Goal: Task Accomplishment & Management: Manage account settings

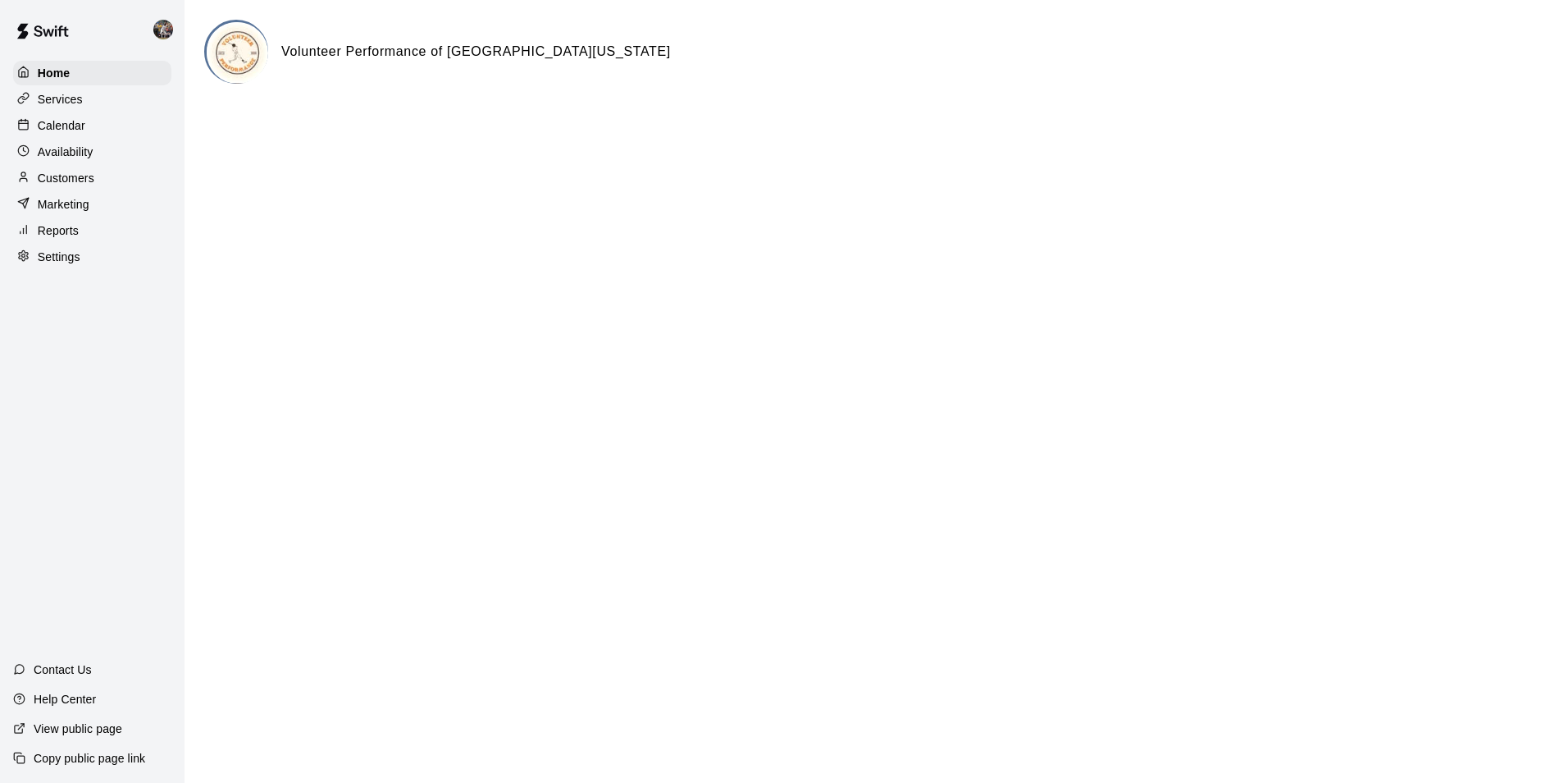
click at [112, 123] on div "Calendar" at bounding box center [92, 126] width 158 height 25
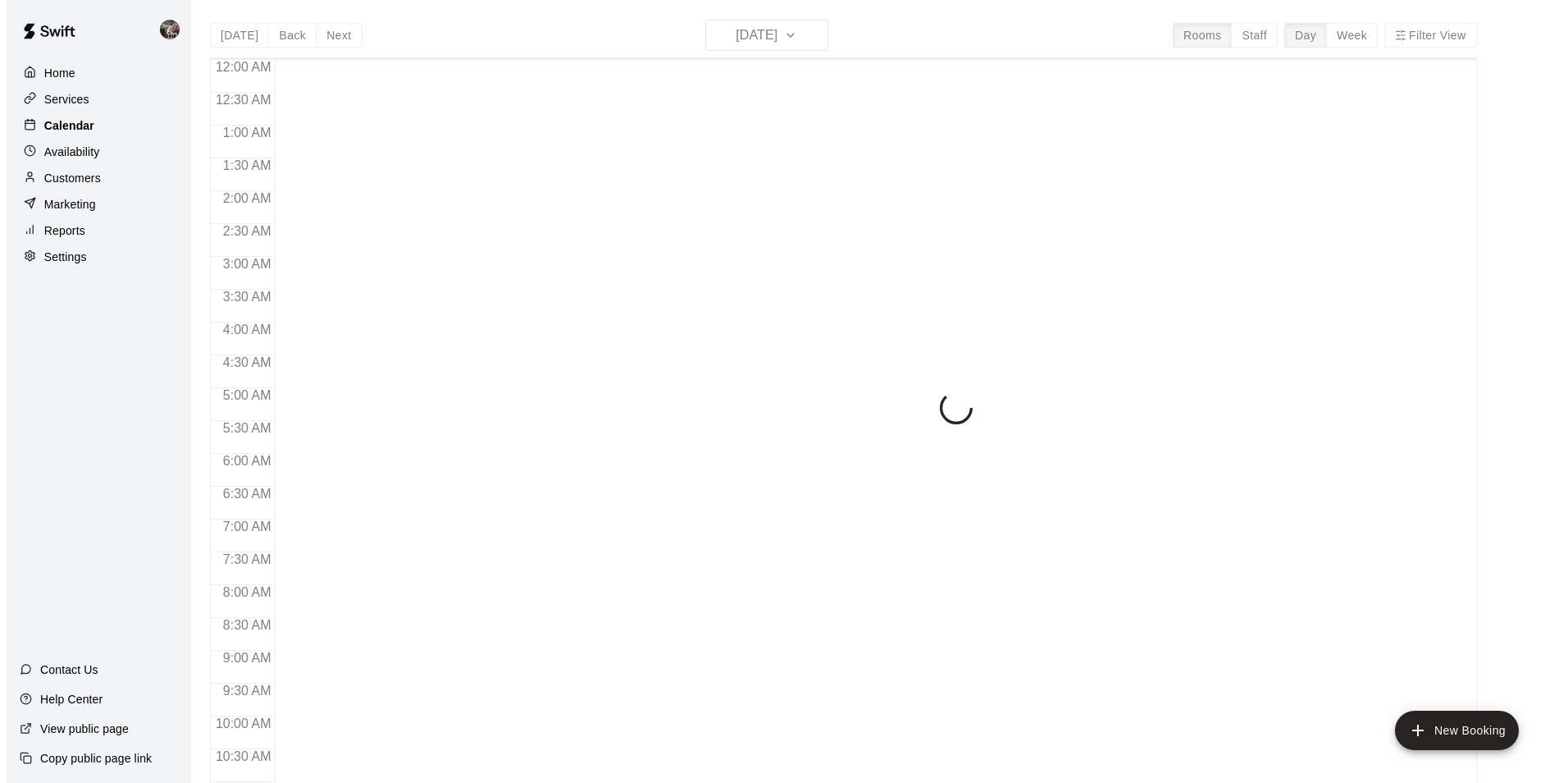
scroll to position [833, 0]
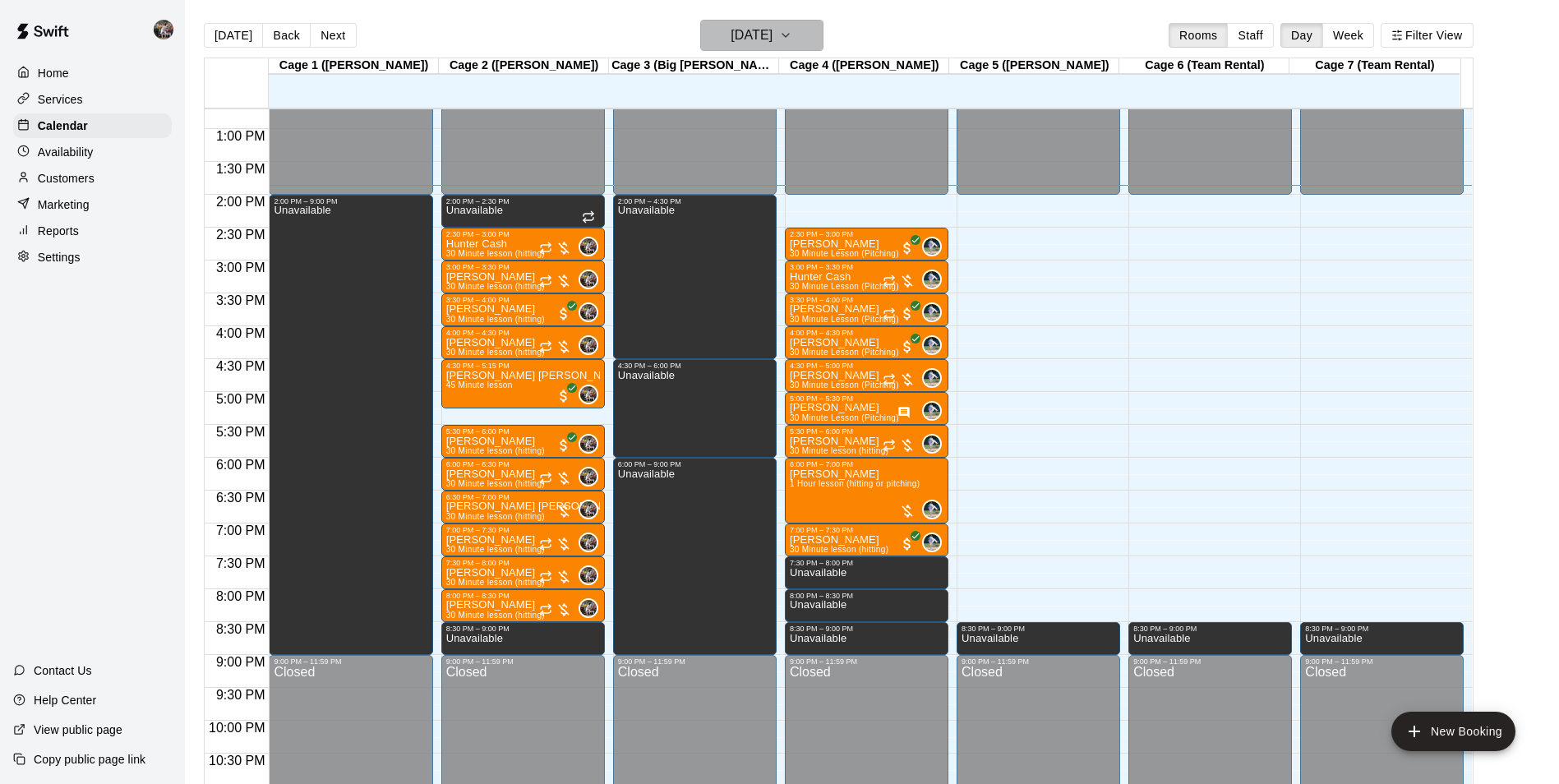
click at [748, 36] on h6 "[DATE]" at bounding box center [752, 35] width 42 height 23
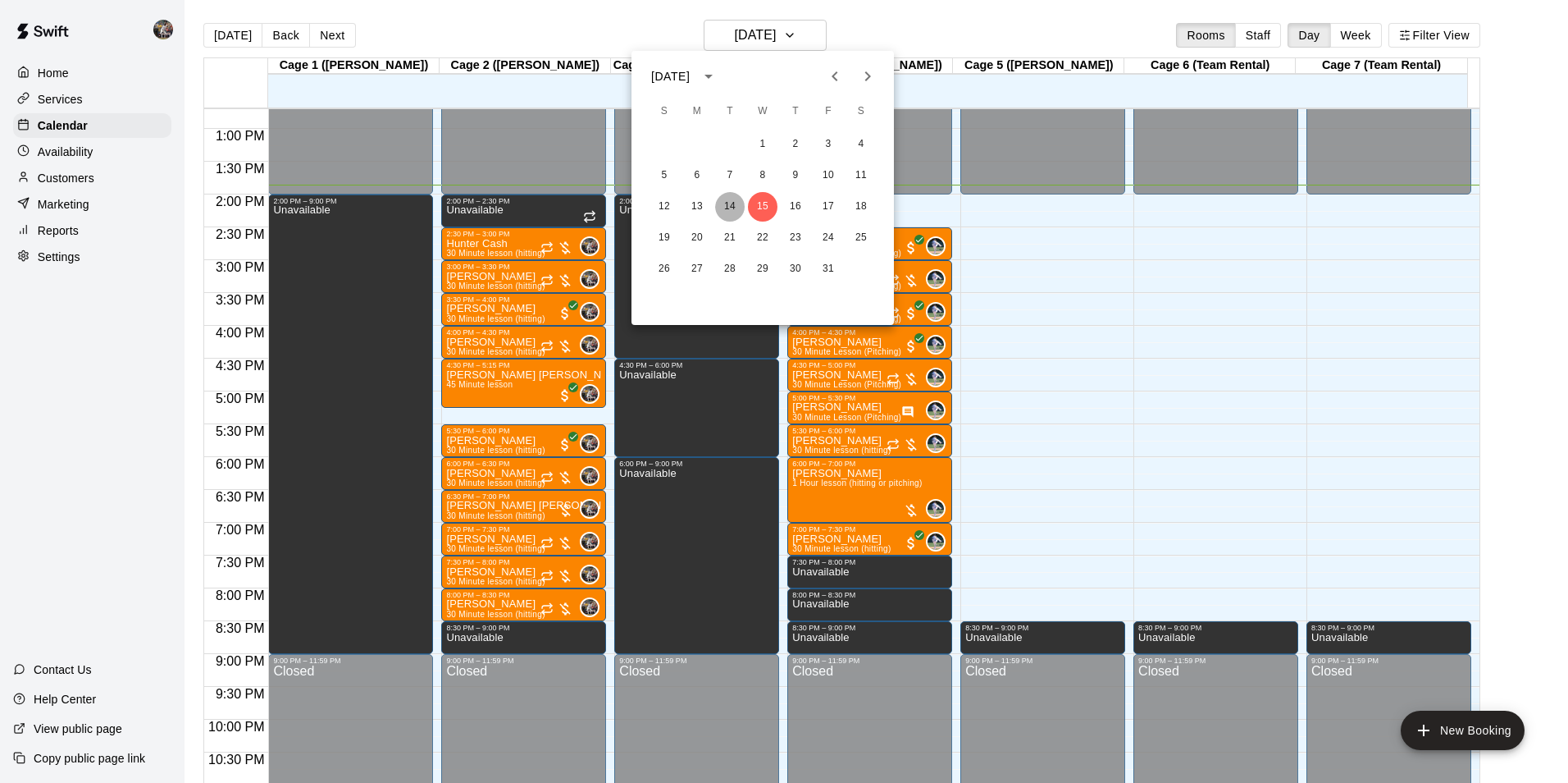
click at [728, 203] on button "14" at bounding box center [730, 207] width 30 height 30
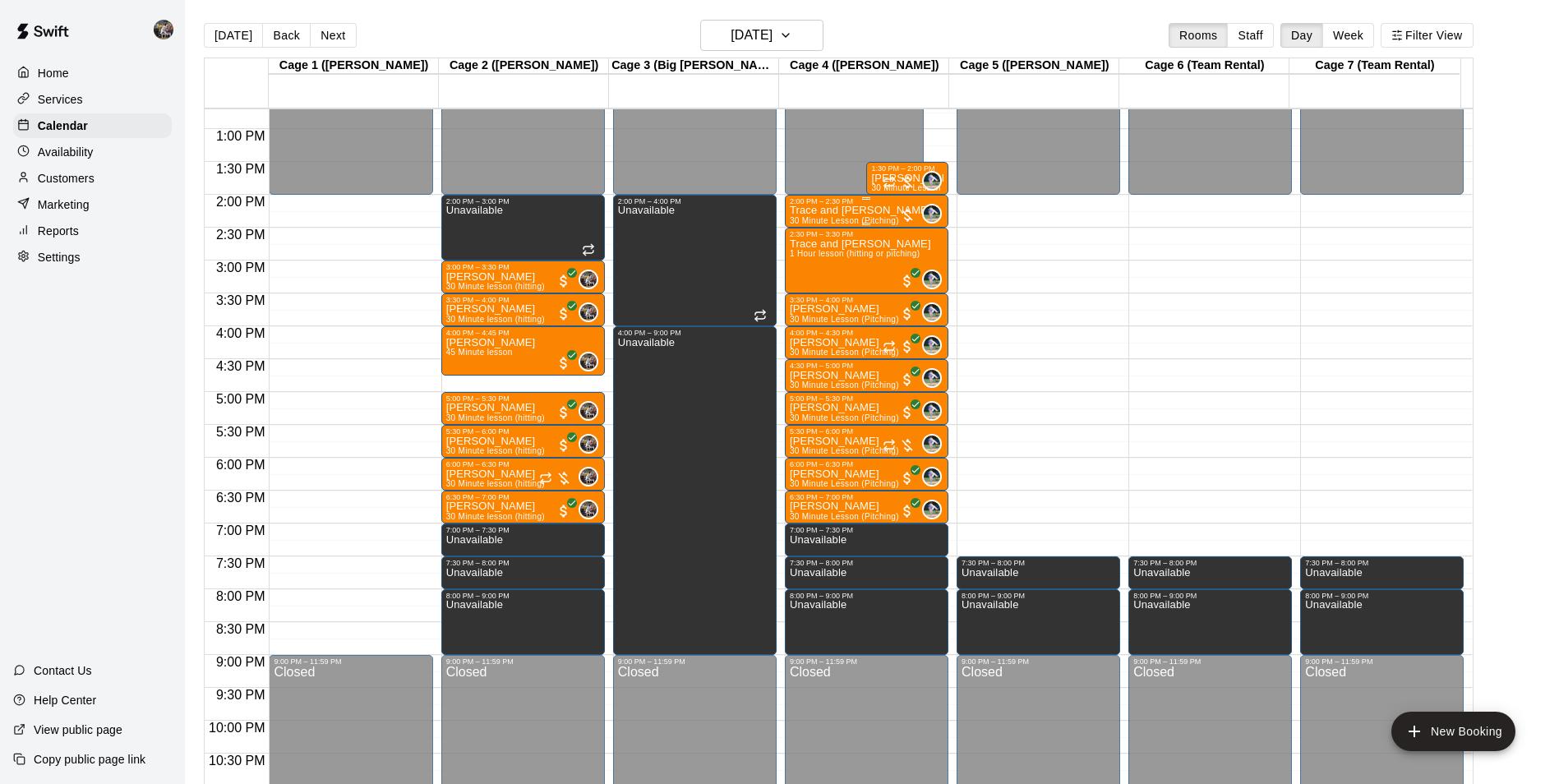
click at [845, 210] on p "Trace and [PERSON_NAME]" at bounding box center [861, 210] width 142 height 0
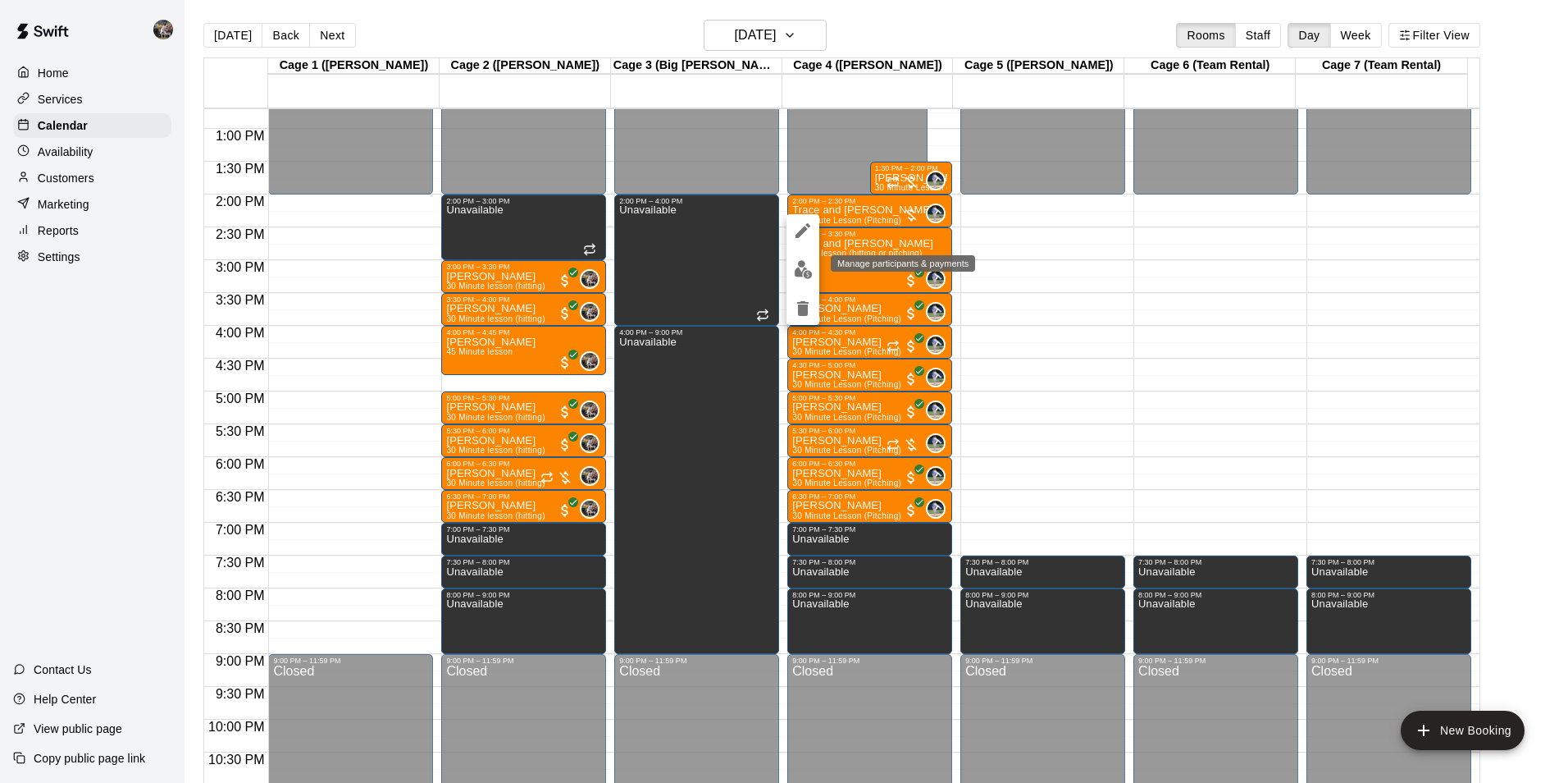
click at [802, 268] on img "edit" at bounding box center [802, 269] width 19 height 19
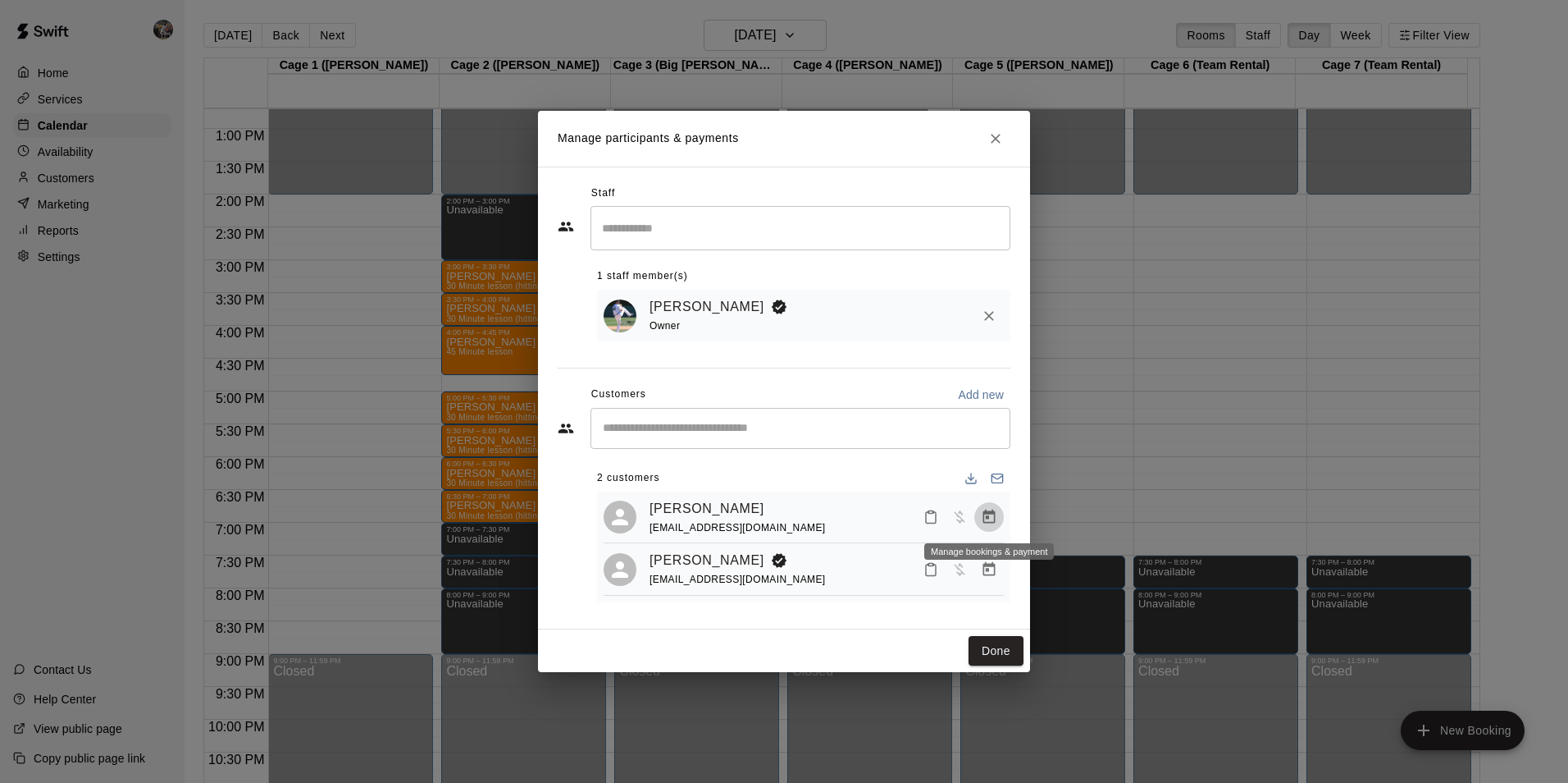
click at [993, 509] on icon "Manage bookings & payment" at bounding box center [989, 516] width 12 height 14
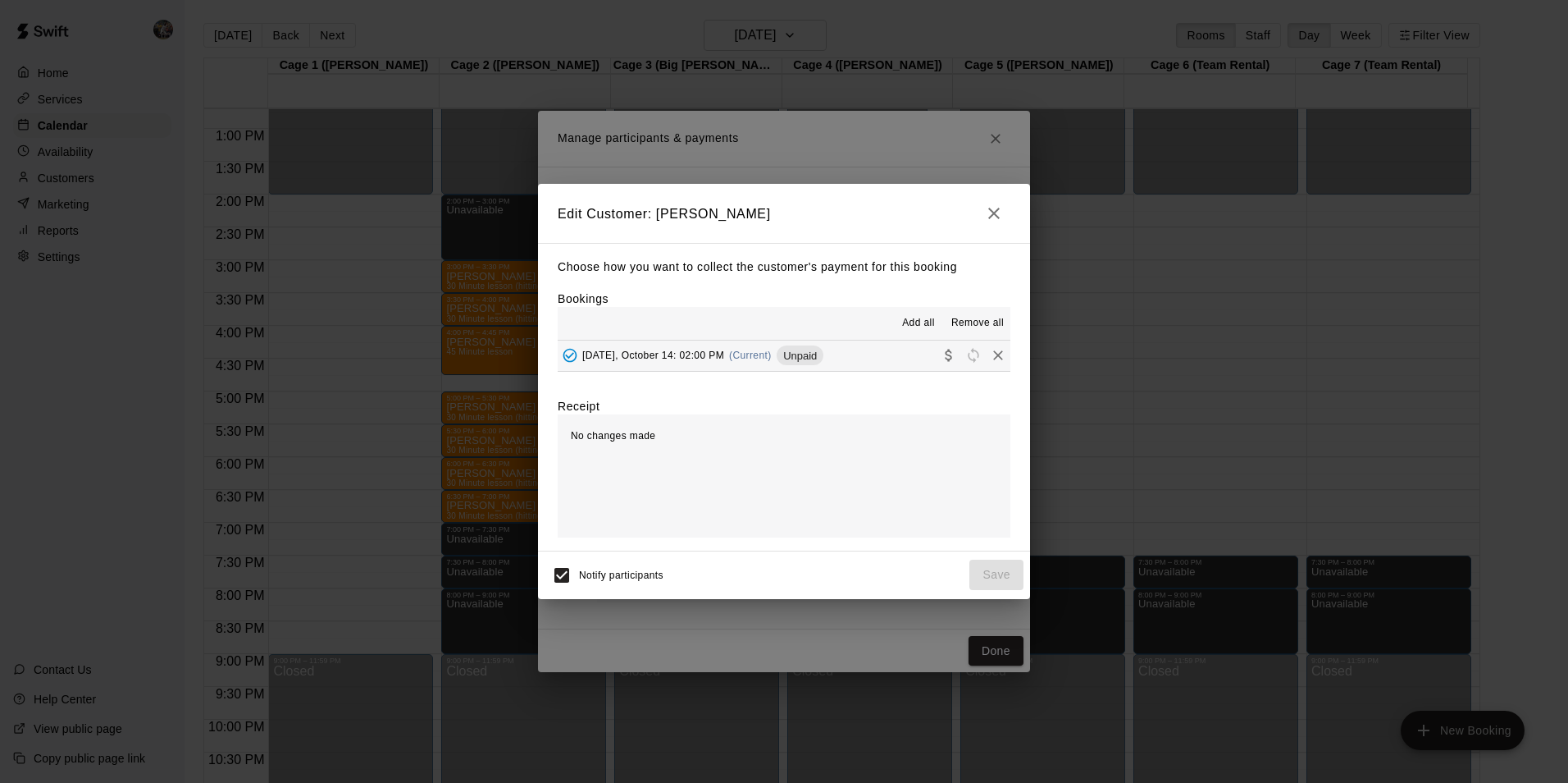
click at [867, 356] on button "Tuesday, October 14: 02:00 PM (Current) Unpaid" at bounding box center [784, 355] width 453 height 31
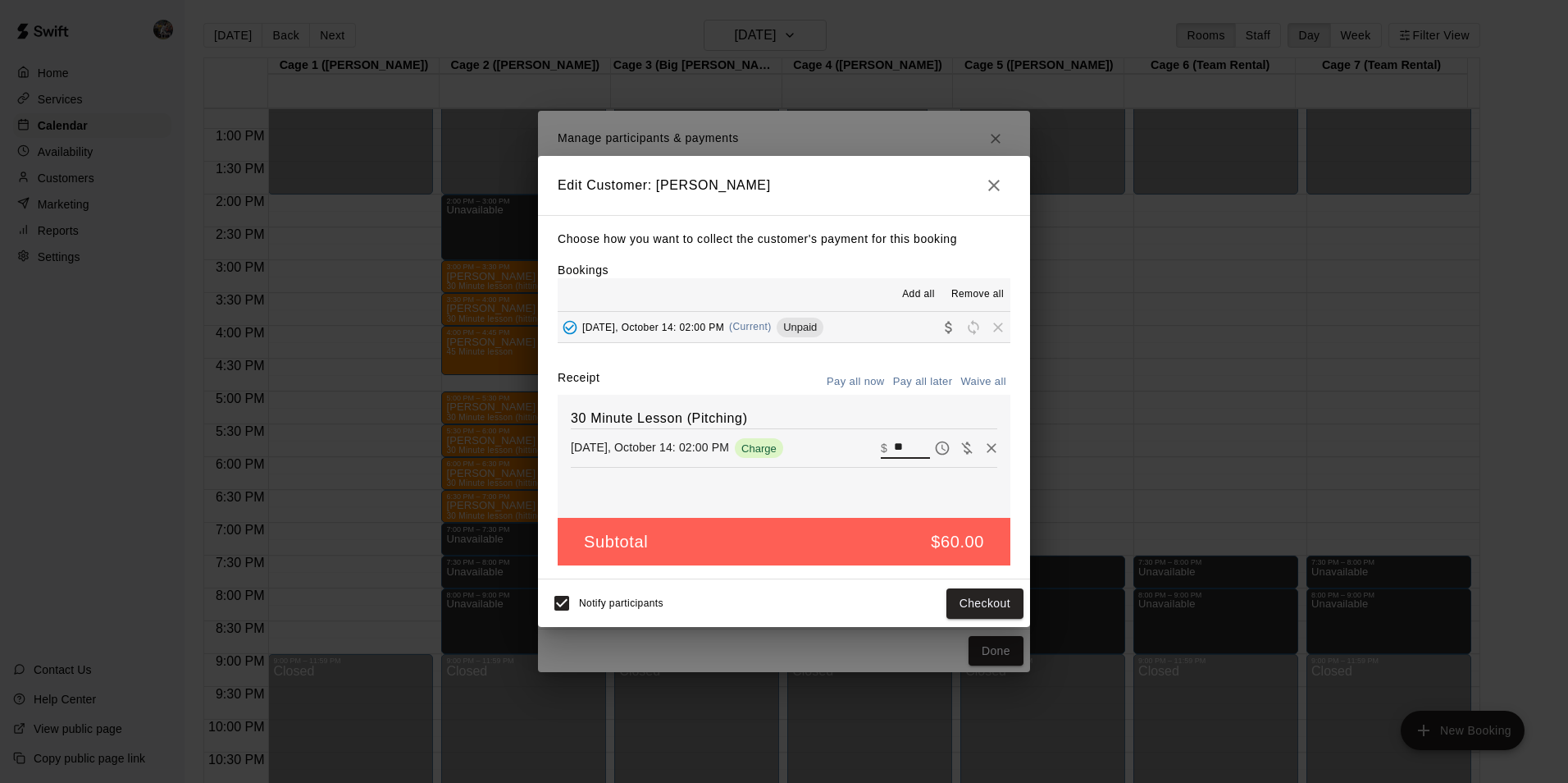
click at [899, 448] on input "**" at bounding box center [912, 448] width 37 height 22
type input "*"
type input "***"
click at [960, 604] on button "Checkout" at bounding box center [985, 603] width 77 height 31
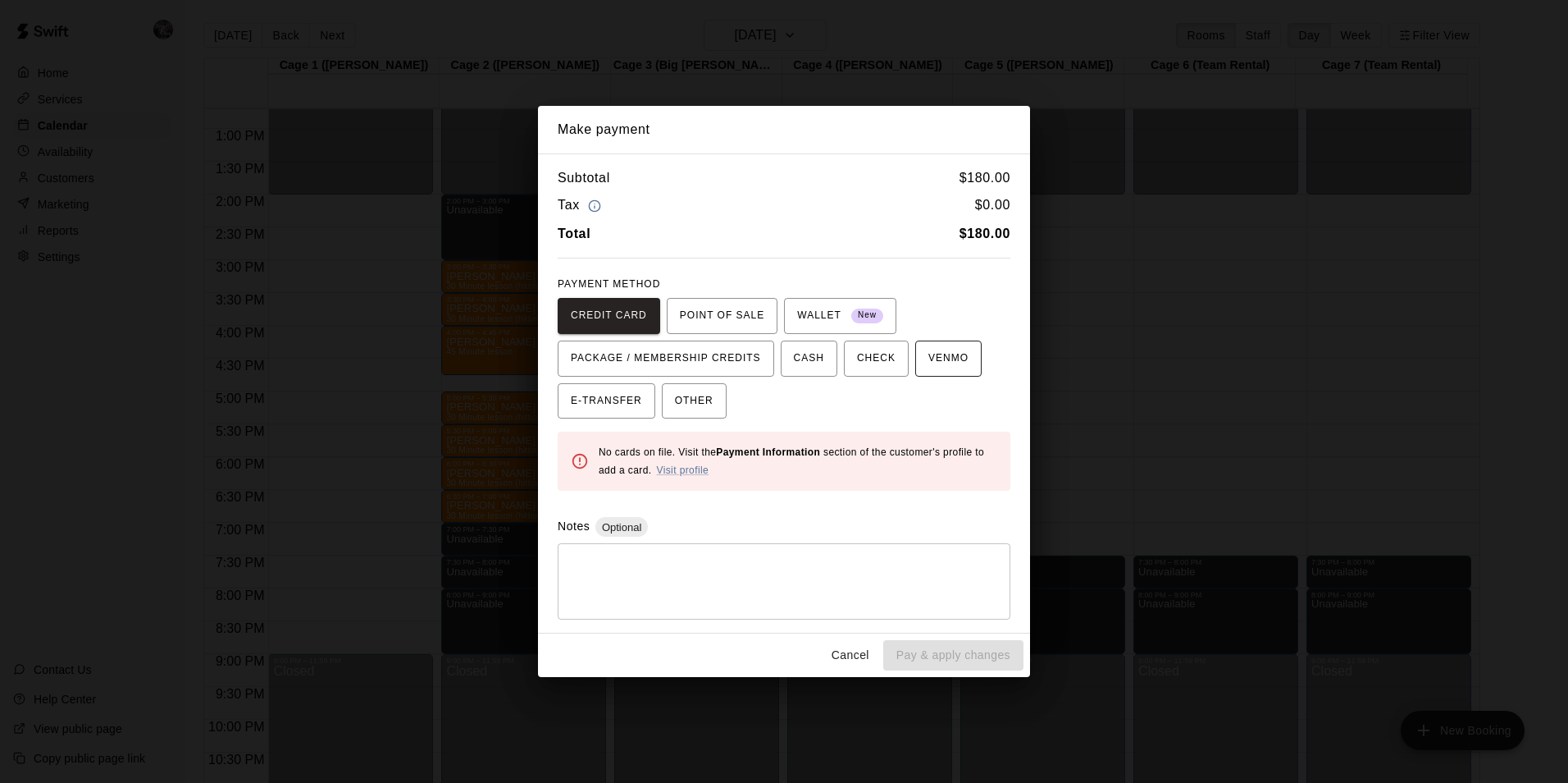
click at [928, 361] on span "VENMO" at bounding box center [948, 358] width 41 height 27
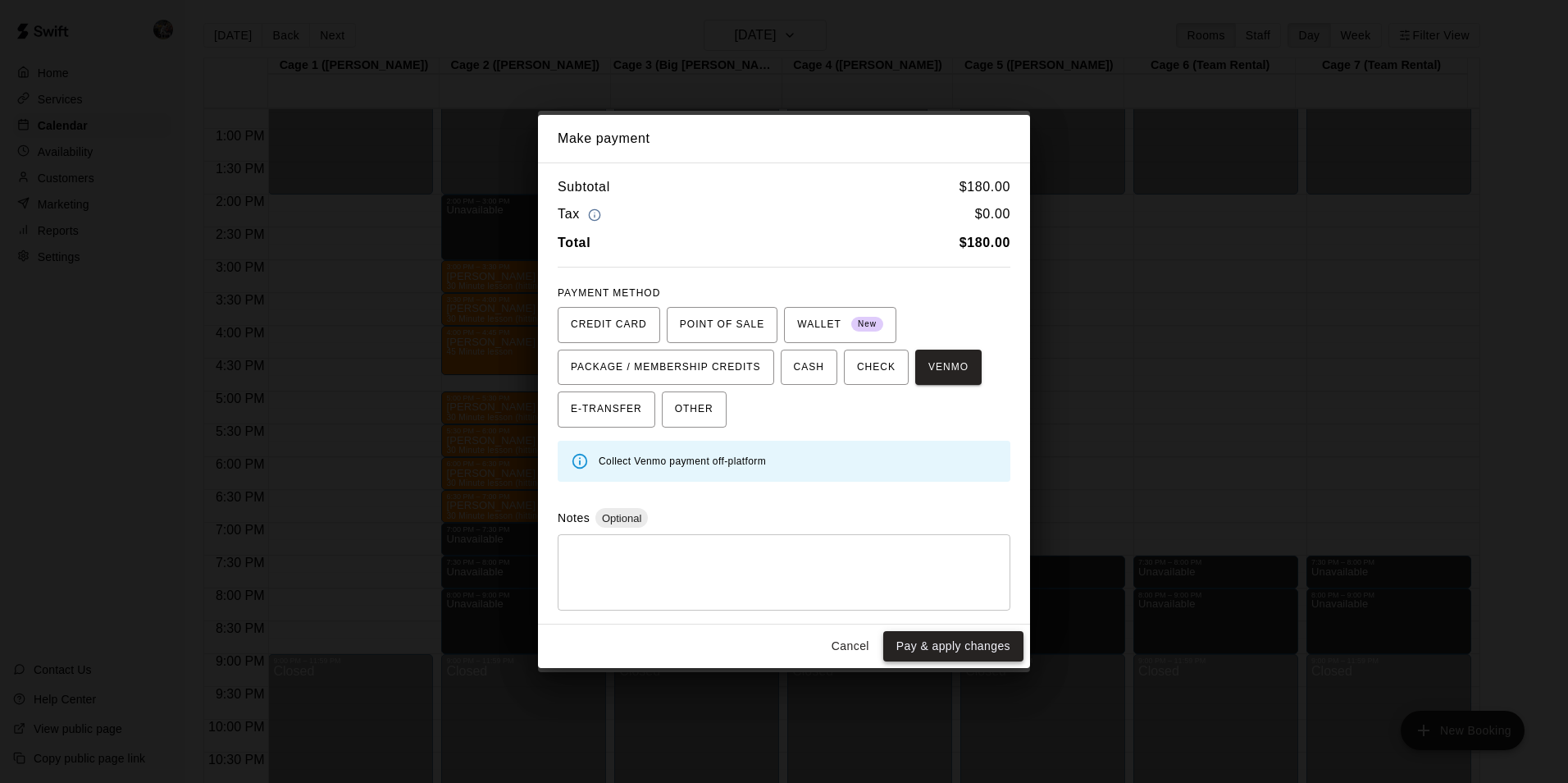
click at [967, 641] on button "Pay & apply changes" at bounding box center [953, 646] width 140 height 31
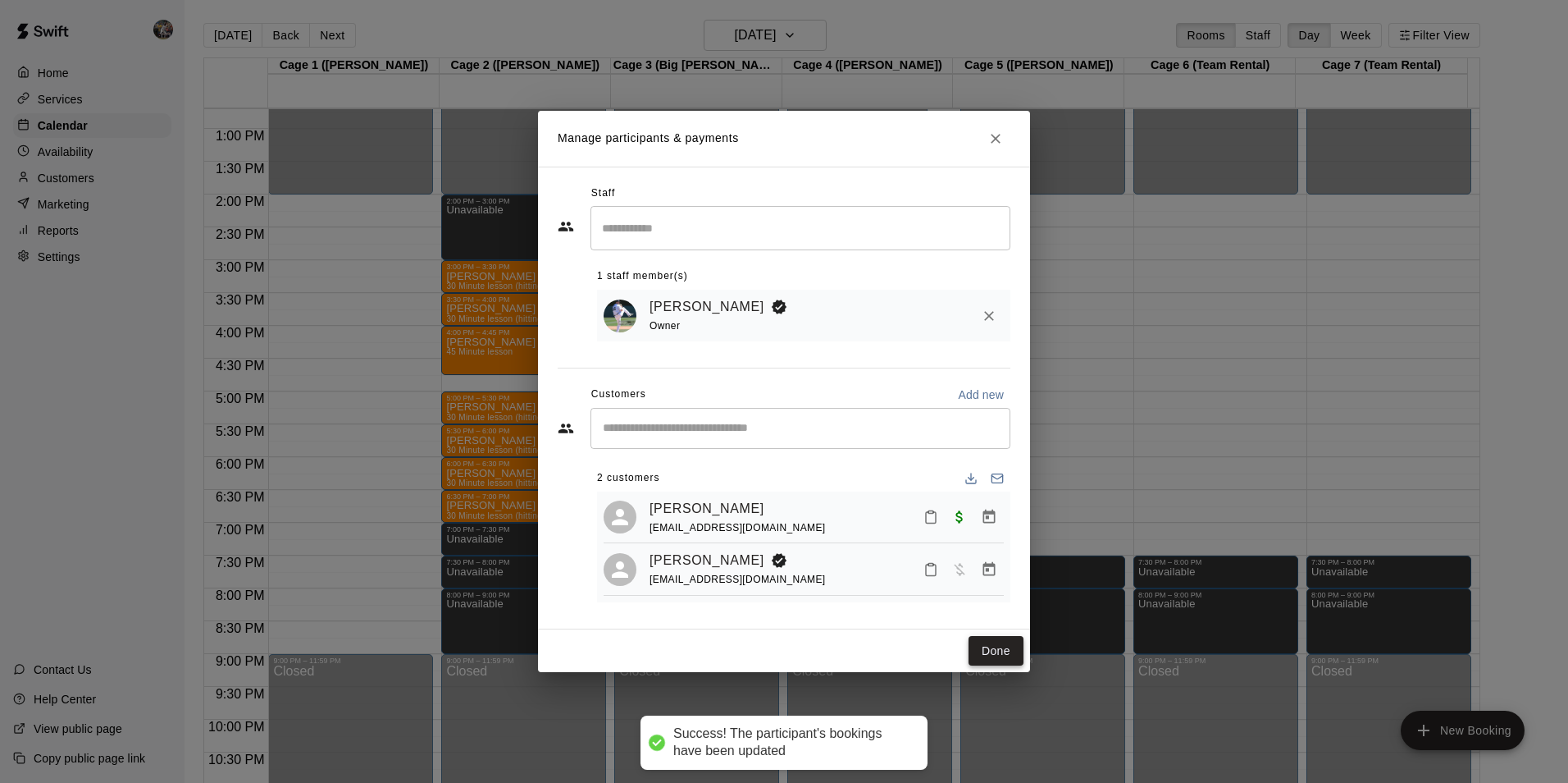
click at [983, 649] on button "Done" at bounding box center [996, 651] width 55 height 31
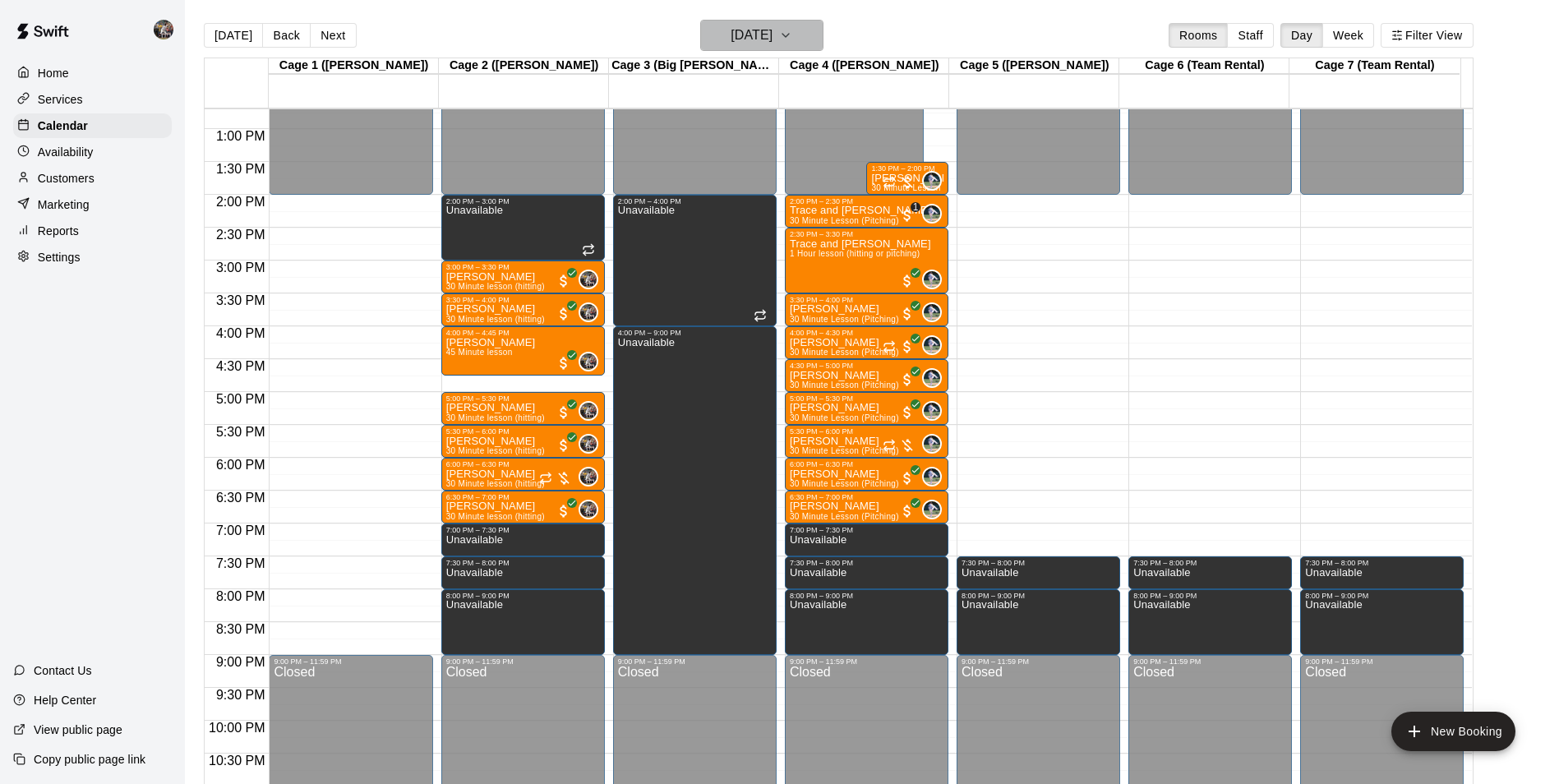
click at [731, 29] on h6 "[DATE]" at bounding box center [752, 35] width 42 height 23
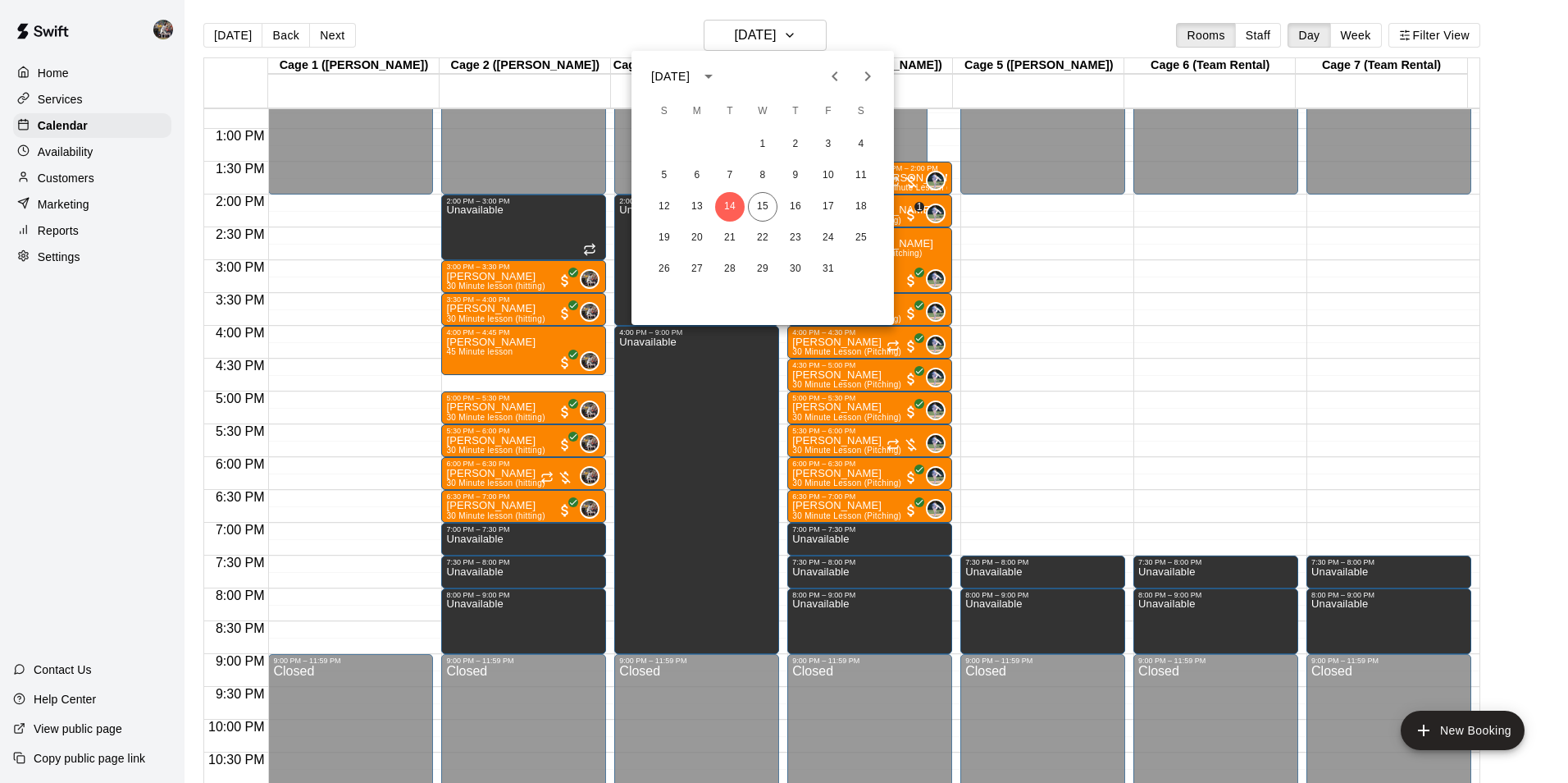
click at [906, 32] on div at bounding box center [784, 392] width 1568 height 783
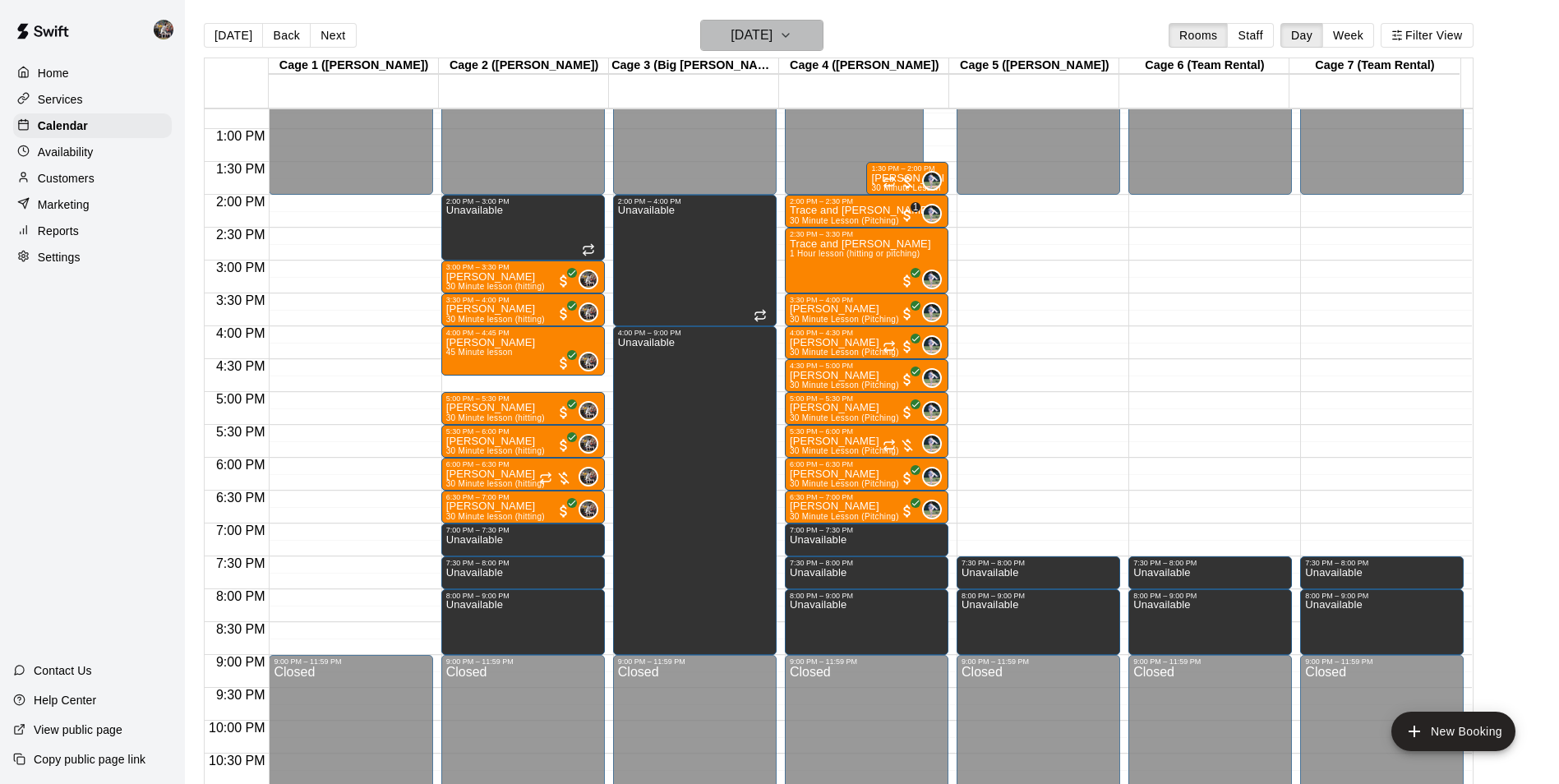
click at [731, 41] on h6 "[DATE]" at bounding box center [752, 35] width 42 height 23
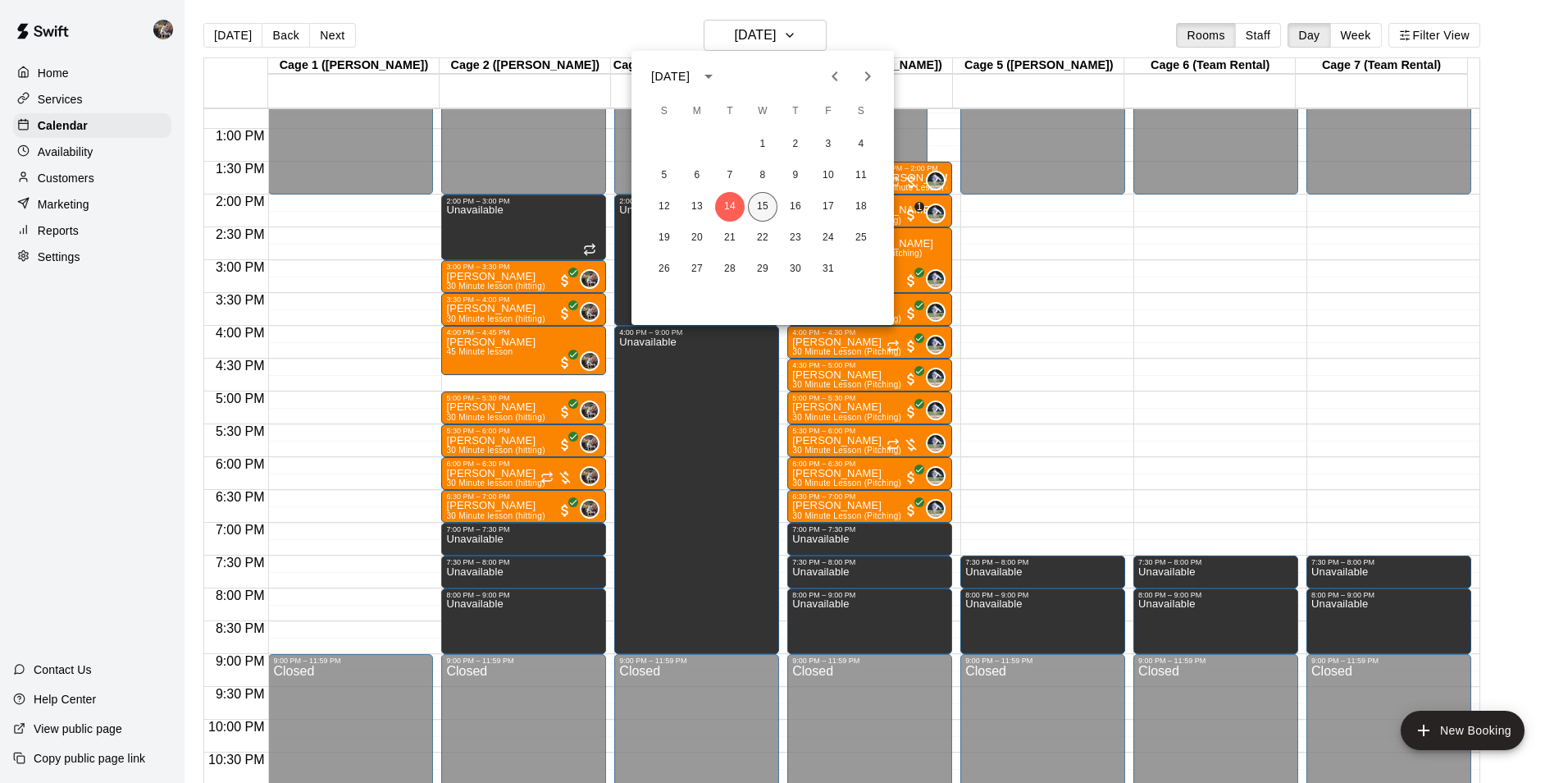
click at [764, 207] on button "15" at bounding box center [763, 207] width 30 height 30
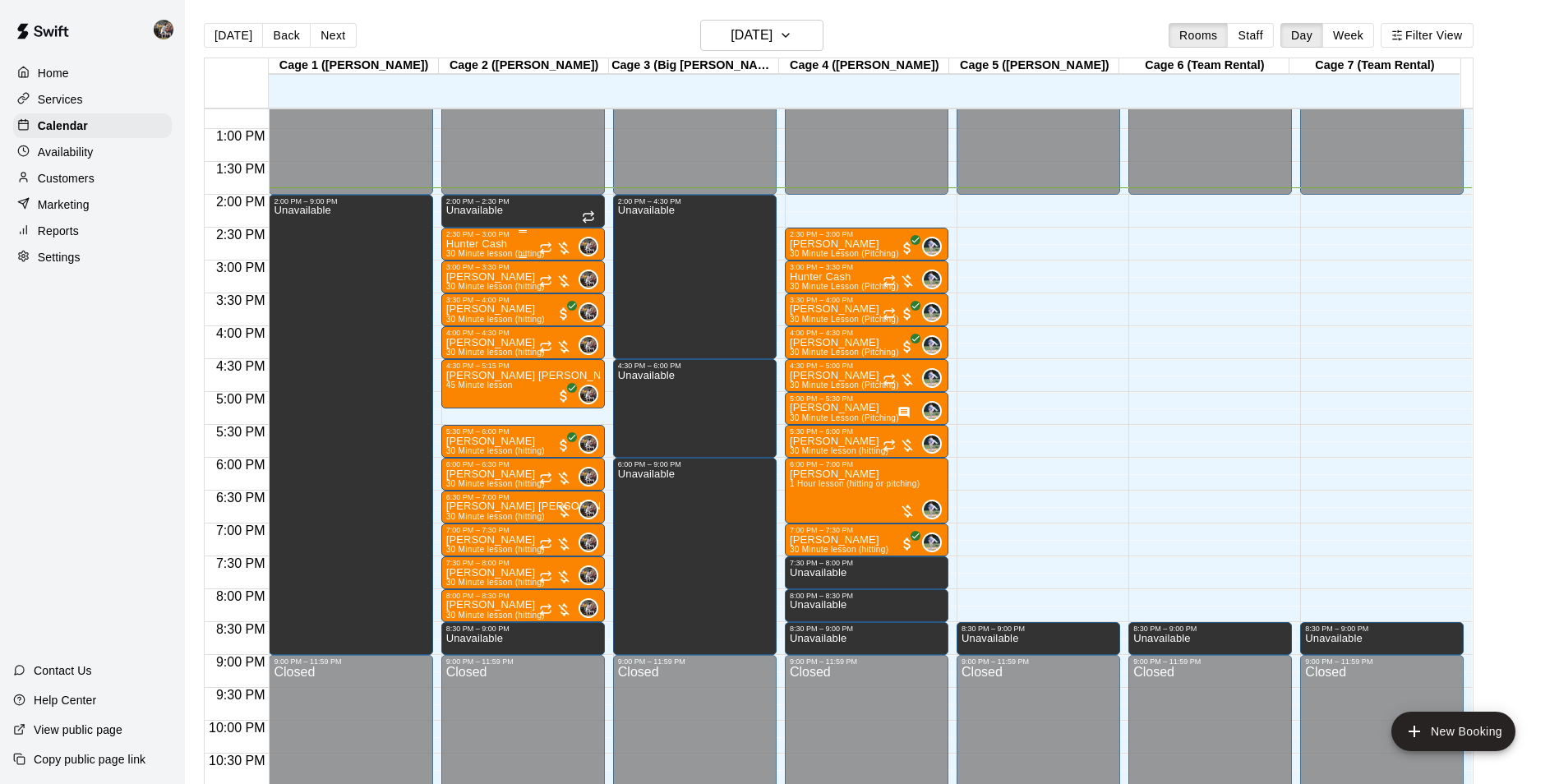
click at [503, 244] on p "Hunter Cash" at bounding box center [496, 244] width 99 height 0
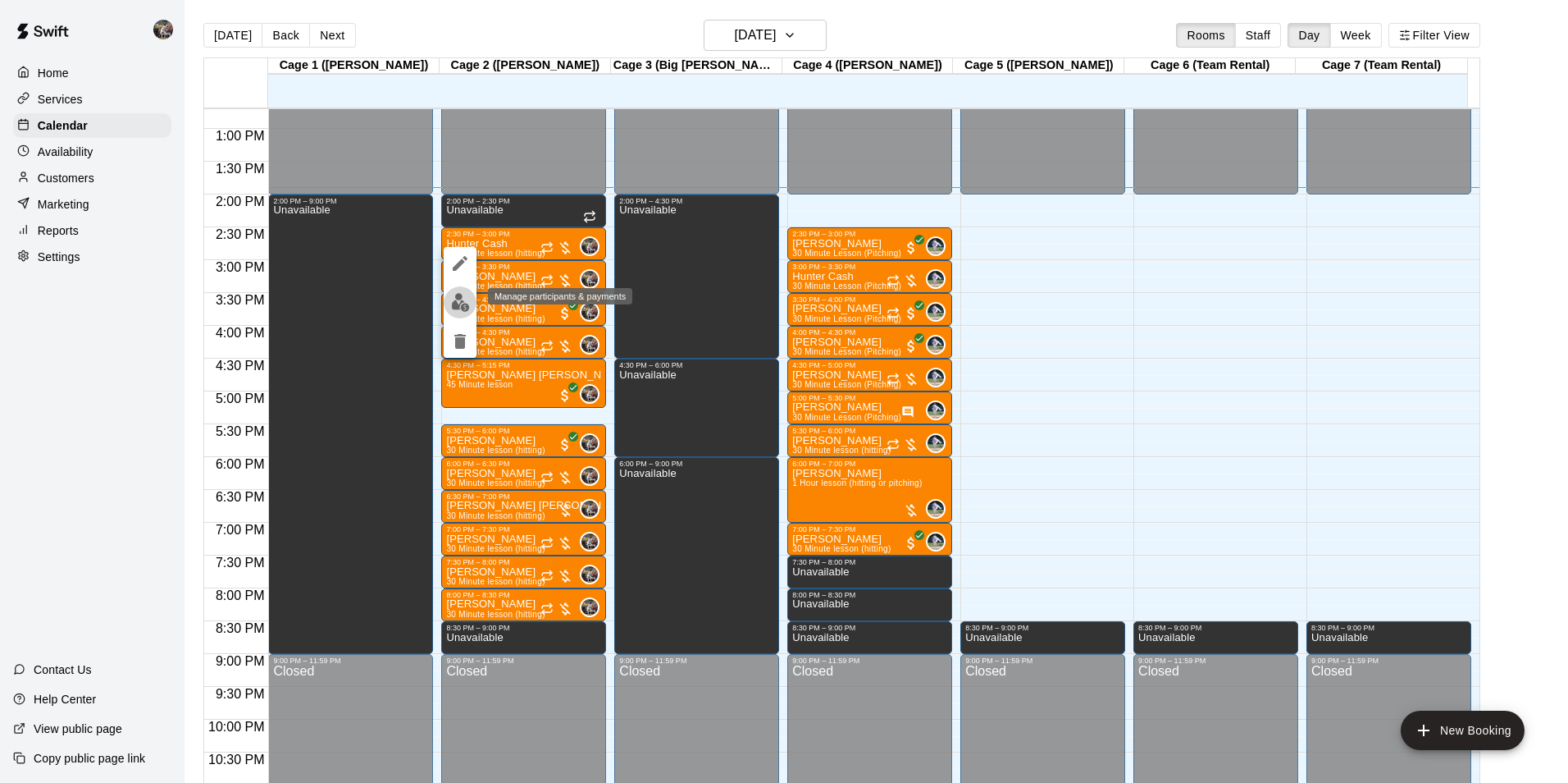
click at [465, 301] on img "edit" at bounding box center [459, 302] width 19 height 19
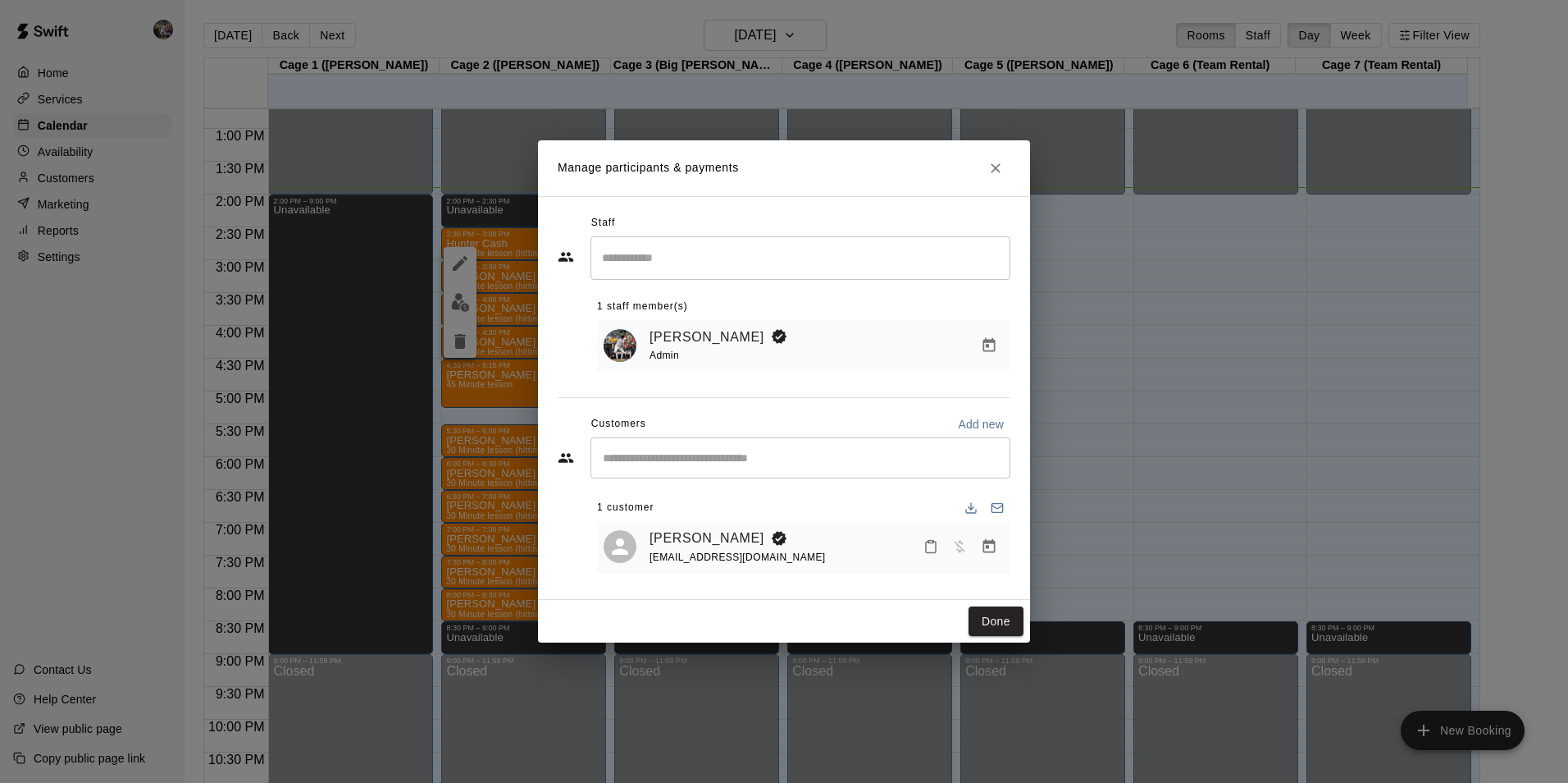
click at [986, 544] on icon "Manage bookings & payment" at bounding box center [989, 546] width 12 height 14
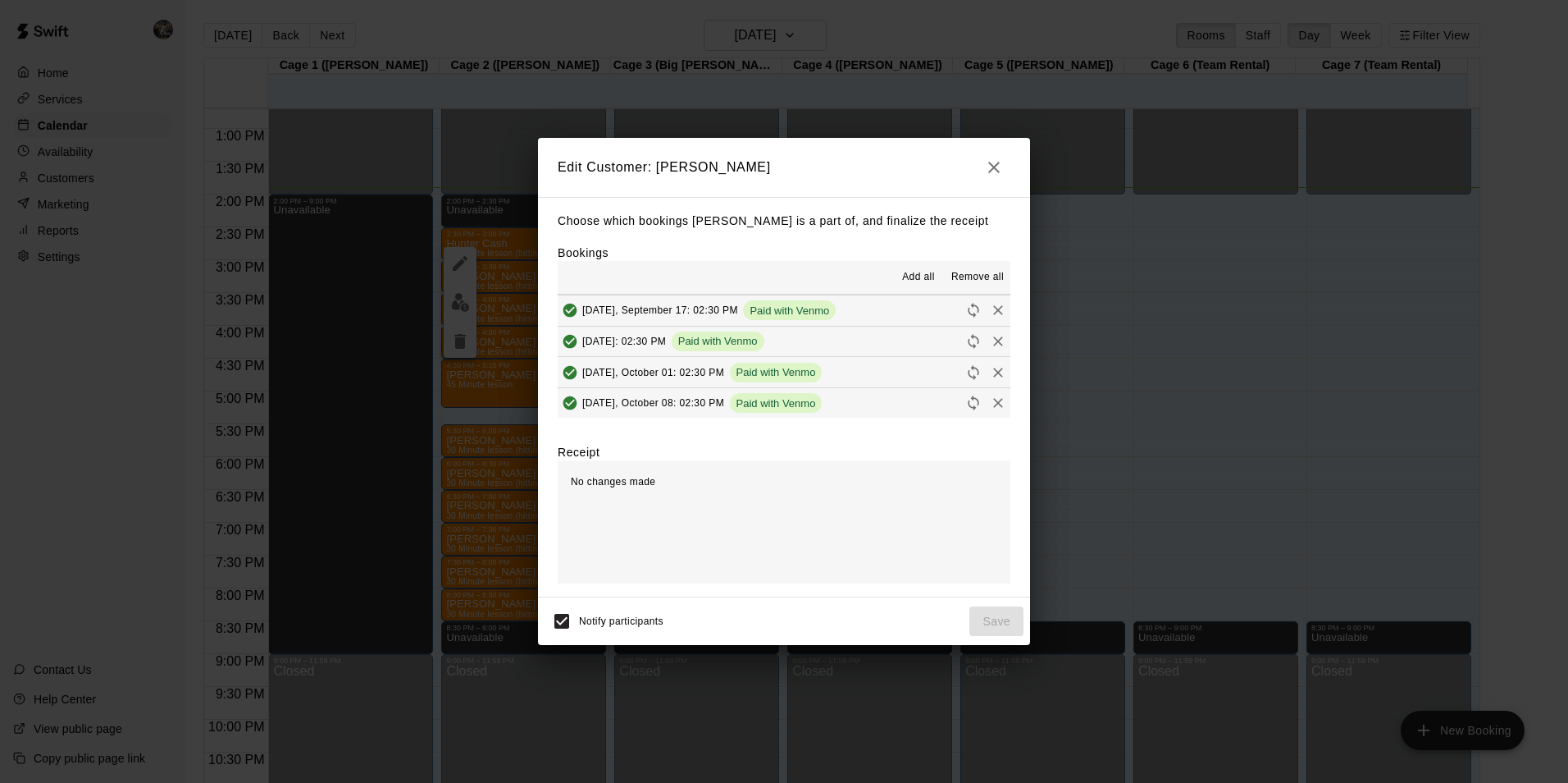
scroll to position [328, 0]
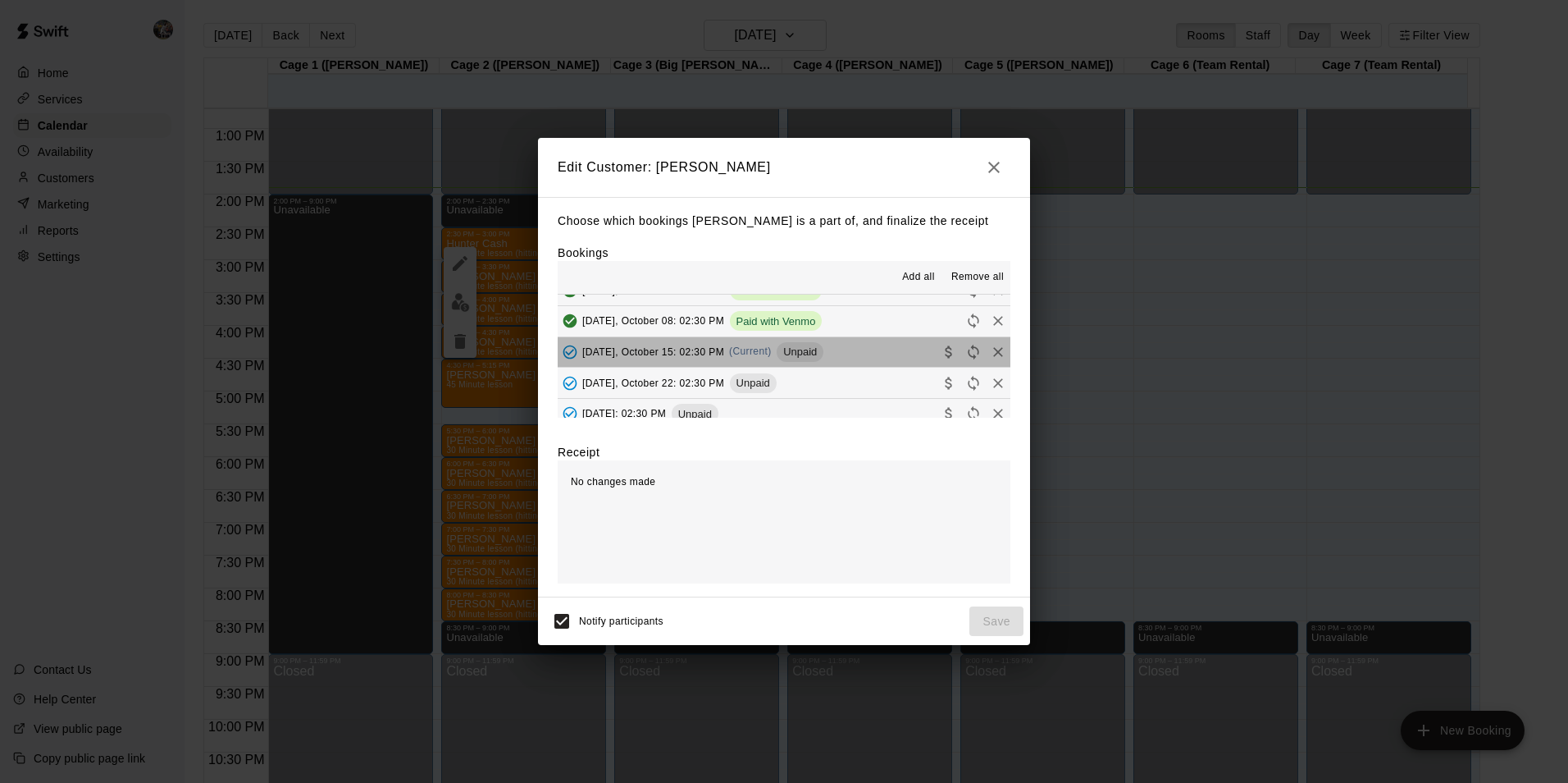
click at [852, 352] on button "Wednesday, October 15: 02:30 PM (Current) Unpaid" at bounding box center [784, 352] width 453 height 31
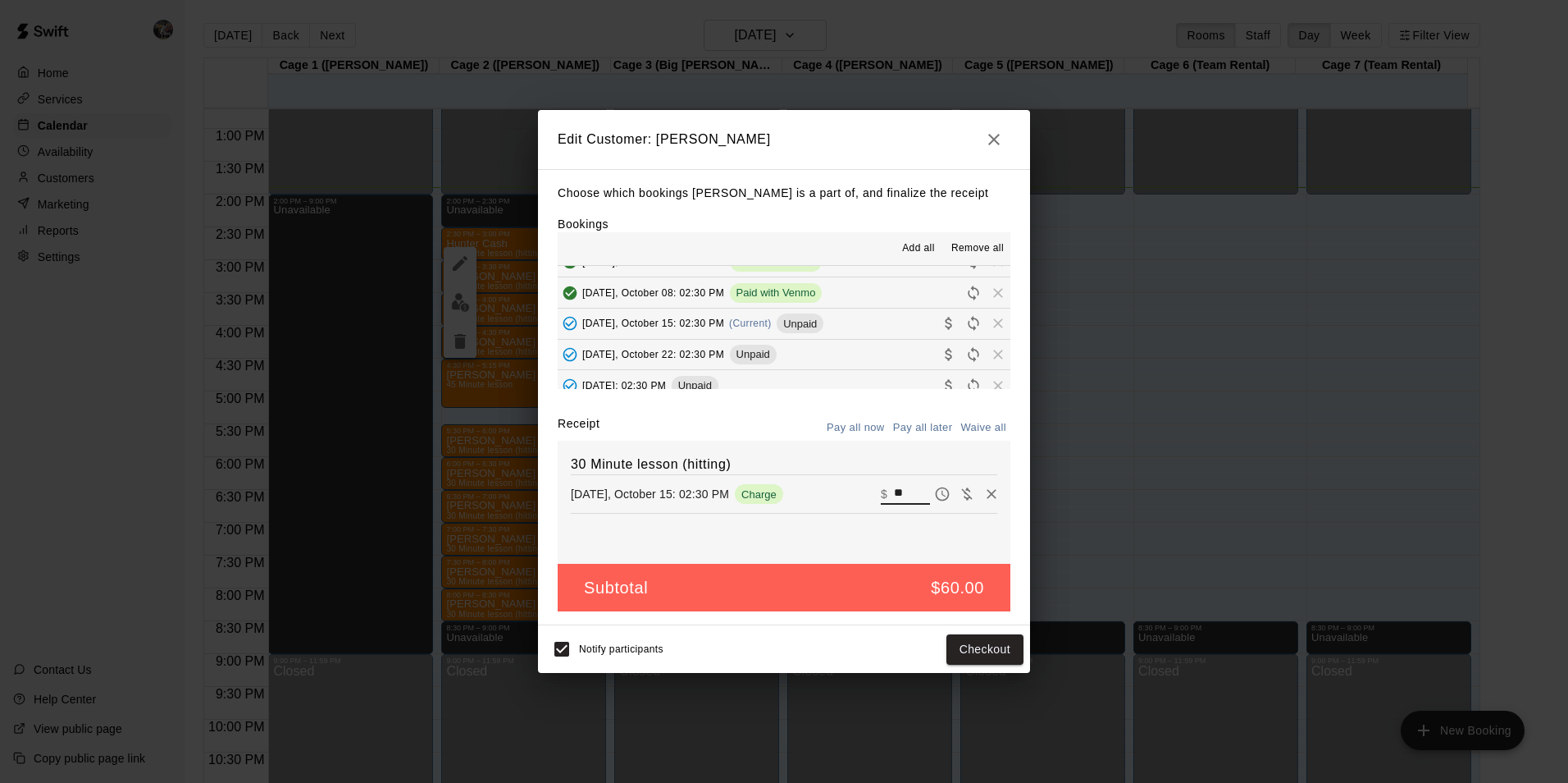
click at [900, 494] on input "**" at bounding box center [912, 494] width 37 height 22
type input "*"
type input "**"
click at [996, 650] on button "Checkout" at bounding box center [985, 650] width 77 height 31
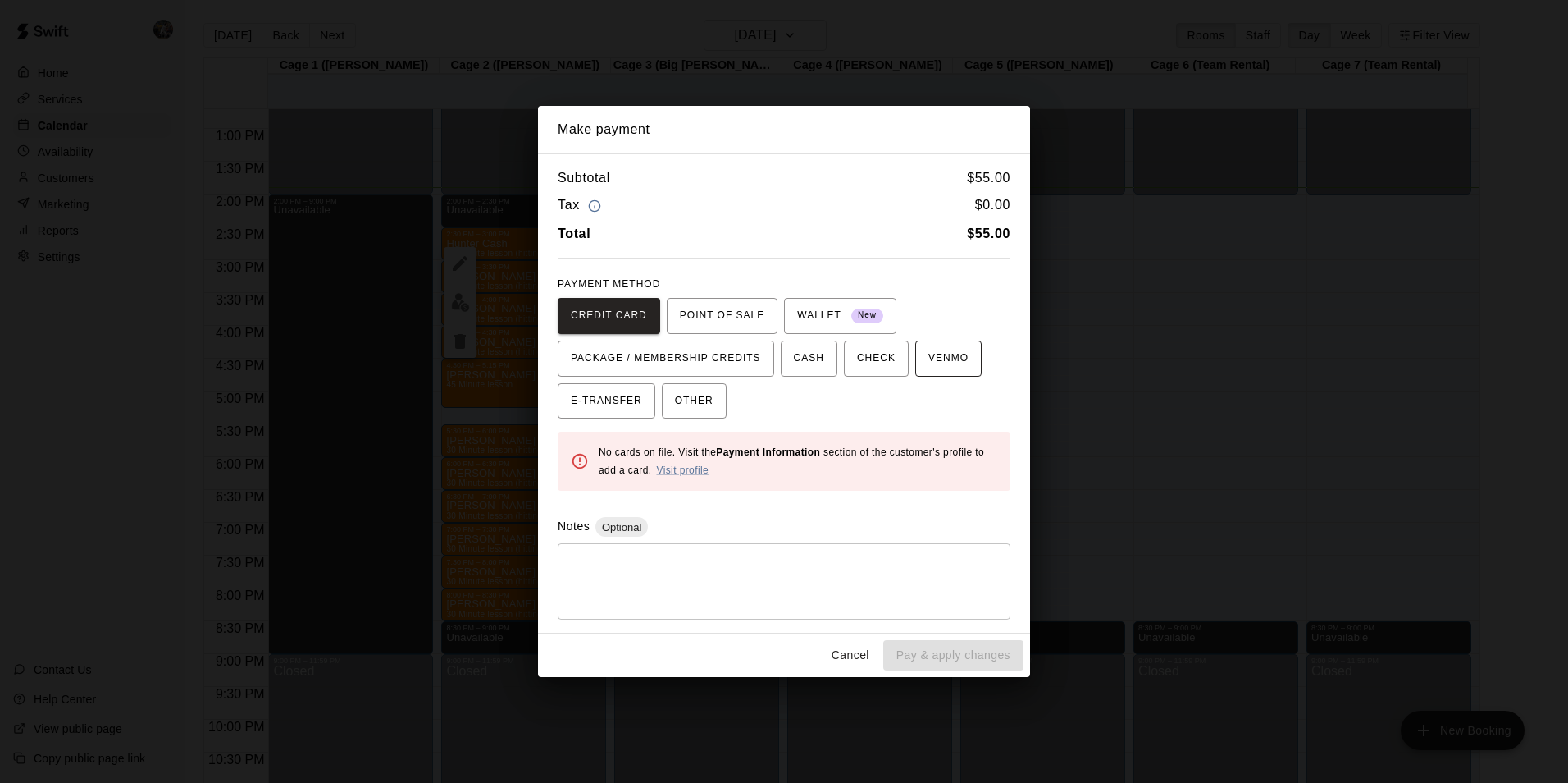
click at [938, 349] on span "VENMO" at bounding box center [948, 358] width 41 height 27
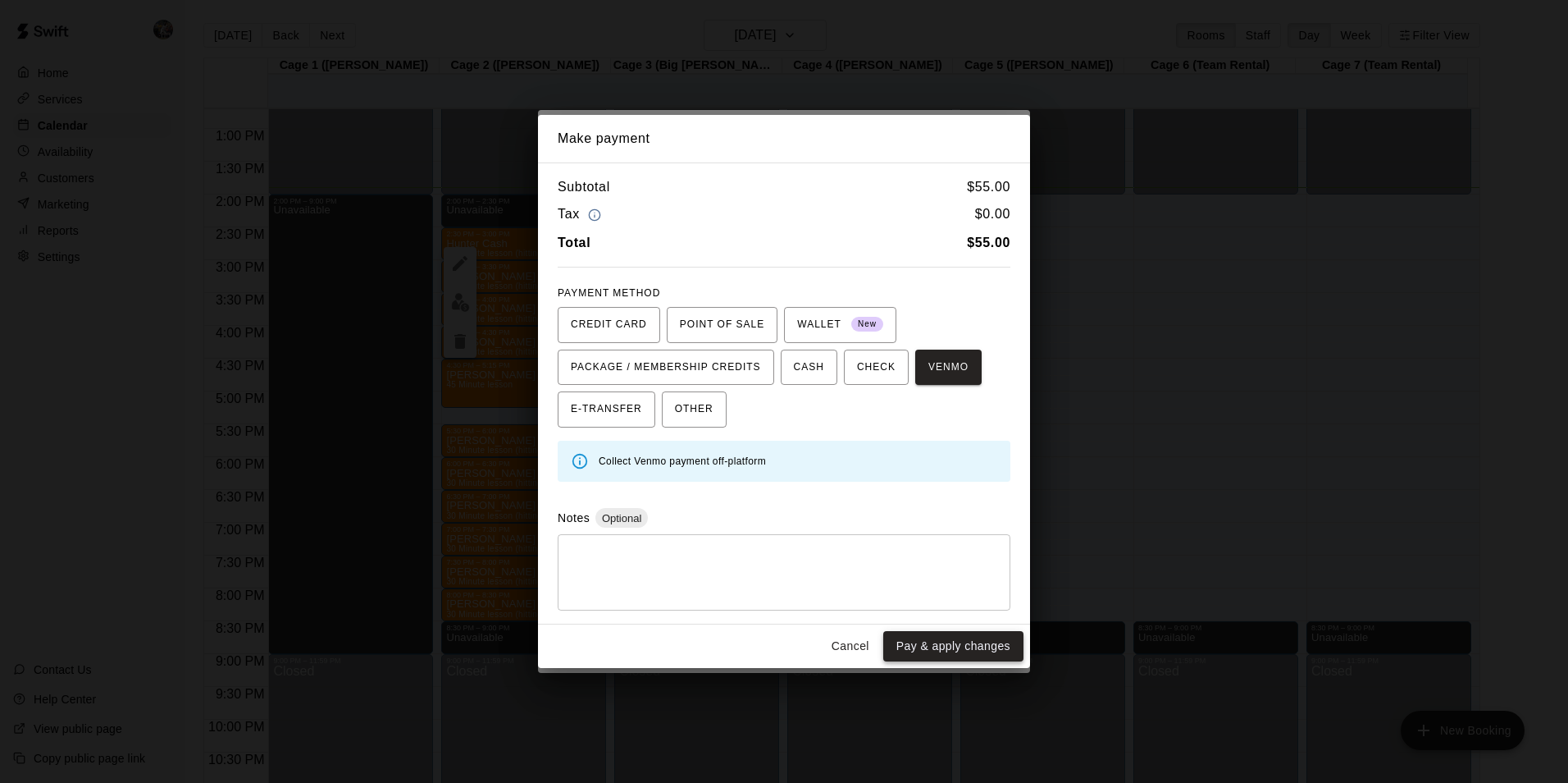
click at [914, 650] on button "Pay & apply changes" at bounding box center [953, 646] width 140 height 31
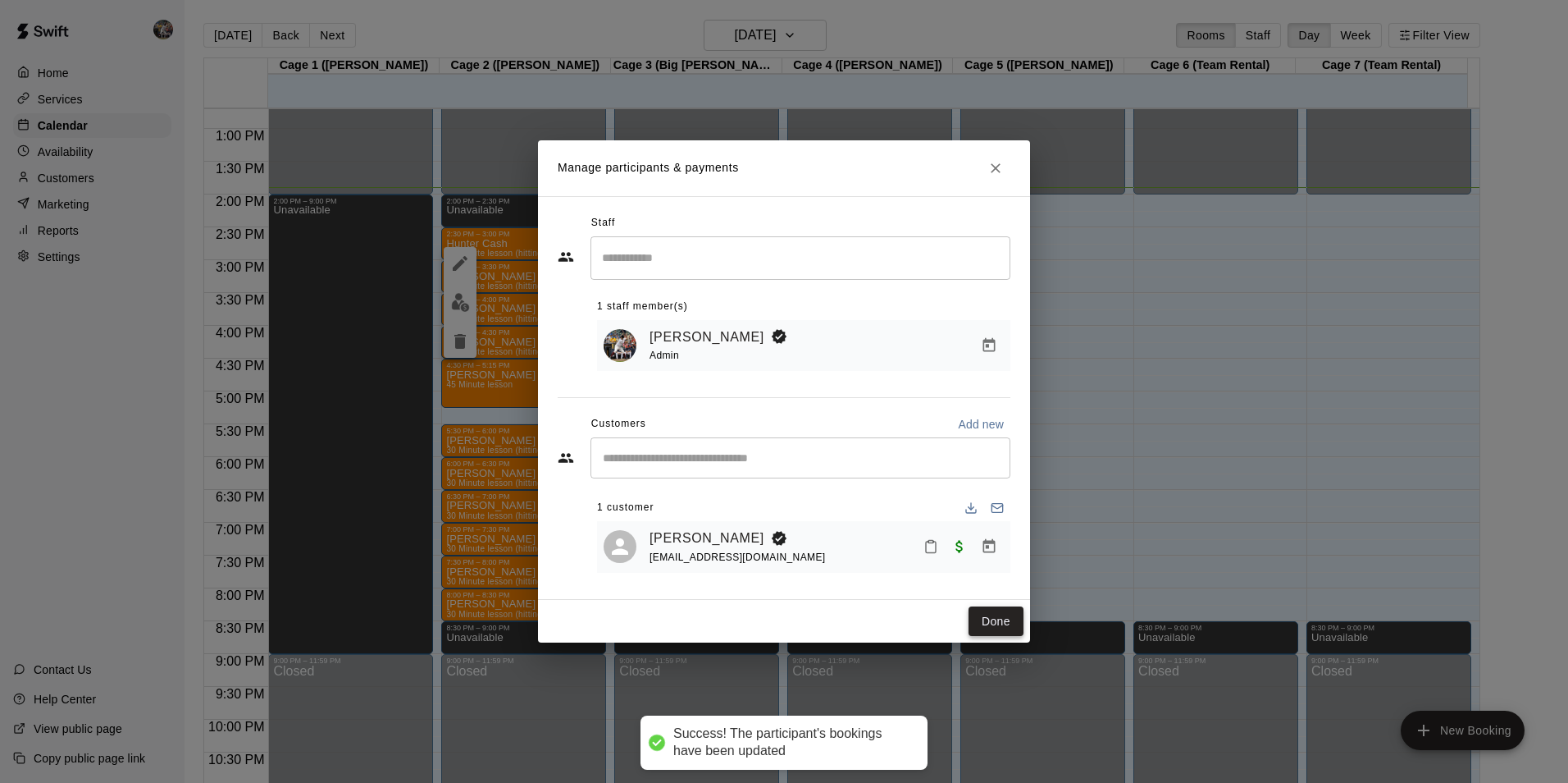
click at [988, 621] on button "Done" at bounding box center [996, 621] width 55 height 31
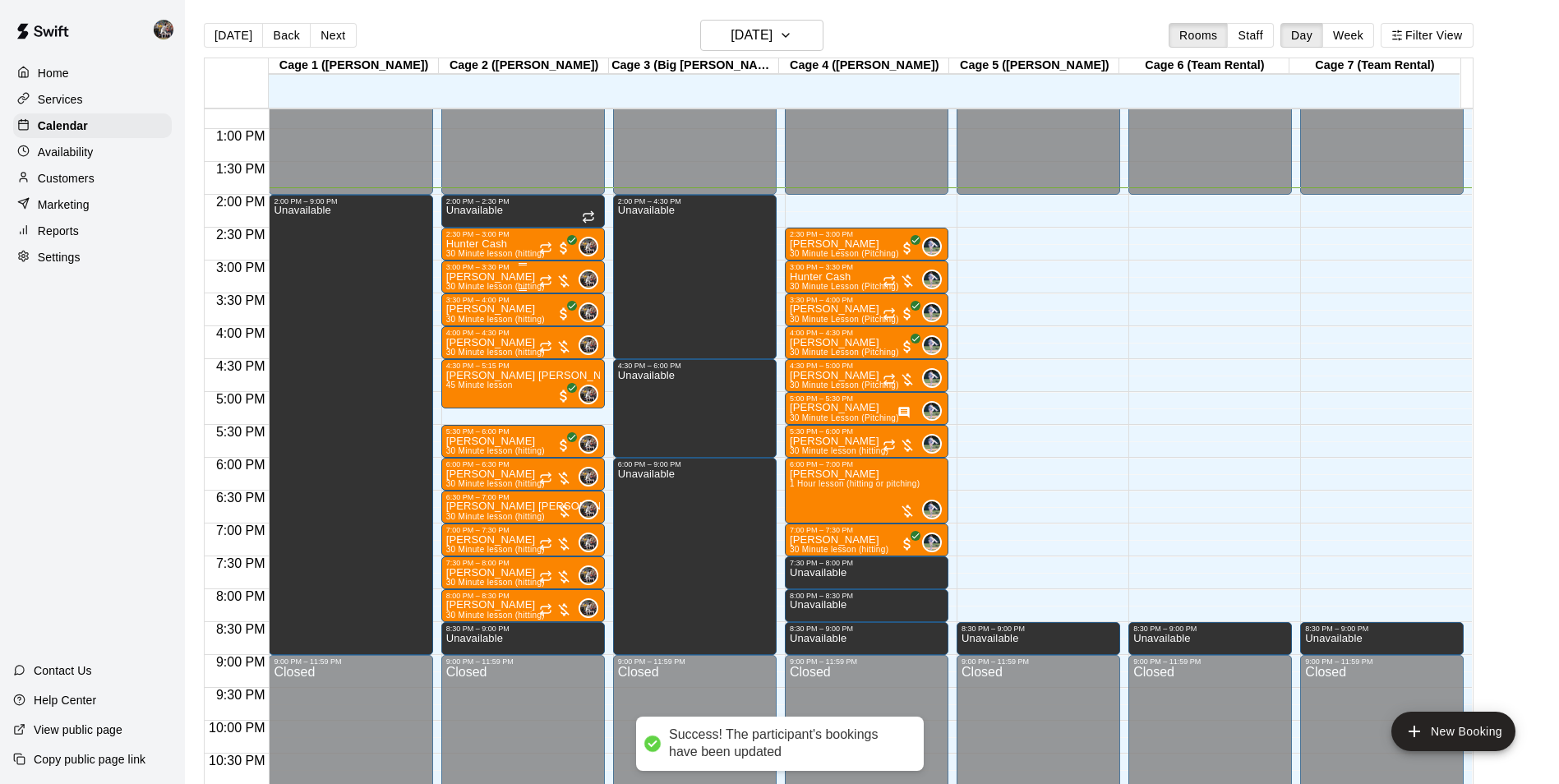
click at [526, 270] on div "3:00 PM – 3:30 PM" at bounding box center [523, 267] width 154 height 8
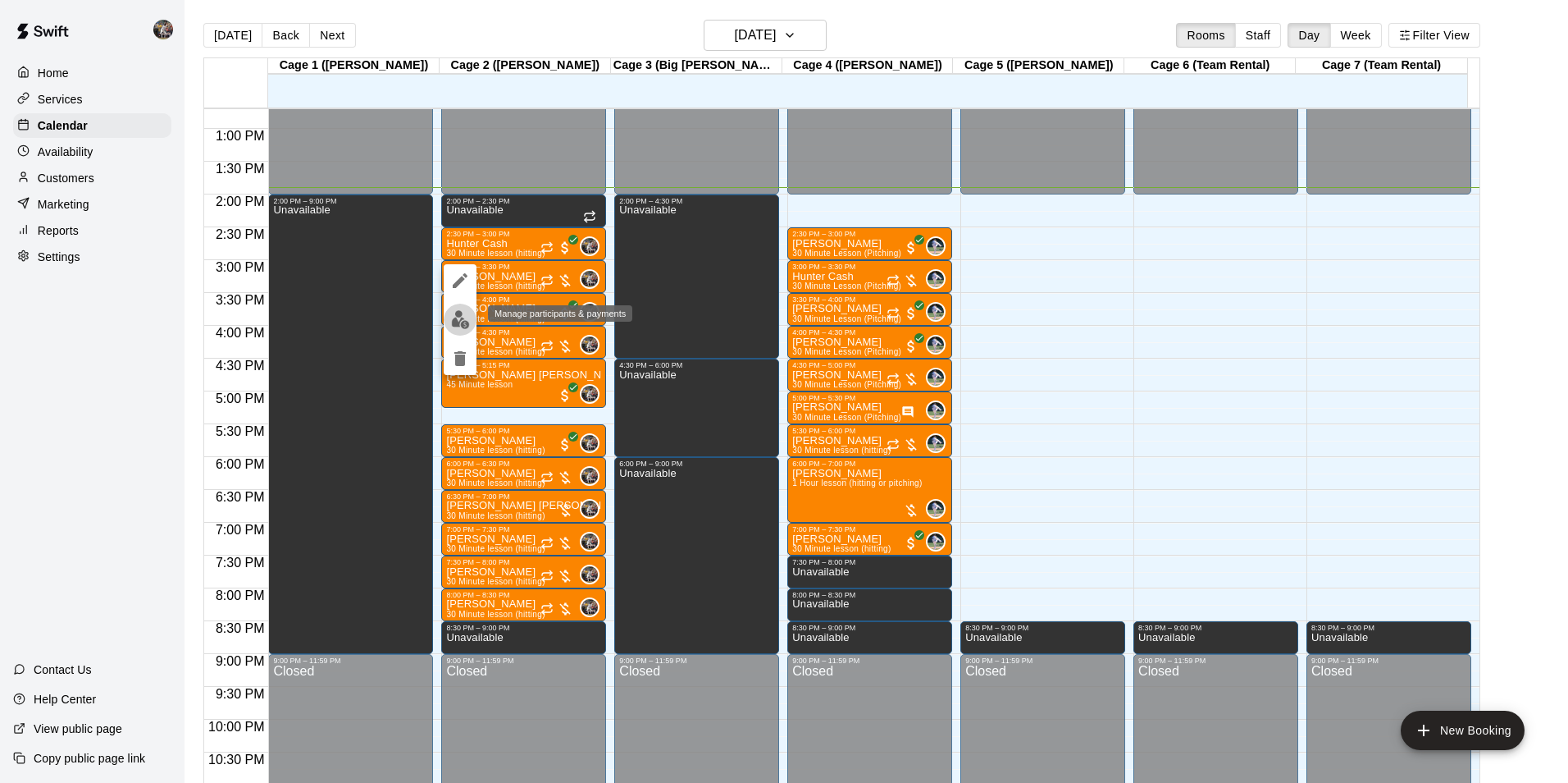
click at [465, 317] on img "edit" at bounding box center [459, 319] width 19 height 19
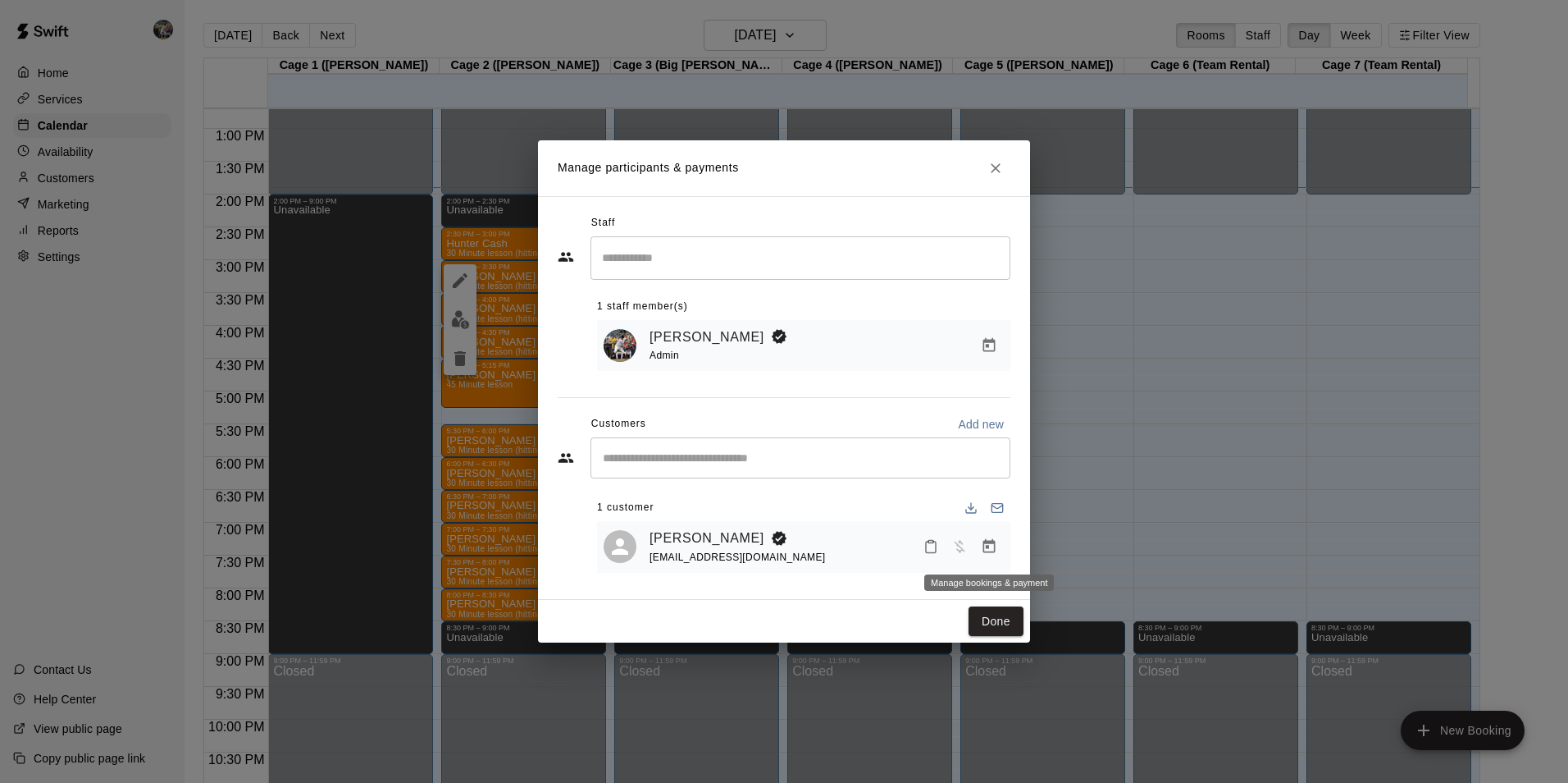
click at [986, 546] on icon "Manage bookings & payment" at bounding box center [989, 546] width 17 height 17
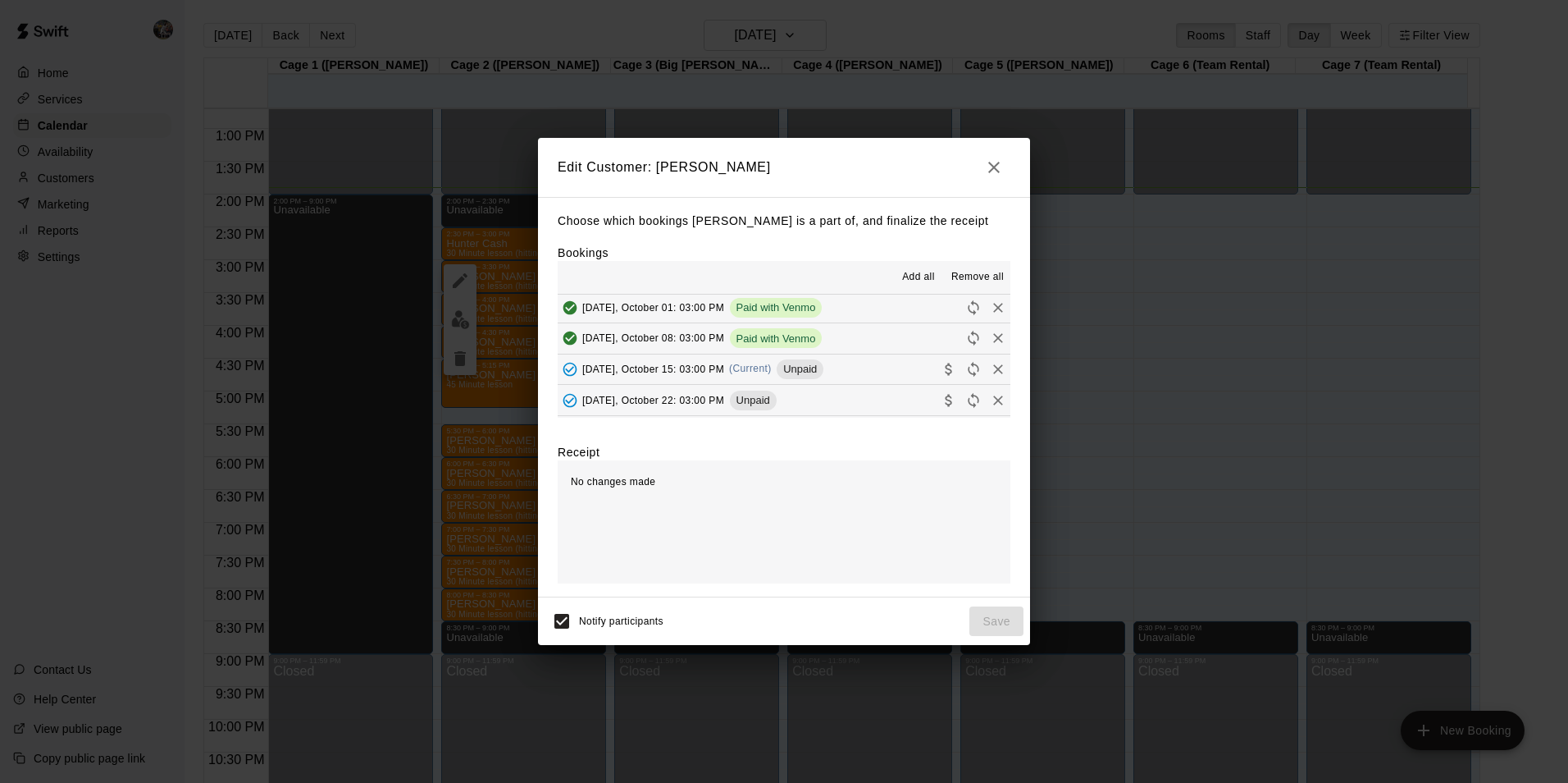
scroll to position [246, 0]
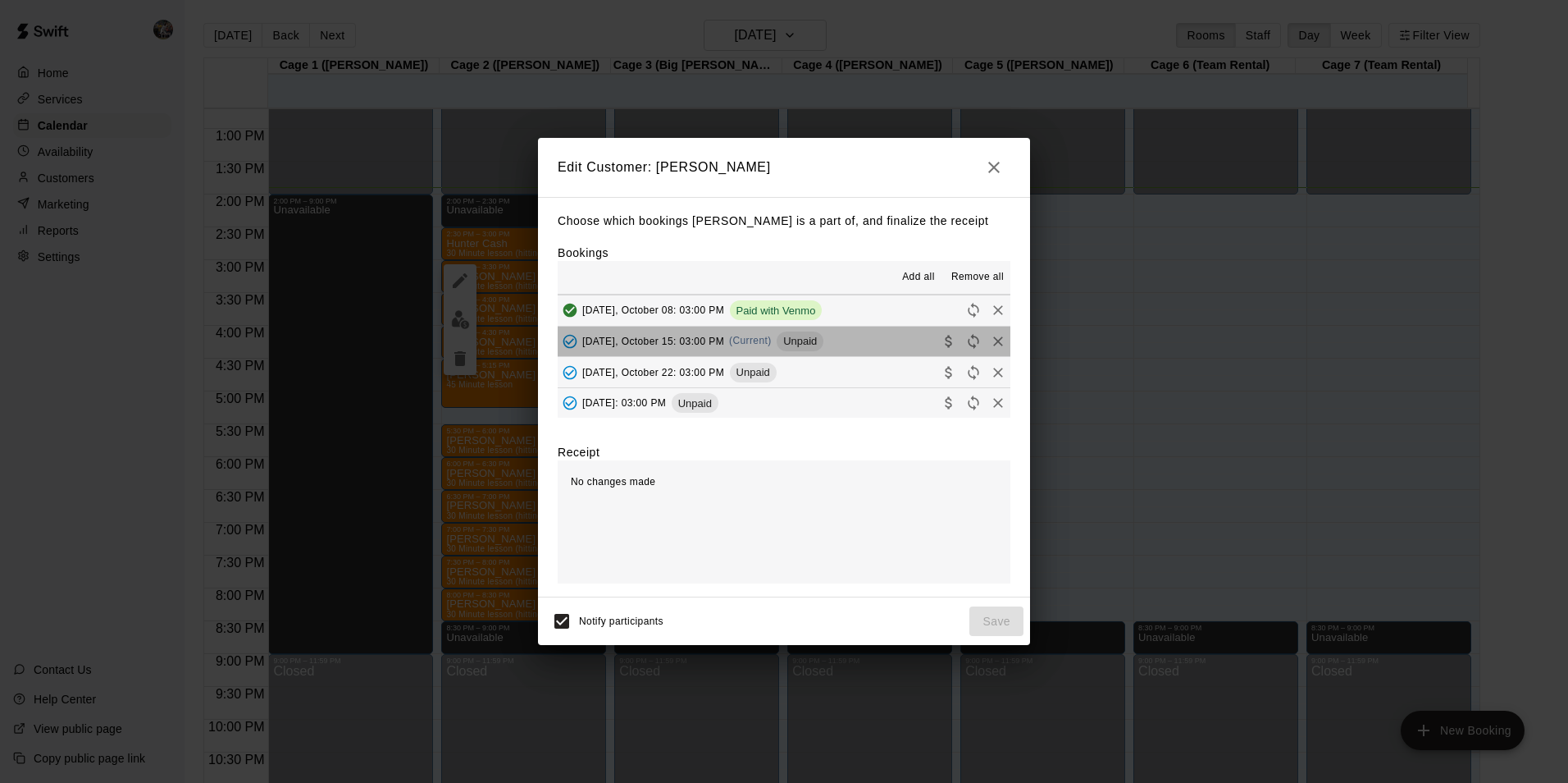
click at [849, 344] on button "Wednesday, October 15: 03:00 PM (Current) Unpaid" at bounding box center [784, 341] width 453 height 31
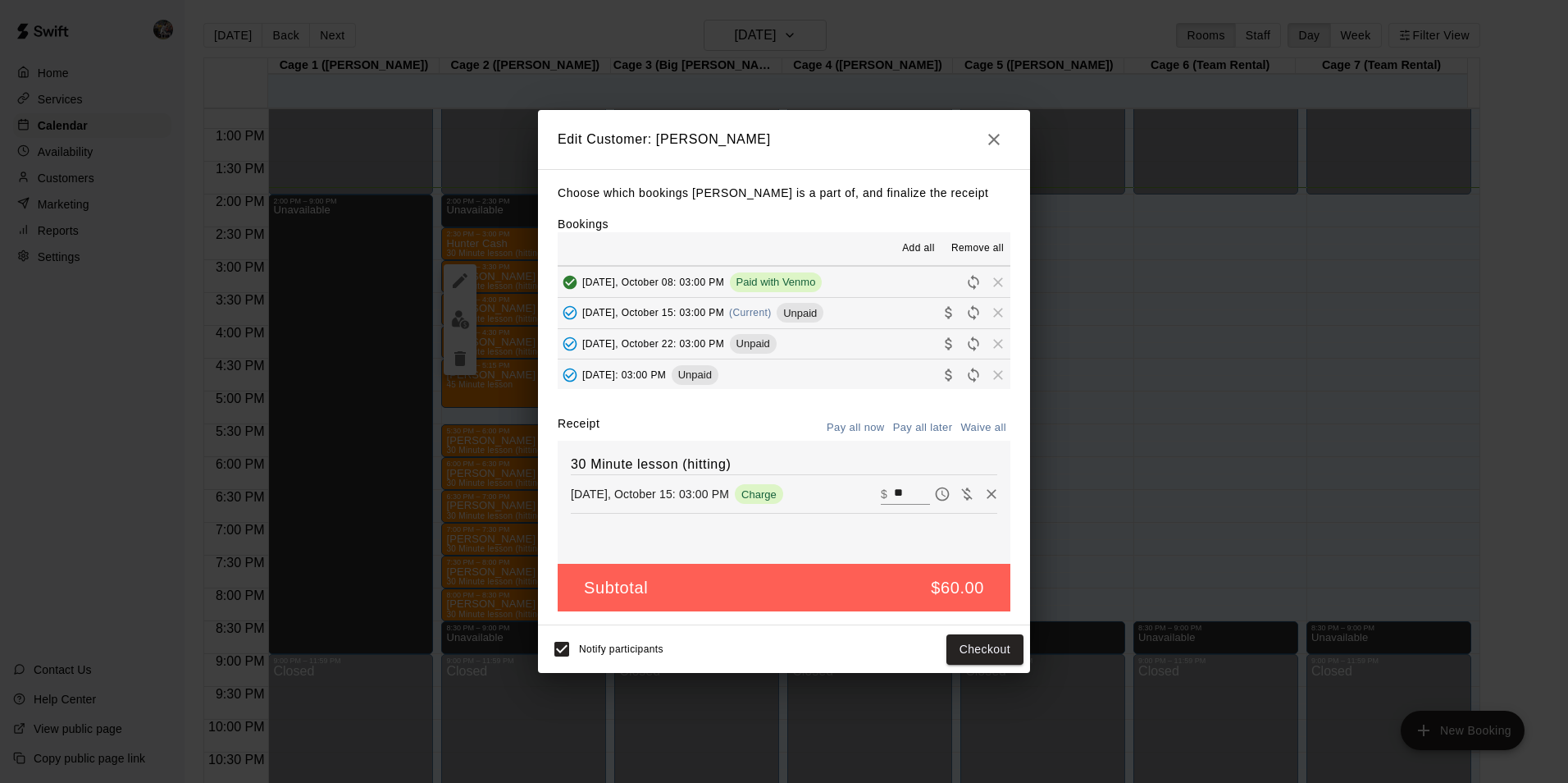
click at [895, 494] on input "**" at bounding box center [912, 494] width 37 height 22
type input "*"
type input "**"
click at [971, 652] on button "Checkout" at bounding box center [985, 650] width 77 height 31
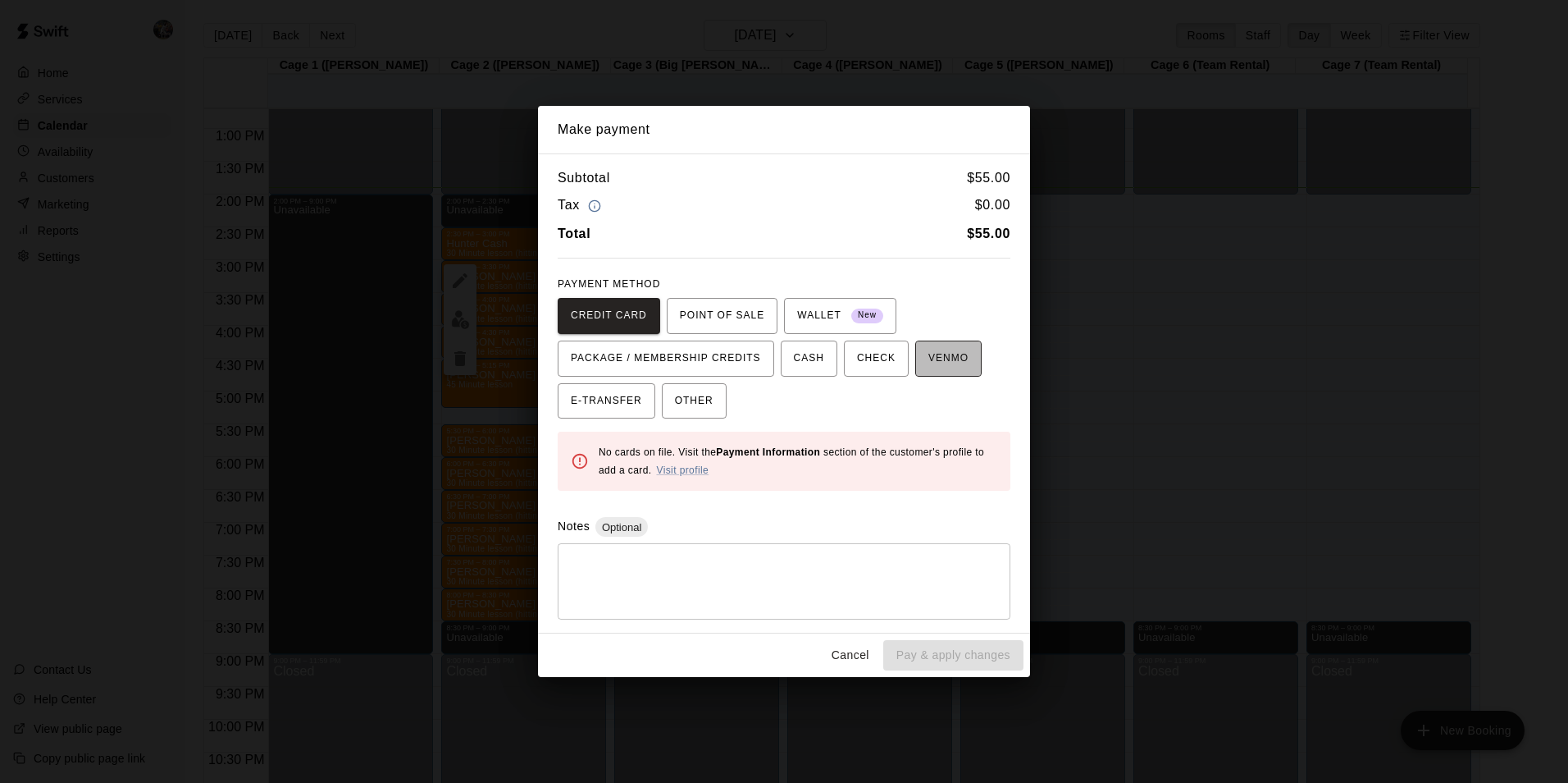
click at [935, 369] on span "VENMO" at bounding box center [948, 358] width 41 height 27
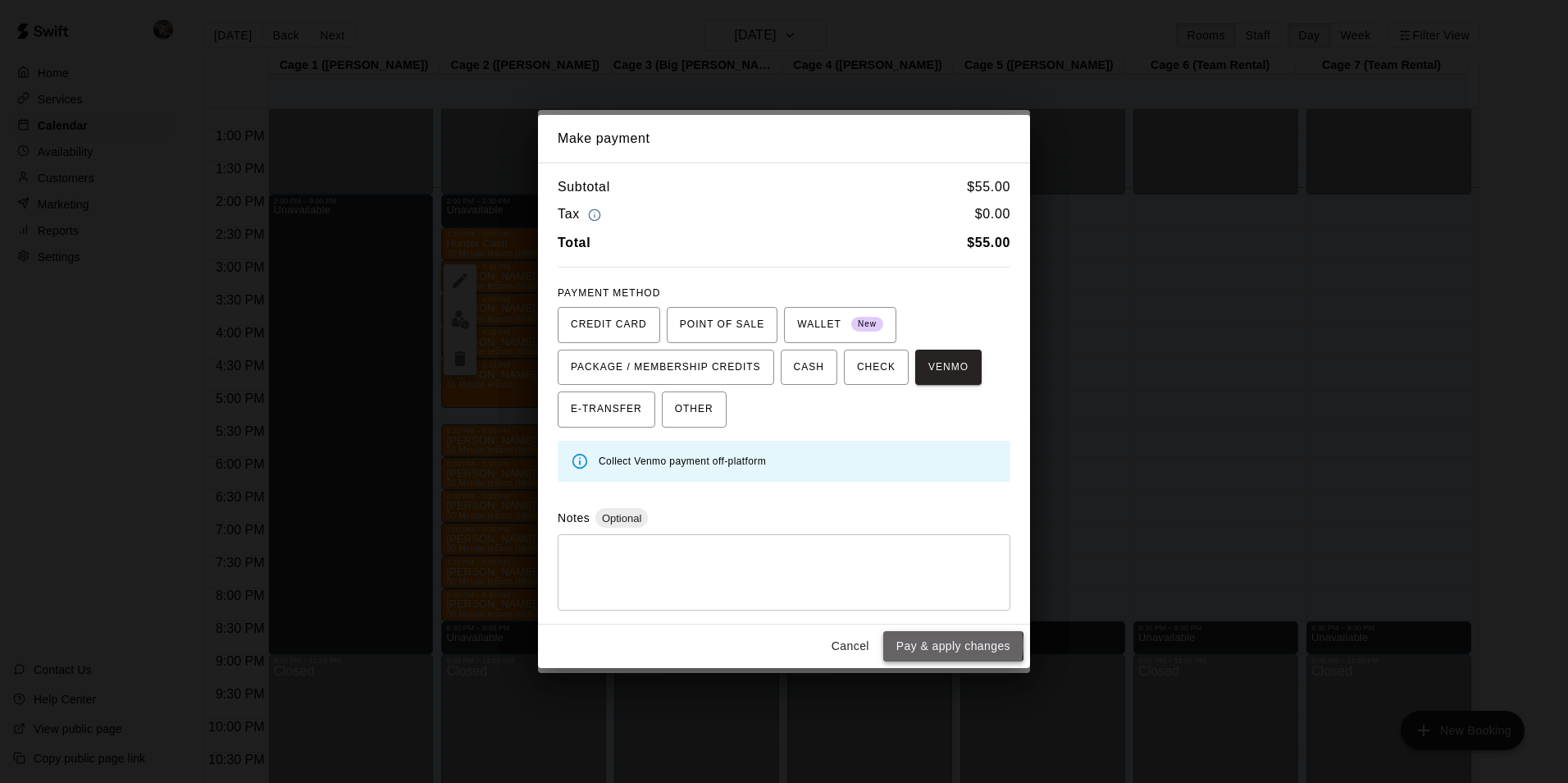
click at [951, 645] on button "Pay & apply changes" at bounding box center [953, 646] width 140 height 31
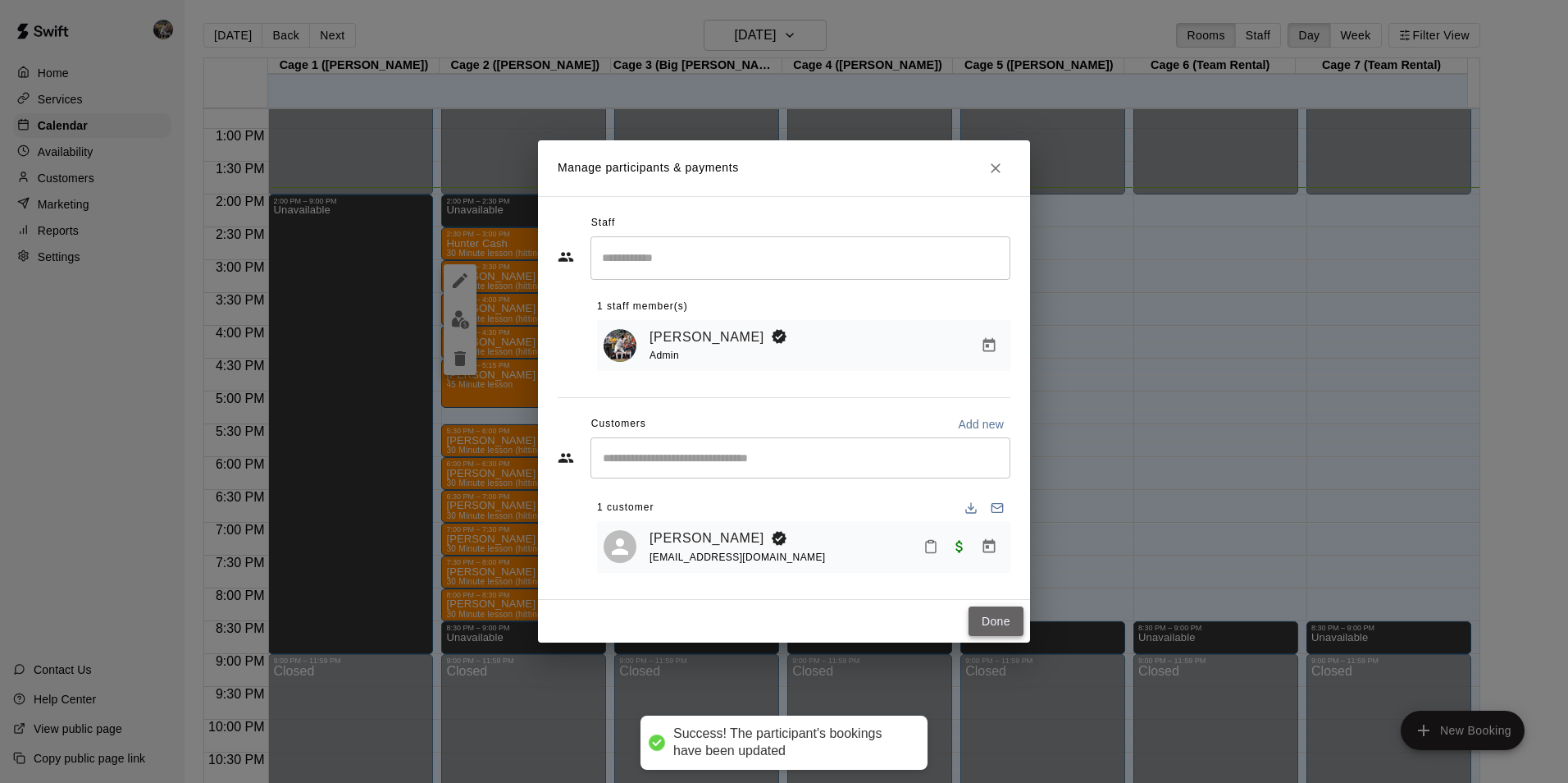
click at [1000, 622] on button "Done" at bounding box center [996, 621] width 55 height 31
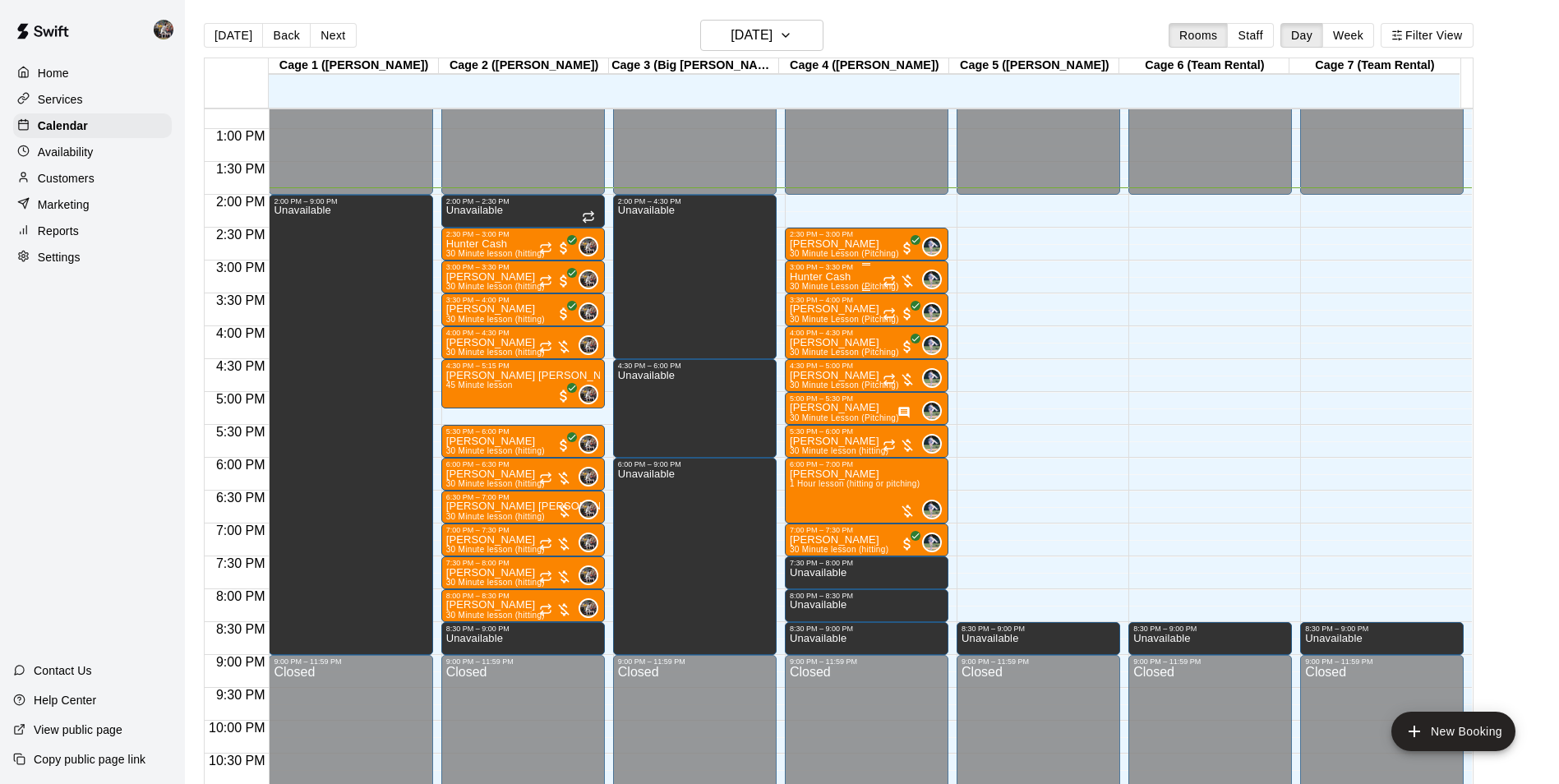
click at [843, 277] on p "Hunter Cash" at bounding box center [845, 277] width 109 height 0
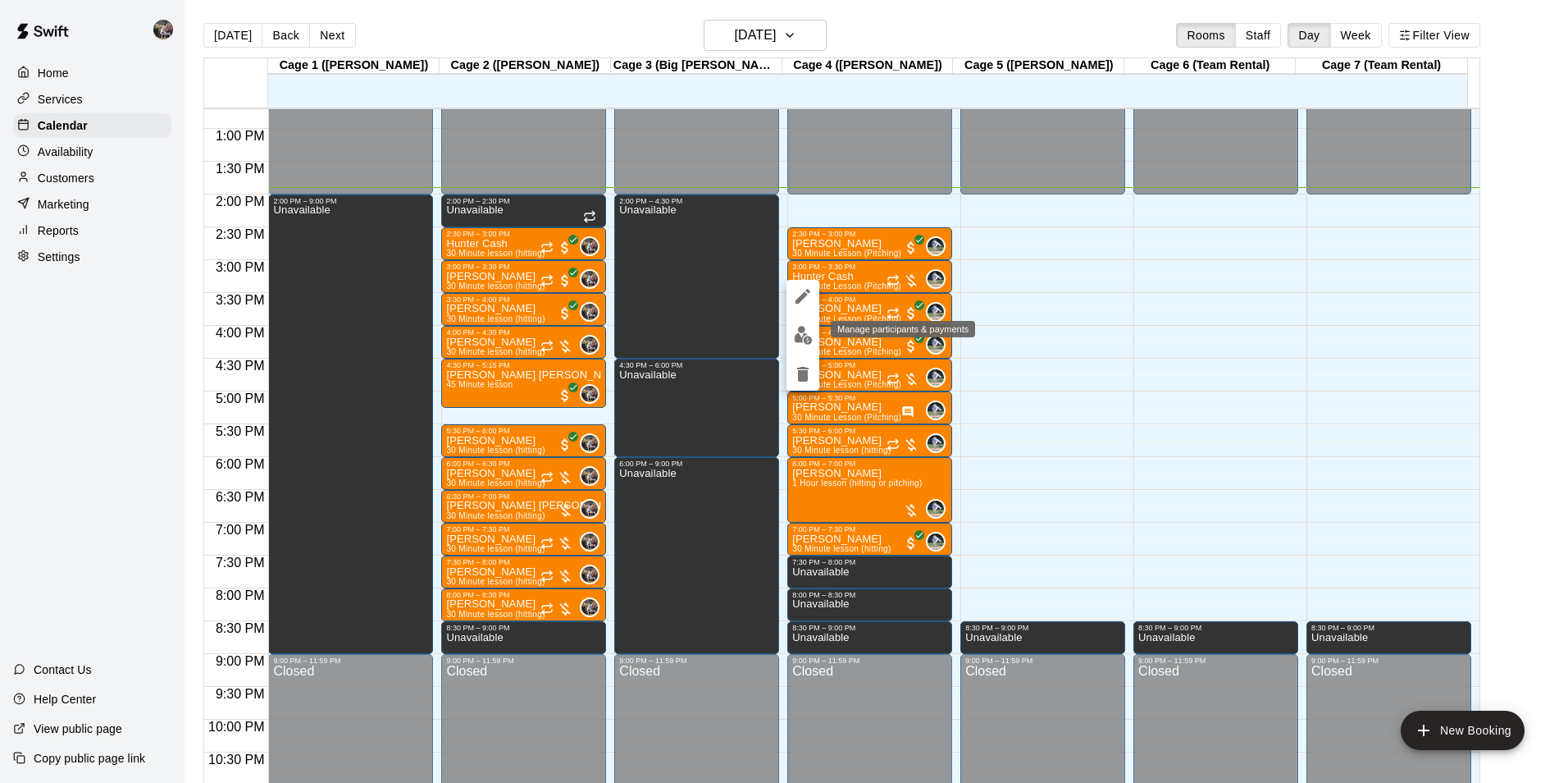
click at [795, 335] on img "edit" at bounding box center [802, 334] width 19 height 19
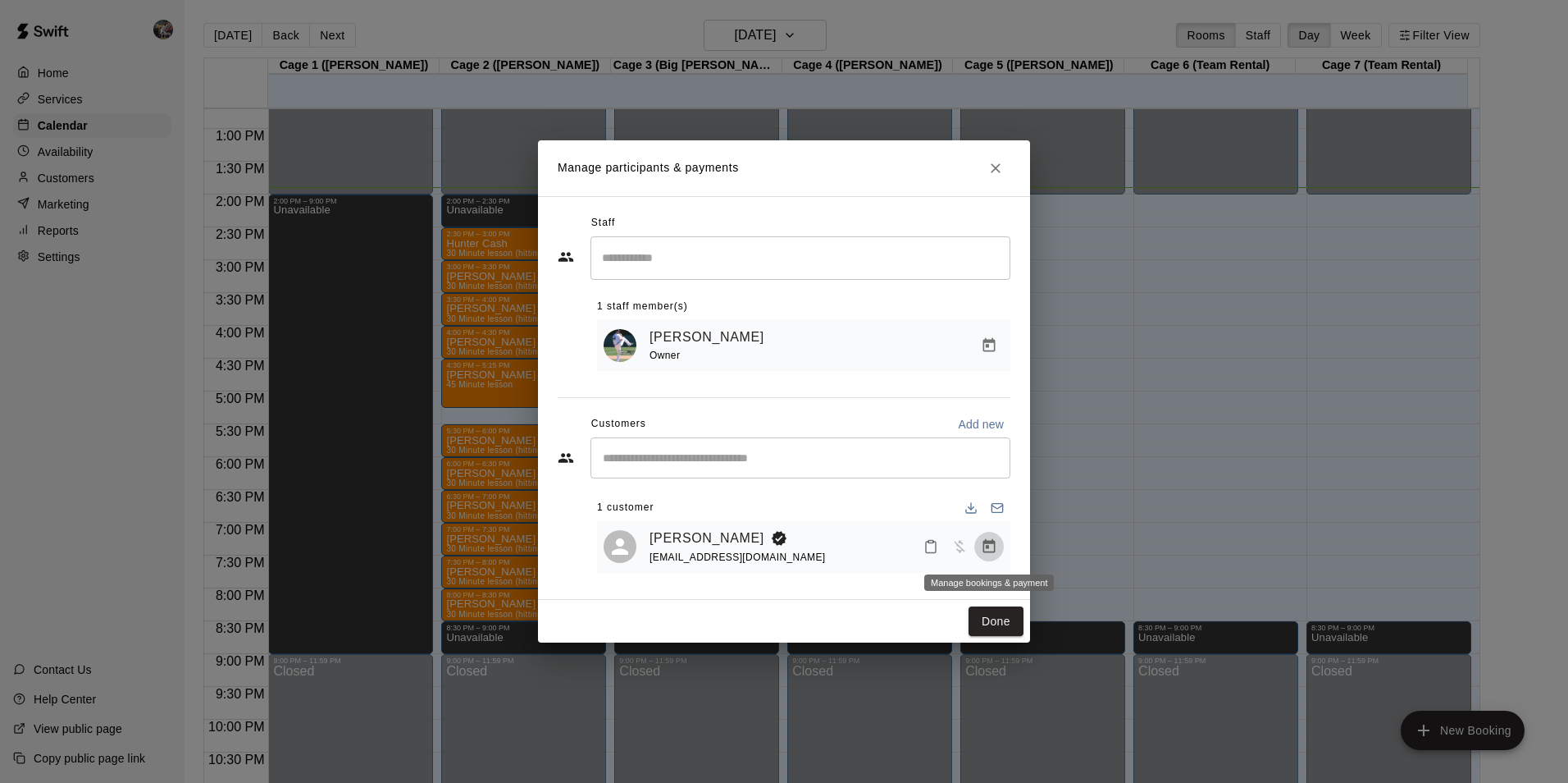
click at [987, 546] on icon "Manage bookings & payment" at bounding box center [989, 546] width 17 height 17
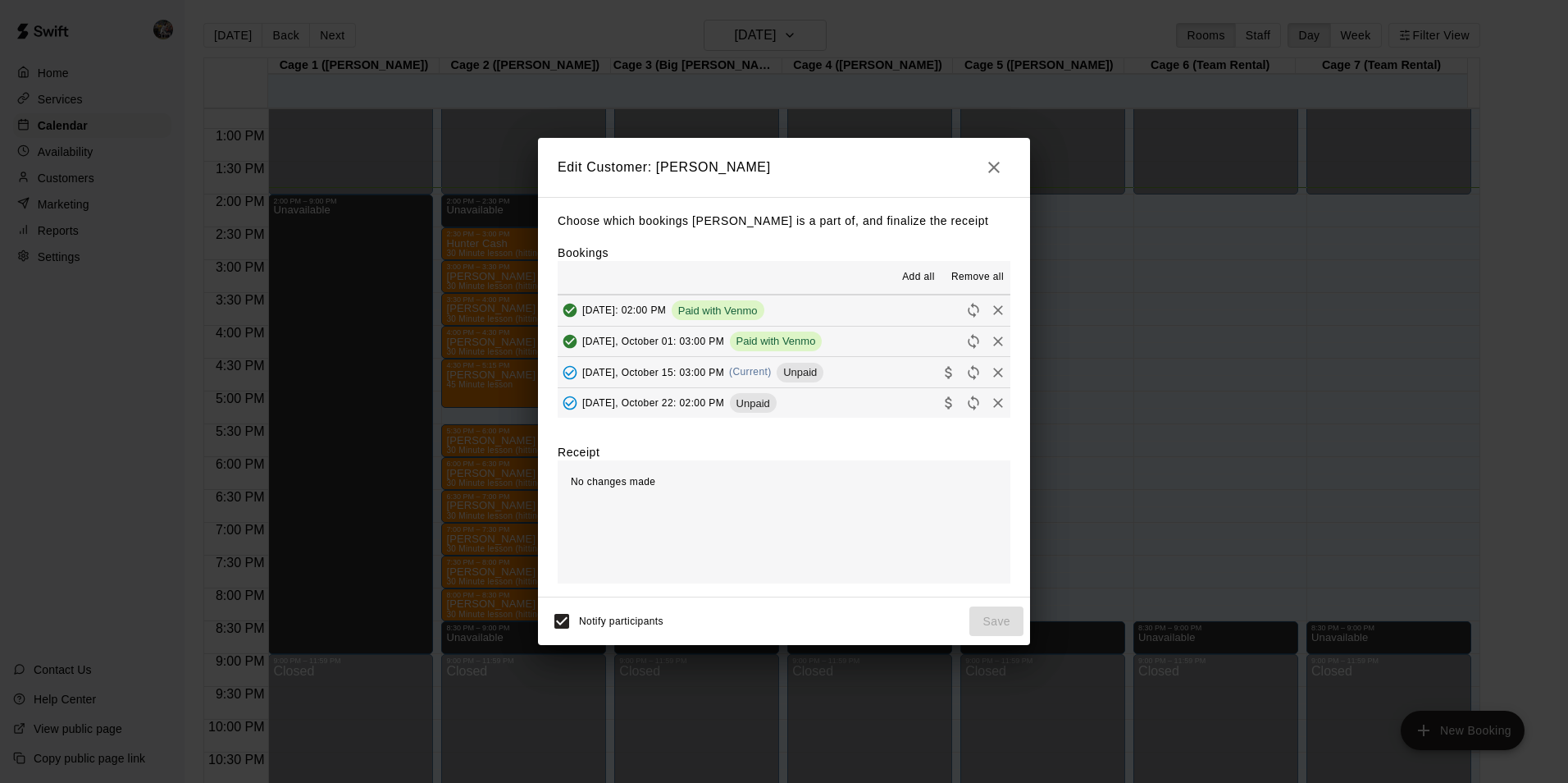
click at [859, 373] on button "Wednesday, October 15: 03:00 PM (Current) Unpaid" at bounding box center [784, 372] width 453 height 31
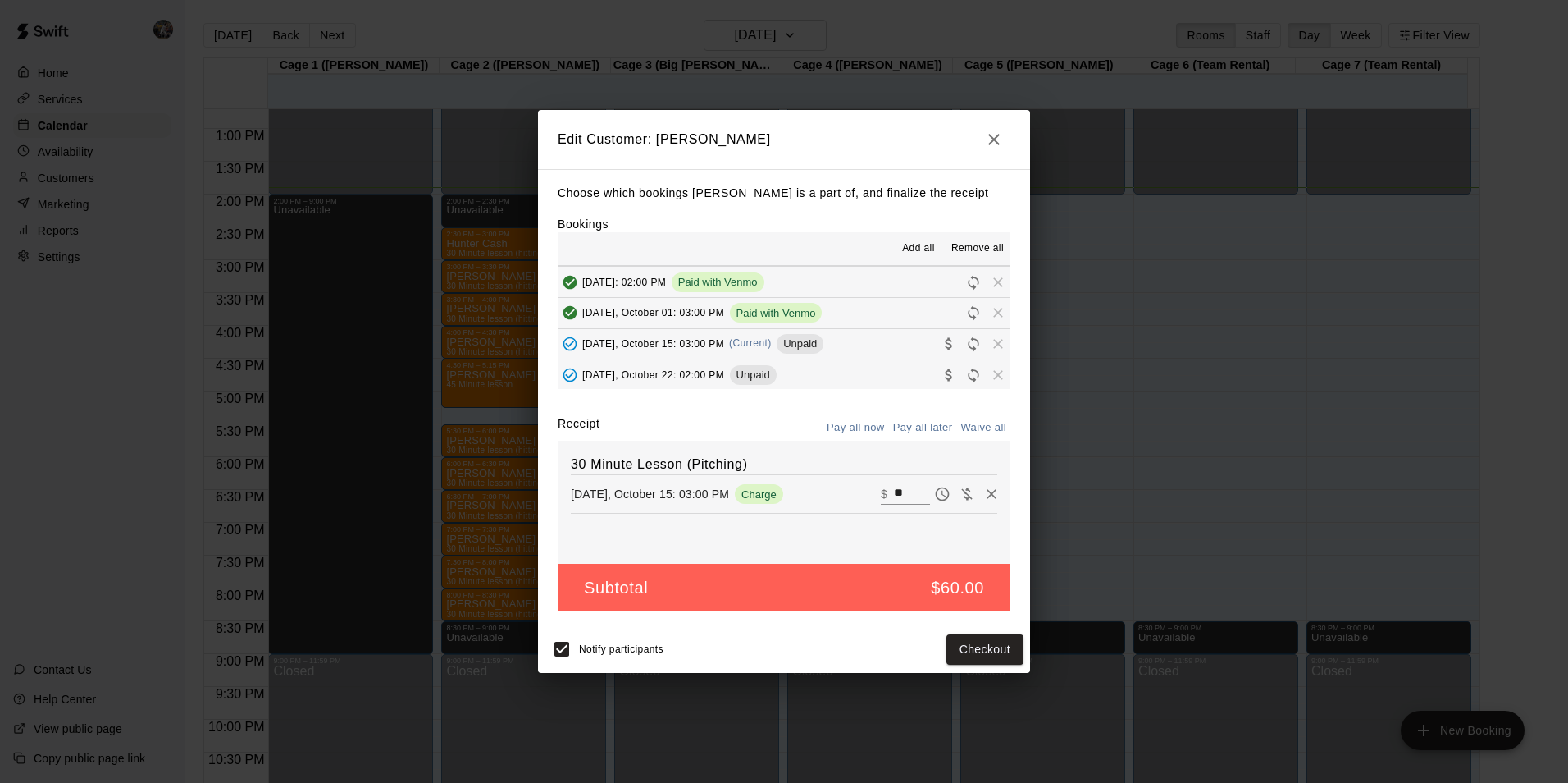
click at [897, 490] on input "**" at bounding box center [912, 494] width 37 height 22
type input "*"
type input "**"
click at [971, 646] on button "Checkout" at bounding box center [985, 650] width 77 height 31
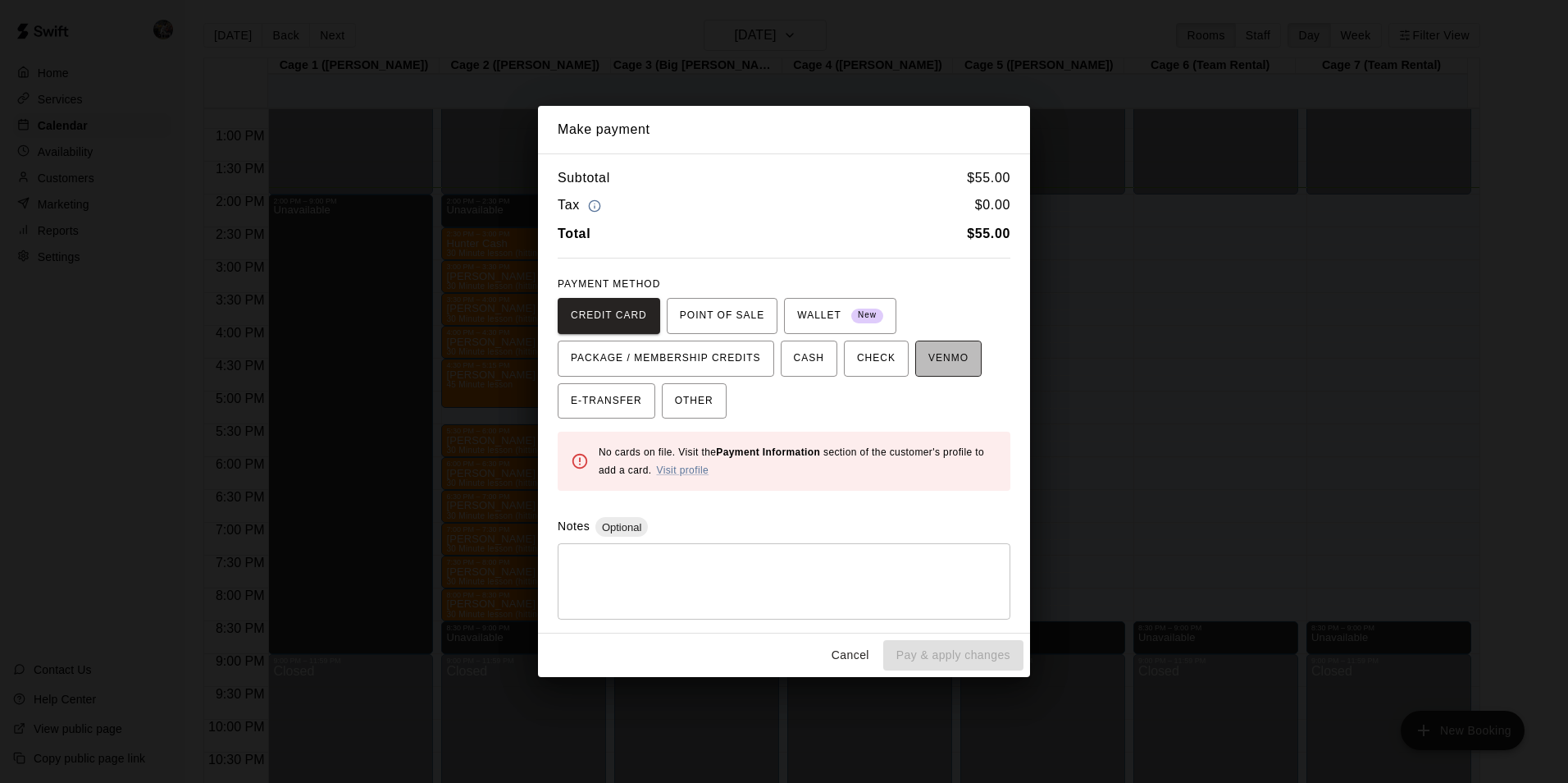
click at [936, 361] on span "VENMO" at bounding box center [948, 358] width 41 height 27
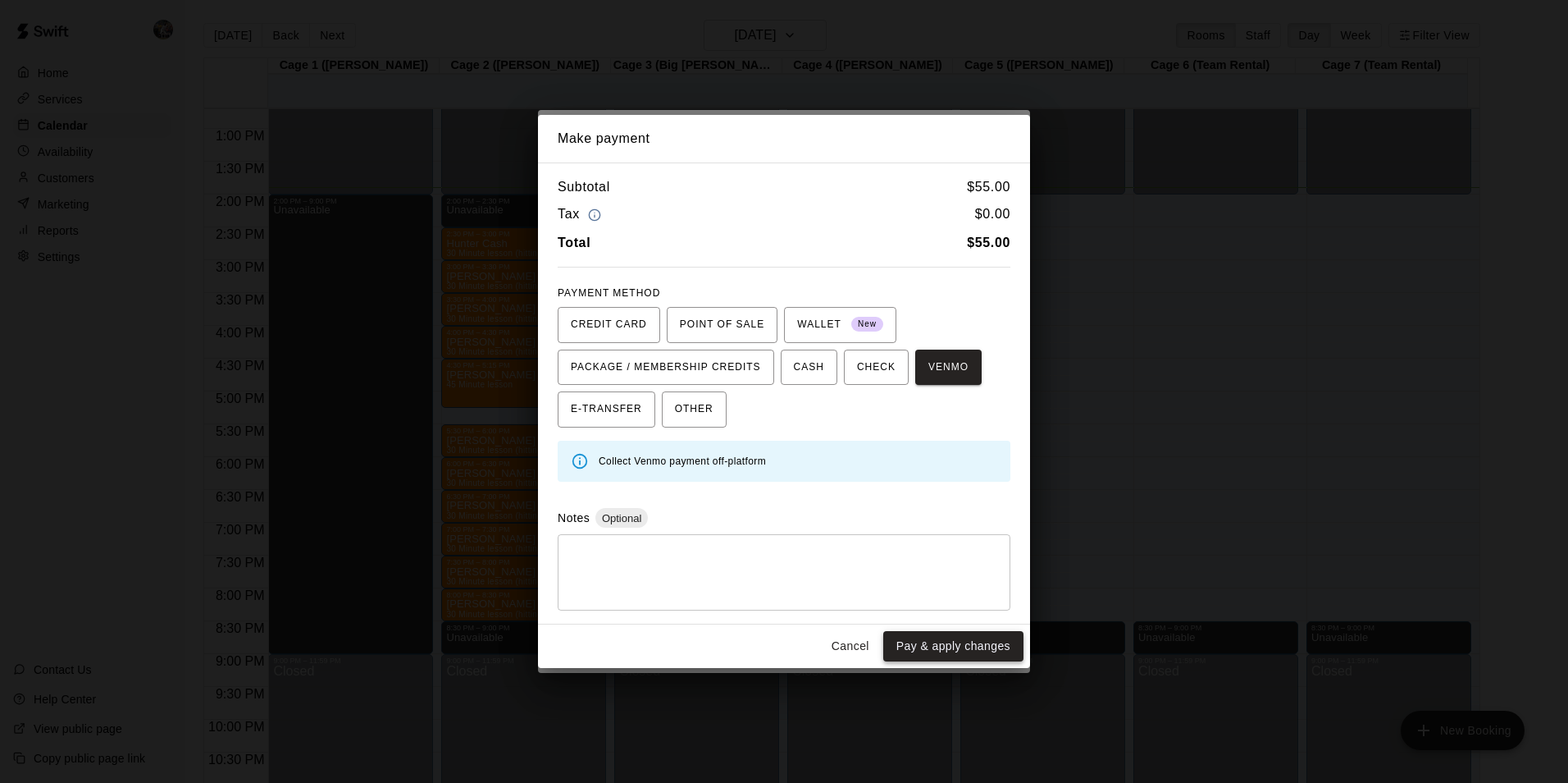
click at [981, 639] on button "Pay & apply changes" at bounding box center [953, 646] width 140 height 31
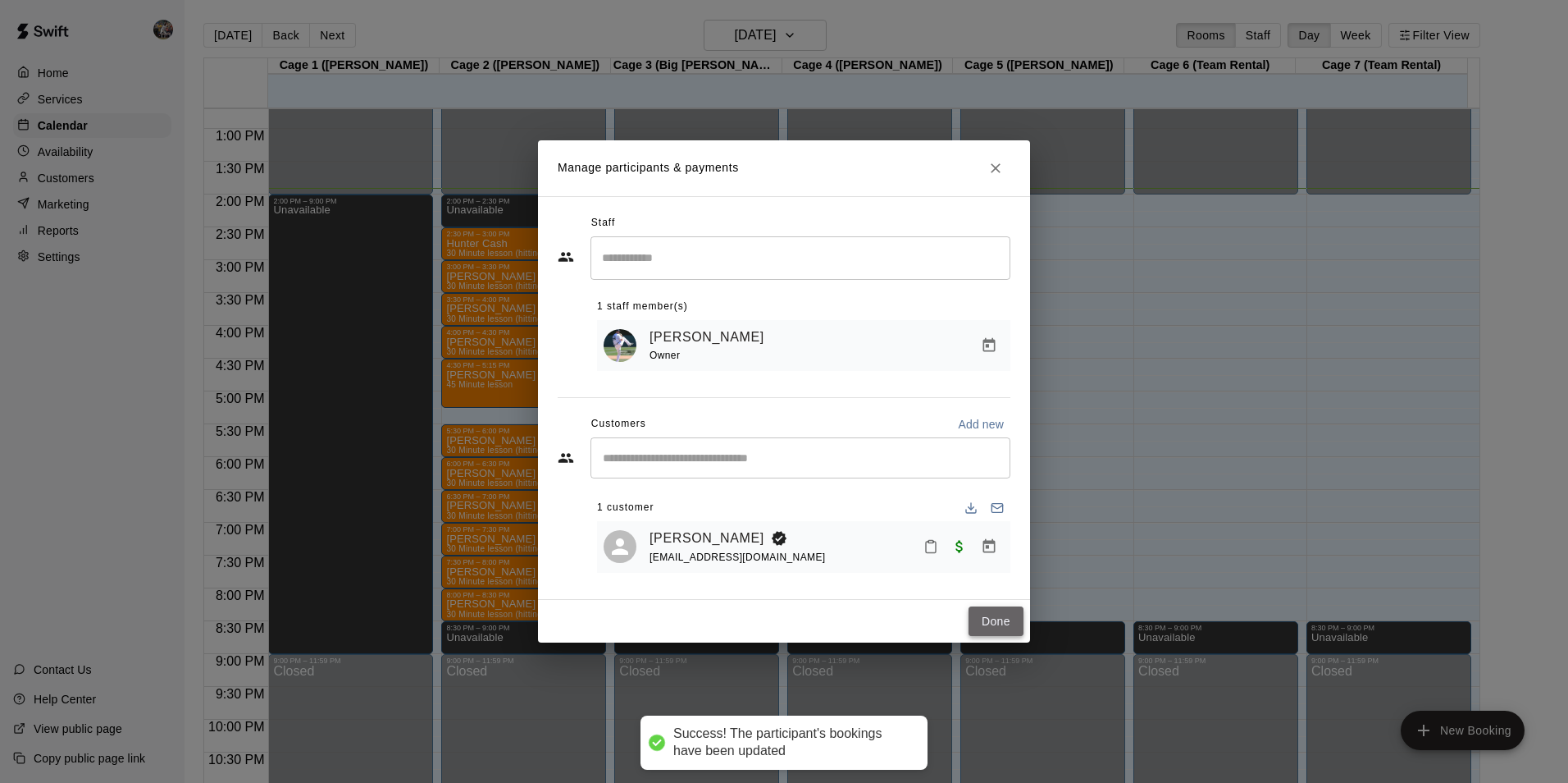
click at [991, 626] on button "Done" at bounding box center [996, 621] width 55 height 31
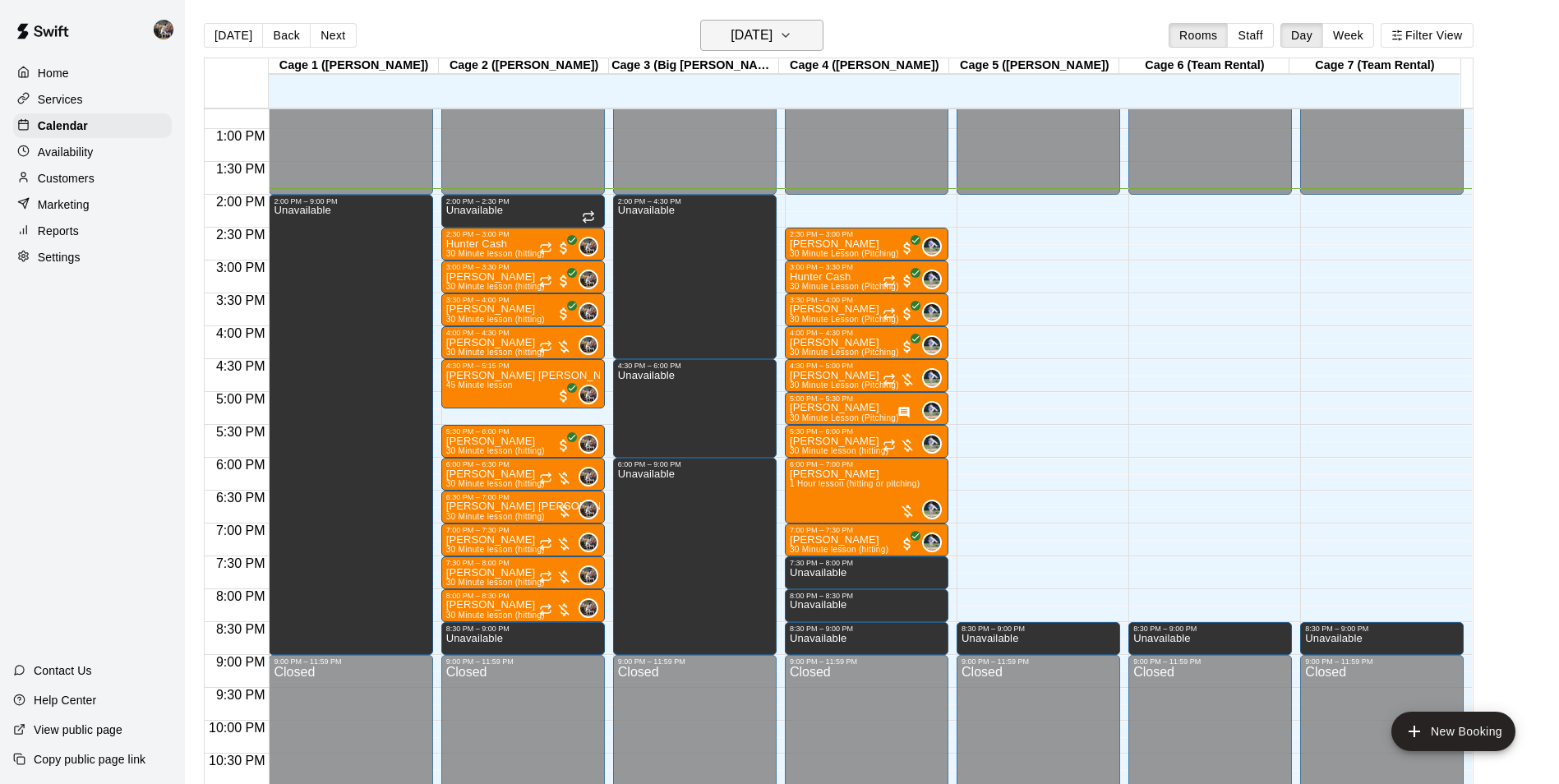
click at [752, 35] on h6 "[DATE]" at bounding box center [752, 35] width 42 height 23
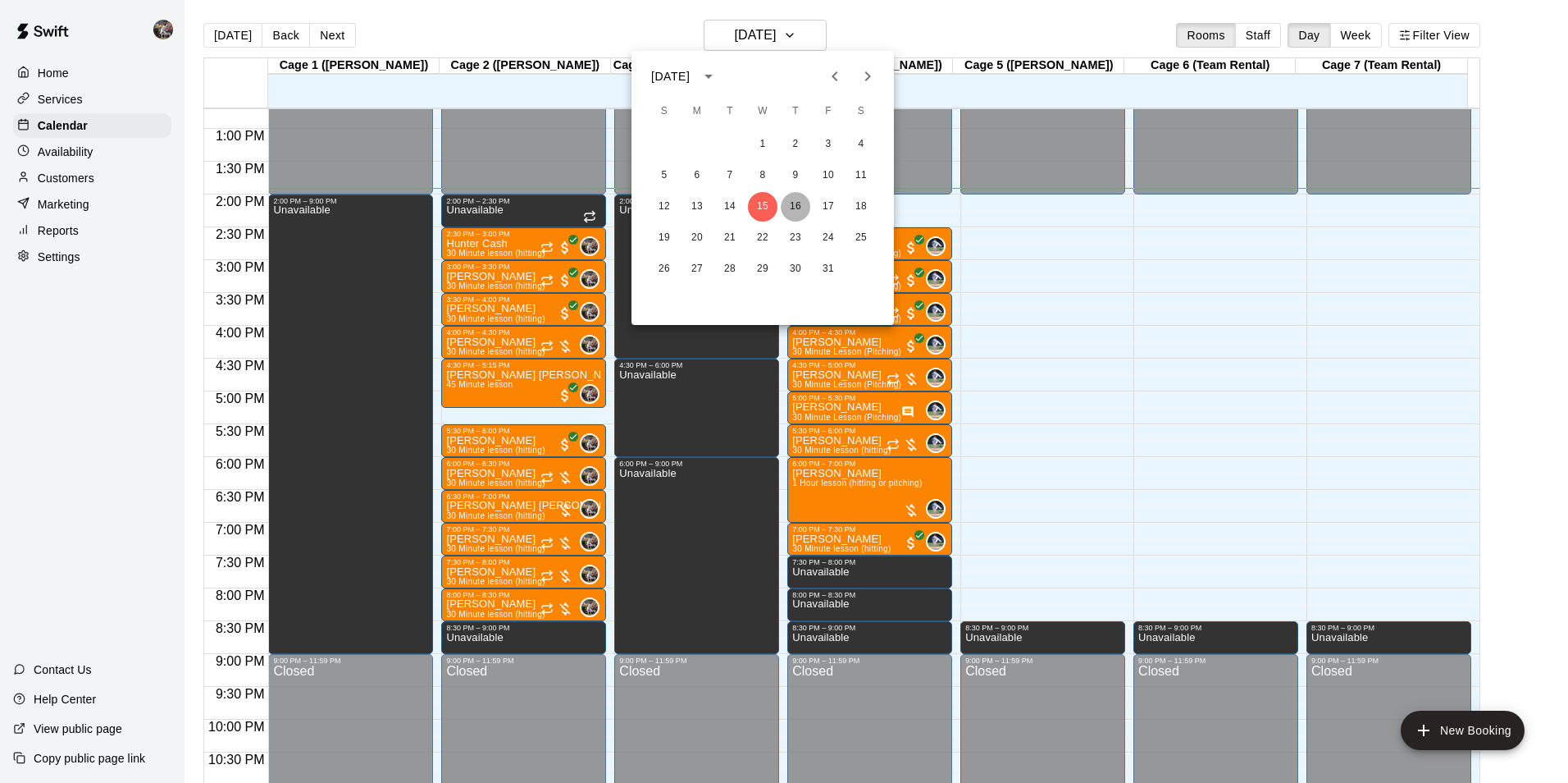
click at [794, 204] on button "16" at bounding box center [795, 207] width 30 height 30
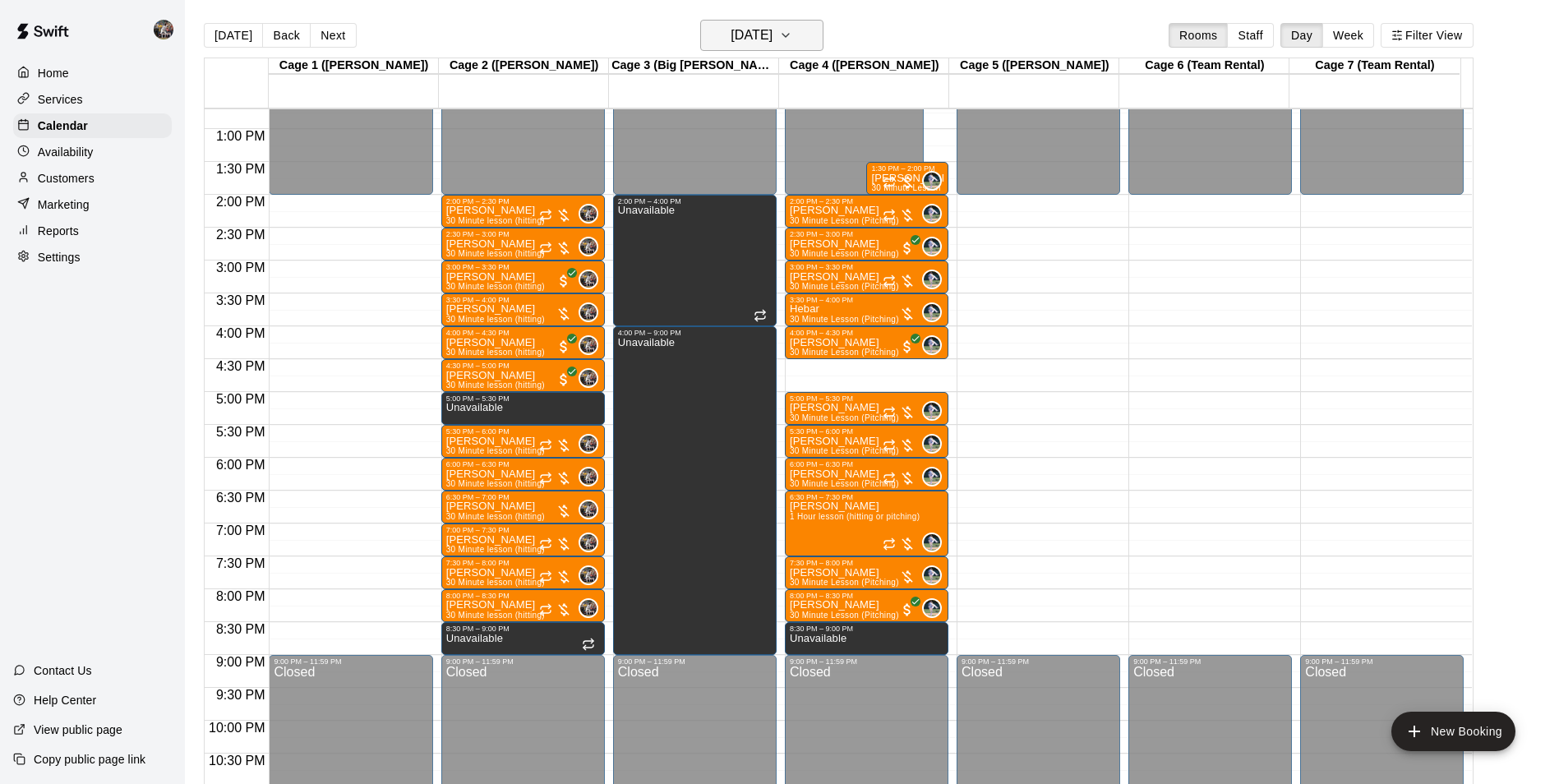
click at [744, 37] on h6 "[DATE]" at bounding box center [752, 35] width 42 height 23
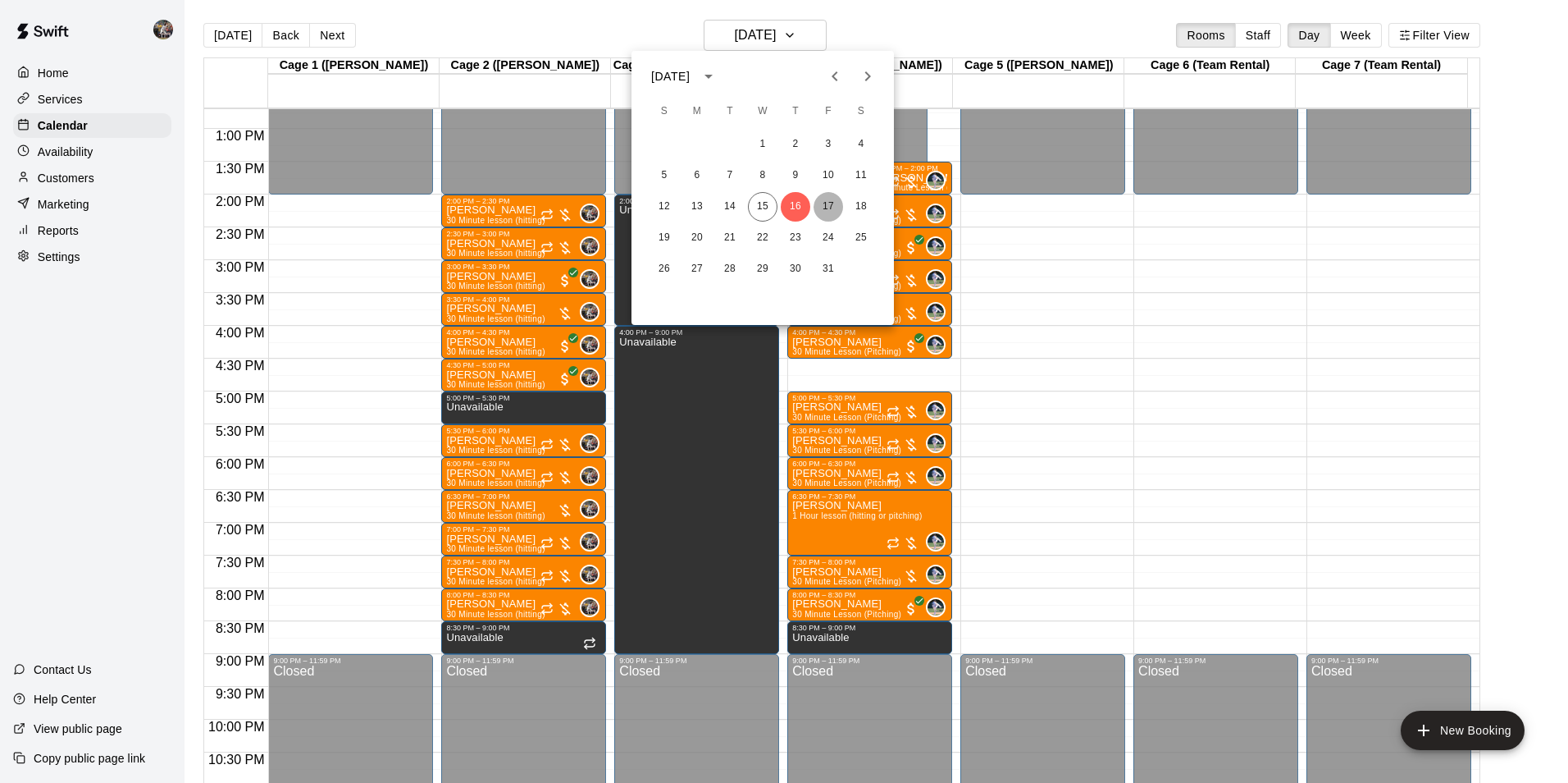
click at [828, 201] on button "17" at bounding box center [828, 207] width 30 height 30
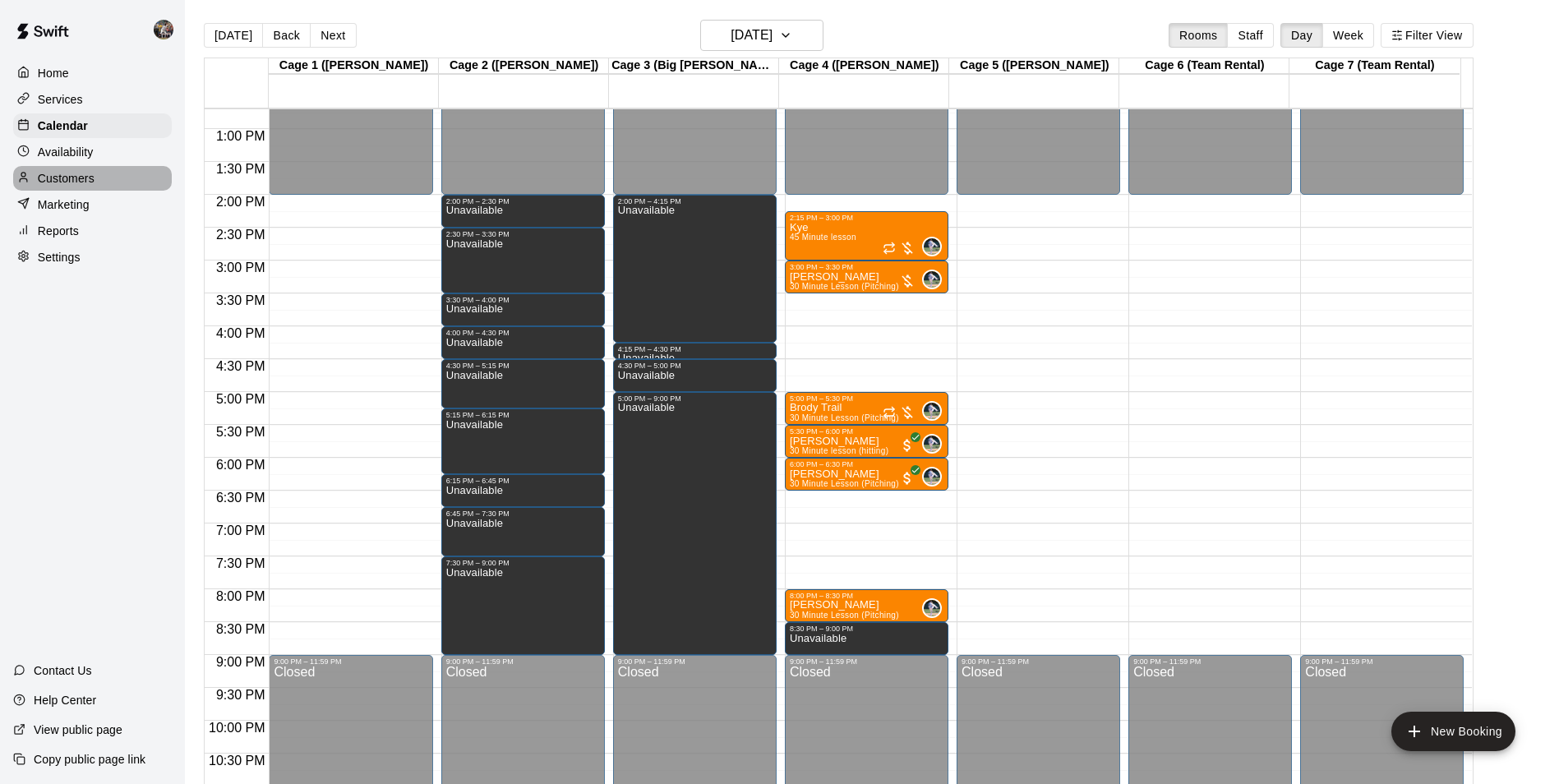
click at [122, 176] on div "Customers" at bounding box center [92, 178] width 158 height 25
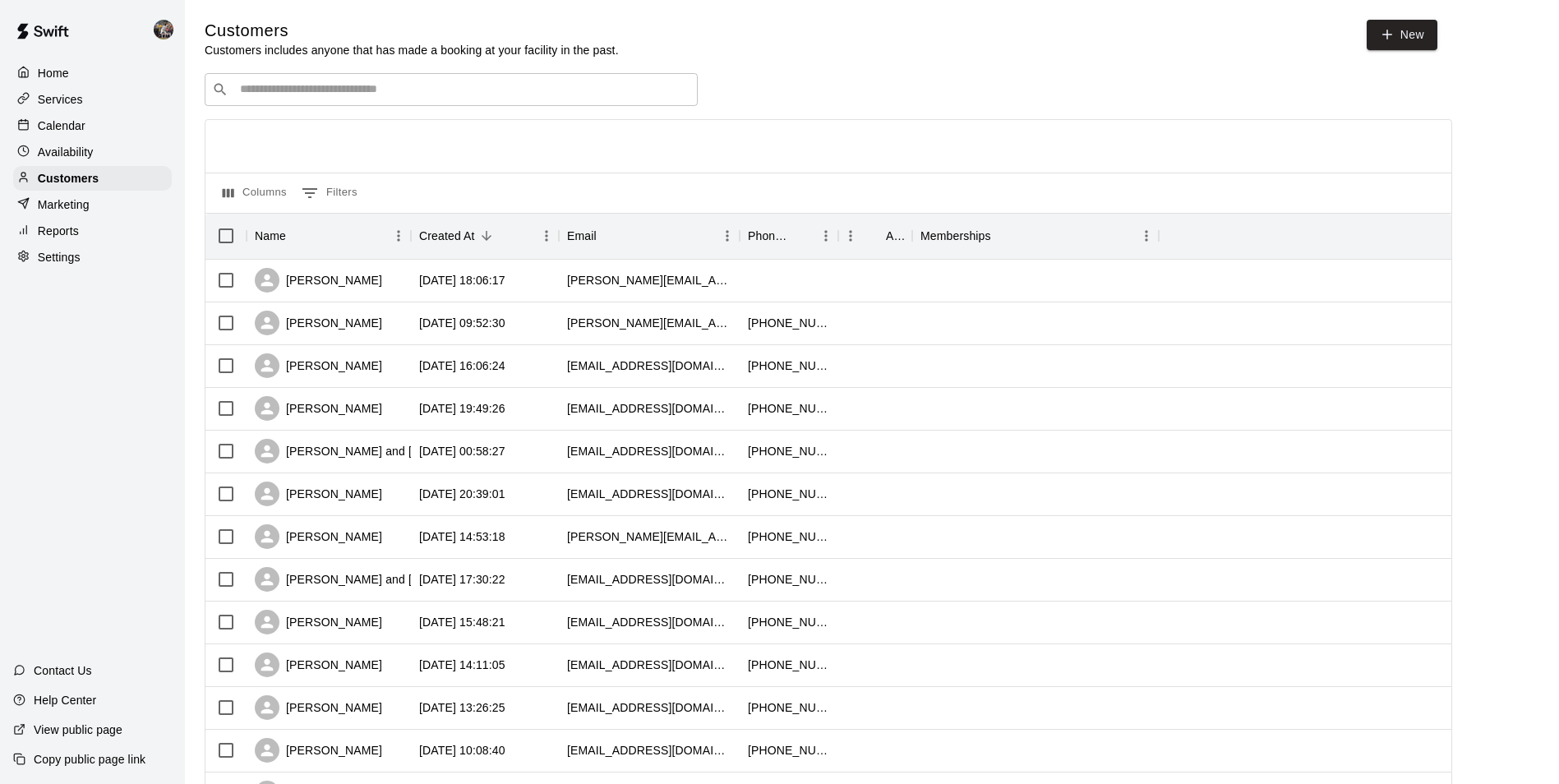
click at [284, 87] on input "Search customers by name or email" at bounding box center [463, 89] width 456 height 17
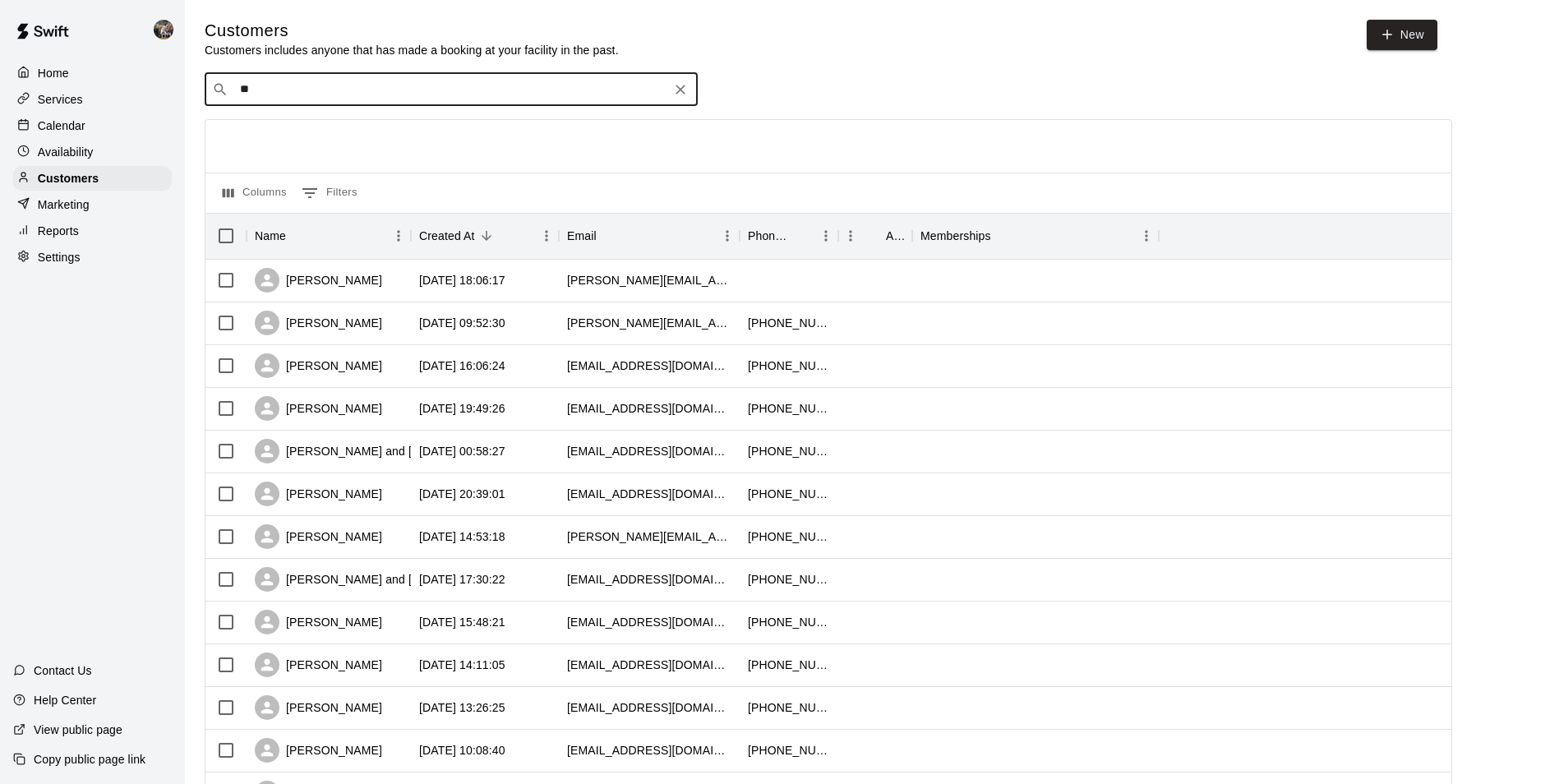
type input "*"
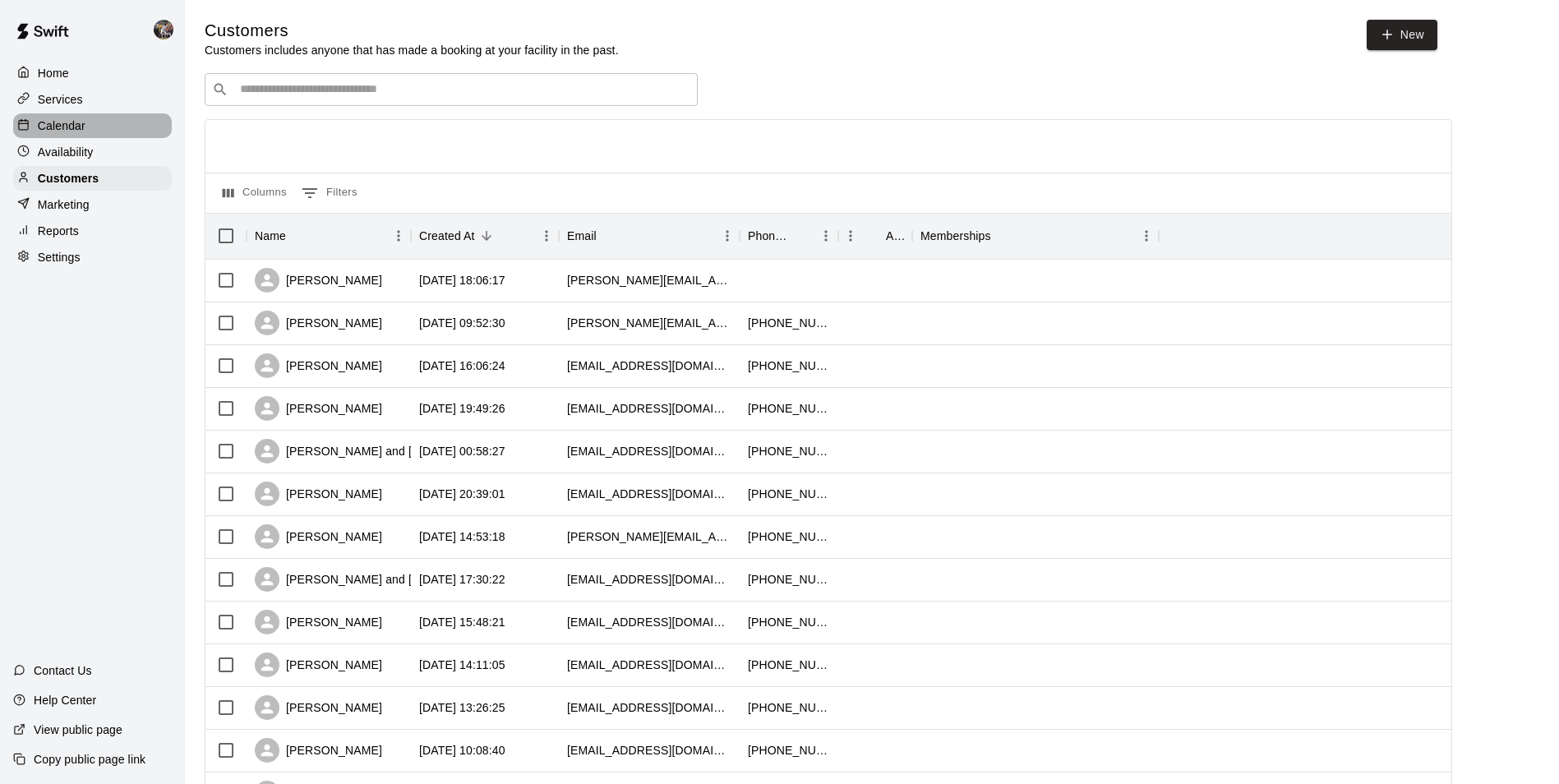
click at [123, 127] on div "Calendar" at bounding box center [92, 126] width 158 height 25
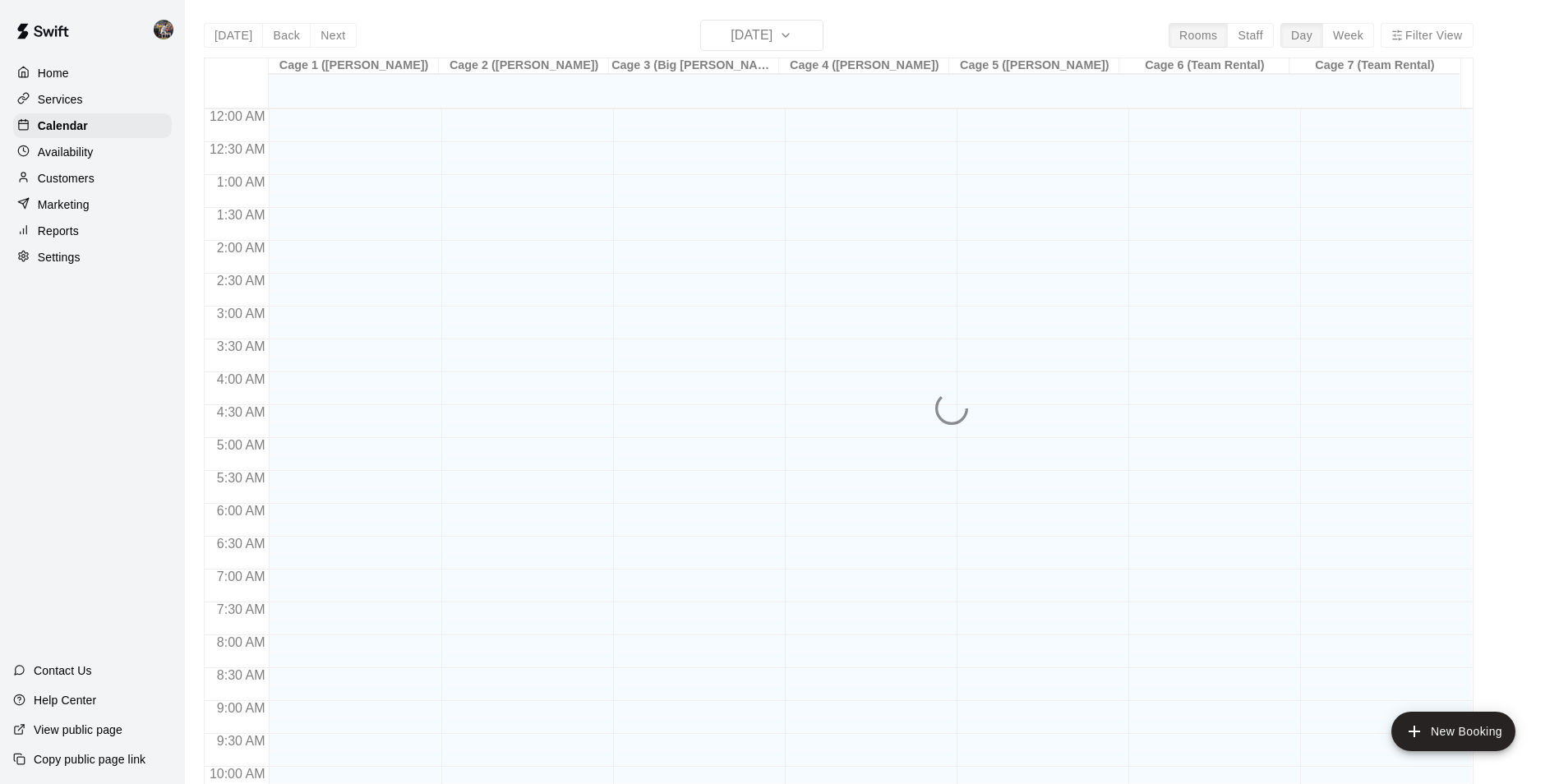
scroll to position [834, 0]
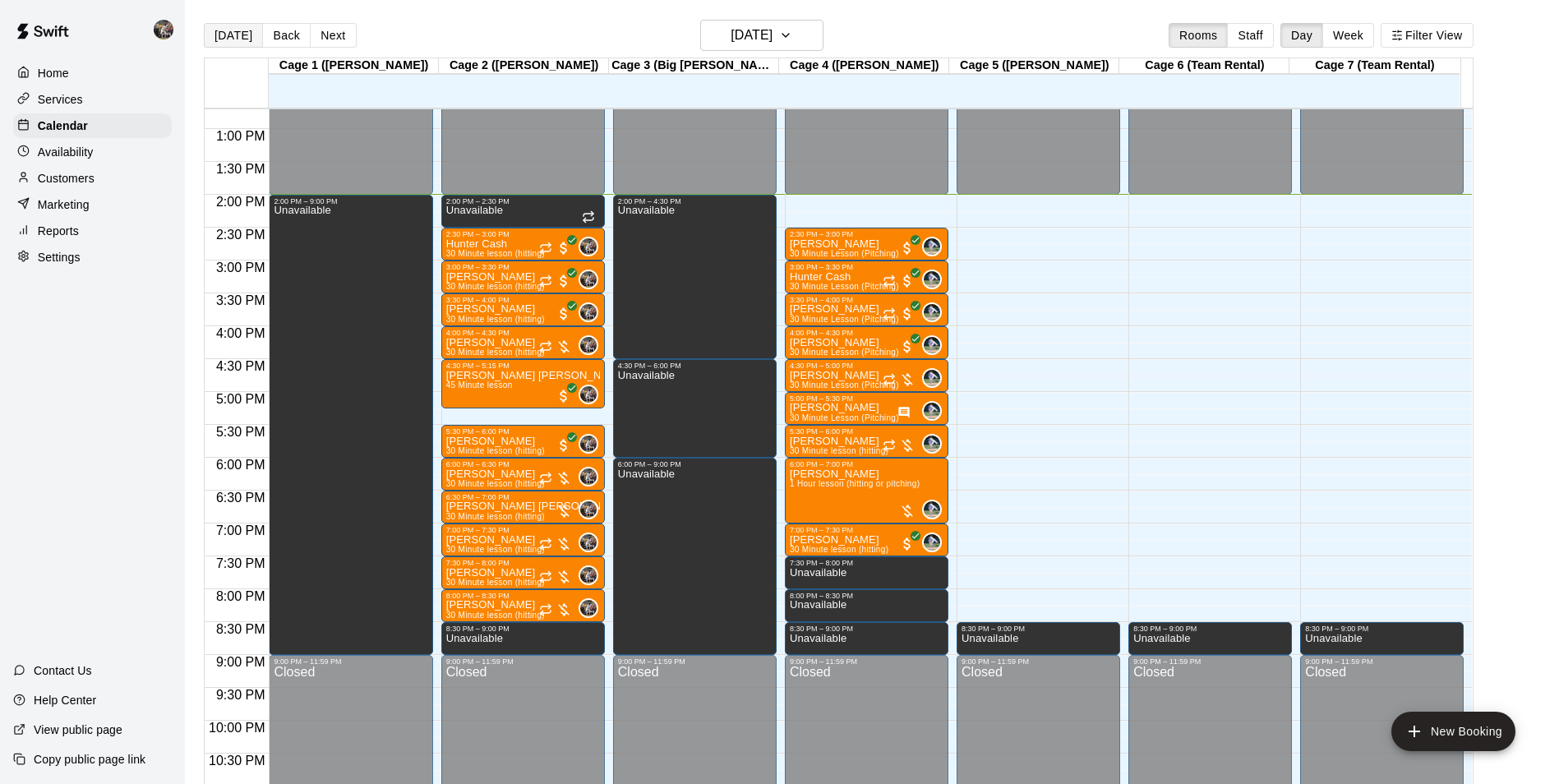
click at [229, 30] on button "[DATE]" at bounding box center [234, 35] width 59 height 25
click at [731, 32] on h6 "[DATE]" at bounding box center [752, 35] width 42 height 23
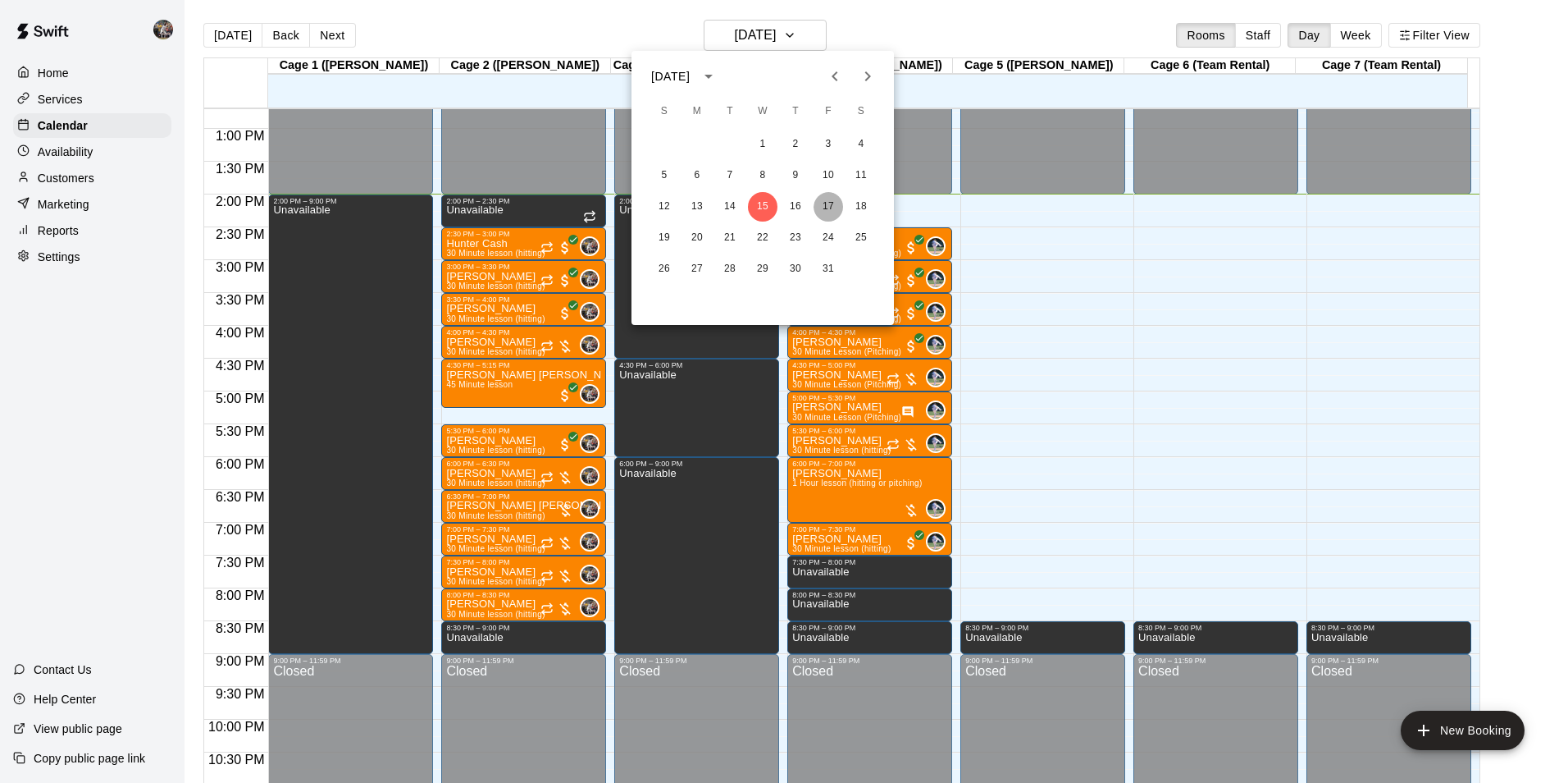
click at [827, 202] on button "17" at bounding box center [828, 207] width 30 height 30
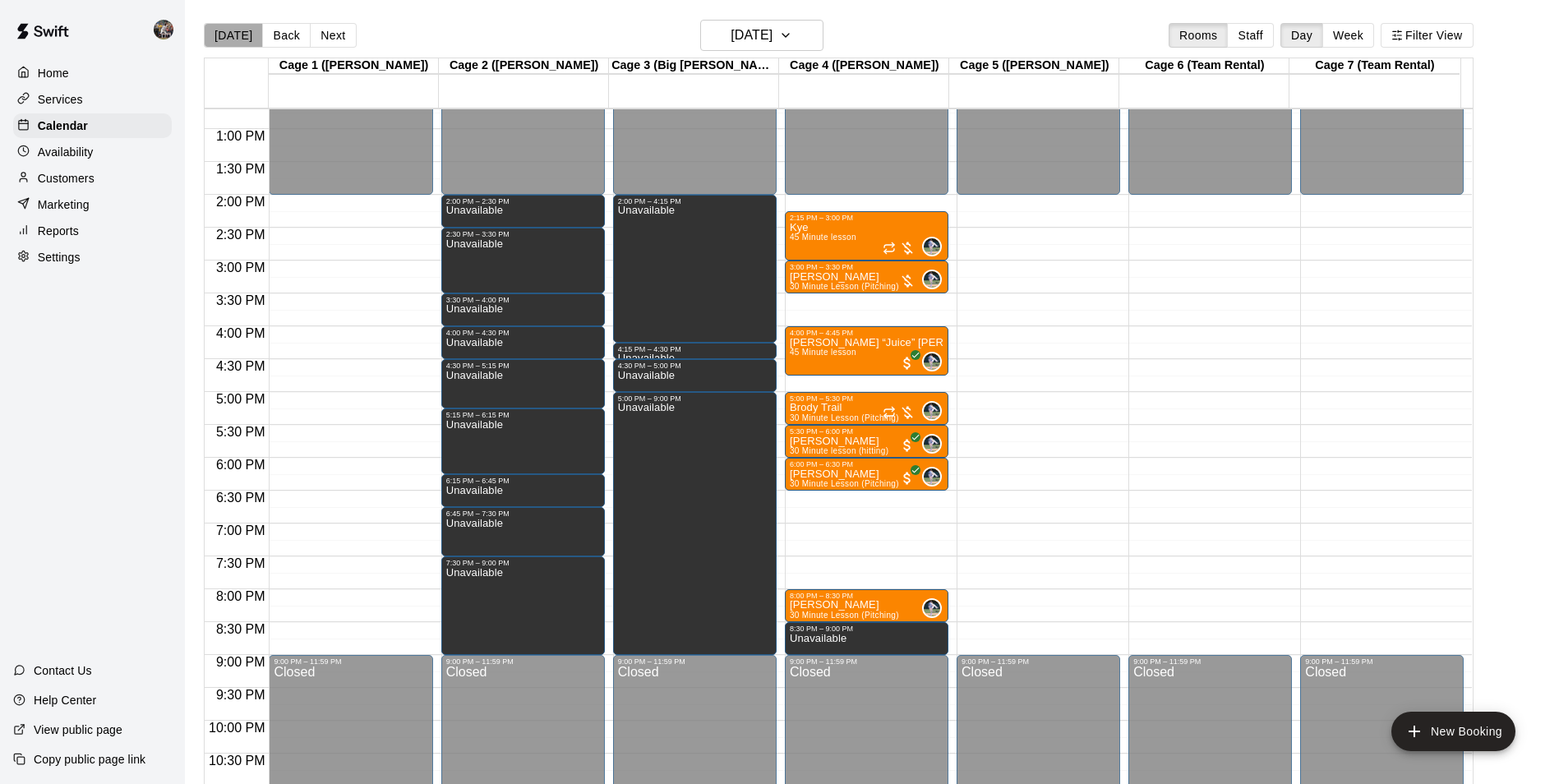
click at [251, 32] on button "[DATE]" at bounding box center [234, 35] width 59 height 25
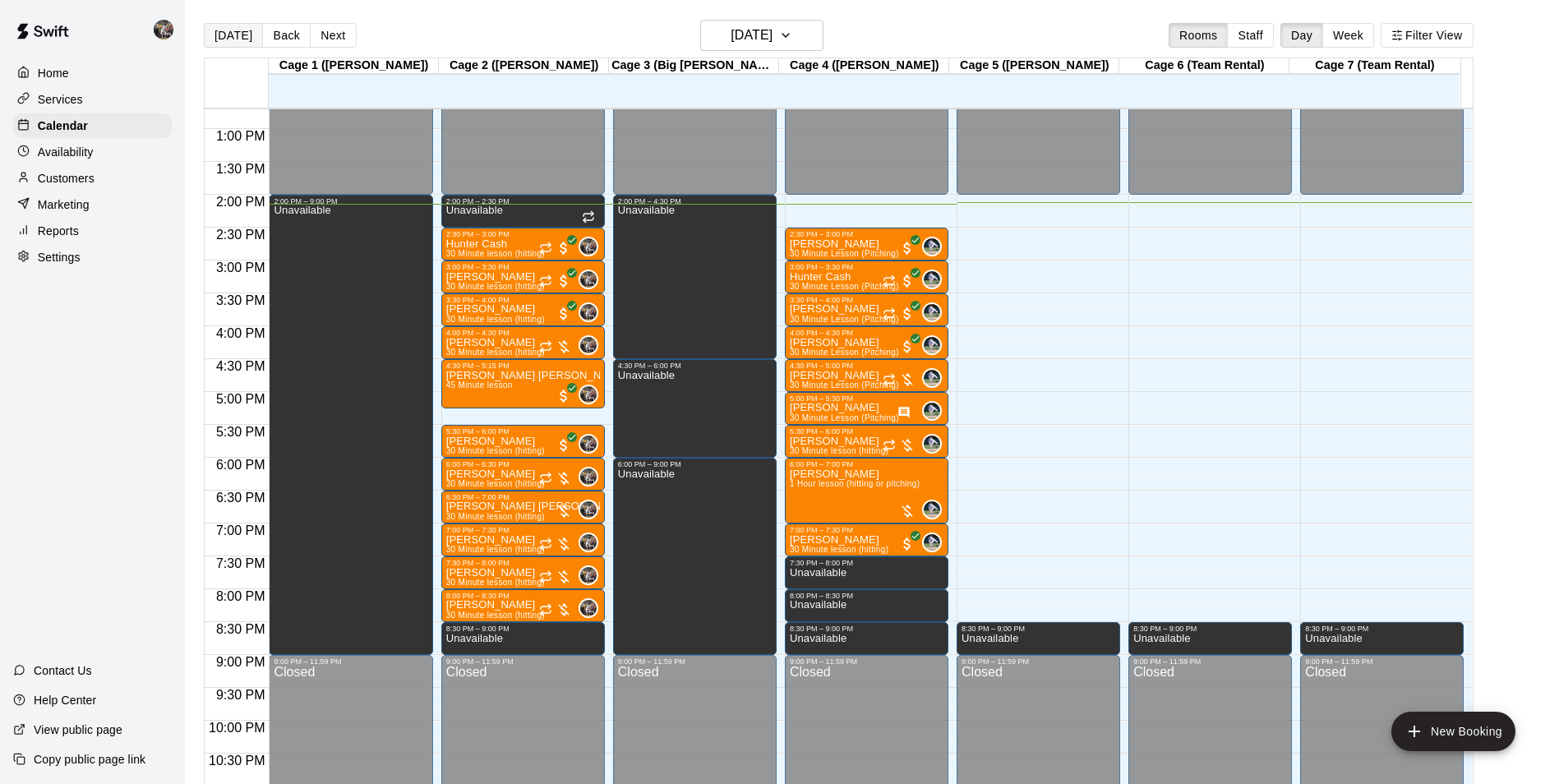
click at [229, 35] on button "[DATE]" at bounding box center [234, 35] width 59 height 25
click at [773, 27] on h6 "[DATE]" at bounding box center [752, 35] width 42 height 23
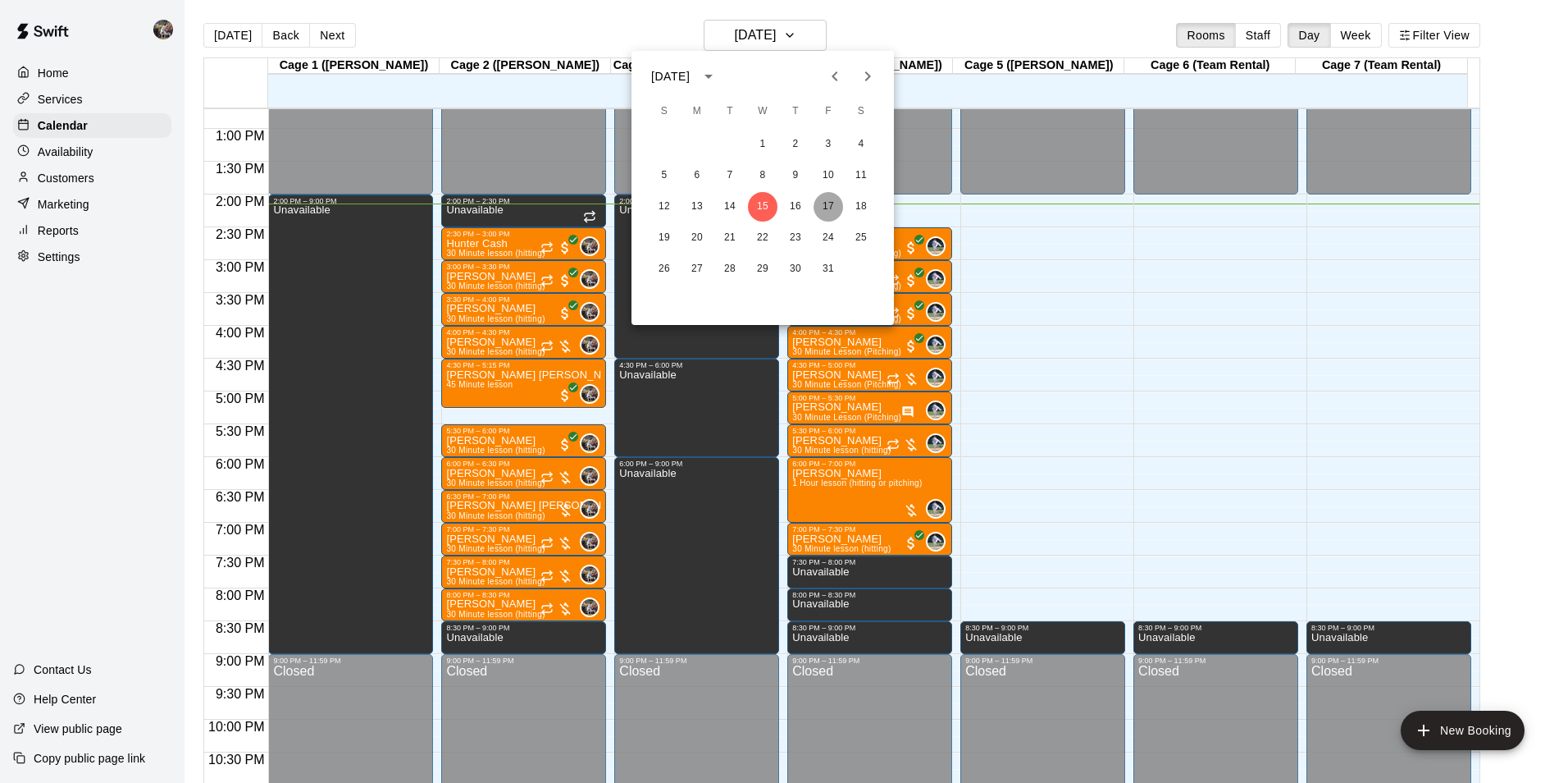
drag, startPoint x: 823, startPoint y: 205, endPoint x: 842, endPoint y: 198, distance: 20.2
click at [824, 205] on button "17" at bounding box center [828, 207] width 30 height 30
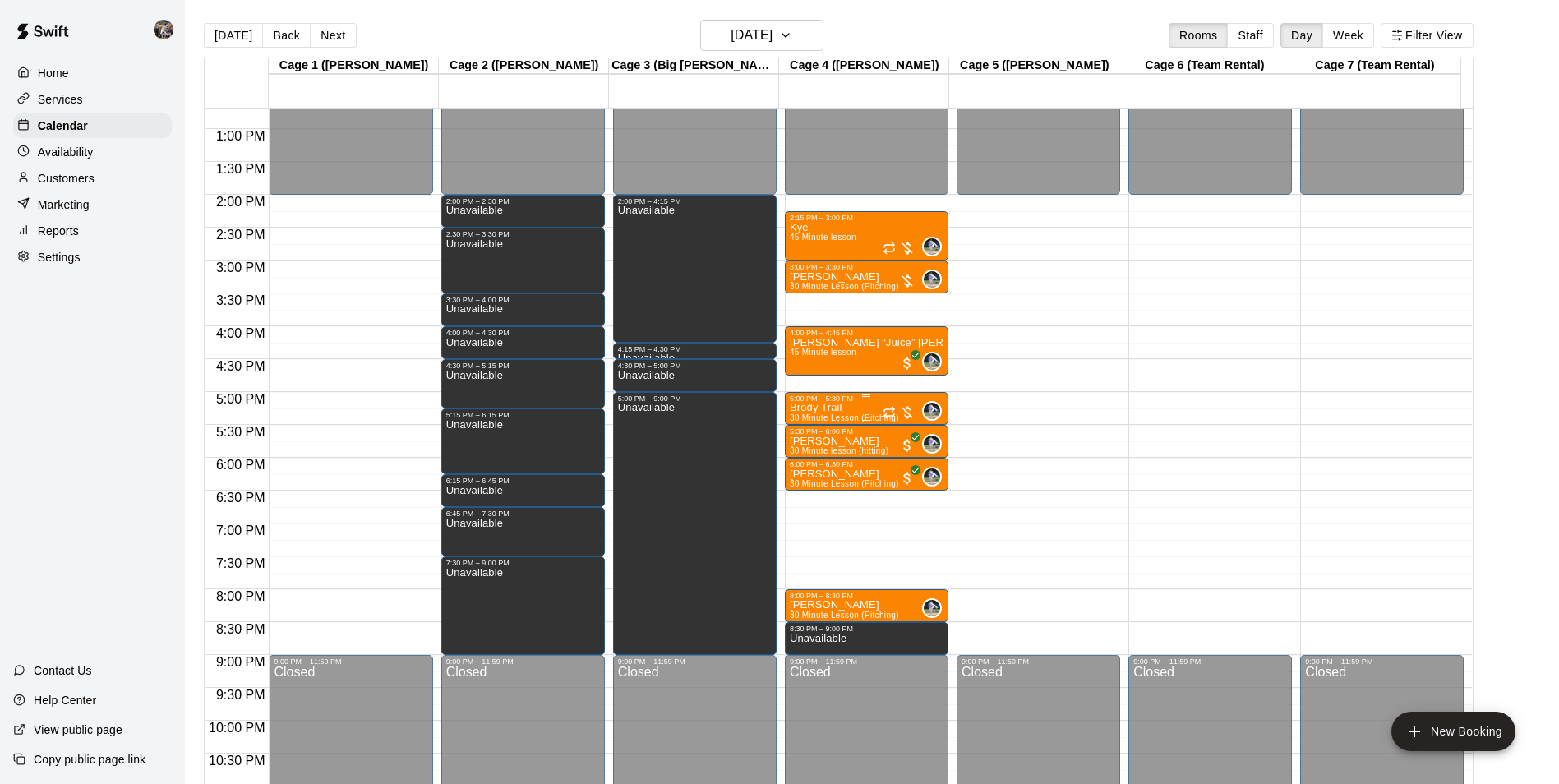
click at [812, 403] on div "5:00 PM – 5:30 PM" at bounding box center [867, 398] width 154 height 8
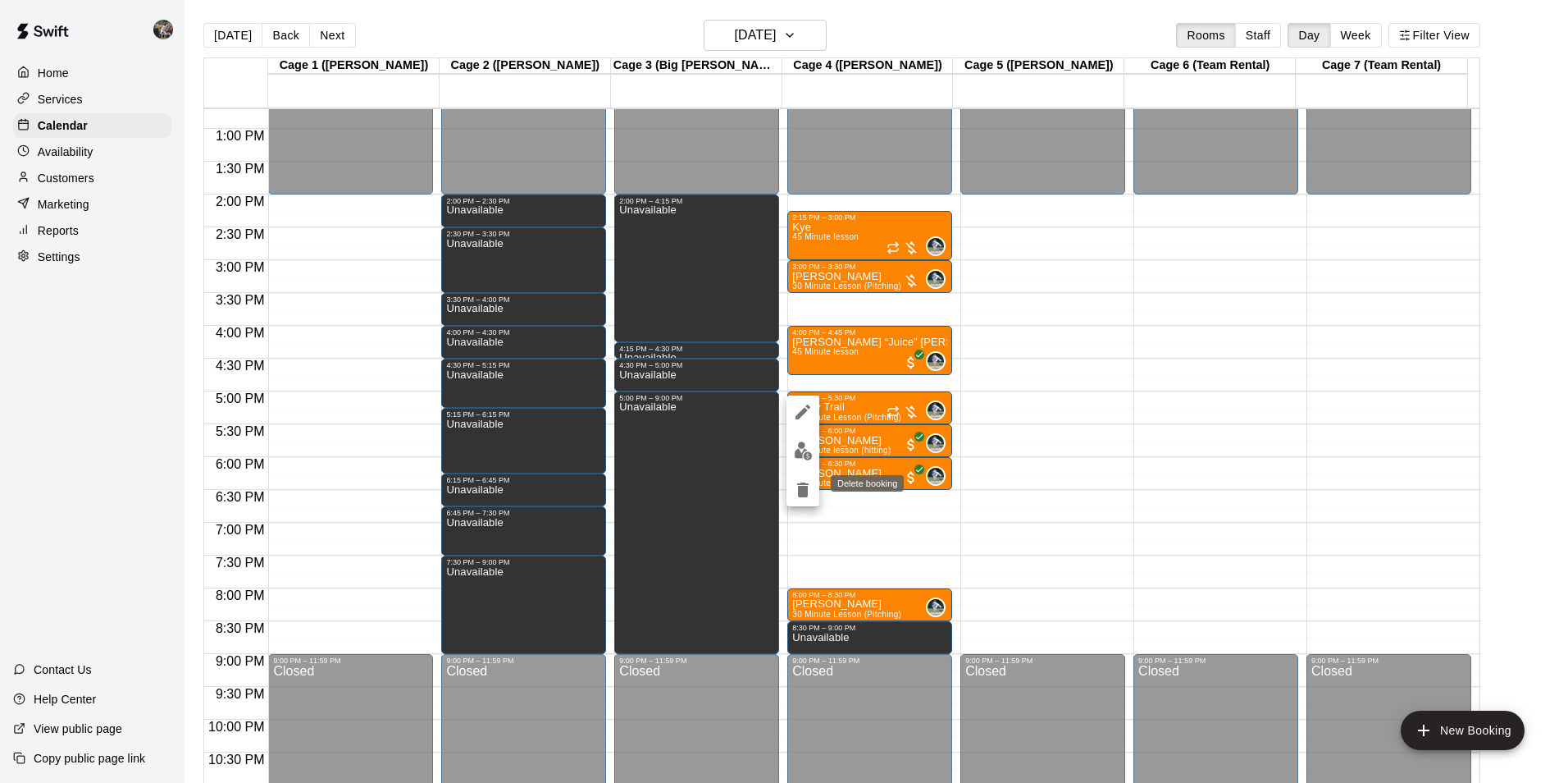
click at [799, 483] on icon "delete" at bounding box center [803, 489] width 12 height 15
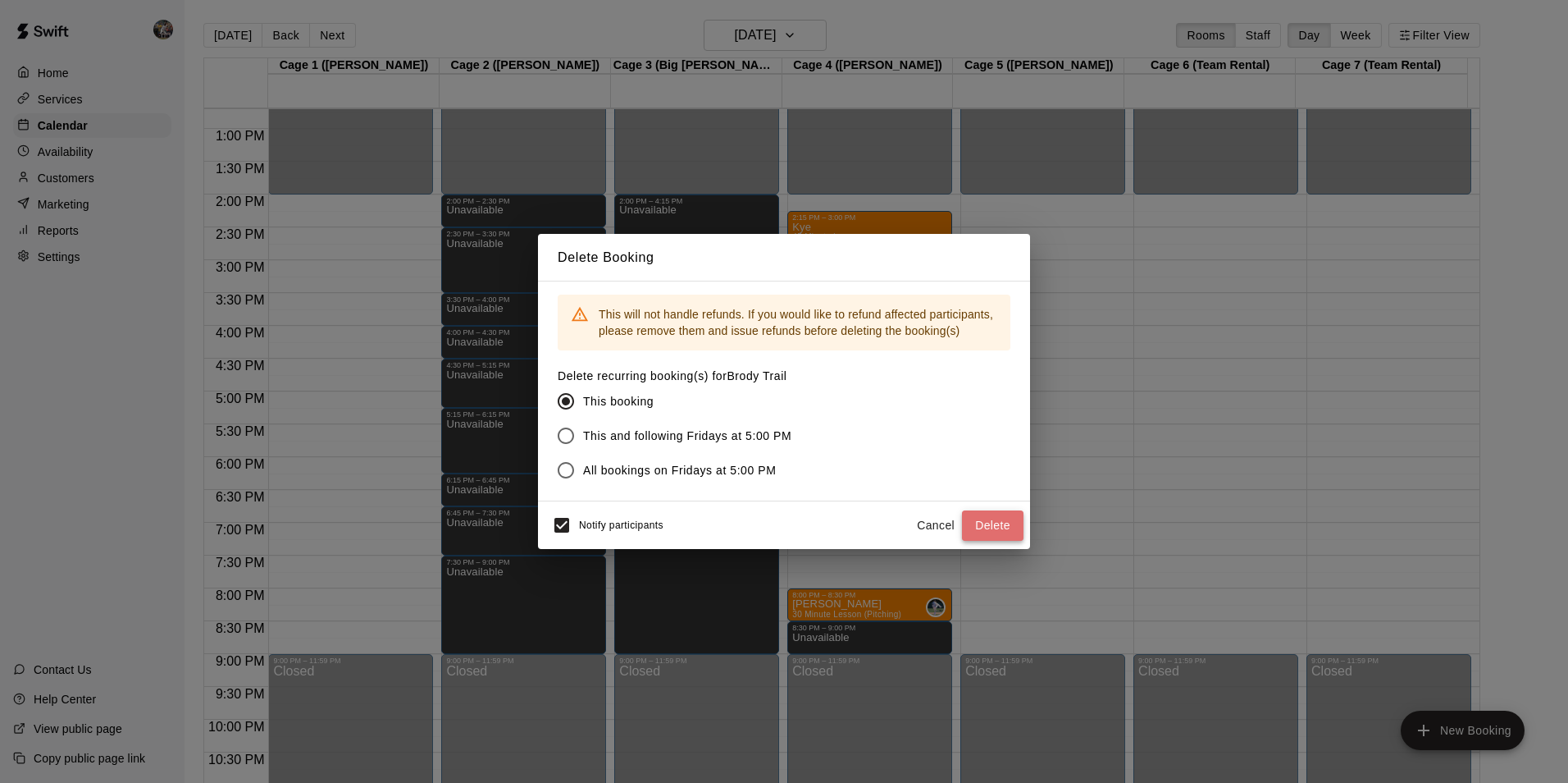
click at [986, 532] on button "Delete" at bounding box center [992, 525] width 61 height 31
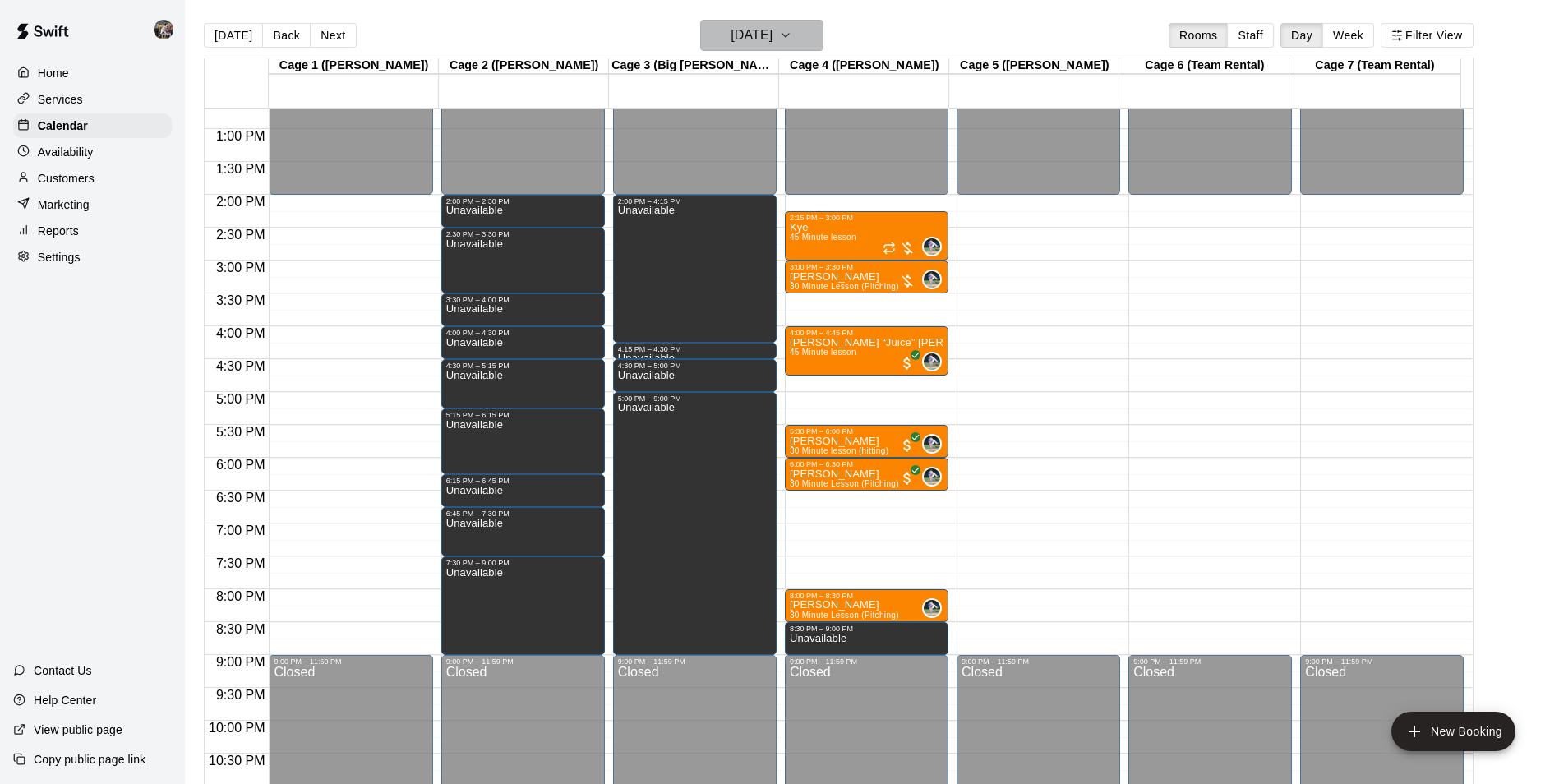
click at [760, 35] on h6 "[DATE]" at bounding box center [752, 35] width 42 height 23
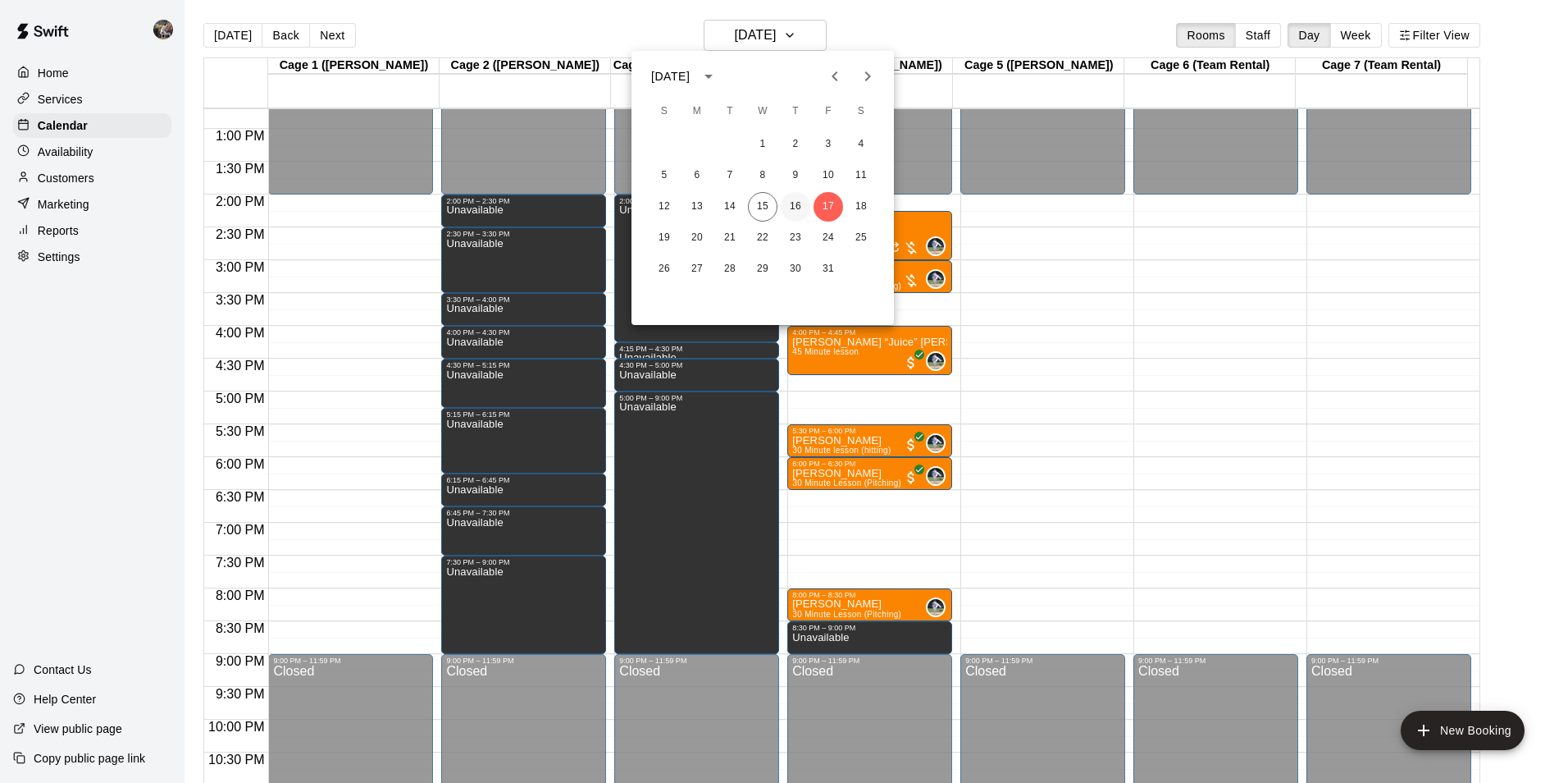
click at [797, 202] on button "16" at bounding box center [795, 207] width 30 height 30
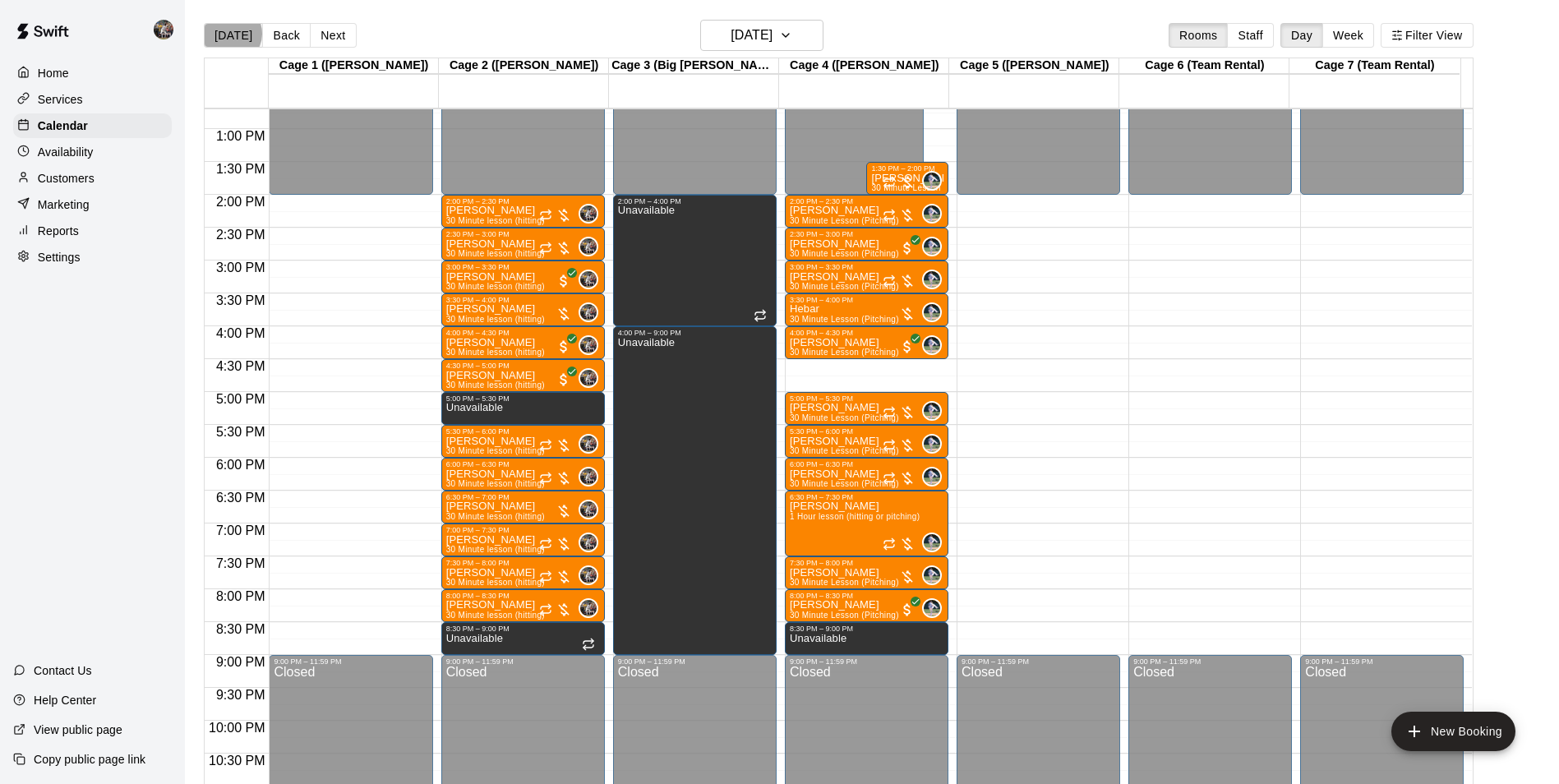
click at [231, 33] on button "[DATE]" at bounding box center [234, 35] width 59 height 25
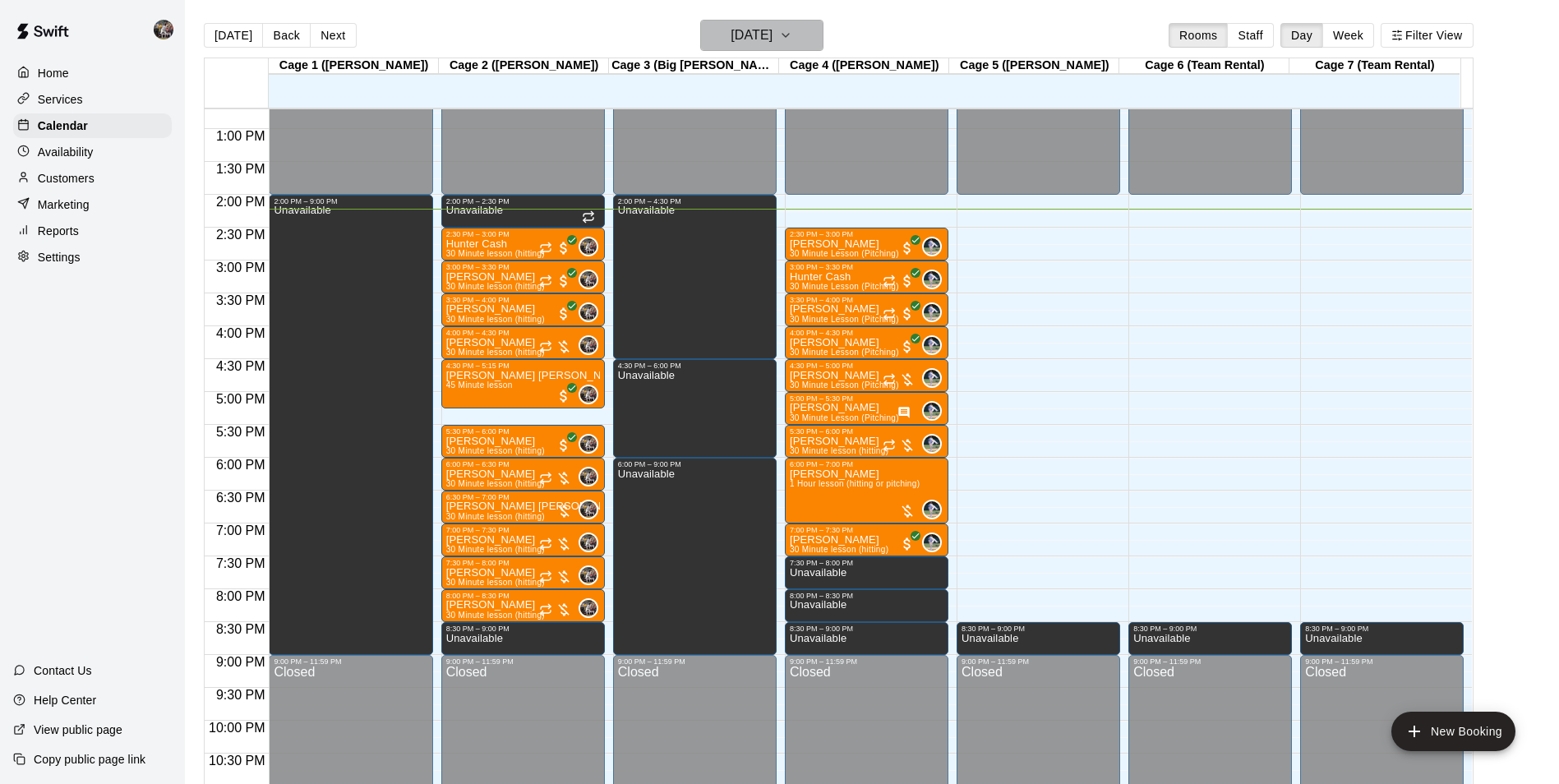
click at [746, 36] on h6 "[DATE]" at bounding box center [752, 35] width 42 height 23
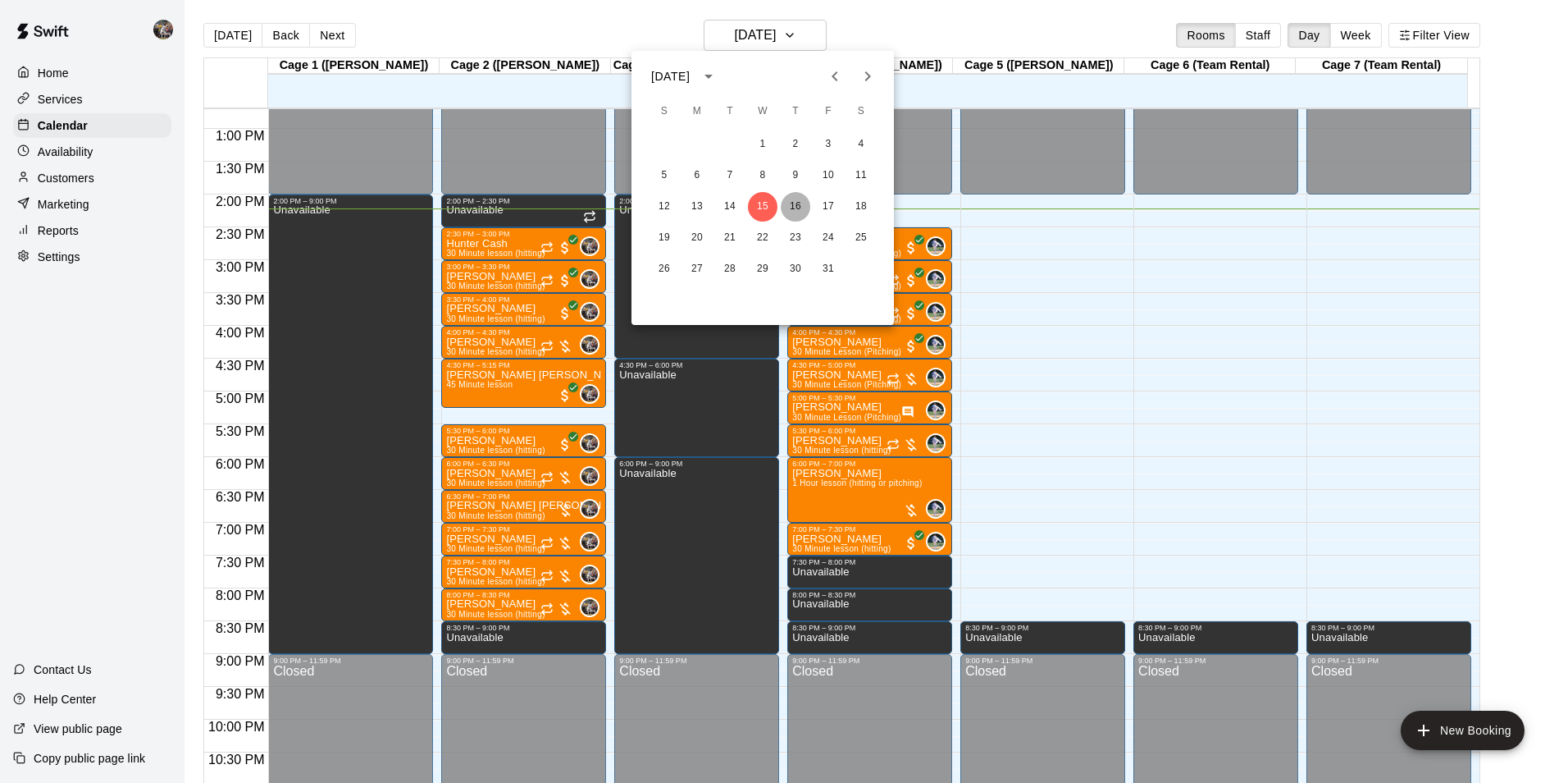
click at [796, 197] on button "16" at bounding box center [795, 207] width 30 height 30
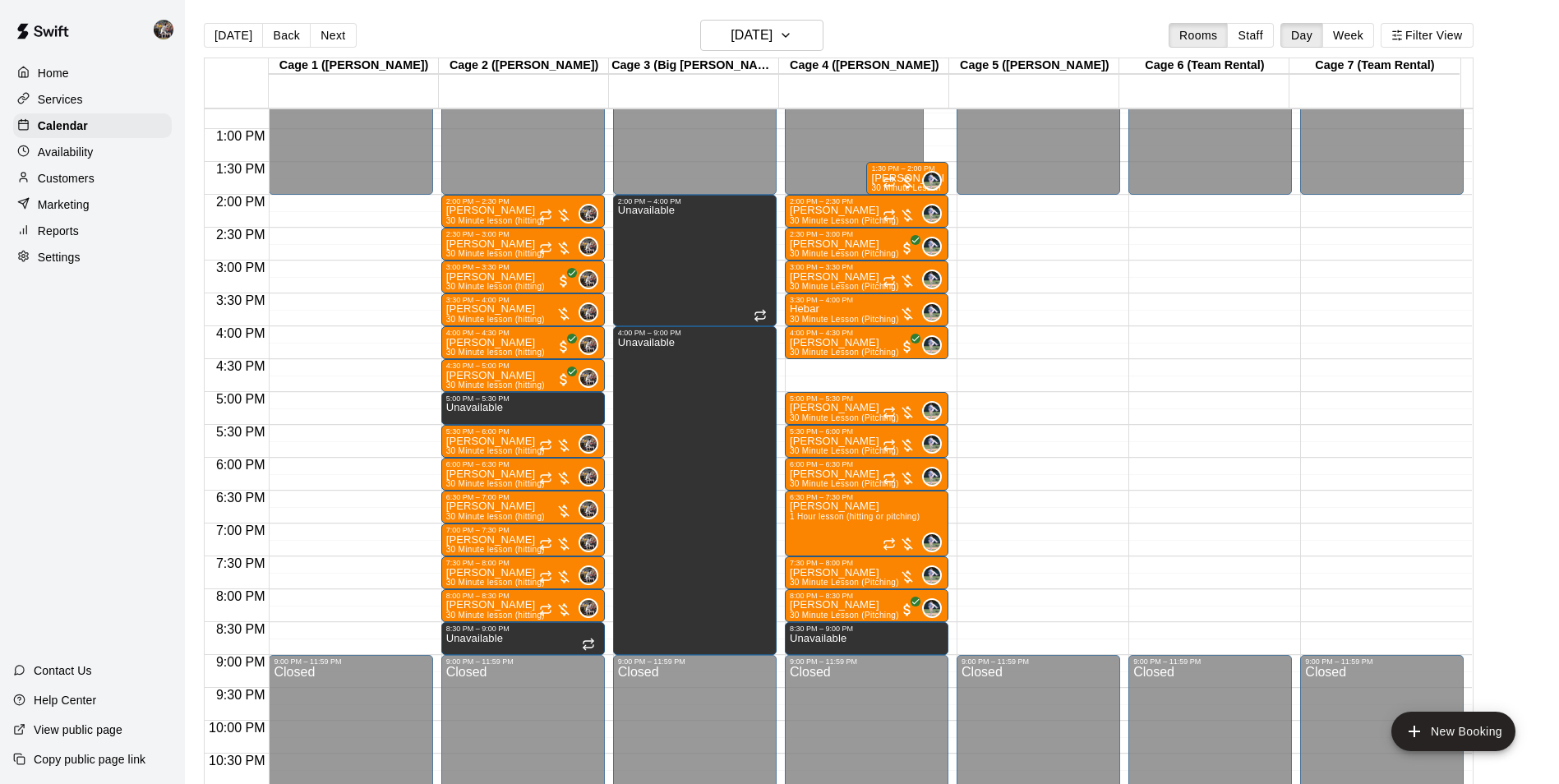
click at [835, 365] on div "12:00 AM – 2:00 PM Closed 2:00 PM – 2:30 PM Brodie King 30 Minute Lesson (Pitch…" at bounding box center [867, 62] width 163 height 1577
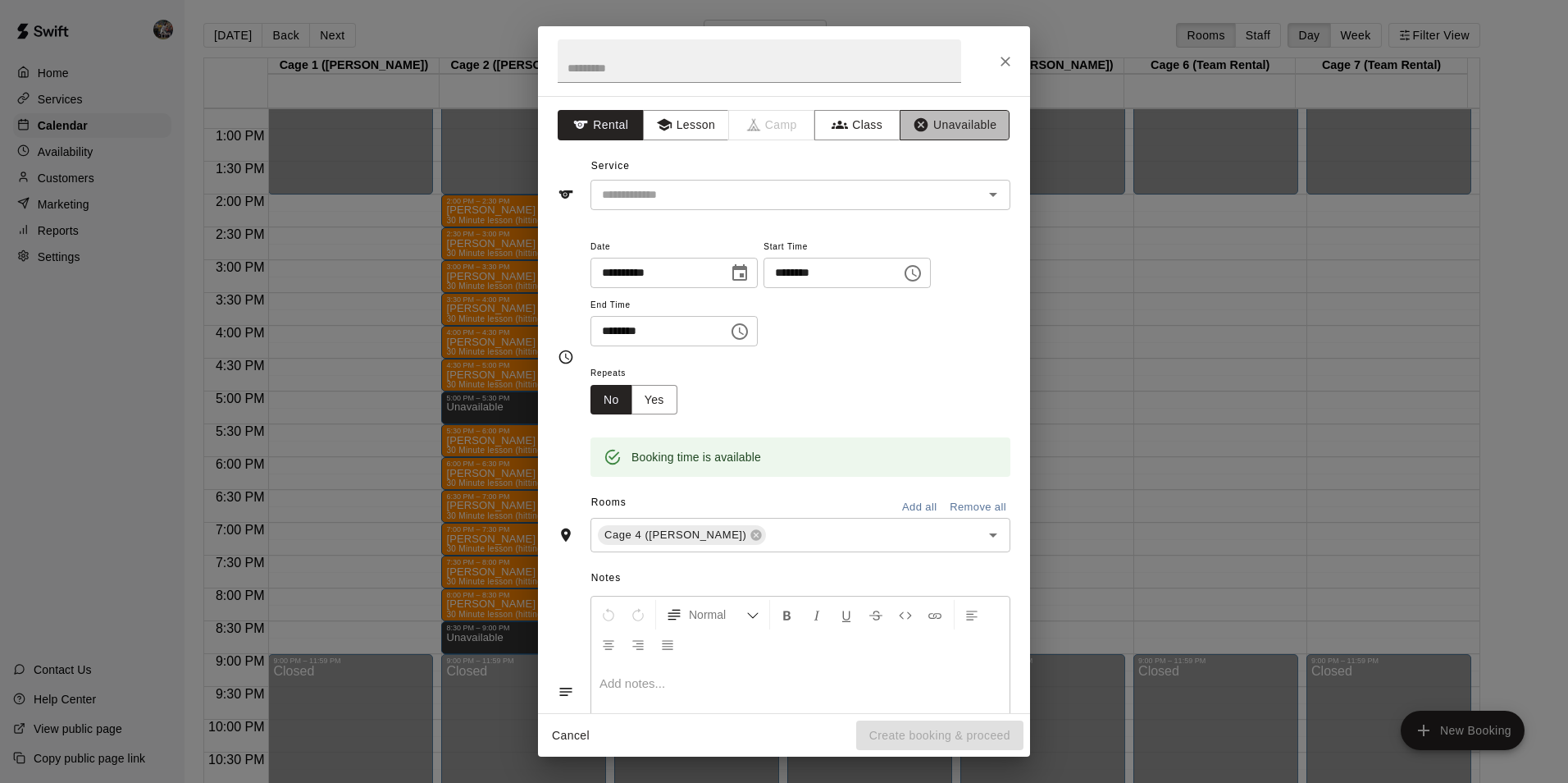
click at [932, 118] on button "Unavailable" at bounding box center [953, 125] width 110 height 31
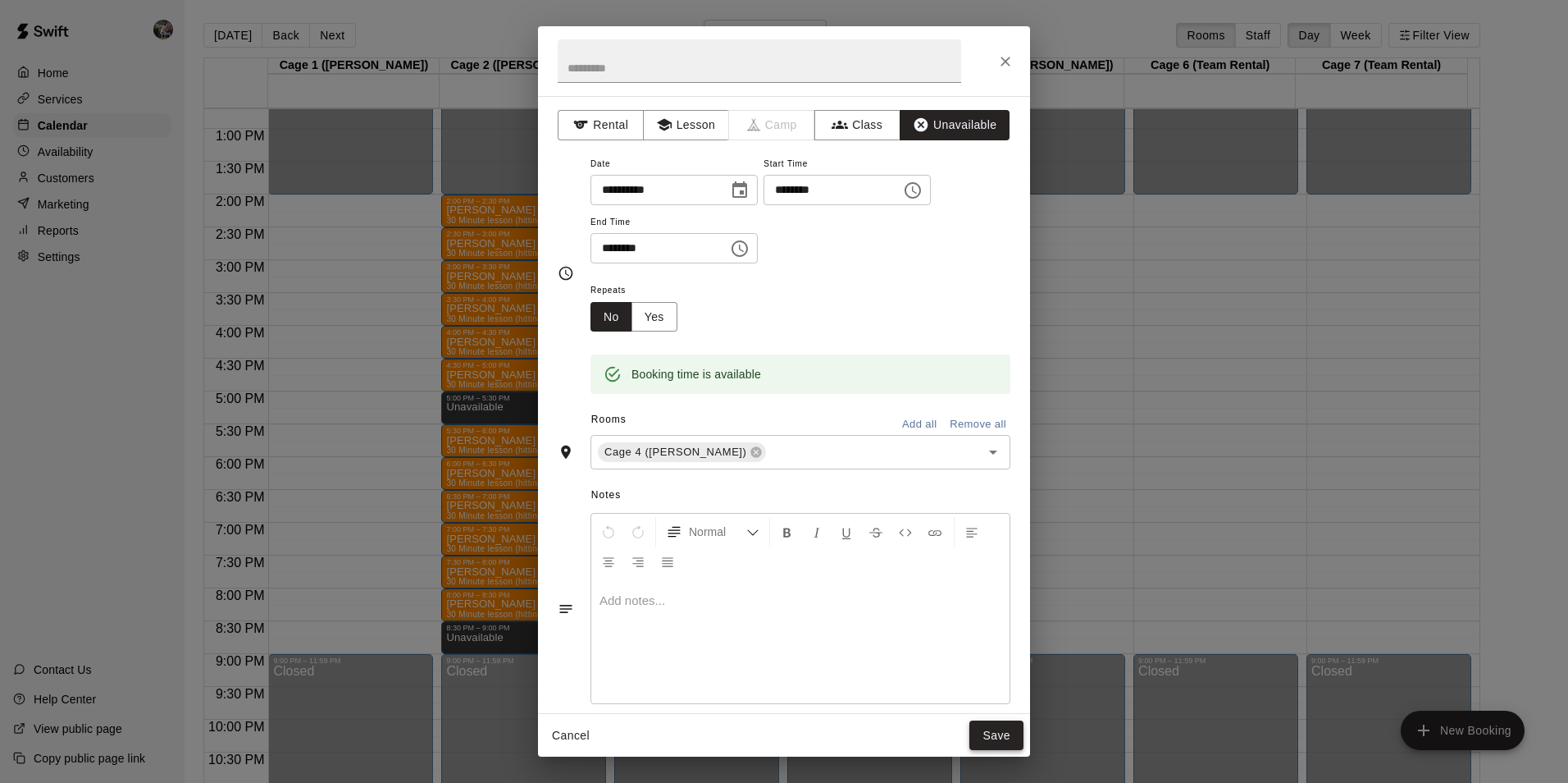
click at [1005, 738] on button "Save" at bounding box center [996, 736] width 54 height 31
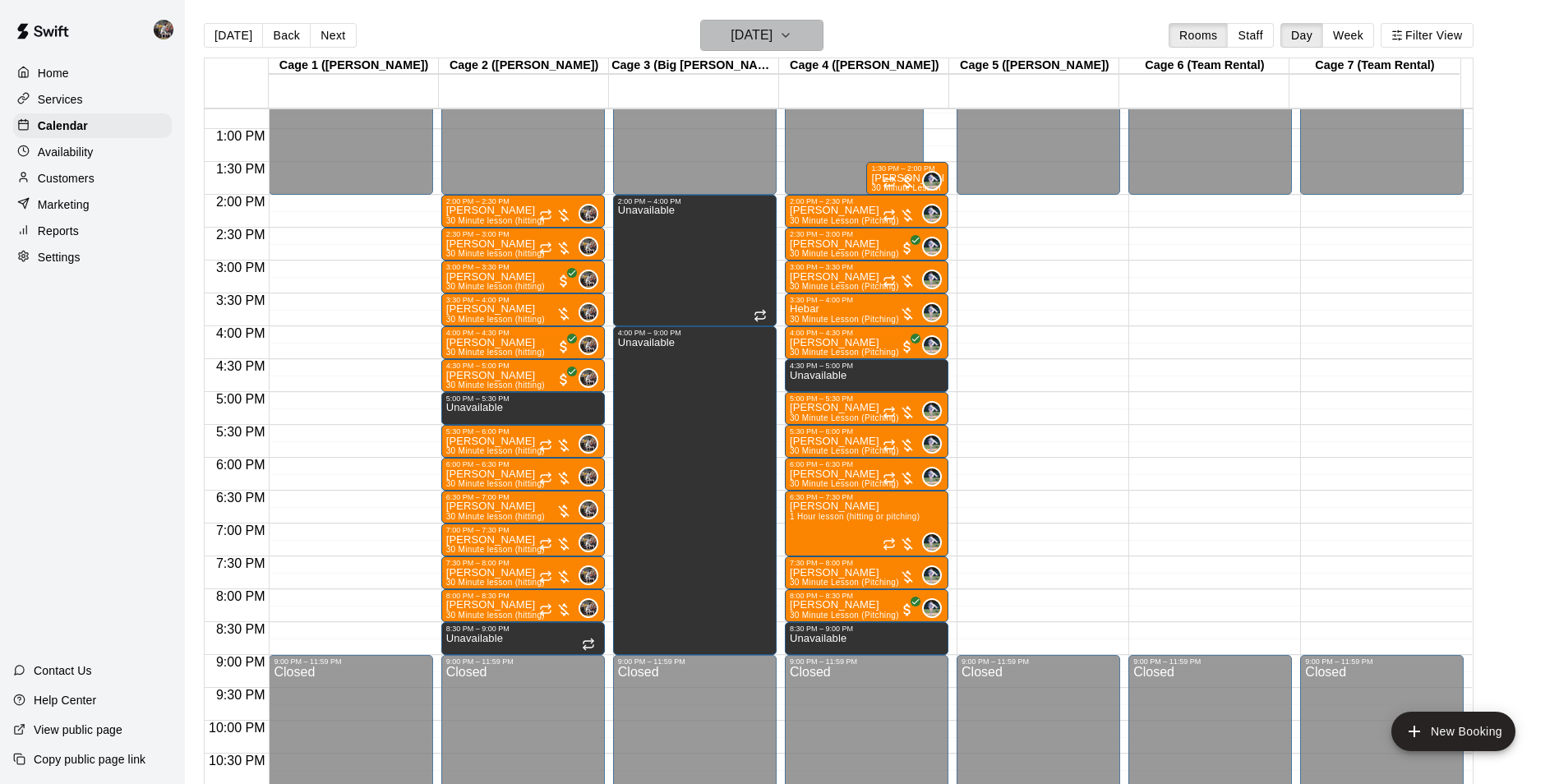
click at [762, 33] on h6 "[DATE]" at bounding box center [752, 35] width 42 height 23
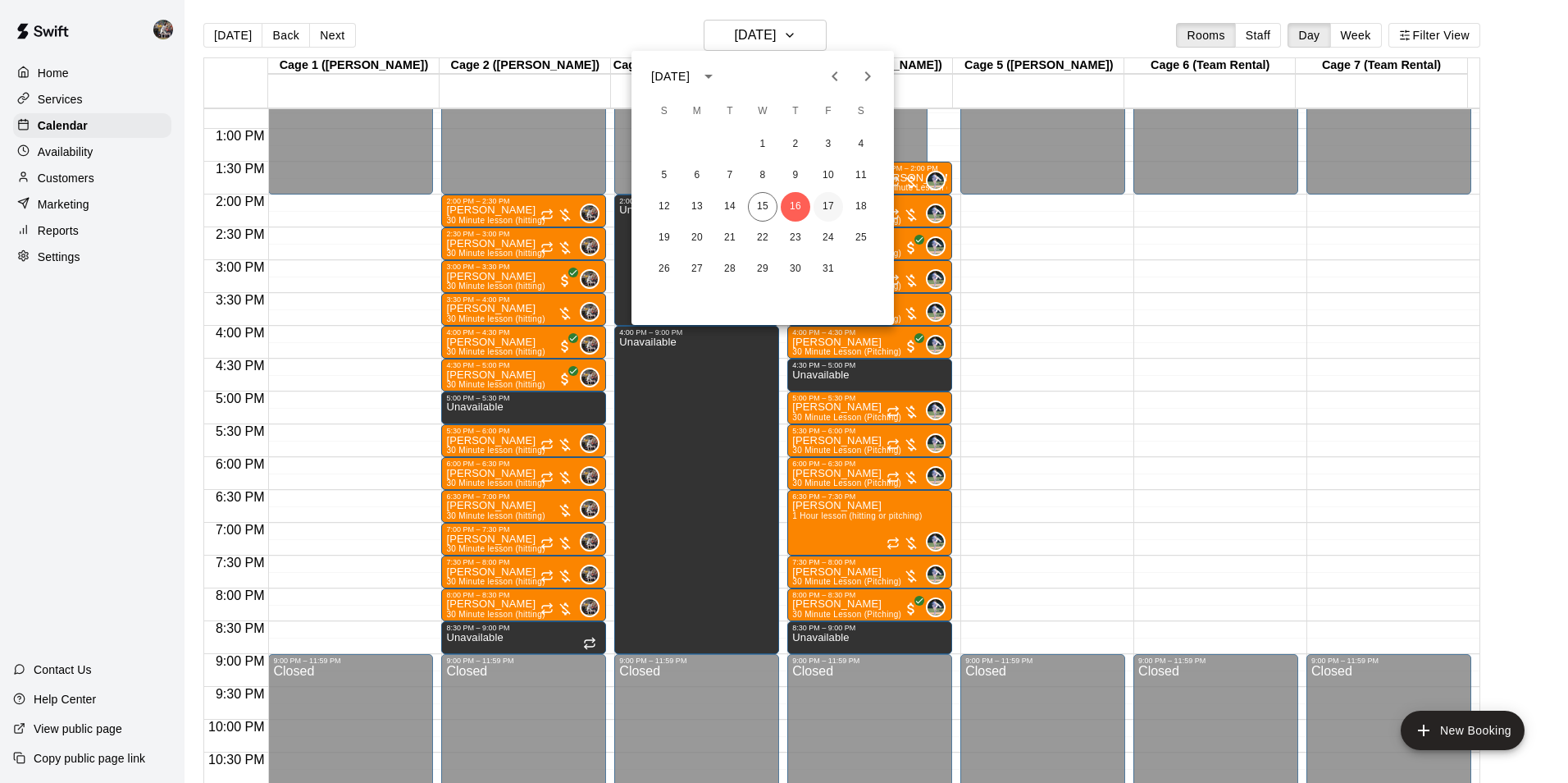
click at [827, 204] on button "17" at bounding box center [828, 207] width 30 height 30
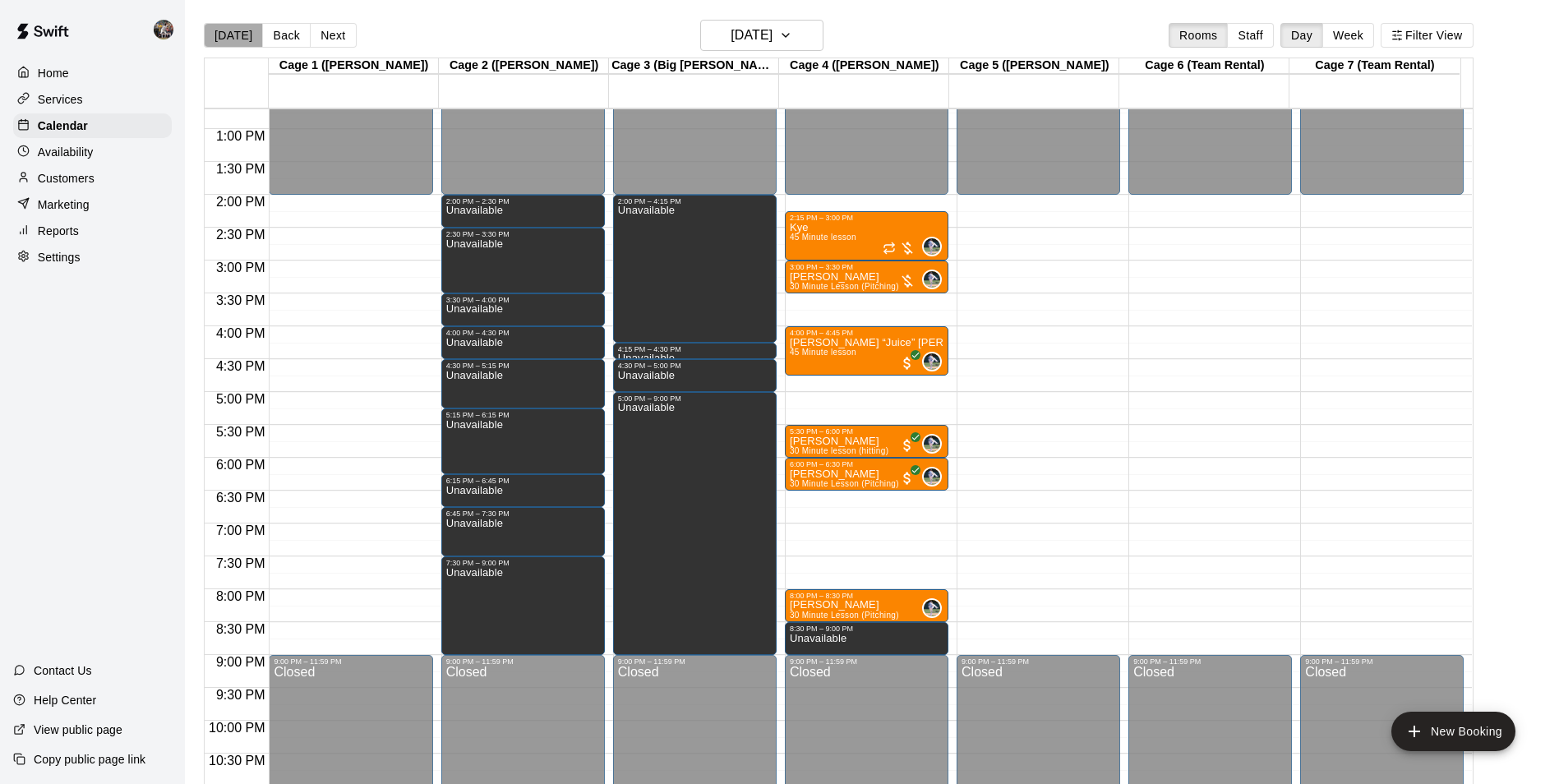
click at [237, 31] on button "[DATE]" at bounding box center [234, 35] width 59 height 25
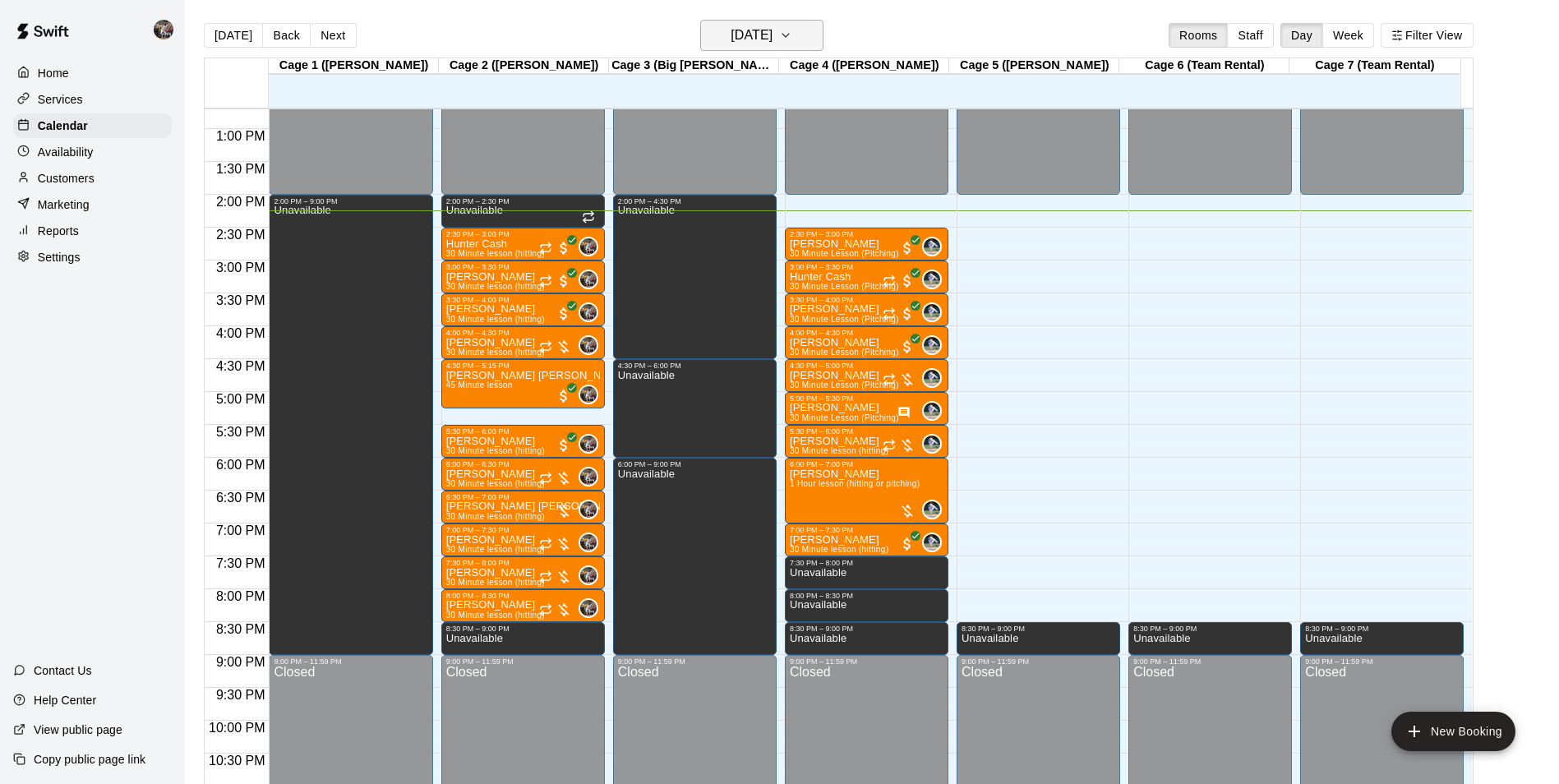
click at [742, 40] on h6 "[DATE]" at bounding box center [752, 35] width 42 height 23
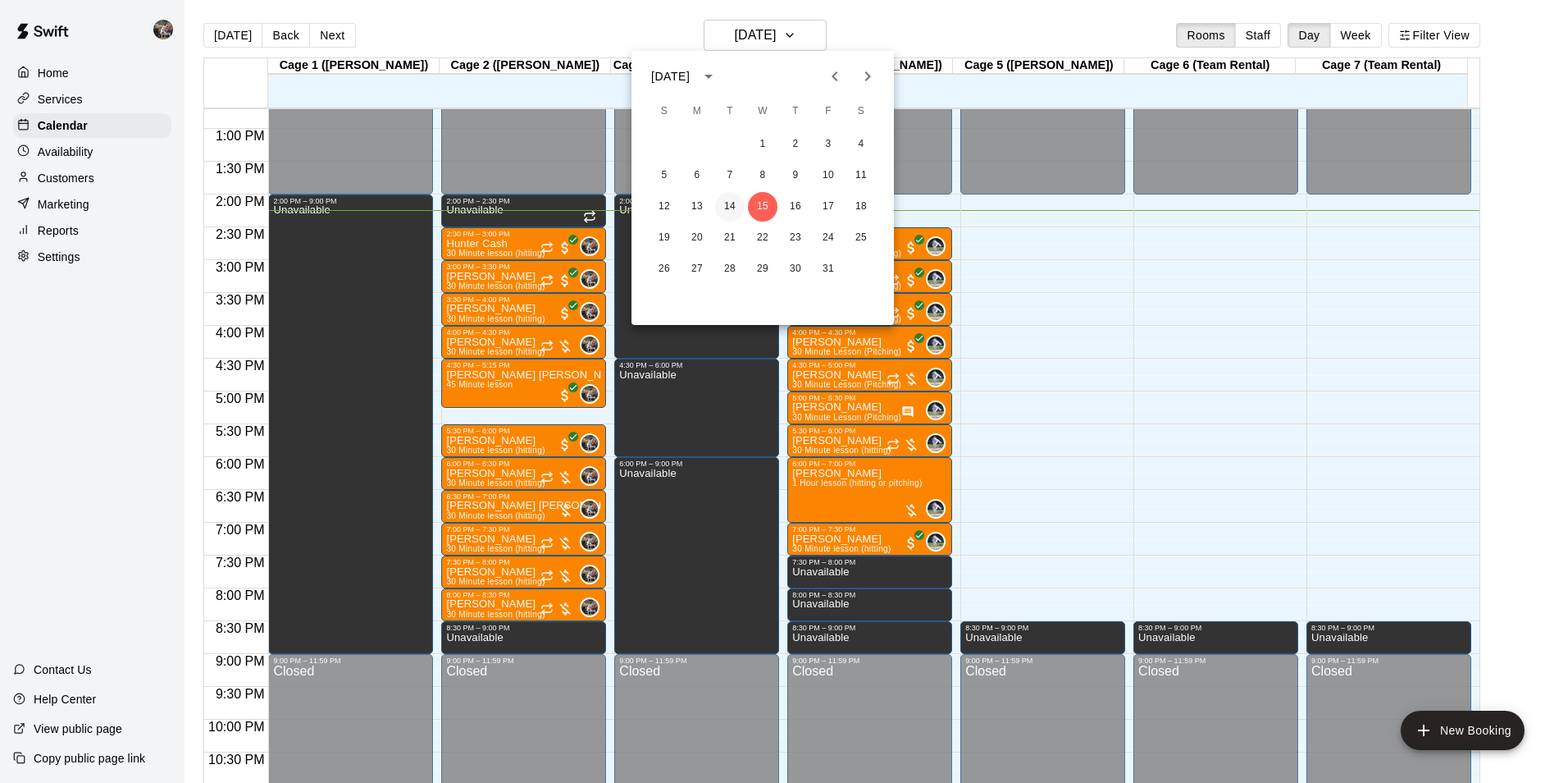
click at [727, 203] on button "14" at bounding box center [730, 207] width 30 height 30
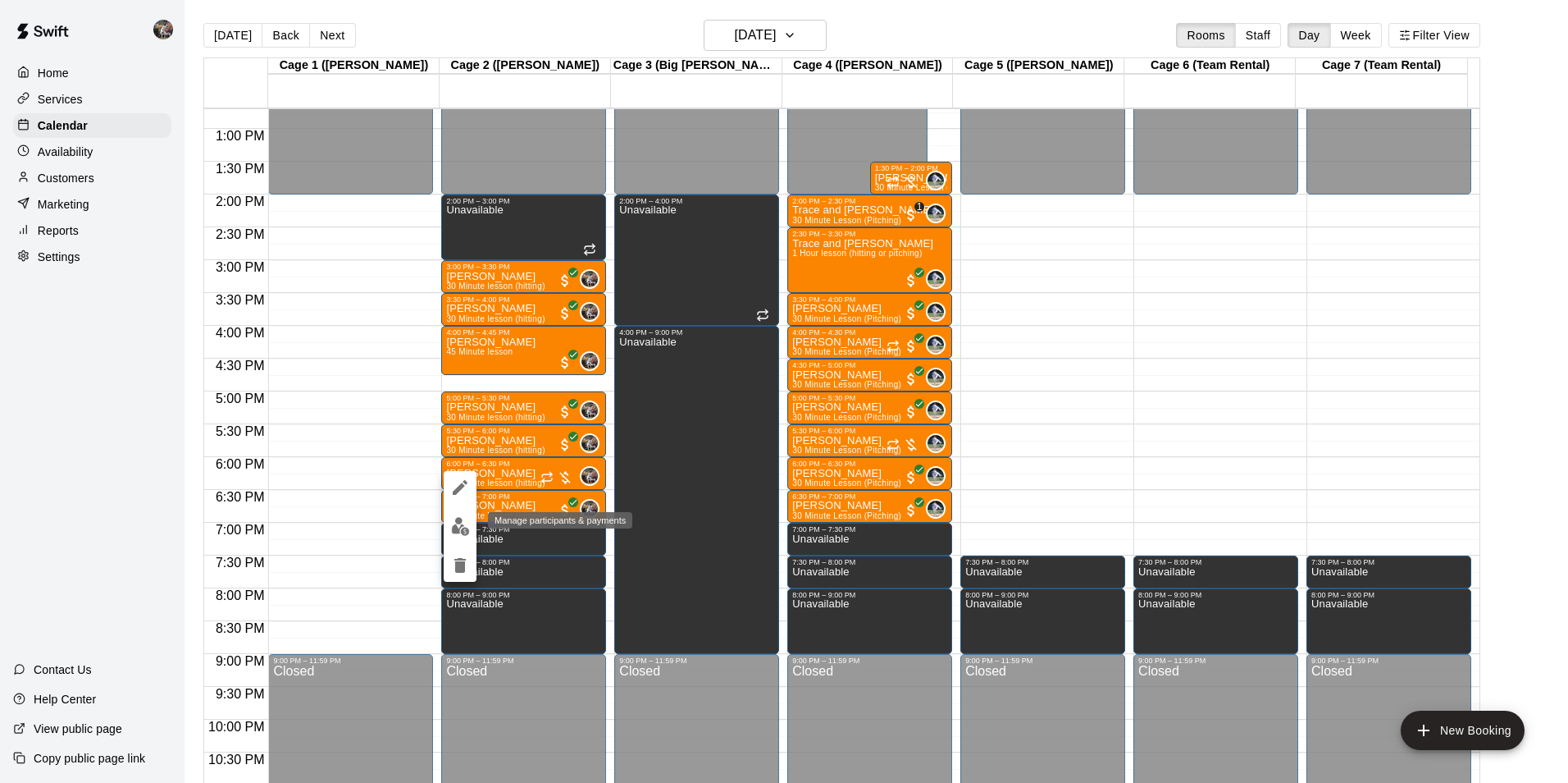
click at [464, 526] on img "edit" at bounding box center [459, 526] width 19 height 19
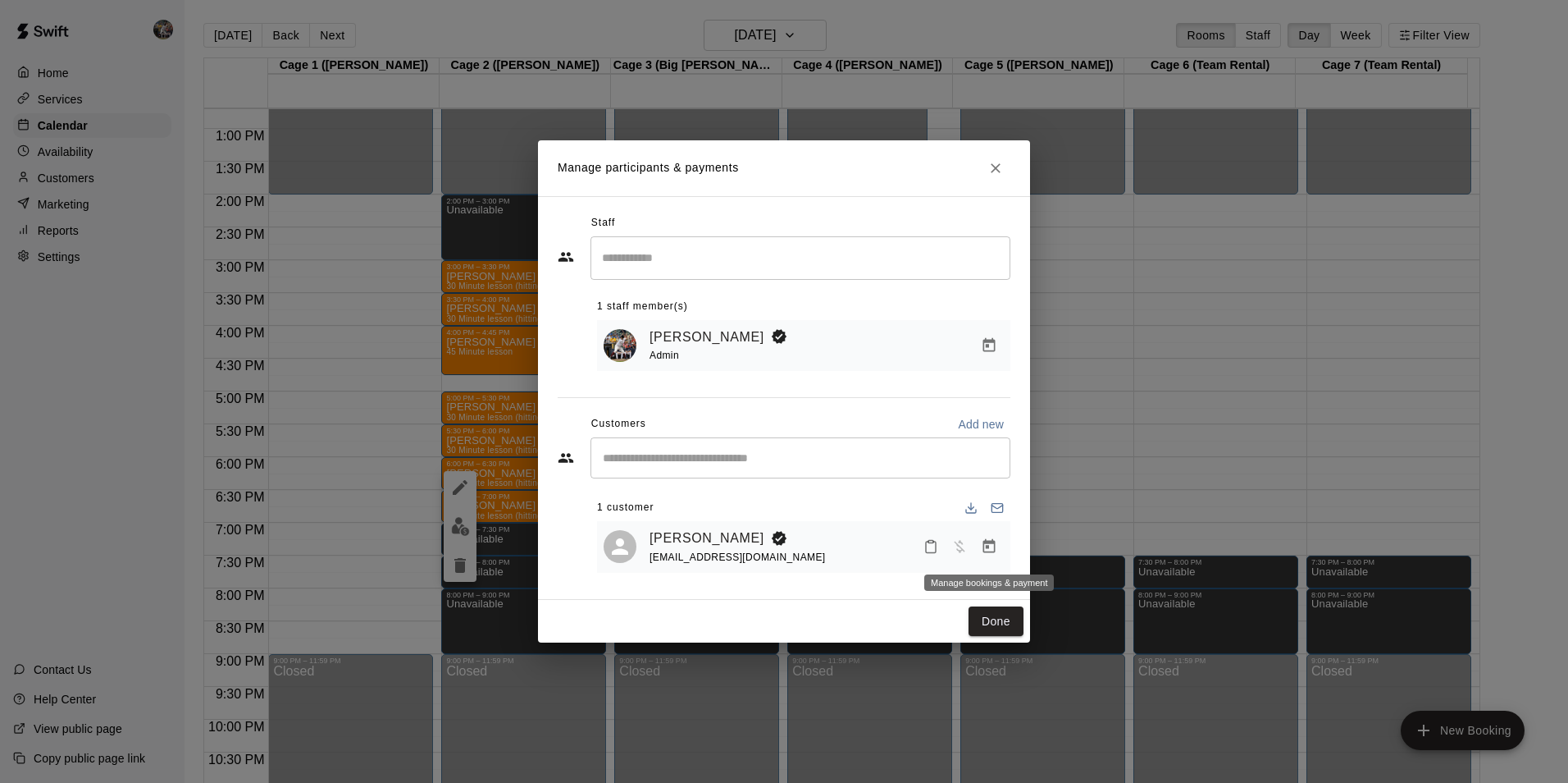
click at [986, 546] on icon "Manage bookings & payment" at bounding box center [989, 546] width 17 height 17
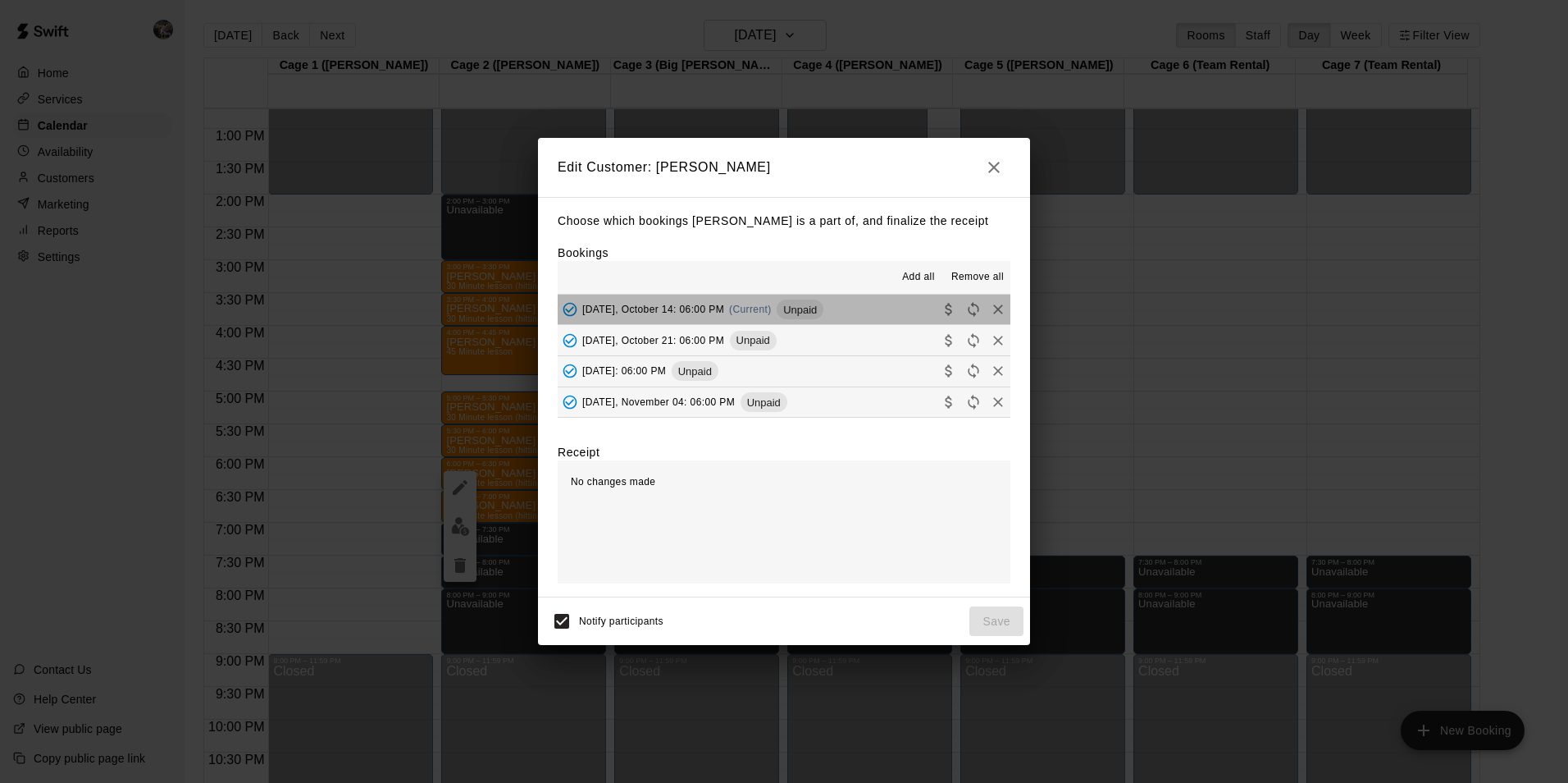
click at [860, 302] on button "Tuesday, October 14: 06:00 PM (Current) Unpaid" at bounding box center [784, 309] width 453 height 31
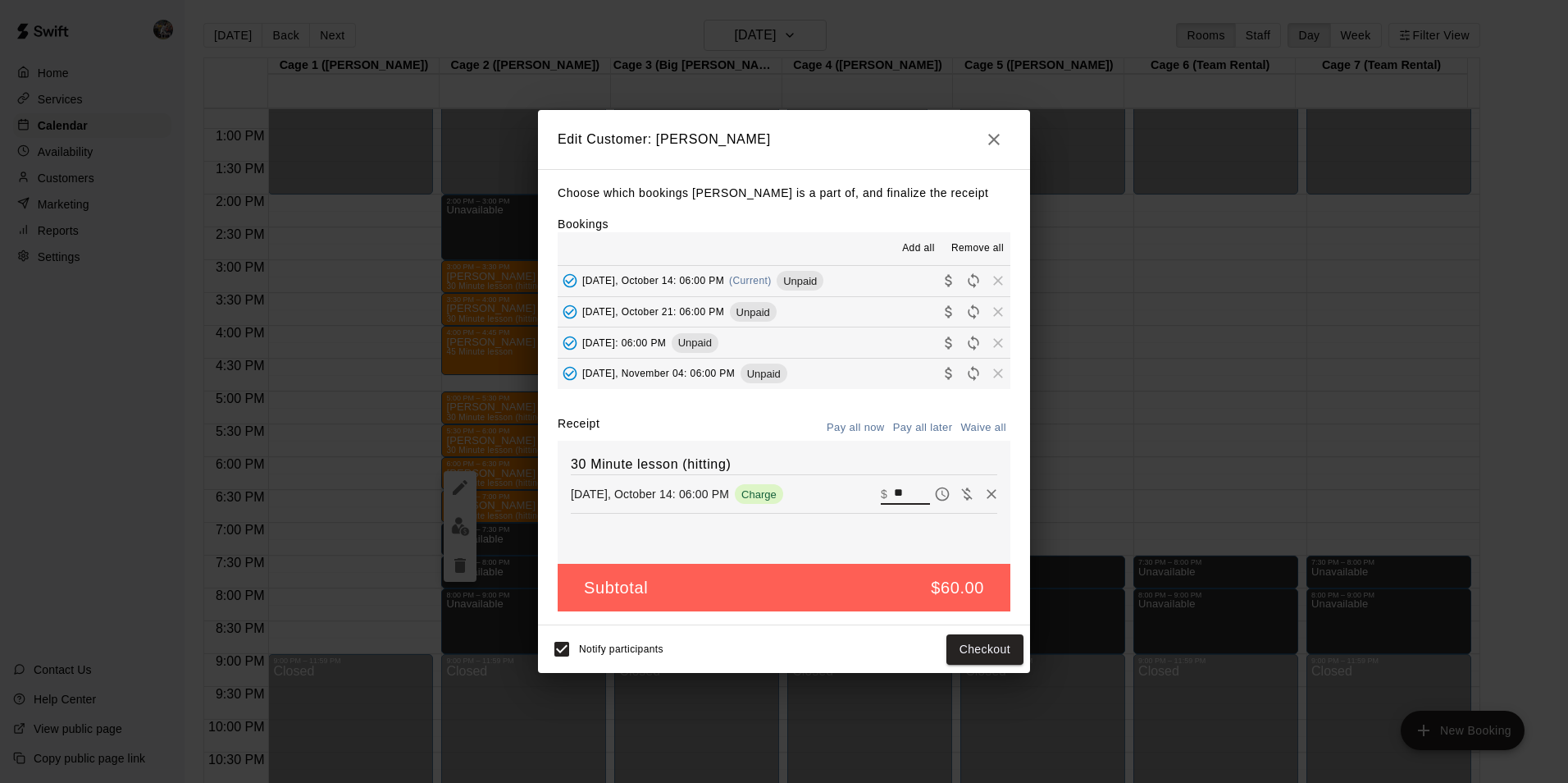
click at [897, 492] on input "**" at bounding box center [912, 494] width 37 height 22
type input "*"
type input "**"
click at [988, 642] on button "Checkout" at bounding box center [985, 650] width 77 height 31
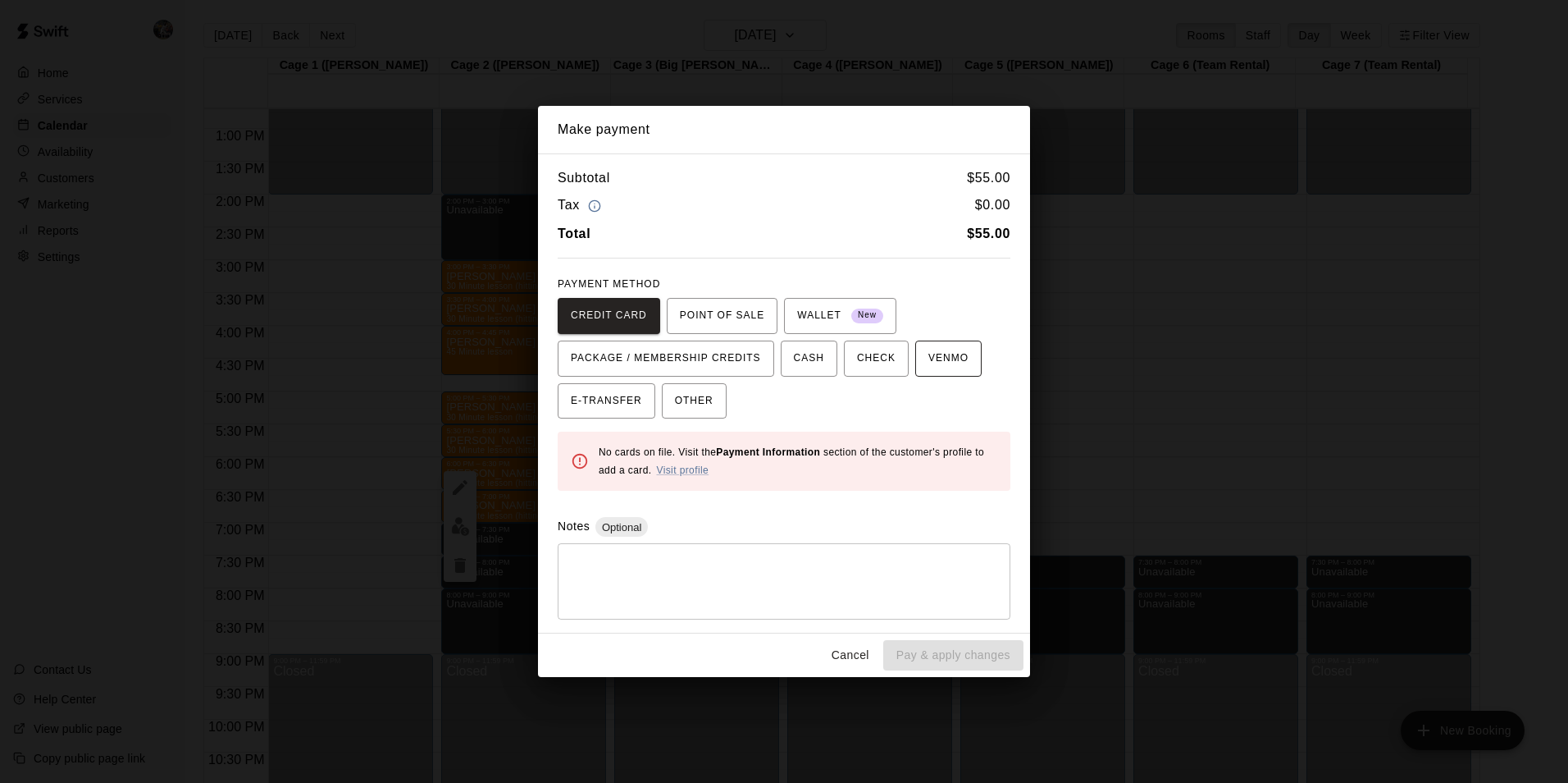
click at [934, 356] on span "VENMO" at bounding box center [948, 358] width 41 height 27
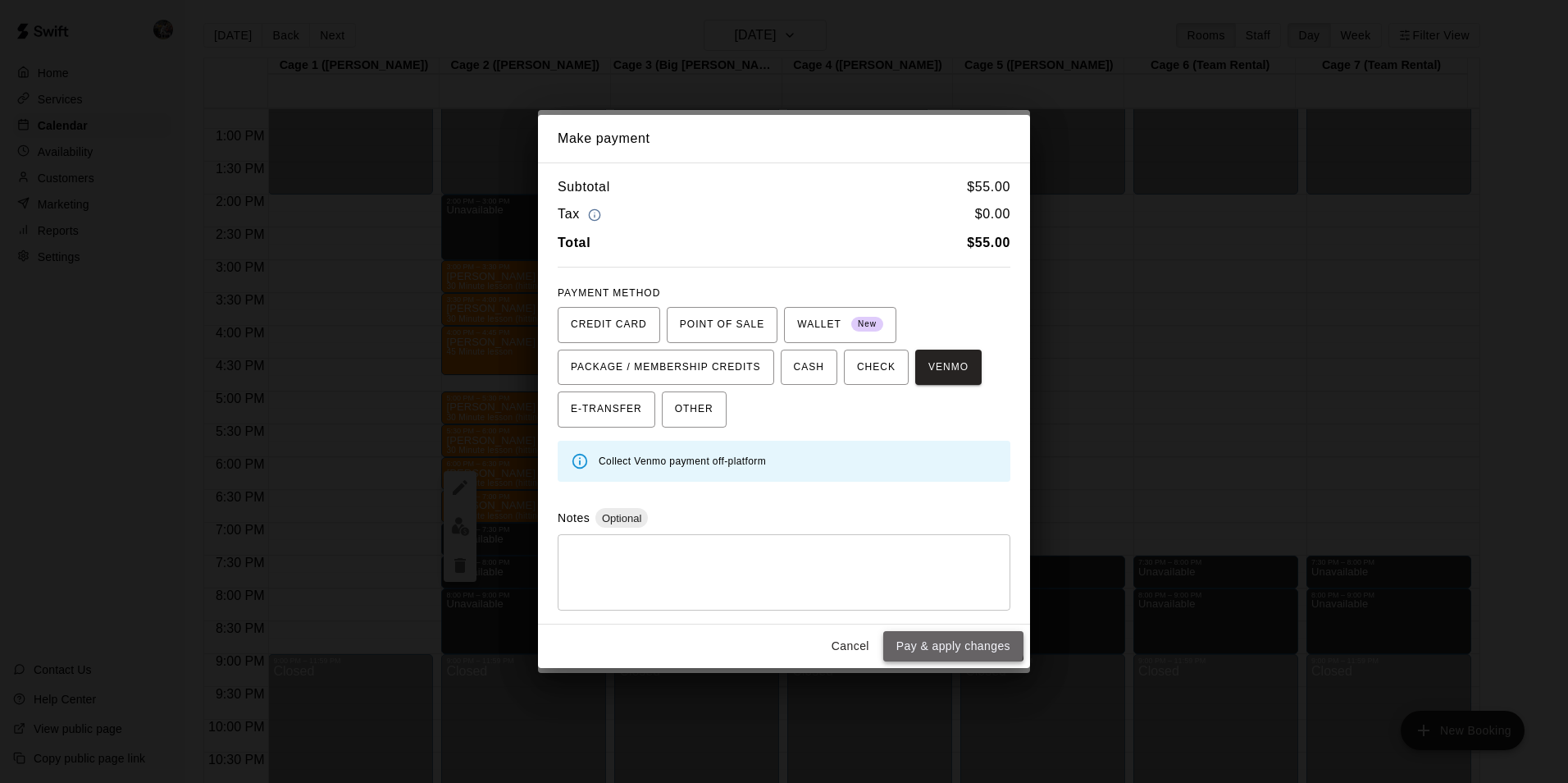
click at [938, 638] on button "Pay & apply changes" at bounding box center [953, 646] width 140 height 31
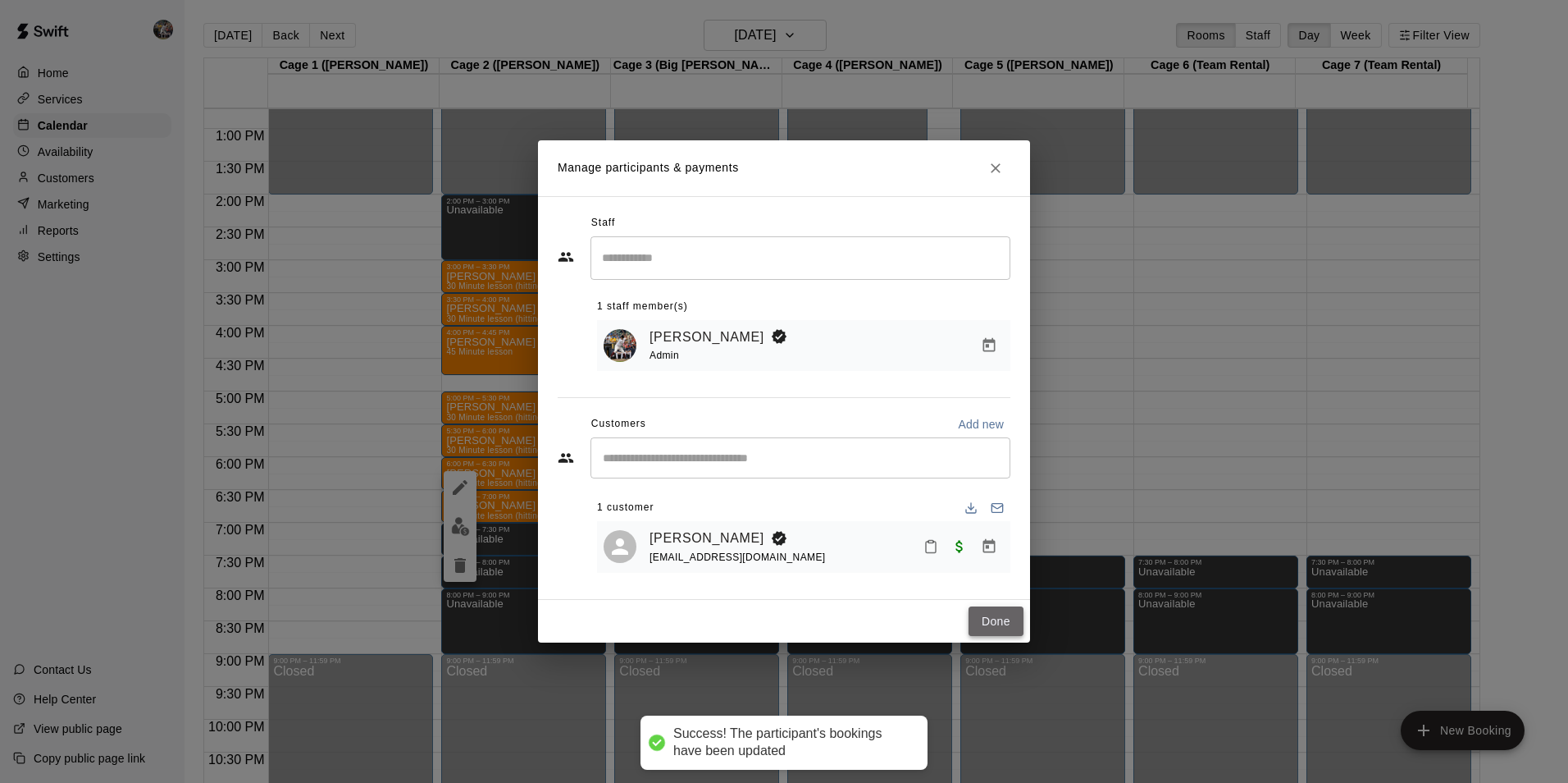
click at [1001, 624] on button "Done" at bounding box center [996, 621] width 55 height 31
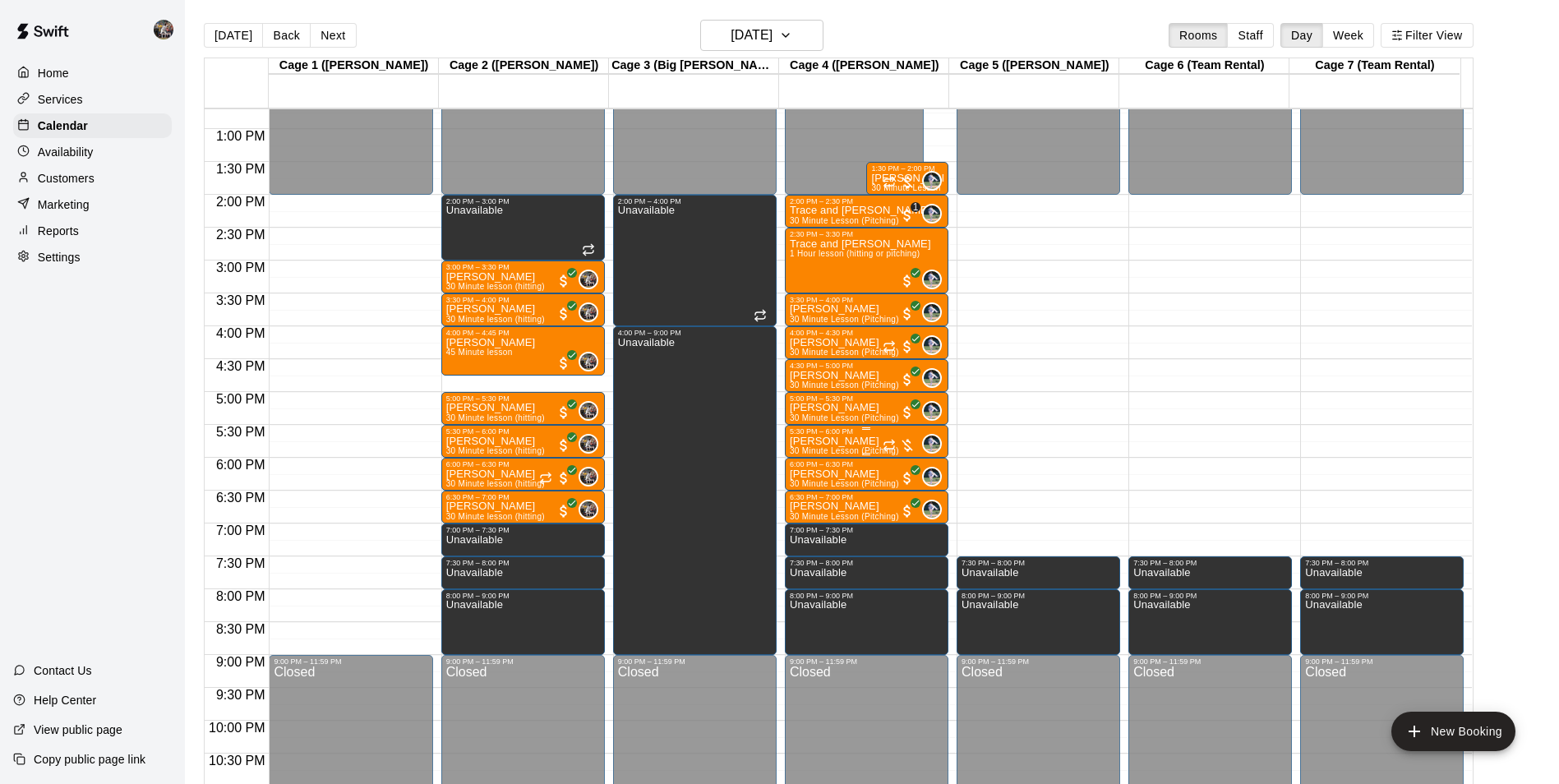
click at [832, 441] on p "[PERSON_NAME]" at bounding box center [845, 441] width 109 height 0
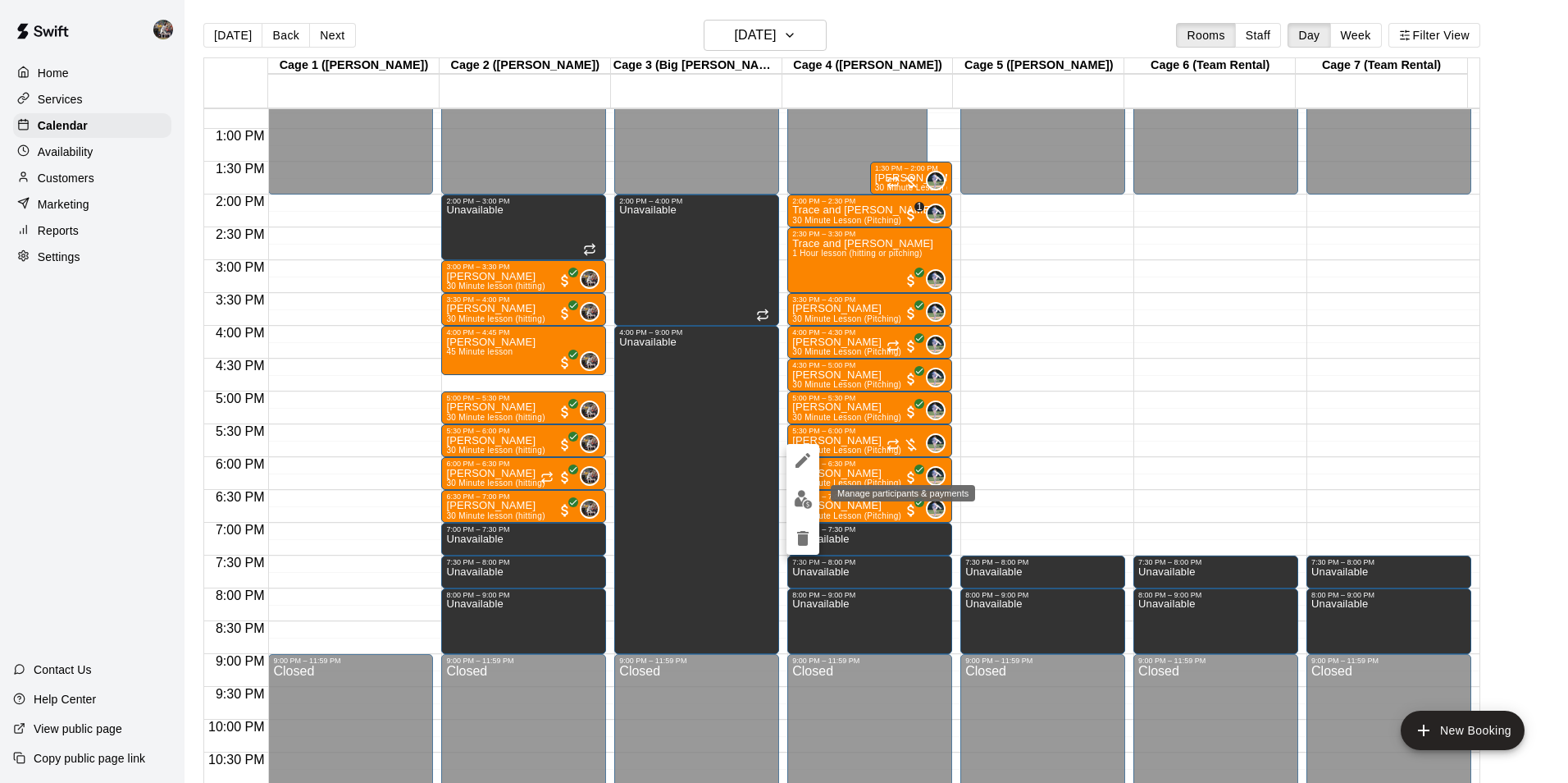
click at [803, 498] on img "edit" at bounding box center [802, 498] width 19 height 19
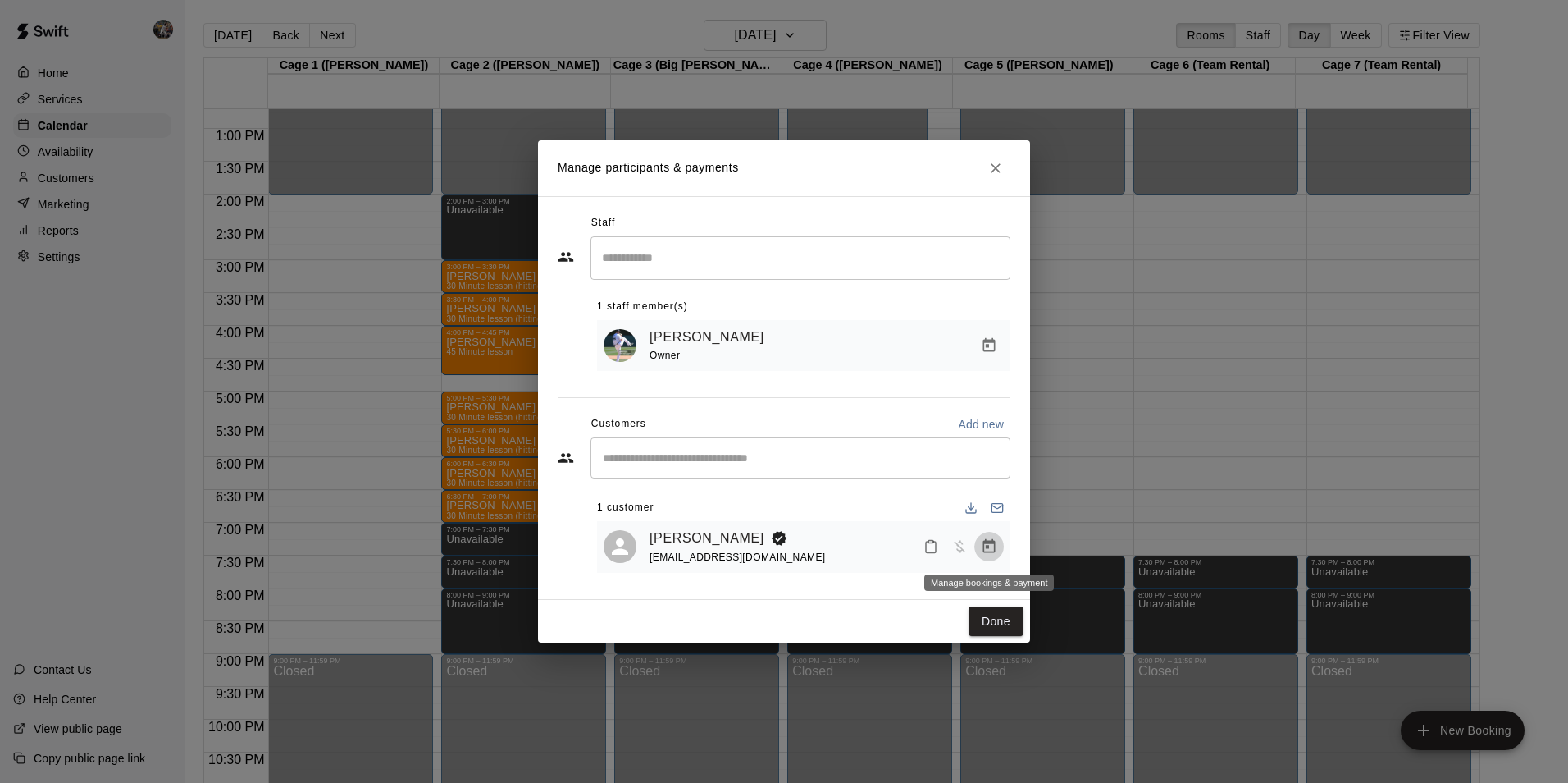
click at [986, 544] on icon "Manage bookings & payment" at bounding box center [989, 546] width 12 height 14
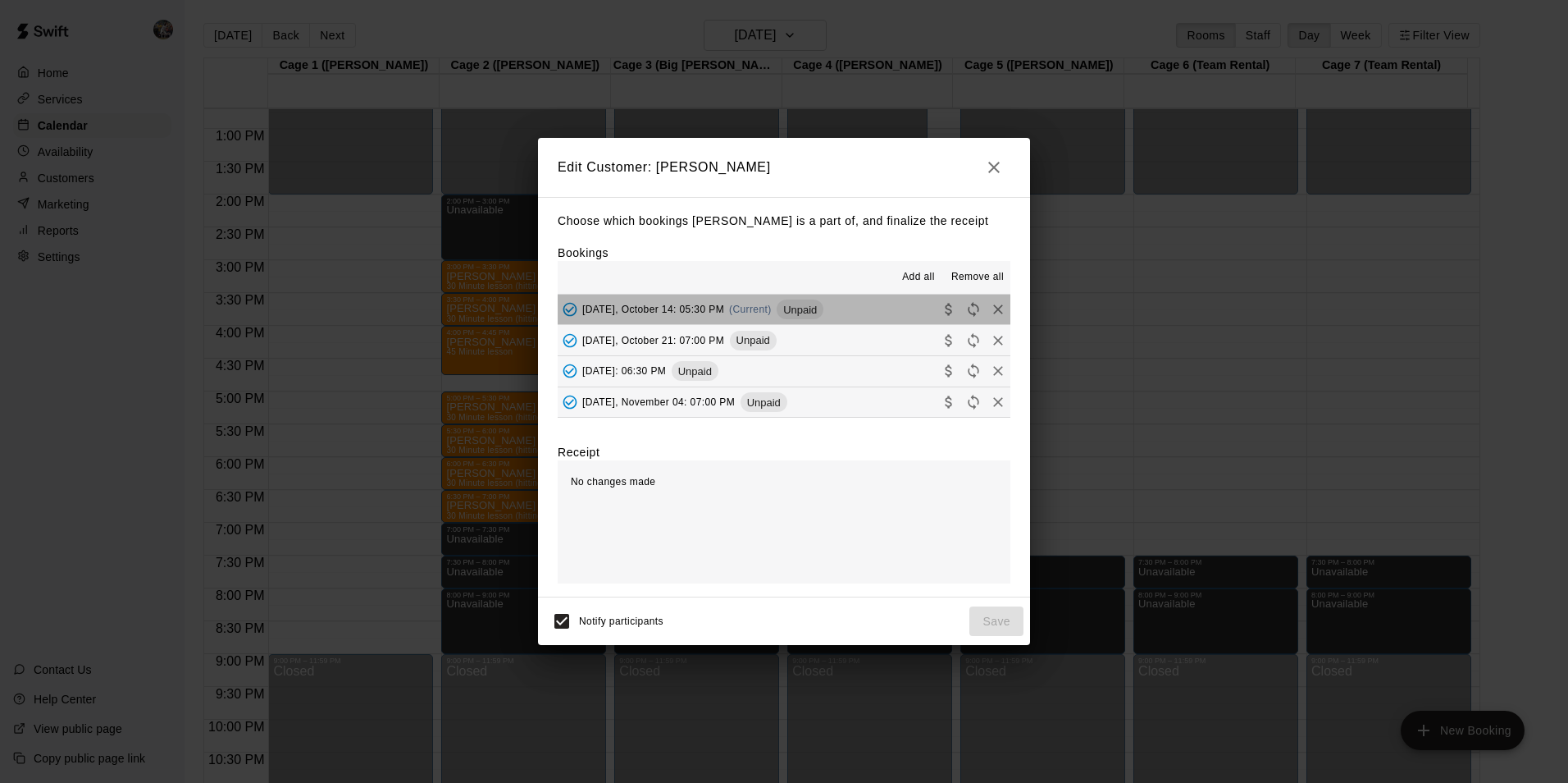
click at [864, 318] on button "Tuesday, October 14: 05:30 PM (Current) Unpaid" at bounding box center [784, 309] width 453 height 31
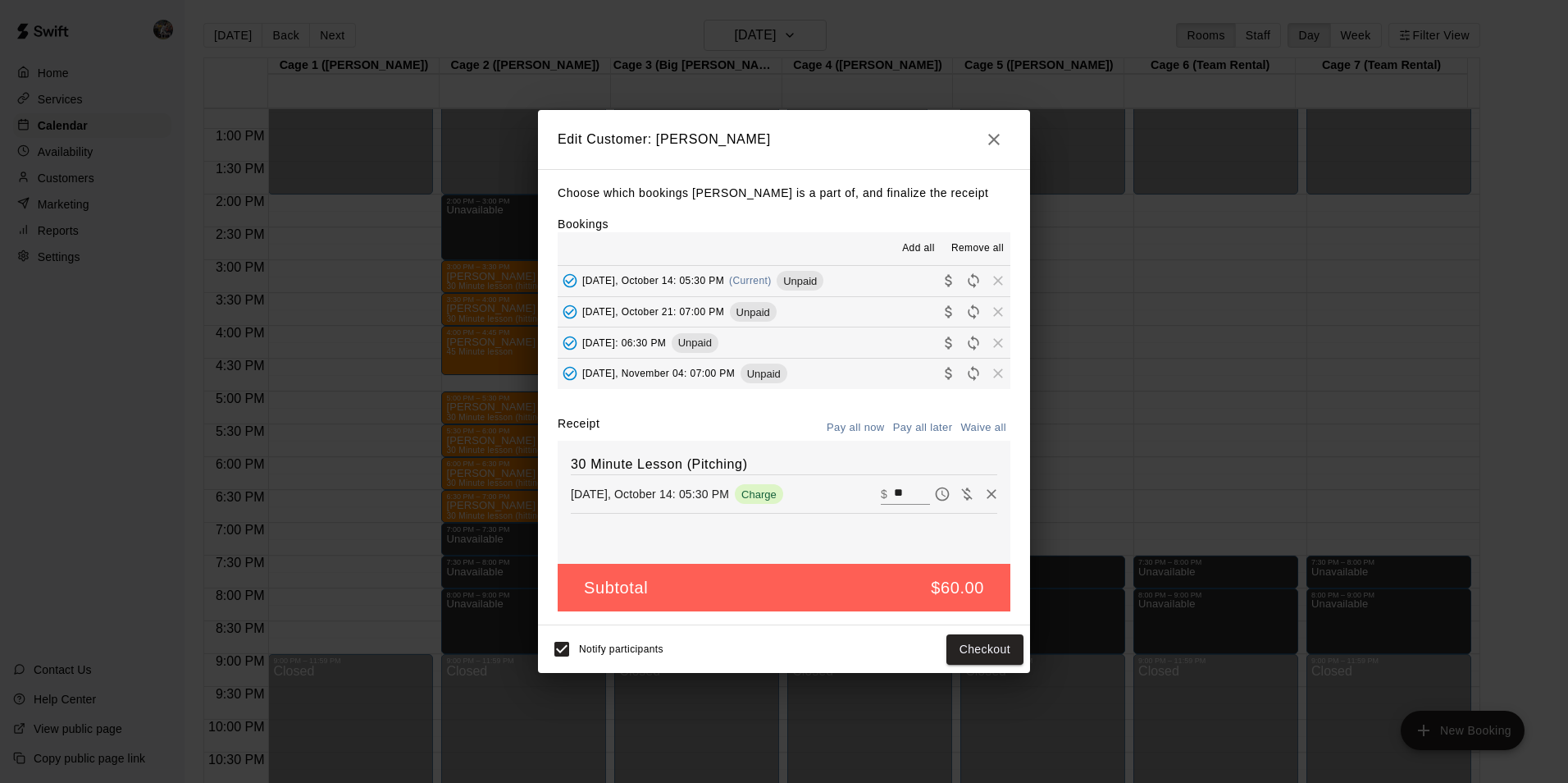
click at [896, 493] on input "**" at bounding box center [912, 494] width 37 height 22
type input "*"
type input "**"
click at [990, 648] on button "Checkout" at bounding box center [985, 650] width 77 height 31
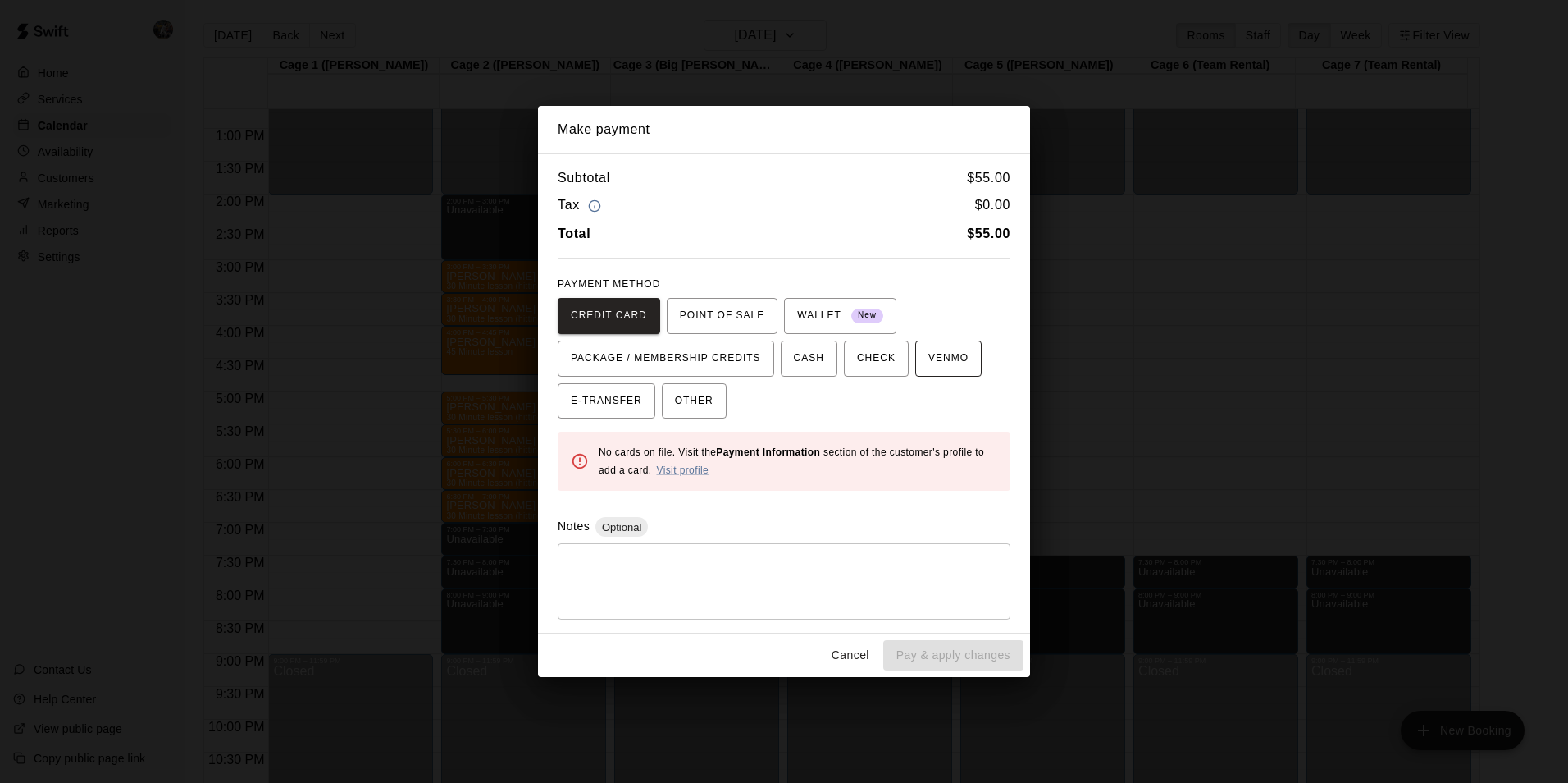
click at [928, 361] on span "VENMO" at bounding box center [948, 358] width 41 height 27
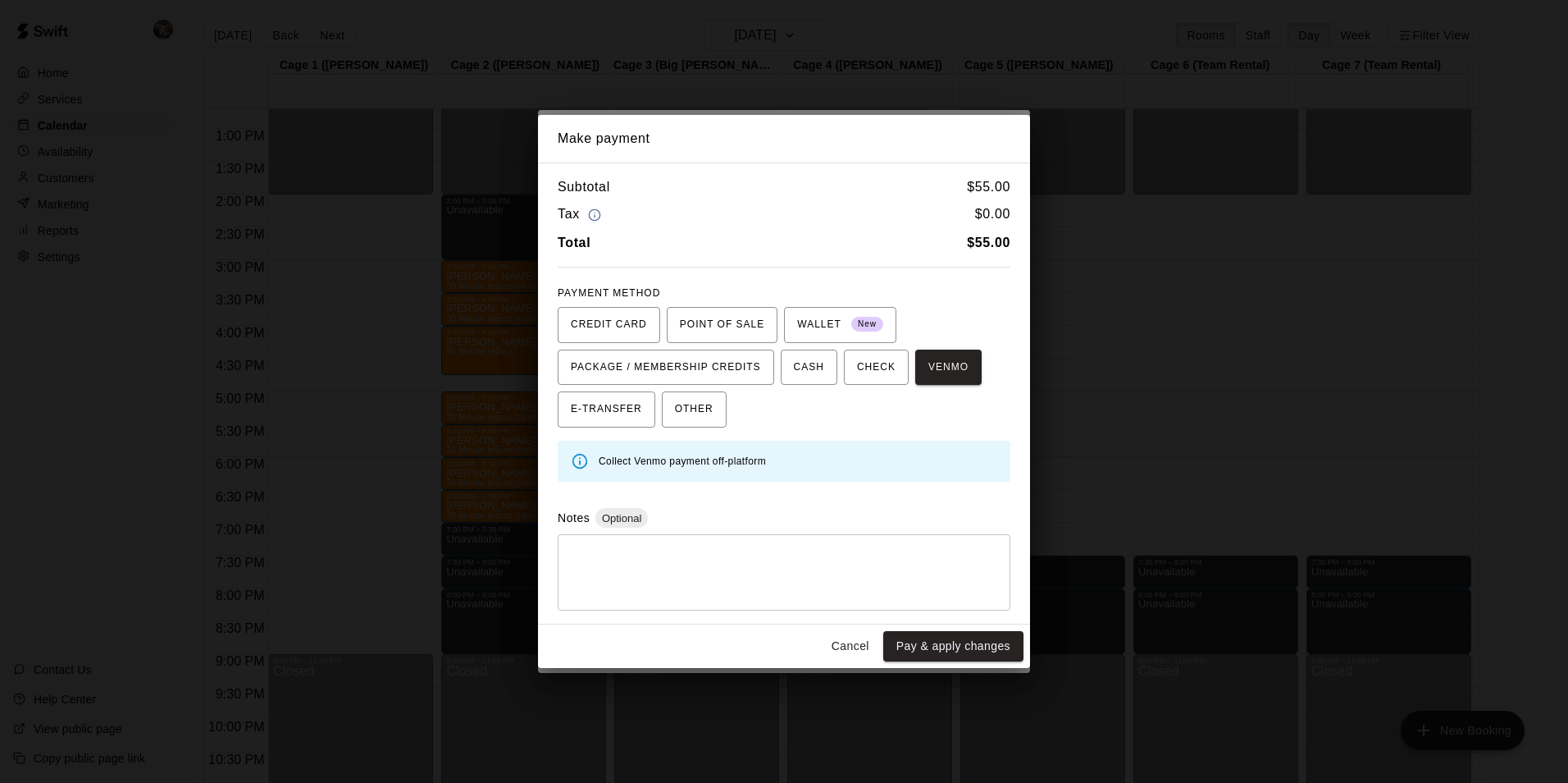
click at [943, 645] on button "Pay & apply changes" at bounding box center [953, 646] width 140 height 31
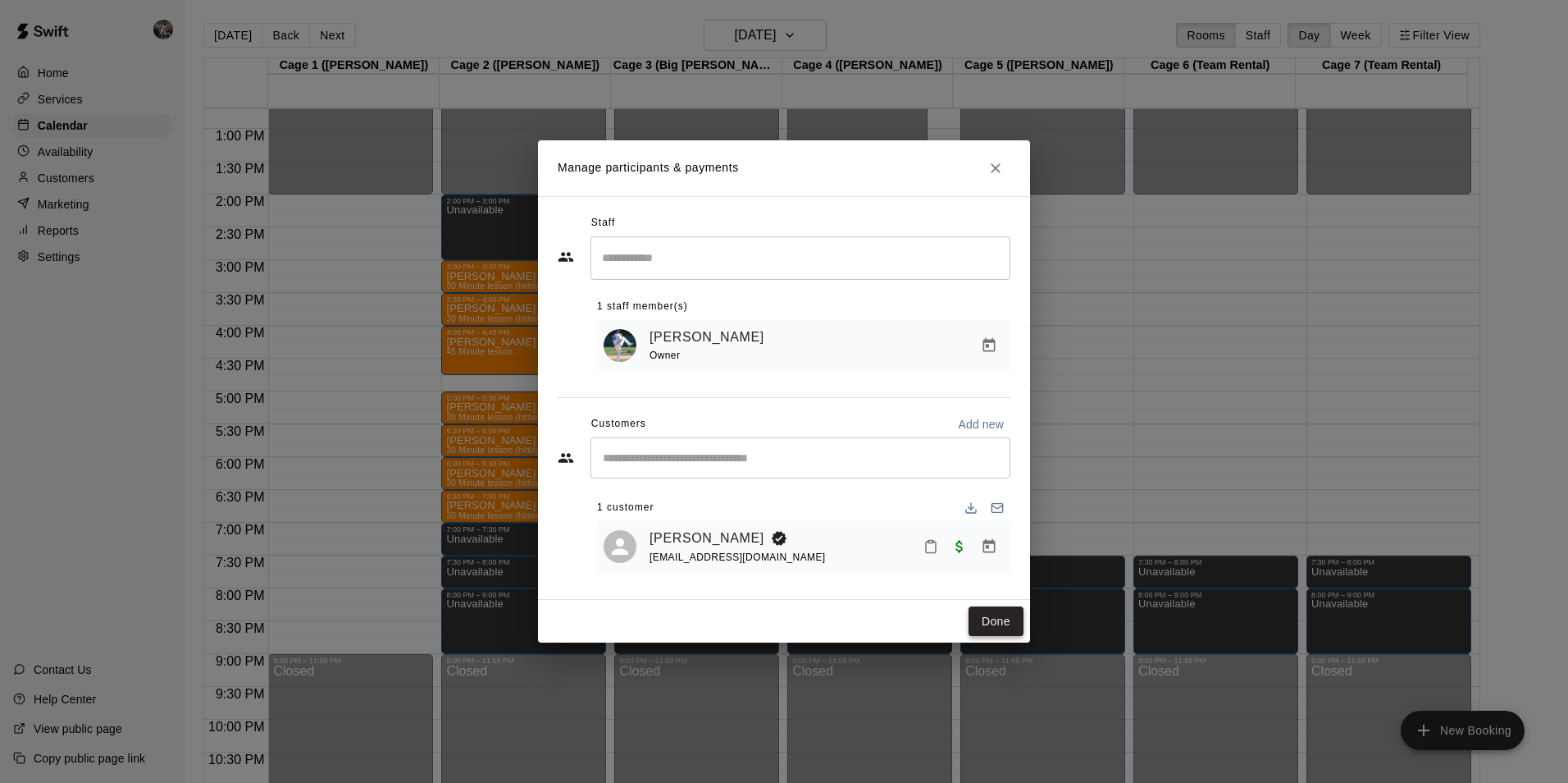
click at [985, 621] on button "Done" at bounding box center [996, 621] width 55 height 31
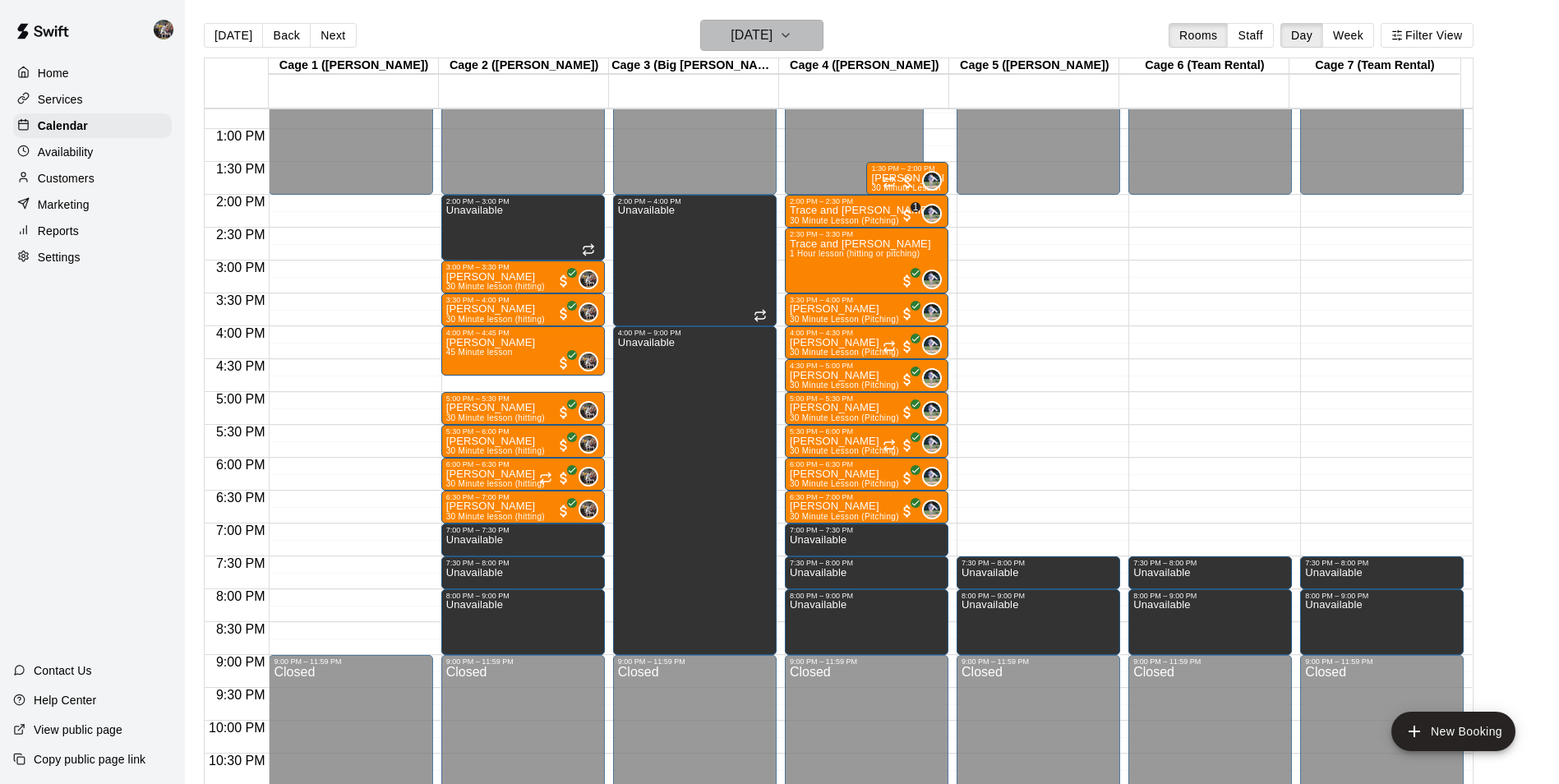
click at [740, 35] on h6 "[DATE]" at bounding box center [752, 35] width 42 height 23
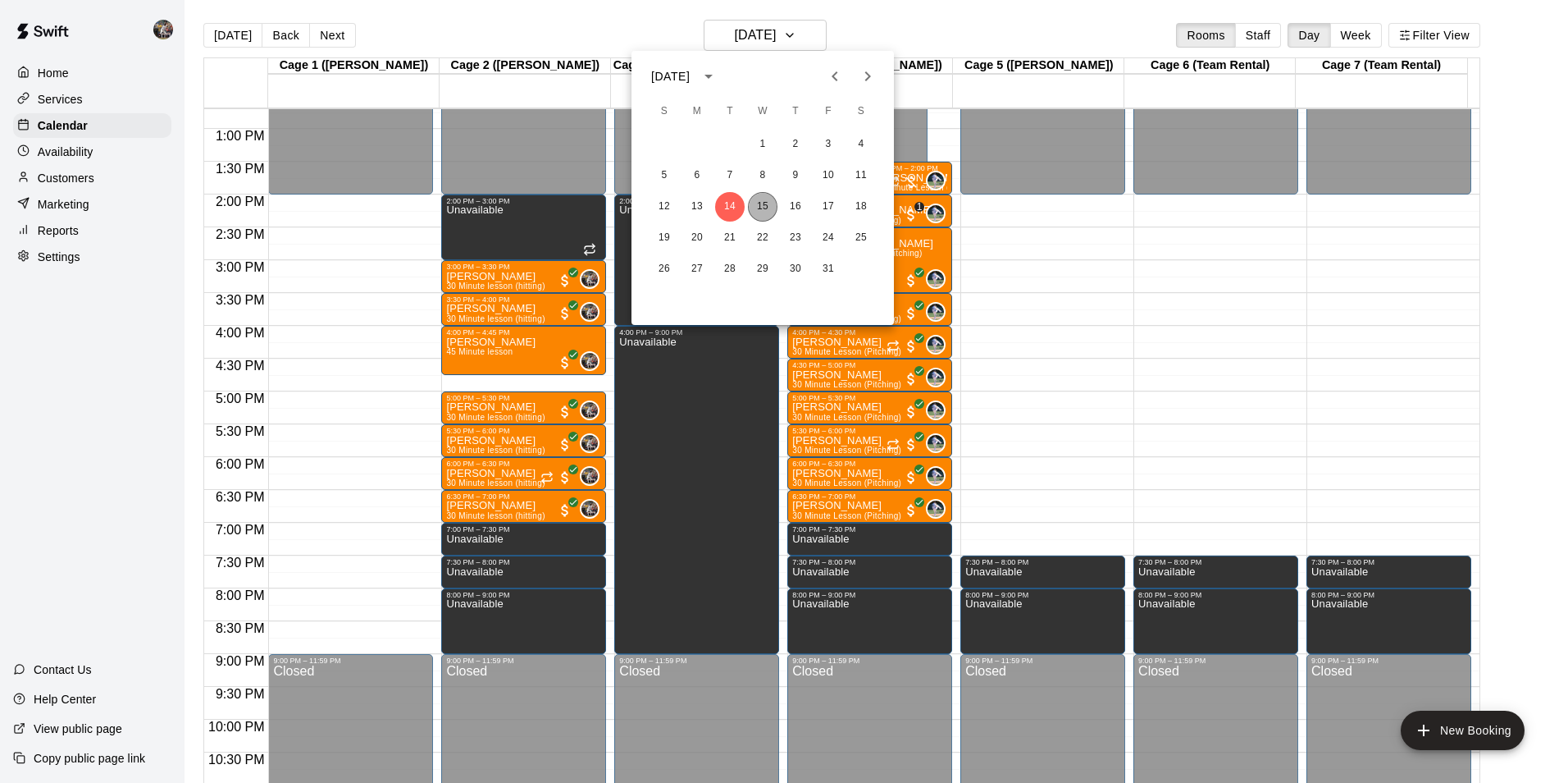
click at [768, 206] on button "15" at bounding box center [763, 207] width 30 height 30
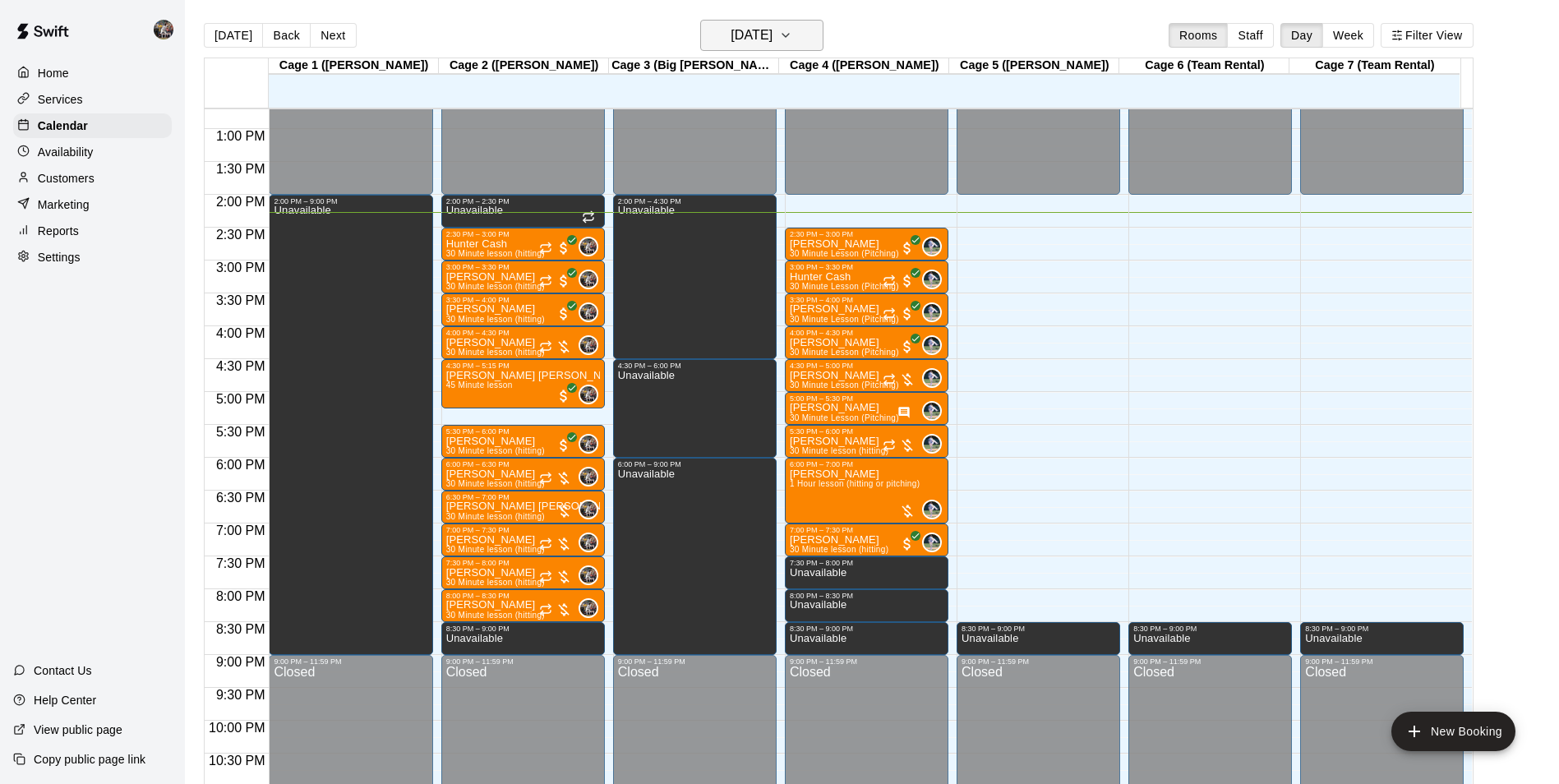
click at [731, 36] on h6 "[DATE]" at bounding box center [752, 35] width 42 height 23
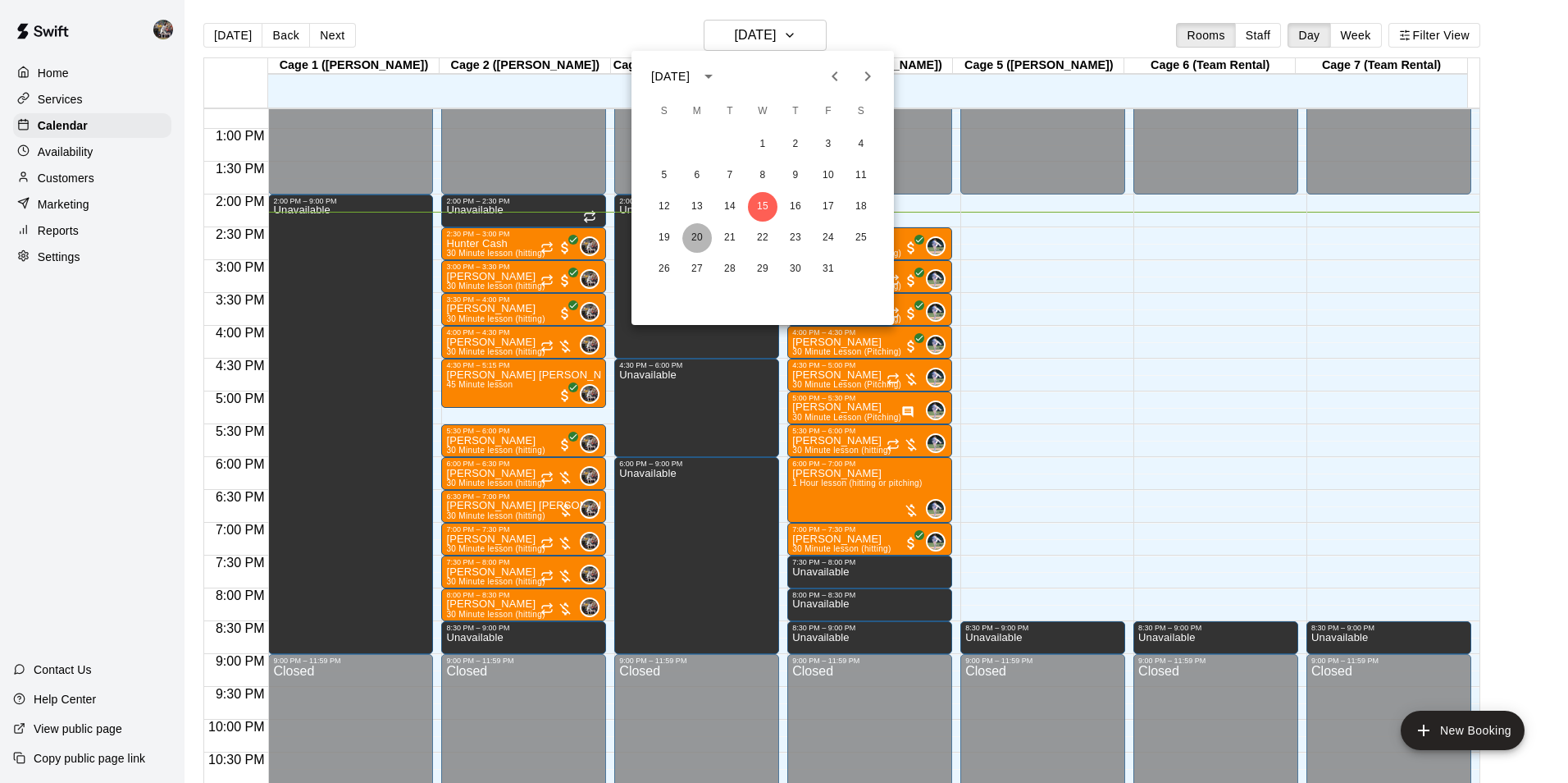
click at [694, 238] on button "20" at bounding box center [697, 238] width 30 height 30
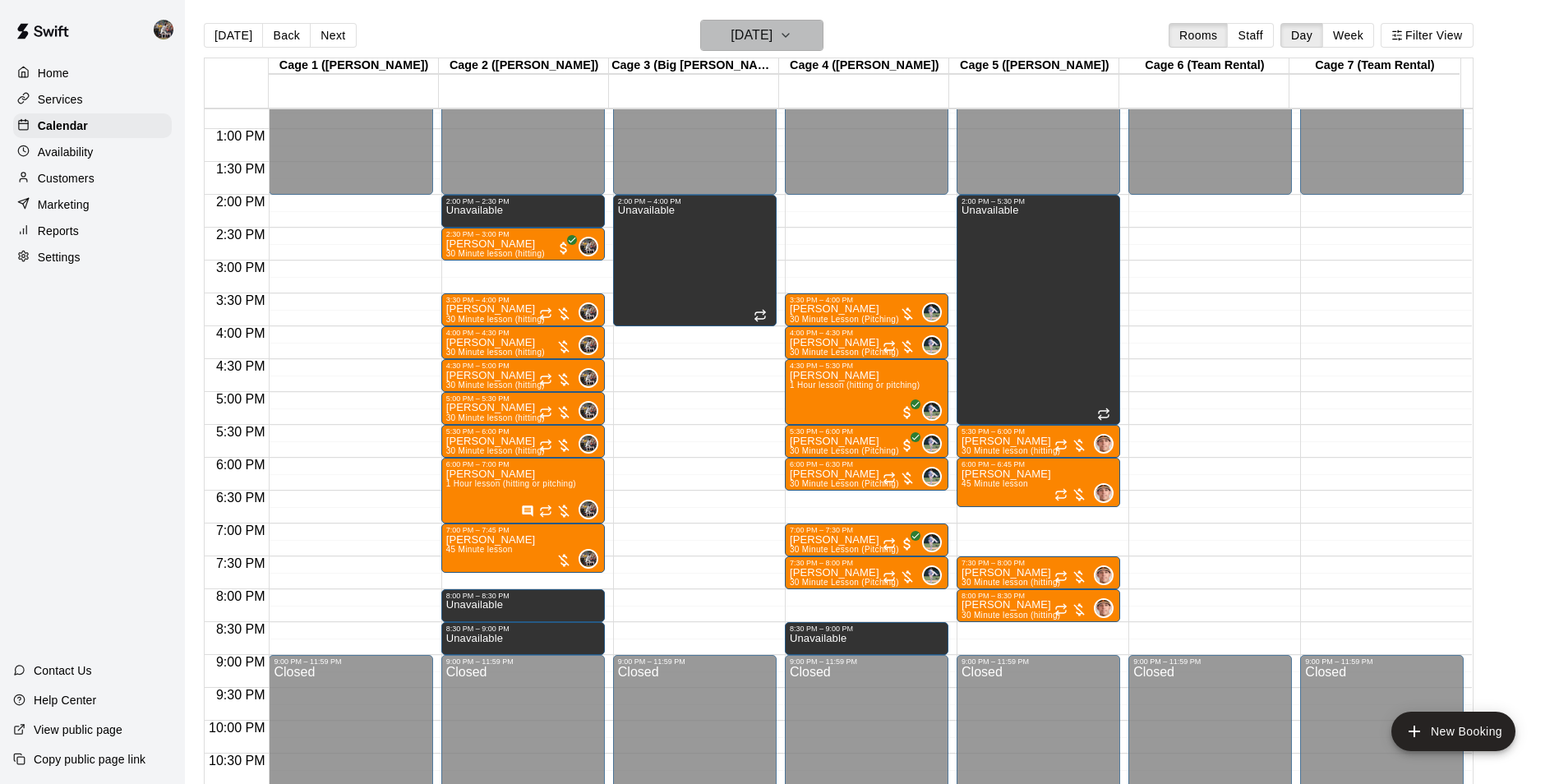
click at [741, 38] on h6 "[DATE]" at bounding box center [752, 35] width 42 height 23
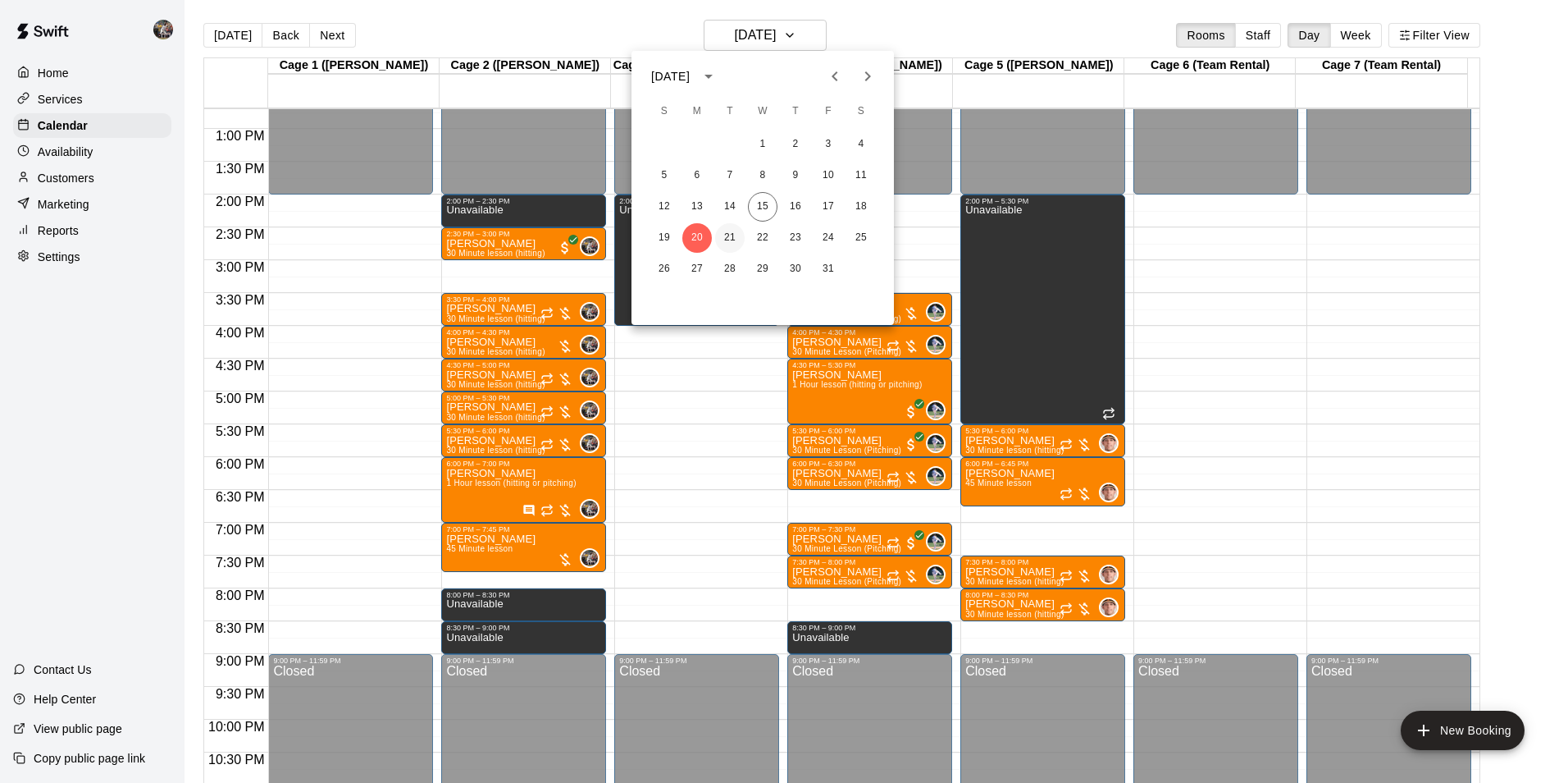
click at [730, 237] on button "21" at bounding box center [730, 238] width 30 height 30
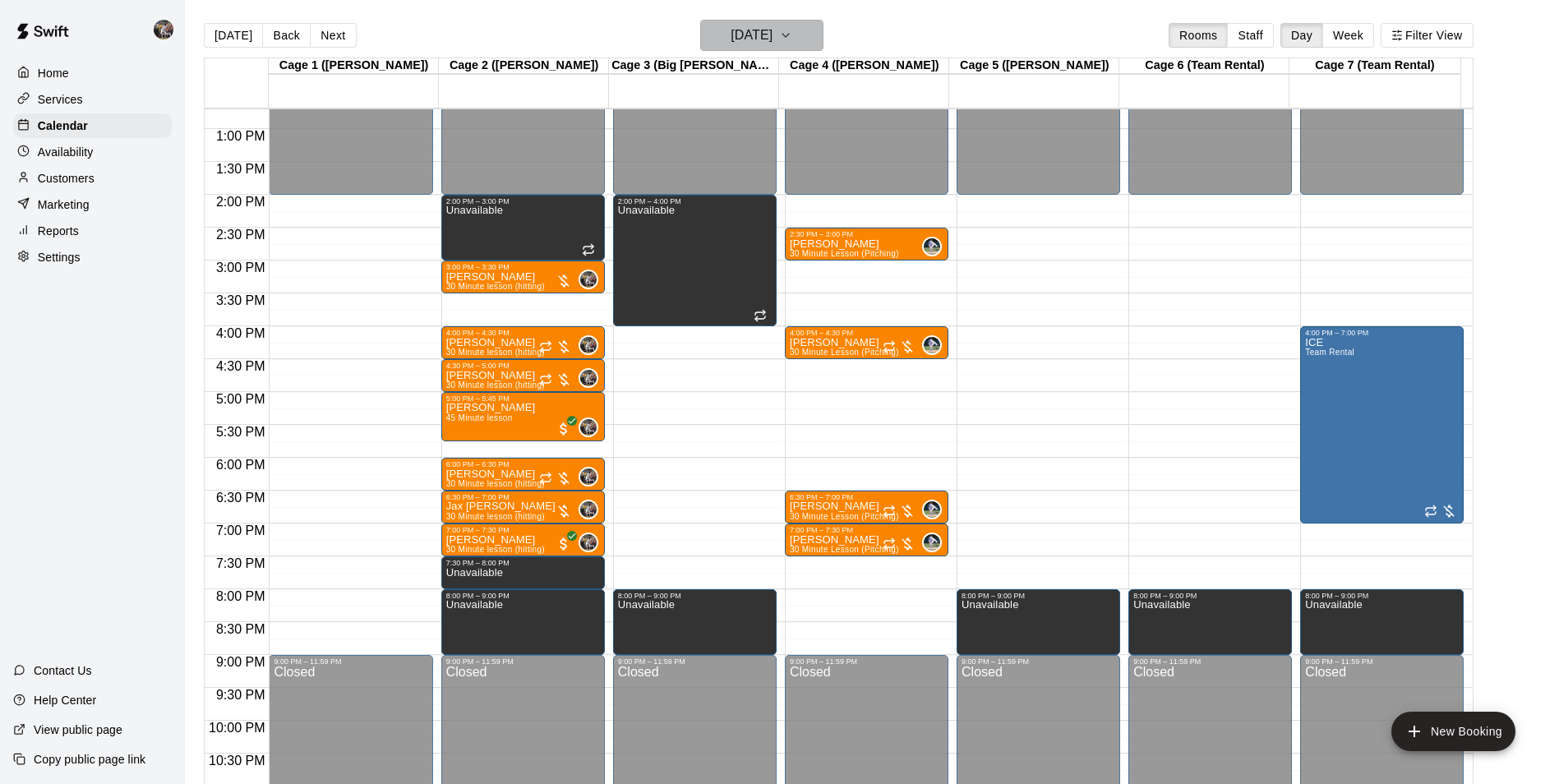
click at [739, 41] on h6 "[DATE]" at bounding box center [752, 35] width 42 height 23
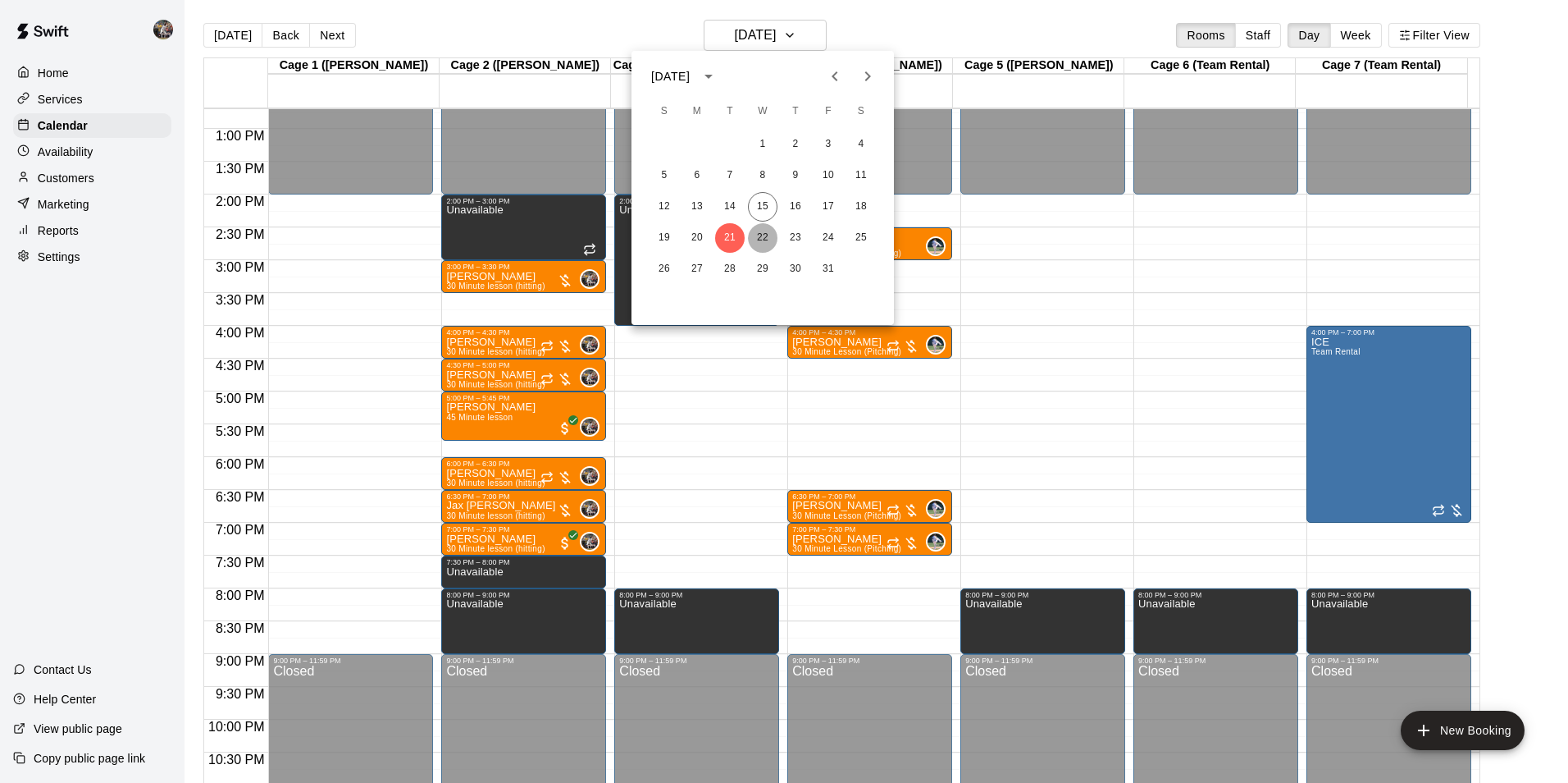
click at [763, 238] on button "22" at bounding box center [763, 238] width 30 height 30
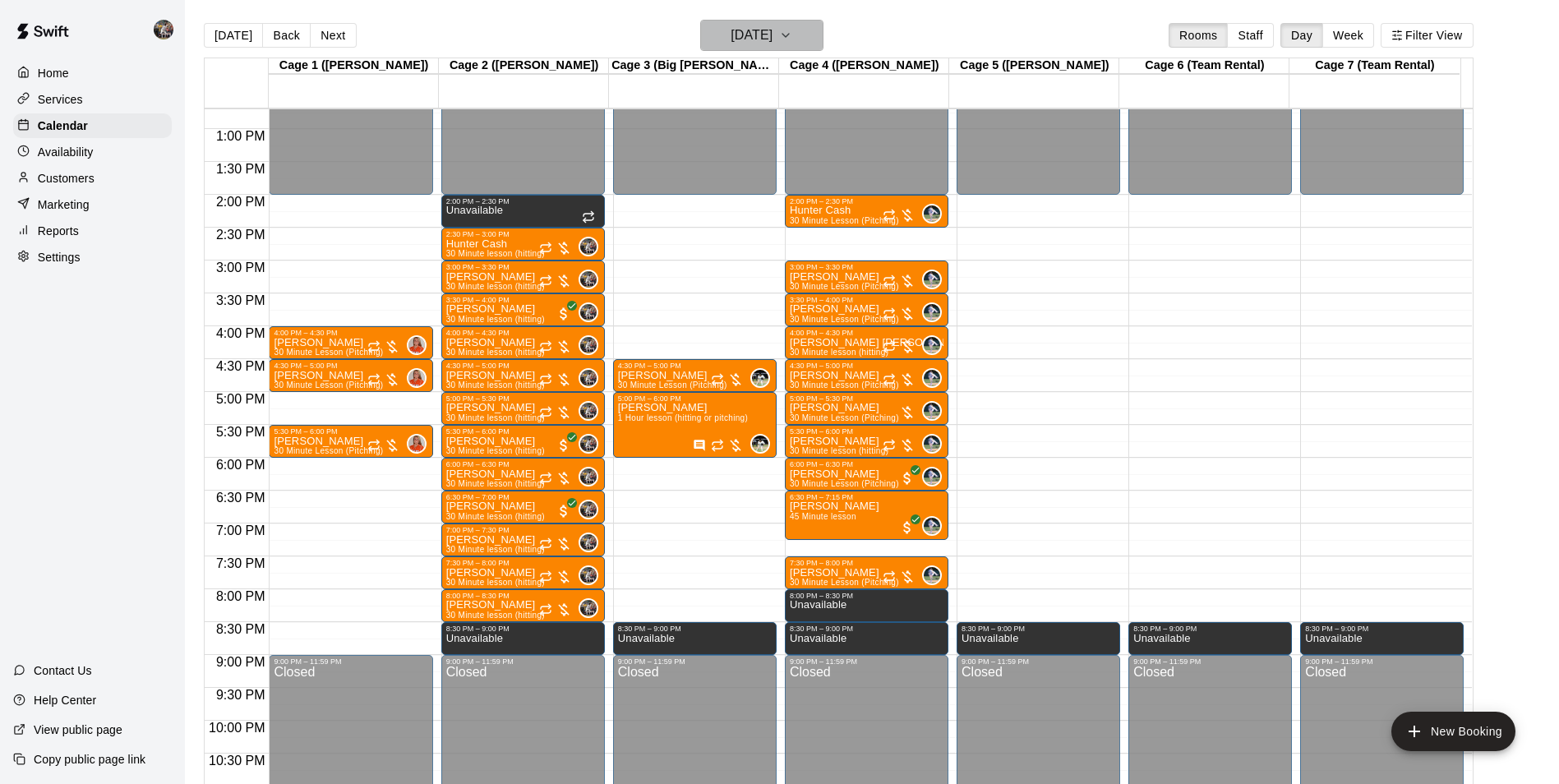
click at [757, 32] on h6 "[DATE]" at bounding box center [752, 35] width 42 height 23
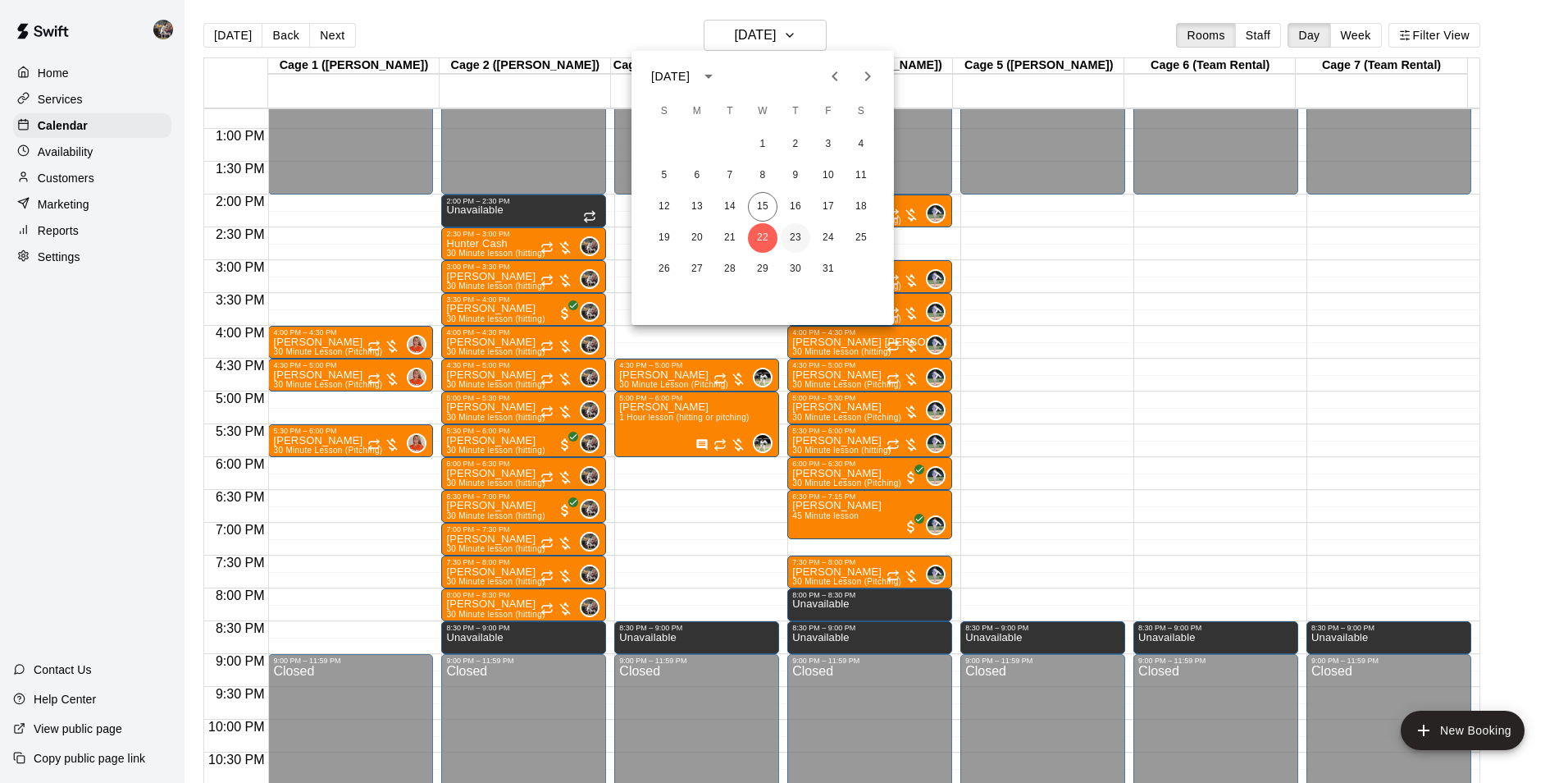
click at [797, 236] on button "23" at bounding box center [795, 238] width 30 height 30
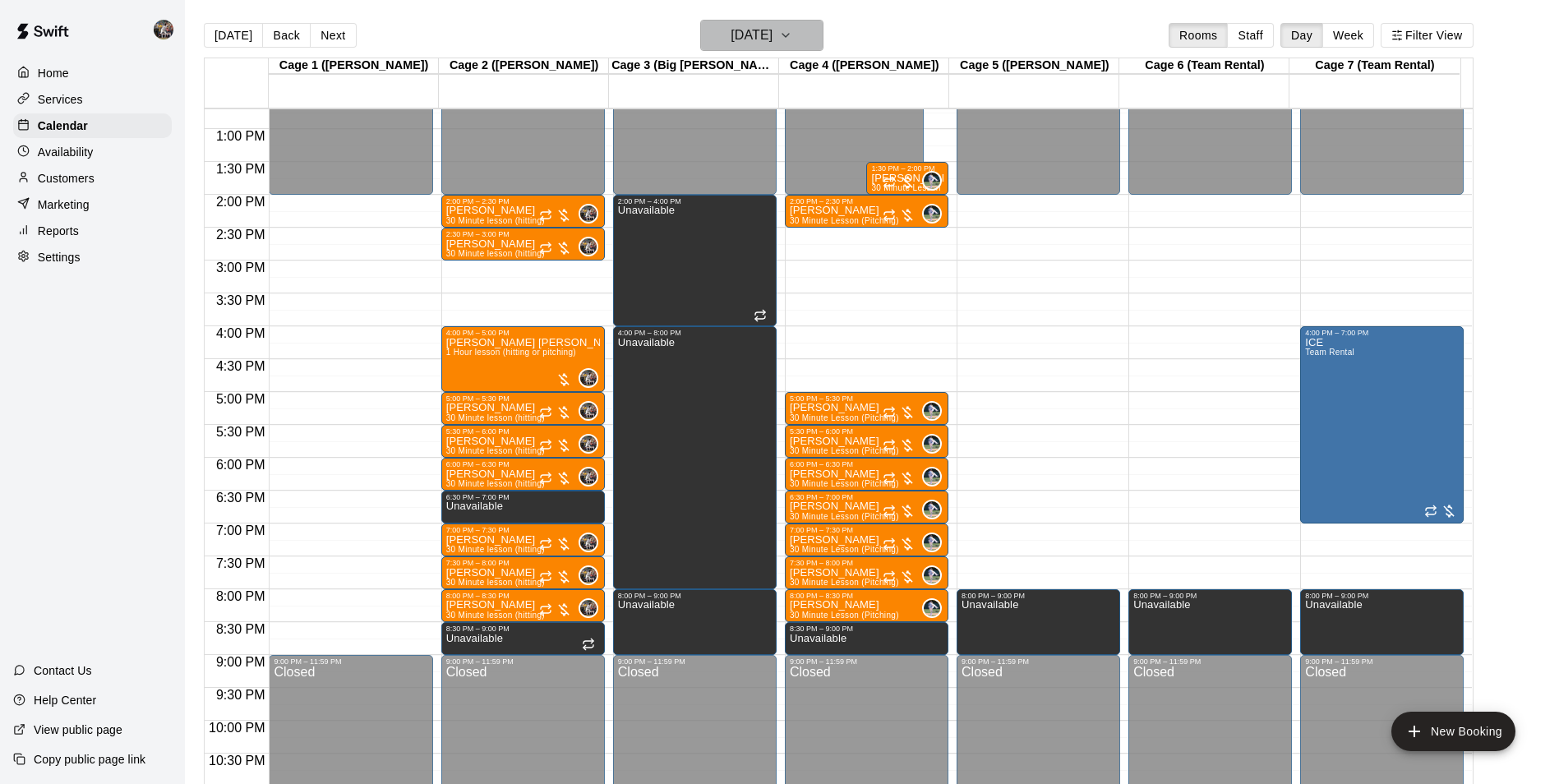
click at [739, 33] on h6 "[DATE]" at bounding box center [752, 35] width 42 height 23
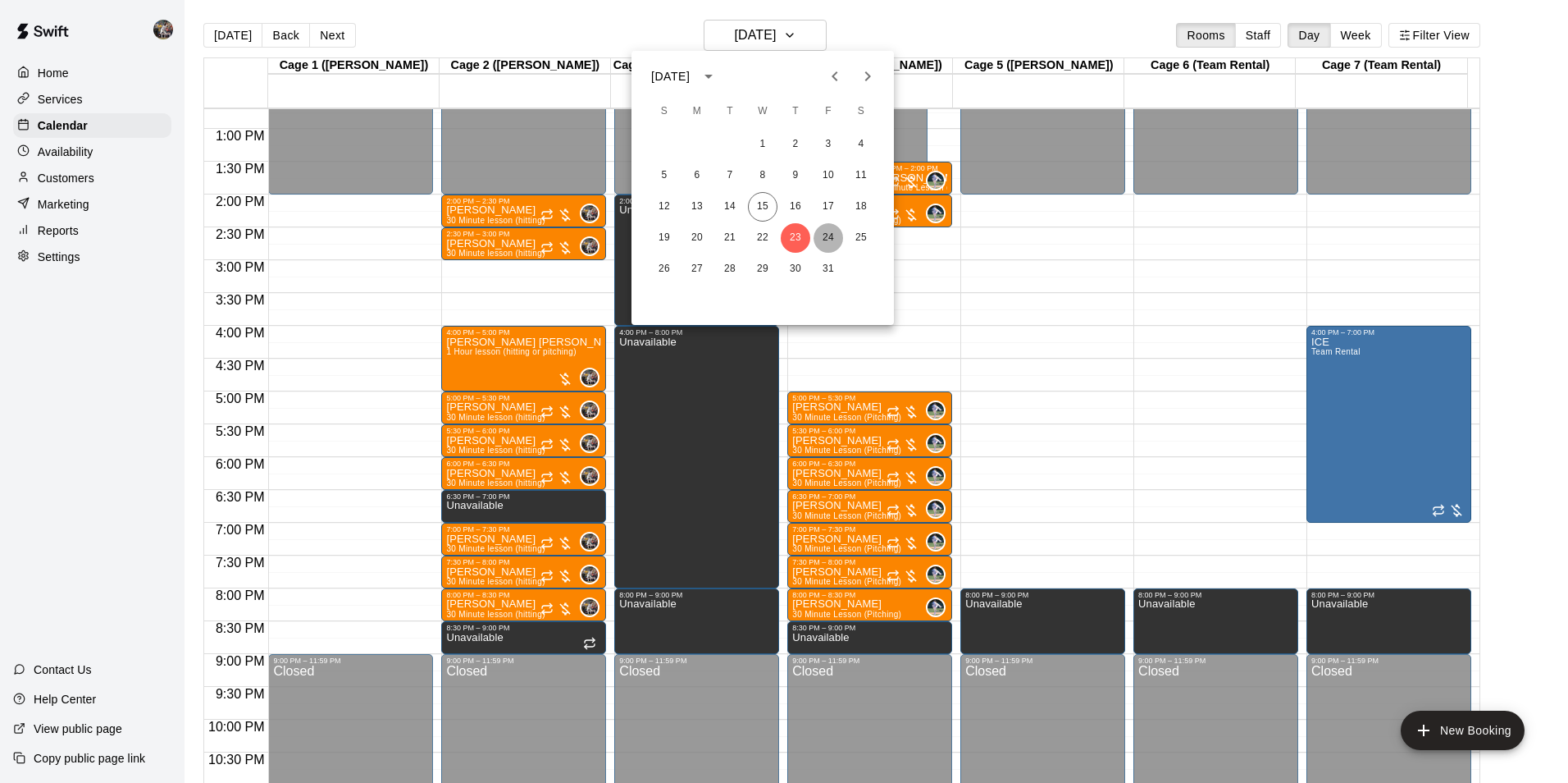
click at [828, 231] on button "24" at bounding box center [828, 238] width 30 height 30
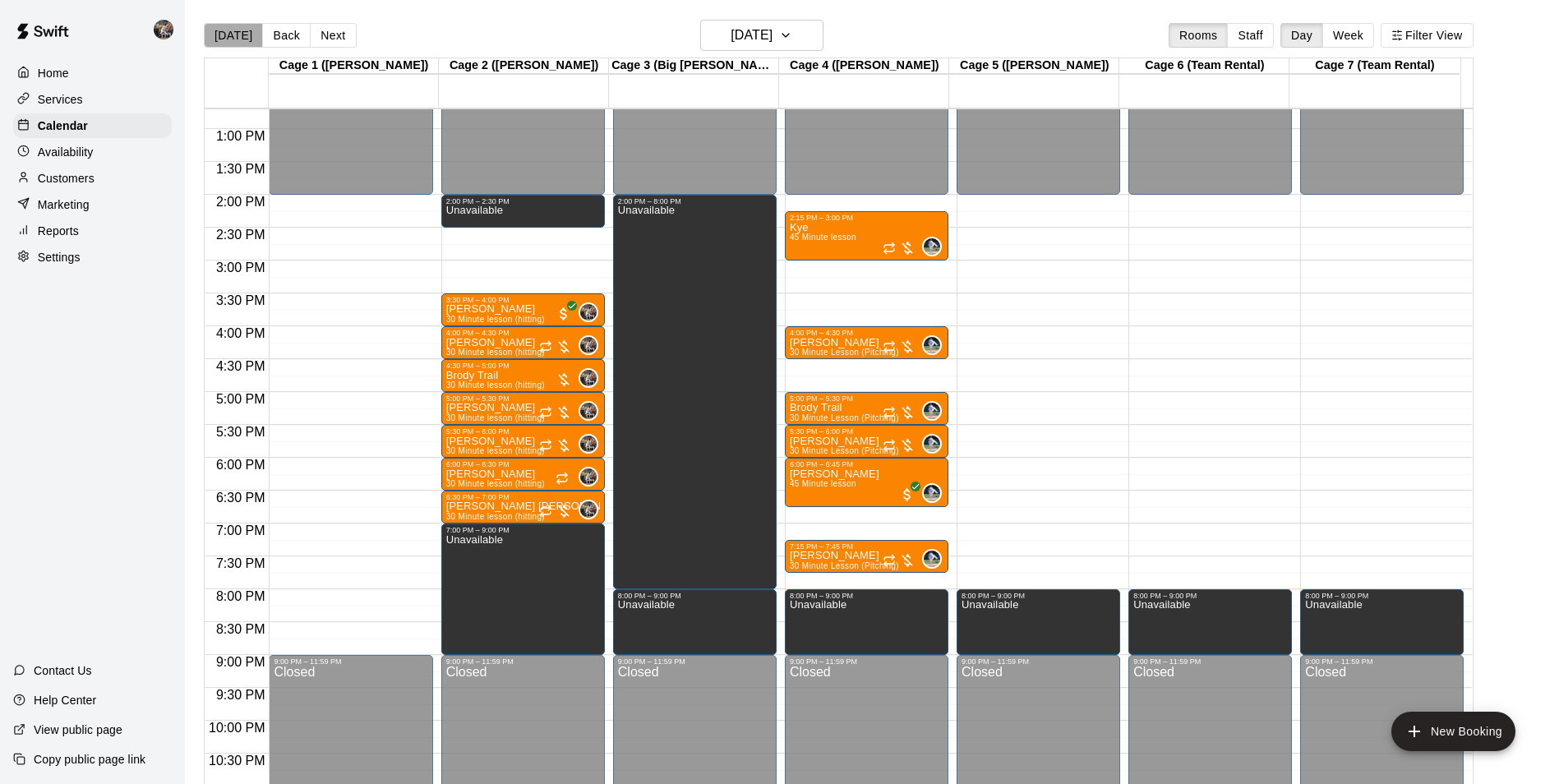
click at [244, 34] on button "[DATE]" at bounding box center [234, 35] width 59 height 25
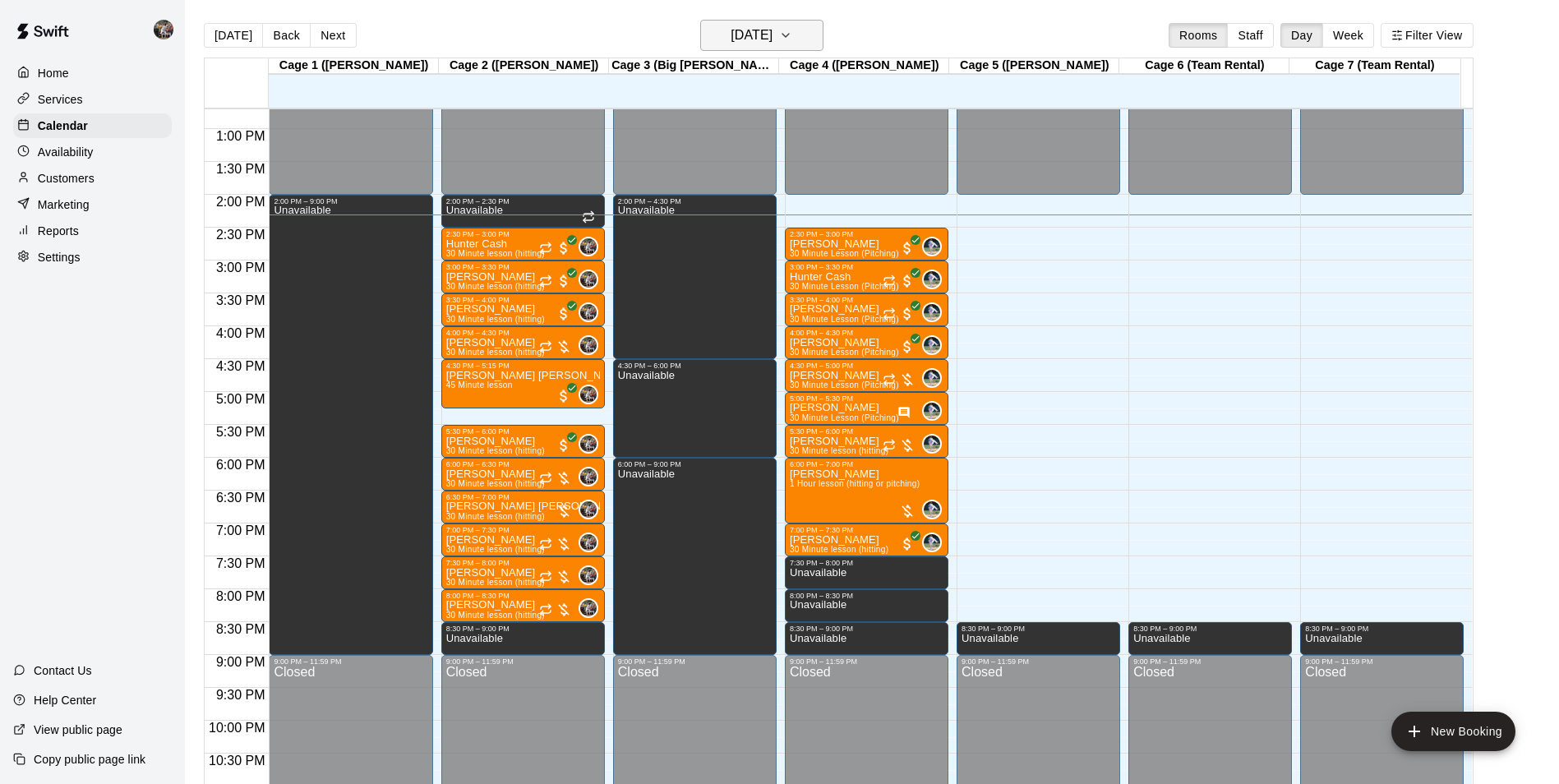
click at [731, 26] on h6 "[DATE]" at bounding box center [752, 35] width 42 height 23
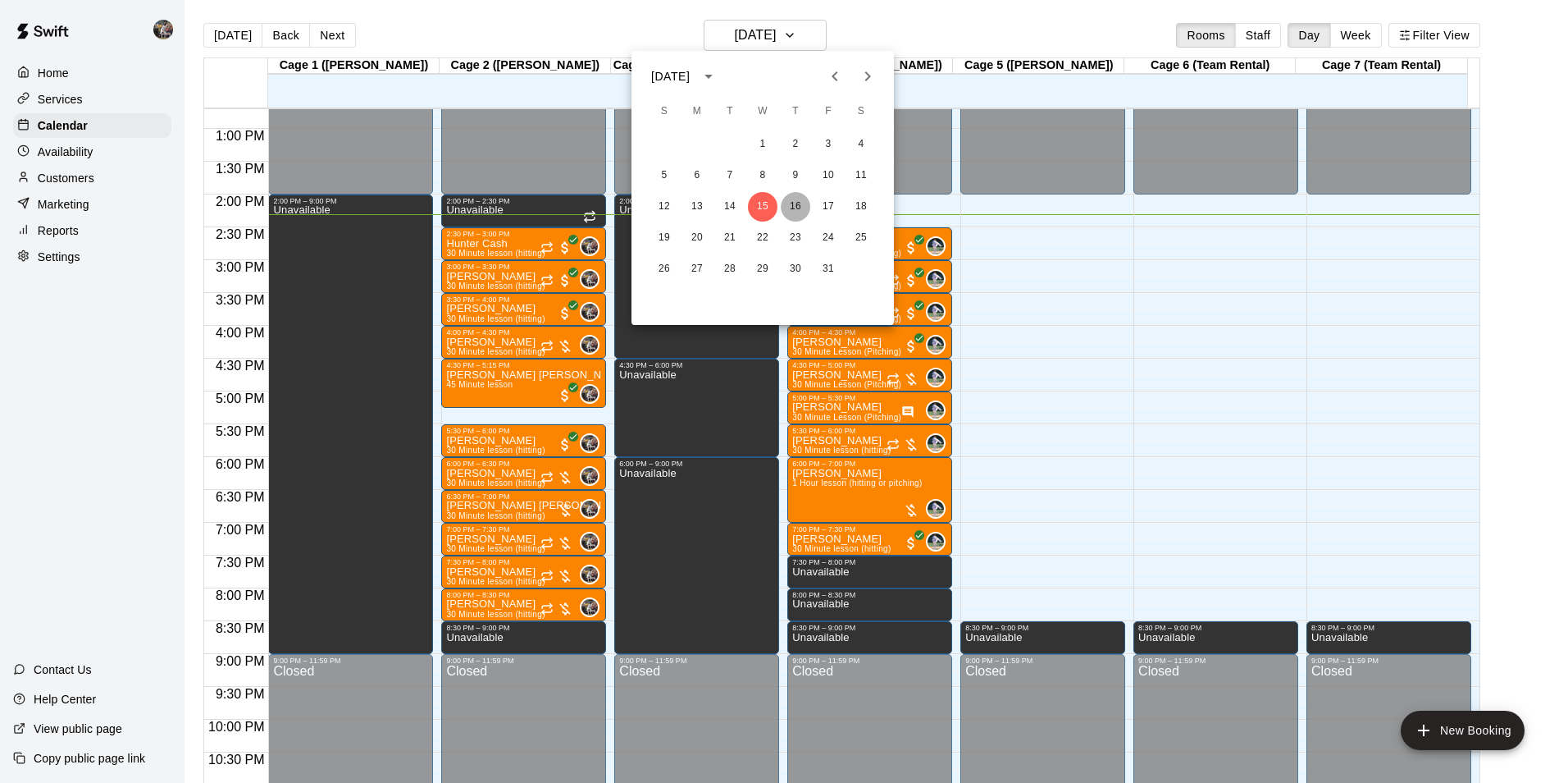
click at [805, 209] on button "16" at bounding box center [795, 207] width 30 height 30
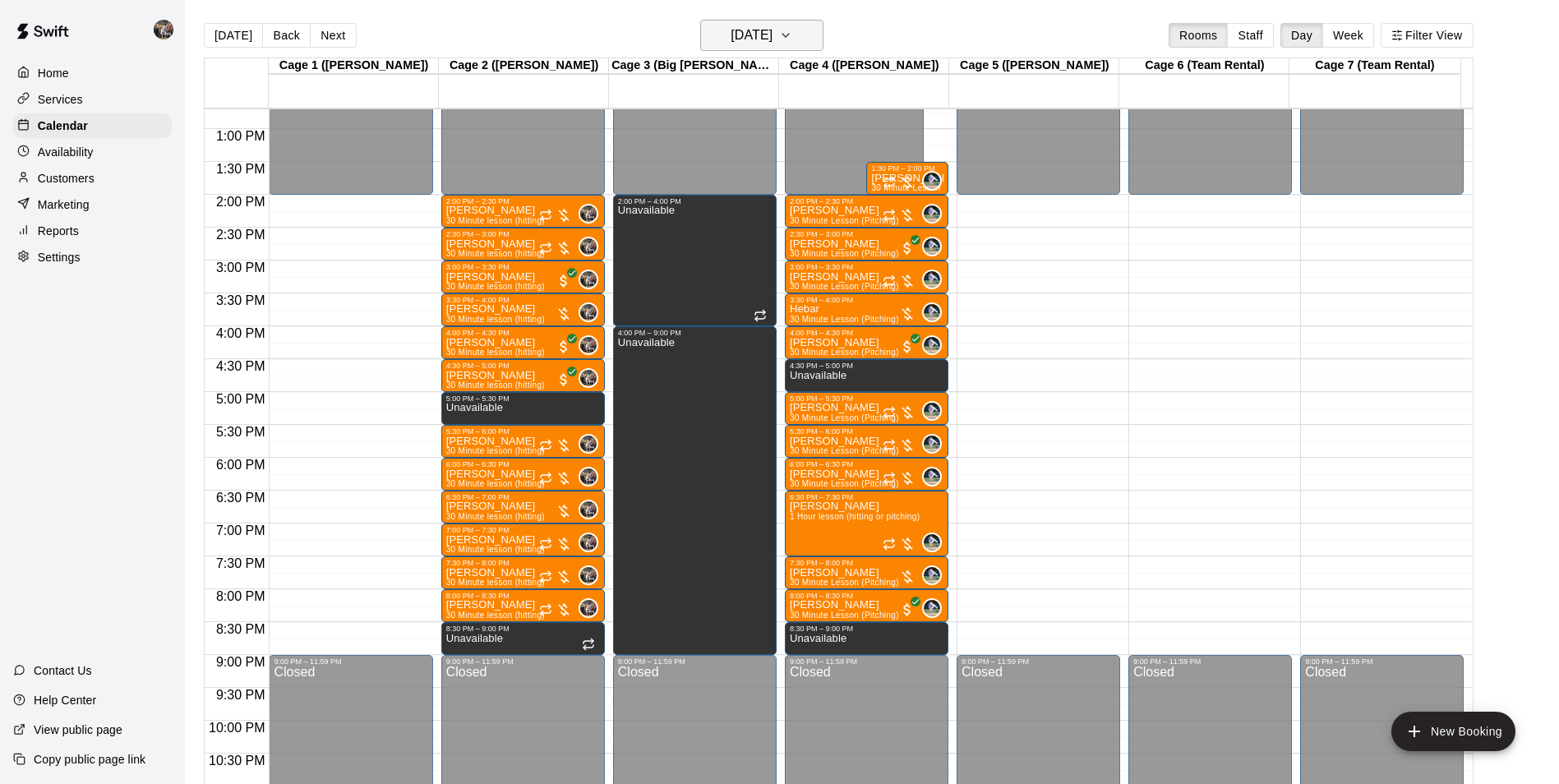
click at [773, 36] on h6 "[DATE]" at bounding box center [752, 35] width 42 height 23
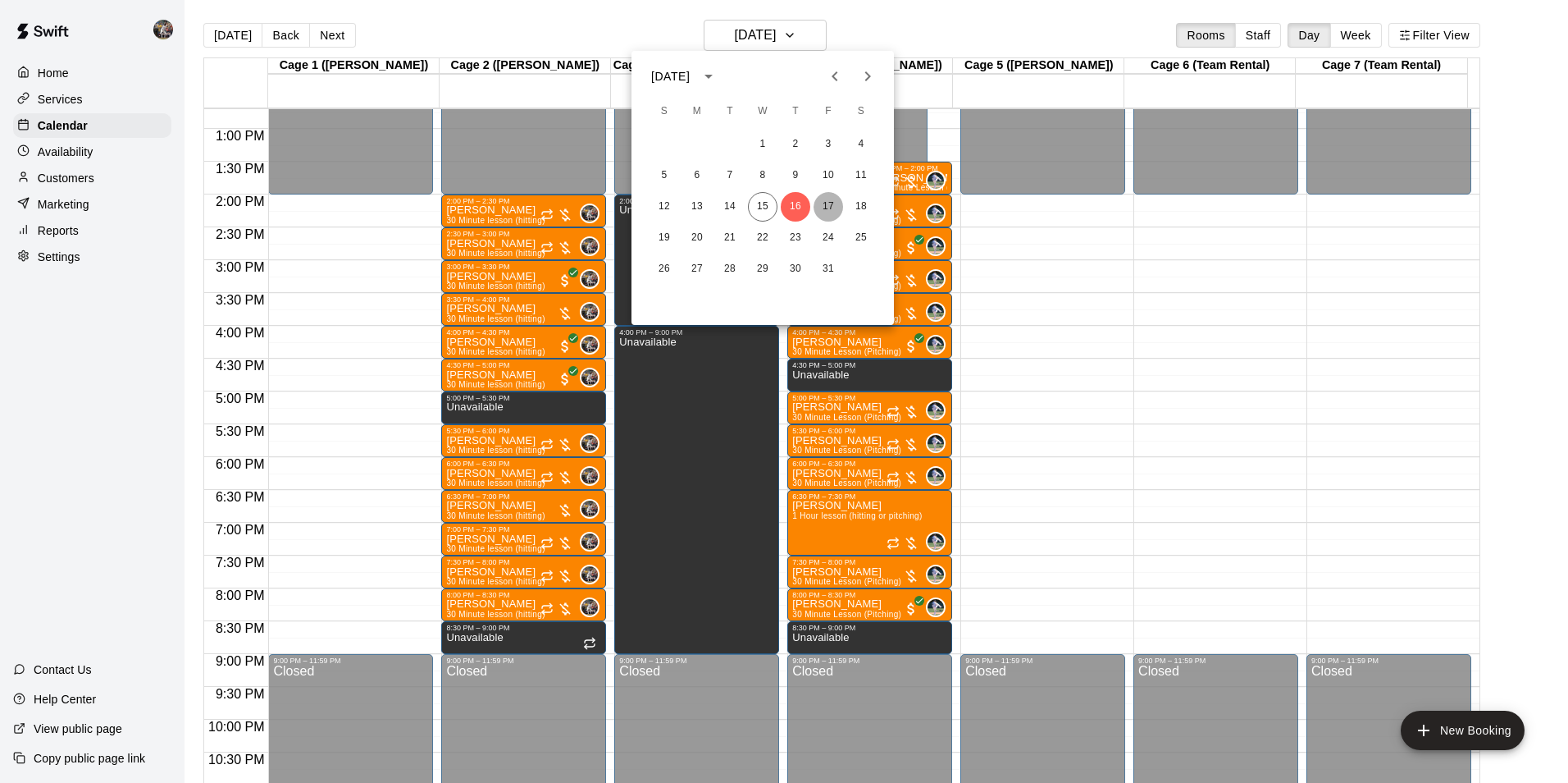
click at [822, 206] on button "17" at bounding box center [828, 207] width 30 height 30
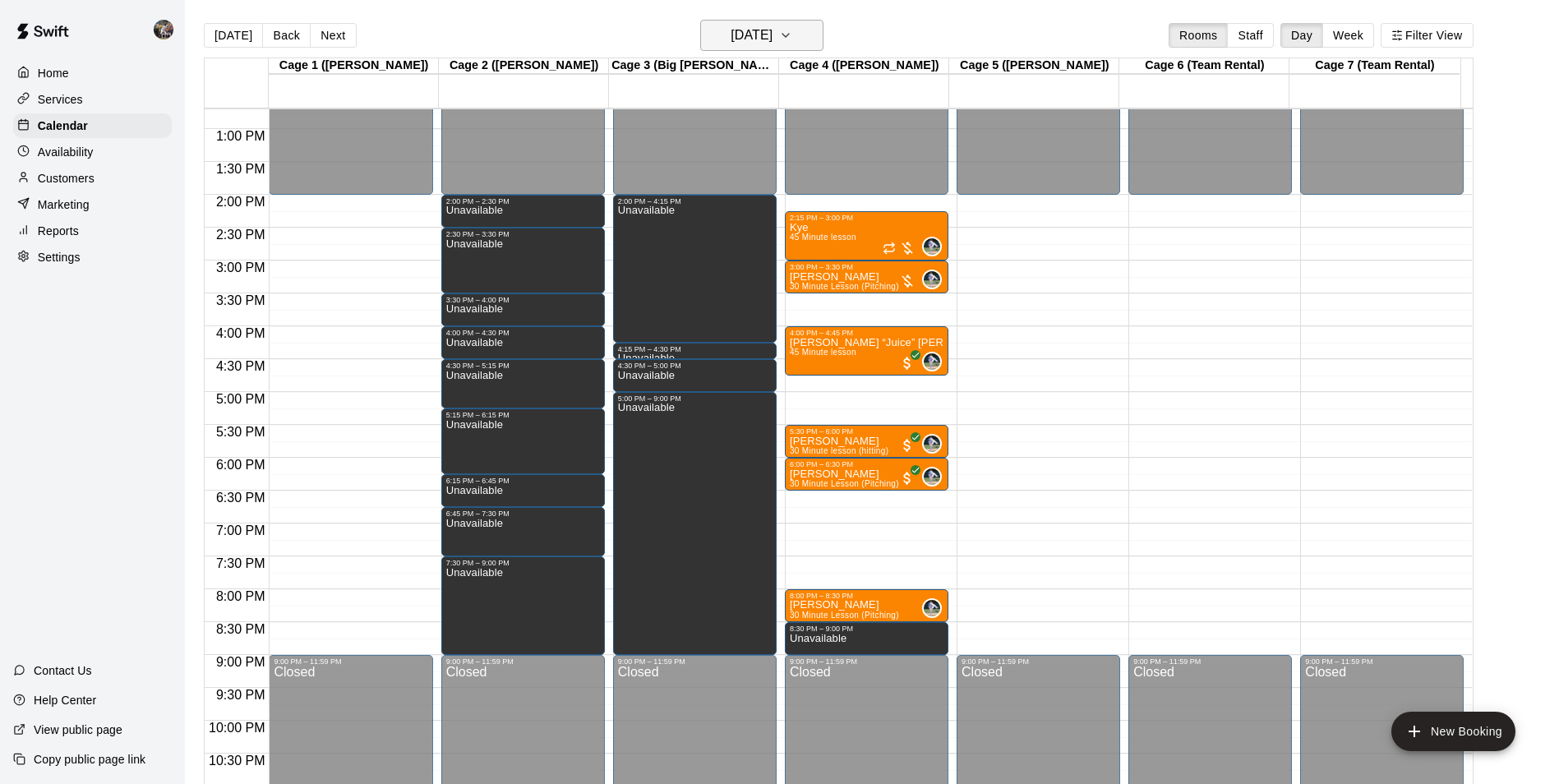
click at [741, 20] on button "[DATE]" at bounding box center [762, 36] width 123 height 32
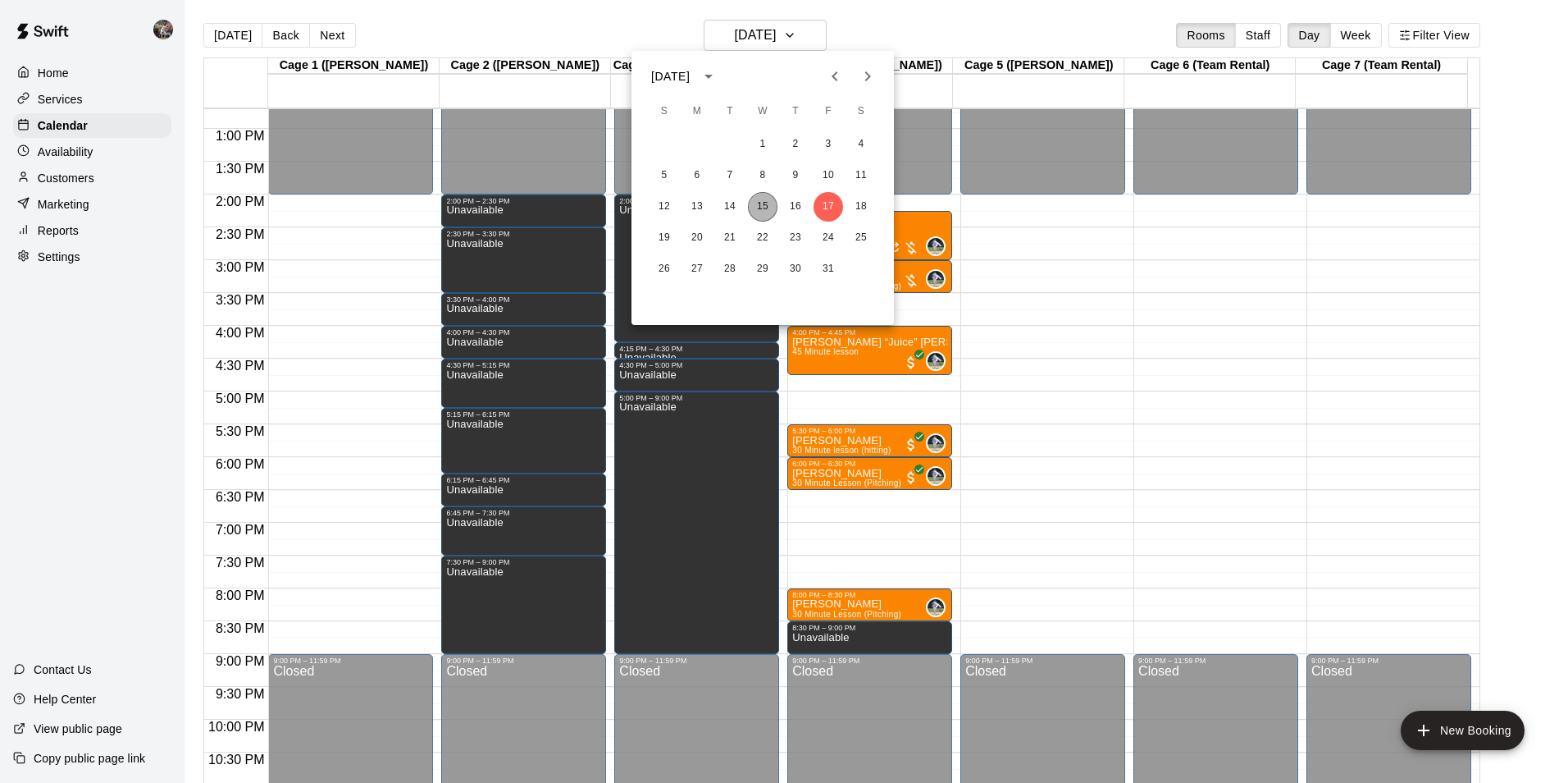
click at [752, 205] on button "15" at bounding box center [763, 207] width 30 height 30
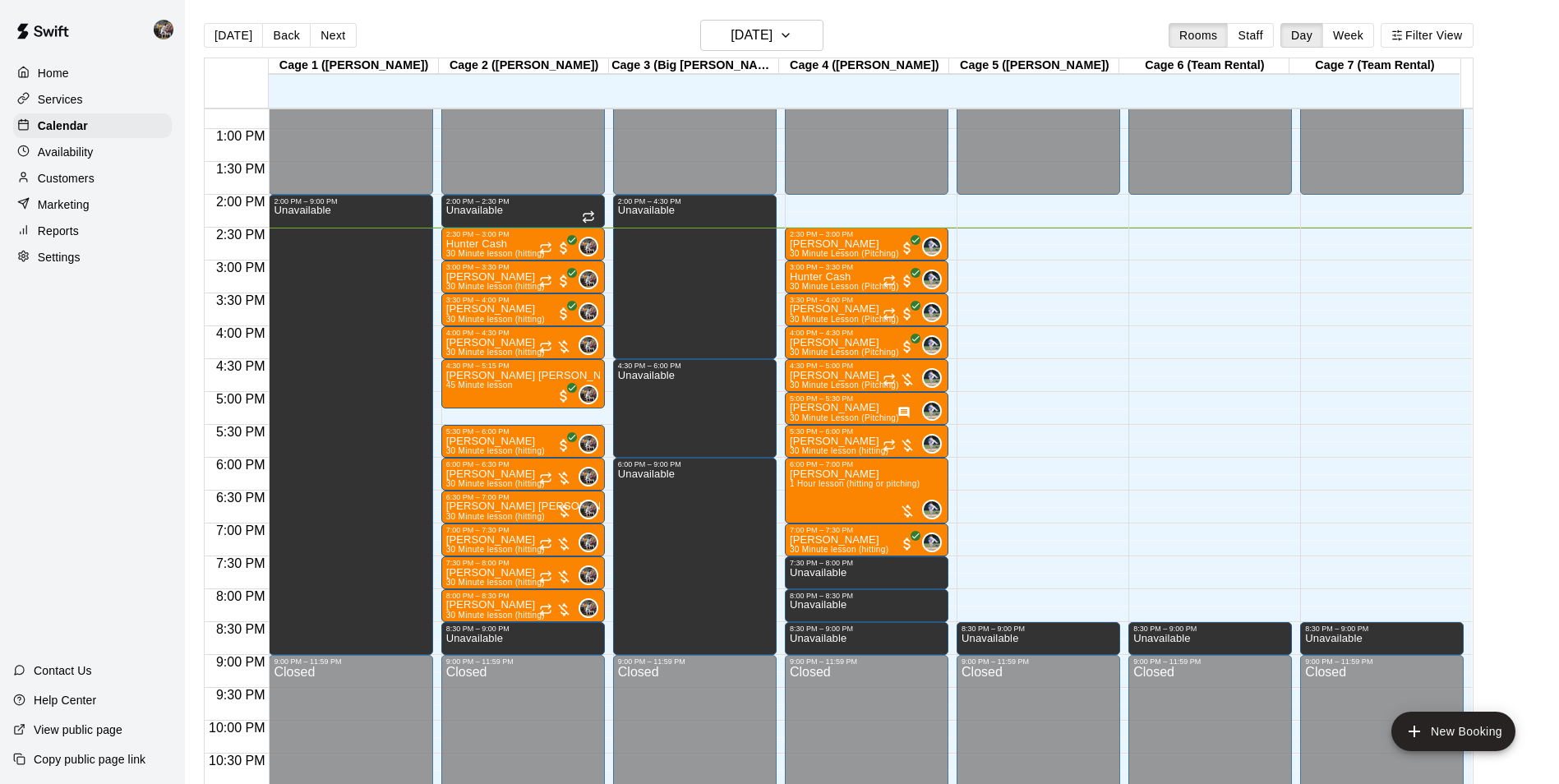
click at [102, 172] on div "Customers" at bounding box center [92, 178] width 158 height 25
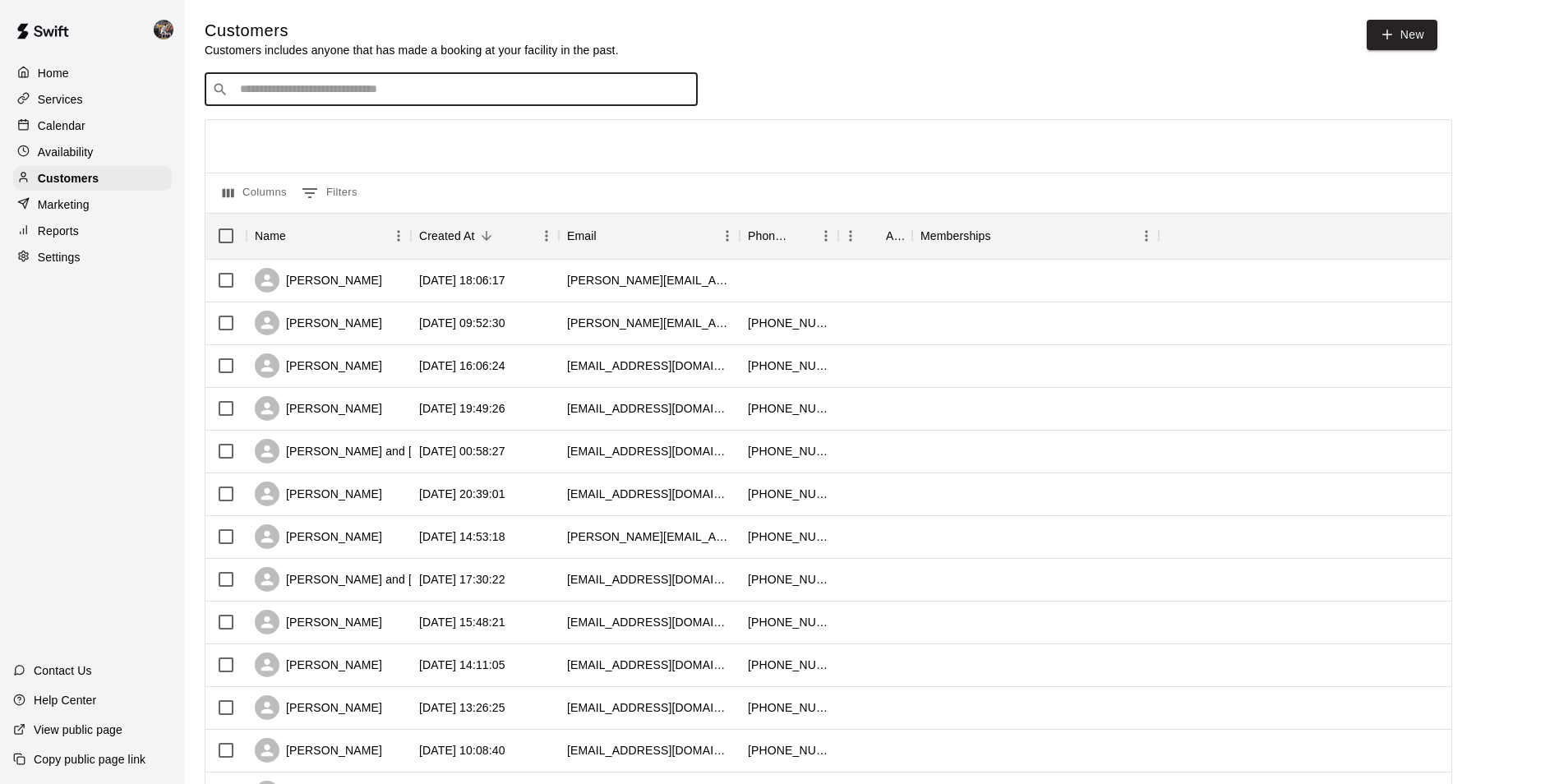
click at [318, 94] on input "Search customers by name or email" at bounding box center [463, 89] width 456 height 17
type input "*****"
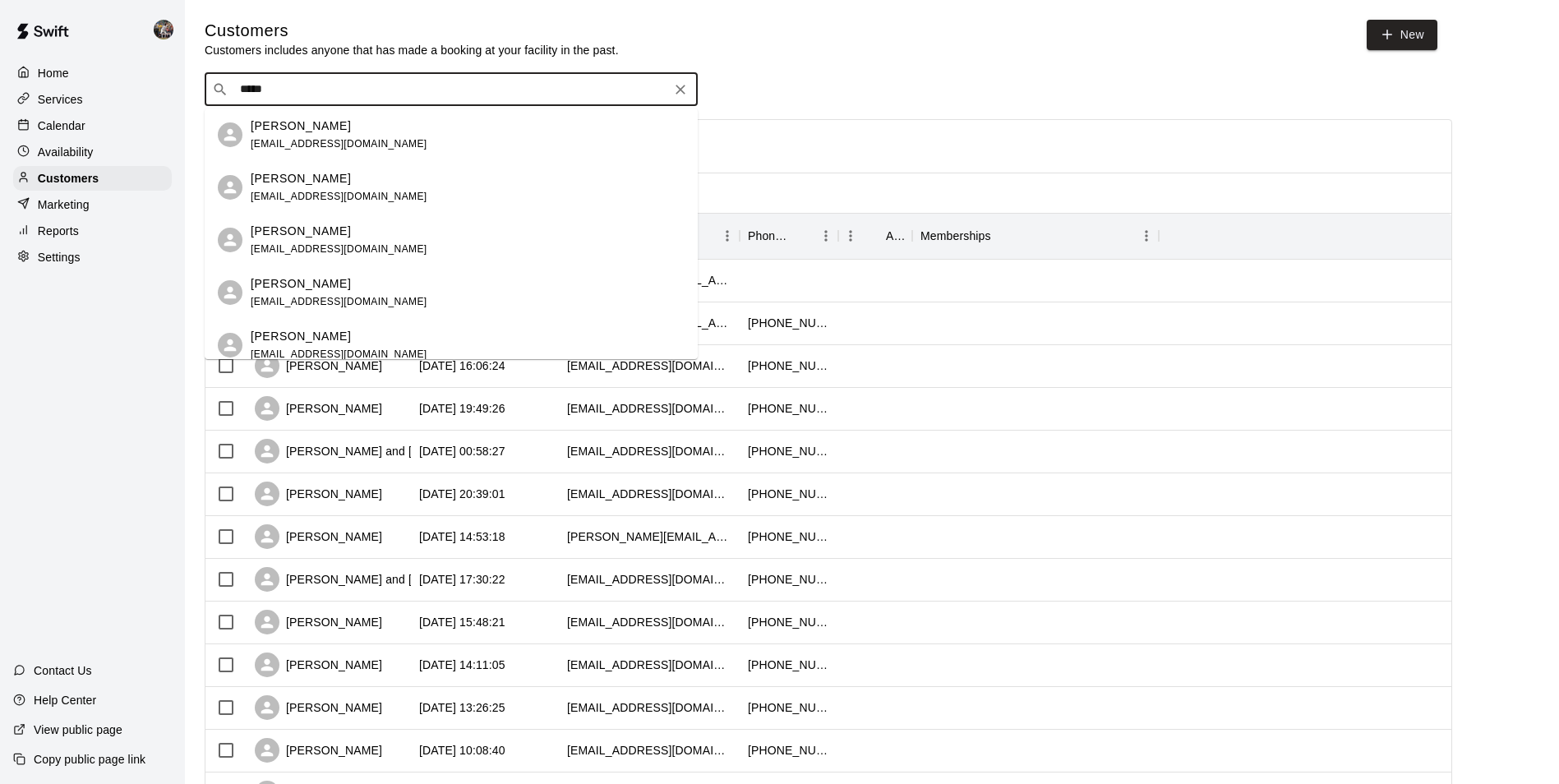
click at [299, 127] on p "Mark Myers" at bounding box center [300, 126] width 100 height 17
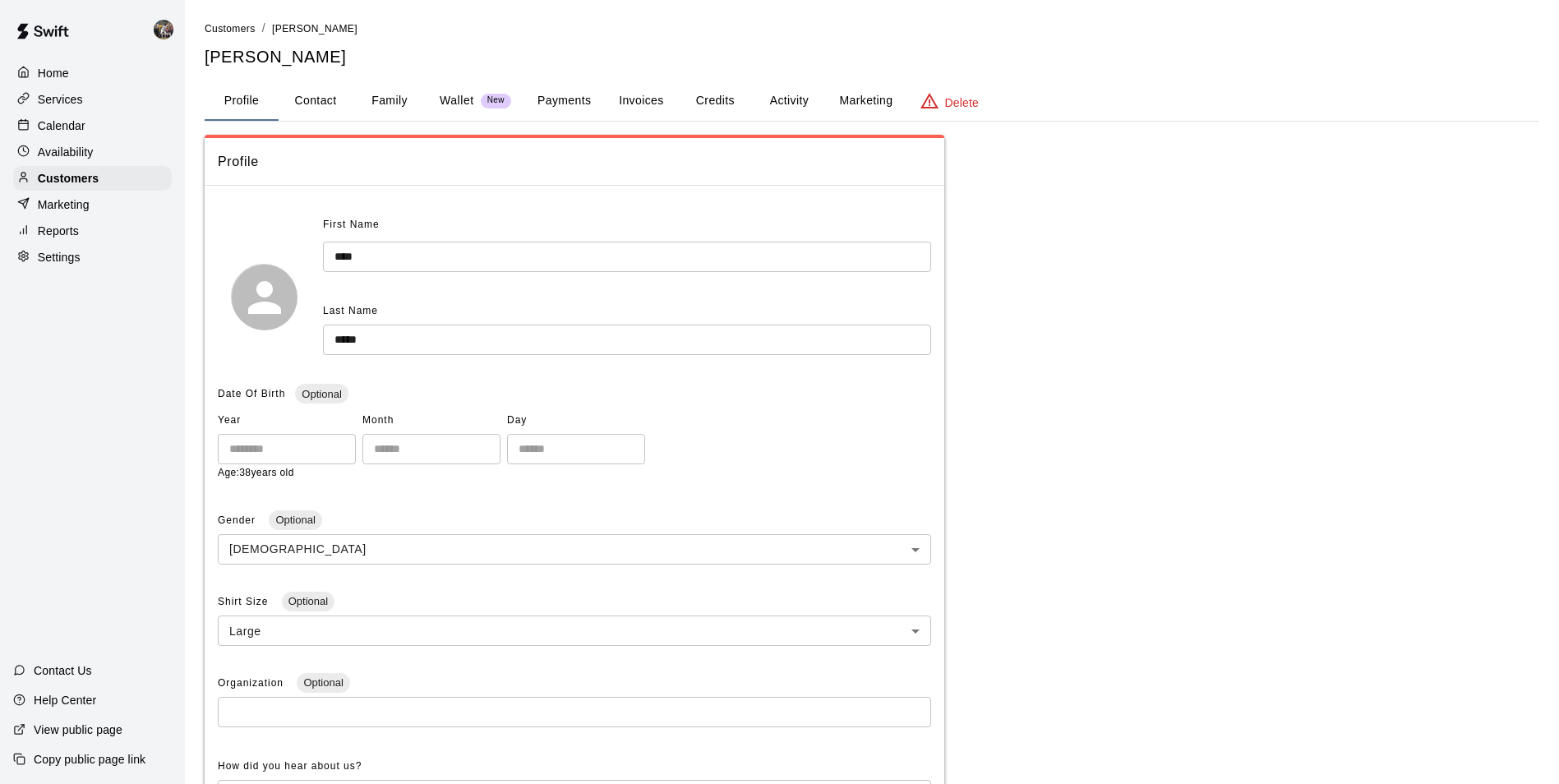
click at [322, 98] on button "Contact" at bounding box center [315, 101] width 74 height 40
select select "**"
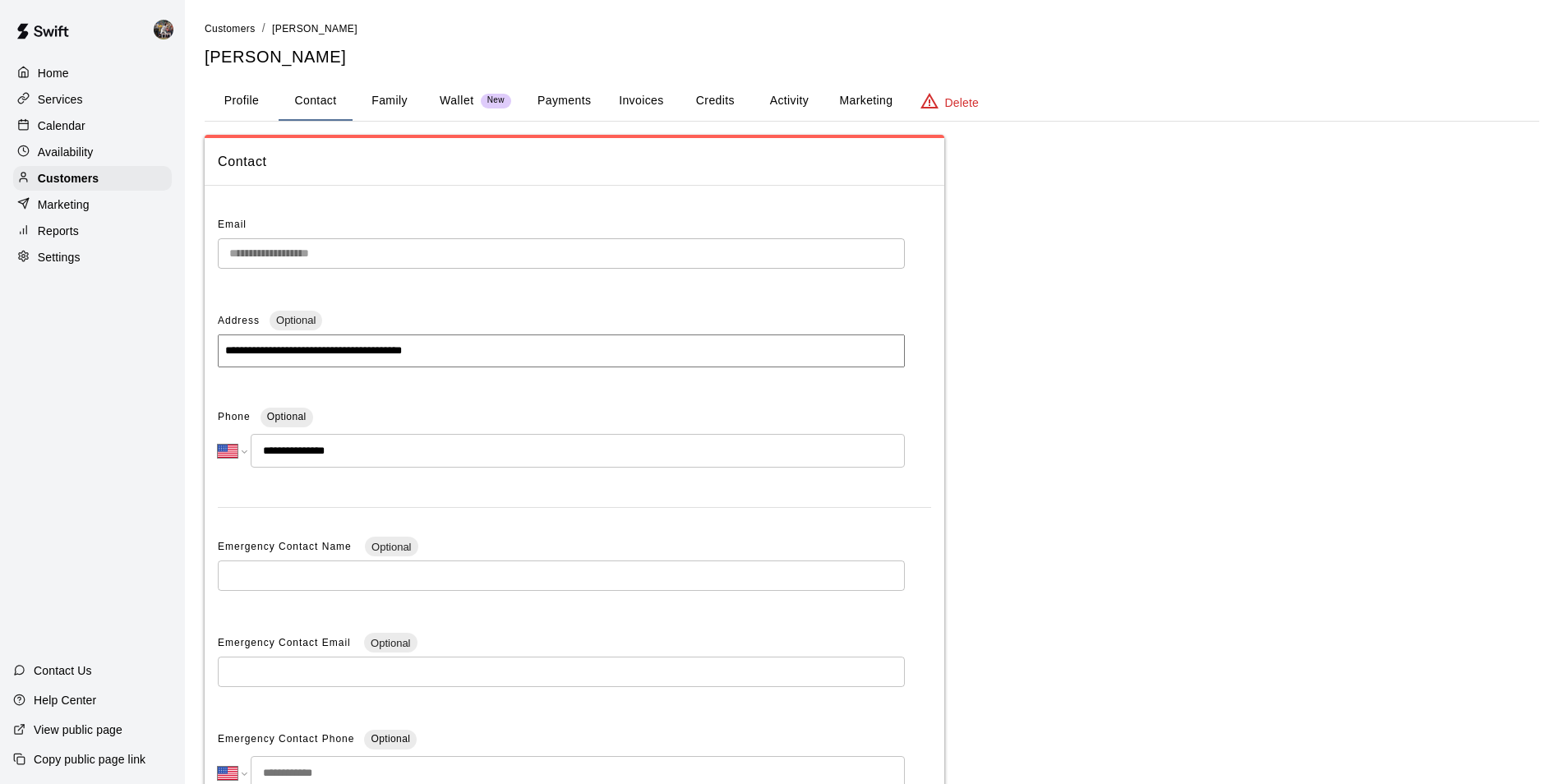
click at [368, 446] on input "**********" at bounding box center [577, 450] width 655 height 34
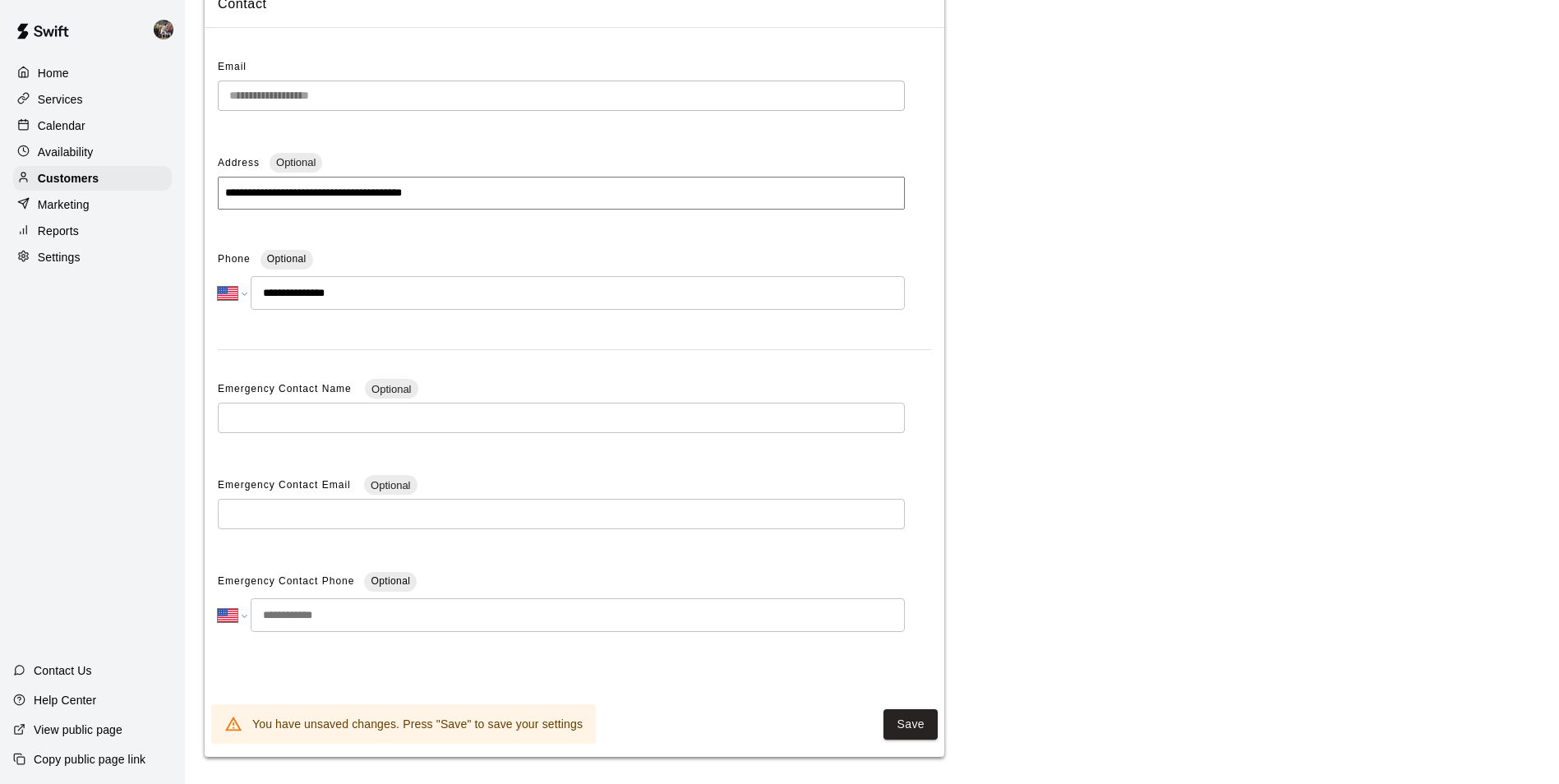
scroll to position [164, 0]
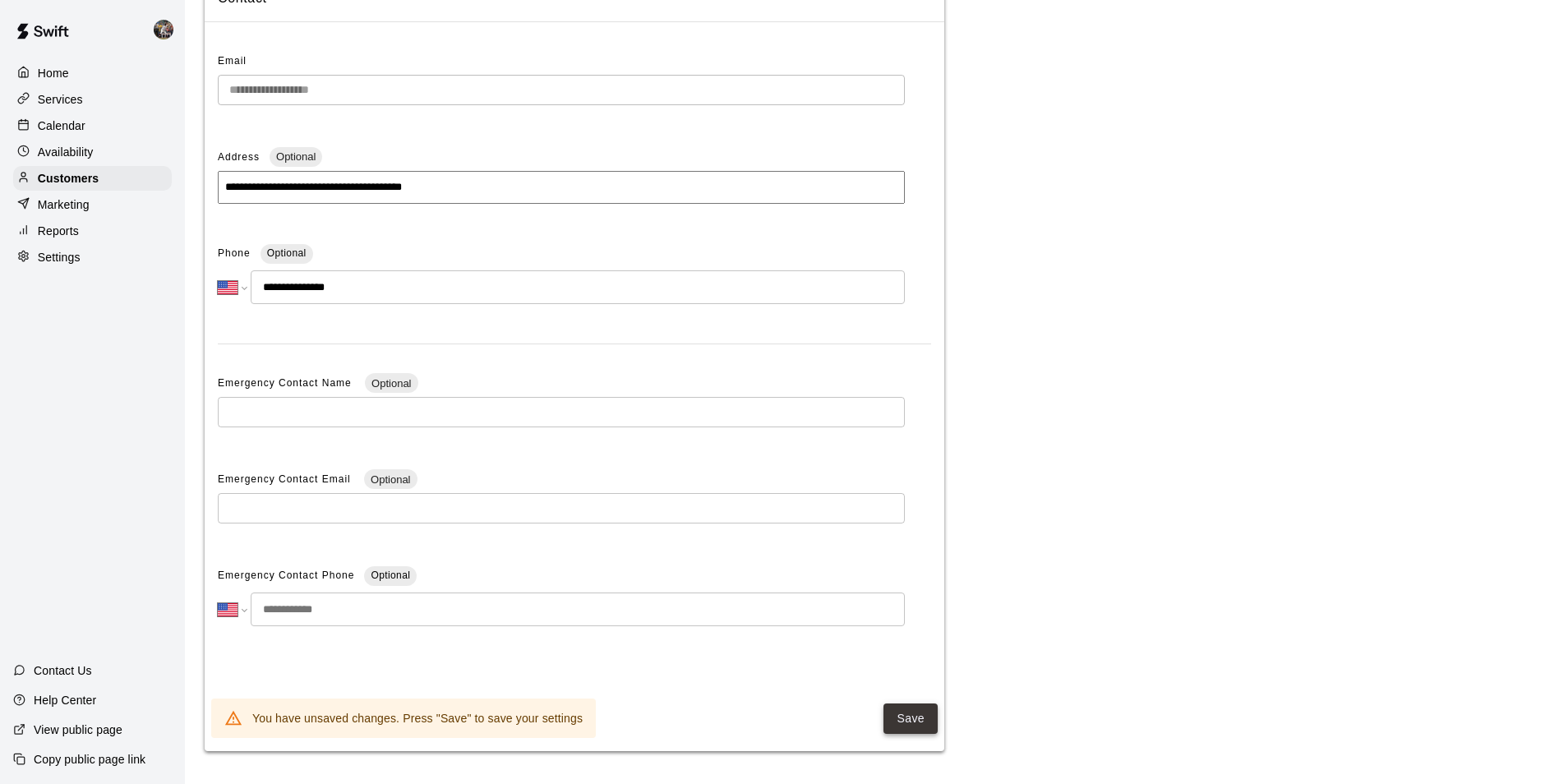
type input "**********"
click at [906, 720] on button "Save" at bounding box center [910, 718] width 54 height 31
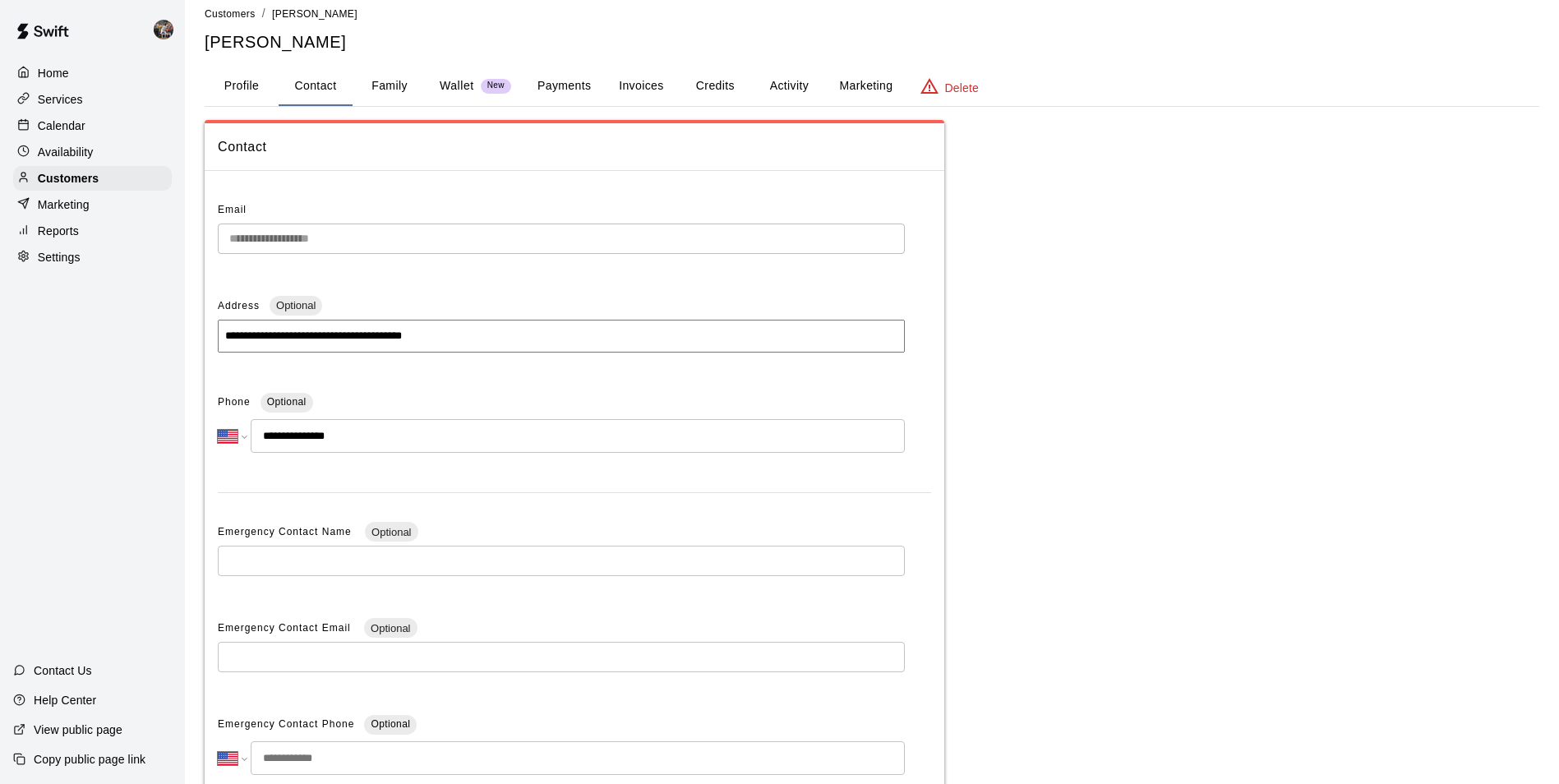
scroll to position [0, 0]
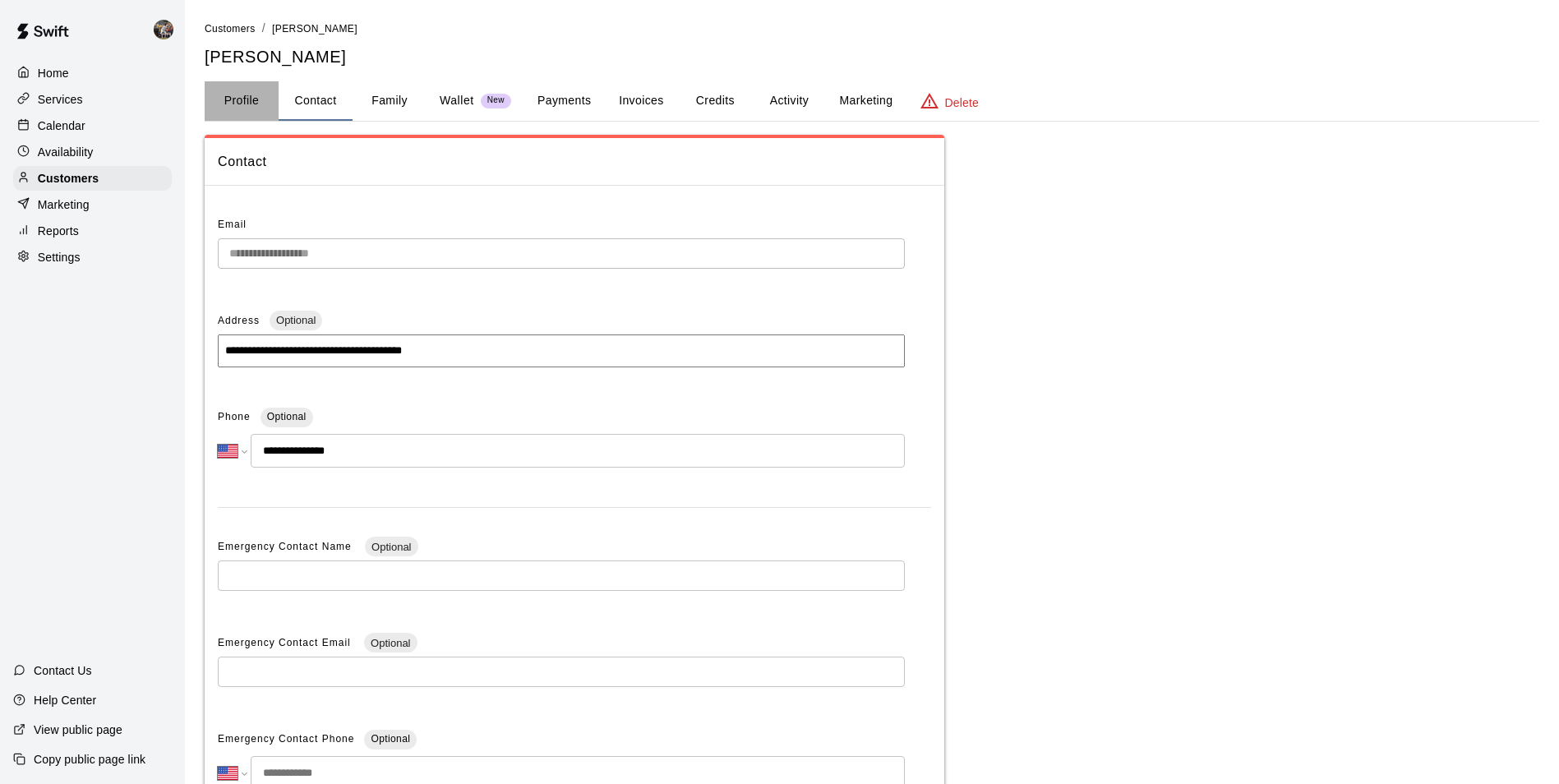
click at [241, 96] on button "Profile" at bounding box center [242, 101] width 74 height 40
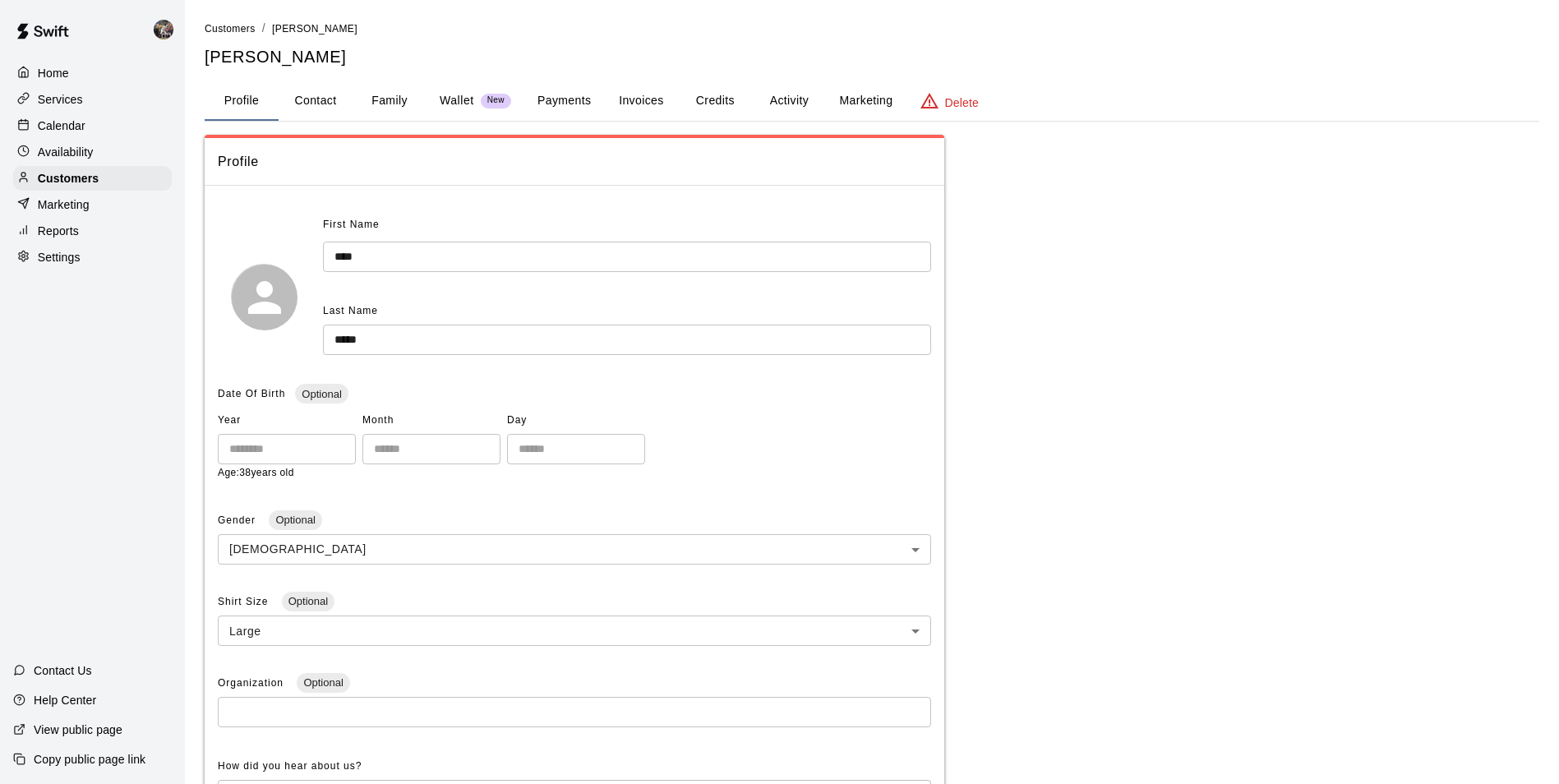
click at [373, 252] on input "****" at bounding box center [627, 256] width 608 height 31
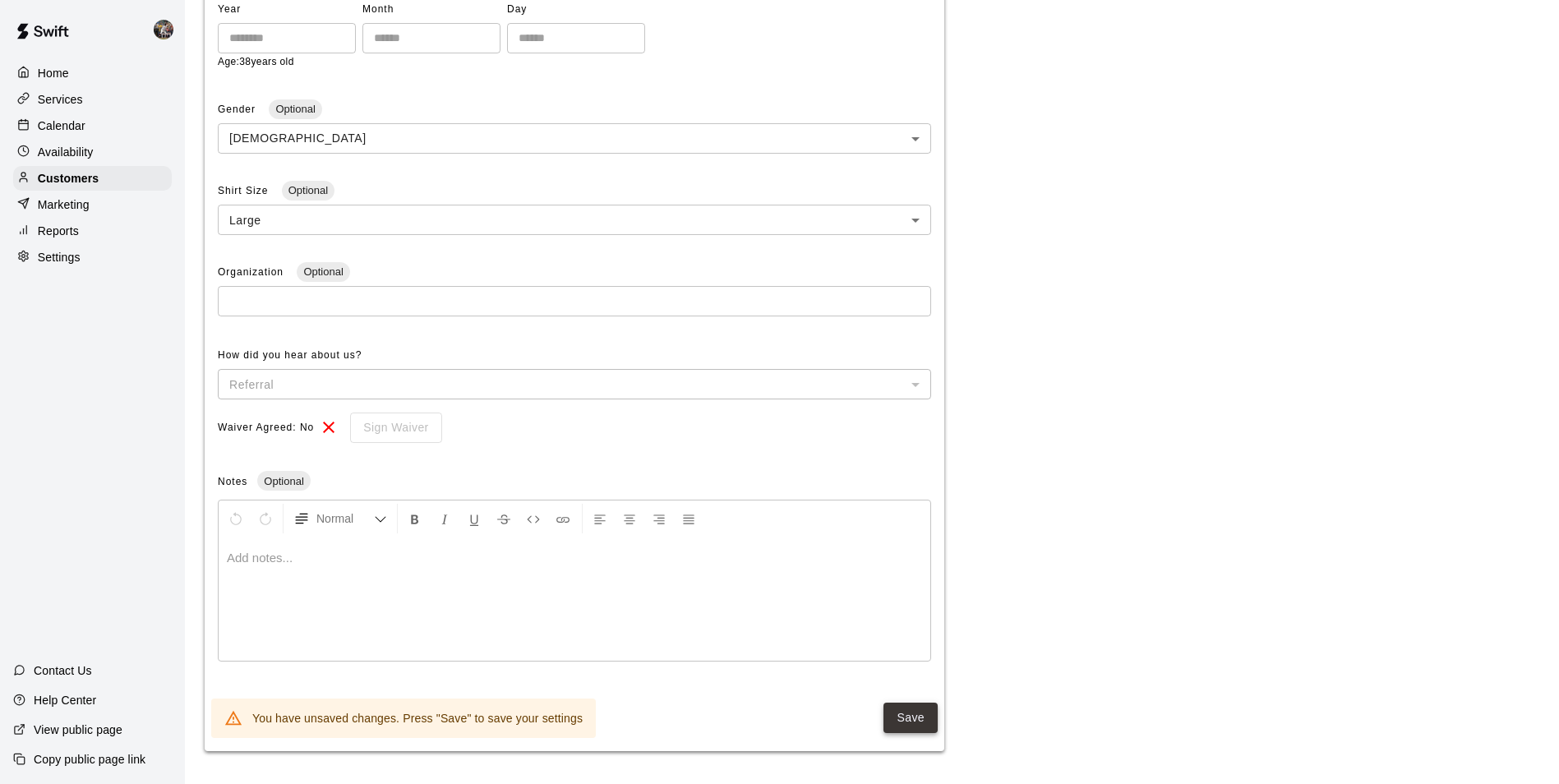
type input "**********"
click at [908, 717] on button "Save" at bounding box center [910, 718] width 54 height 31
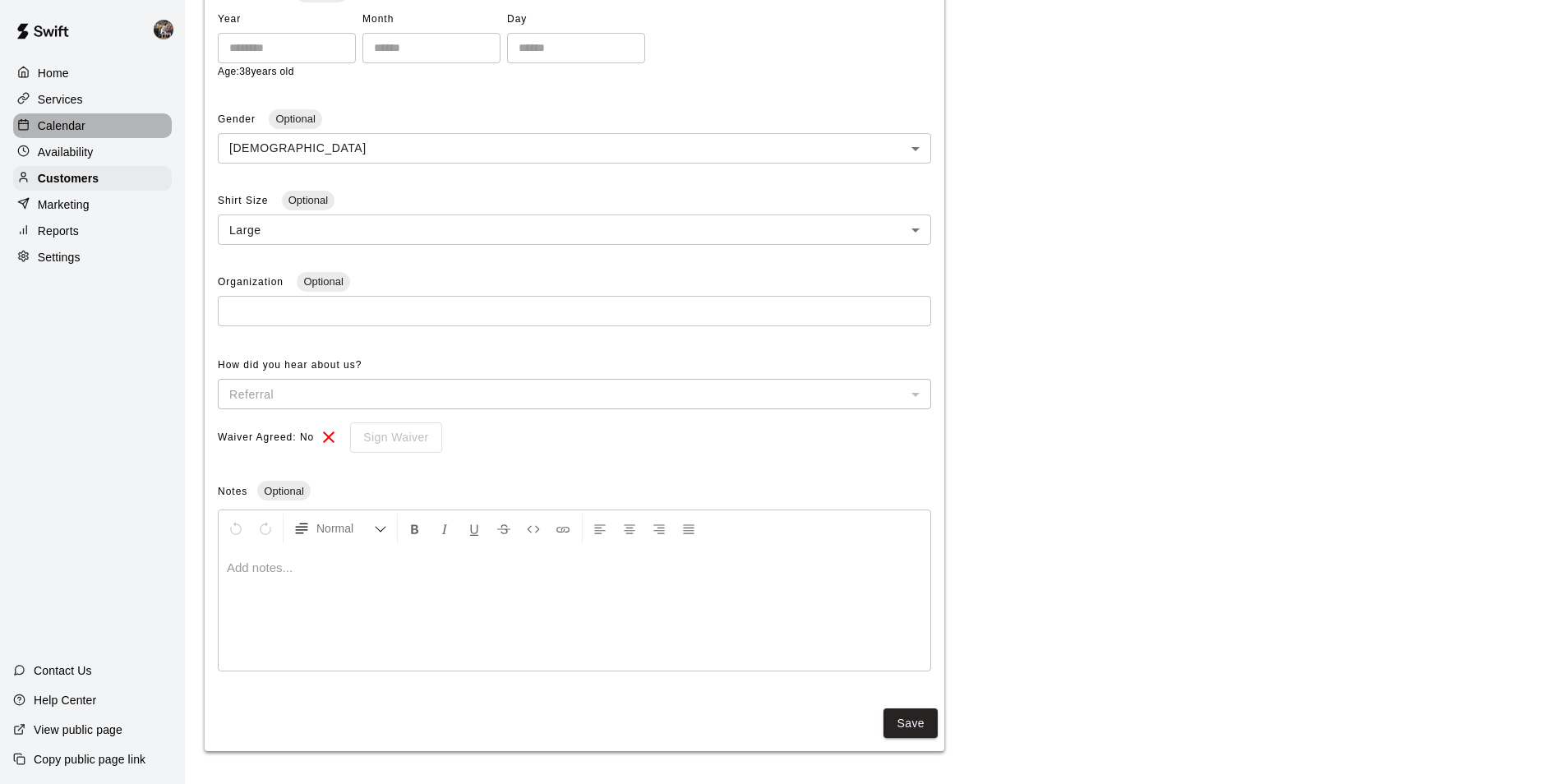
click at [104, 124] on div "Calendar" at bounding box center [92, 126] width 158 height 25
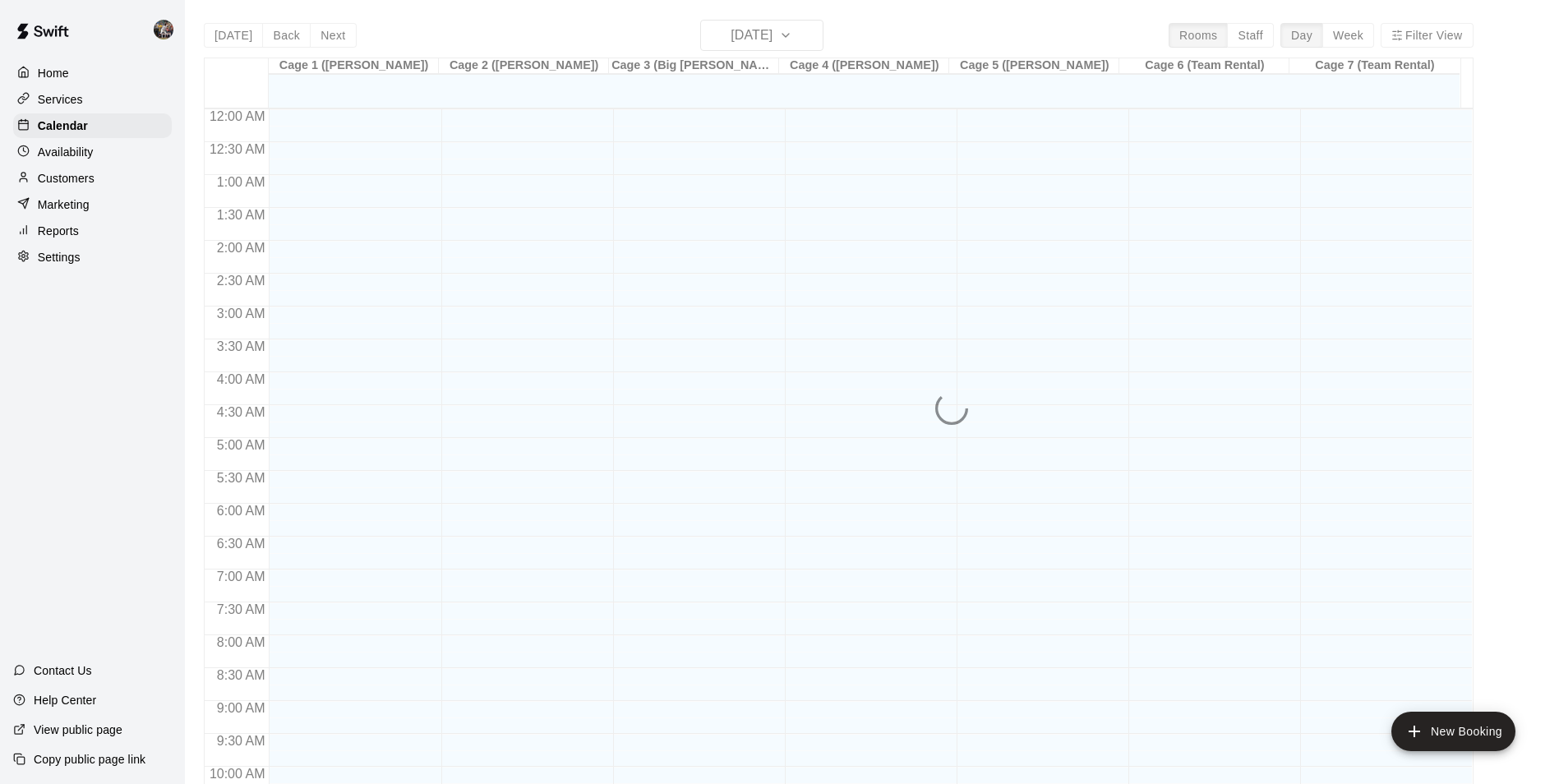
scroll to position [834, 0]
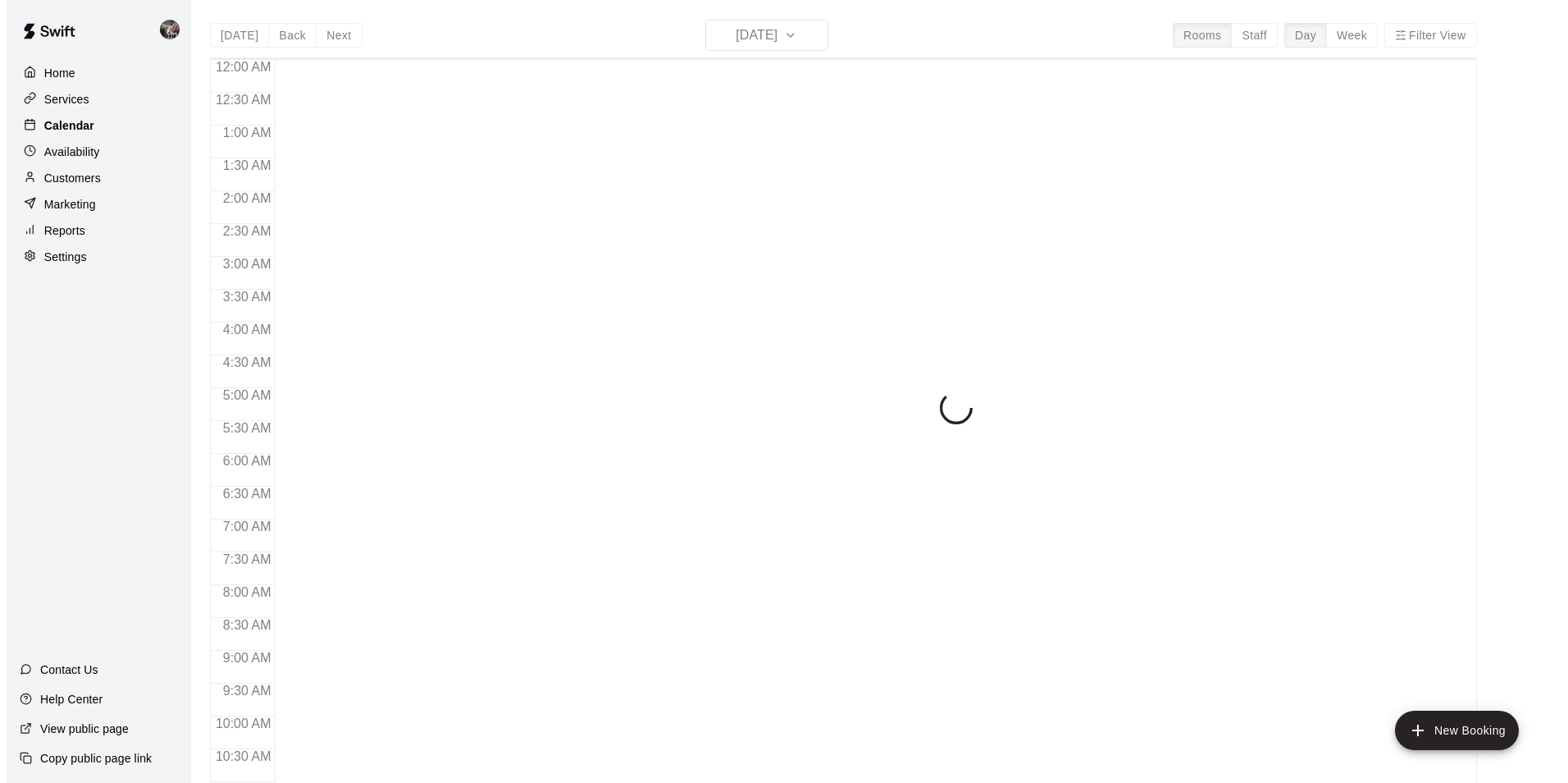
scroll to position [833, 0]
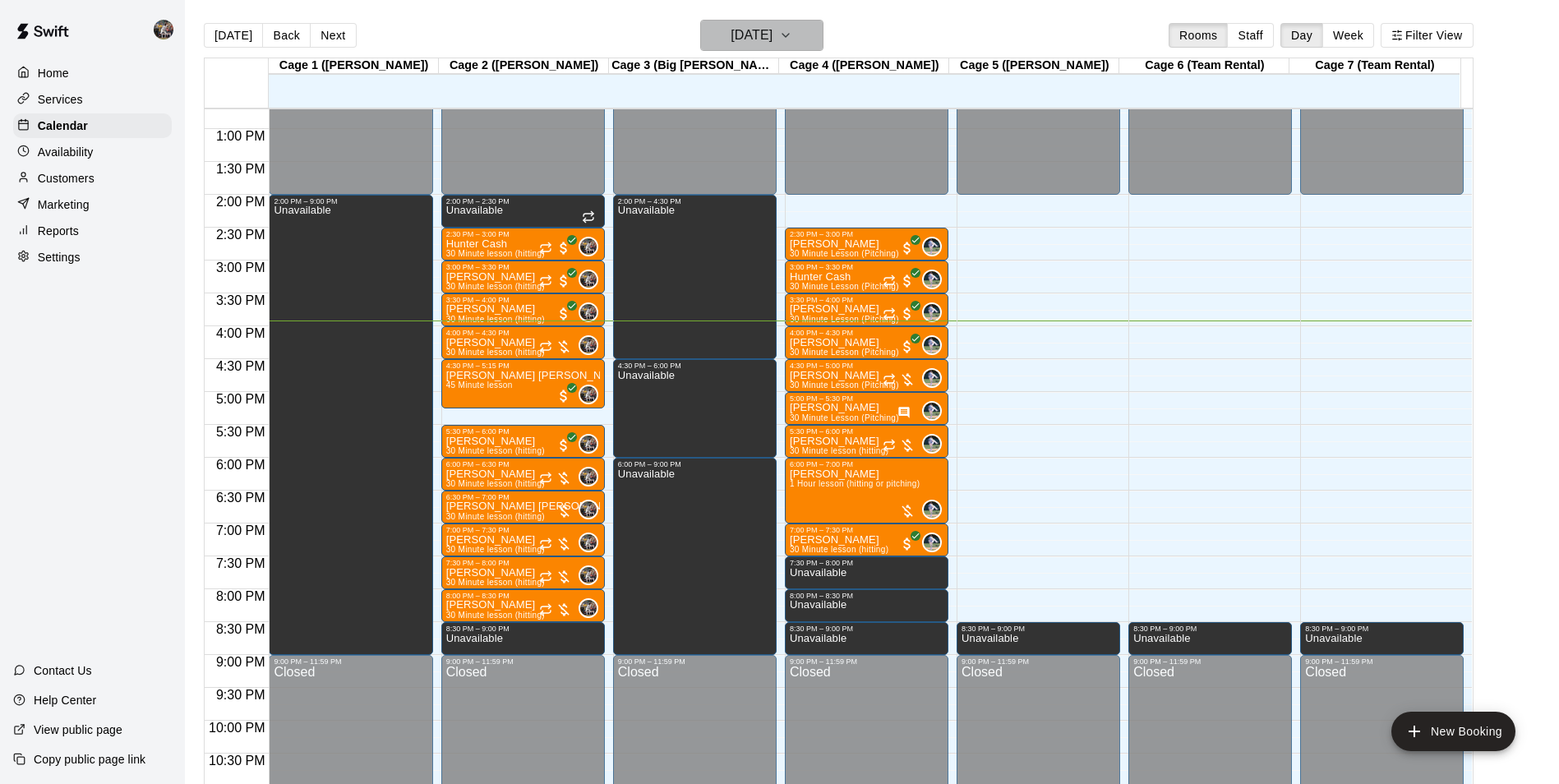
click at [736, 29] on h6 "[DATE]" at bounding box center [752, 35] width 42 height 23
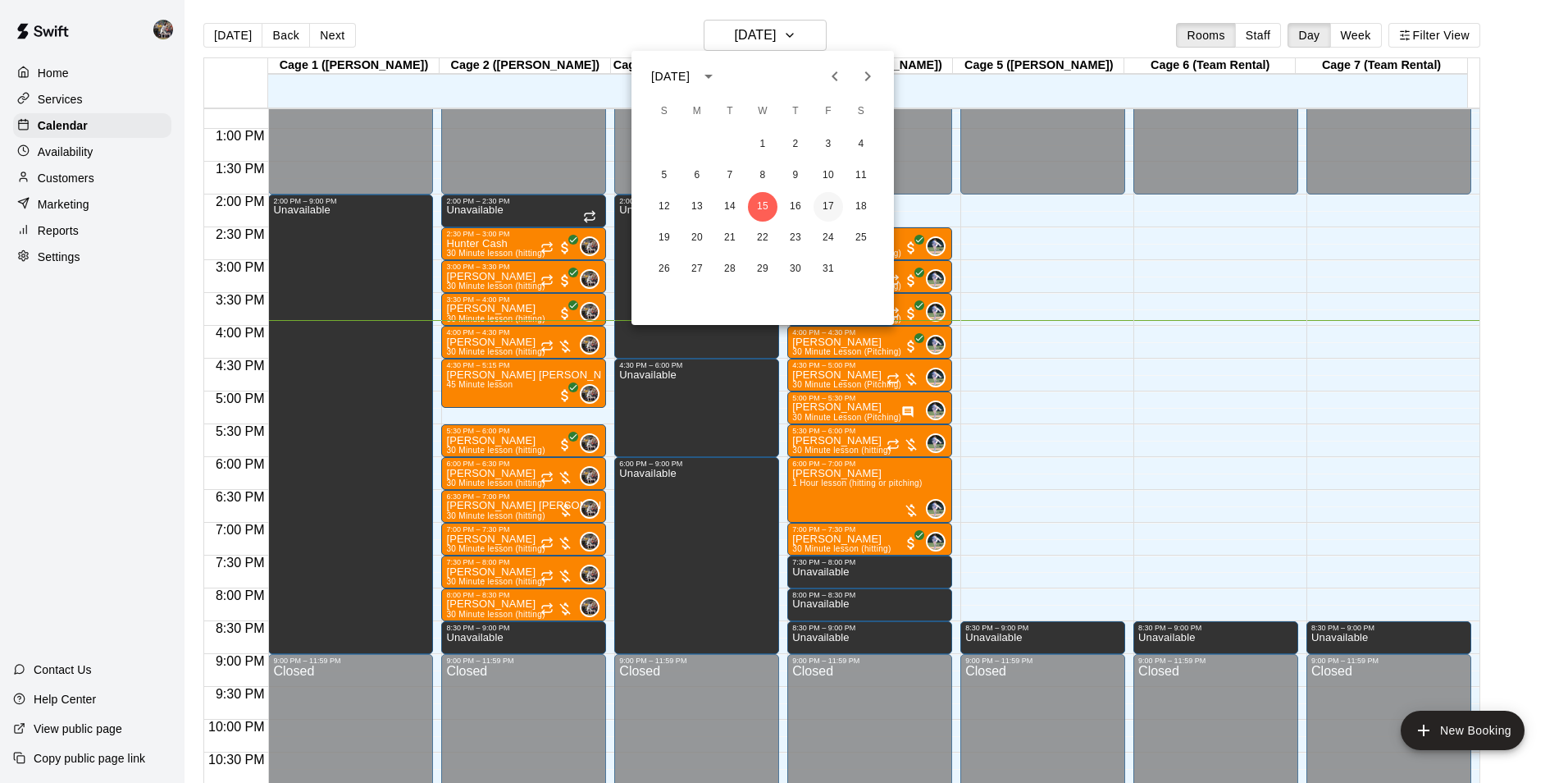
click at [829, 203] on button "17" at bounding box center [828, 207] width 30 height 30
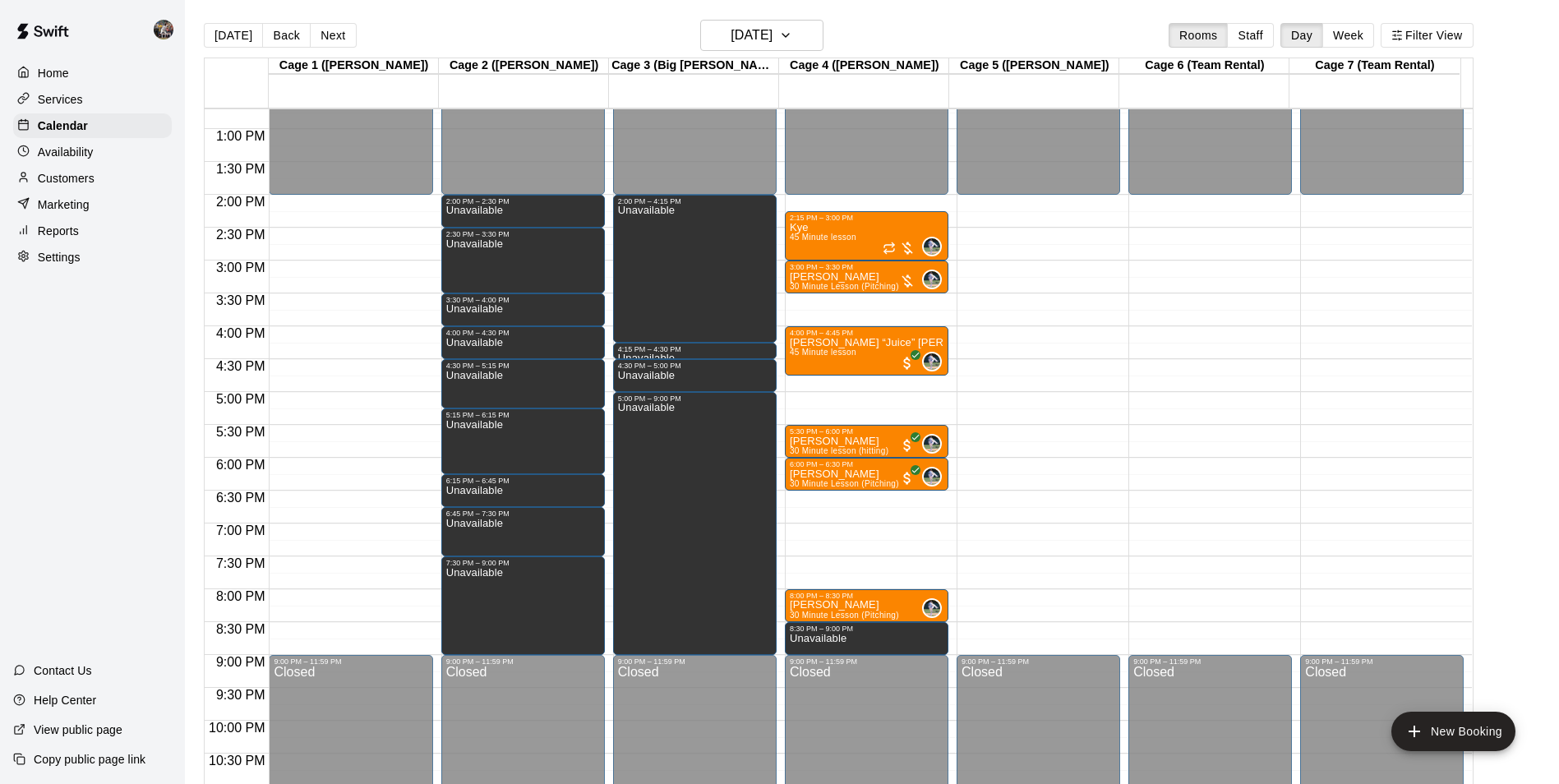
click at [813, 502] on div "12:00 AM – 2:00 PM Closed 2:15 PM – 3:00 PM Kye 45 Minute lesson 0 3:00 PM – 3:…" at bounding box center [867, 62] width 163 height 1577
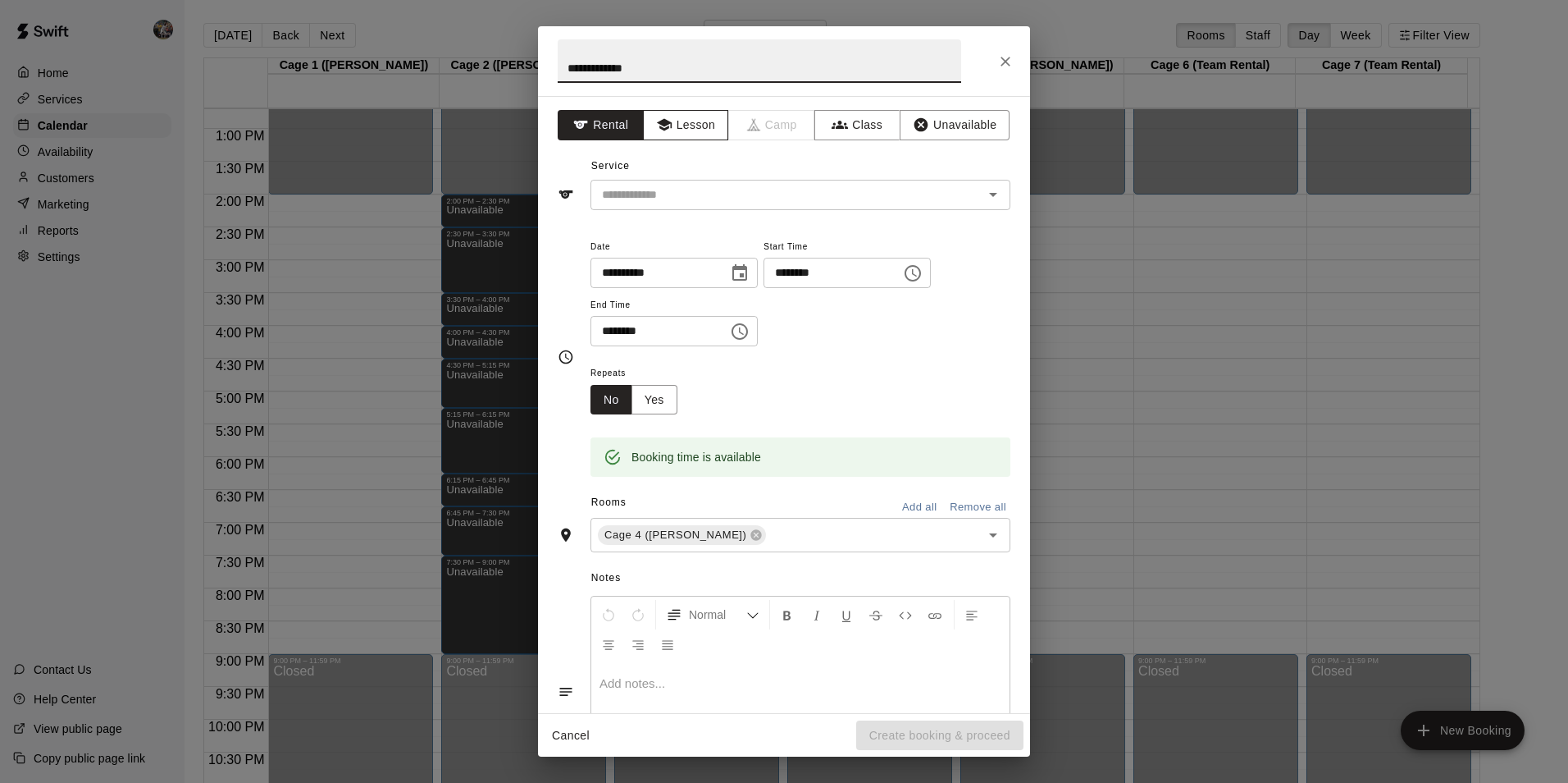
type input "**********"
click at [663, 119] on icon "button" at bounding box center [664, 125] width 17 height 17
click at [680, 196] on input "text" at bounding box center [776, 195] width 362 height 21
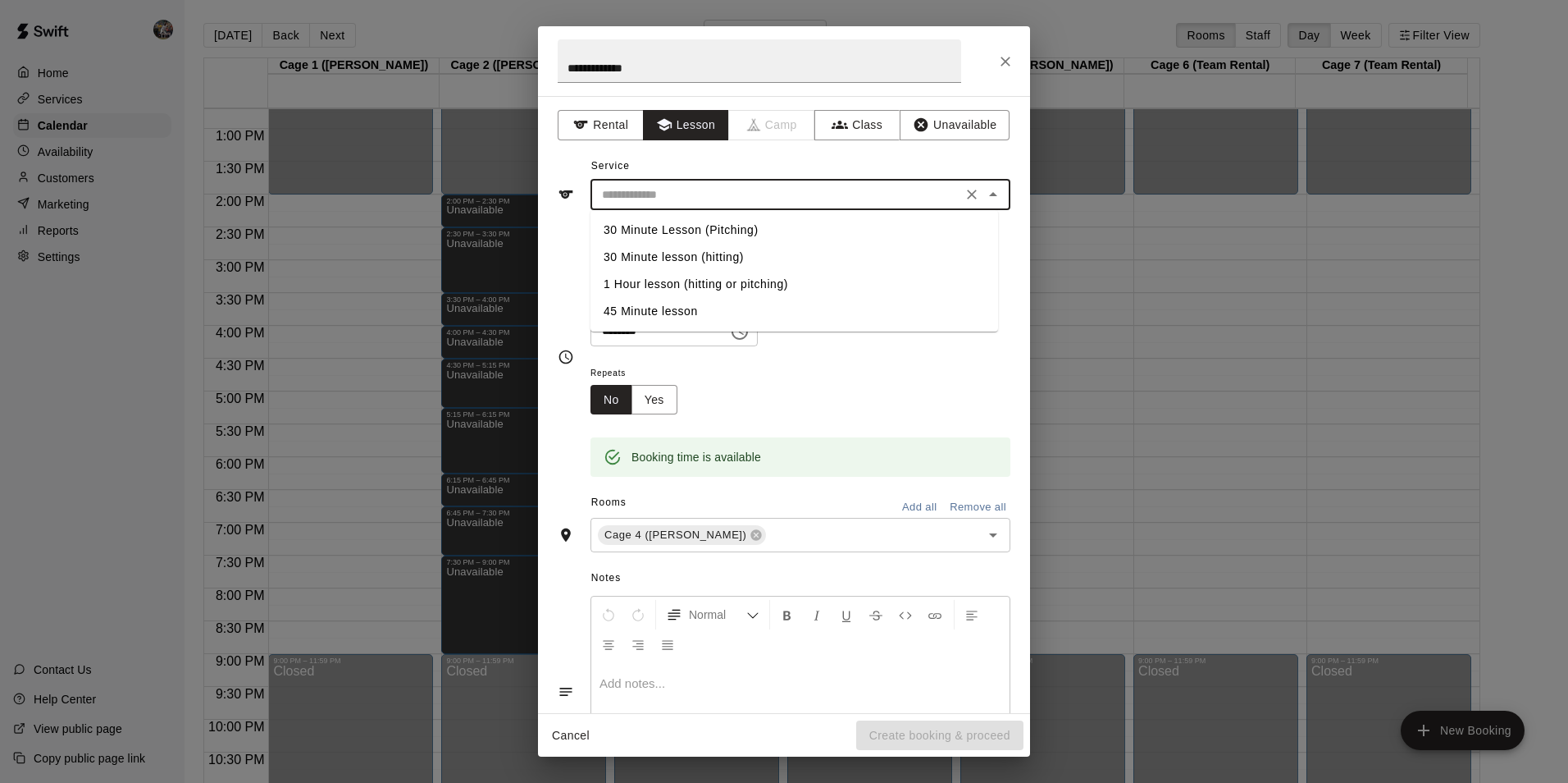
click at [688, 224] on li "30 Minute Lesson (Pitching)" at bounding box center [794, 229] width 407 height 27
type input "**********"
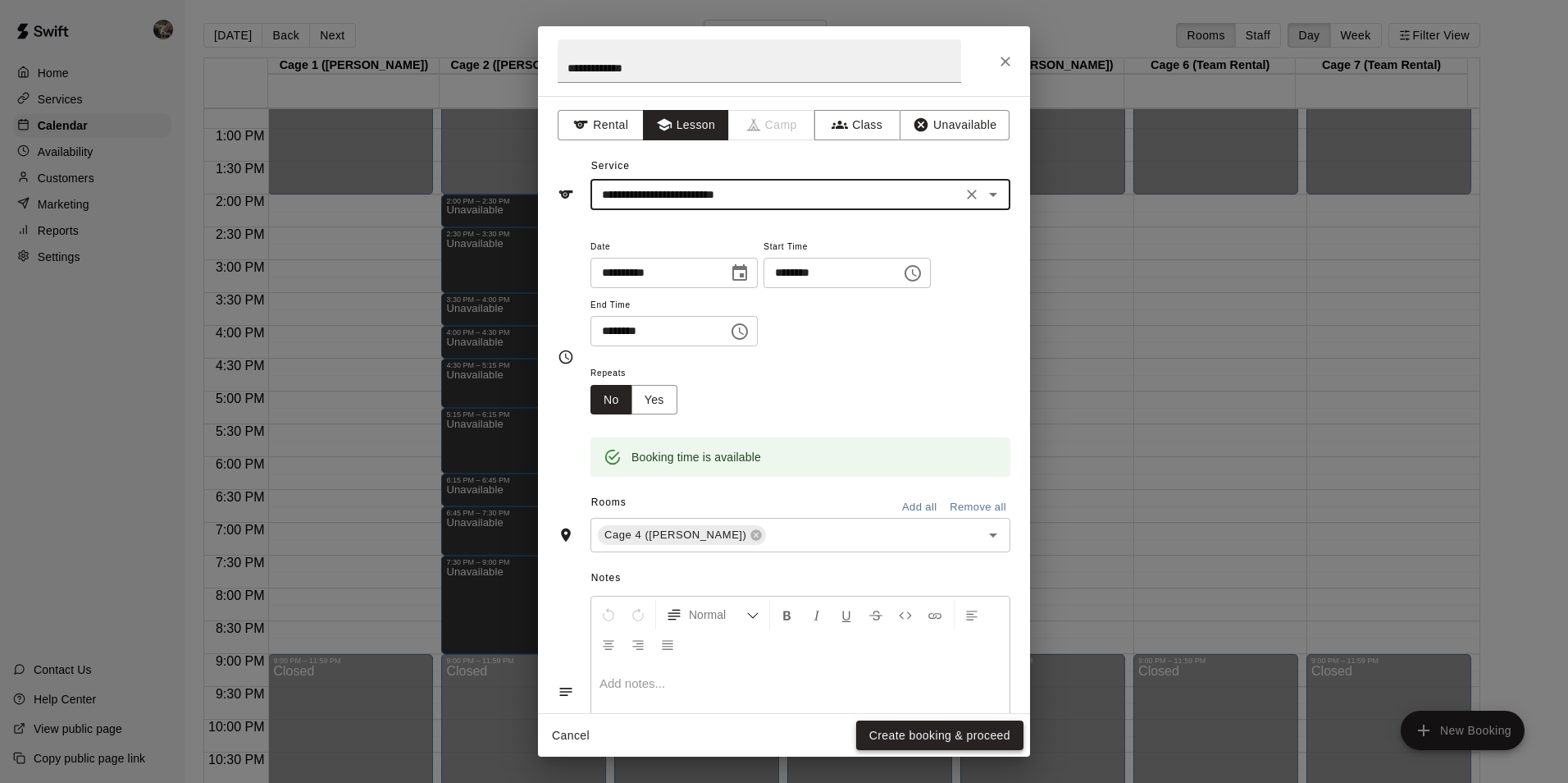
click at [905, 733] on button "Create booking & proceed" at bounding box center [939, 736] width 167 height 31
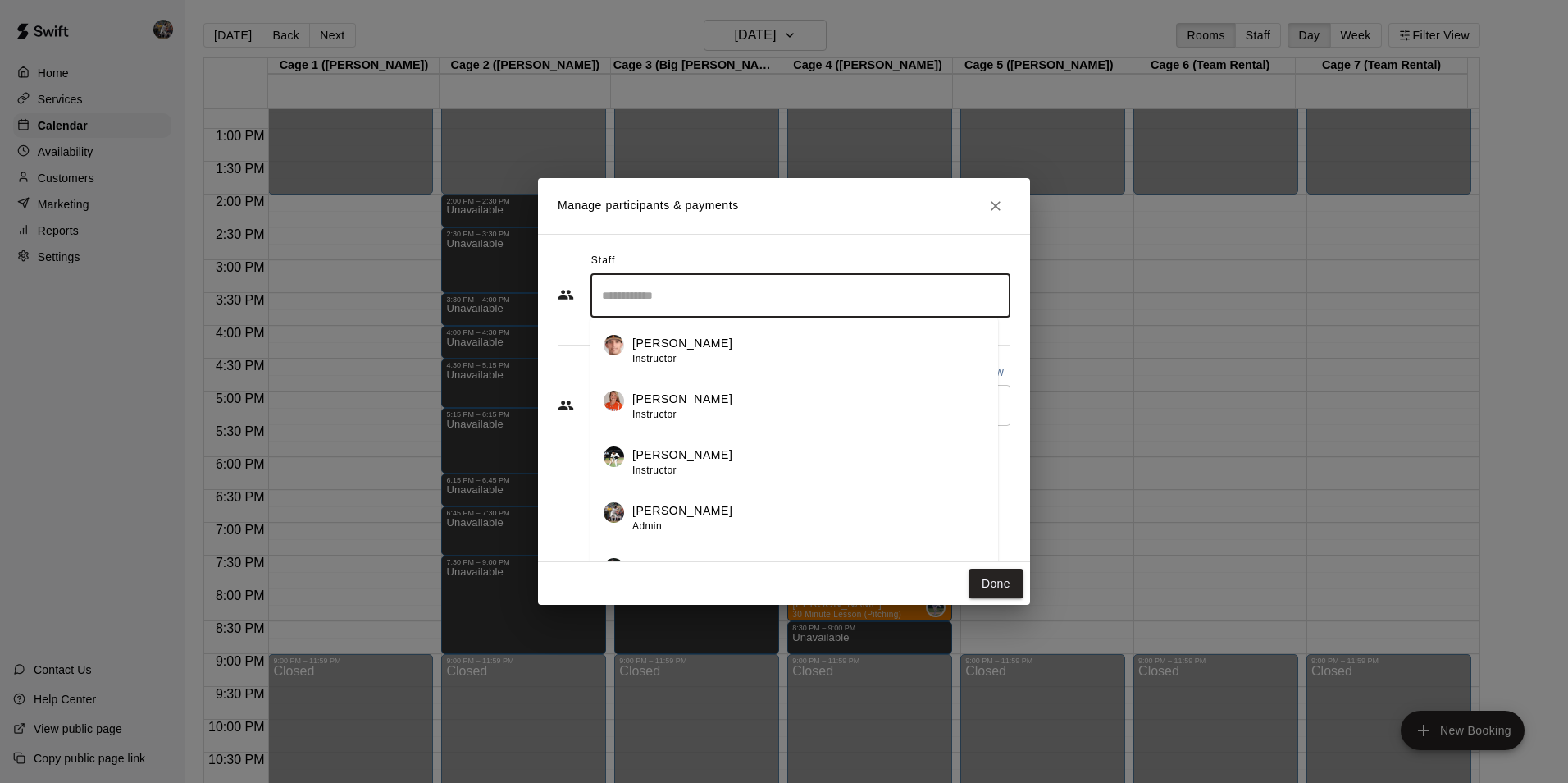
click at [668, 306] on input "Search staff" at bounding box center [800, 296] width 405 height 29
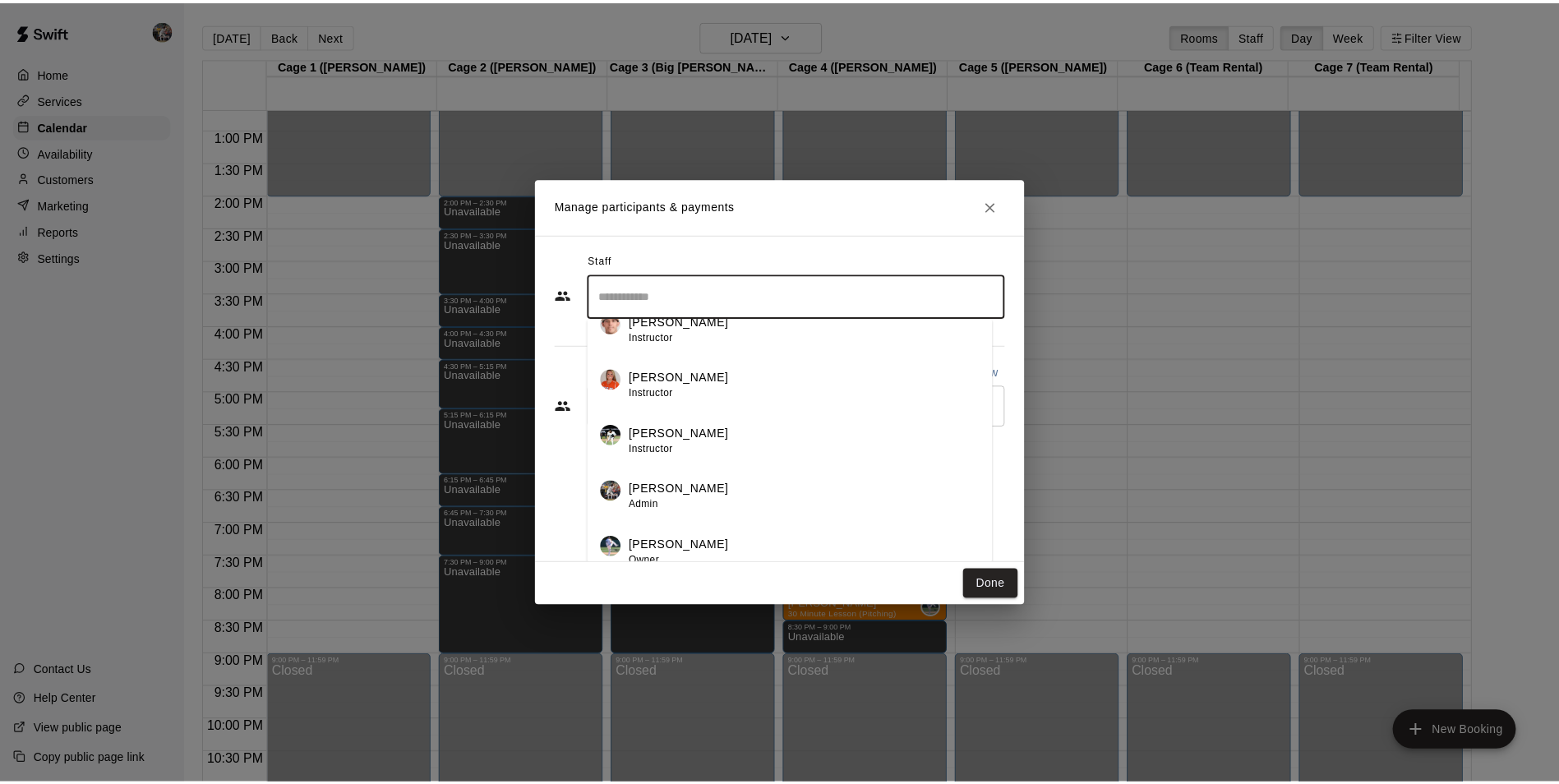
scroll to position [29, 0]
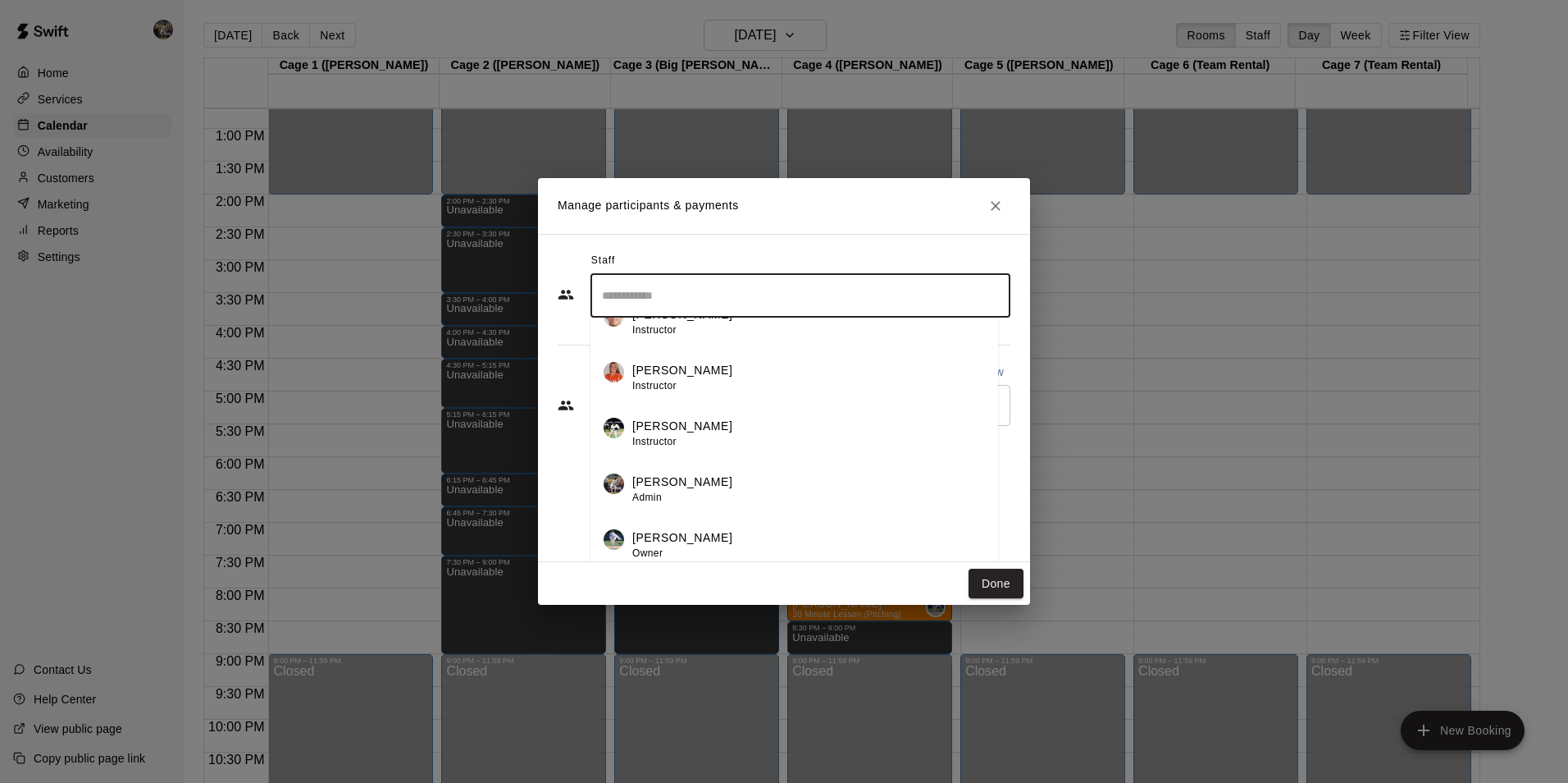
click at [683, 538] on p "[PERSON_NAME]" at bounding box center [682, 537] width 100 height 17
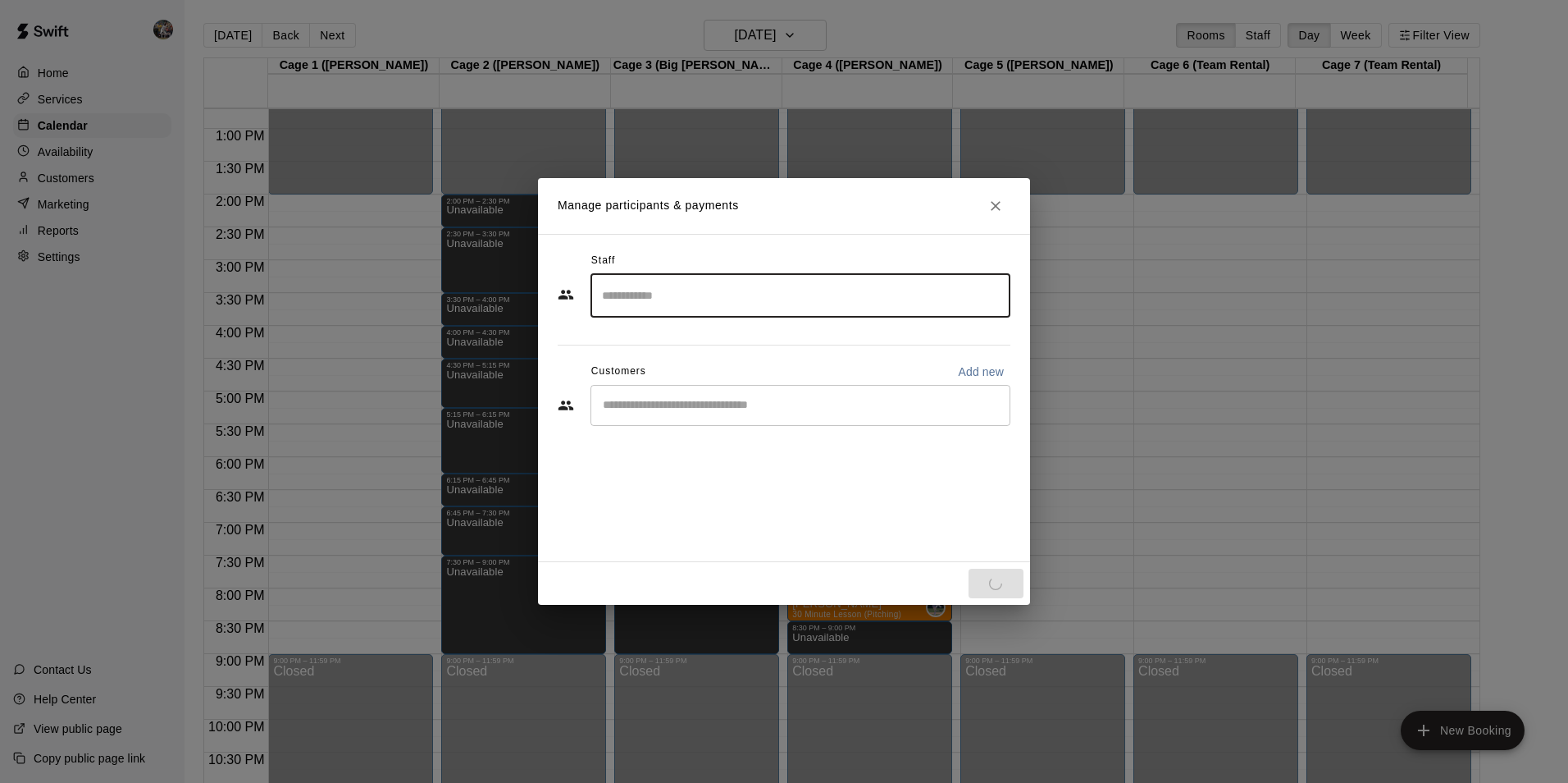
click at [663, 405] on input "Start typing to search customers..." at bounding box center [800, 405] width 405 height 17
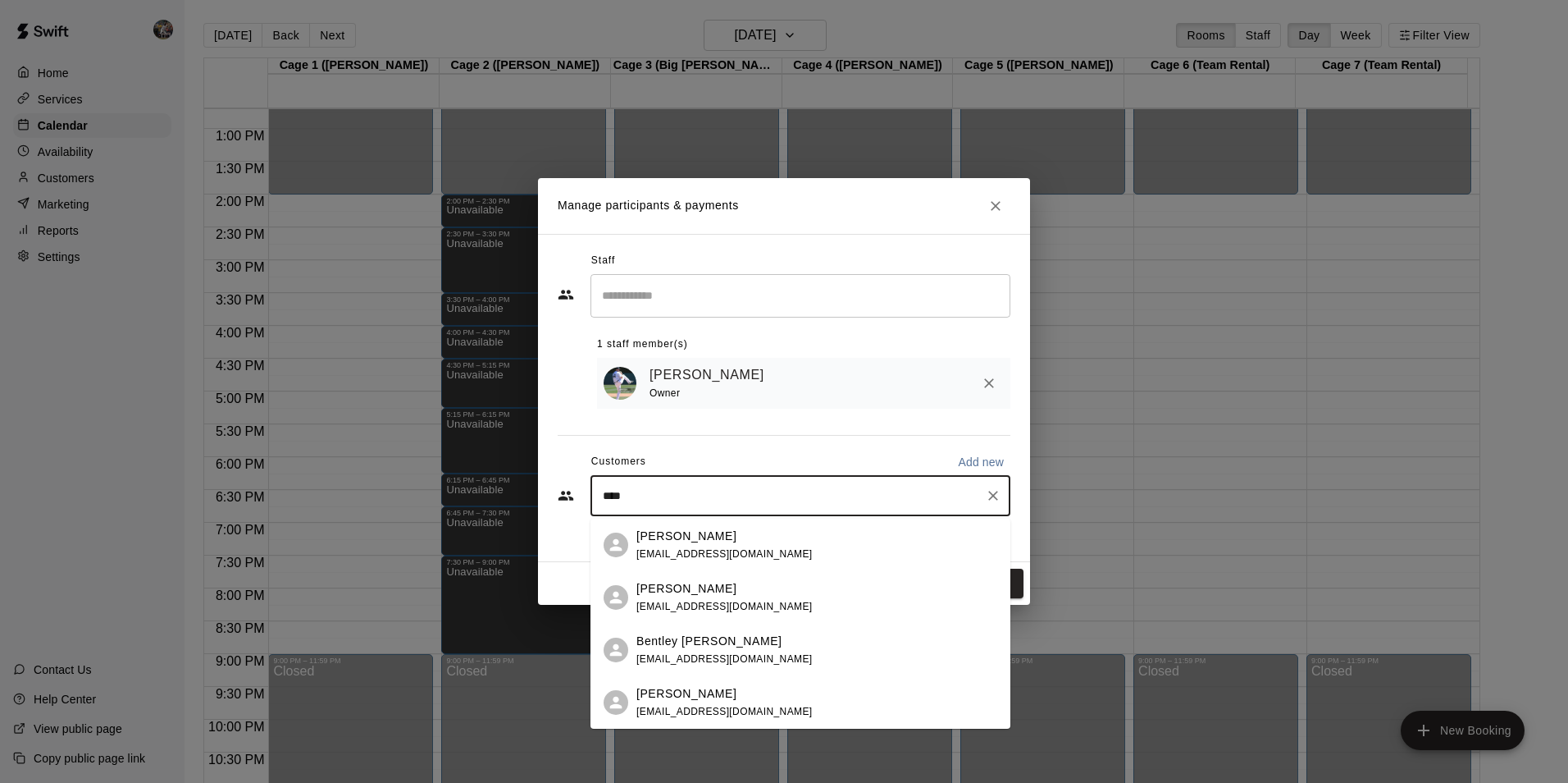
type input "*****"
click at [673, 598] on div "[PERSON_NAME] [EMAIL_ADDRESS][DOMAIN_NAME]" at bounding box center [724, 598] width 176 height 36
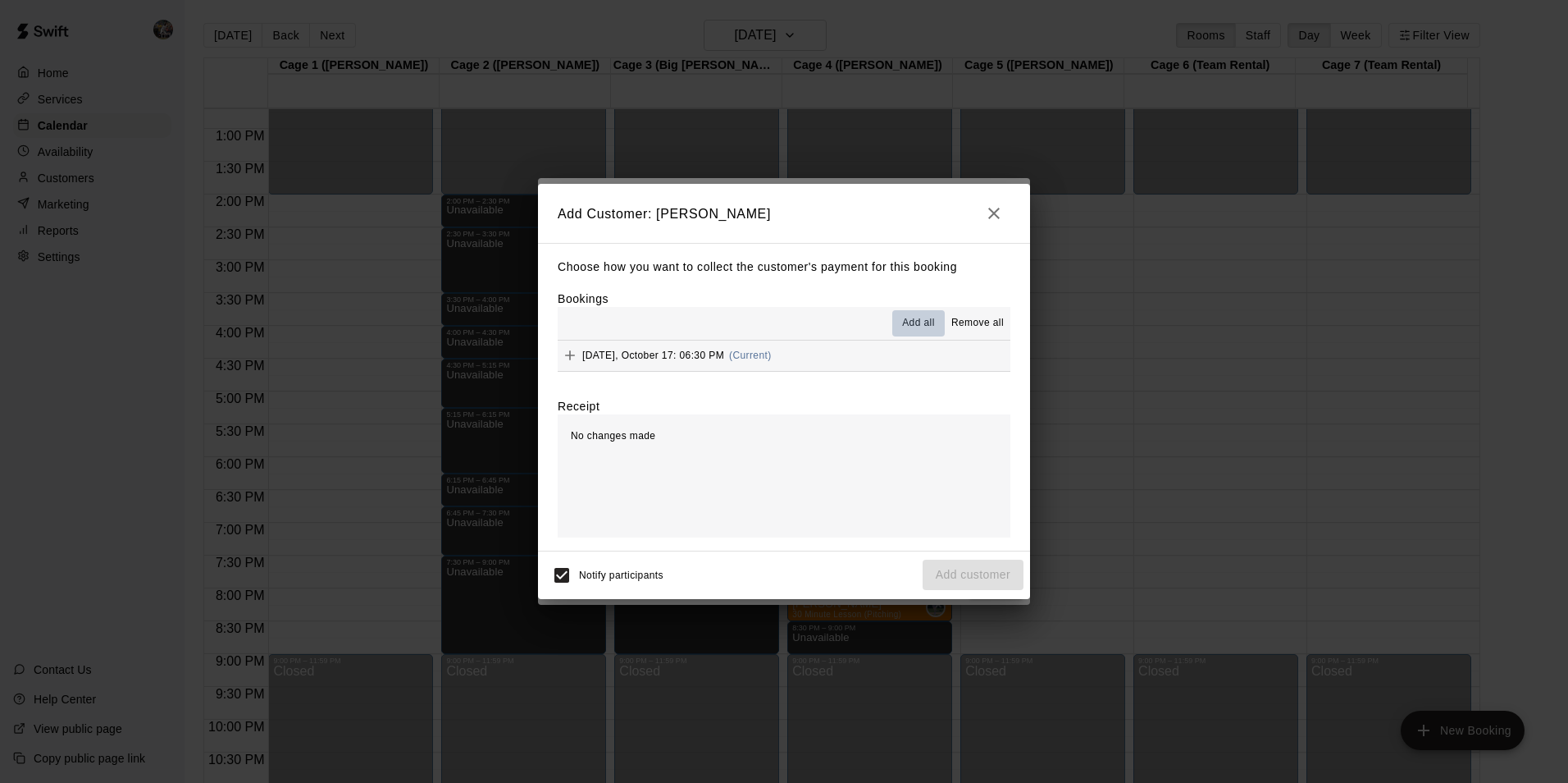
click at [920, 318] on span "Add all" at bounding box center [918, 323] width 33 height 17
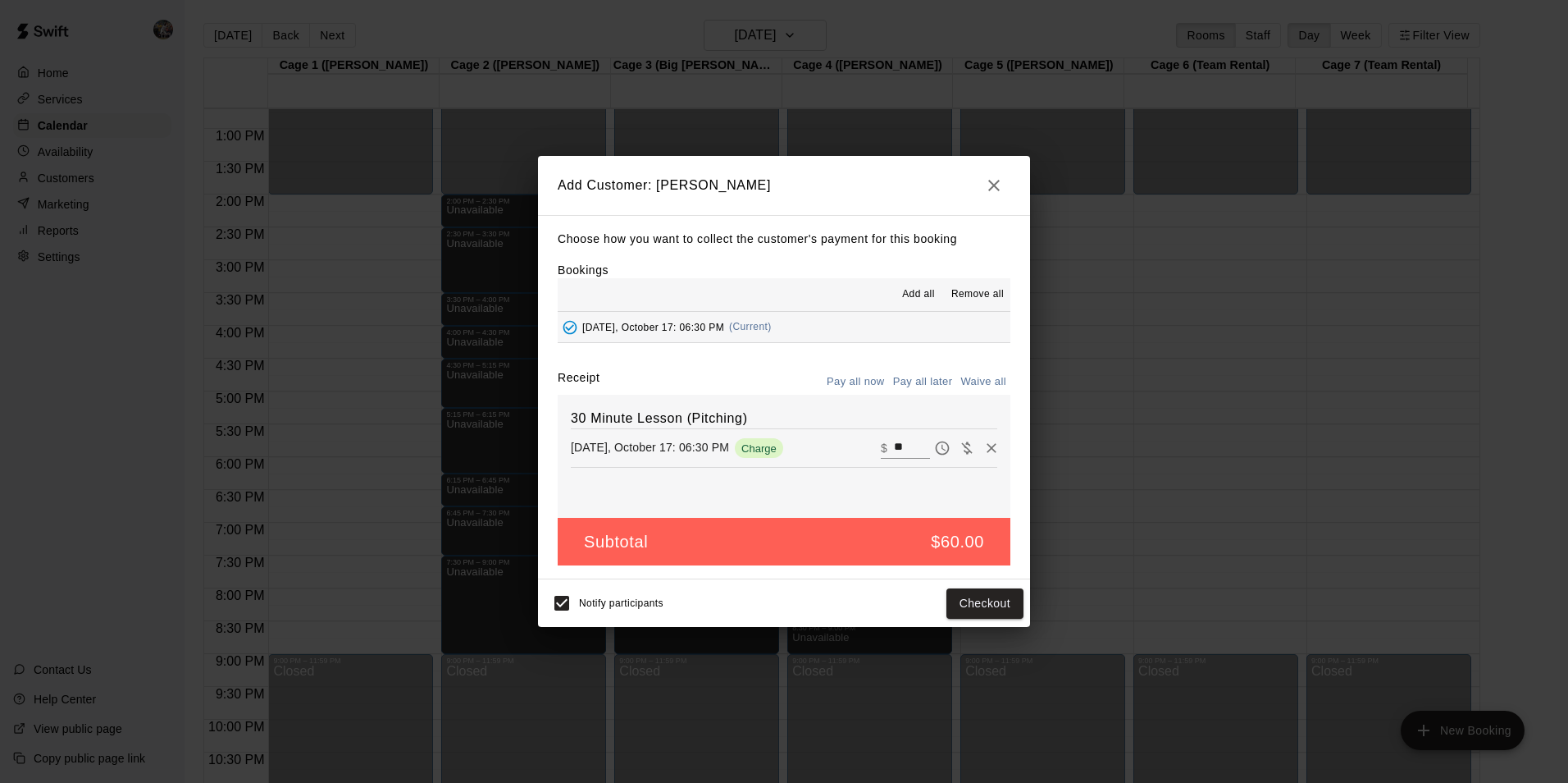
click at [922, 378] on button "Pay all later" at bounding box center [923, 382] width 68 height 26
click at [951, 600] on button "Add customer" at bounding box center [973, 603] width 101 height 31
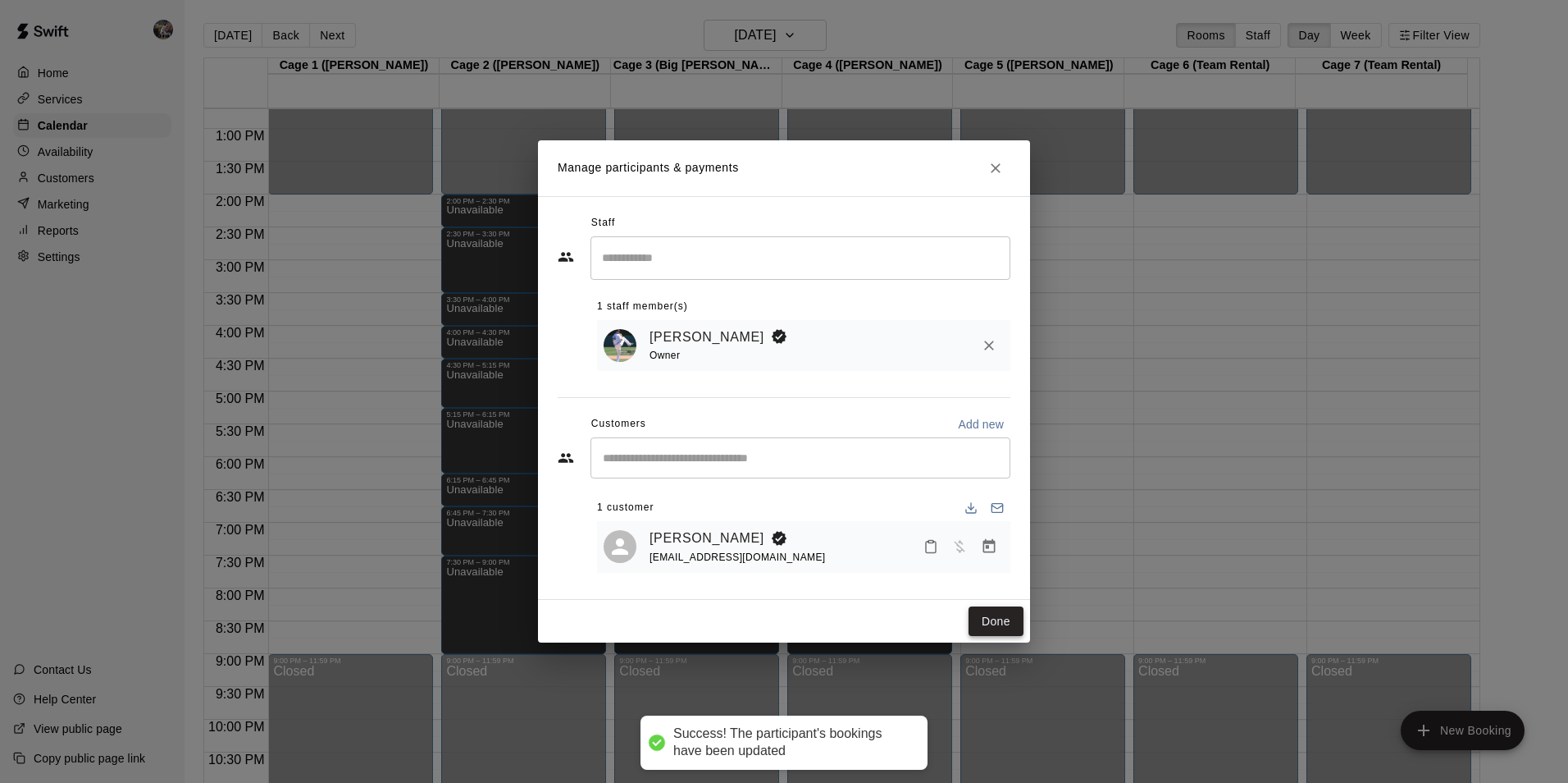
click at [993, 616] on button "Done" at bounding box center [996, 621] width 55 height 31
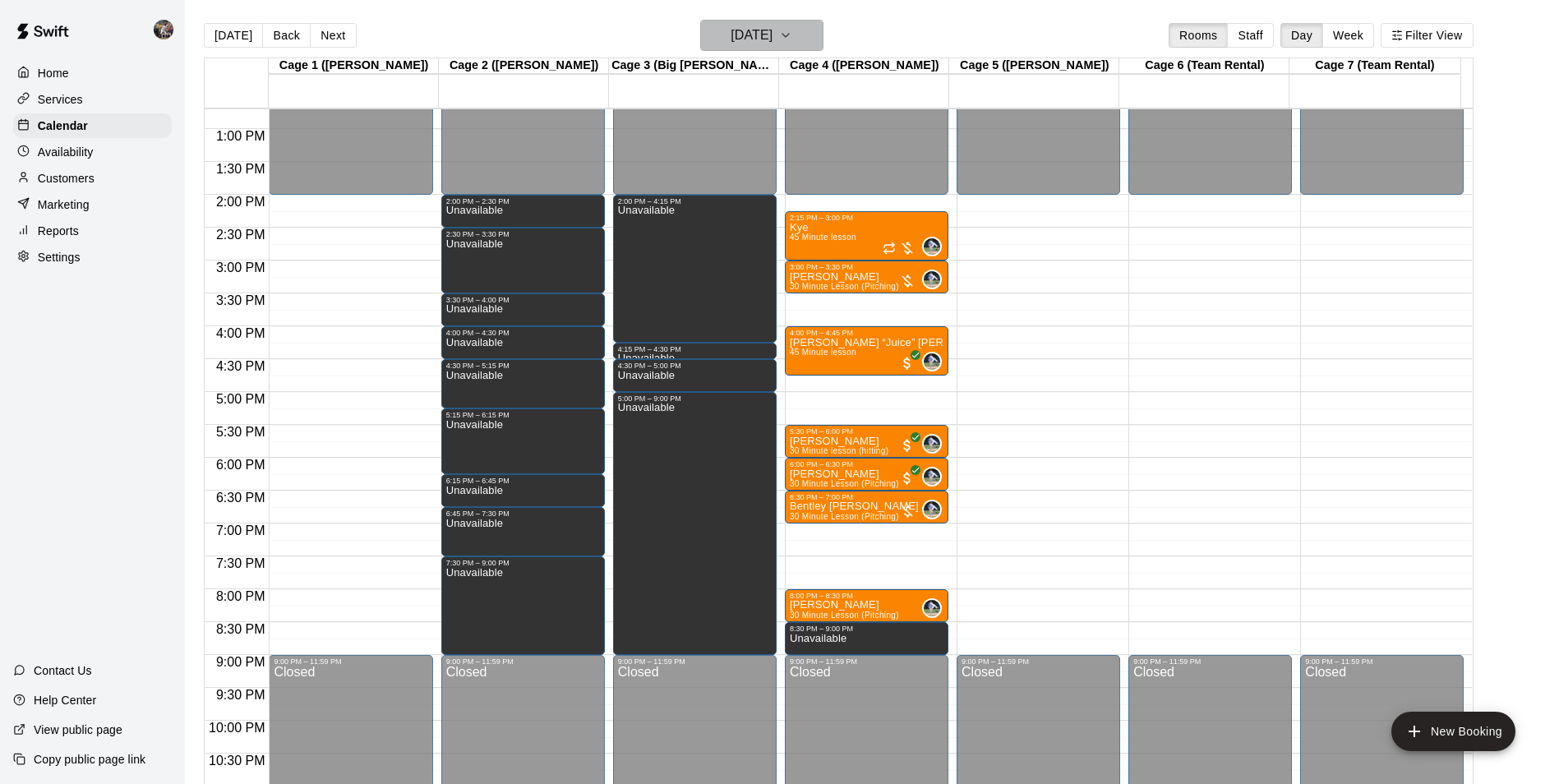
click at [731, 40] on h6 "[DATE]" at bounding box center [752, 35] width 42 height 23
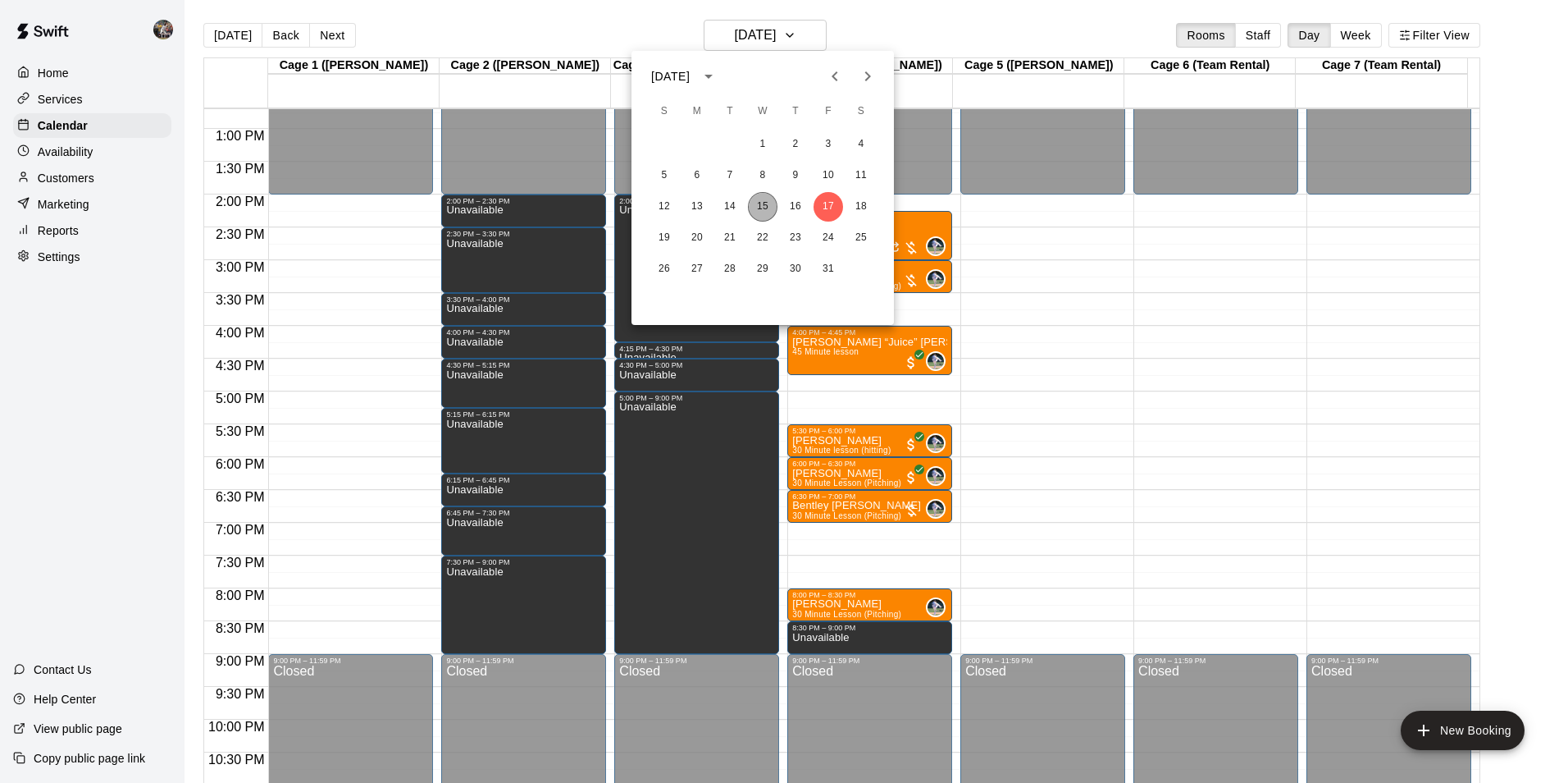
click at [754, 205] on button "15" at bounding box center [763, 207] width 30 height 30
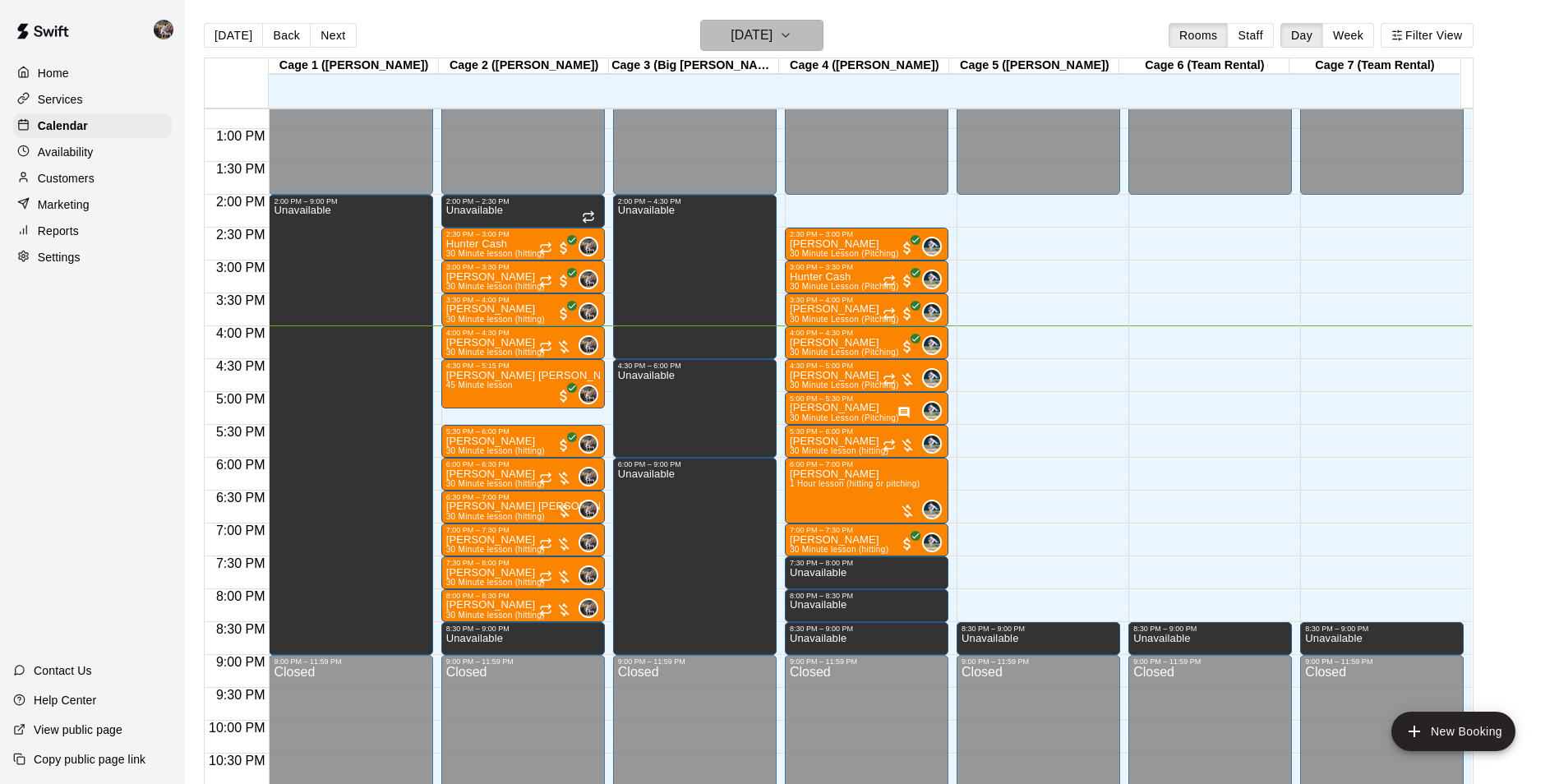
click at [743, 37] on h6 "[DATE]" at bounding box center [752, 35] width 42 height 23
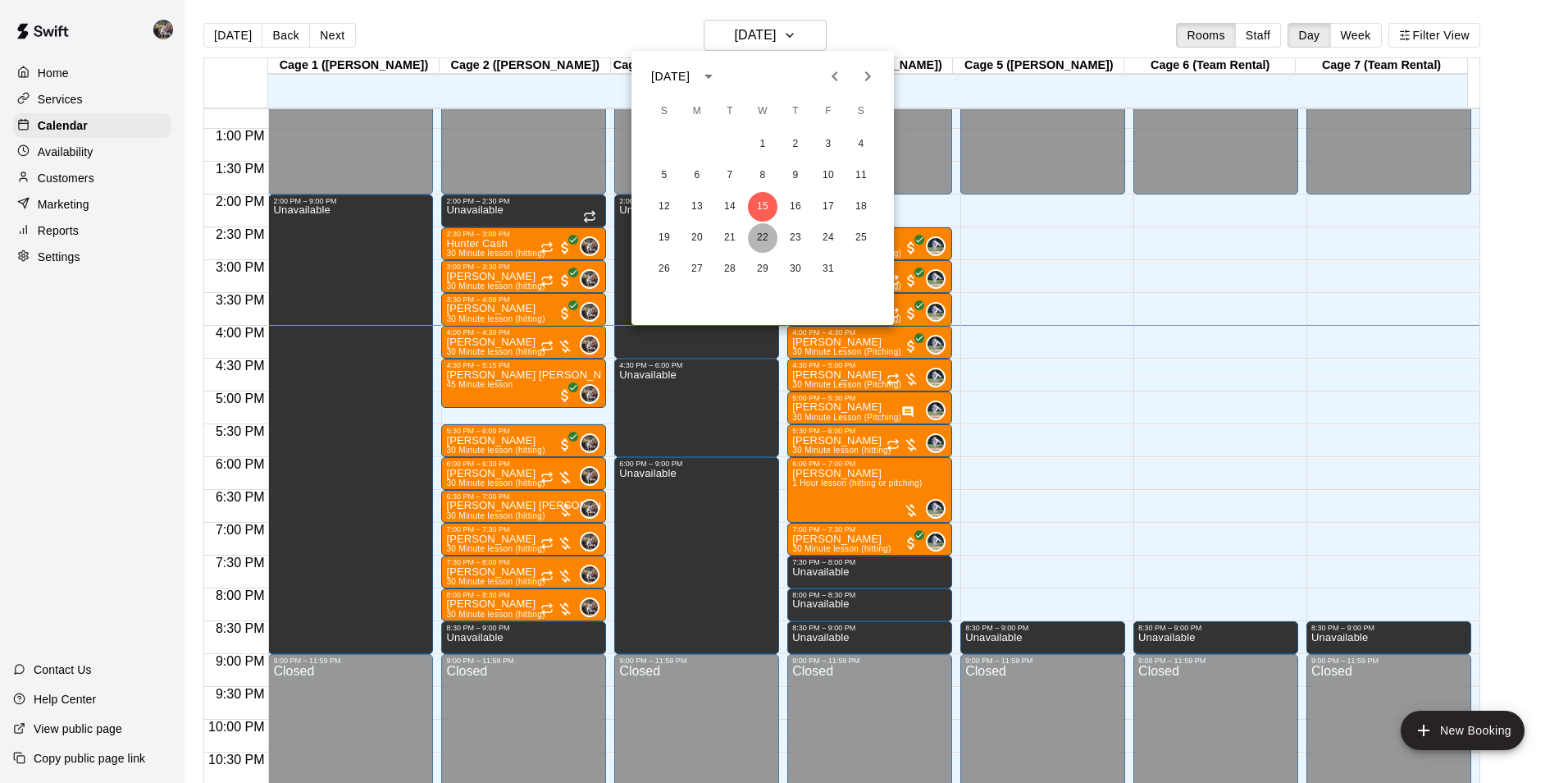
click at [764, 232] on button "22" at bounding box center [763, 238] width 30 height 30
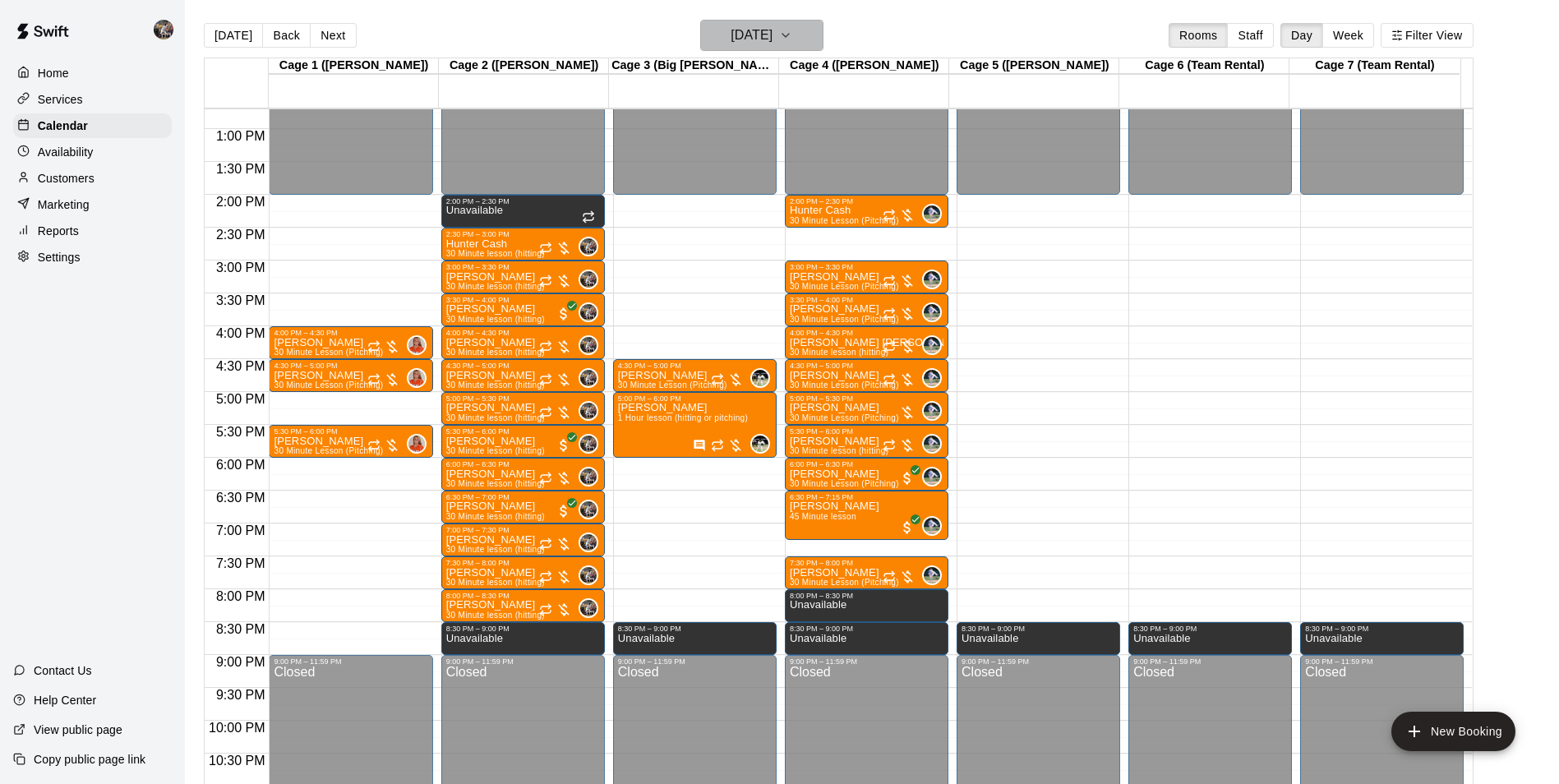
drag, startPoint x: 740, startPoint y: 34, endPoint x: 741, endPoint y: 43, distance: 9.1
click at [741, 43] on h6 "[DATE]" at bounding box center [752, 35] width 42 height 23
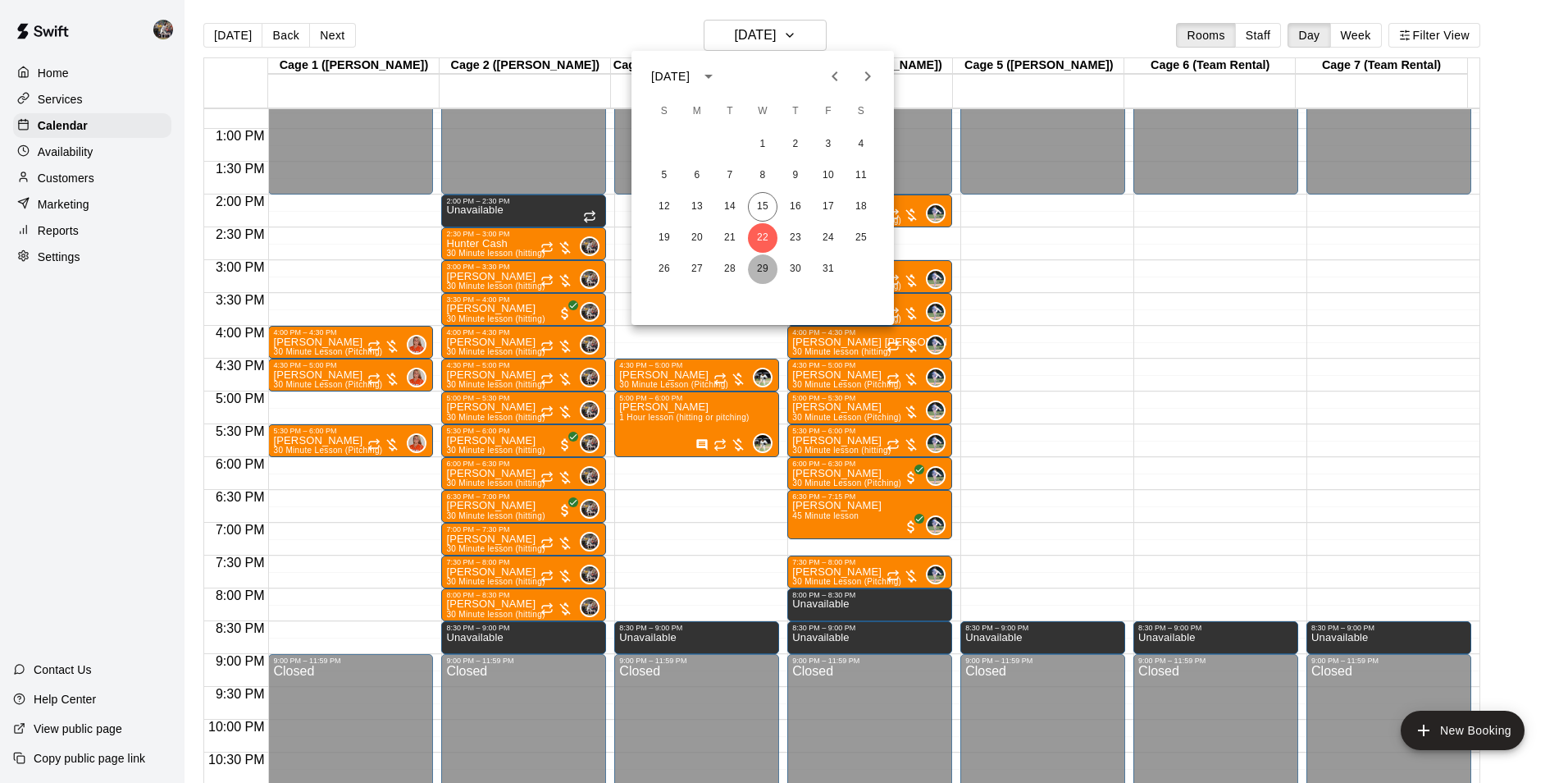
click at [763, 264] on button "29" at bounding box center [763, 269] width 30 height 30
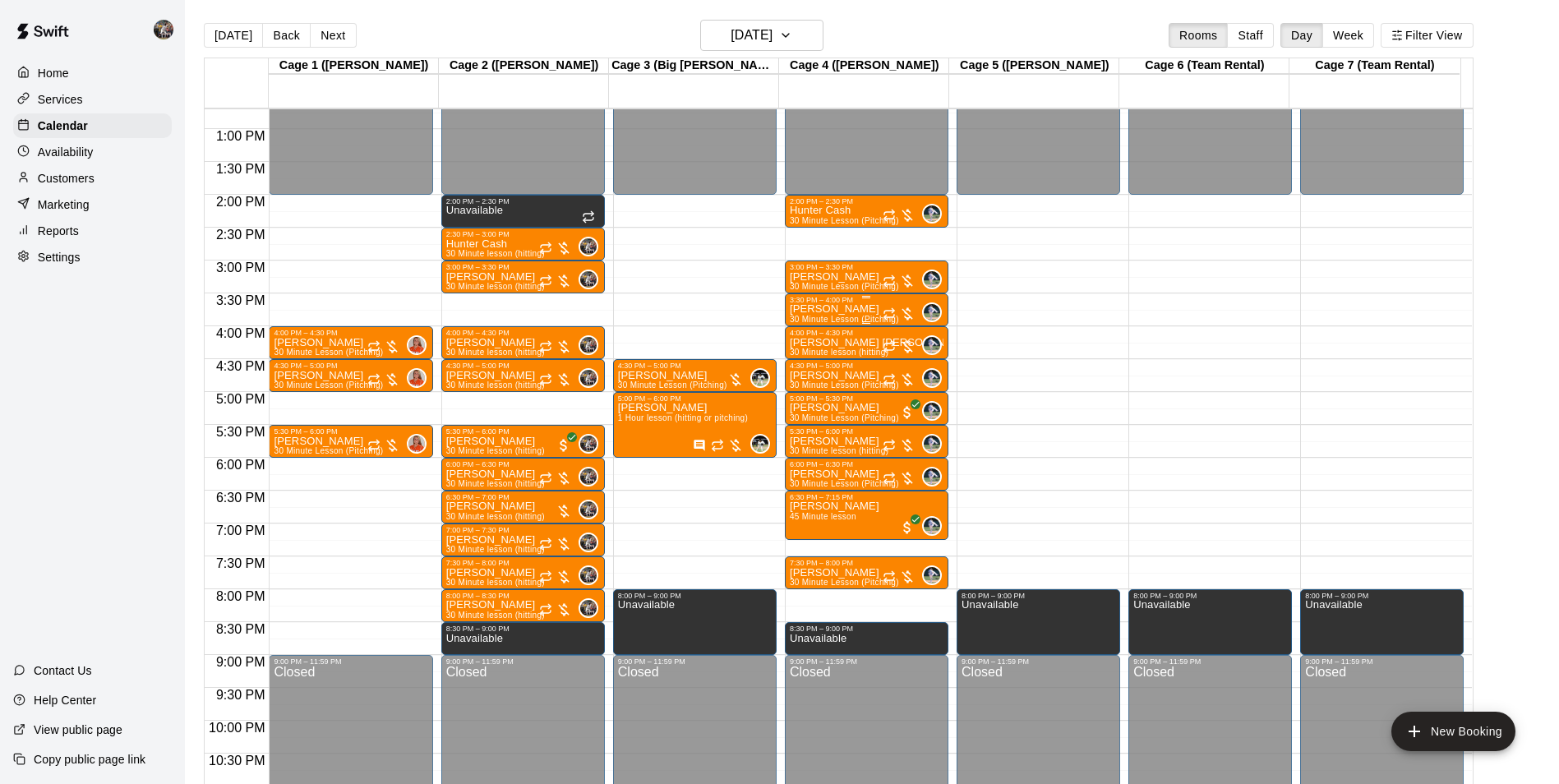
click at [824, 304] on div "3:30 PM – 4:00 PM" at bounding box center [867, 300] width 154 height 8
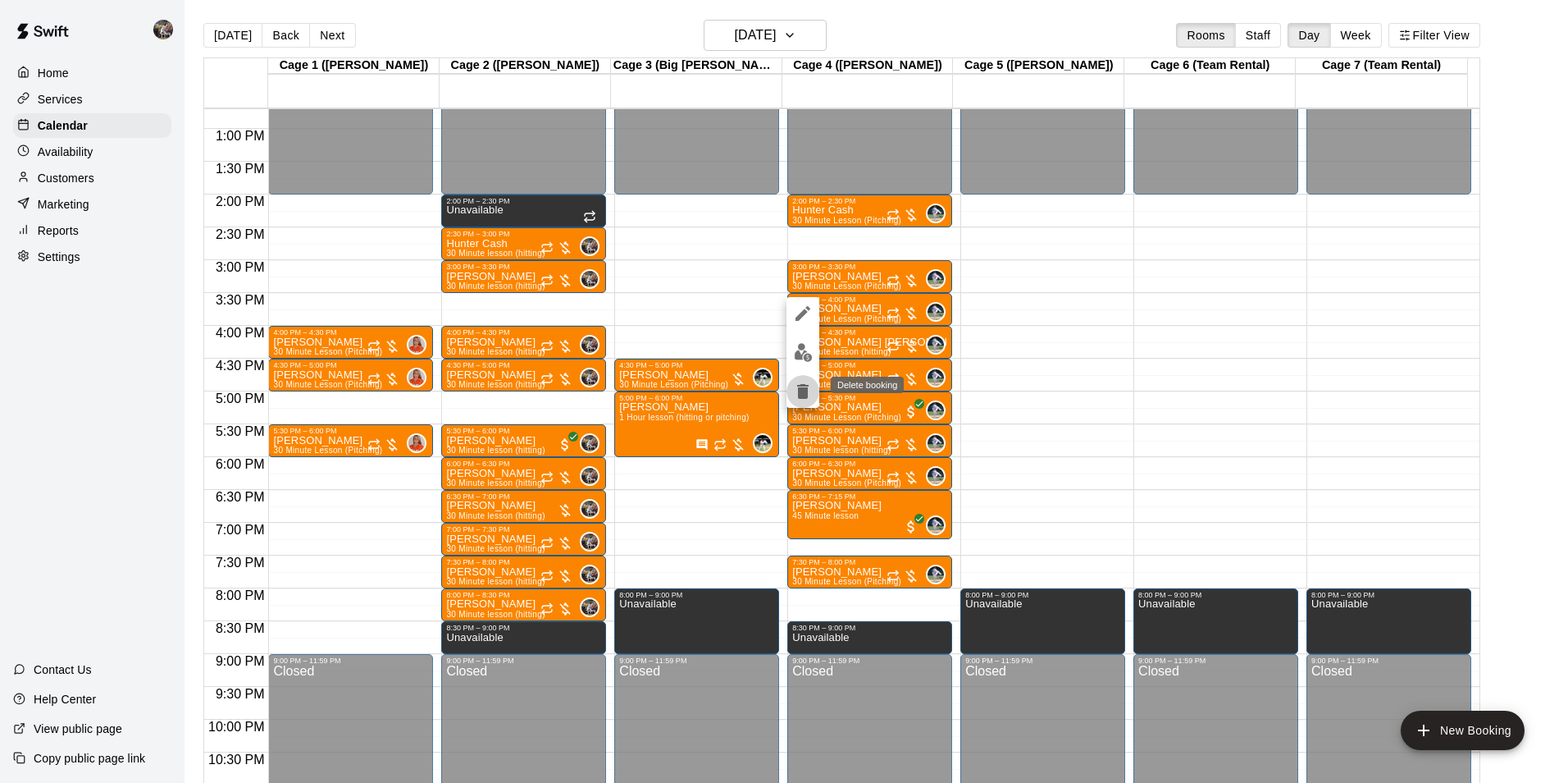
click at [806, 388] on icon "delete" at bounding box center [803, 391] width 12 height 15
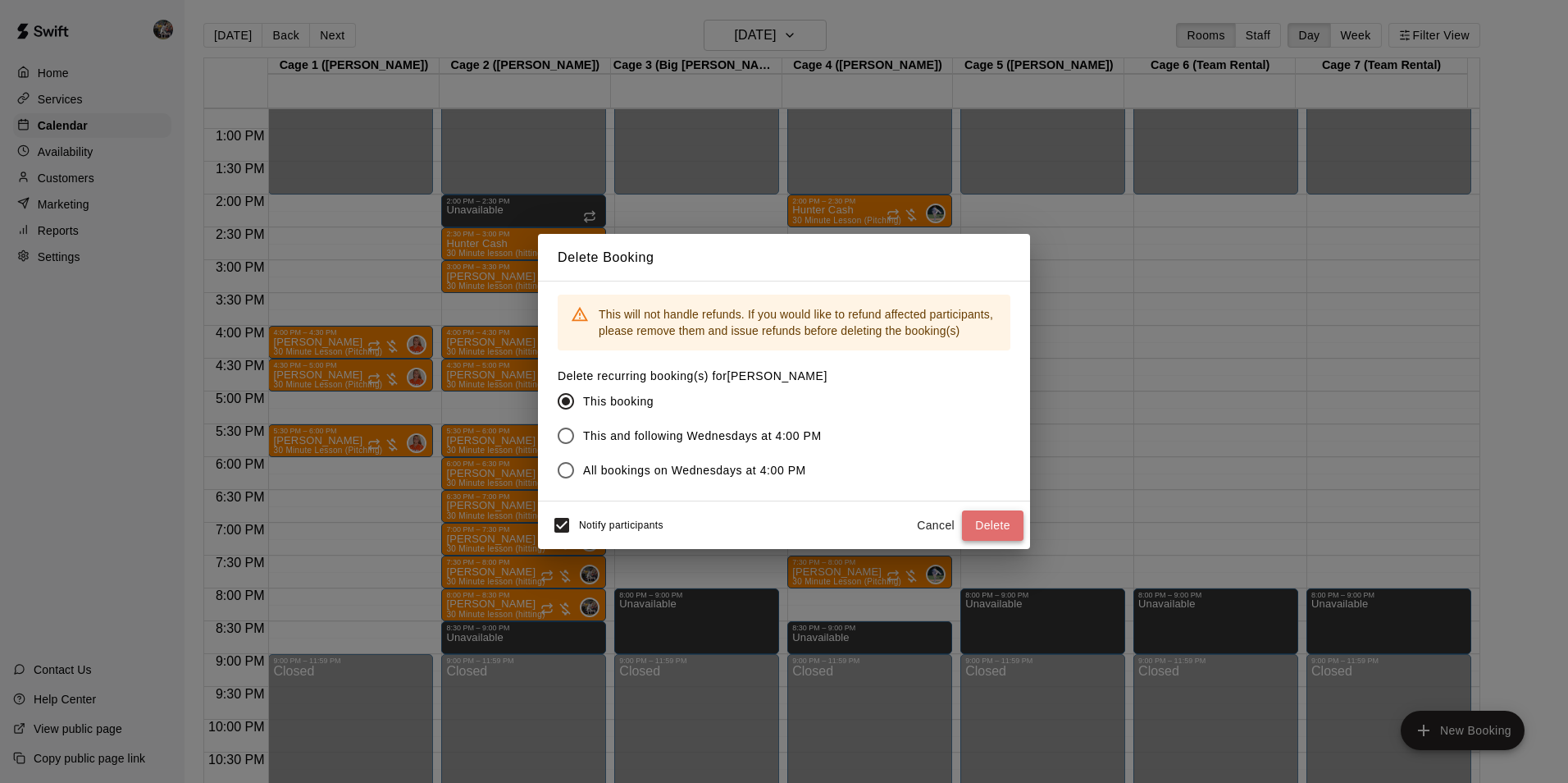
click at [994, 522] on button "Delete" at bounding box center [992, 525] width 61 height 31
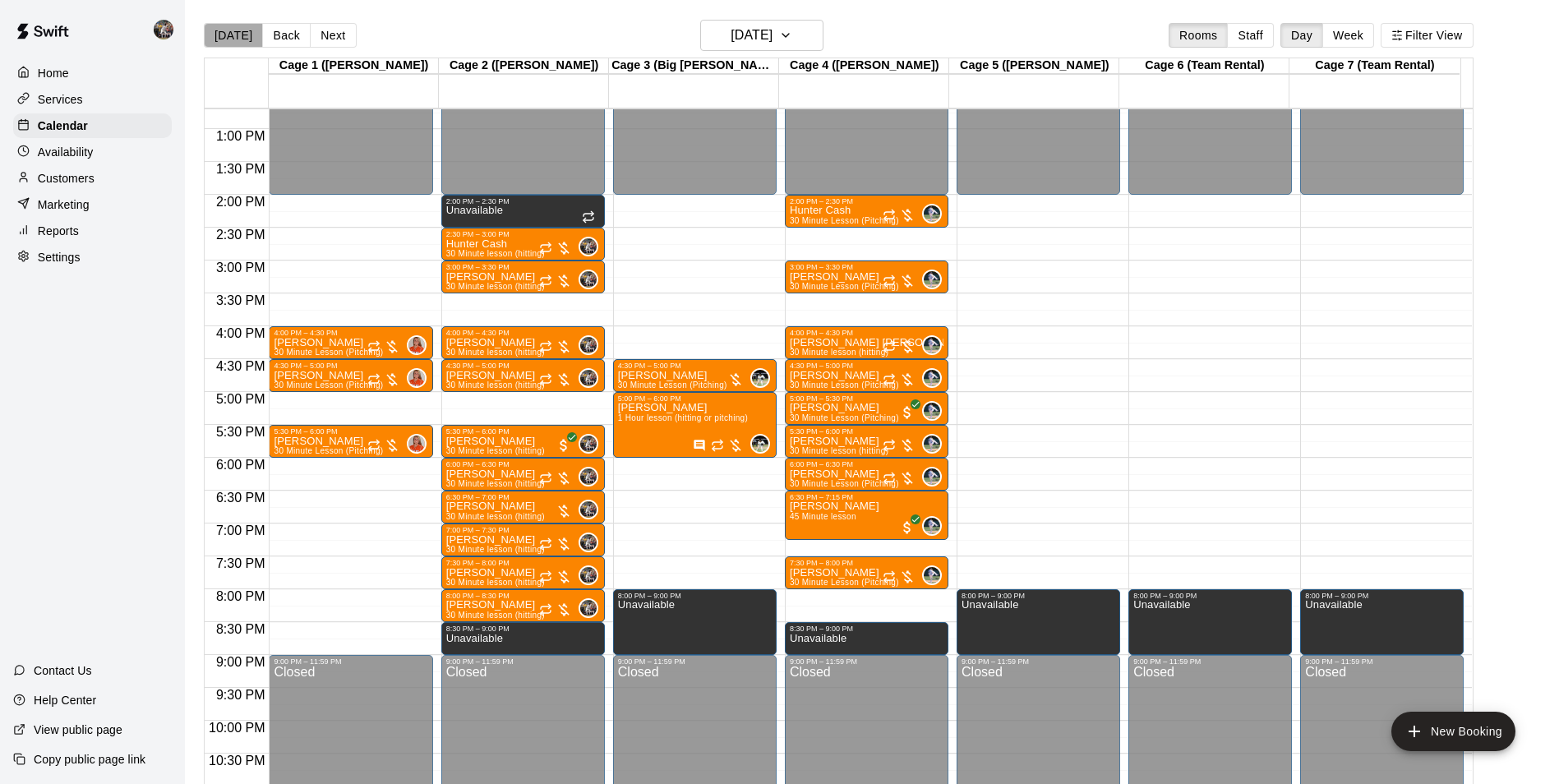
click at [239, 28] on button "[DATE]" at bounding box center [234, 35] width 59 height 25
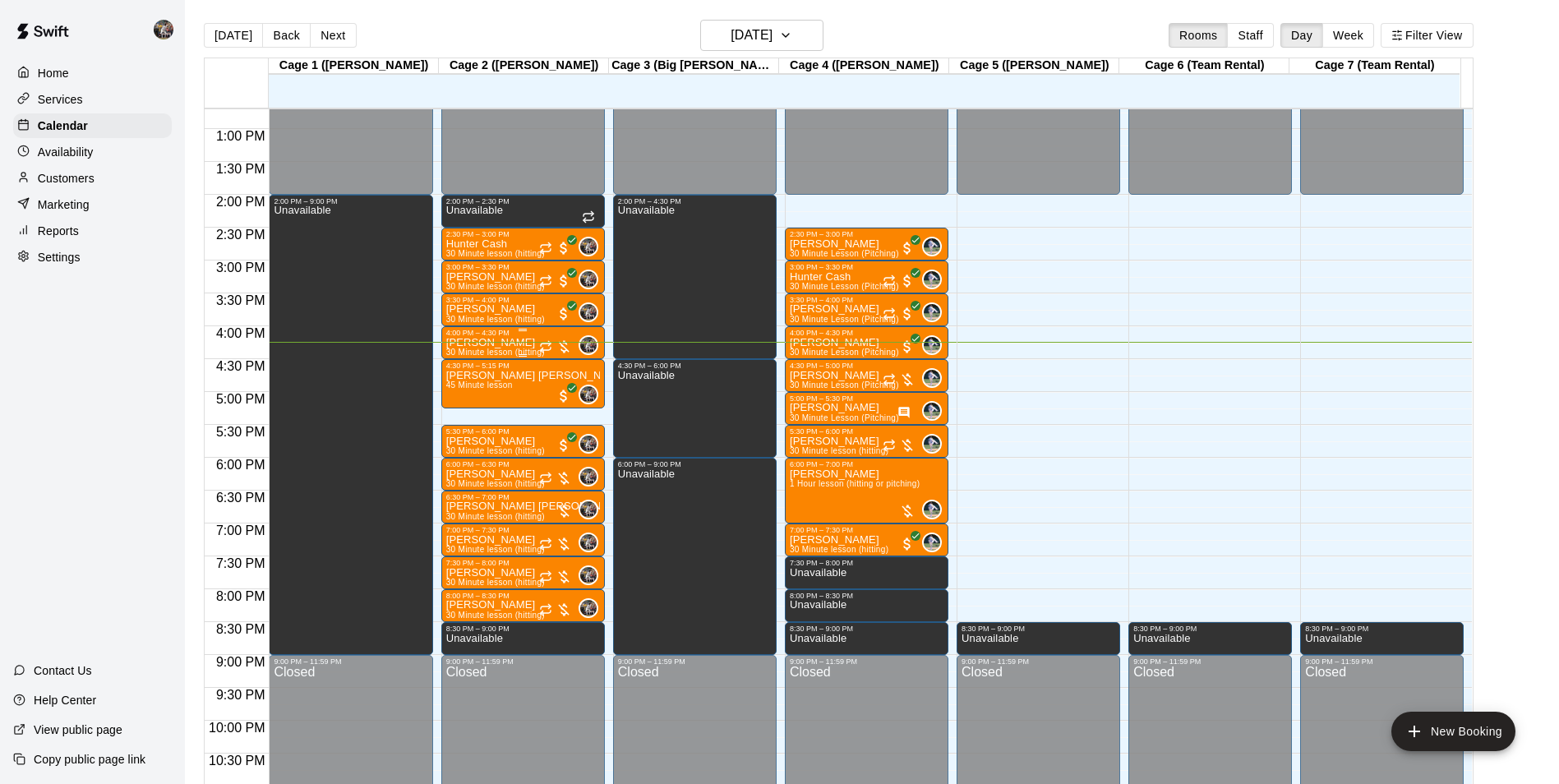
click at [544, 340] on div at bounding box center [555, 346] width 33 height 17
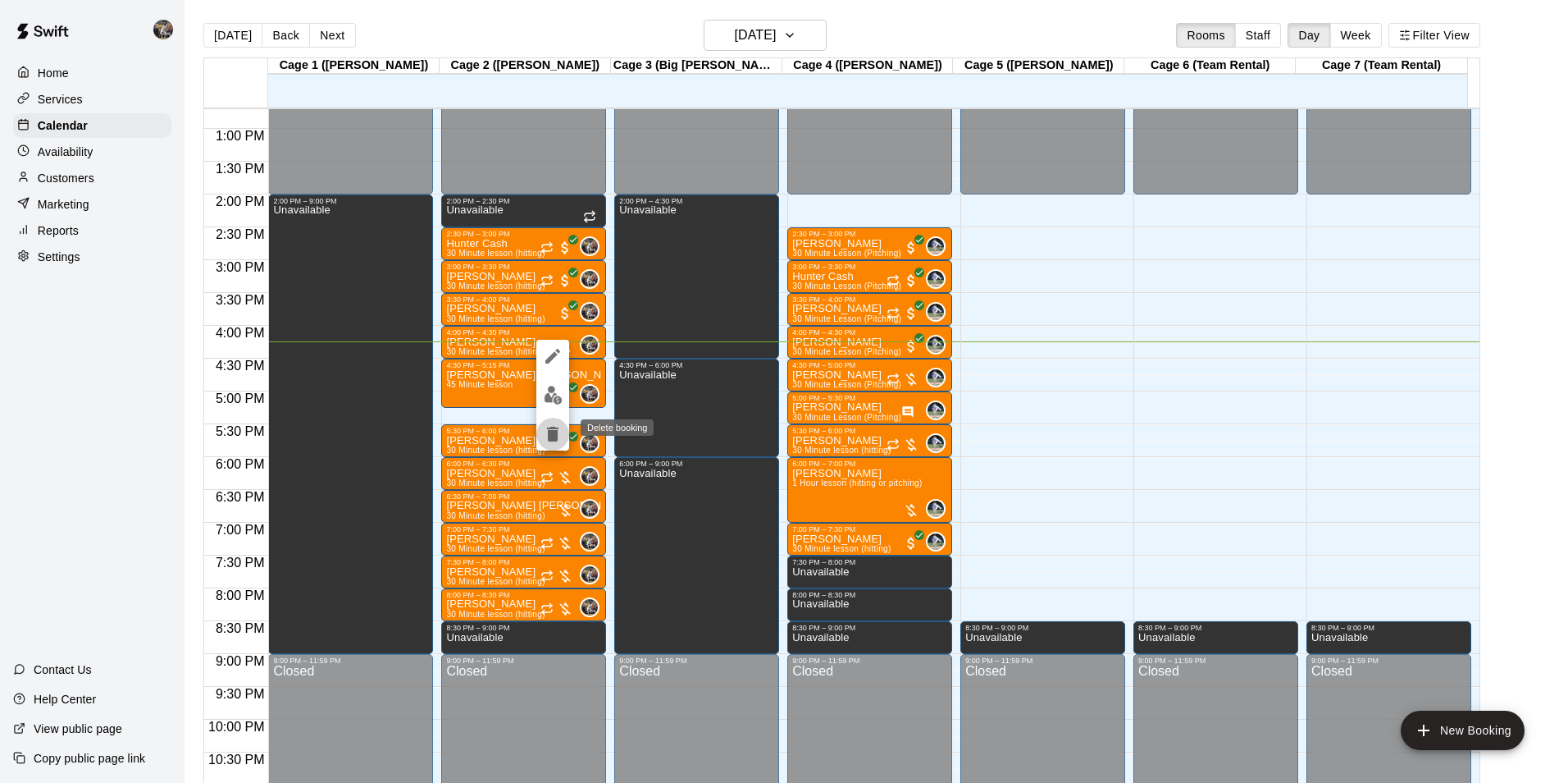
click at [549, 433] on icon "delete" at bounding box center [553, 434] width 12 height 15
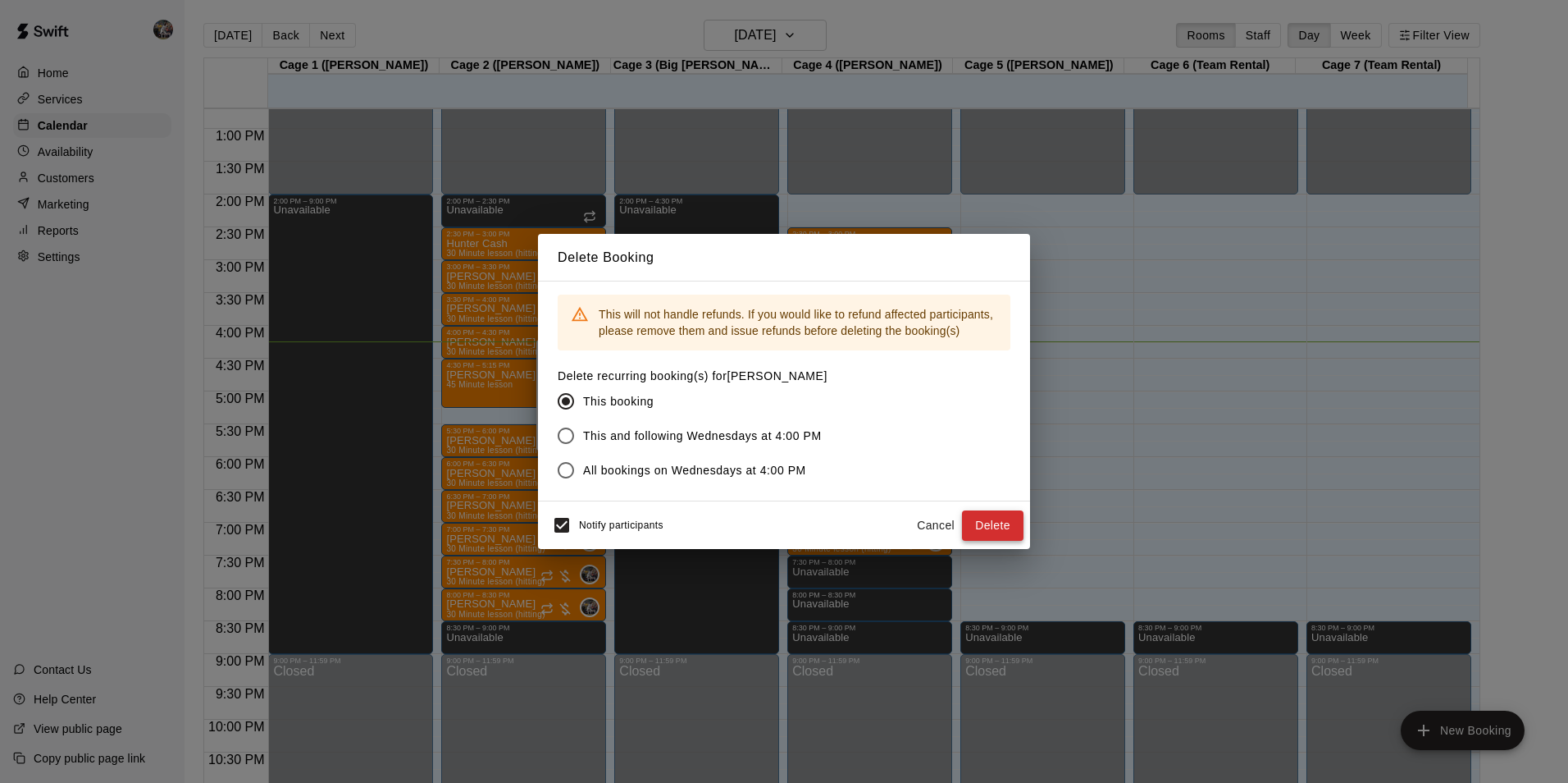
click at [1011, 521] on button "Delete" at bounding box center [992, 525] width 61 height 31
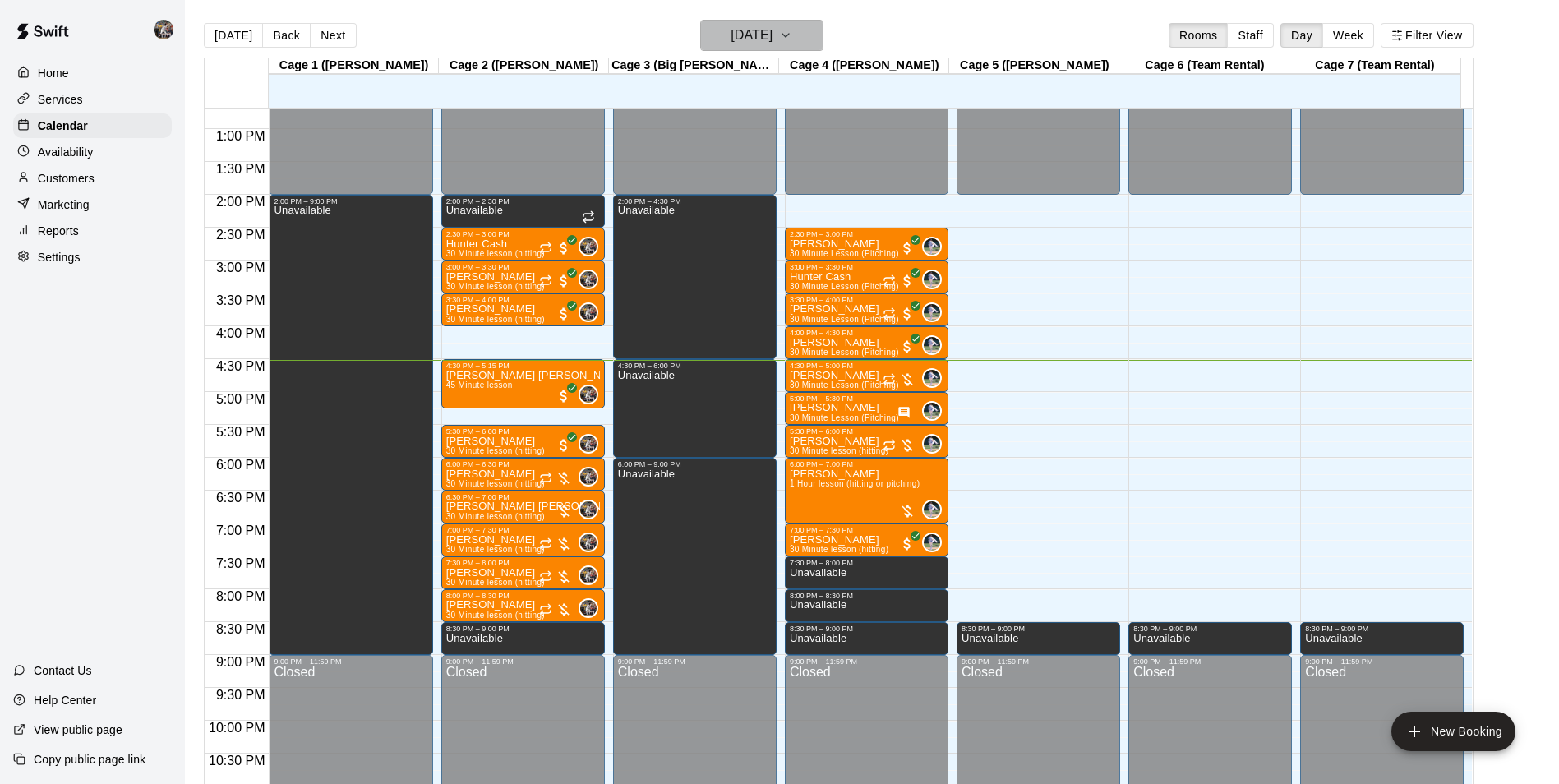
click at [740, 34] on h6 "[DATE]" at bounding box center [752, 35] width 42 height 23
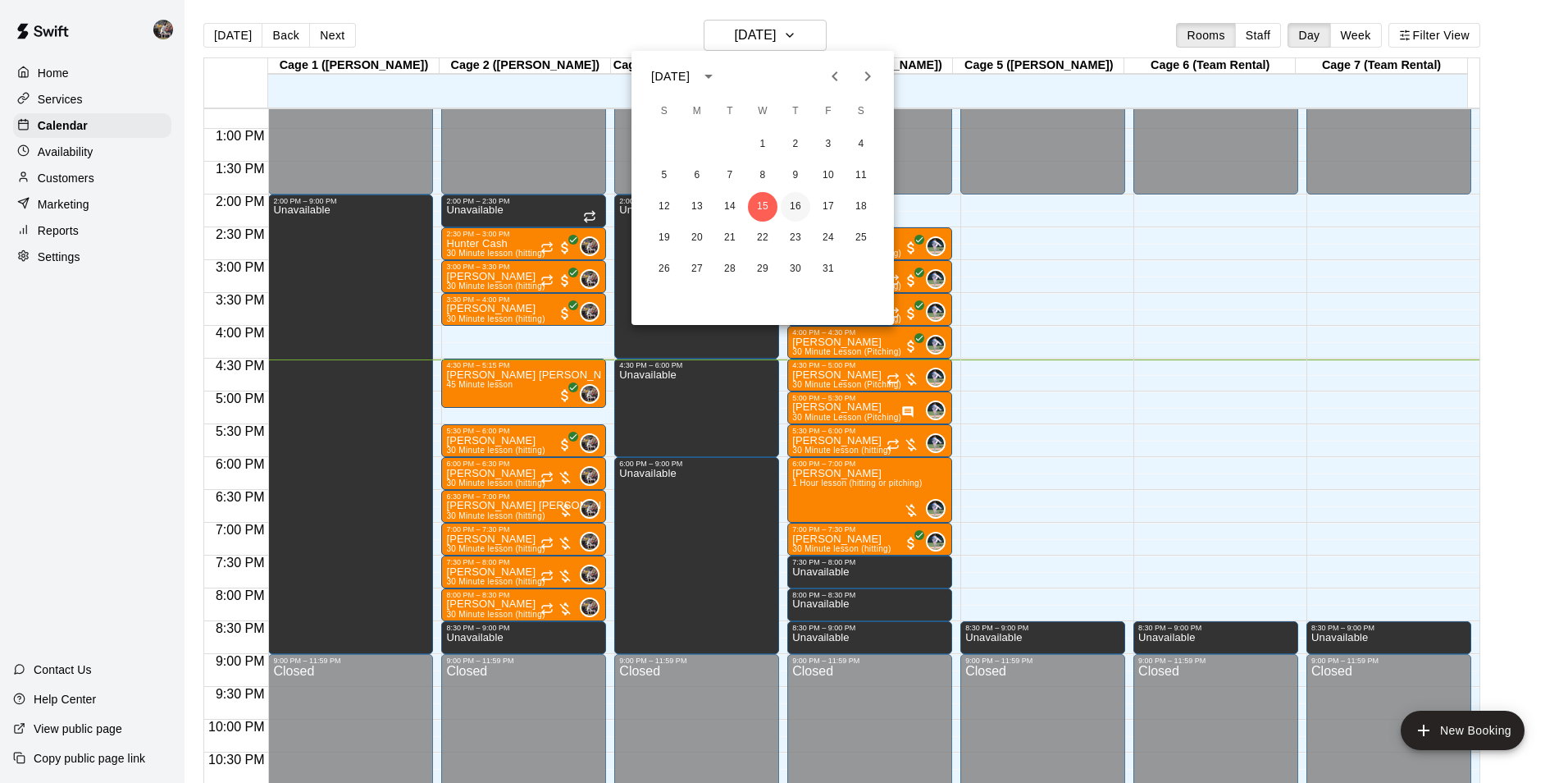
click at [799, 202] on button "16" at bounding box center [795, 207] width 30 height 30
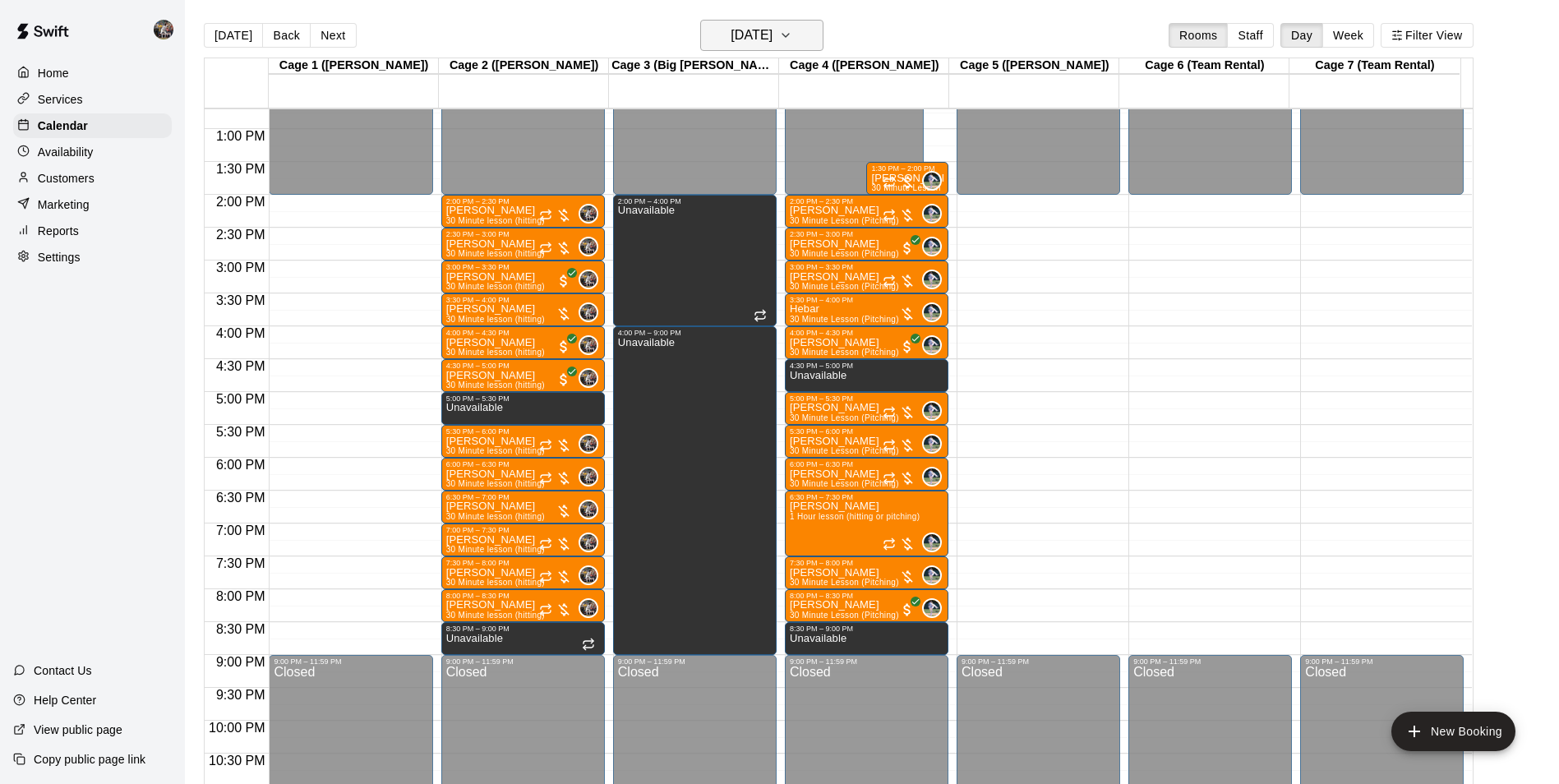
click at [739, 37] on h6 "[DATE]" at bounding box center [752, 35] width 42 height 23
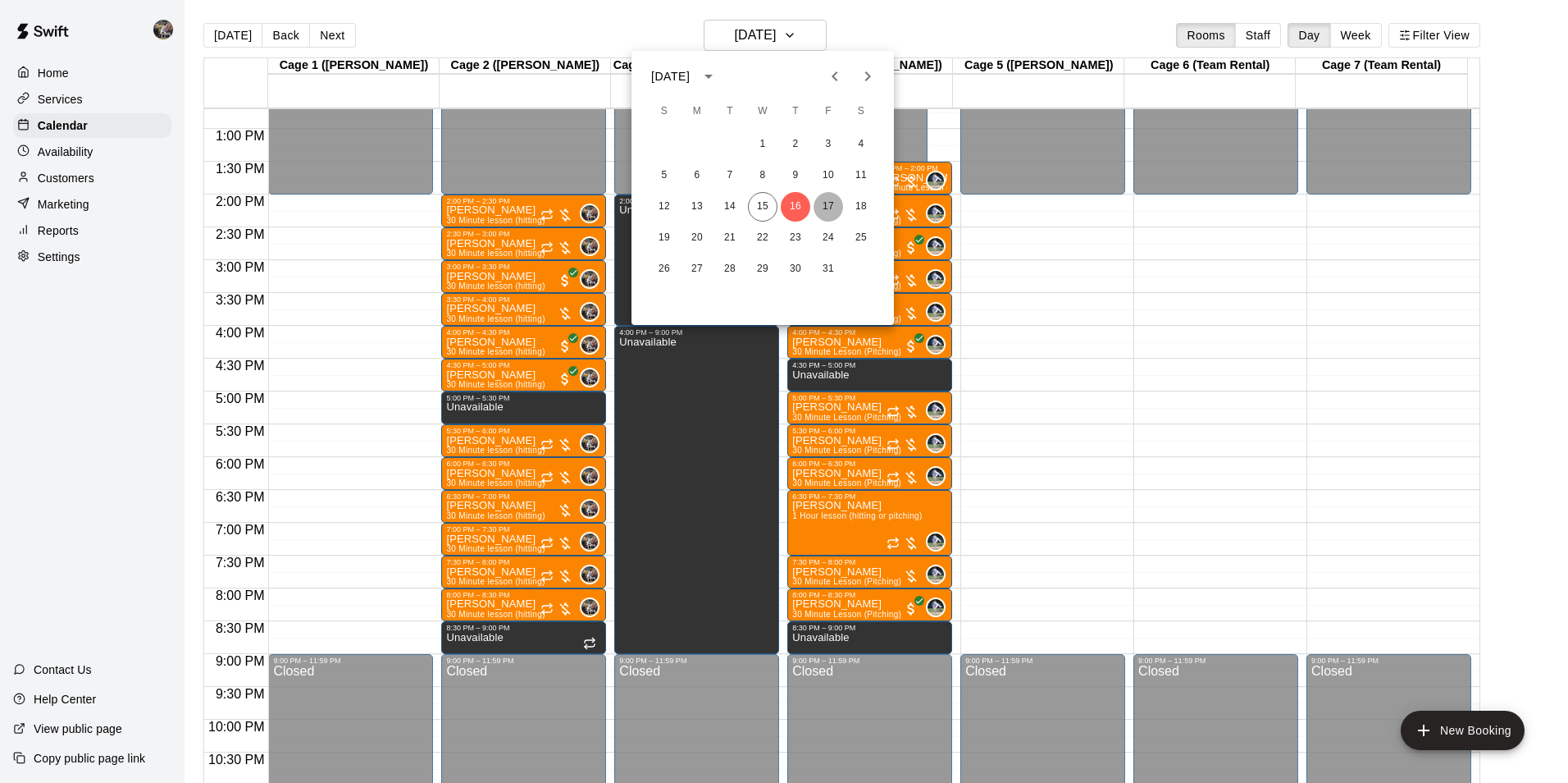
click at [829, 205] on button "17" at bounding box center [828, 207] width 30 height 30
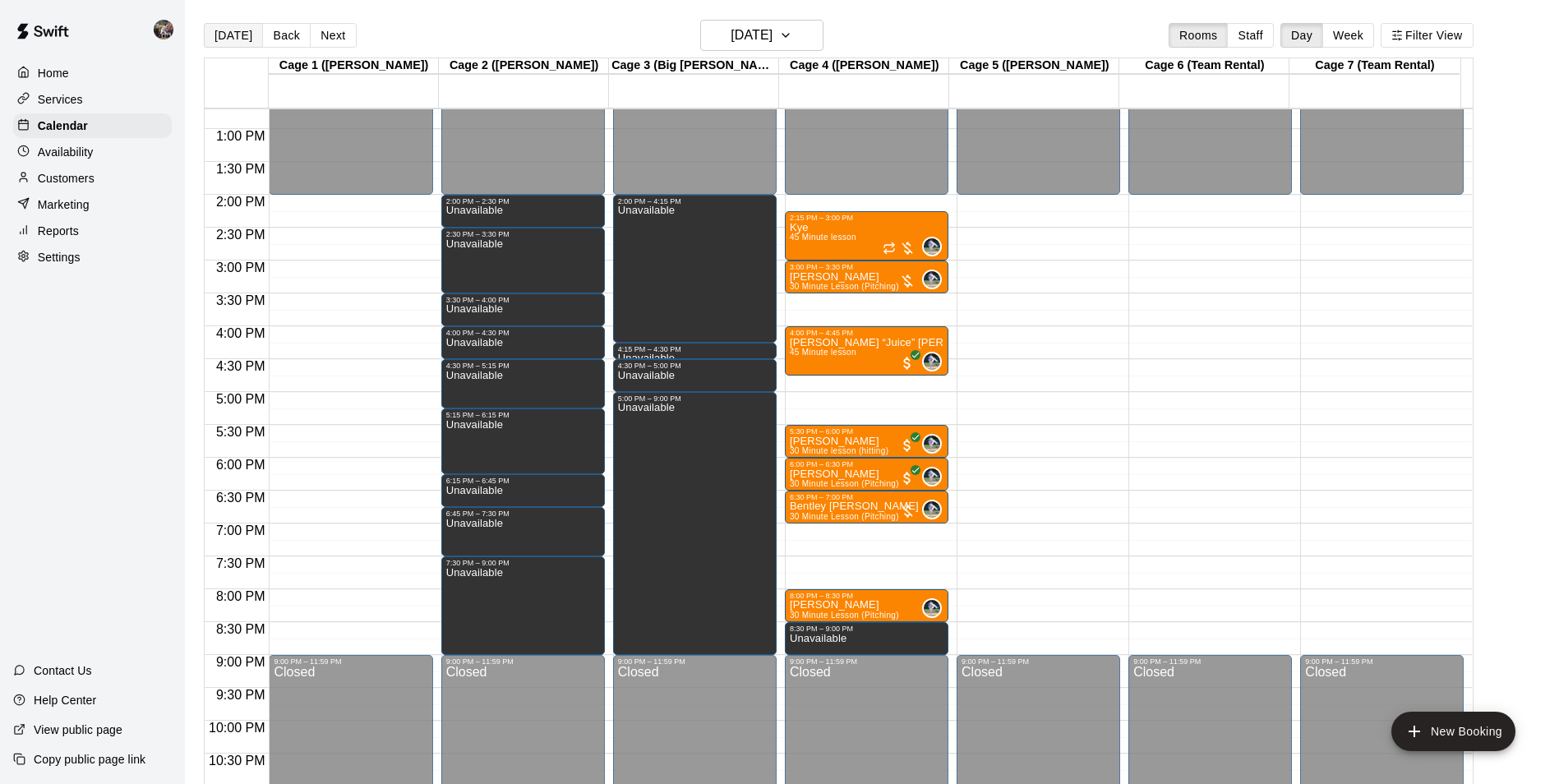
click at [236, 28] on button "[DATE]" at bounding box center [234, 35] width 59 height 25
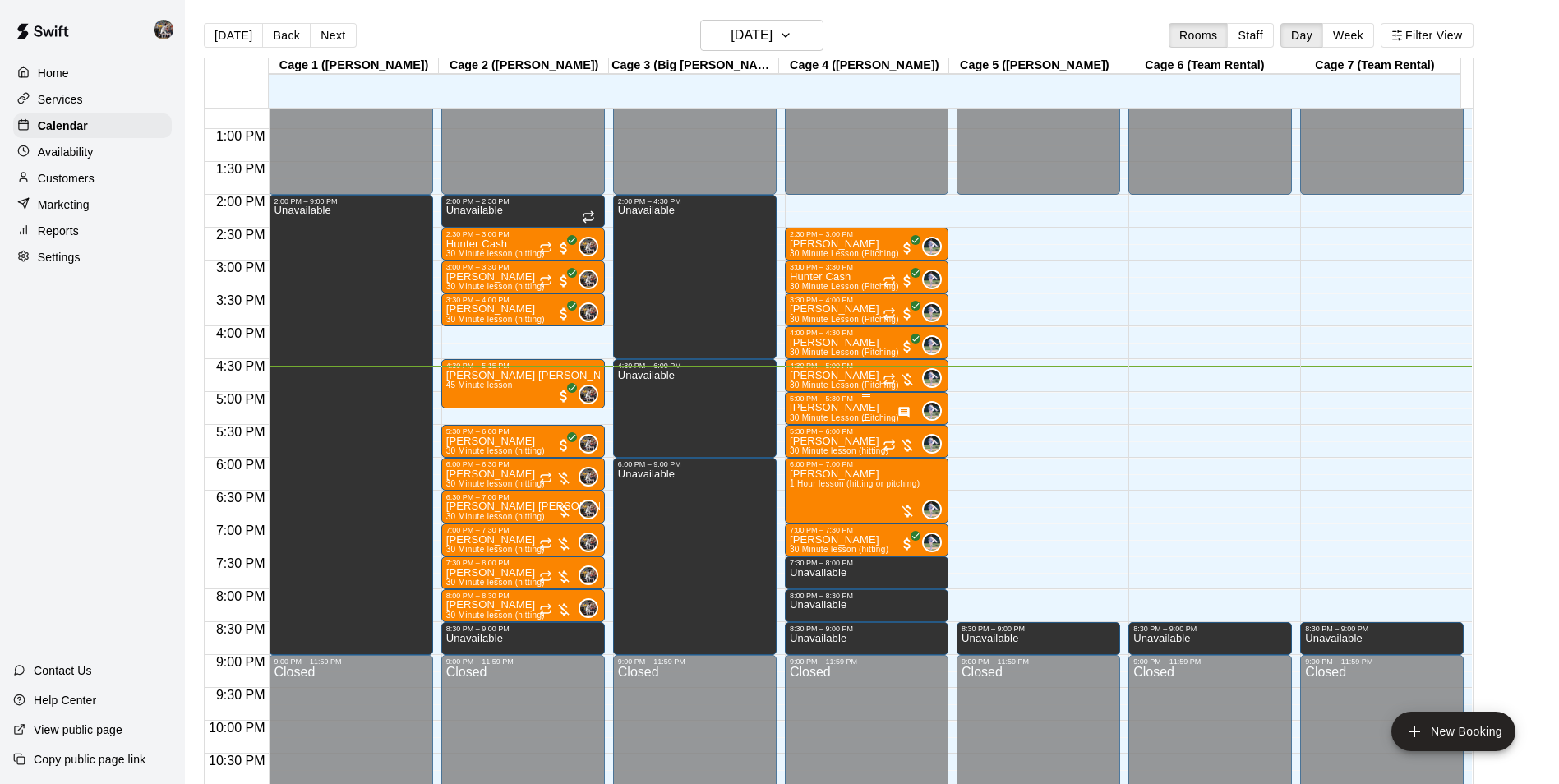
click at [859, 408] on p "[PERSON_NAME]" at bounding box center [845, 408] width 109 height 0
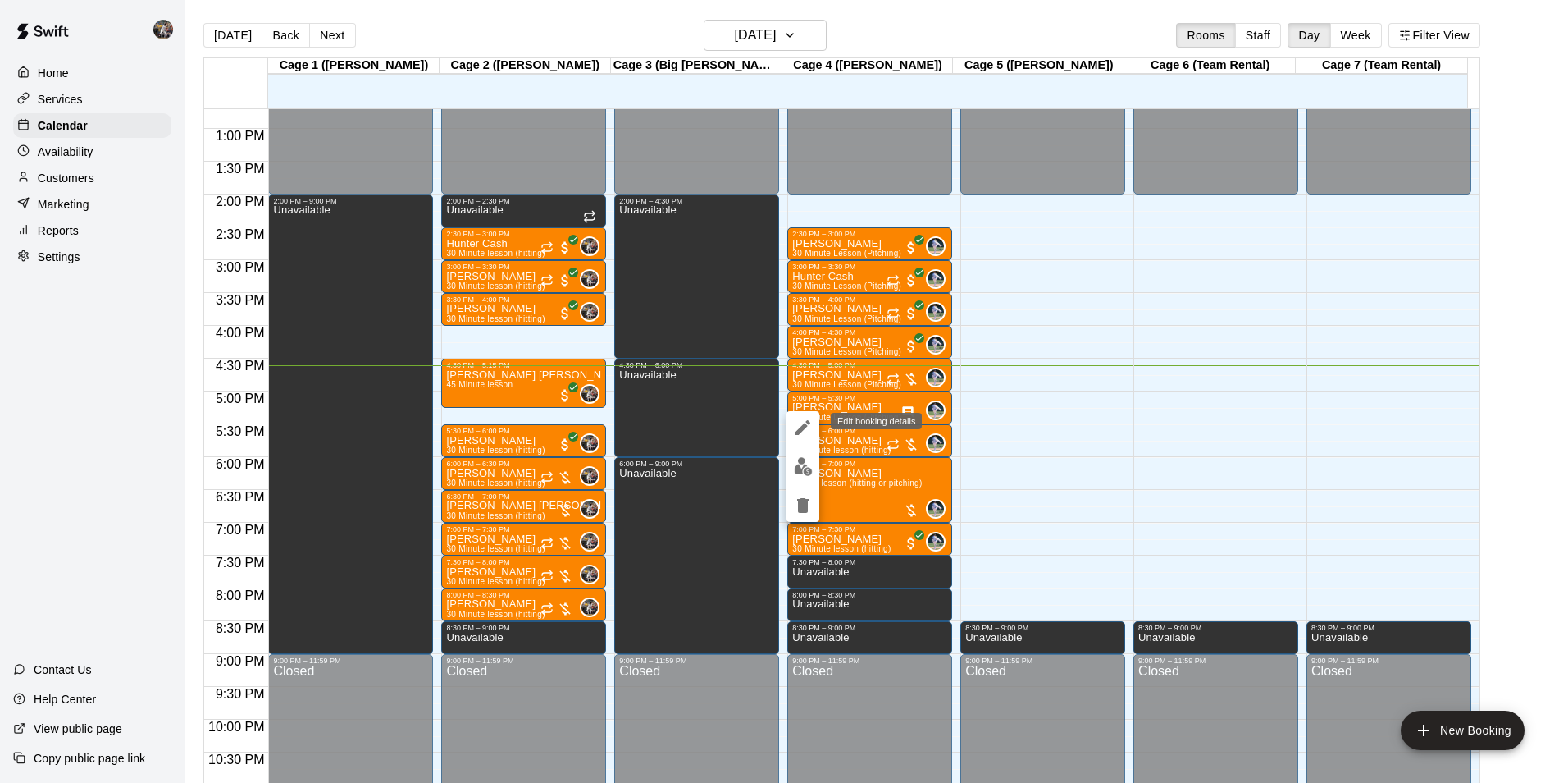
click at [798, 428] on icon "edit" at bounding box center [803, 427] width 20 height 20
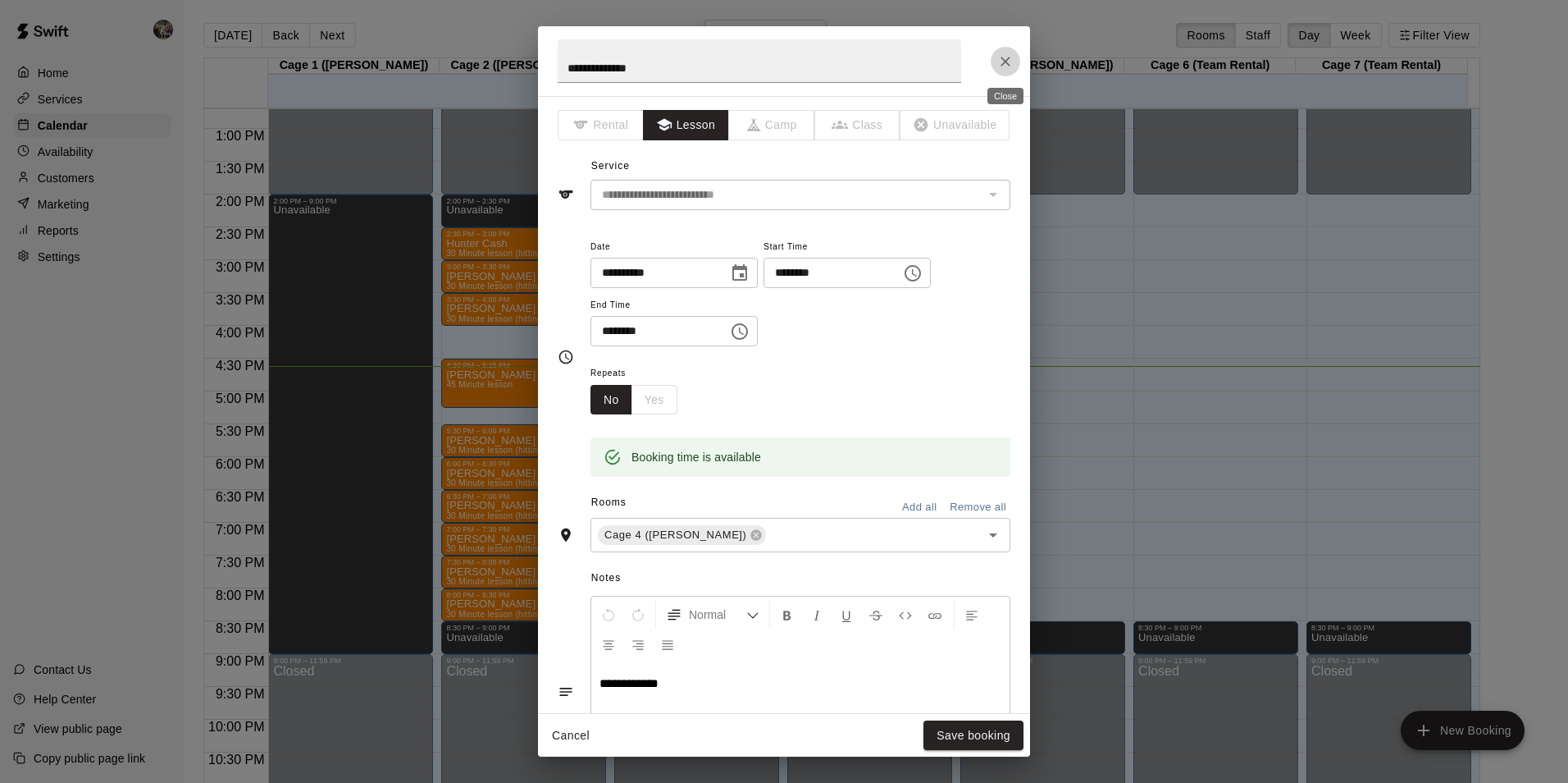
click at [1004, 60] on icon "Close" at bounding box center [1005, 61] width 10 height 10
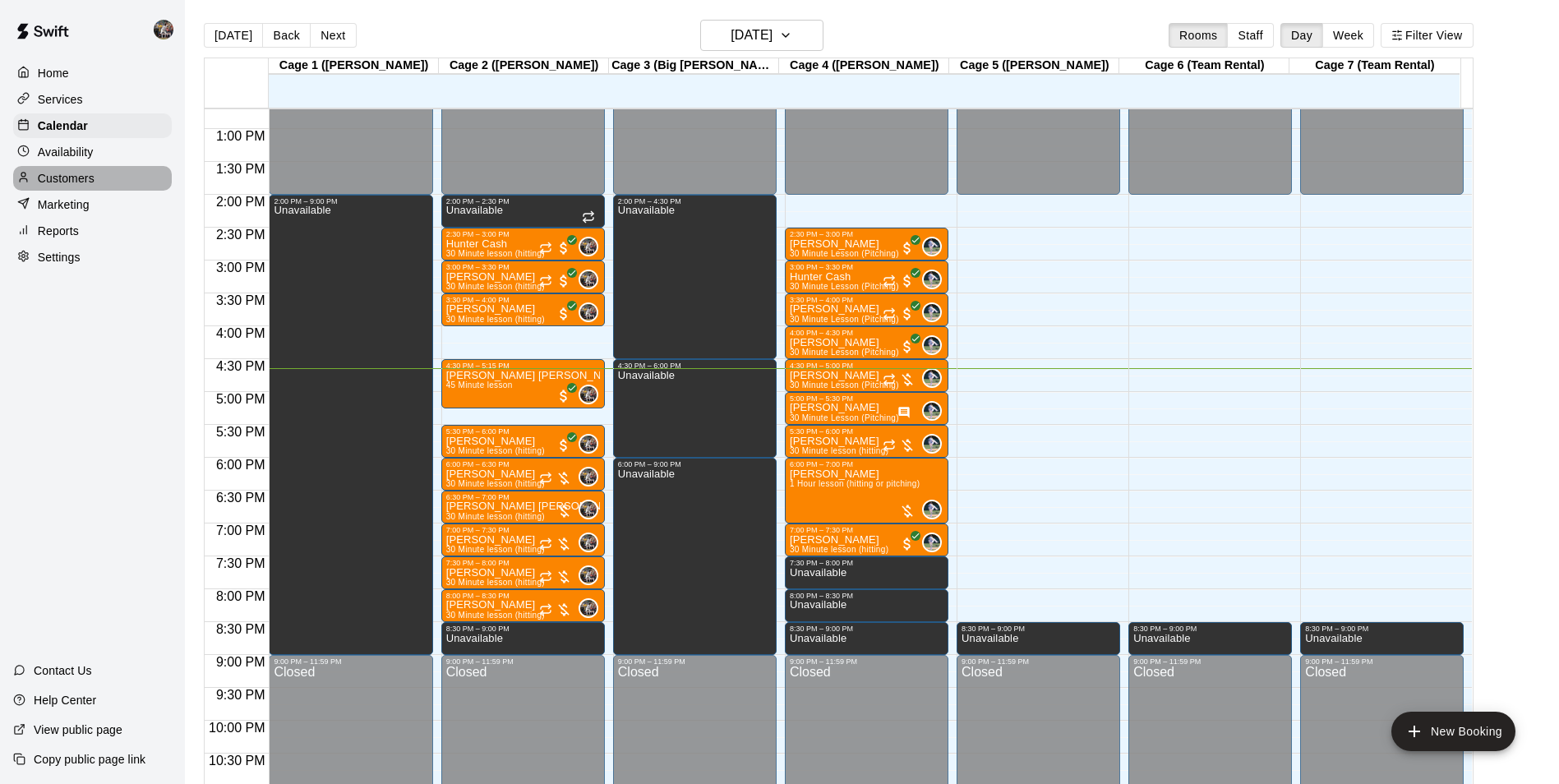
click at [94, 178] on p "Customers" at bounding box center [65, 178] width 56 height 17
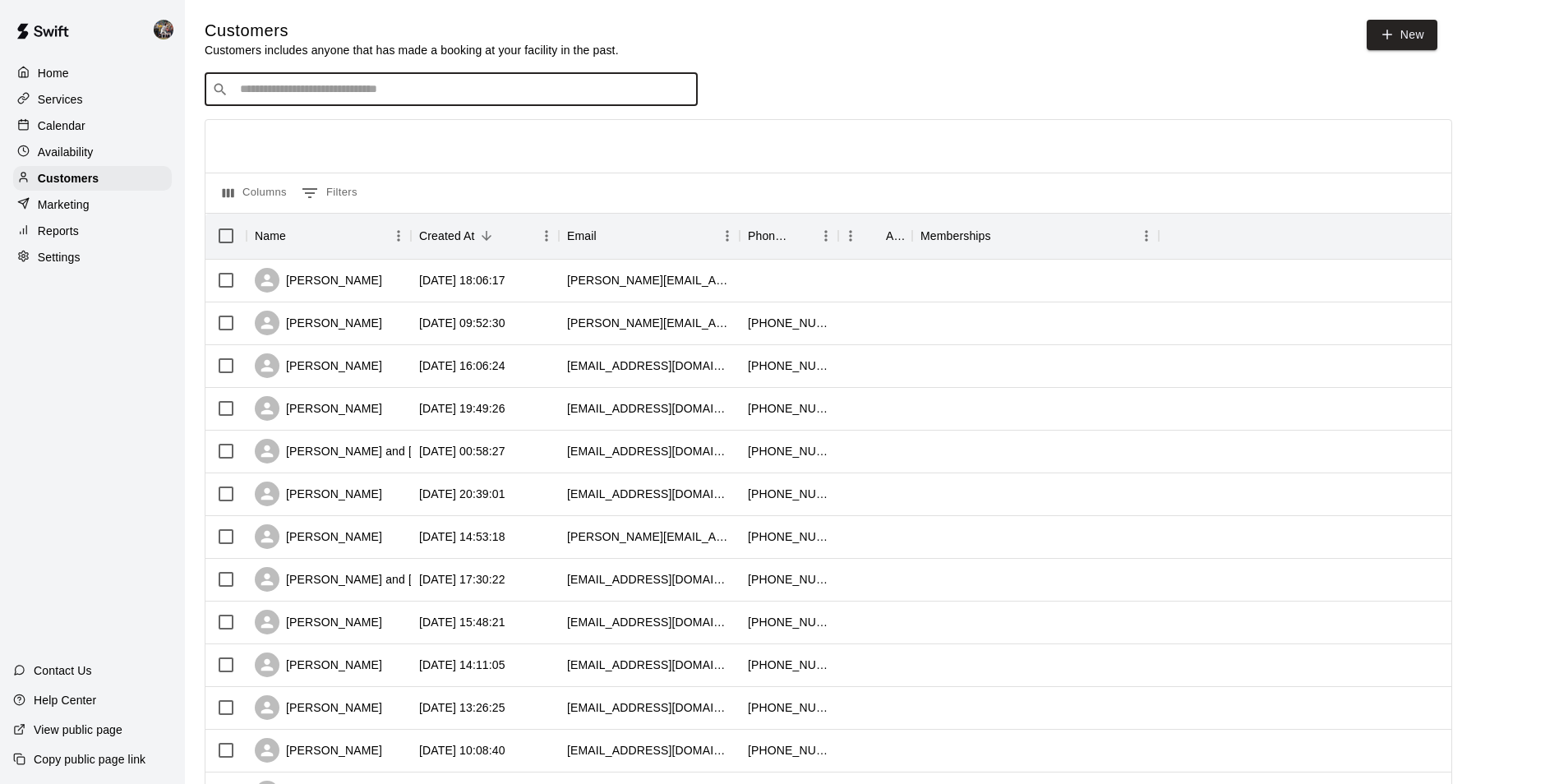
click at [280, 91] on input "Search customers by name or email" at bounding box center [463, 89] width 456 height 17
type input "*"
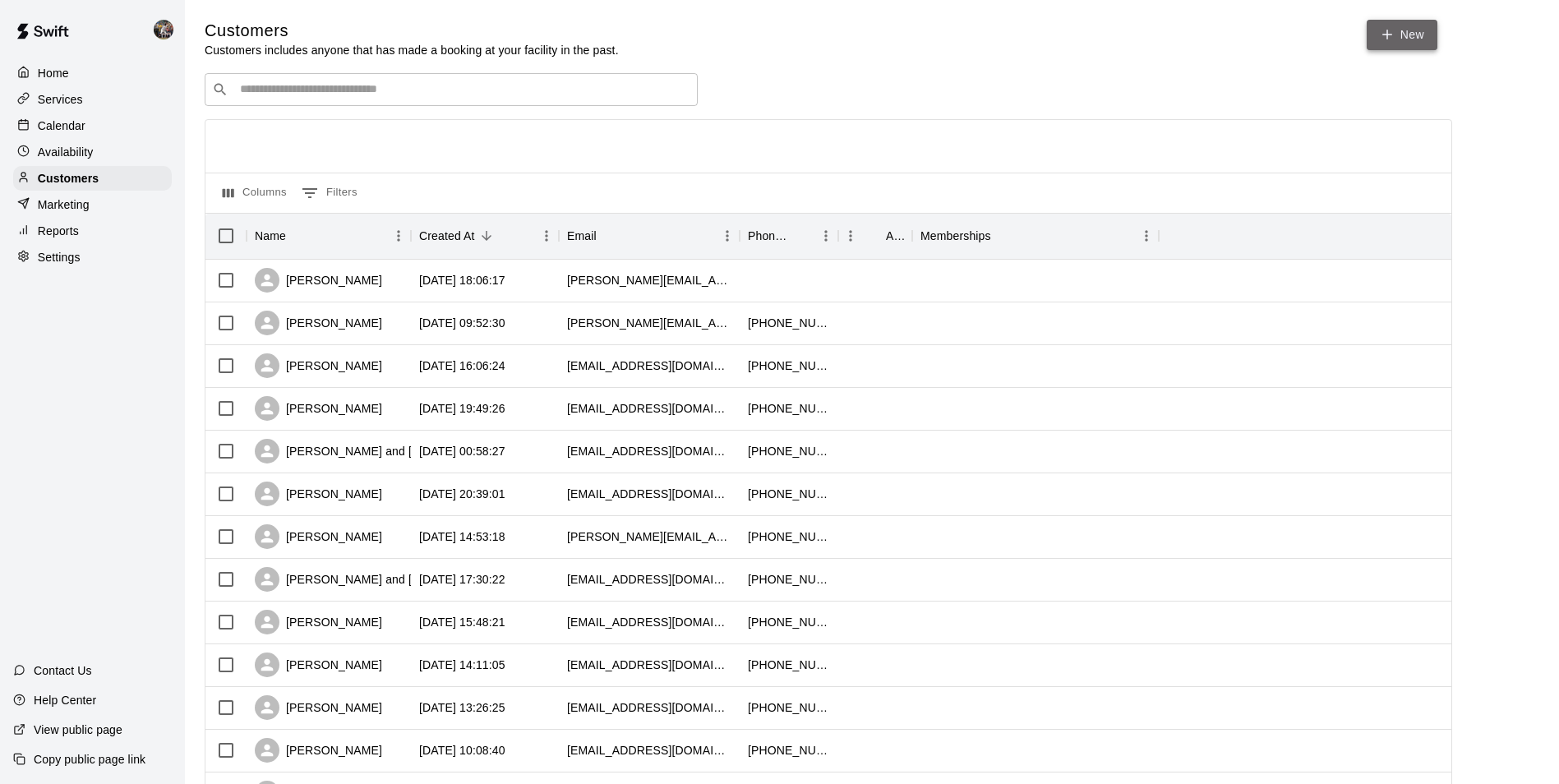
click at [1408, 34] on link "New" at bounding box center [1402, 35] width 70 height 31
select select "**"
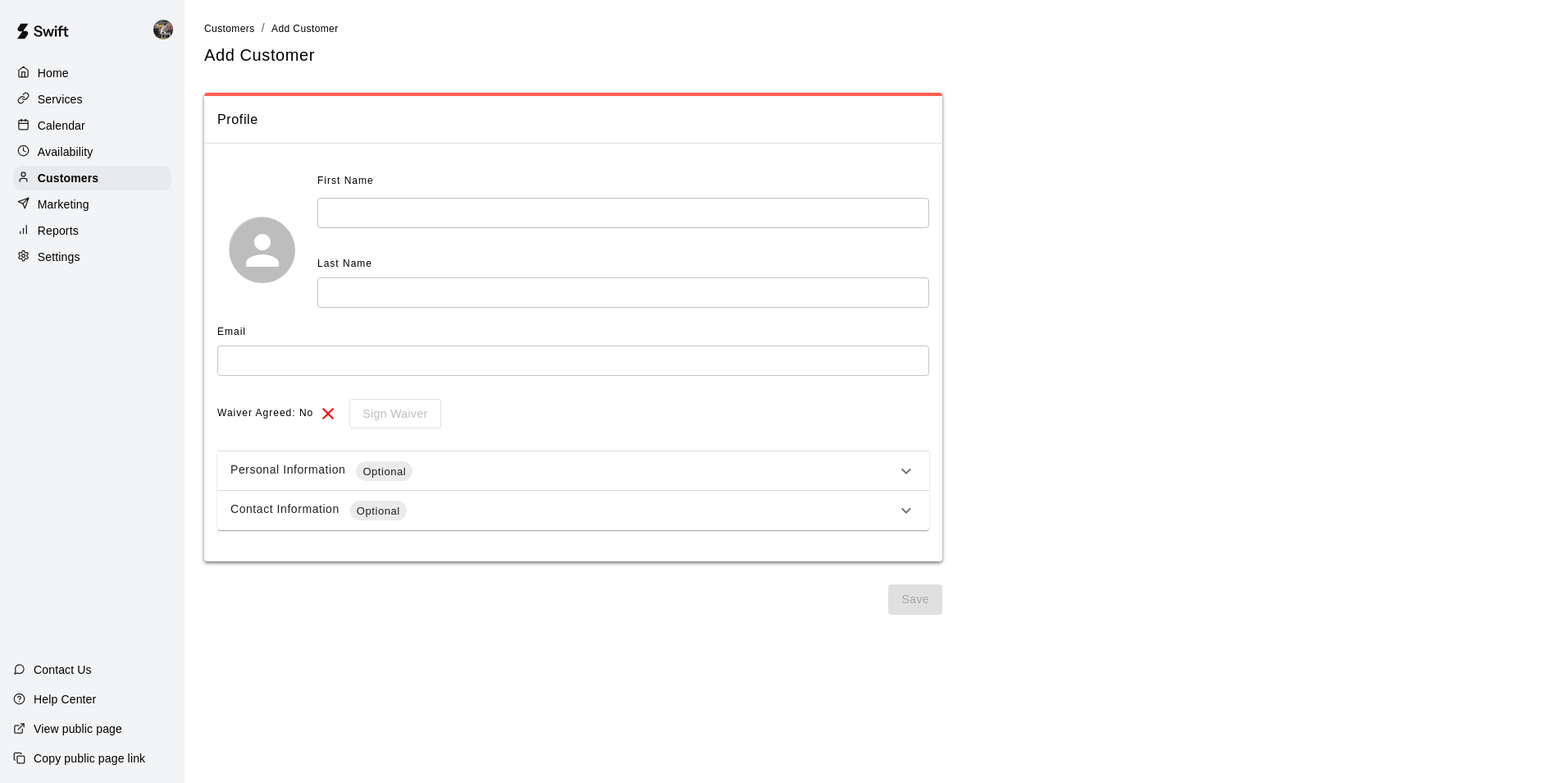
click at [392, 216] on input "text" at bounding box center [622, 213] width 612 height 31
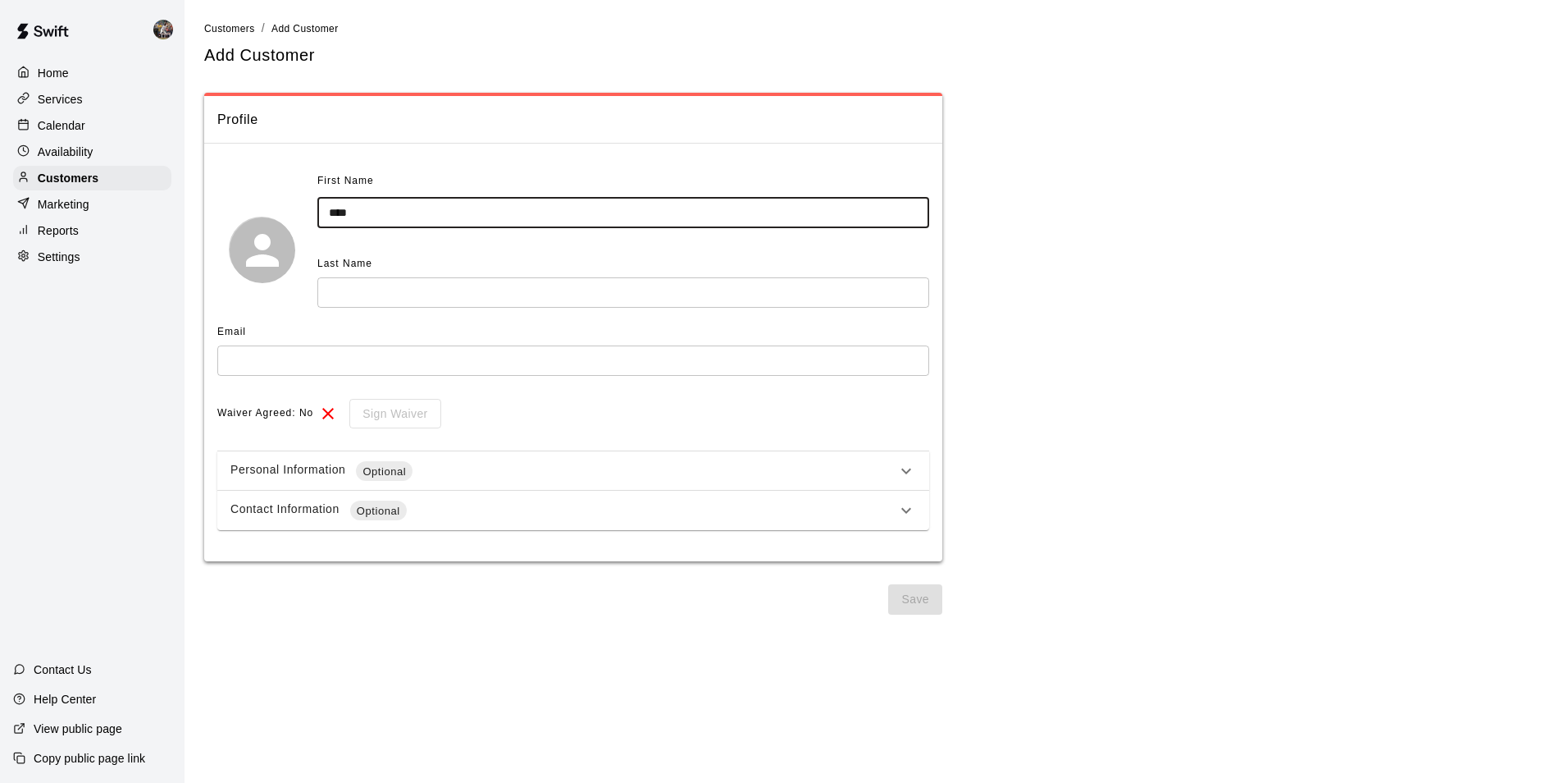
type input "****"
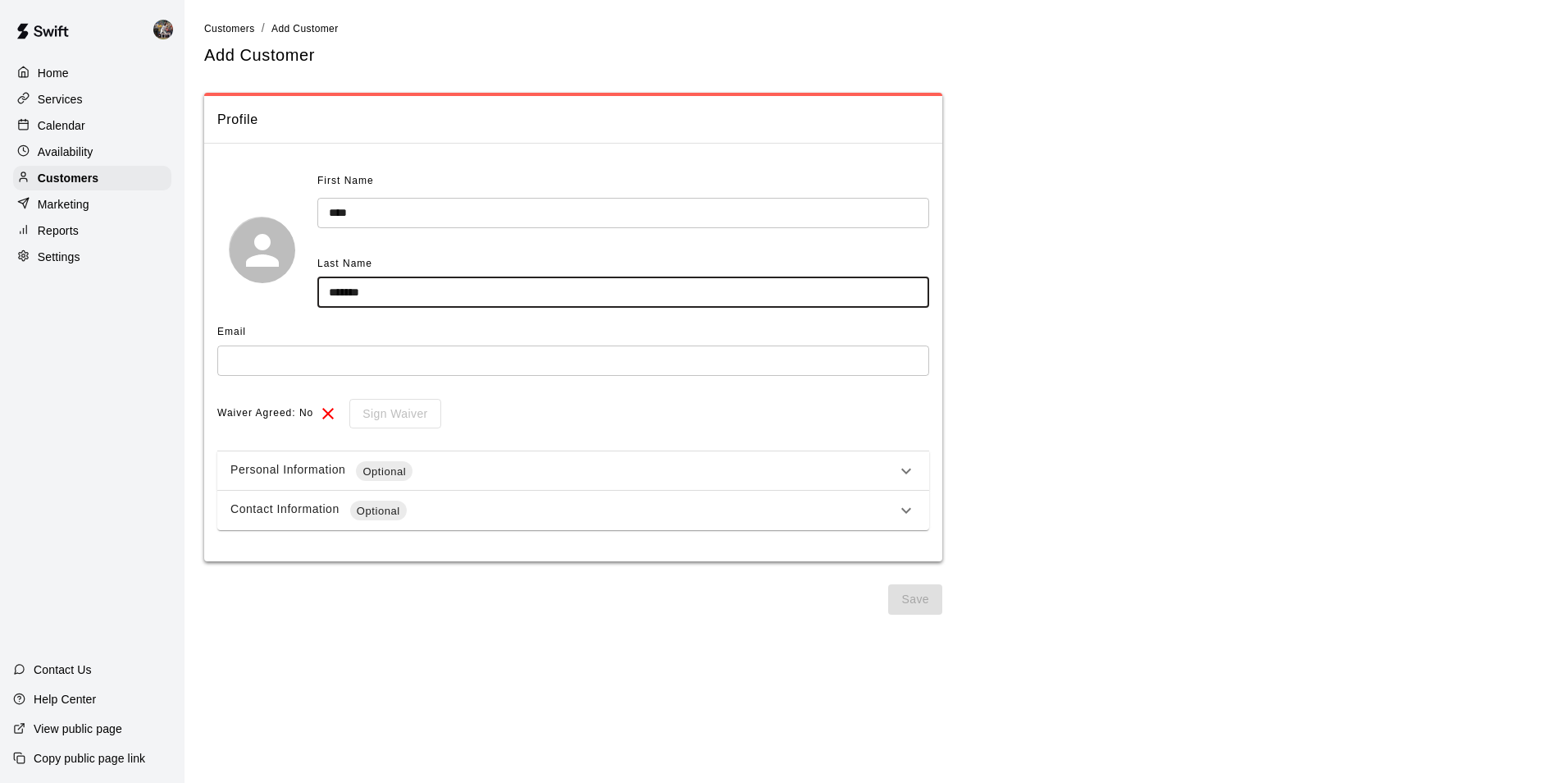
type input "*******"
click at [252, 361] on input "text" at bounding box center [573, 360] width 711 height 31
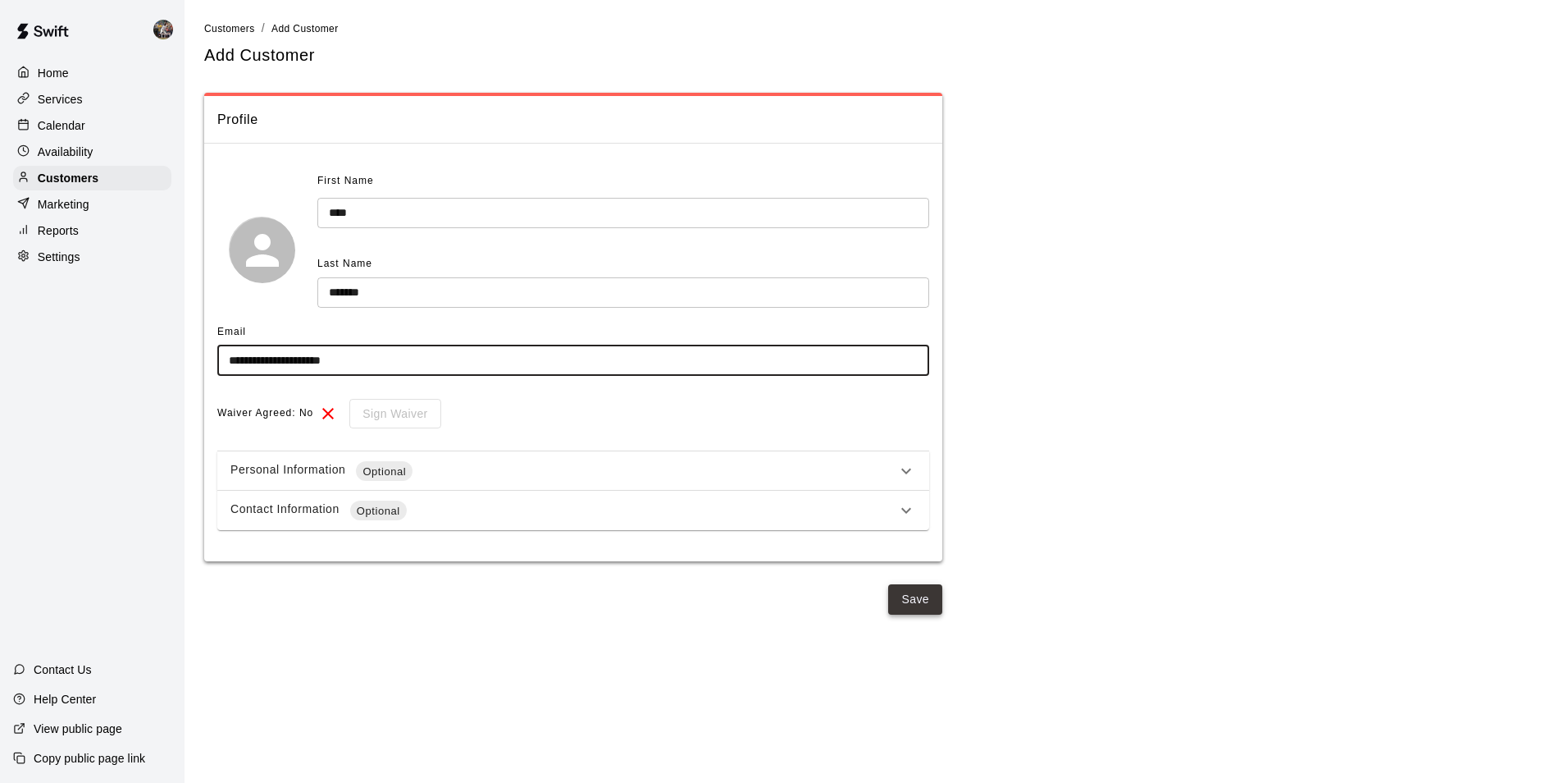
type input "**********"
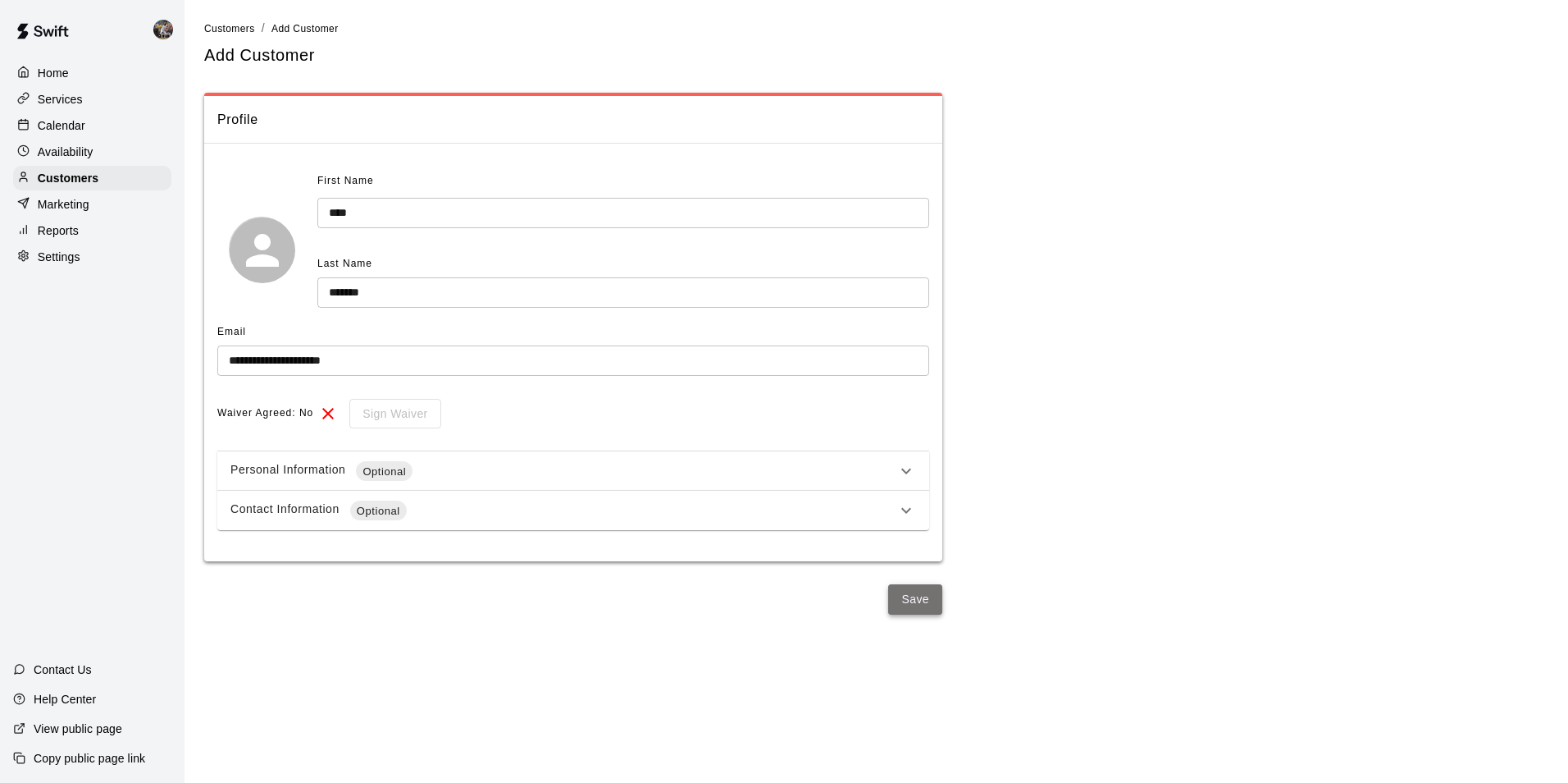
click at [914, 591] on button "Save" at bounding box center [915, 599] width 54 height 31
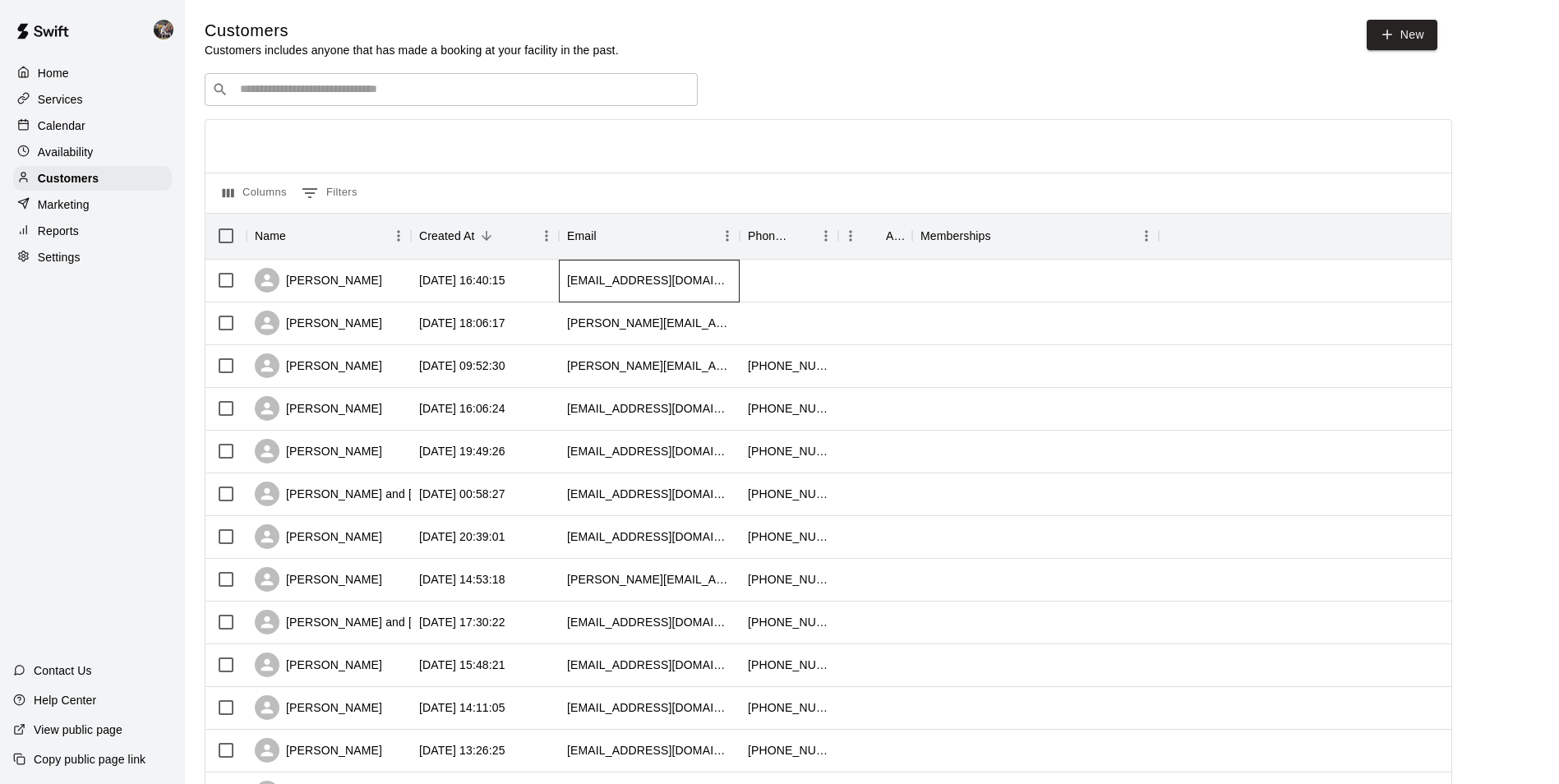
click at [712, 277] on div "[EMAIL_ADDRESS][DOMAIN_NAME]" at bounding box center [649, 280] width 181 height 43
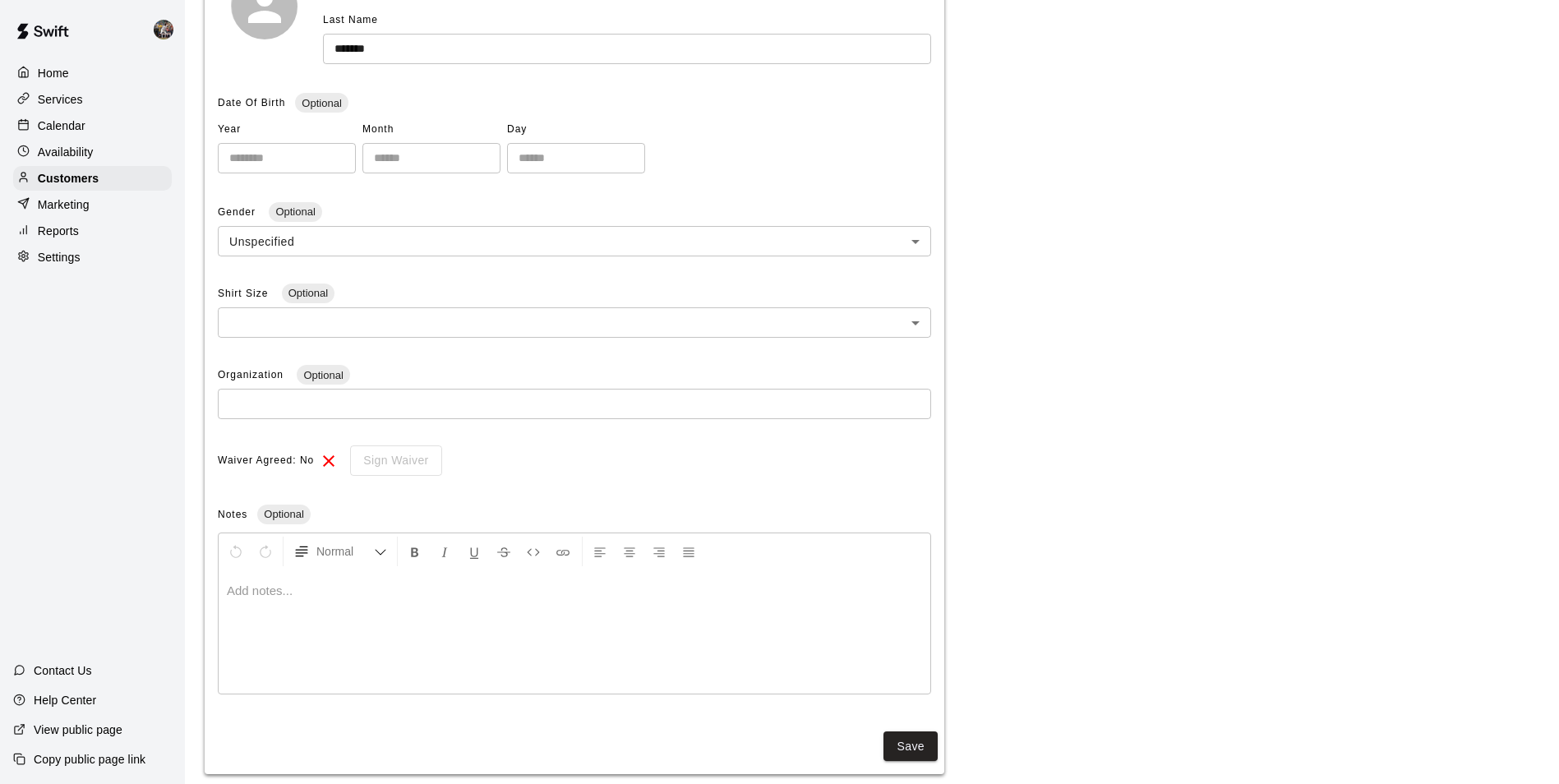
scroll to position [314, 0]
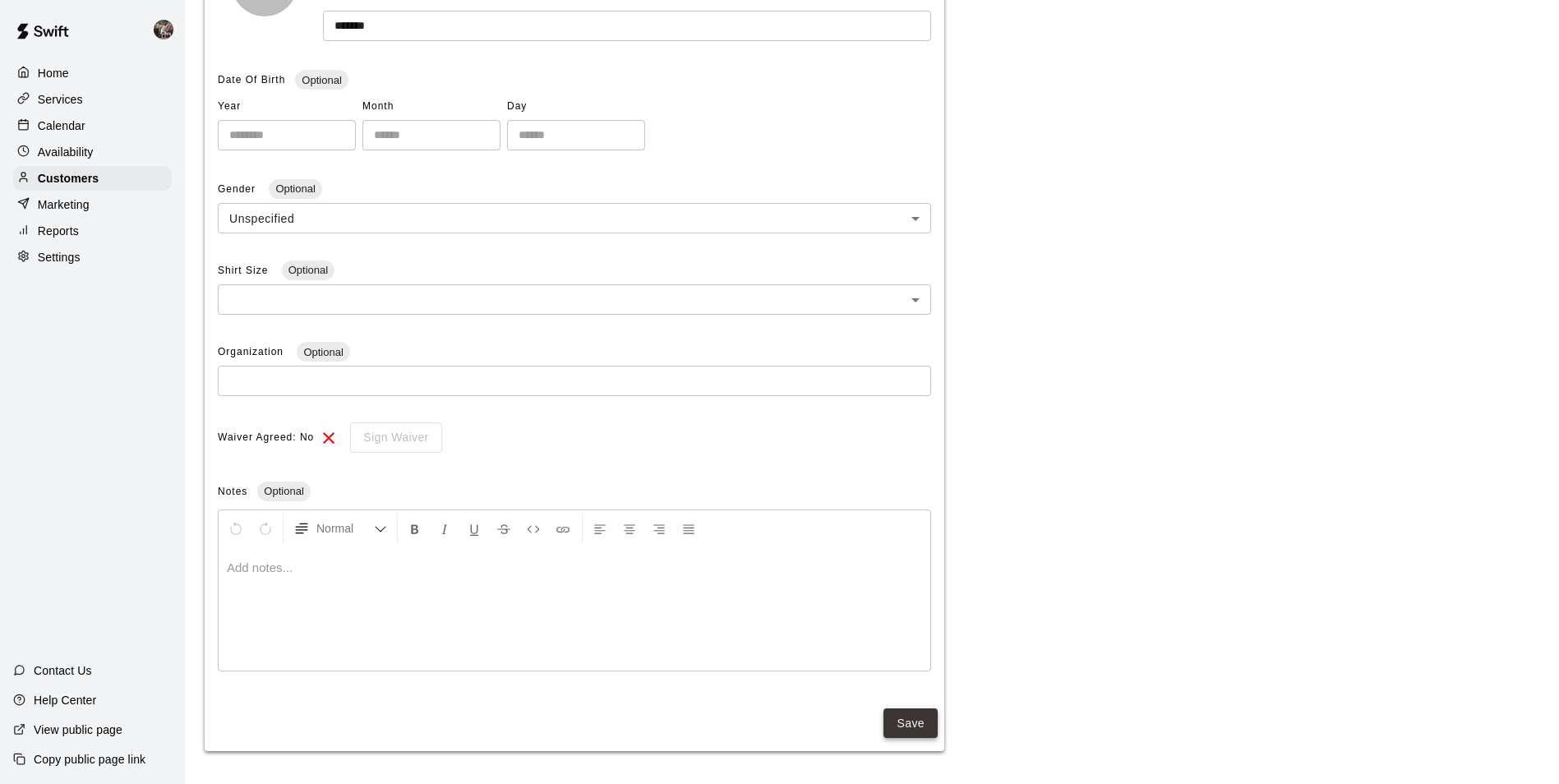
click at [911, 723] on button "Save" at bounding box center [910, 723] width 54 height 31
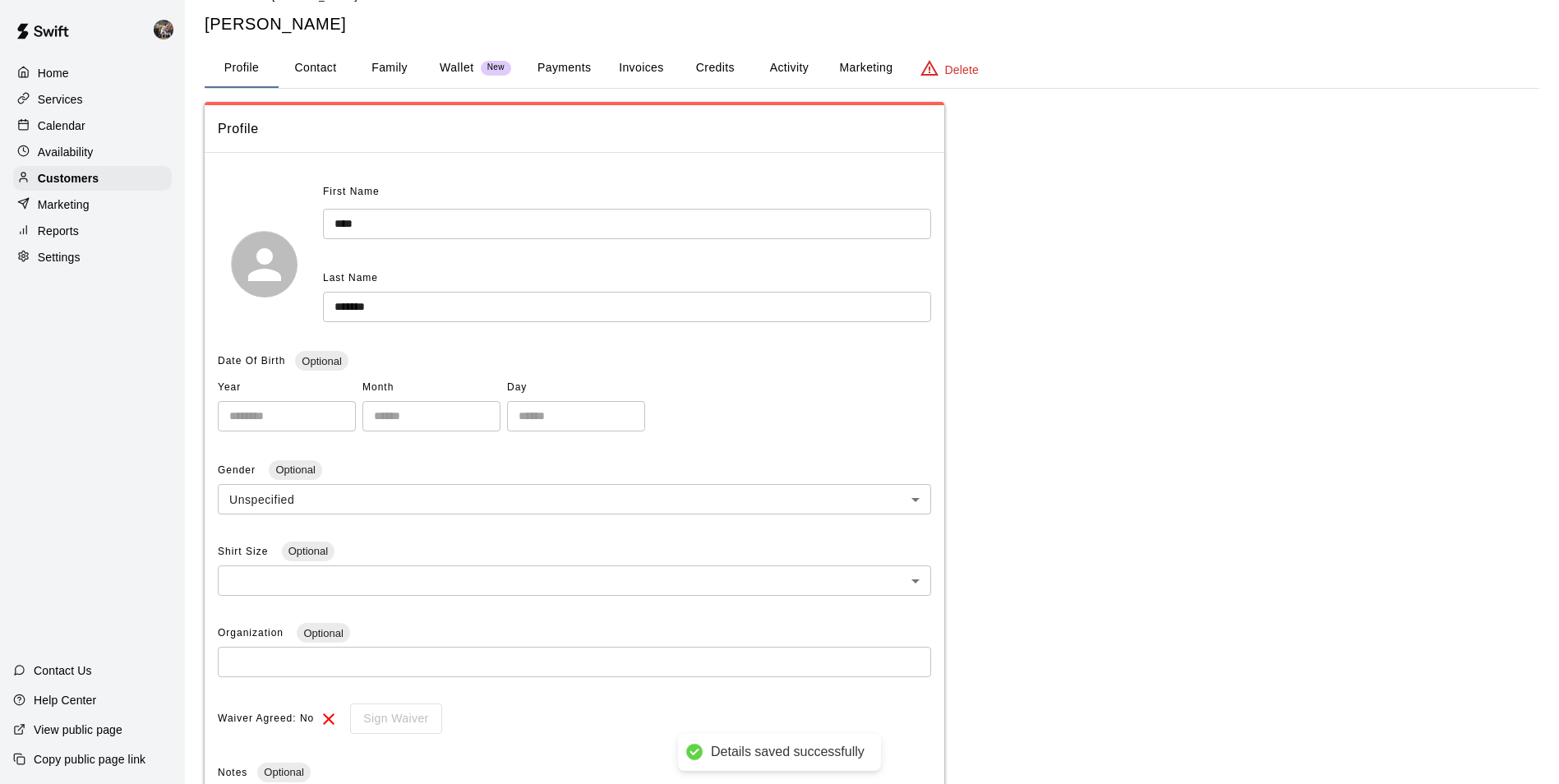
scroll to position [0, 0]
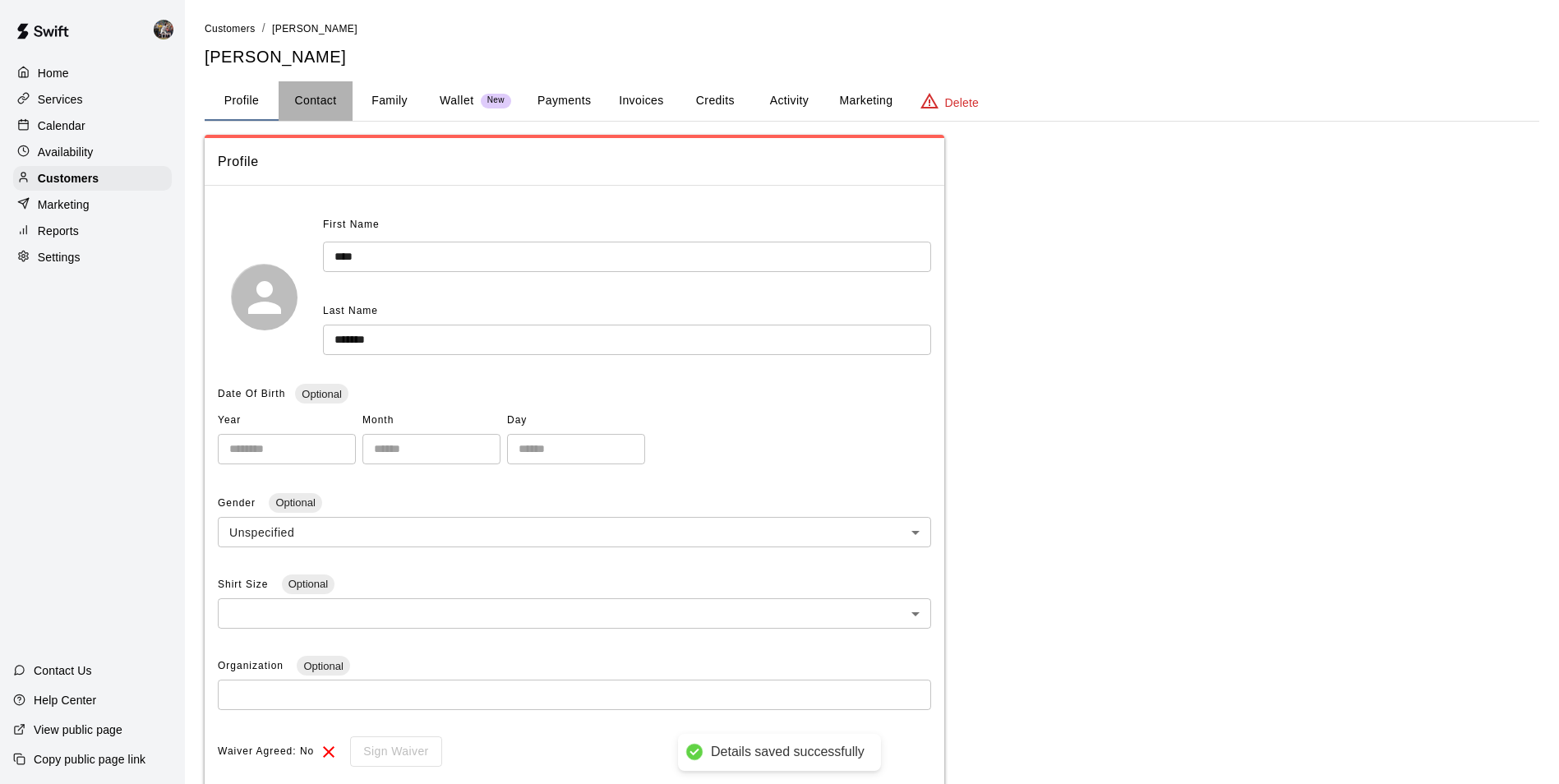
click at [300, 94] on button "Contact" at bounding box center [315, 101] width 74 height 40
select select "**"
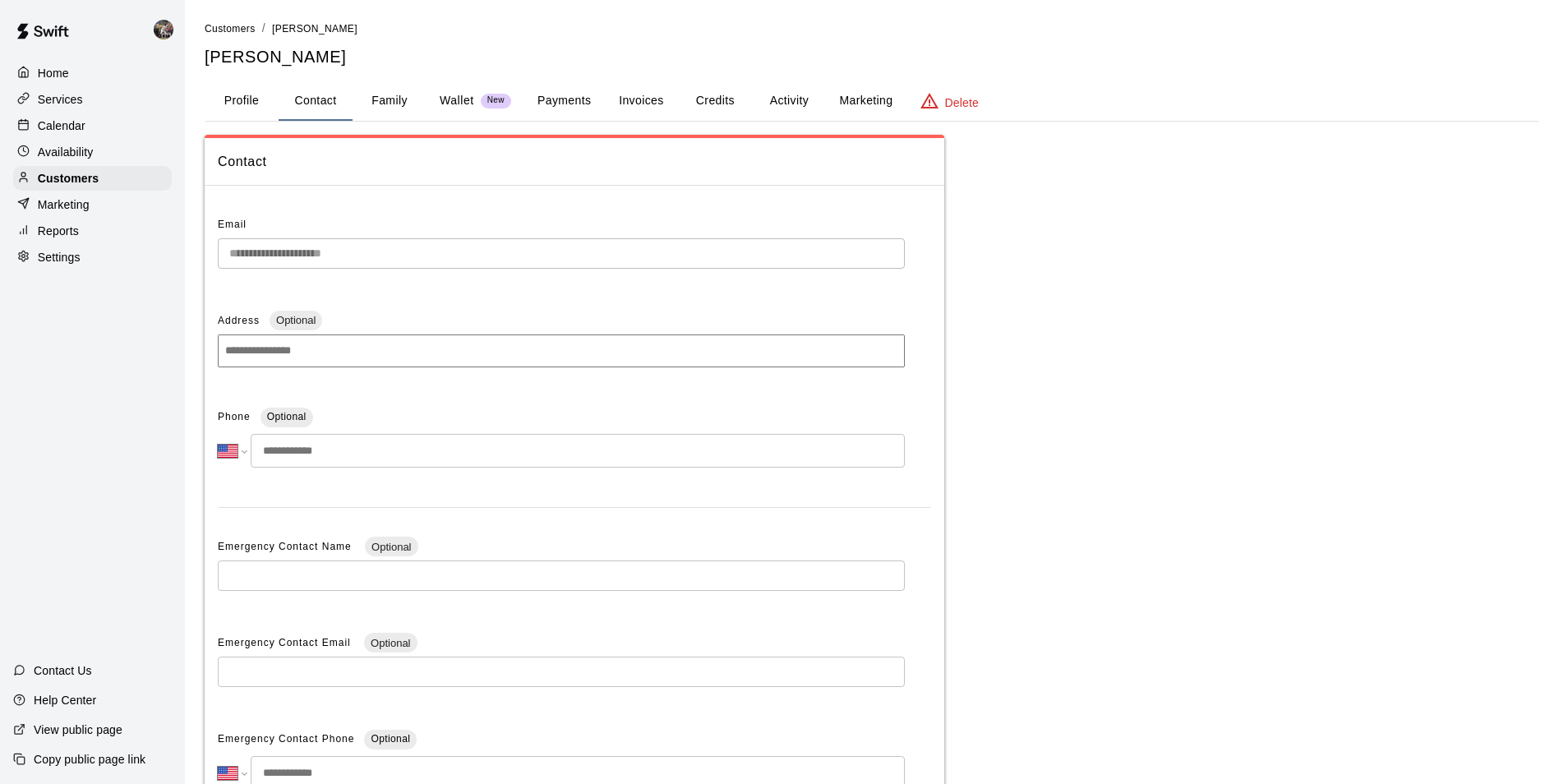
click at [357, 447] on input "tel" at bounding box center [577, 450] width 655 height 34
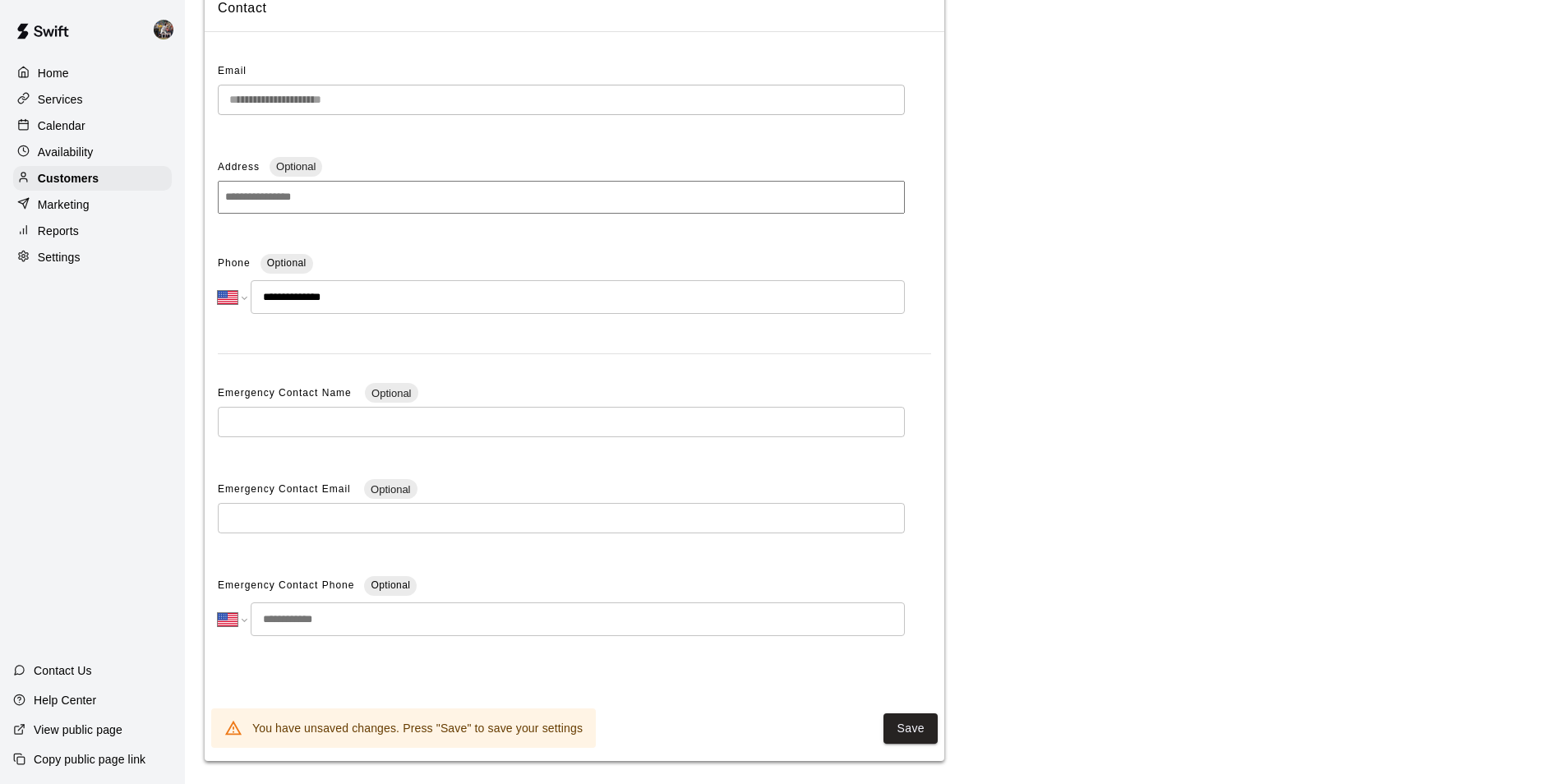
scroll to position [165, 0]
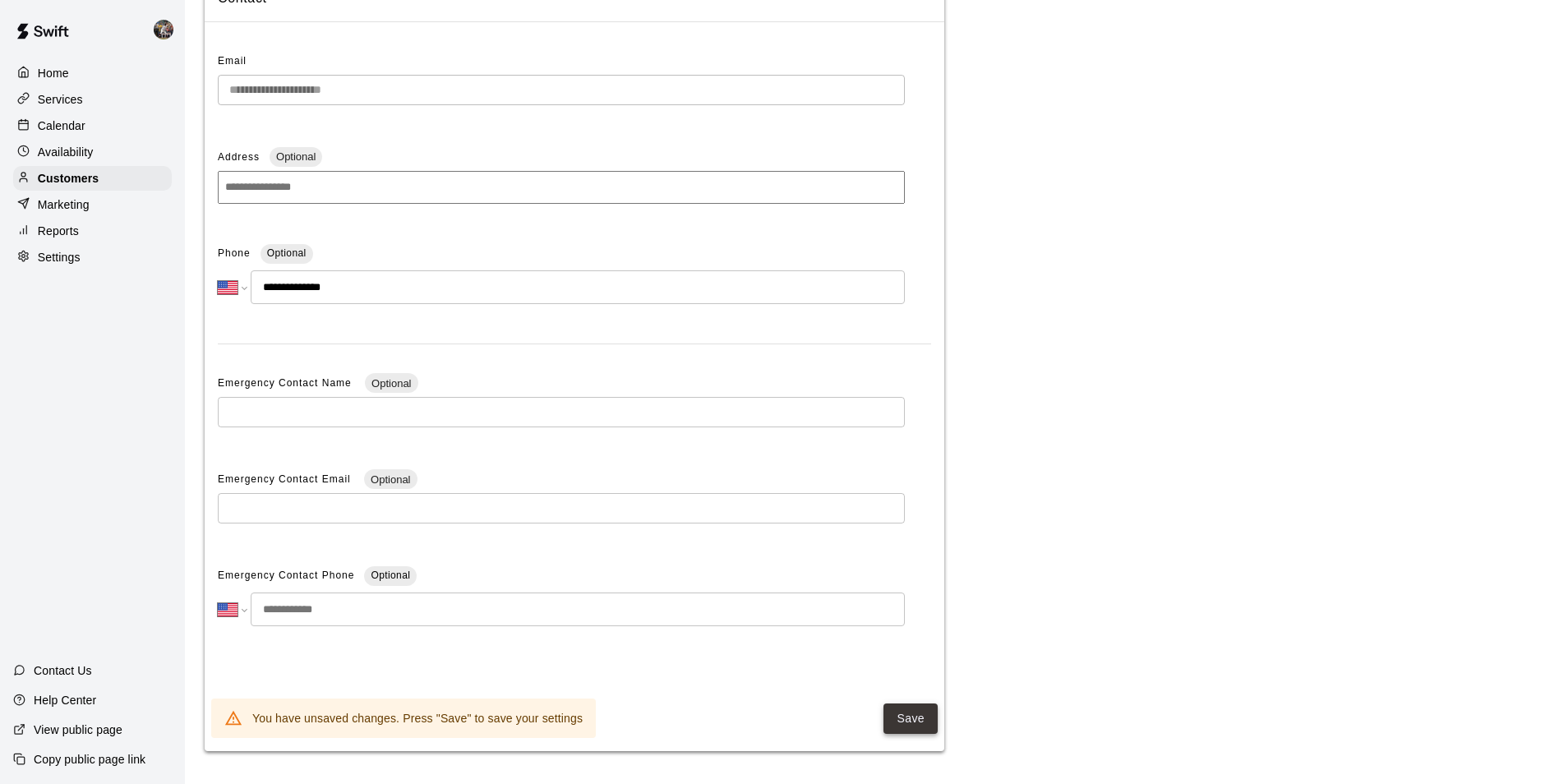
type input "**********"
click at [905, 719] on button "Save" at bounding box center [910, 718] width 54 height 31
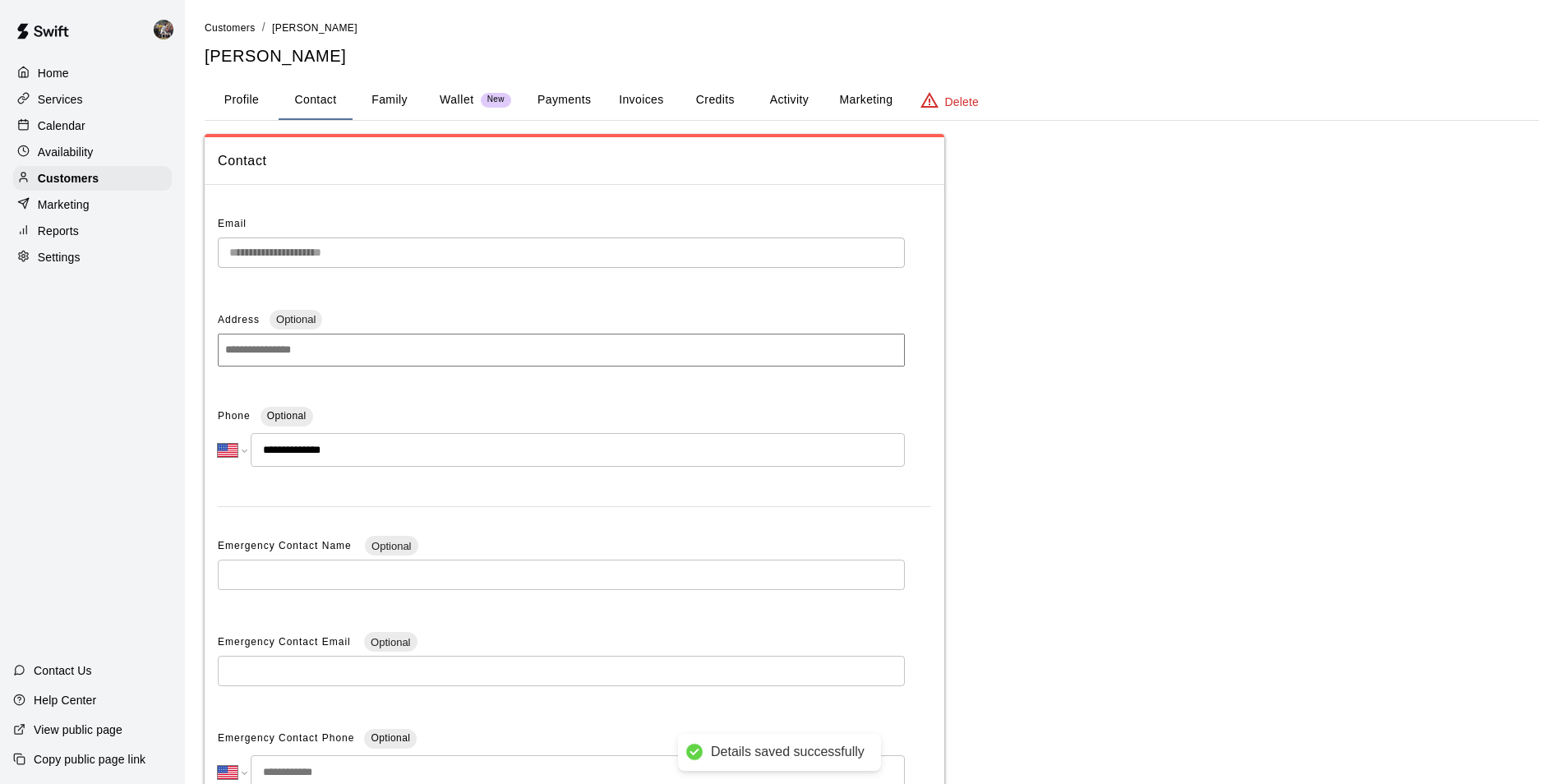
scroll to position [0, 0]
click at [380, 97] on button "Family" at bounding box center [389, 101] width 74 height 40
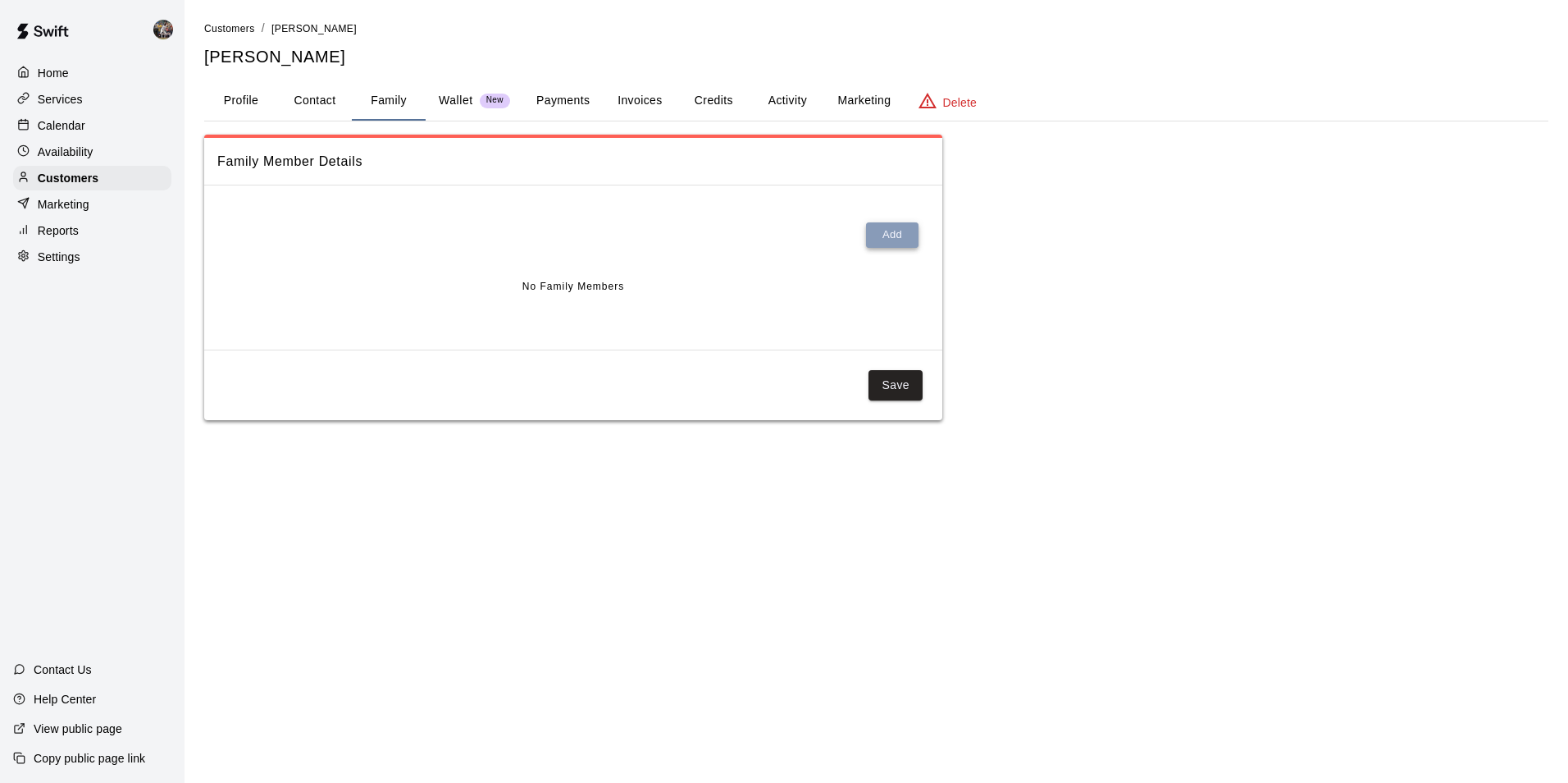
click at [891, 229] on button "Add" at bounding box center [891, 235] width 52 height 26
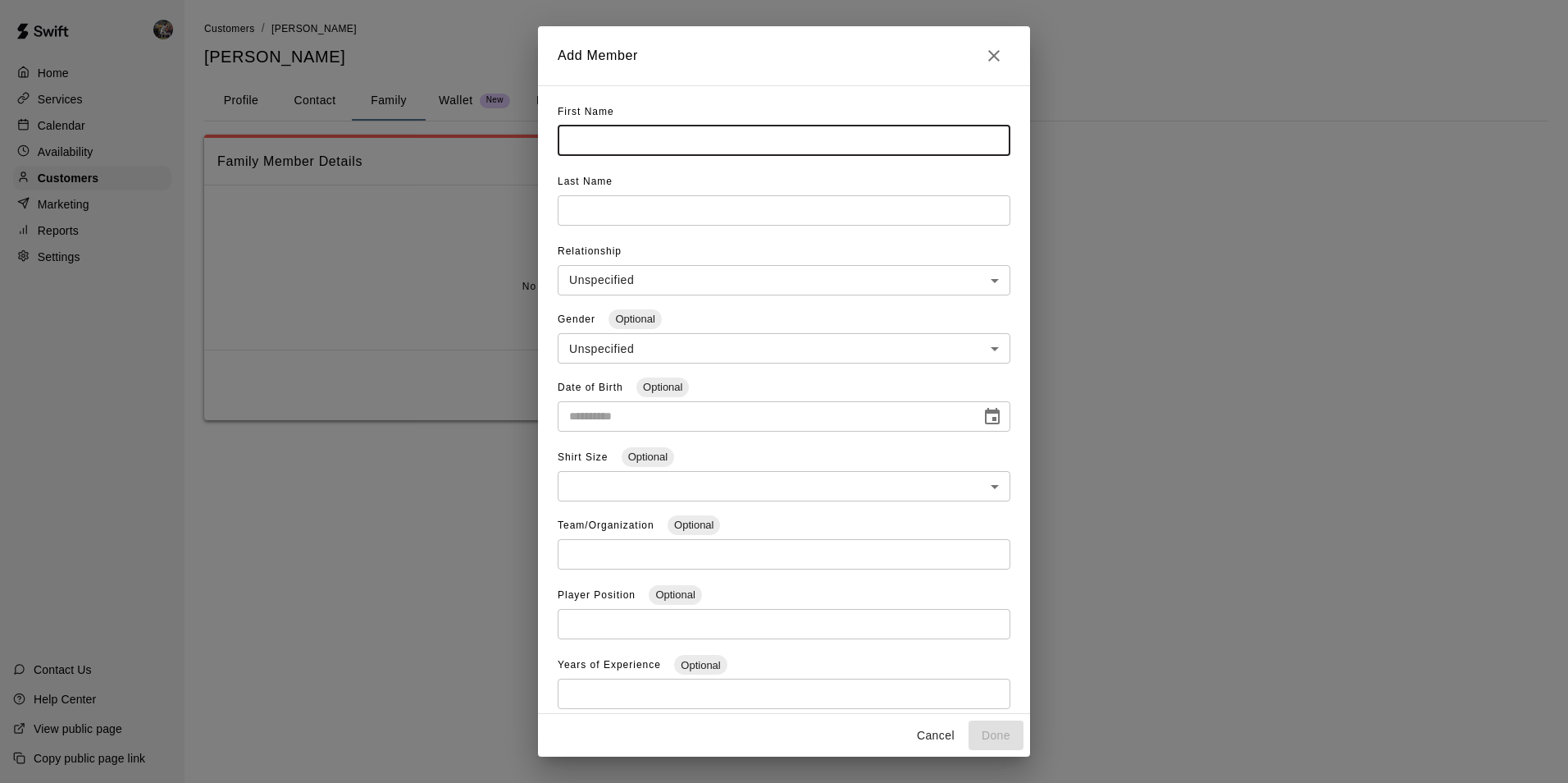
click at [603, 142] on input "text" at bounding box center [784, 140] width 453 height 31
type input "******"
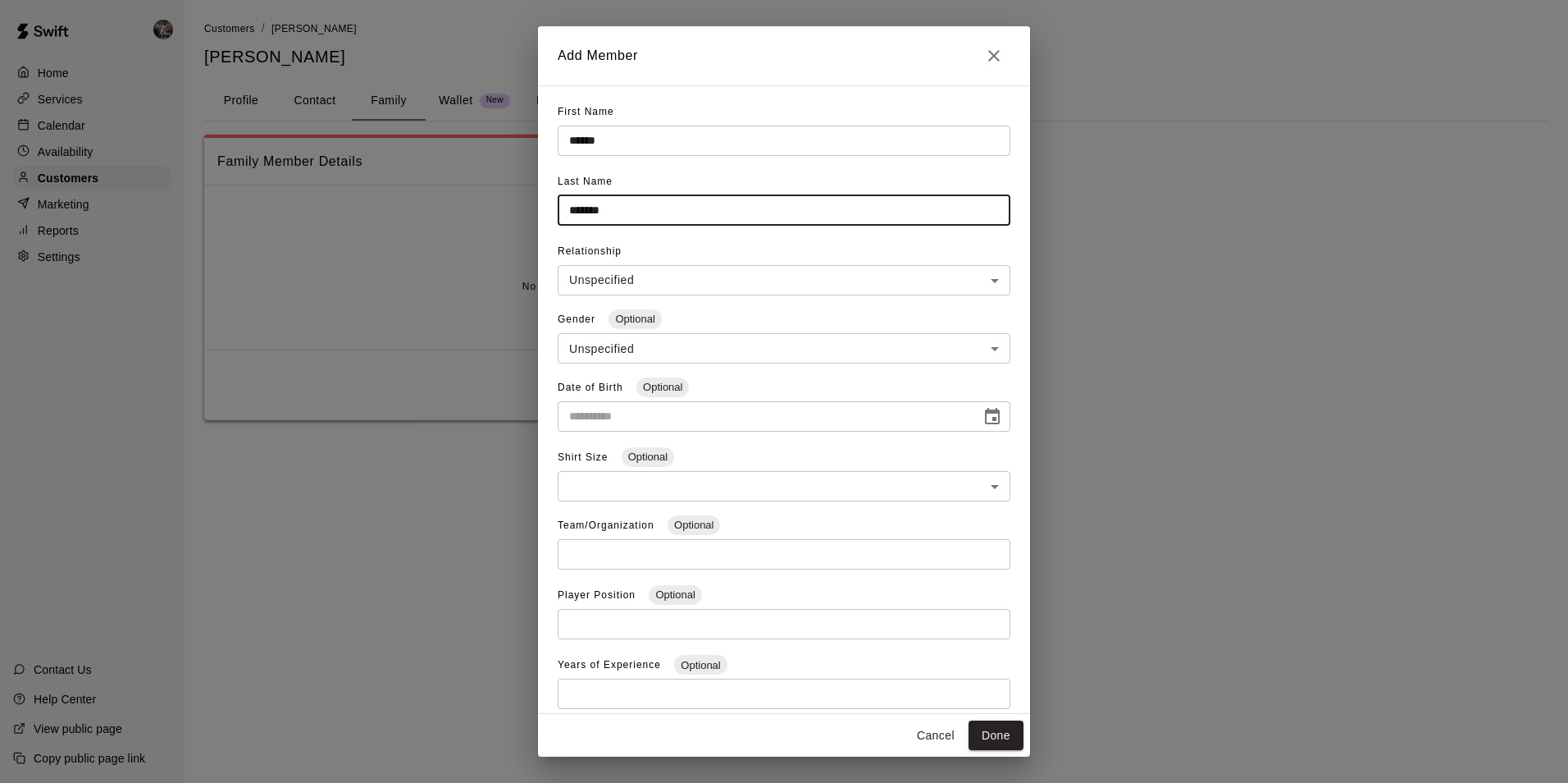
type input "*******"
click at [600, 277] on body "**********" at bounding box center [784, 226] width 1568 height 453
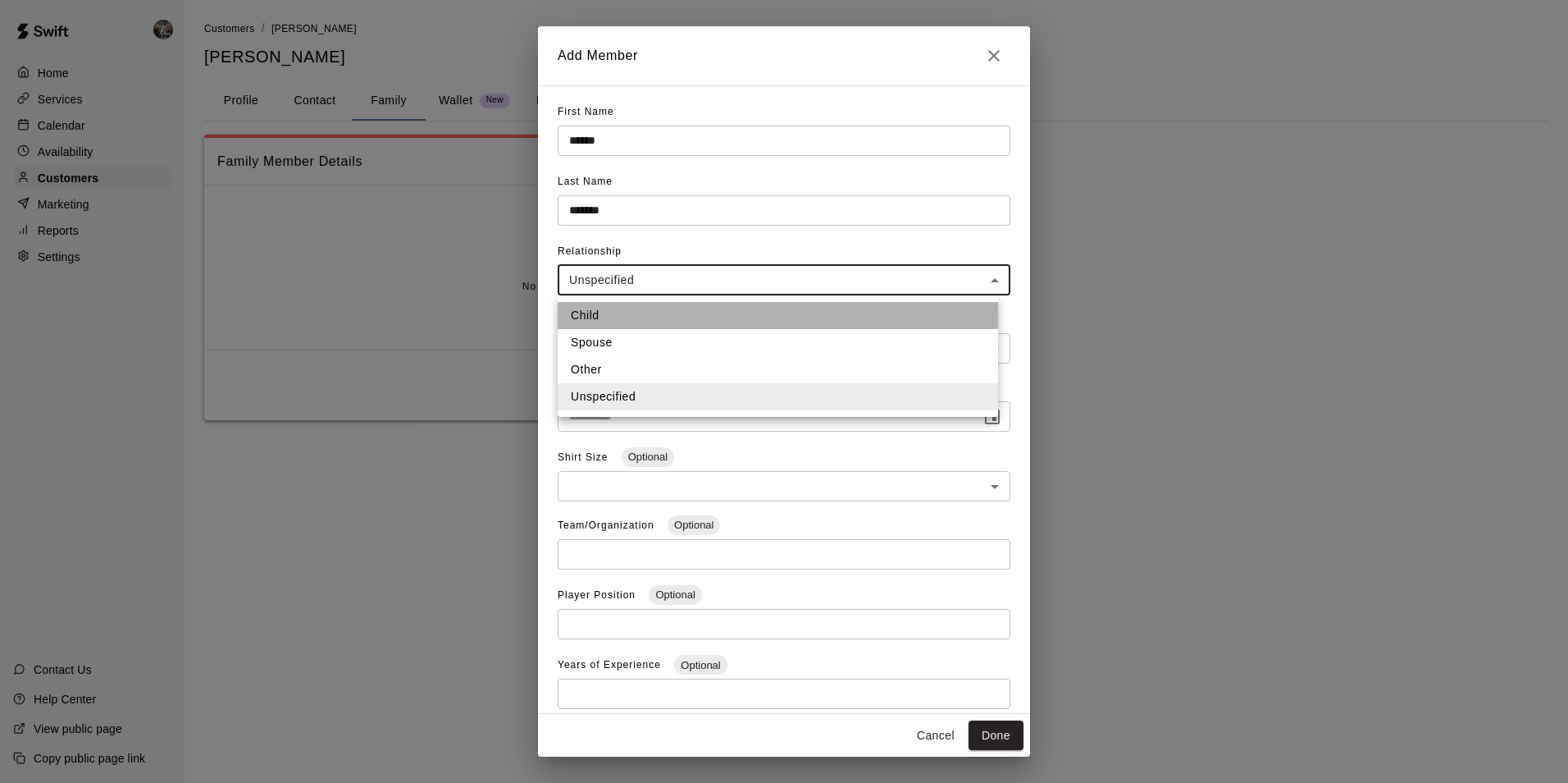
click at [600, 316] on li "Child" at bounding box center [778, 314] width 441 height 27
type input "*****"
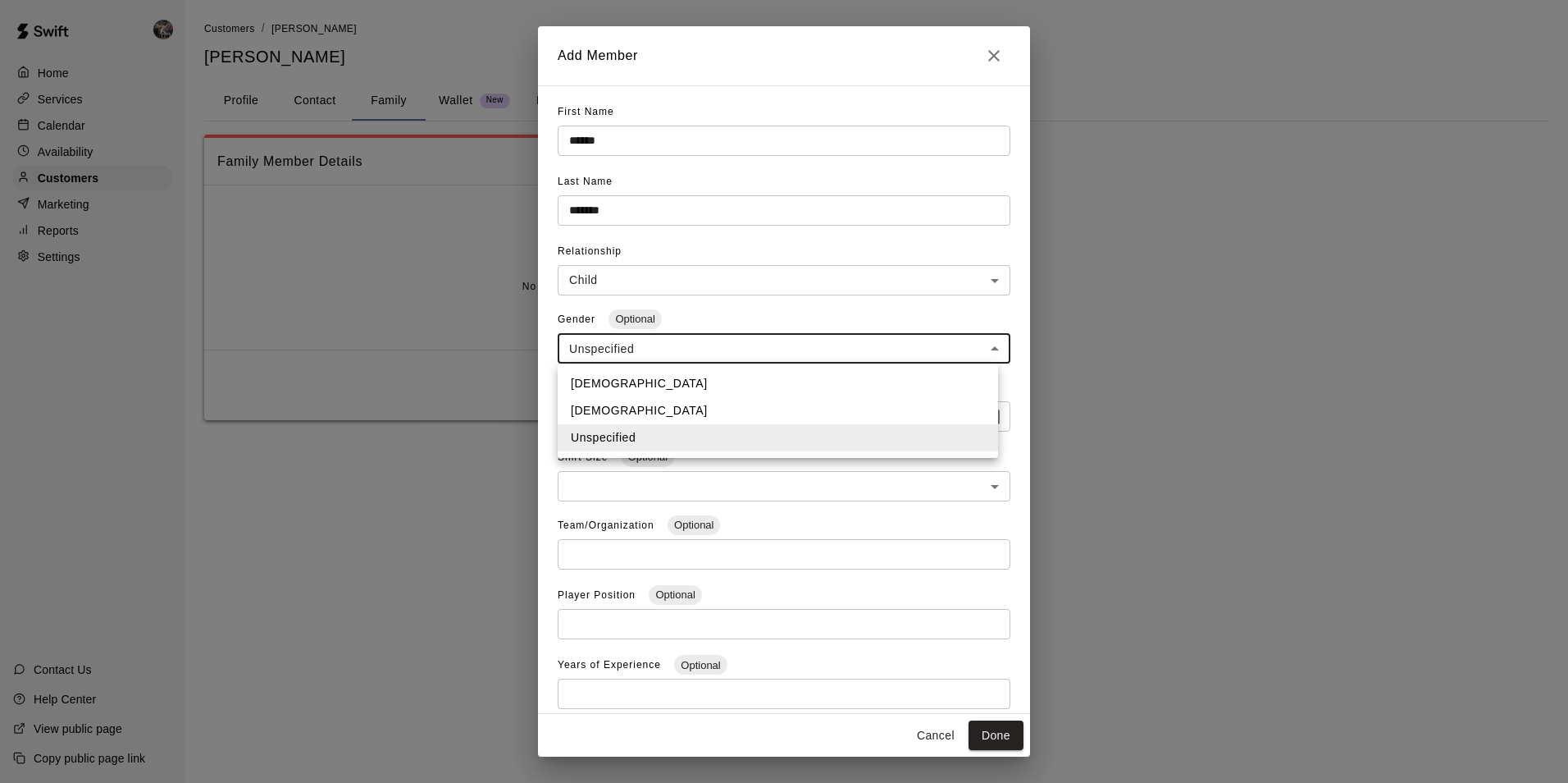
click at [603, 345] on body "**********" at bounding box center [784, 226] width 1568 height 453
click at [596, 385] on li "[DEMOGRAPHIC_DATA]" at bounding box center [778, 383] width 441 height 27
type input "****"
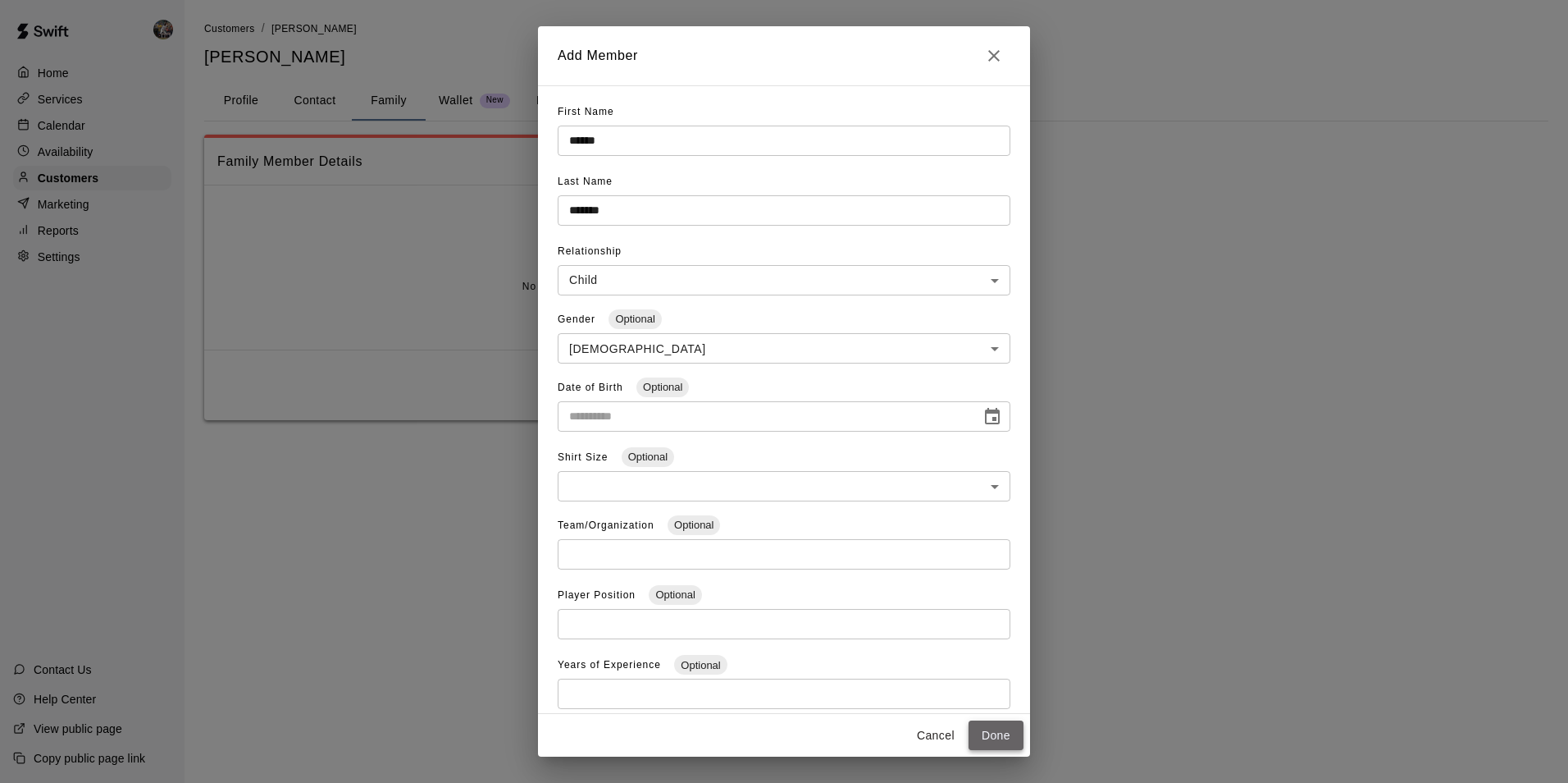
click at [993, 738] on button "Done" at bounding box center [996, 736] width 55 height 31
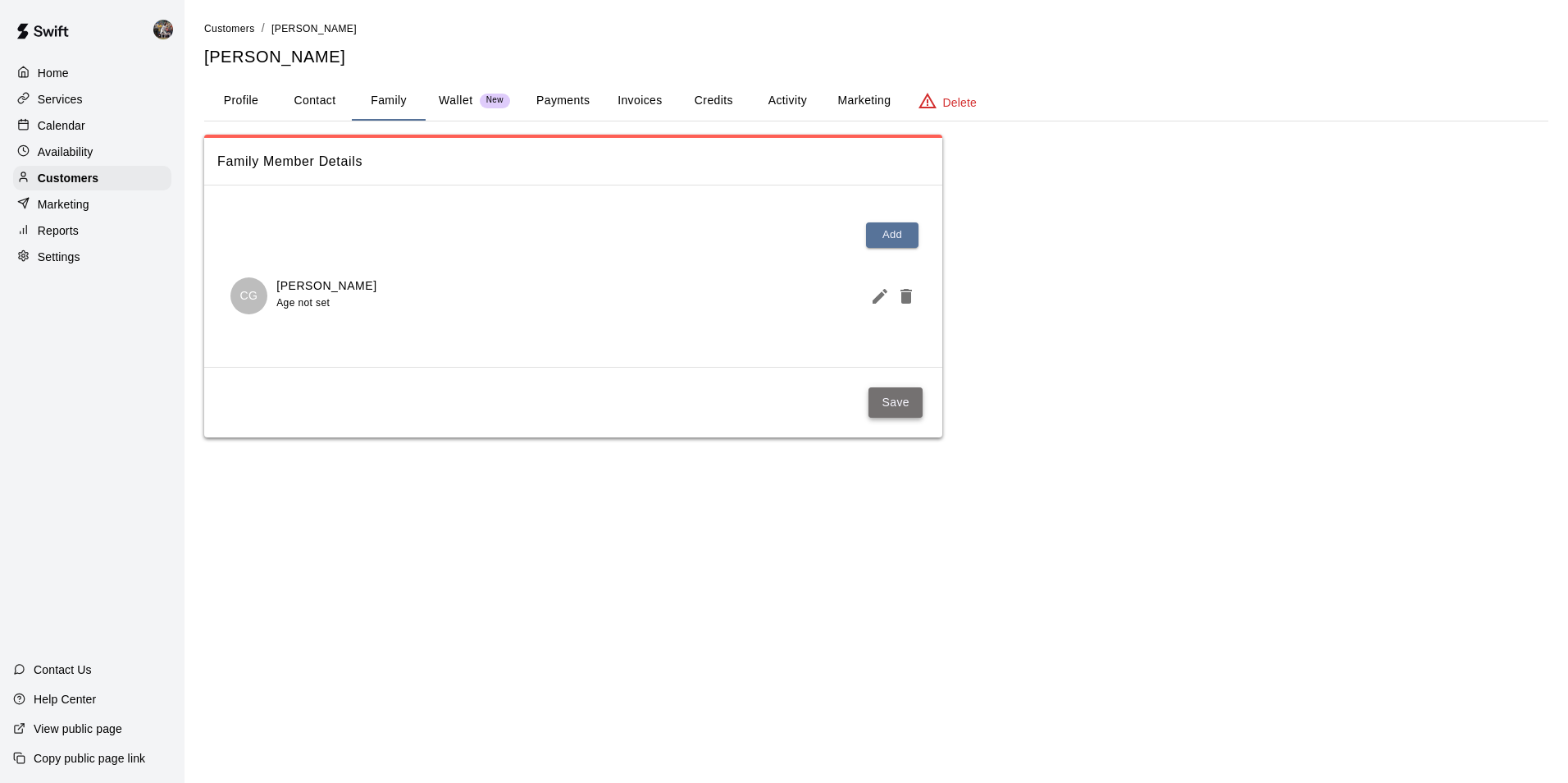
click at [895, 400] on button "Save" at bounding box center [895, 402] width 54 height 31
click at [242, 98] on button "Profile" at bounding box center [241, 101] width 74 height 40
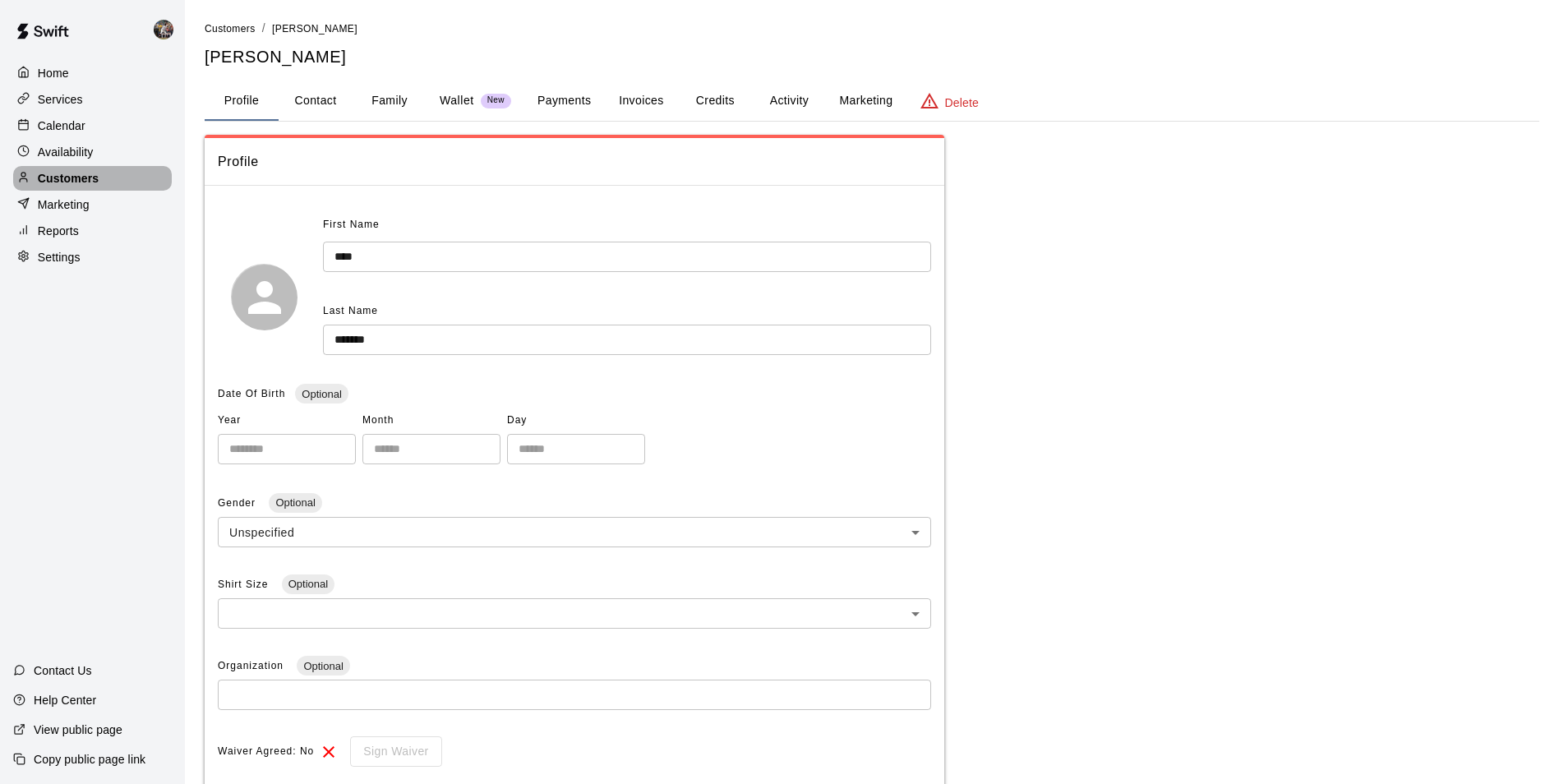
click at [108, 179] on div "Customers" at bounding box center [92, 178] width 158 height 25
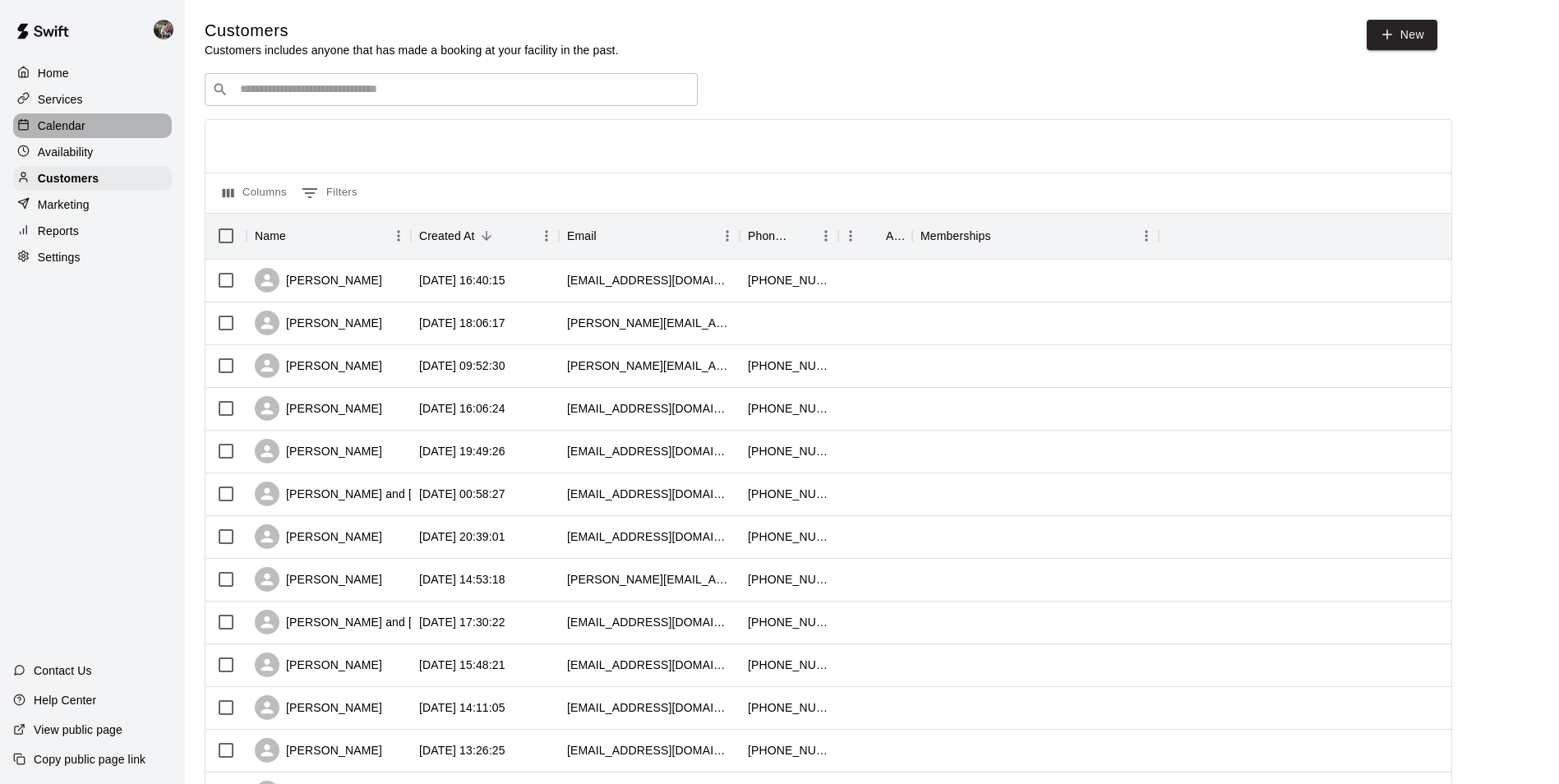
click at [99, 126] on div "Calendar" at bounding box center [92, 126] width 158 height 25
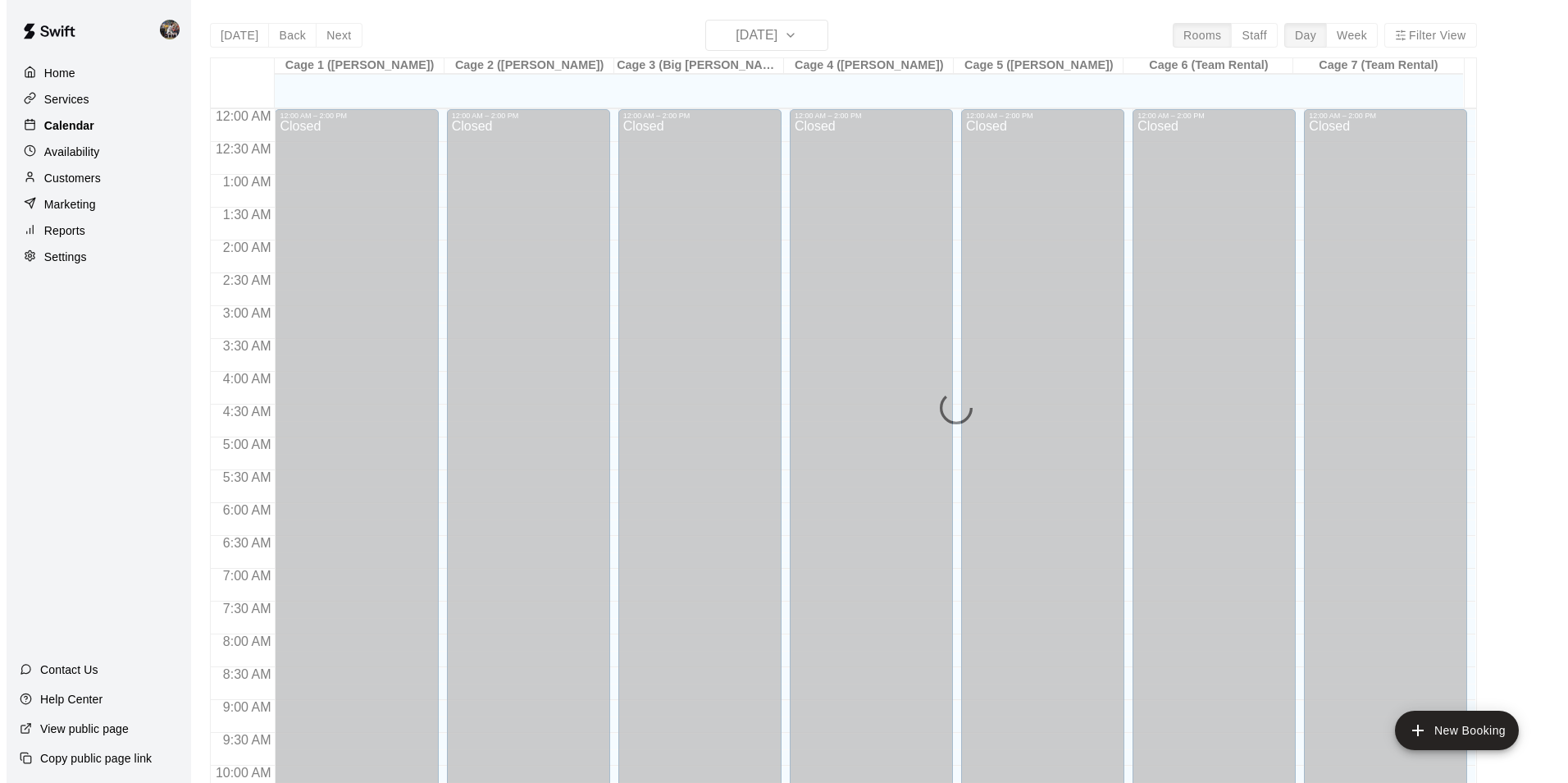
scroll to position [833, 0]
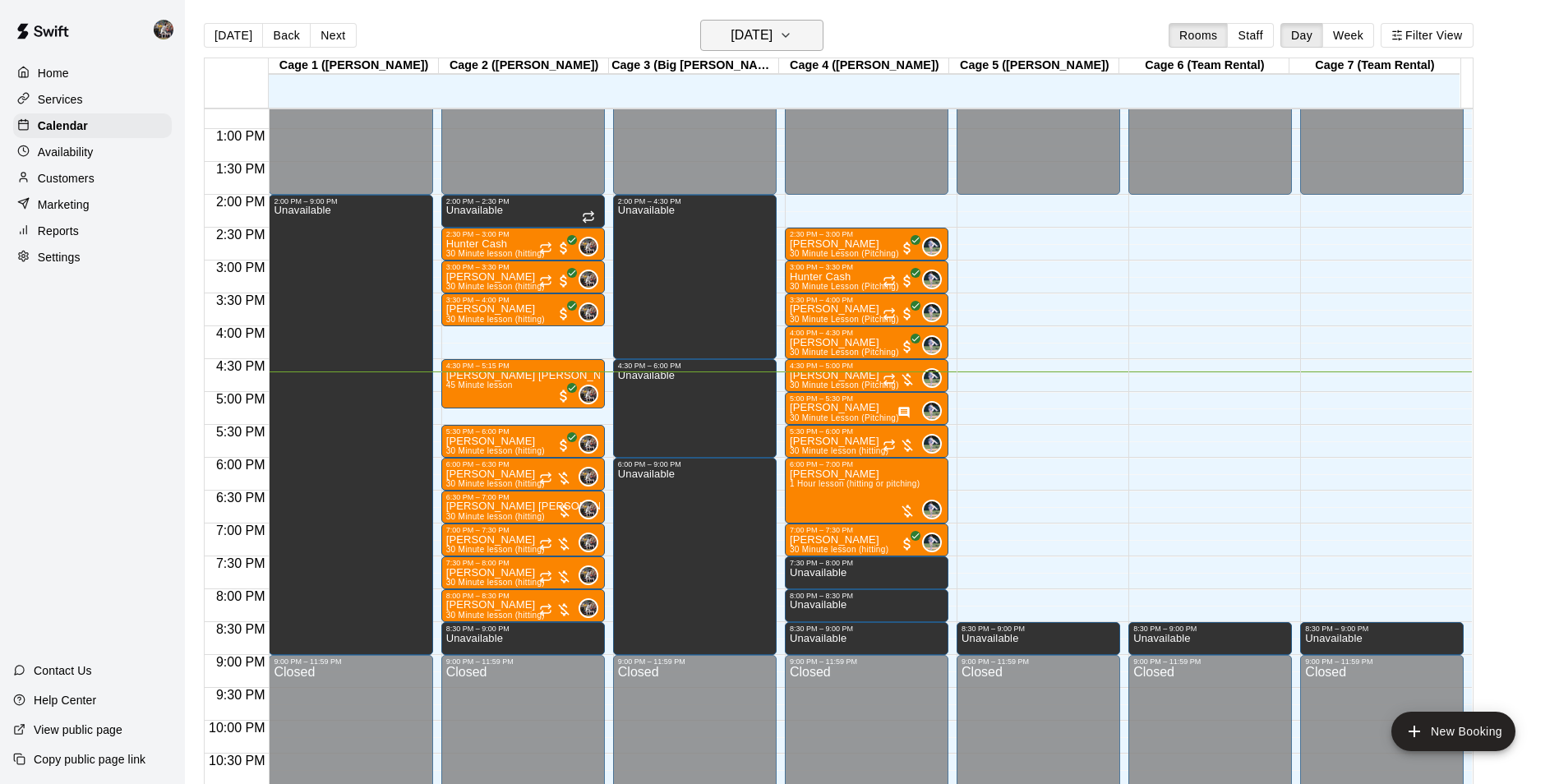
click at [731, 32] on h6 "[DATE]" at bounding box center [752, 35] width 42 height 23
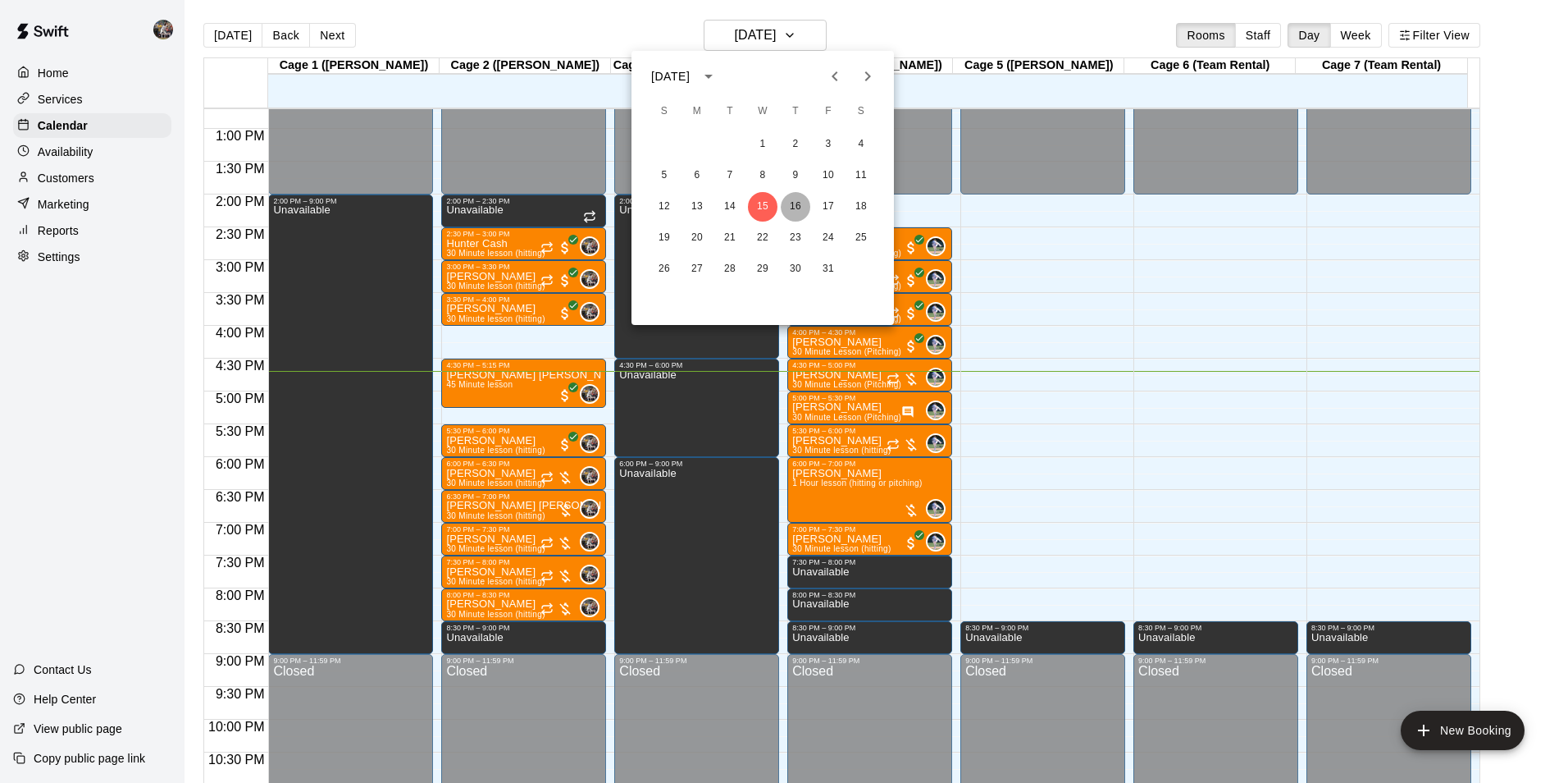
click at [797, 206] on button "16" at bounding box center [795, 207] width 30 height 30
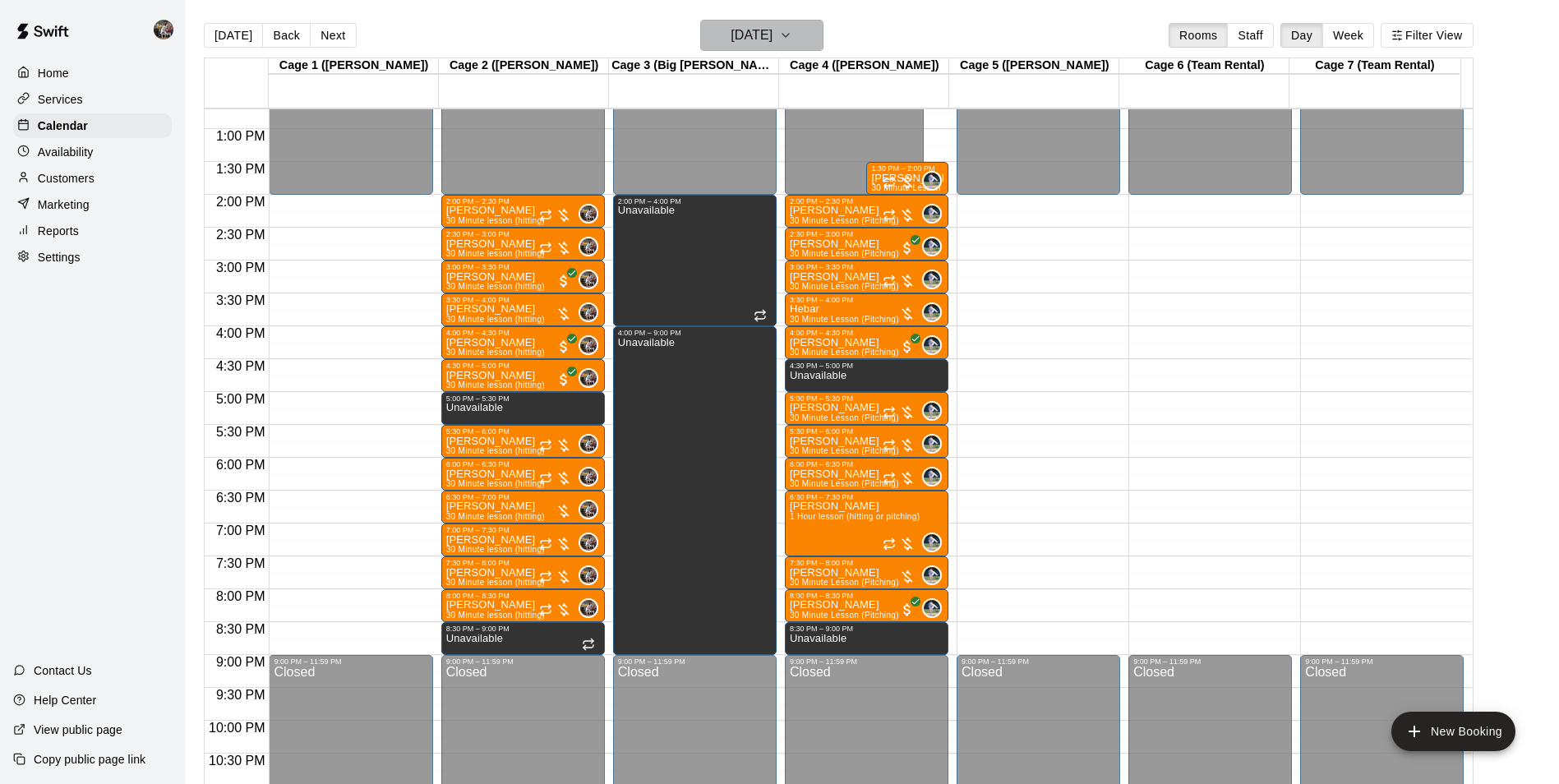
click at [732, 35] on h6 "[DATE]" at bounding box center [752, 35] width 42 height 23
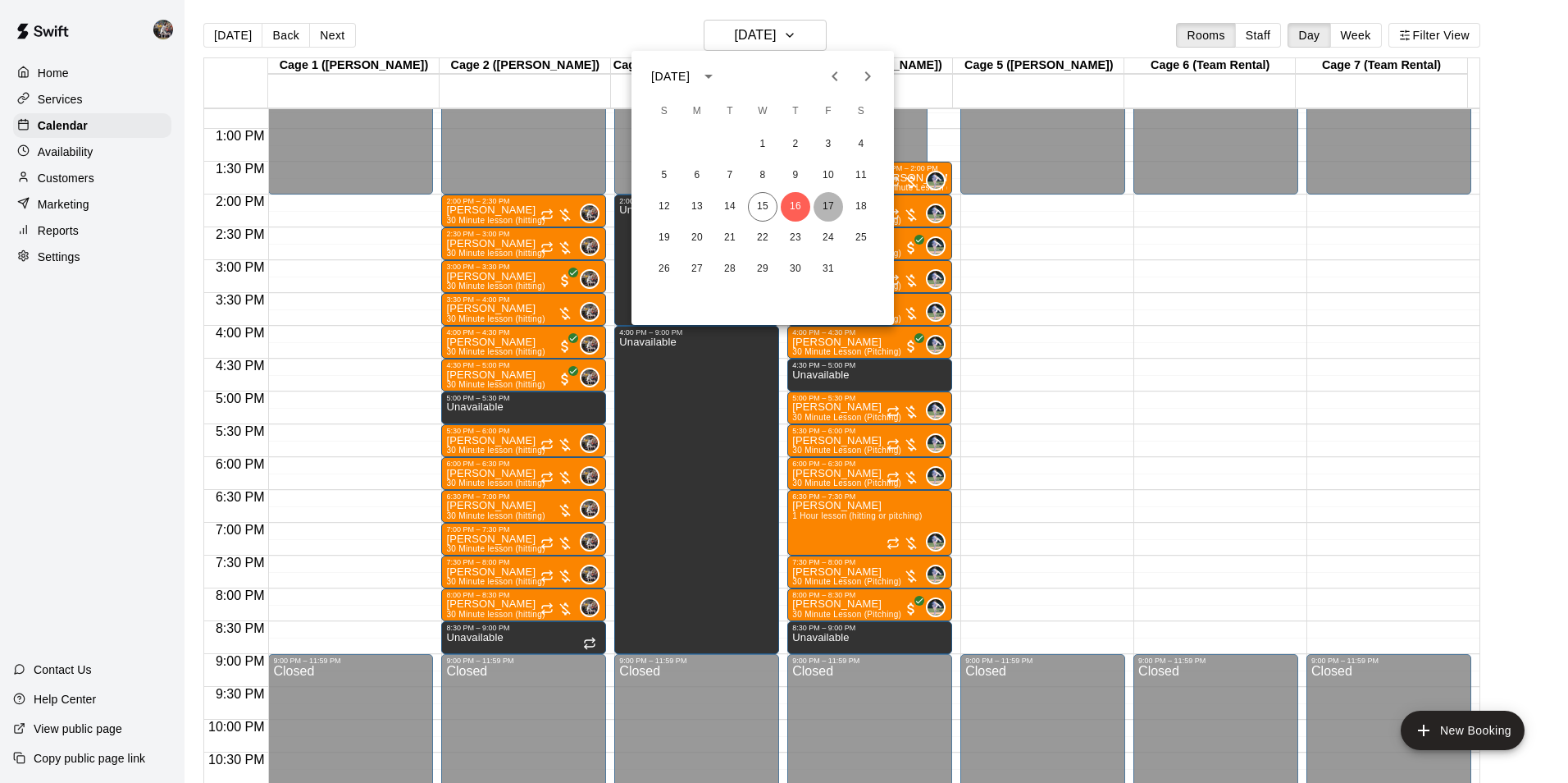
click at [826, 202] on button "17" at bounding box center [828, 207] width 30 height 30
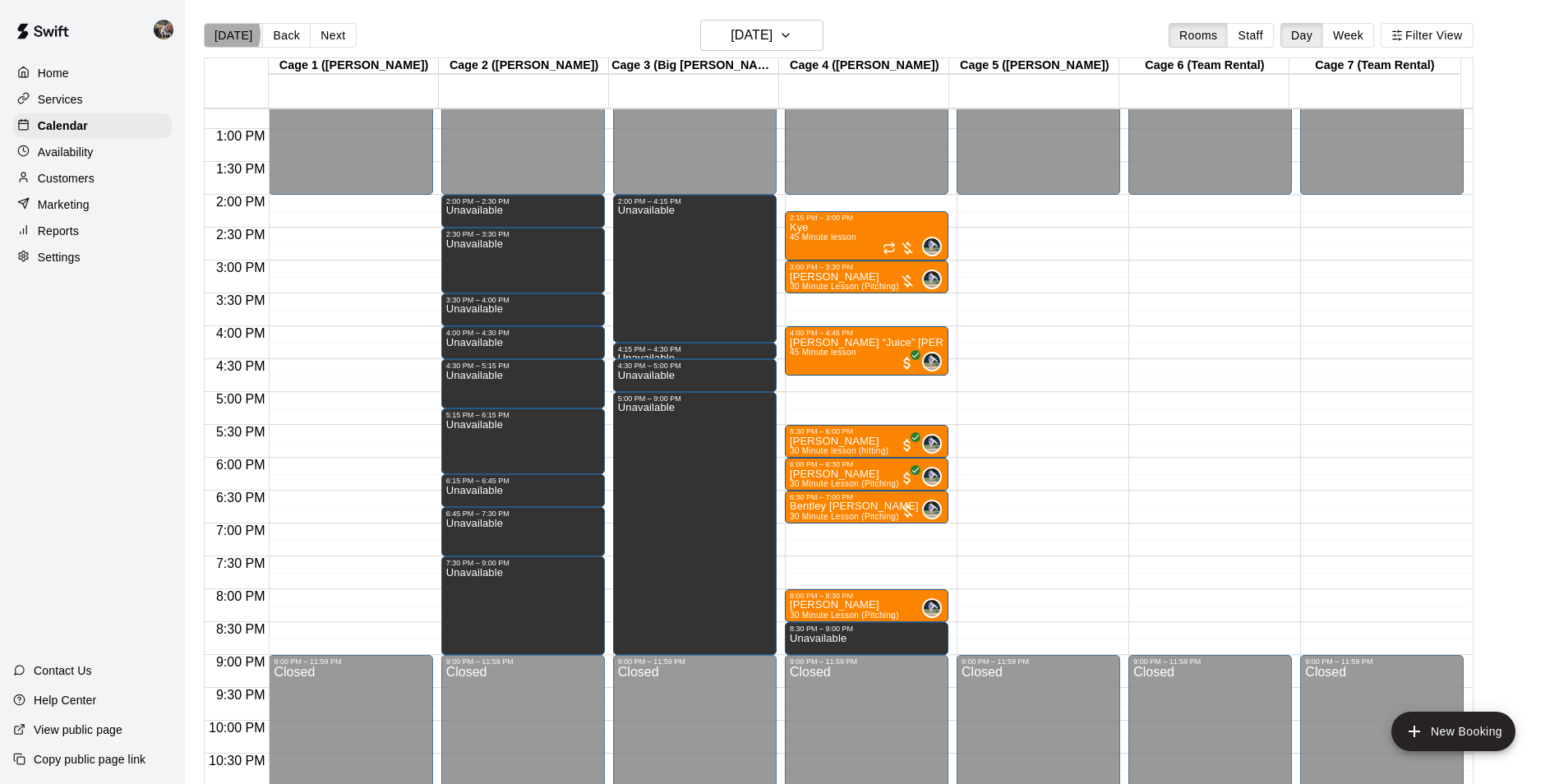
click at [225, 34] on button "[DATE]" at bounding box center [234, 35] width 59 height 25
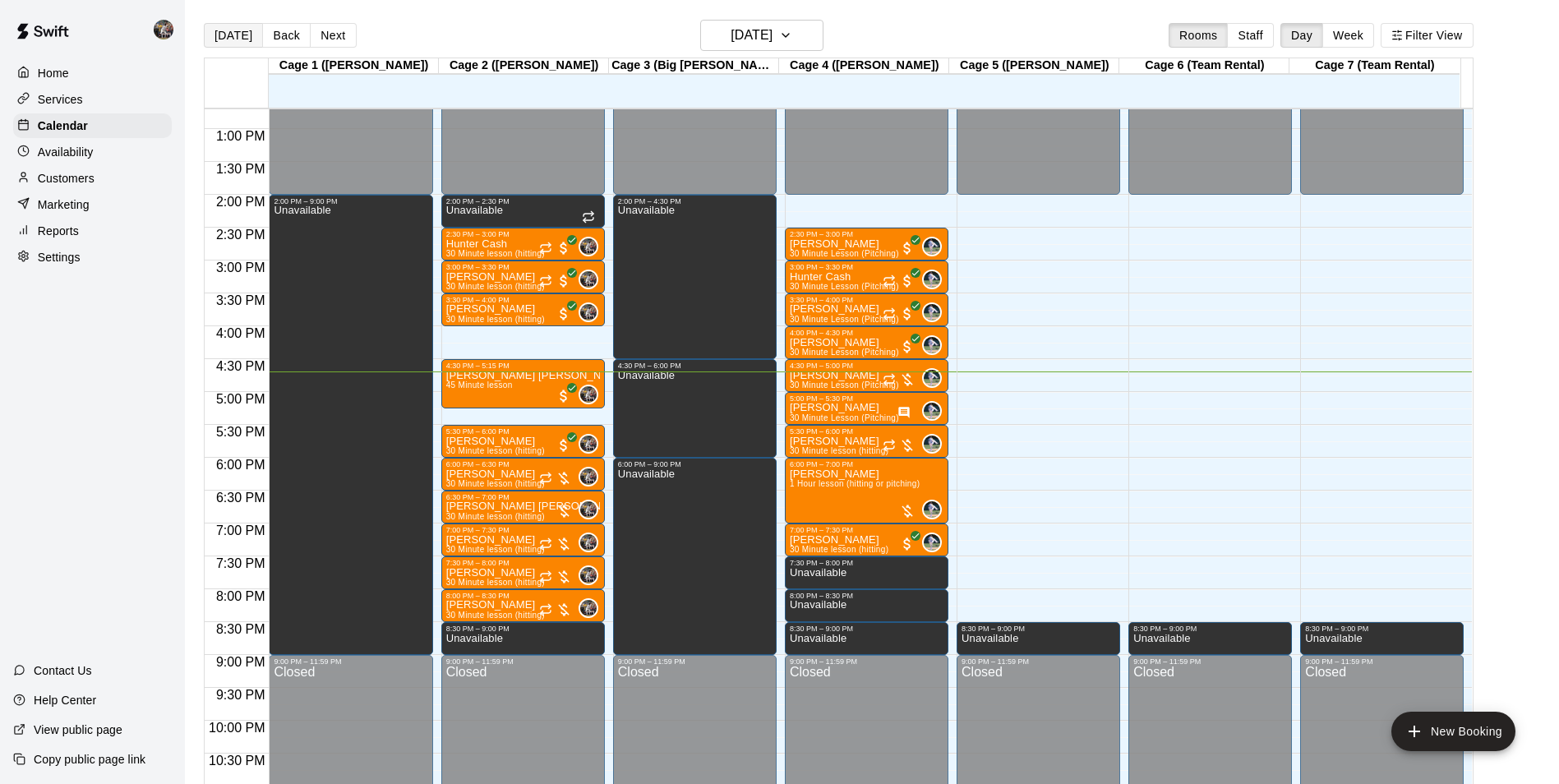
click at [232, 36] on button "[DATE]" at bounding box center [234, 35] width 59 height 25
click at [738, 34] on h6 "[DATE]" at bounding box center [752, 35] width 42 height 23
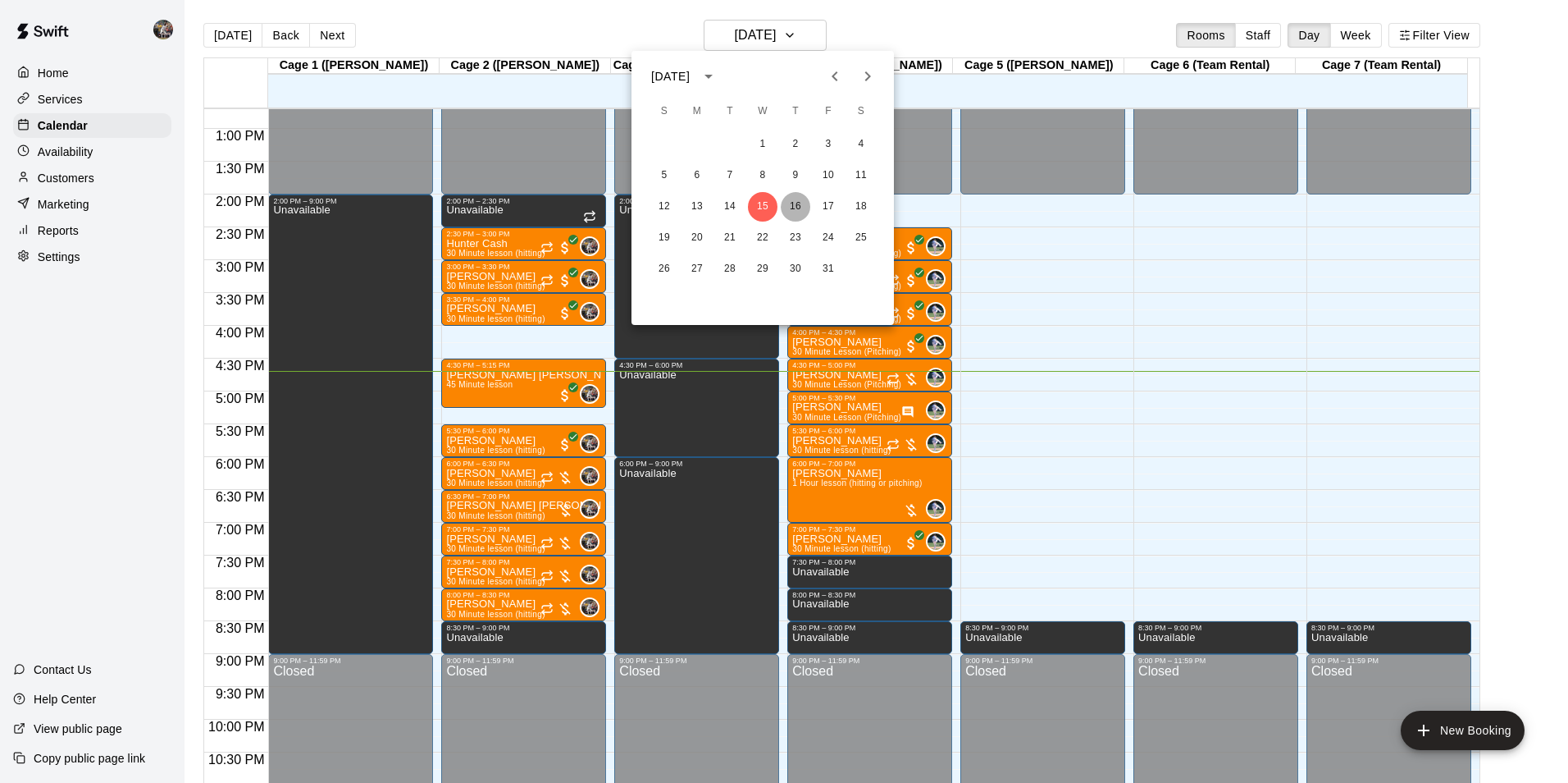
click at [796, 197] on button "16" at bounding box center [795, 207] width 30 height 30
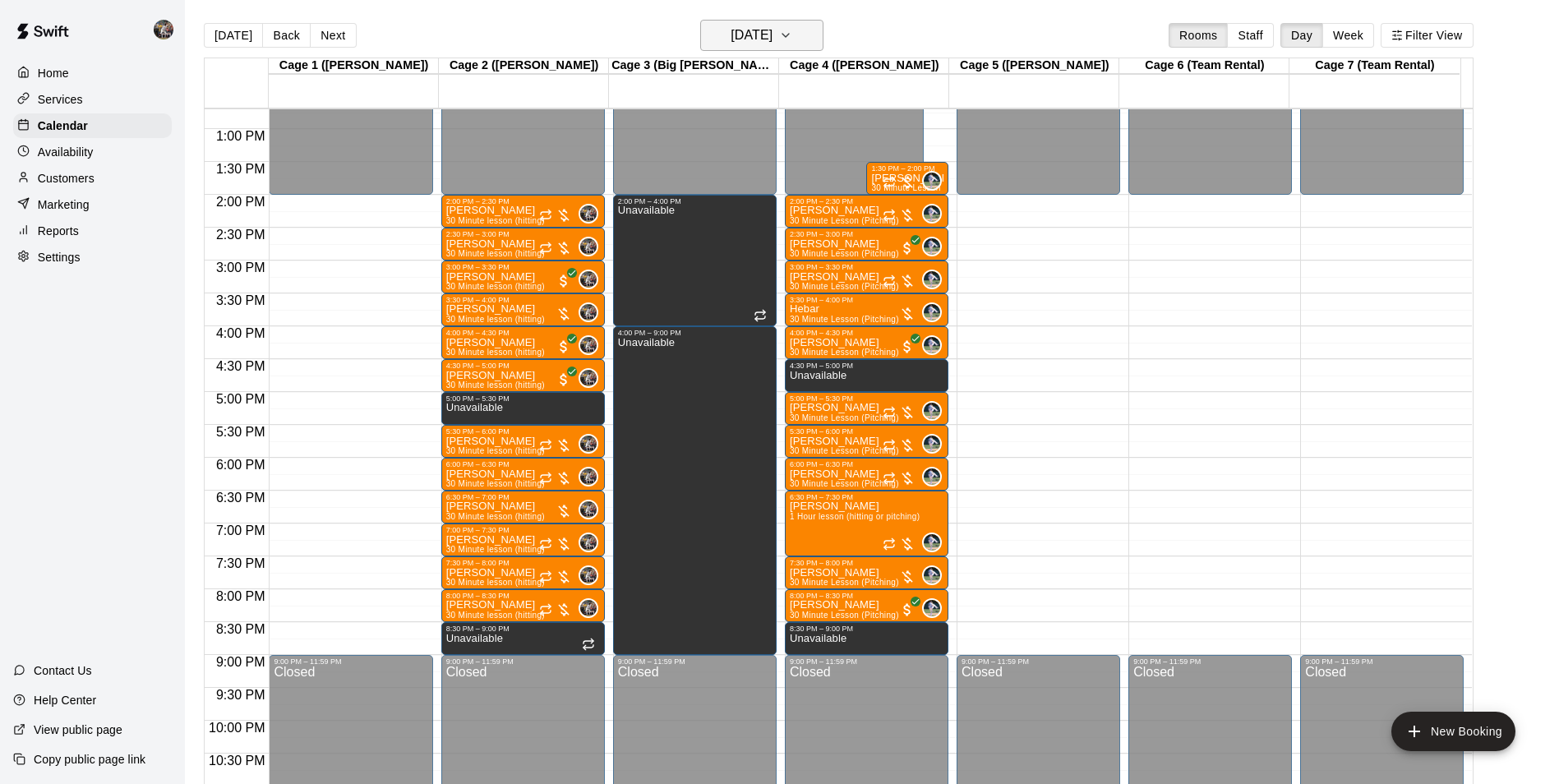
click at [737, 31] on h6 "[DATE]" at bounding box center [752, 35] width 42 height 23
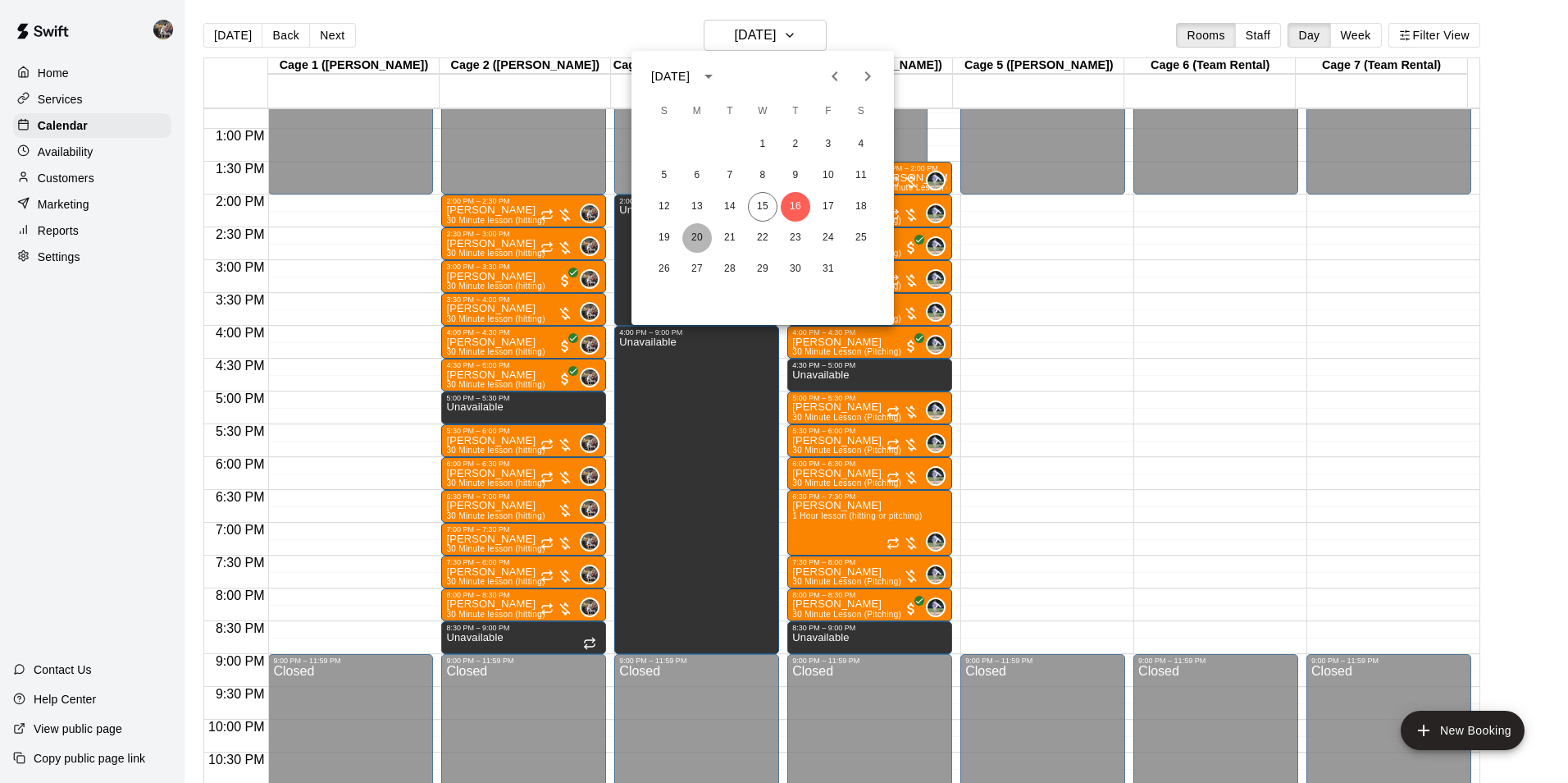
click at [697, 238] on button "20" at bounding box center [697, 238] width 30 height 30
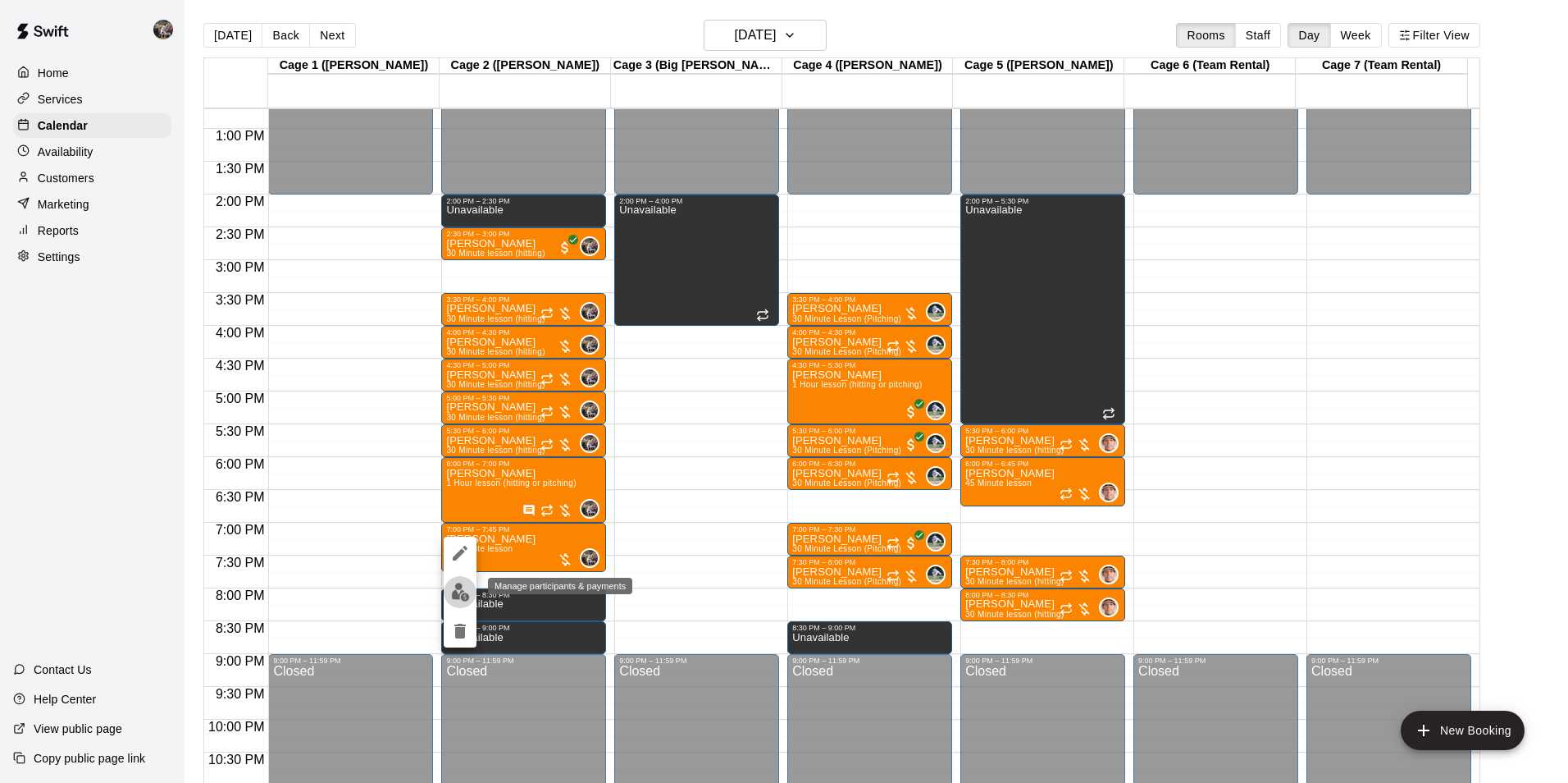
click at [460, 594] on img "edit" at bounding box center [459, 591] width 19 height 19
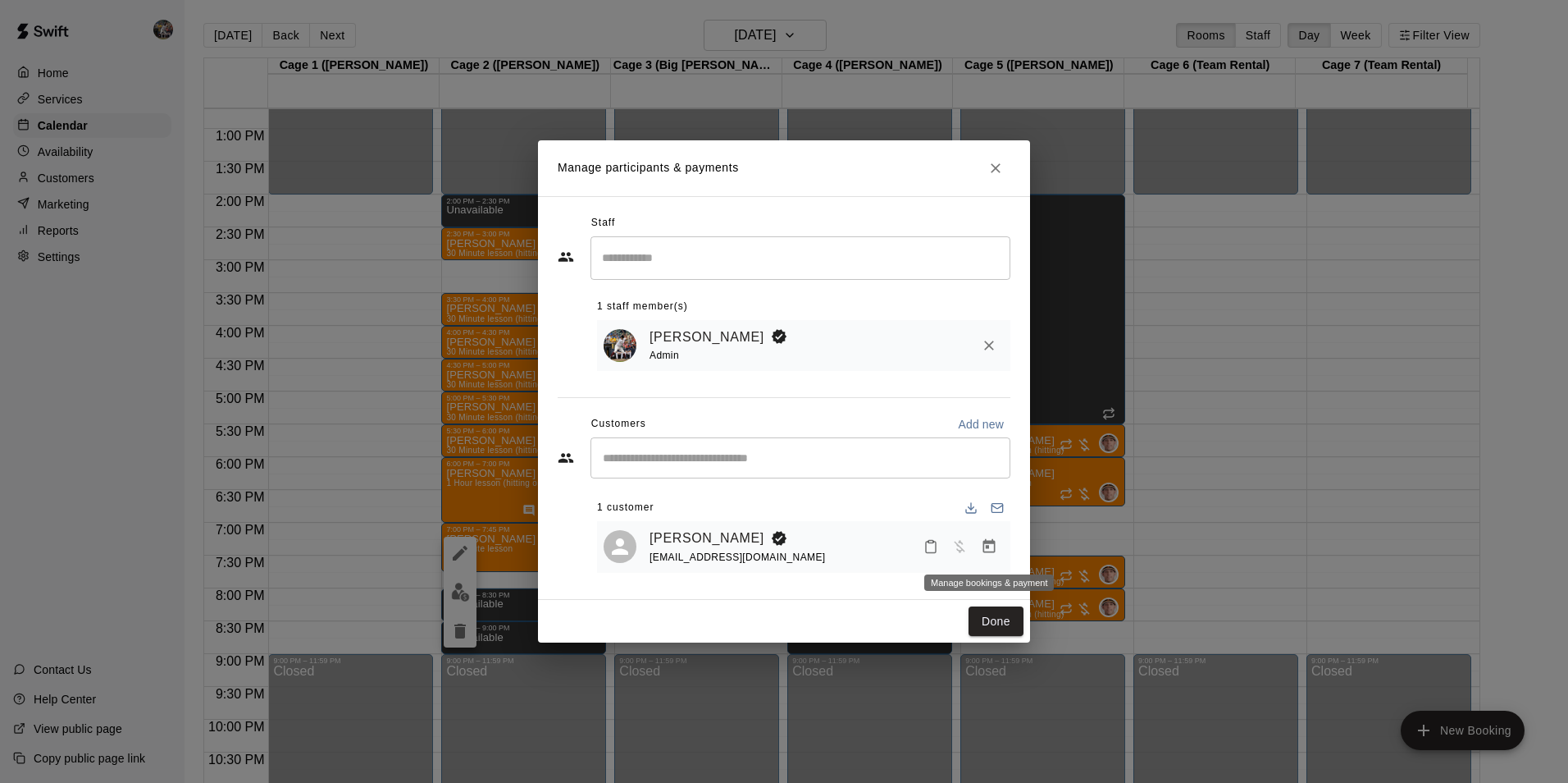
click at [986, 548] on icon "Manage bookings & payment" at bounding box center [989, 546] width 12 height 14
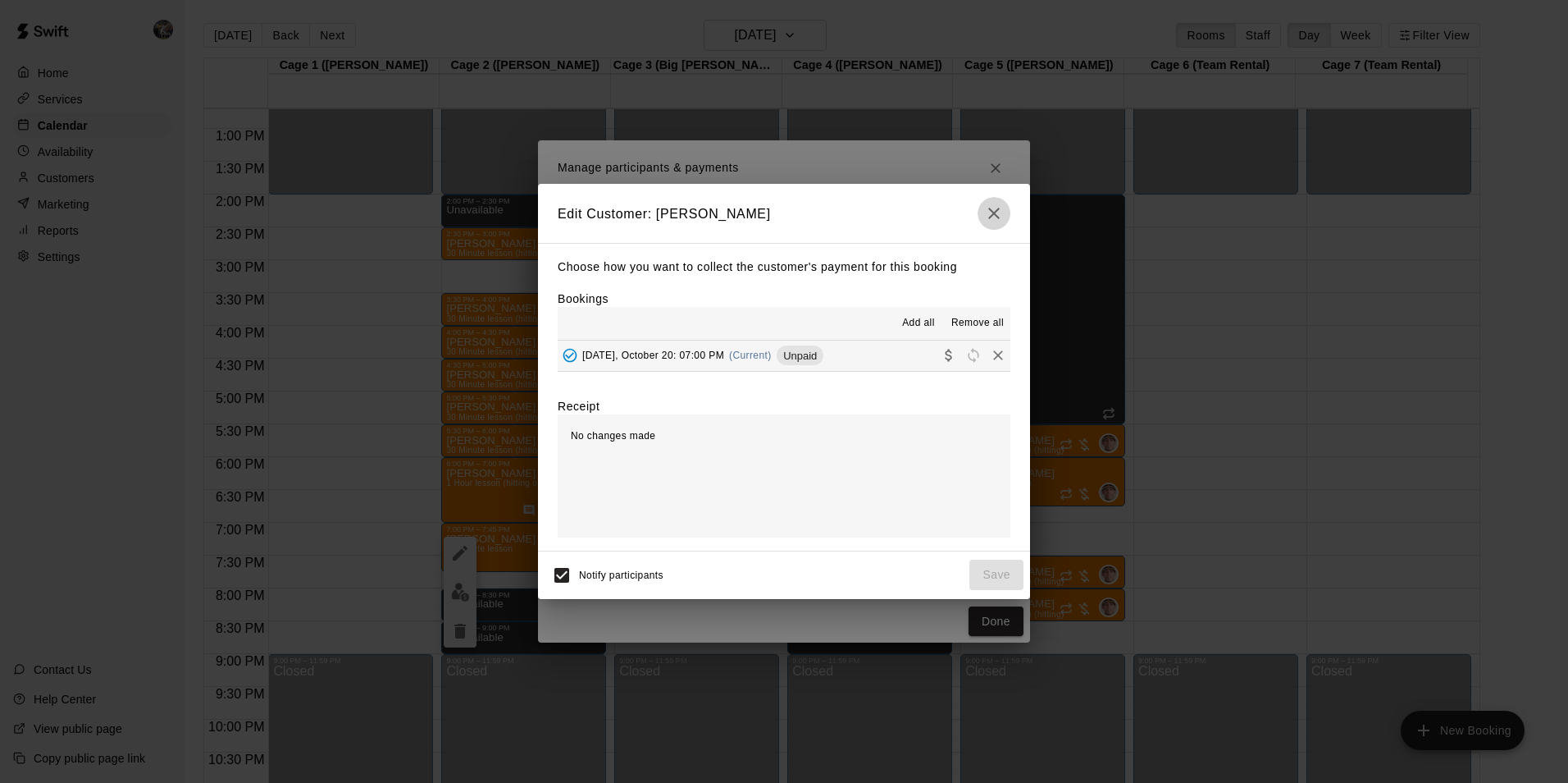
click at [995, 210] on icon "button" at bounding box center [994, 214] width 20 height 20
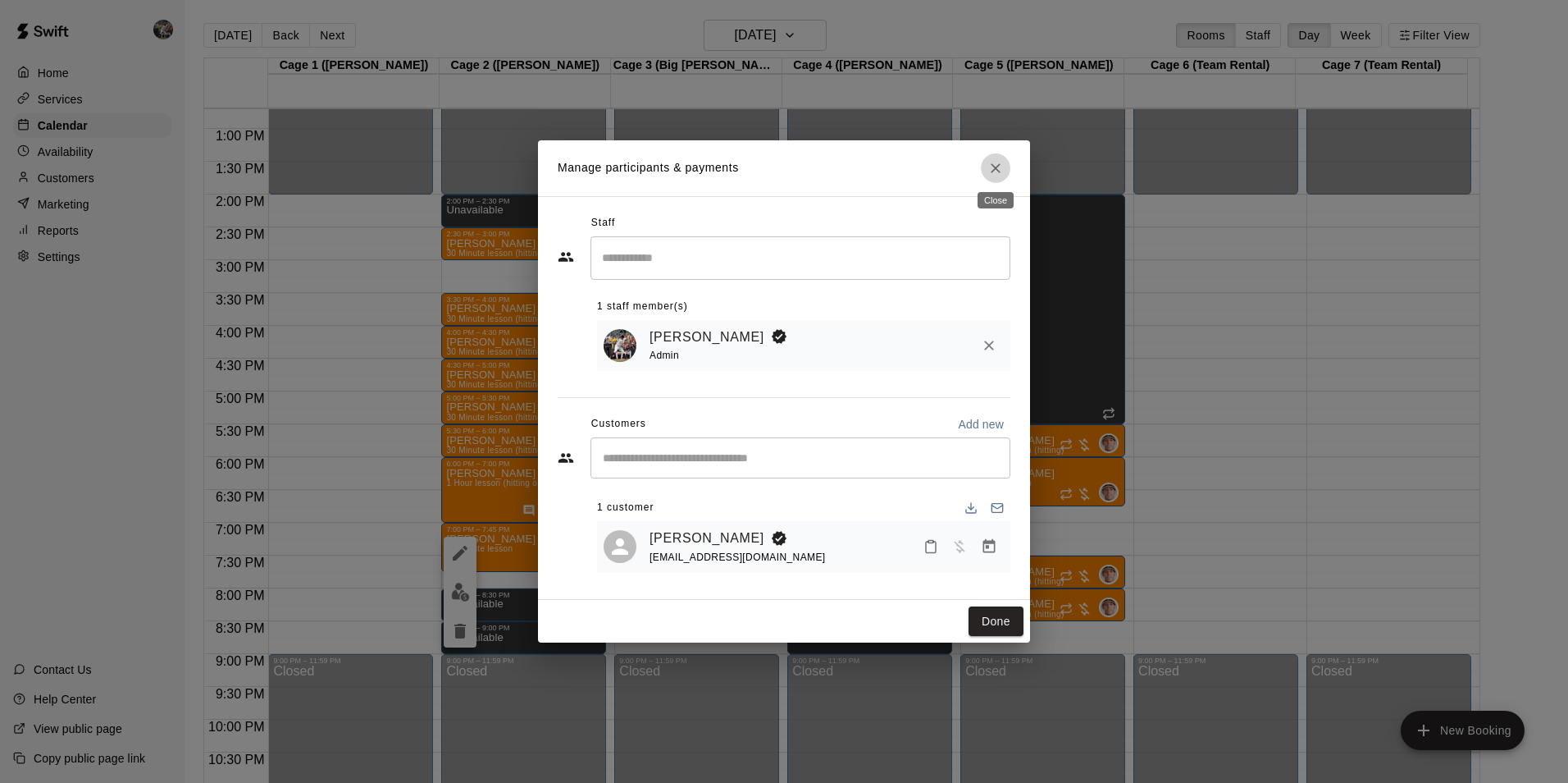
click at [996, 156] on button "Close" at bounding box center [996, 168] width 30 height 30
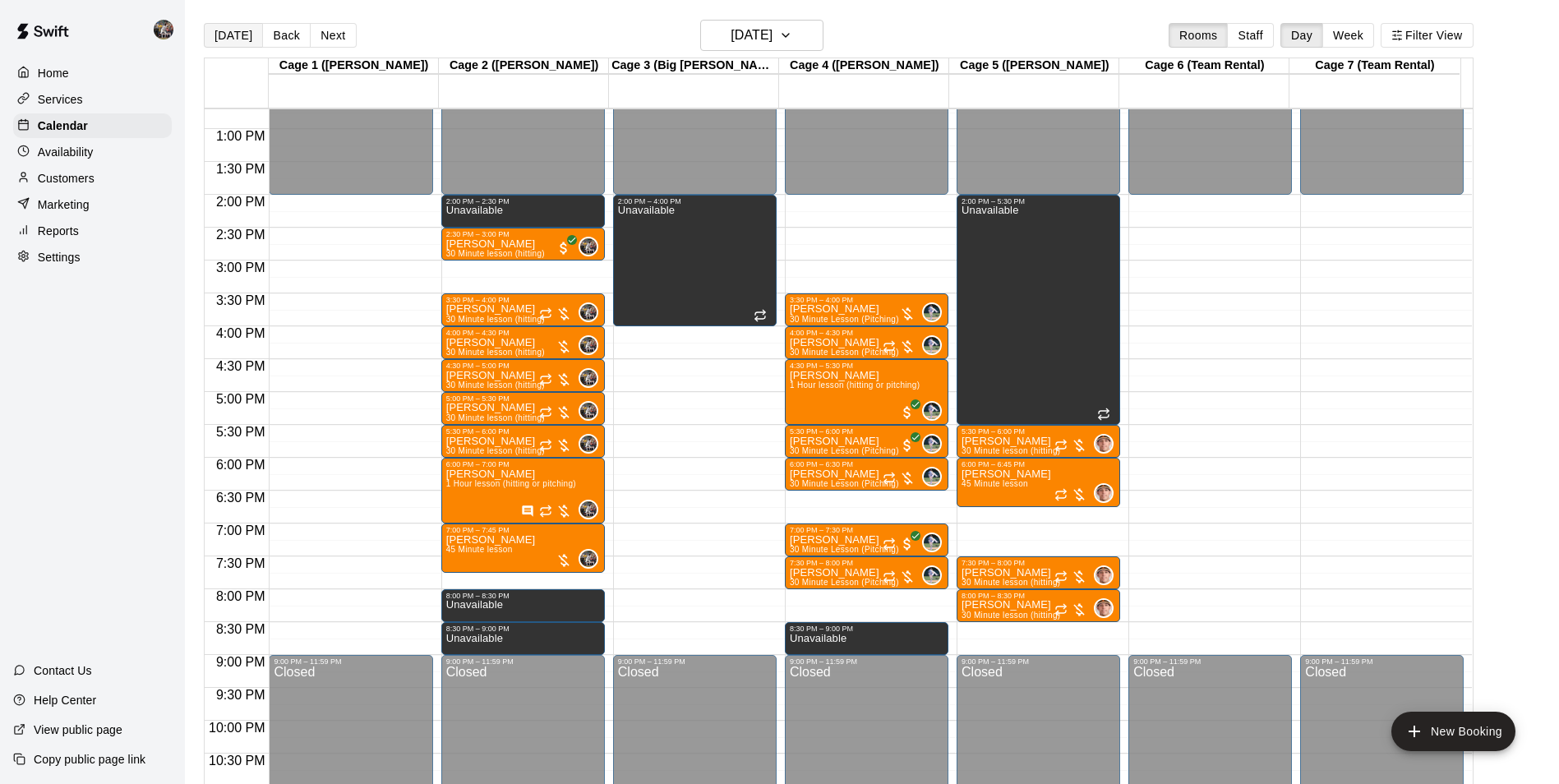
click at [237, 34] on button "[DATE]" at bounding box center [234, 35] width 59 height 25
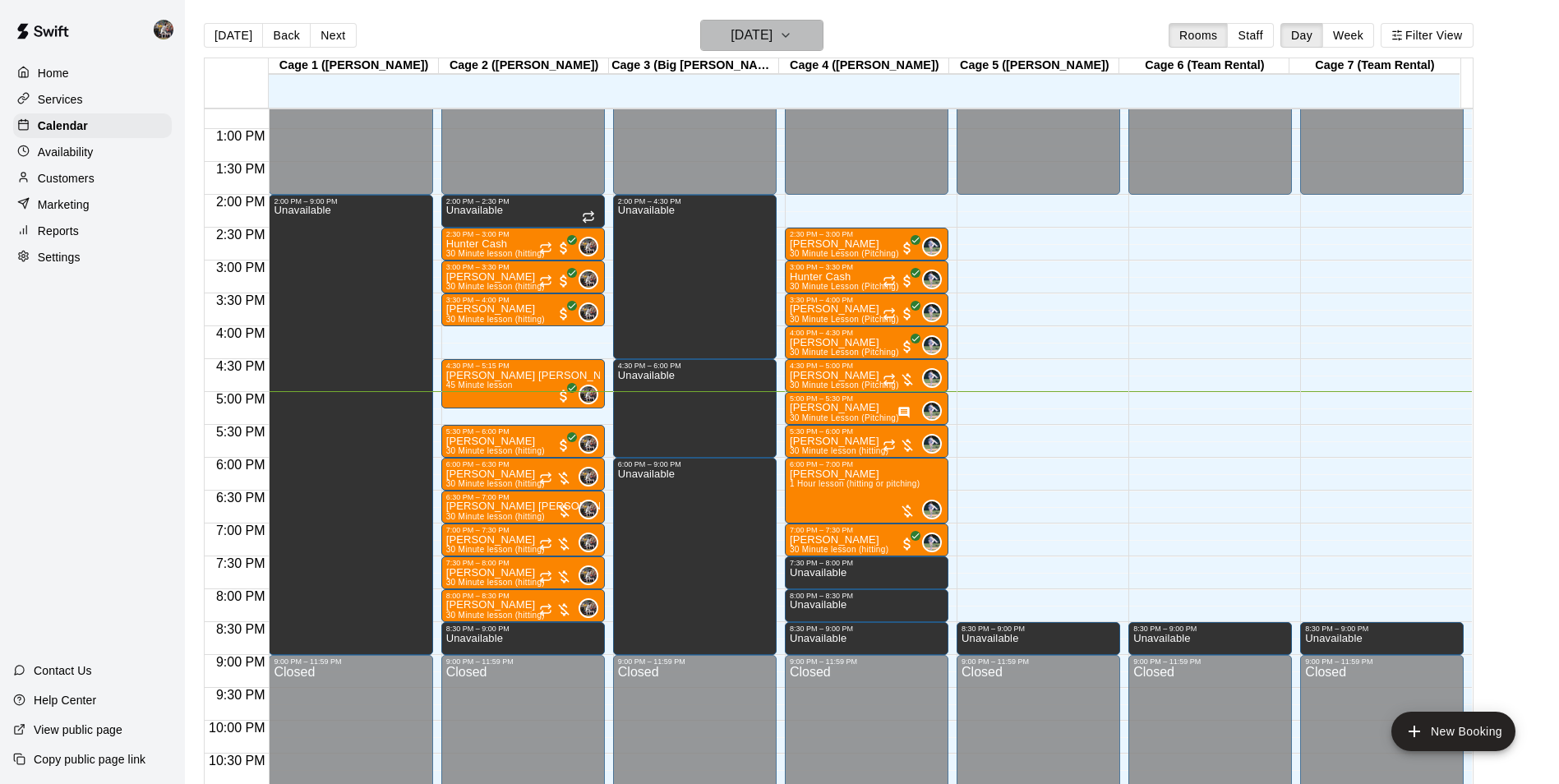
click at [731, 34] on h6 "[DATE]" at bounding box center [752, 35] width 42 height 23
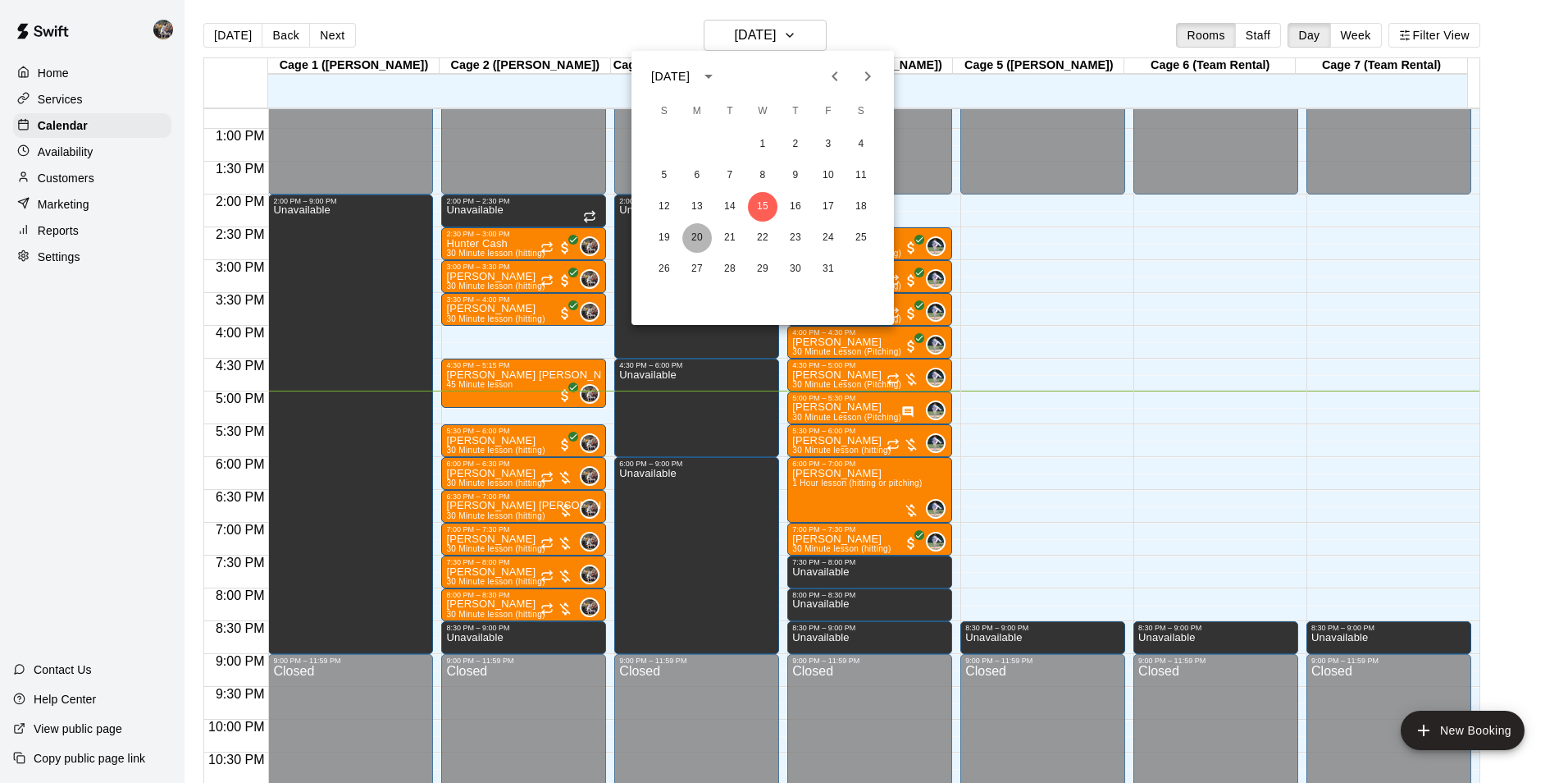
click at [695, 237] on button "20" at bounding box center [697, 238] width 30 height 30
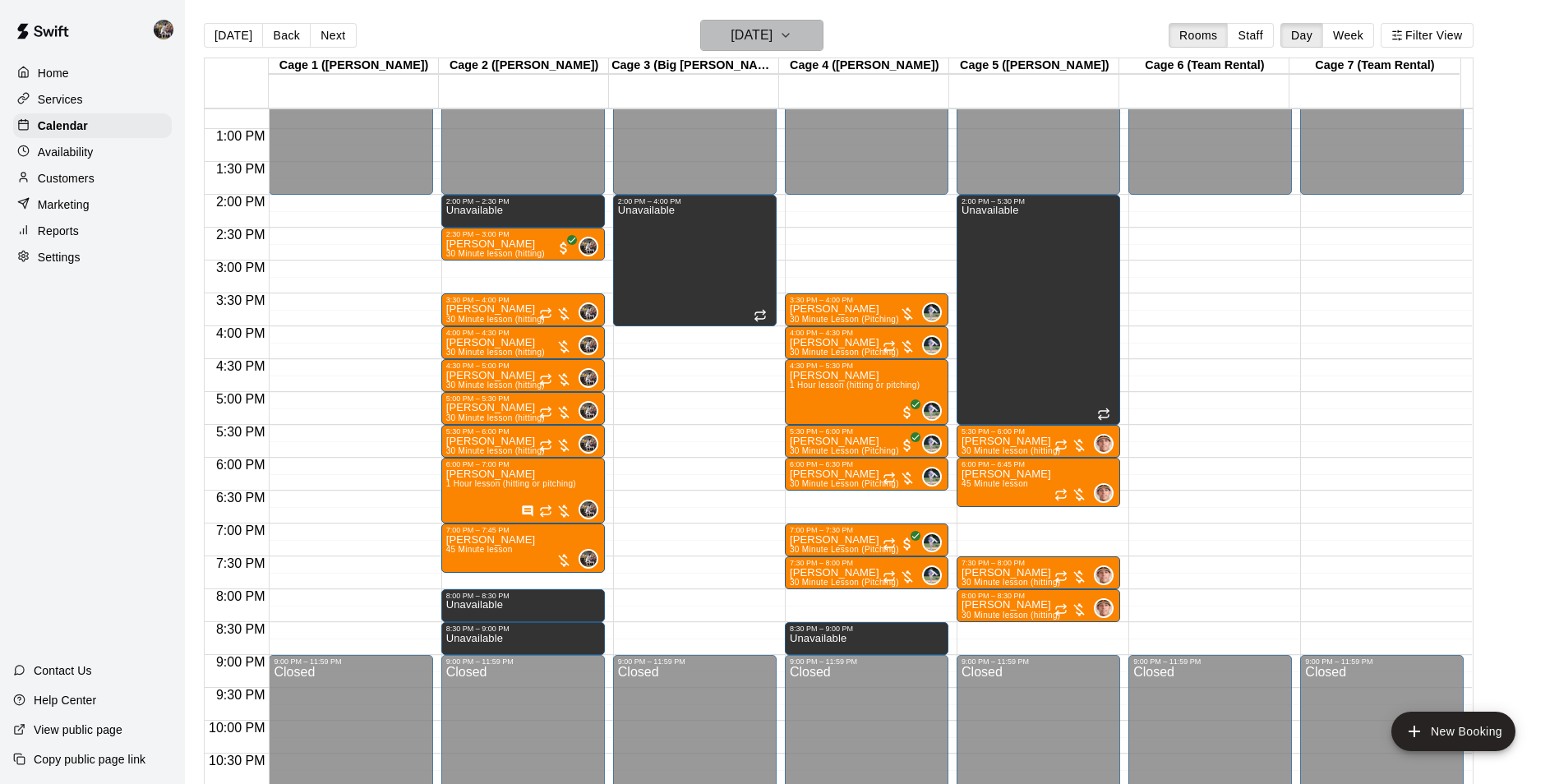
click at [749, 35] on h6 "[DATE]" at bounding box center [752, 35] width 42 height 23
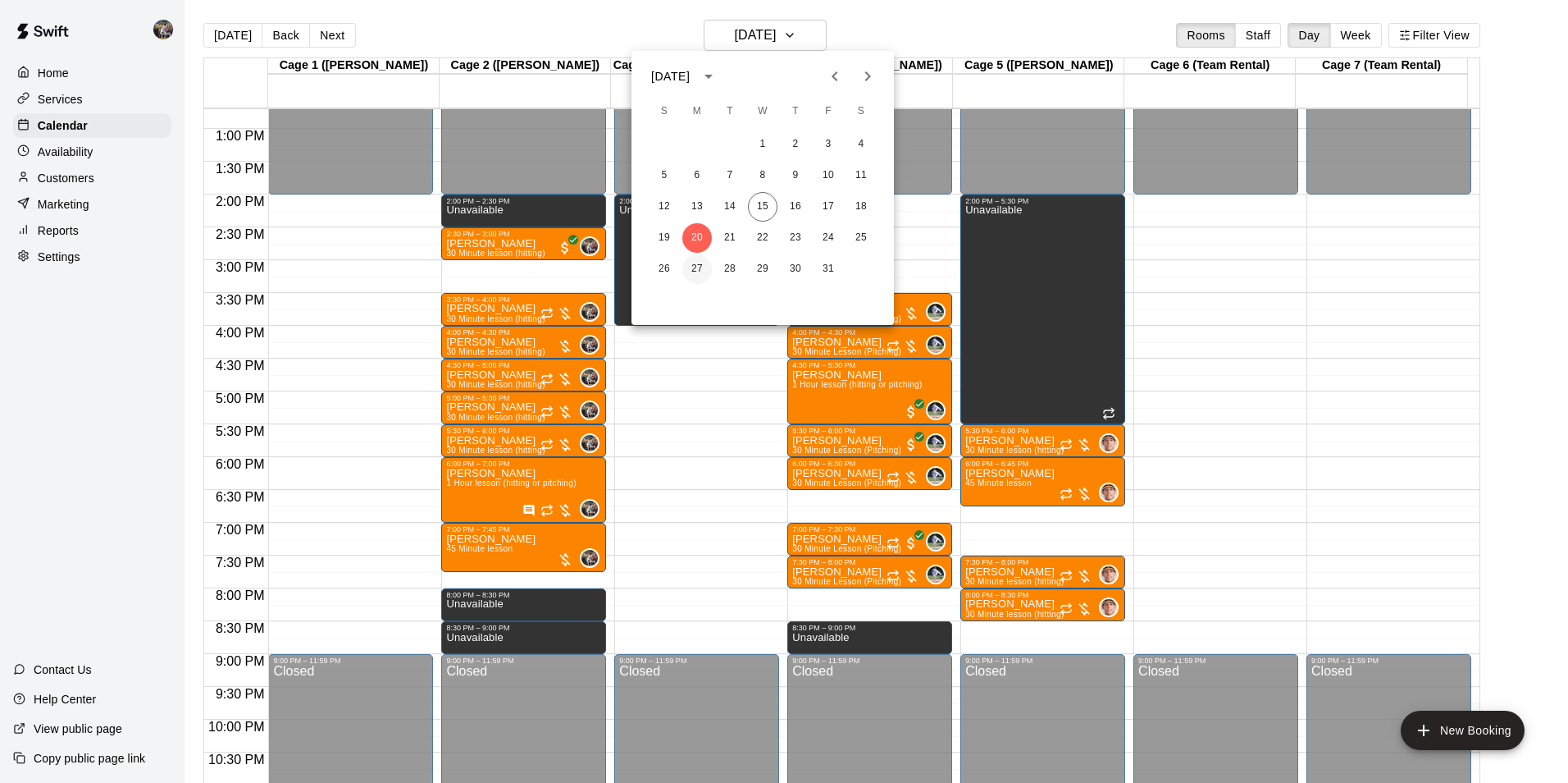
click at [697, 260] on button "27" at bounding box center [697, 269] width 30 height 30
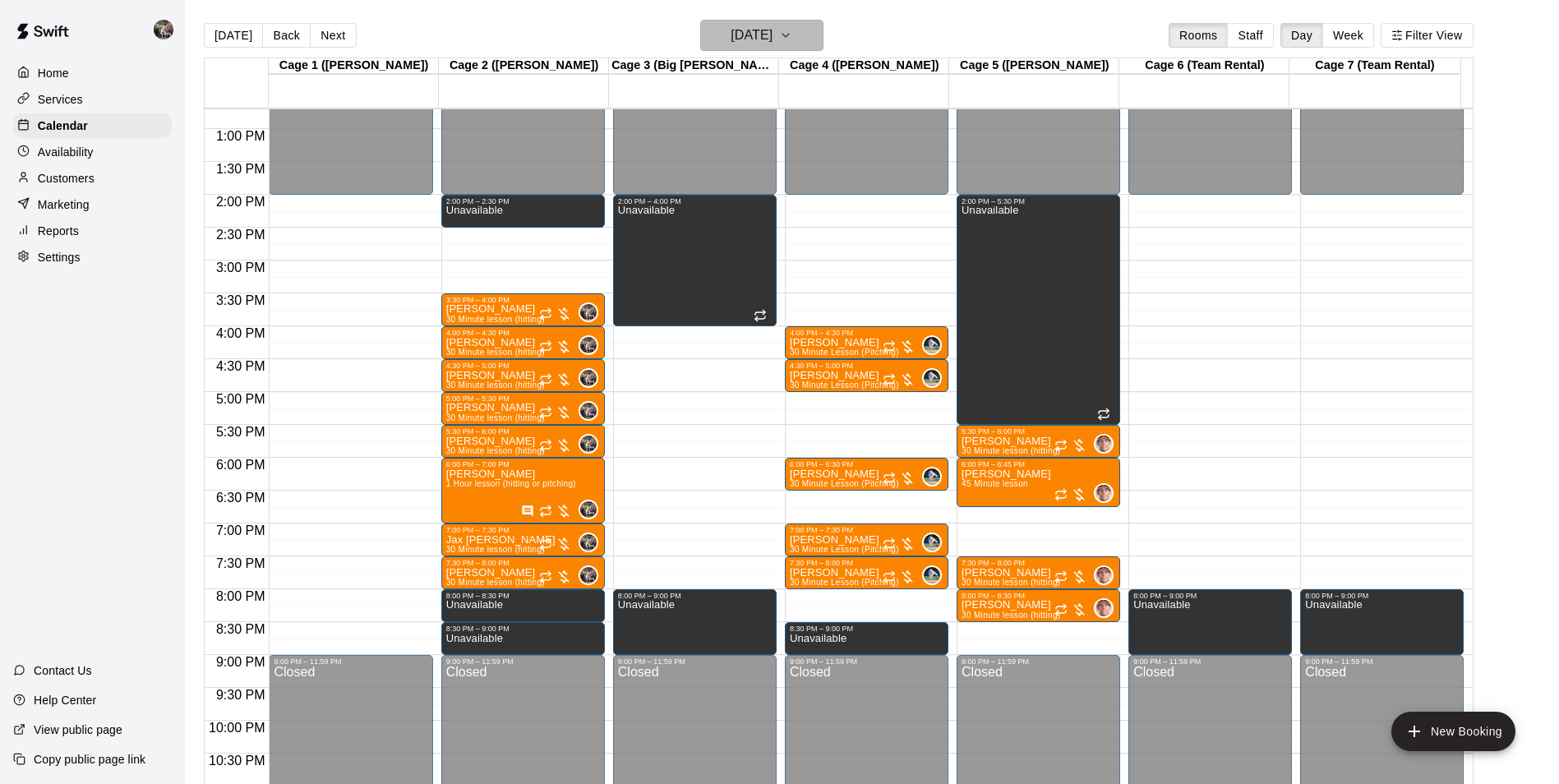
click at [747, 26] on h6 "[DATE]" at bounding box center [752, 35] width 42 height 23
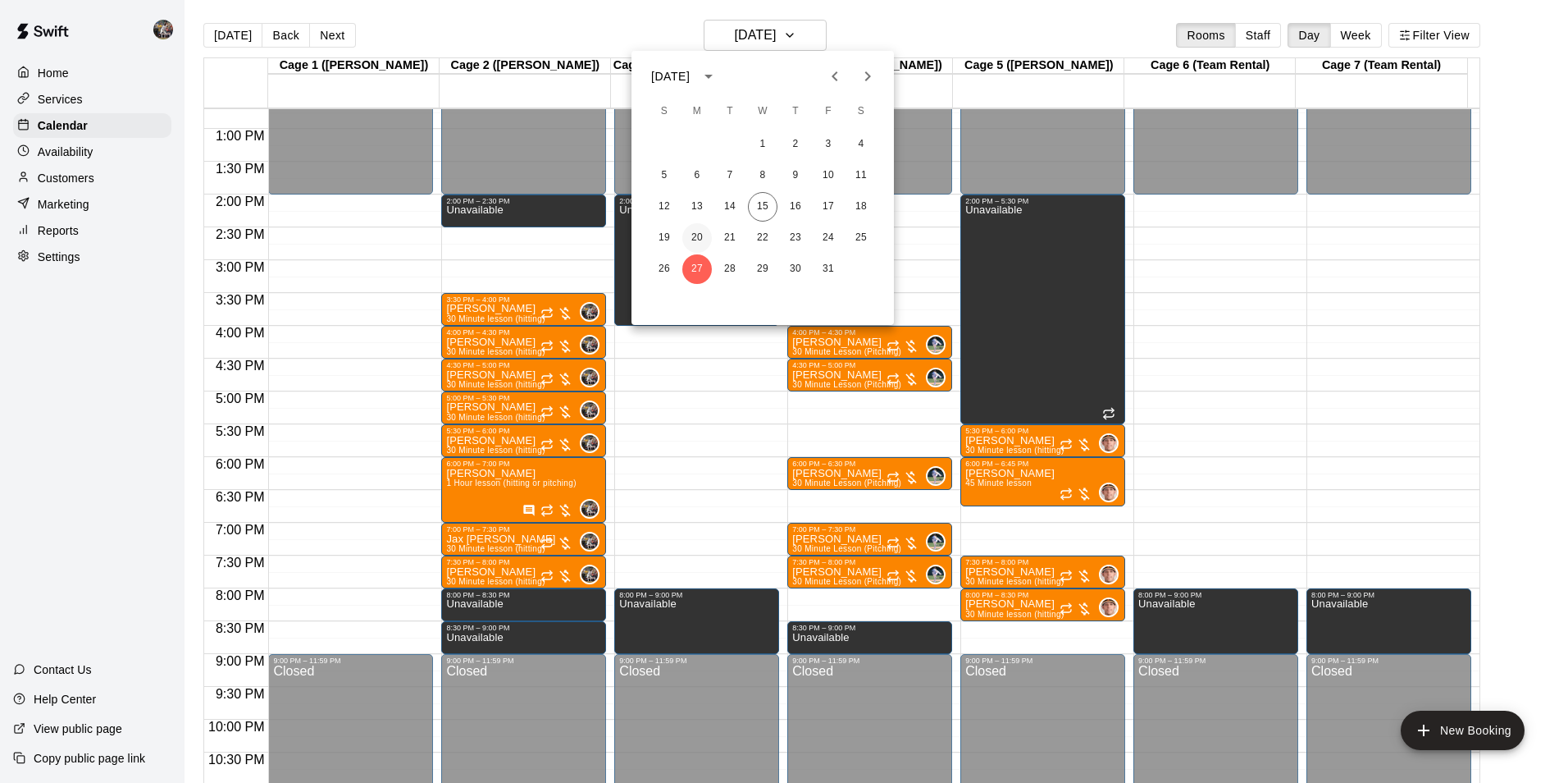
click at [703, 235] on button "20" at bounding box center [697, 238] width 30 height 30
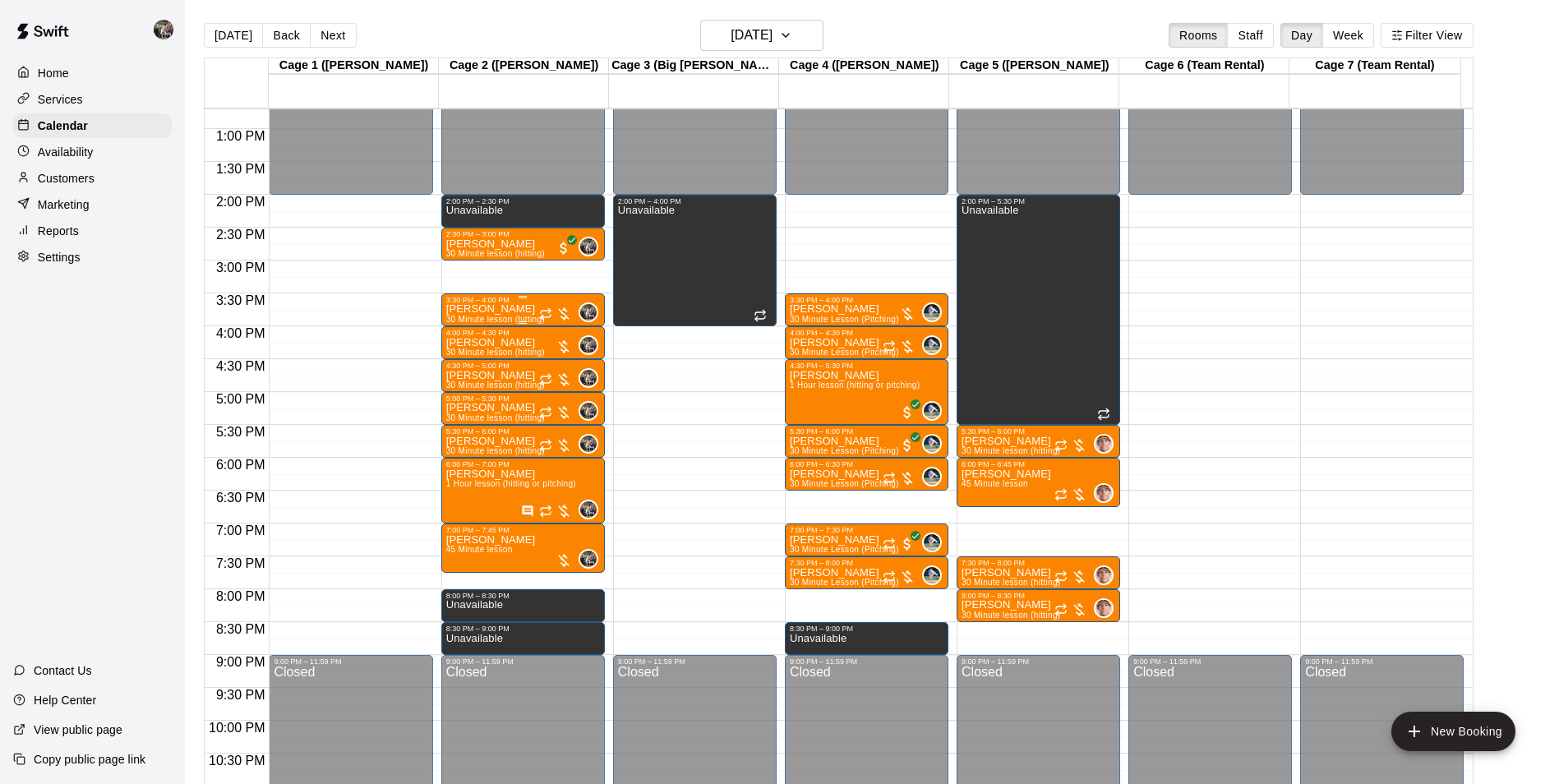
click at [503, 309] on p "[PERSON_NAME]" at bounding box center [496, 309] width 99 height 0
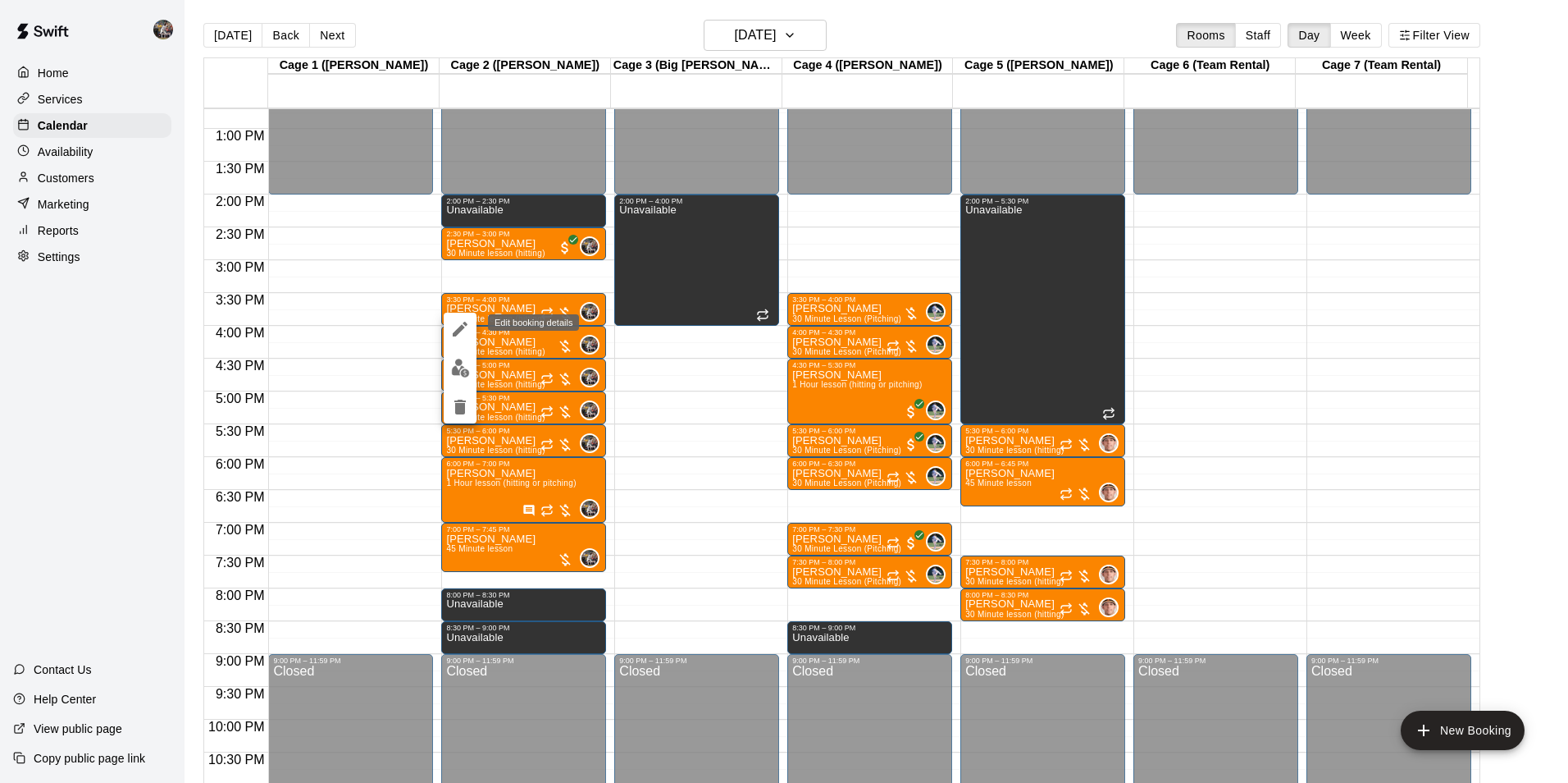
click at [456, 326] on icon "edit" at bounding box center [460, 329] width 20 height 20
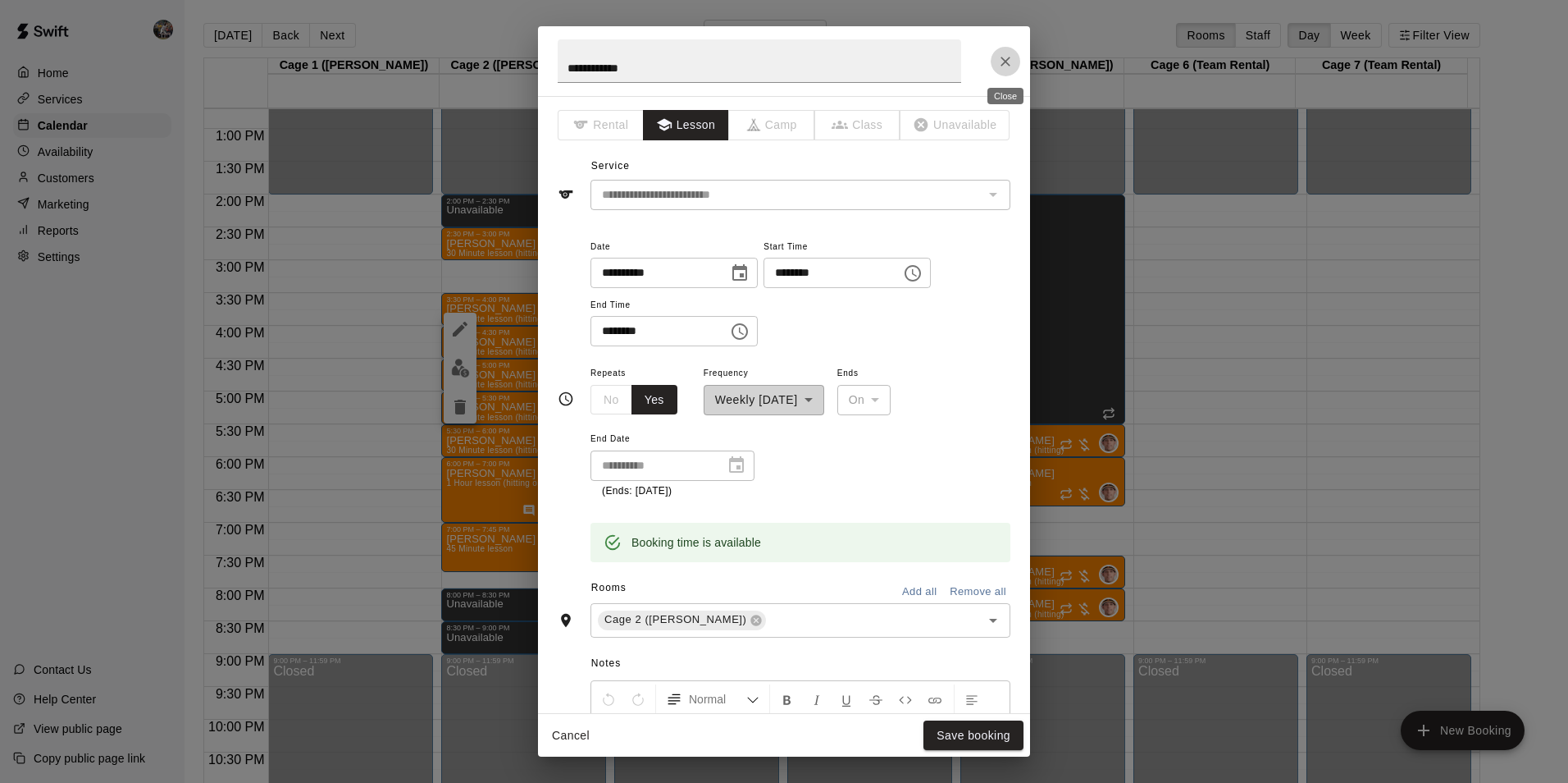
click at [1005, 64] on icon "Close" at bounding box center [1005, 61] width 17 height 17
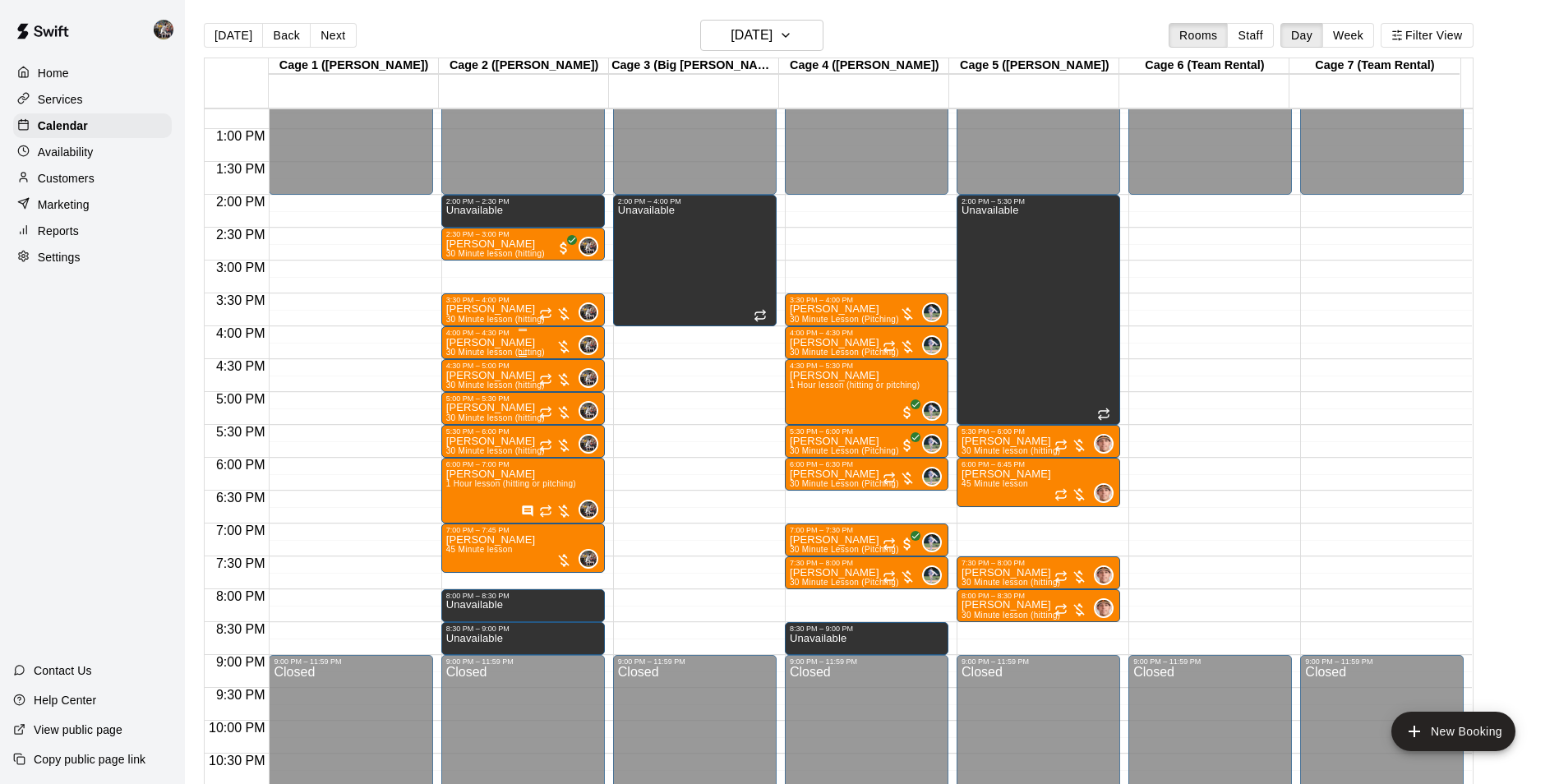
click at [515, 341] on div "[PERSON_NAME] 30 Minute lesson (hitting)" at bounding box center [496, 729] width 99 height 784
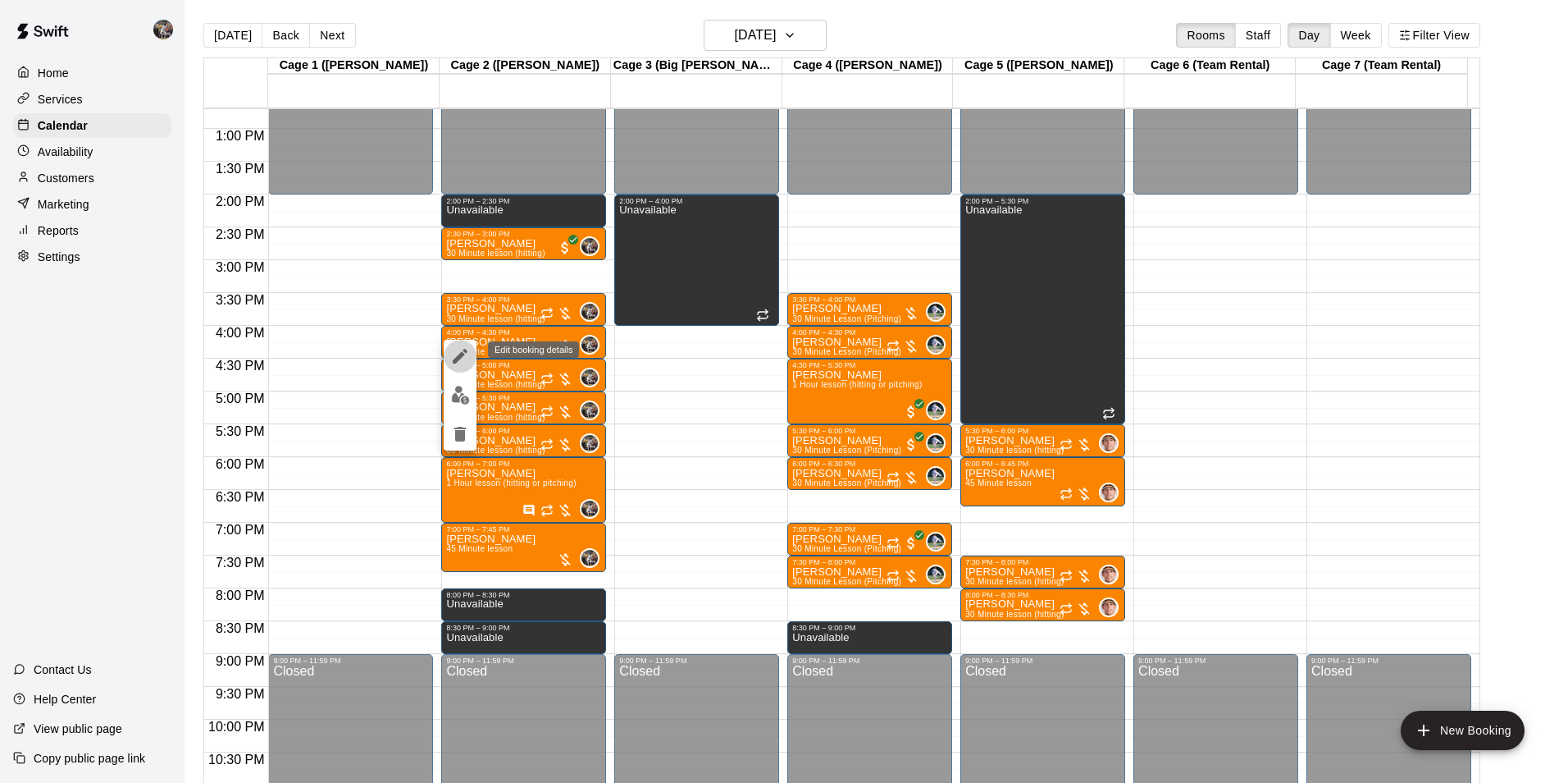
click at [457, 355] on icon "edit" at bounding box center [460, 356] width 20 height 20
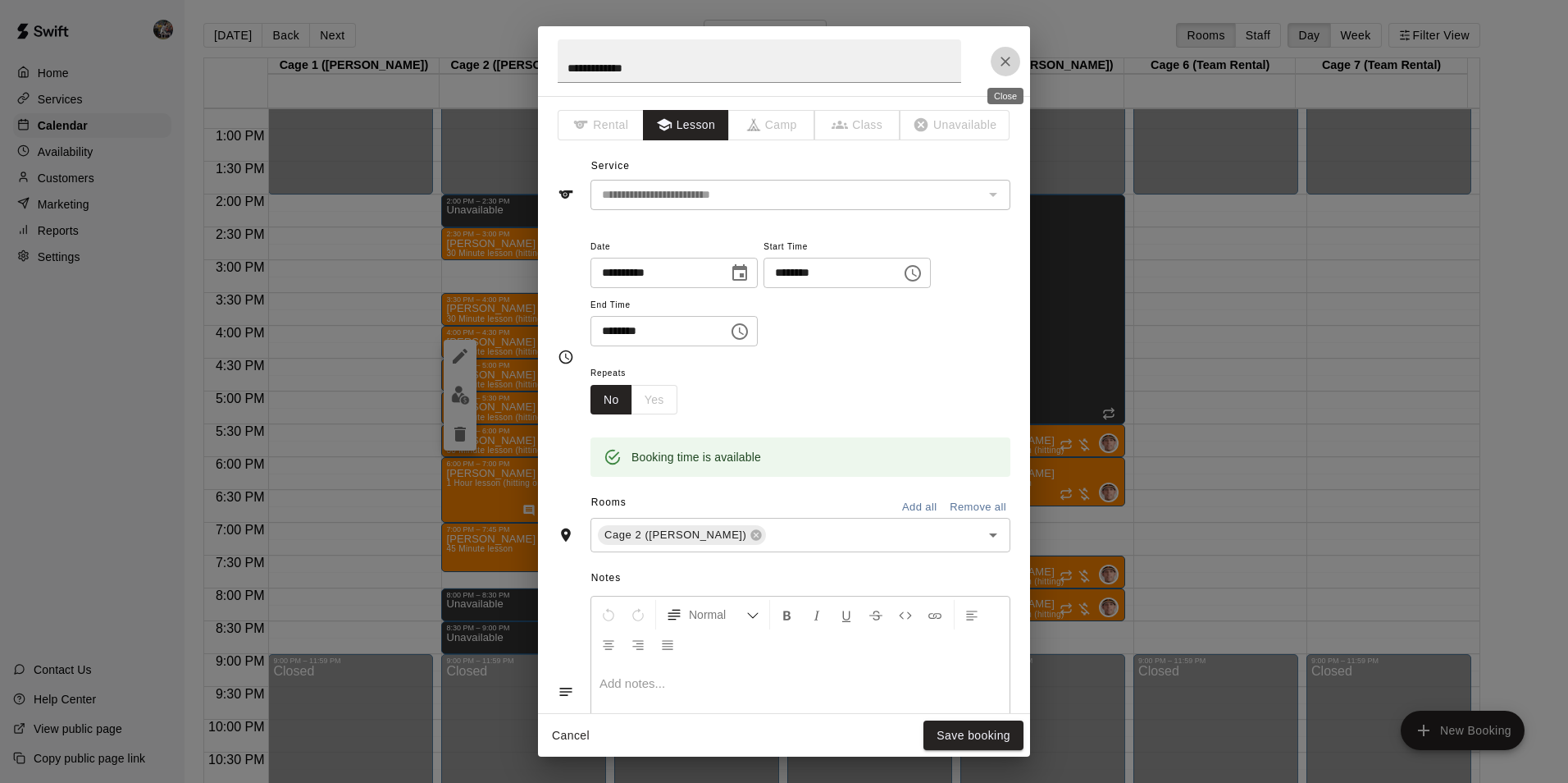
click at [1010, 59] on icon "Close" at bounding box center [1005, 61] width 17 height 17
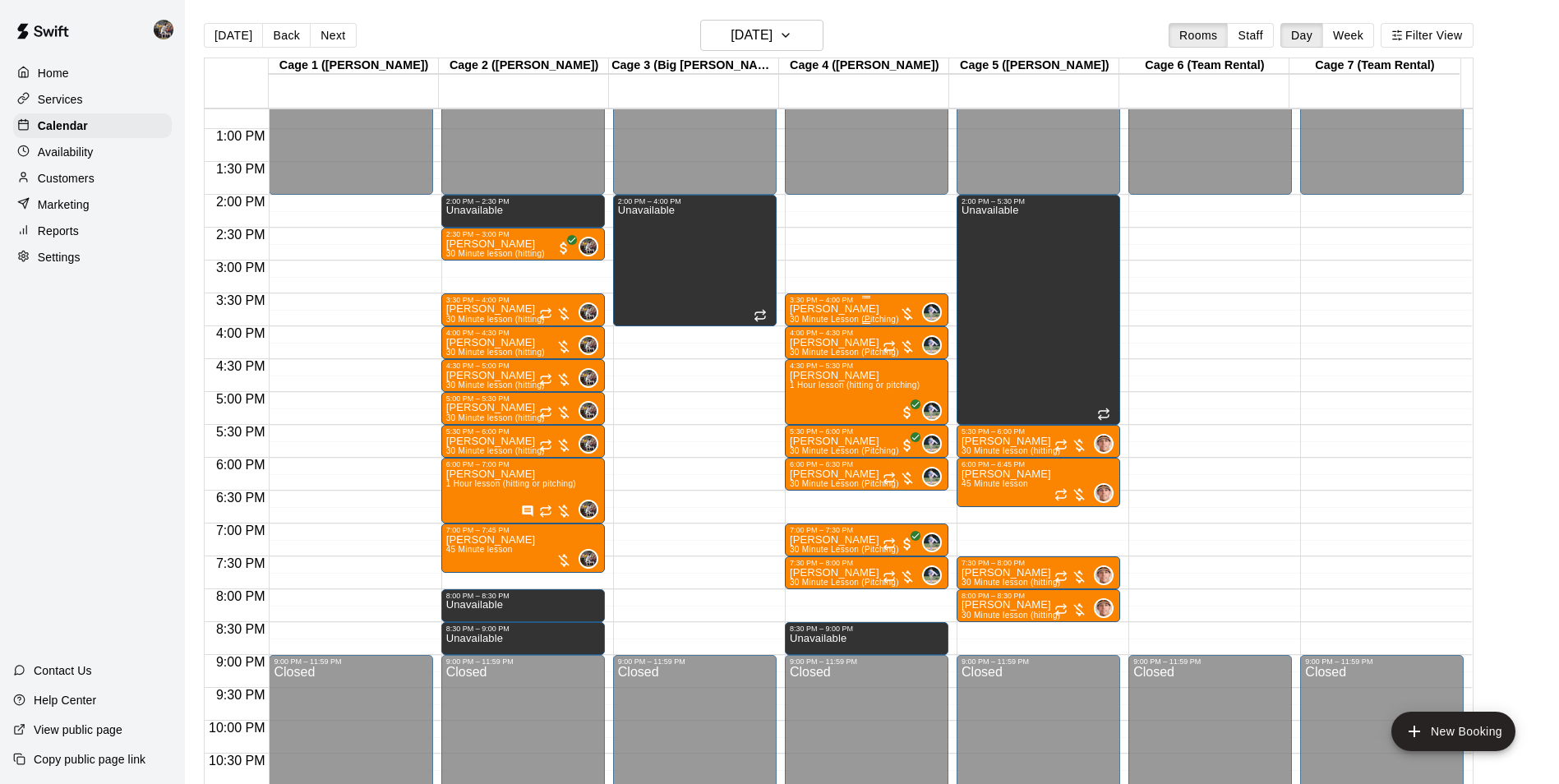
click at [835, 309] on p "[PERSON_NAME]" at bounding box center [845, 309] width 109 height 0
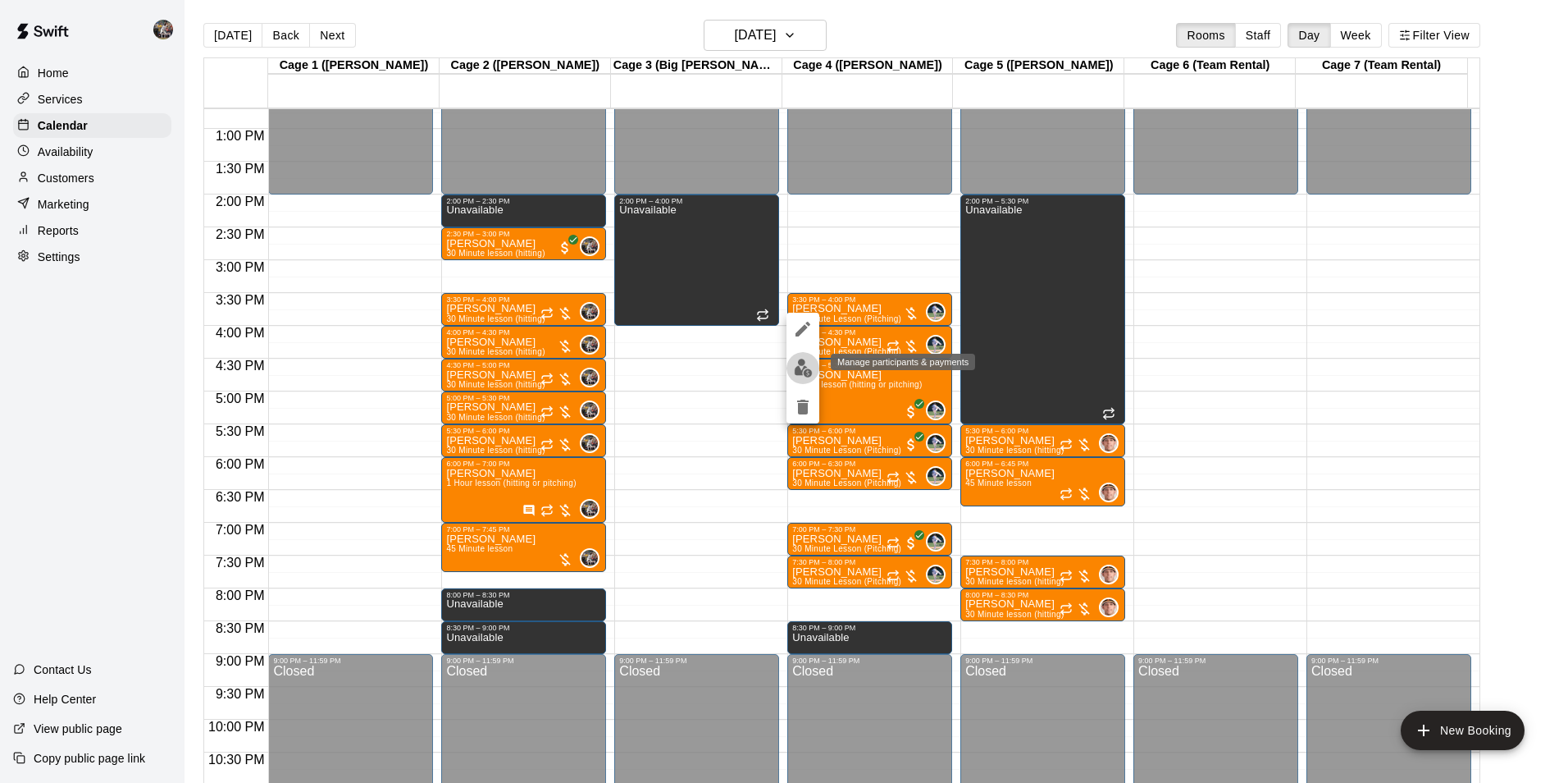
click at [798, 365] on img "edit" at bounding box center [802, 368] width 19 height 19
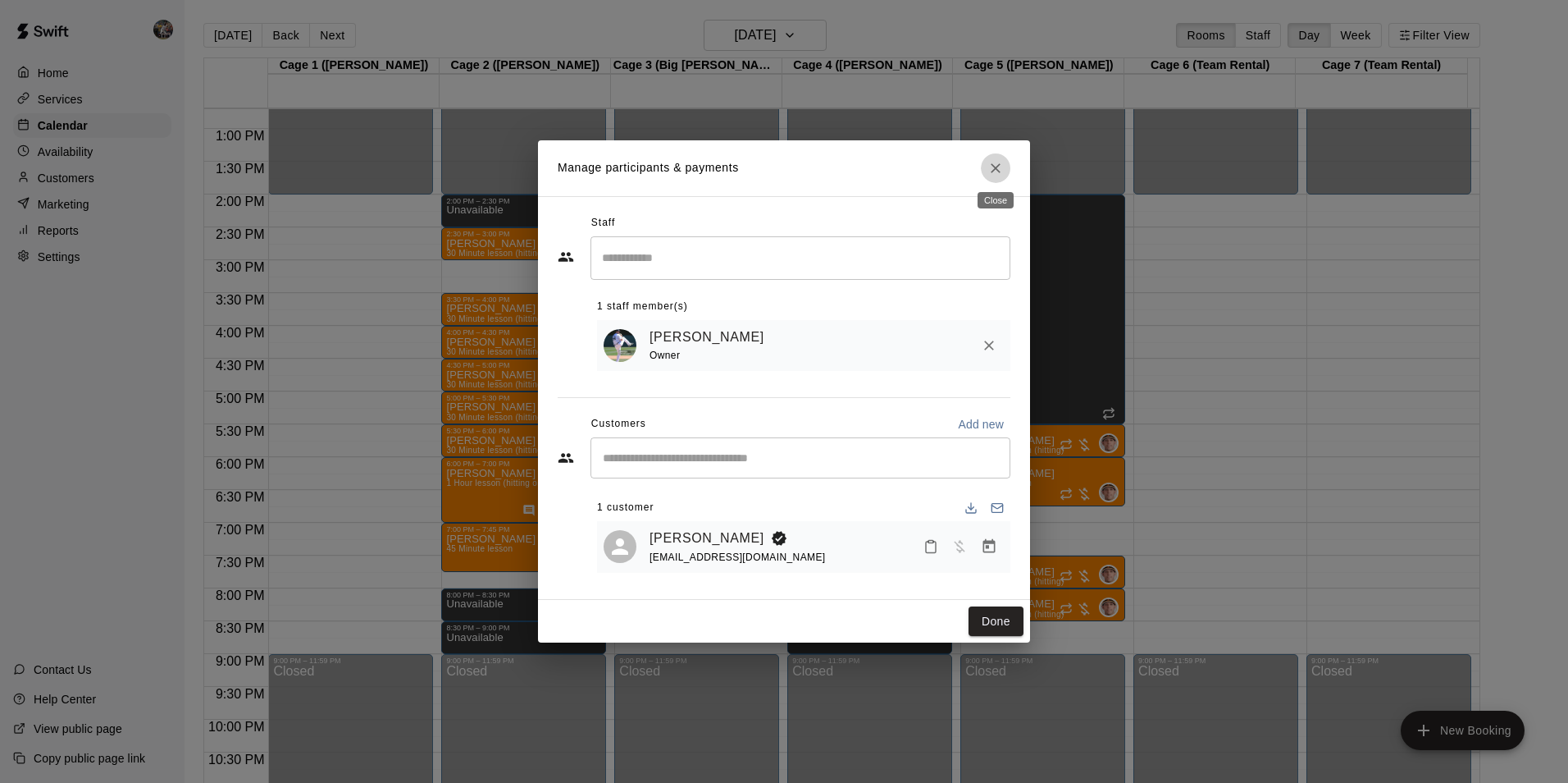
click at [991, 170] on icon "Close" at bounding box center [995, 168] width 17 height 17
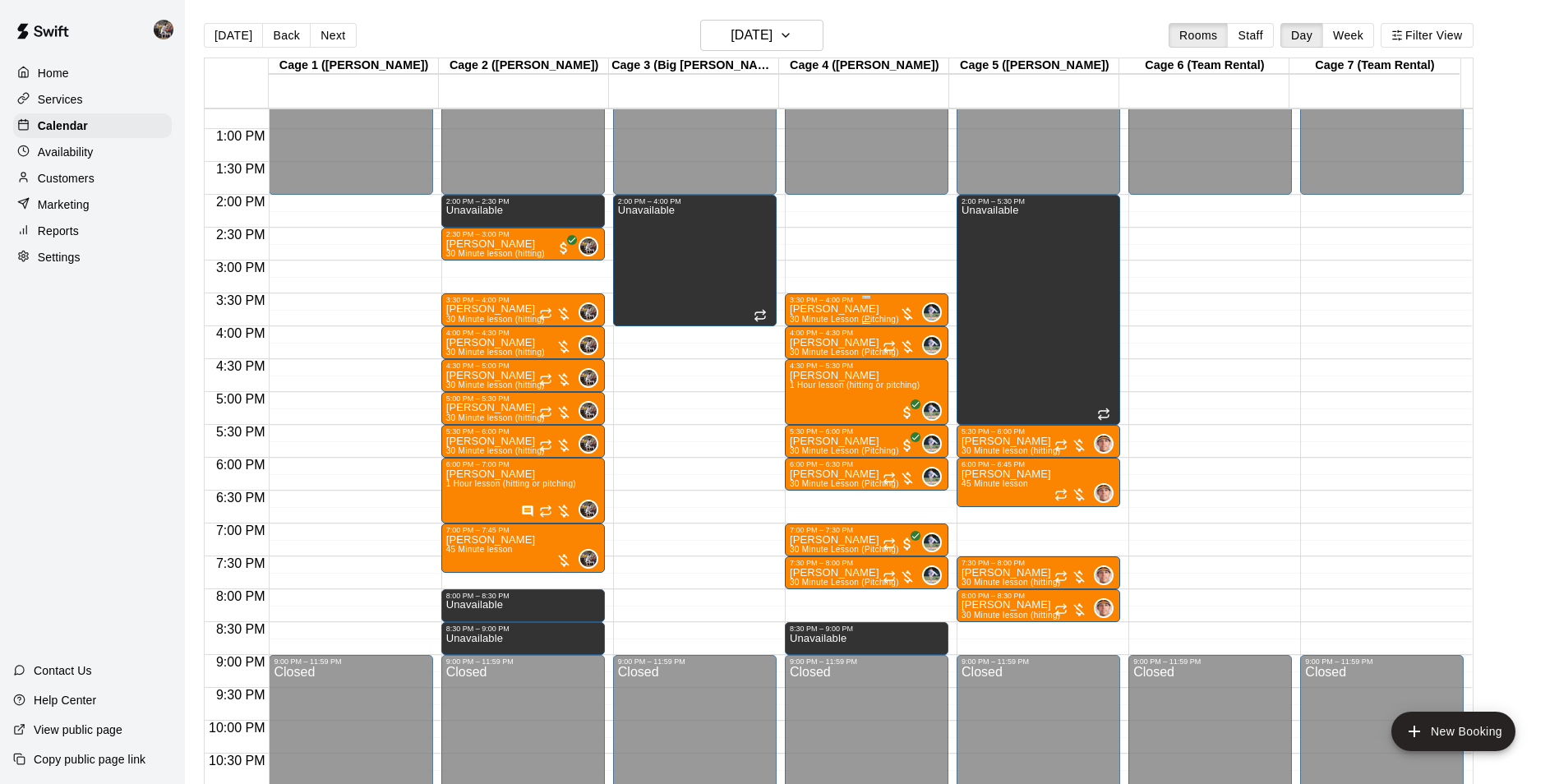
click at [834, 304] on div "3:30 PM – 4:00 PM" at bounding box center [867, 300] width 154 height 8
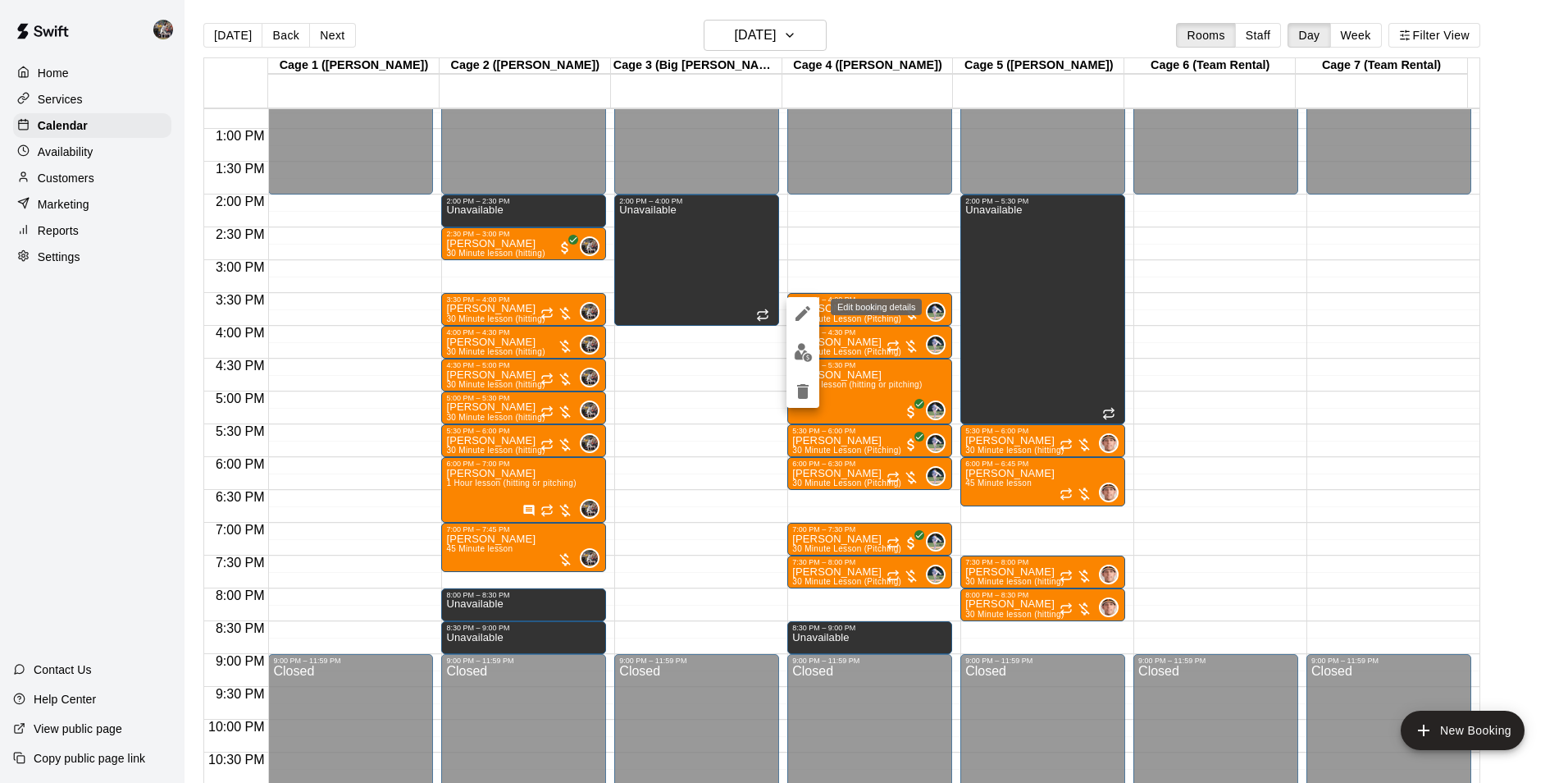
click at [799, 313] on icon "edit" at bounding box center [803, 313] width 20 height 20
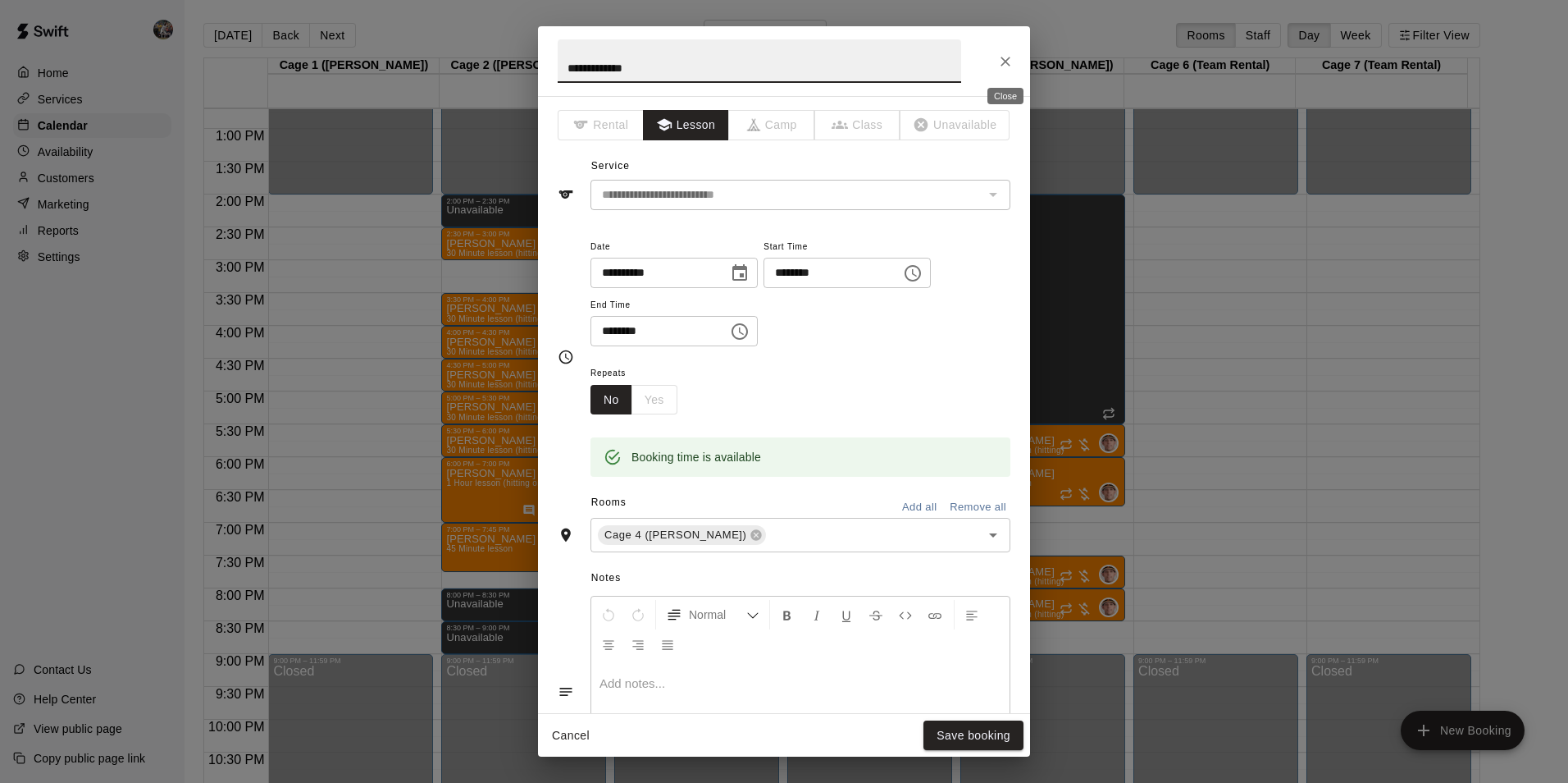
click at [1009, 60] on icon "Close" at bounding box center [1005, 61] width 17 height 17
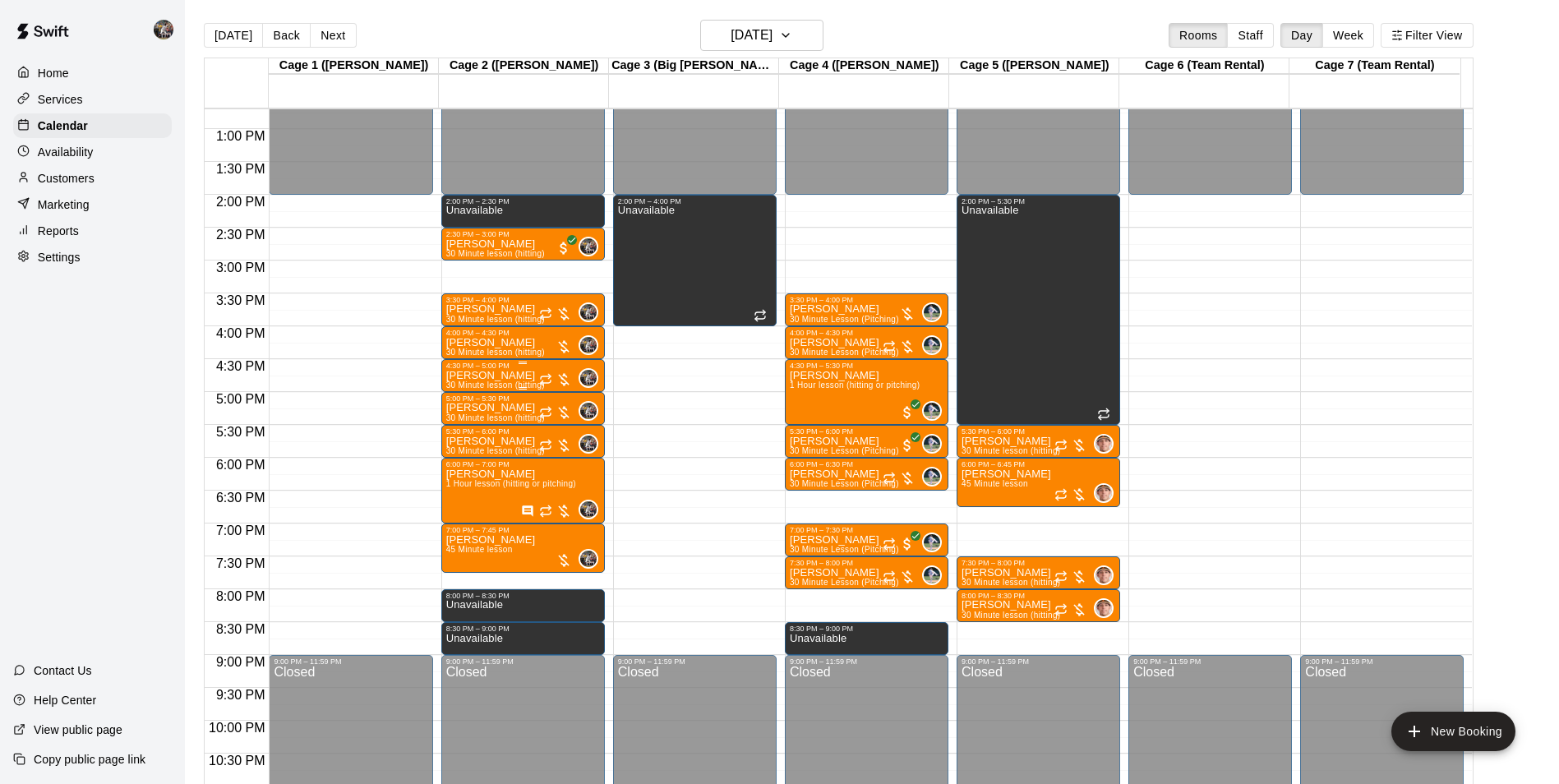
click at [507, 369] on div "4:30 PM – 5:00 PM" at bounding box center [523, 365] width 154 height 8
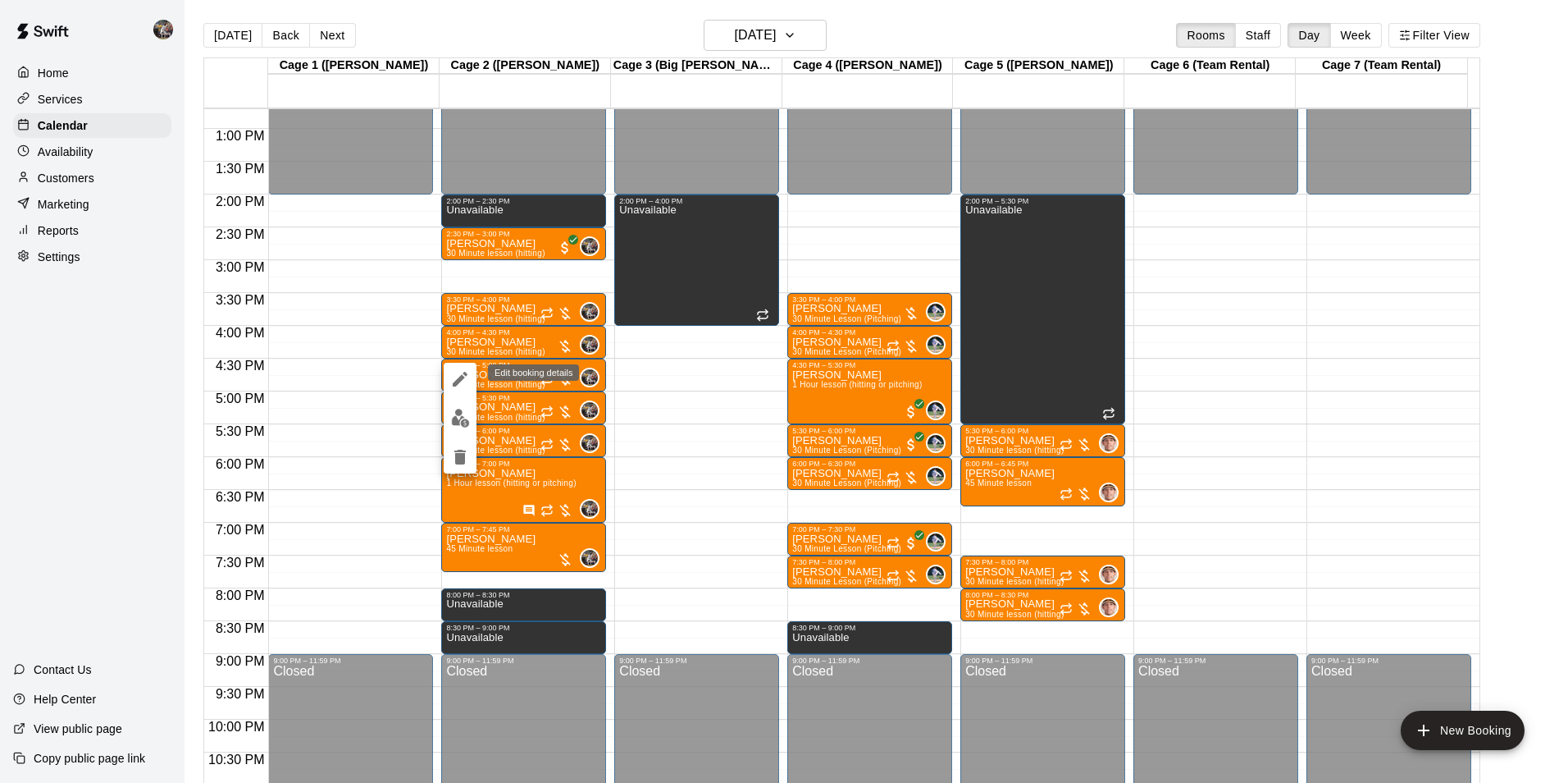
click at [460, 378] on icon "edit" at bounding box center [460, 379] width 20 height 20
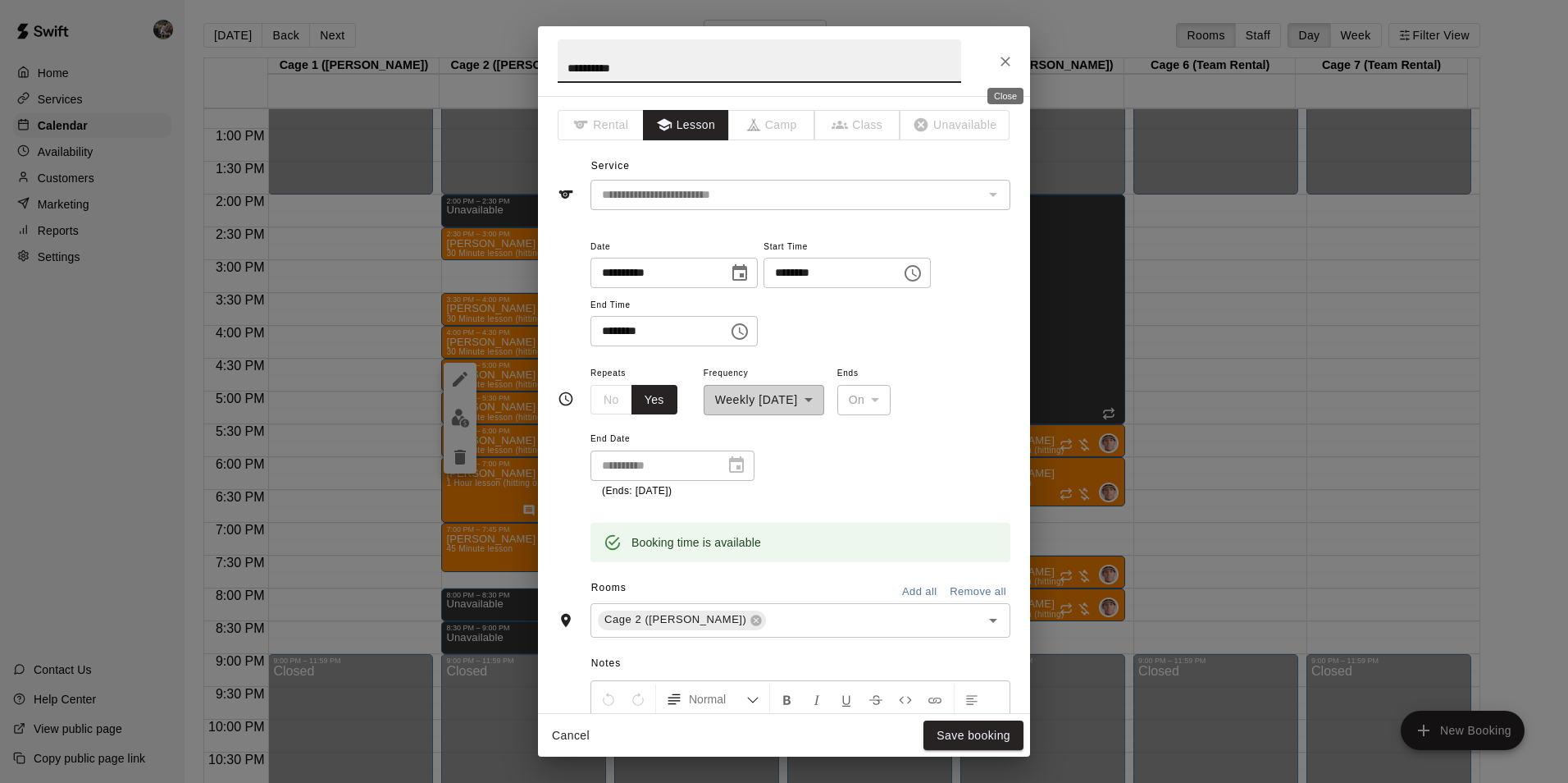
click at [1007, 54] on icon "Close" at bounding box center [1005, 61] width 17 height 17
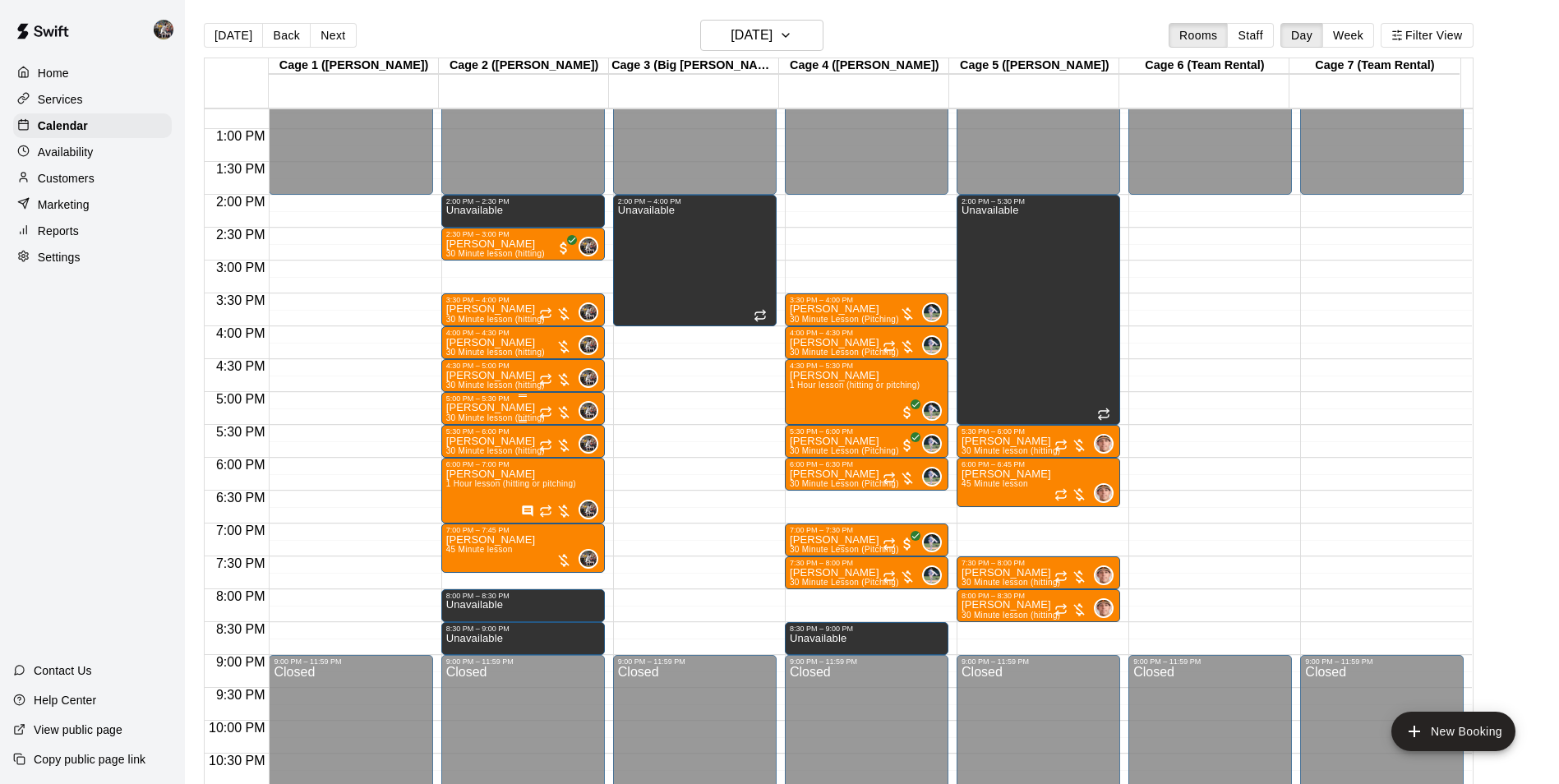
click at [517, 409] on div "[PERSON_NAME] 30 Minute lesson (hitting)" at bounding box center [496, 795] width 99 height 784
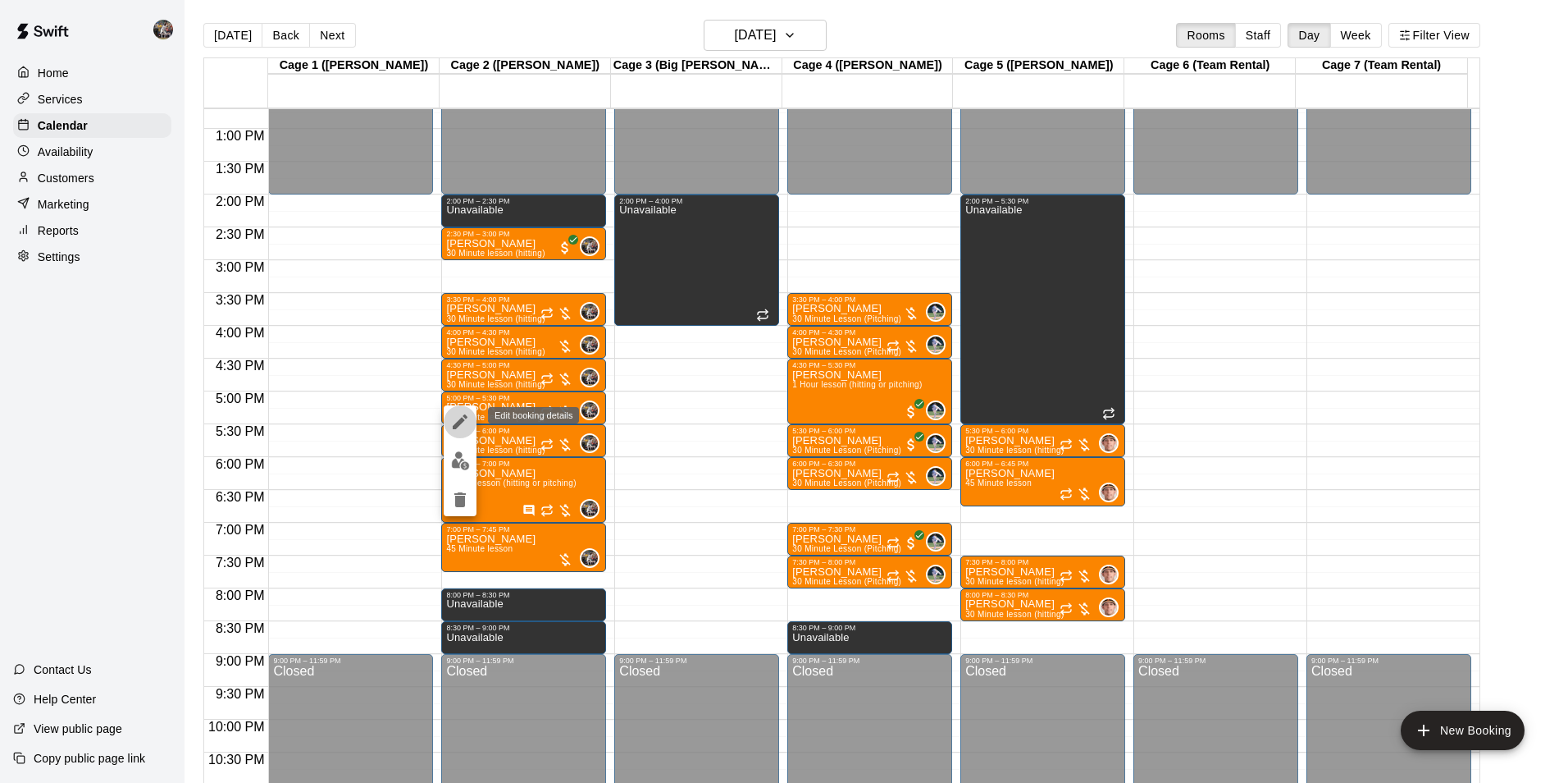
click at [460, 420] on icon "edit" at bounding box center [459, 421] width 15 height 15
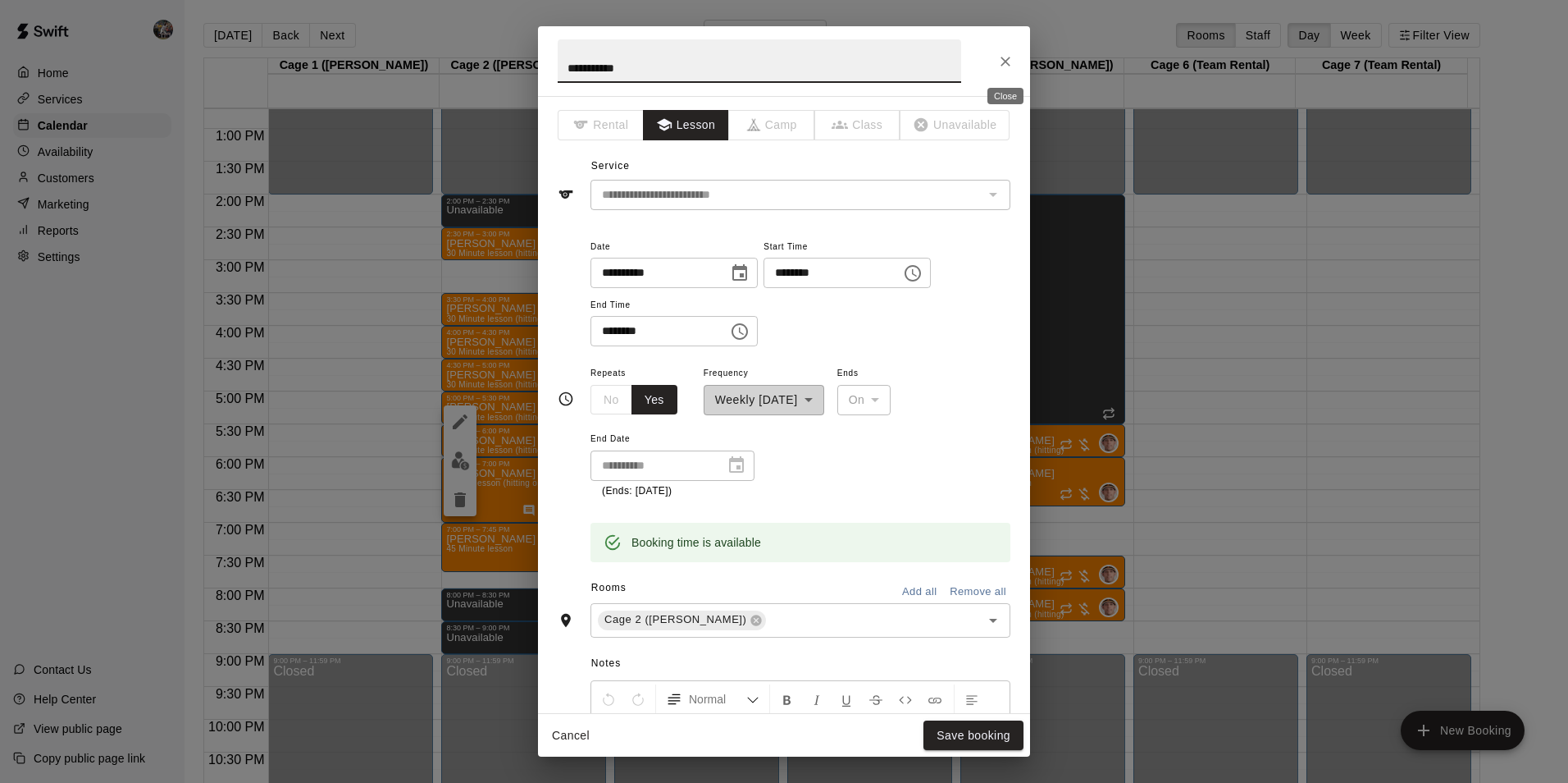
click at [995, 60] on button "Close" at bounding box center [1006, 61] width 30 height 30
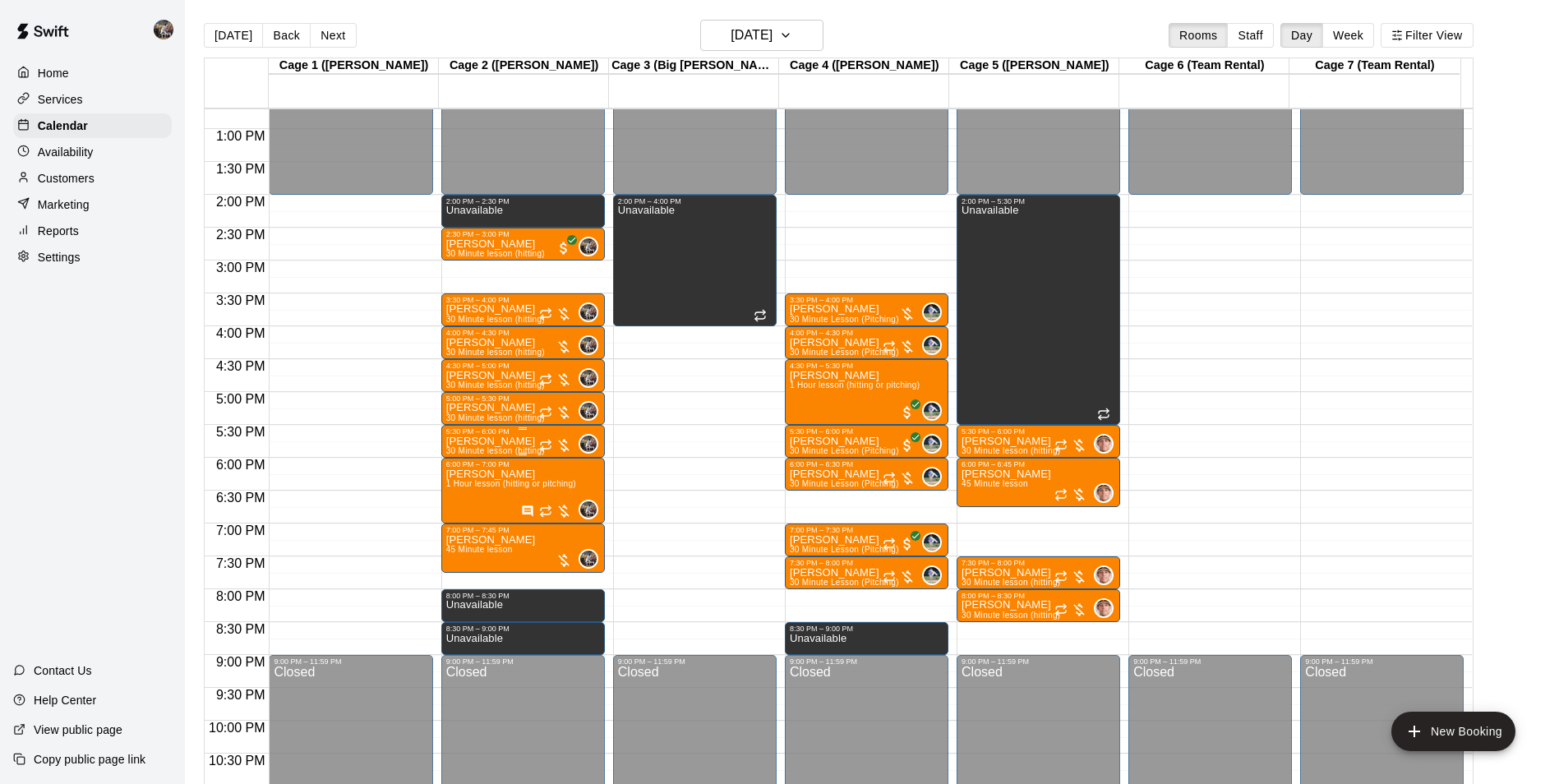
click at [486, 441] on p "[PERSON_NAME]" at bounding box center [496, 441] width 99 height 0
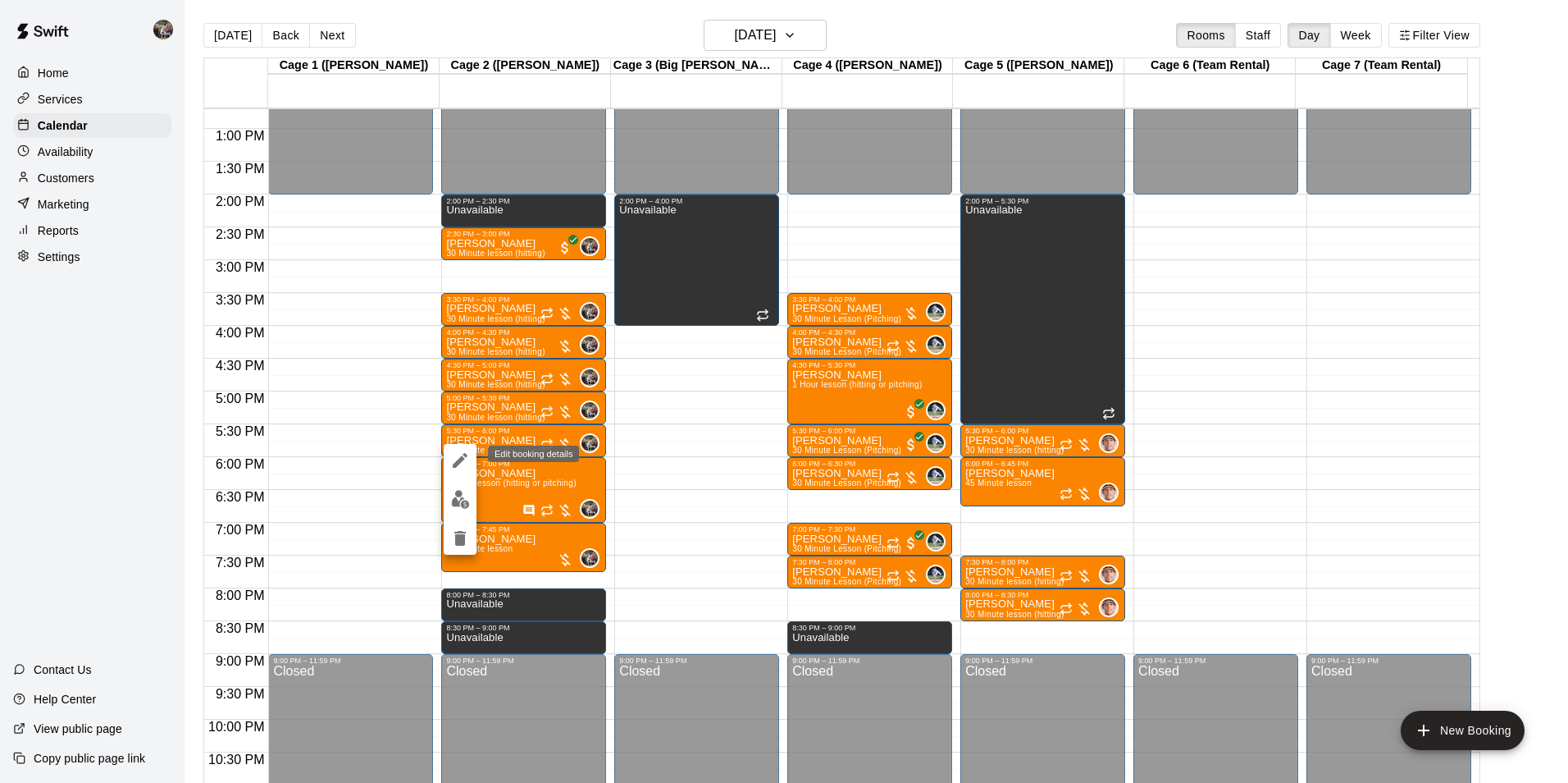
click at [461, 458] on icon "edit" at bounding box center [459, 460] width 15 height 15
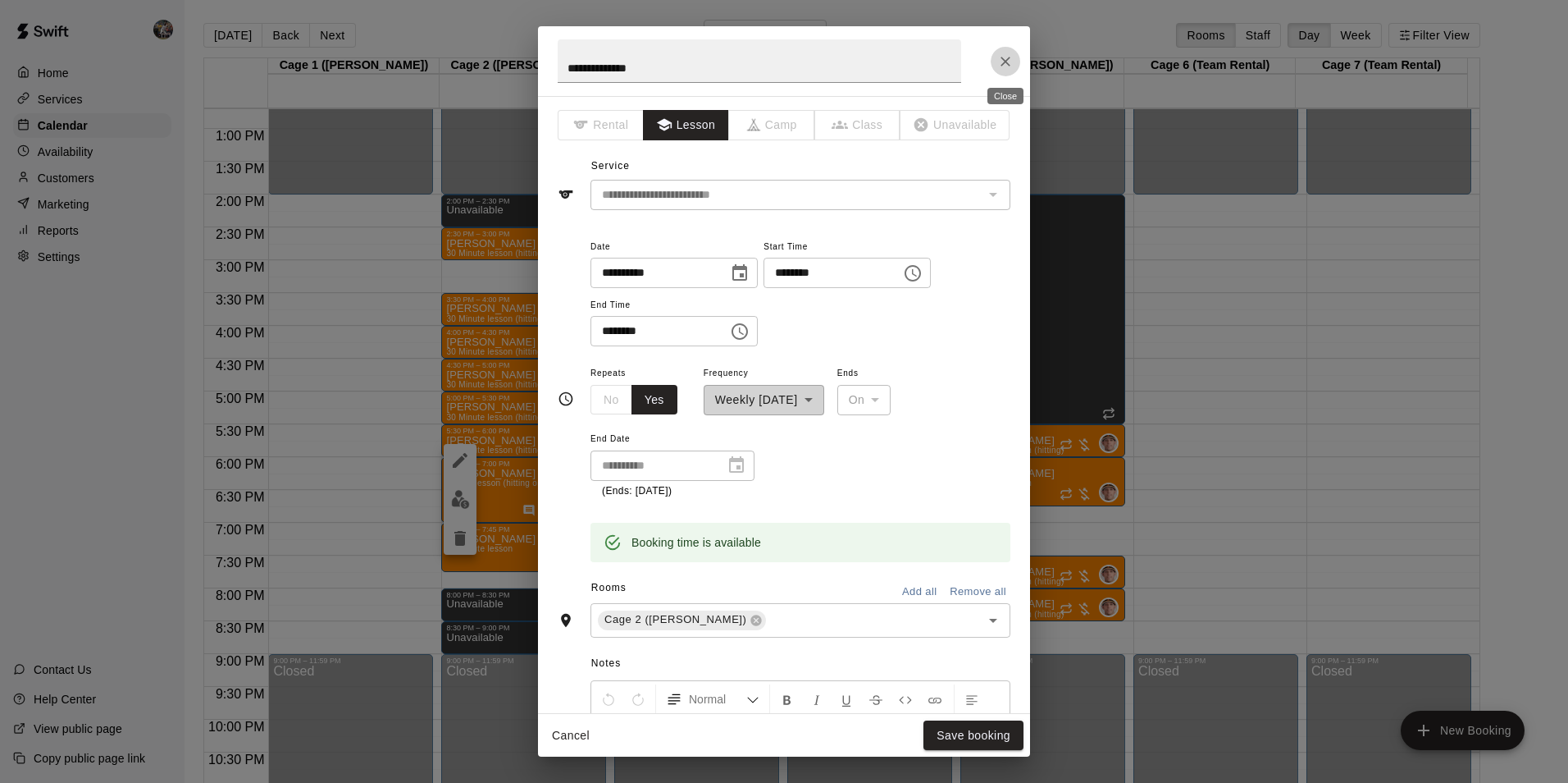
click at [1005, 62] on icon "Close" at bounding box center [1005, 61] width 17 height 17
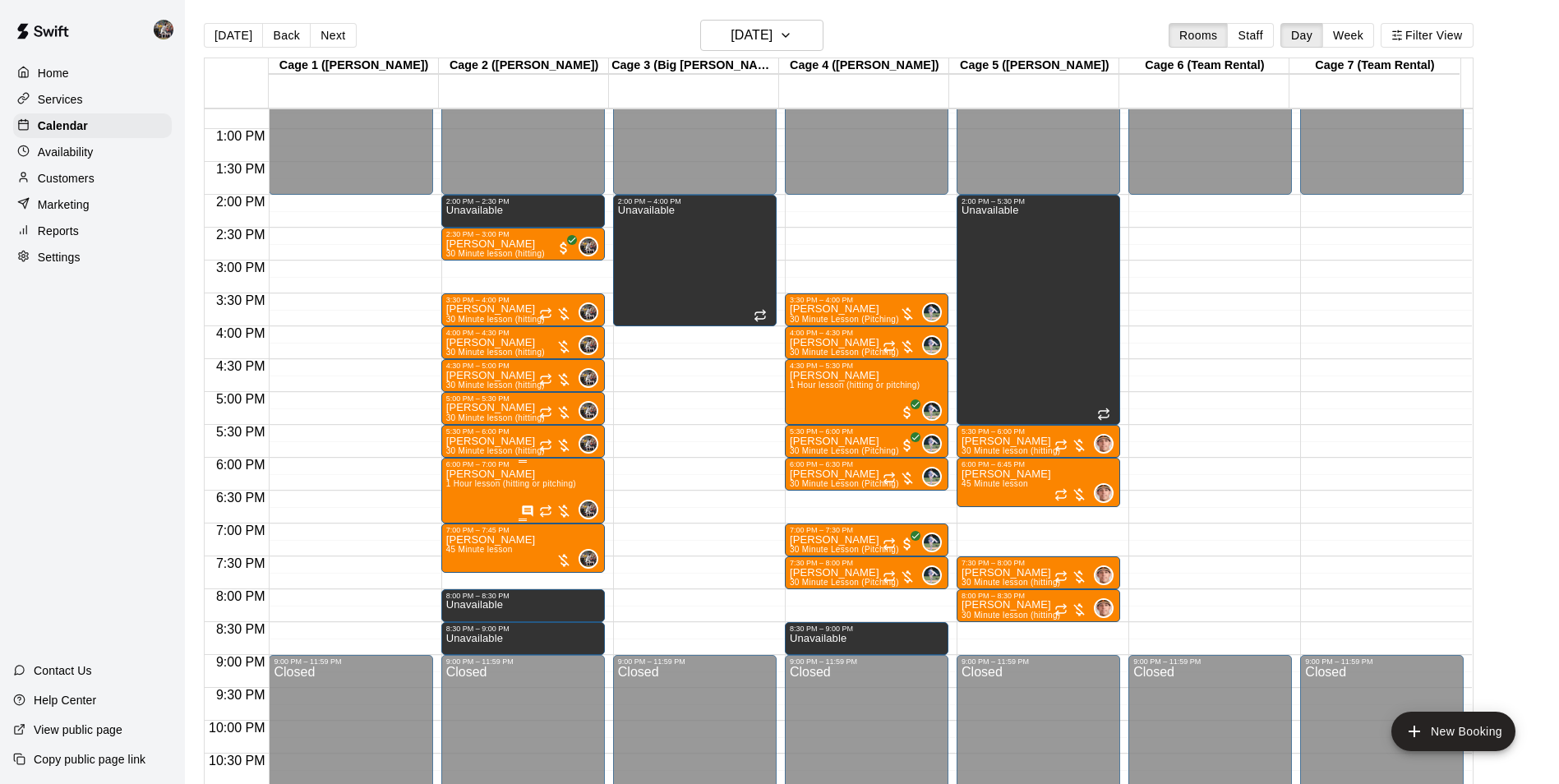
click at [487, 481] on span "1 Hour lesson (hitting or pitching)" at bounding box center [511, 483] width 130 height 9
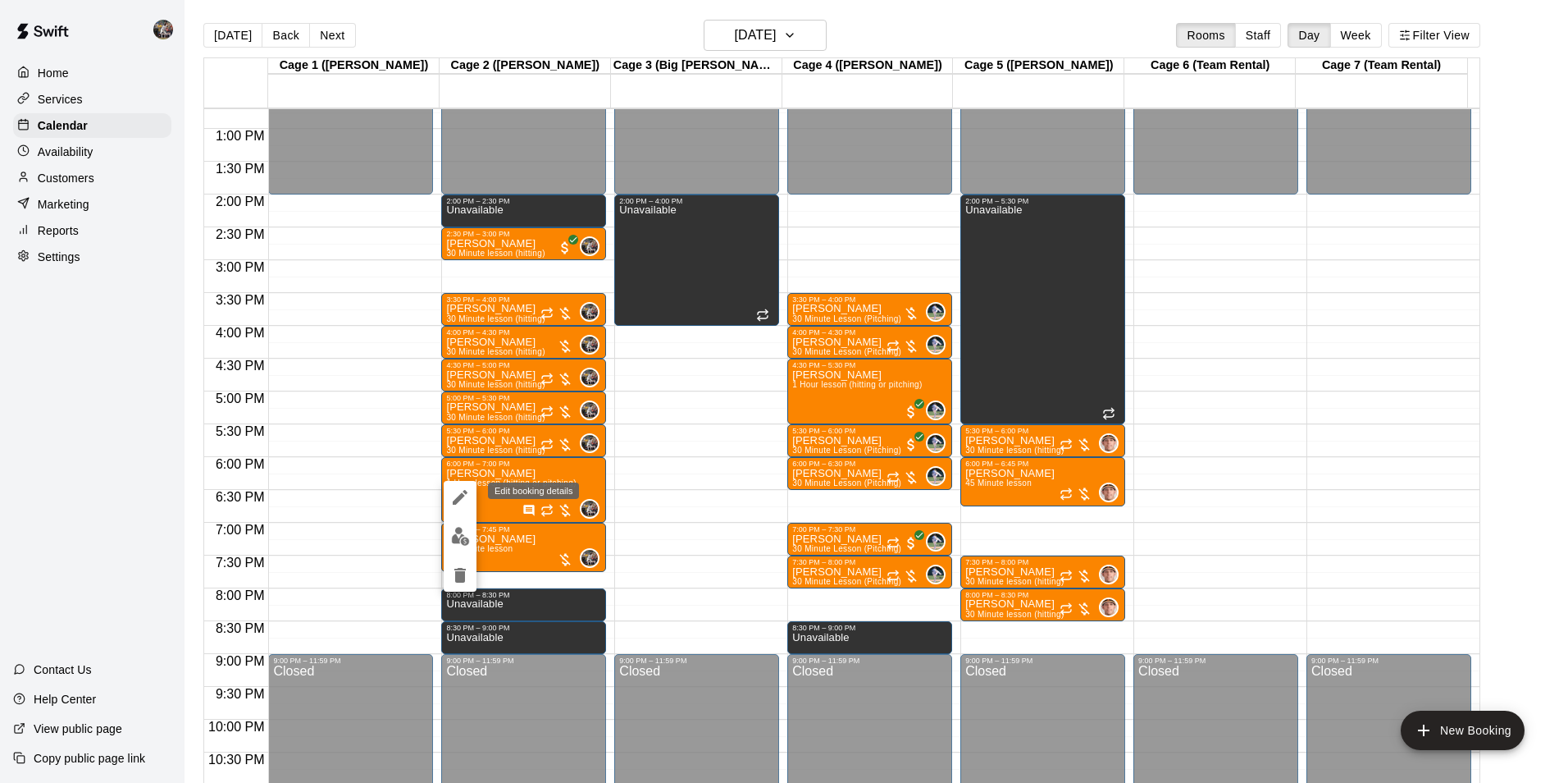
click at [455, 492] on icon "edit" at bounding box center [460, 497] width 20 height 20
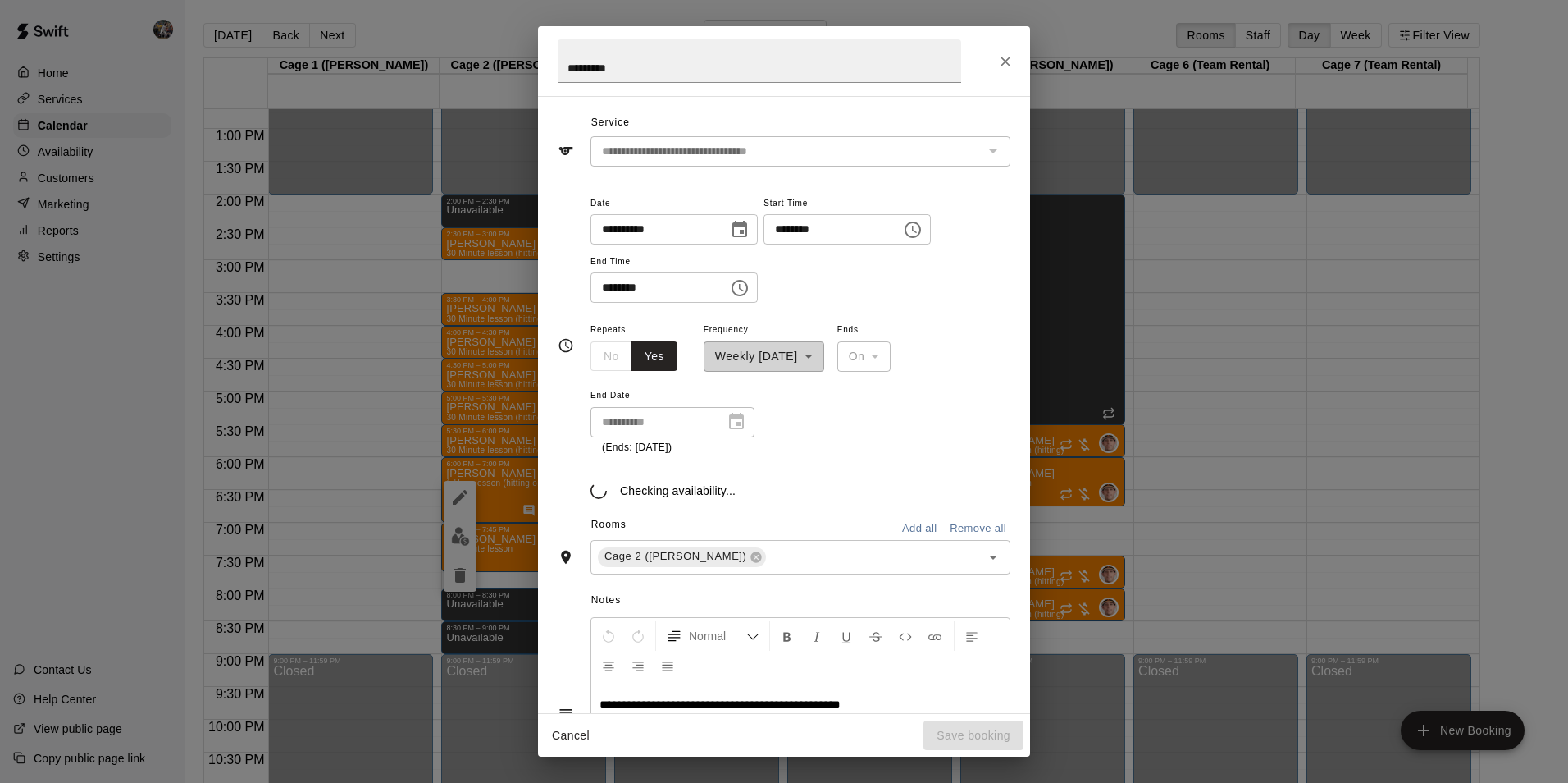
scroll to position [63, 0]
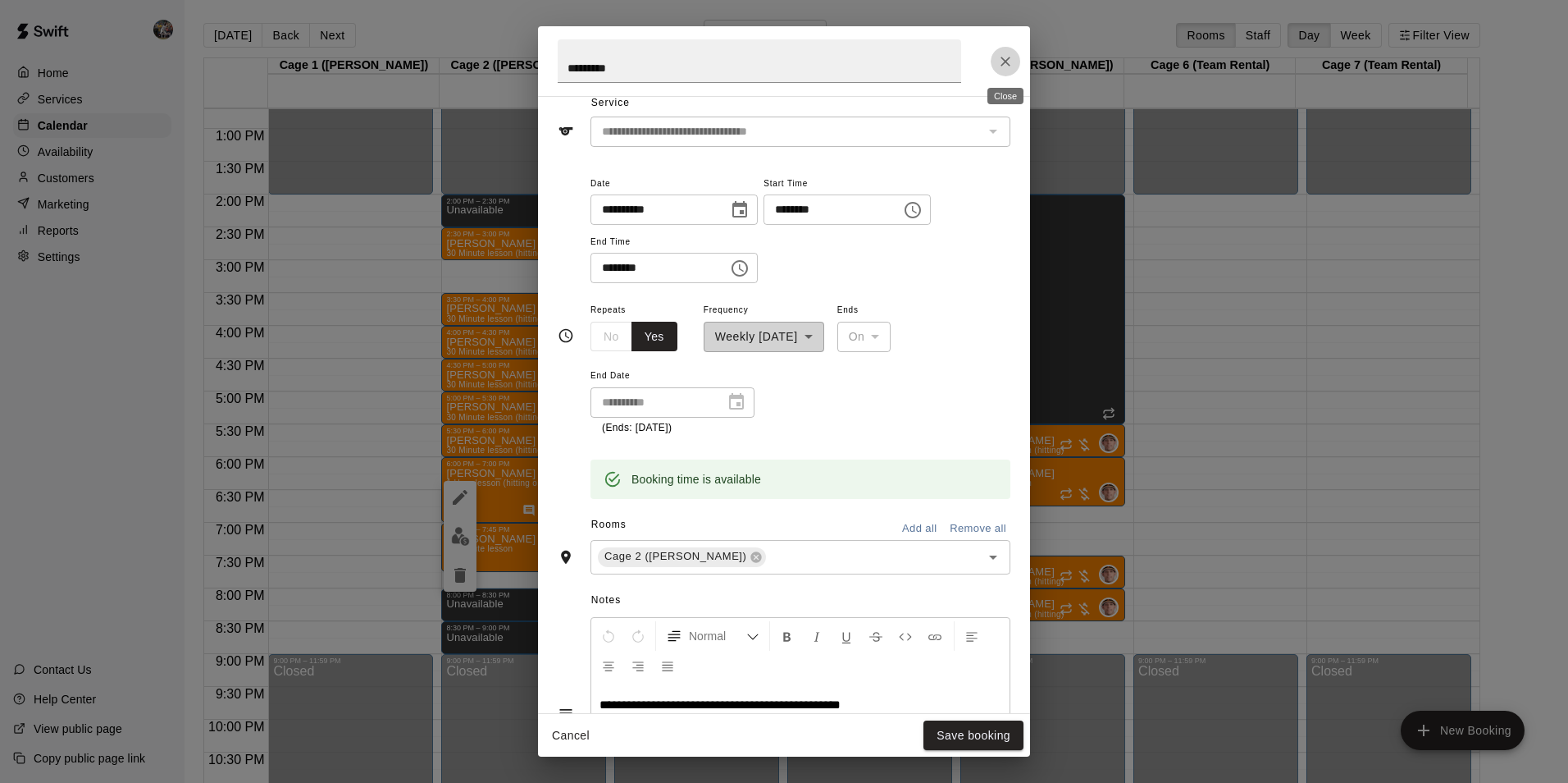
click at [1005, 50] on button "Close" at bounding box center [1006, 61] width 30 height 30
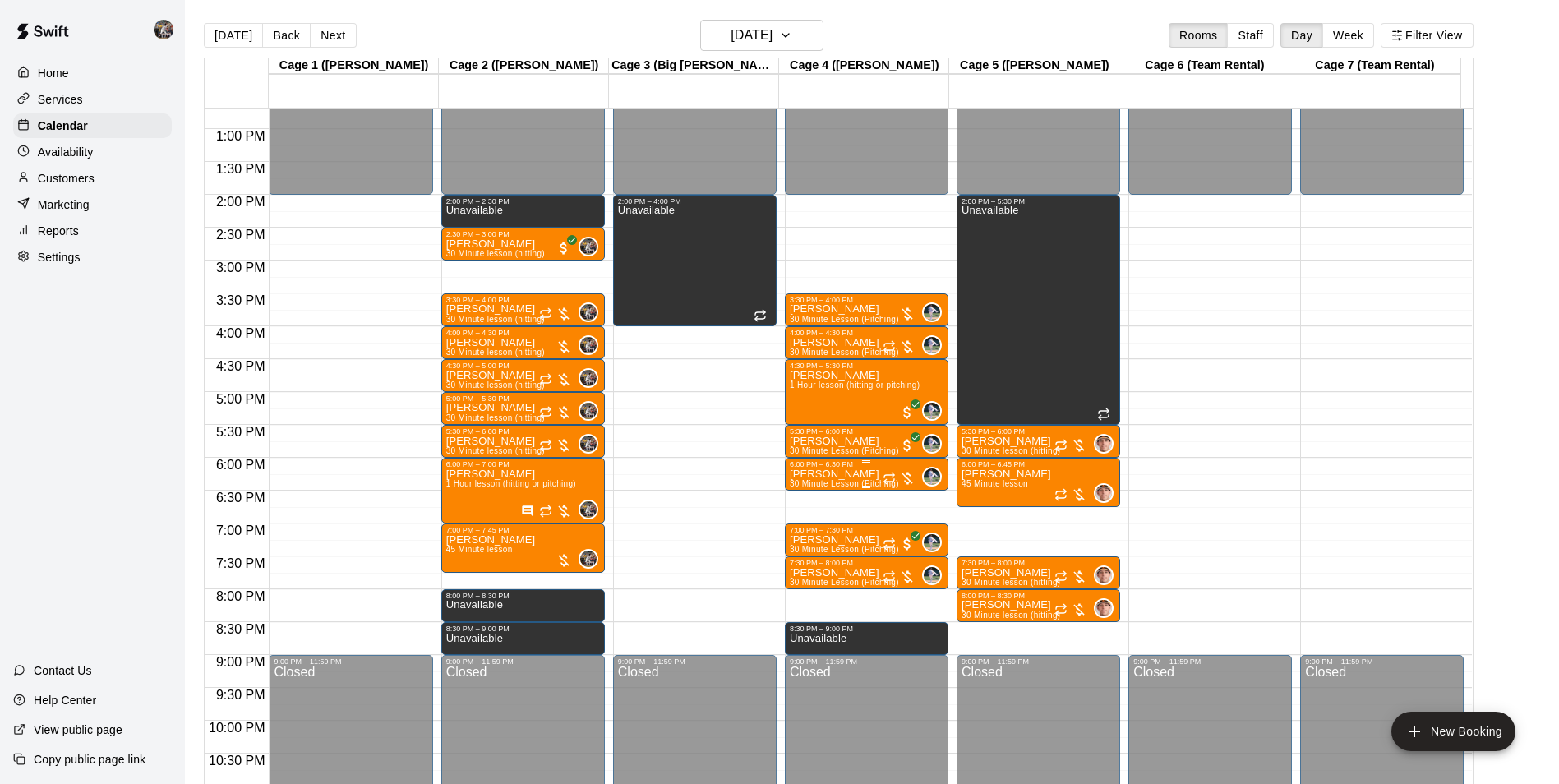
click at [828, 474] on p "[PERSON_NAME]" at bounding box center [845, 474] width 109 height 0
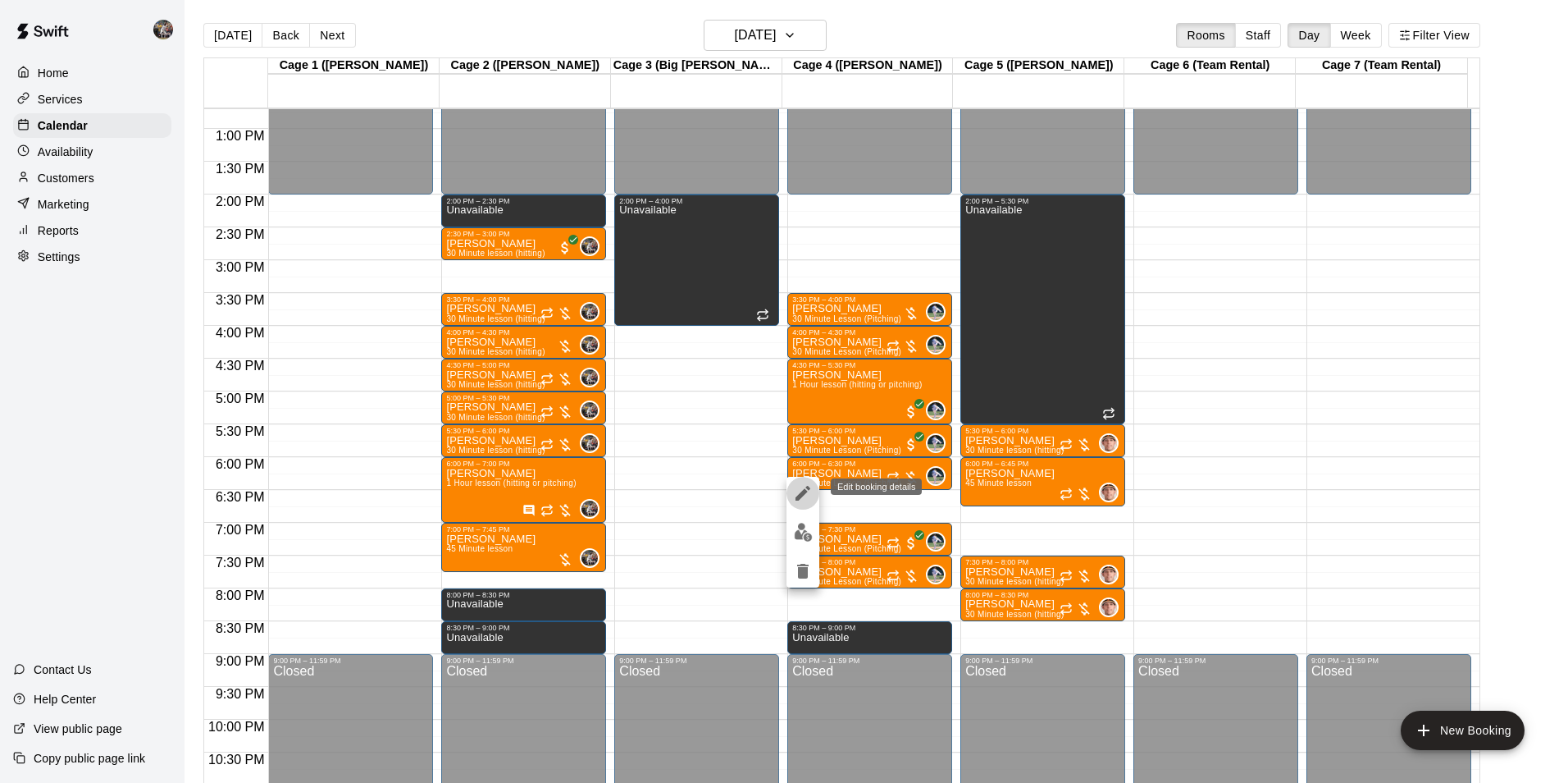
click at [806, 491] on icon "edit" at bounding box center [802, 492] width 15 height 15
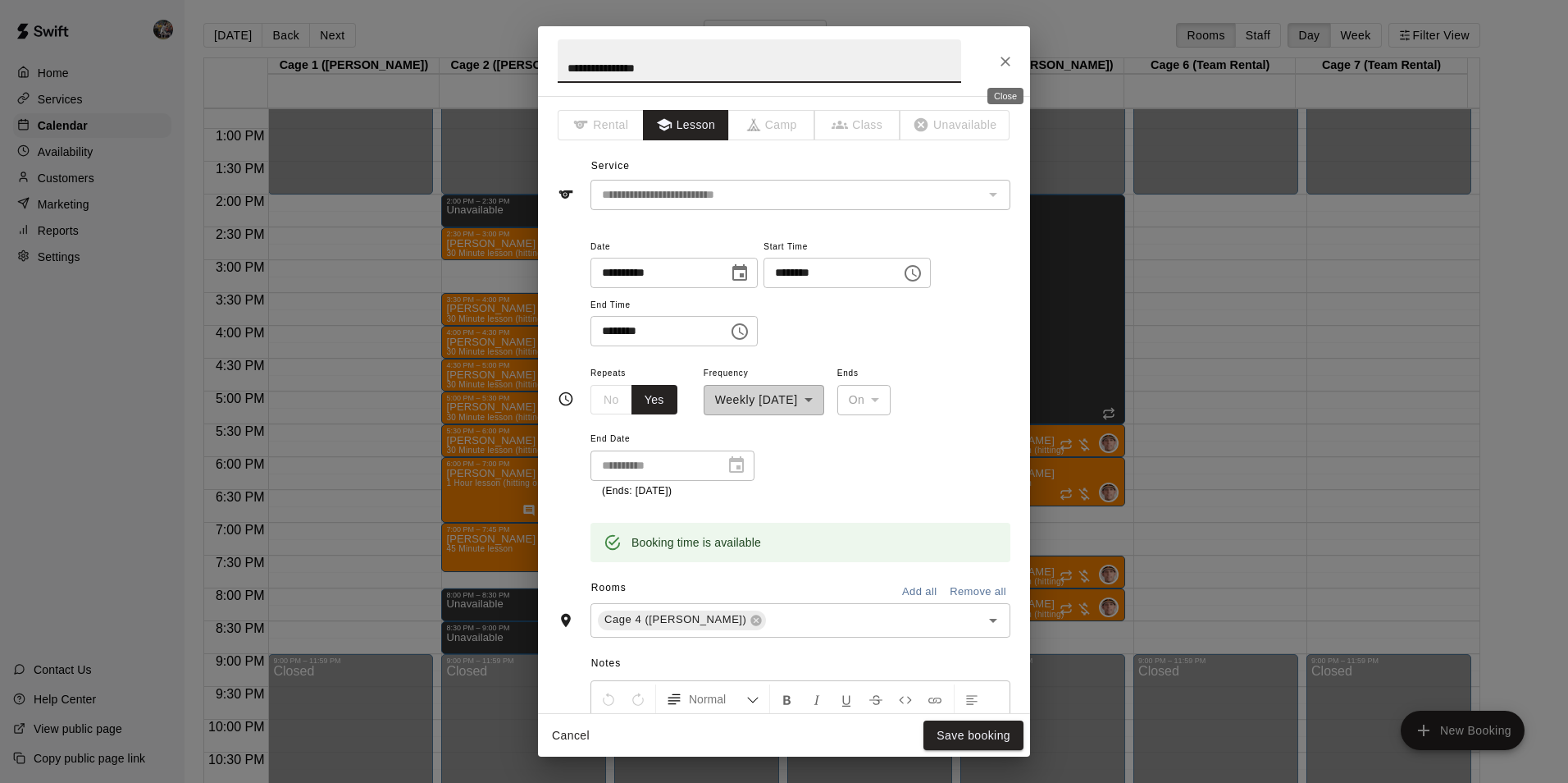
click at [1001, 60] on icon "Close" at bounding box center [1005, 61] width 17 height 17
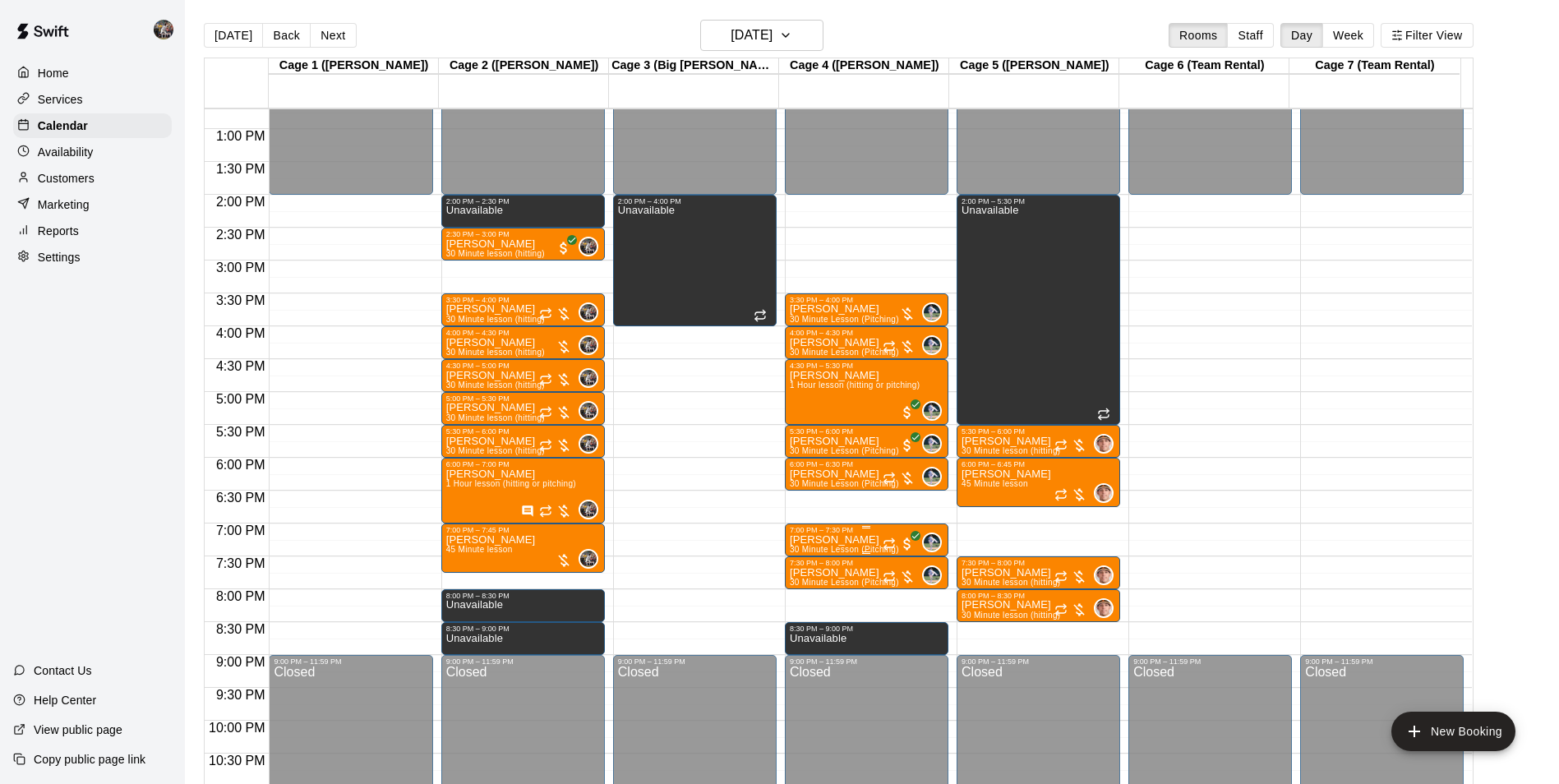
click at [826, 539] on p "[PERSON_NAME]" at bounding box center [845, 539] width 109 height 0
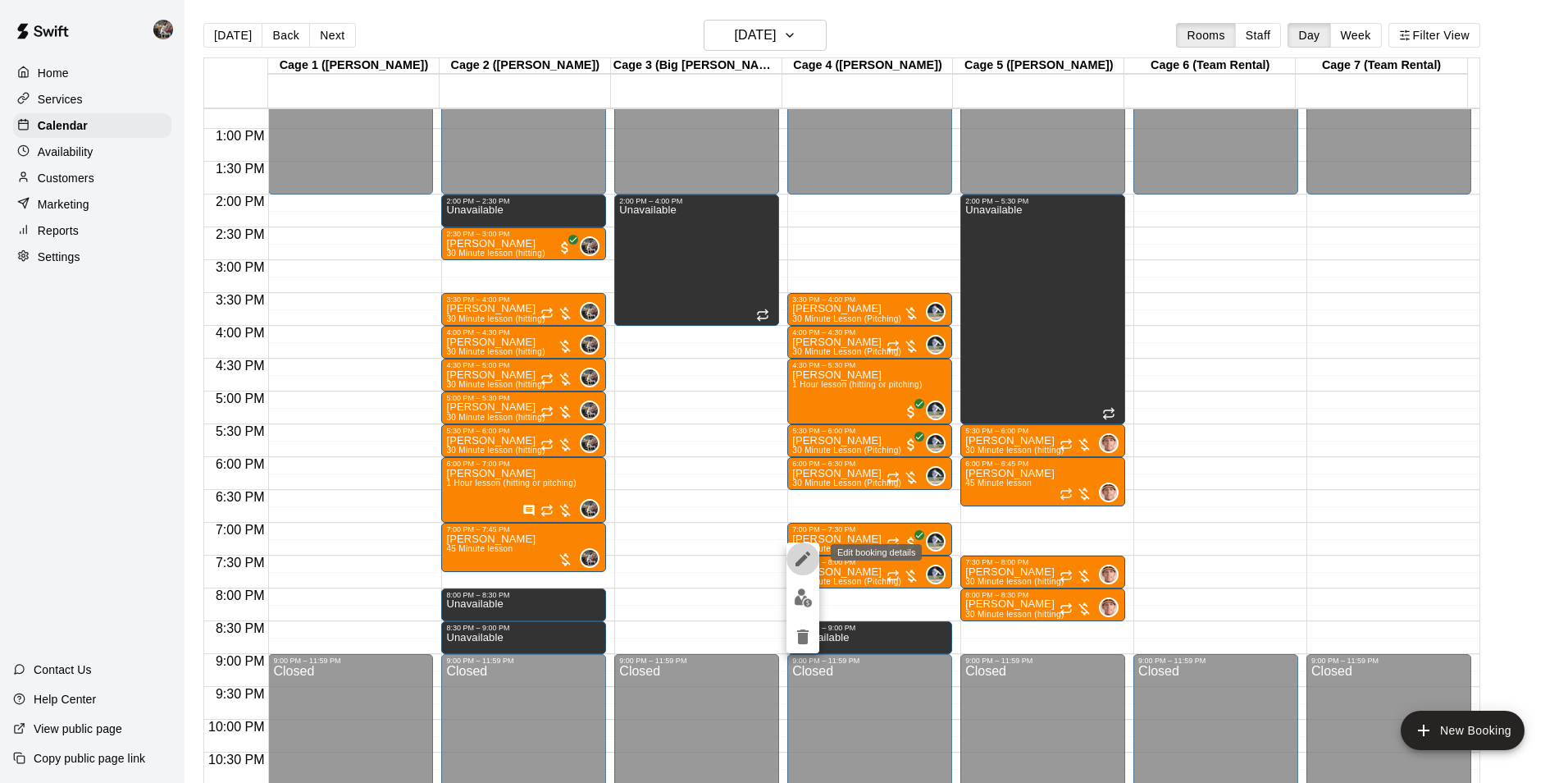
click at [806, 553] on icon "edit" at bounding box center [803, 559] width 20 height 20
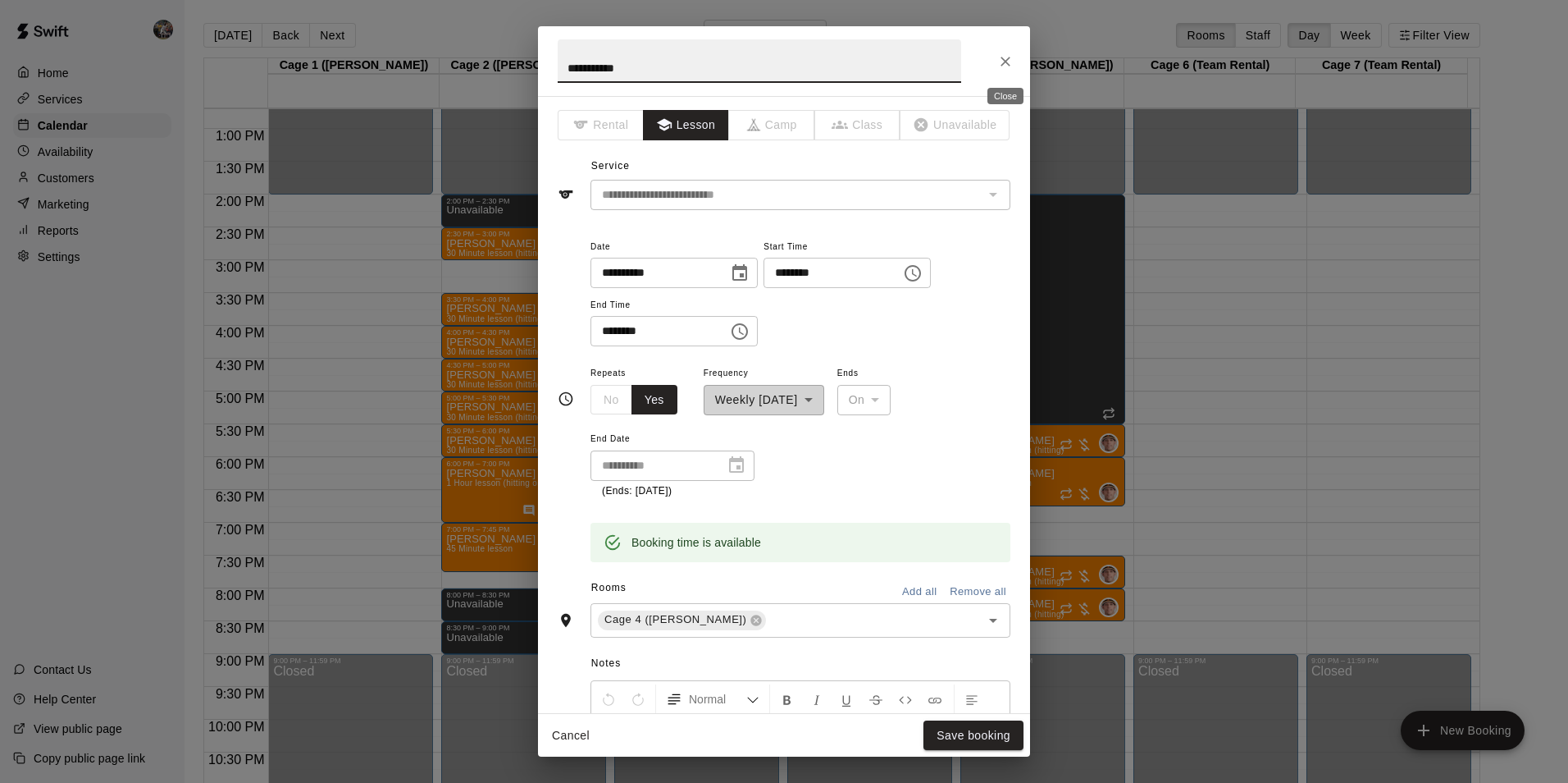
click at [1005, 60] on icon "Close" at bounding box center [1005, 61] width 10 height 10
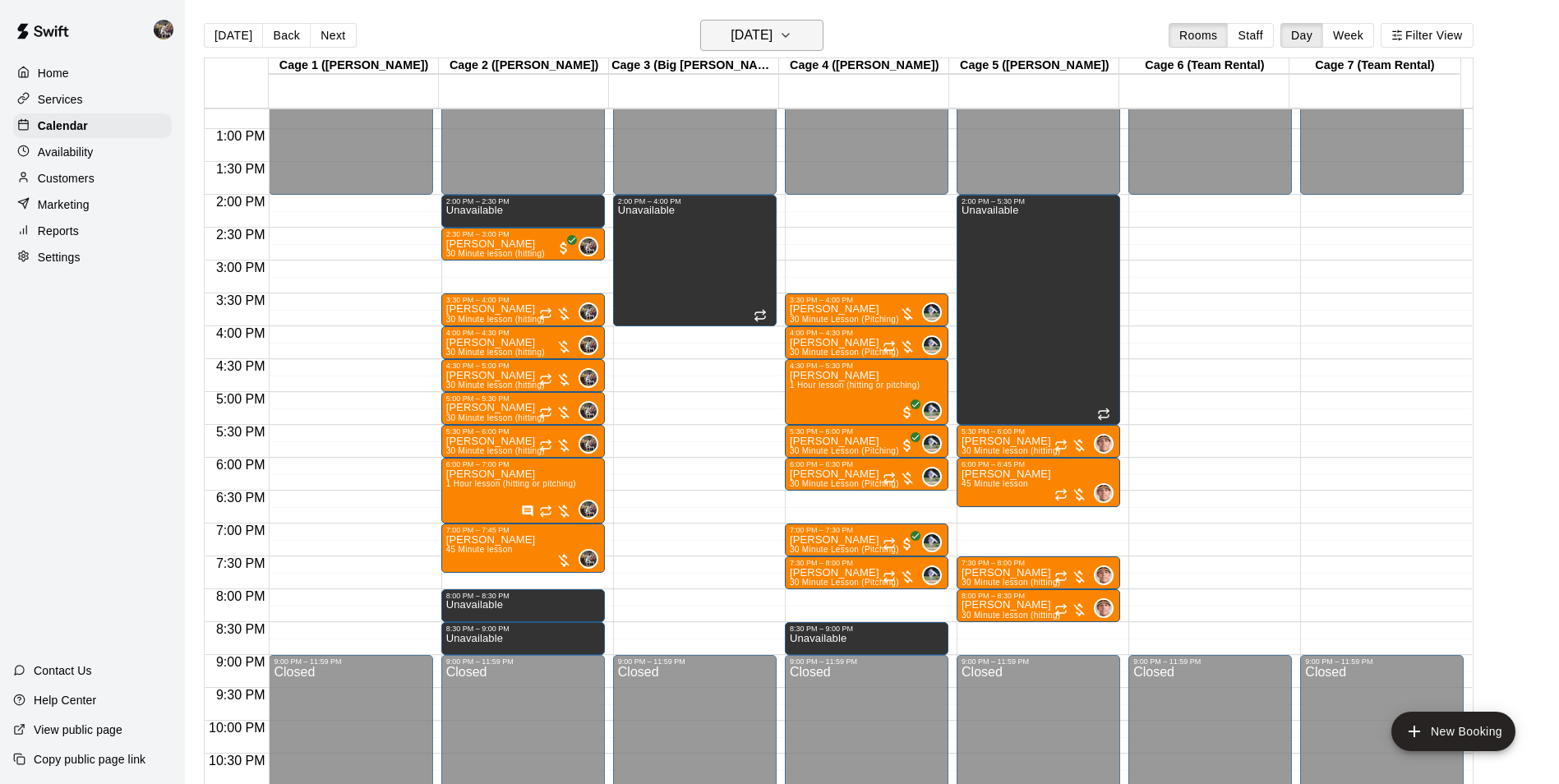
click at [754, 33] on h6 "[DATE]" at bounding box center [752, 35] width 42 height 23
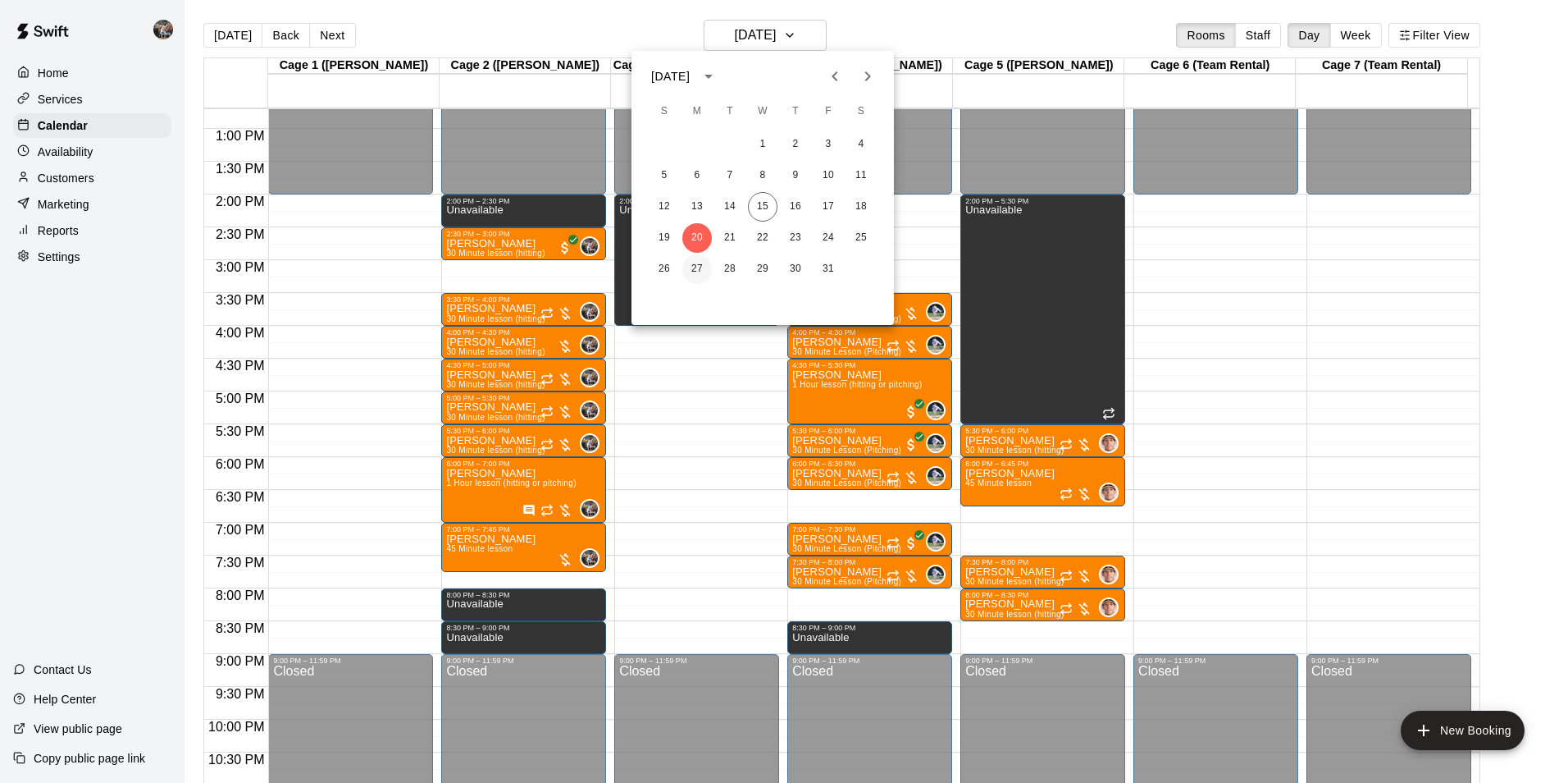
click at [694, 265] on button "27" at bounding box center [697, 269] width 30 height 30
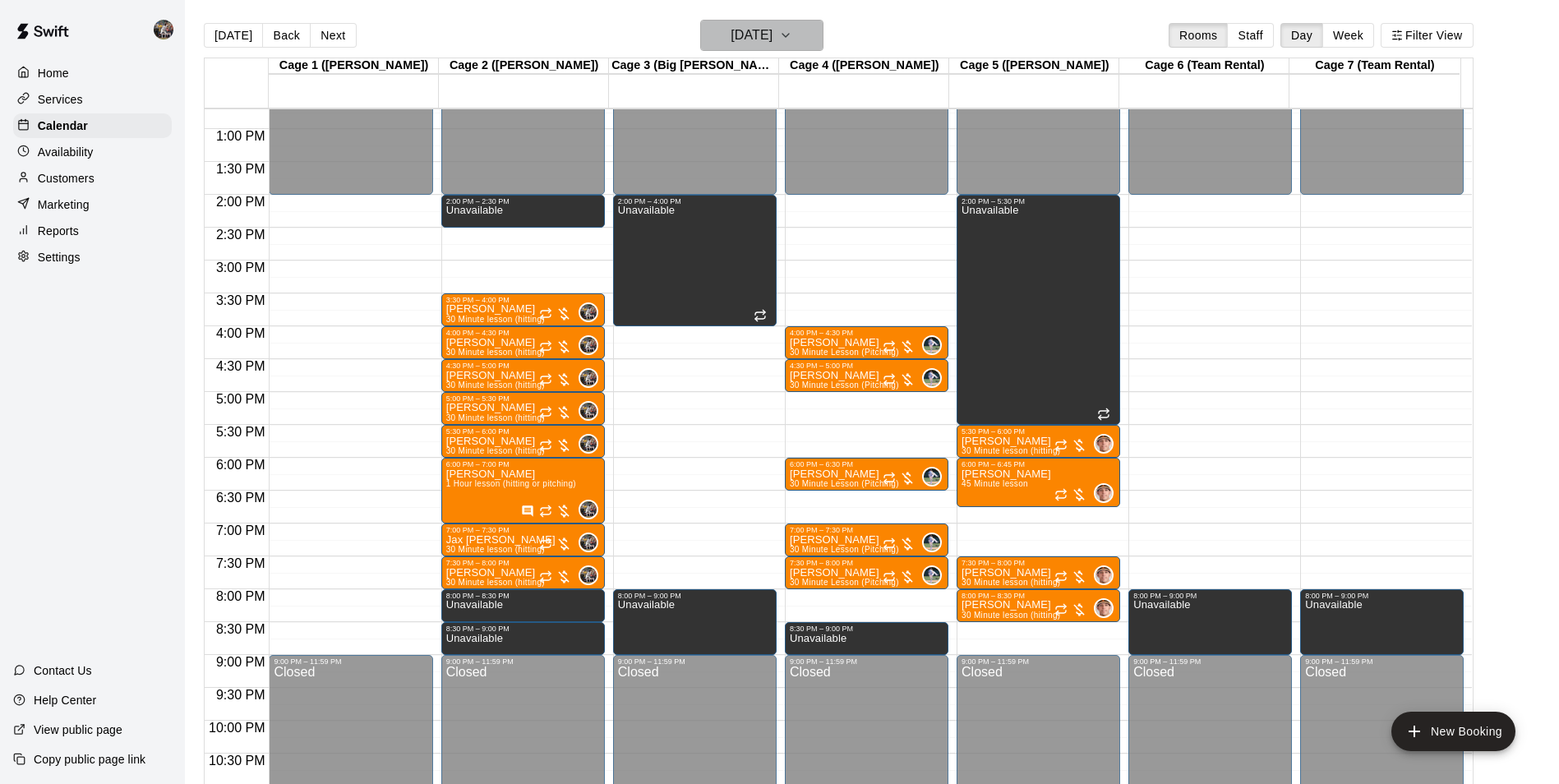
click at [749, 36] on h6 "[DATE]" at bounding box center [752, 35] width 42 height 23
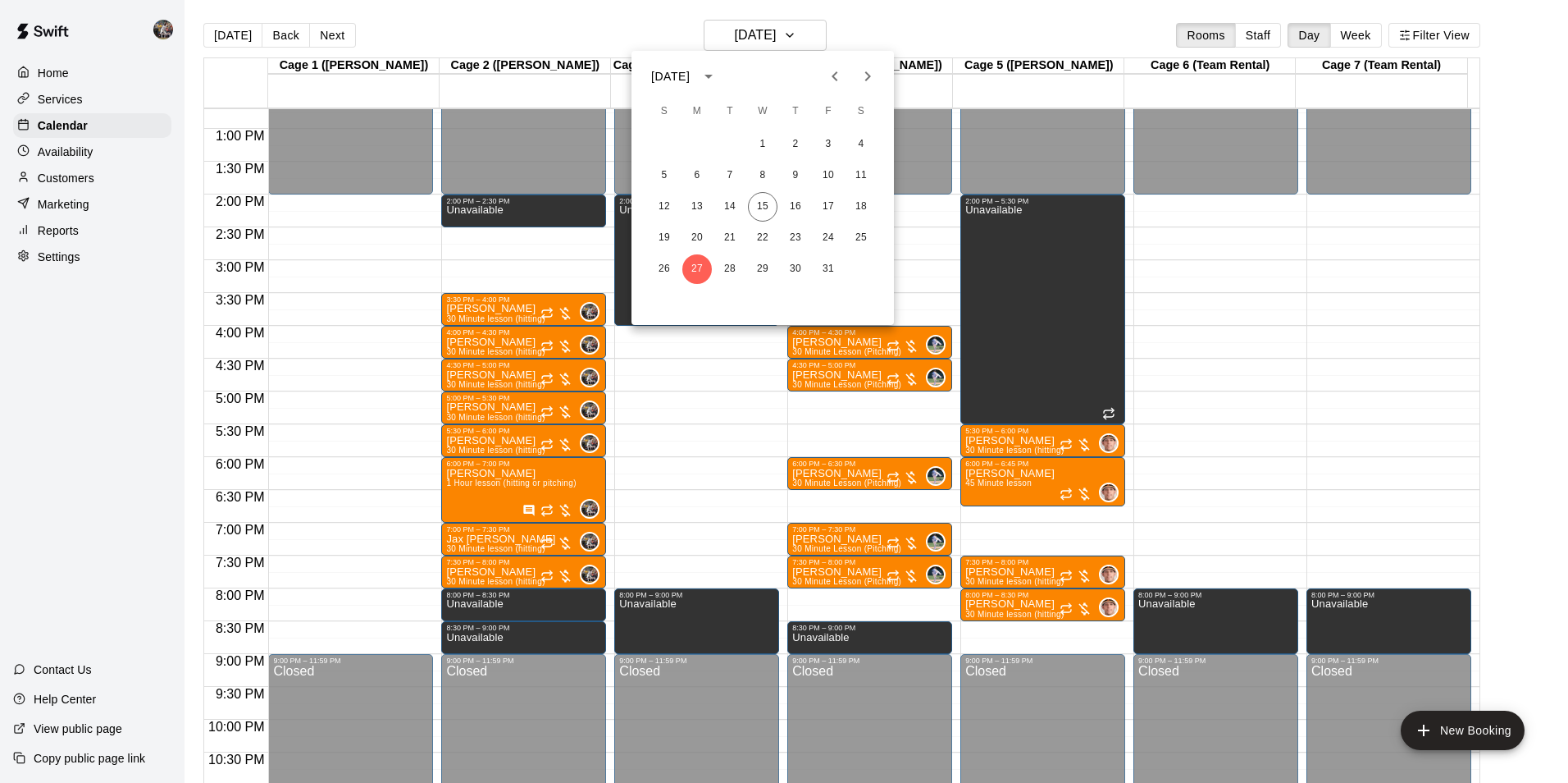
click at [866, 69] on icon "Next month" at bounding box center [867, 76] width 20 height 20
click at [697, 171] on button "3" at bounding box center [697, 176] width 30 height 30
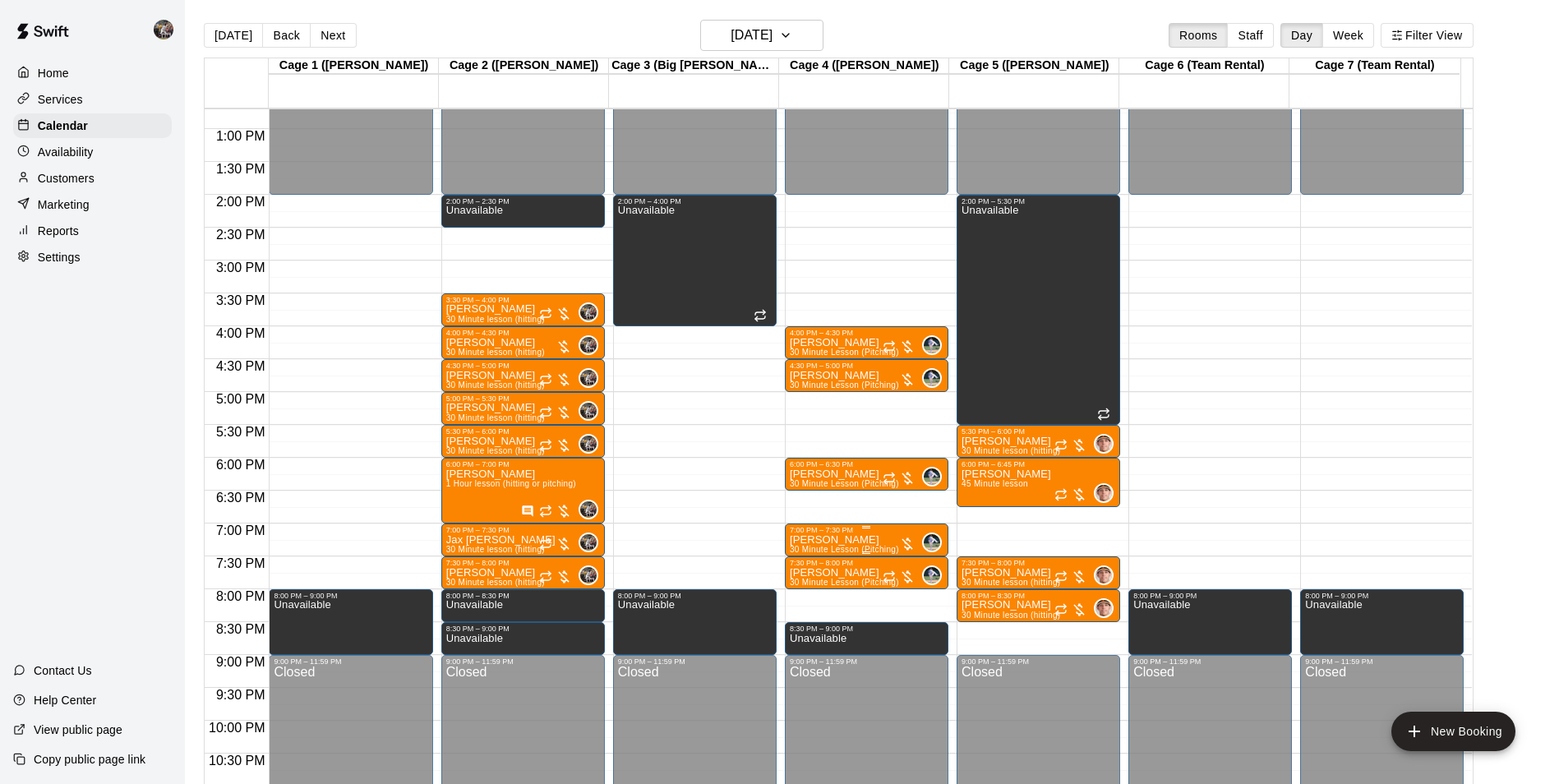
click at [826, 539] on p "[PERSON_NAME]" at bounding box center [845, 539] width 109 height 0
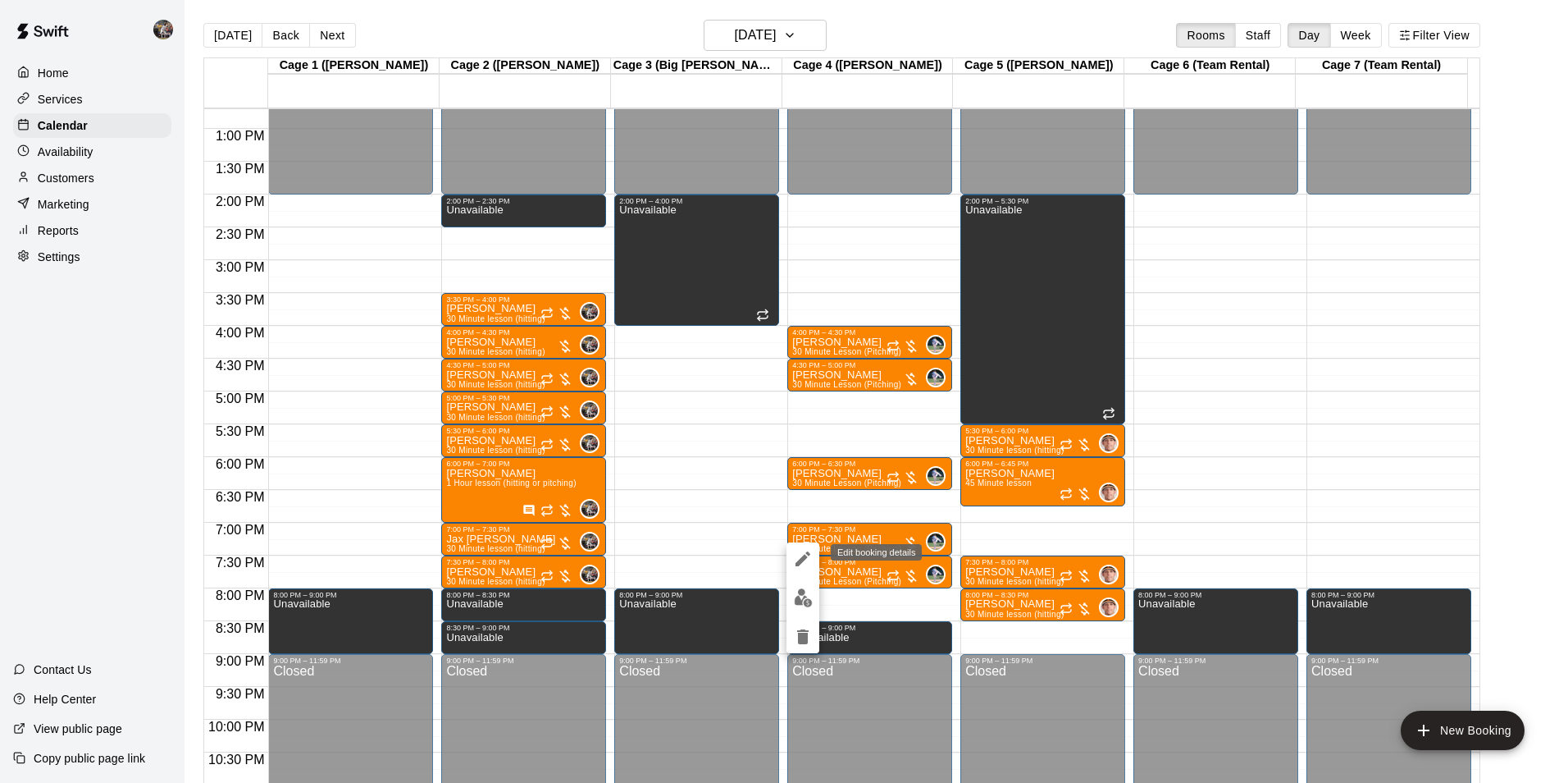
click at [802, 559] on icon "edit" at bounding box center [802, 559] width 15 height 15
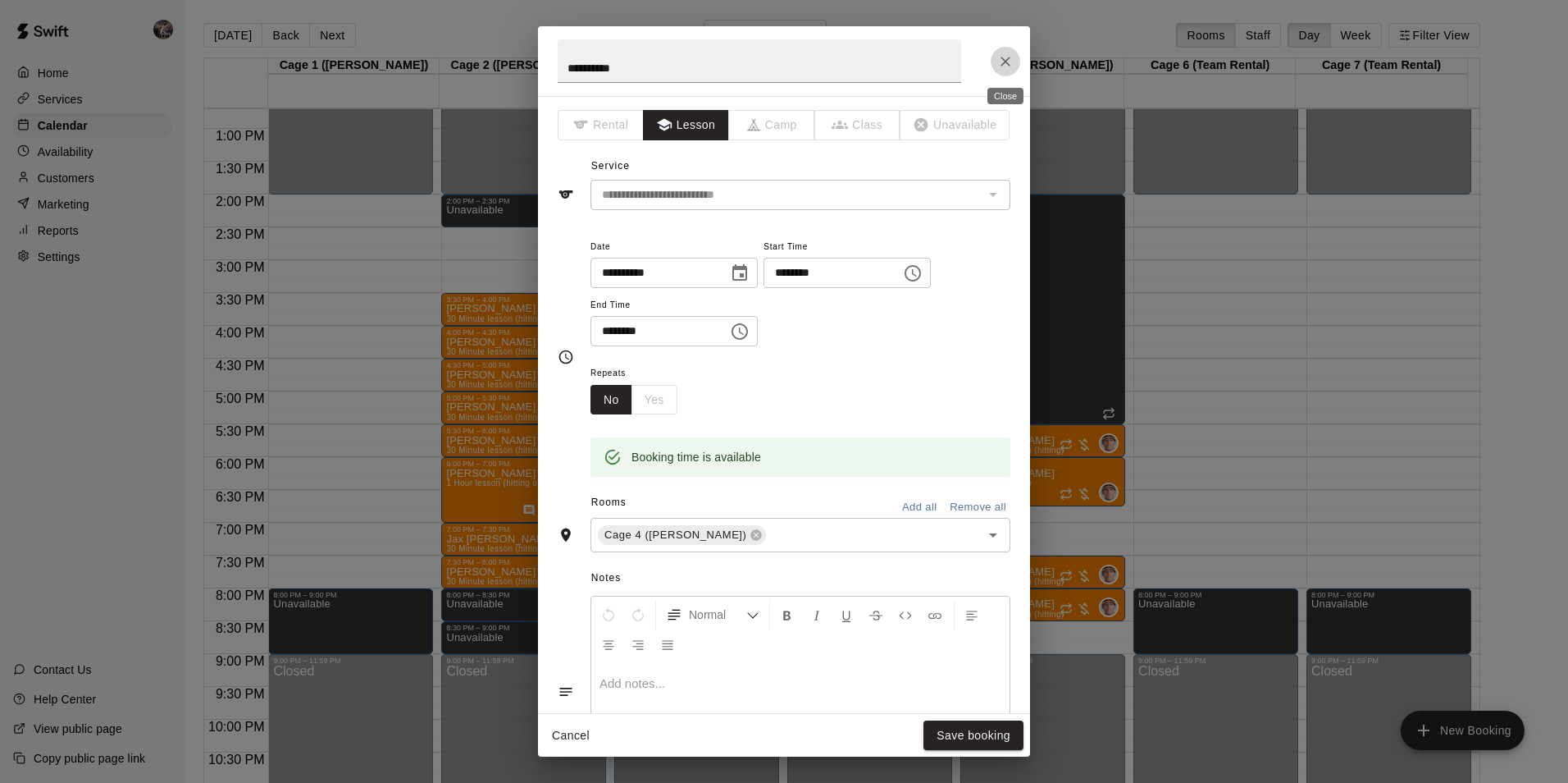
click at [1006, 55] on icon "Close" at bounding box center [1005, 61] width 17 height 17
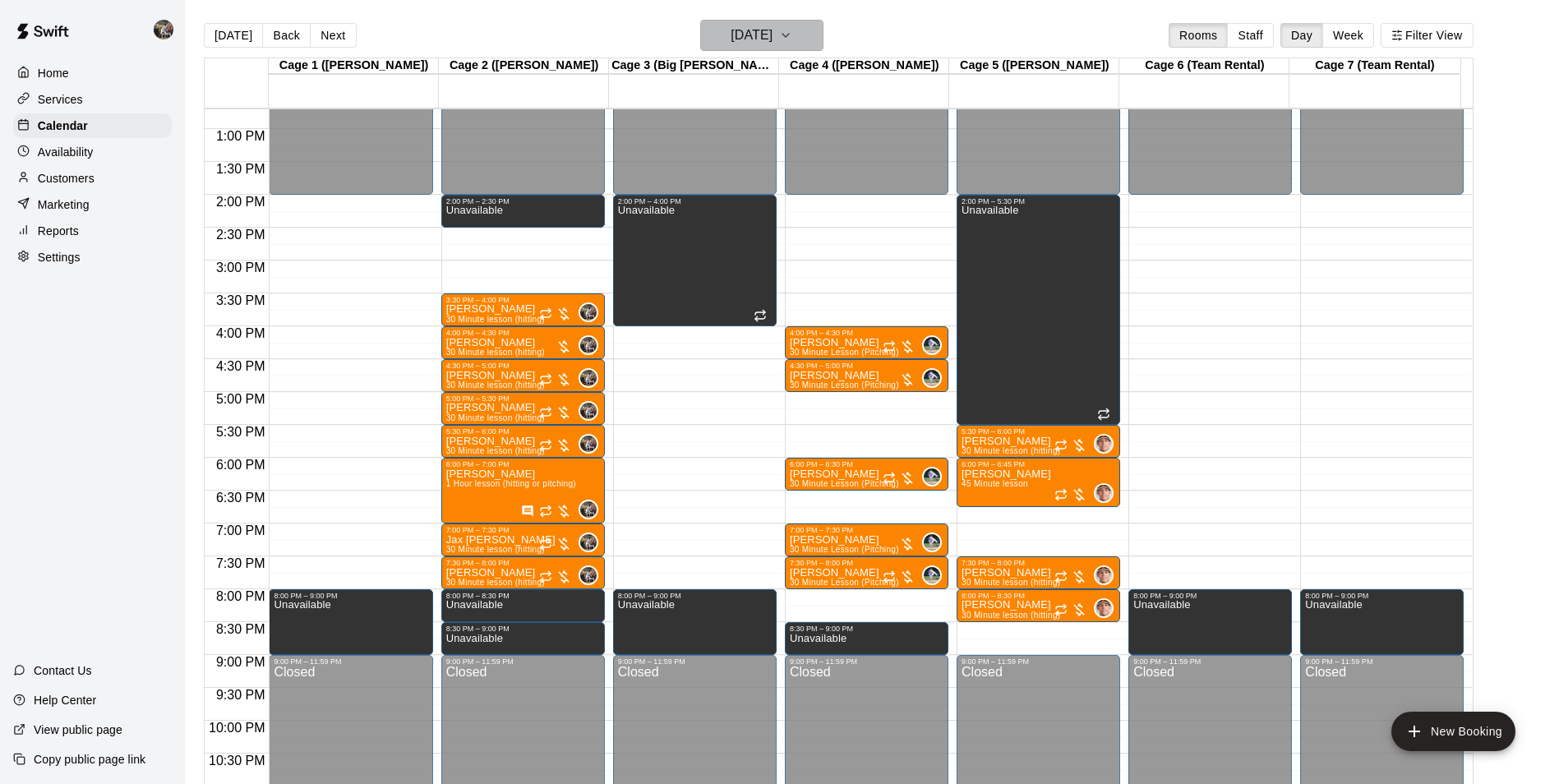
click at [738, 38] on h6 "[DATE]" at bounding box center [752, 35] width 42 height 23
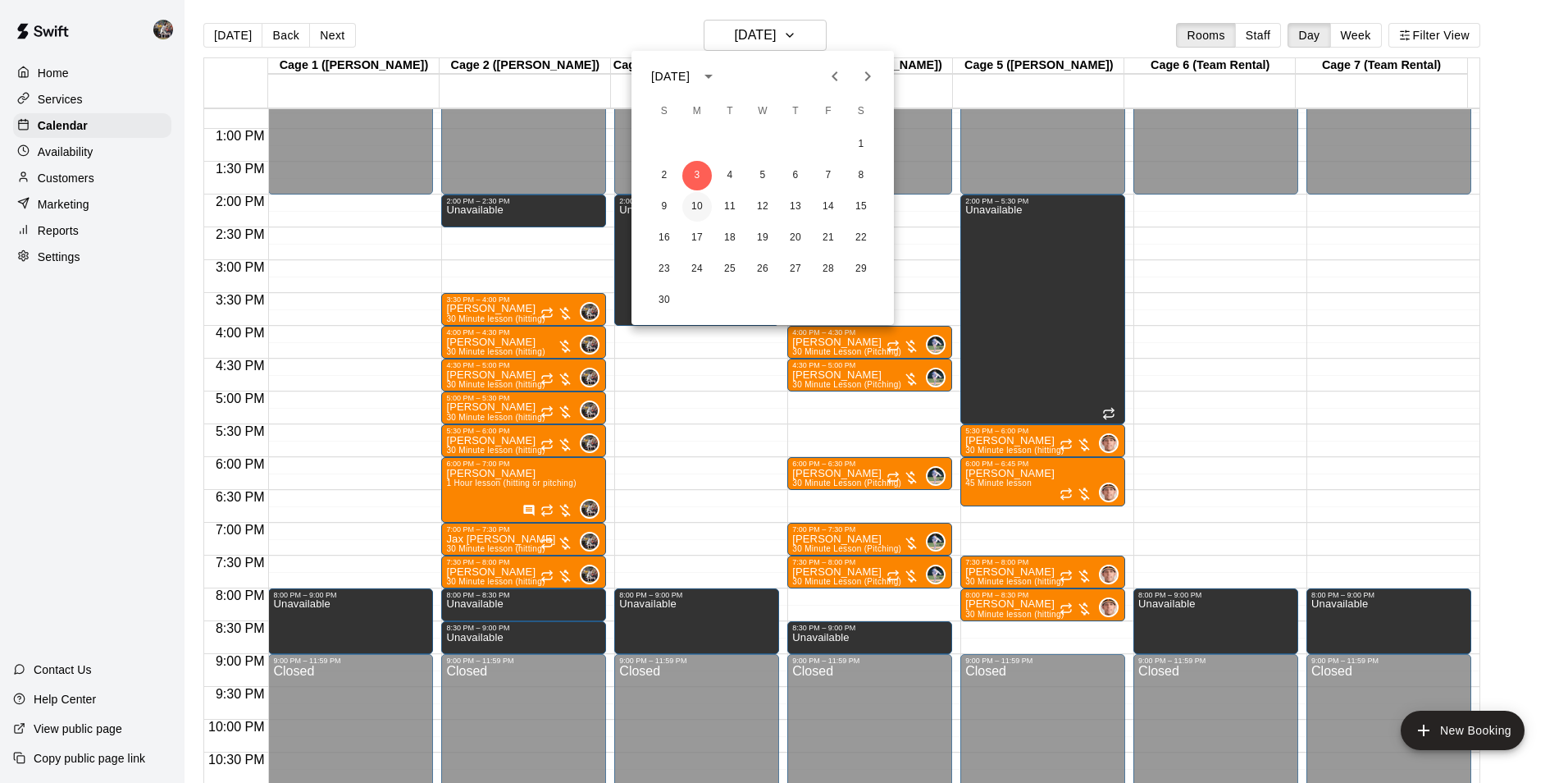
click at [699, 205] on button "10" at bounding box center [697, 207] width 30 height 30
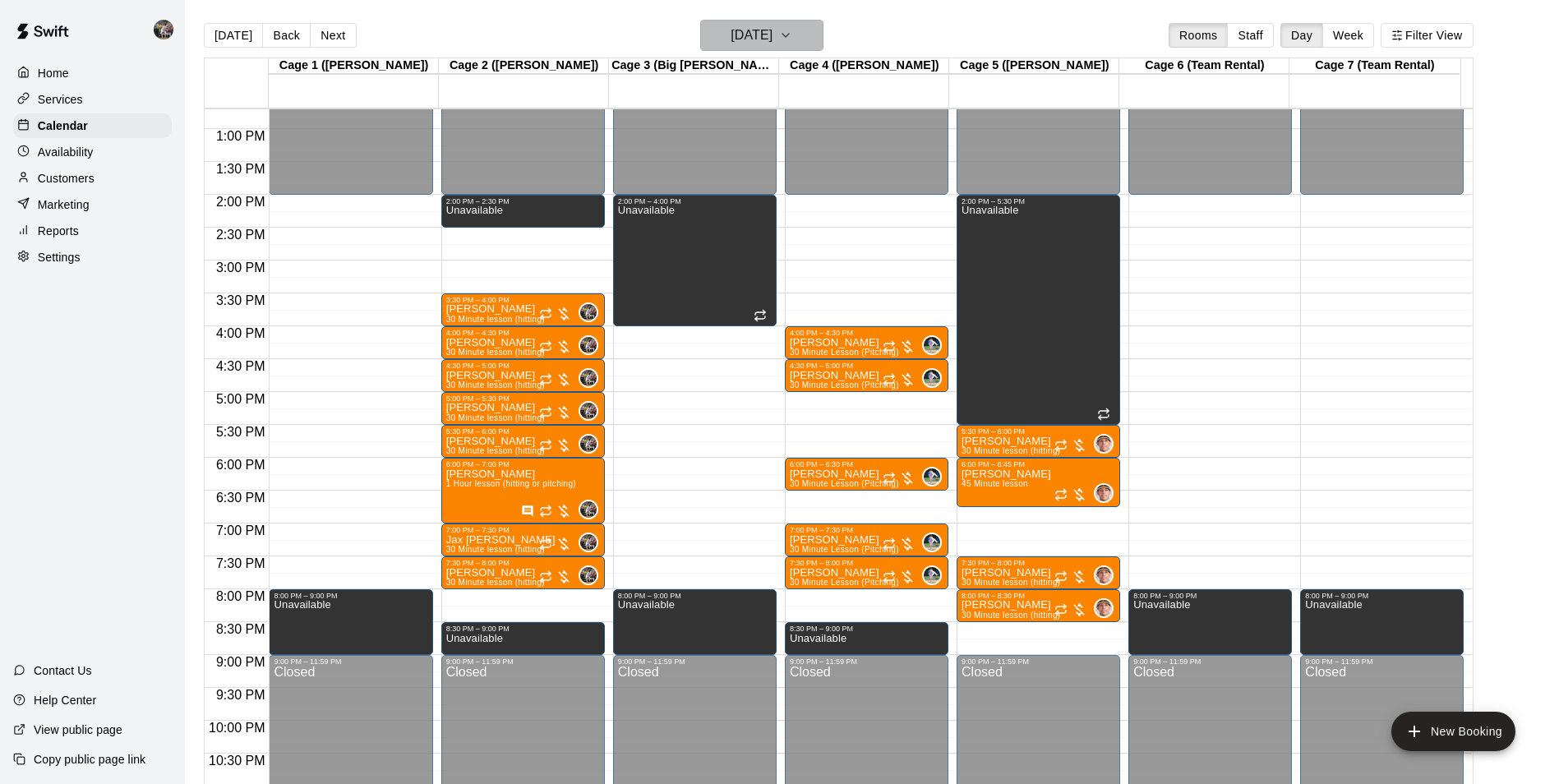
click at [732, 38] on h6 "[DATE]" at bounding box center [752, 35] width 42 height 23
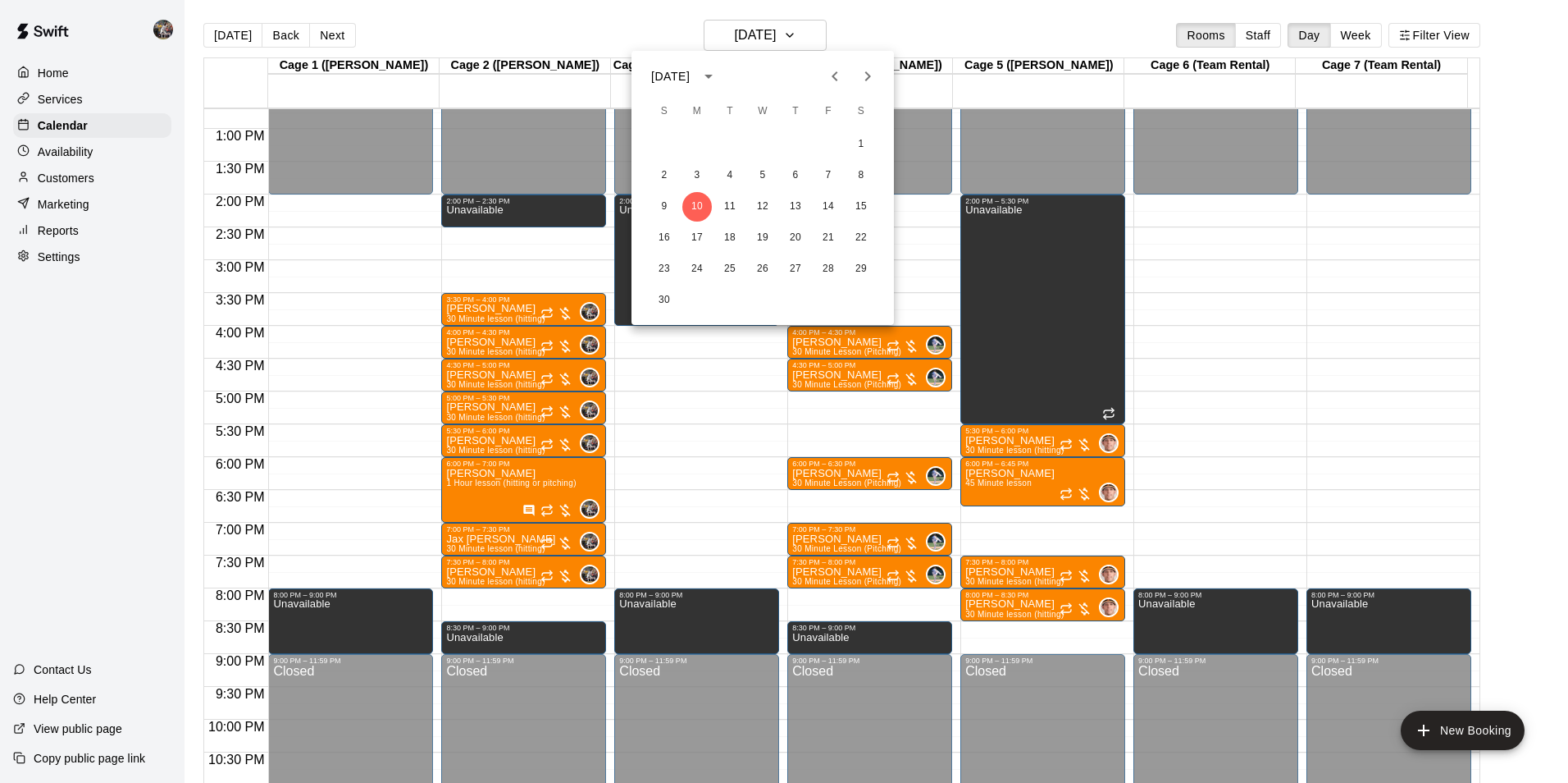
click at [740, 38] on div at bounding box center [784, 392] width 1568 height 783
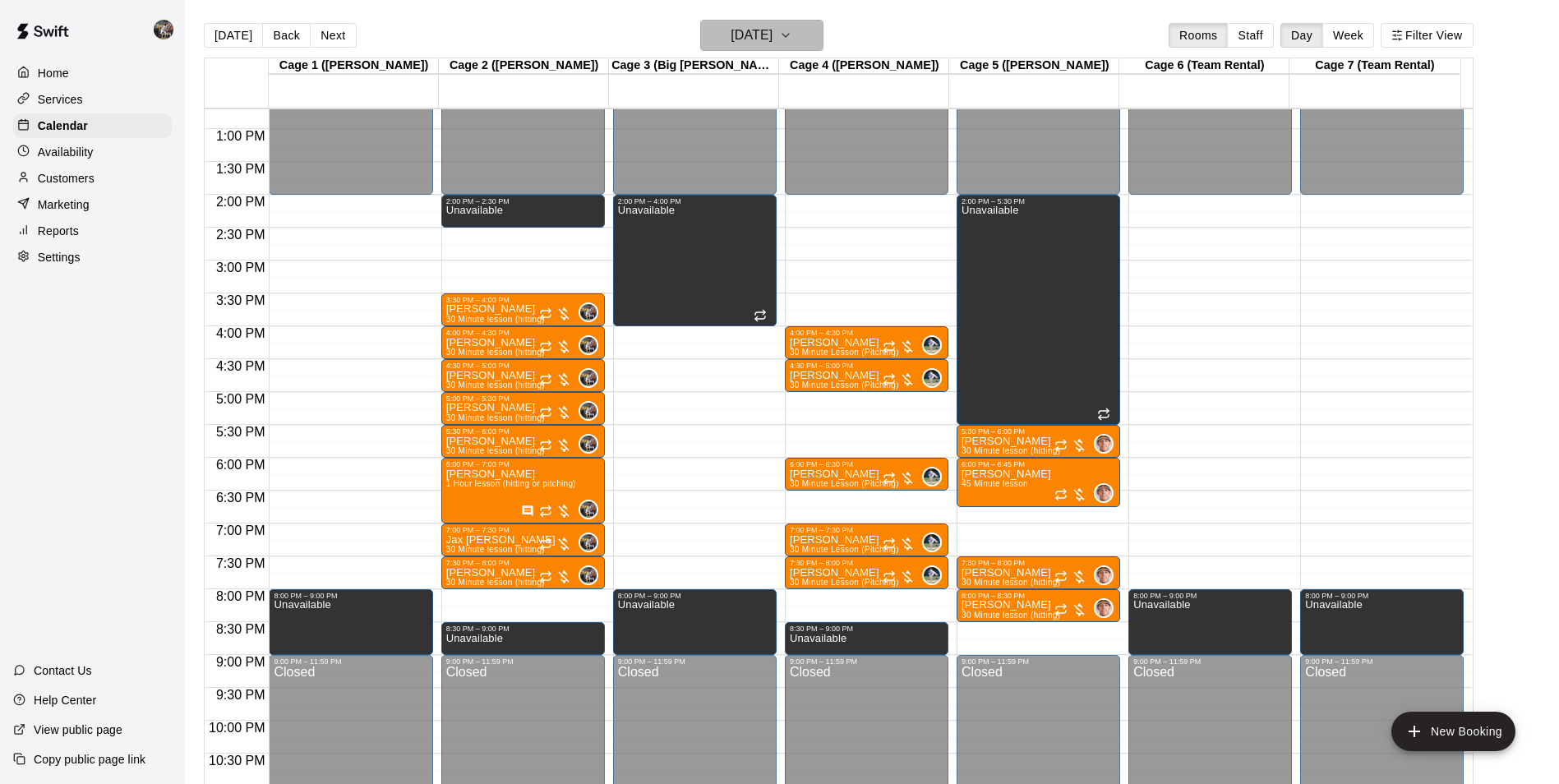
click at [746, 39] on h6 "[DATE]" at bounding box center [752, 35] width 42 height 23
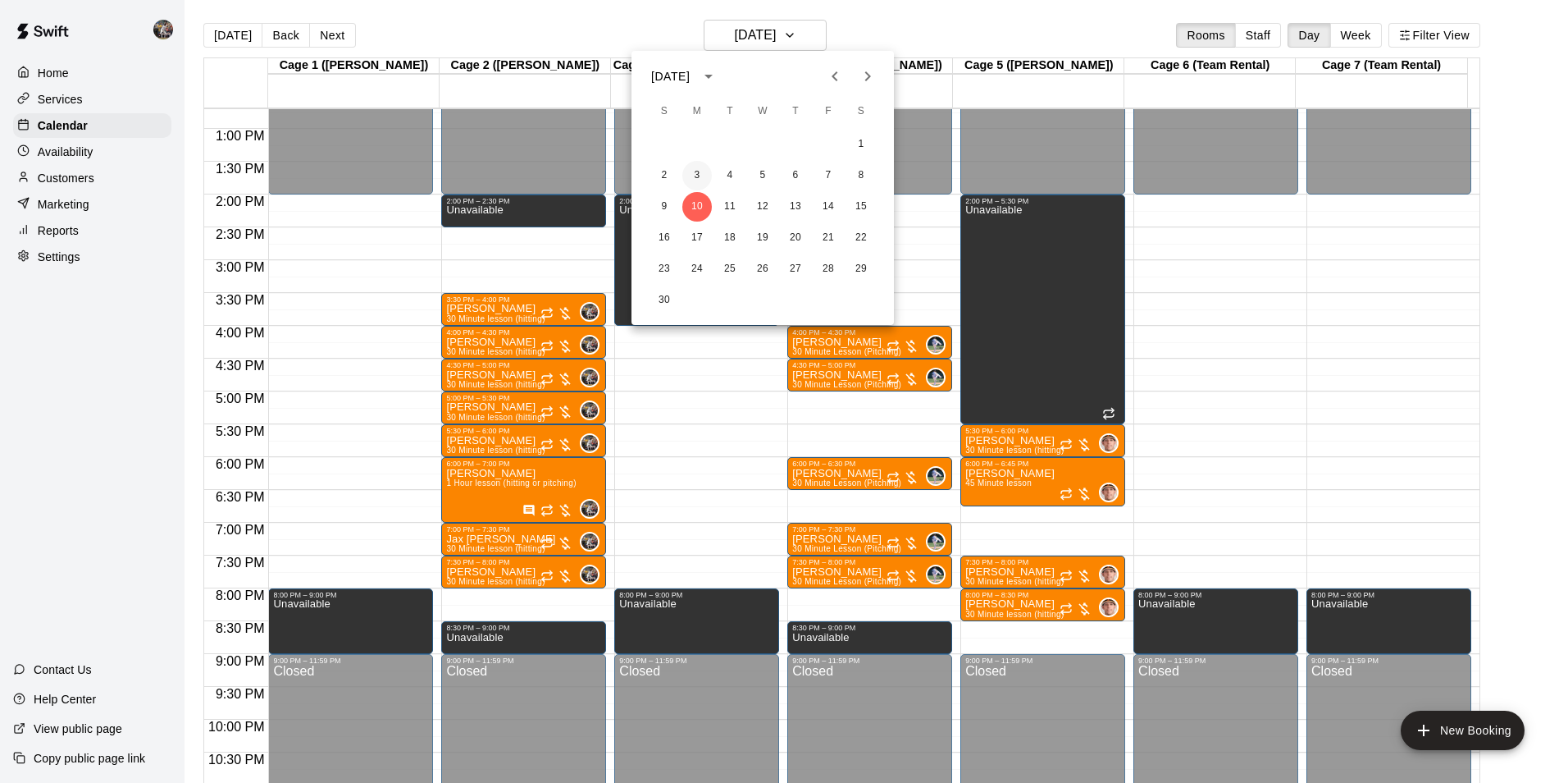
click at [693, 171] on button "3" at bounding box center [697, 176] width 30 height 30
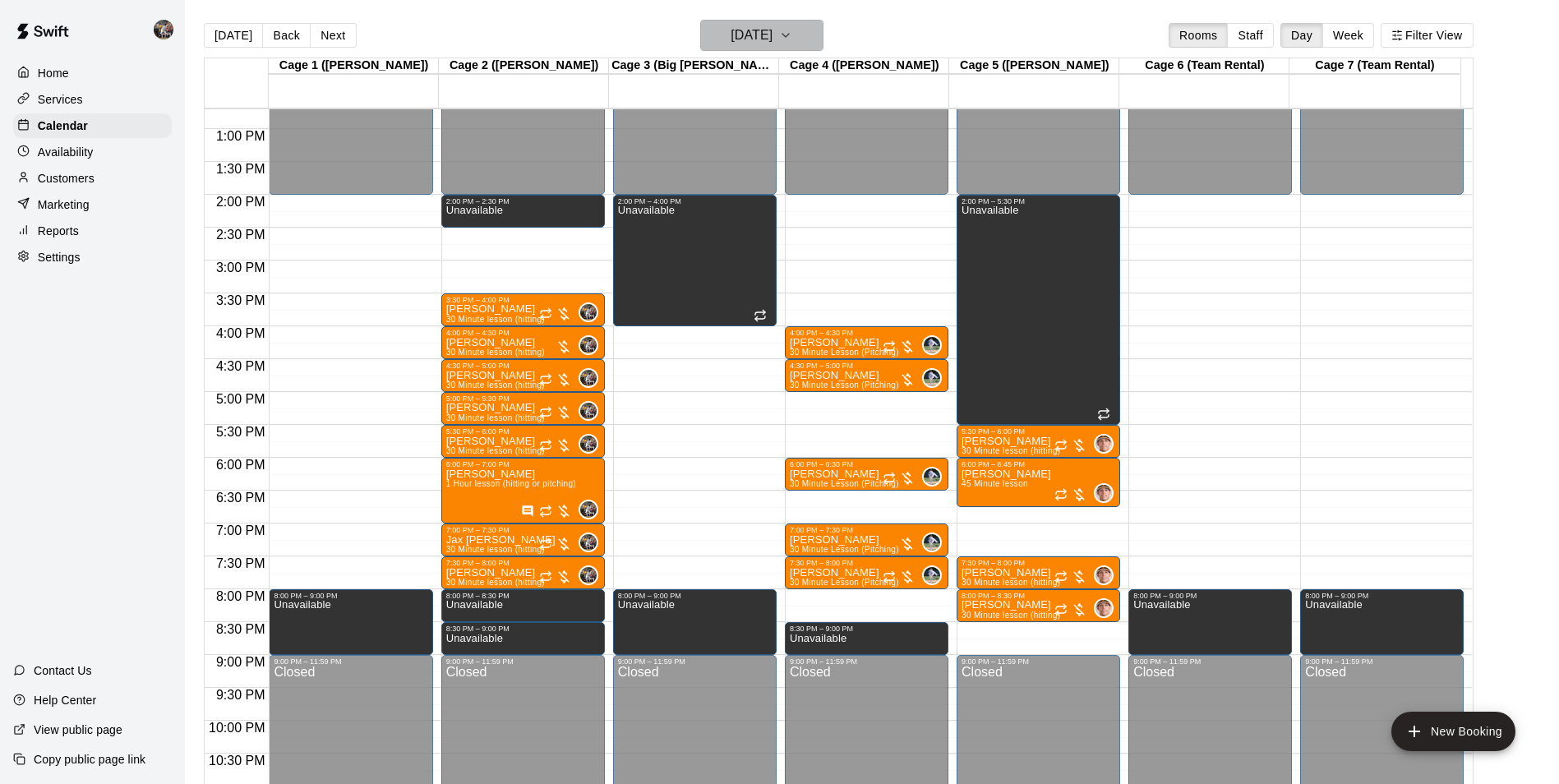
click at [731, 38] on h6 "[DATE]" at bounding box center [752, 35] width 42 height 23
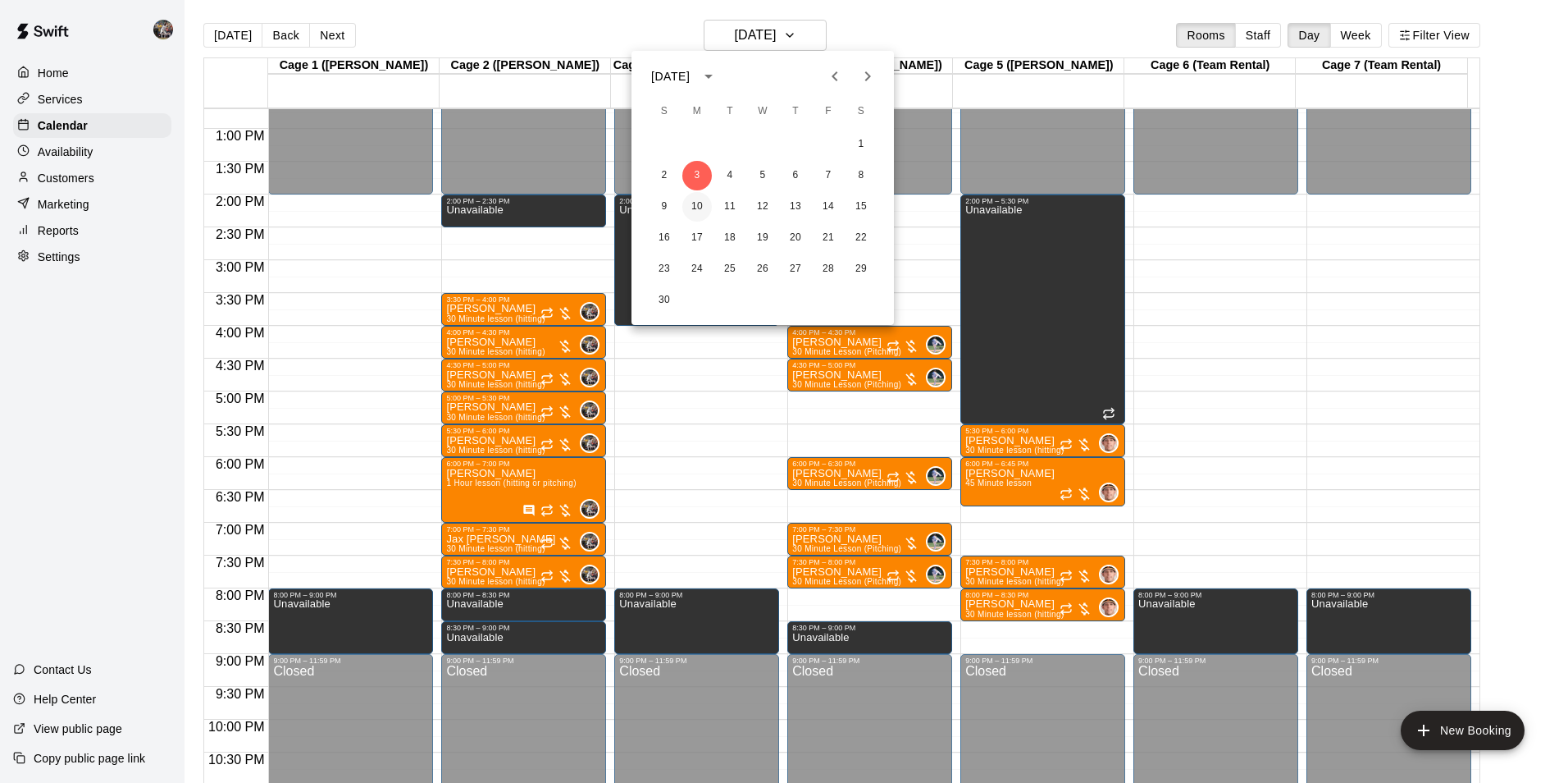
click at [698, 200] on button "10" at bounding box center [697, 207] width 30 height 30
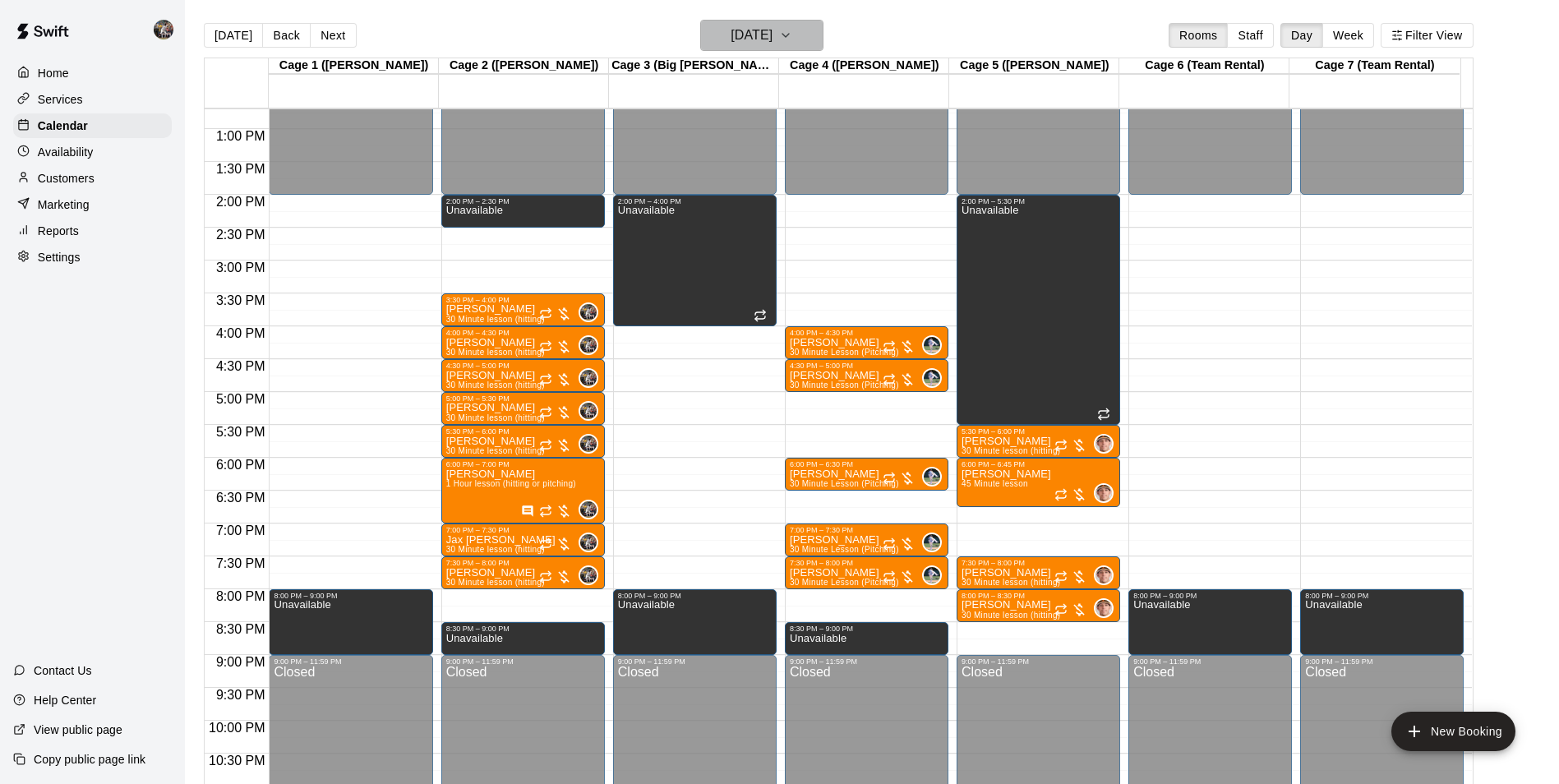
click at [749, 46] on h6 "[DATE]" at bounding box center [752, 35] width 42 height 23
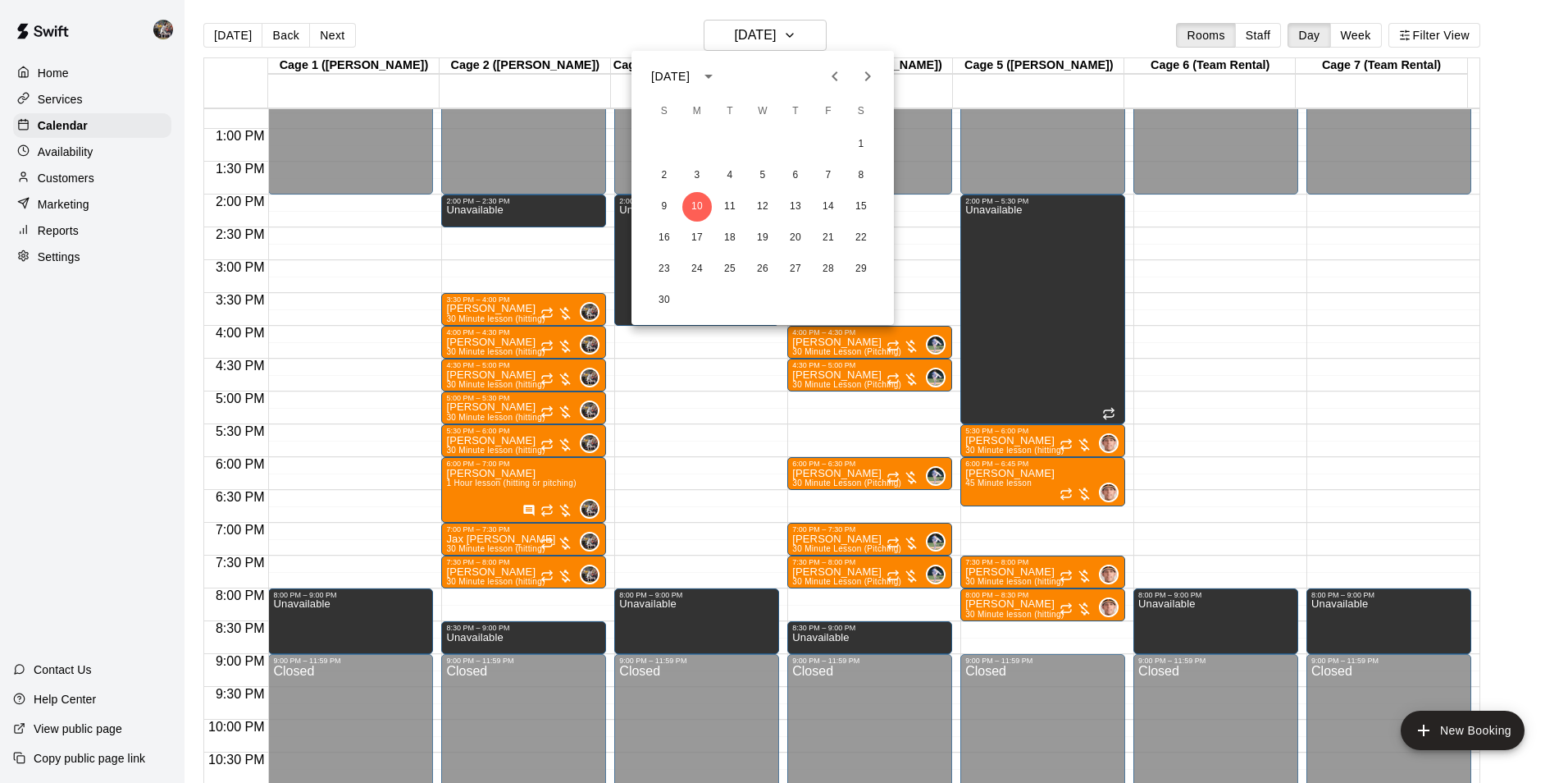
click at [556, 20] on div at bounding box center [784, 392] width 1568 height 783
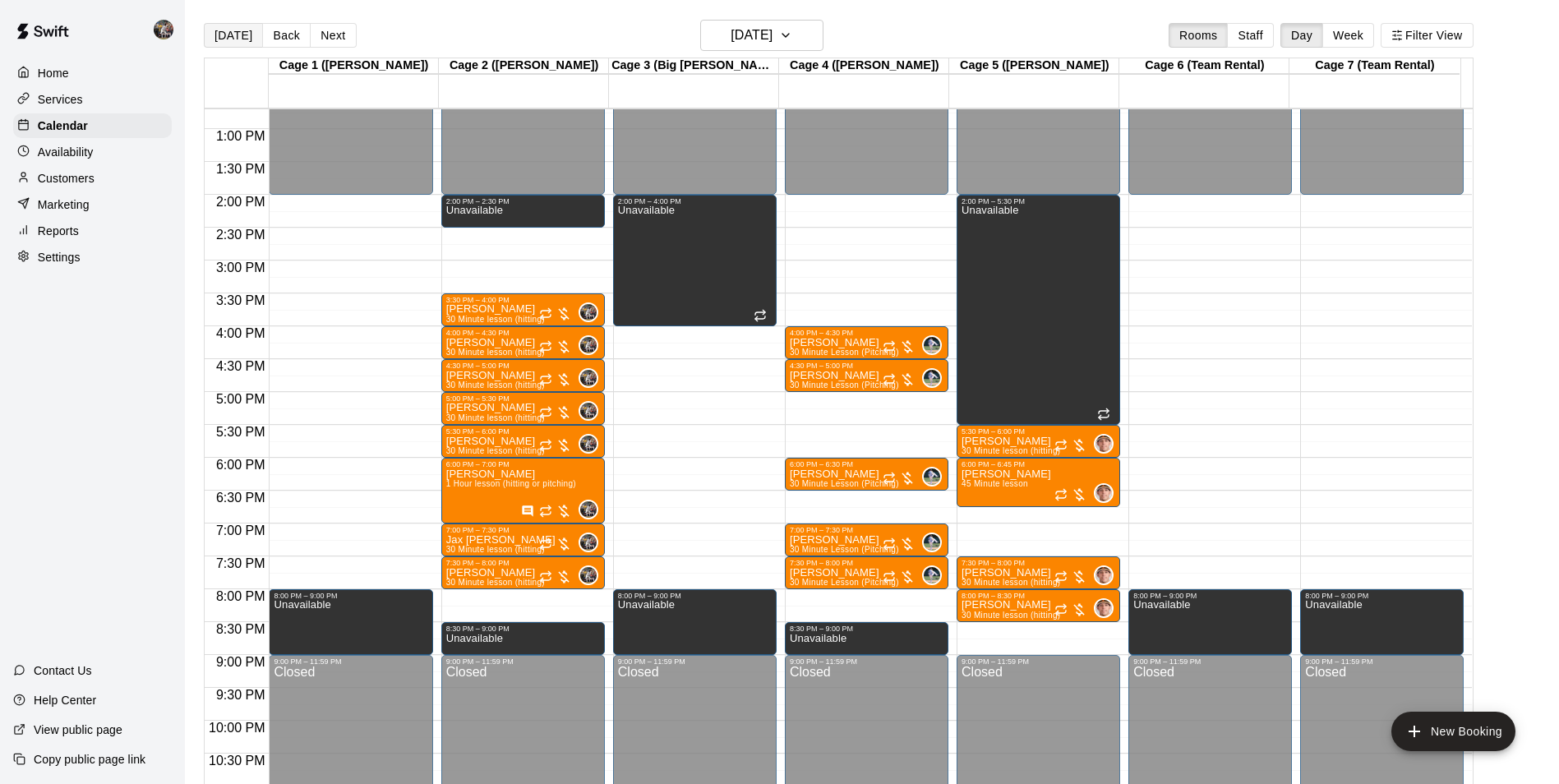
click at [234, 37] on button "[DATE]" at bounding box center [234, 35] width 59 height 25
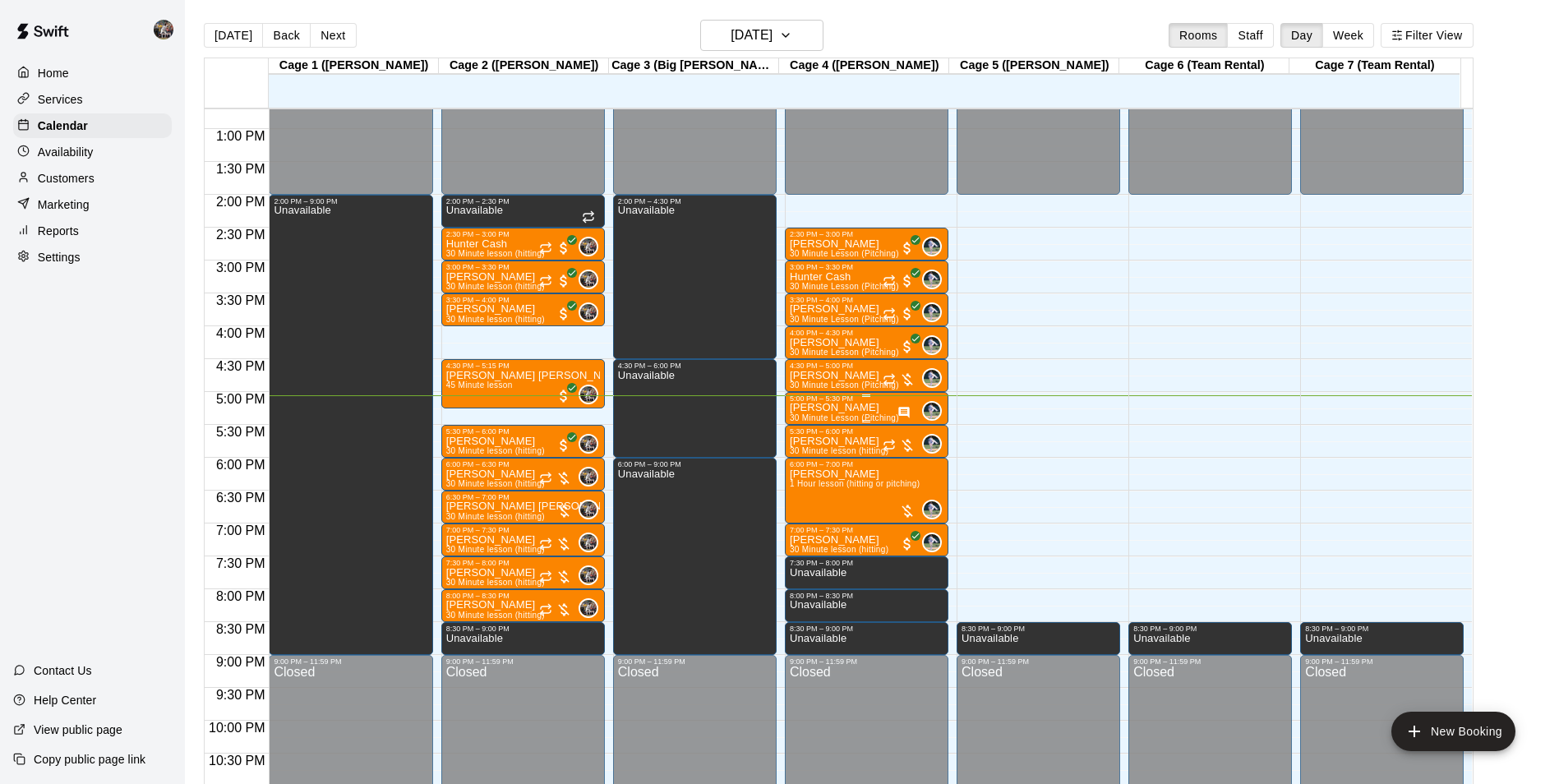
click at [828, 403] on div "5:00 PM – 5:30 PM" at bounding box center [867, 398] width 154 height 8
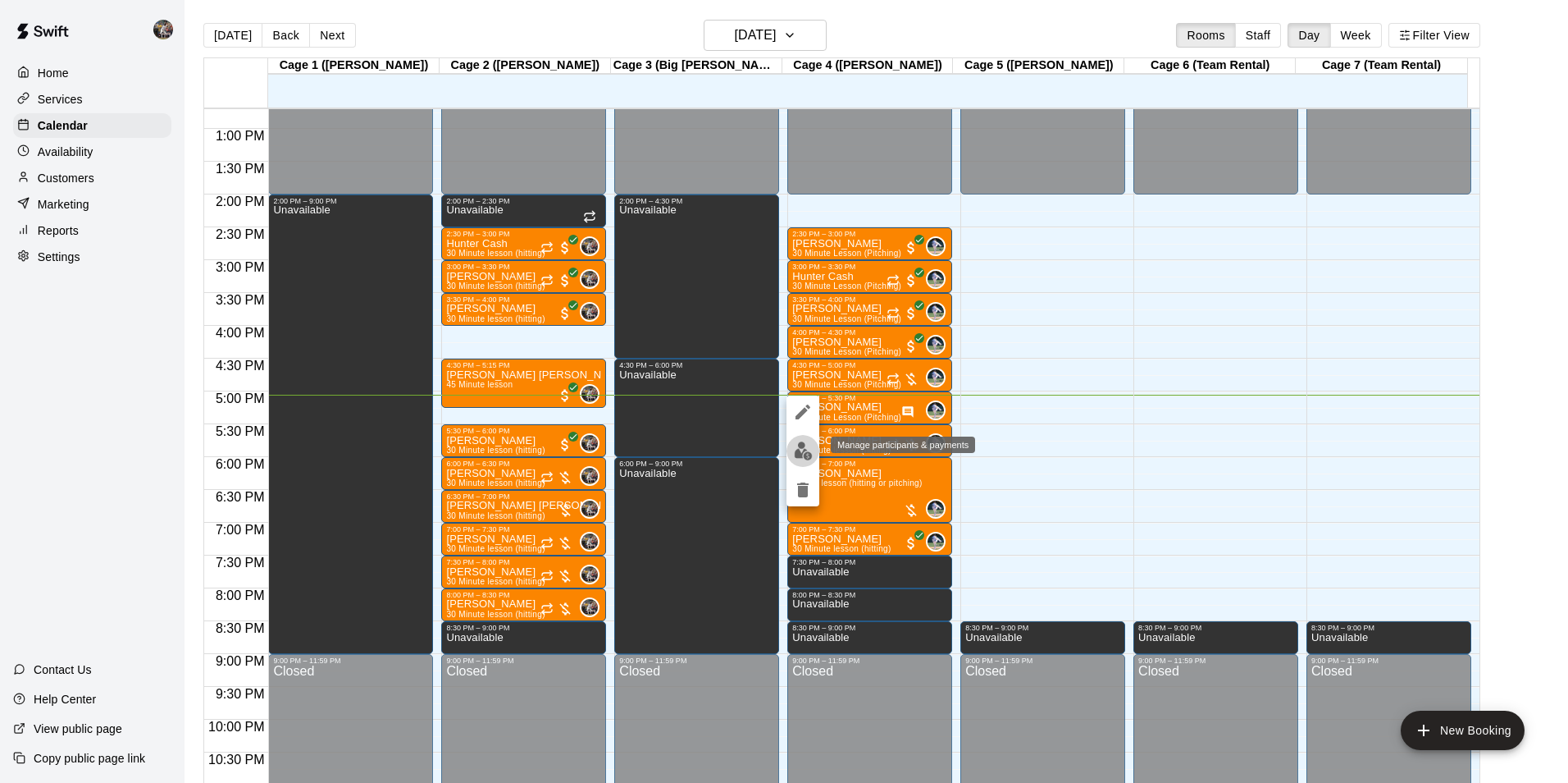
click at [805, 446] on img "edit" at bounding box center [802, 450] width 19 height 19
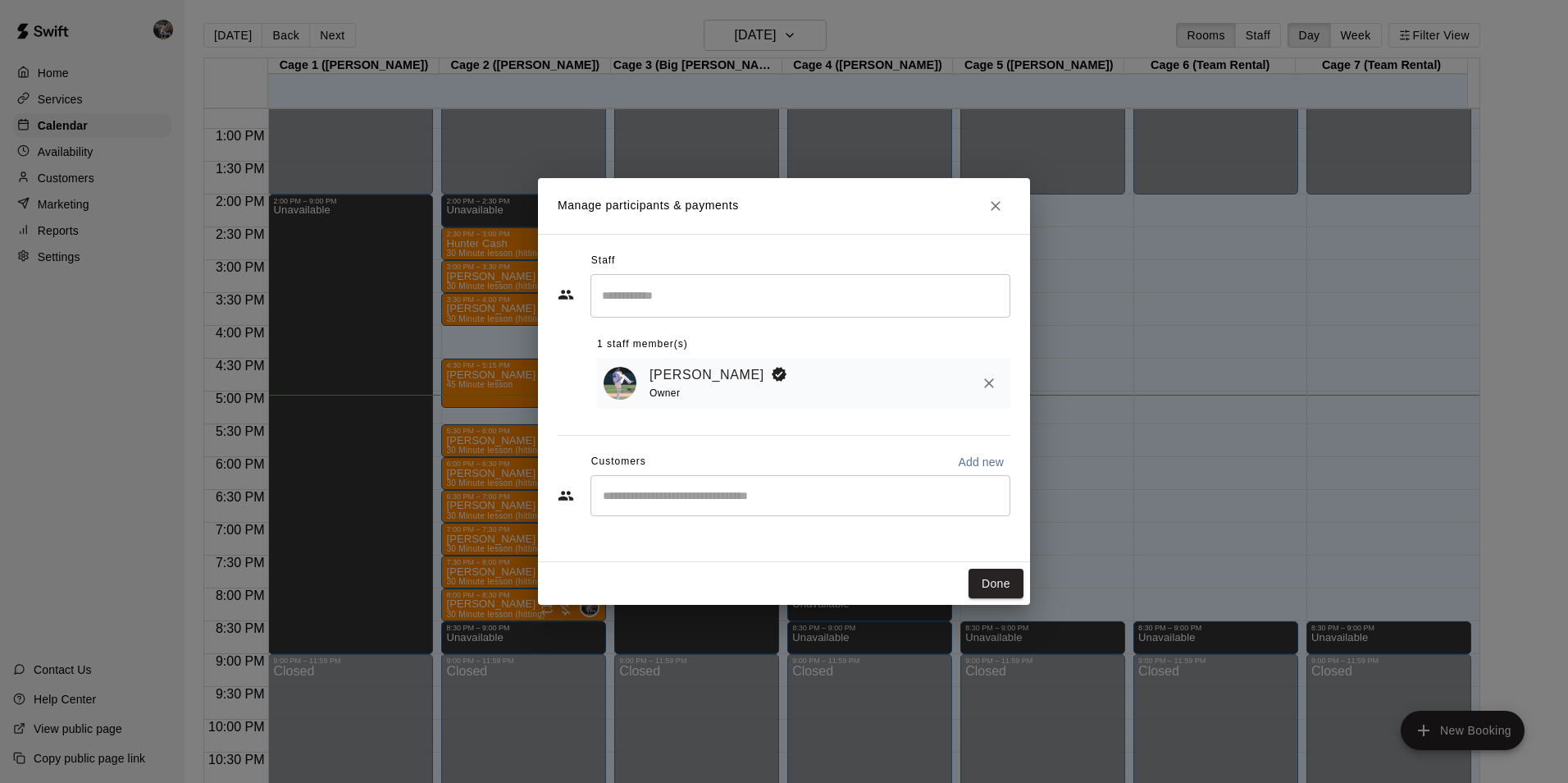
click at [626, 497] on input "Start typing to search customers..." at bounding box center [800, 495] width 405 height 17
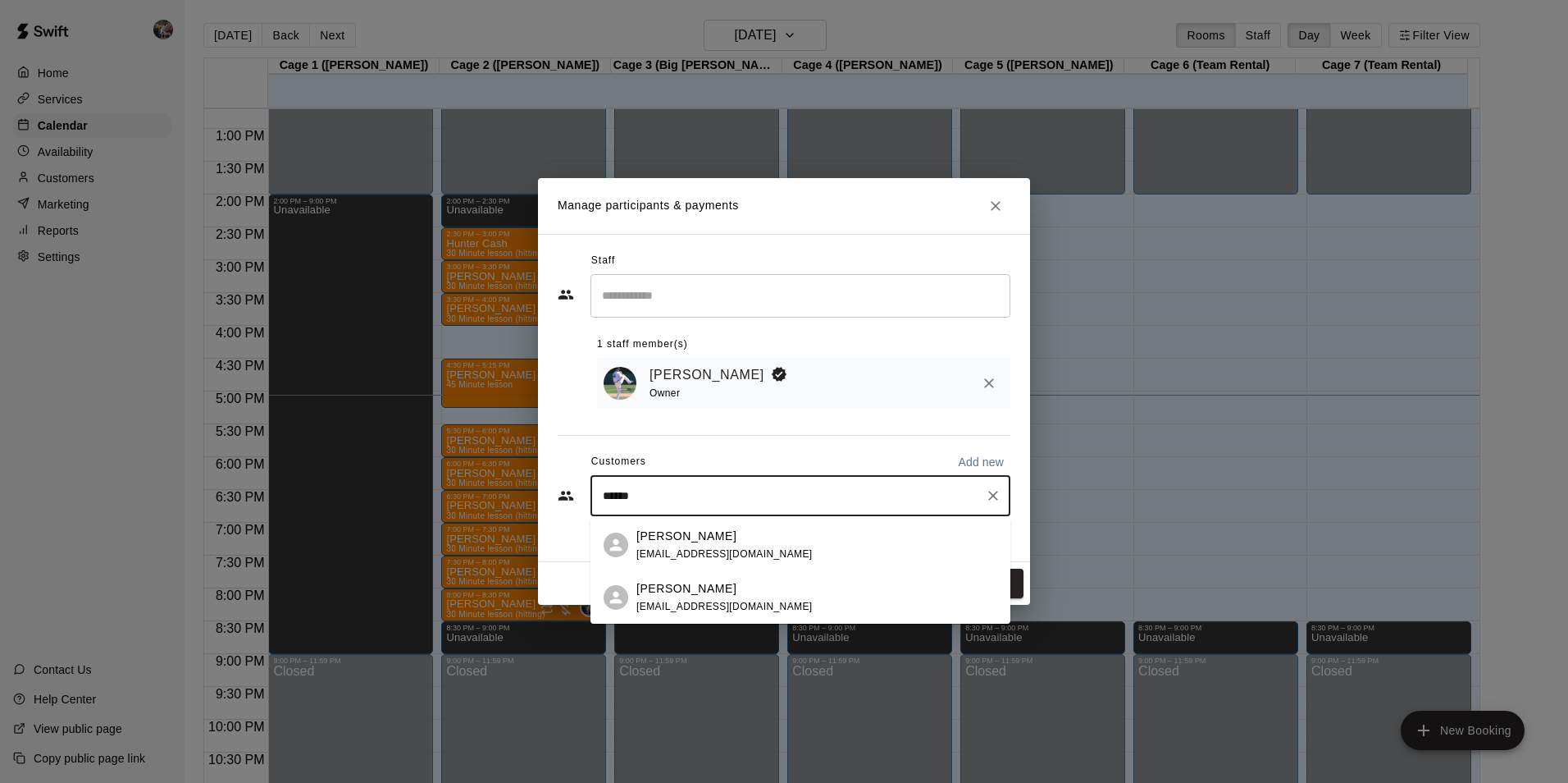
type input "*******"
click at [663, 548] on span "[EMAIL_ADDRESS][DOMAIN_NAME]" at bounding box center [724, 554] width 176 height 12
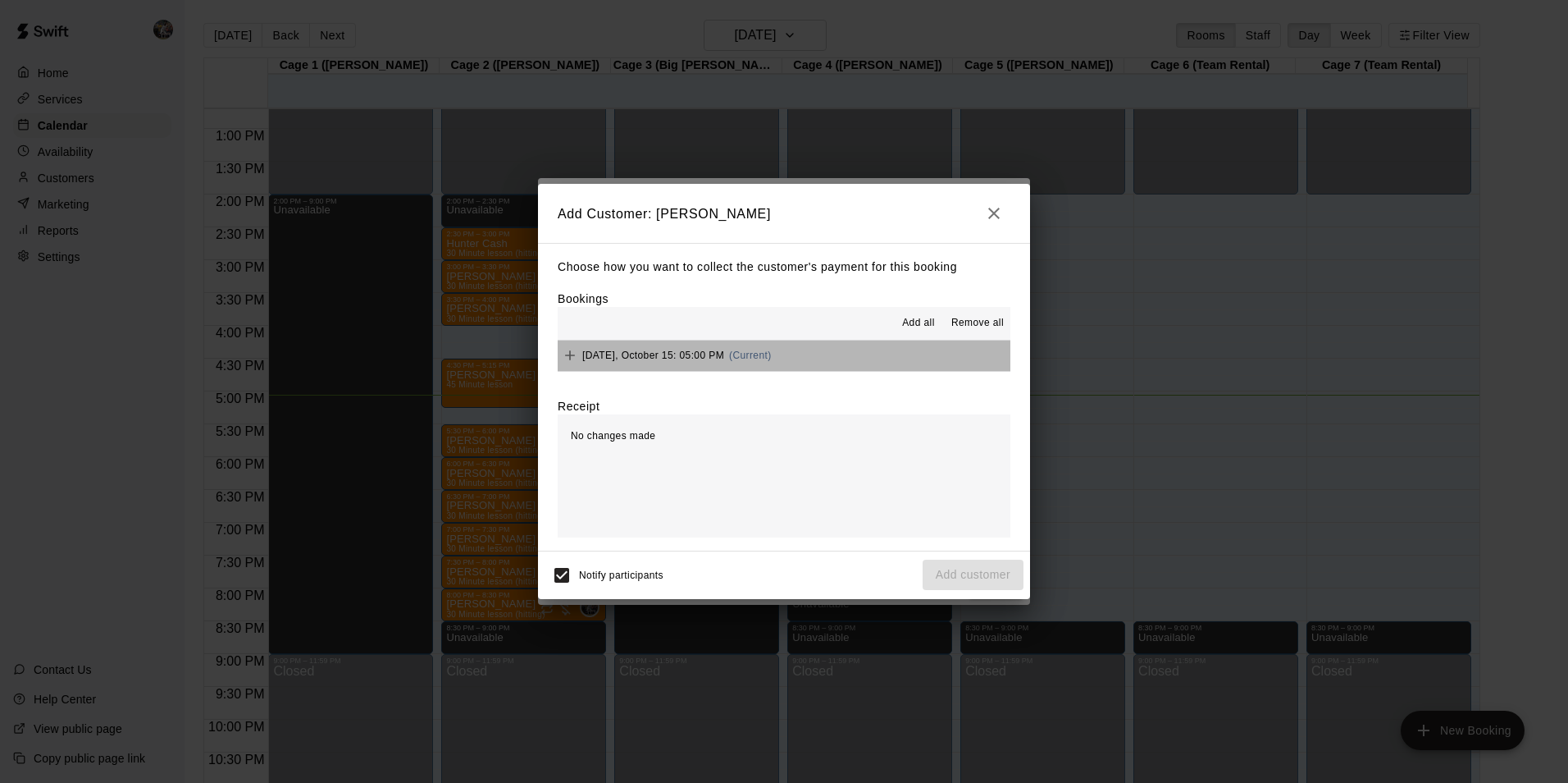
click at [855, 352] on button "[DATE], October 15: 05:00 PM (Current)" at bounding box center [784, 355] width 453 height 31
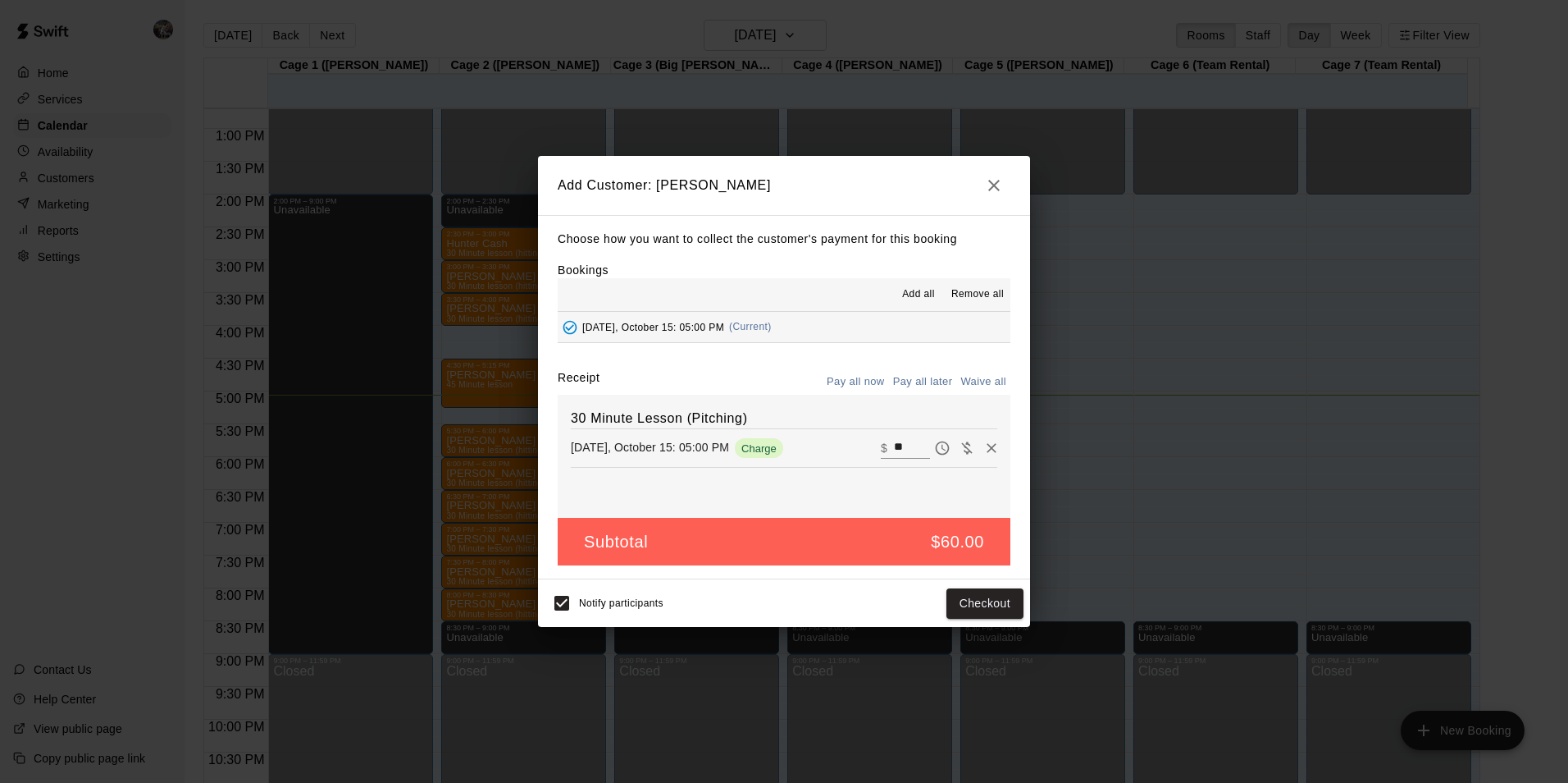
click at [903, 443] on input "**" at bounding box center [912, 448] width 37 height 22
type input "*"
type input "**"
click at [990, 601] on button "Checkout" at bounding box center [985, 603] width 77 height 31
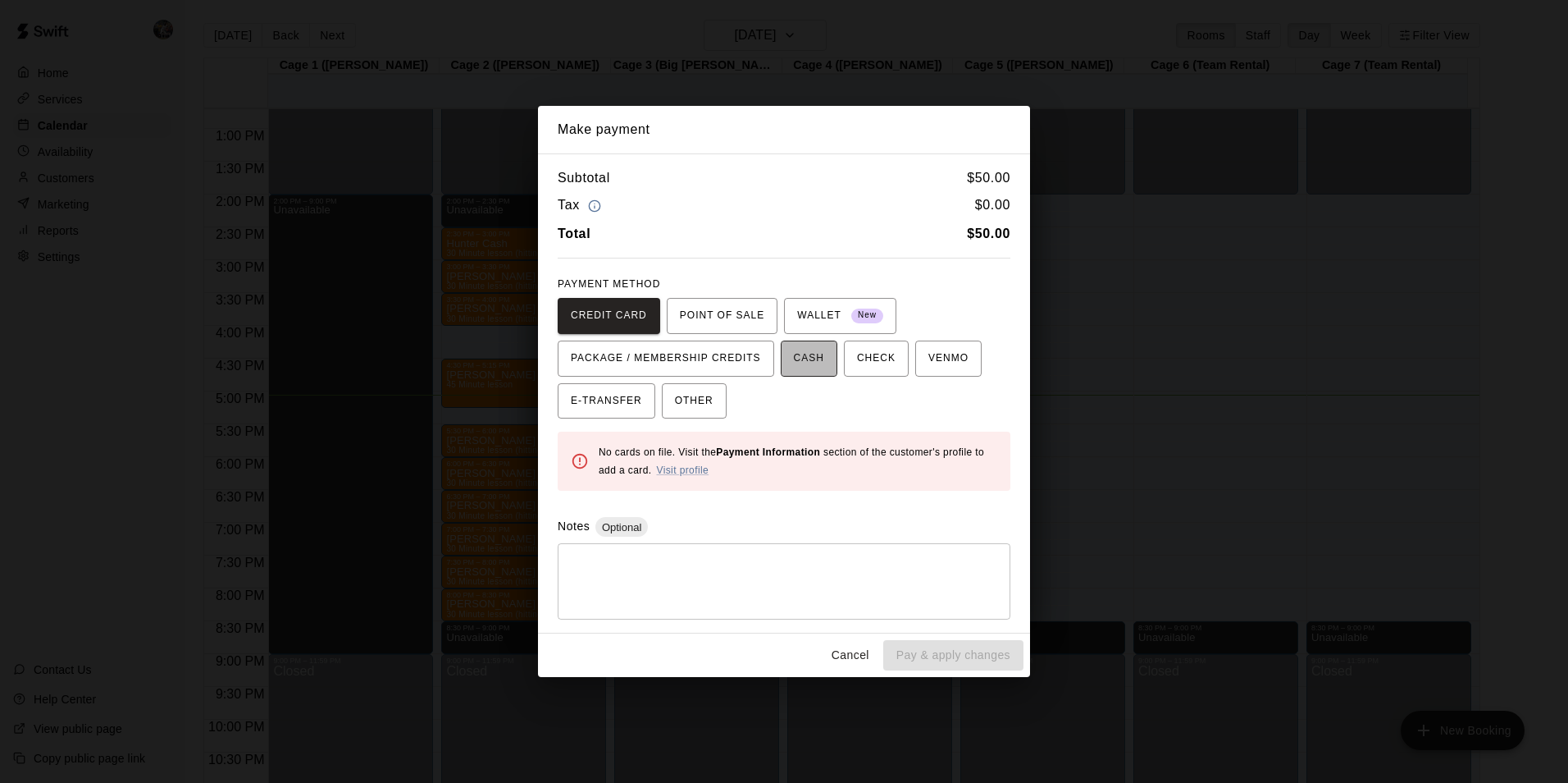
click at [797, 350] on span "CASH" at bounding box center [808, 358] width 31 height 27
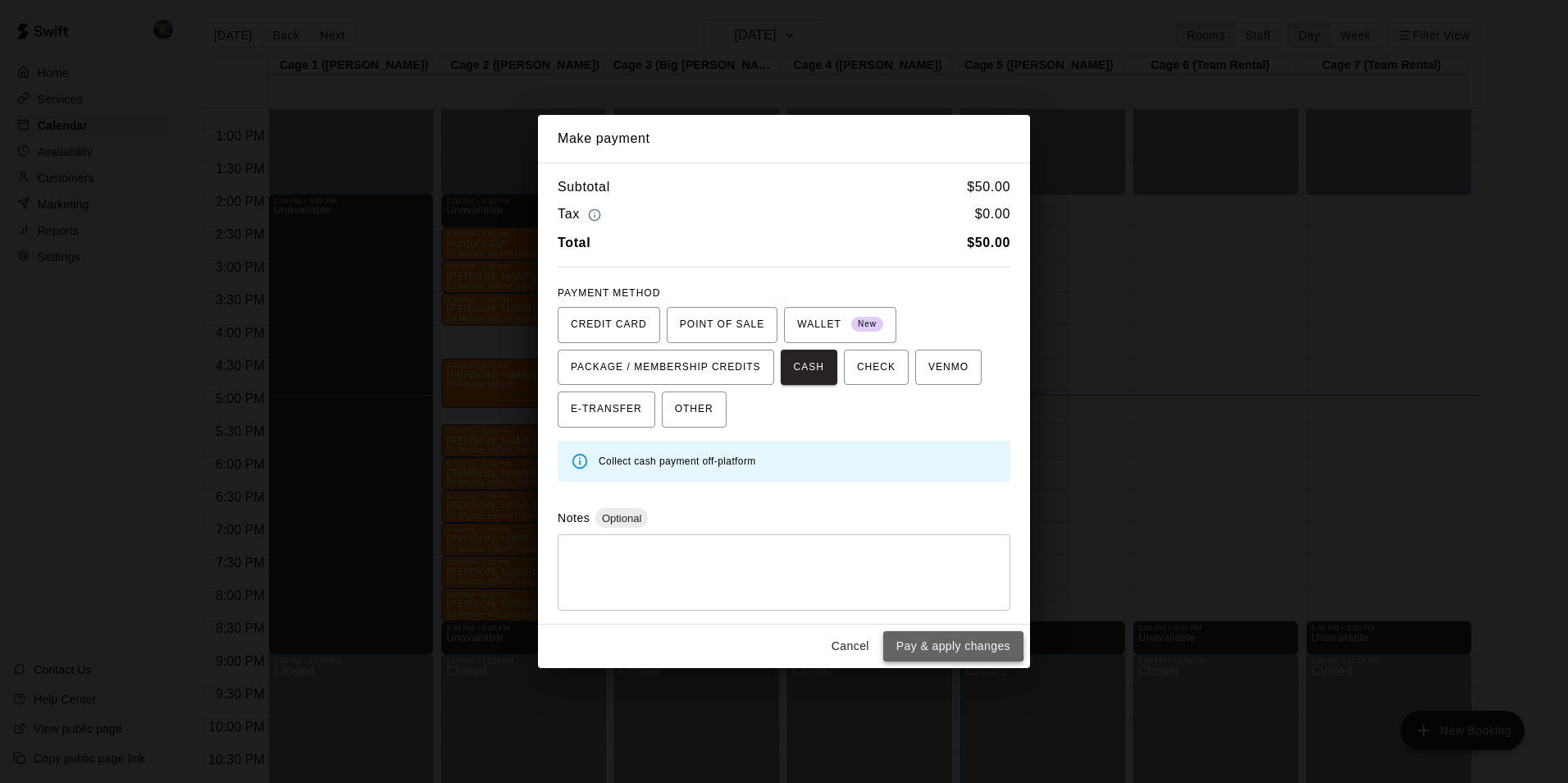
click at [929, 642] on button "Pay & apply changes" at bounding box center [953, 646] width 140 height 31
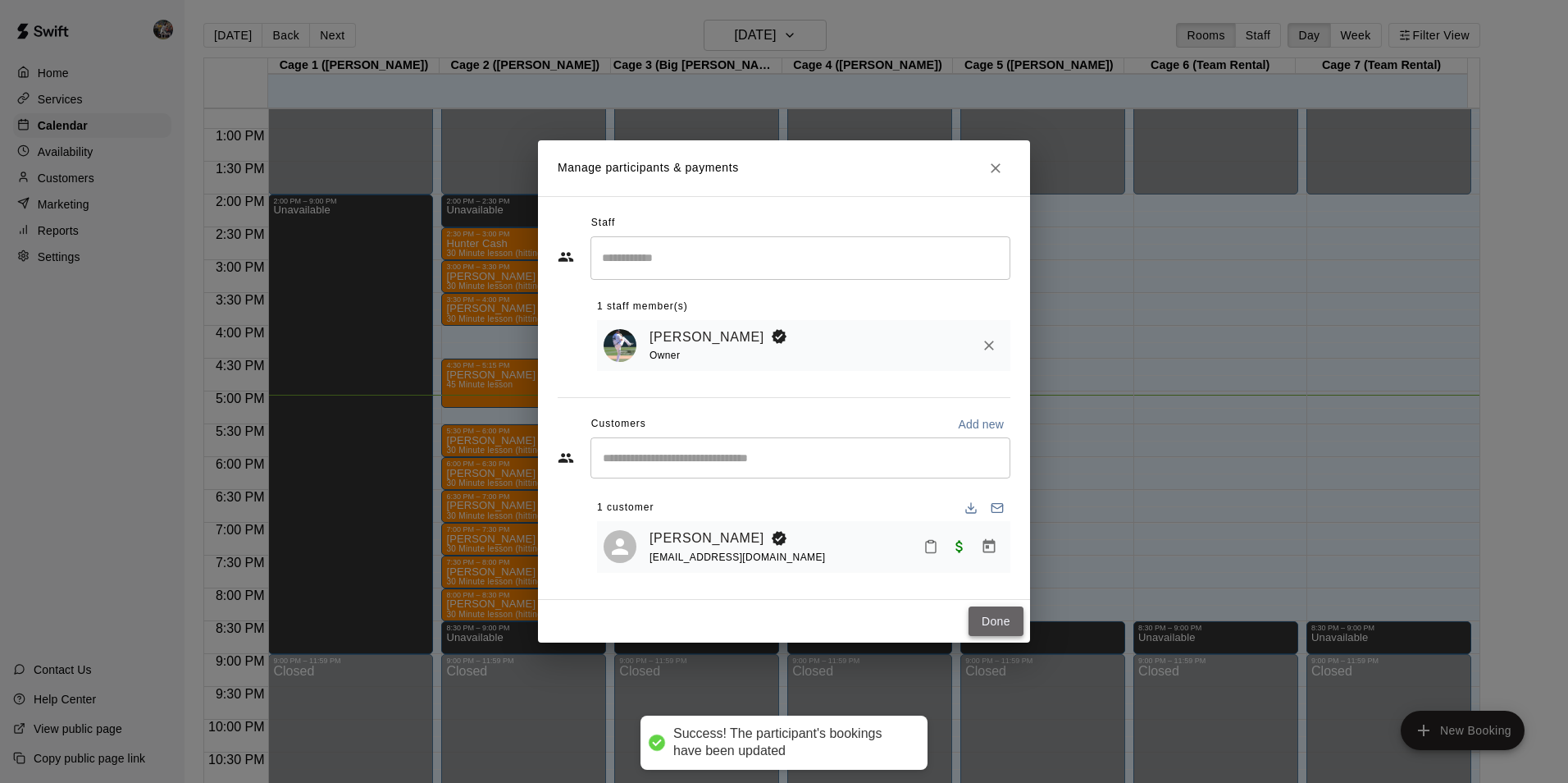
click at [991, 612] on button "Done" at bounding box center [996, 621] width 55 height 31
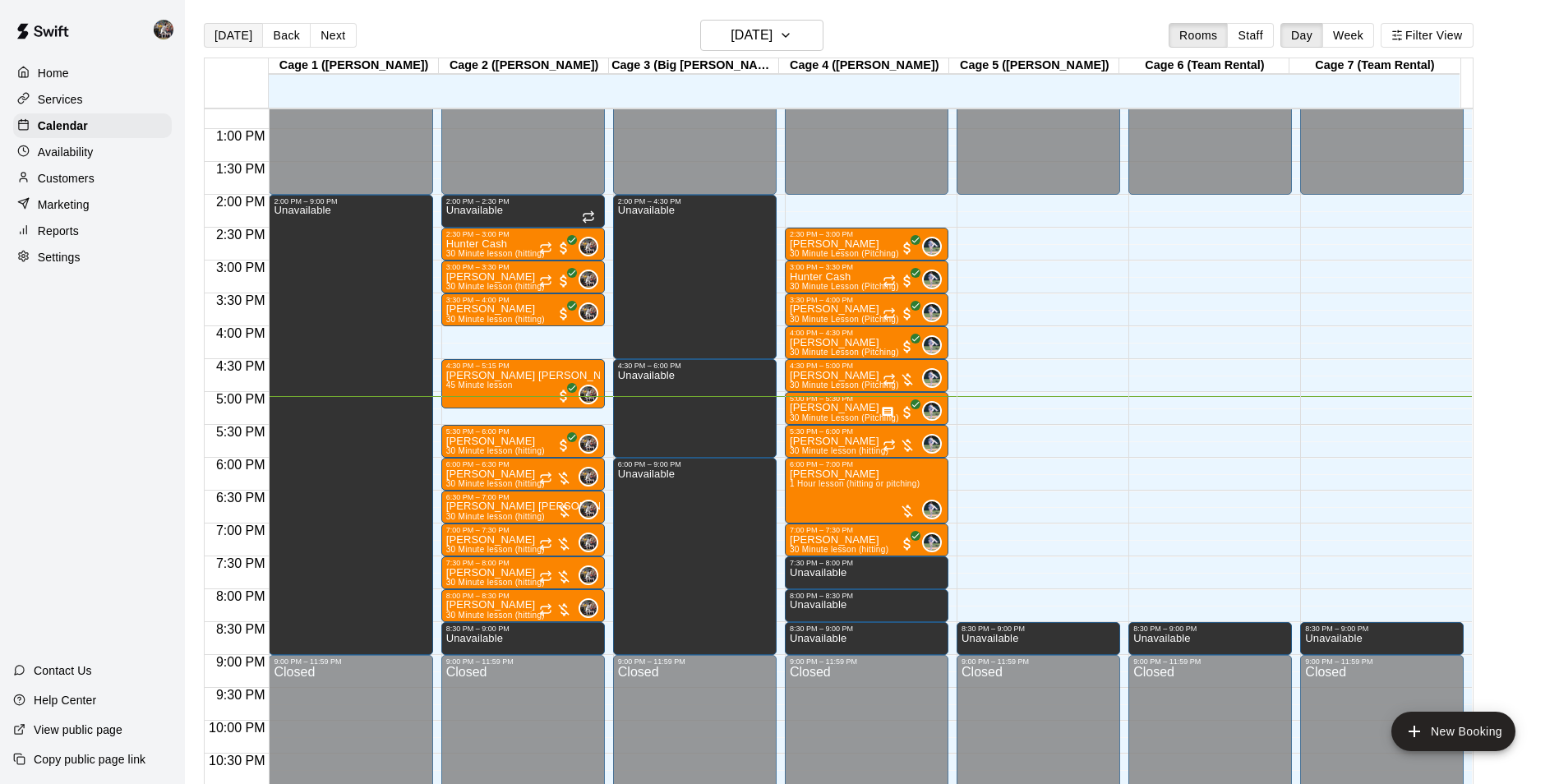
click at [239, 29] on button "[DATE]" at bounding box center [234, 35] width 59 height 25
click at [756, 32] on h6 "[DATE]" at bounding box center [752, 35] width 42 height 23
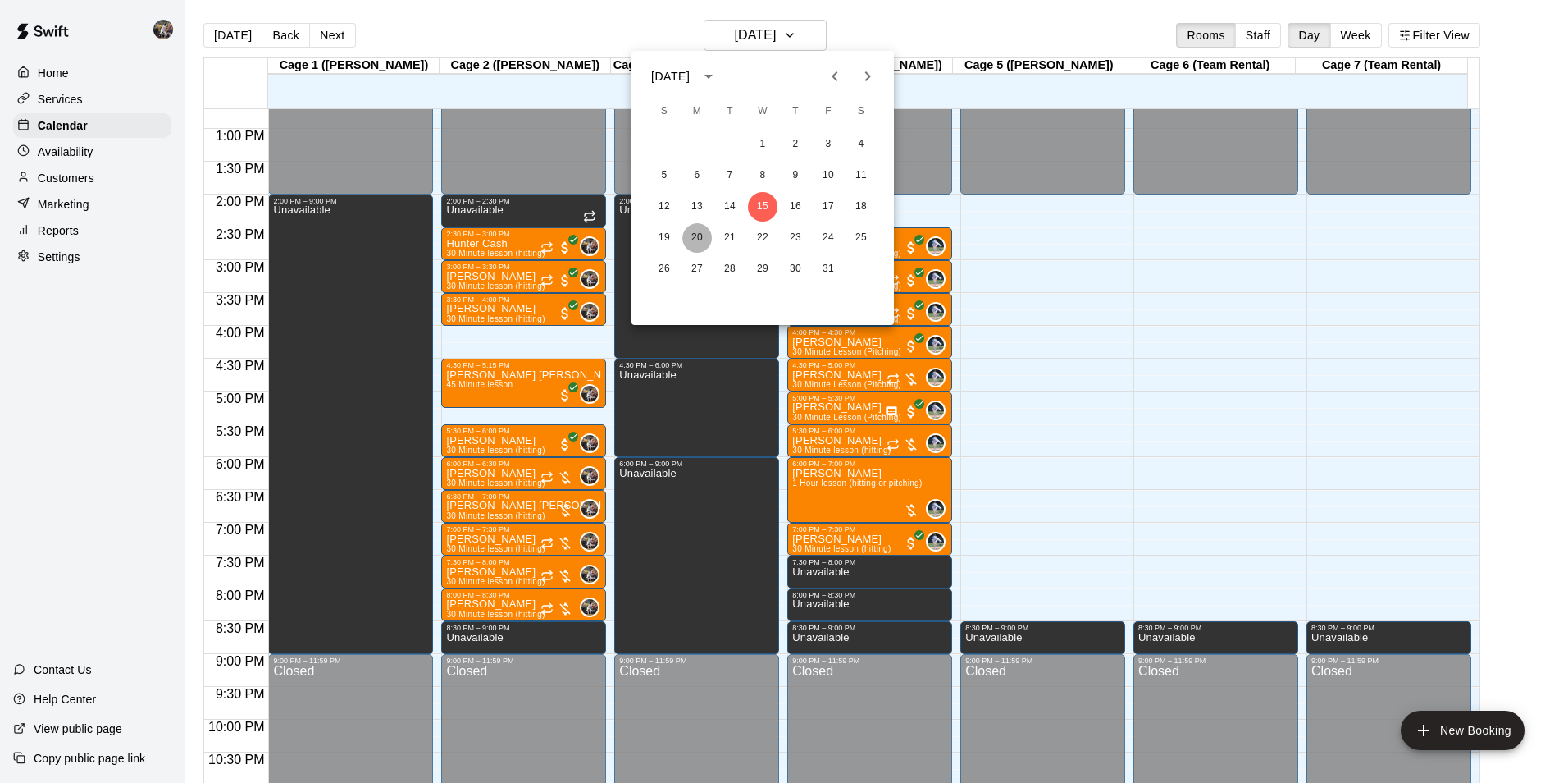
click at [699, 236] on button "20" at bounding box center [697, 238] width 30 height 30
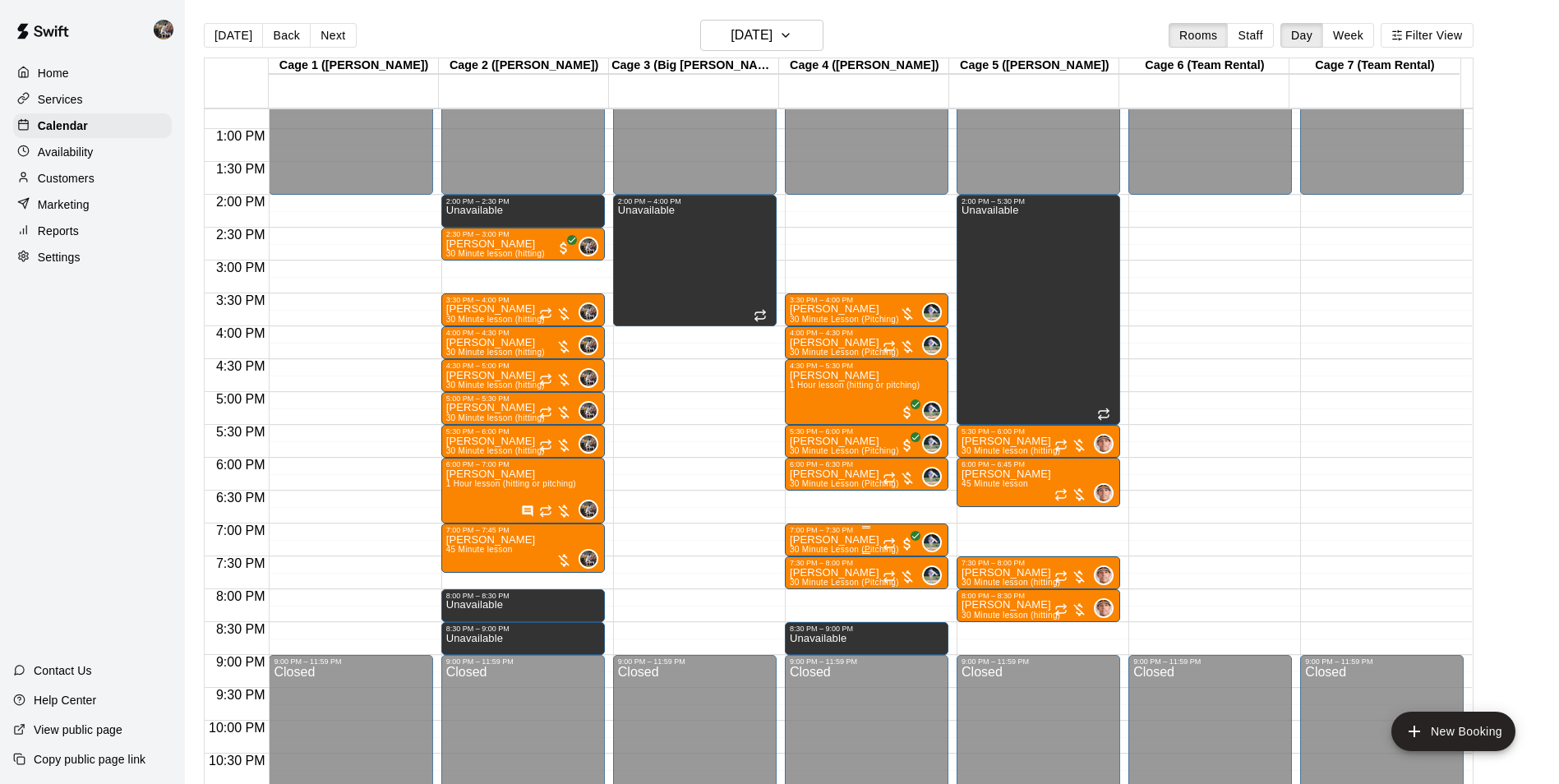
click at [838, 539] on p "[PERSON_NAME]" at bounding box center [845, 539] width 109 height 0
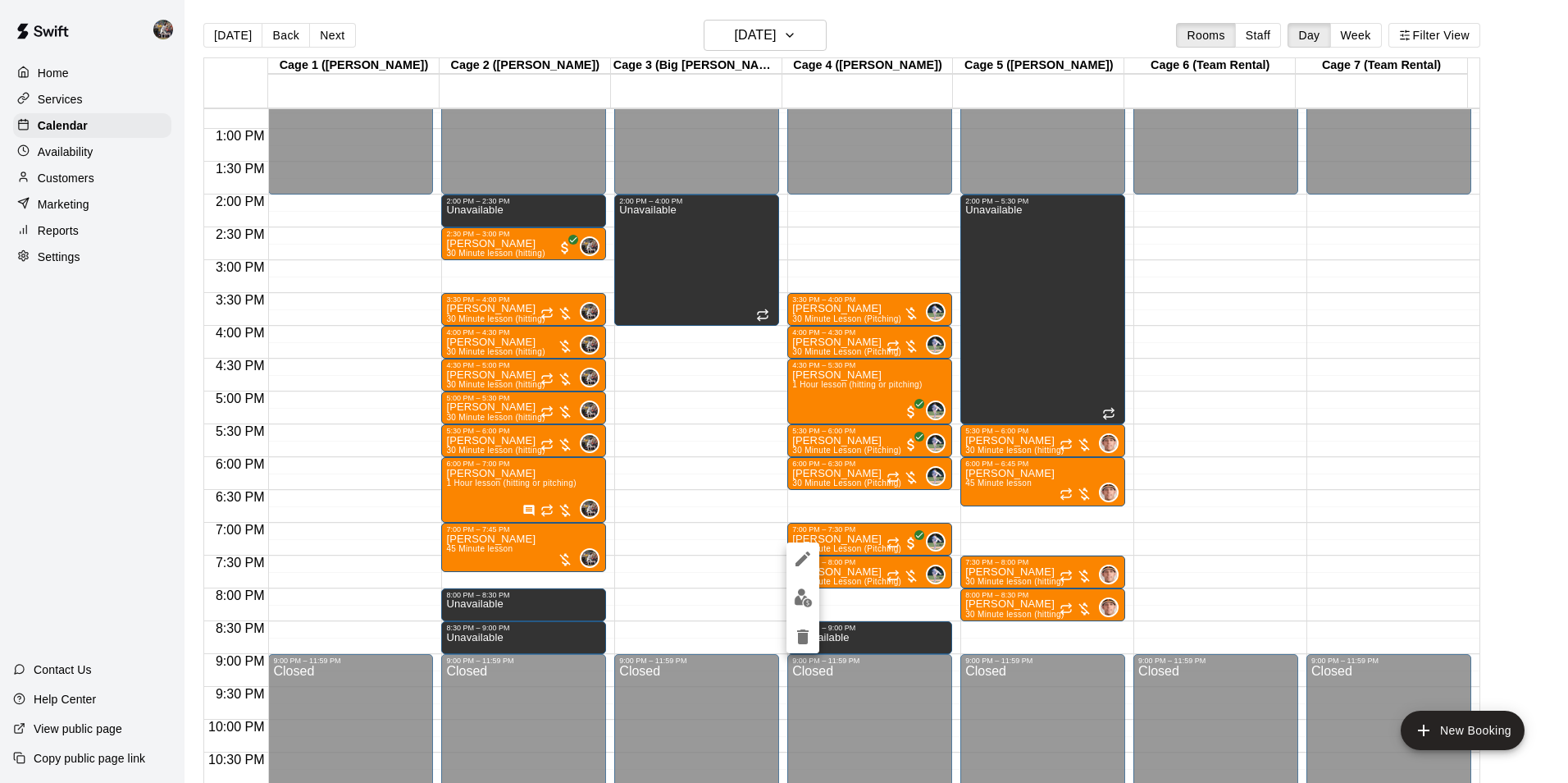
click at [739, 36] on div at bounding box center [784, 392] width 1568 height 783
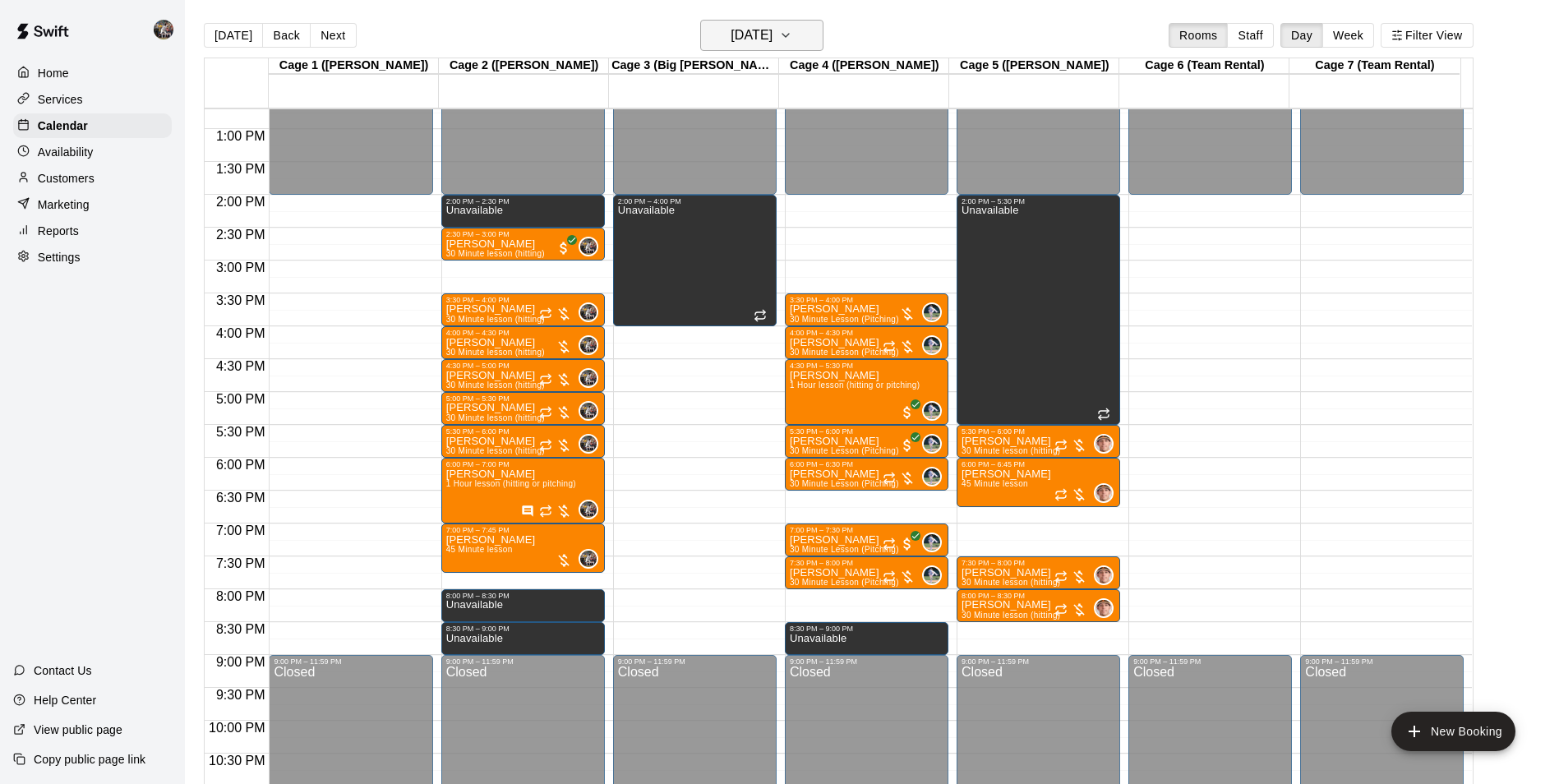
click at [768, 27] on h6 "[DATE]" at bounding box center [752, 35] width 42 height 23
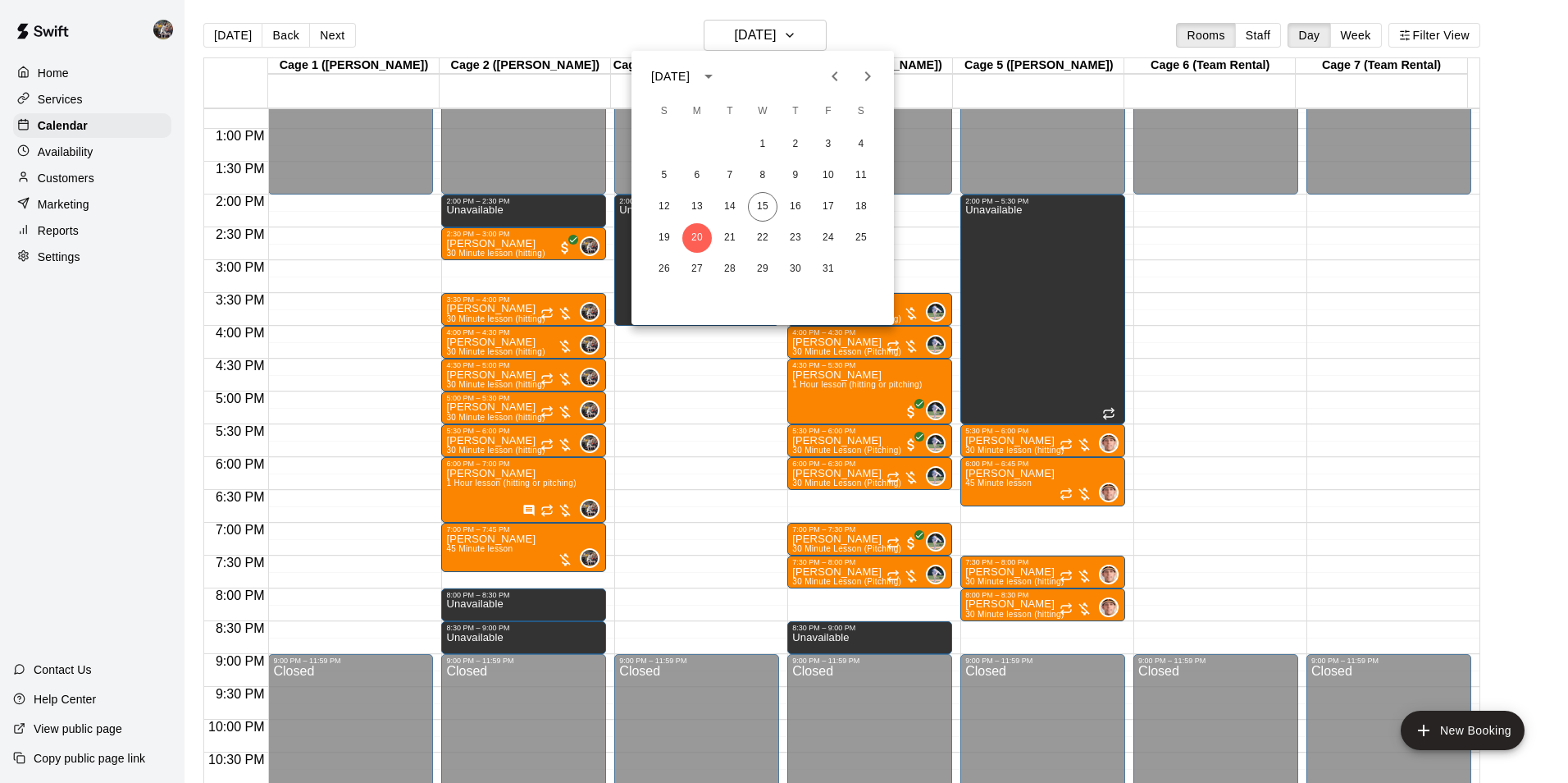
click at [869, 75] on icon "Next month" at bounding box center [868, 76] width 6 height 10
click at [697, 172] on button "3" at bounding box center [697, 176] width 30 height 30
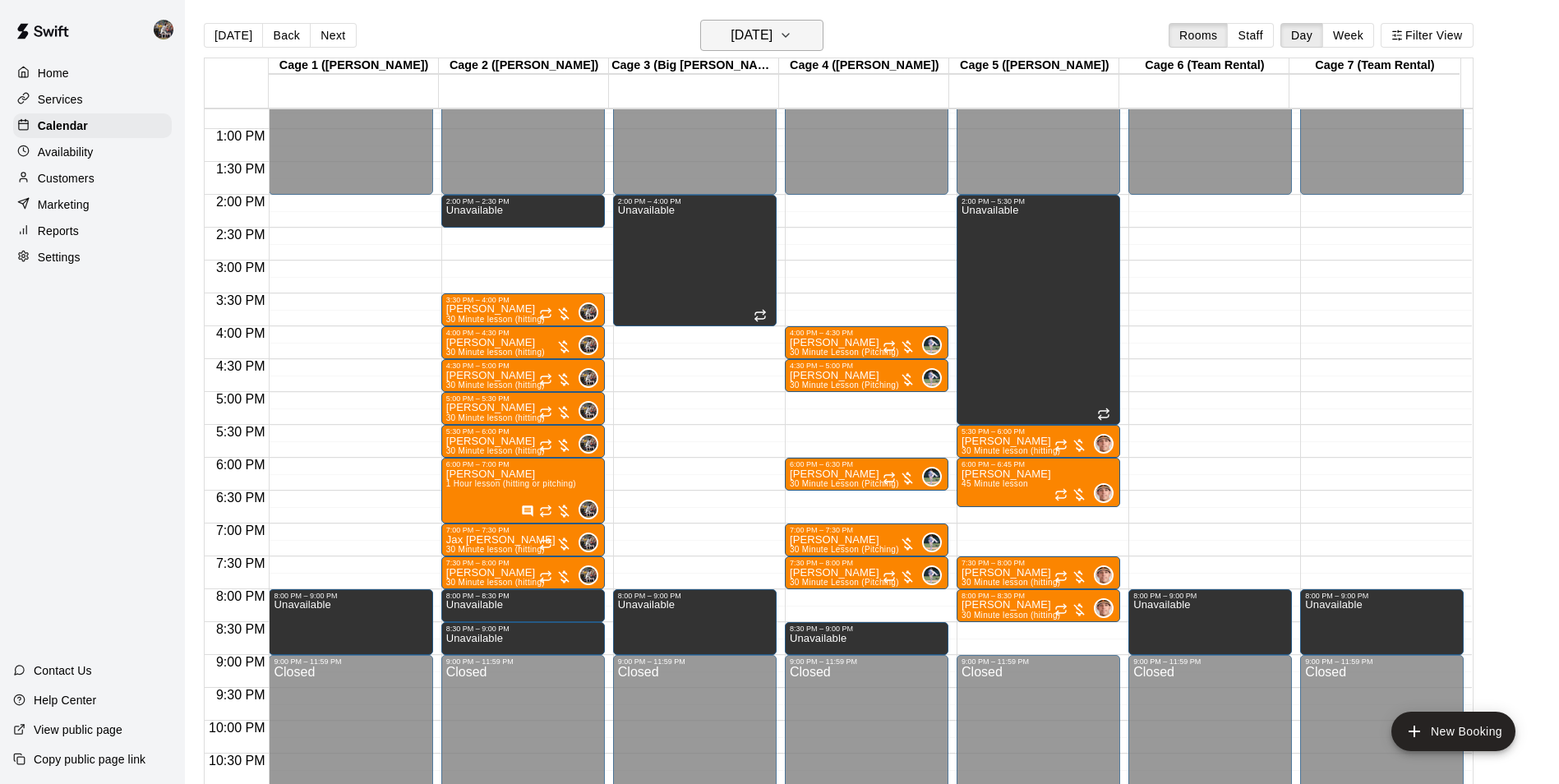
click at [732, 27] on h6 "[DATE]" at bounding box center [752, 35] width 42 height 23
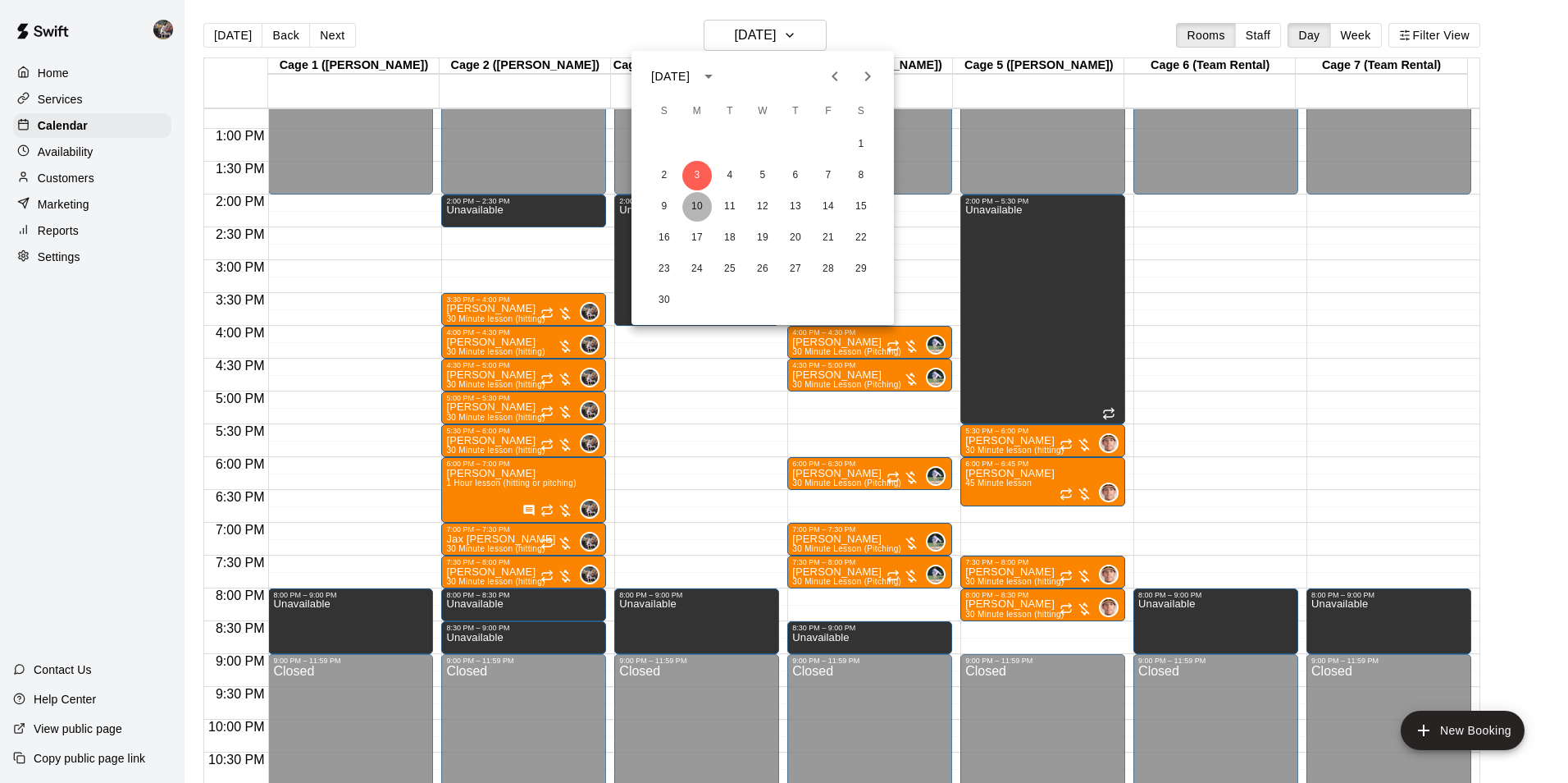
click at [699, 204] on button "10" at bounding box center [697, 207] width 30 height 30
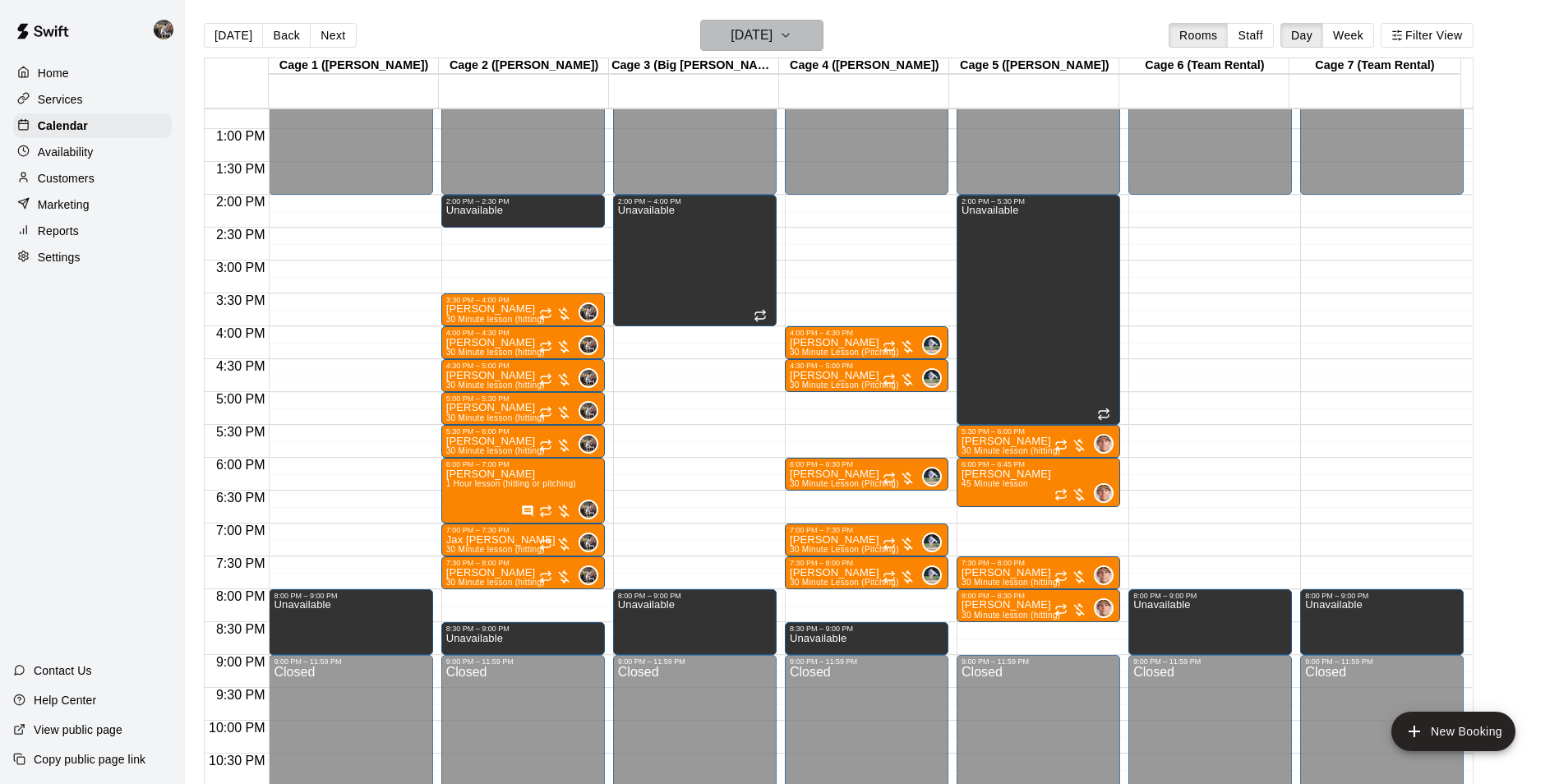
click at [765, 33] on h6 "[DATE]" at bounding box center [752, 35] width 42 height 23
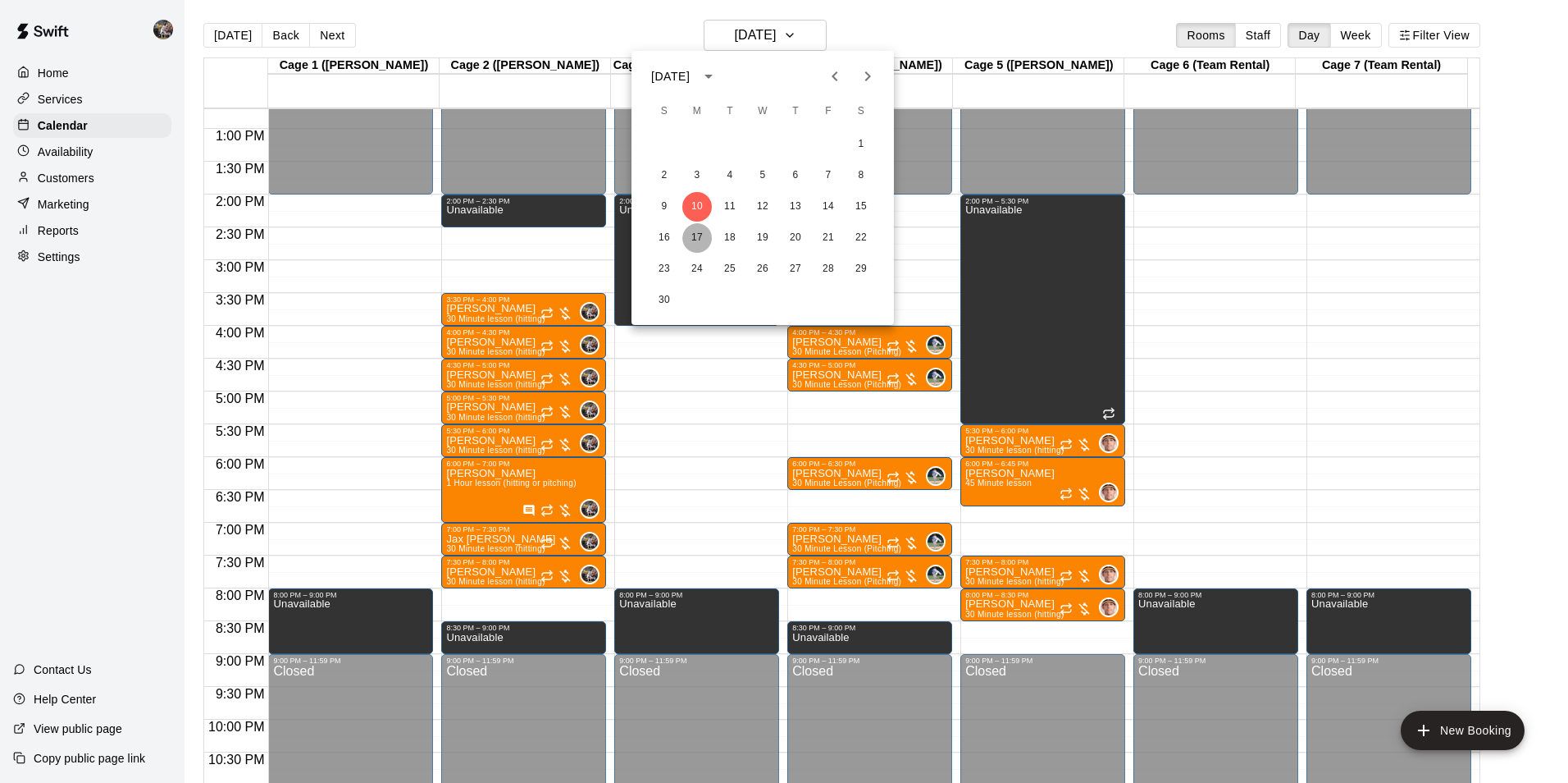
click at [697, 237] on button "17" at bounding box center [697, 238] width 30 height 30
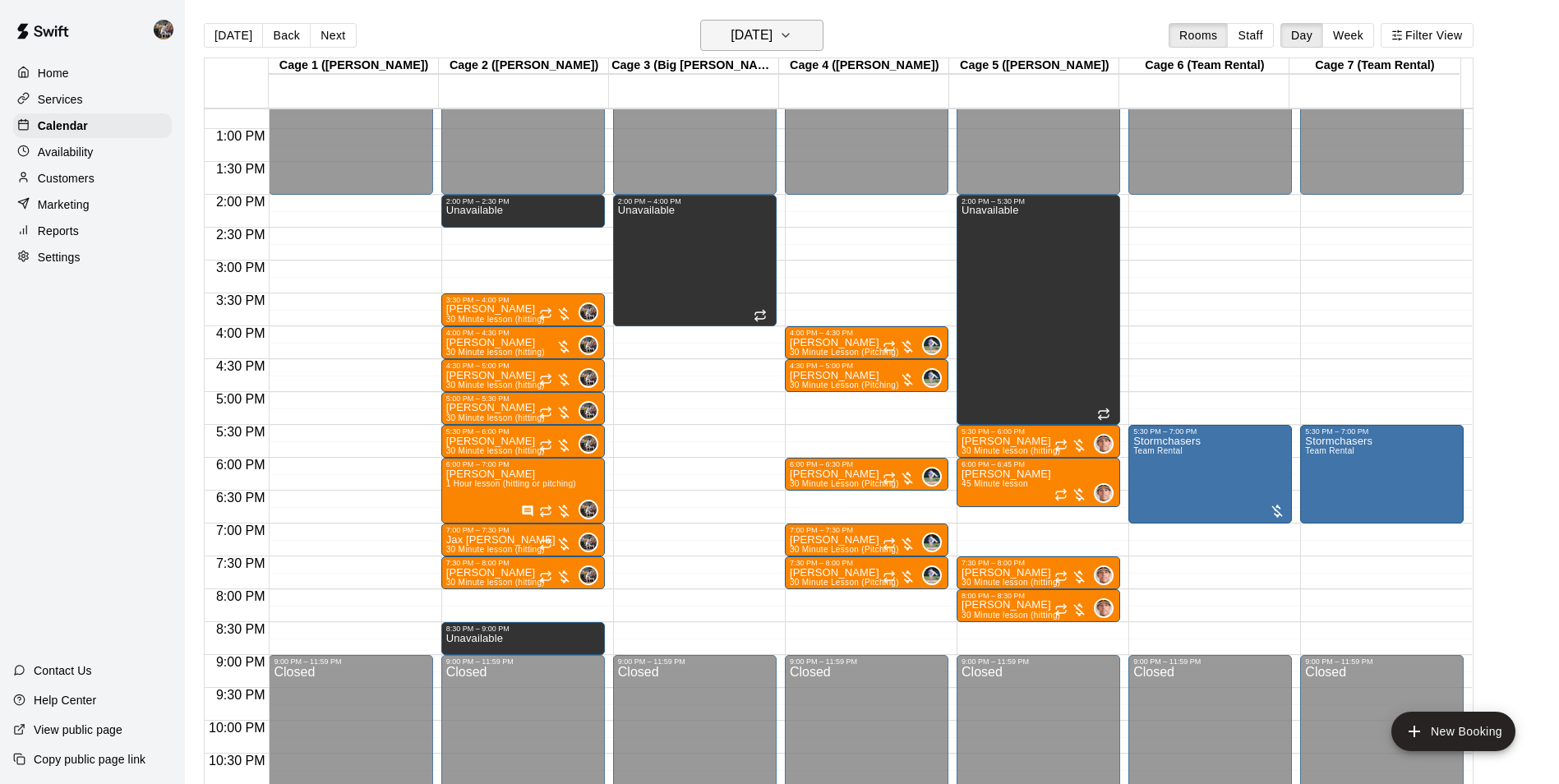
click at [731, 34] on h6 "[DATE]" at bounding box center [752, 35] width 42 height 23
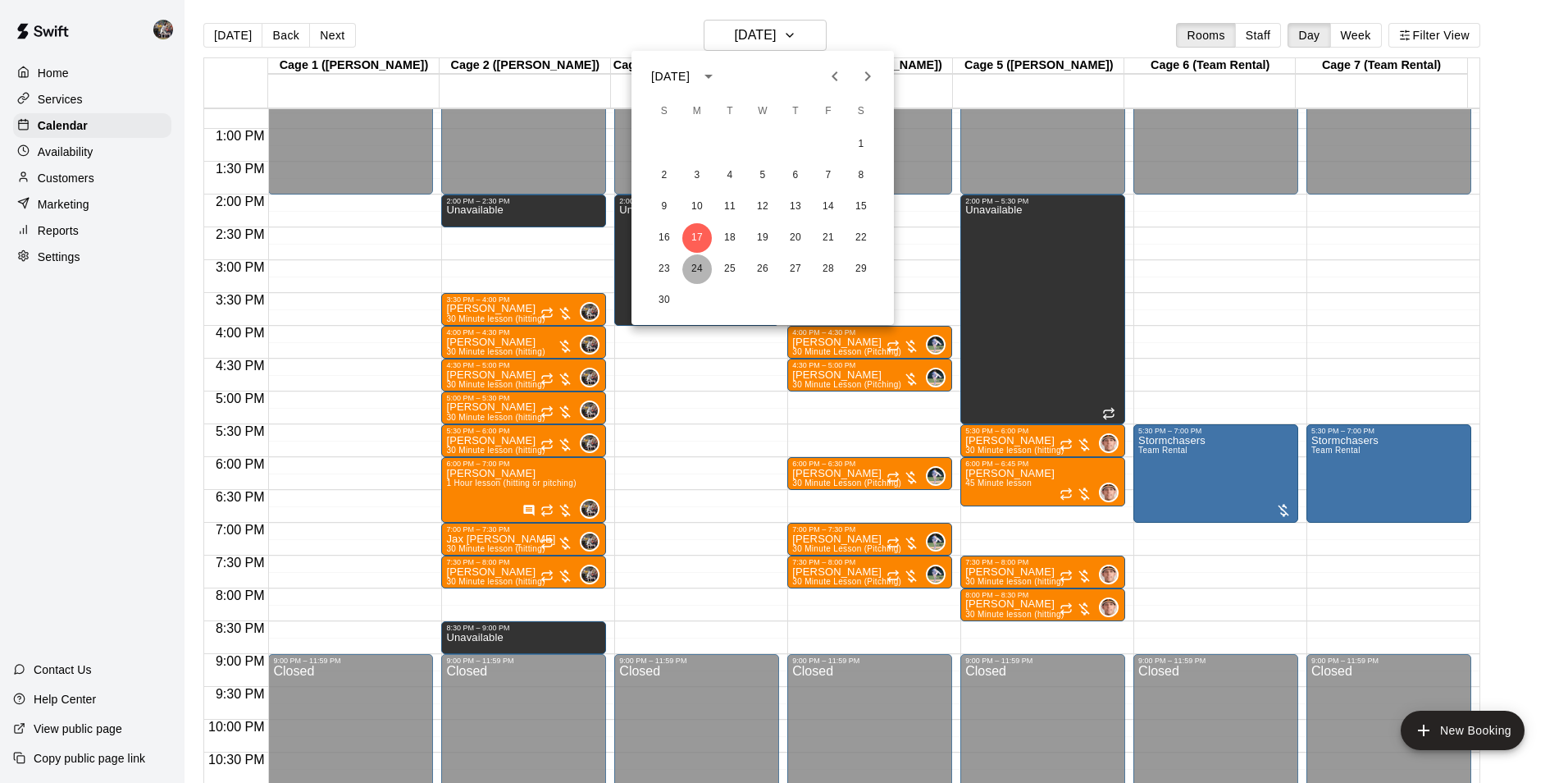
click at [697, 265] on button "24" at bounding box center [697, 269] width 30 height 30
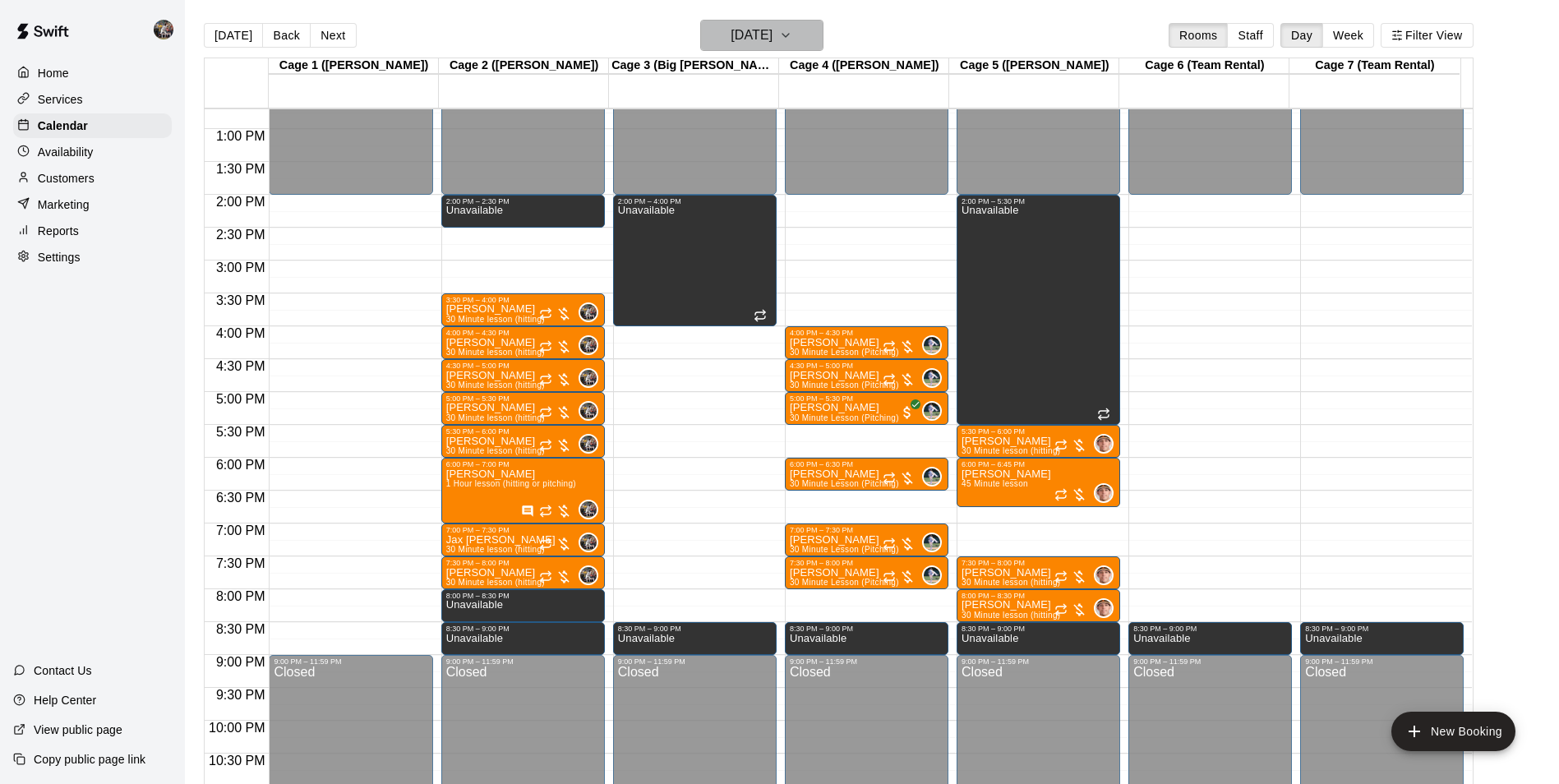
click at [769, 41] on h6 "[DATE]" at bounding box center [752, 35] width 42 height 23
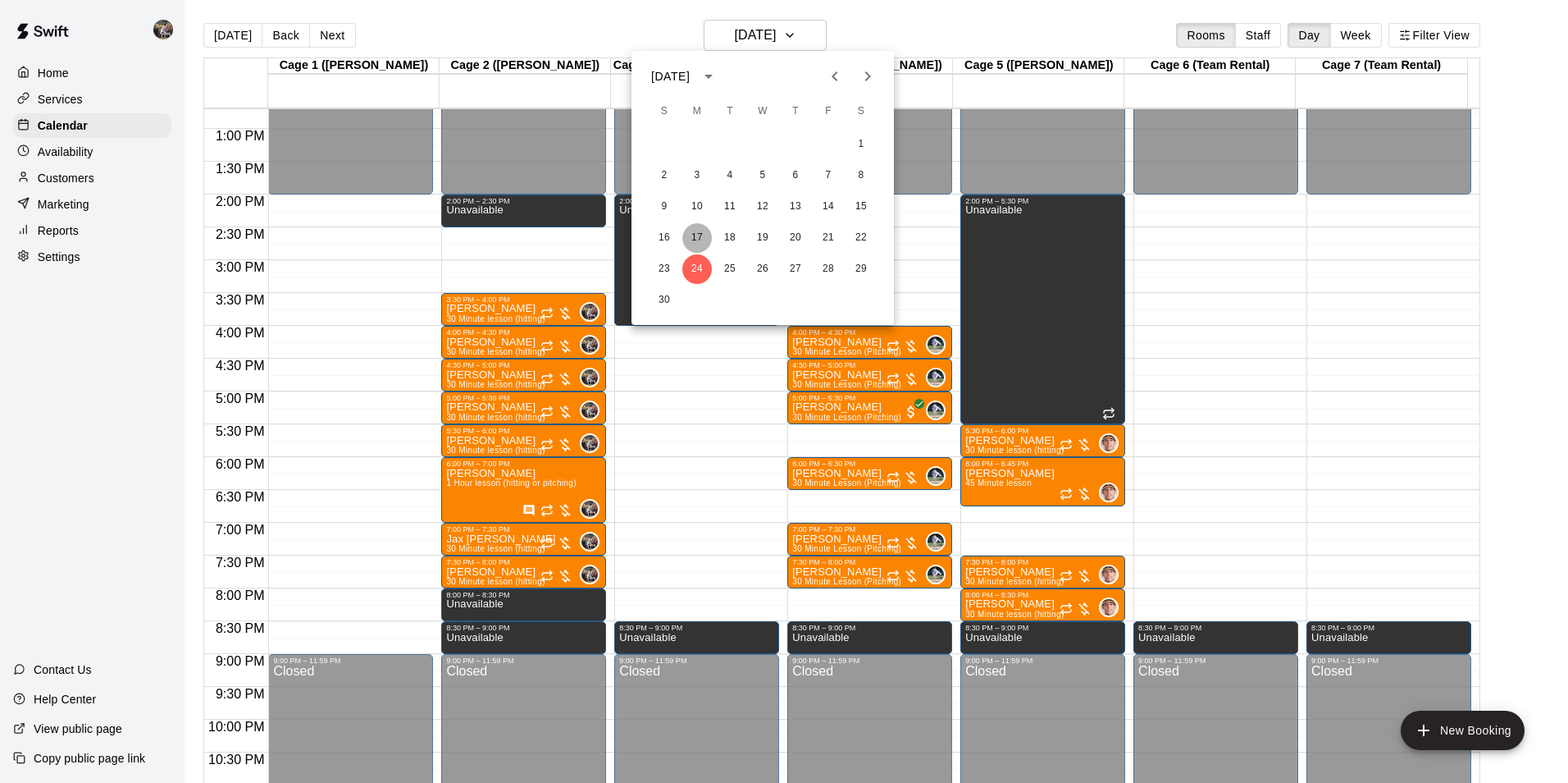
click at [697, 235] on button "17" at bounding box center [697, 238] width 30 height 30
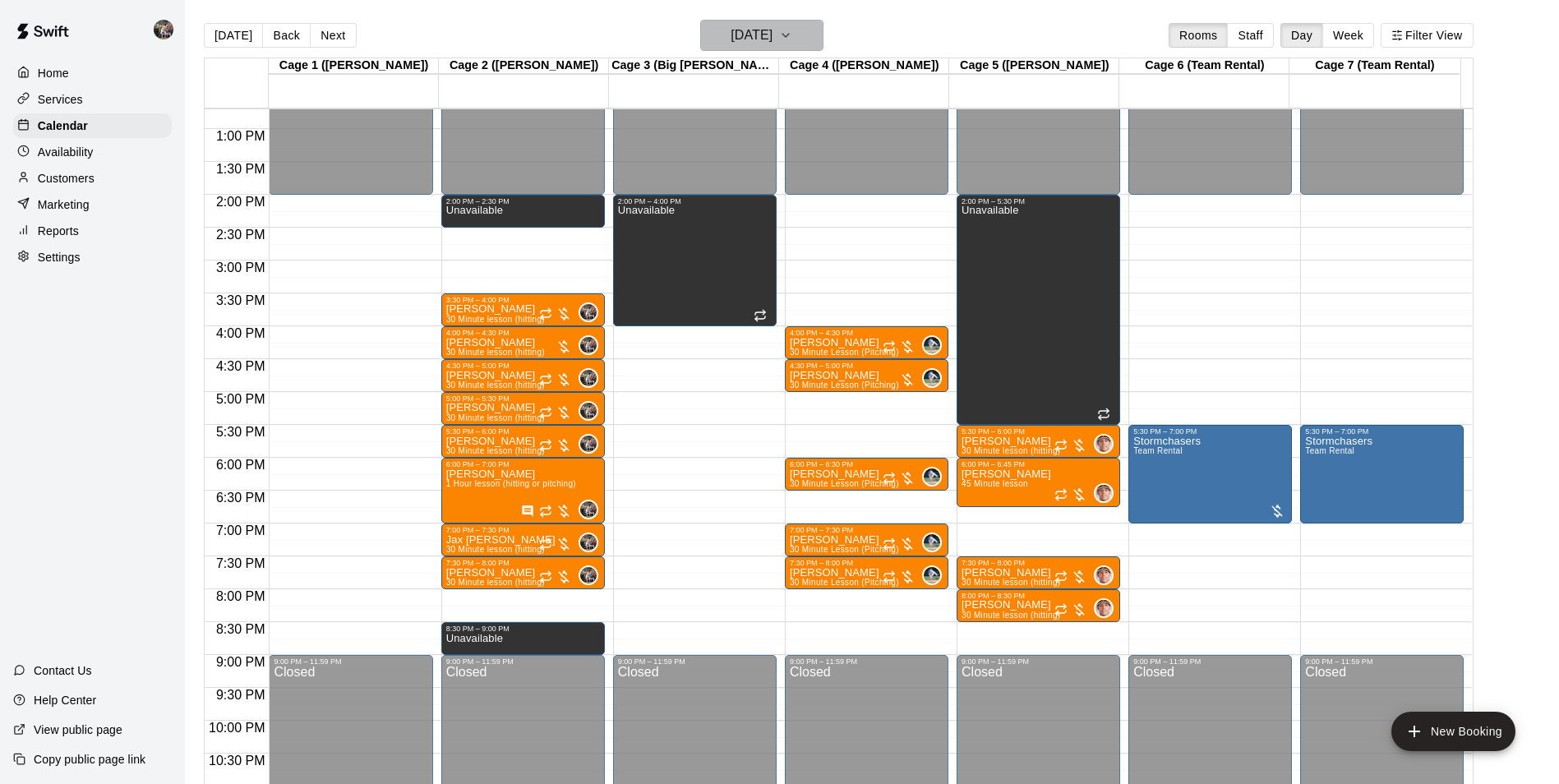
click at [761, 23] on button "[DATE]" at bounding box center [762, 36] width 123 height 32
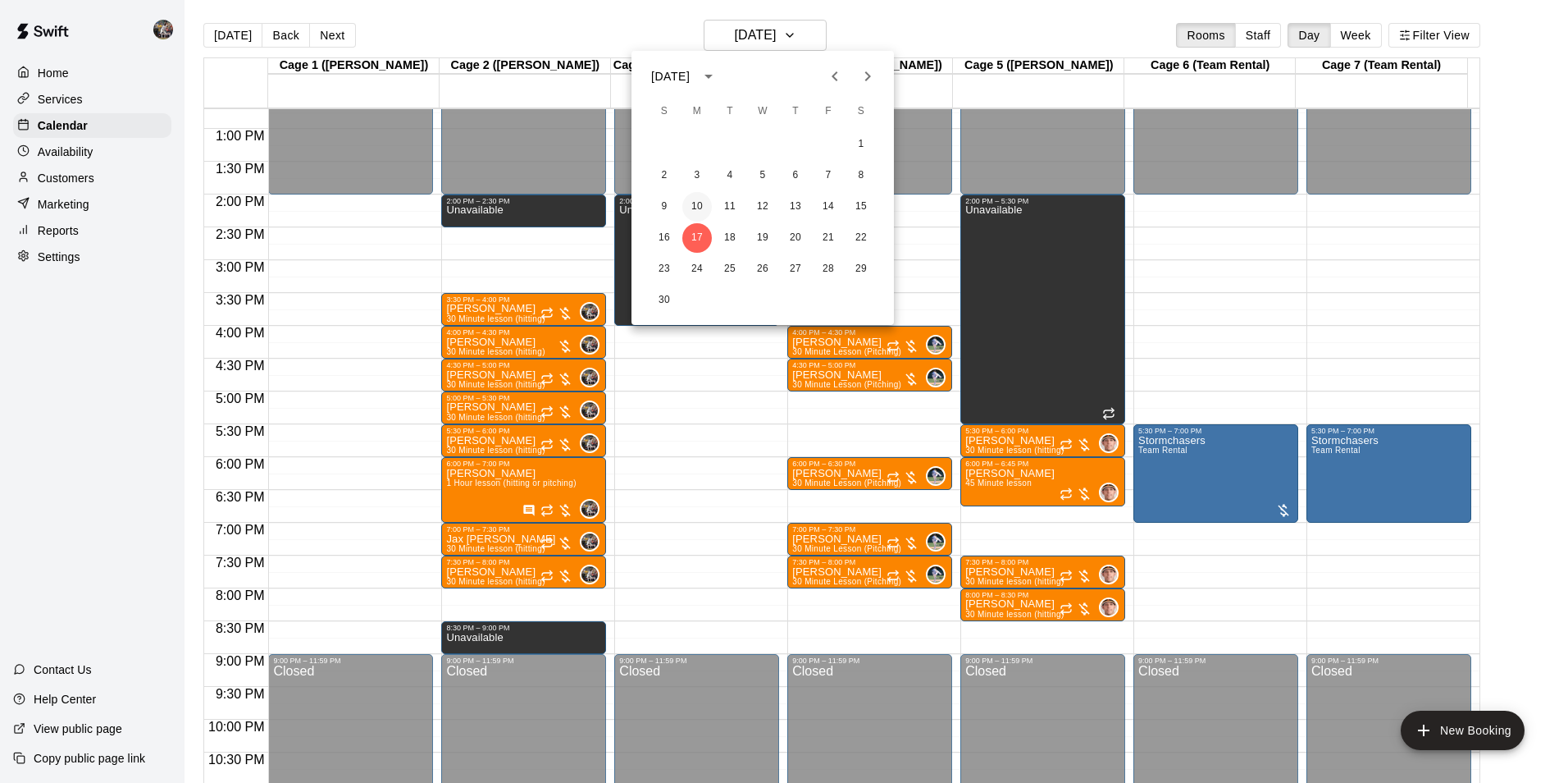
click at [698, 205] on button "10" at bounding box center [697, 207] width 30 height 30
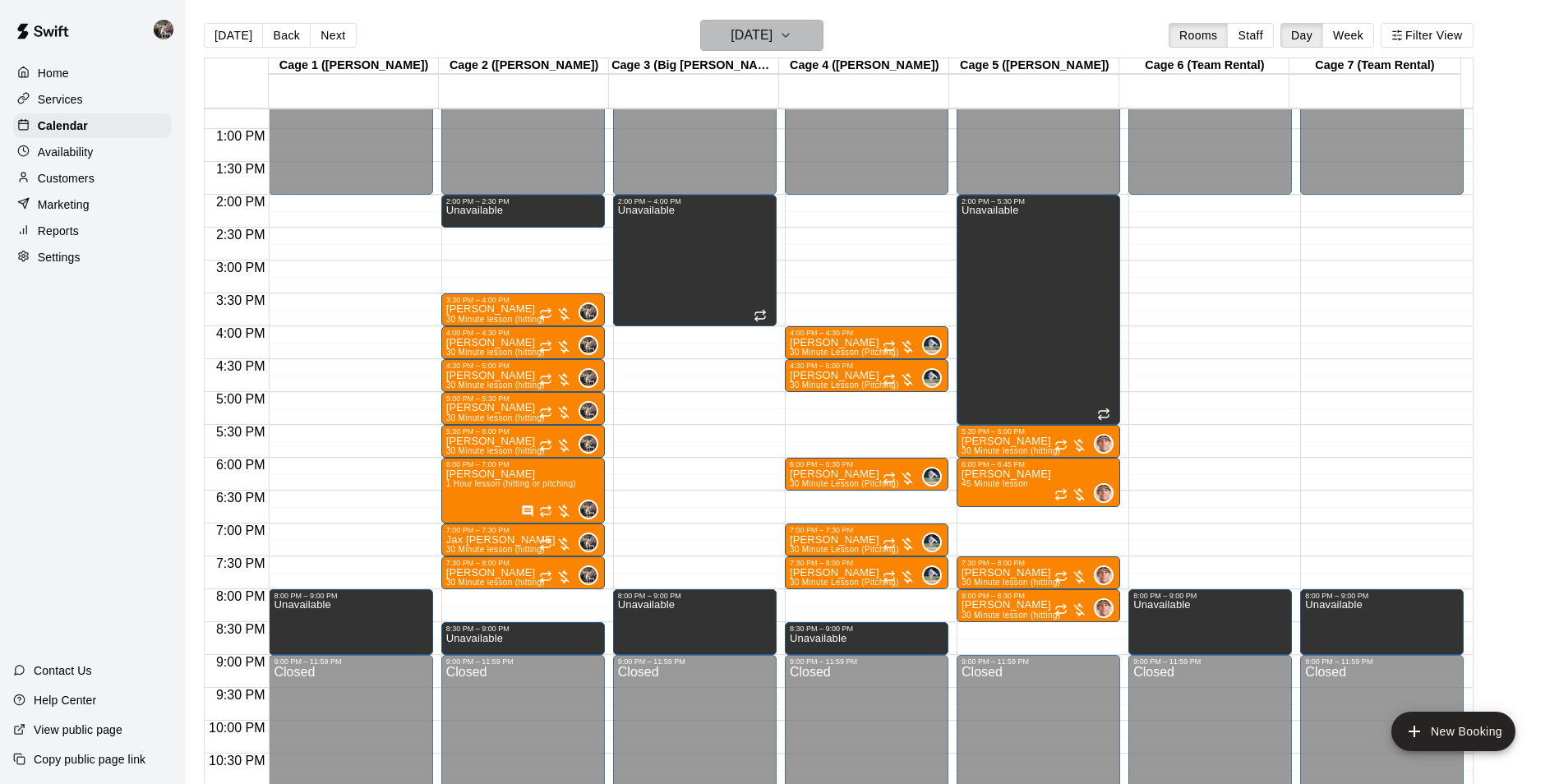
click at [737, 32] on h6 "[DATE]" at bounding box center [752, 35] width 42 height 23
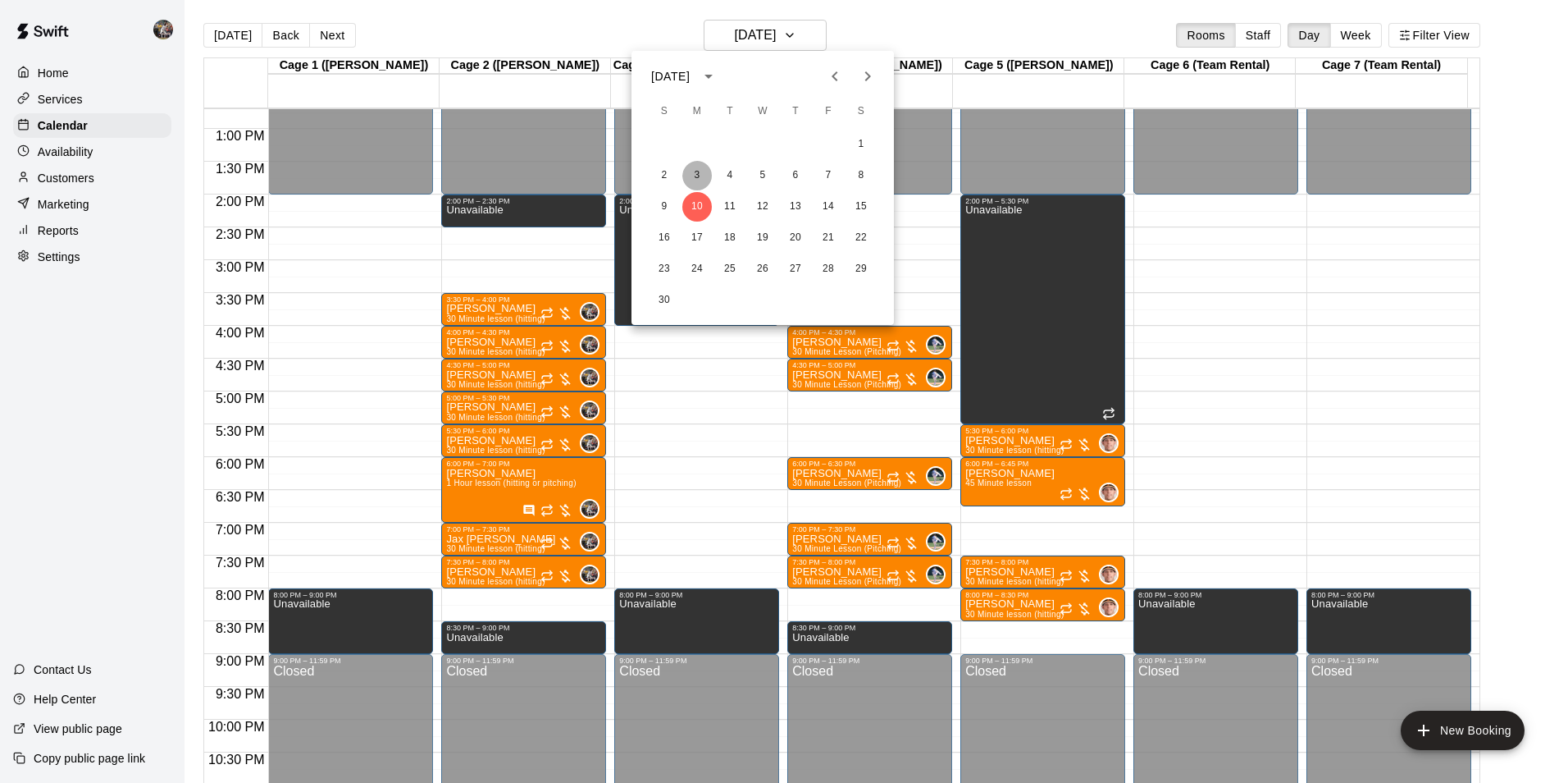
click at [697, 176] on button "3" at bounding box center [697, 176] width 30 height 30
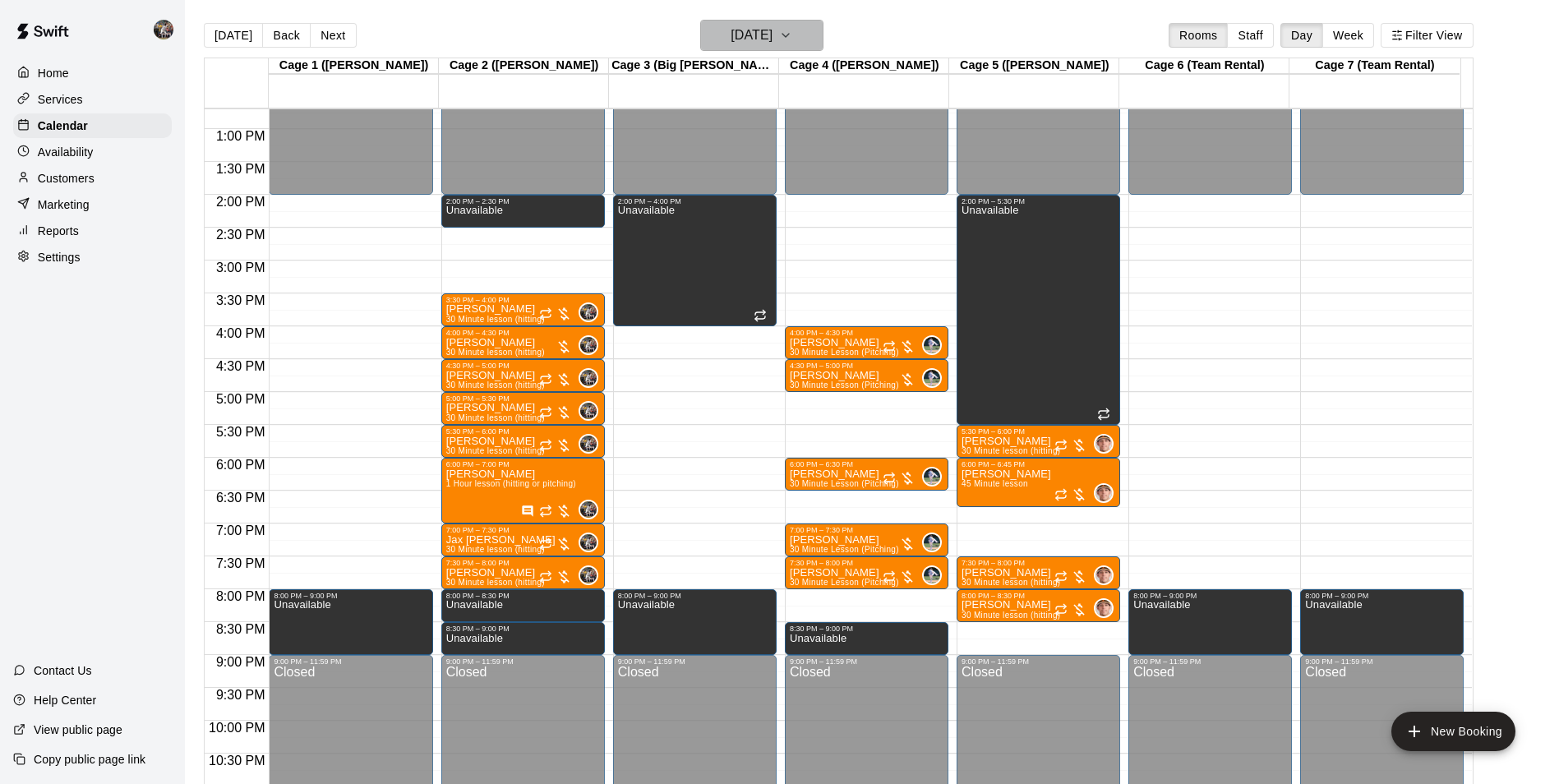
click at [747, 41] on h6 "[DATE]" at bounding box center [752, 35] width 42 height 23
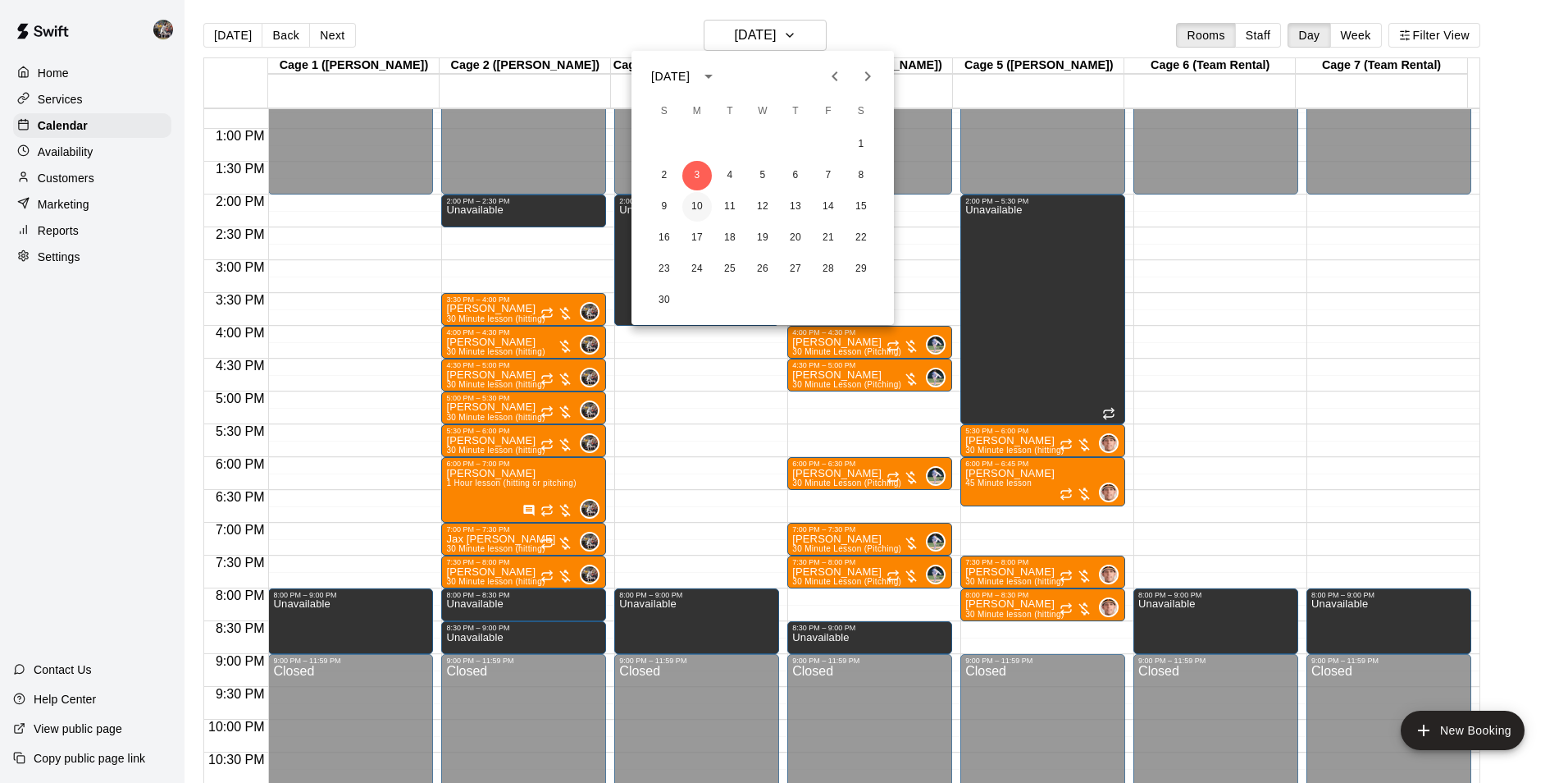
click at [695, 205] on button "10" at bounding box center [697, 207] width 30 height 30
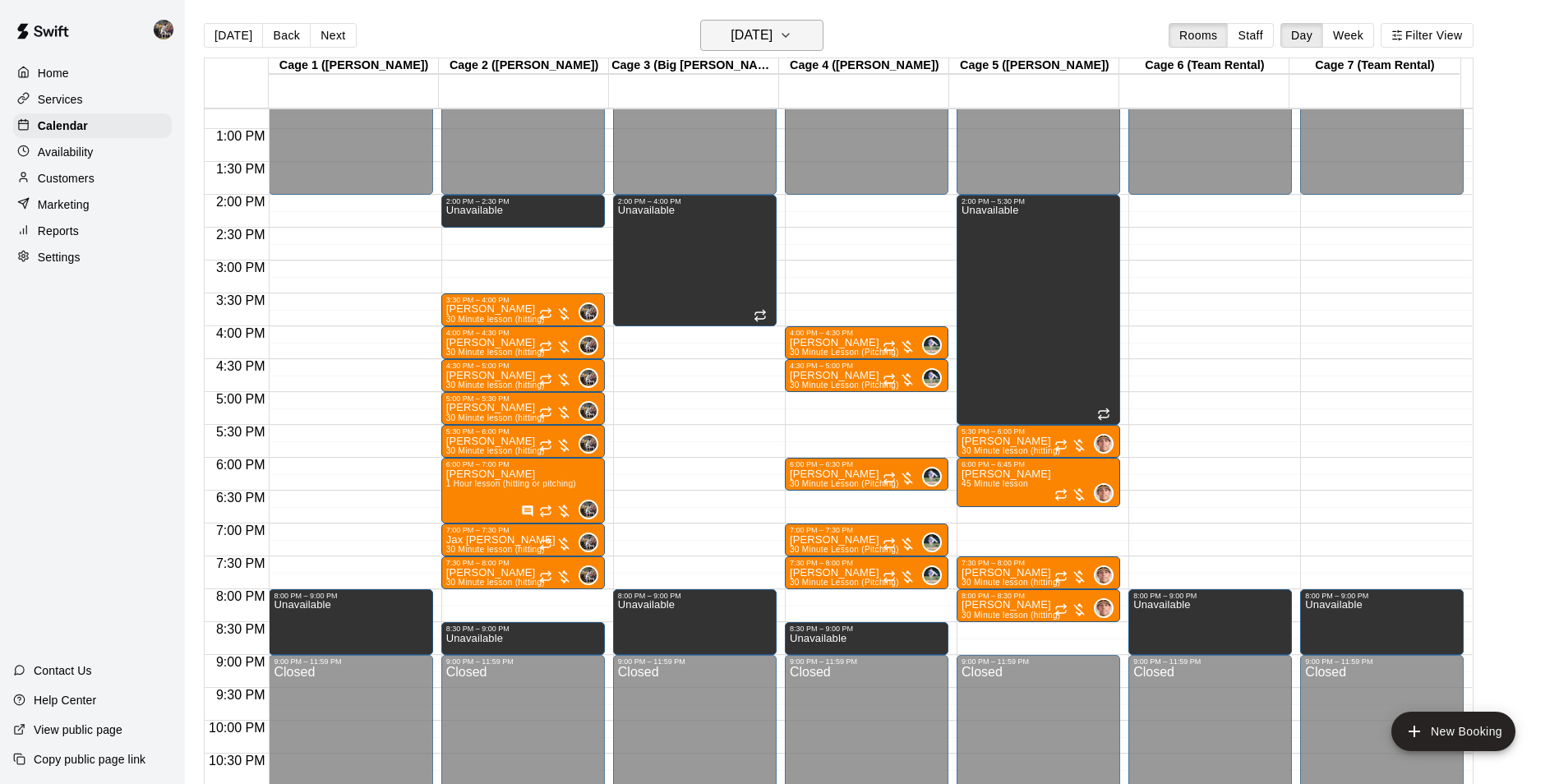
click at [739, 39] on h6 "[DATE]" at bounding box center [752, 35] width 42 height 23
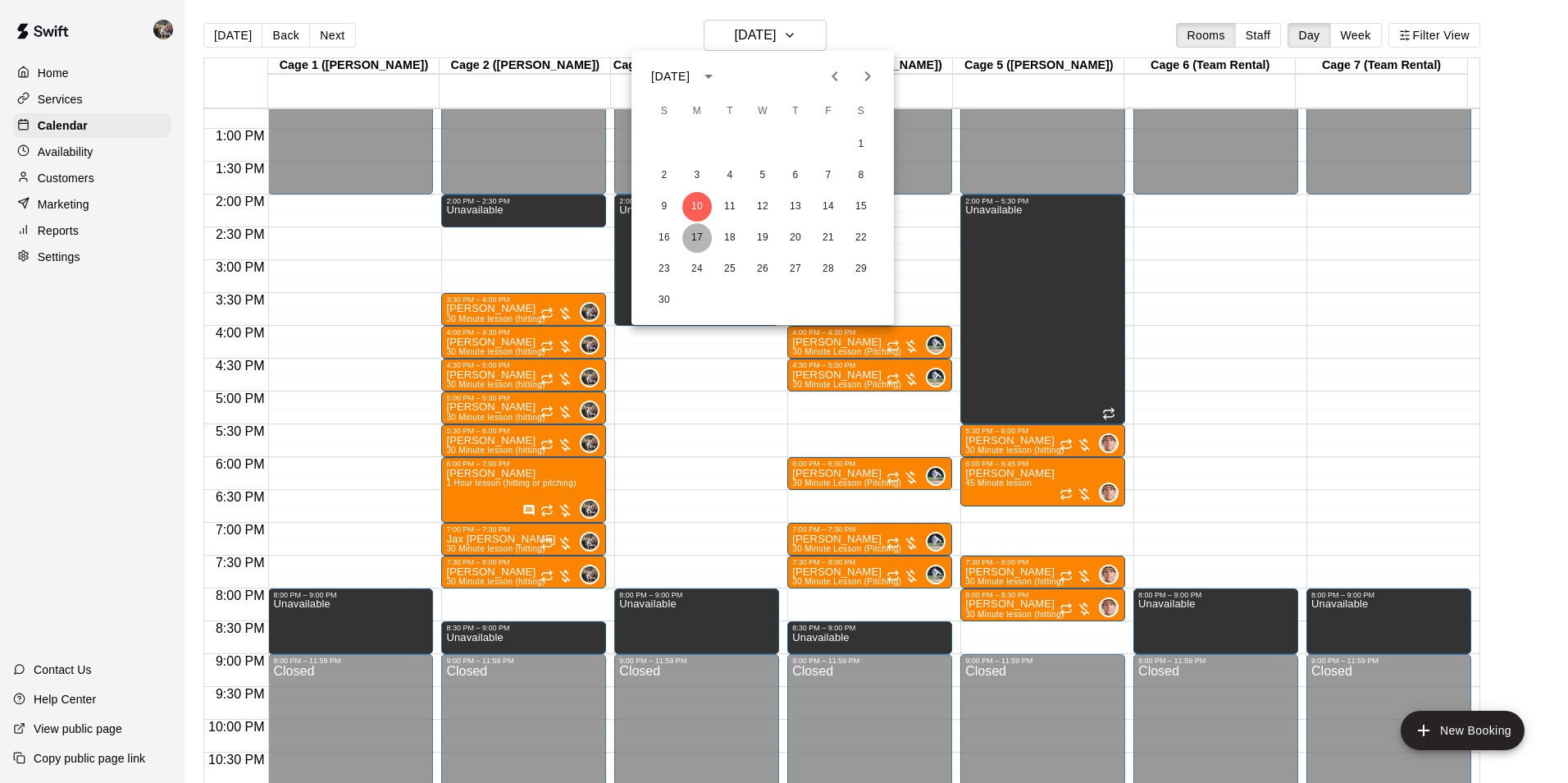
click at [692, 235] on button "17" at bounding box center [697, 238] width 30 height 30
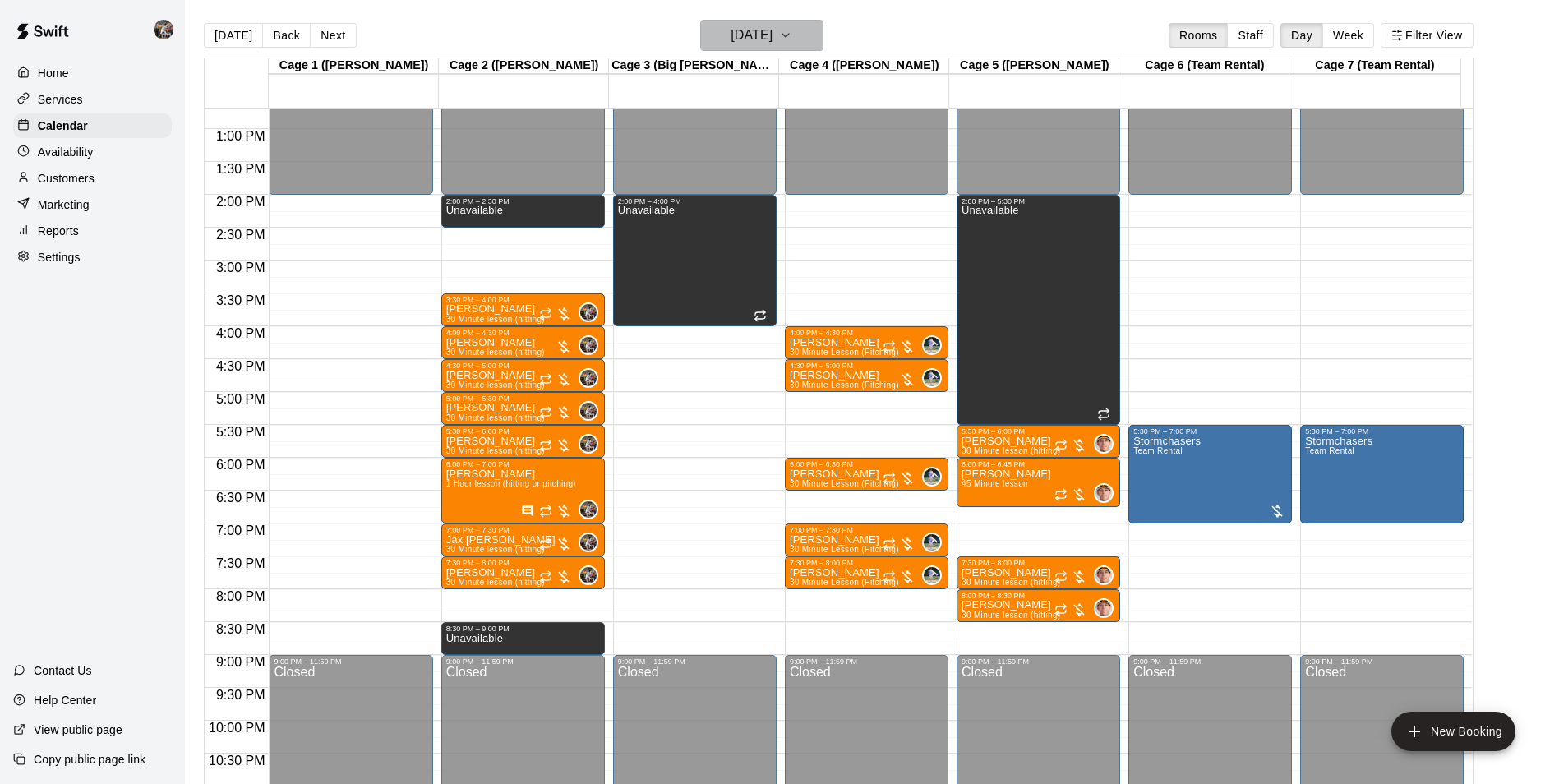
click at [743, 32] on h6 "[DATE]" at bounding box center [752, 35] width 42 height 23
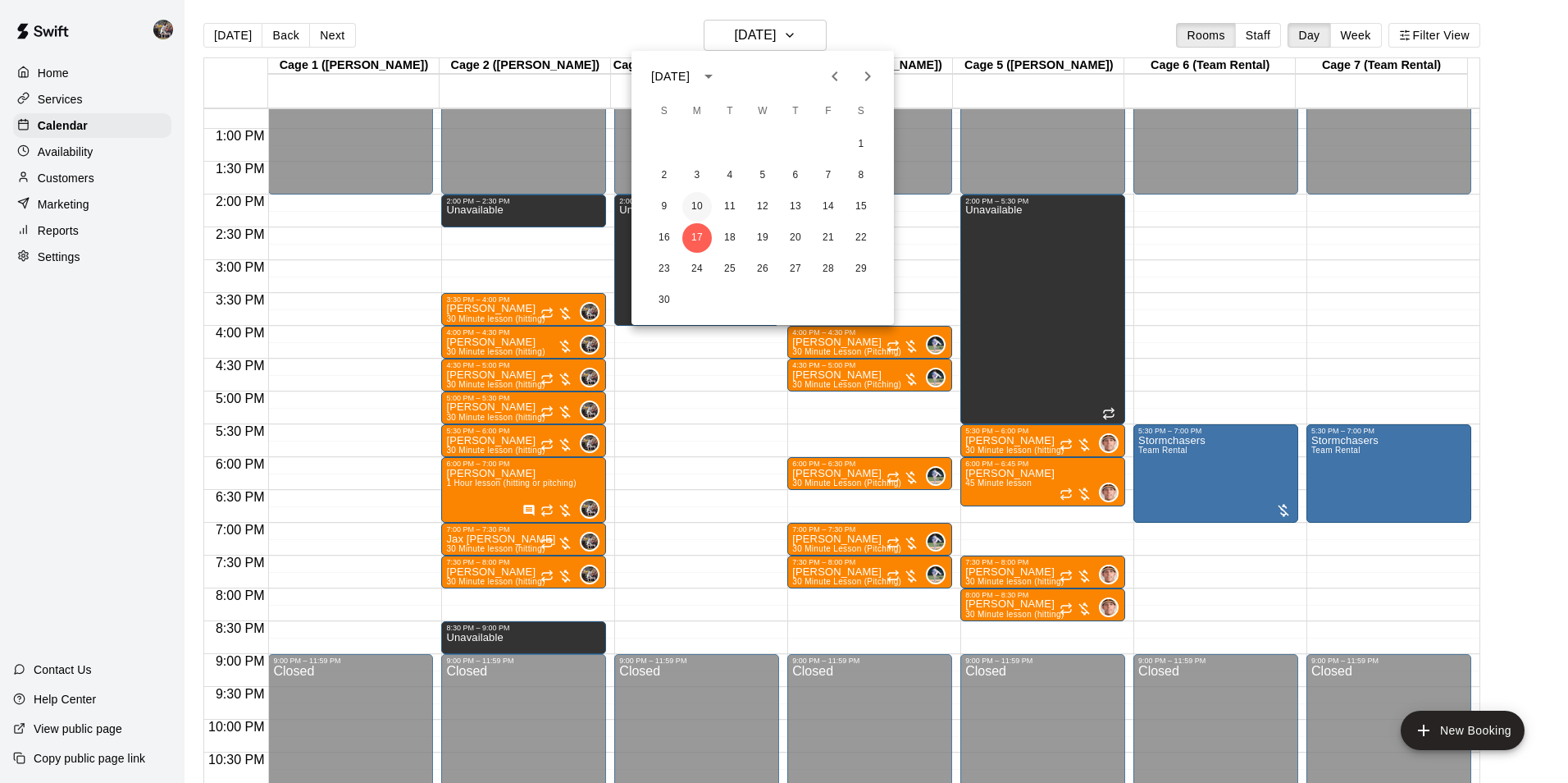
click at [696, 206] on button "10" at bounding box center [697, 207] width 30 height 30
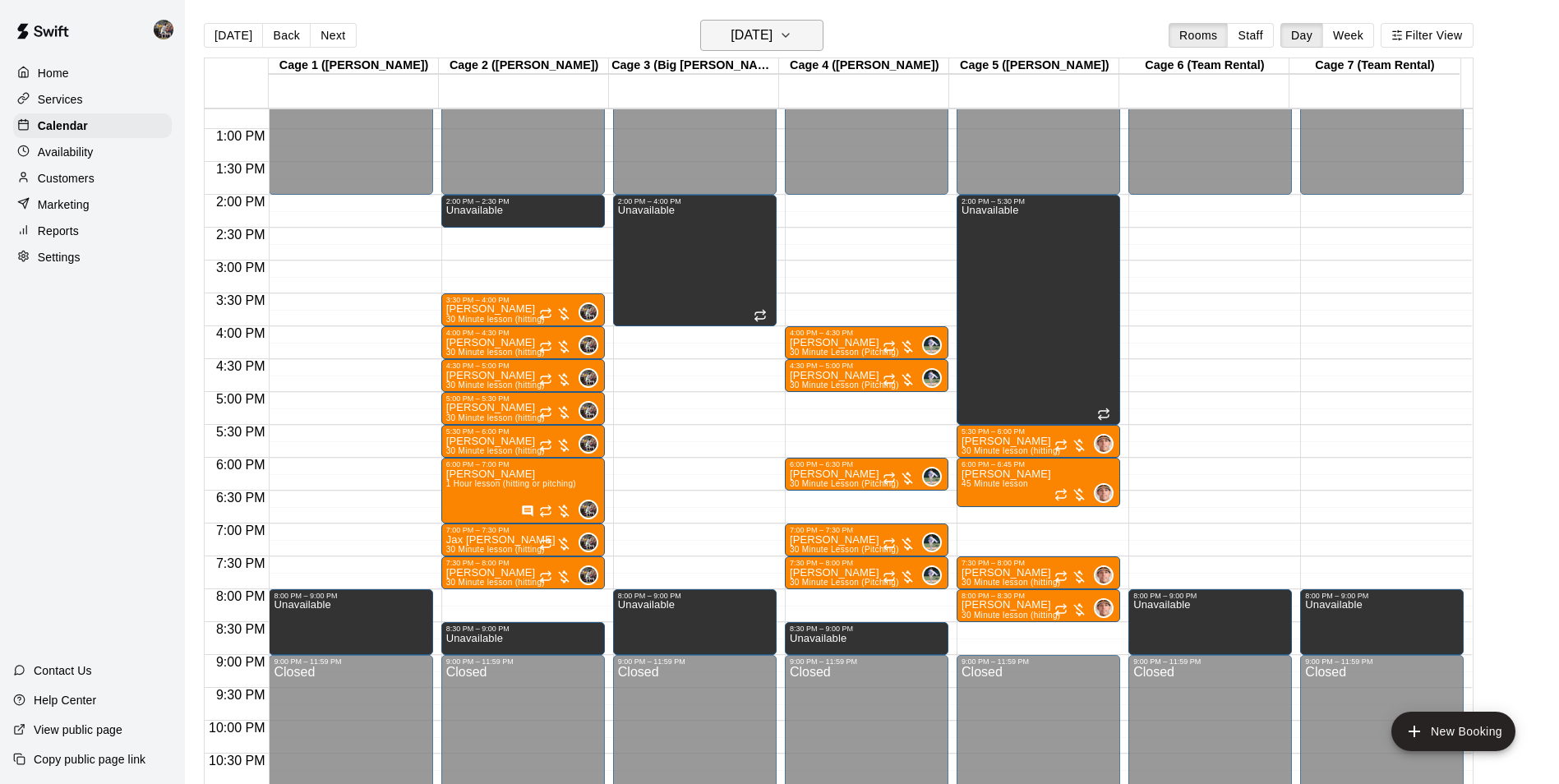
click at [745, 30] on h6 "[DATE]" at bounding box center [752, 35] width 42 height 23
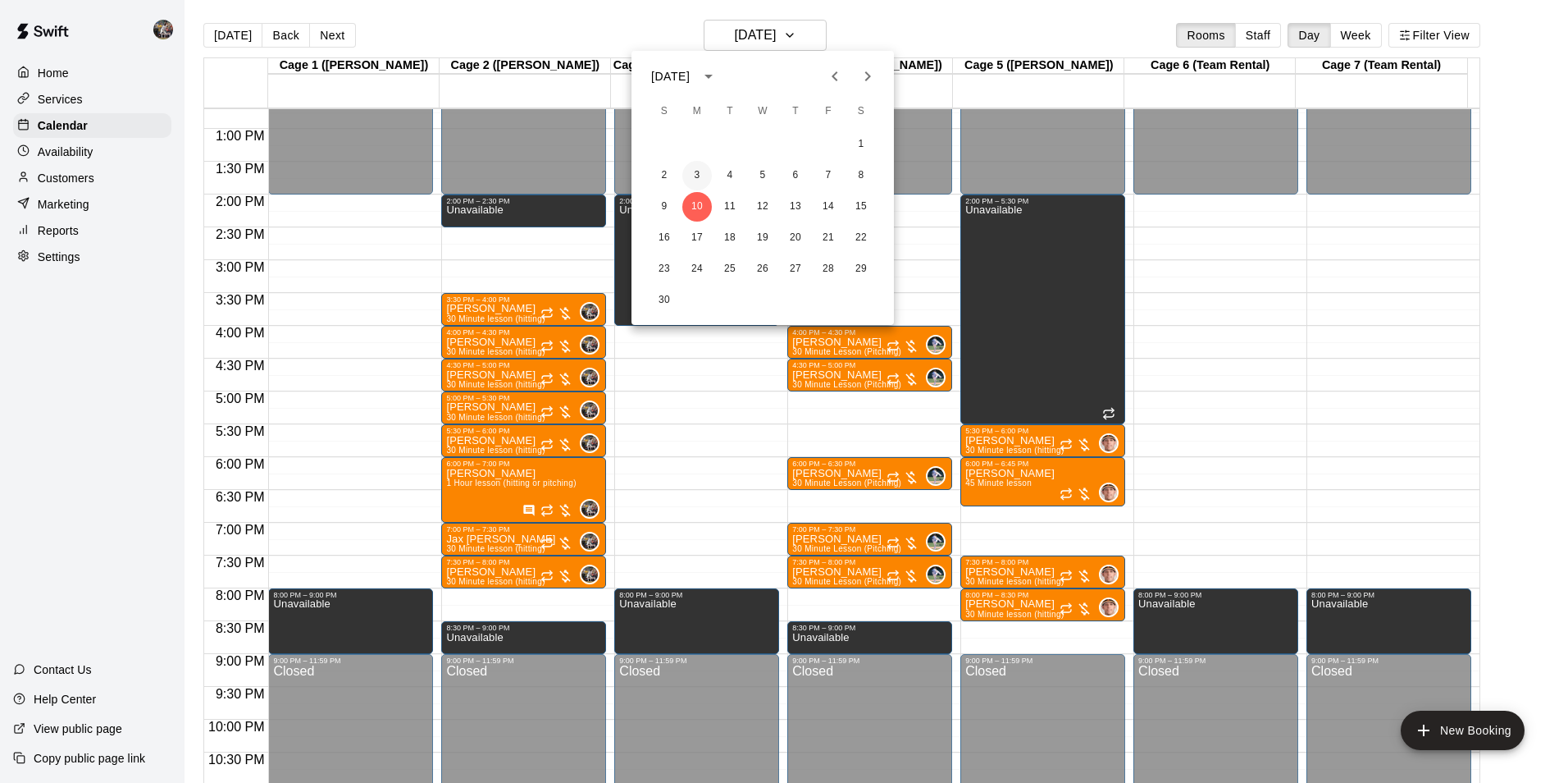
click at [694, 174] on button "3" at bounding box center [697, 176] width 30 height 30
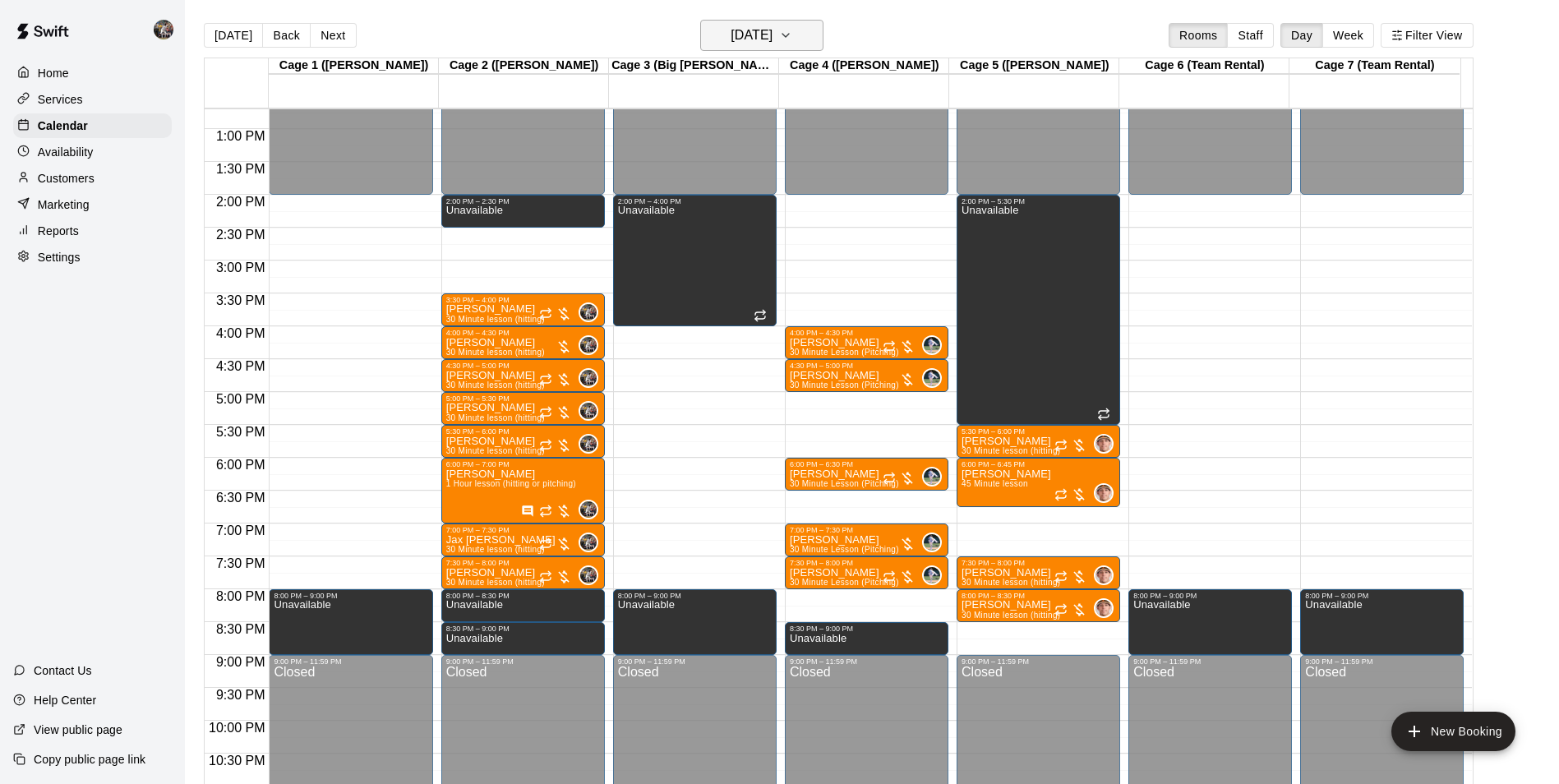
click at [746, 38] on h6 "[DATE]" at bounding box center [752, 35] width 42 height 23
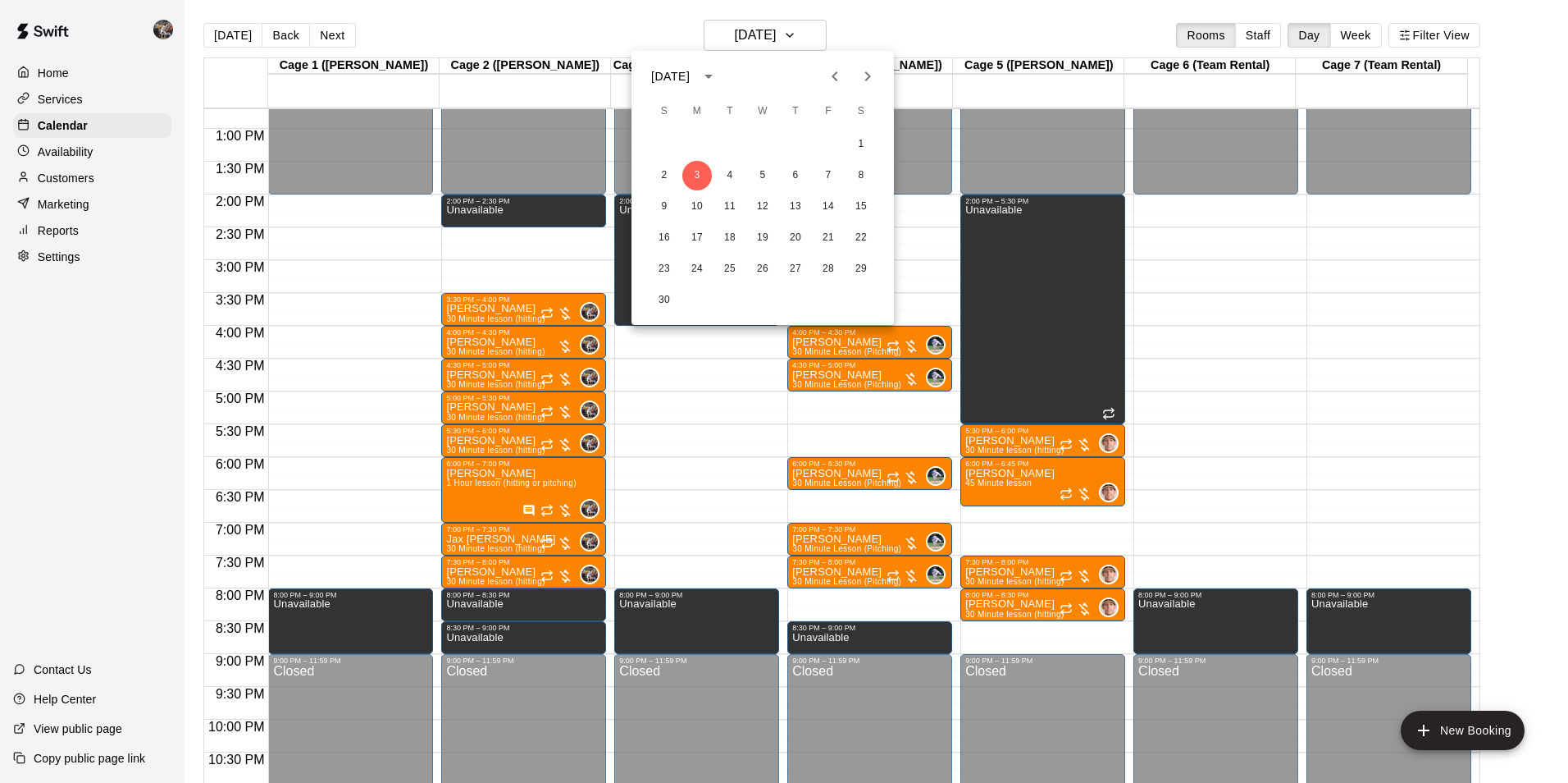
click at [997, 27] on div at bounding box center [784, 392] width 1568 height 783
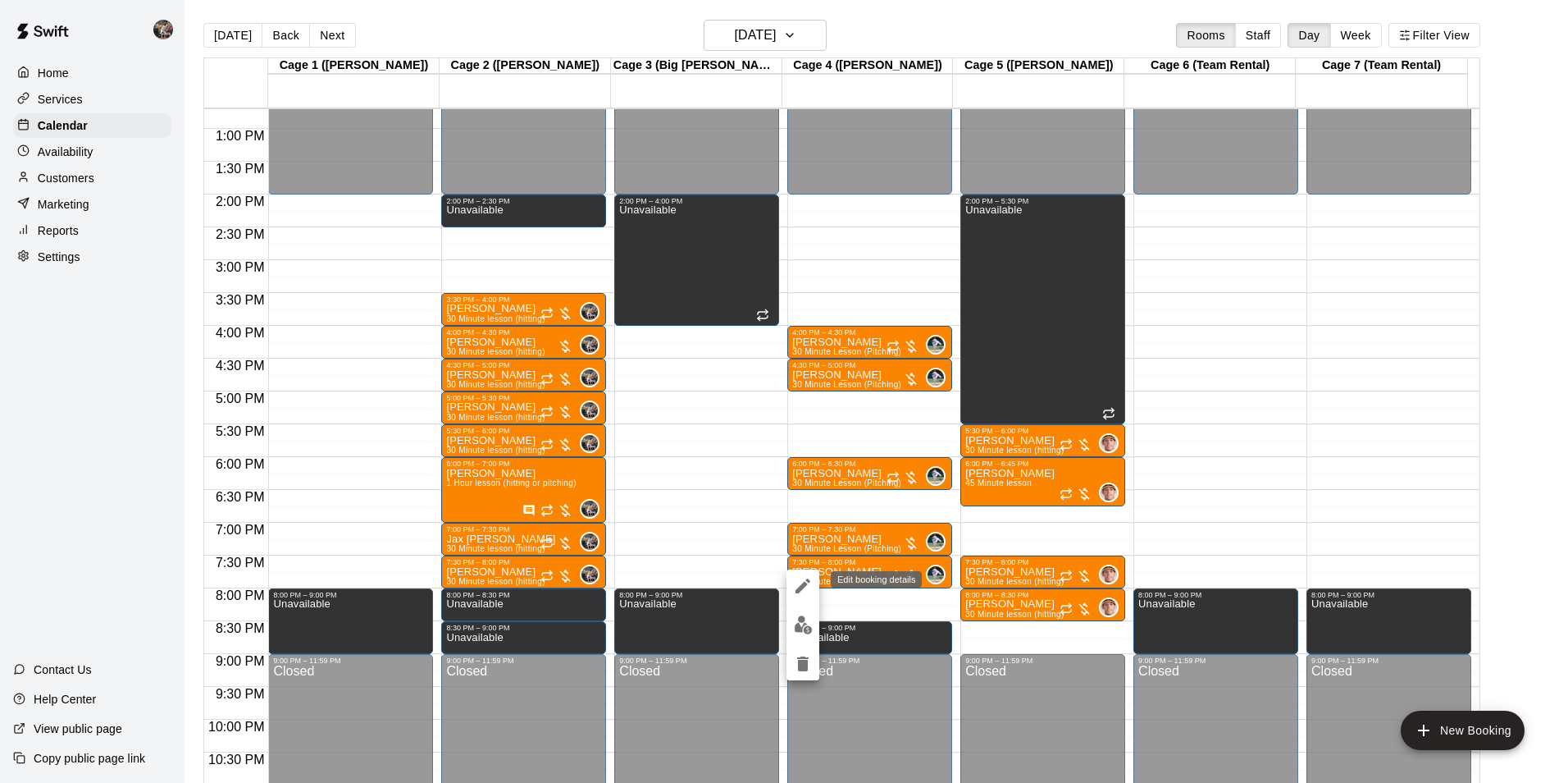
click at [799, 586] on icon "edit" at bounding box center [803, 586] width 20 height 20
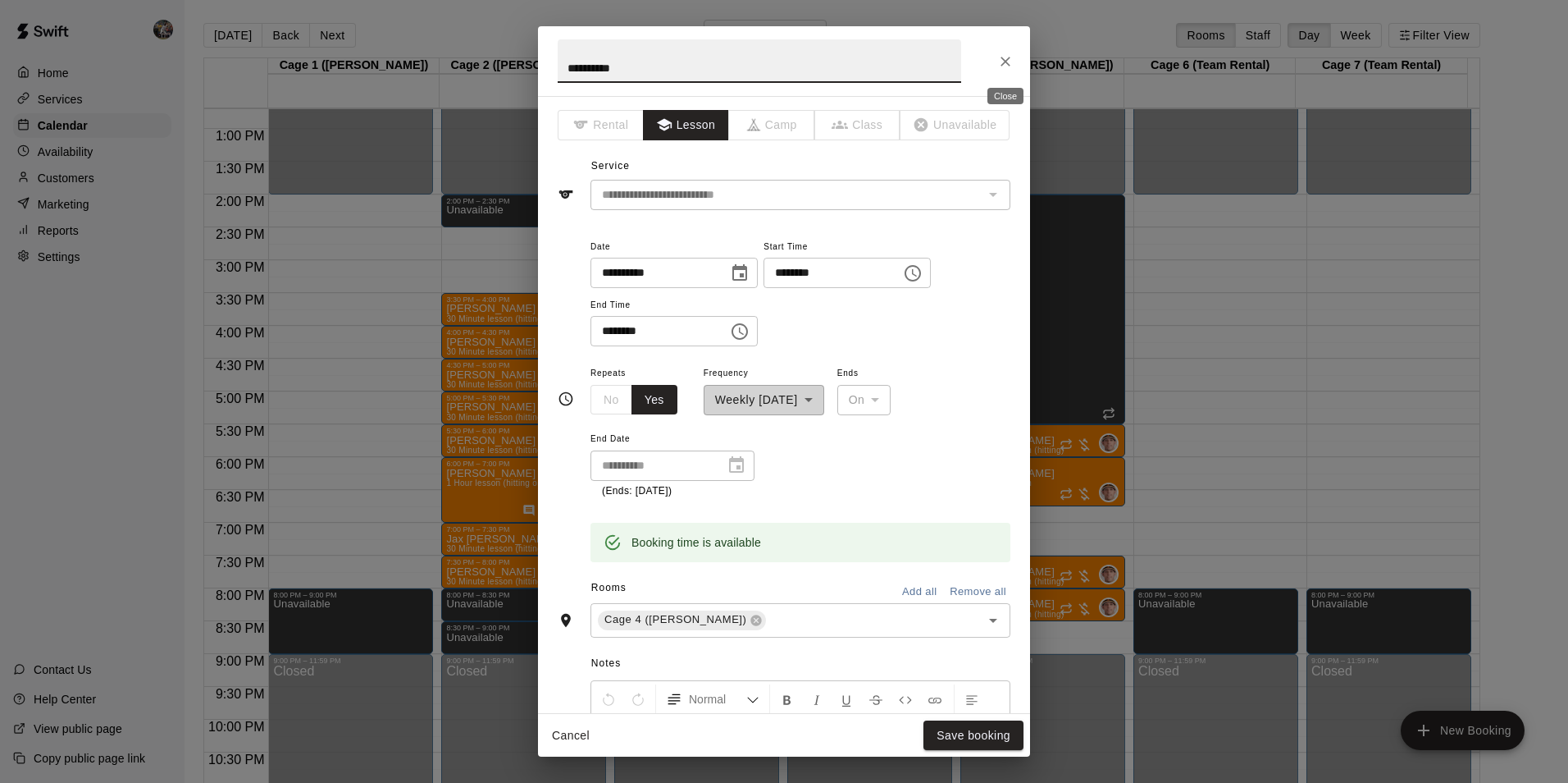
click at [1005, 58] on icon "Close" at bounding box center [1005, 61] width 17 height 17
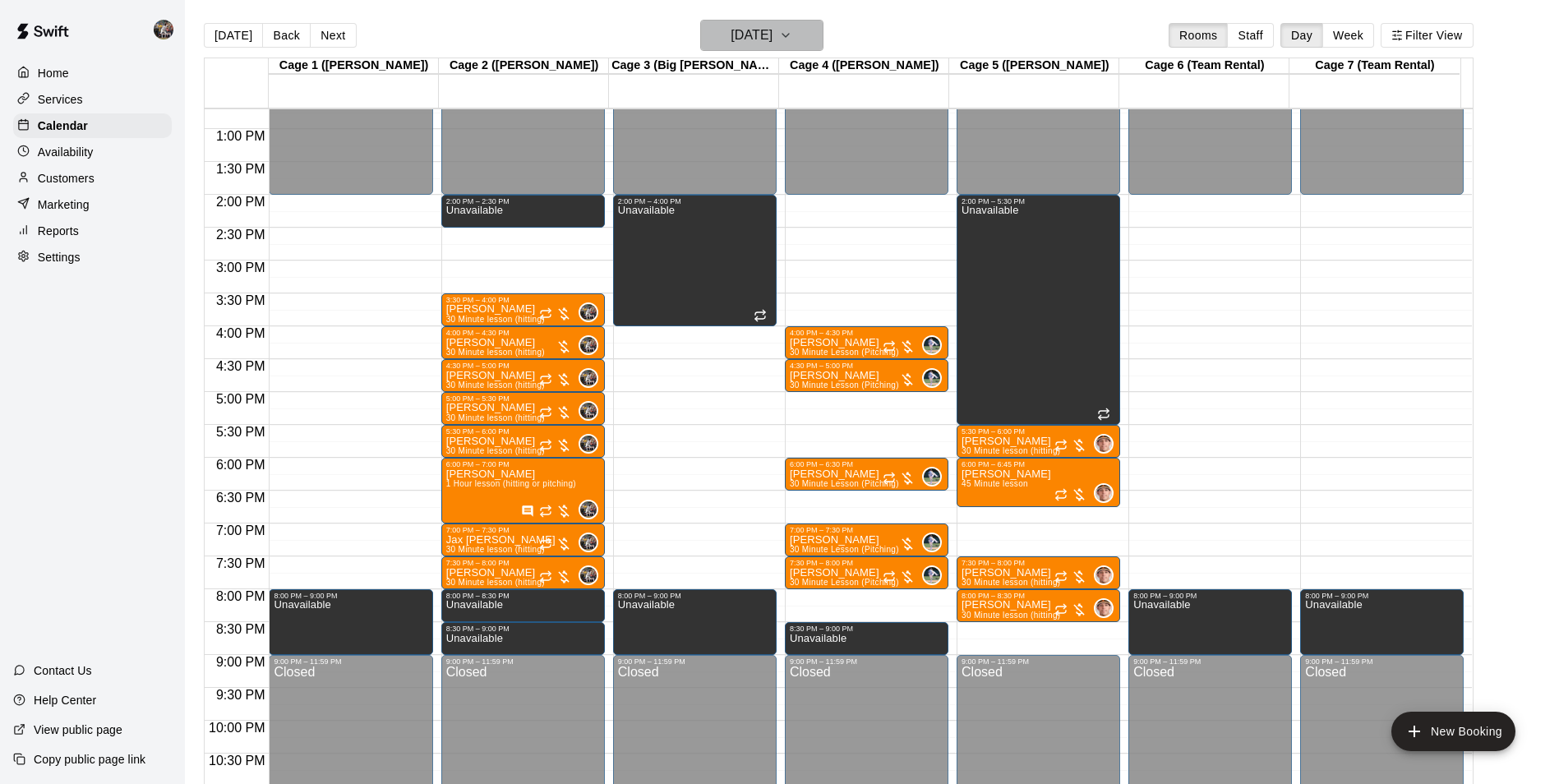
click at [749, 27] on h6 "[DATE]" at bounding box center [752, 35] width 42 height 23
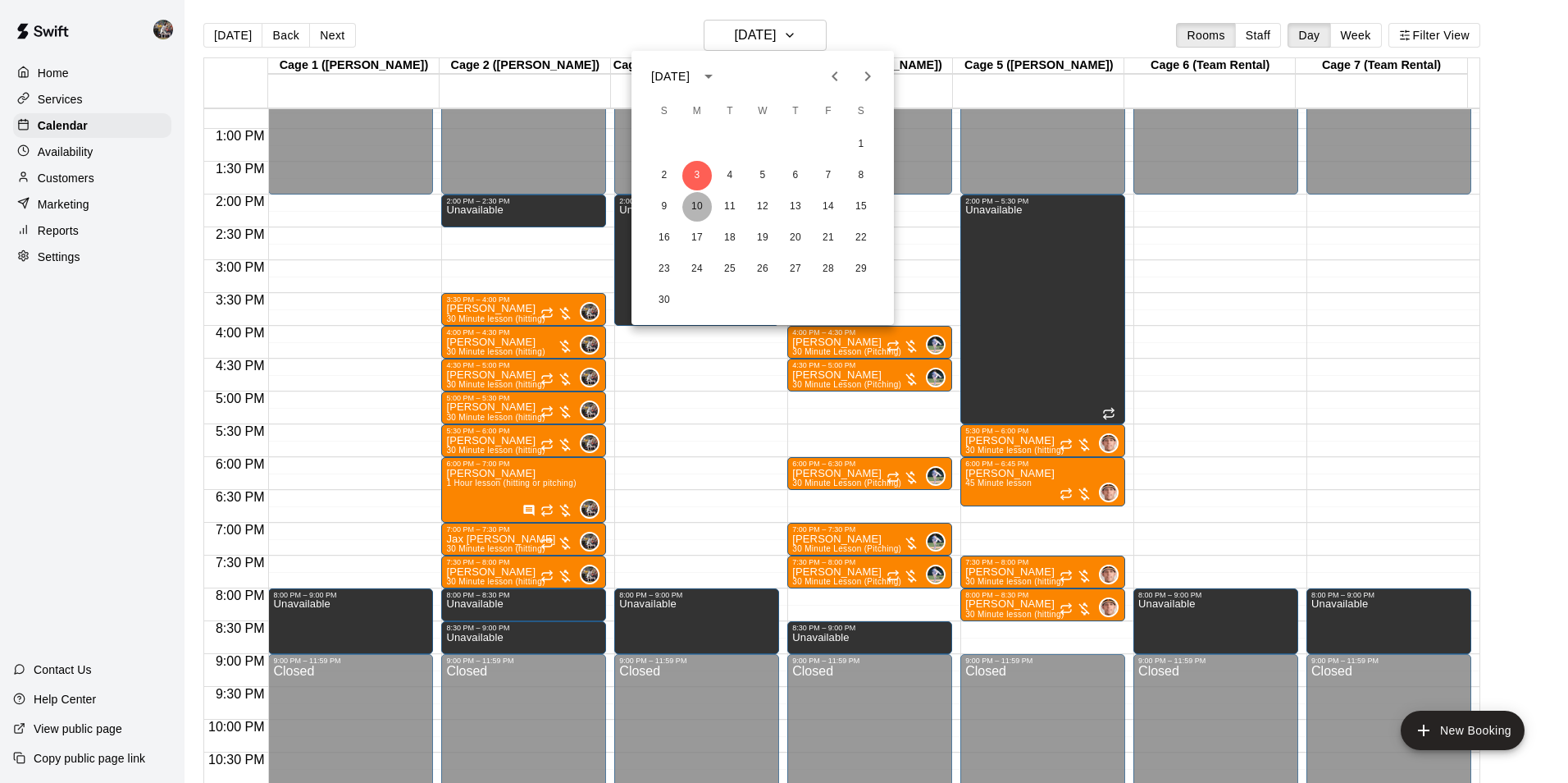
click at [695, 205] on button "10" at bounding box center [697, 207] width 30 height 30
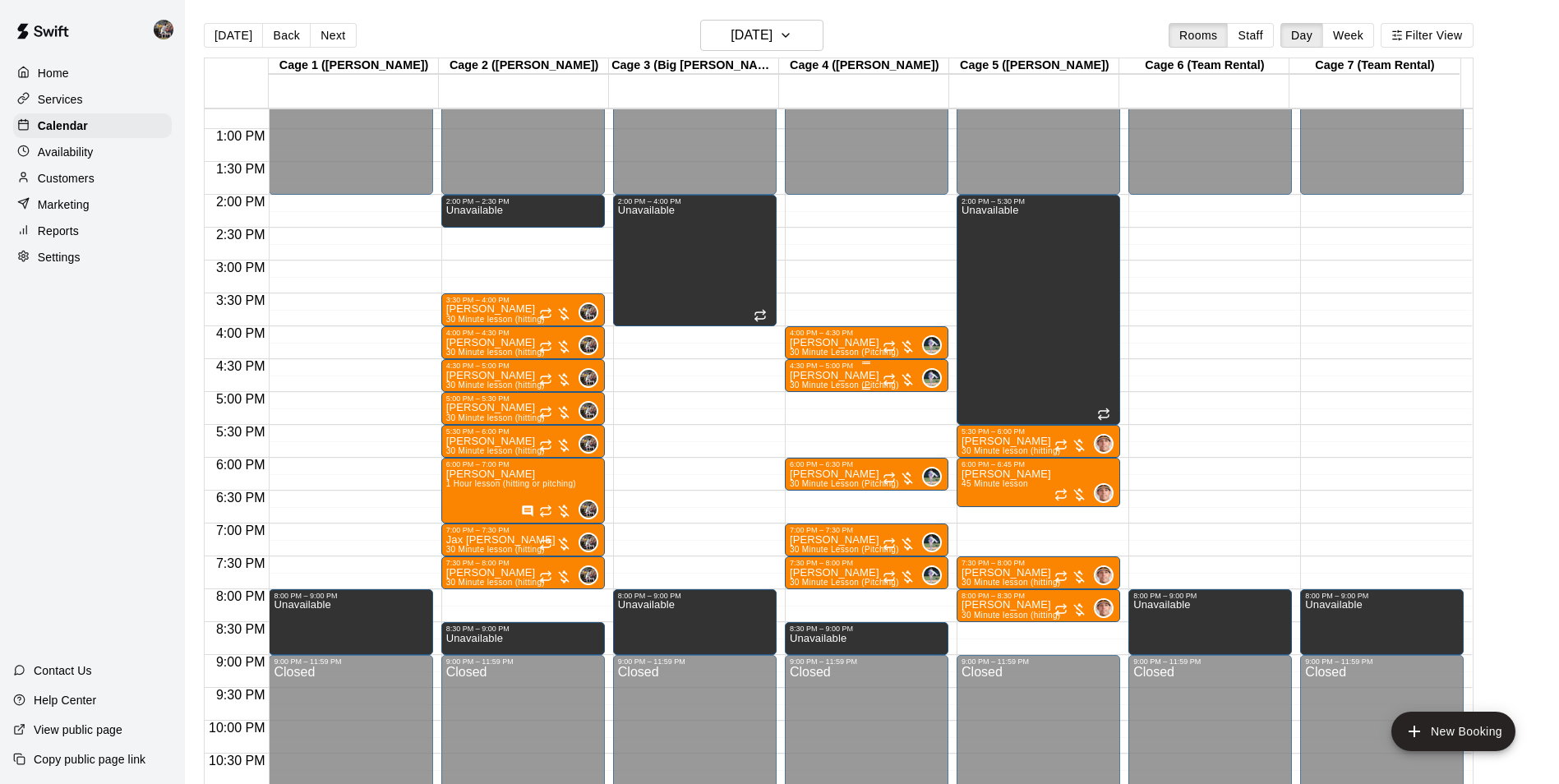
click at [825, 375] on p "[PERSON_NAME]" at bounding box center [845, 375] width 109 height 0
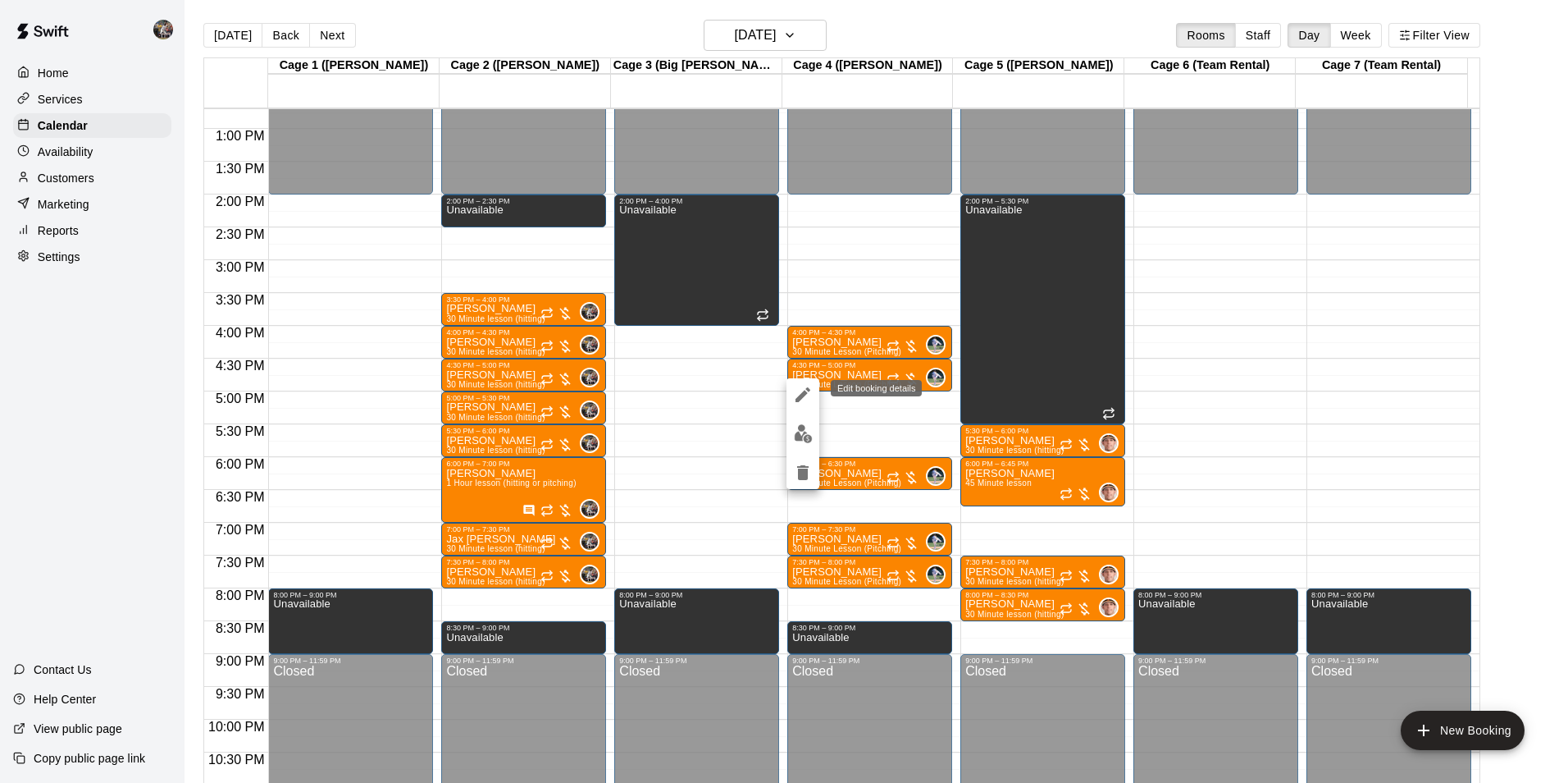
click at [800, 391] on icon "edit" at bounding box center [803, 394] width 20 height 20
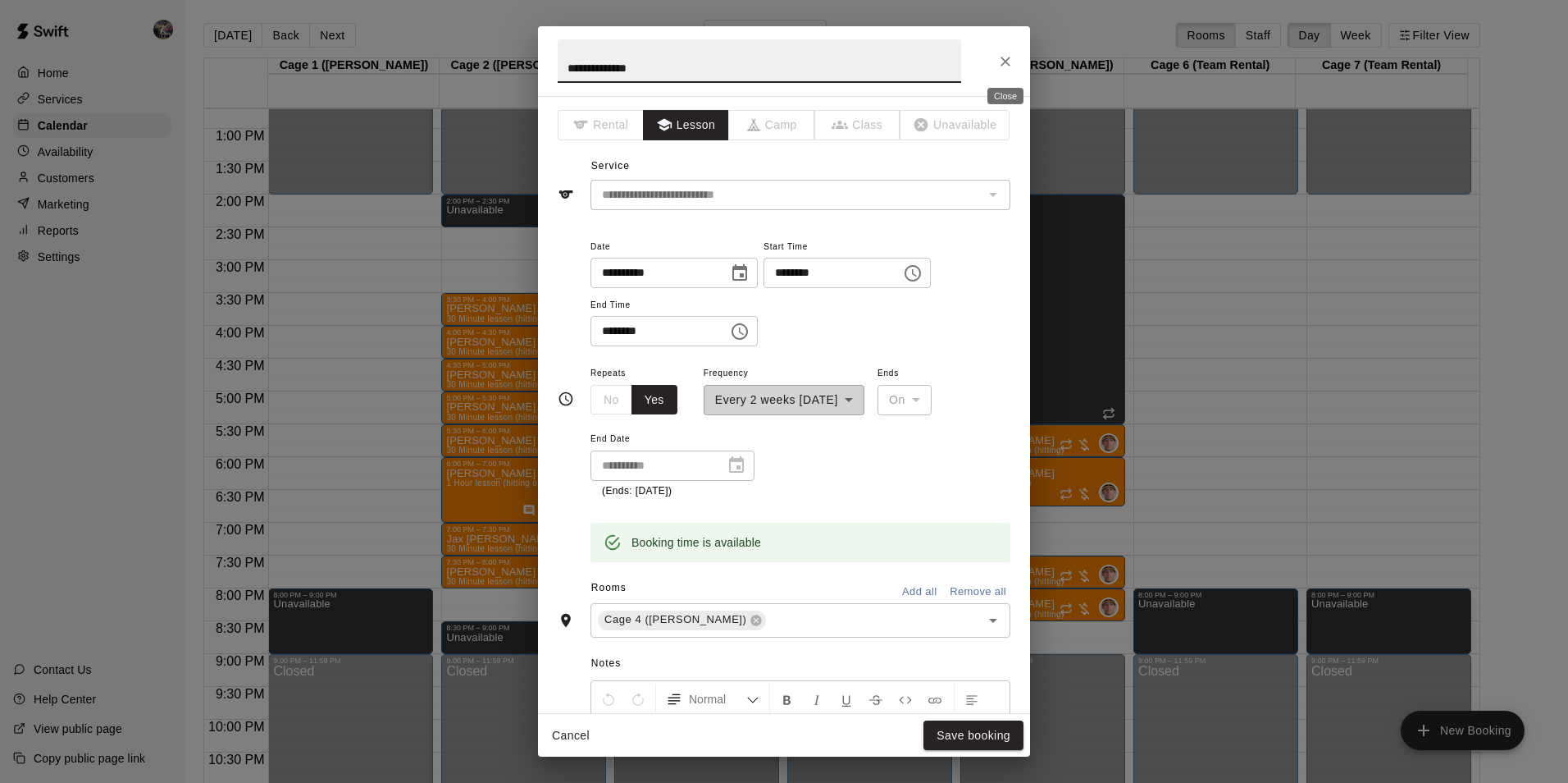
click at [1004, 62] on icon "Close" at bounding box center [1005, 61] width 10 height 10
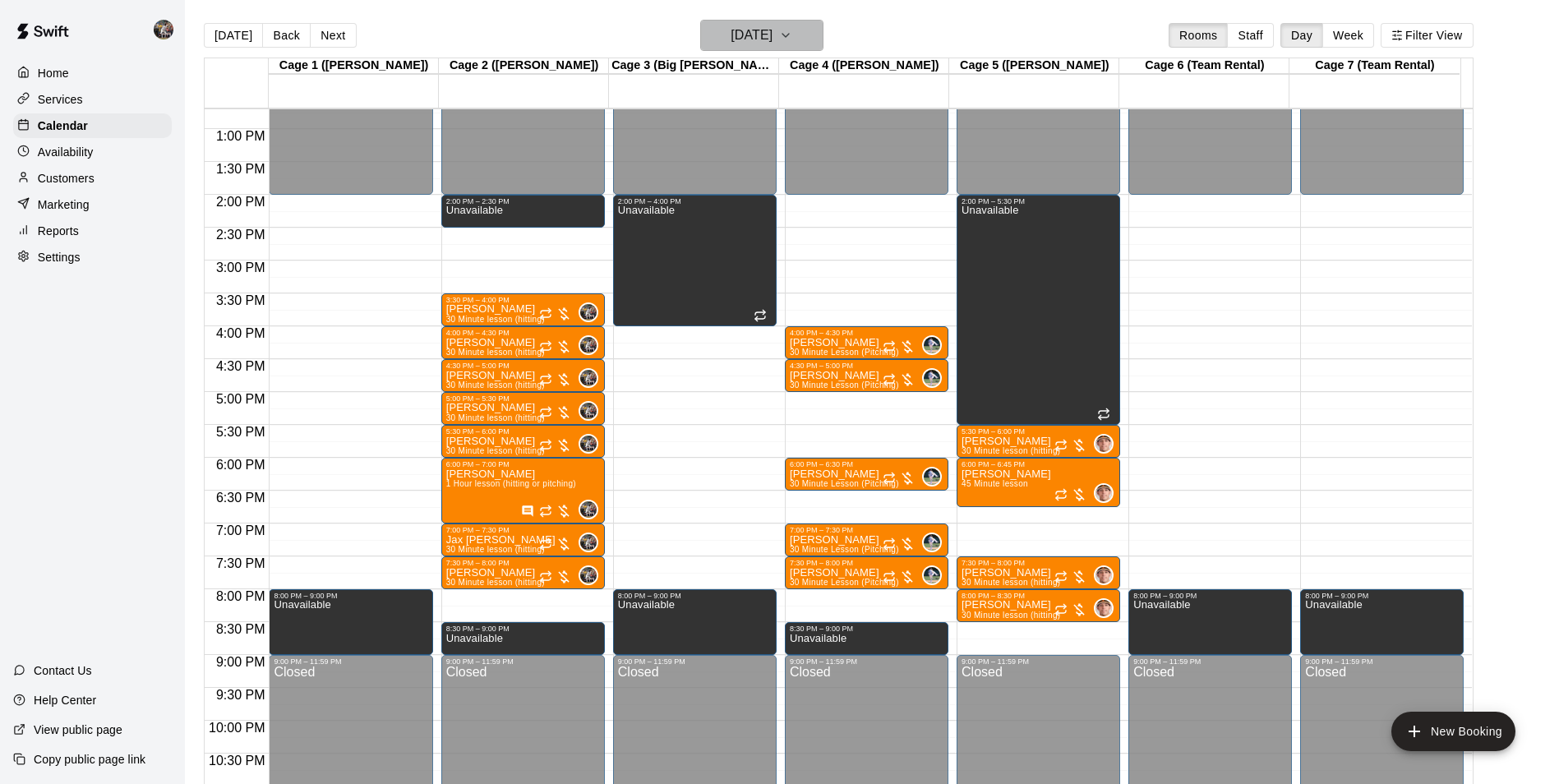
click at [742, 28] on h6 "[DATE]" at bounding box center [752, 35] width 42 height 23
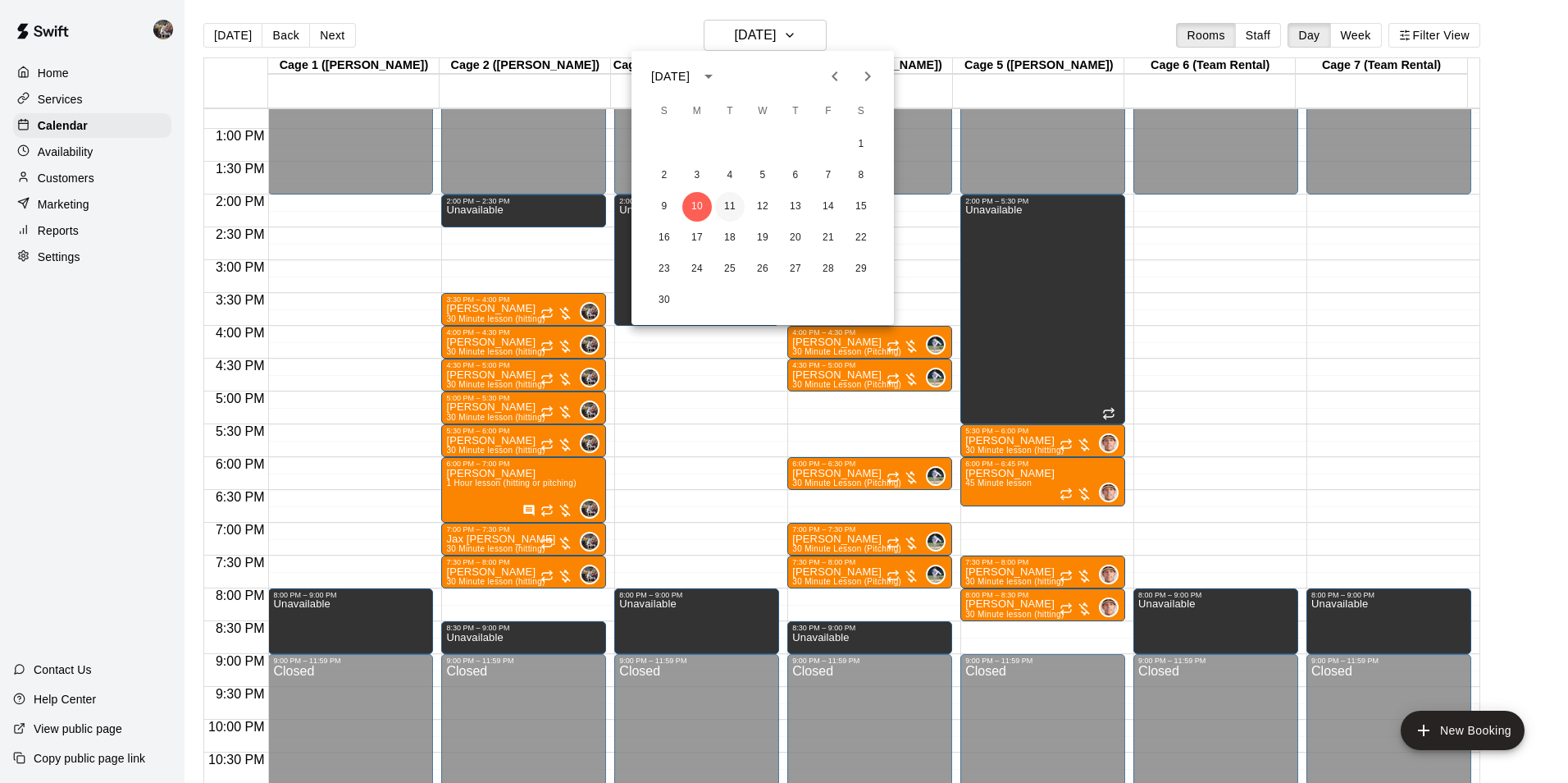
click at [725, 203] on button "11" at bounding box center [730, 207] width 30 height 30
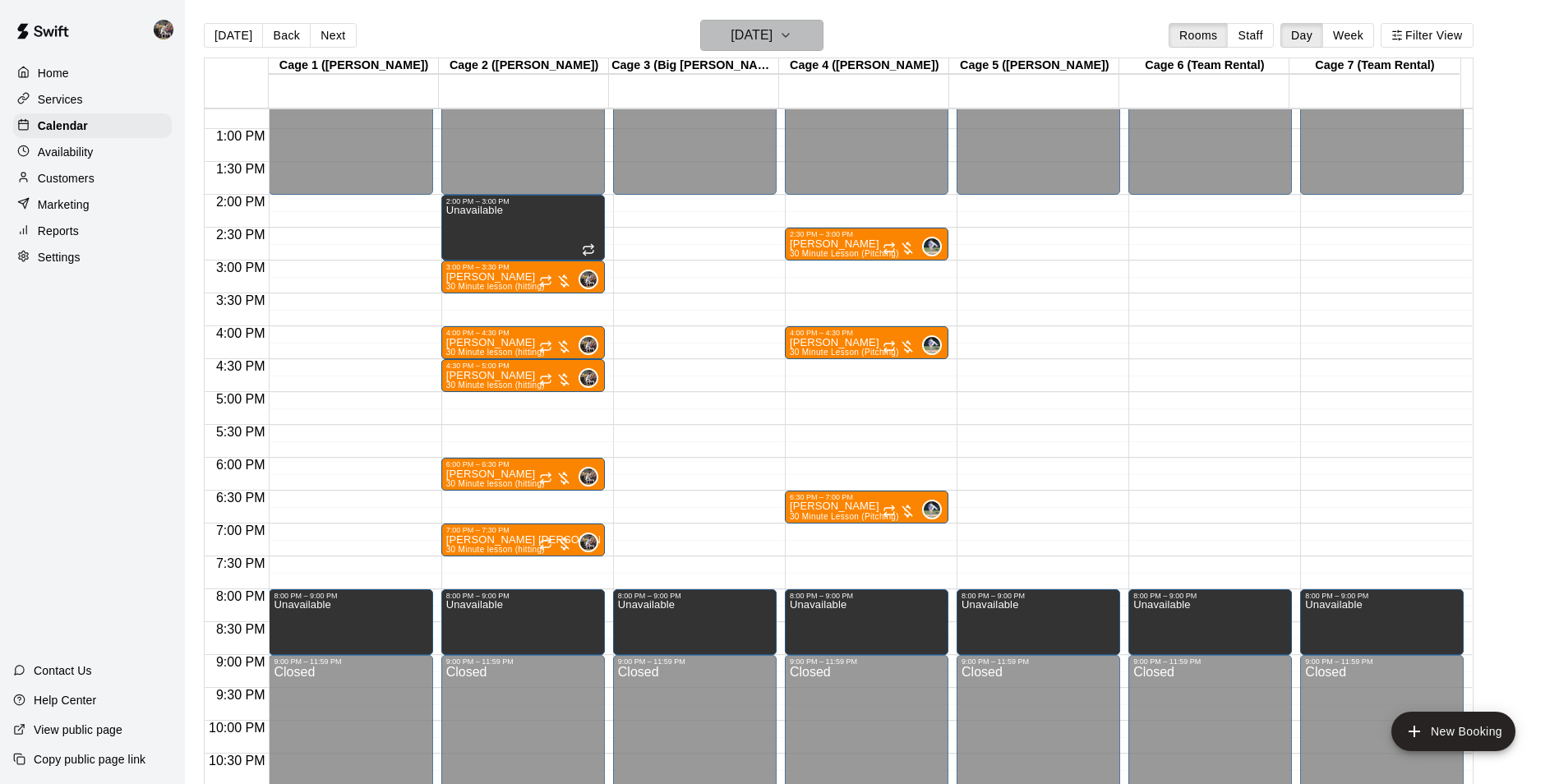
click at [732, 37] on h6 "[DATE]" at bounding box center [752, 35] width 42 height 23
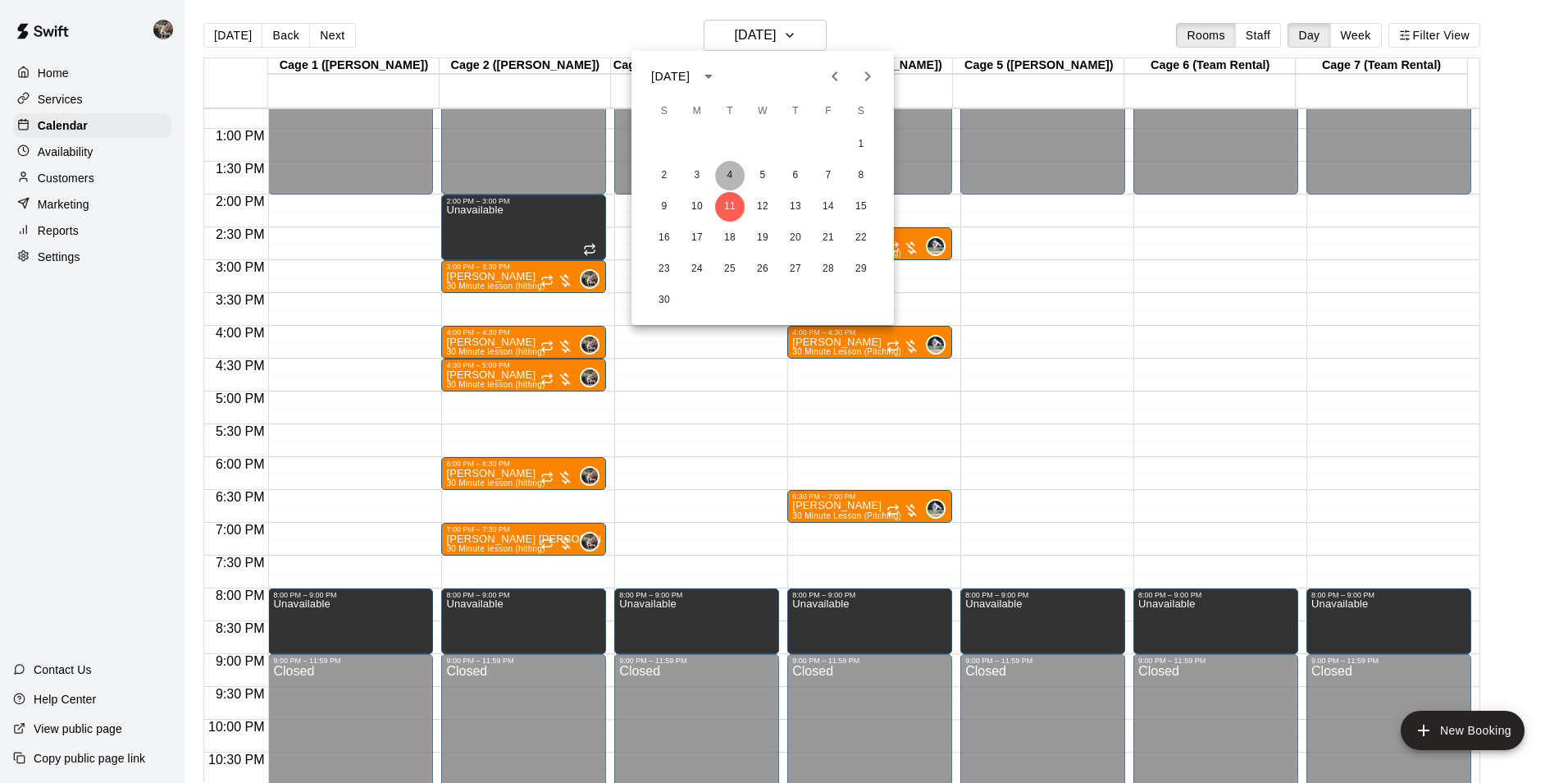
click at [728, 167] on button "4" at bounding box center [730, 176] width 30 height 30
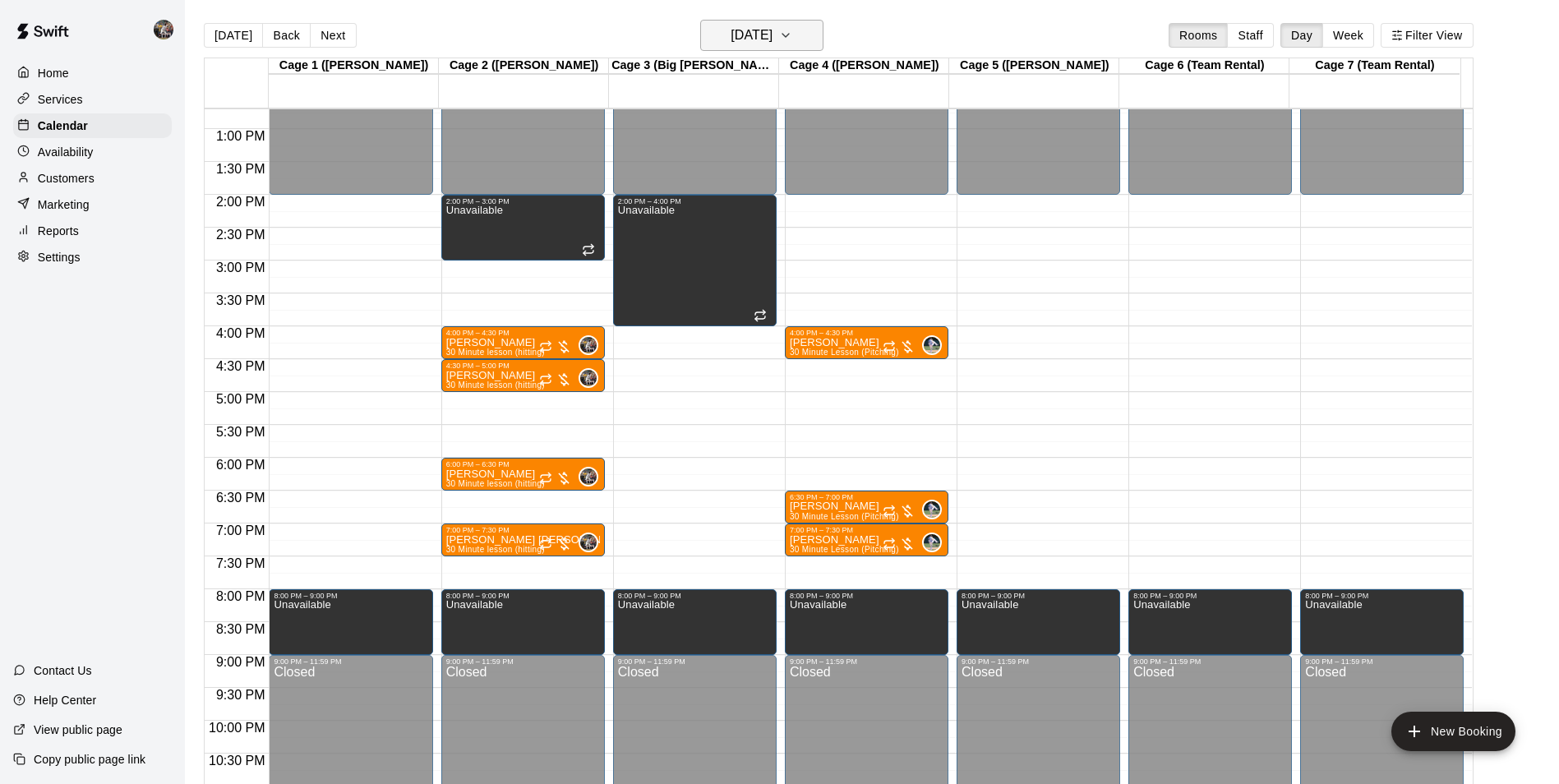
click at [751, 40] on h6 "[DATE]" at bounding box center [752, 35] width 42 height 23
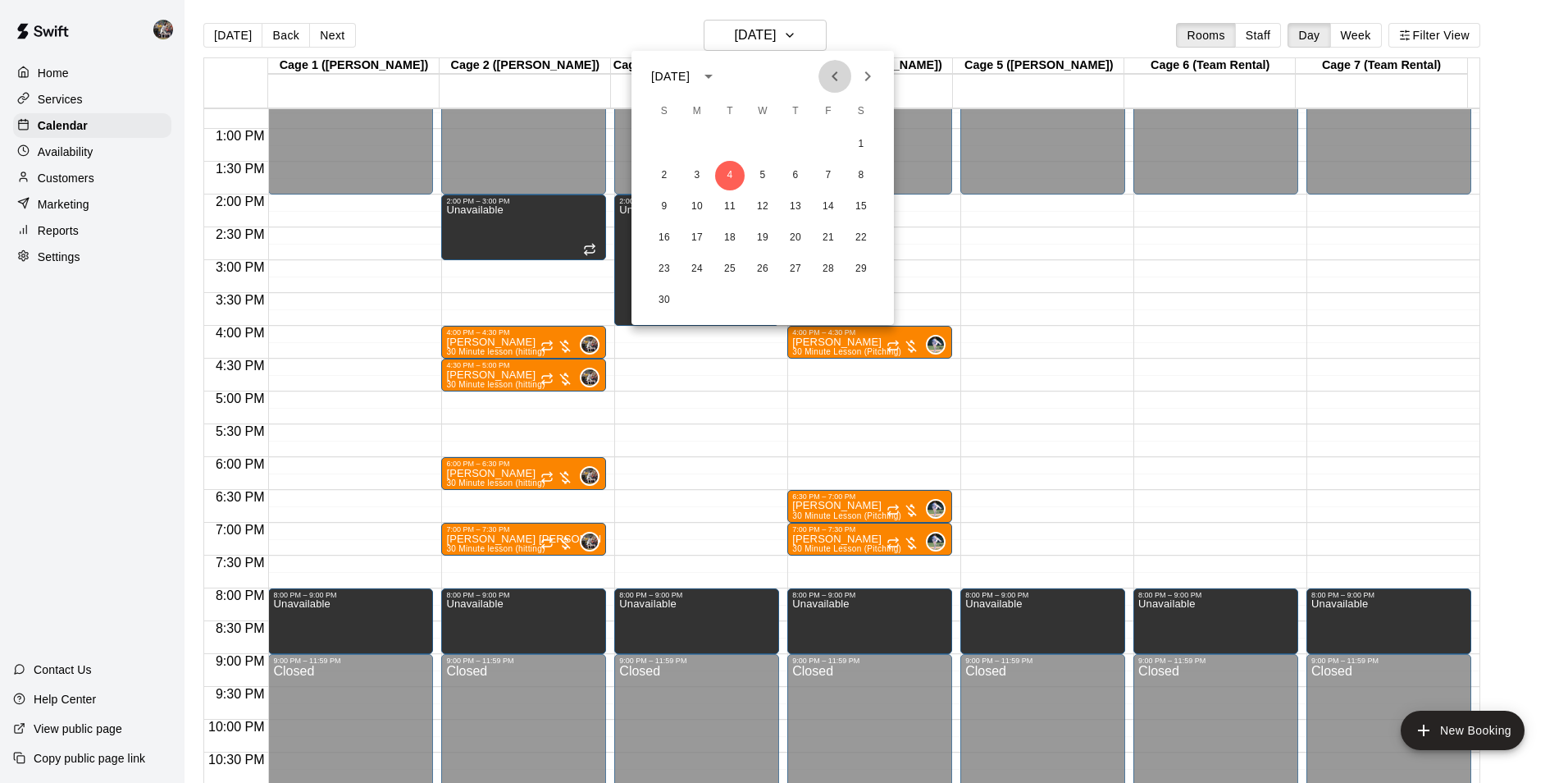
click at [834, 79] on icon "Previous month" at bounding box center [835, 76] width 6 height 10
click at [733, 263] on button "28" at bounding box center [730, 269] width 30 height 30
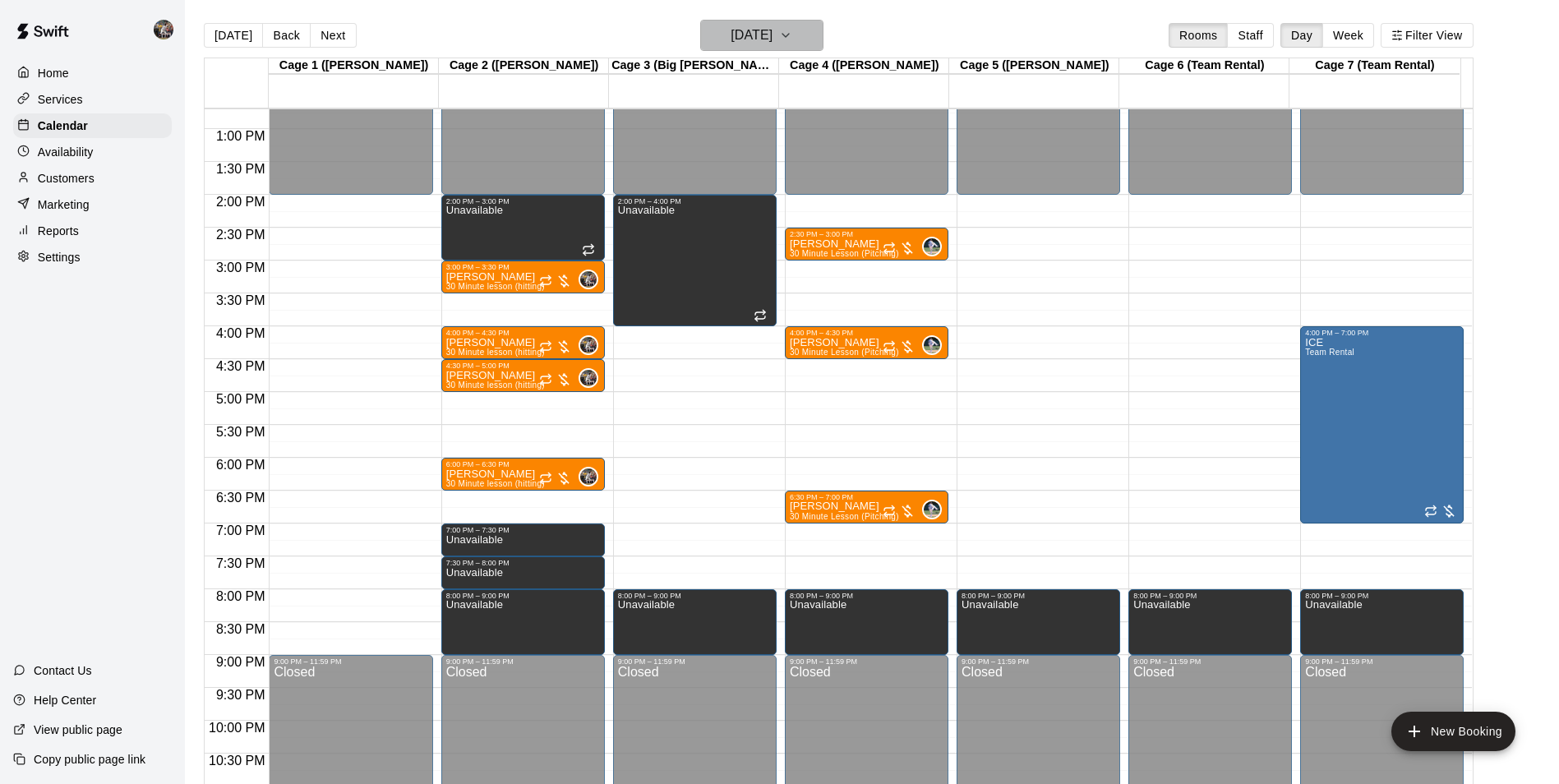
click at [755, 34] on h6 "[DATE]" at bounding box center [752, 35] width 42 height 23
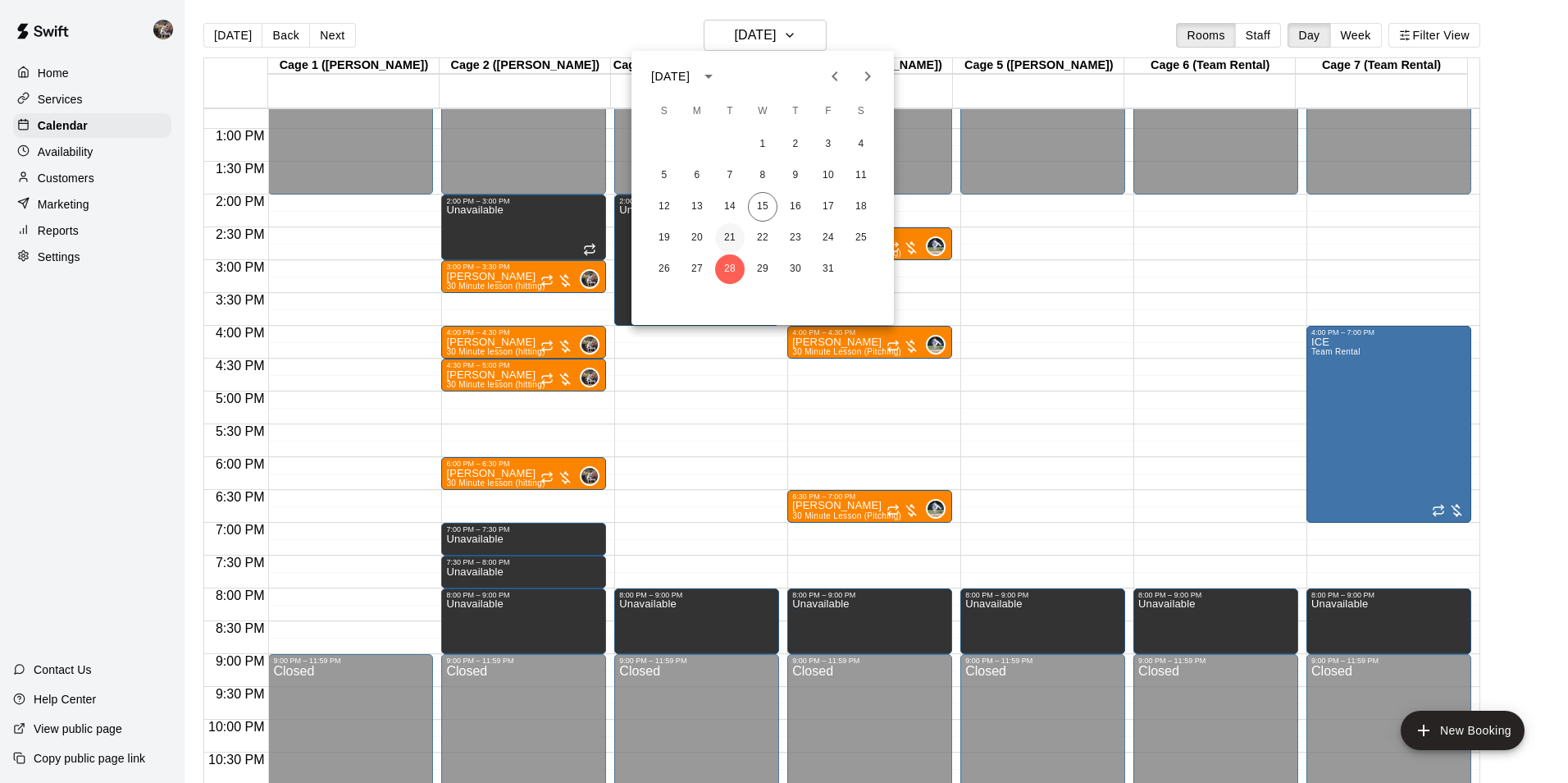
click at [730, 235] on button "21" at bounding box center [730, 238] width 30 height 30
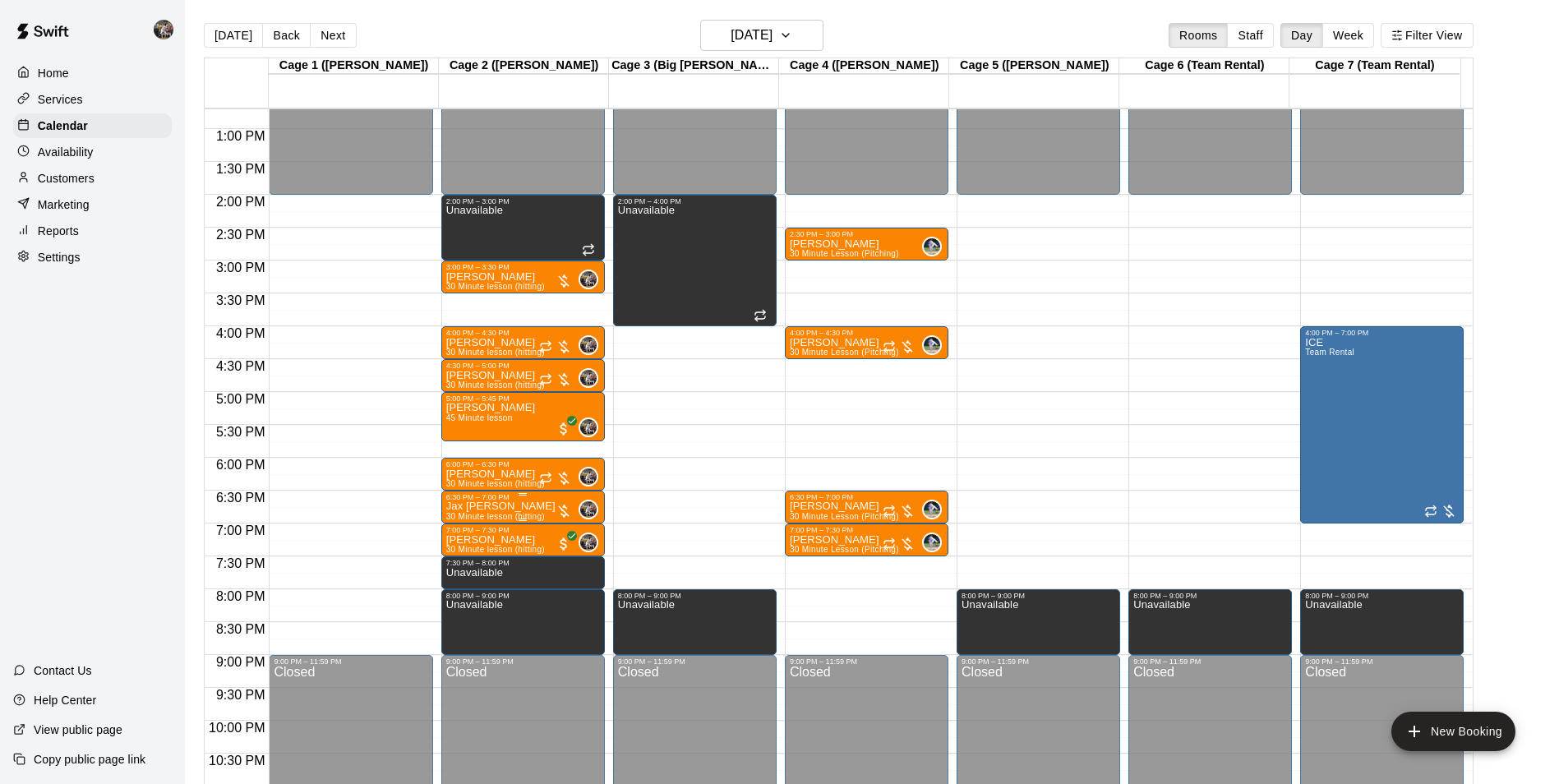
click at [502, 501] on div "6:30 PM – 7:00 PM" at bounding box center [523, 497] width 154 height 8
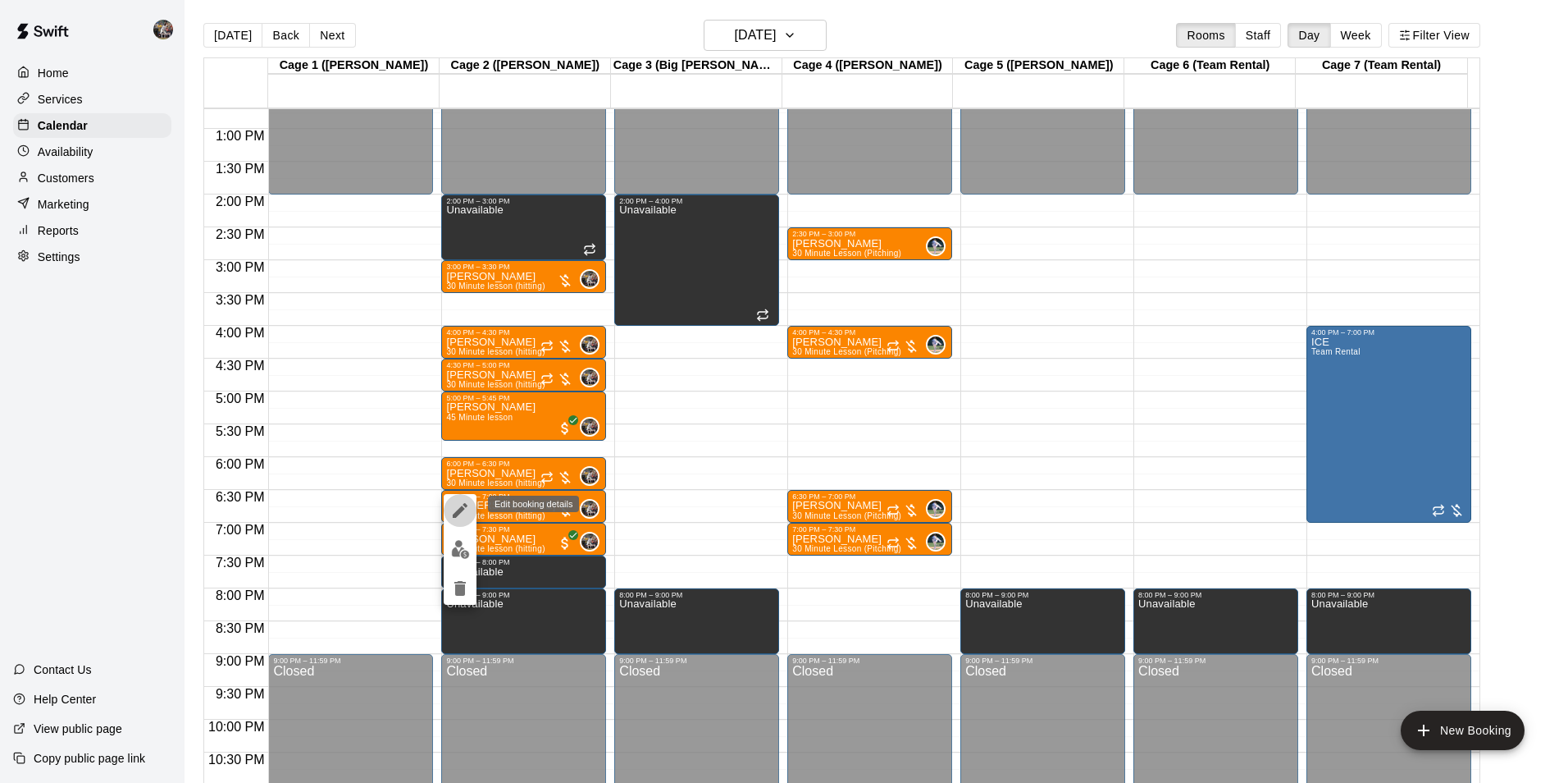
click at [463, 504] on icon "edit" at bounding box center [460, 510] width 20 height 20
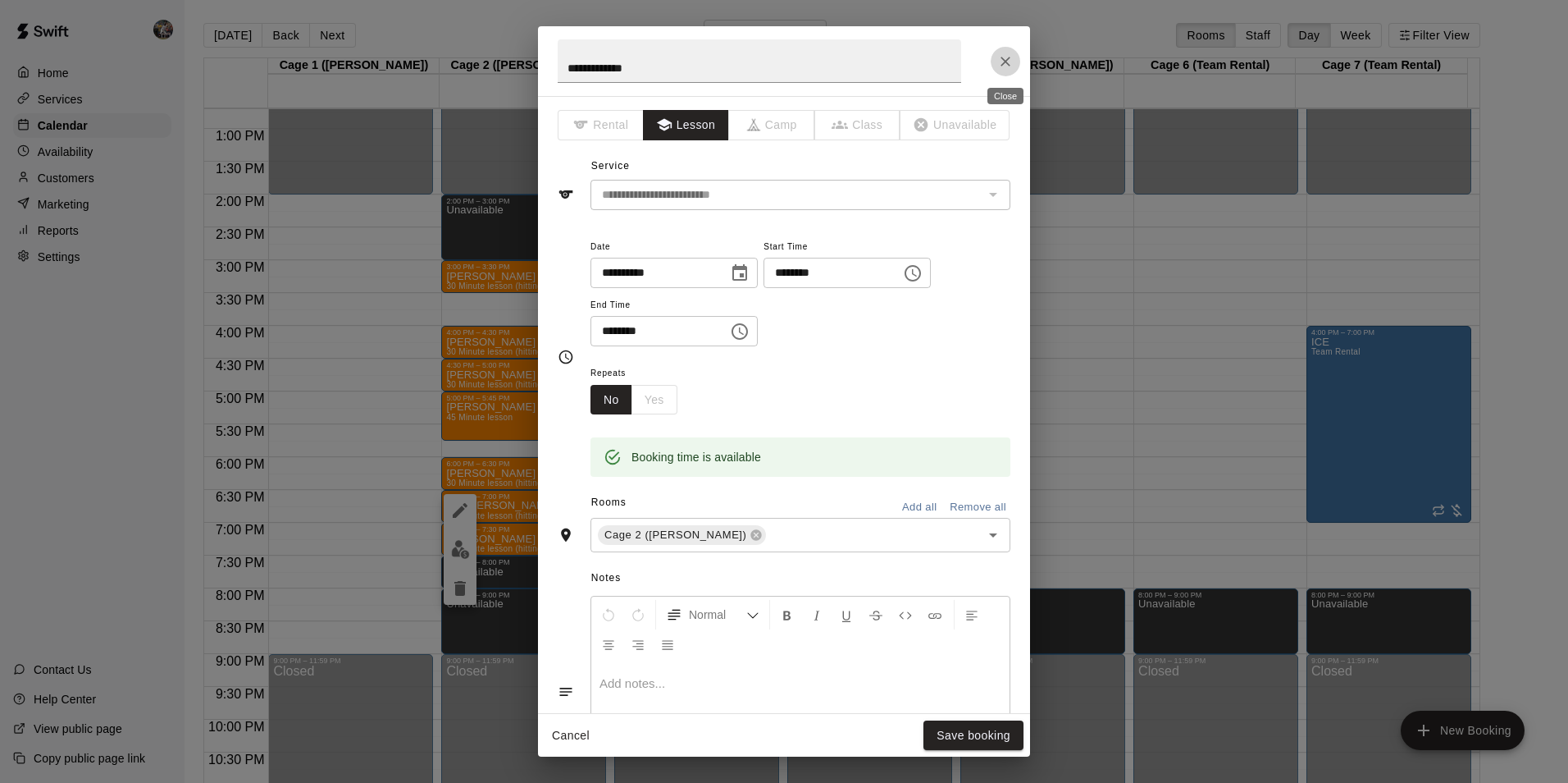
click at [999, 55] on icon "Close" at bounding box center [1005, 61] width 17 height 17
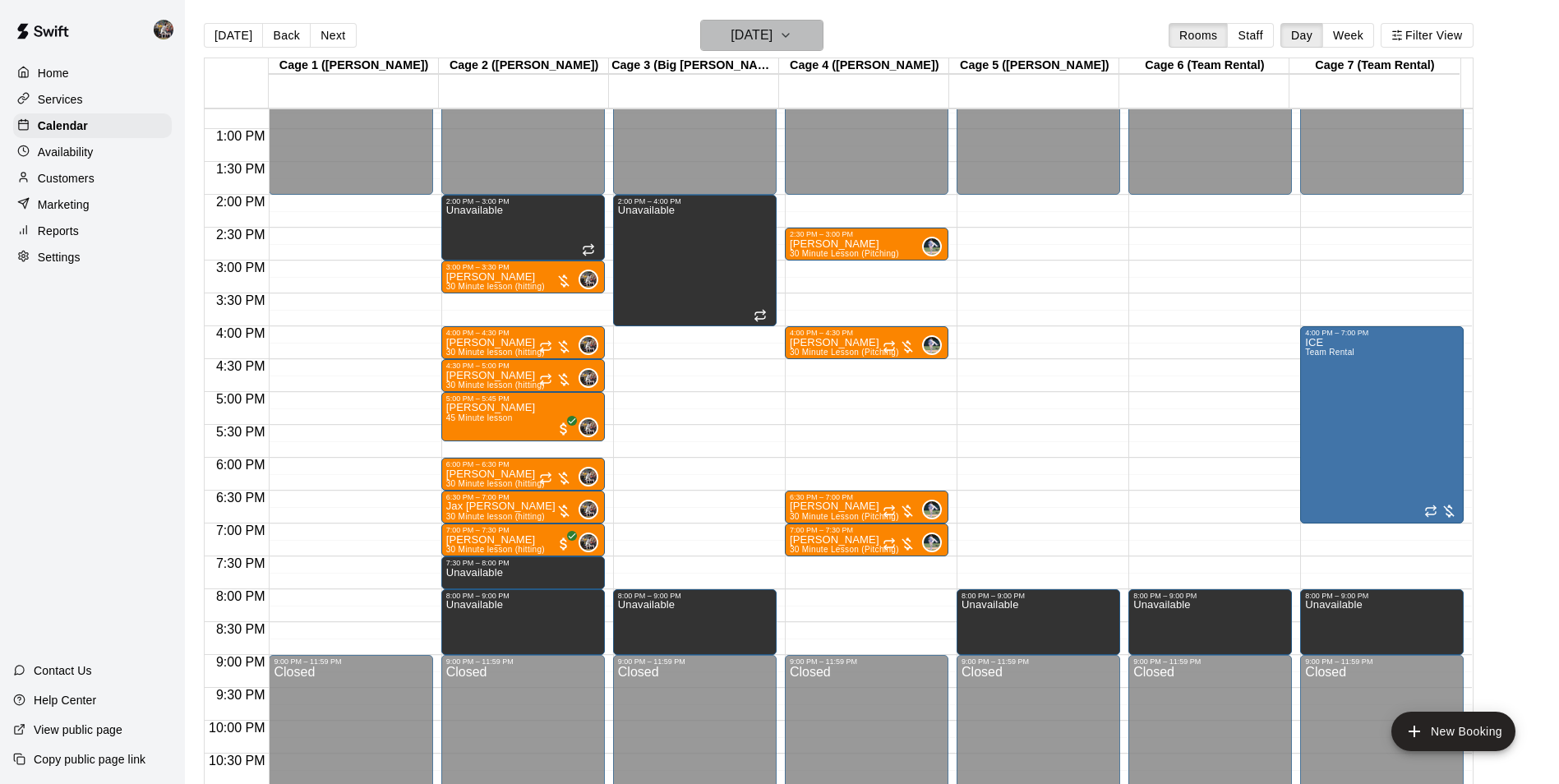
click at [737, 32] on h6 "[DATE]" at bounding box center [752, 35] width 42 height 23
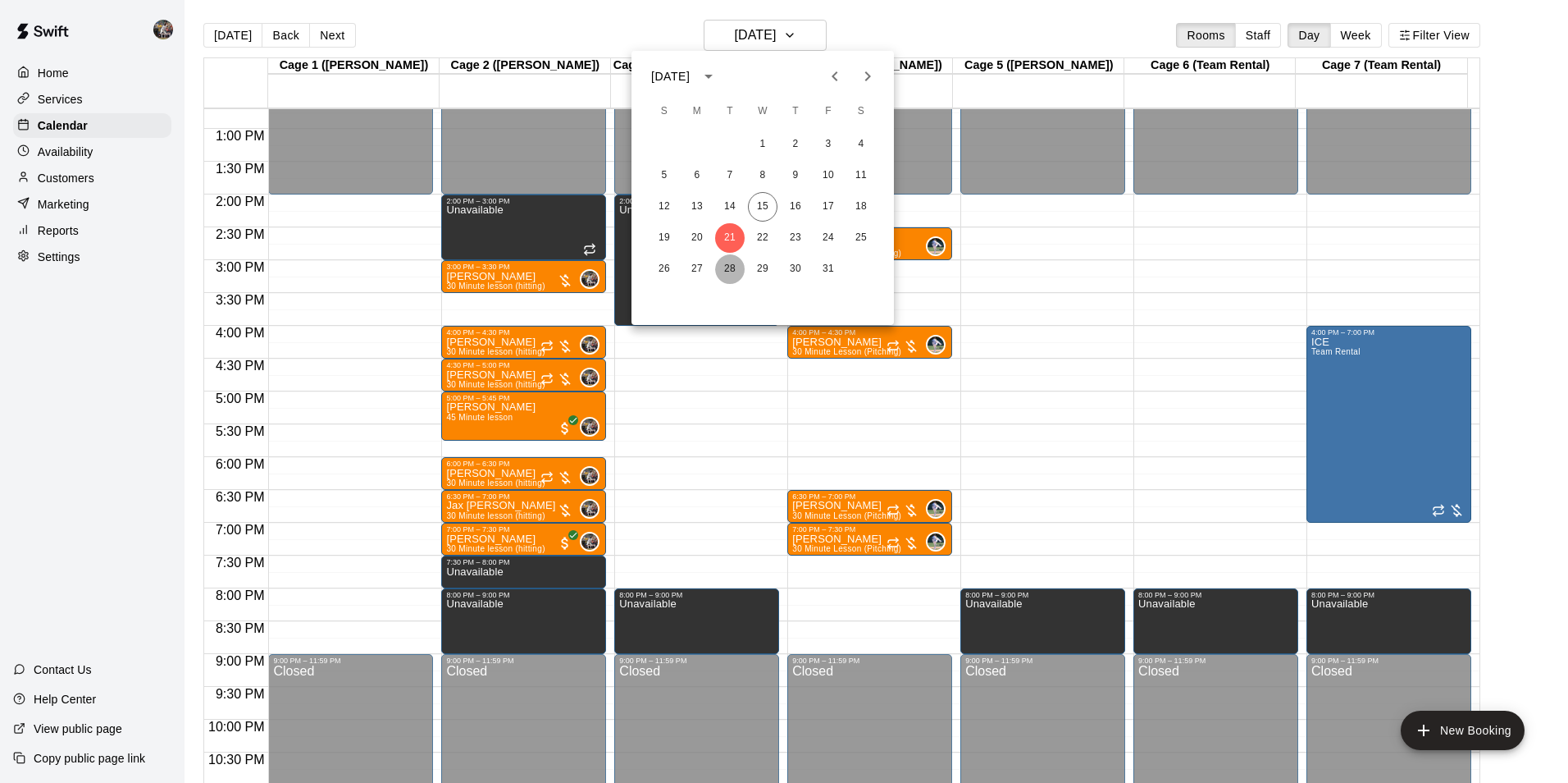
click at [735, 265] on button "28" at bounding box center [730, 269] width 30 height 30
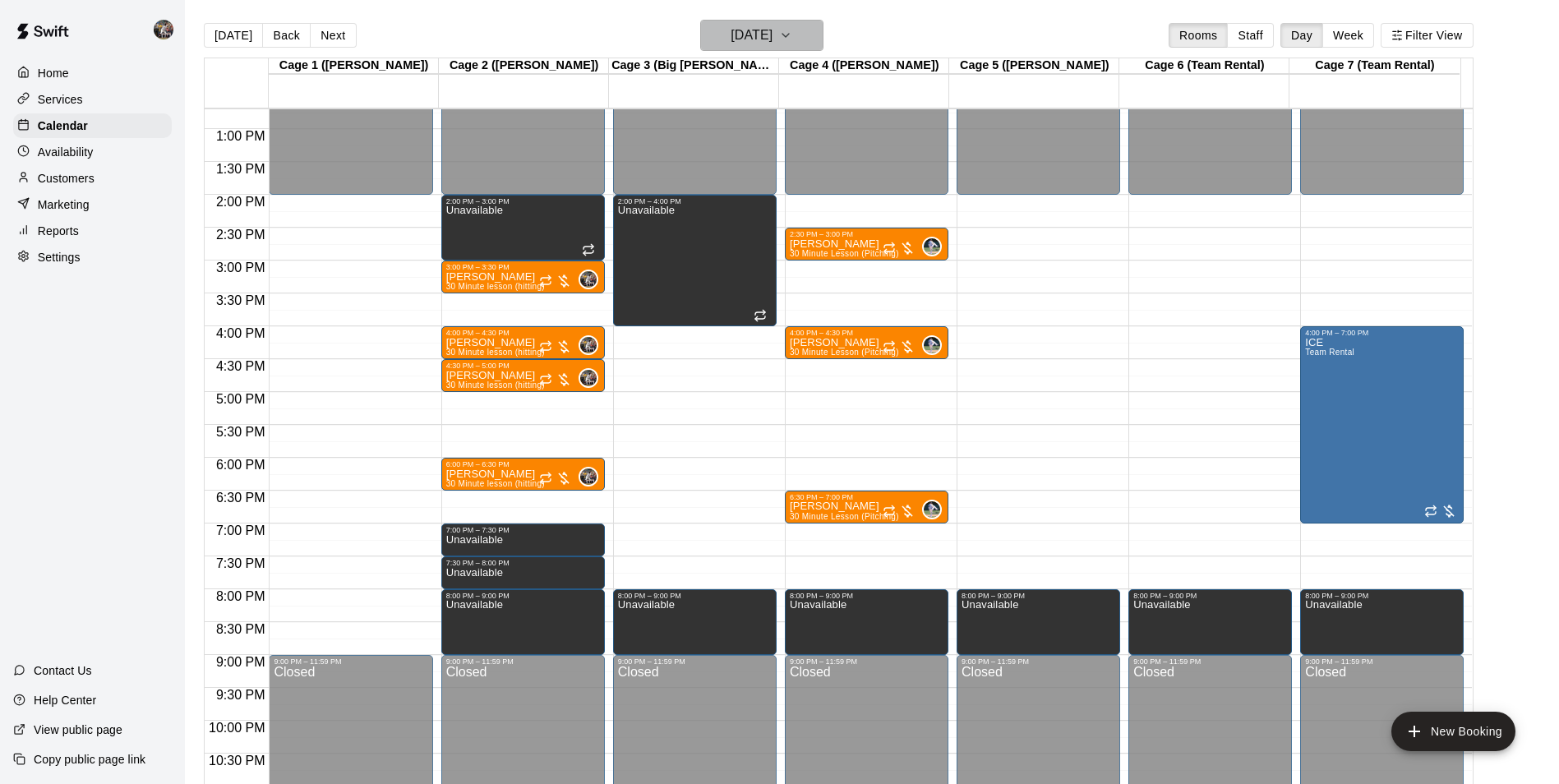
click at [729, 23] on button "[DATE]" at bounding box center [762, 36] width 123 height 32
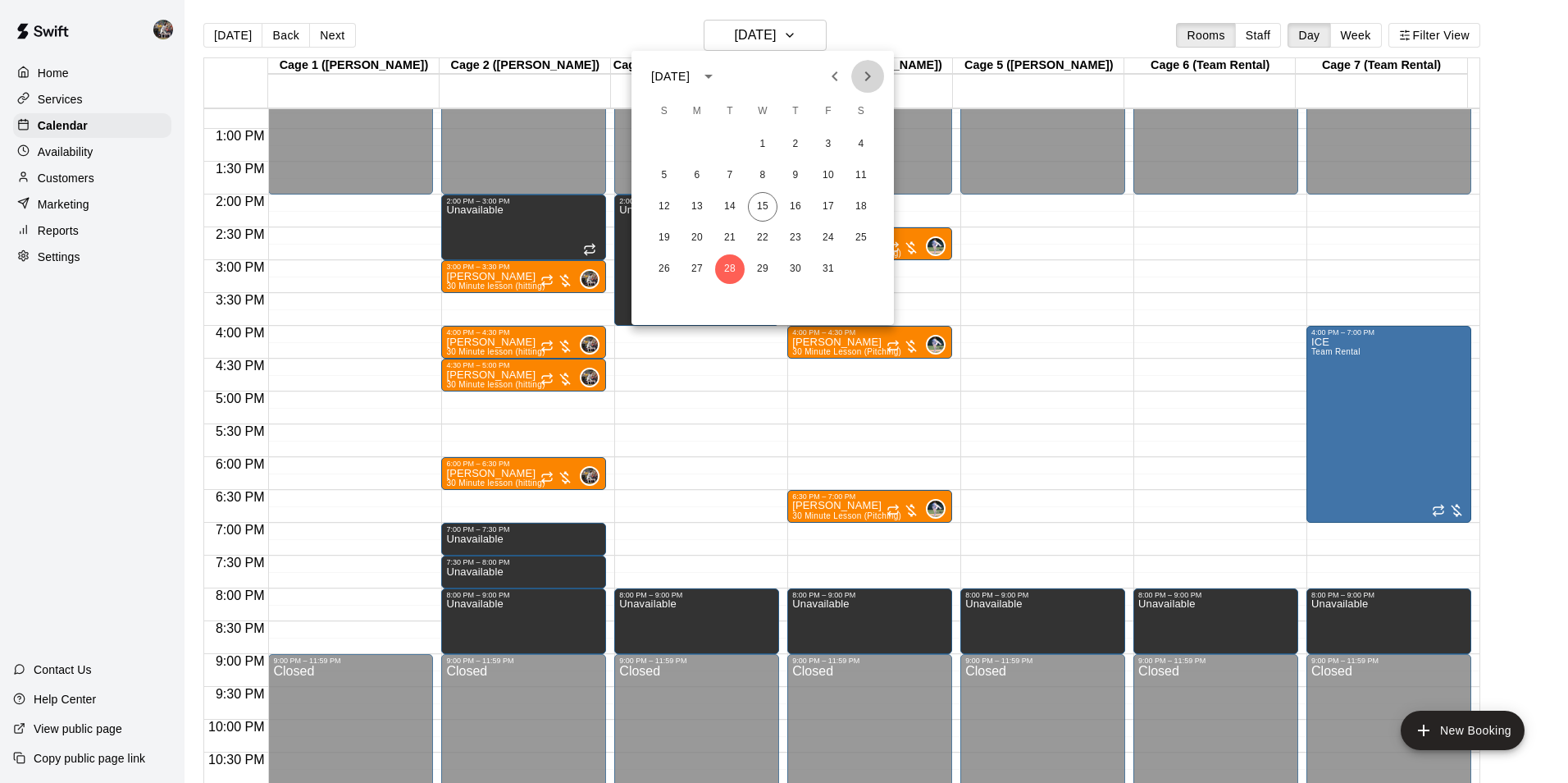
click at [861, 73] on icon "Next month" at bounding box center [867, 76] width 20 height 20
click at [730, 174] on button "4" at bounding box center [730, 176] width 30 height 30
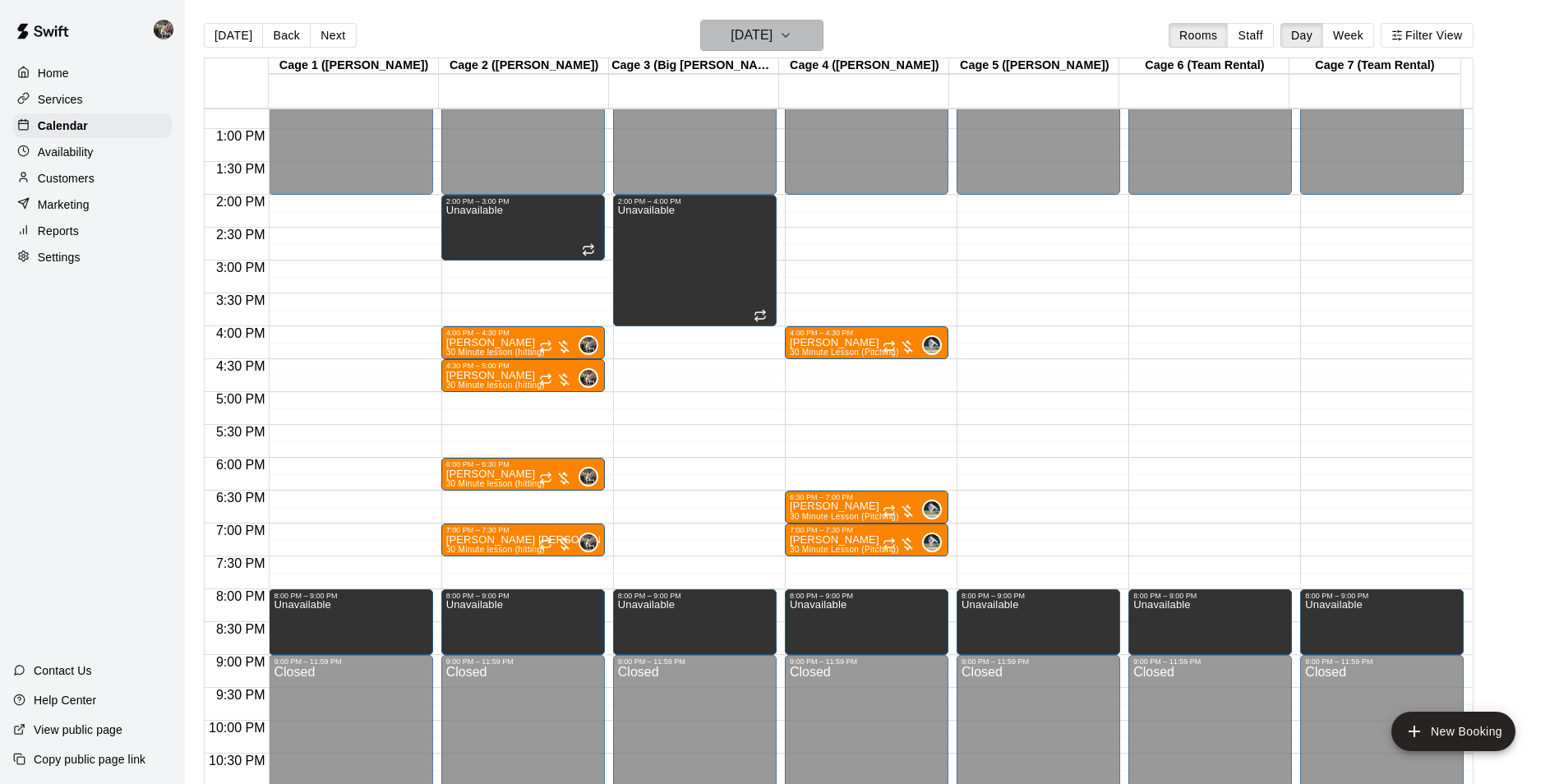
click at [731, 30] on h6 "[DATE]" at bounding box center [752, 35] width 42 height 23
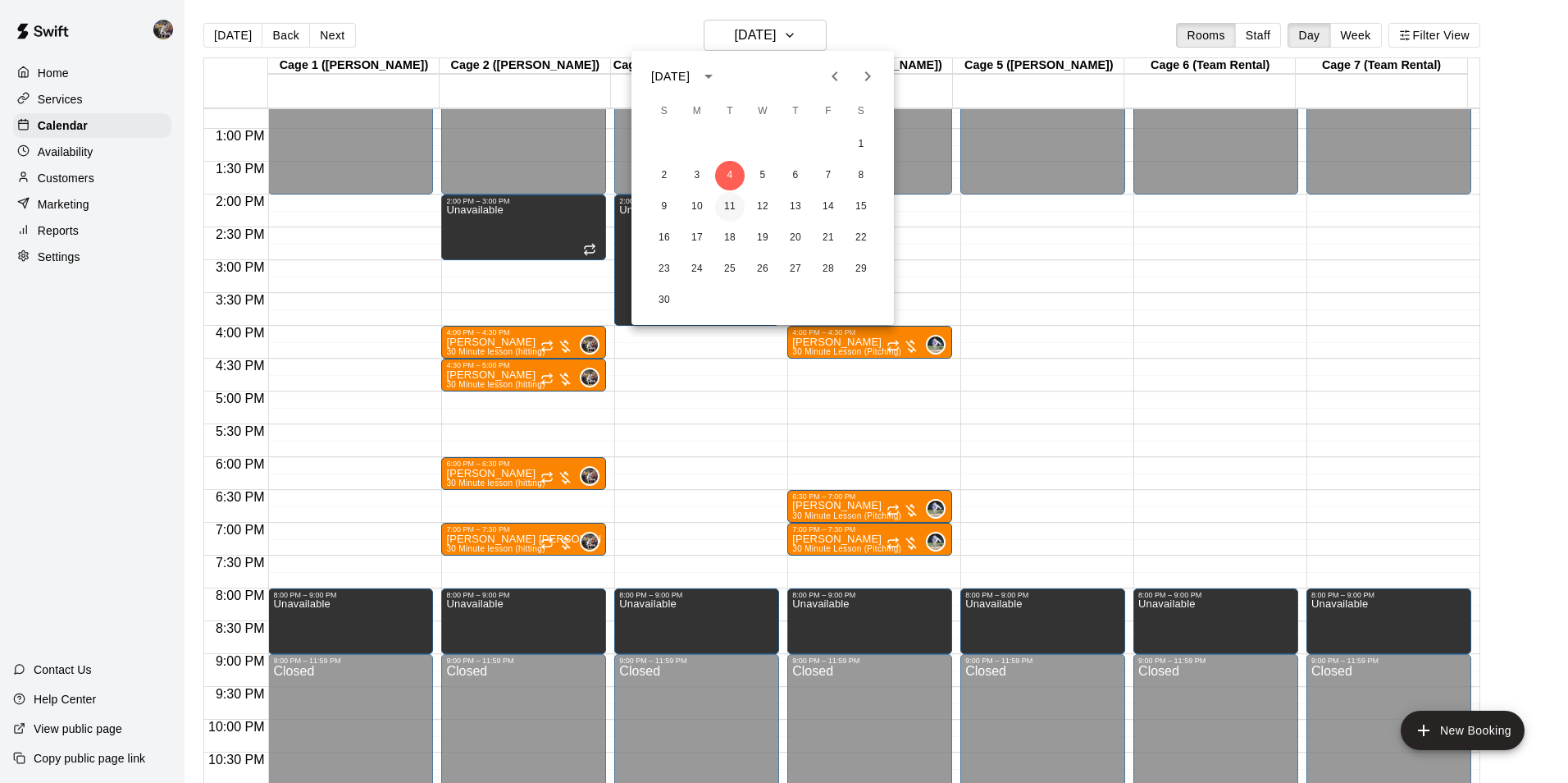
click at [735, 203] on button "11" at bounding box center [730, 207] width 30 height 30
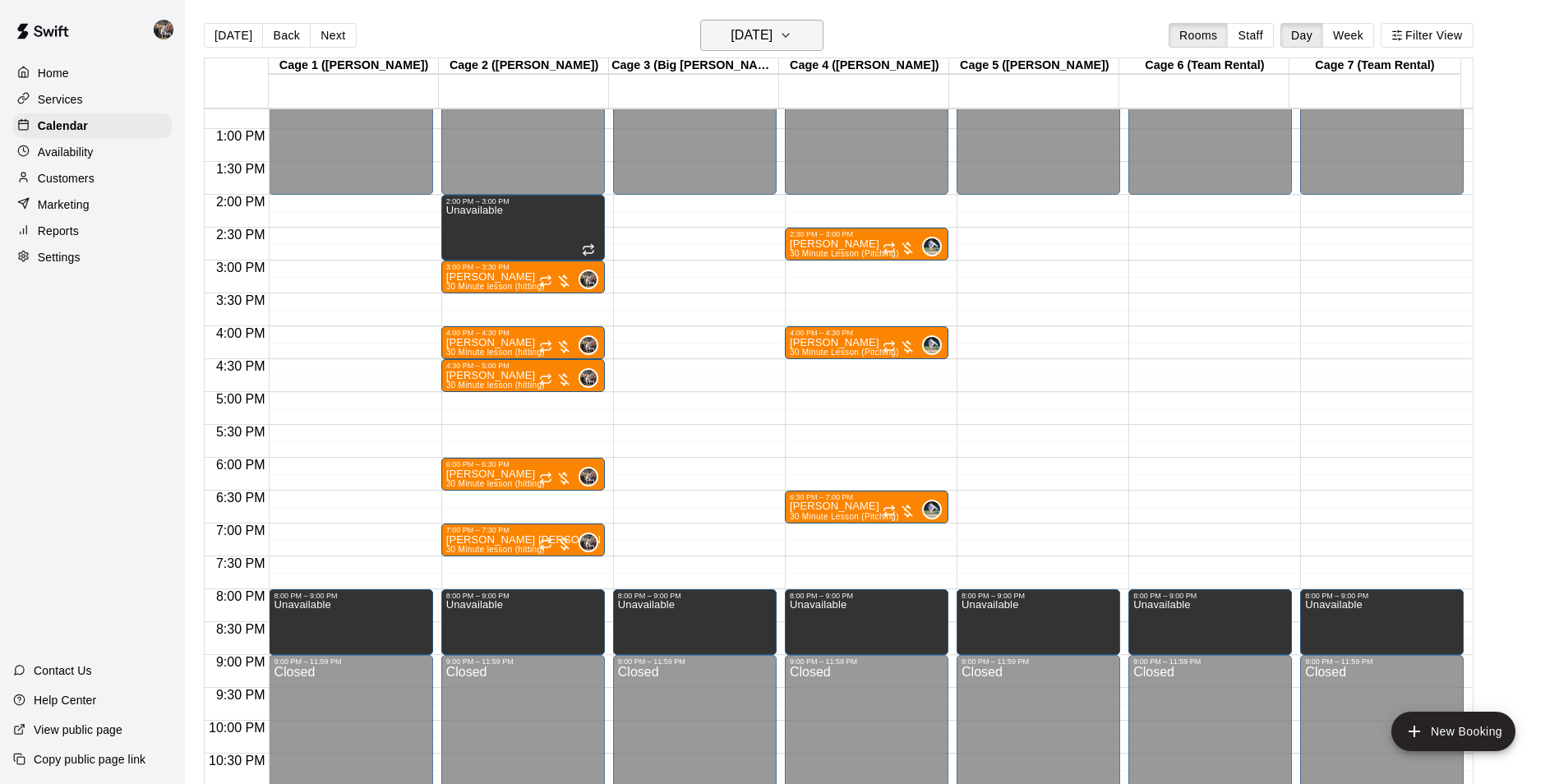
click at [731, 40] on h6 "[DATE]" at bounding box center [752, 35] width 42 height 23
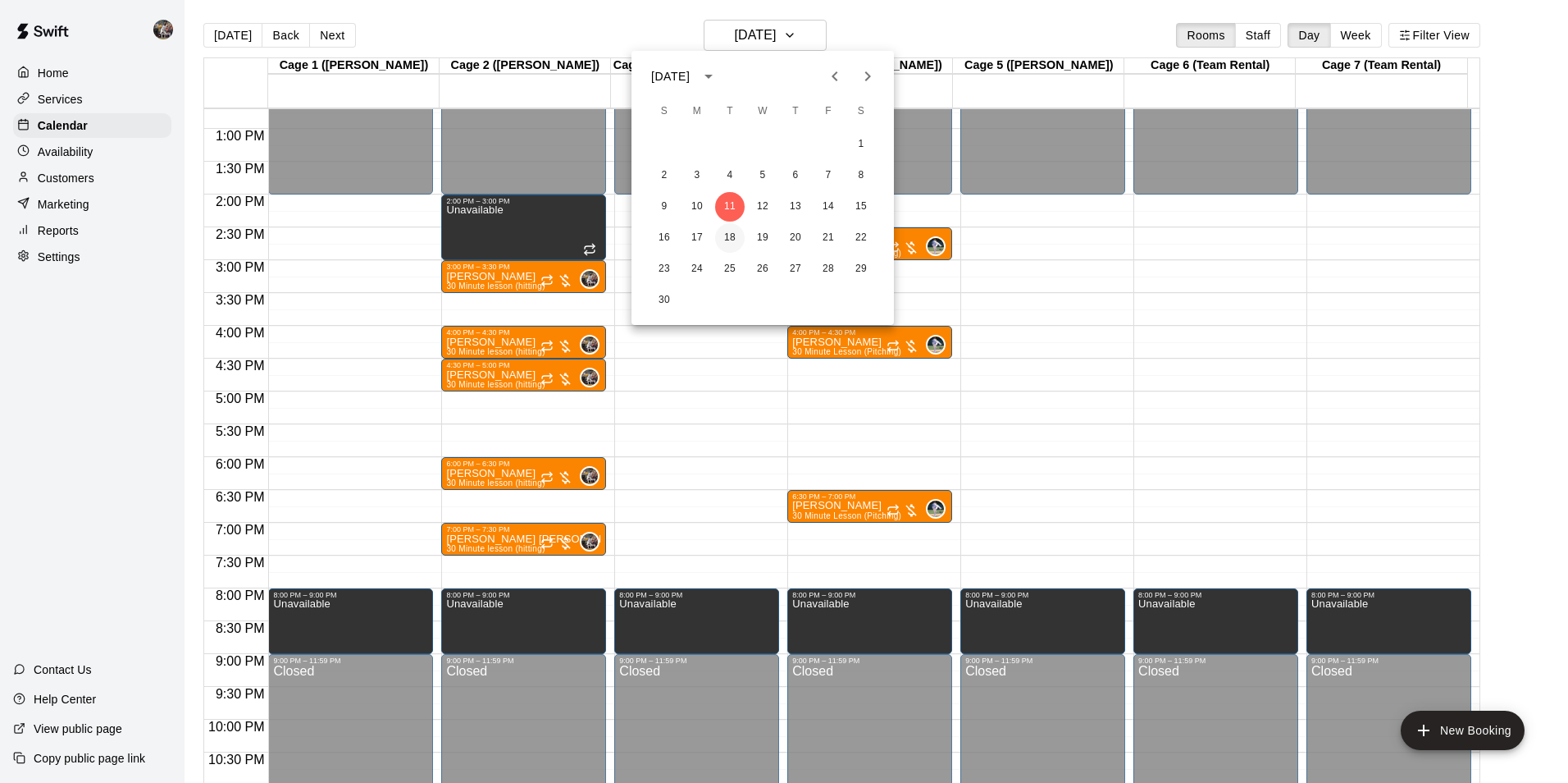
click at [728, 238] on button "18" at bounding box center [730, 238] width 30 height 30
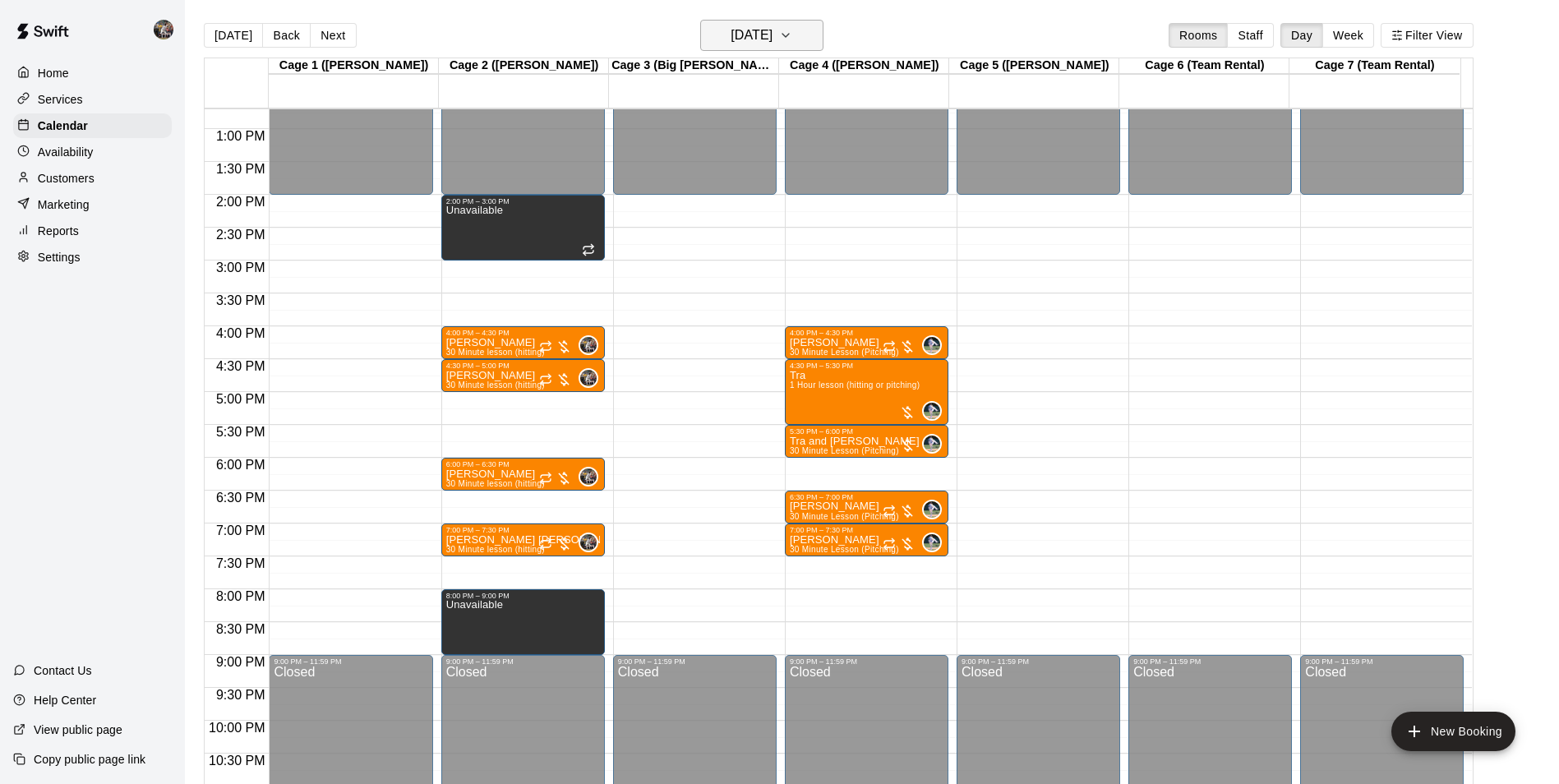
click at [737, 38] on h6 "[DATE]" at bounding box center [752, 35] width 42 height 23
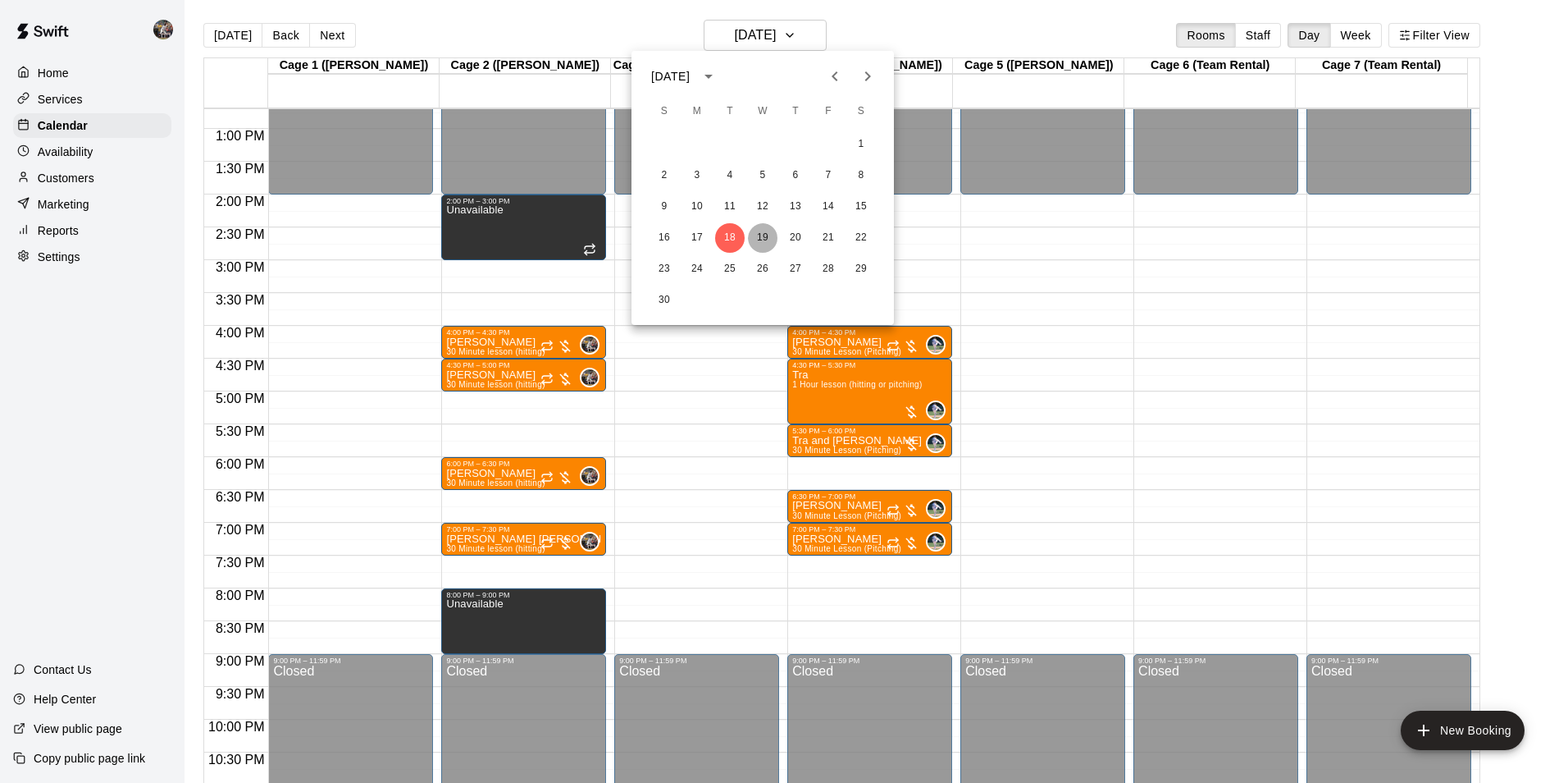
click at [764, 232] on button "19" at bounding box center [763, 238] width 30 height 30
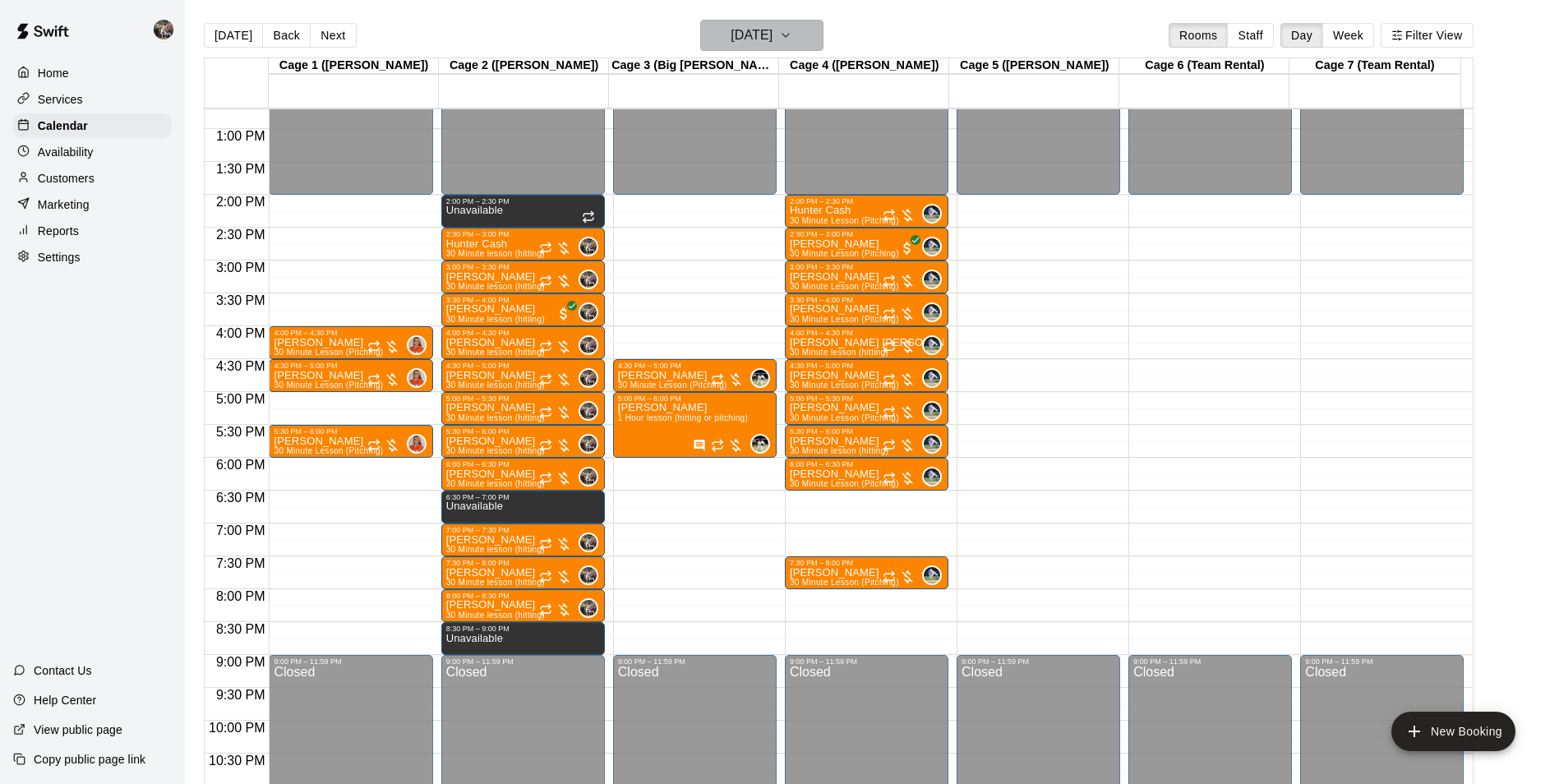
click at [749, 38] on h6 "[DATE]" at bounding box center [752, 35] width 42 height 23
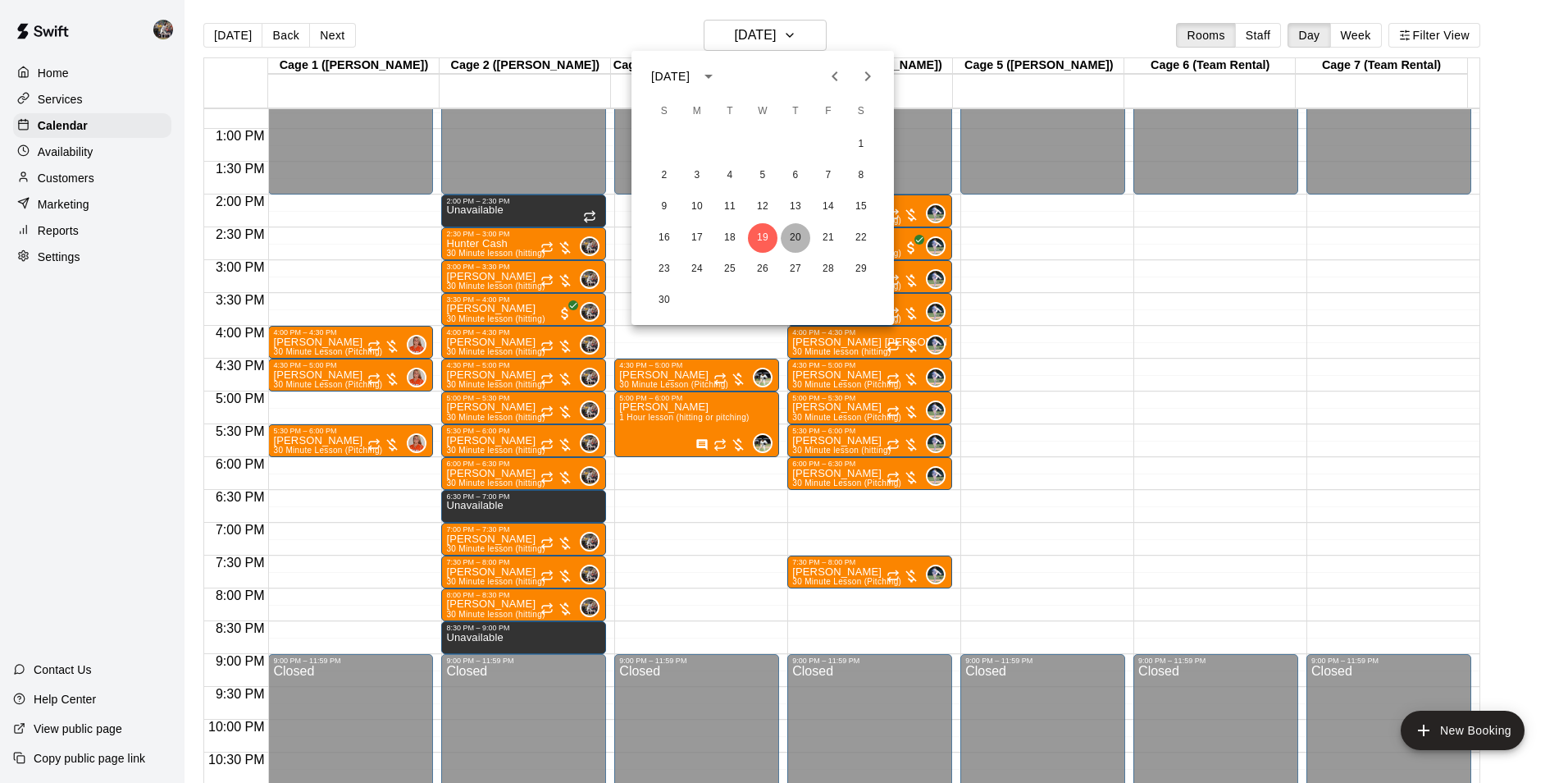
click at [787, 234] on button "20" at bounding box center [795, 238] width 30 height 30
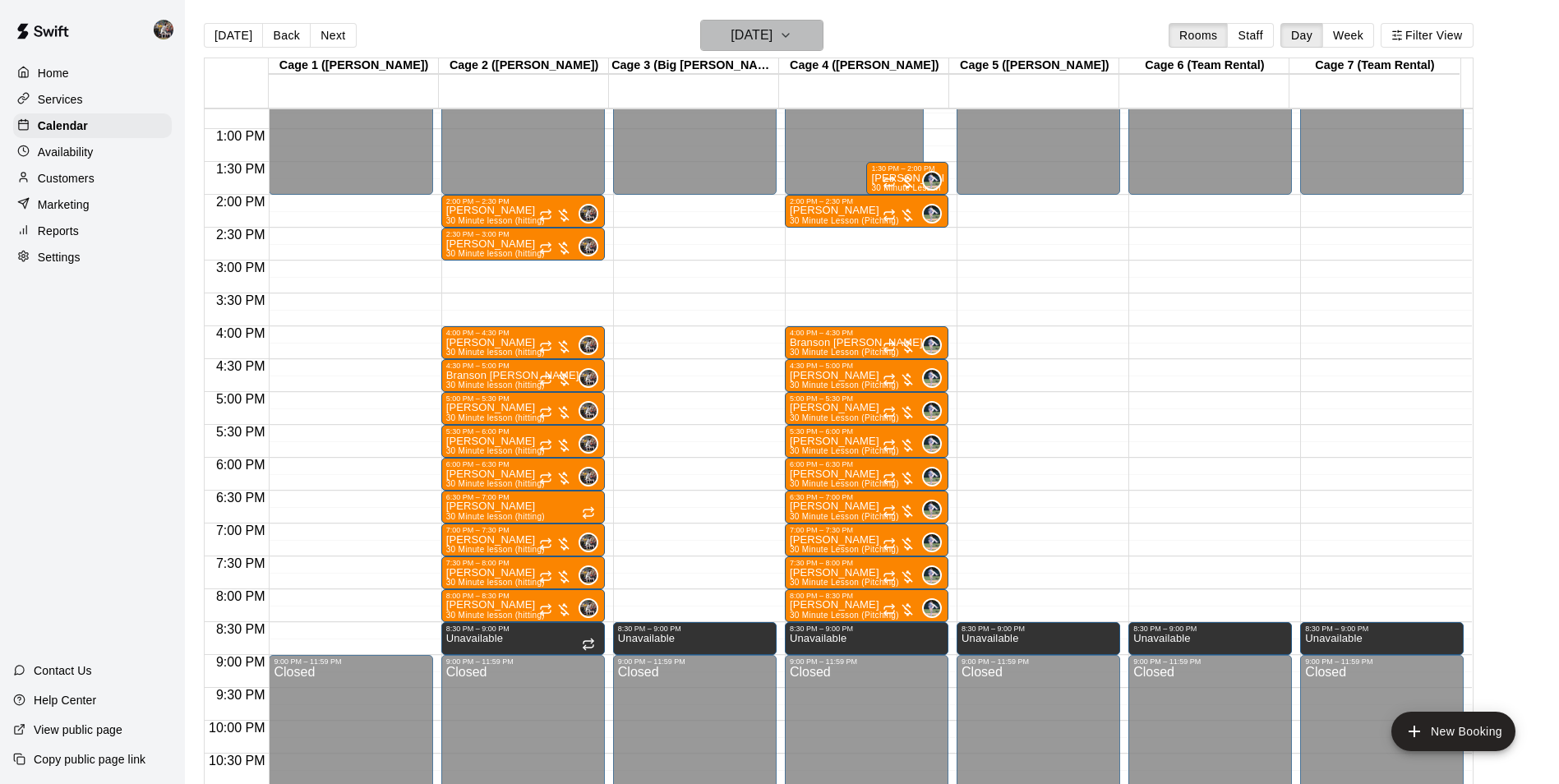
click at [762, 37] on h6 "[DATE]" at bounding box center [752, 35] width 42 height 23
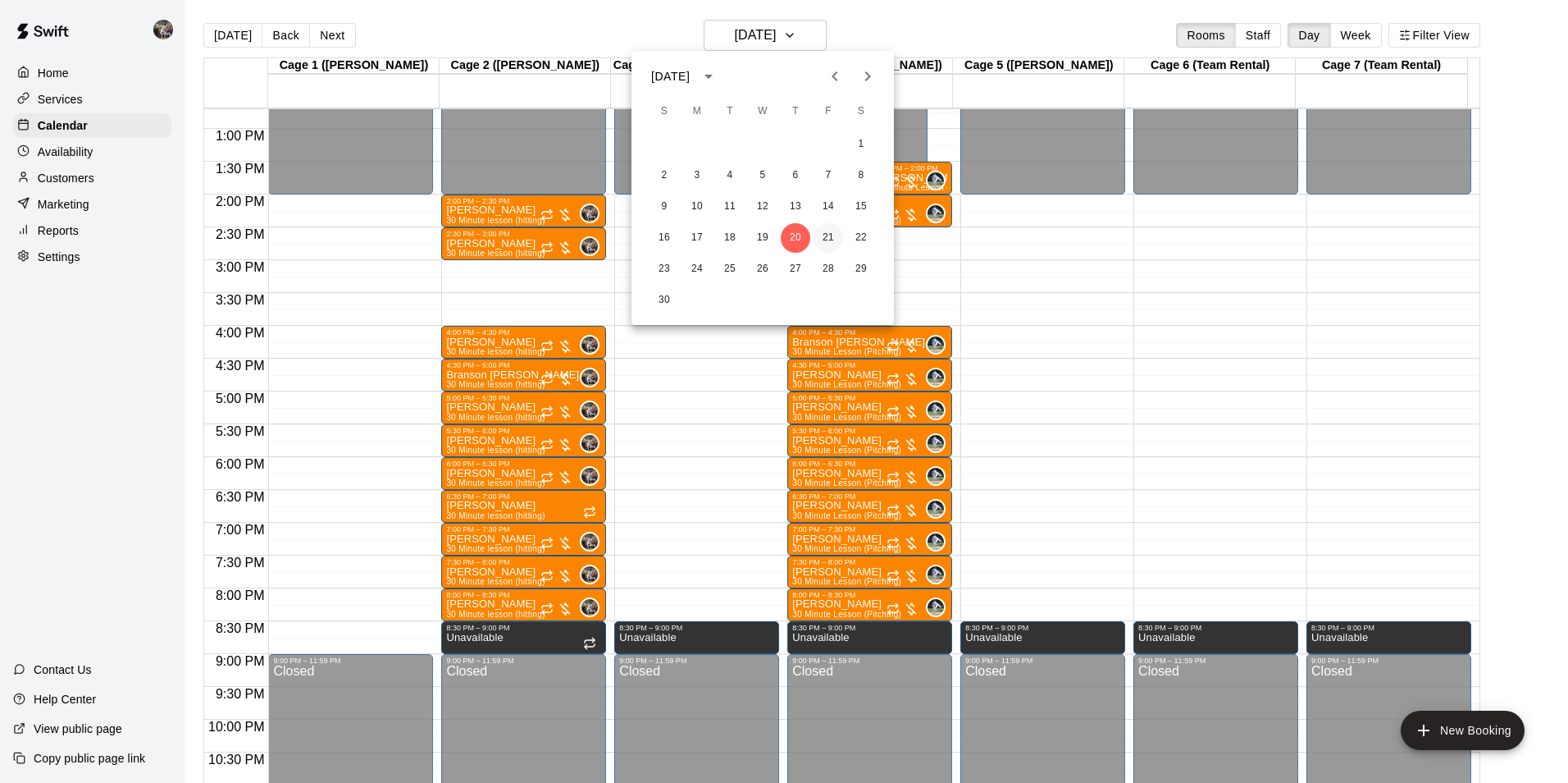
click at [832, 235] on button "21" at bounding box center [828, 238] width 30 height 30
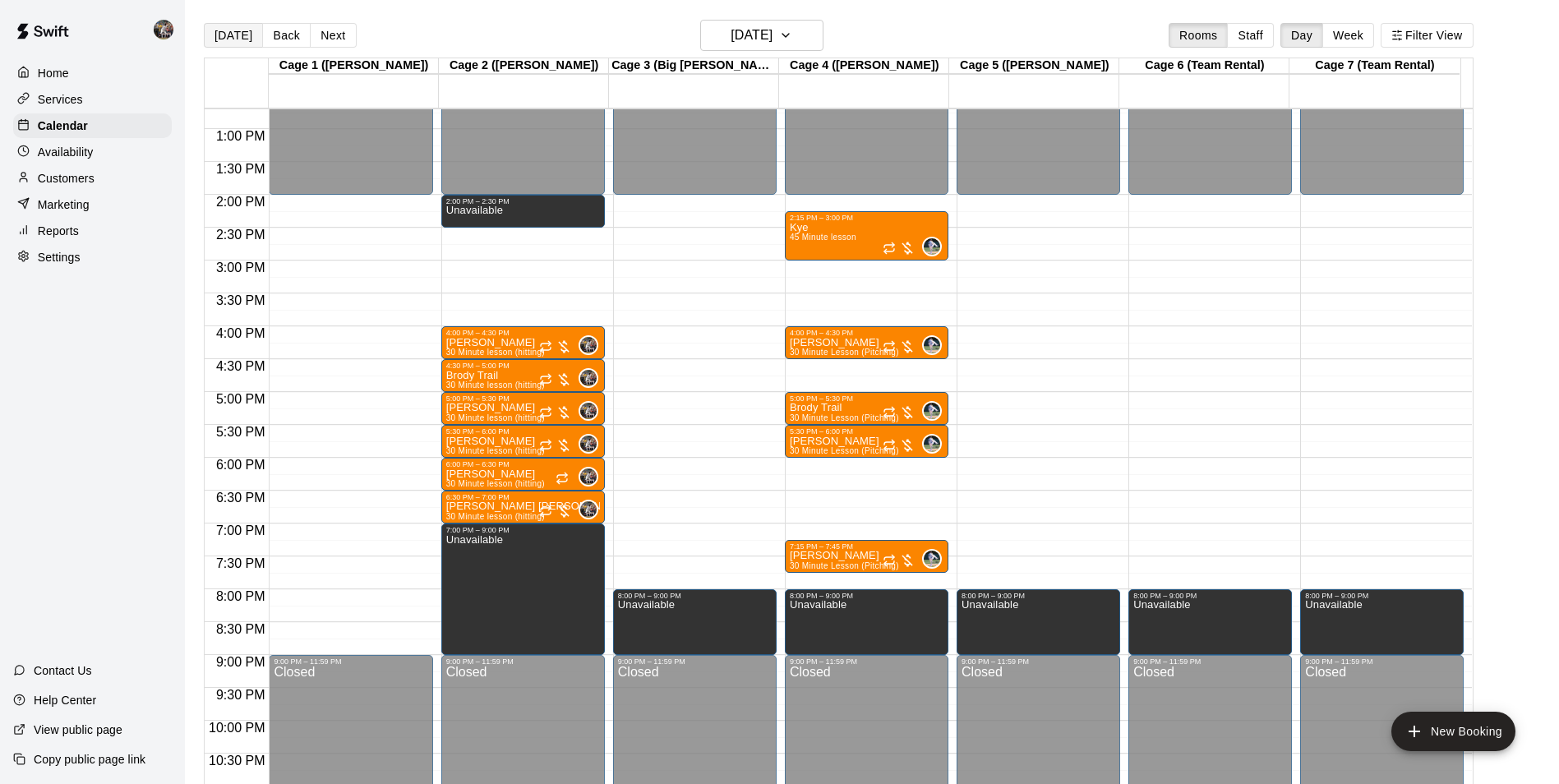
click at [230, 32] on button "[DATE]" at bounding box center [234, 35] width 59 height 25
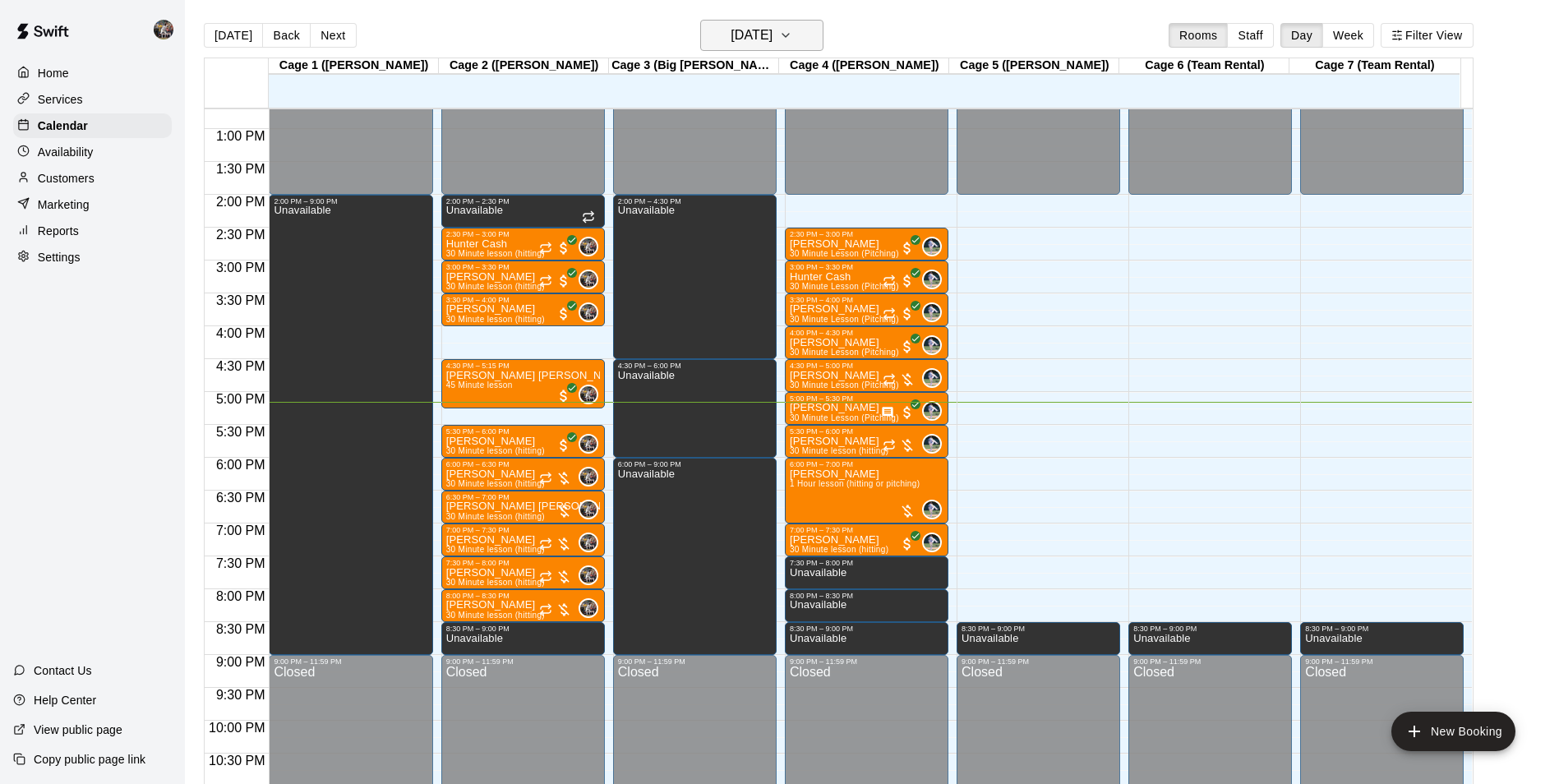
click at [737, 31] on h6 "[DATE]" at bounding box center [752, 35] width 42 height 23
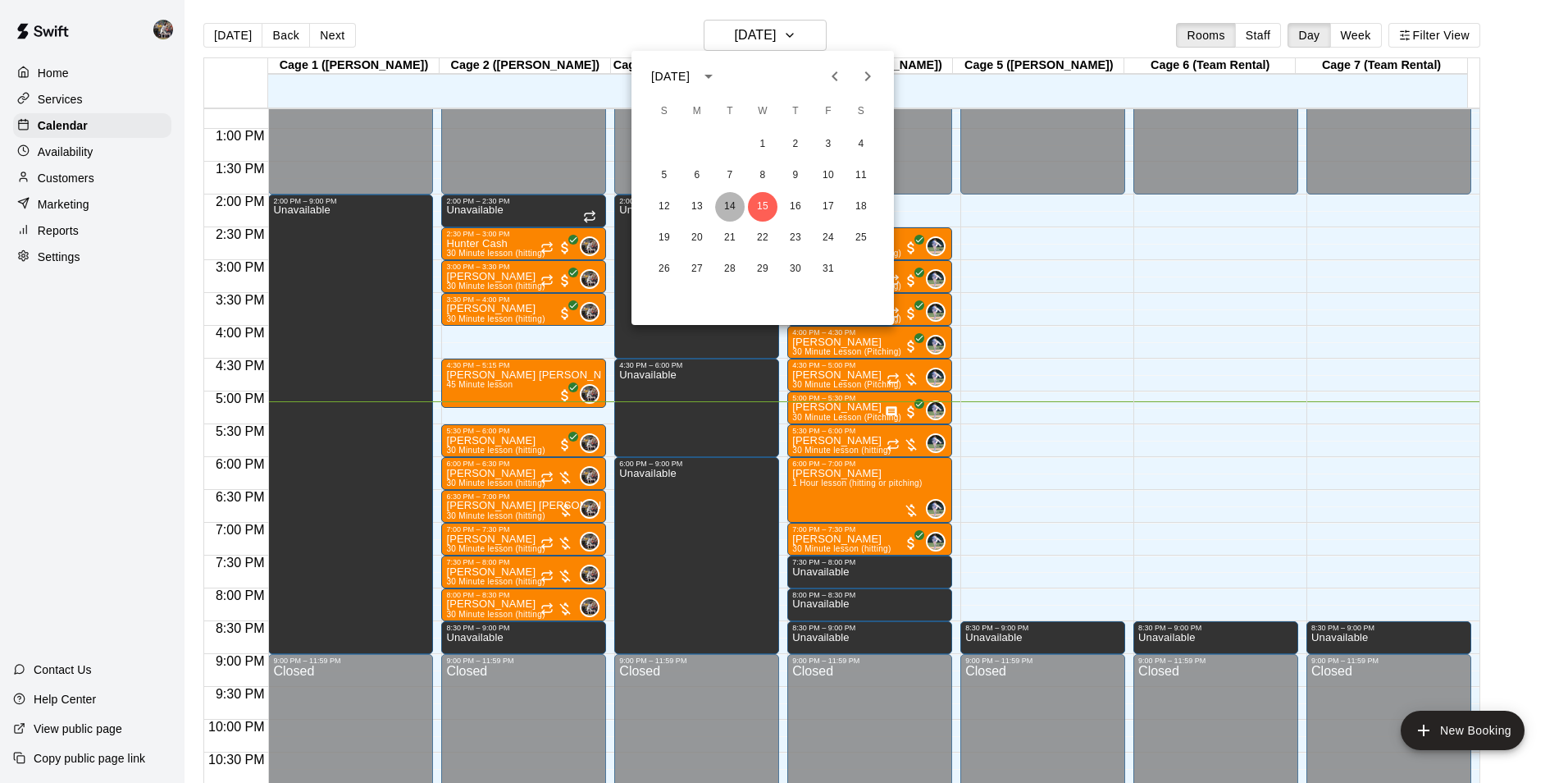
click at [735, 205] on button "14" at bounding box center [730, 207] width 30 height 30
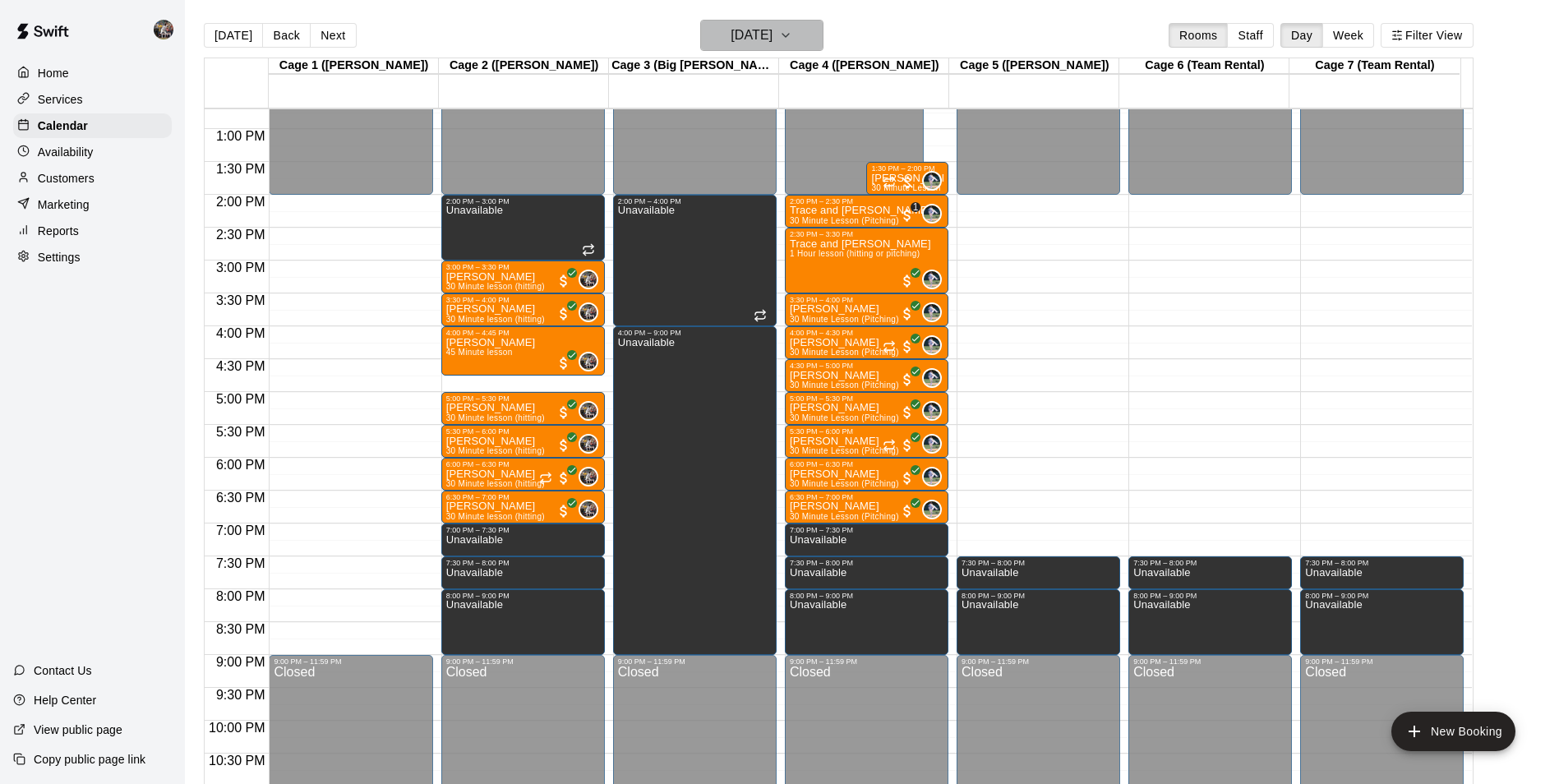
click at [753, 38] on h6 "[DATE]" at bounding box center [752, 35] width 42 height 23
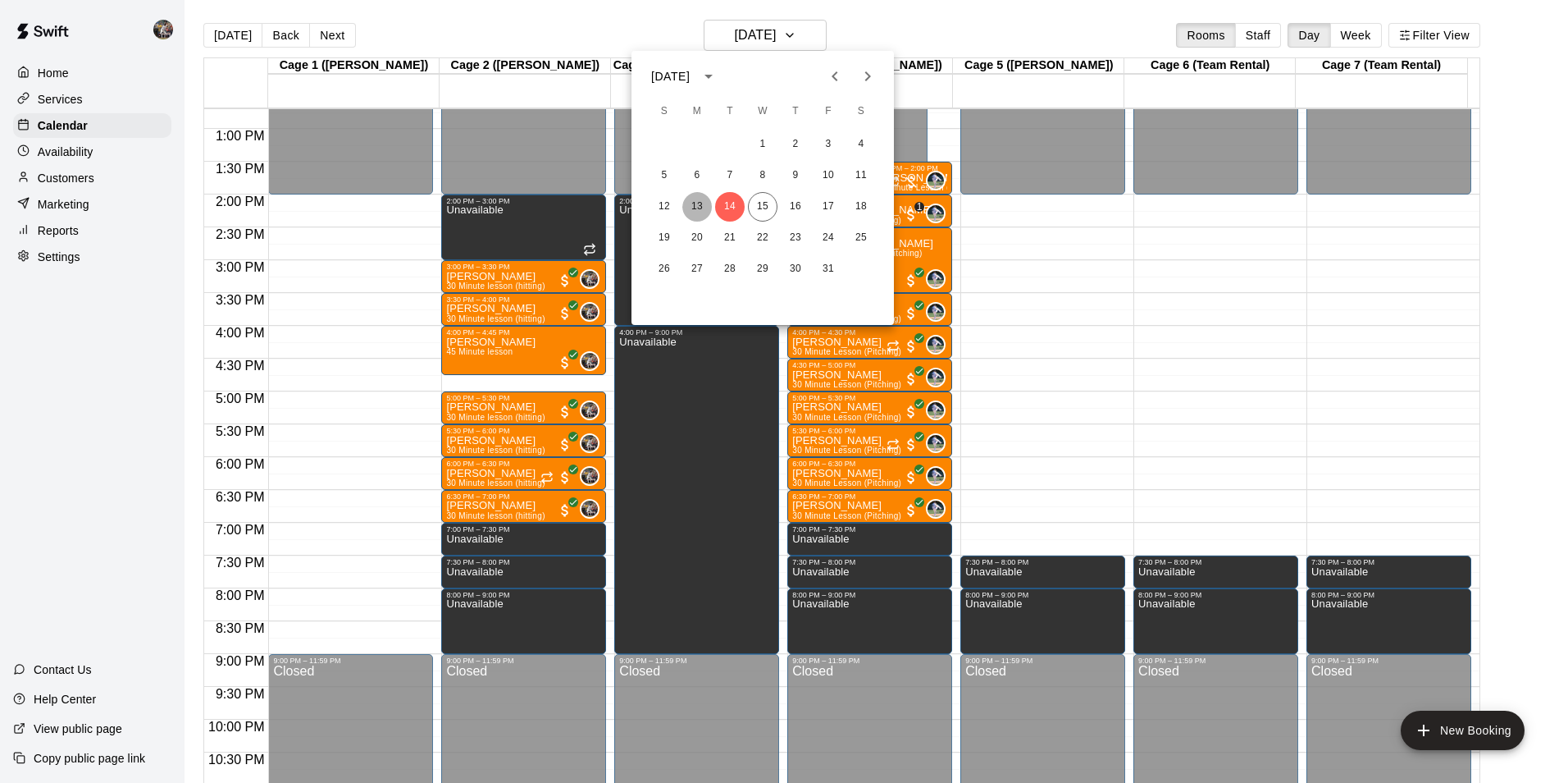
click at [690, 205] on button "13" at bounding box center [697, 207] width 30 height 30
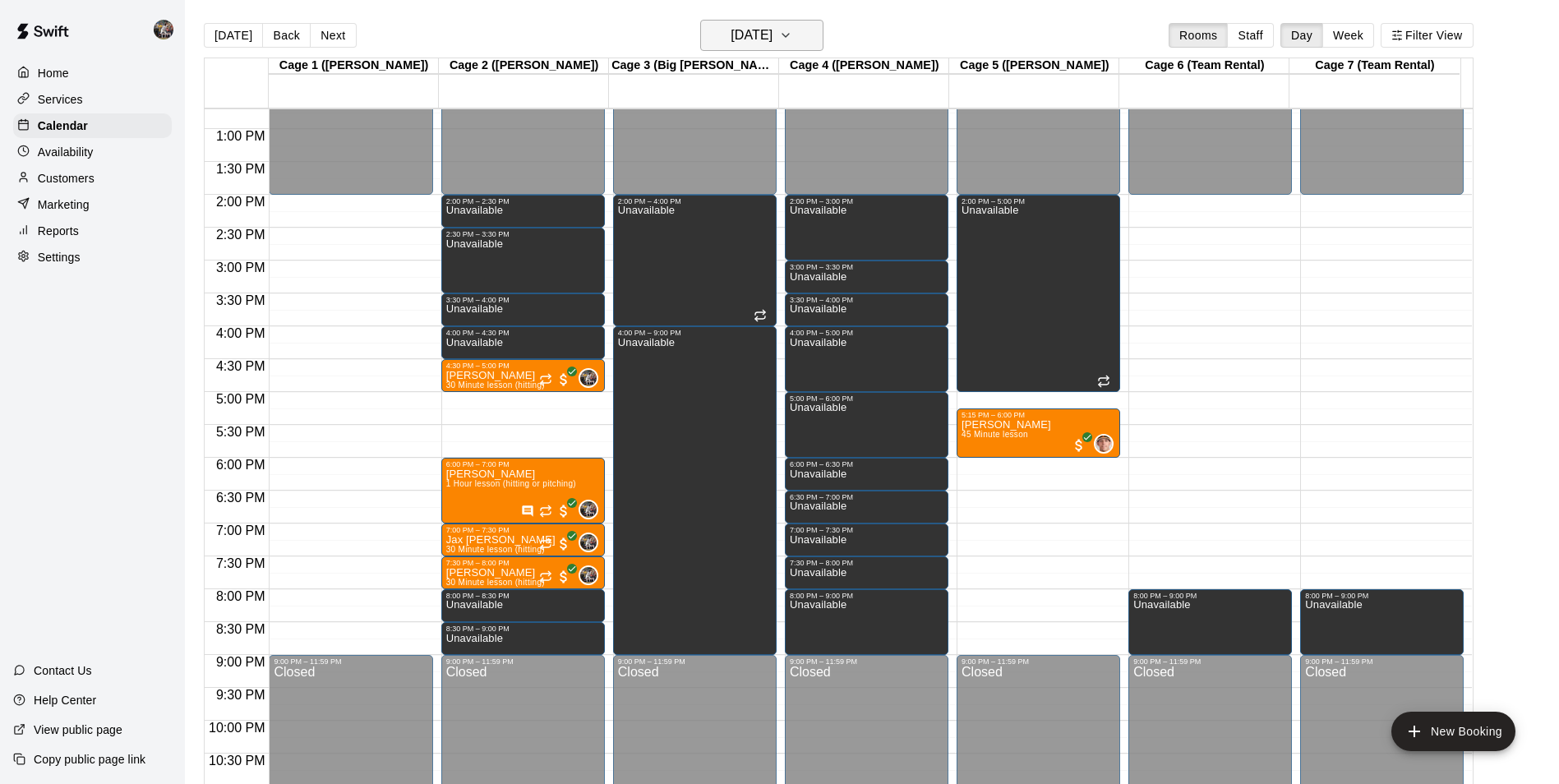
click at [755, 35] on h6 "[DATE]" at bounding box center [752, 35] width 42 height 23
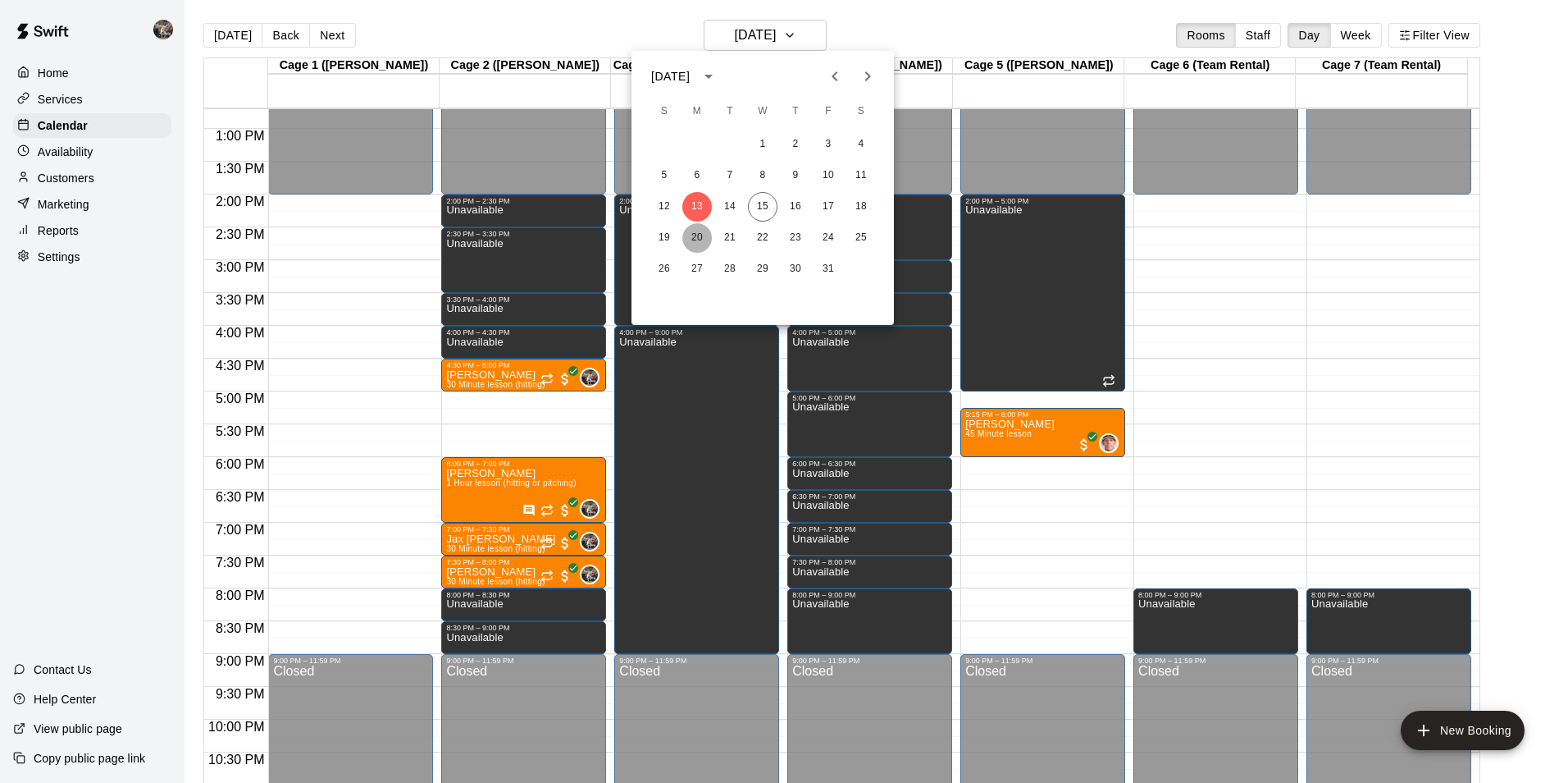
click at [697, 236] on button "20" at bounding box center [697, 238] width 30 height 30
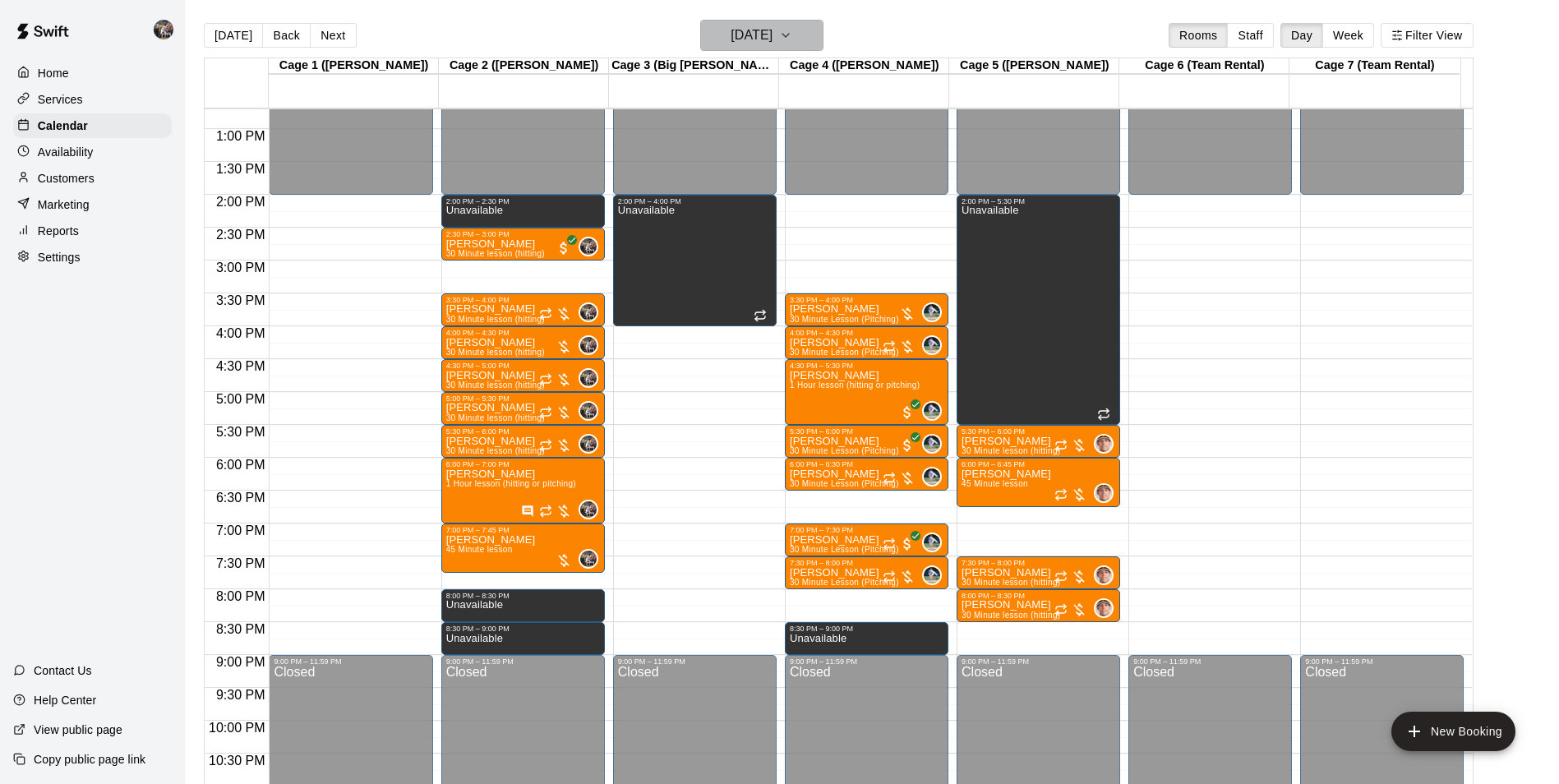
click at [739, 40] on h6 "[DATE]" at bounding box center [752, 35] width 42 height 23
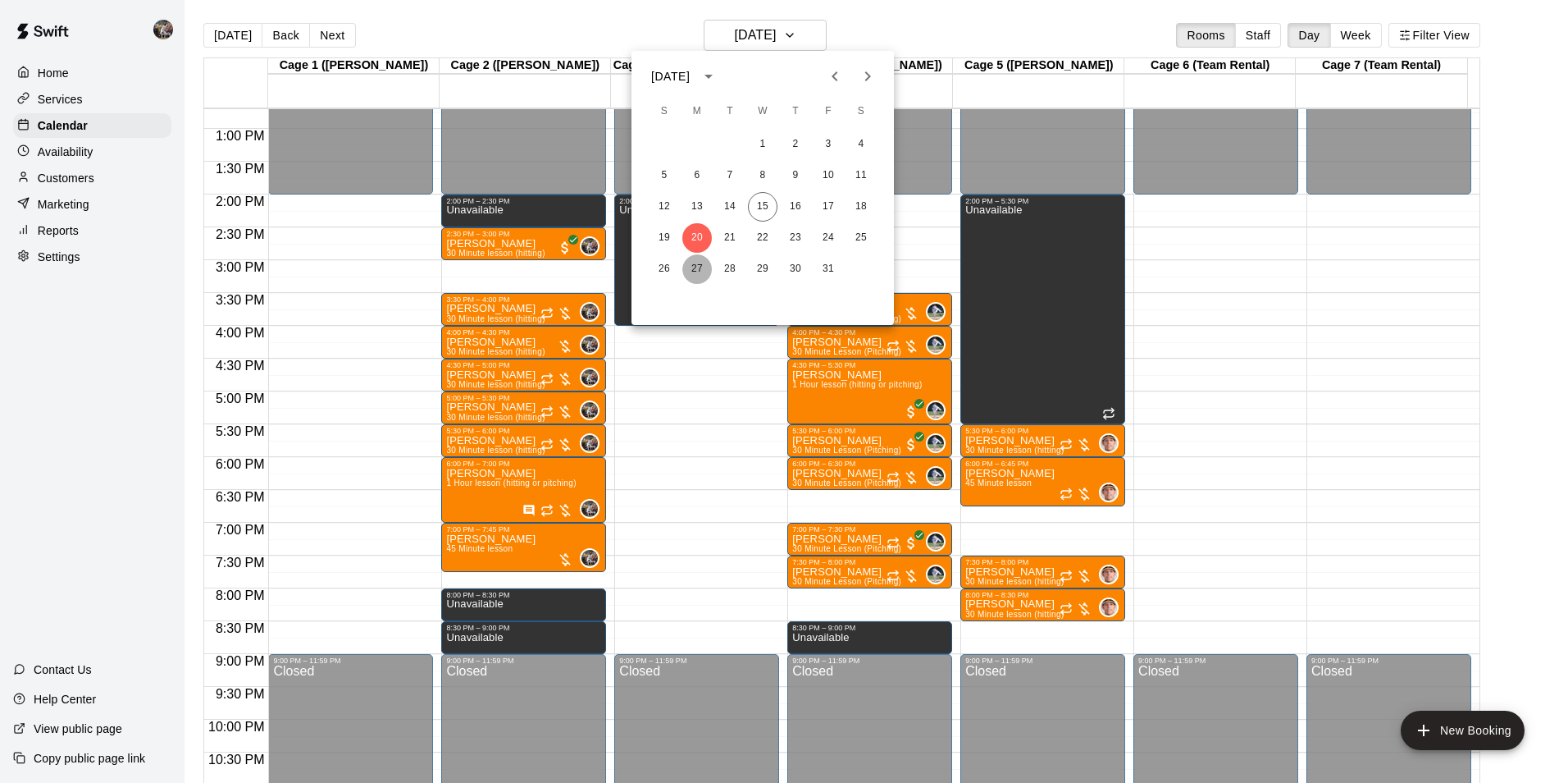
click at [700, 266] on button "27" at bounding box center [697, 269] width 30 height 30
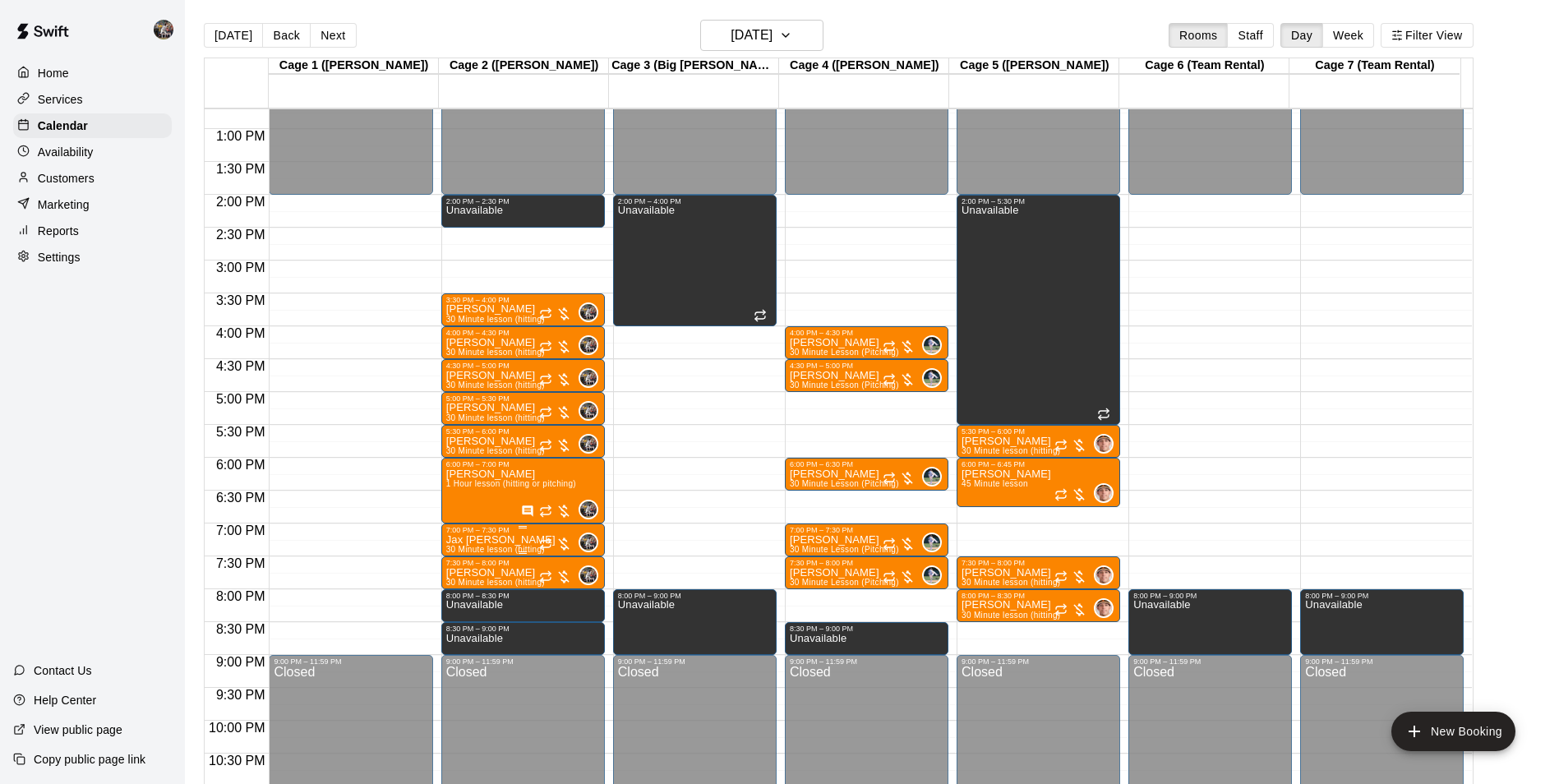
click at [497, 534] on div "7:00 PM – 7:30 PM" at bounding box center [523, 530] width 154 height 8
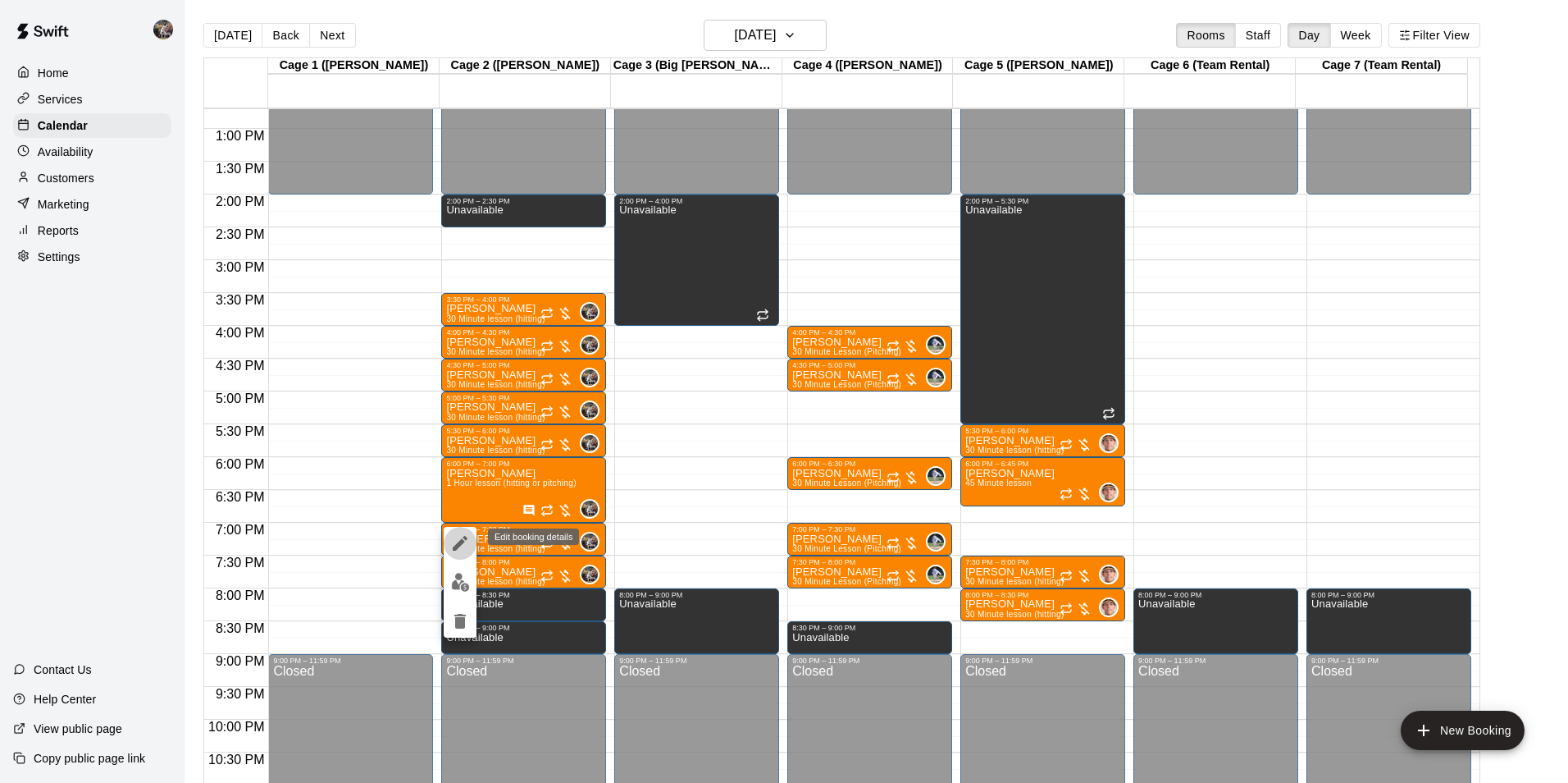
click at [462, 540] on icon "edit" at bounding box center [459, 543] width 15 height 15
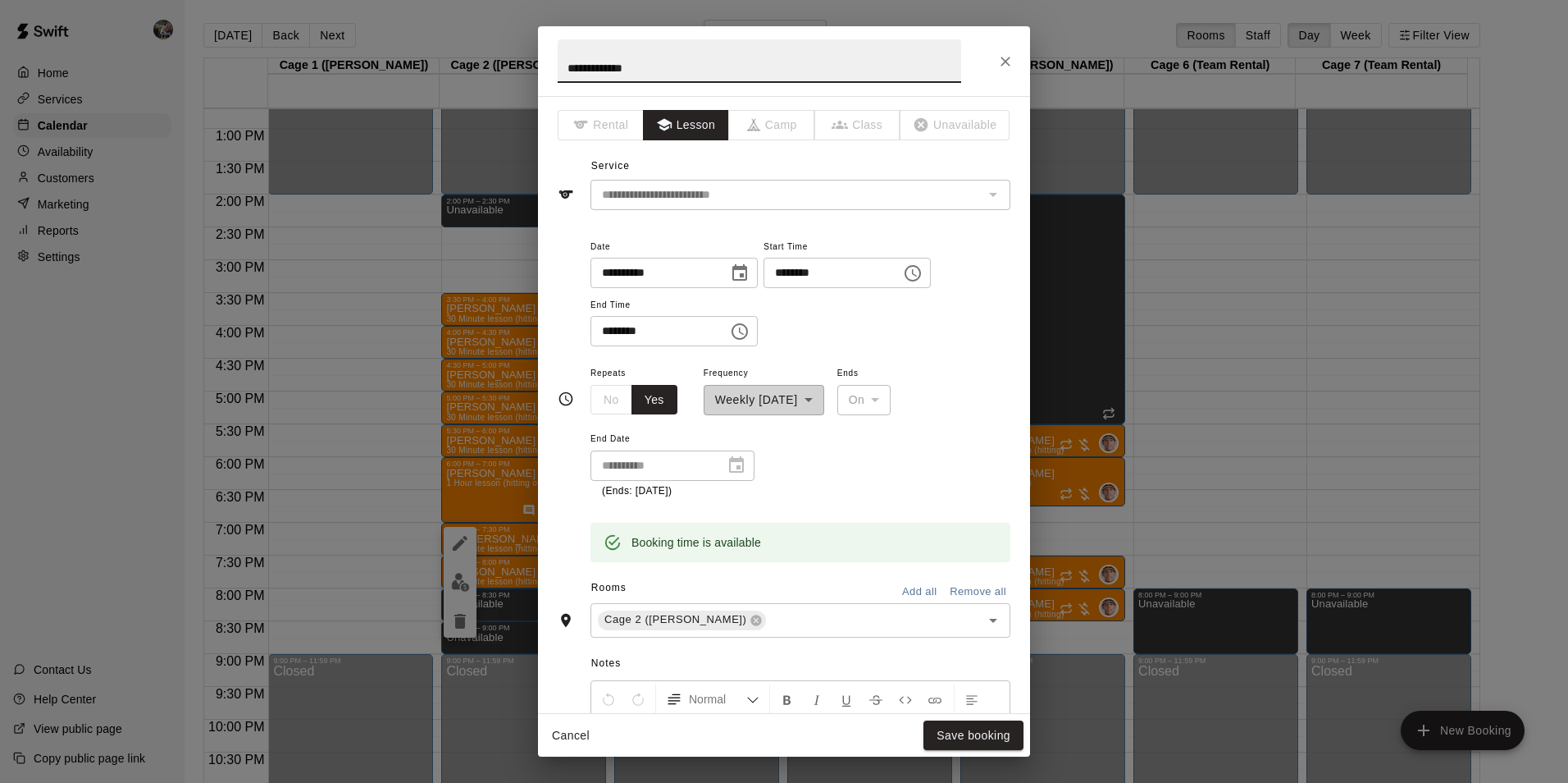
click at [1010, 53] on icon "Close" at bounding box center [1005, 61] width 17 height 17
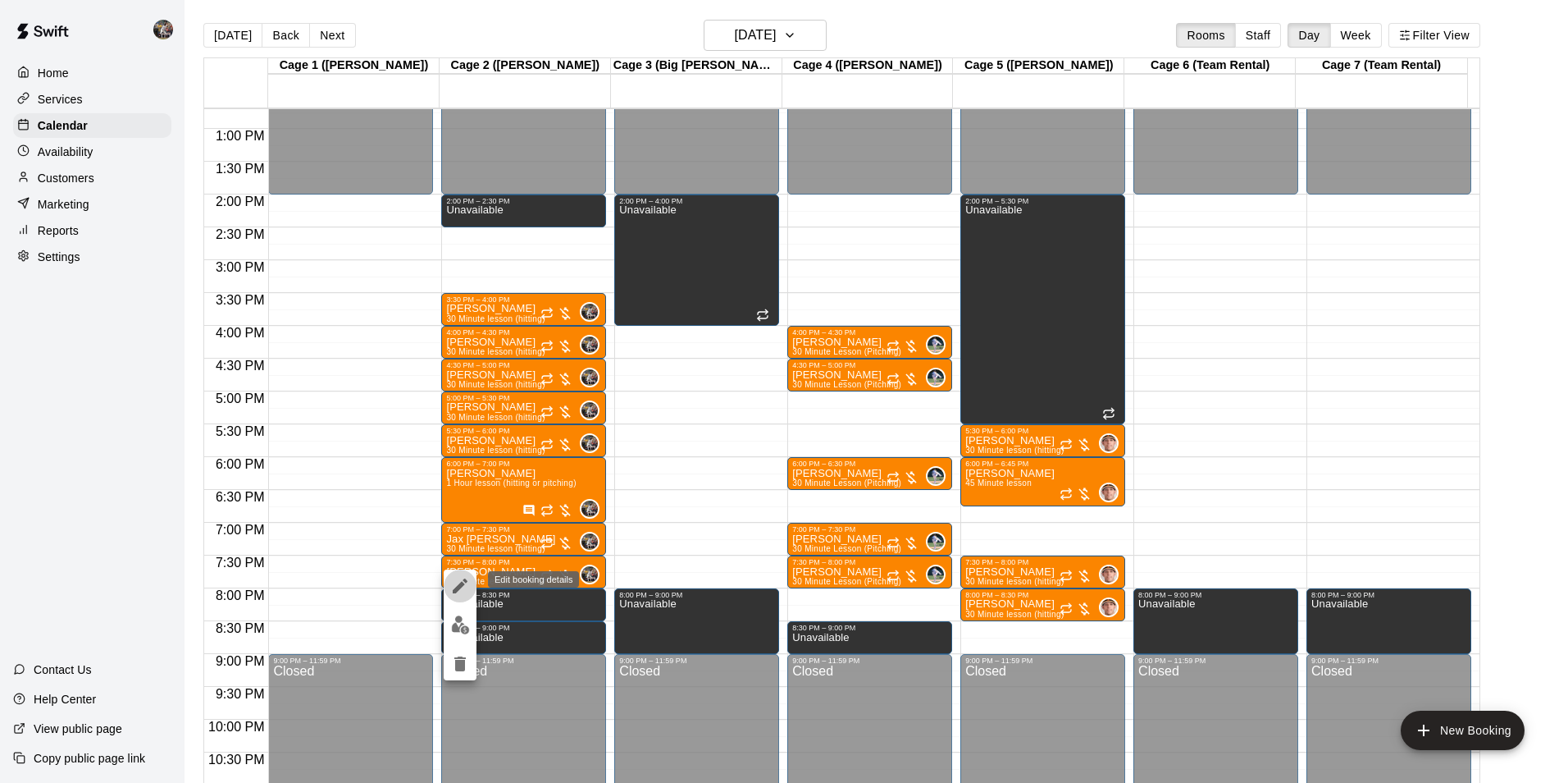
click at [462, 583] on icon "edit" at bounding box center [459, 585] width 15 height 15
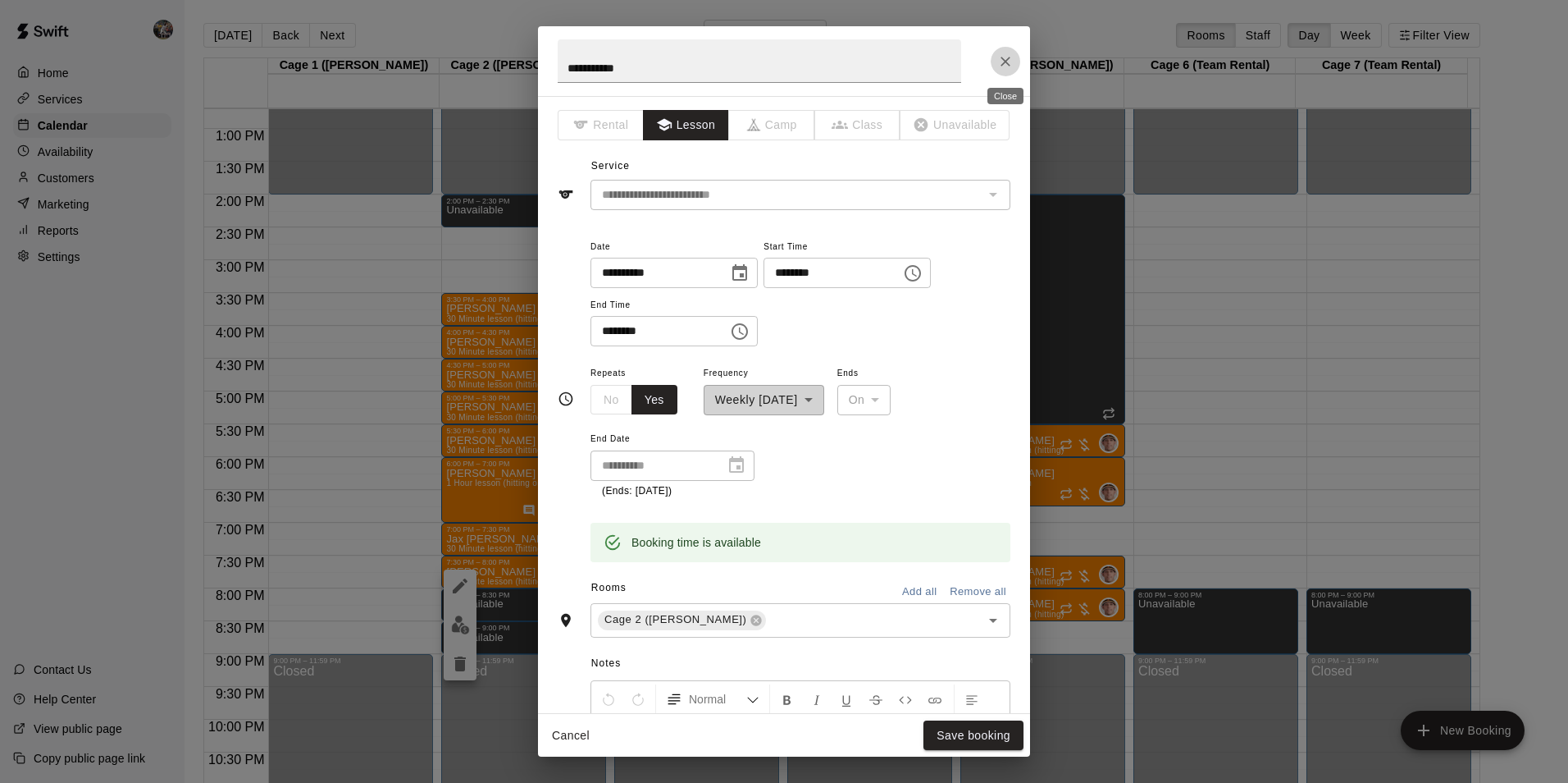
click at [1001, 61] on icon "Close" at bounding box center [1005, 61] width 17 height 17
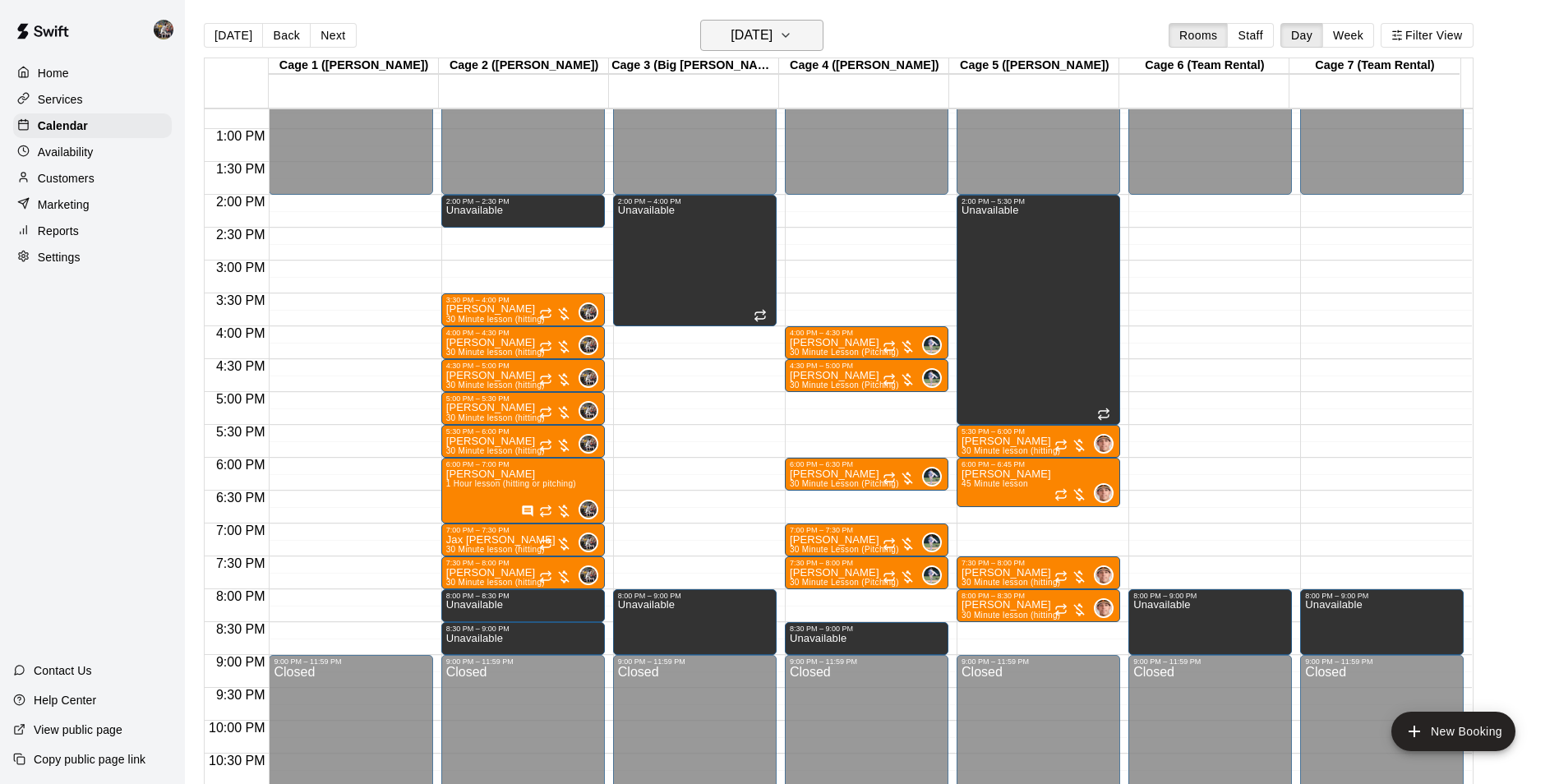
click at [758, 40] on h6 "[DATE]" at bounding box center [752, 35] width 42 height 23
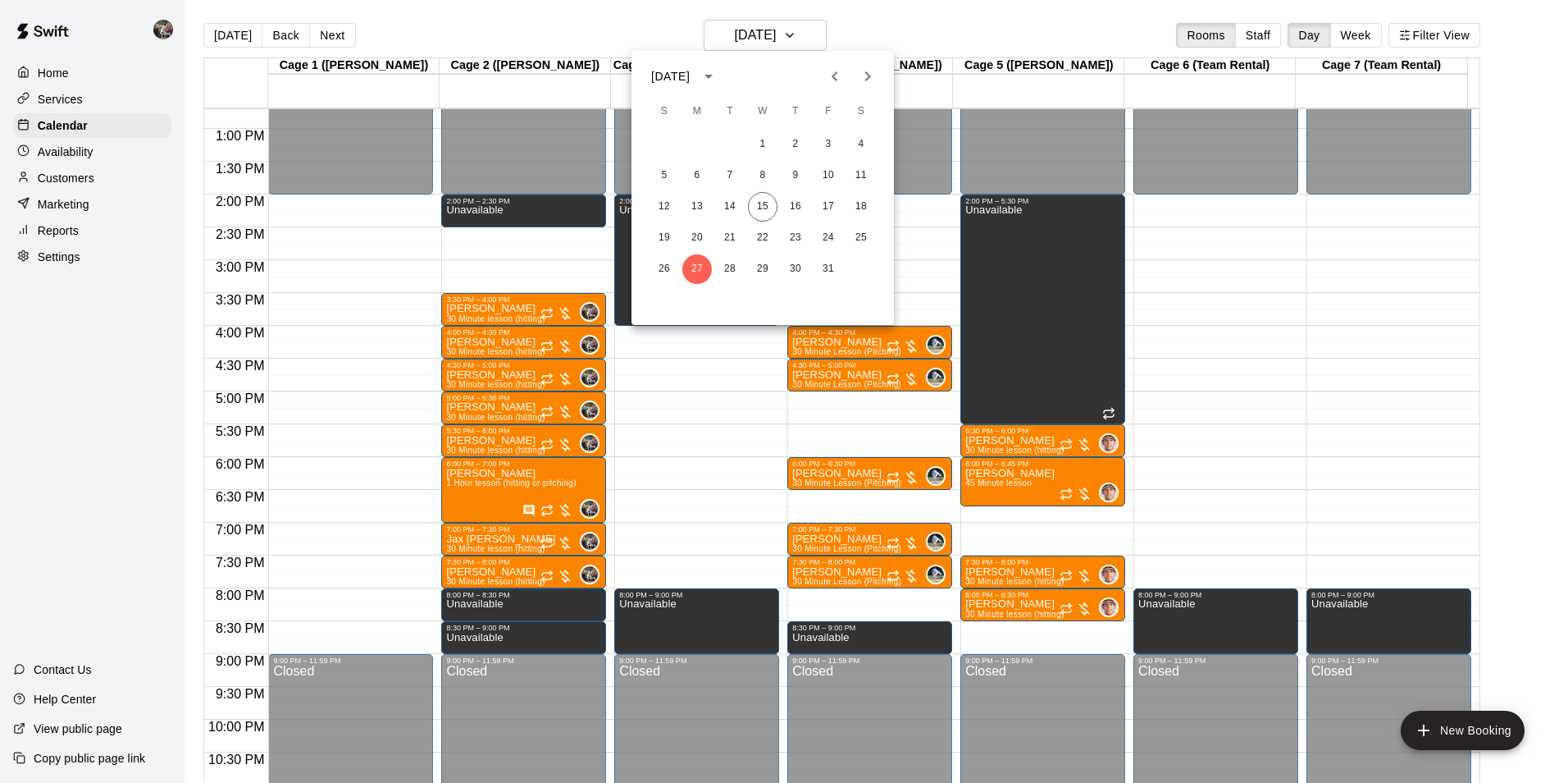
click at [871, 75] on icon "Next month" at bounding box center [867, 76] width 20 height 20
click at [697, 166] on button "3" at bounding box center [697, 176] width 30 height 30
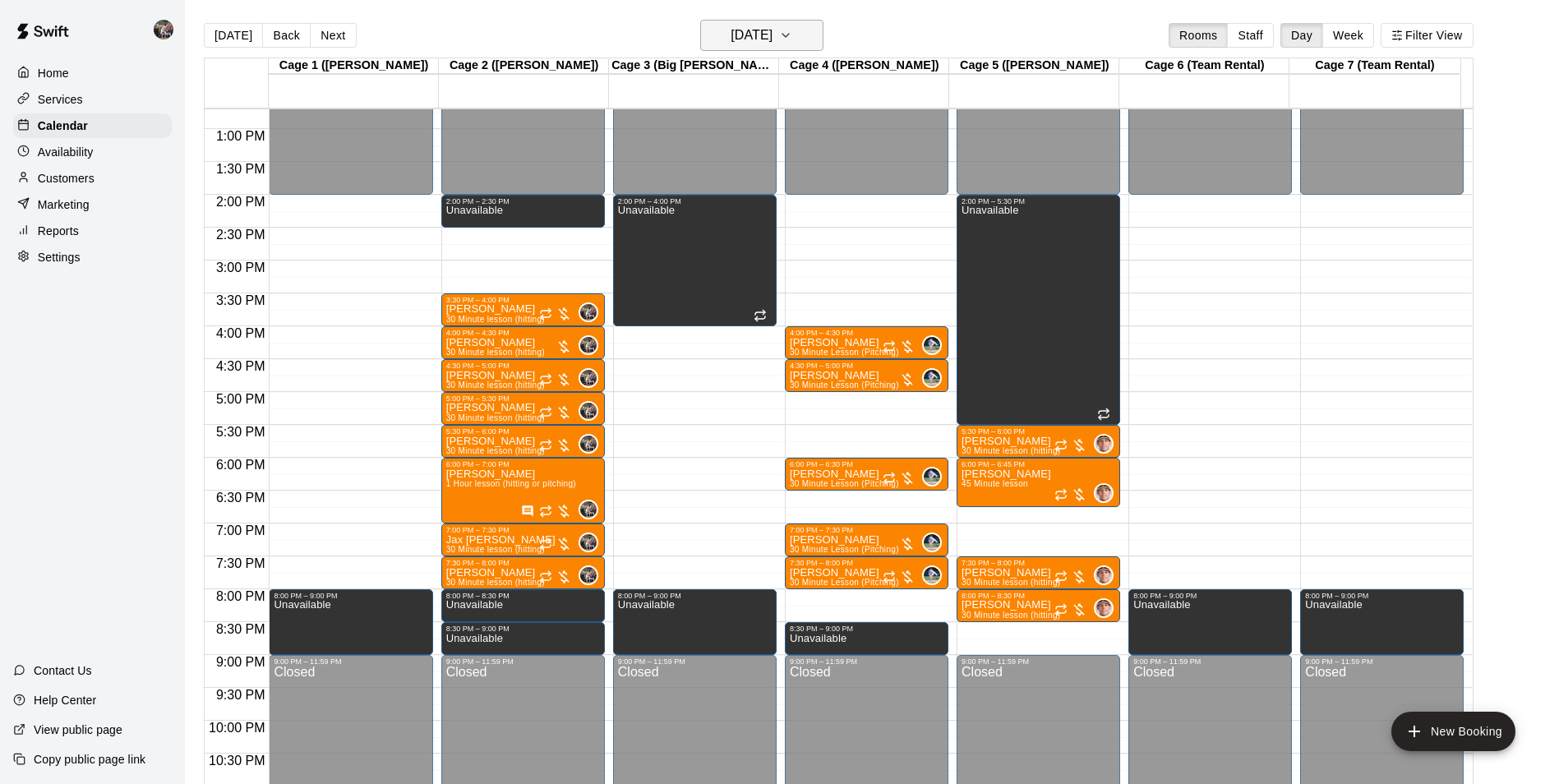
click at [731, 36] on h6 "[DATE]" at bounding box center [752, 35] width 42 height 23
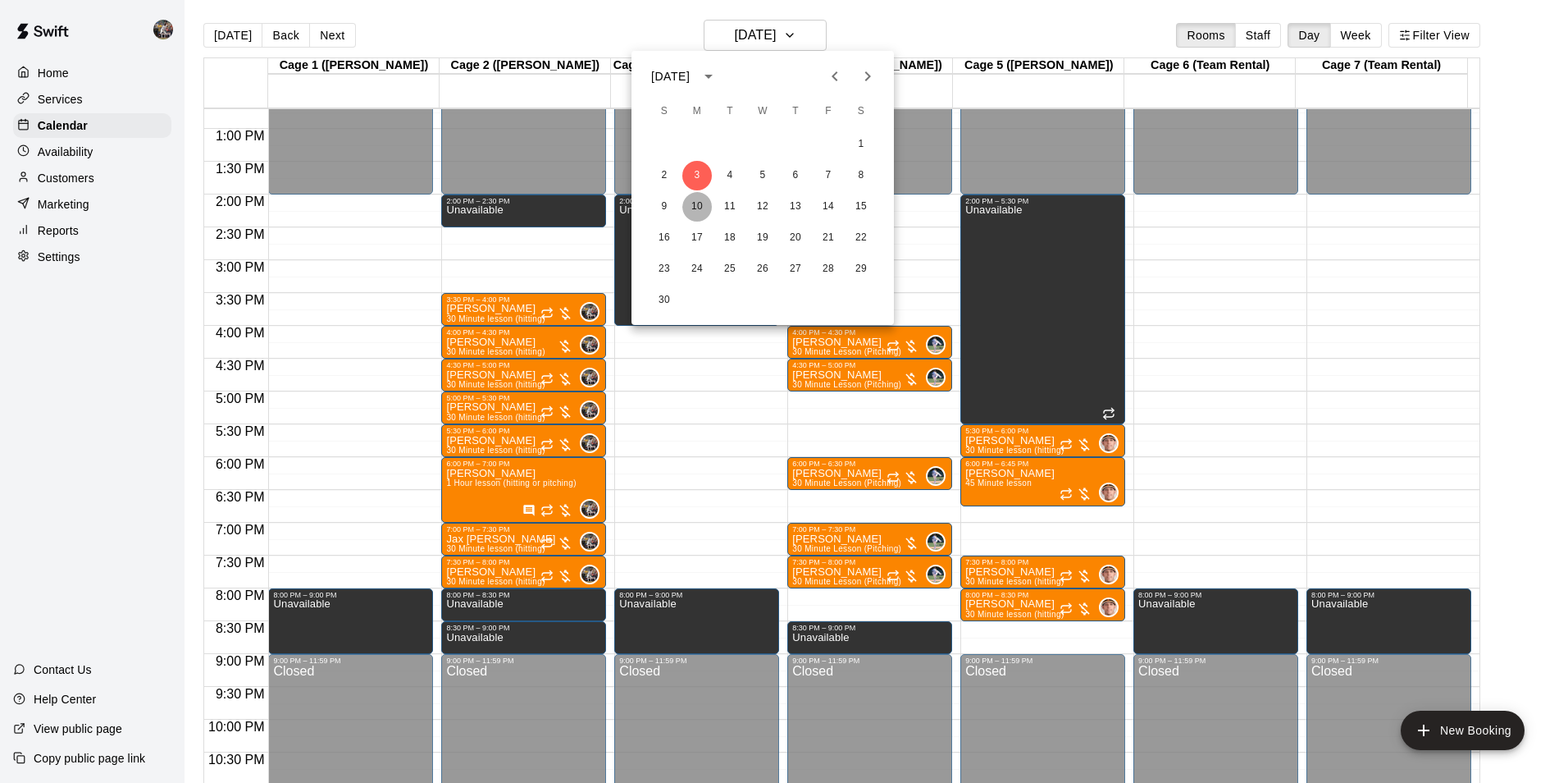
click at [701, 200] on button "10" at bounding box center [697, 207] width 30 height 30
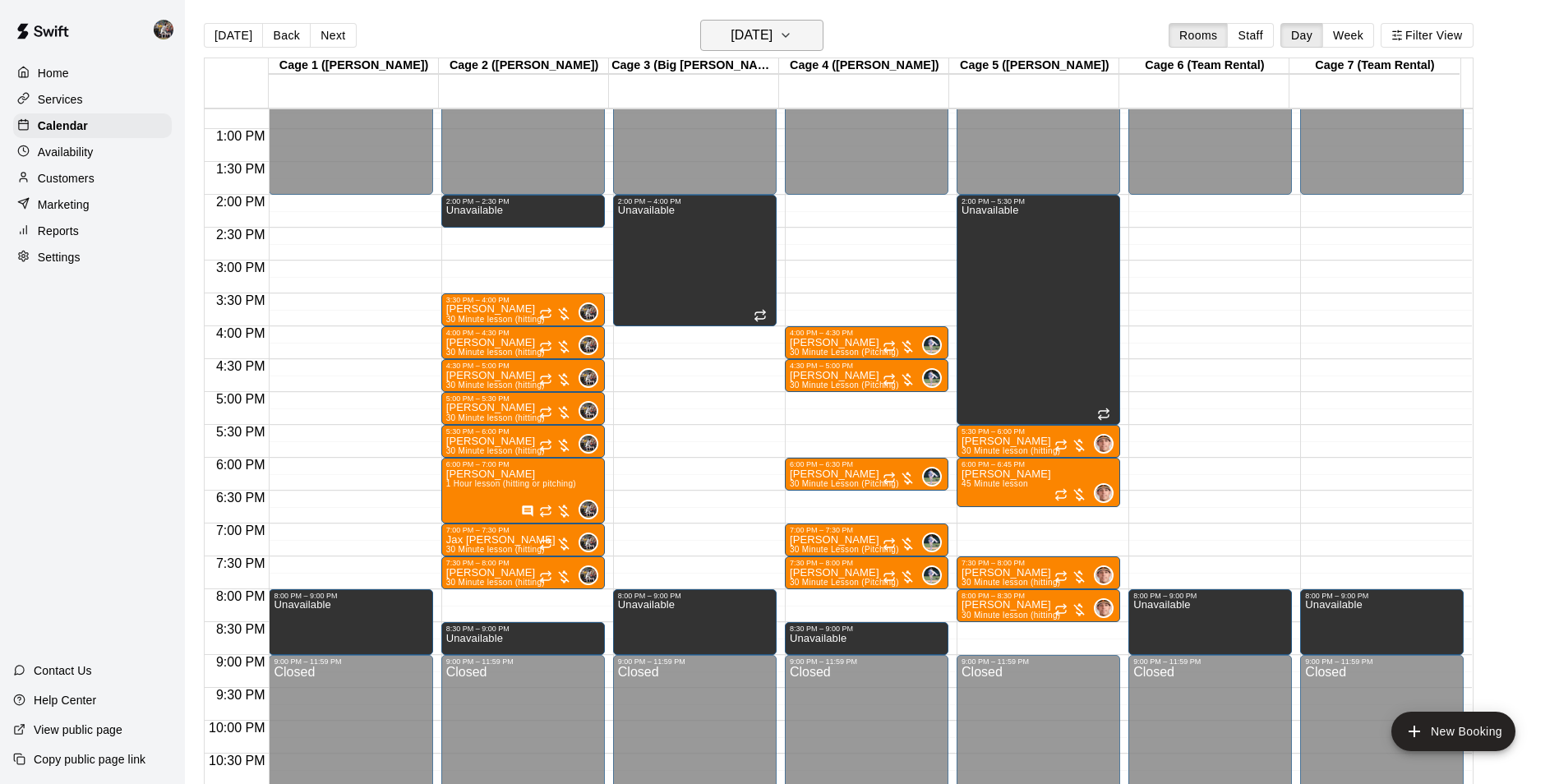
click at [731, 38] on h6 "[DATE]" at bounding box center [752, 35] width 42 height 23
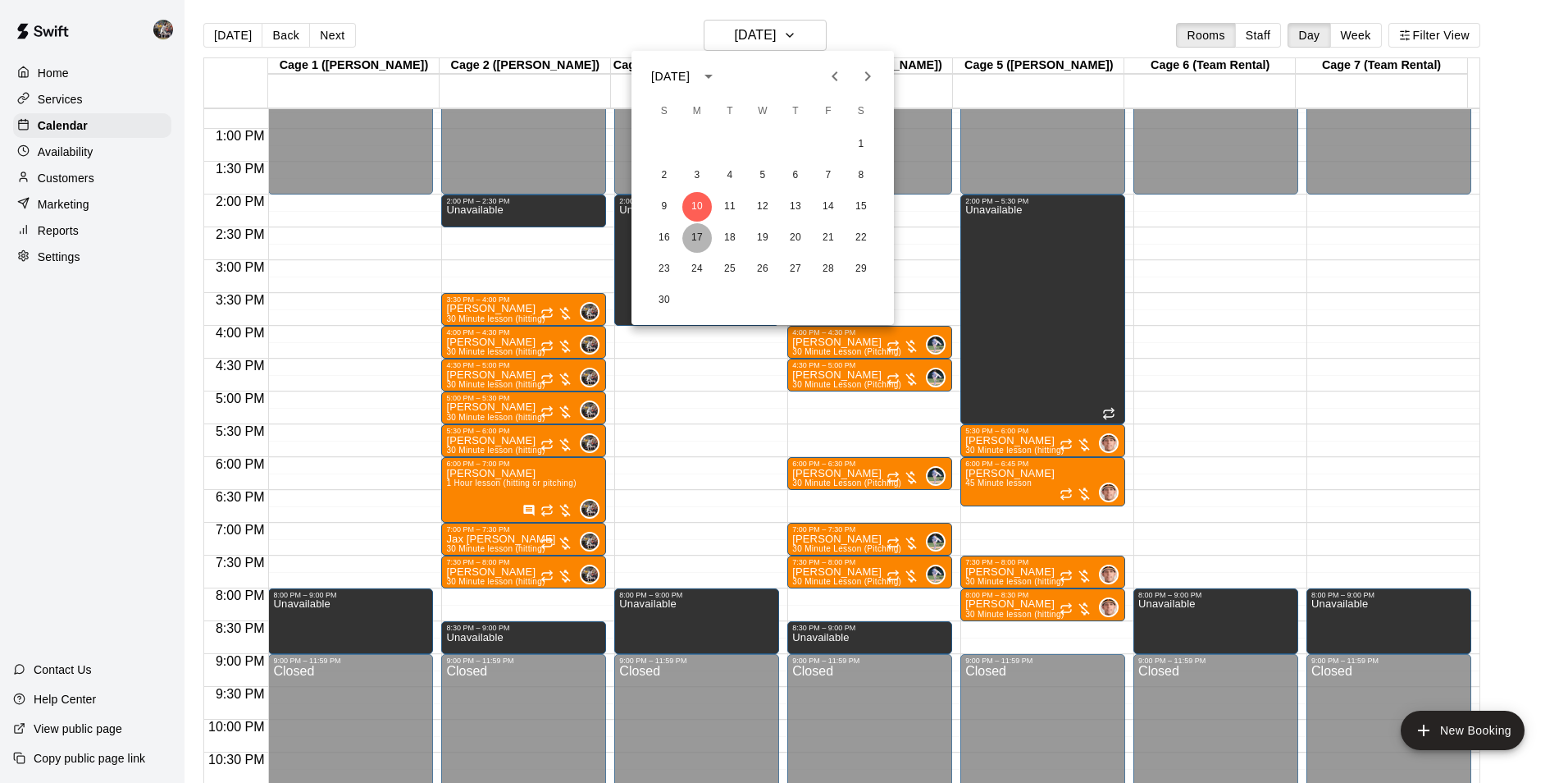
click at [694, 235] on button "17" at bounding box center [697, 238] width 30 height 30
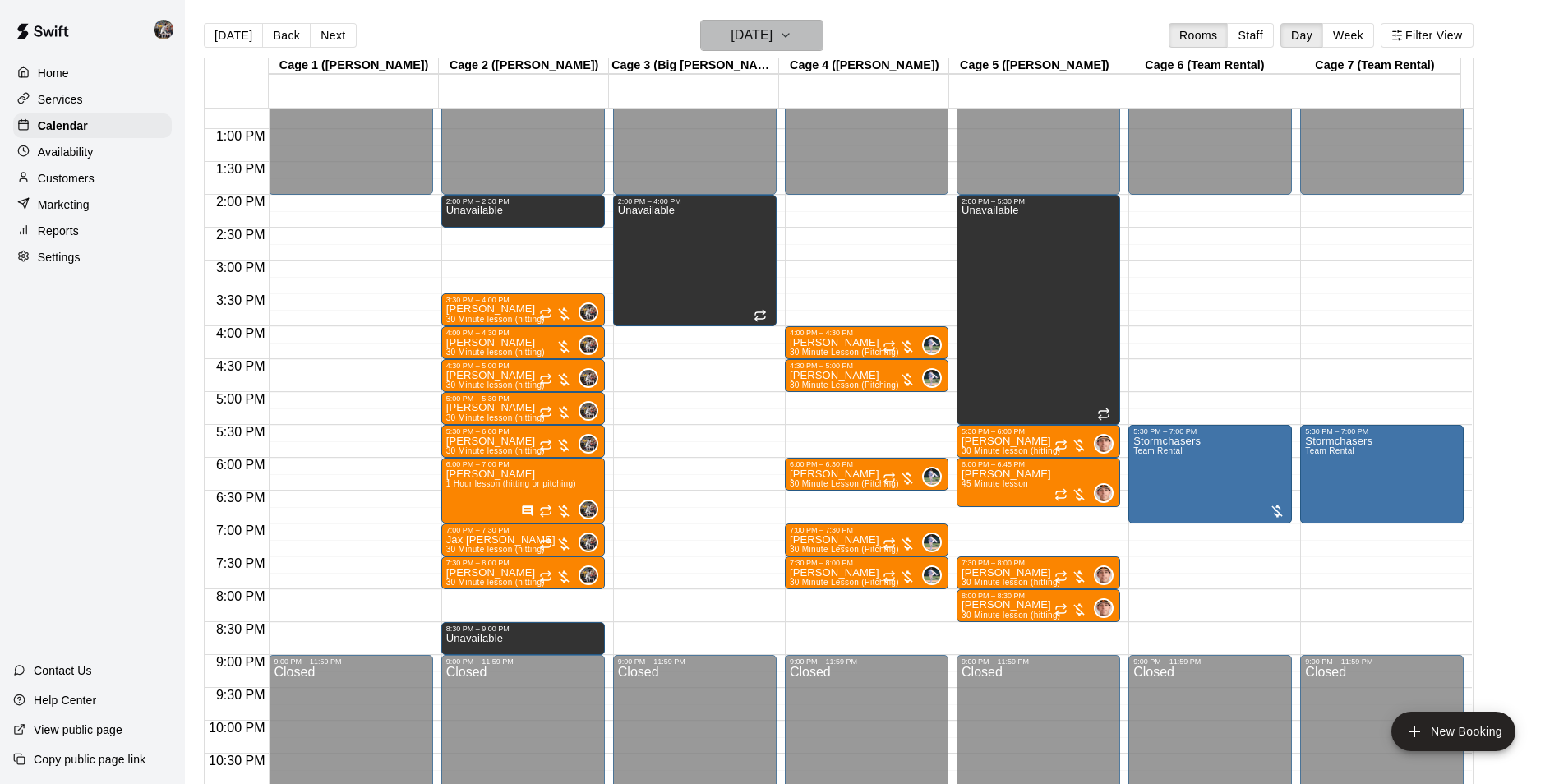
click at [752, 38] on h6 "[DATE]" at bounding box center [752, 35] width 42 height 23
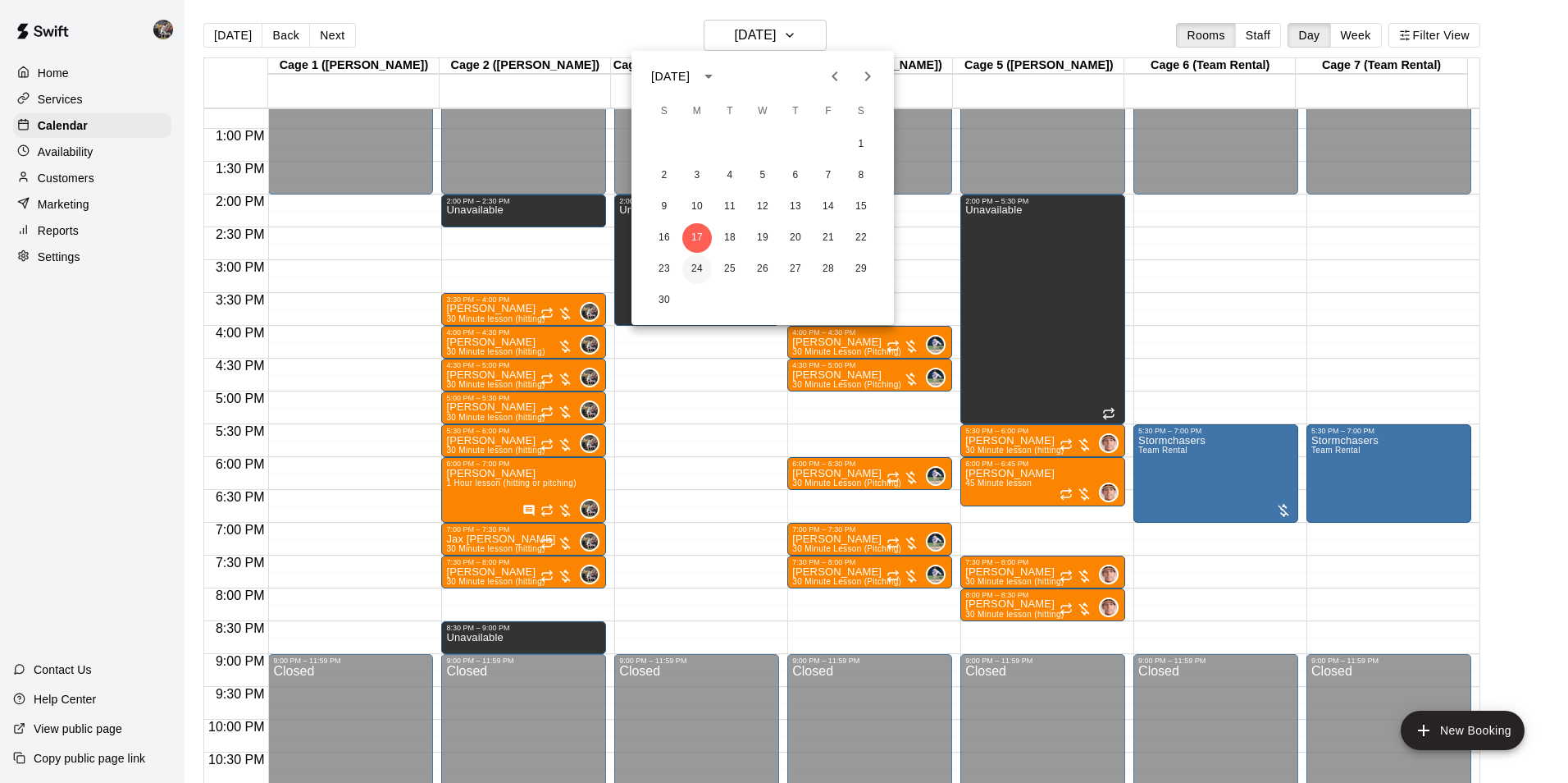
click at [699, 271] on button "24" at bounding box center [697, 269] width 30 height 30
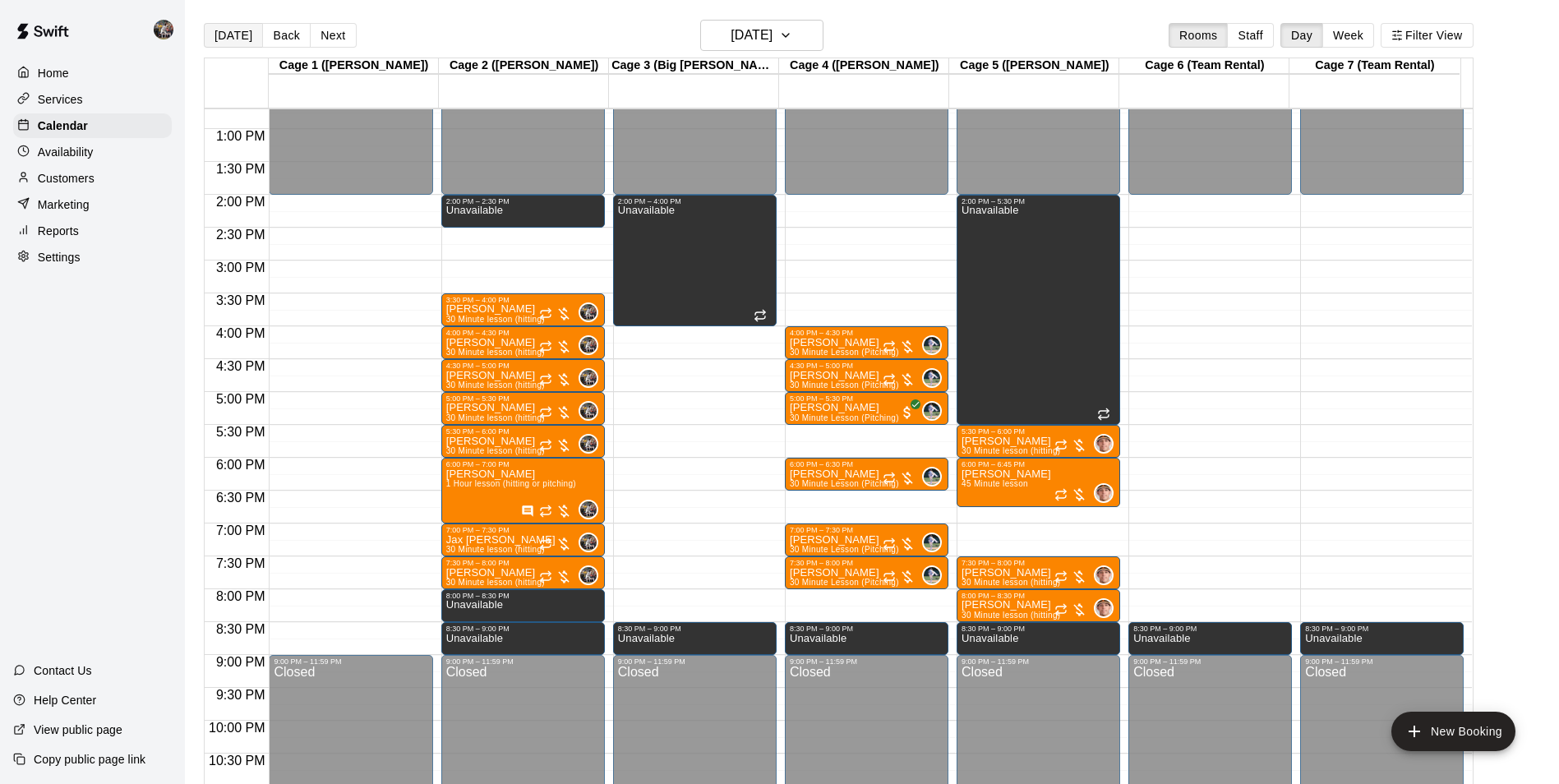
click at [232, 30] on button "[DATE]" at bounding box center [234, 35] width 59 height 25
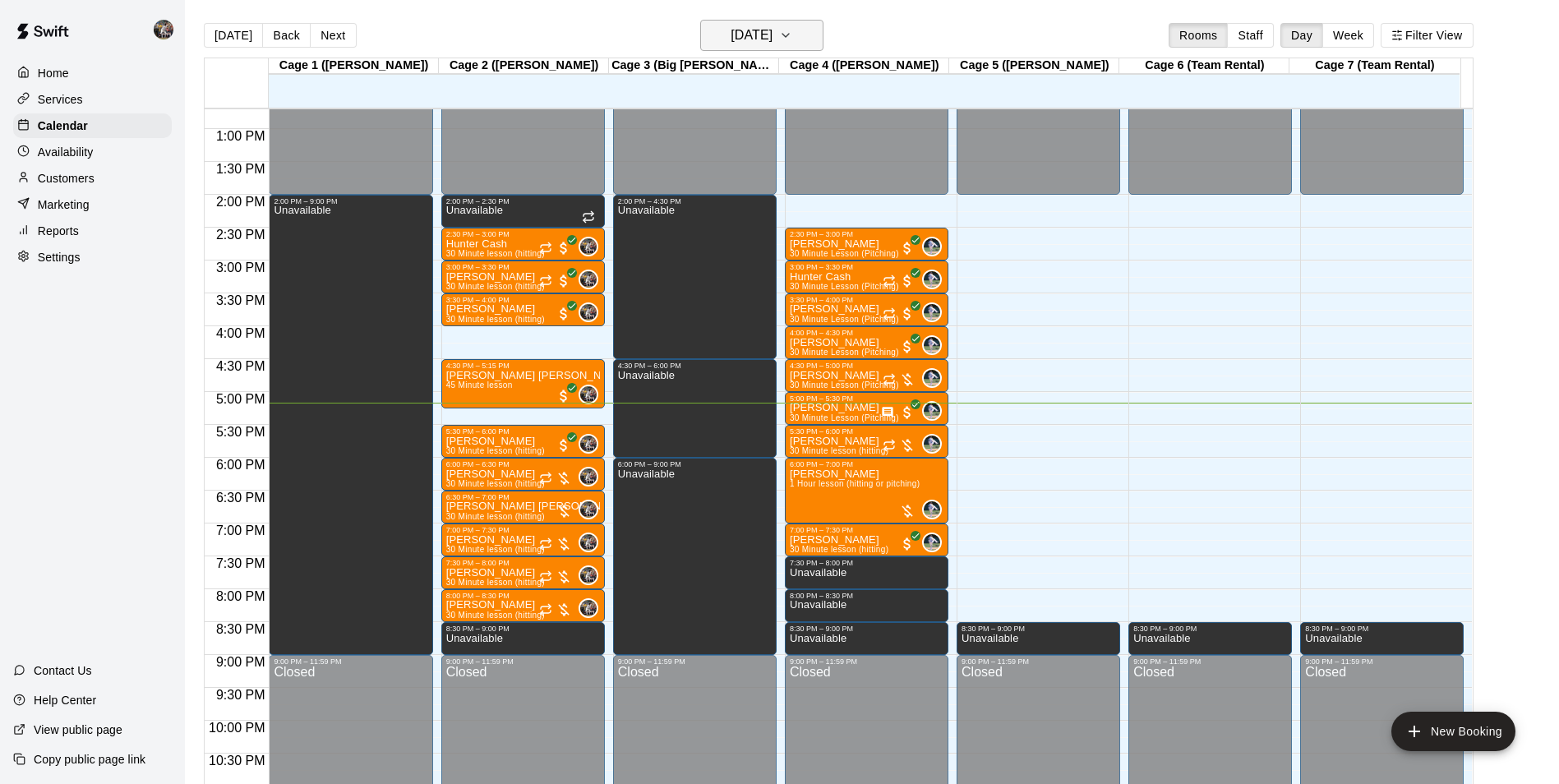
click at [731, 36] on h6 "[DATE]" at bounding box center [752, 35] width 42 height 23
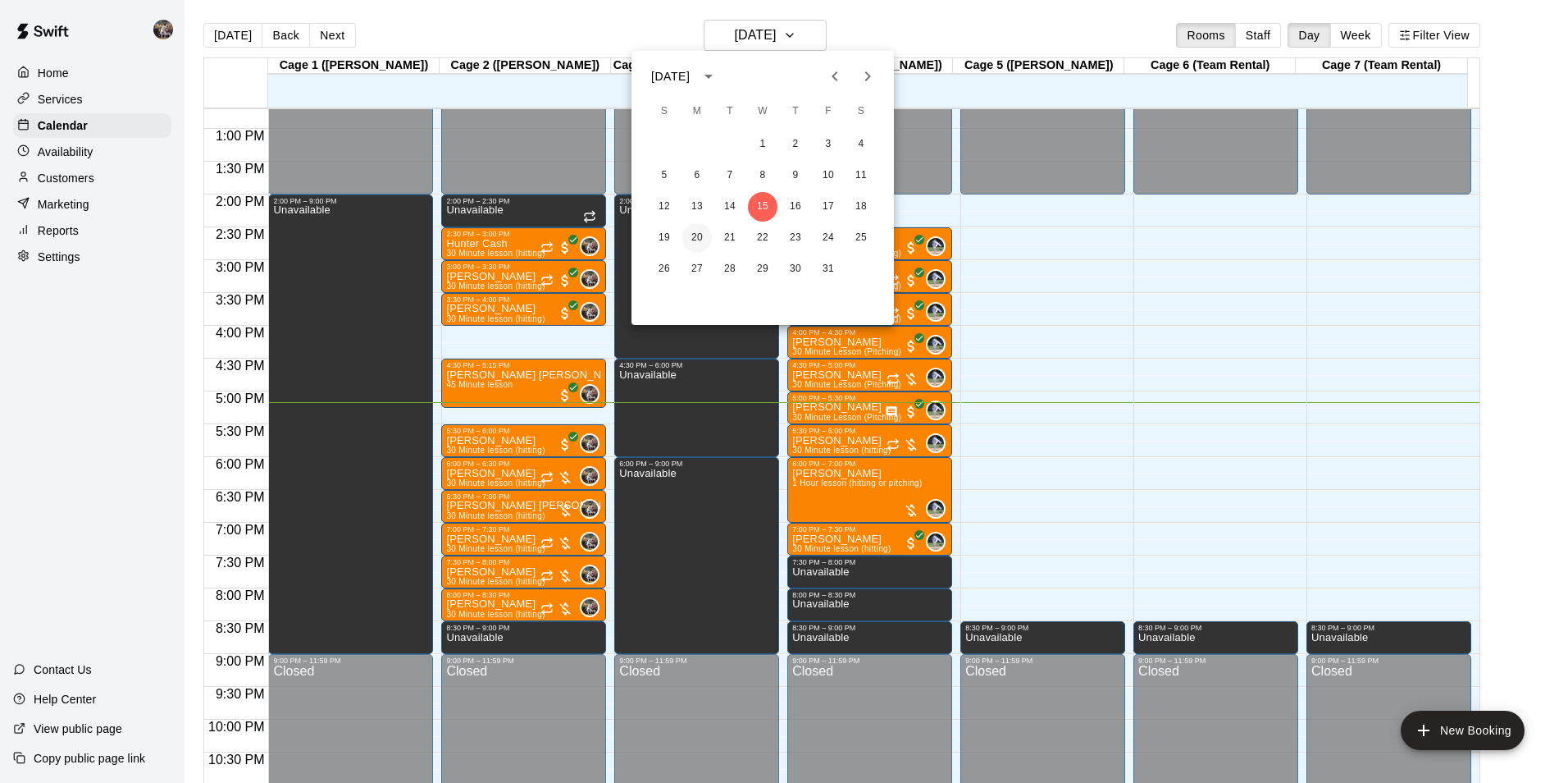
click at [693, 235] on button "20" at bounding box center [697, 238] width 30 height 30
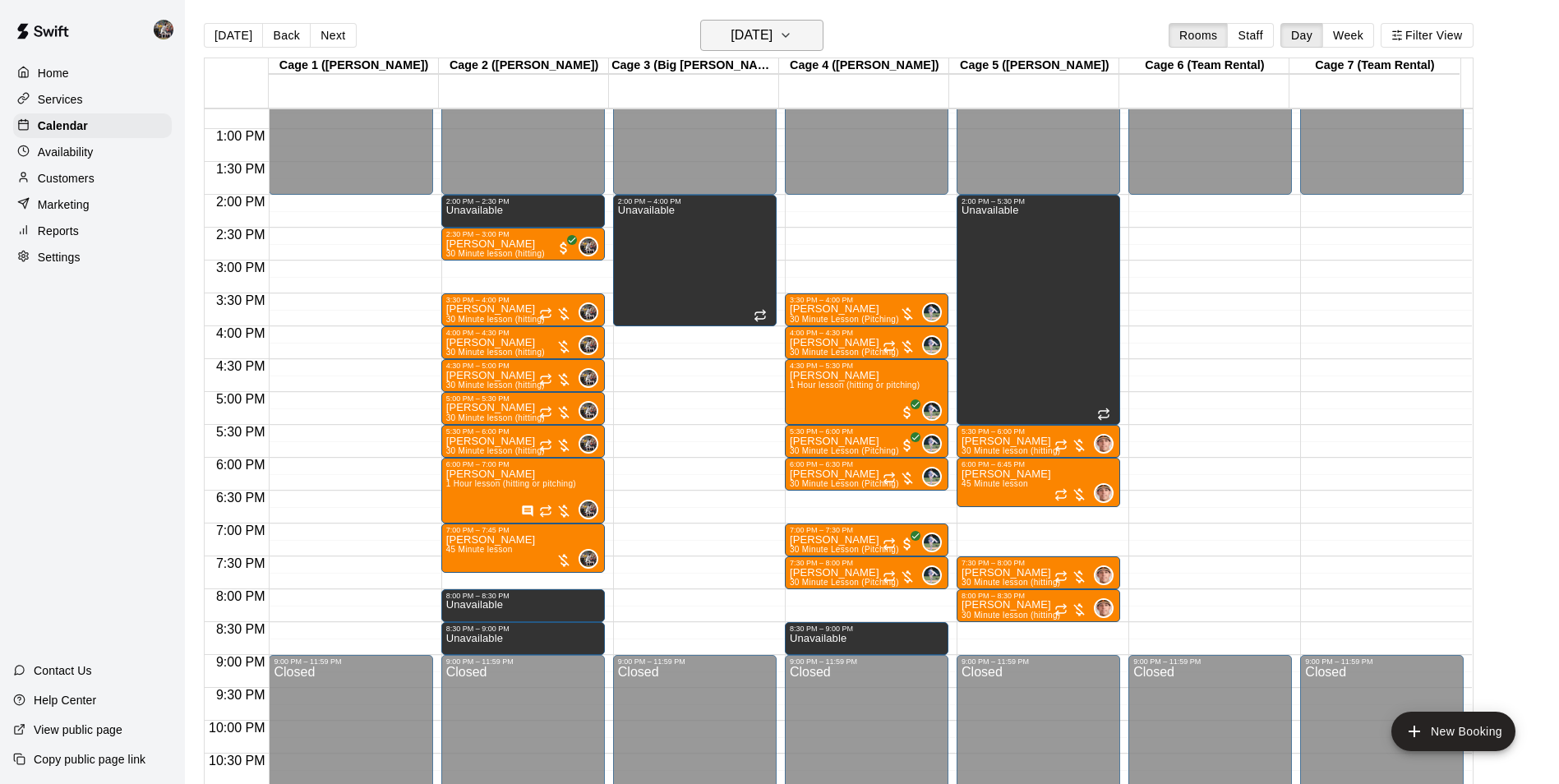
click at [755, 37] on h6 "[DATE]" at bounding box center [752, 35] width 42 height 23
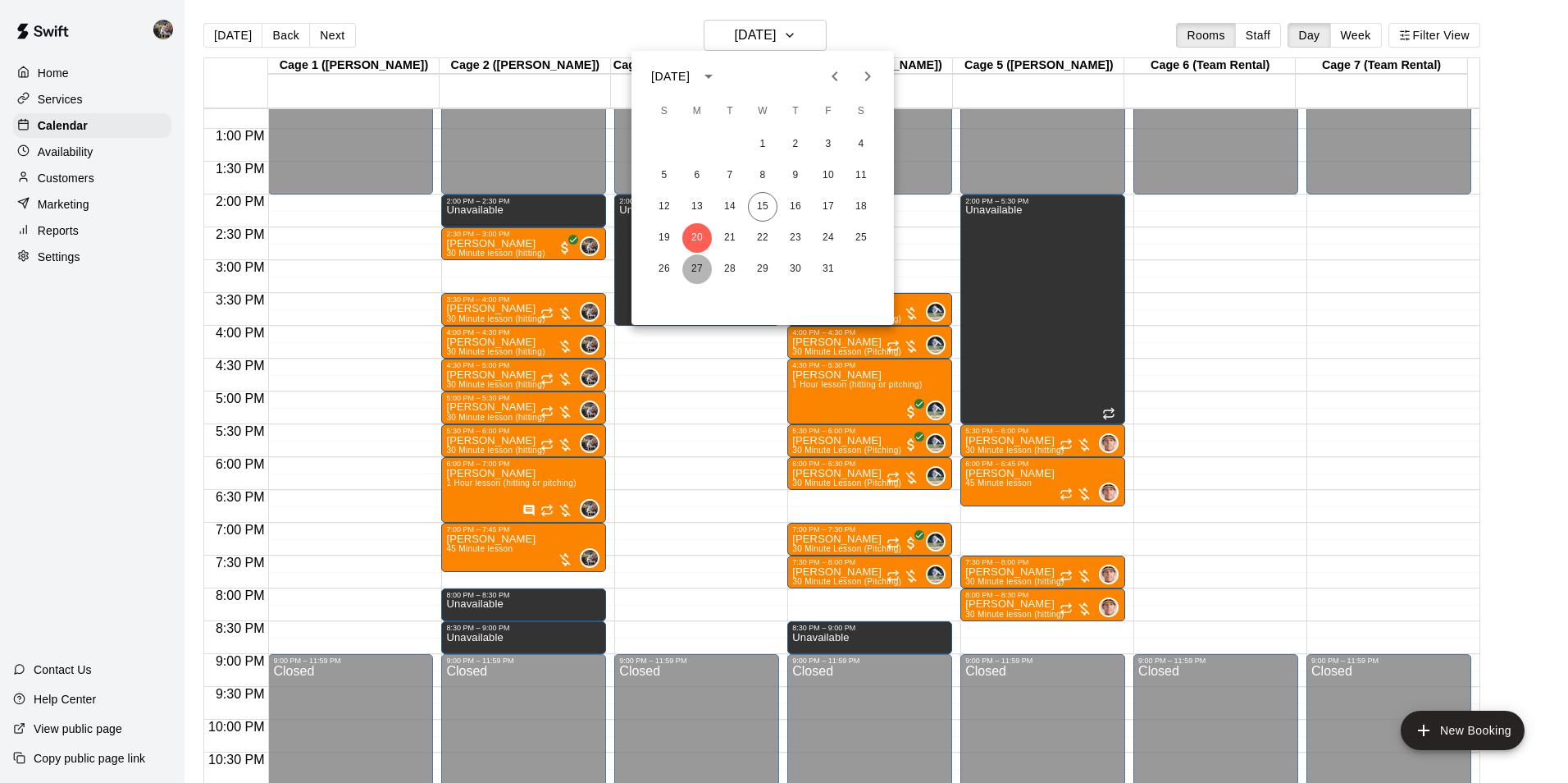
click at [694, 268] on button "27" at bounding box center [697, 269] width 30 height 30
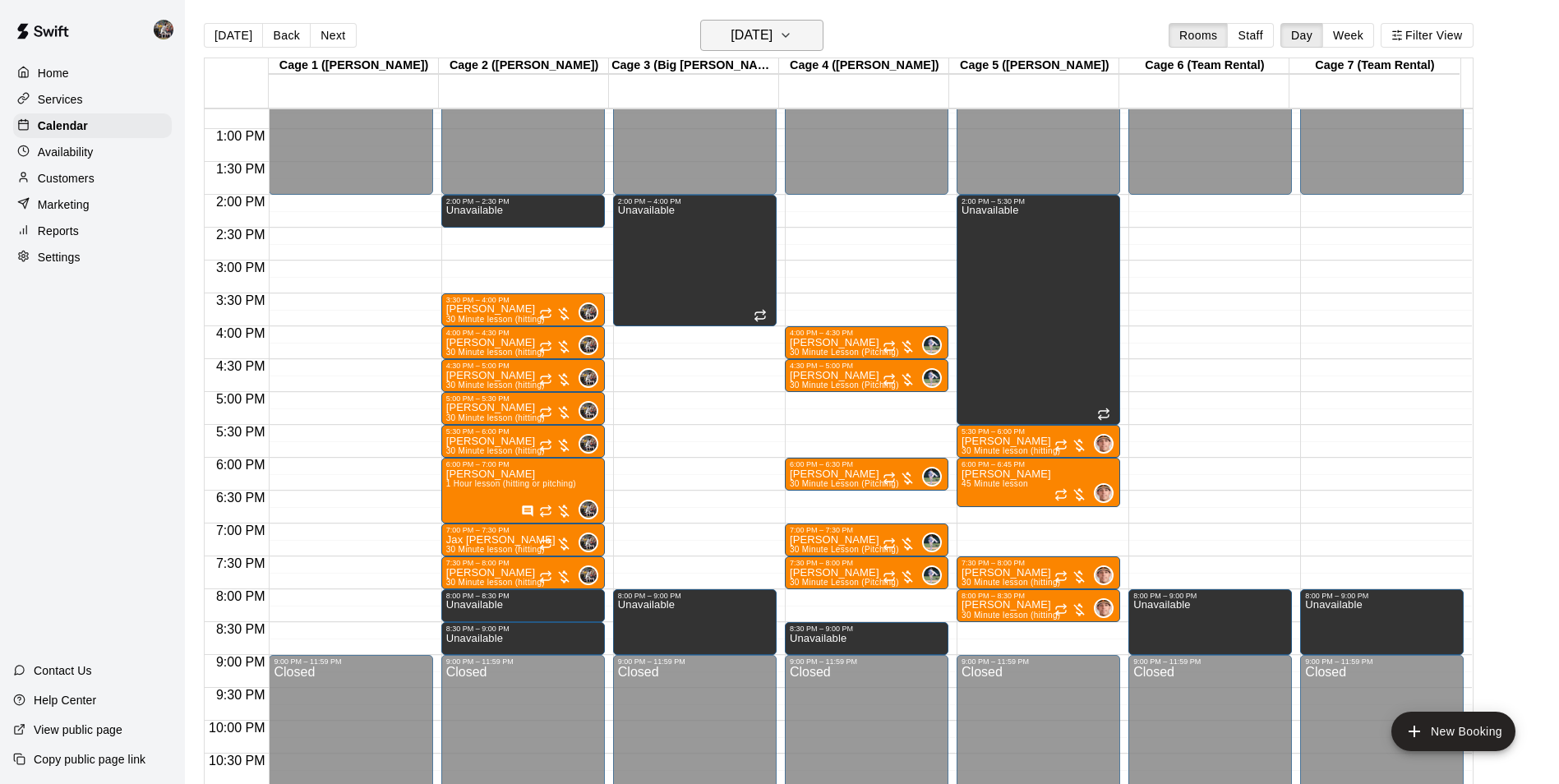
click at [743, 30] on h6 "[DATE]" at bounding box center [752, 35] width 42 height 23
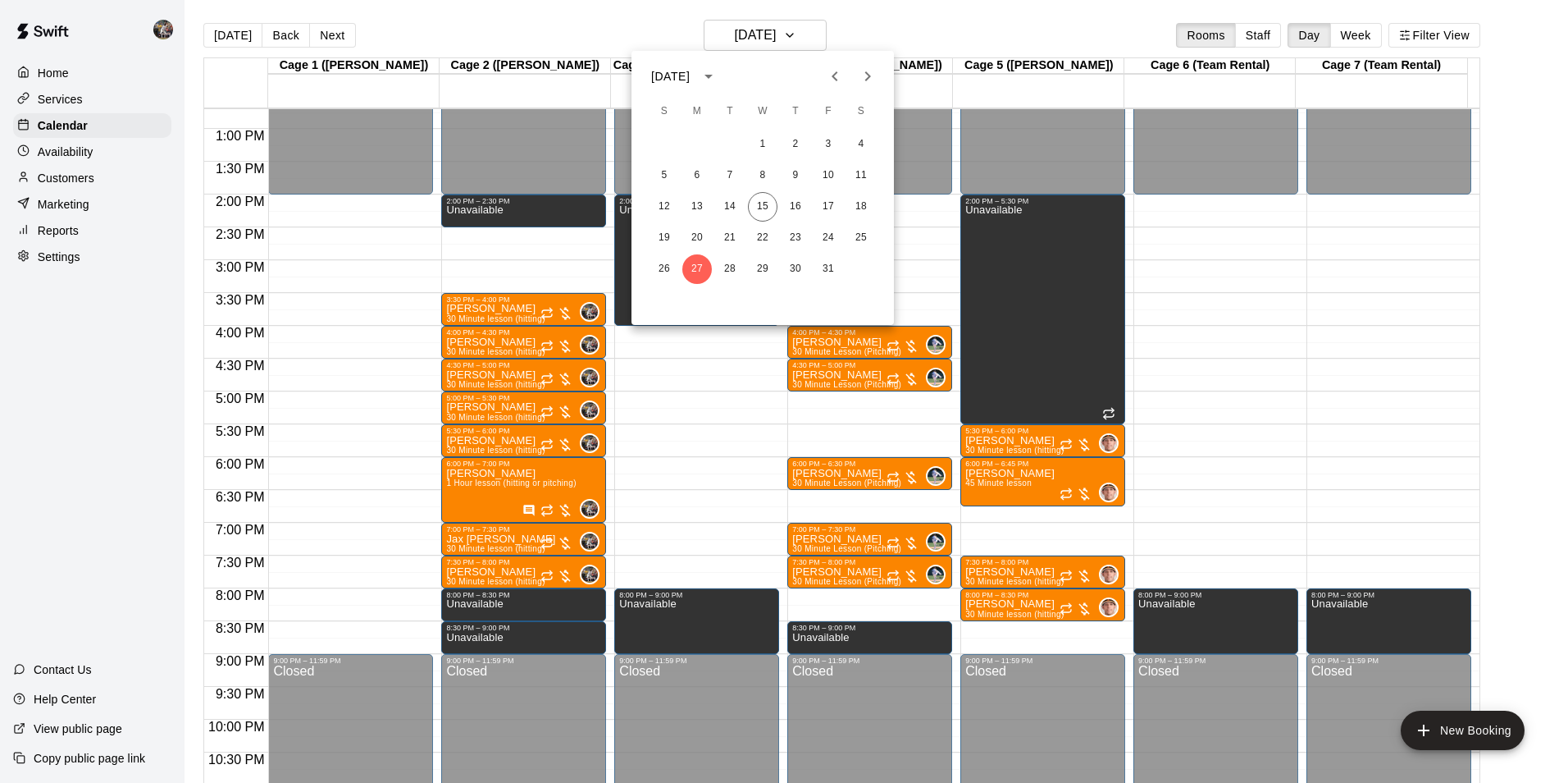
click at [866, 79] on icon "Next month" at bounding box center [867, 76] width 20 height 20
click at [698, 174] on button "3" at bounding box center [697, 176] width 30 height 30
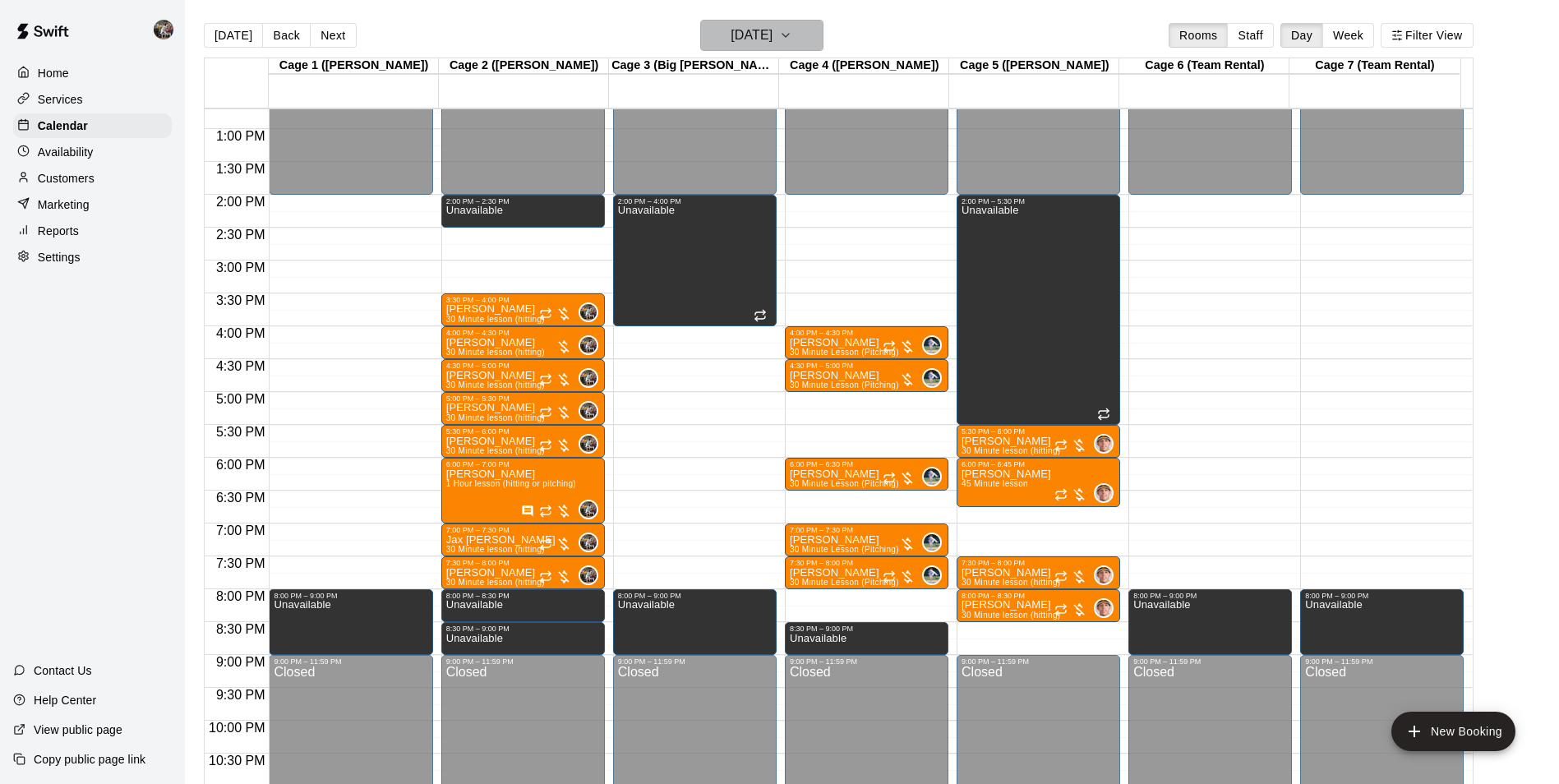
click at [741, 32] on h6 "[DATE]" at bounding box center [752, 35] width 42 height 23
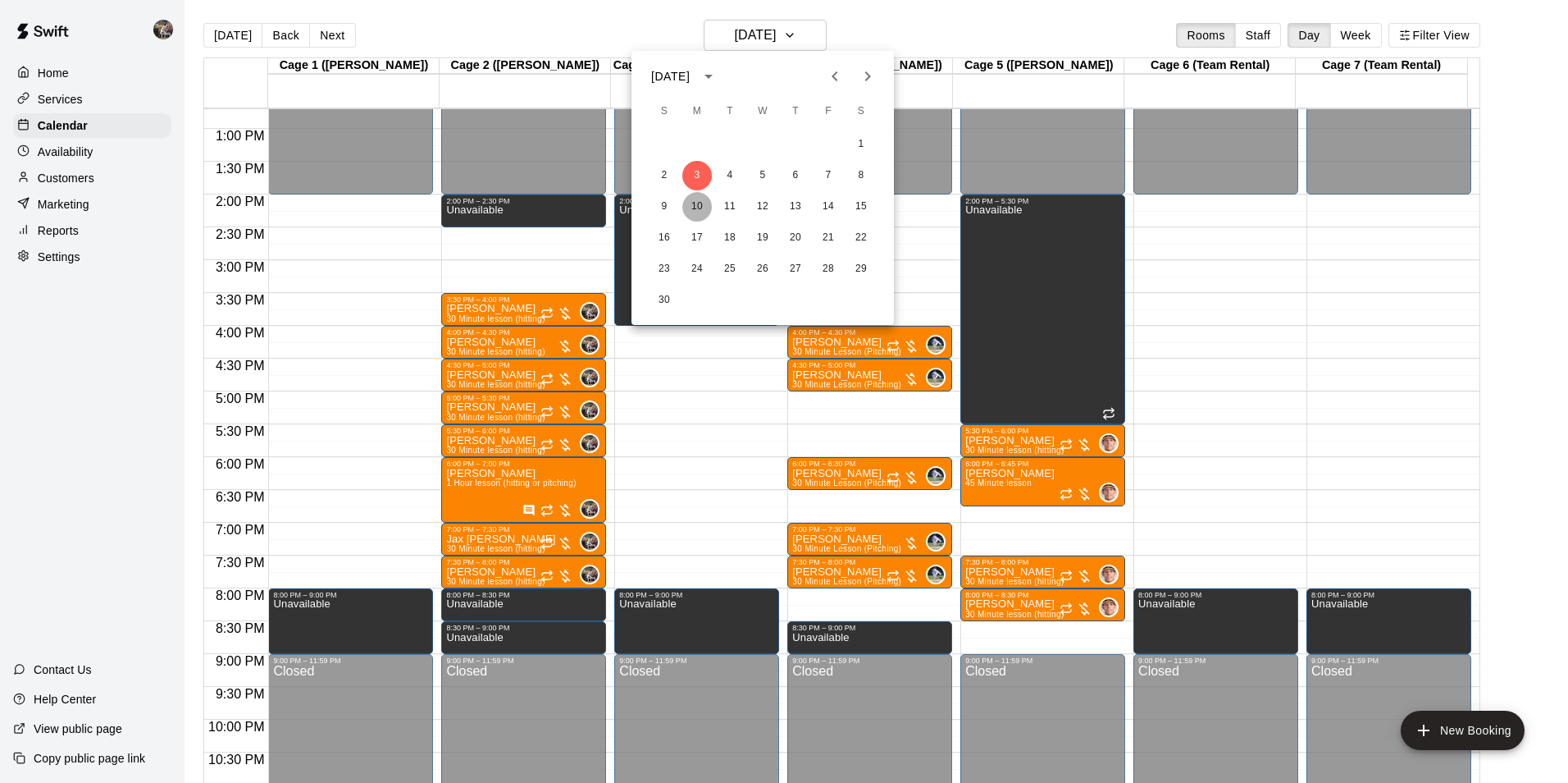
click at [698, 204] on button "10" at bounding box center [697, 207] width 30 height 30
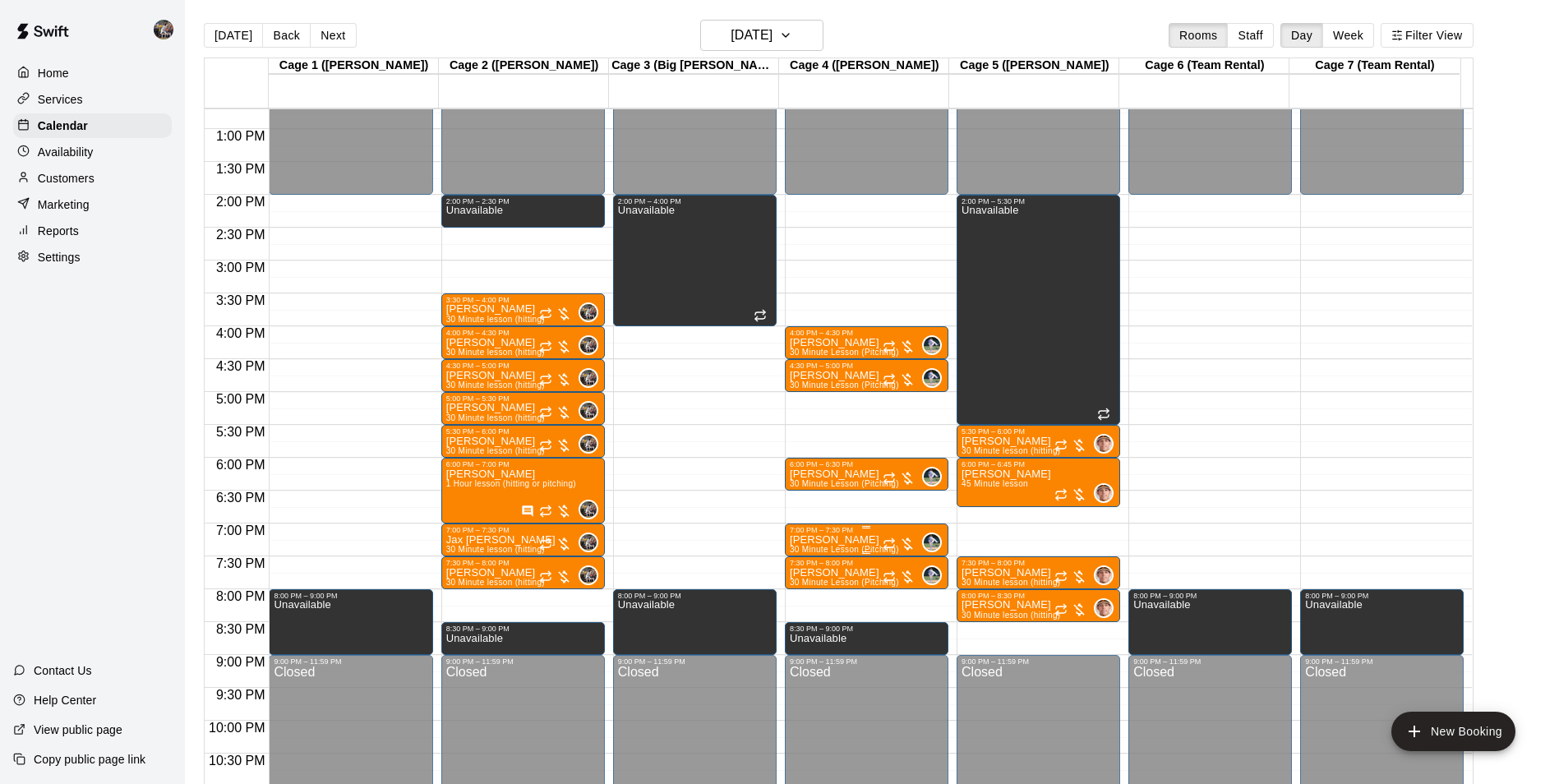
click at [825, 539] on p "[PERSON_NAME]" at bounding box center [845, 539] width 109 height 0
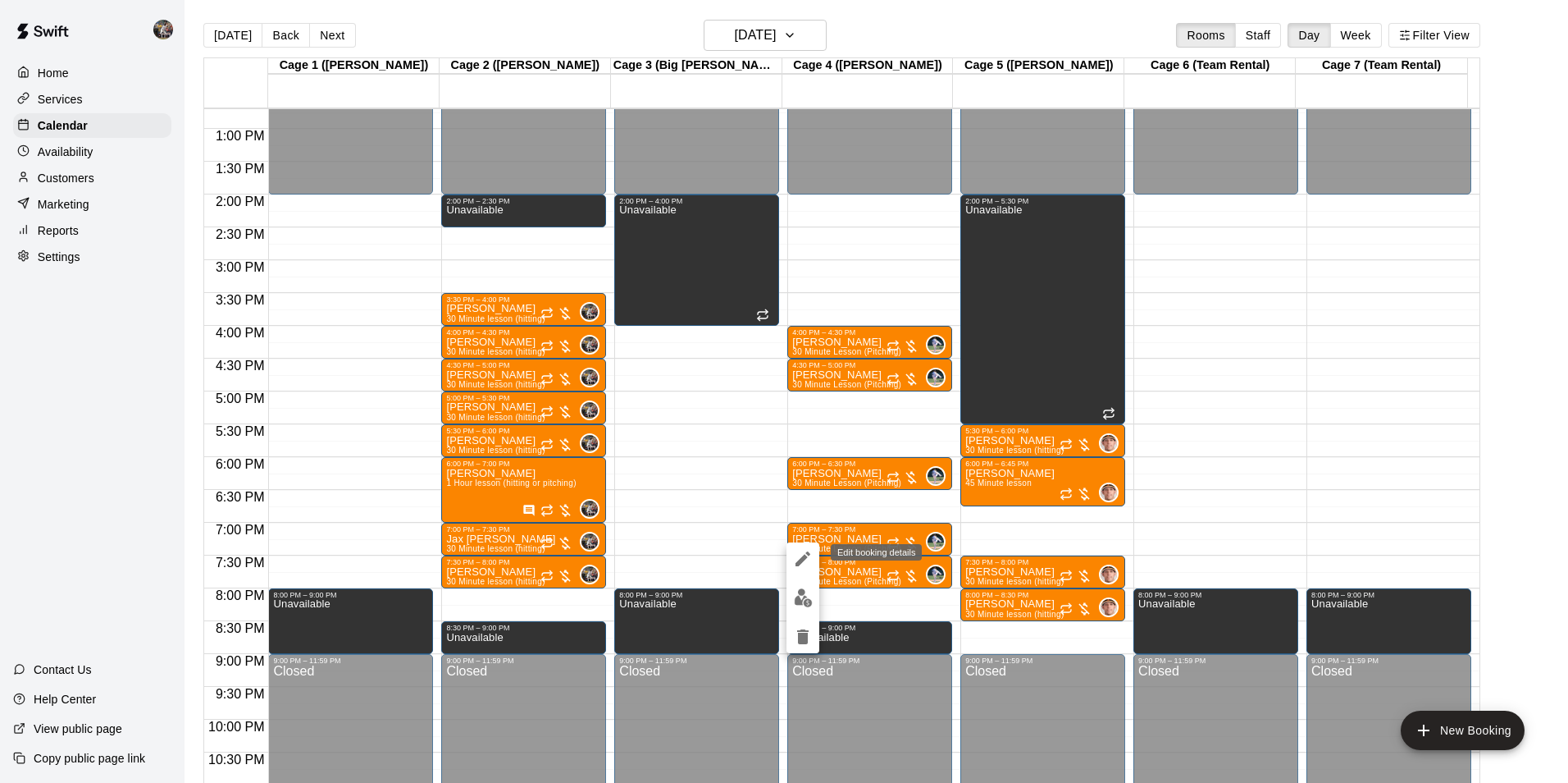
click at [808, 555] on icon "edit" at bounding box center [802, 559] width 15 height 15
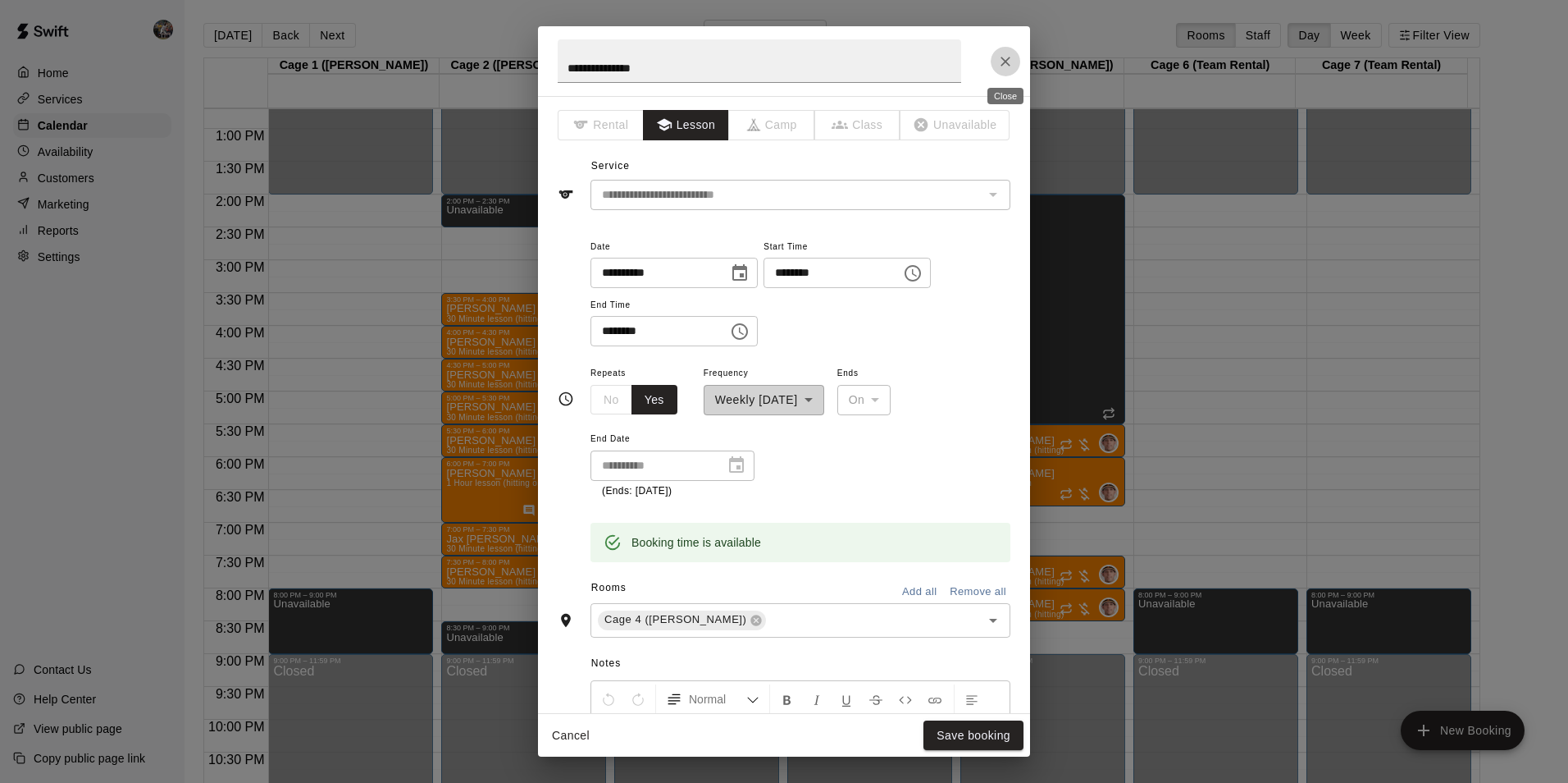
click at [1007, 60] on icon "Close" at bounding box center [1005, 61] width 10 height 10
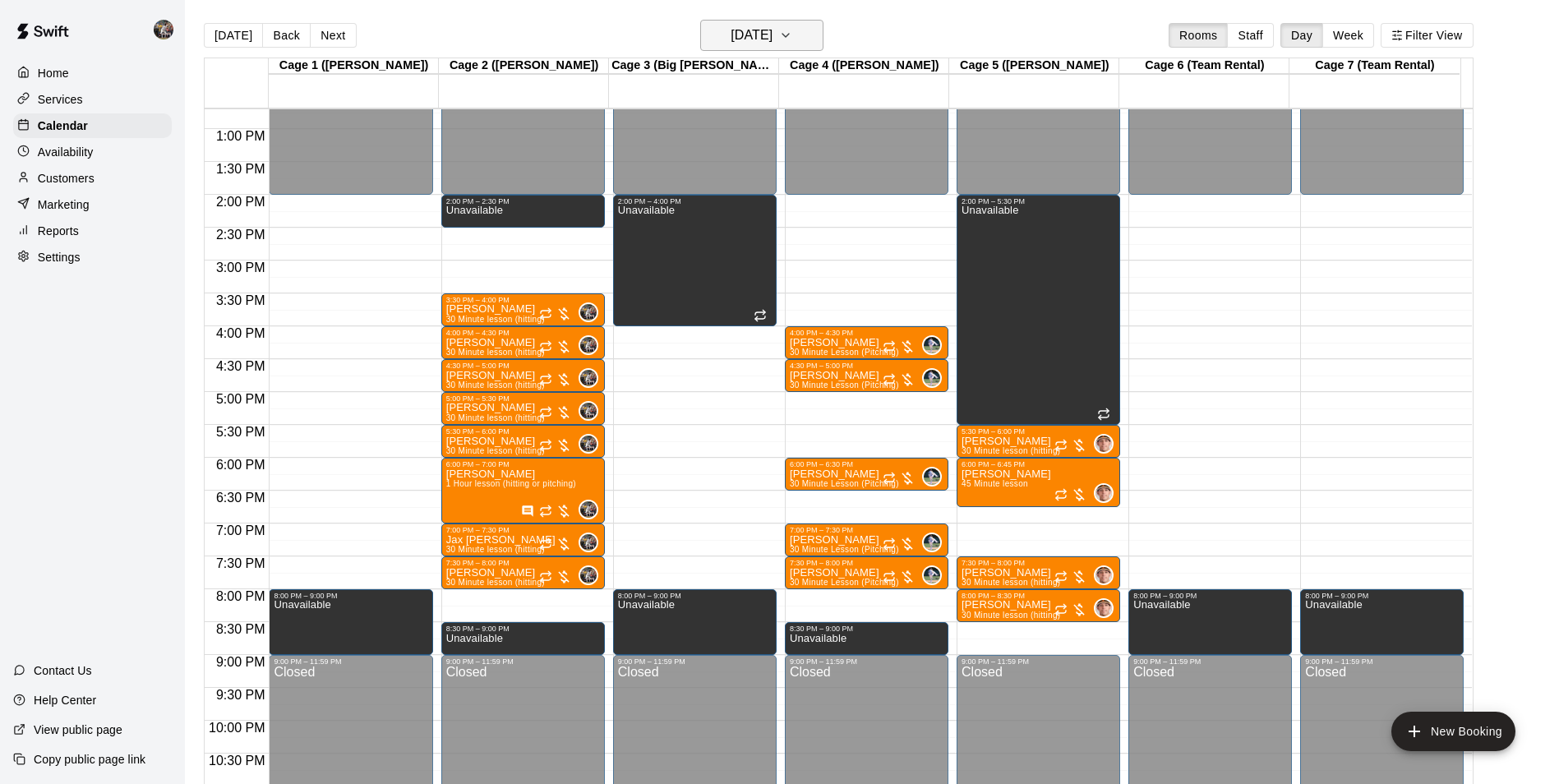
click at [749, 34] on h6 "[DATE]" at bounding box center [752, 35] width 42 height 23
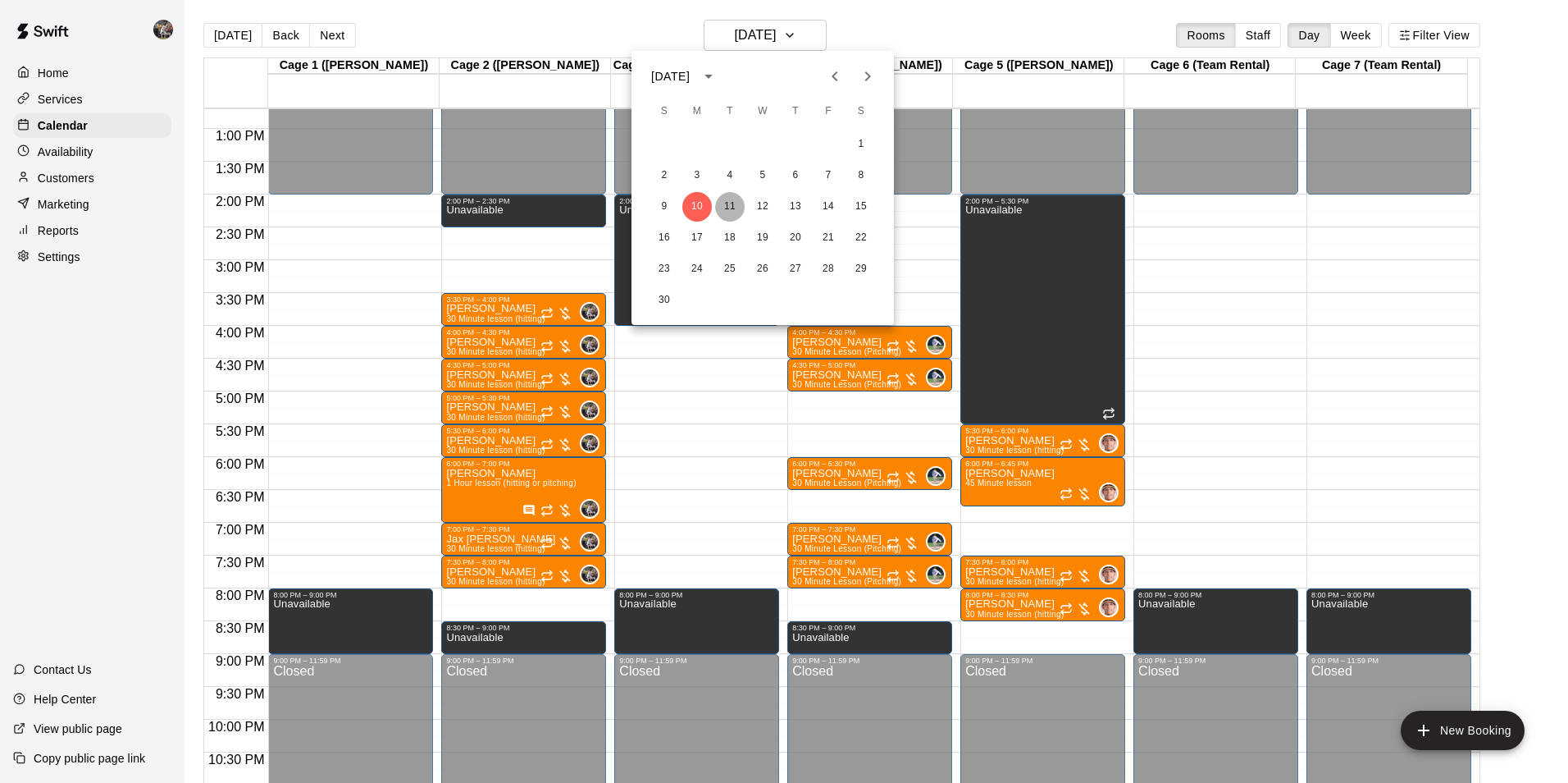
click at [724, 200] on button "11" at bounding box center [730, 207] width 30 height 30
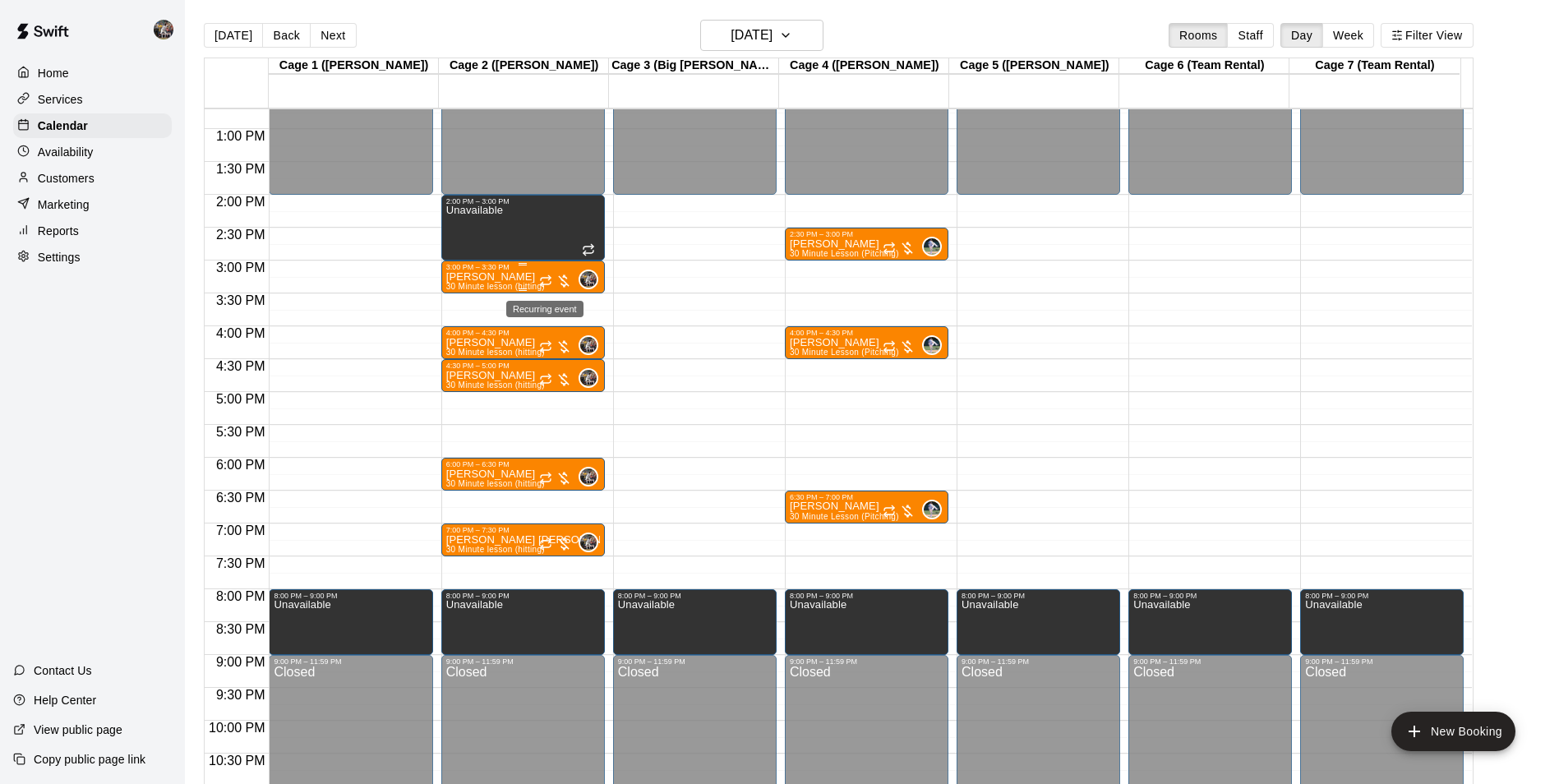
click at [545, 282] on icon "Recurring event" at bounding box center [545, 280] width 13 height 13
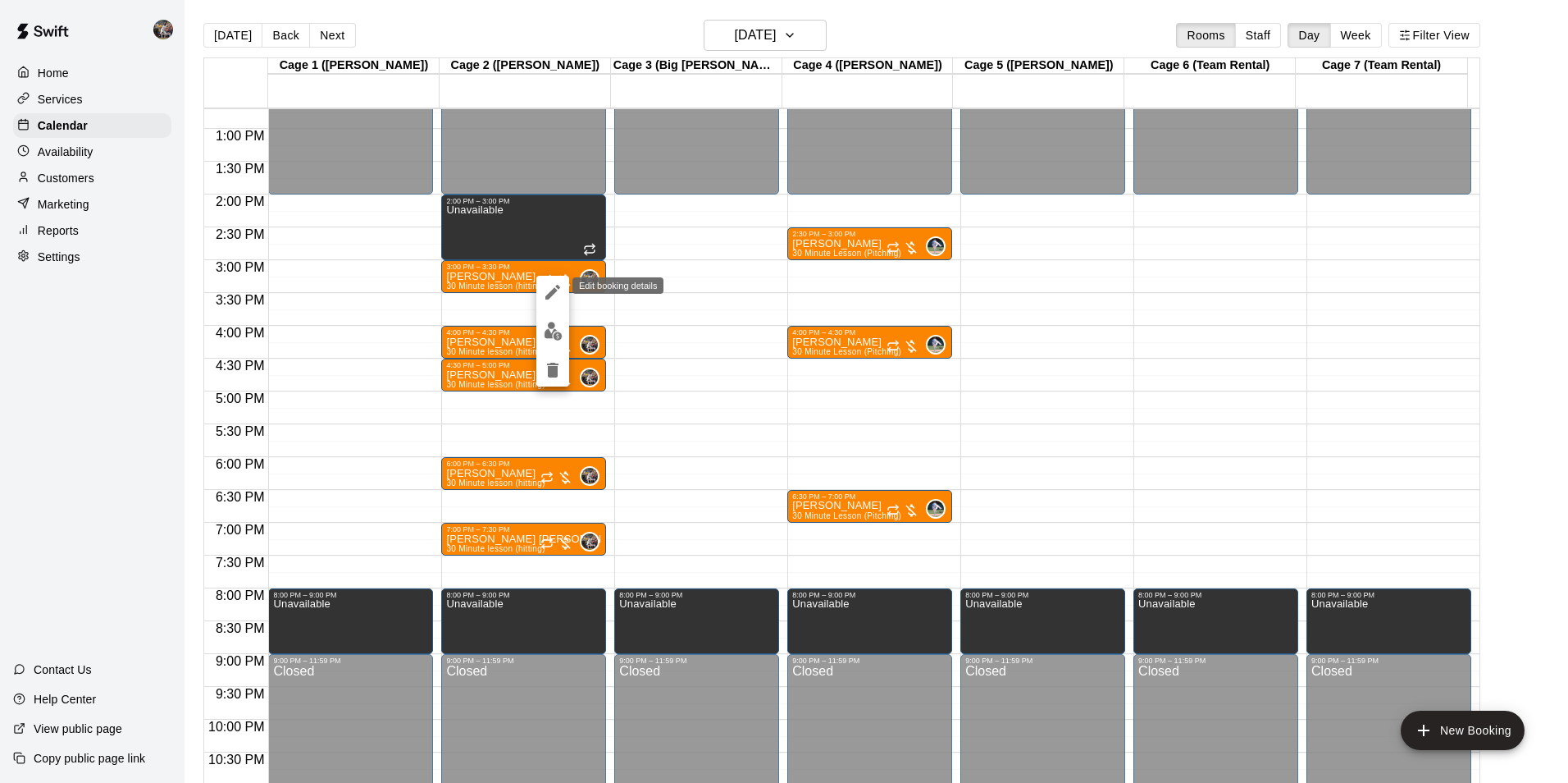
click at [548, 297] on icon "edit" at bounding box center [552, 292] width 15 height 15
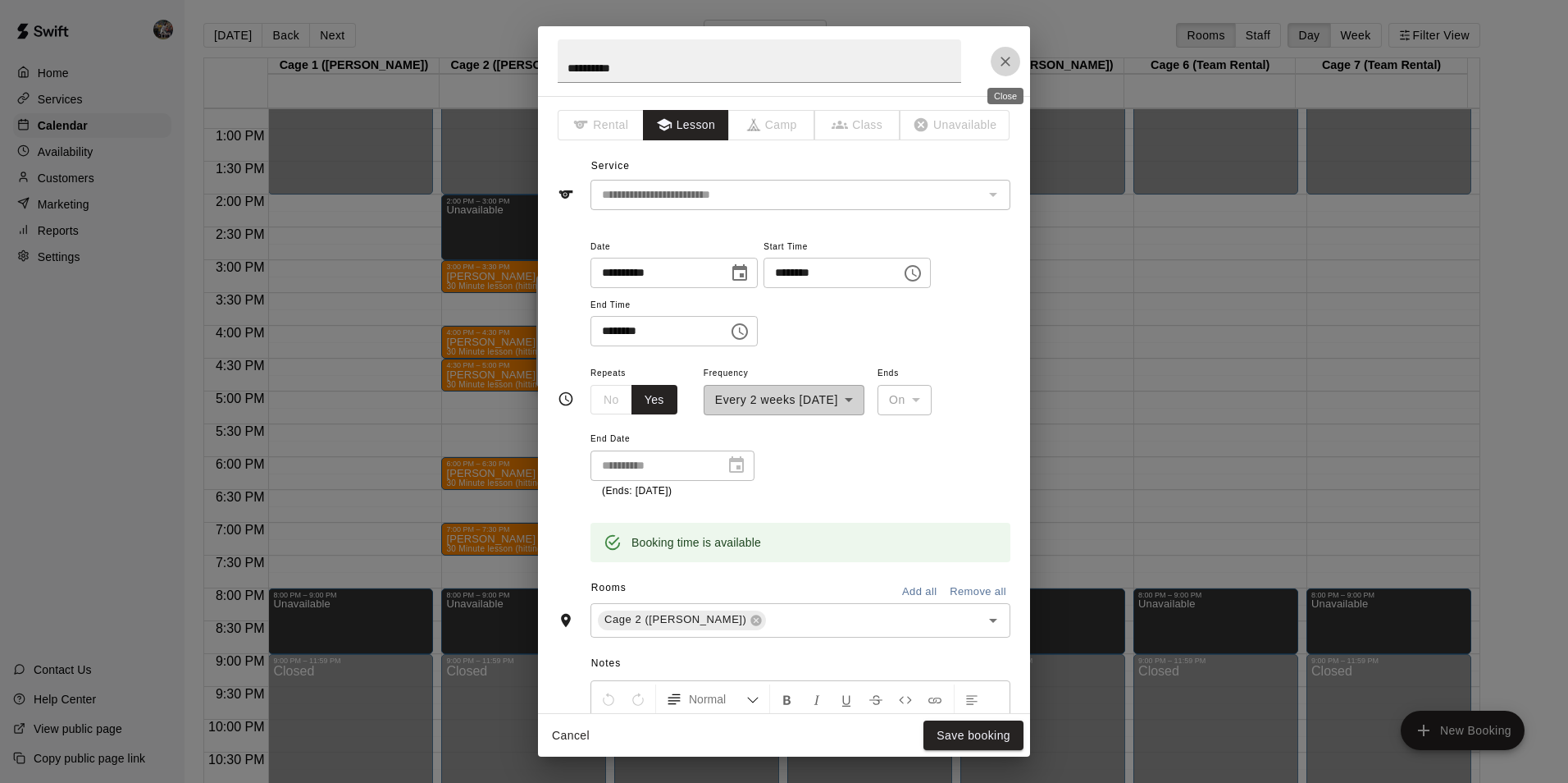
click at [1006, 56] on icon "Close" at bounding box center [1005, 61] width 17 height 17
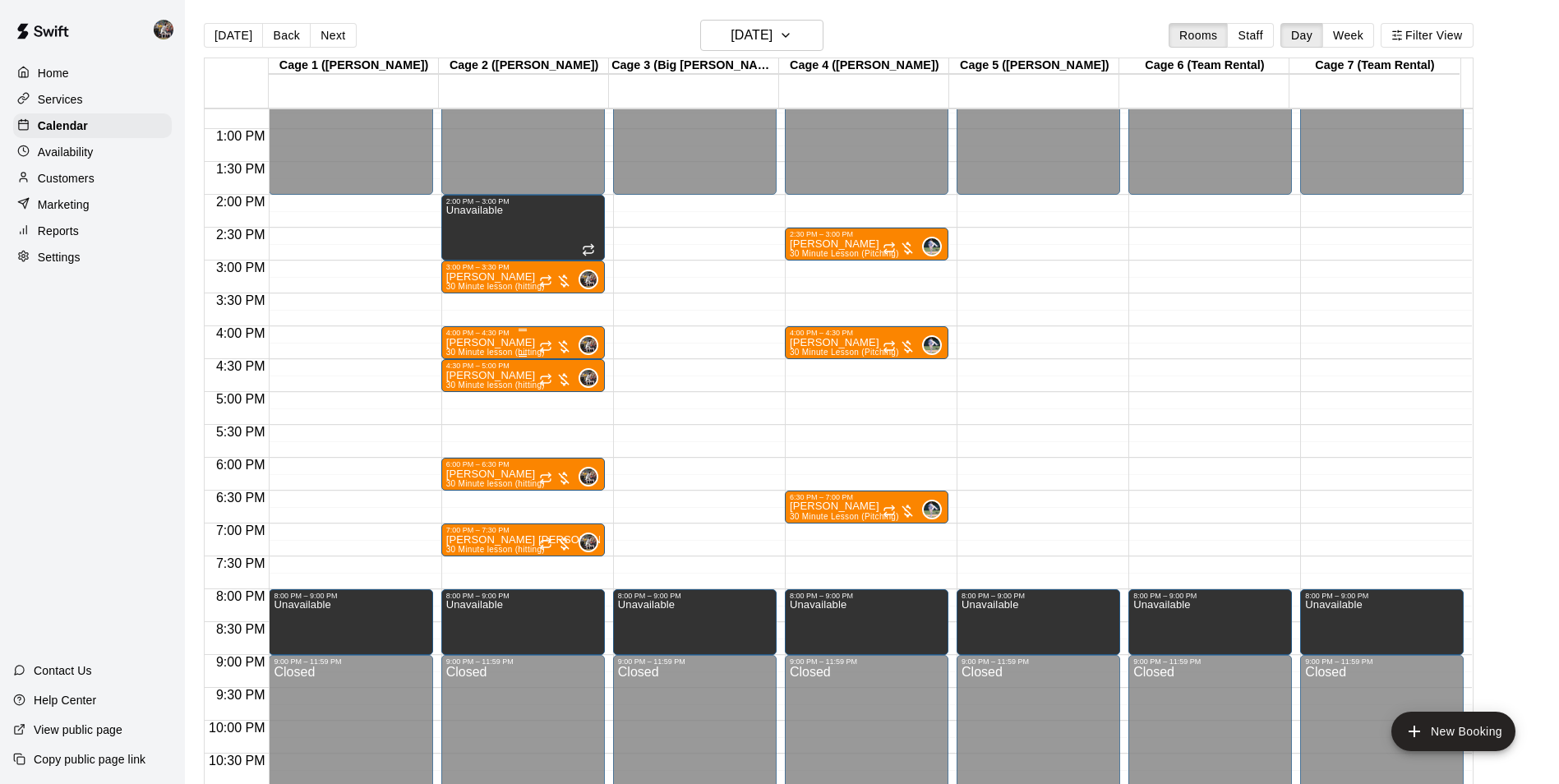
click at [504, 343] on p "[PERSON_NAME]" at bounding box center [496, 343] width 99 height 0
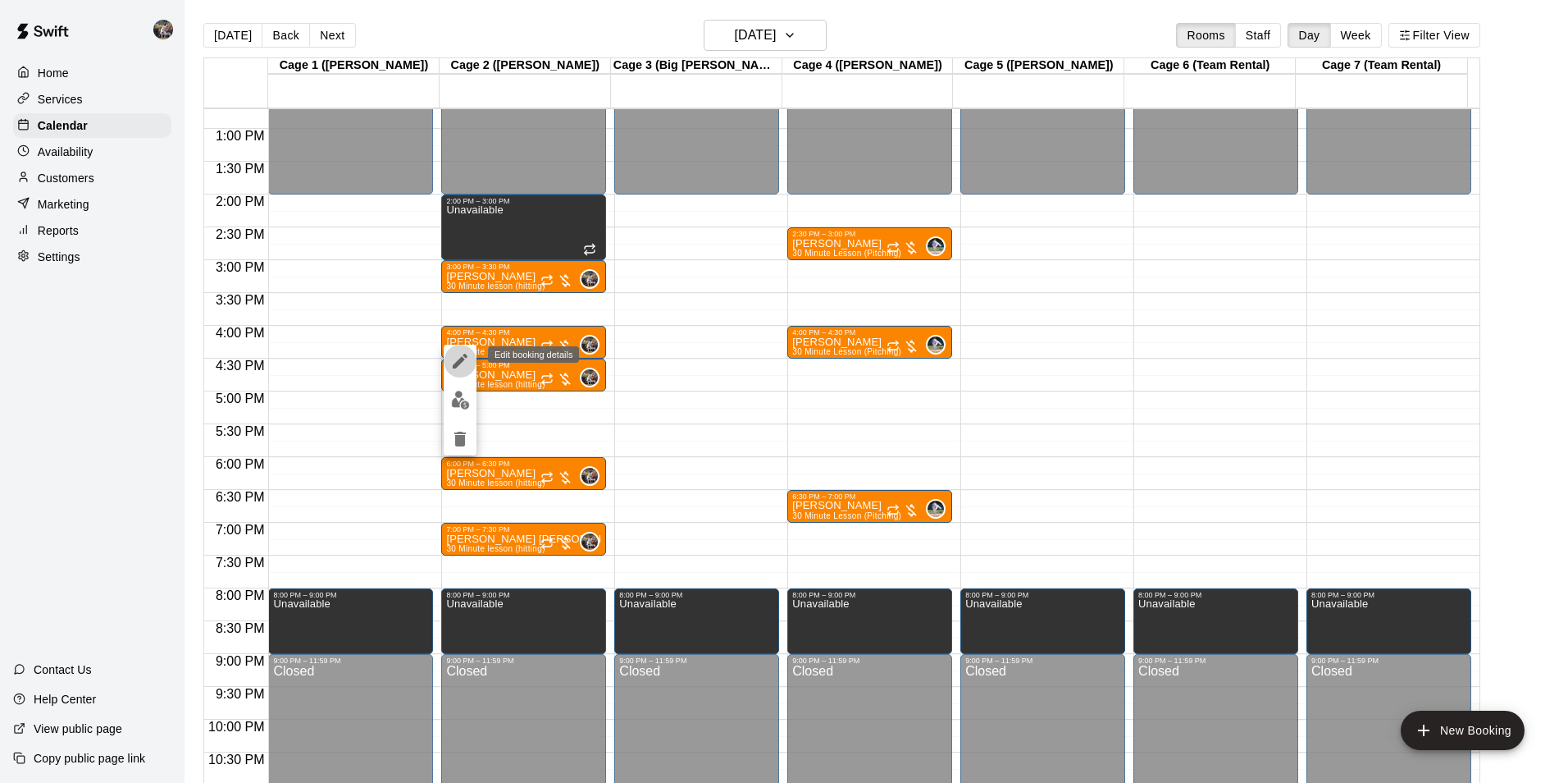
click at [464, 359] on icon "edit" at bounding box center [459, 361] width 15 height 15
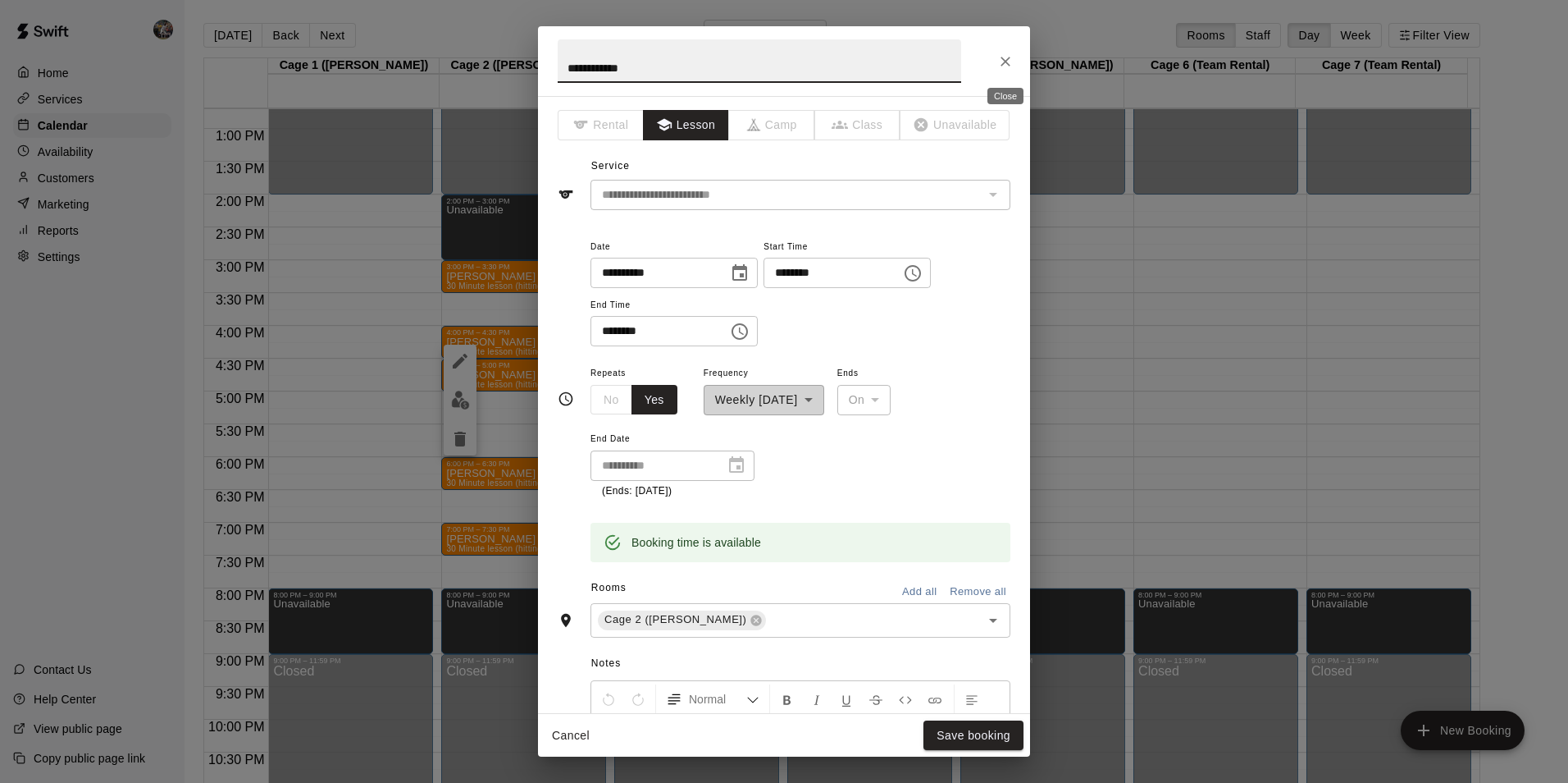
click at [1008, 53] on icon "Close" at bounding box center [1005, 61] width 17 height 17
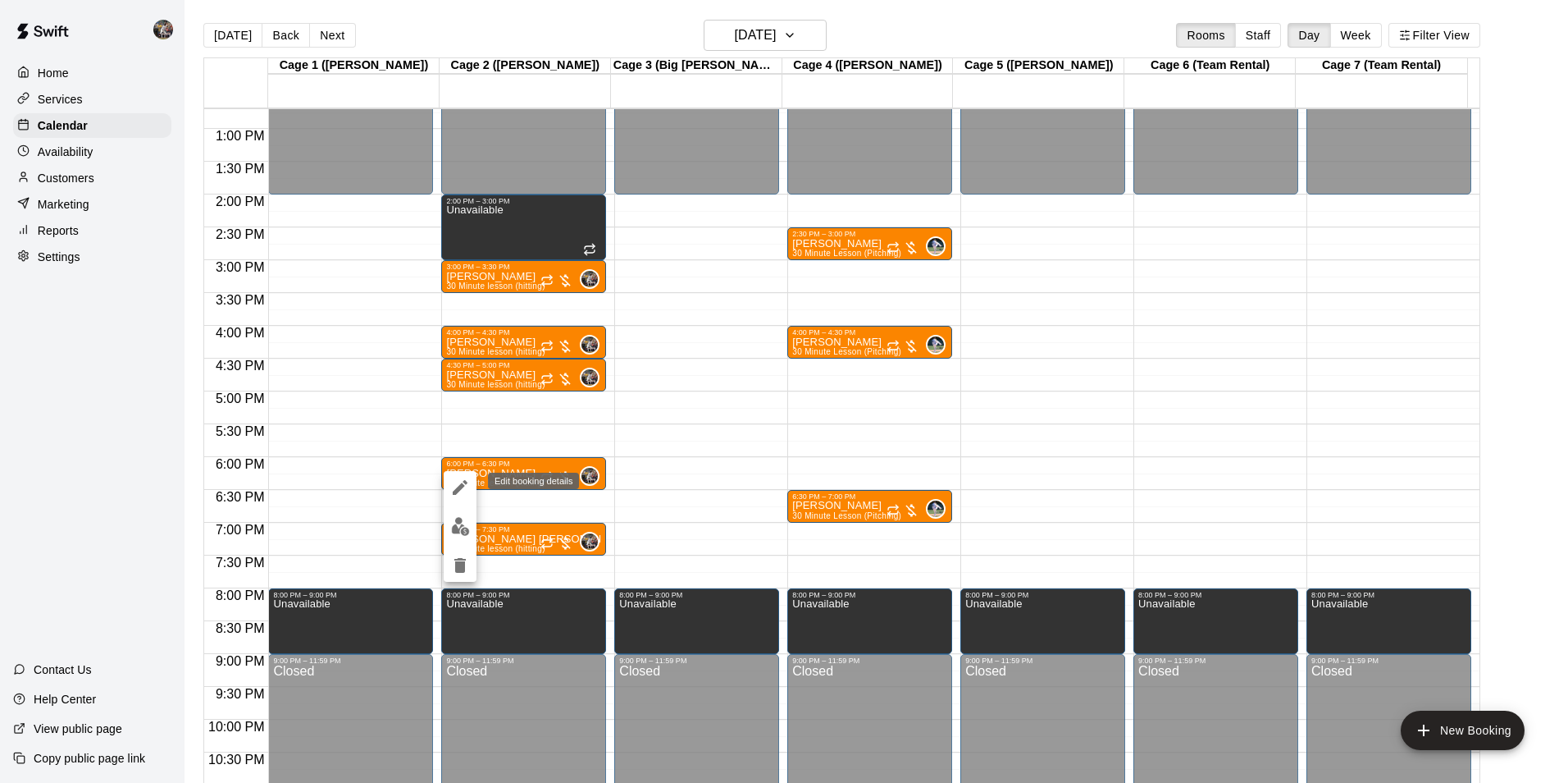
click at [463, 479] on icon "edit" at bounding box center [460, 487] width 20 height 20
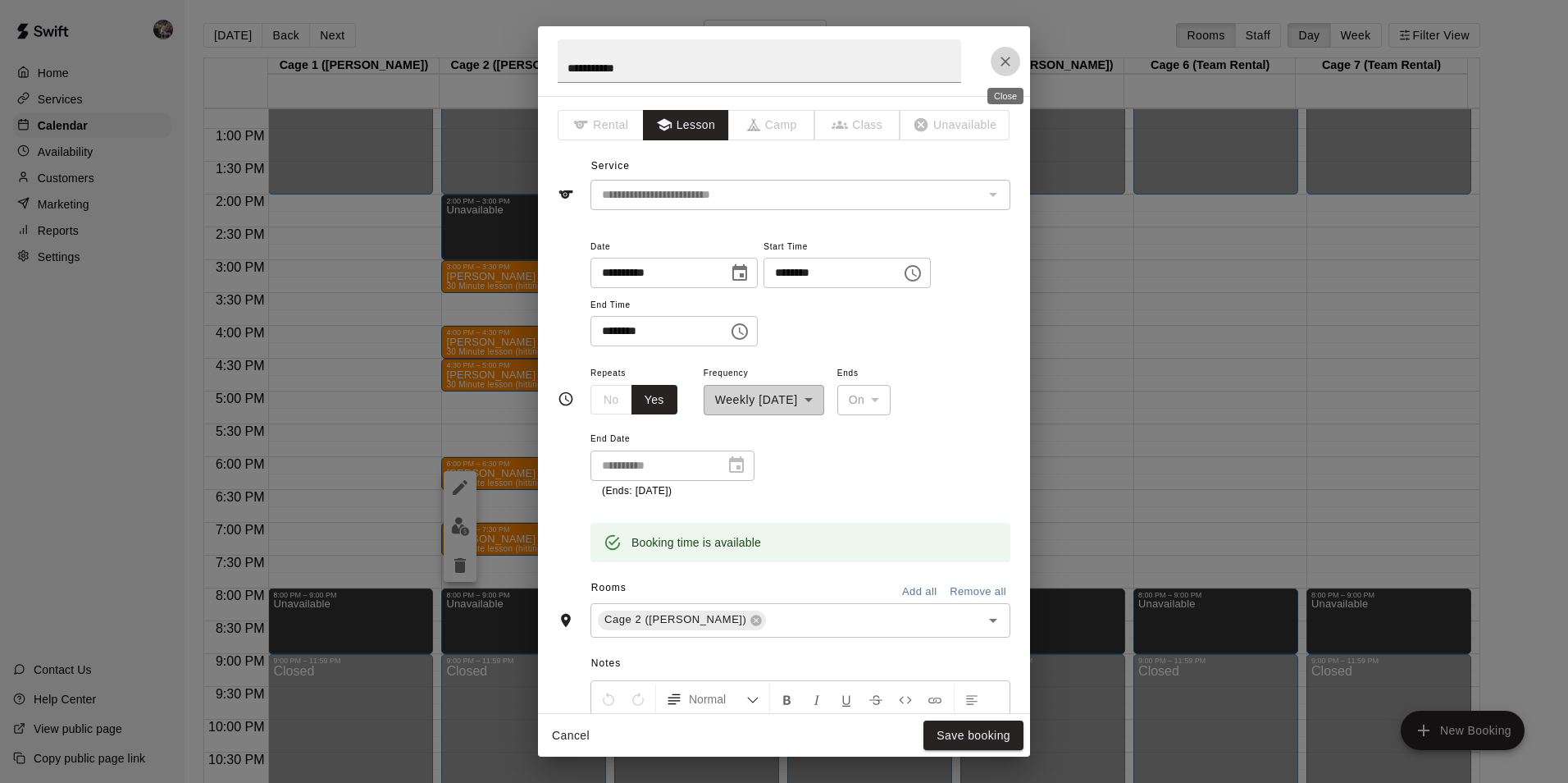
click at [1003, 59] on icon "Close" at bounding box center [1005, 61] width 10 height 10
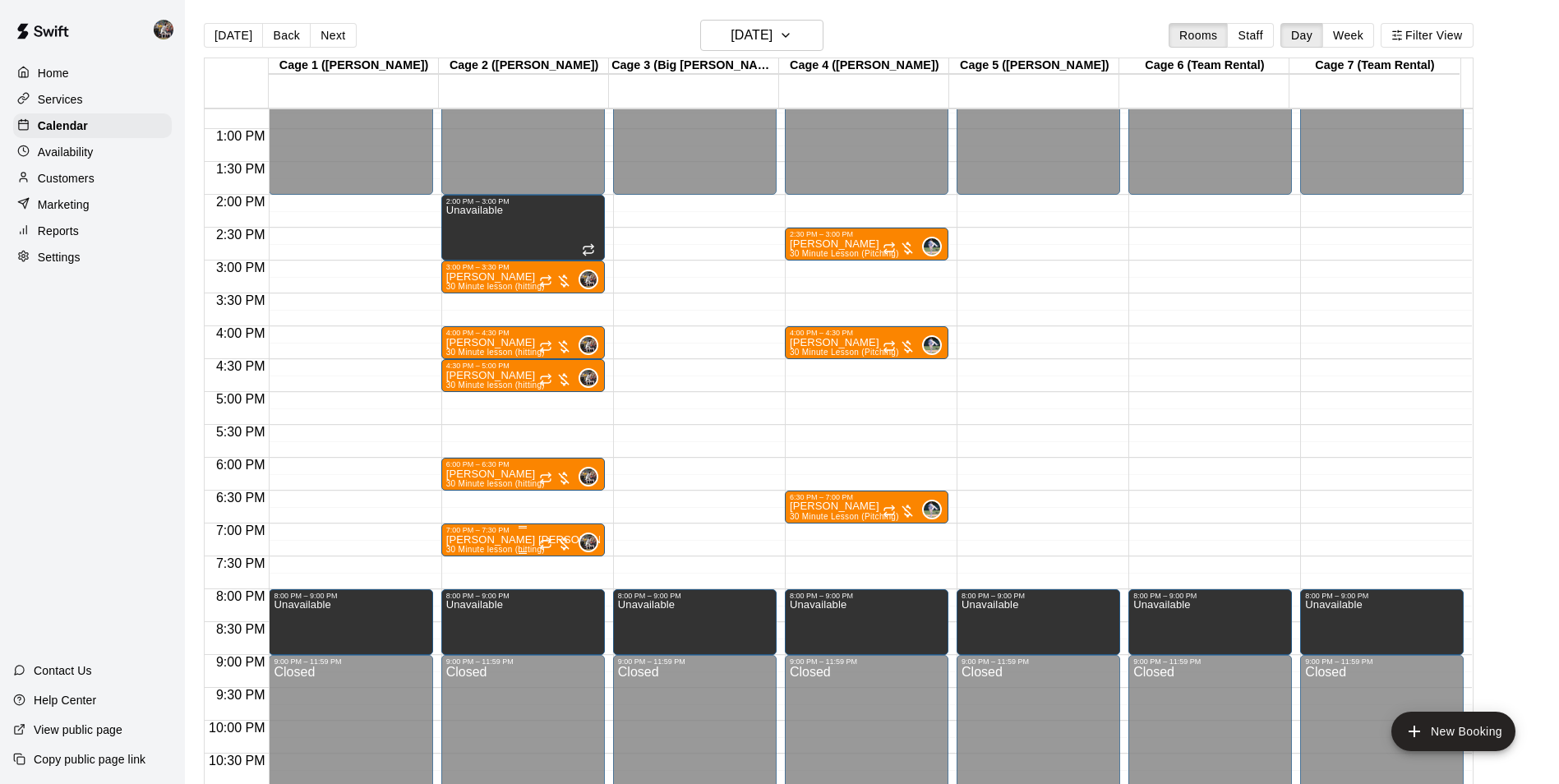
click at [563, 539] on div at bounding box center [555, 543] width 33 height 17
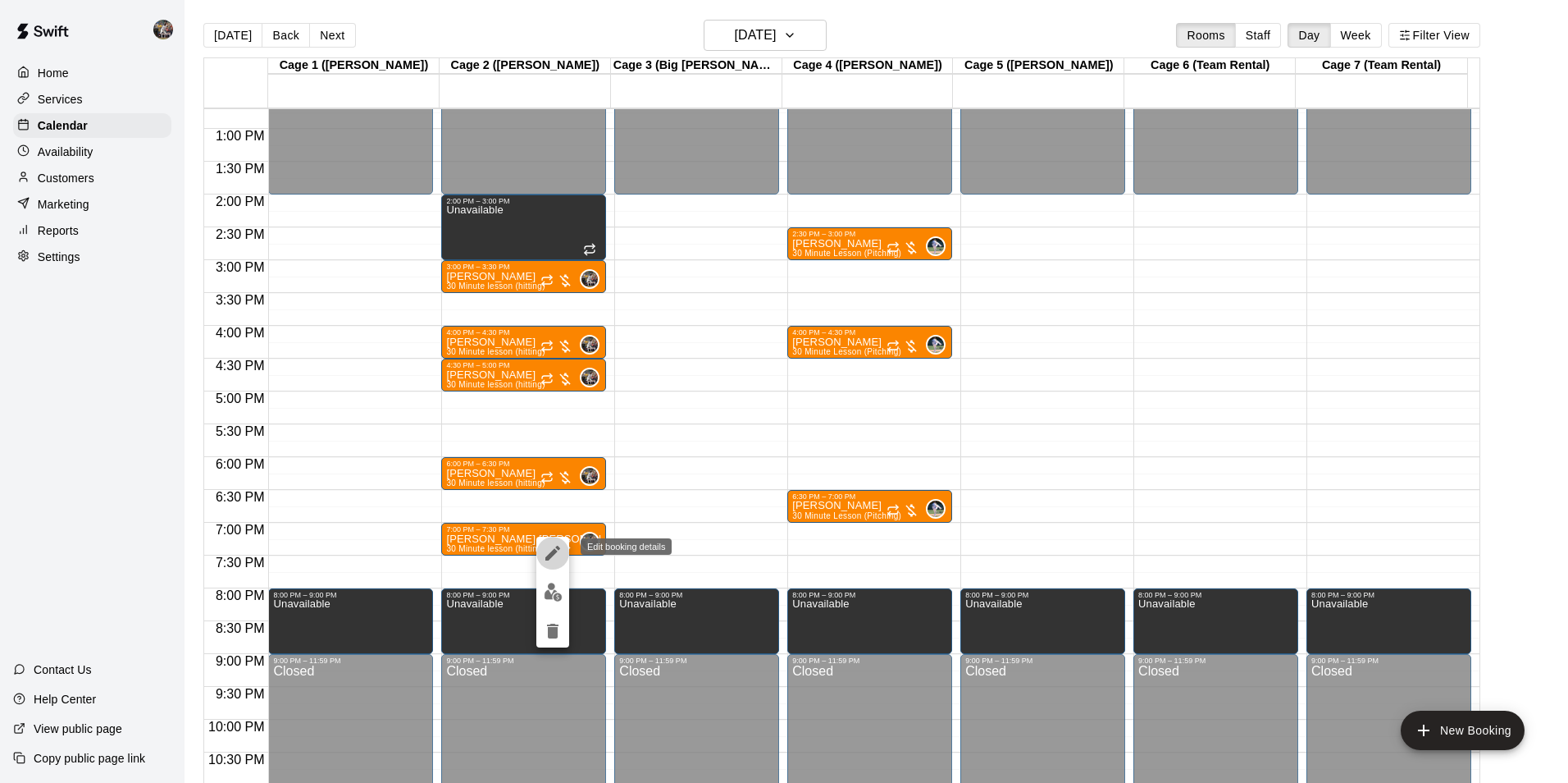
click at [552, 555] on icon "edit" at bounding box center [552, 553] width 15 height 15
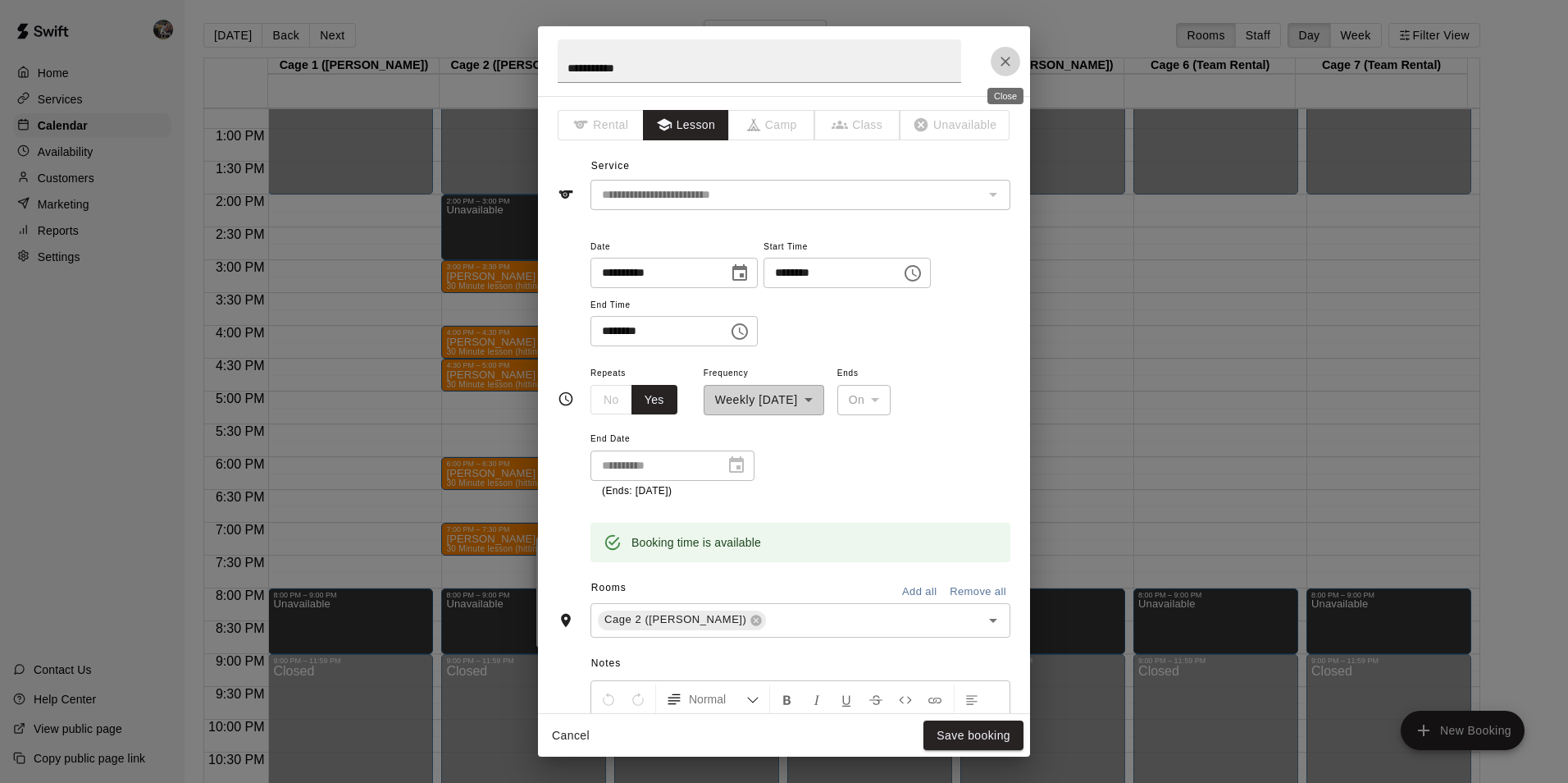
click at [1004, 57] on icon "Close" at bounding box center [1005, 61] width 17 height 17
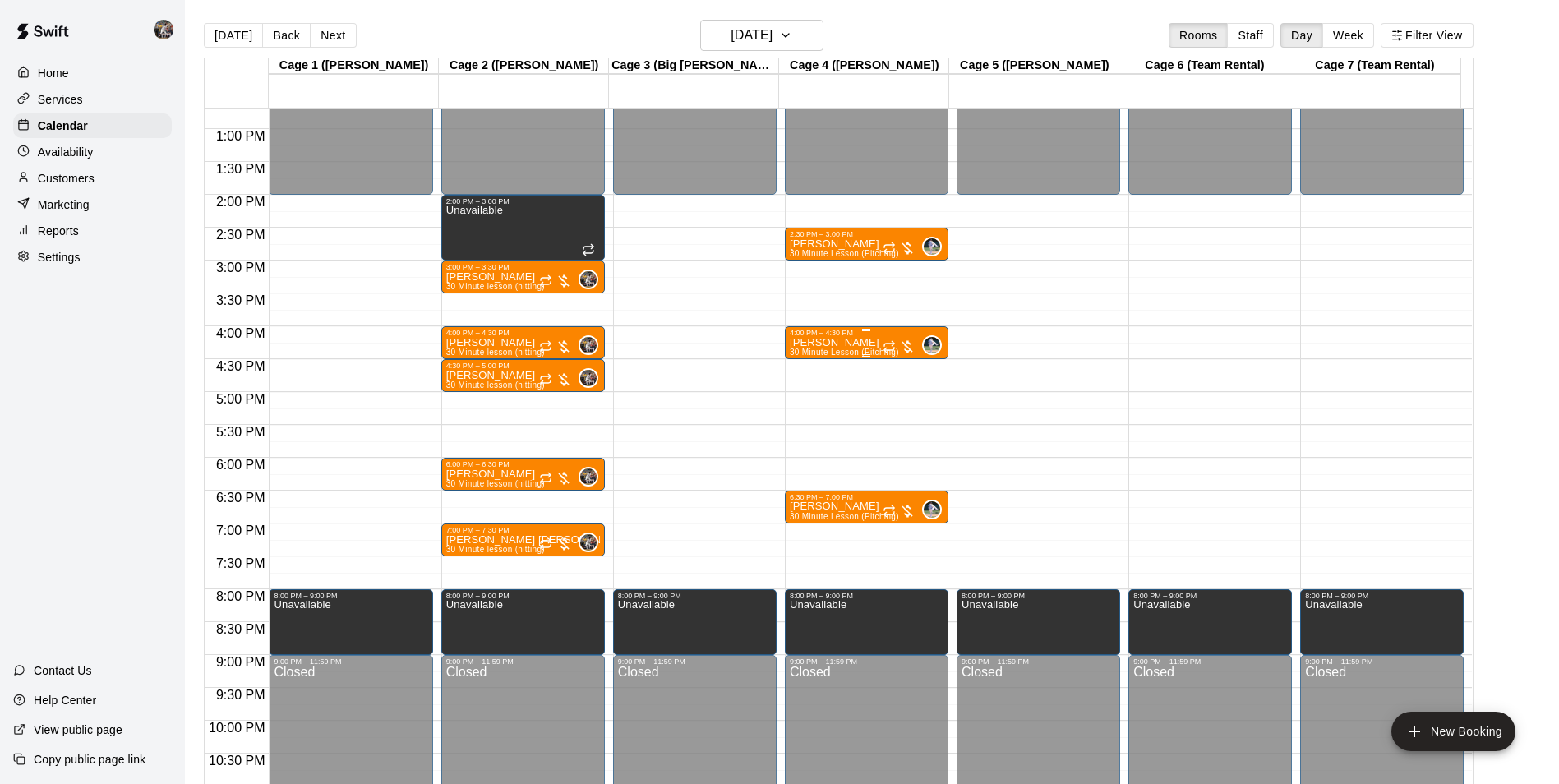
click at [862, 342] on div "[PERSON_NAME] 30 Minute Lesson (Pitching)" at bounding box center [845, 729] width 109 height 784
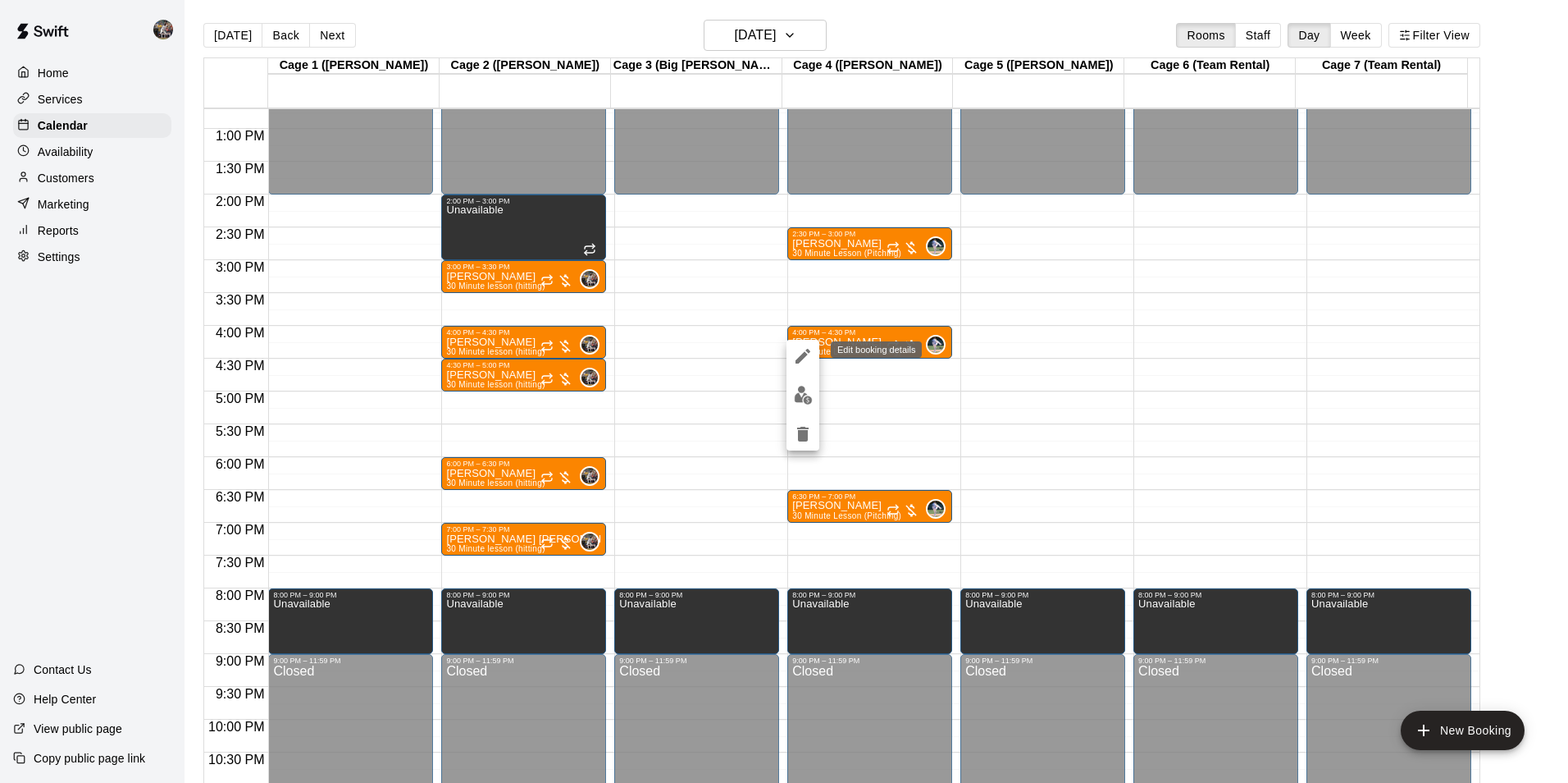
click at [802, 355] on icon "edit" at bounding box center [802, 356] width 15 height 15
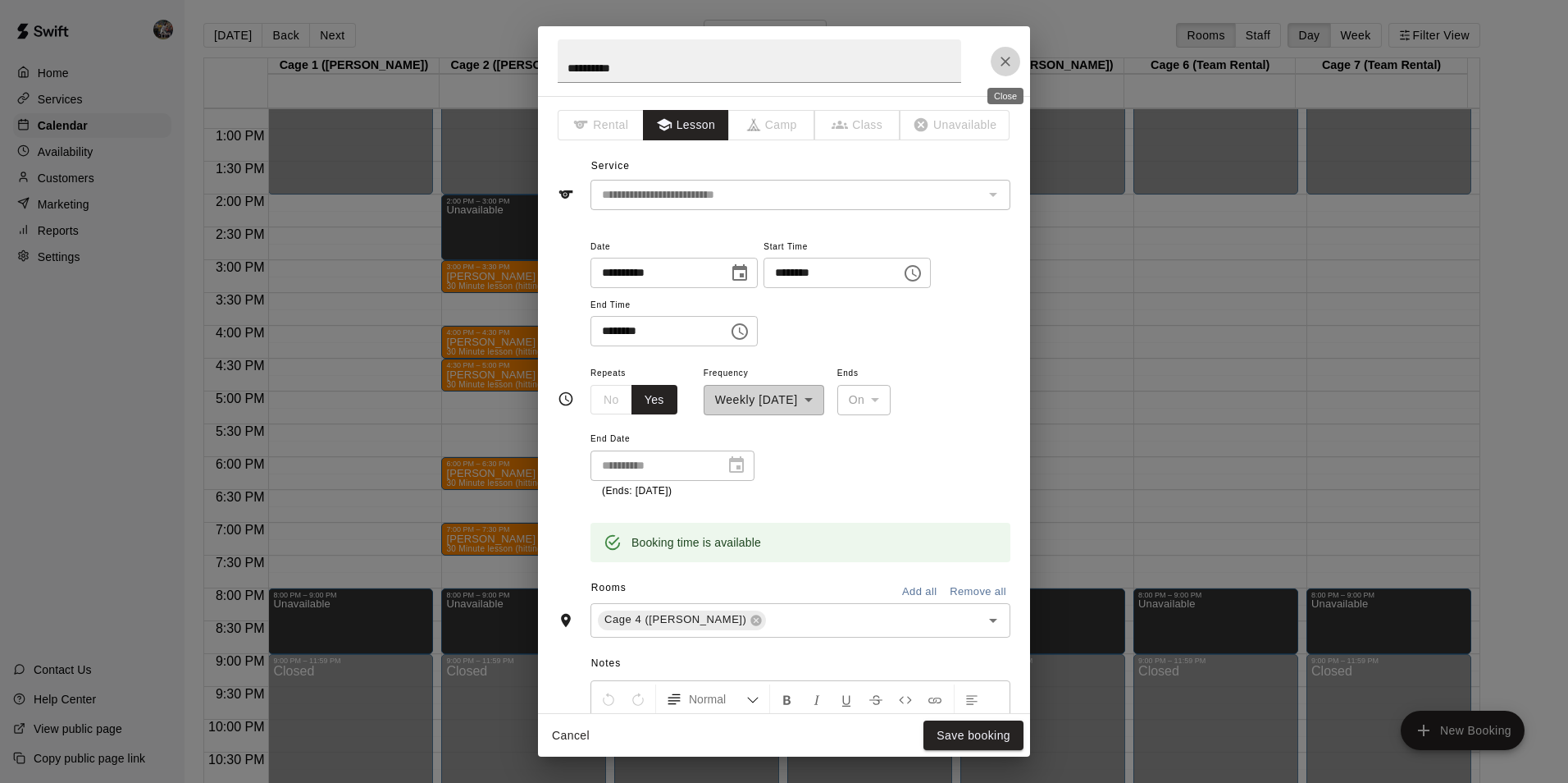
click at [1002, 58] on icon "Close" at bounding box center [1005, 61] width 10 height 10
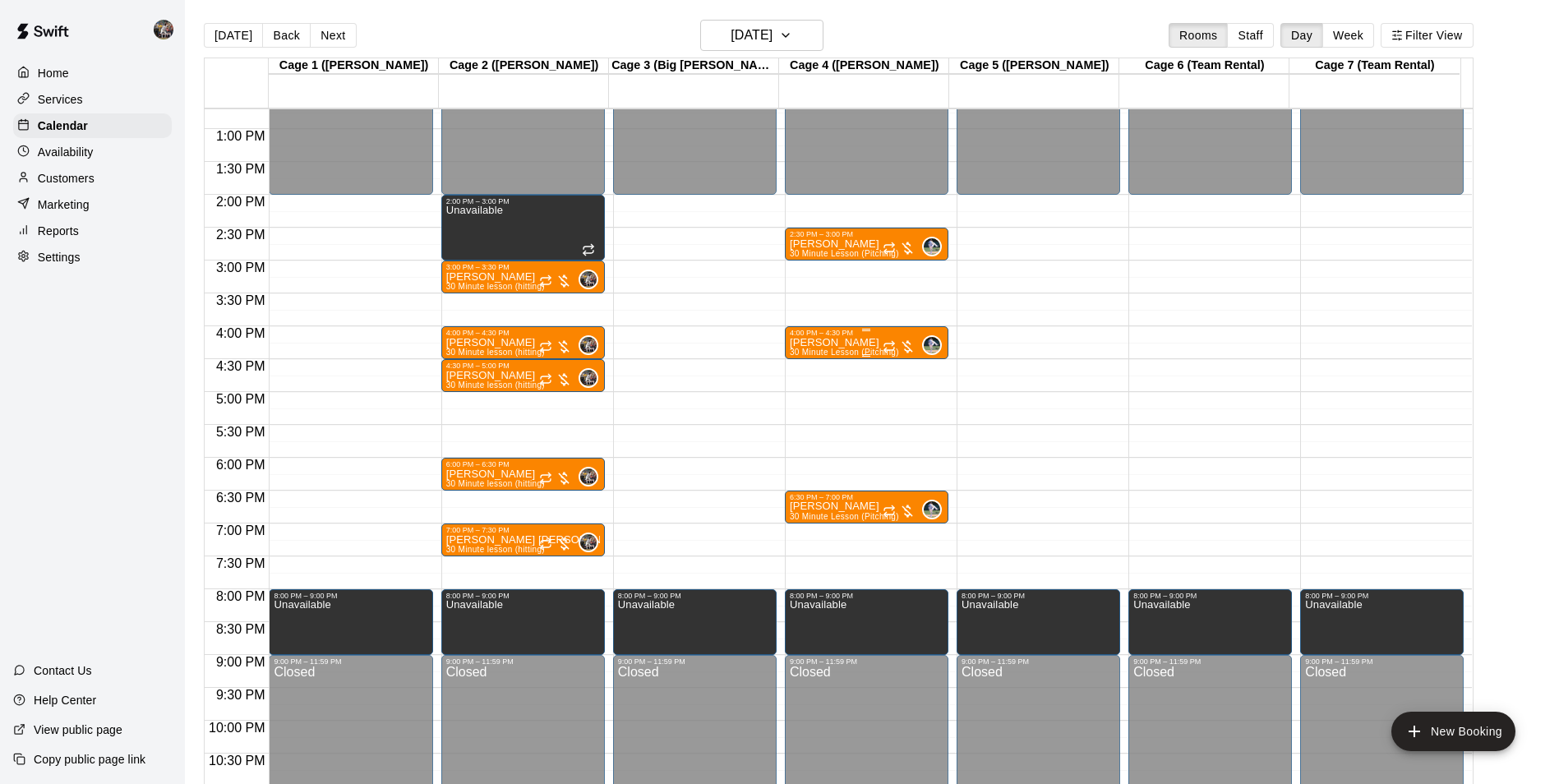
click at [826, 343] on p "[PERSON_NAME]" at bounding box center [845, 343] width 109 height 0
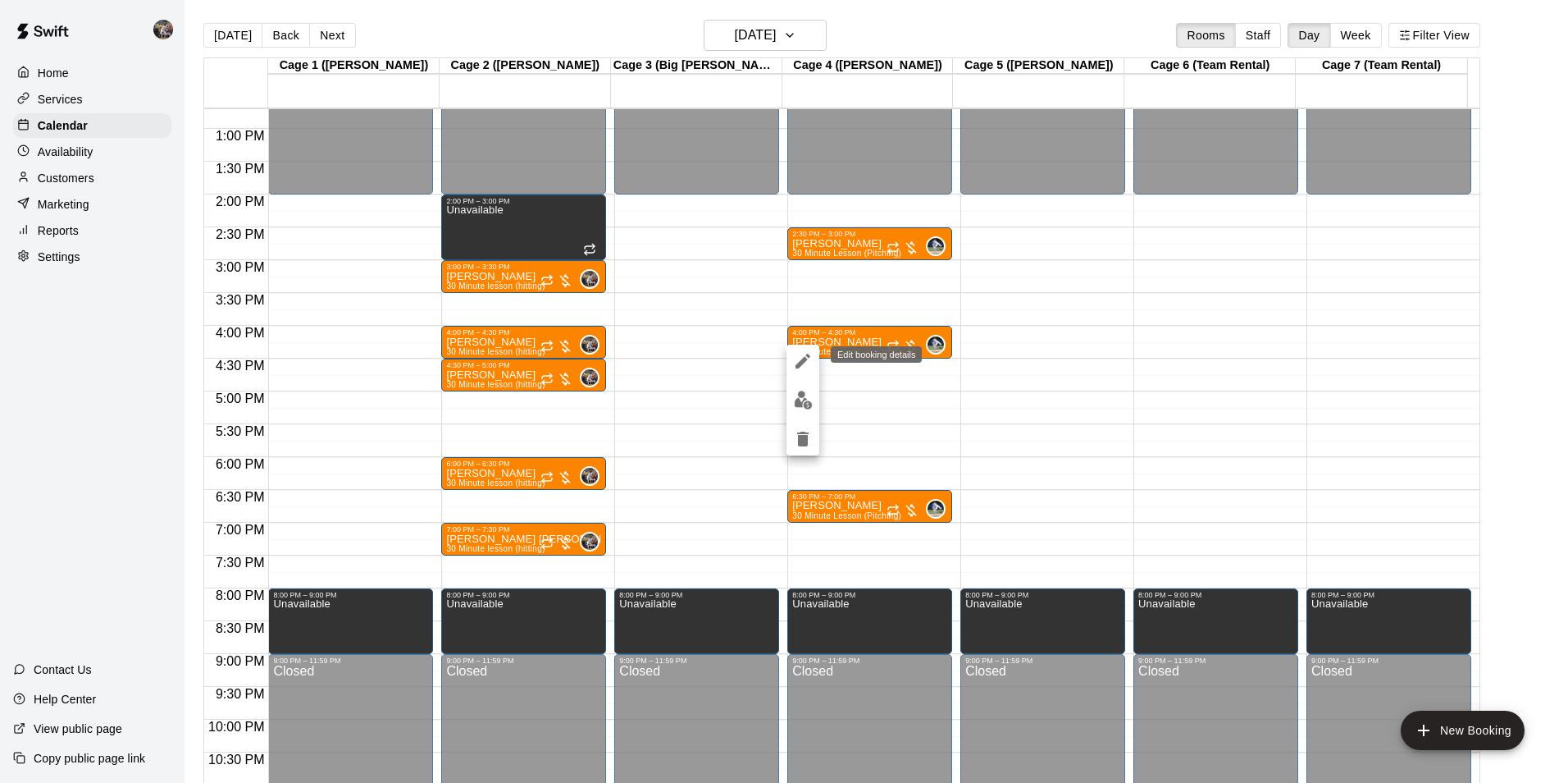
click at [800, 360] on icon "edit" at bounding box center [803, 361] width 20 height 20
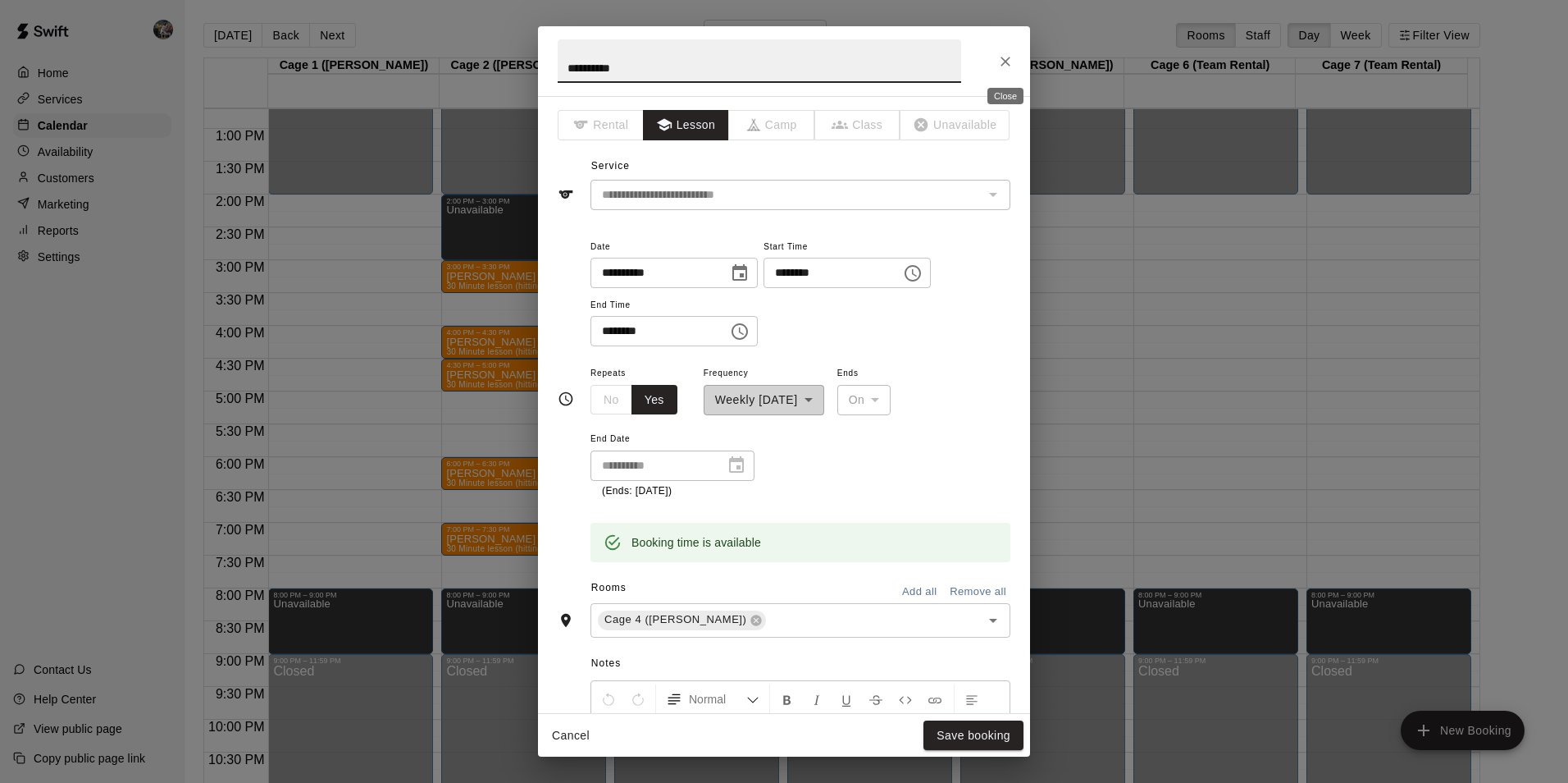
click at [1008, 58] on icon "Close" at bounding box center [1005, 61] width 10 height 10
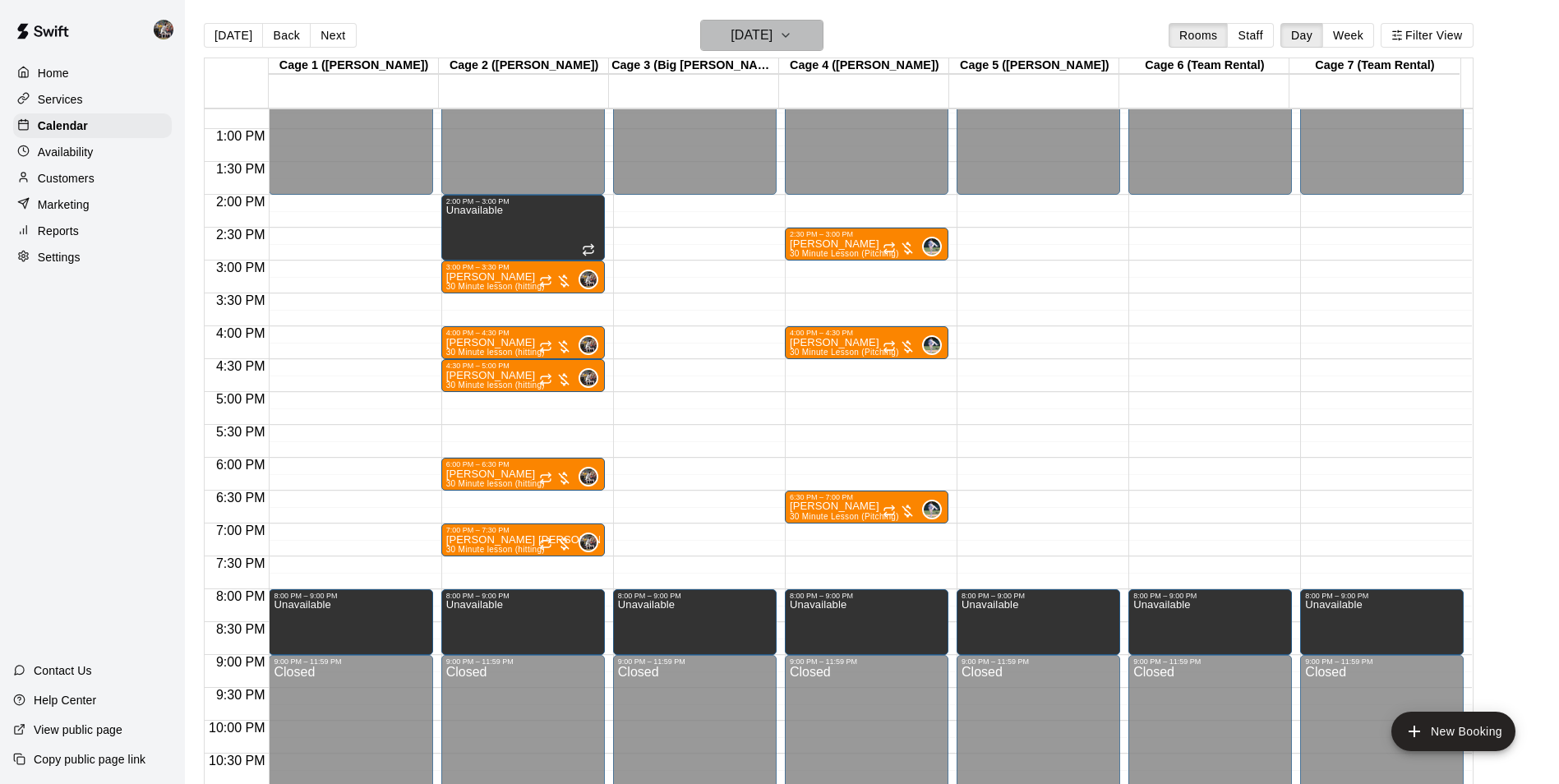
click at [761, 34] on h6 "[DATE]" at bounding box center [752, 35] width 42 height 23
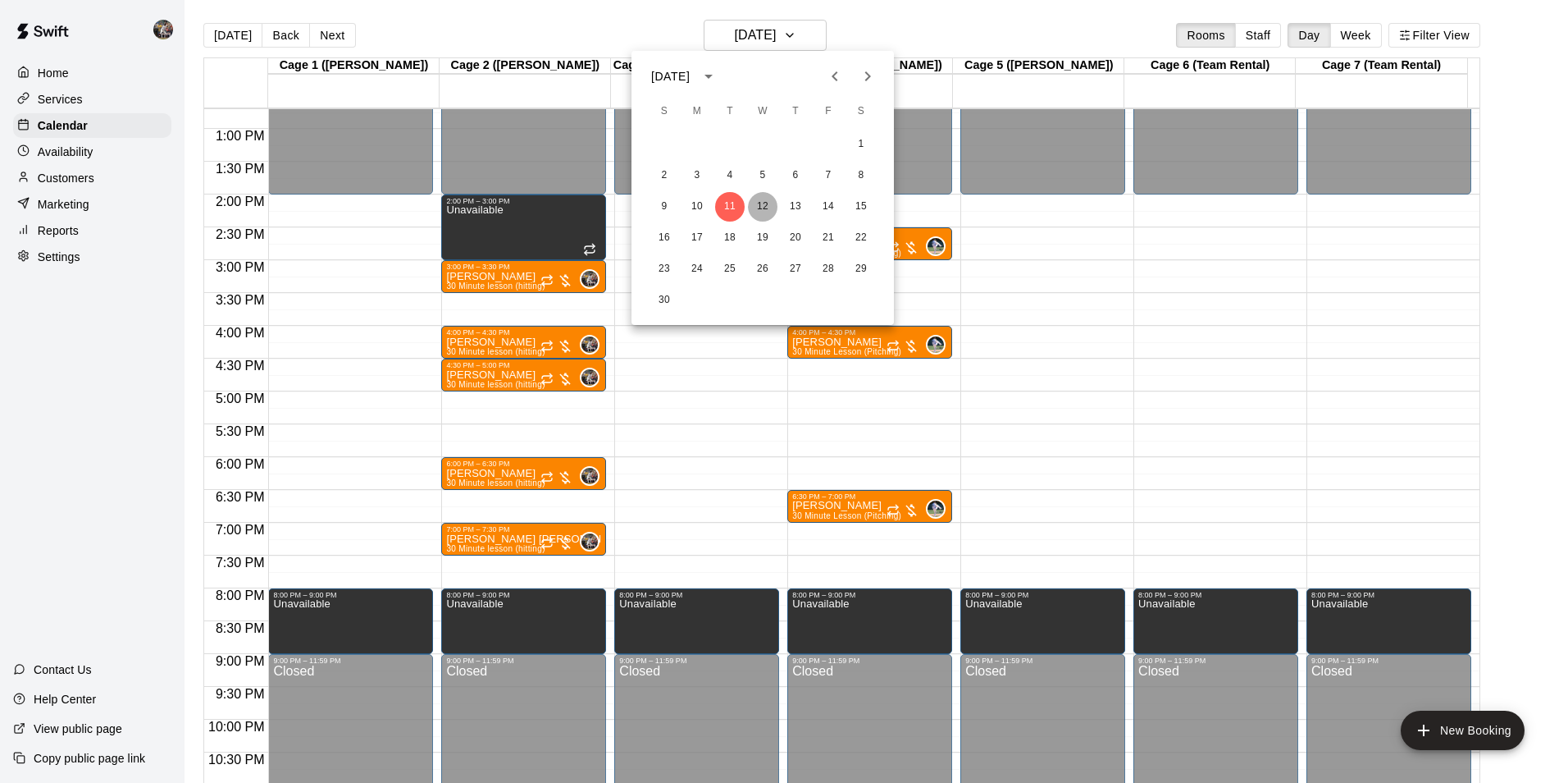
click at [764, 204] on button "12" at bounding box center [763, 207] width 30 height 30
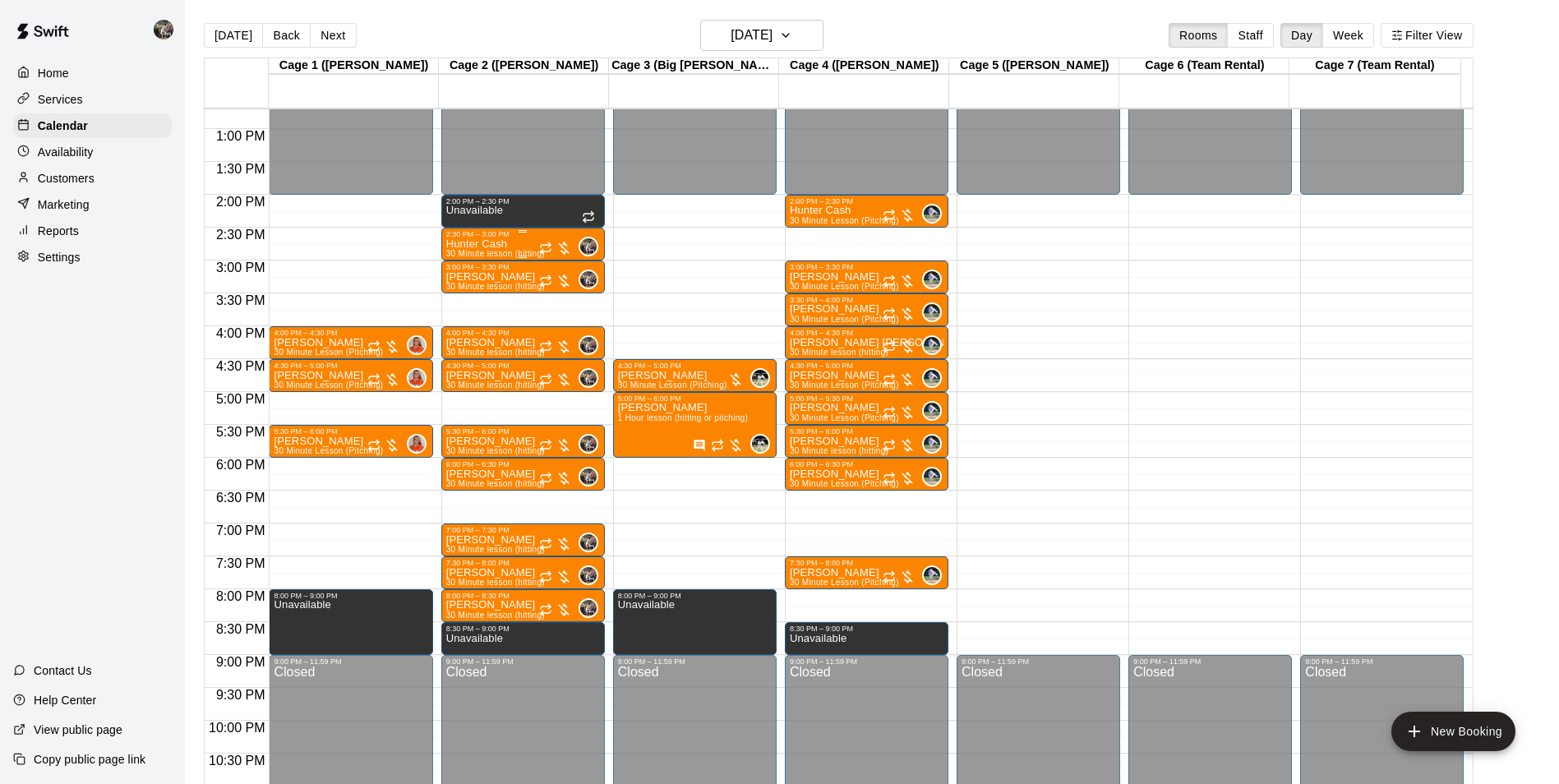
click at [488, 244] on p "Hunter Cash" at bounding box center [496, 244] width 99 height 0
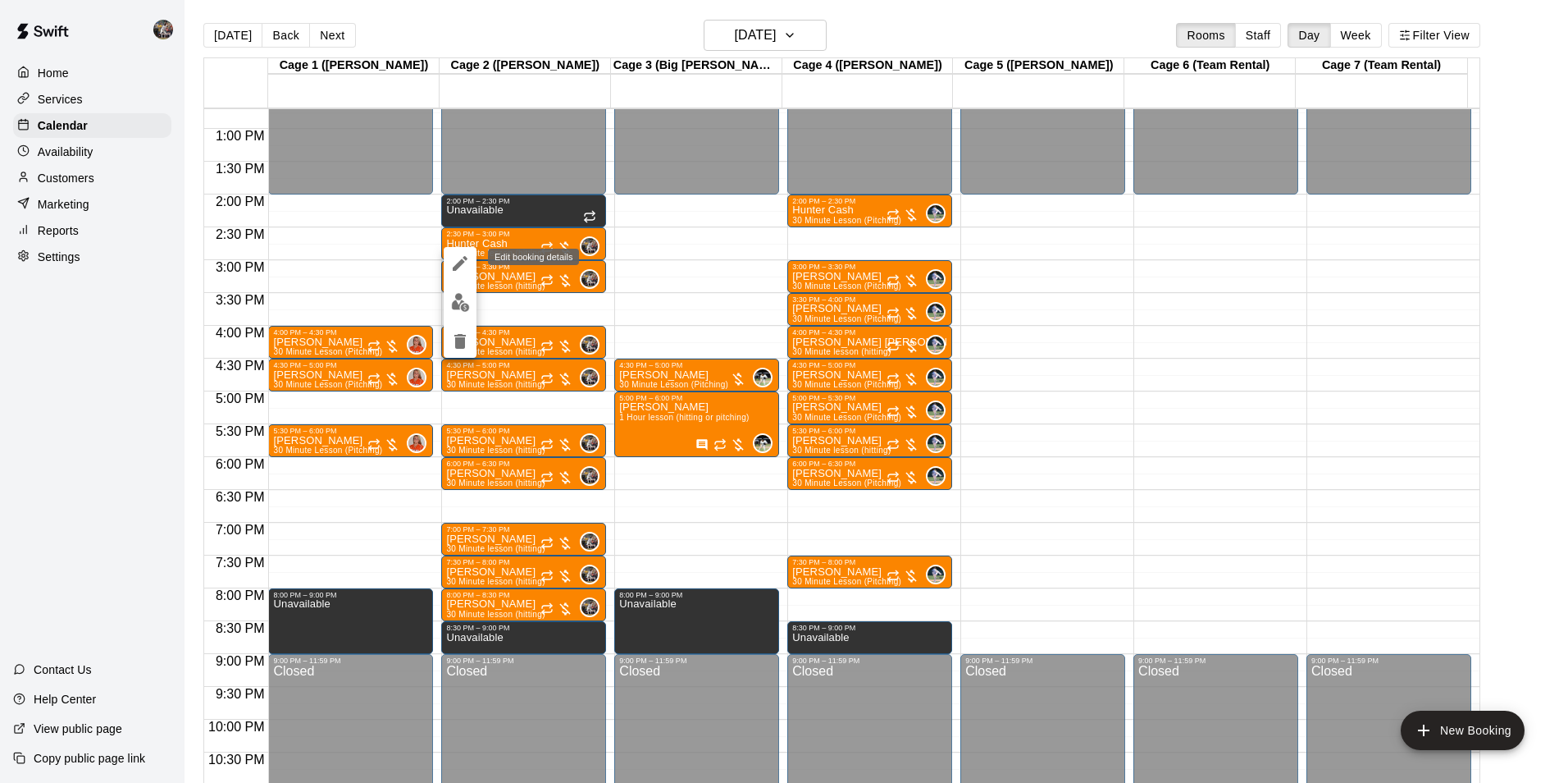
click at [466, 265] on icon "edit" at bounding box center [460, 263] width 20 height 20
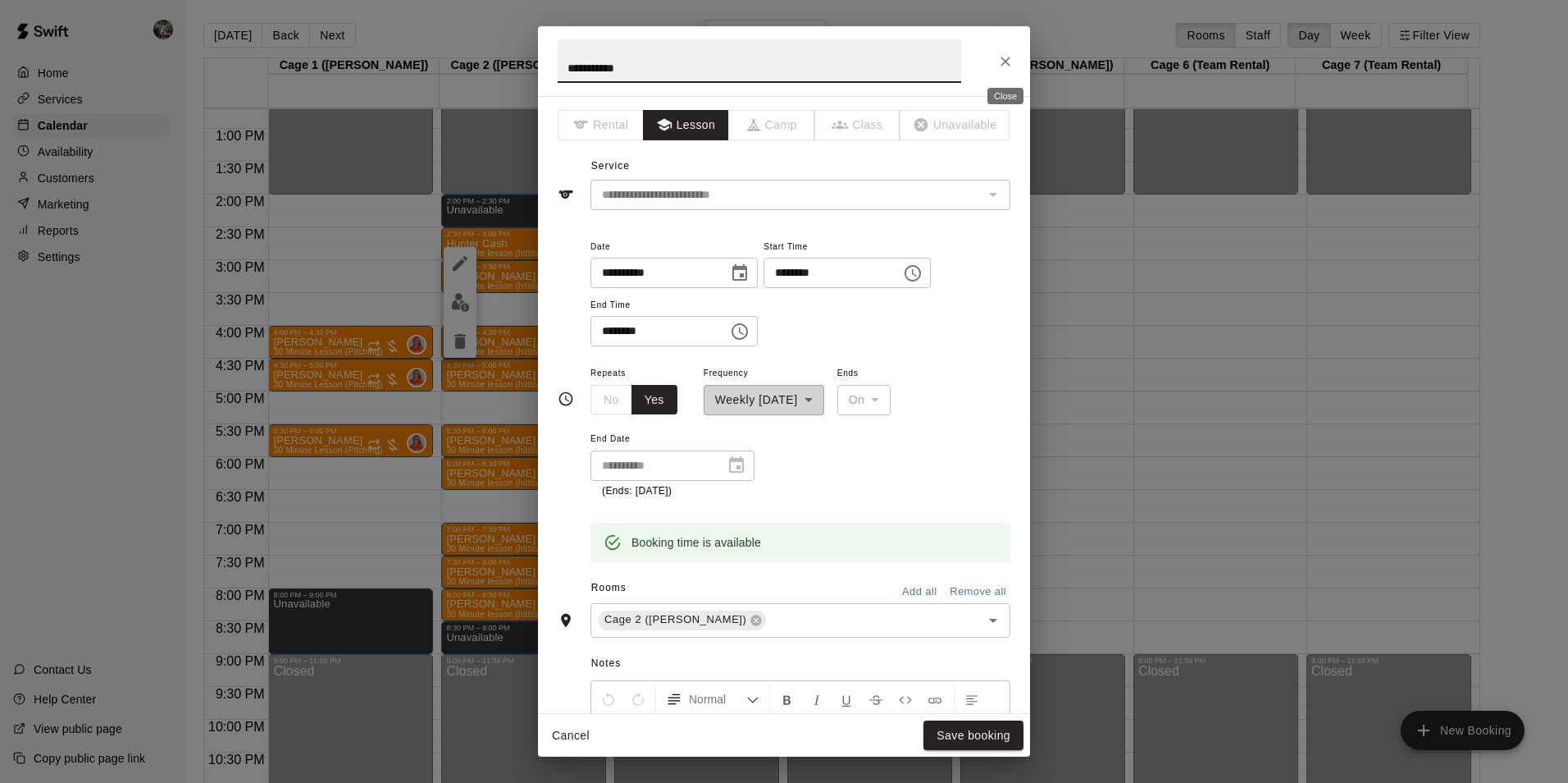
click at [1000, 58] on icon "Close" at bounding box center [1005, 61] width 17 height 17
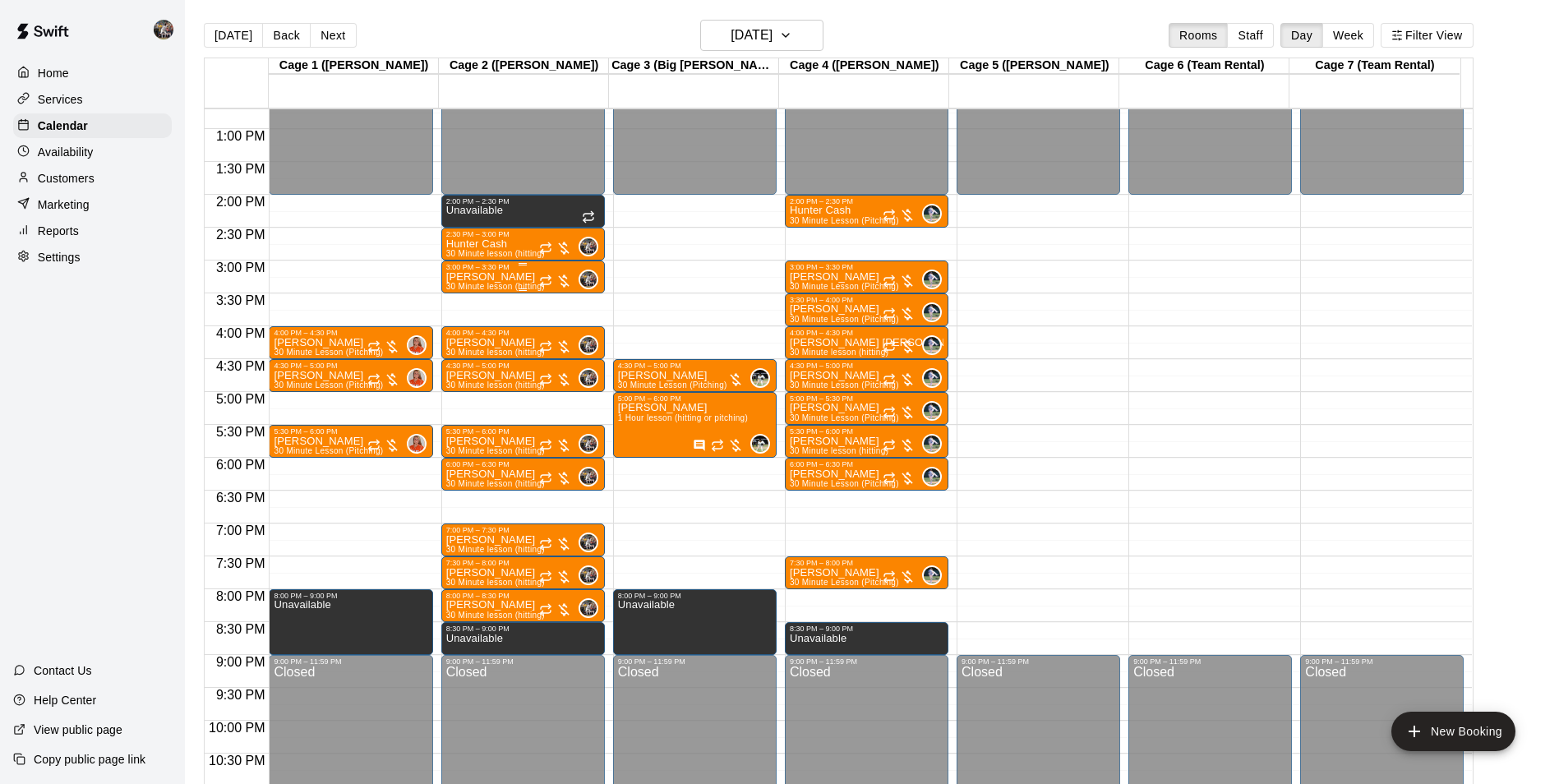
click at [495, 265] on div at bounding box center [523, 264] width 154 height 2
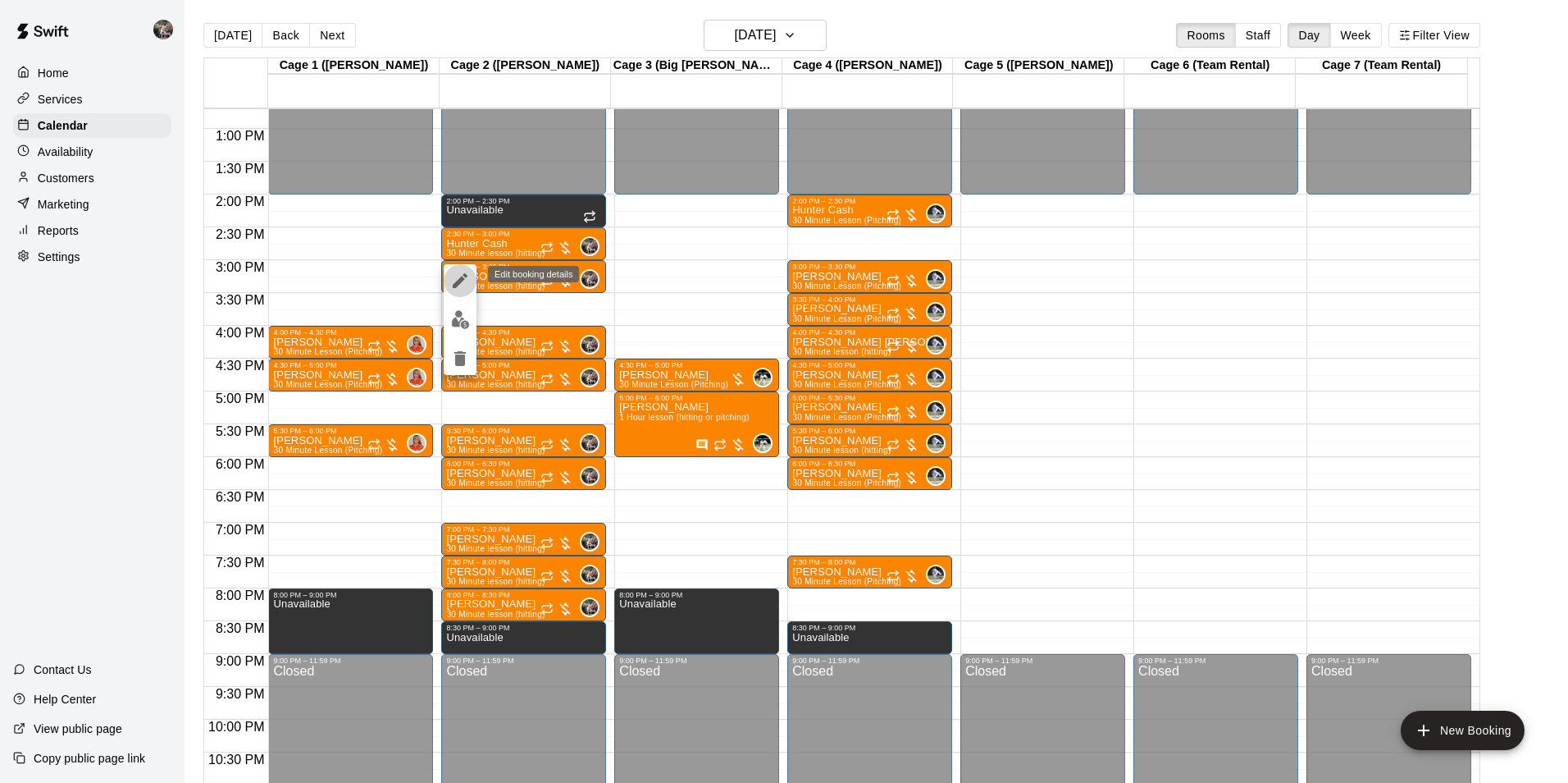
click at [456, 278] on icon "edit" at bounding box center [460, 281] width 20 height 20
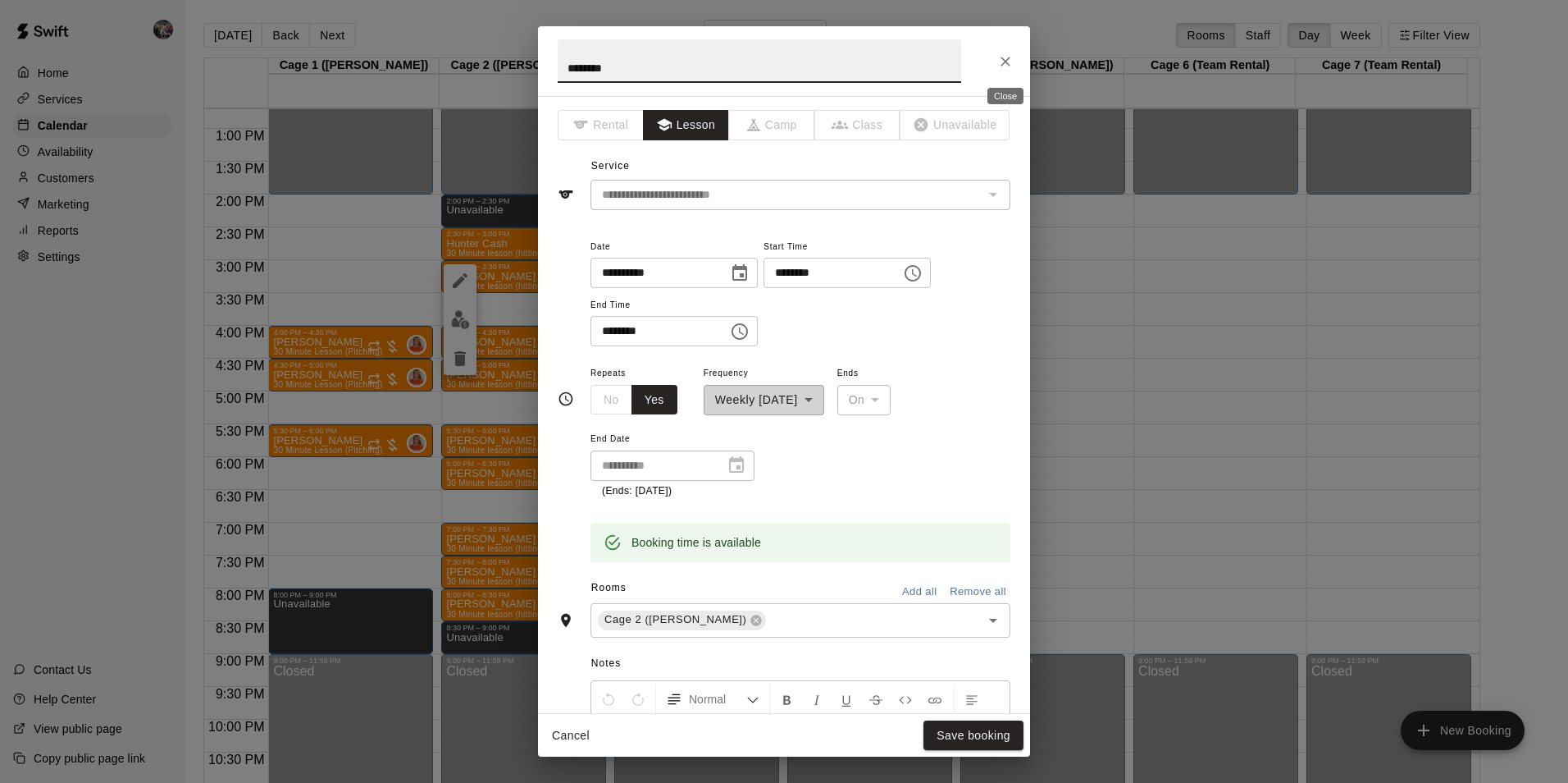
click at [1007, 60] on icon "Close" at bounding box center [1005, 61] width 10 height 10
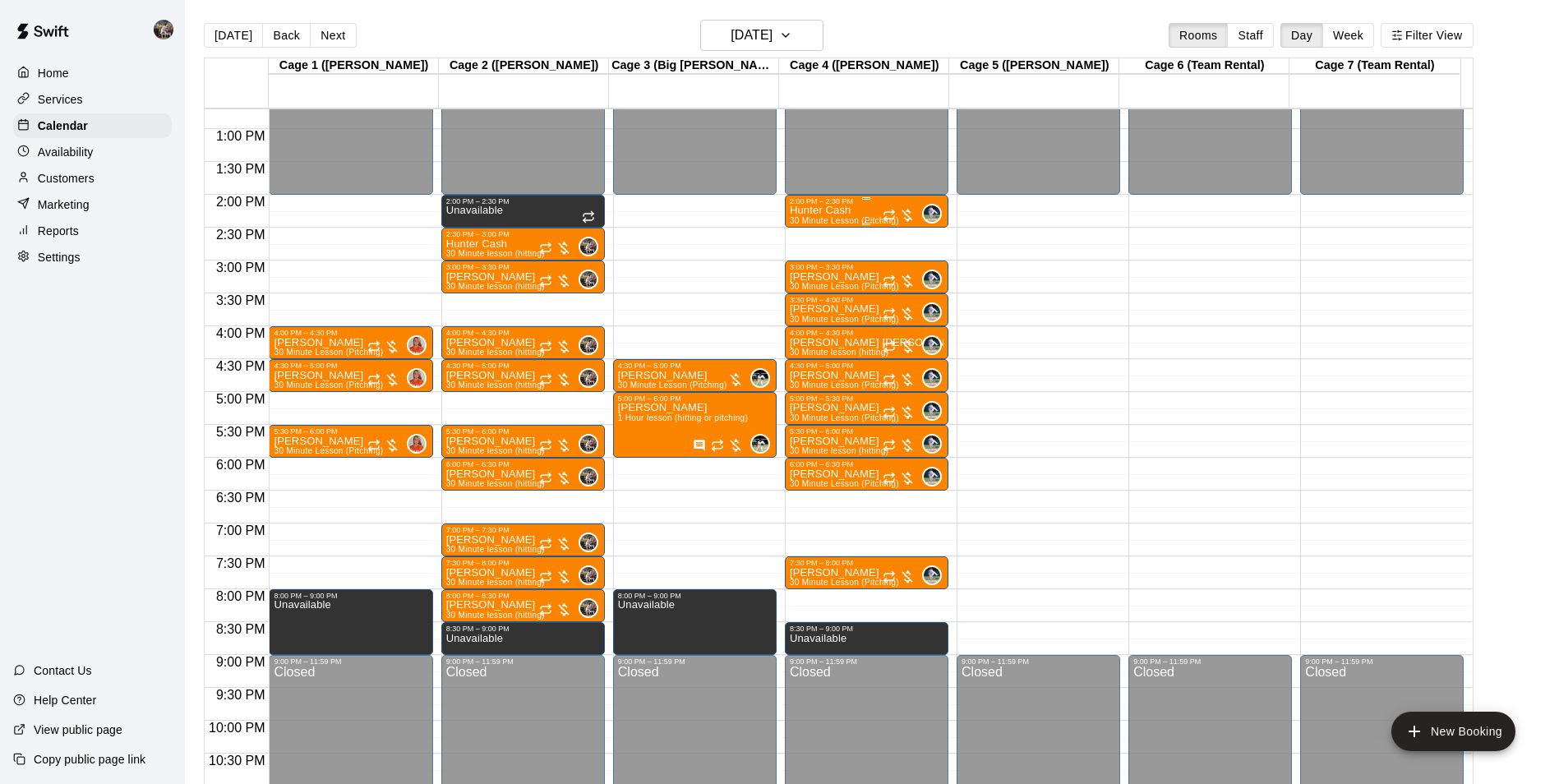
click at [882, 200] on div at bounding box center [867, 198] width 154 height 2
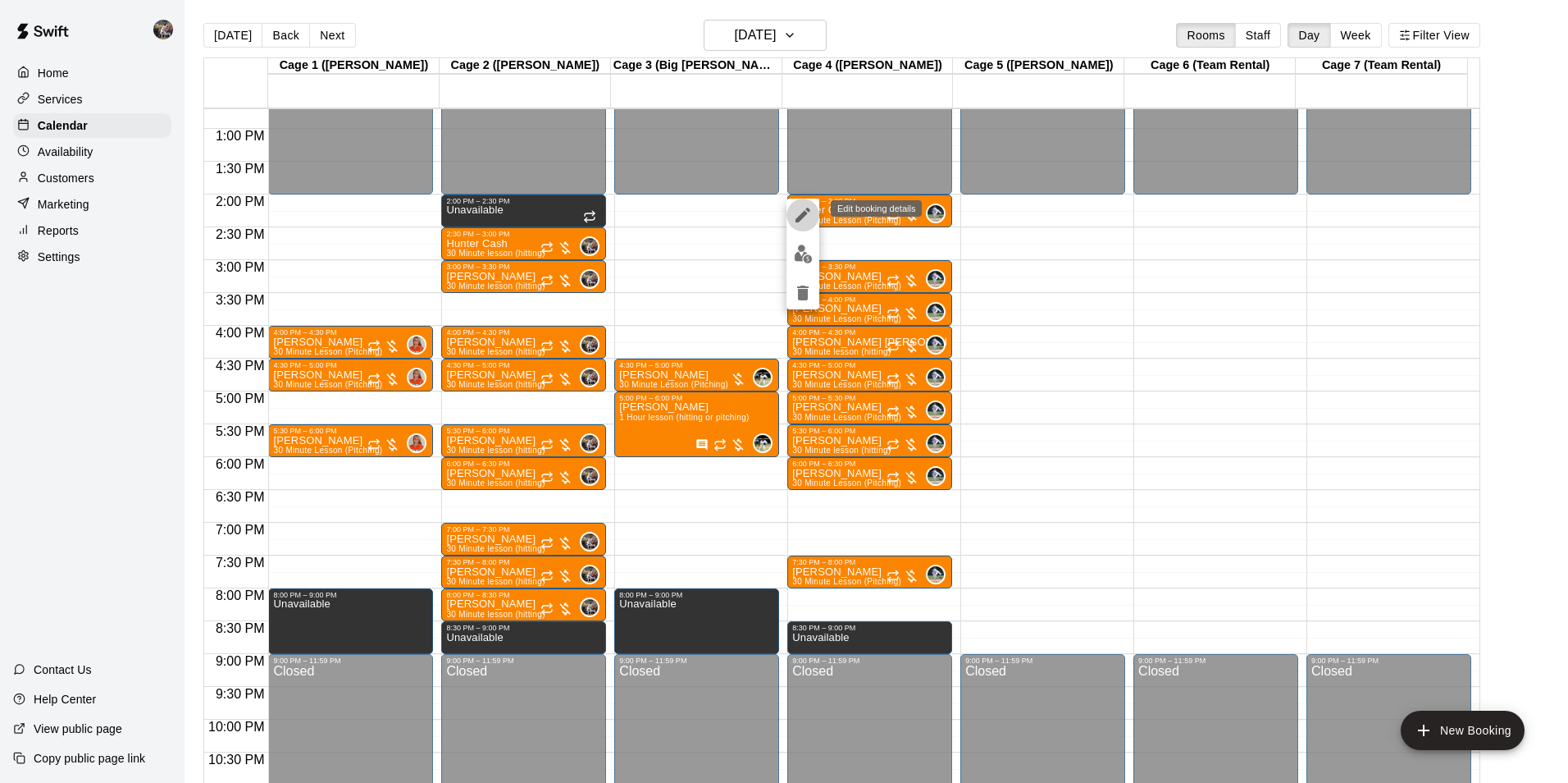
click at [806, 211] on icon "edit" at bounding box center [803, 215] width 20 height 20
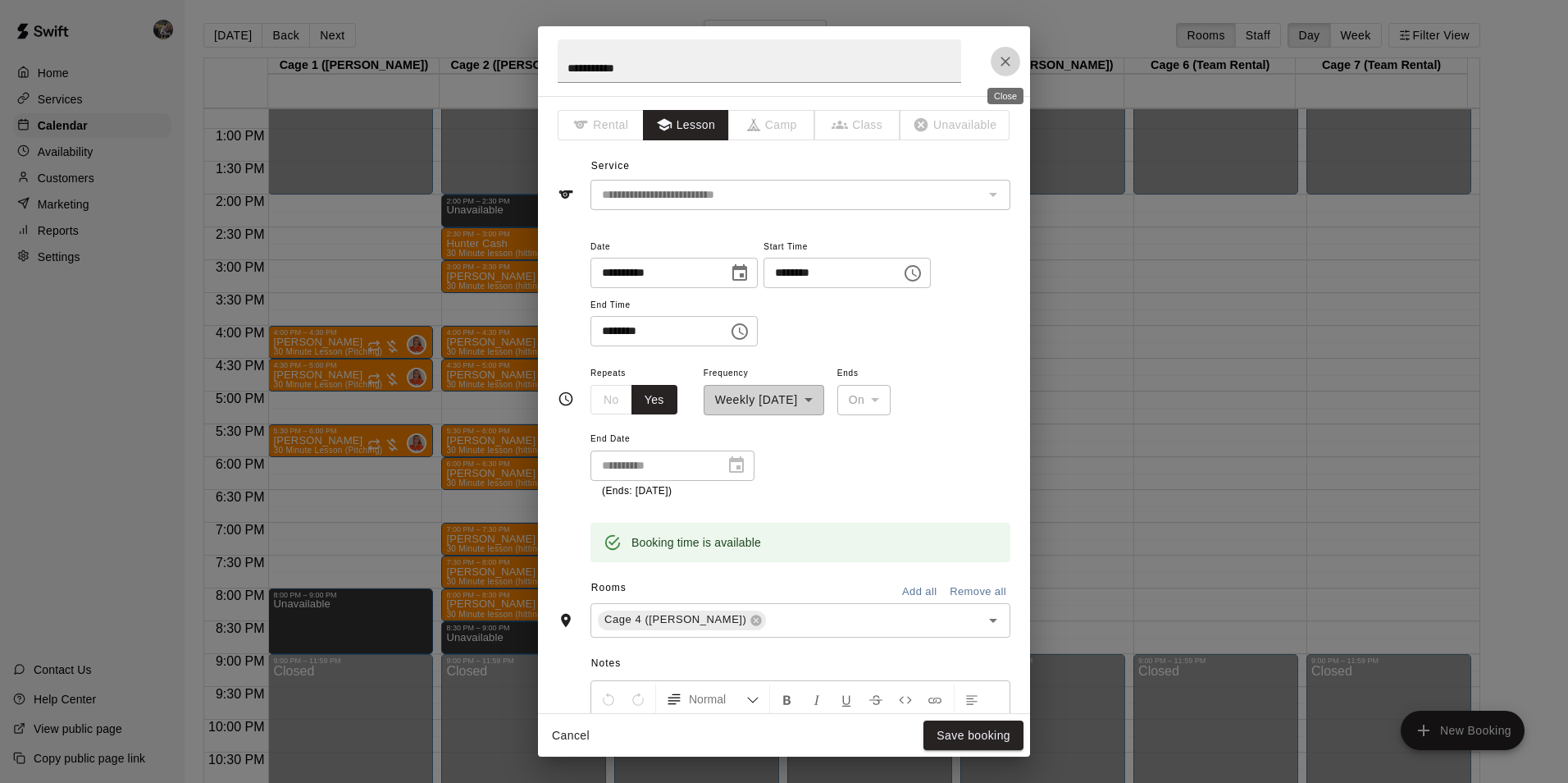
click at [1007, 56] on icon "Close" at bounding box center [1005, 61] width 17 height 17
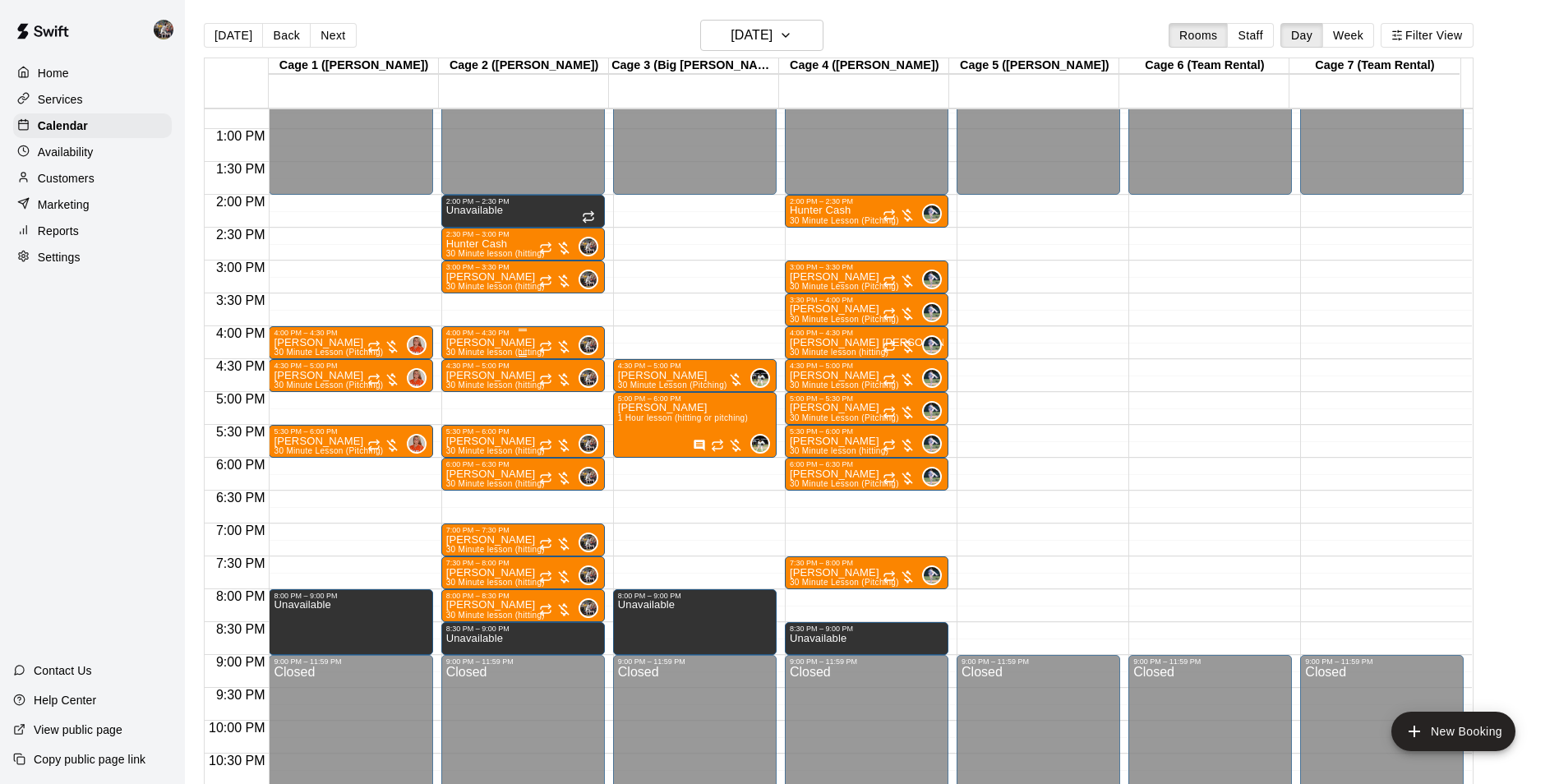
click at [501, 343] on p "[PERSON_NAME]" at bounding box center [496, 343] width 99 height 0
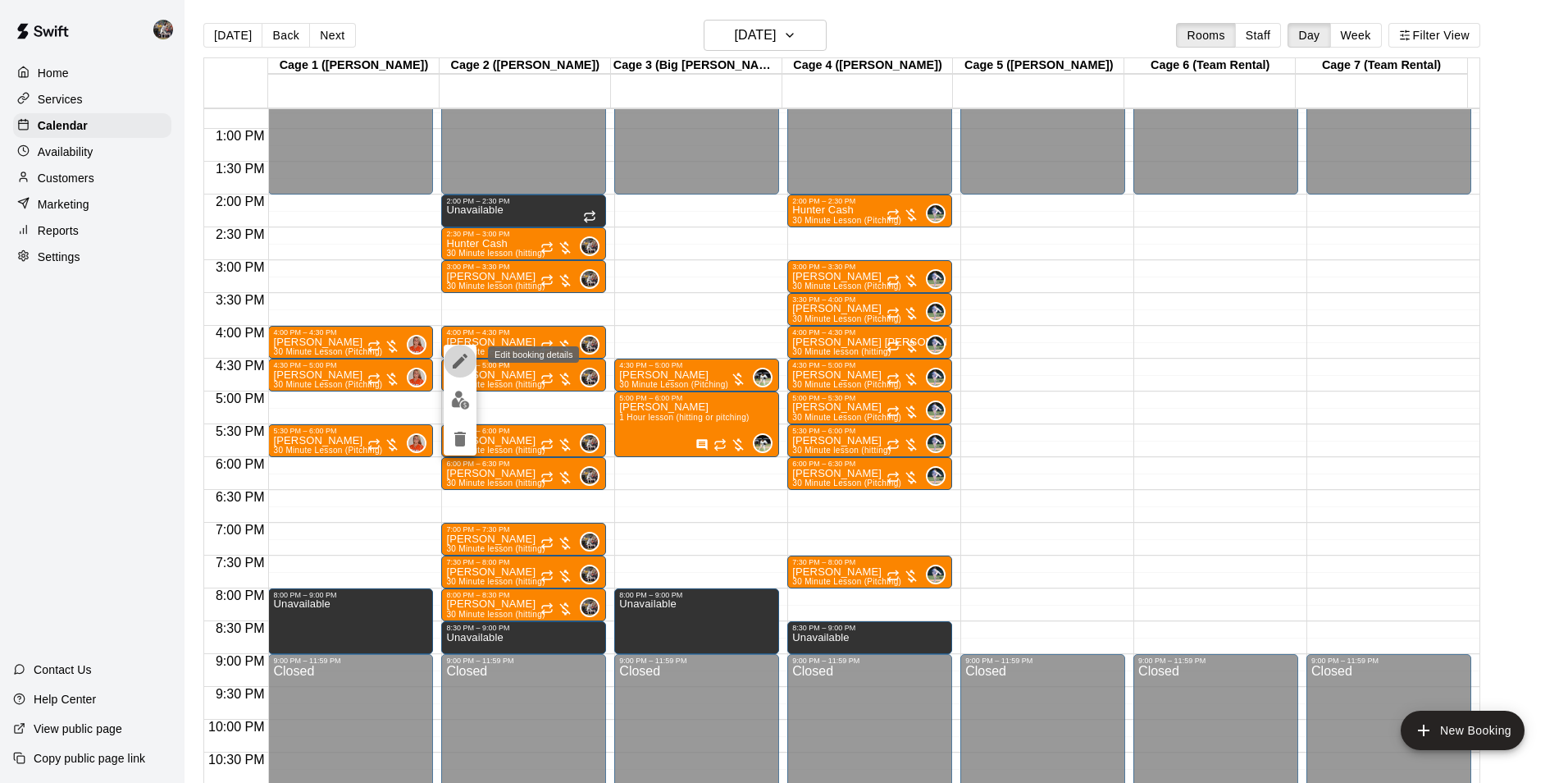
click at [461, 358] on icon "edit" at bounding box center [459, 361] width 15 height 15
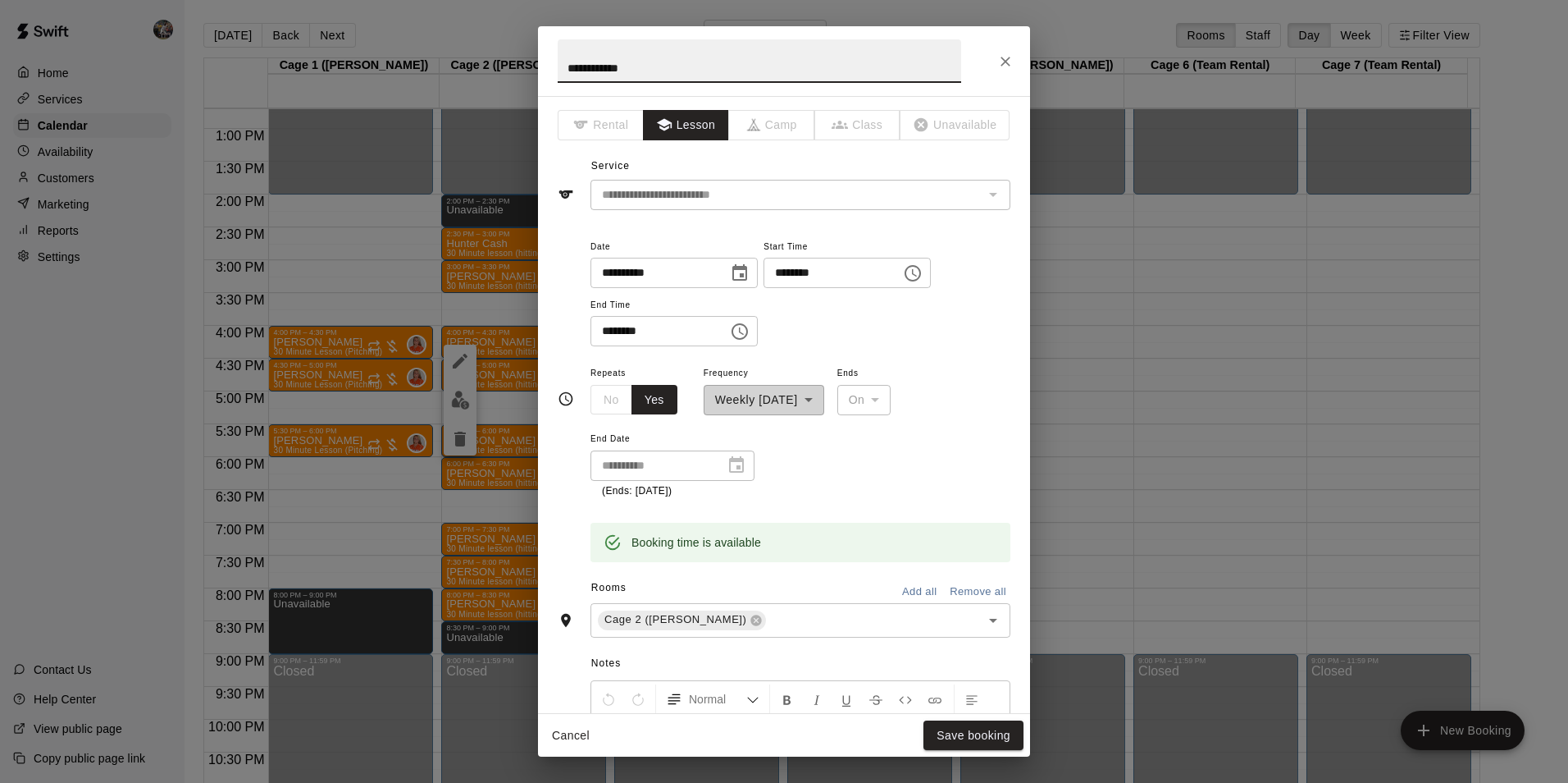
click at [1005, 59] on icon "Close" at bounding box center [1005, 61] width 17 height 17
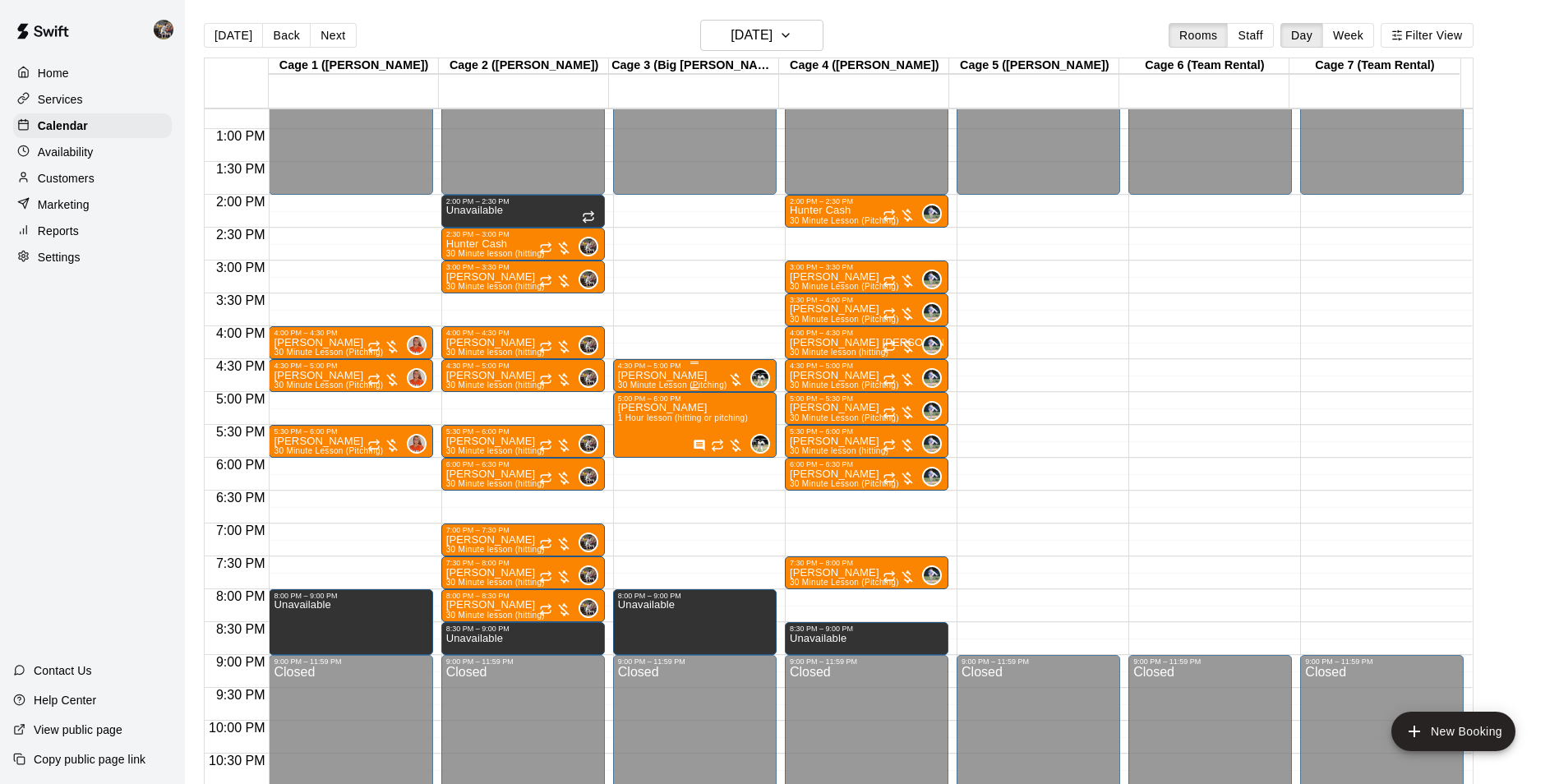
click at [667, 375] on p "[PERSON_NAME]" at bounding box center [673, 375] width 109 height 0
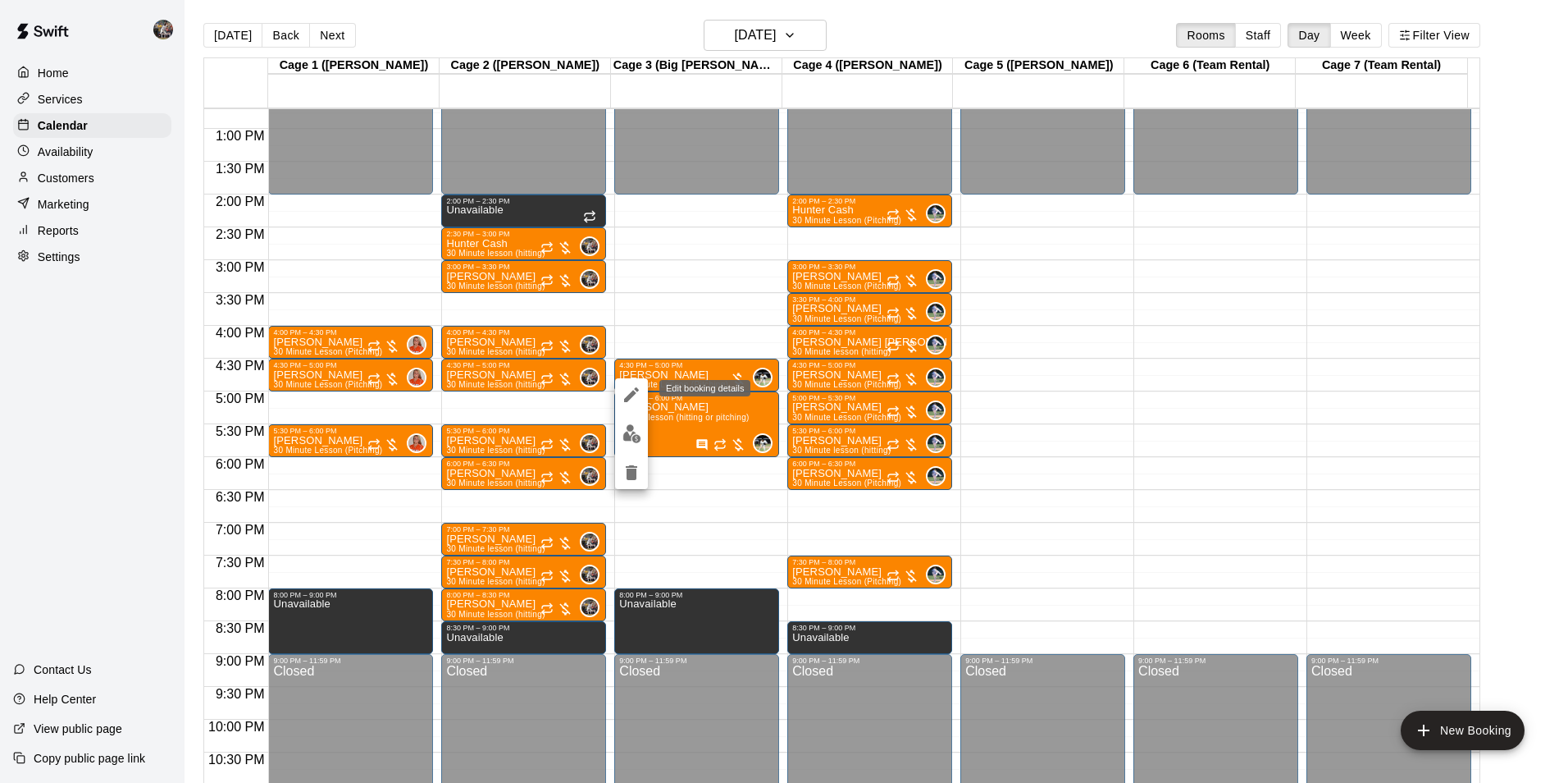
click at [624, 396] on icon "edit" at bounding box center [631, 394] width 20 height 20
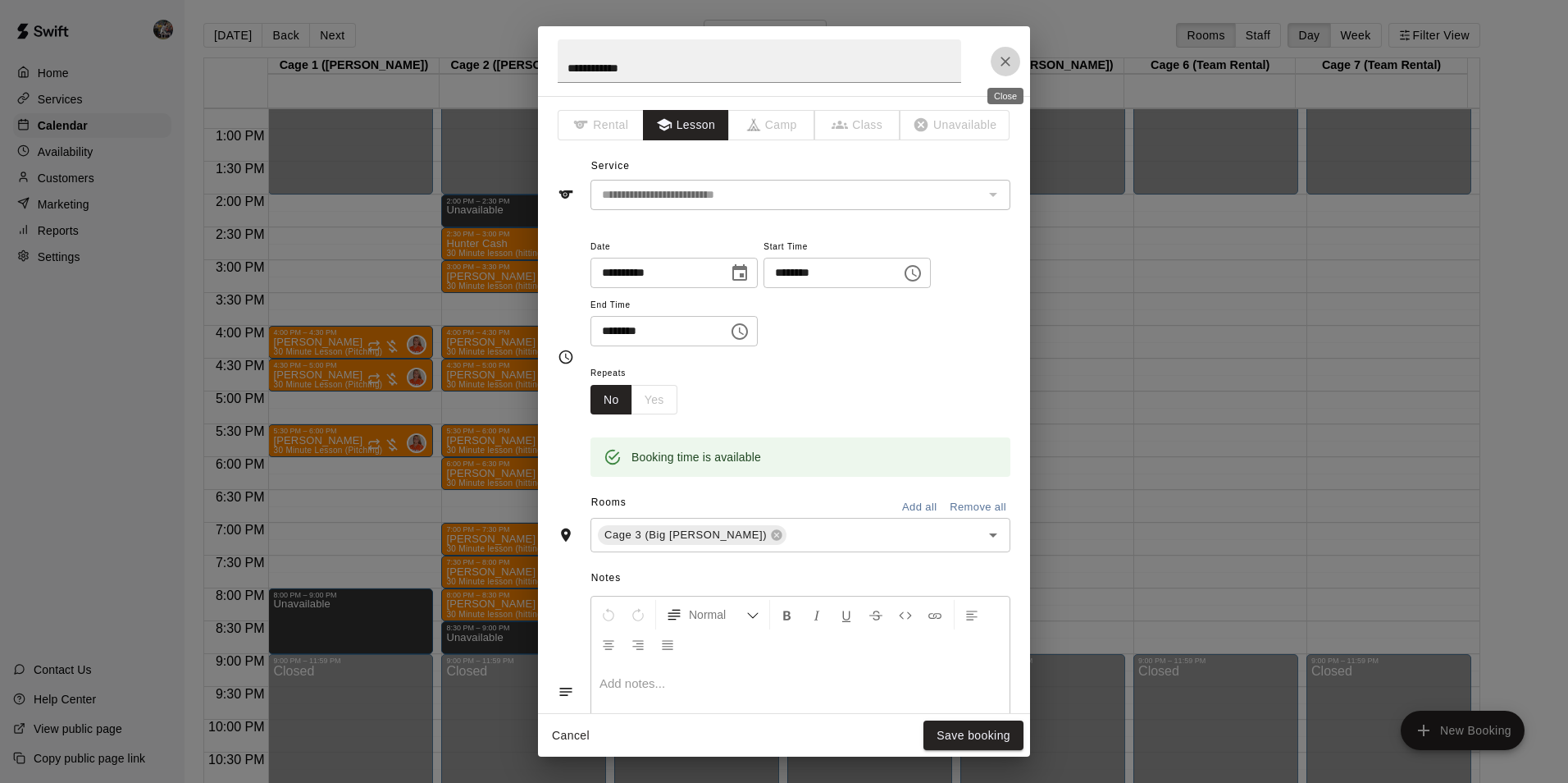
click at [996, 54] on button "Close" at bounding box center [1006, 61] width 30 height 30
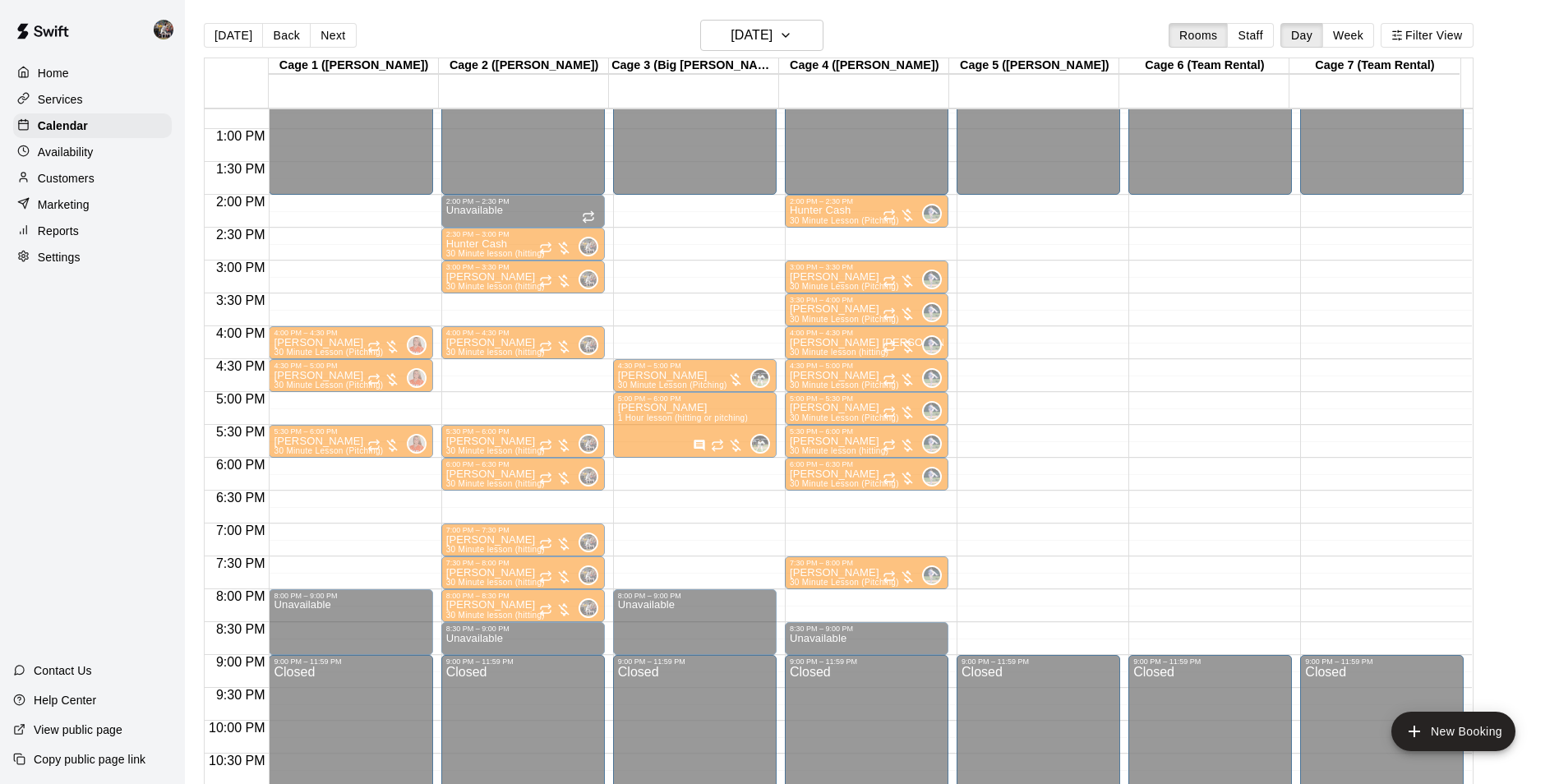
click at [512, 374] on div "[PERSON_NAME] 30 Minute lesson (hitting)" at bounding box center [496, 761] width 99 height 784
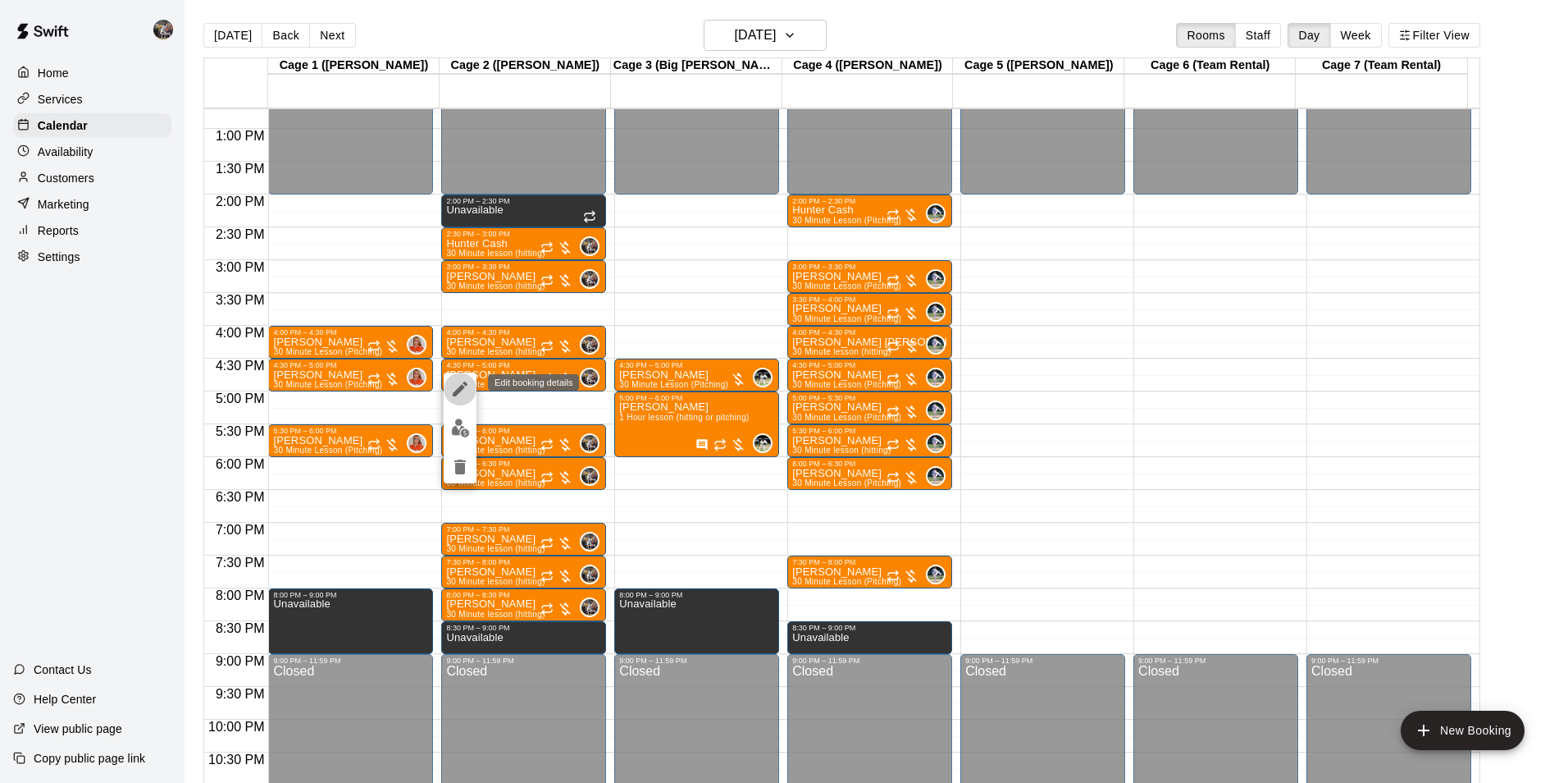
click at [453, 389] on icon "edit" at bounding box center [460, 389] width 20 height 20
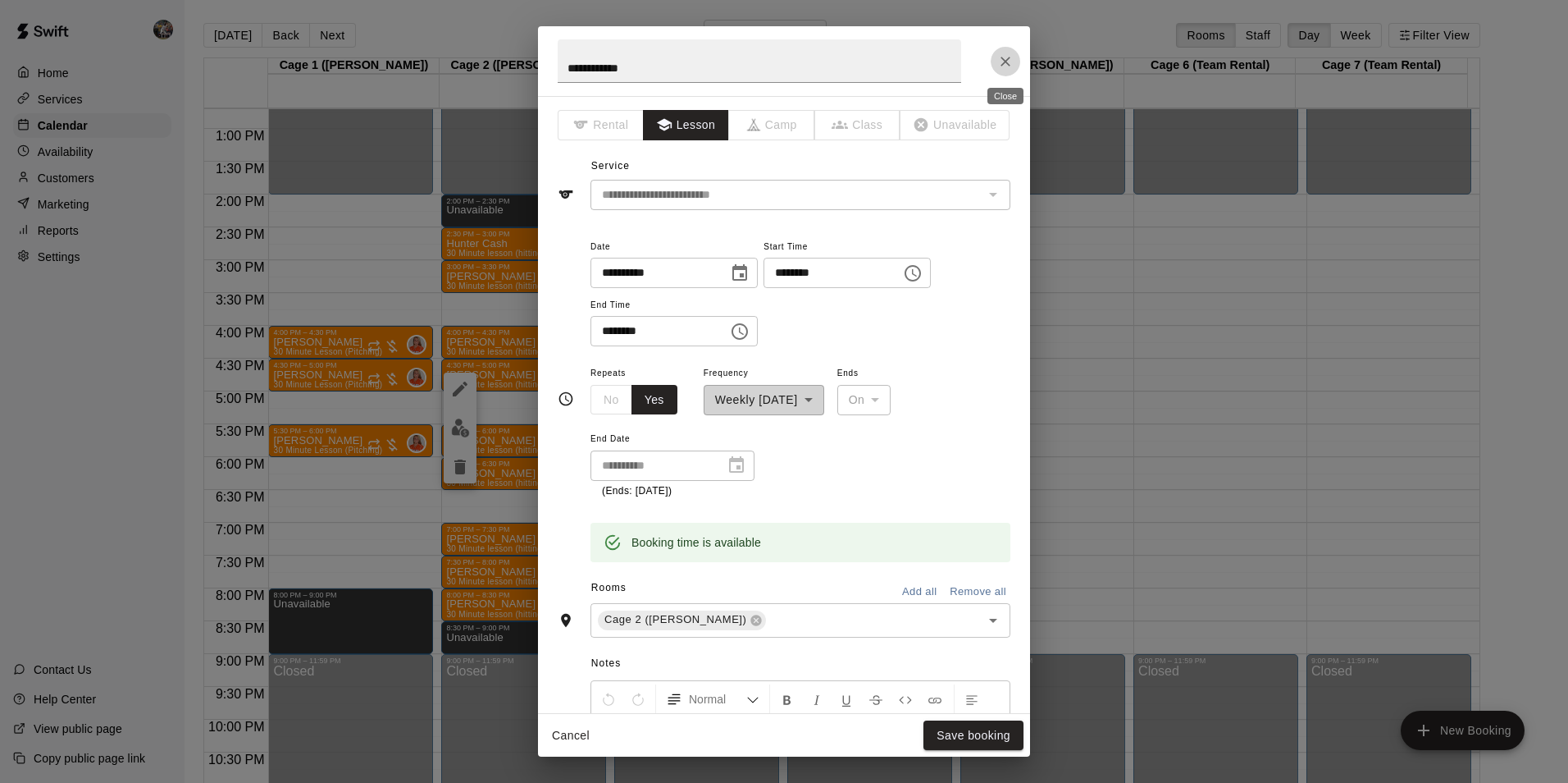
click at [1001, 60] on icon "Close" at bounding box center [1005, 61] width 17 height 17
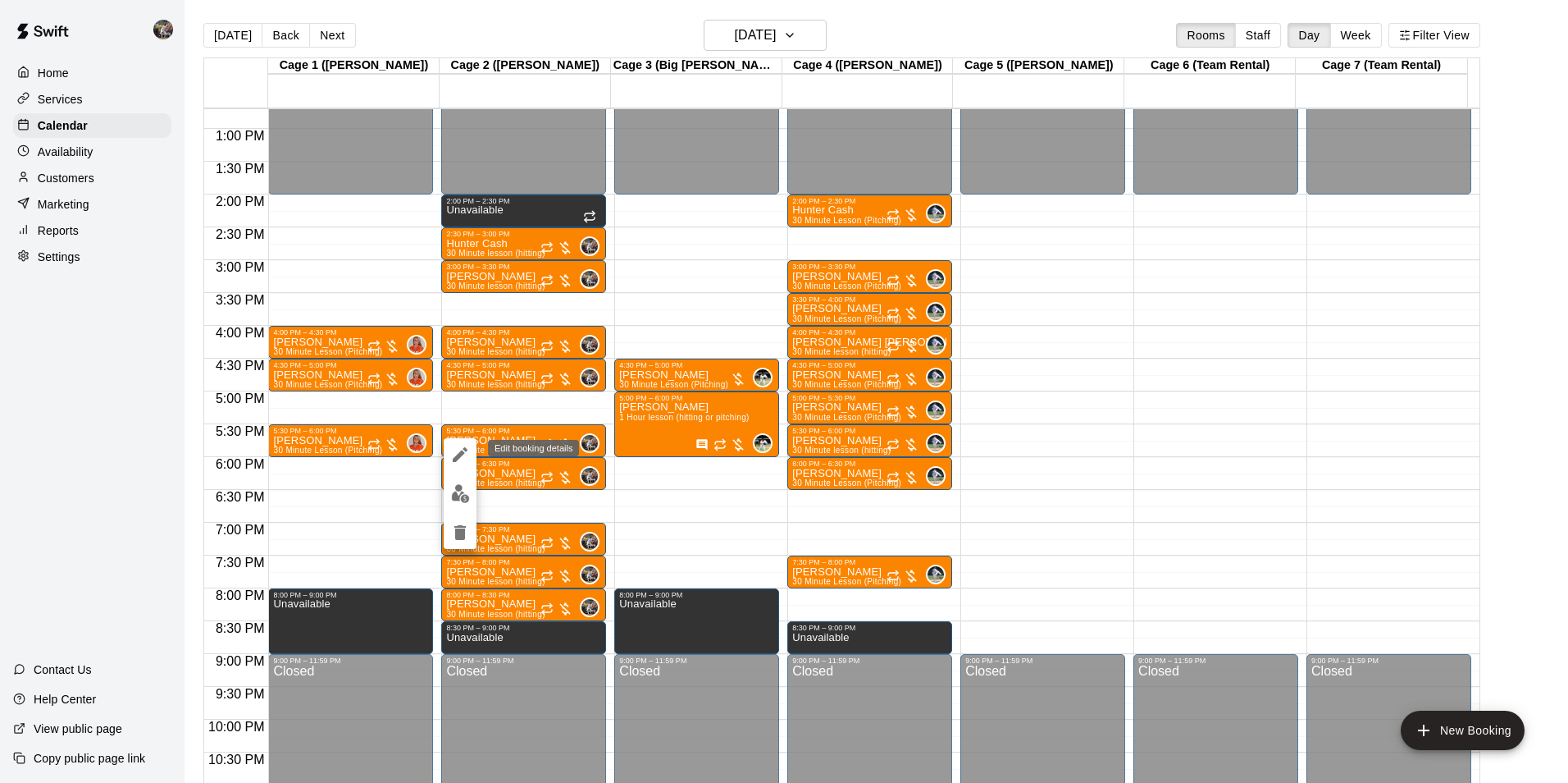
click at [459, 453] on icon "edit" at bounding box center [459, 454] width 15 height 15
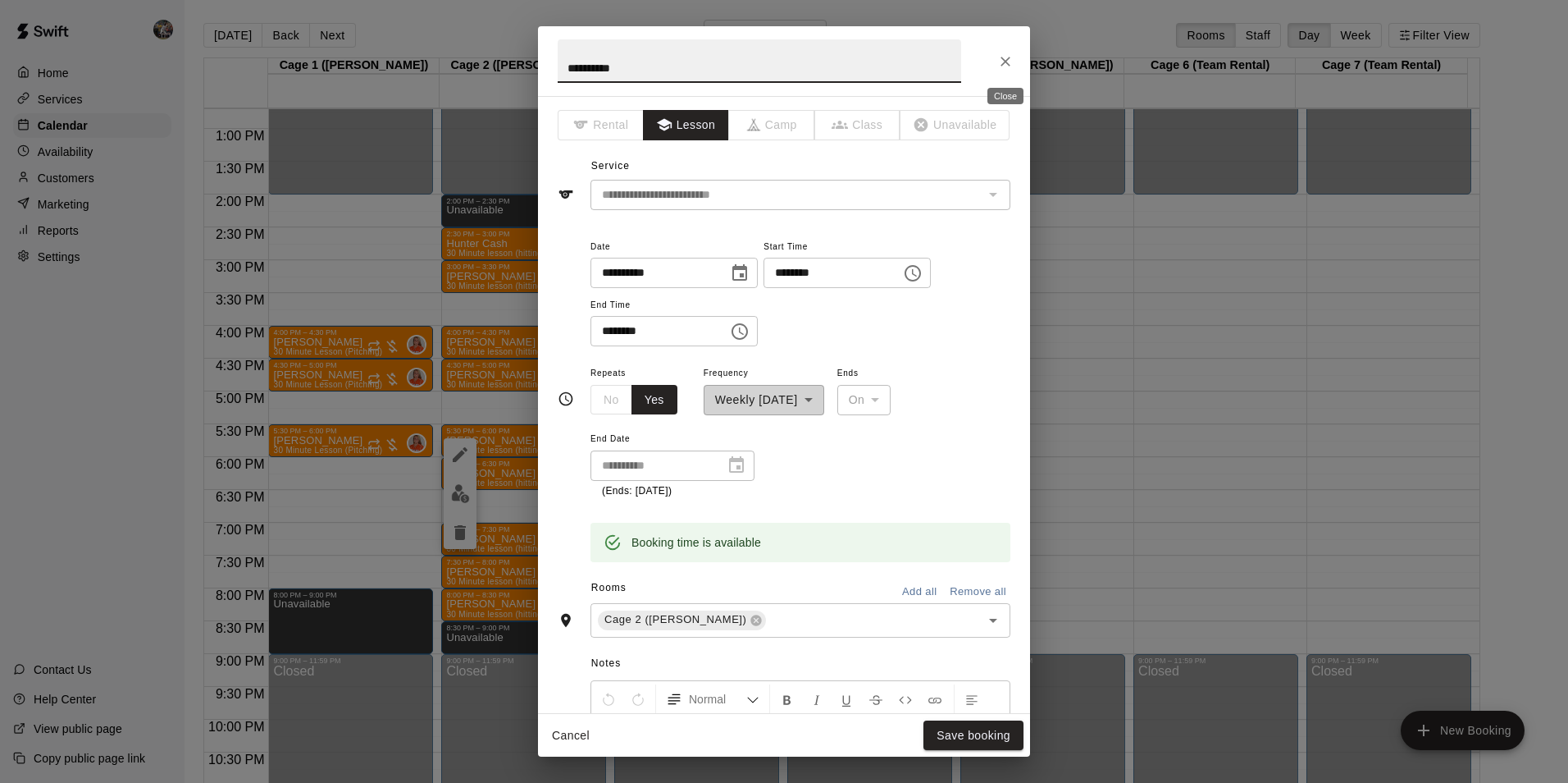
click at [1007, 56] on icon "Close" at bounding box center [1005, 61] width 17 height 17
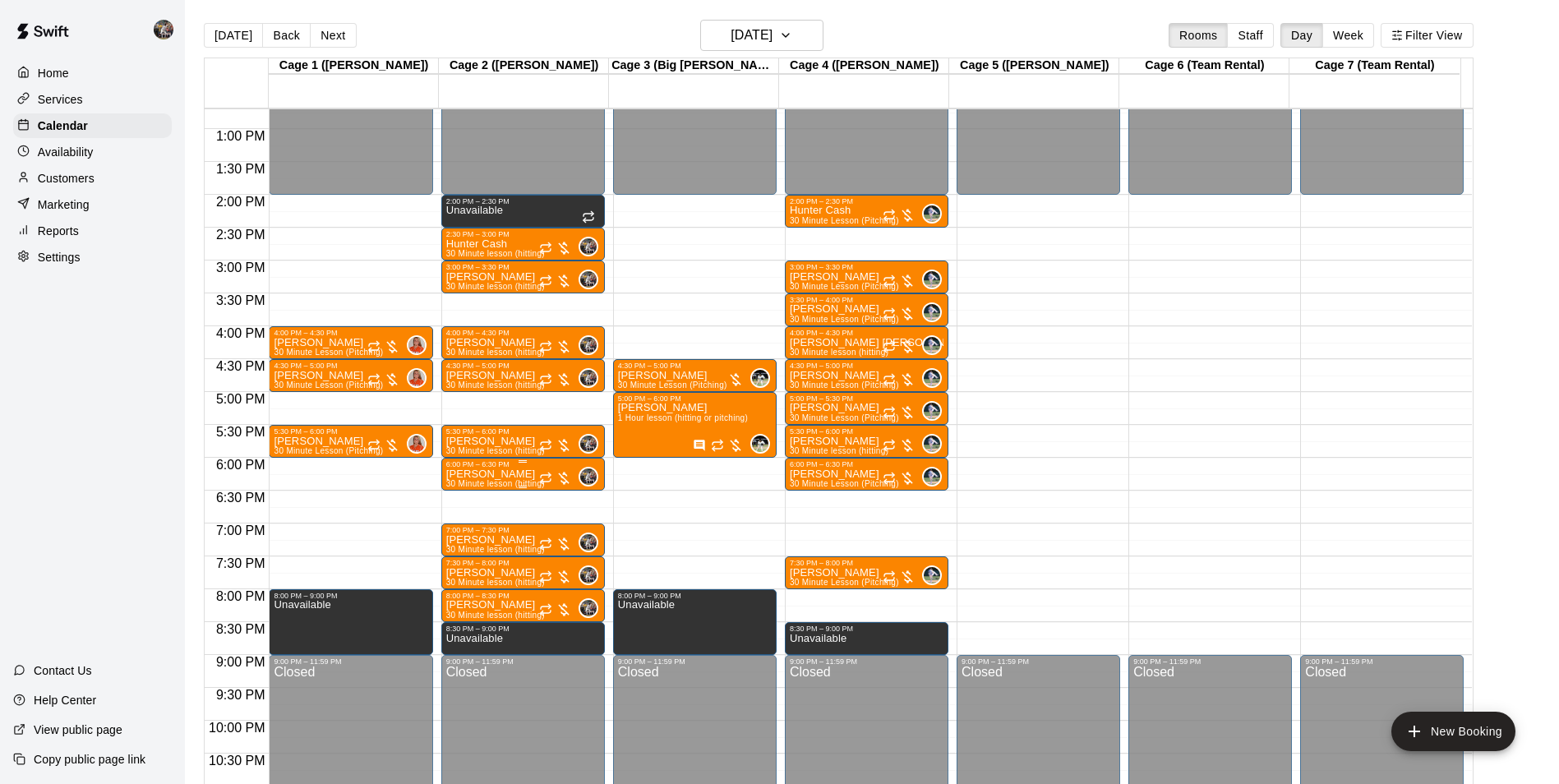
click at [510, 474] on p "[PERSON_NAME]" at bounding box center [496, 474] width 99 height 0
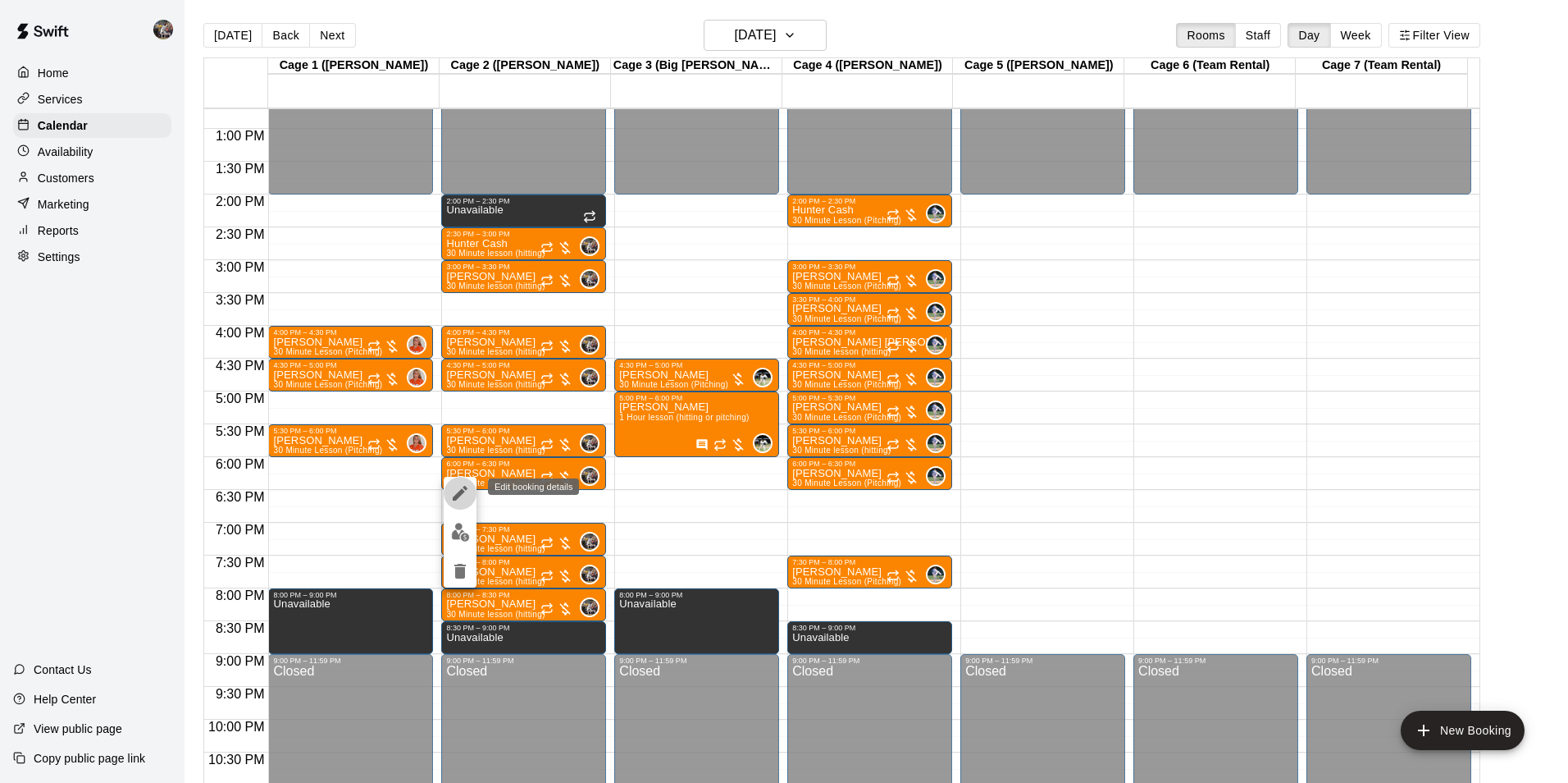
click at [463, 494] on icon "edit" at bounding box center [460, 493] width 20 height 20
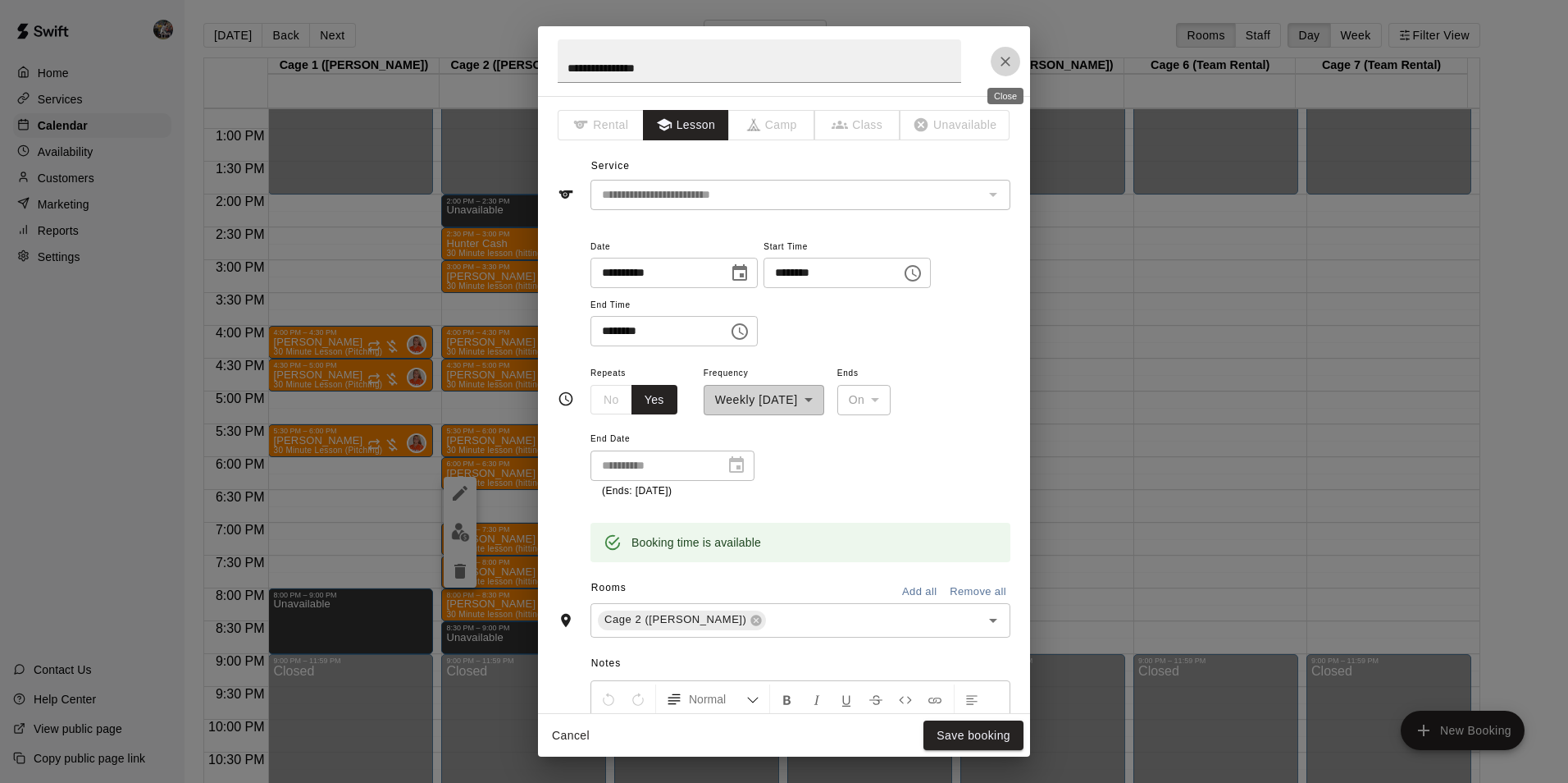
click at [999, 51] on button "Close" at bounding box center [1006, 61] width 30 height 30
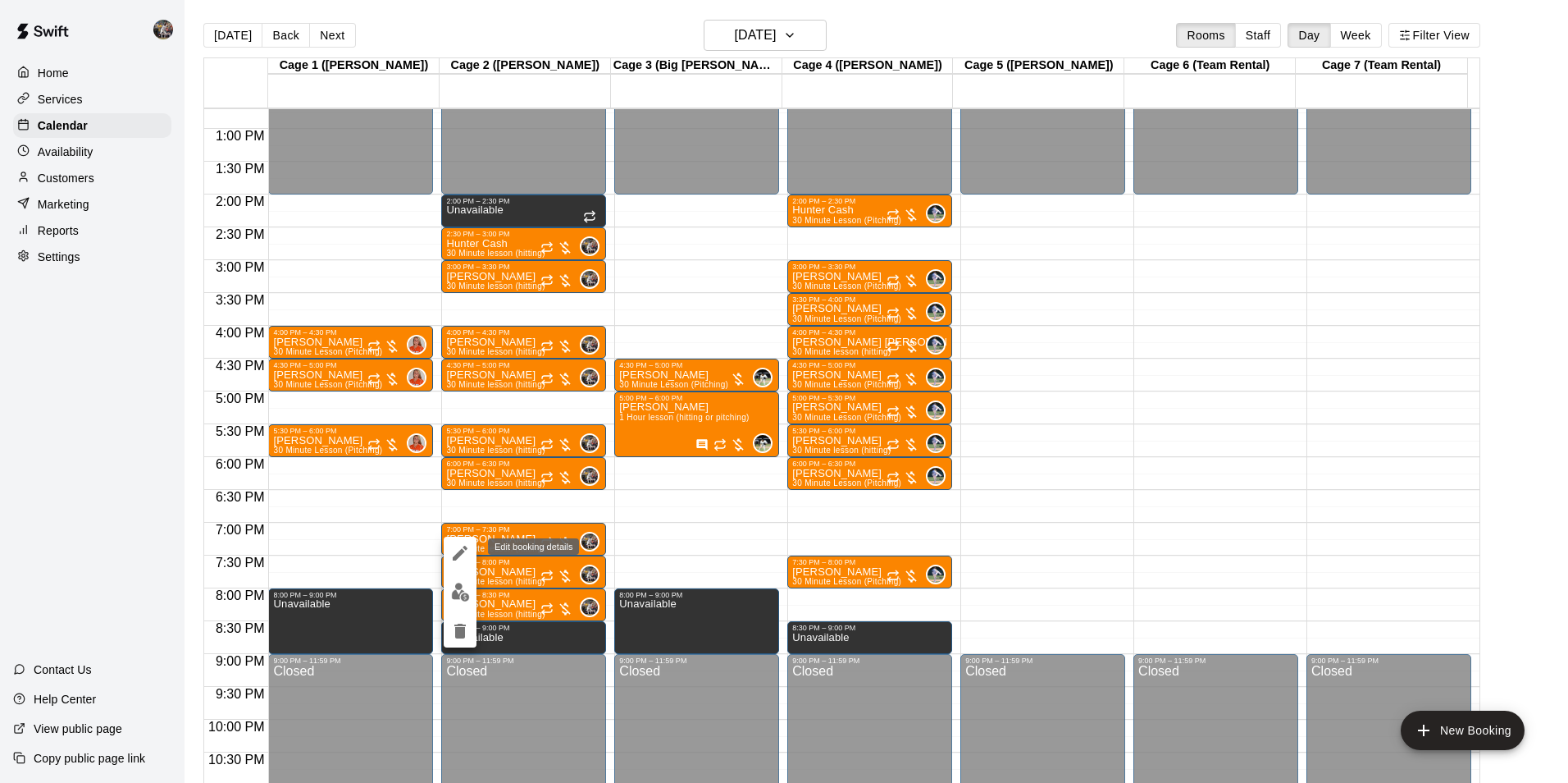
click at [454, 551] on icon "edit" at bounding box center [460, 553] width 20 height 20
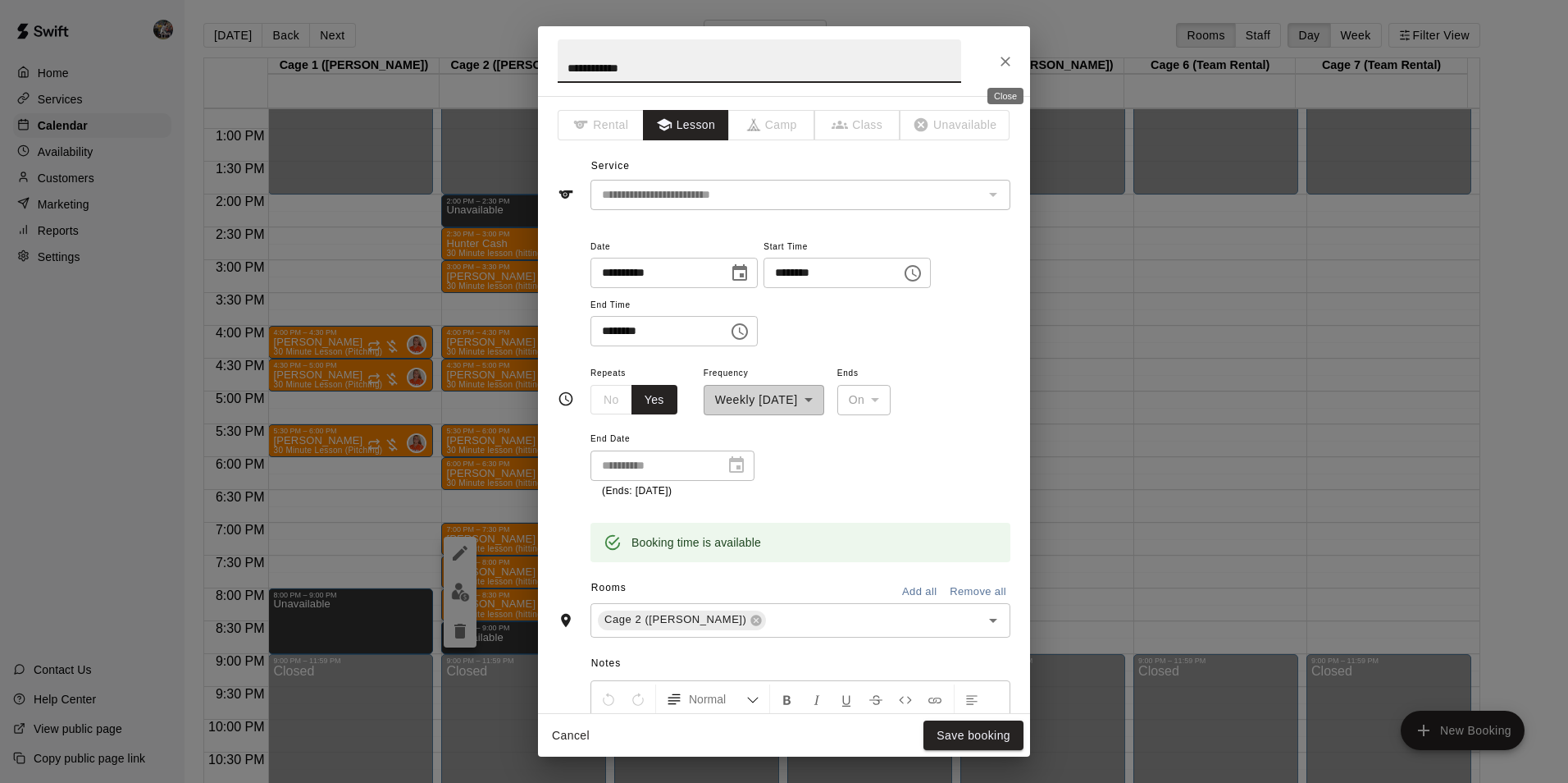
click at [1009, 60] on icon "Close" at bounding box center [1005, 61] width 17 height 17
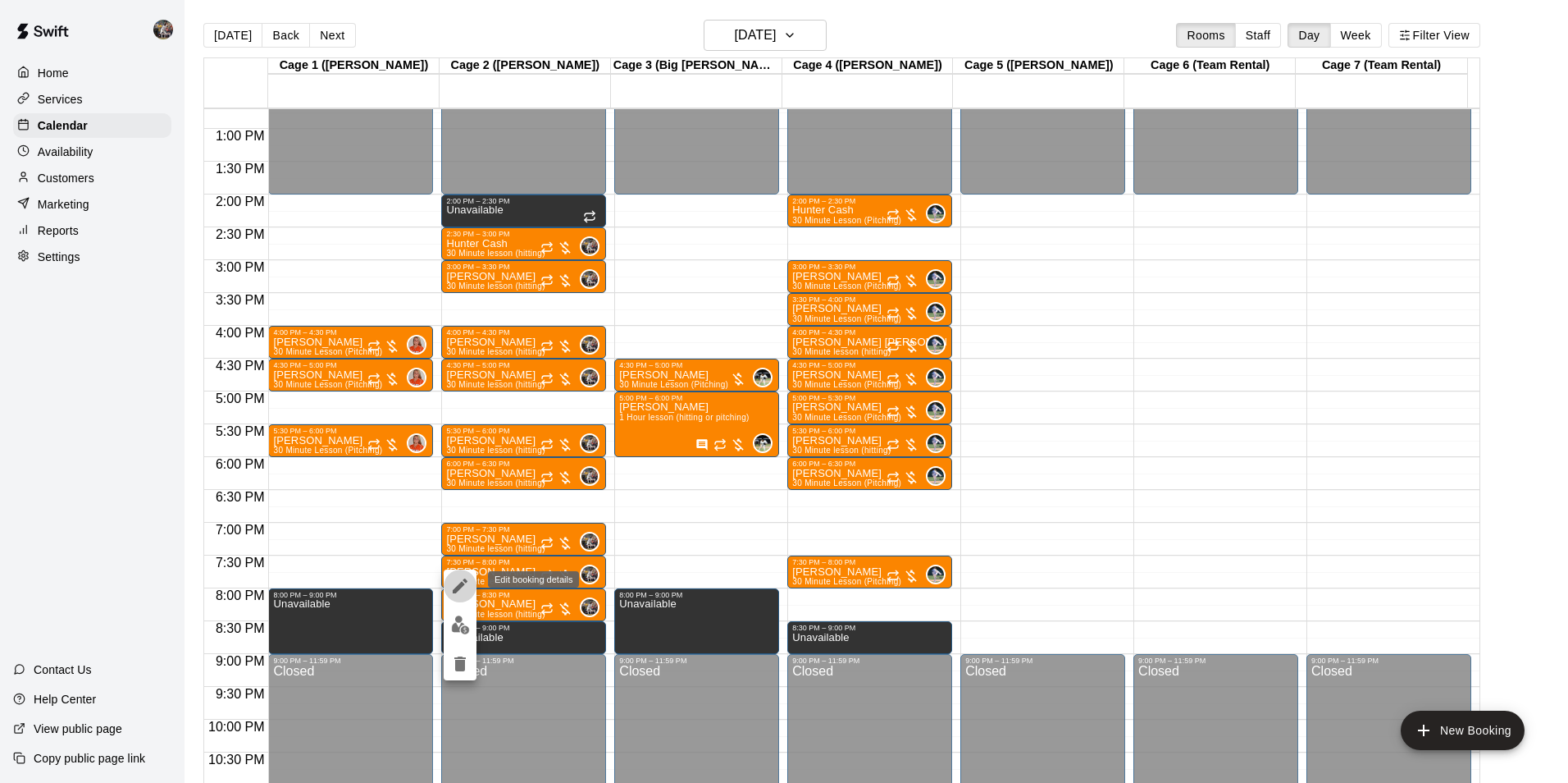
click at [461, 581] on icon "edit" at bounding box center [459, 585] width 15 height 15
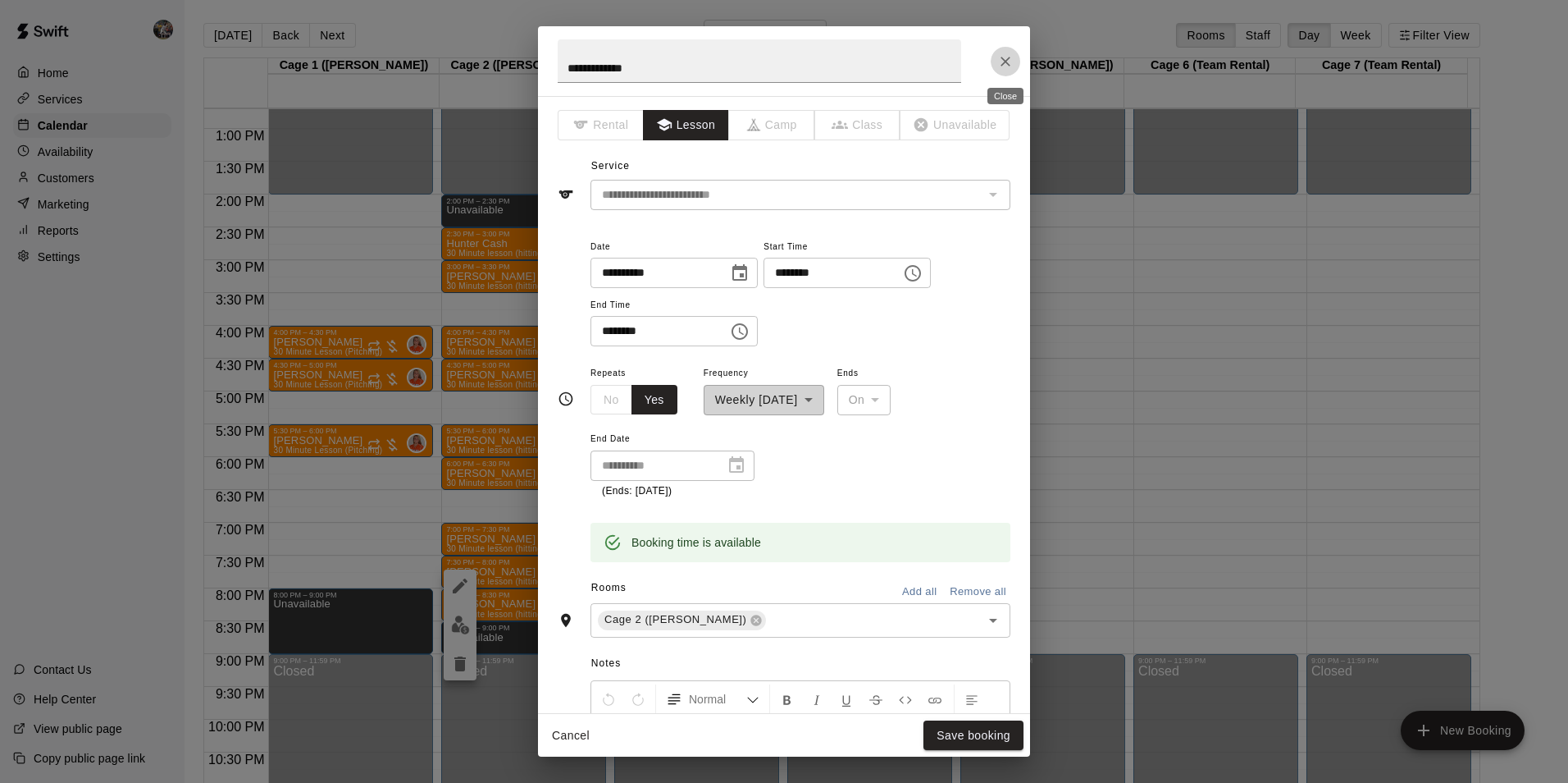
click at [1002, 58] on icon "Close" at bounding box center [1005, 61] width 10 height 10
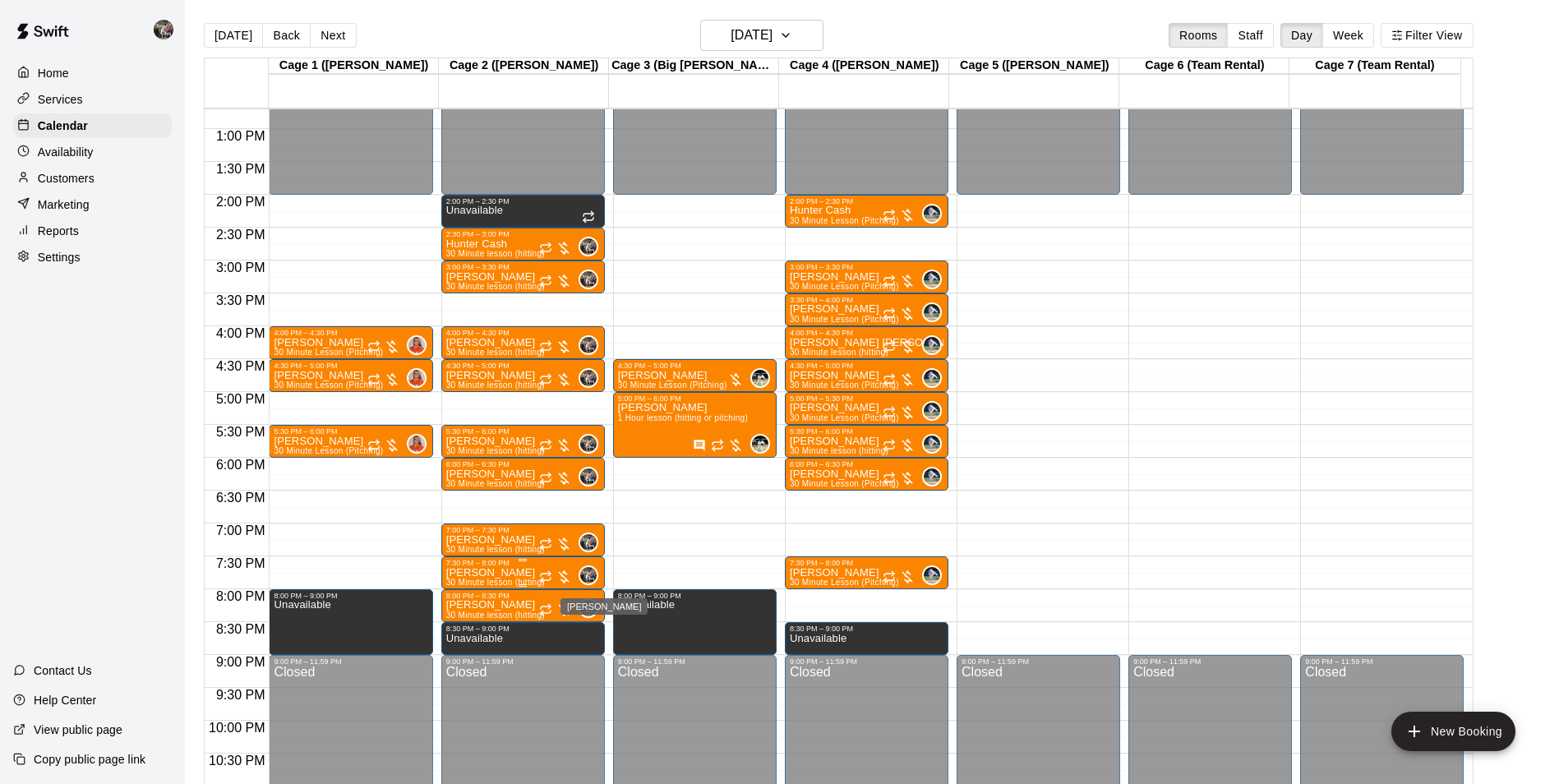
click at [564, 598] on div "[PERSON_NAME]" at bounding box center [604, 606] width 87 height 17
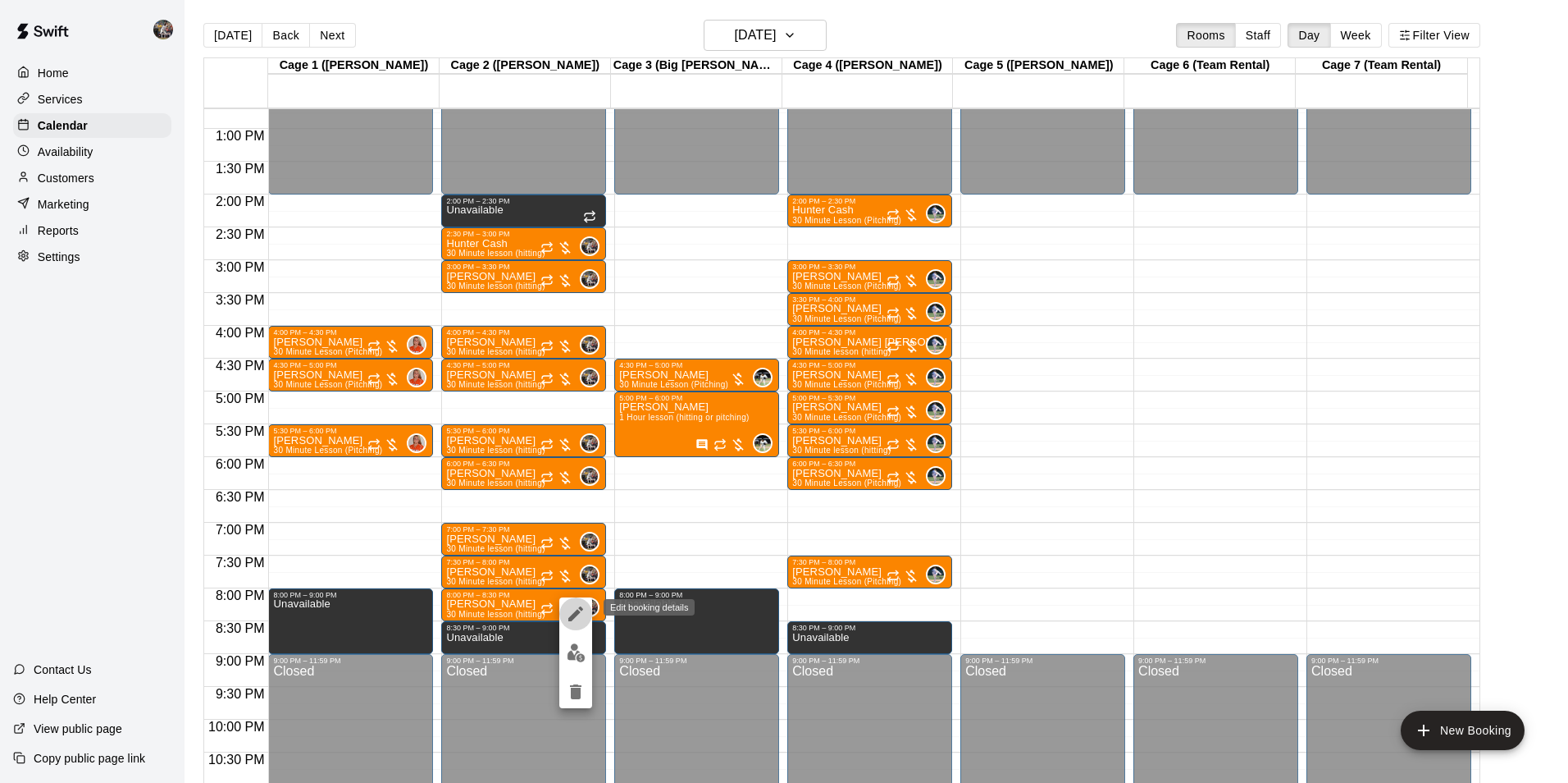
click at [575, 613] on icon "edit" at bounding box center [575, 613] width 15 height 15
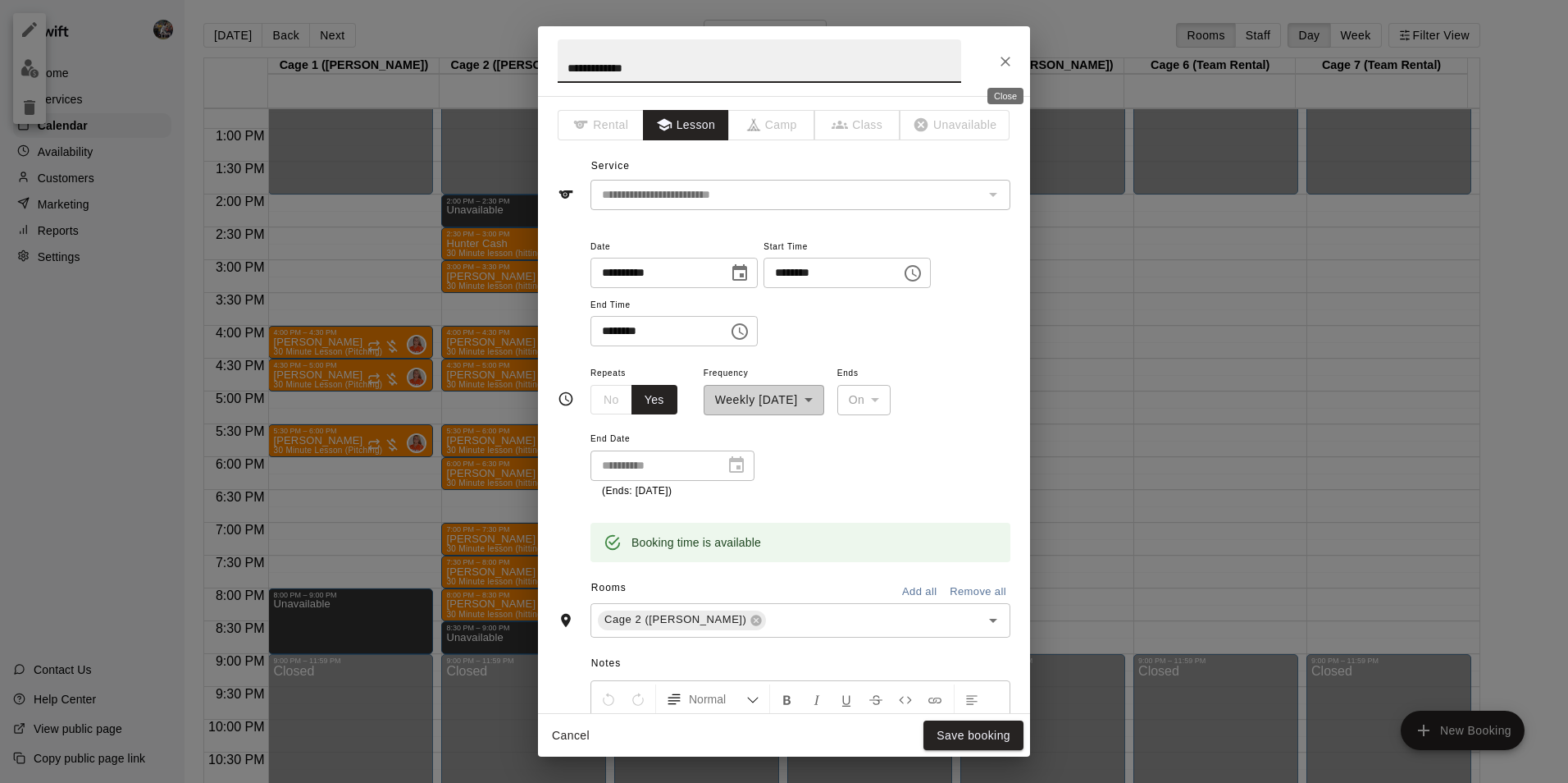
click at [1004, 56] on icon "Close" at bounding box center [1005, 61] width 17 height 17
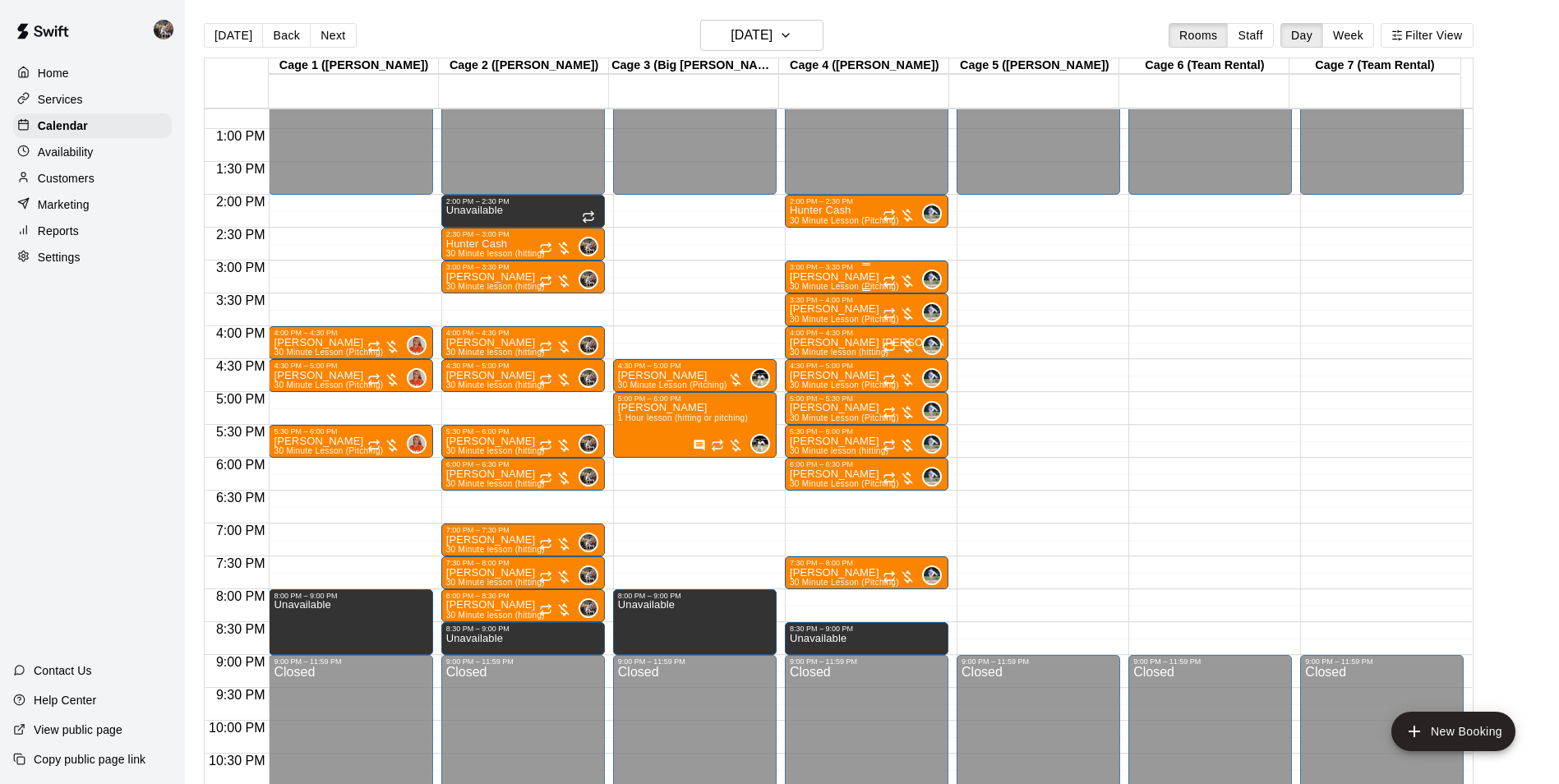
click at [860, 277] on p "[PERSON_NAME]" at bounding box center [845, 277] width 109 height 0
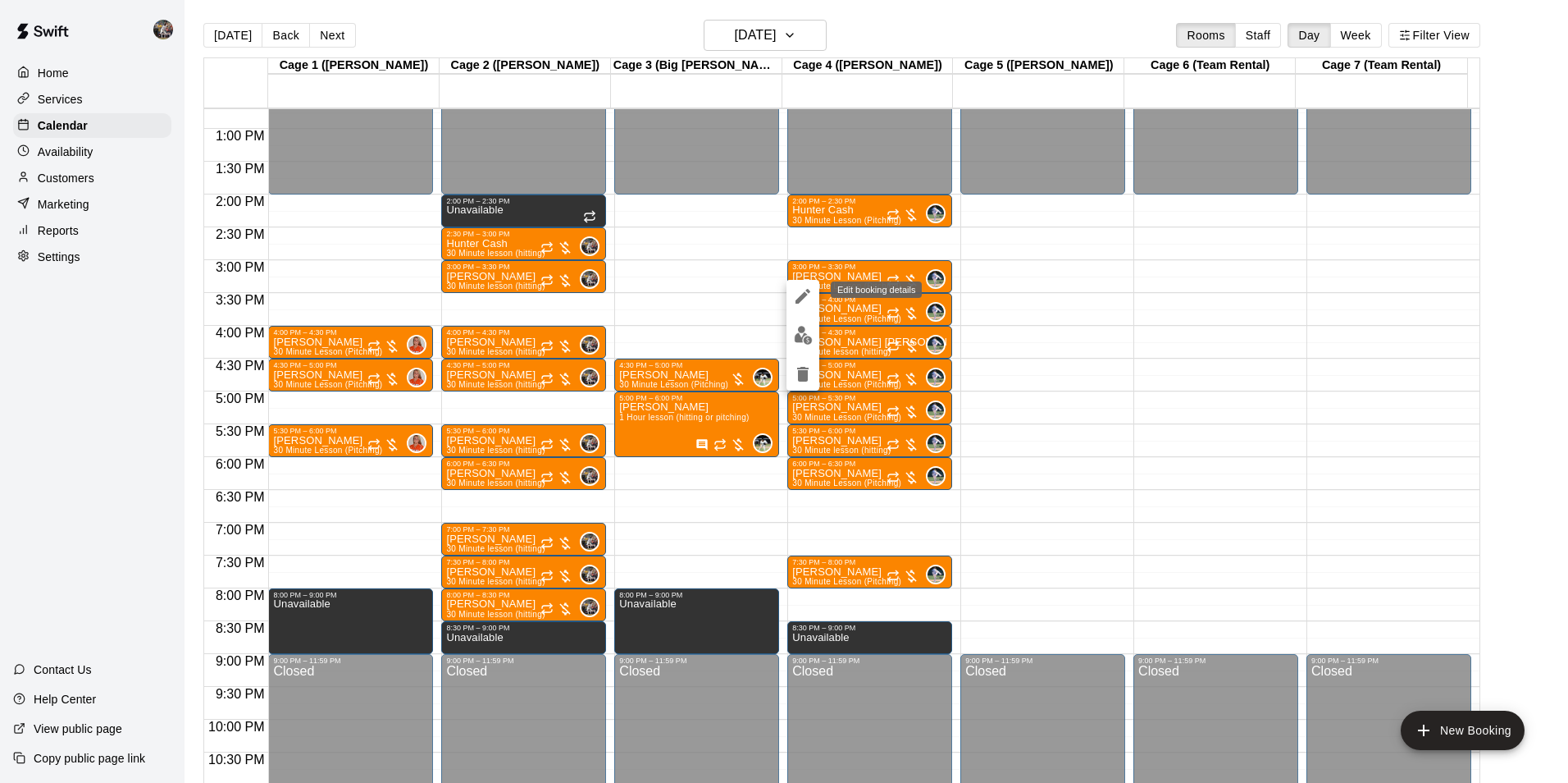
click at [798, 284] on button "edit" at bounding box center [802, 296] width 33 height 33
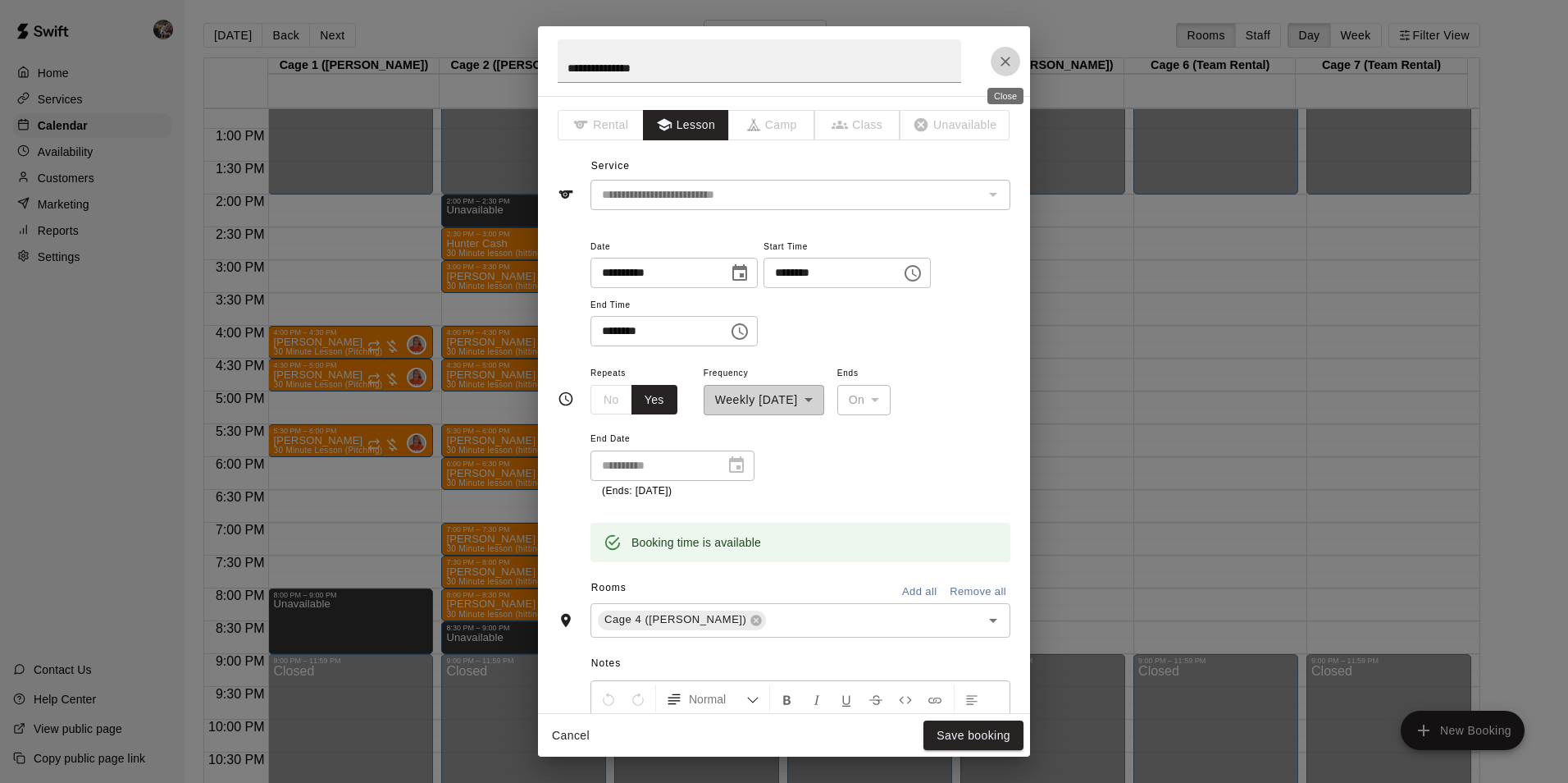
click at [1006, 54] on icon "Close" at bounding box center [1005, 61] width 17 height 17
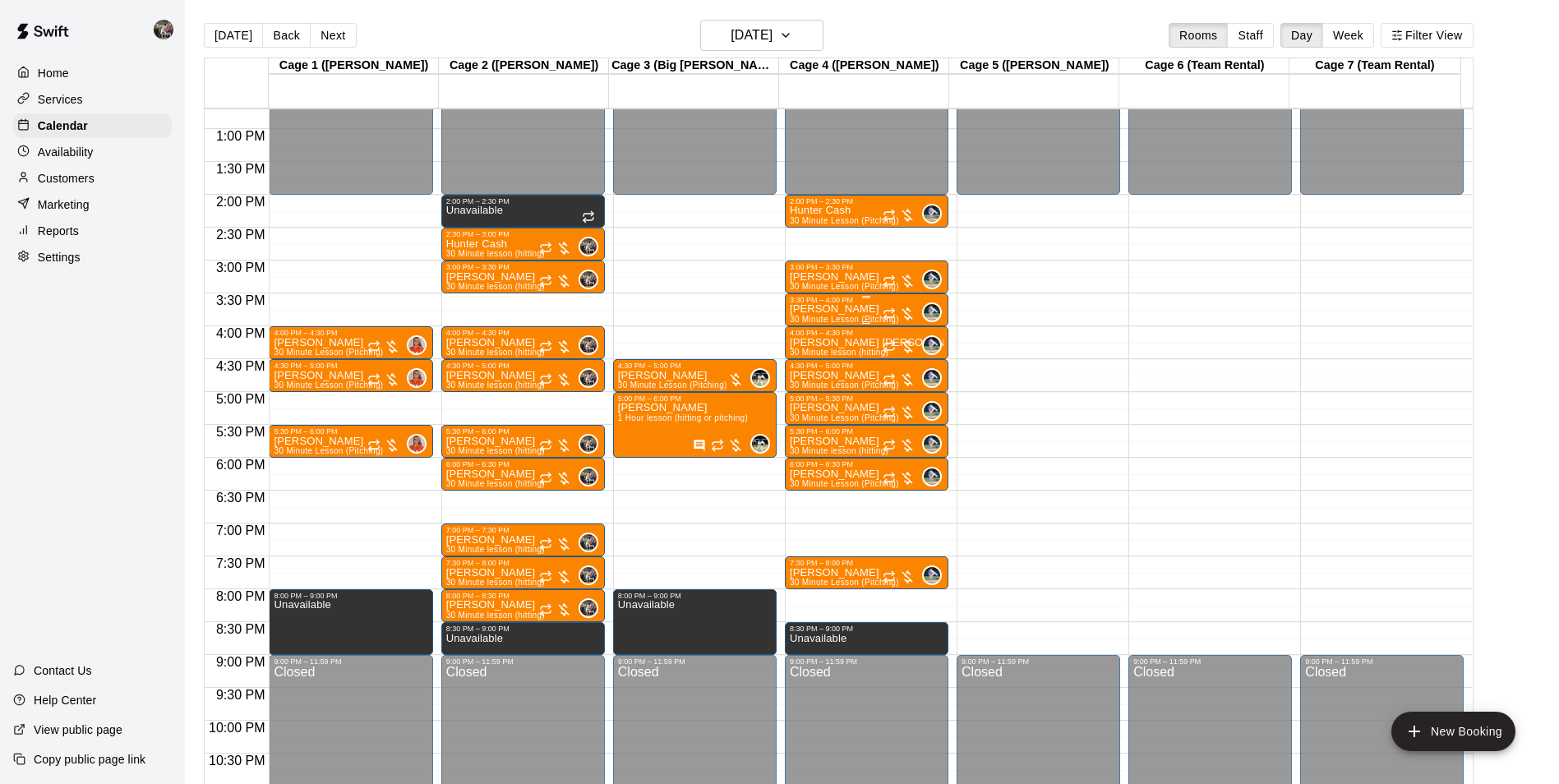
click at [840, 309] on p "[PERSON_NAME]" at bounding box center [845, 309] width 109 height 0
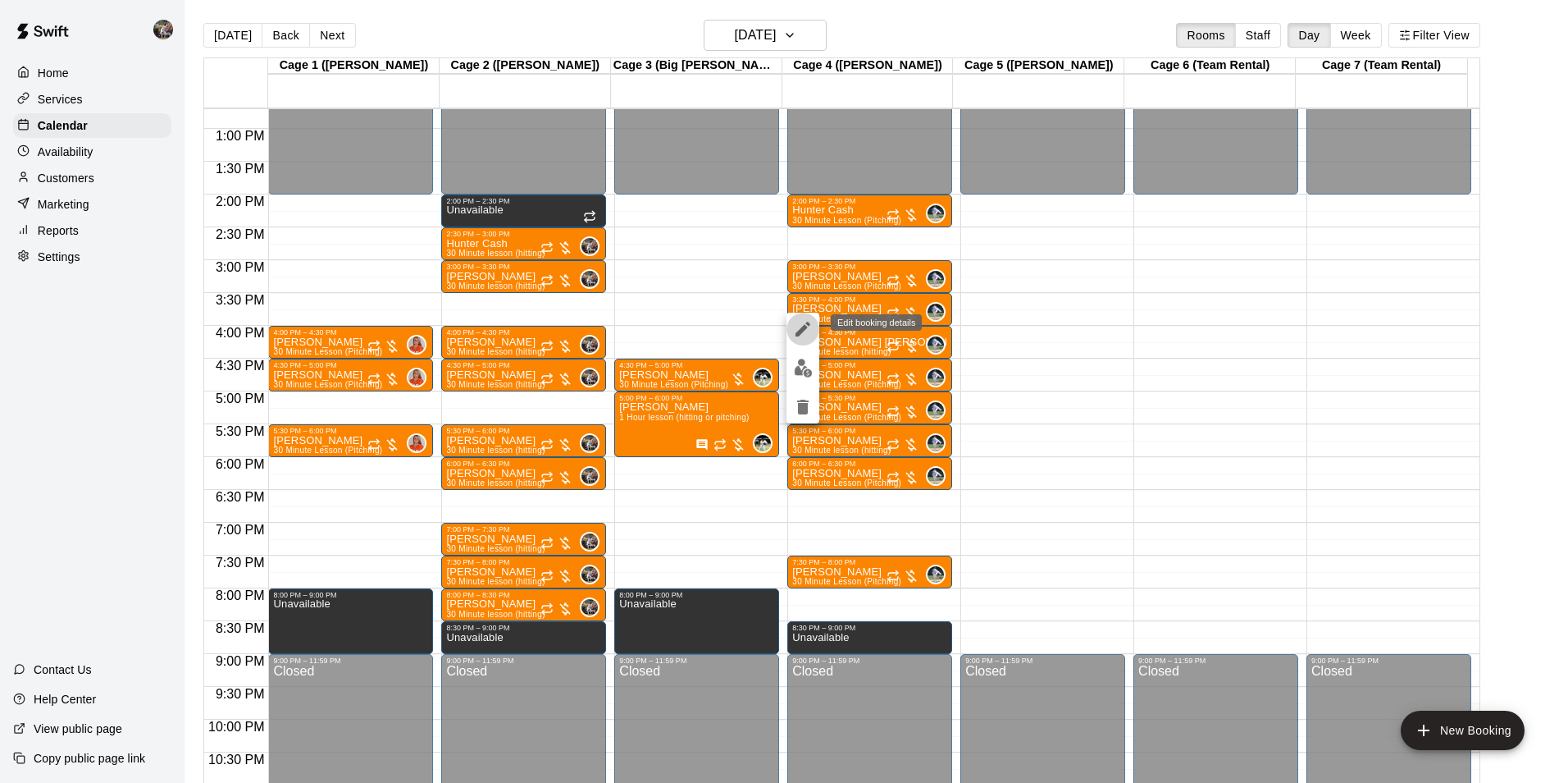
click at [802, 324] on icon "edit" at bounding box center [803, 329] width 20 height 20
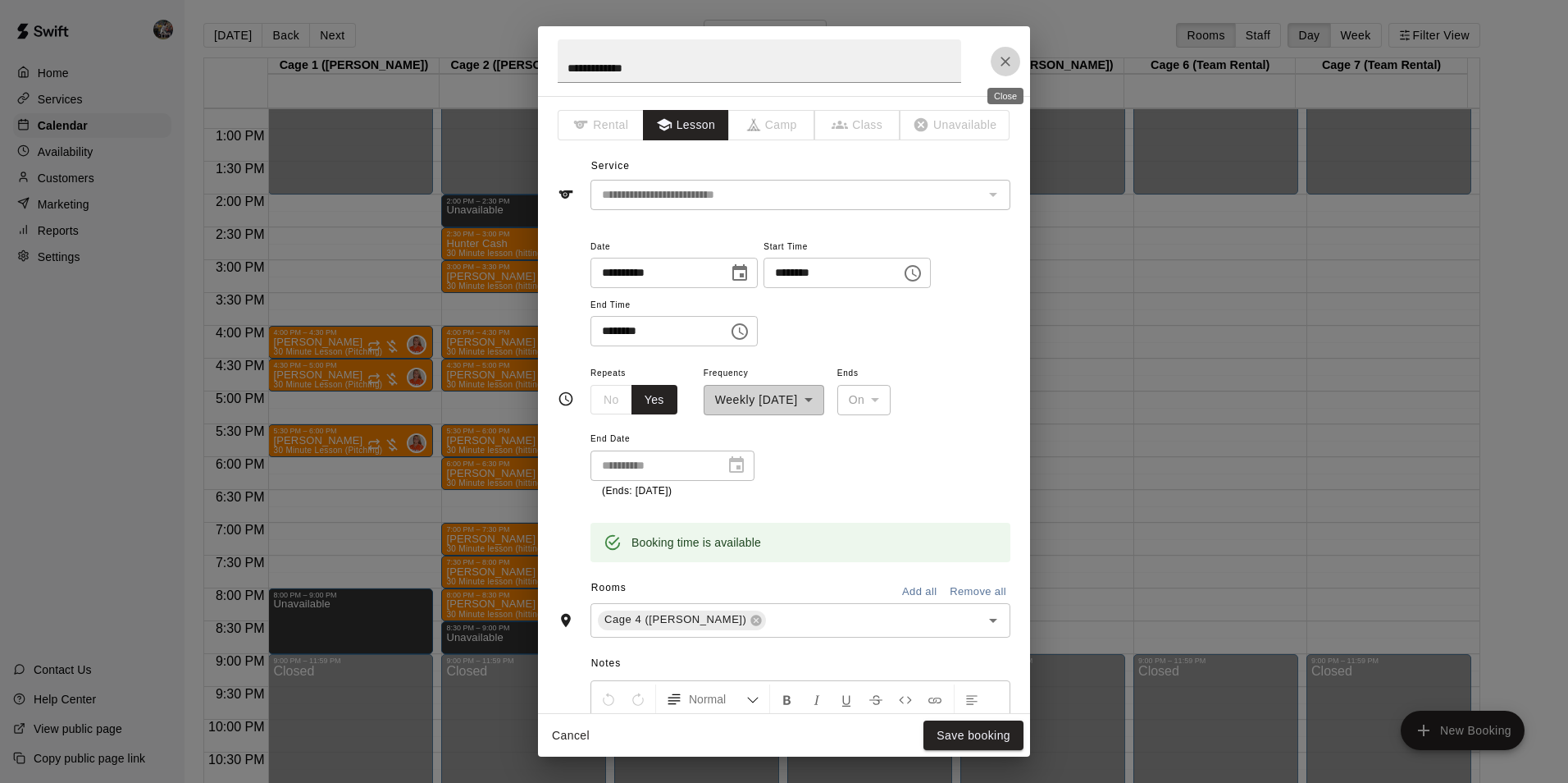
click at [1002, 53] on icon "Close" at bounding box center [1005, 61] width 17 height 17
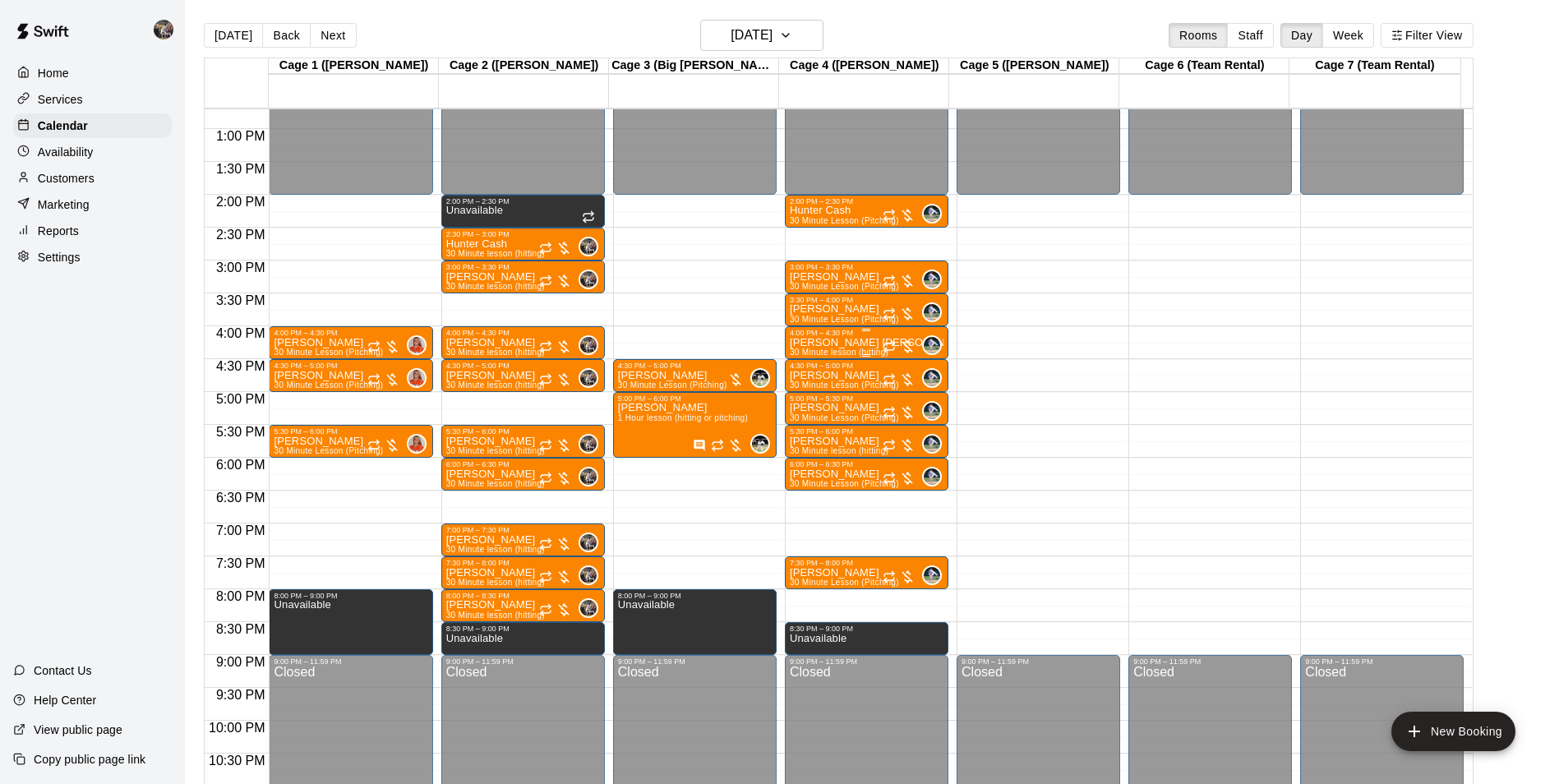
click at [862, 343] on p "[PERSON_NAME] [PERSON_NAME]" at bounding box center [867, 343] width 154 height 0
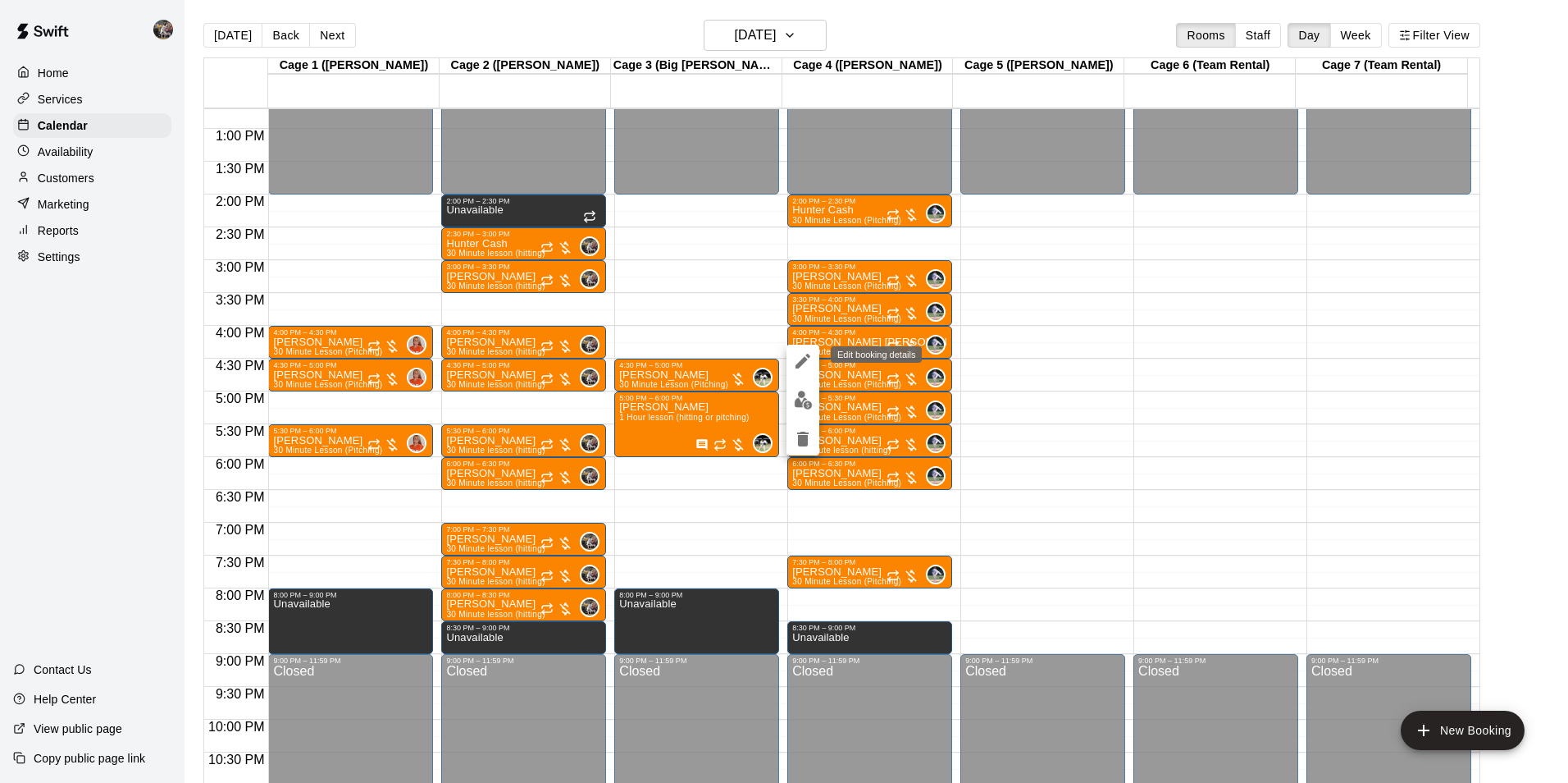
click at [801, 359] on icon "edit" at bounding box center [803, 361] width 20 height 20
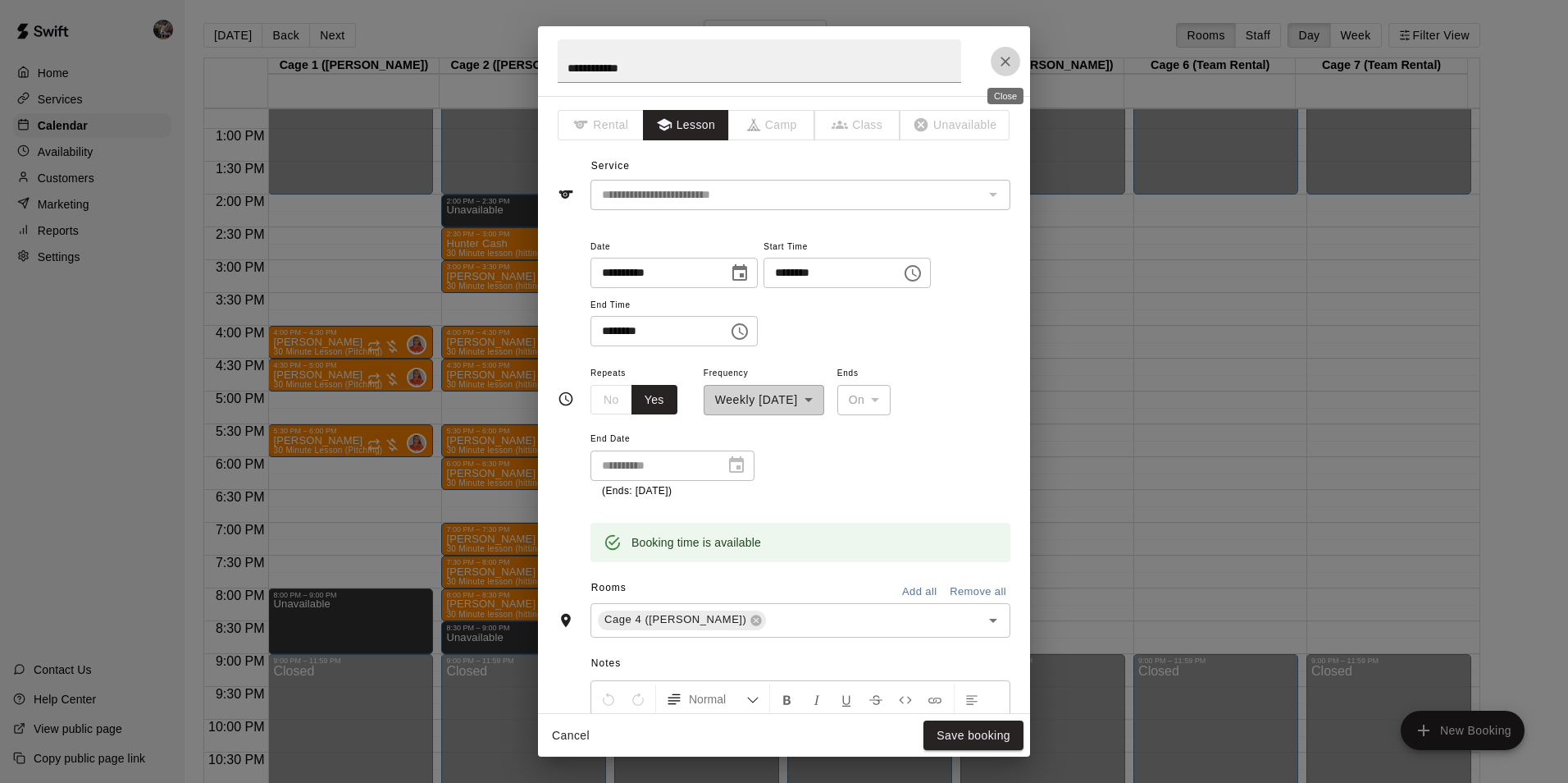
click at [1003, 54] on icon "Close" at bounding box center [1005, 61] width 17 height 17
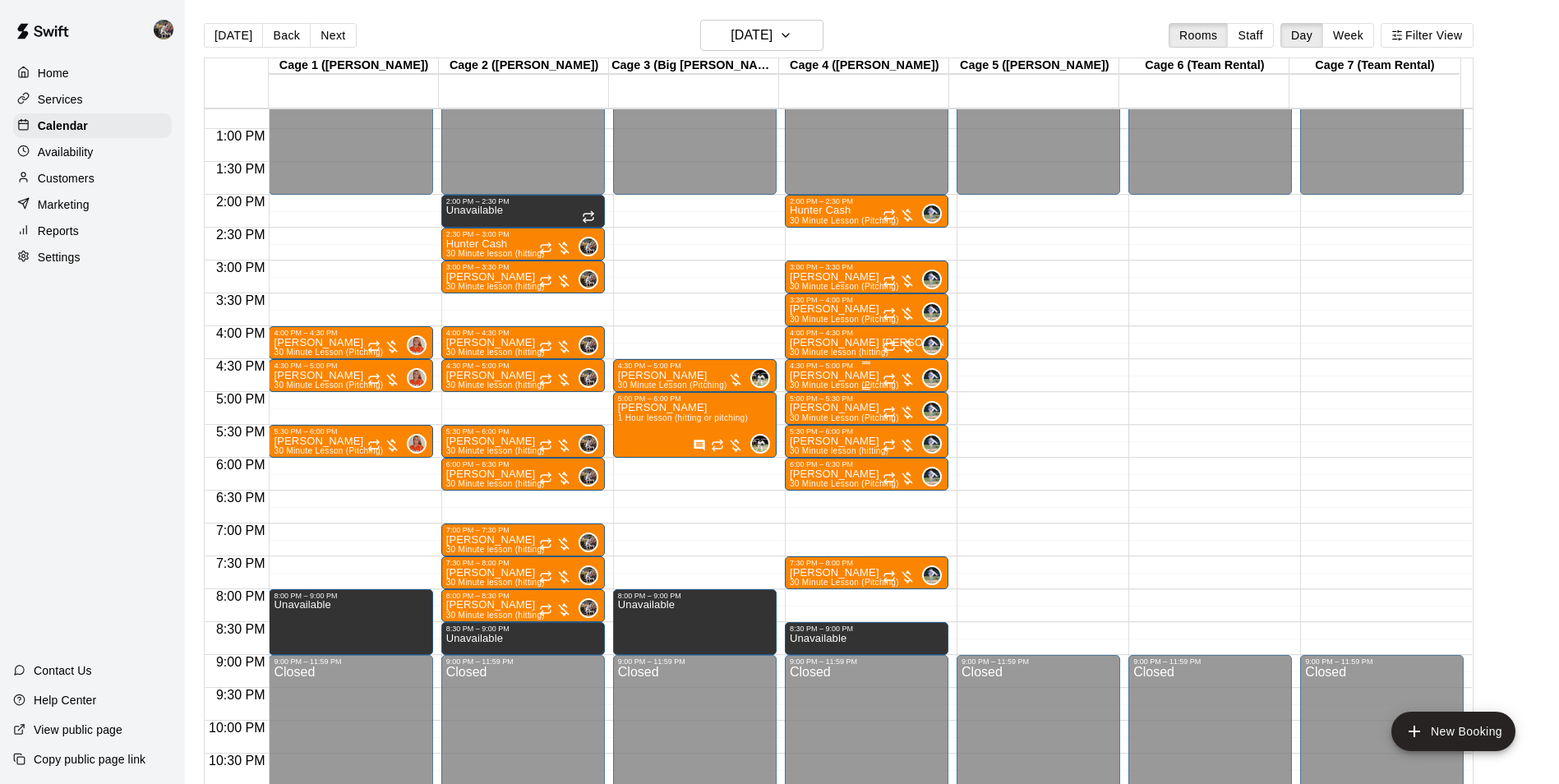
click at [838, 369] on div "4:30 PM – 5:00 PM" at bounding box center [867, 365] width 154 height 8
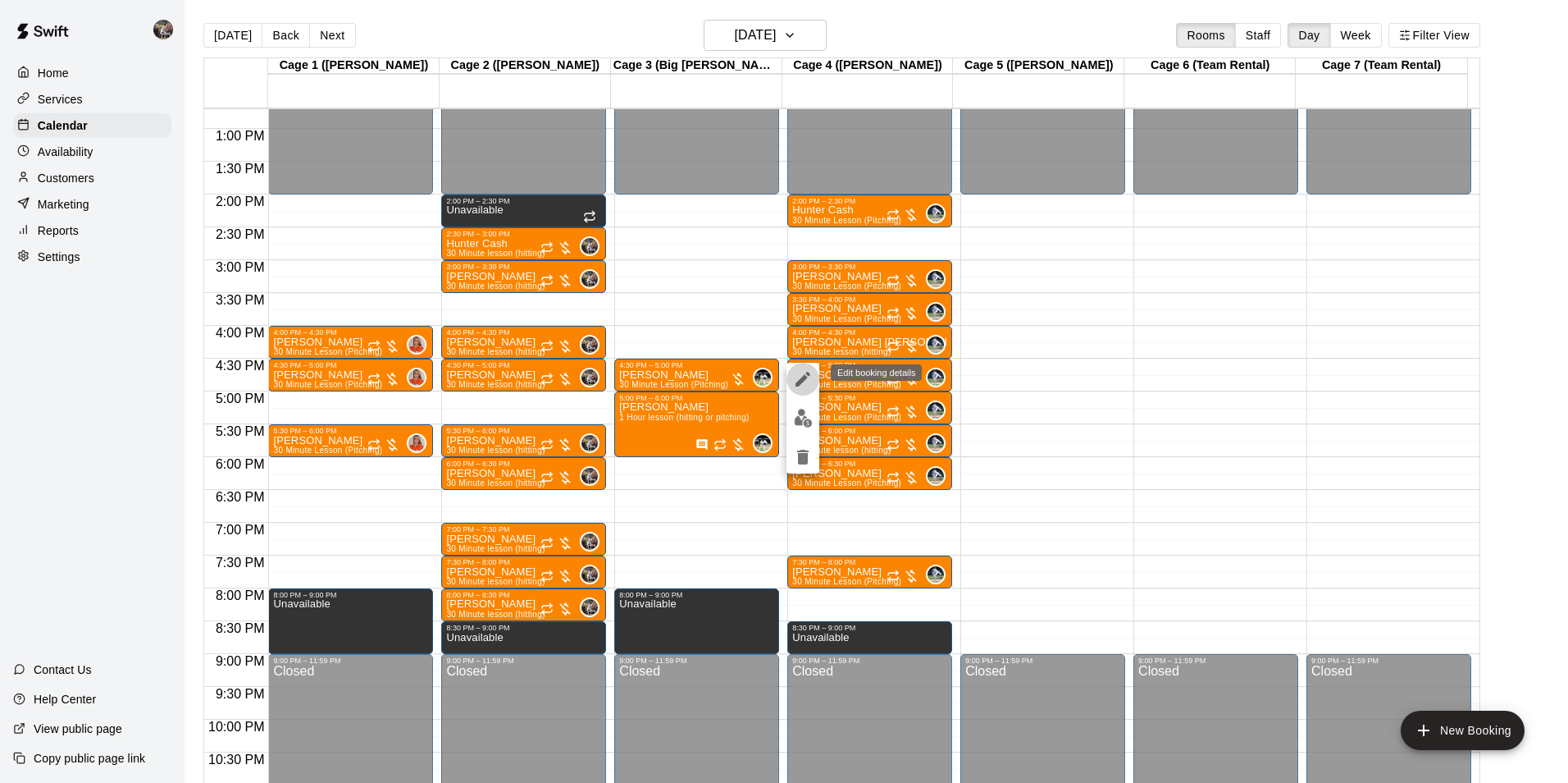
click at [802, 381] on icon "edit" at bounding box center [802, 379] width 15 height 15
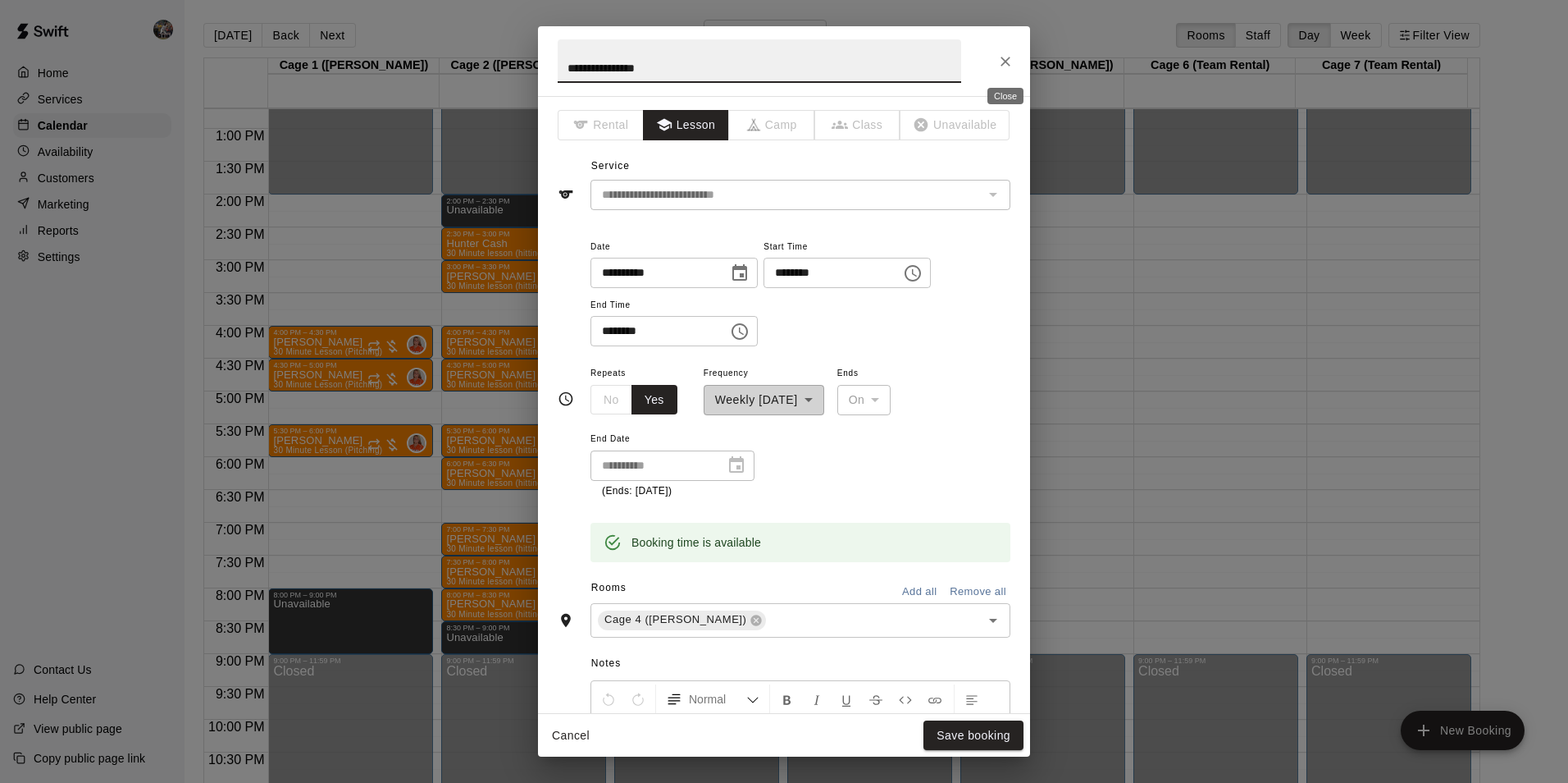
click at [1002, 61] on icon "Close" at bounding box center [1005, 61] width 17 height 17
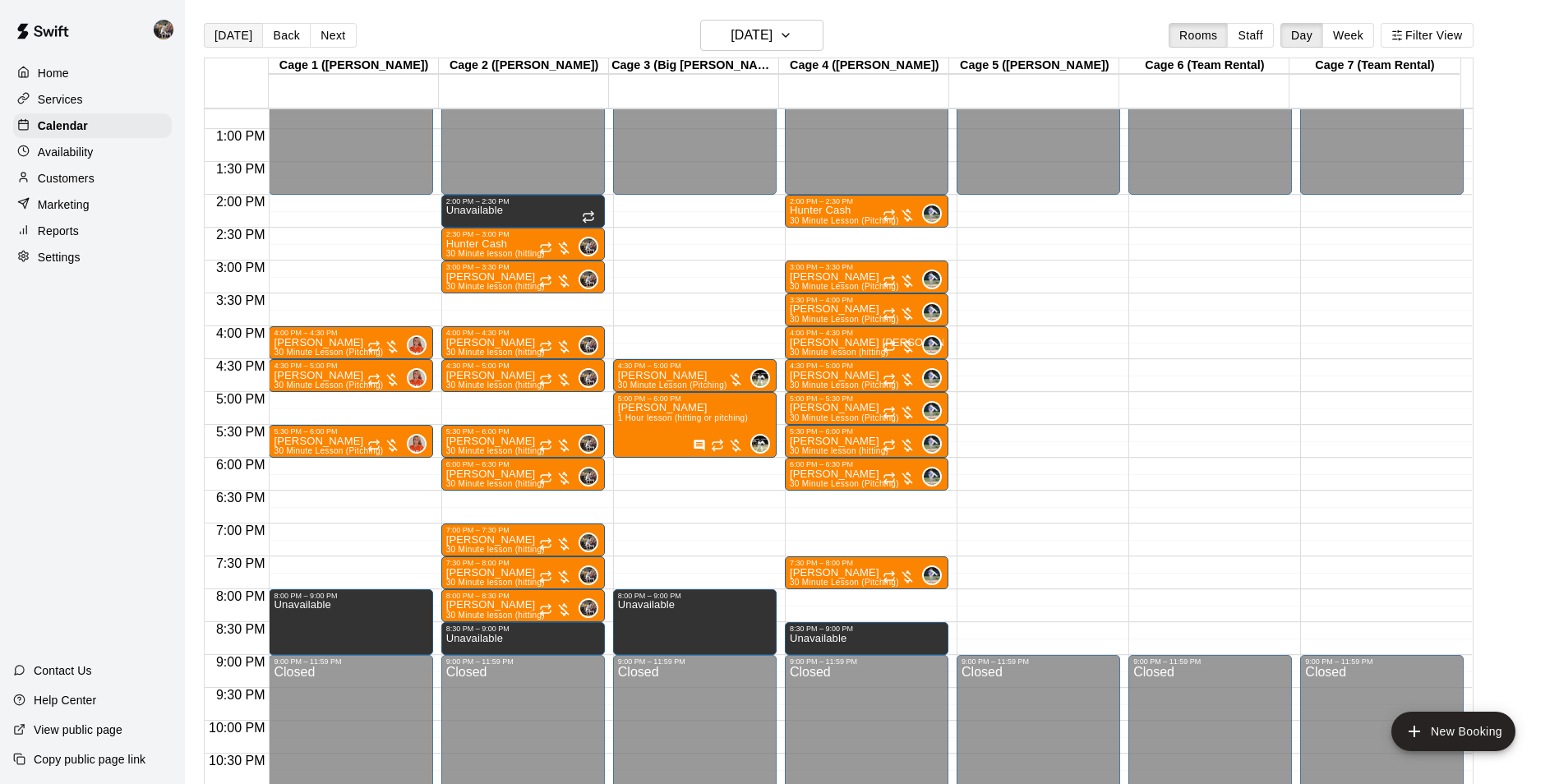
click at [240, 35] on button "[DATE]" at bounding box center [234, 35] width 59 height 25
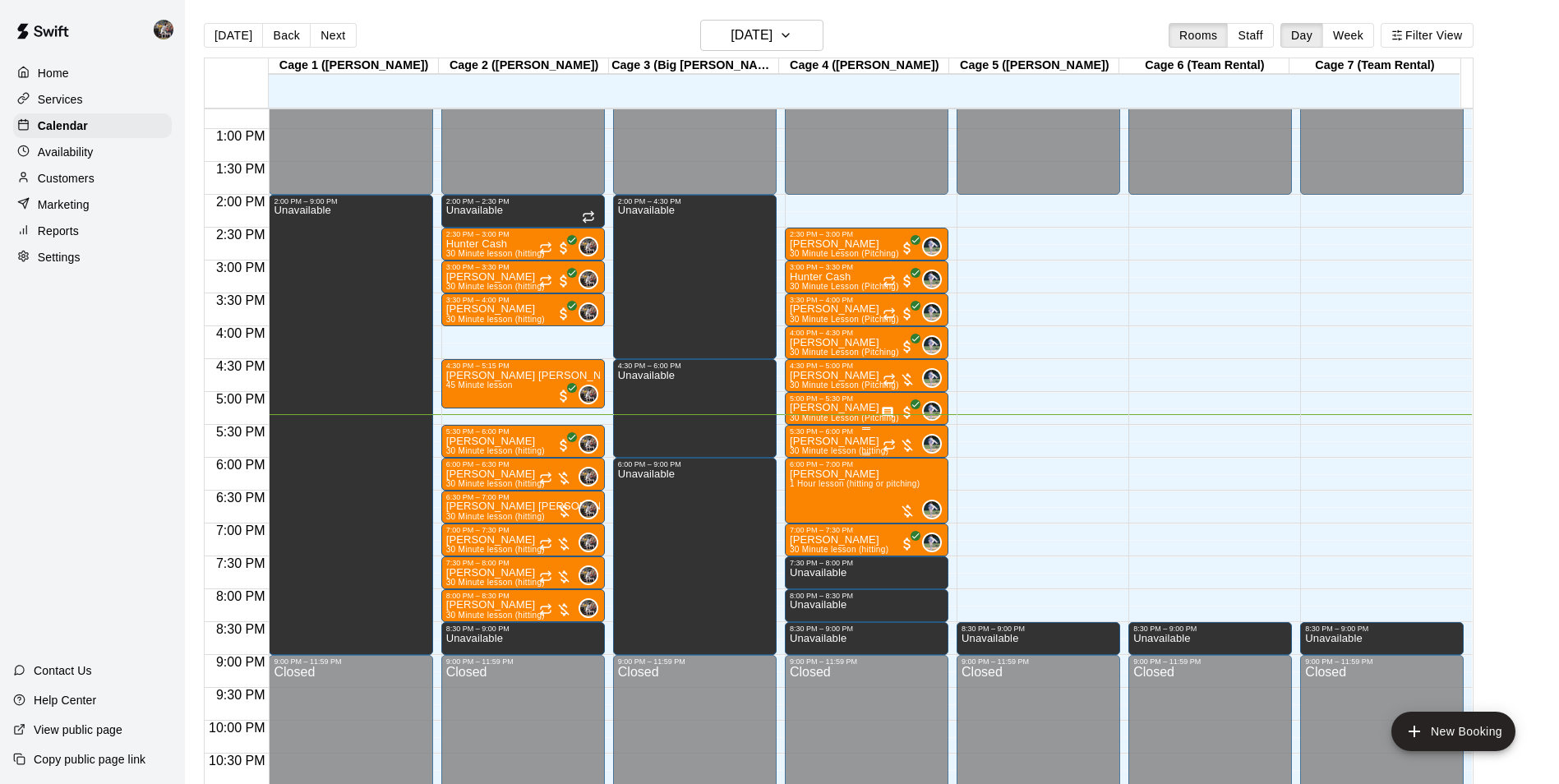
click at [846, 441] on p "[PERSON_NAME]" at bounding box center [840, 441] width 99 height 0
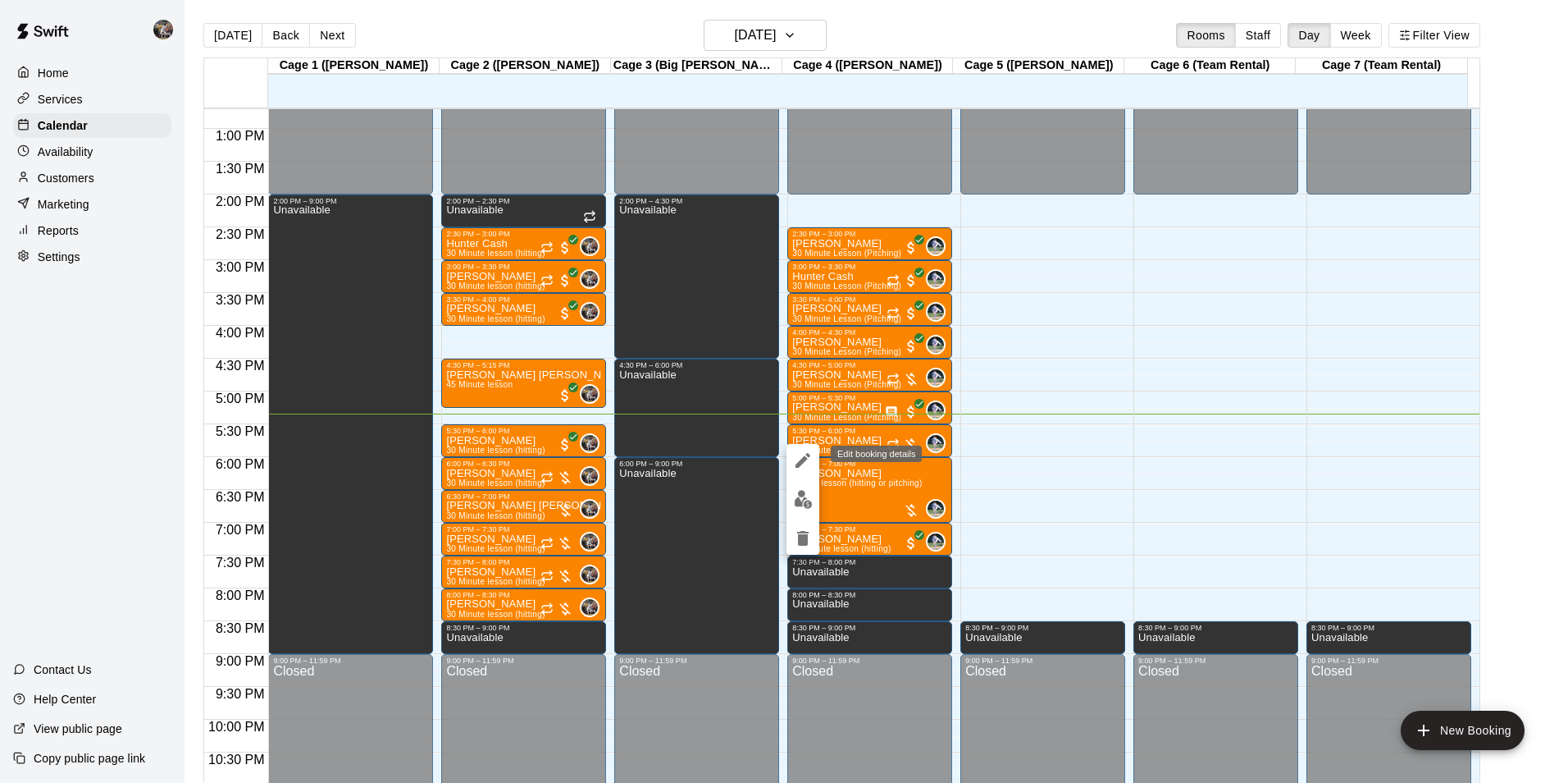
click at [798, 461] on icon "edit" at bounding box center [803, 461] width 20 height 20
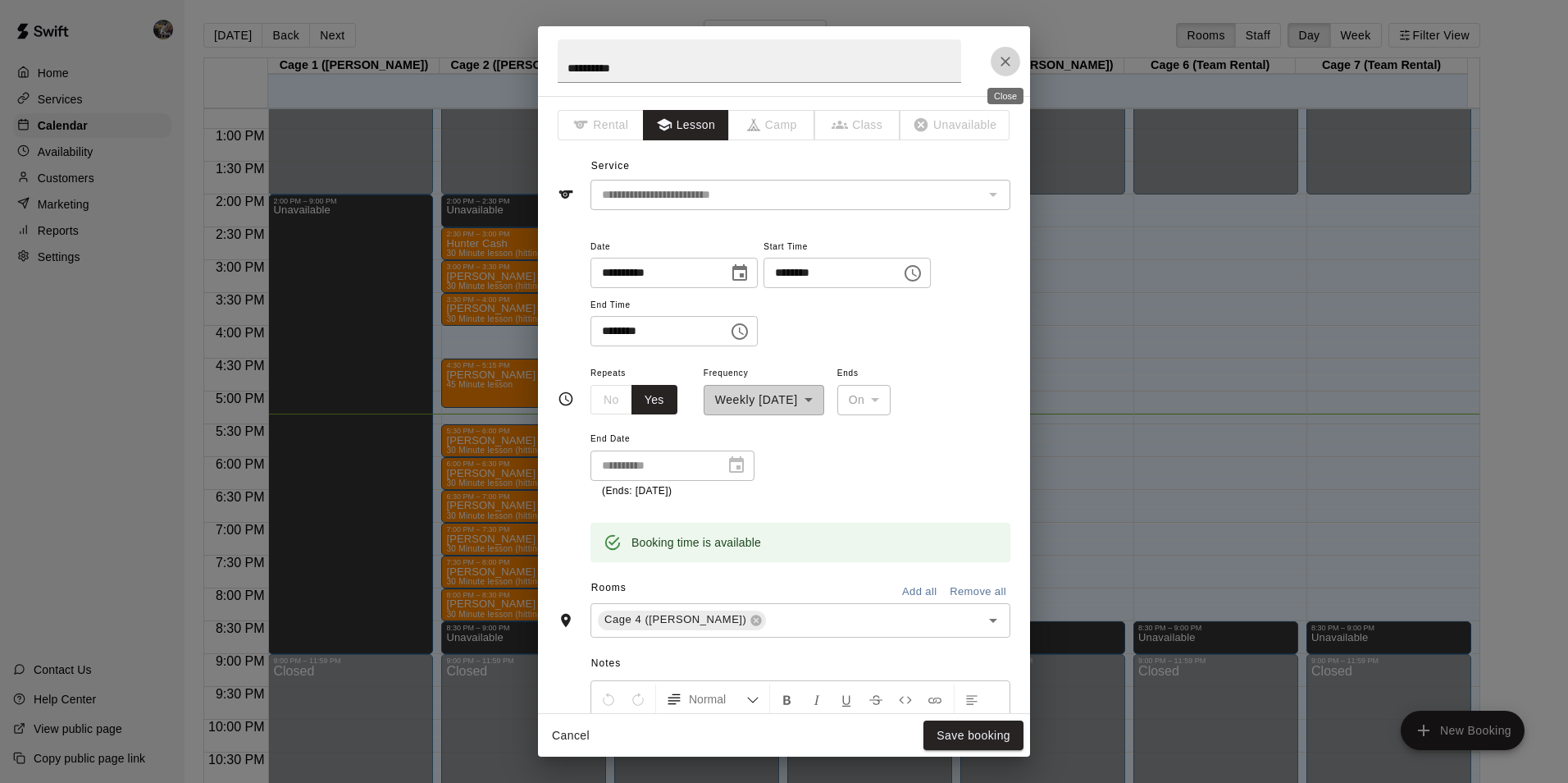
click at [1007, 59] on icon "Close" at bounding box center [1005, 61] width 10 height 10
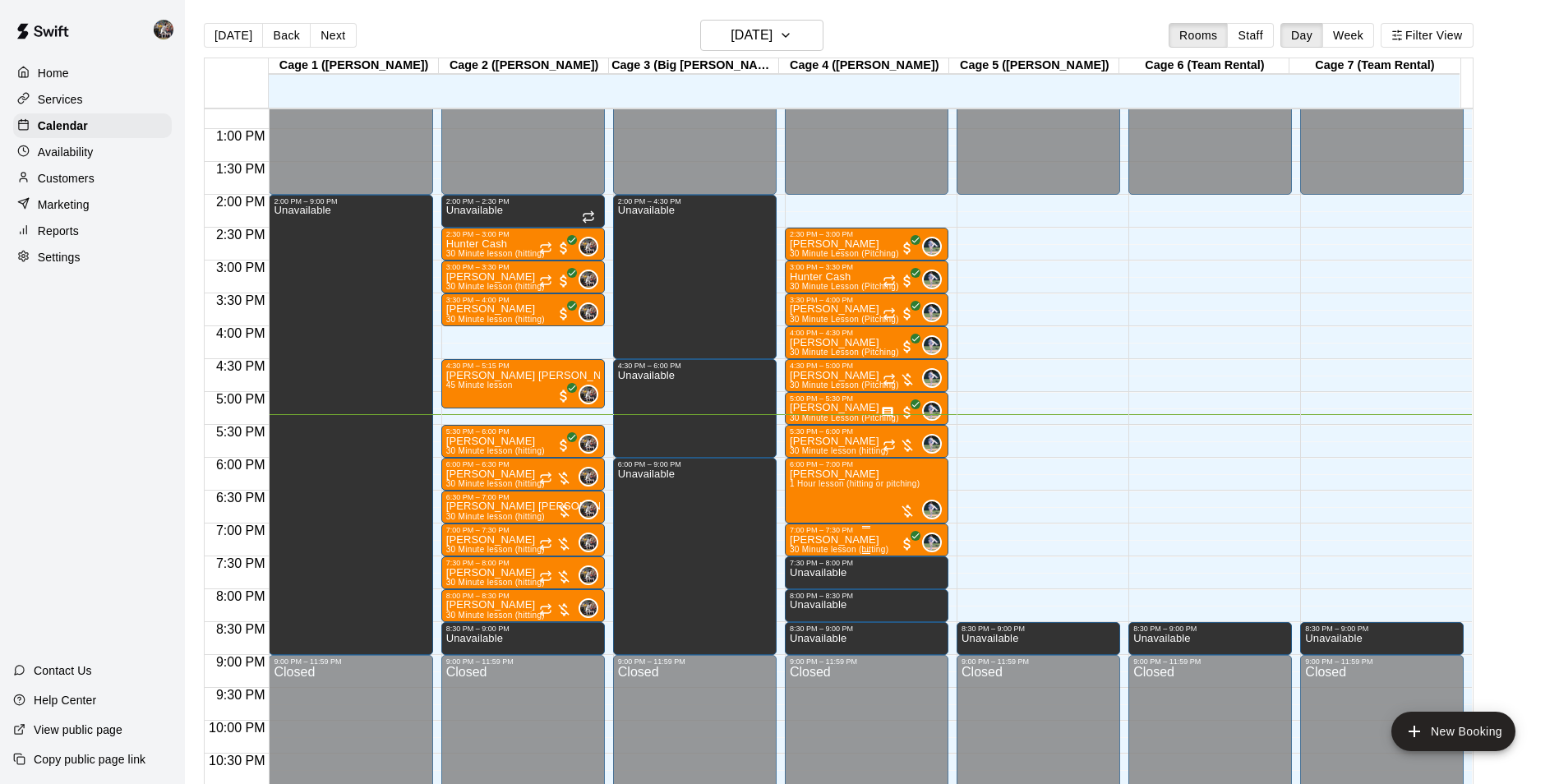
click at [824, 539] on p "[PERSON_NAME]" at bounding box center [840, 539] width 99 height 0
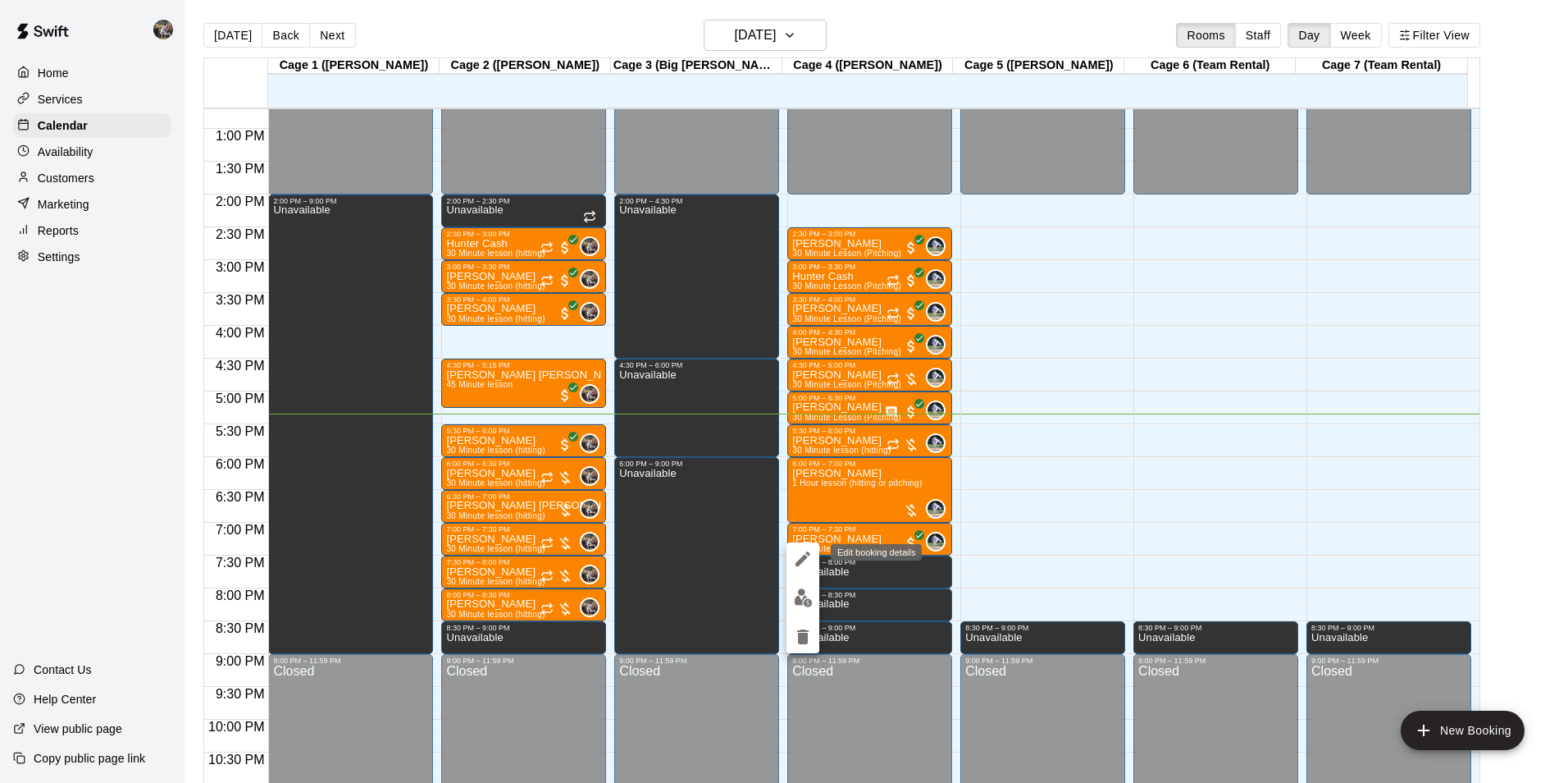
click at [805, 548] on button "edit" at bounding box center [802, 559] width 33 height 33
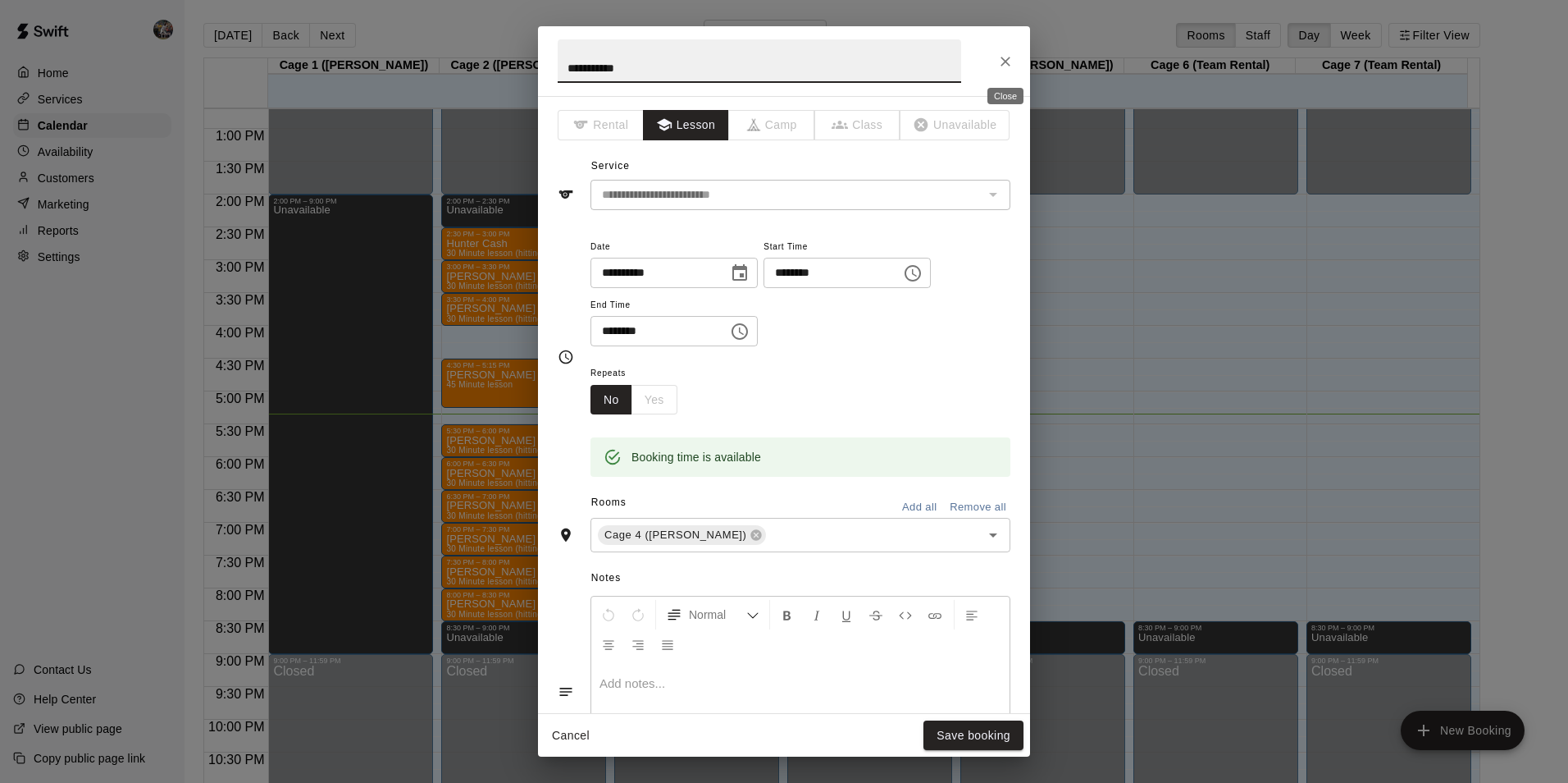
click at [1002, 59] on icon "Close" at bounding box center [1005, 61] width 17 height 17
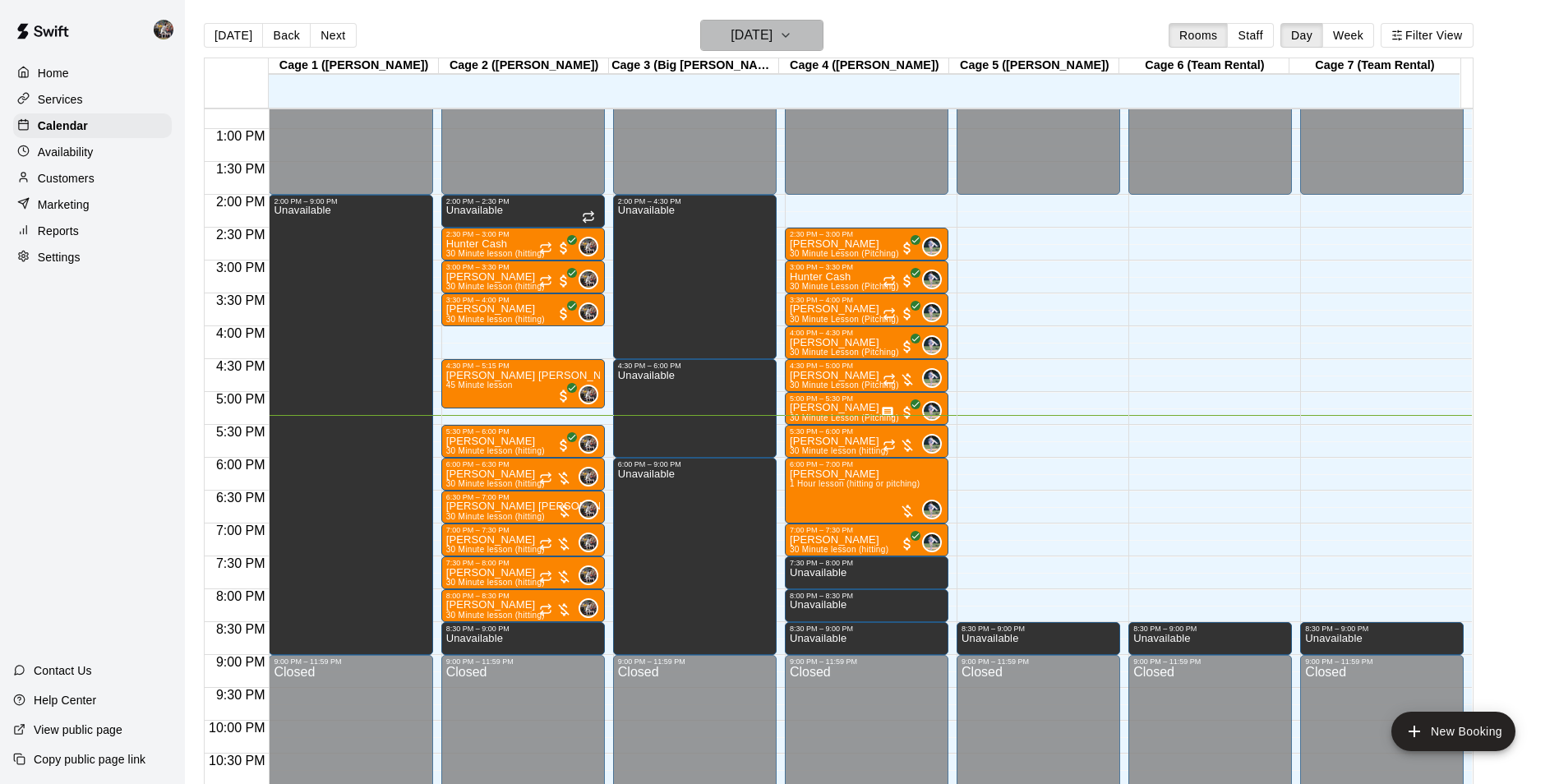
click at [736, 24] on h6 "[DATE]" at bounding box center [752, 35] width 42 height 23
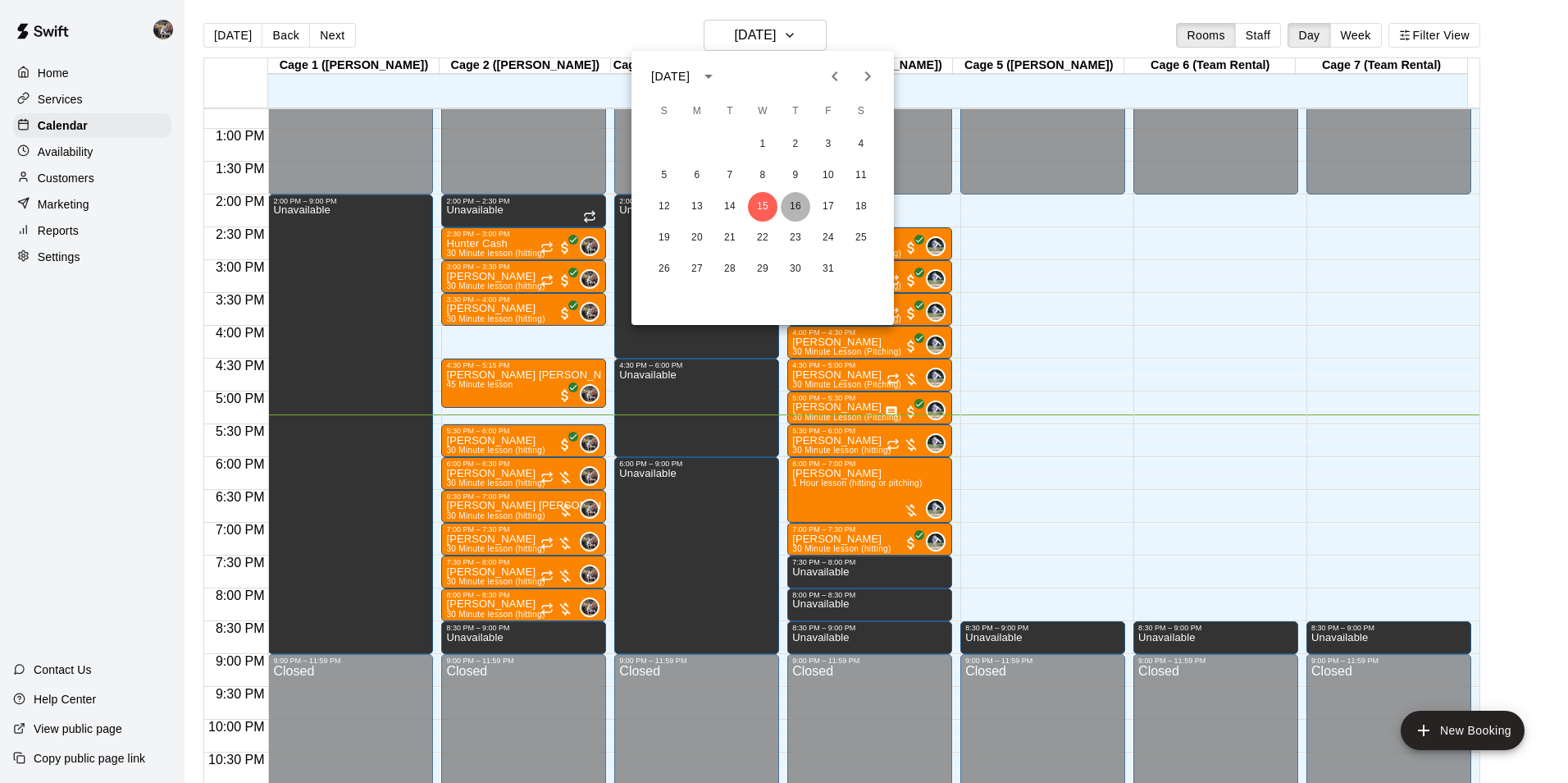
click at [795, 203] on button "16" at bounding box center [795, 207] width 30 height 30
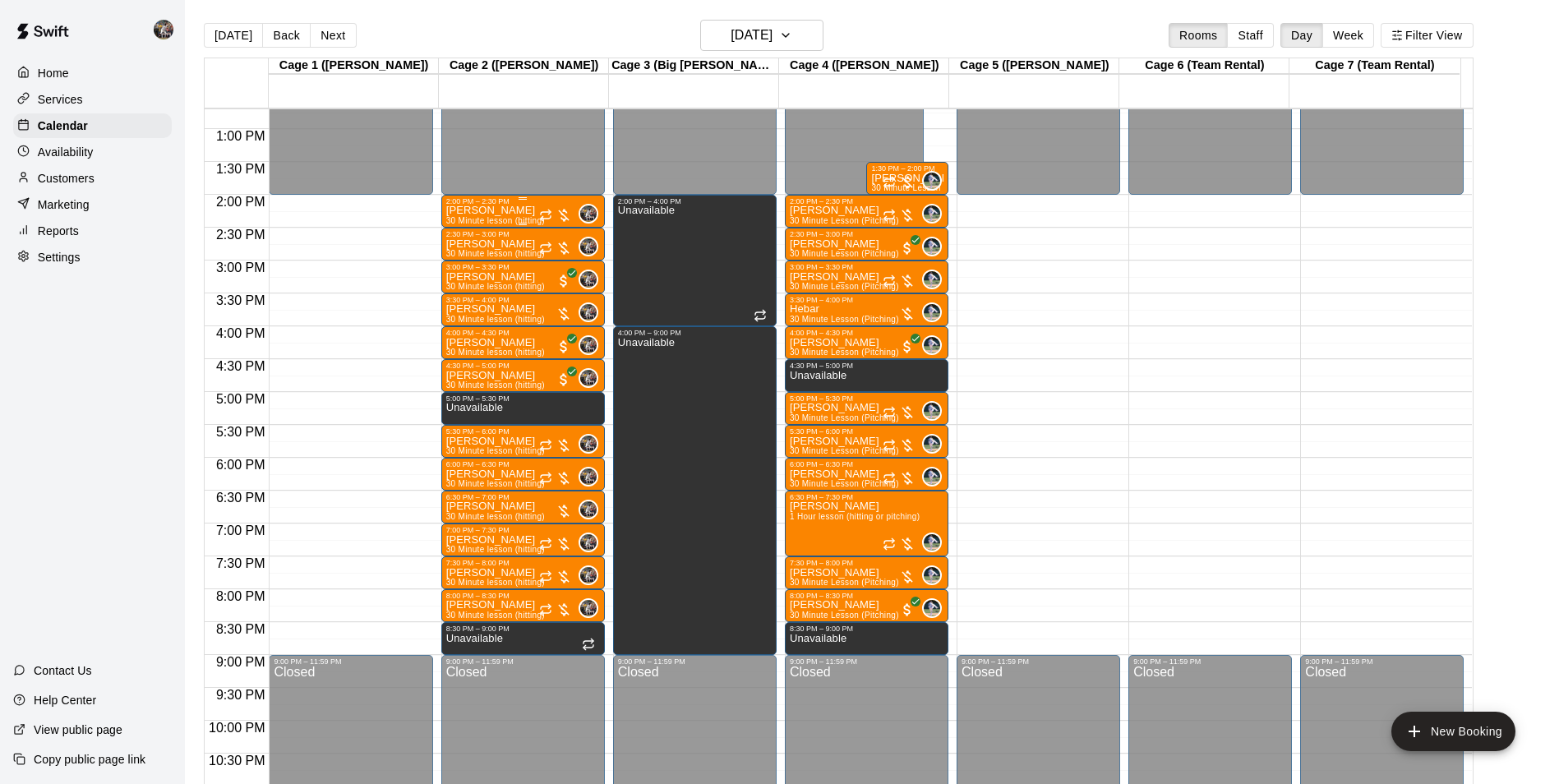
click at [510, 210] on p "[PERSON_NAME]" at bounding box center [496, 210] width 99 height 0
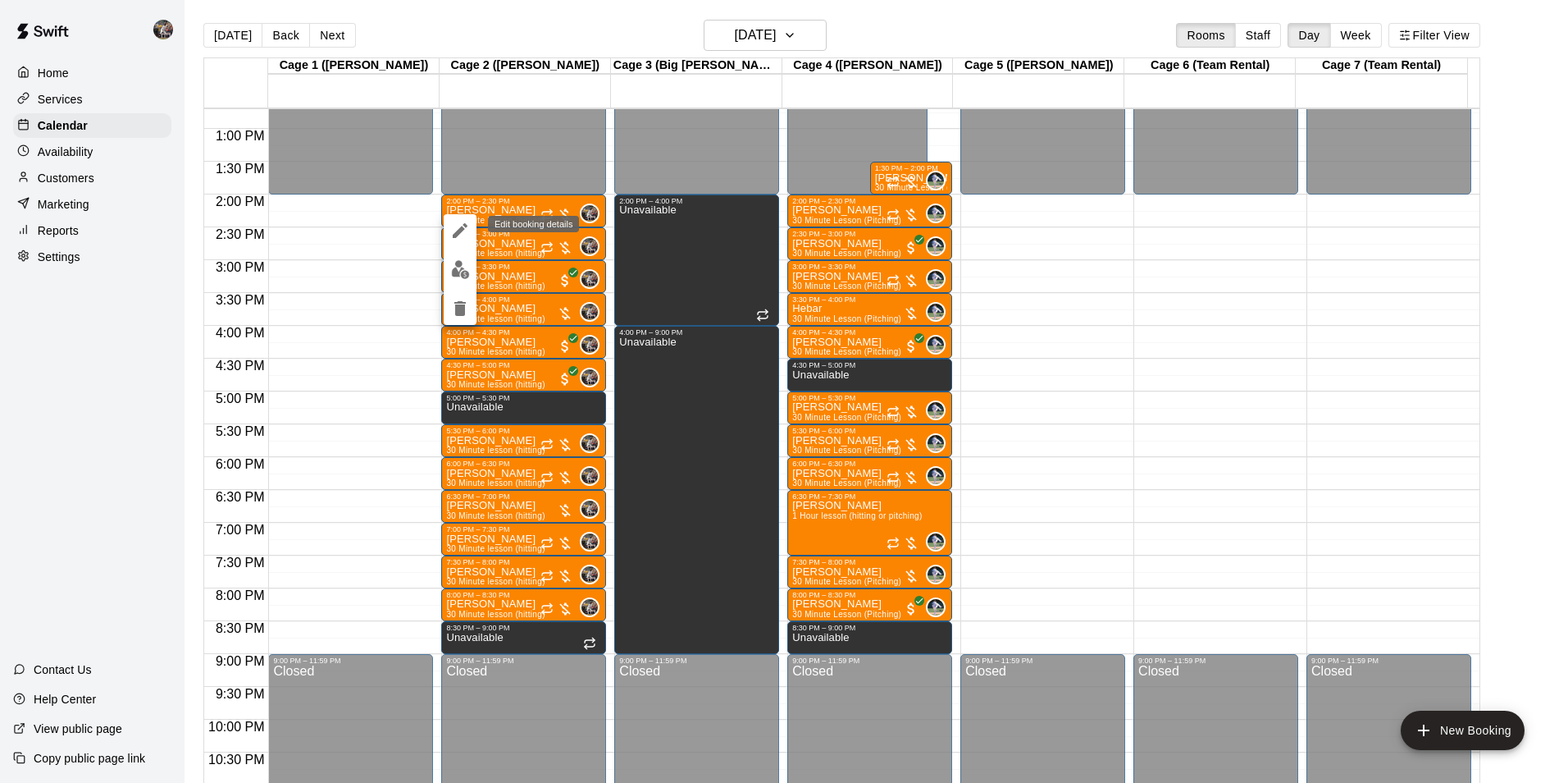
click at [458, 232] on icon "edit" at bounding box center [459, 230] width 15 height 15
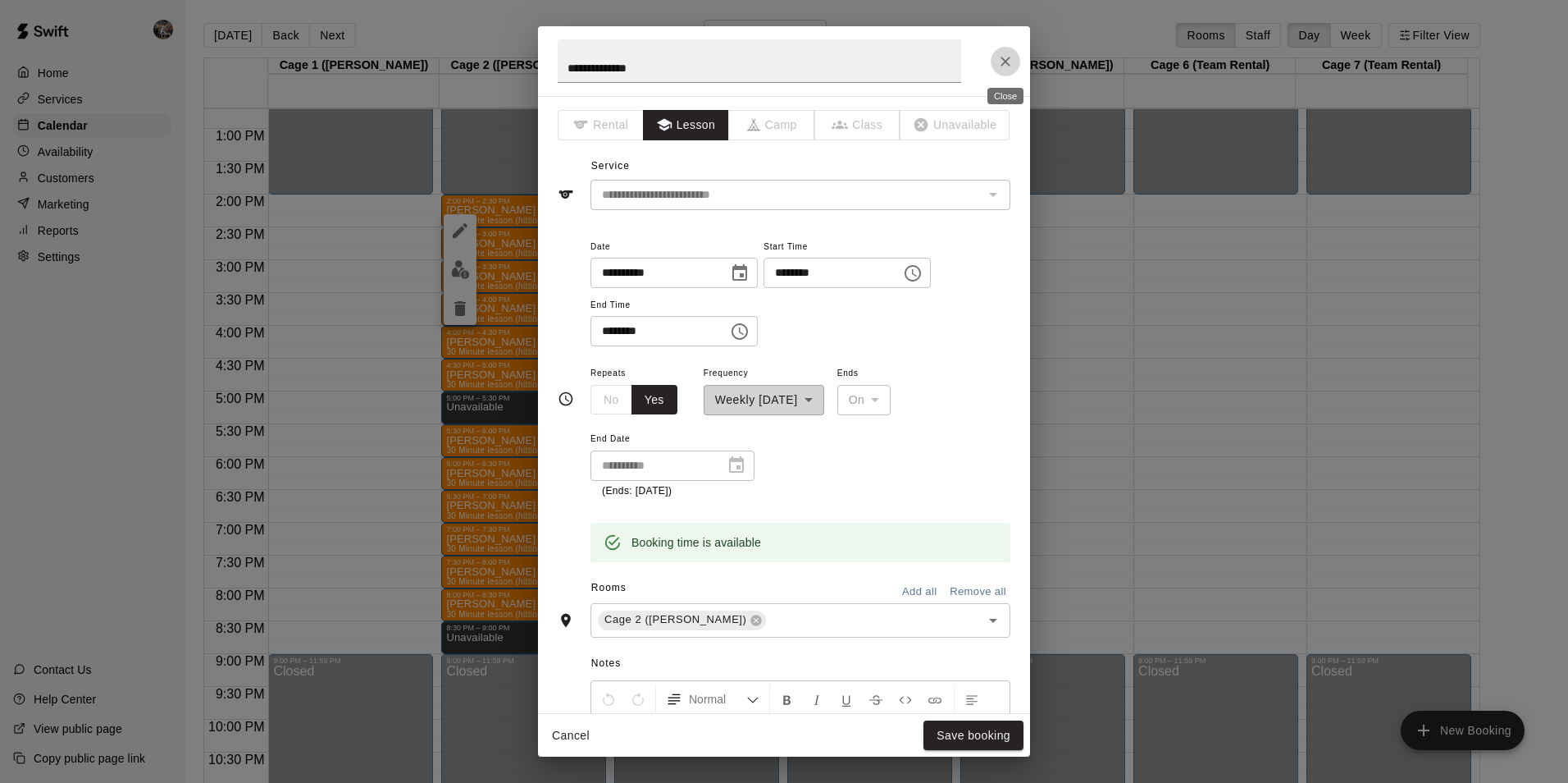
click at [1006, 59] on icon "Close" at bounding box center [1005, 61] width 17 height 17
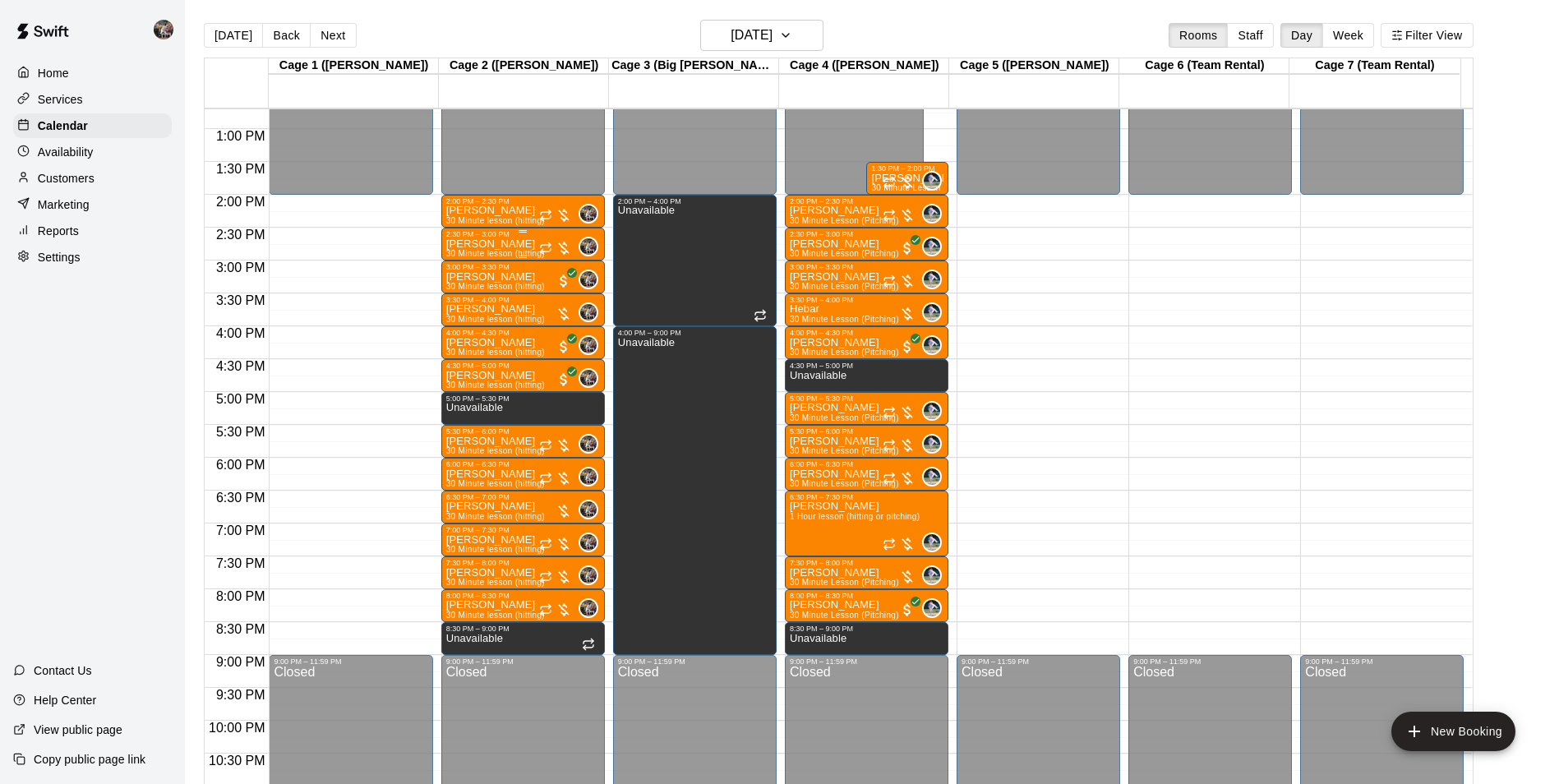
click at [480, 239] on div "2:30 PM – 3:00 PM" at bounding box center [523, 234] width 154 height 8
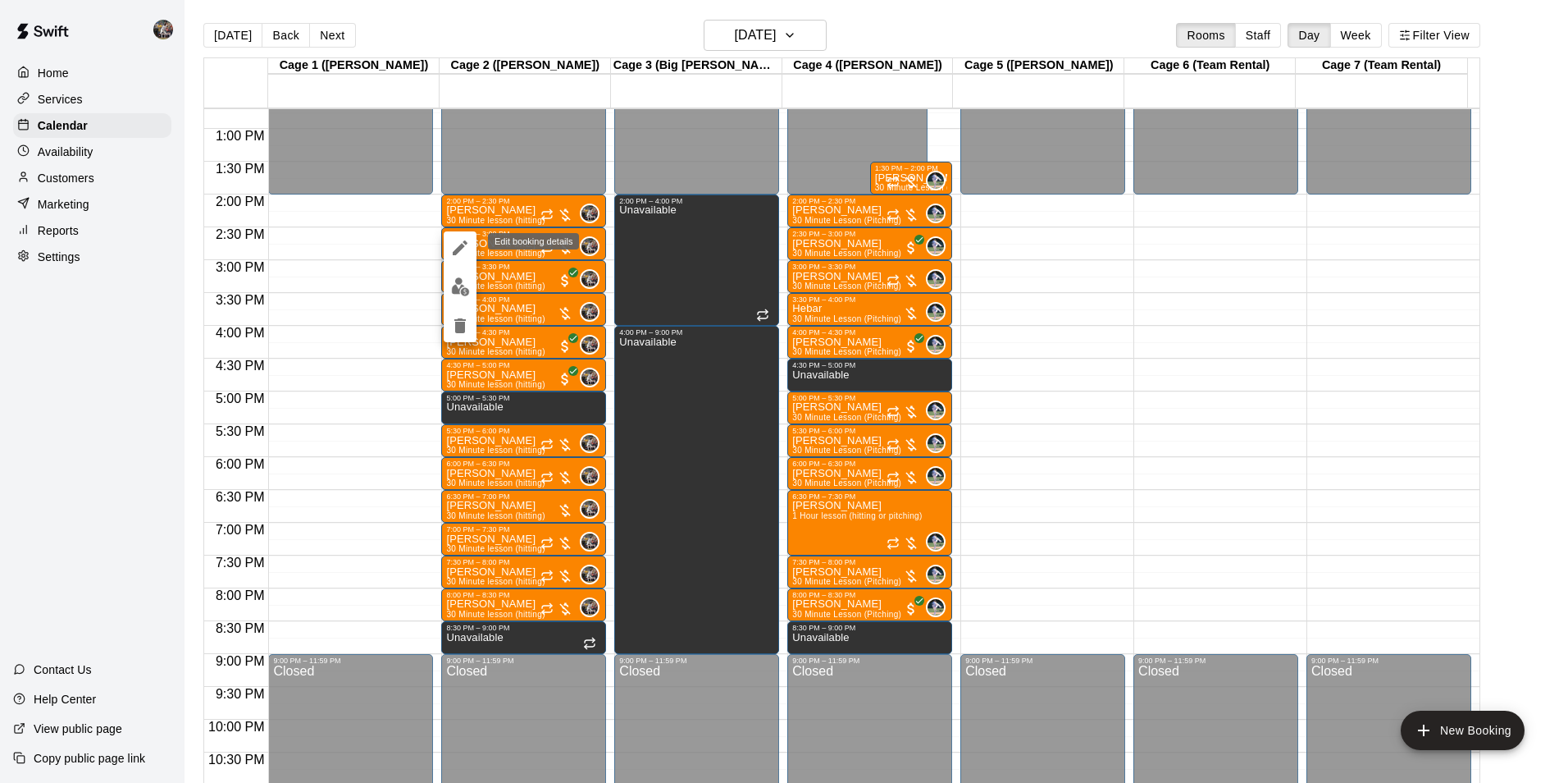
click at [459, 243] on icon "edit" at bounding box center [460, 248] width 20 height 20
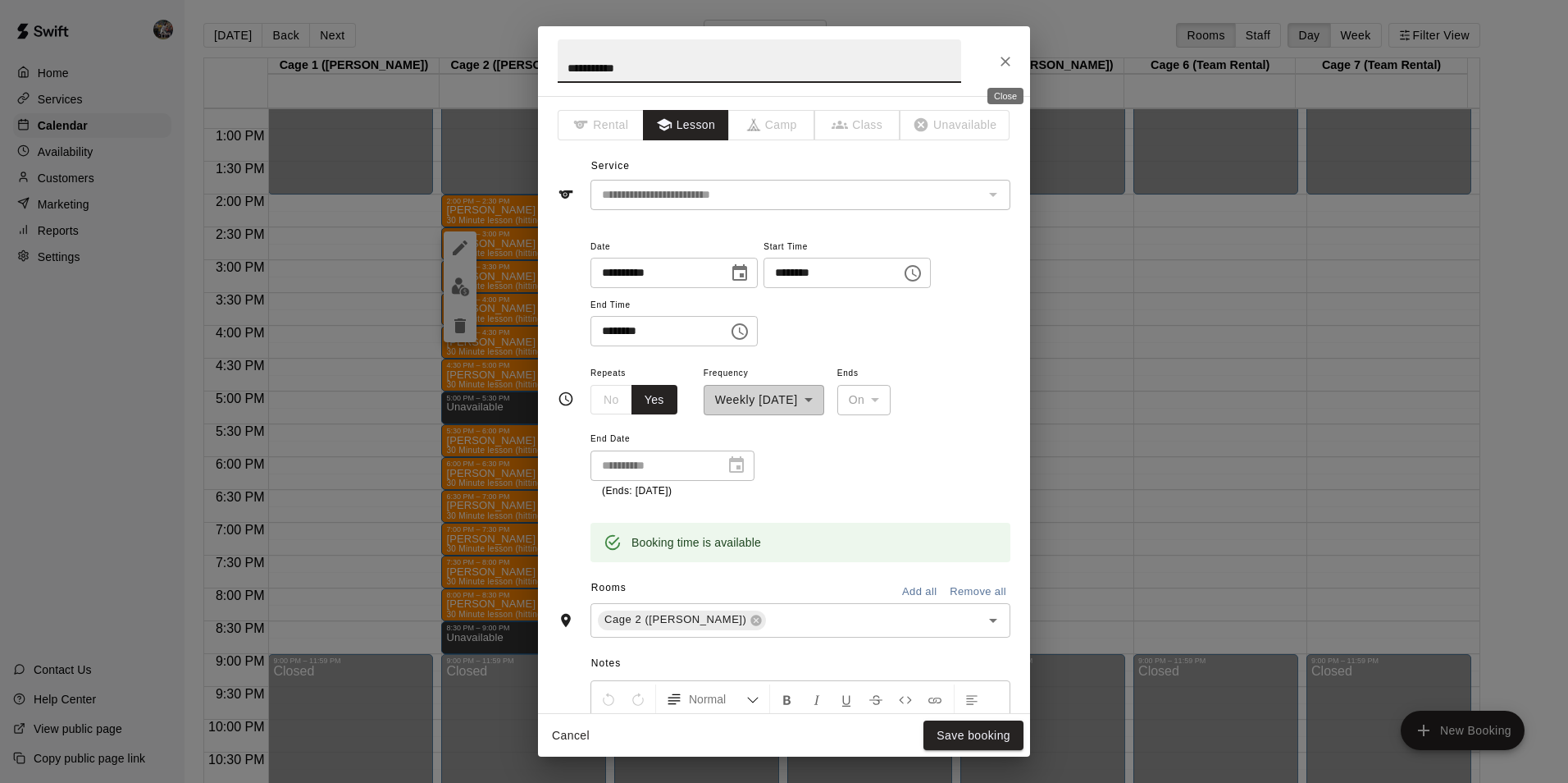
click at [1000, 57] on icon "Close" at bounding box center [1005, 61] width 17 height 17
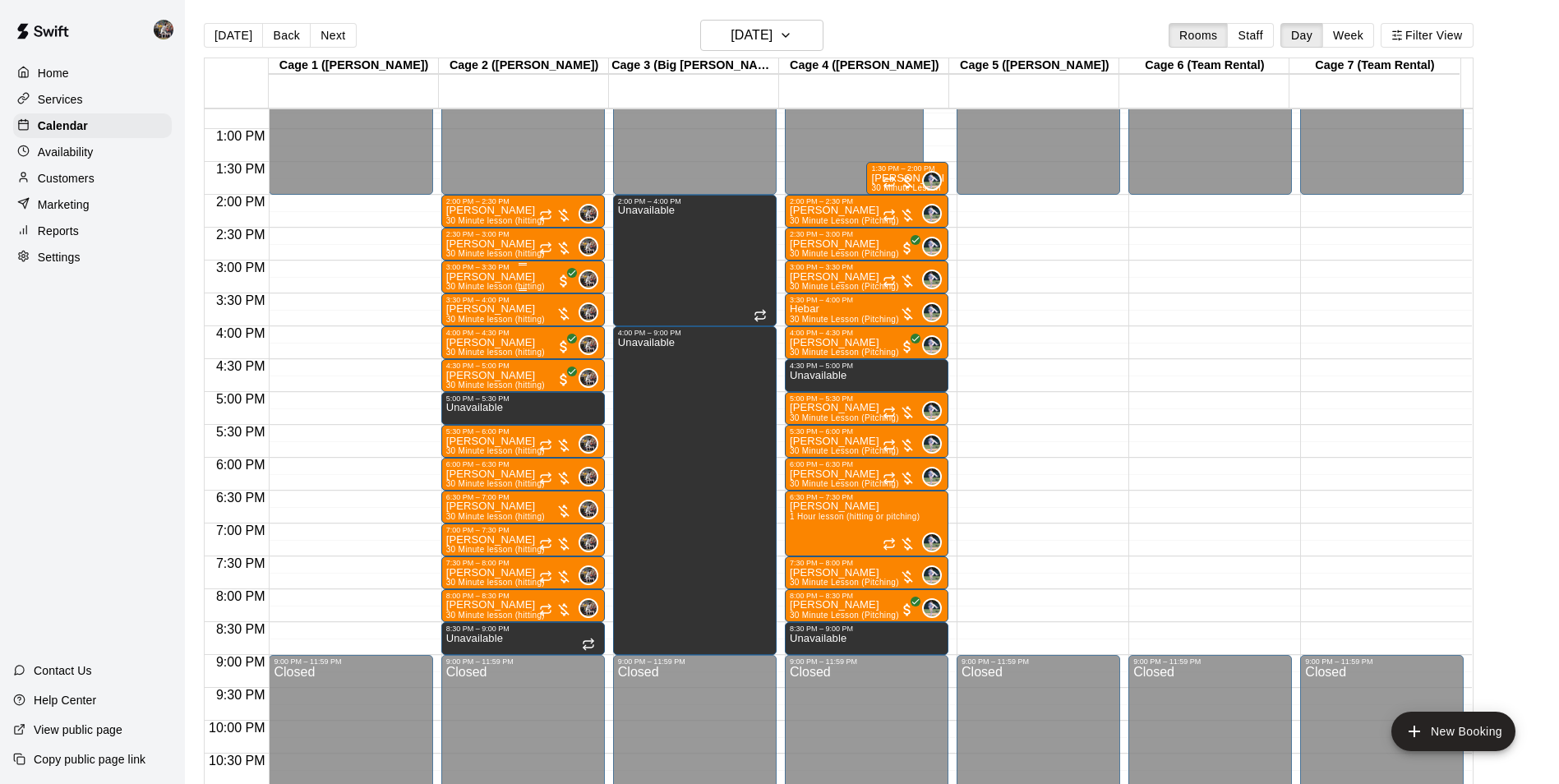
click at [508, 278] on div "[PERSON_NAME] 30 Minute lesson (hitting)" at bounding box center [496, 663] width 99 height 784
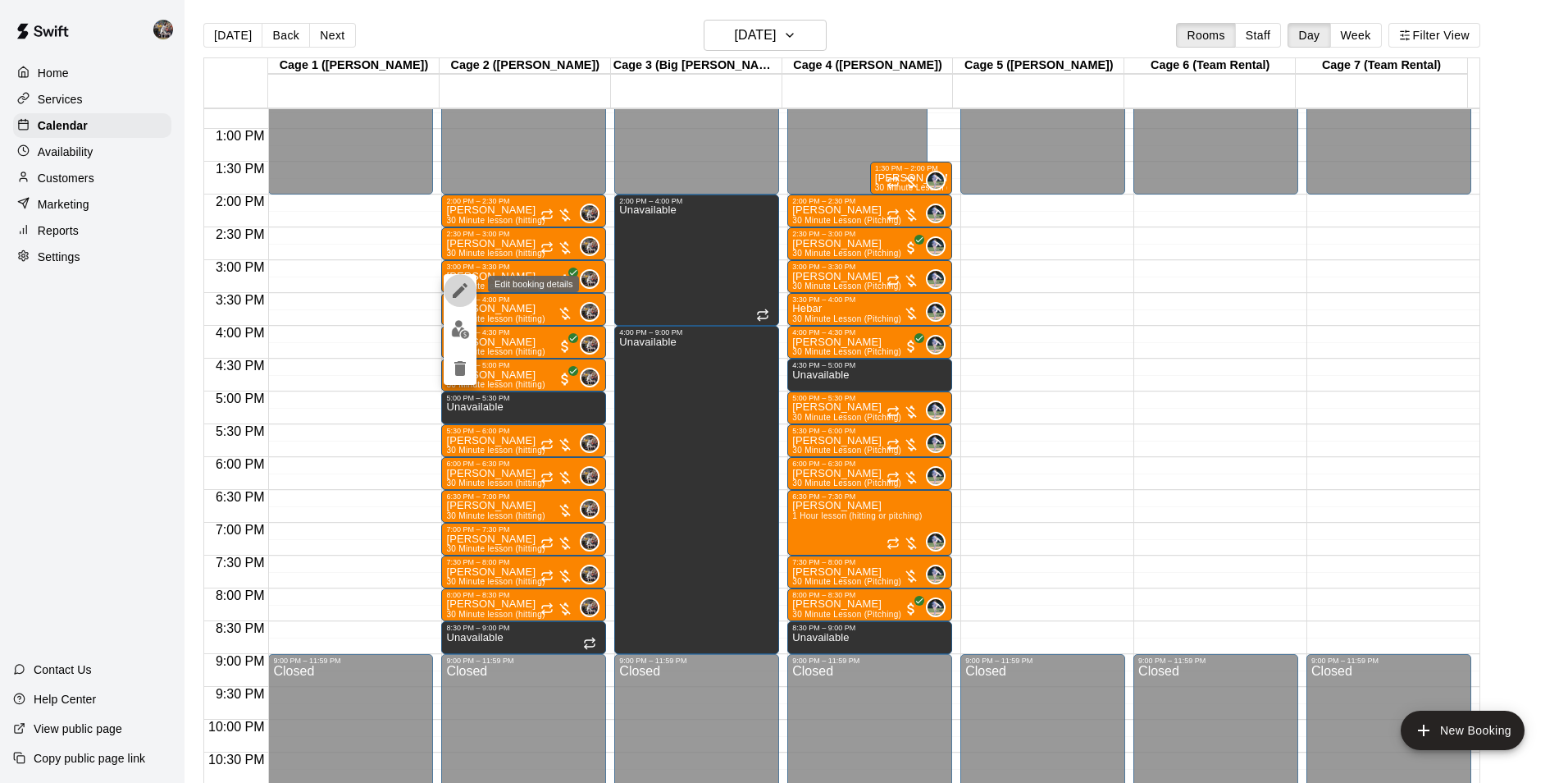
click at [465, 295] on icon "edit" at bounding box center [460, 291] width 20 height 20
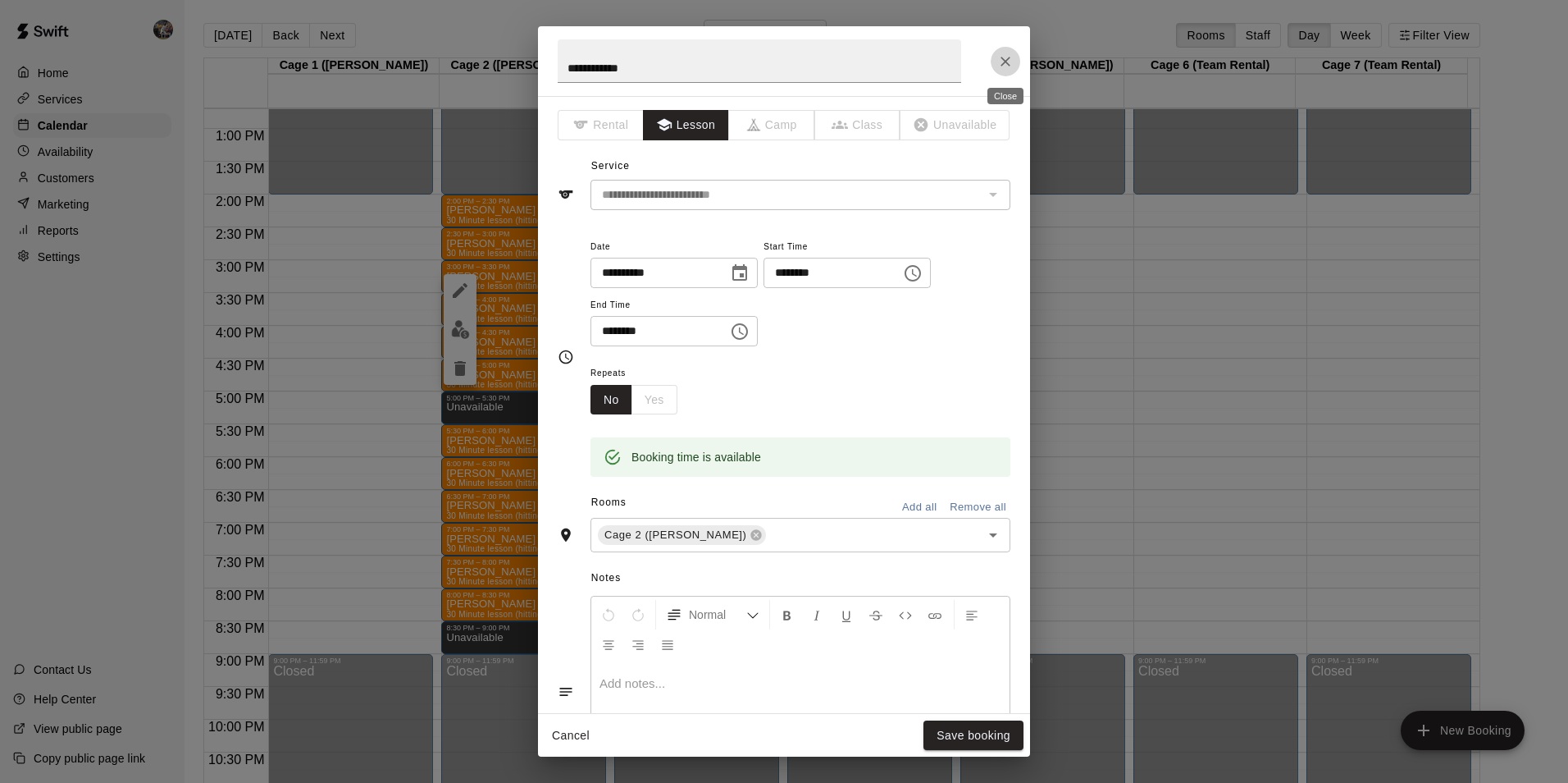
click at [1000, 60] on icon "Close" at bounding box center [1005, 61] width 17 height 17
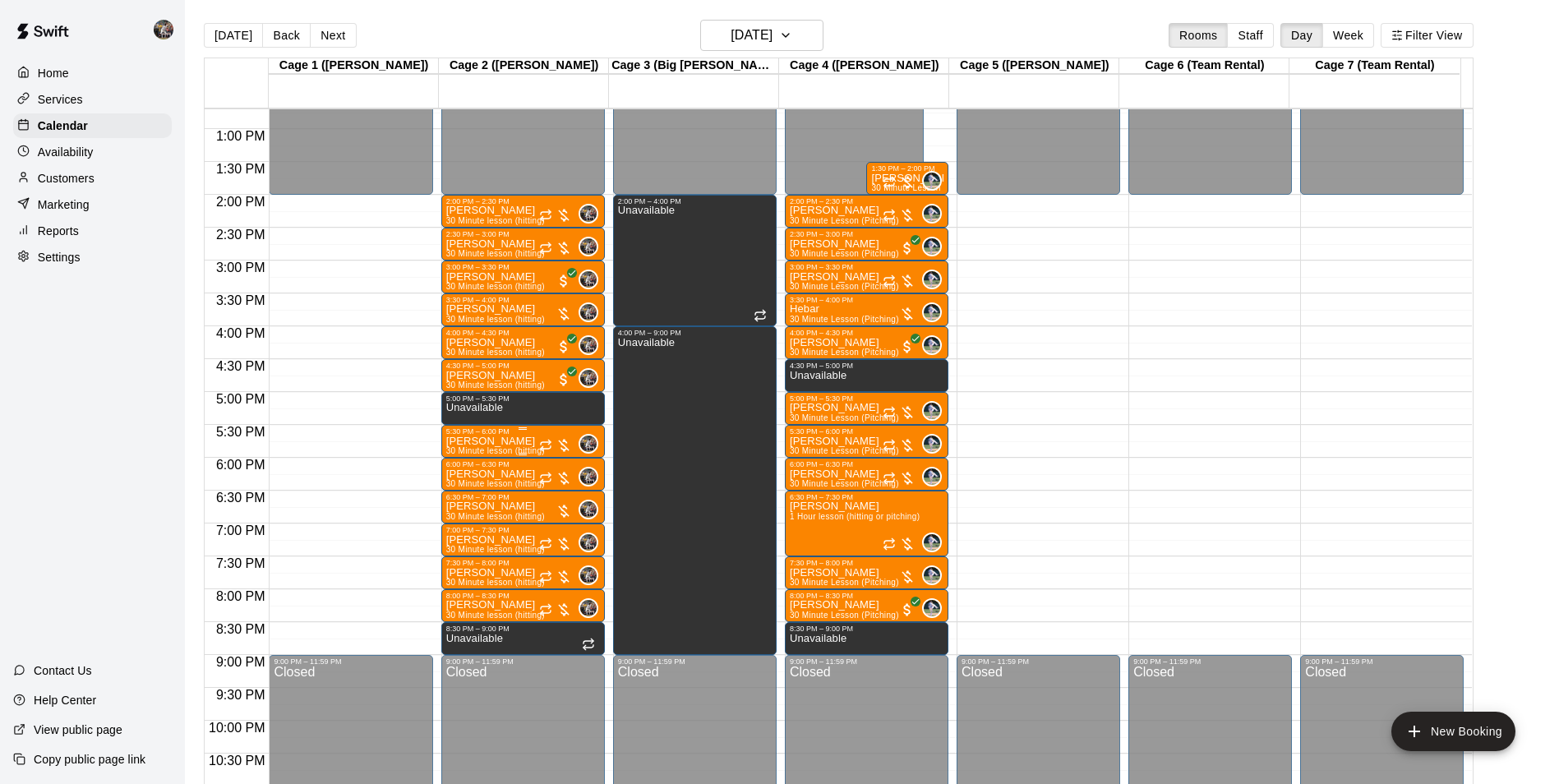
click at [490, 441] on p "[PERSON_NAME]" at bounding box center [496, 441] width 99 height 0
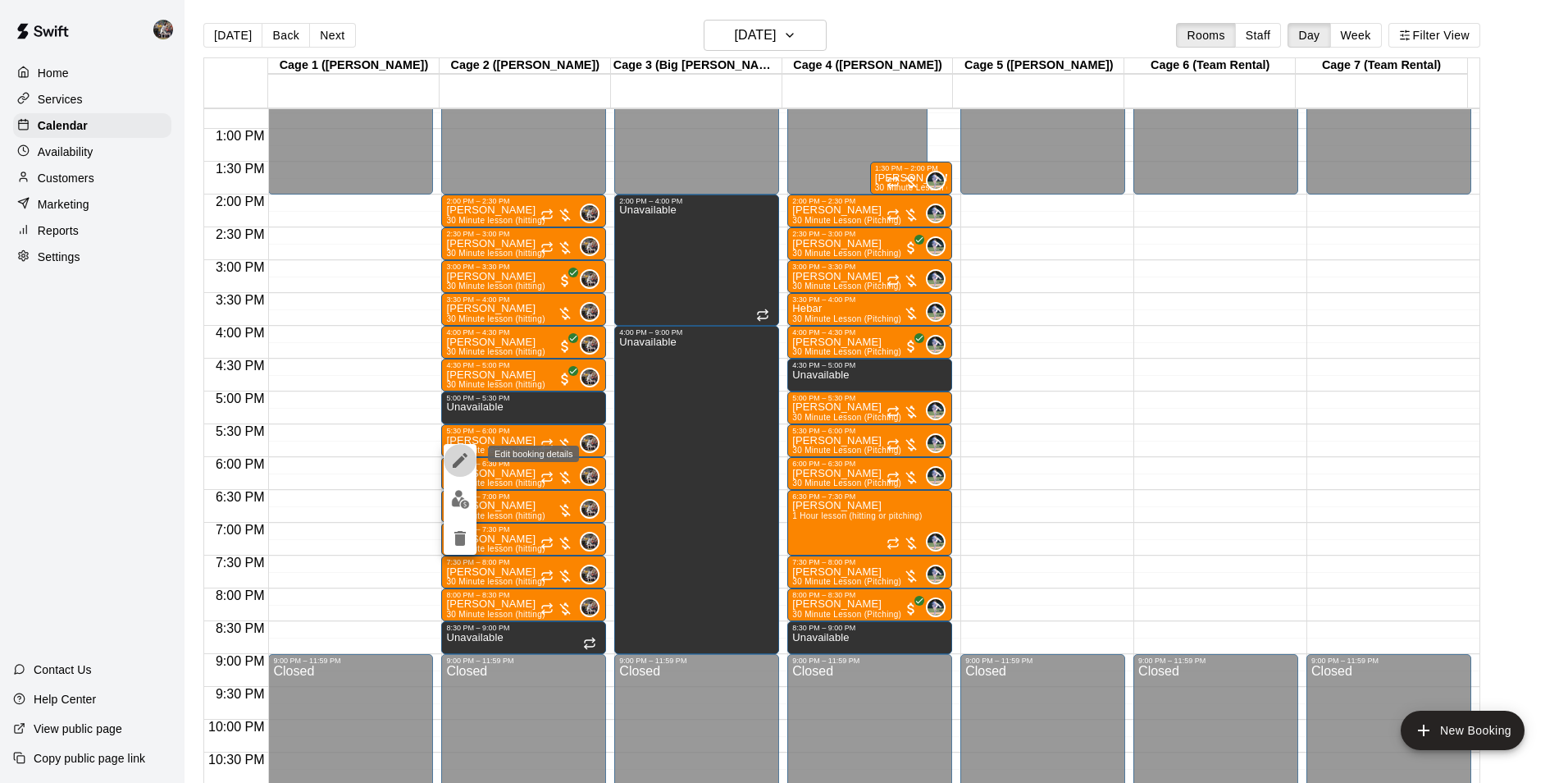
click at [457, 461] on icon "edit" at bounding box center [459, 460] width 15 height 15
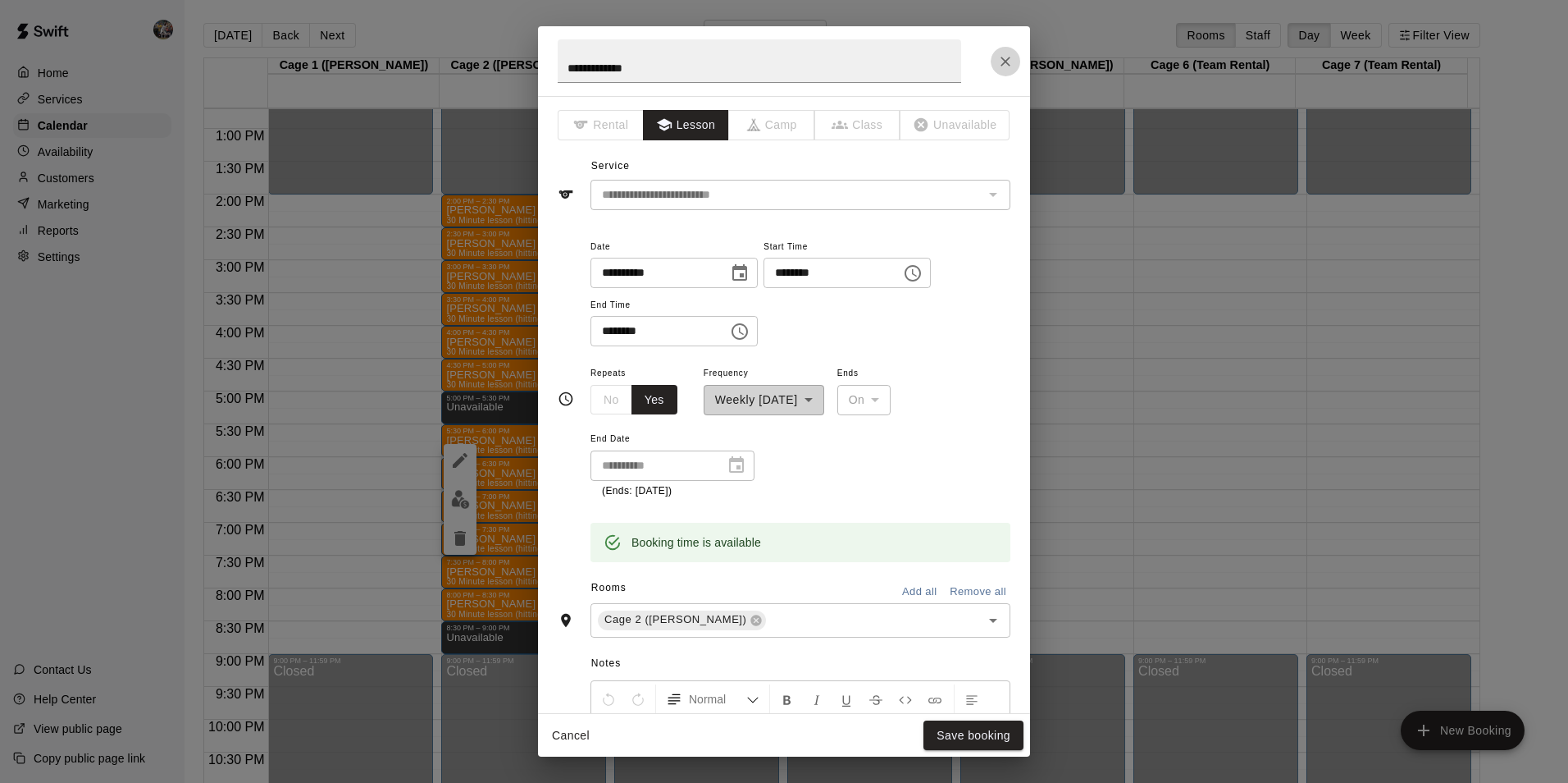
click at [1009, 54] on icon "Close" at bounding box center [1005, 61] width 17 height 17
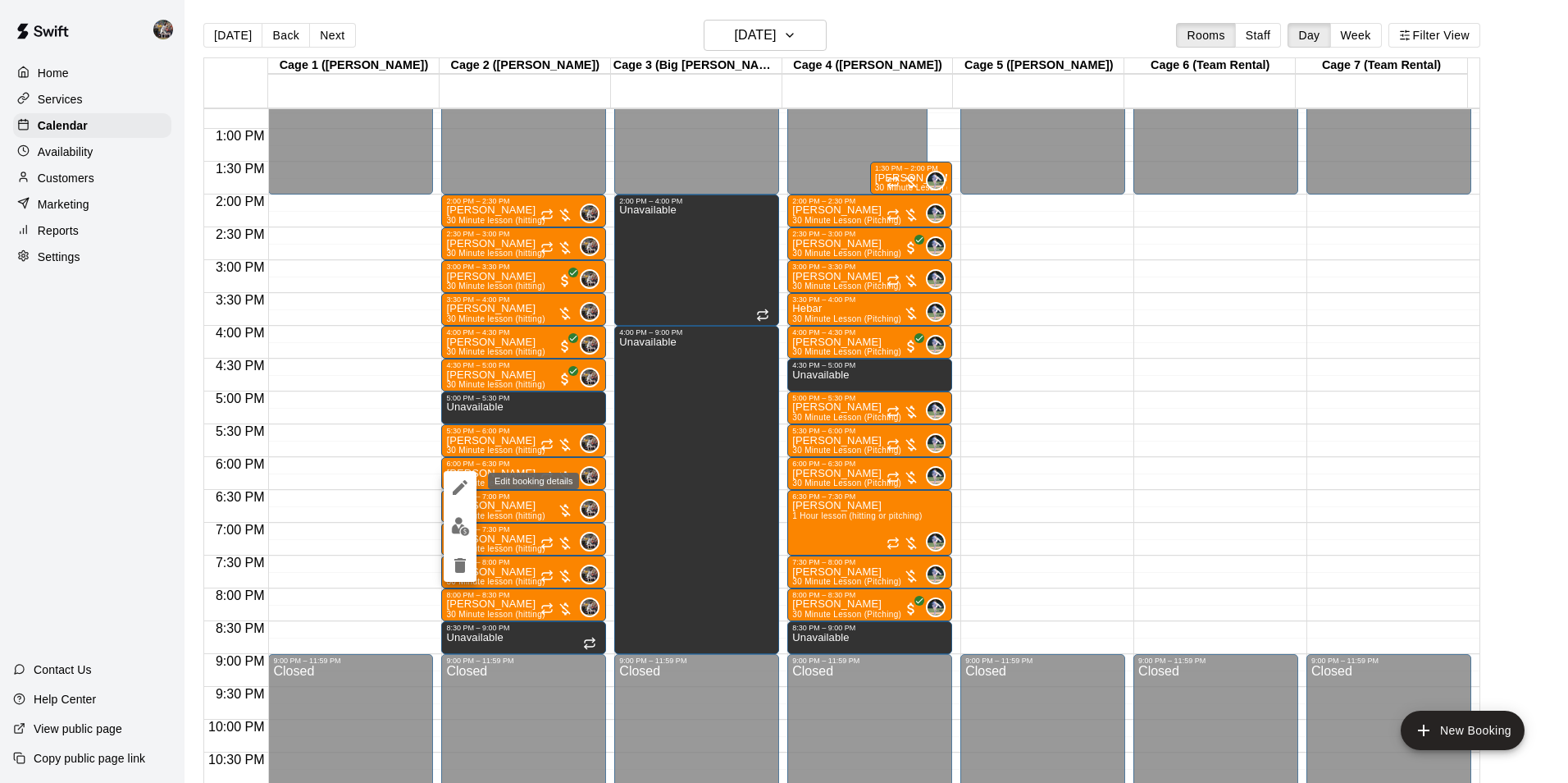
click at [457, 484] on icon "edit" at bounding box center [460, 487] width 20 height 20
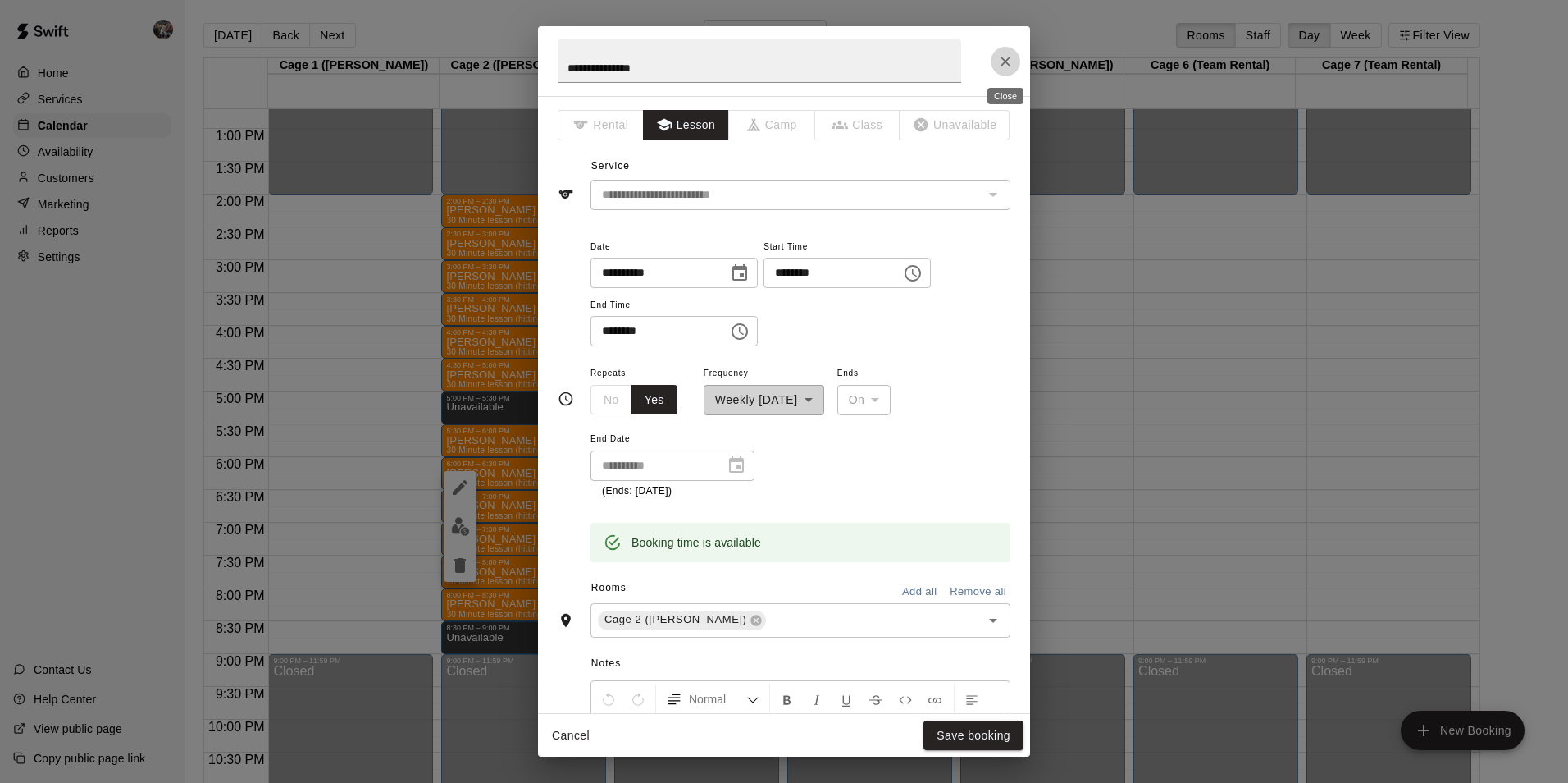
click at [1008, 58] on icon "Close" at bounding box center [1005, 61] width 10 height 10
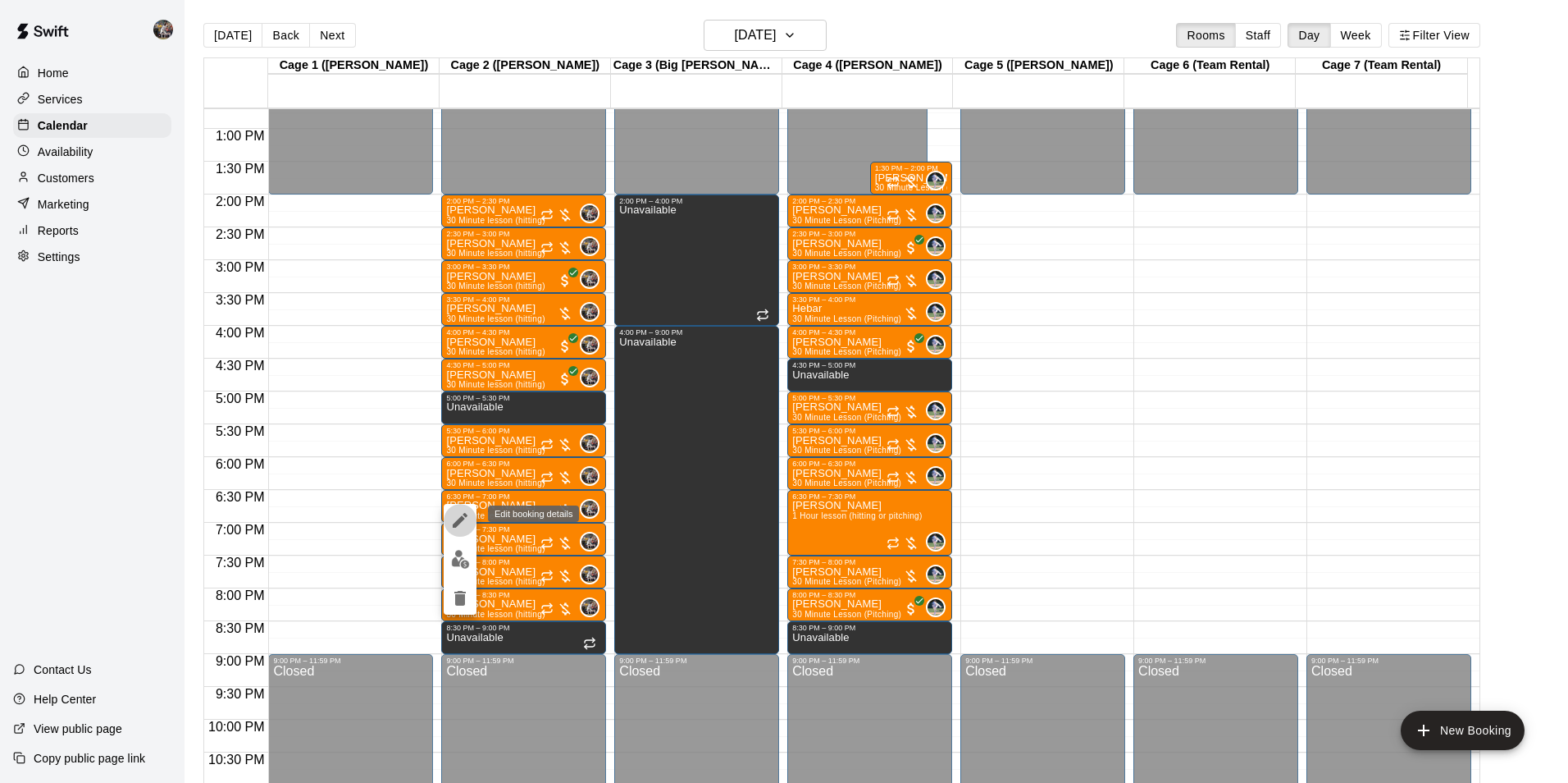
click at [455, 518] on icon "edit" at bounding box center [460, 520] width 20 height 20
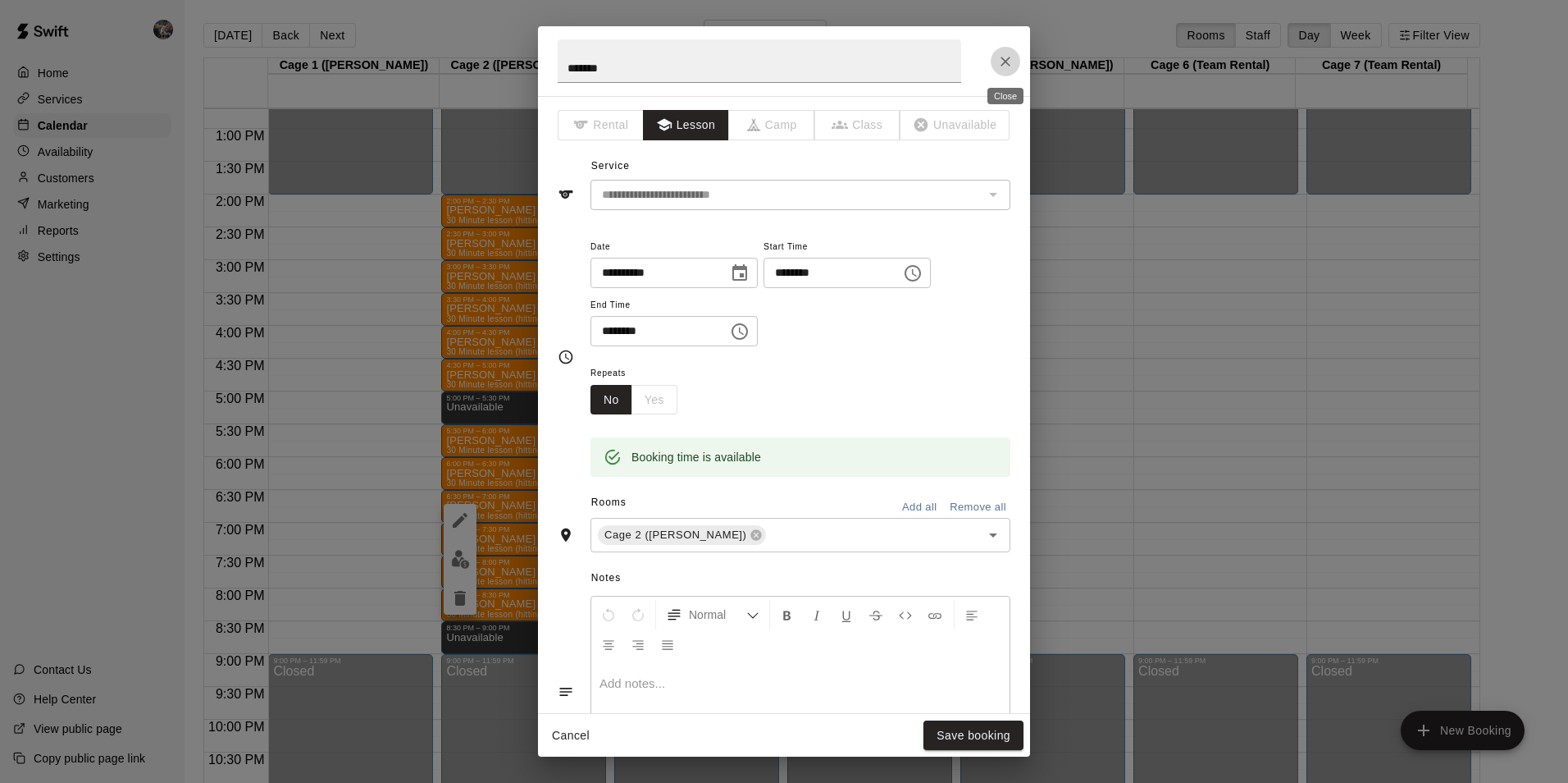
click at [1003, 59] on icon "Close" at bounding box center [1005, 61] width 10 height 10
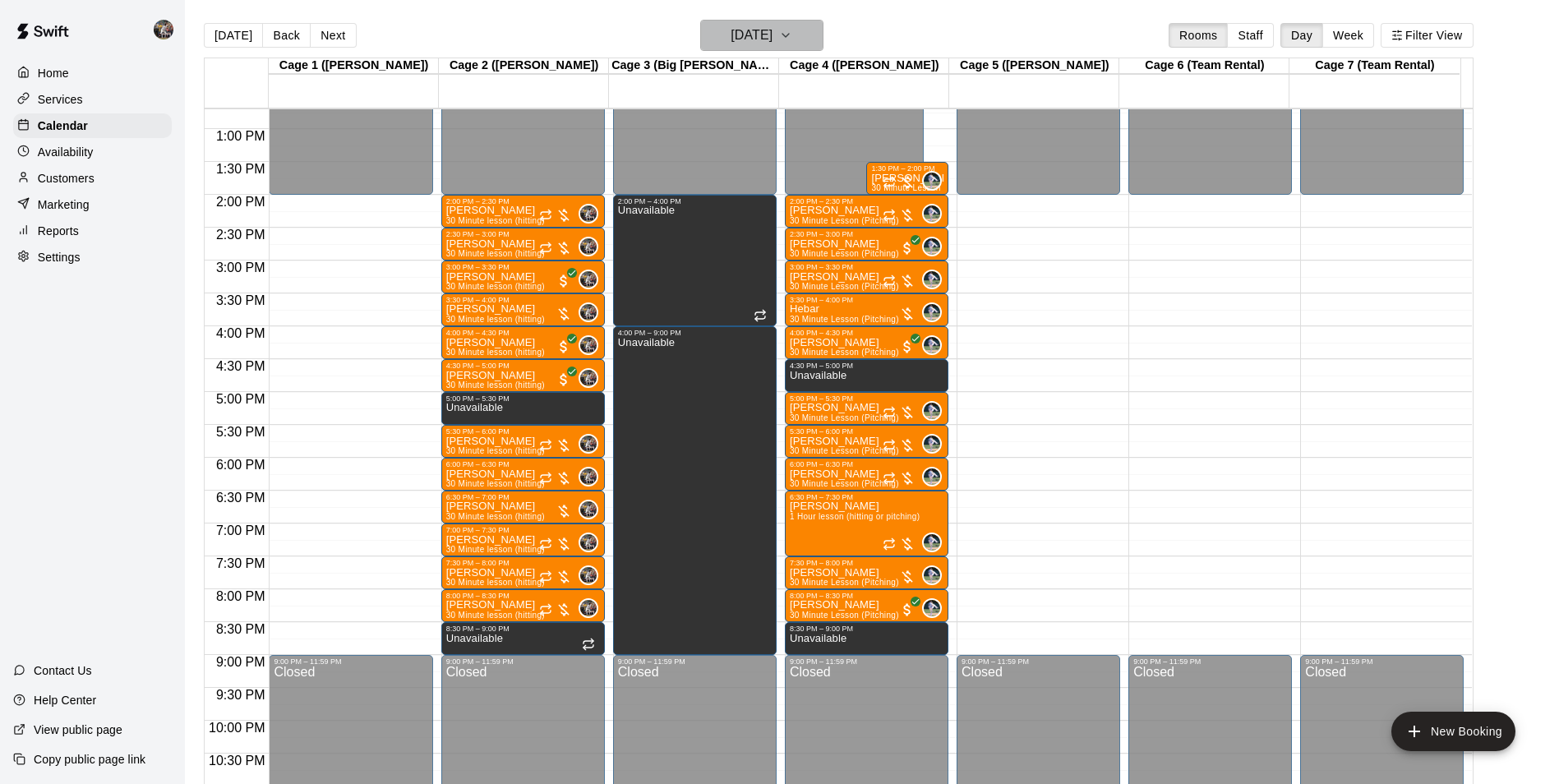
click at [731, 29] on h6 "[DATE]" at bounding box center [752, 35] width 42 height 23
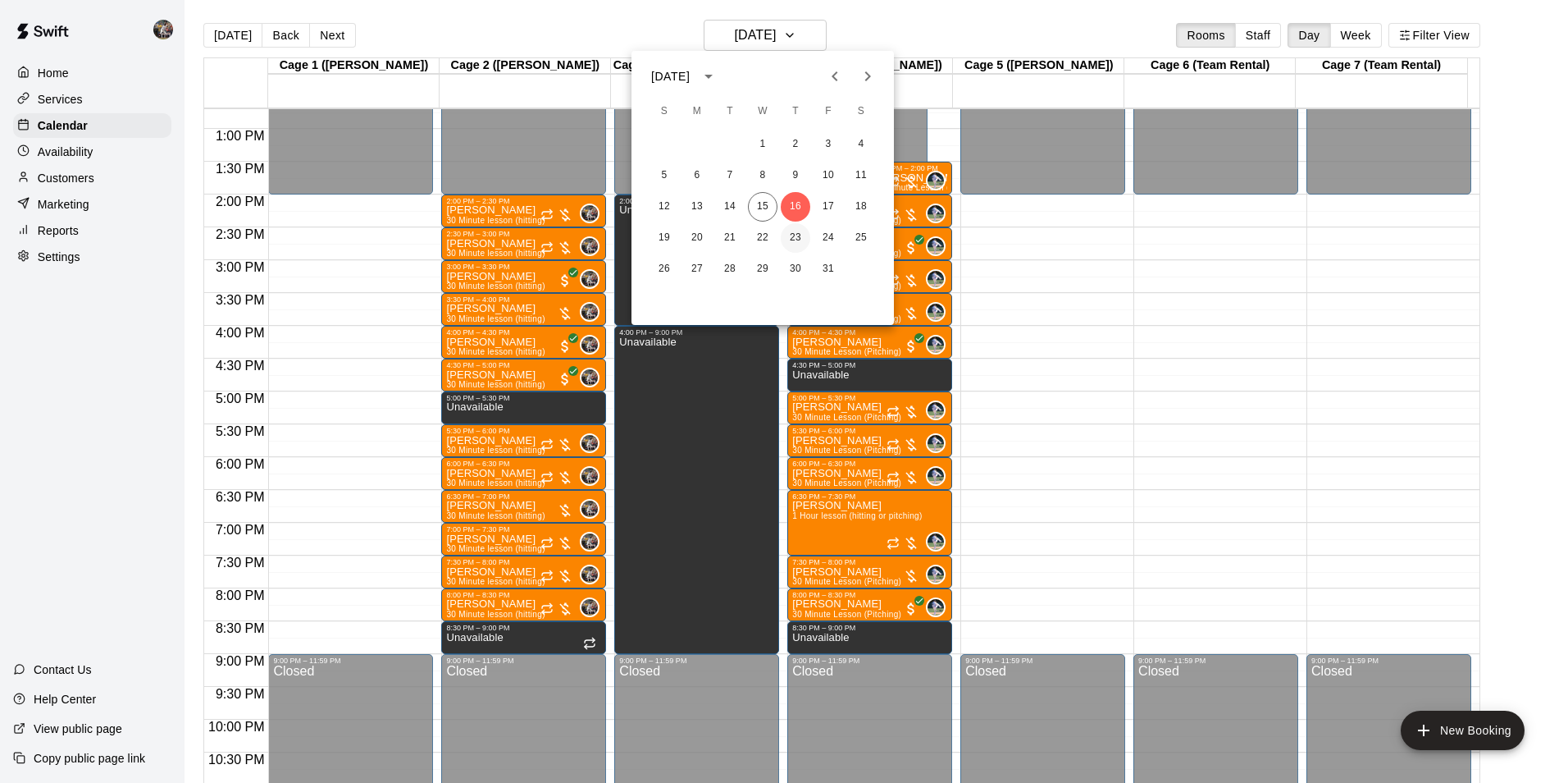
click at [794, 235] on button "23" at bounding box center [795, 238] width 30 height 30
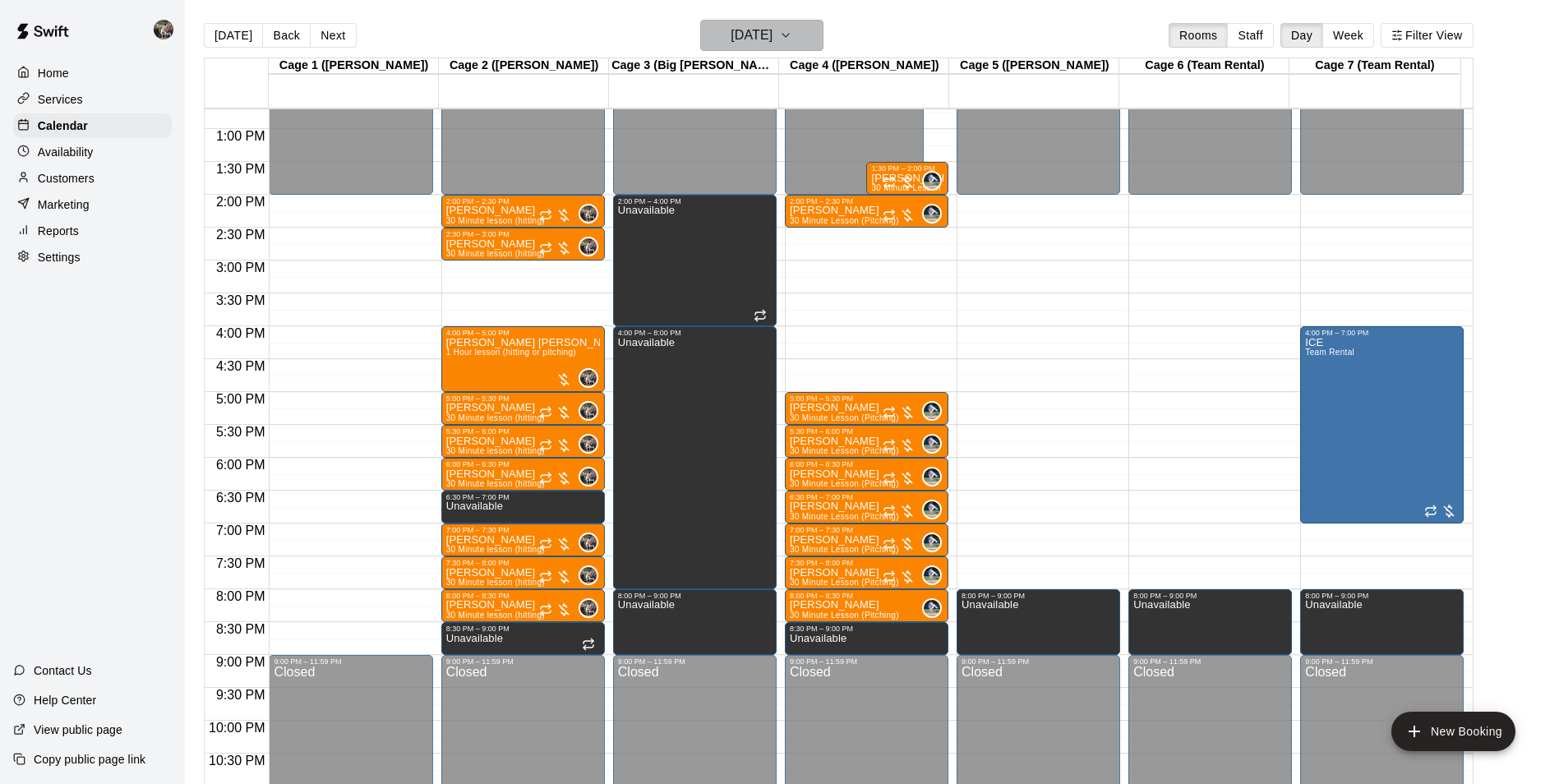
click at [742, 34] on h6 "[DATE]" at bounding box center [752, 35] width 42 height 23
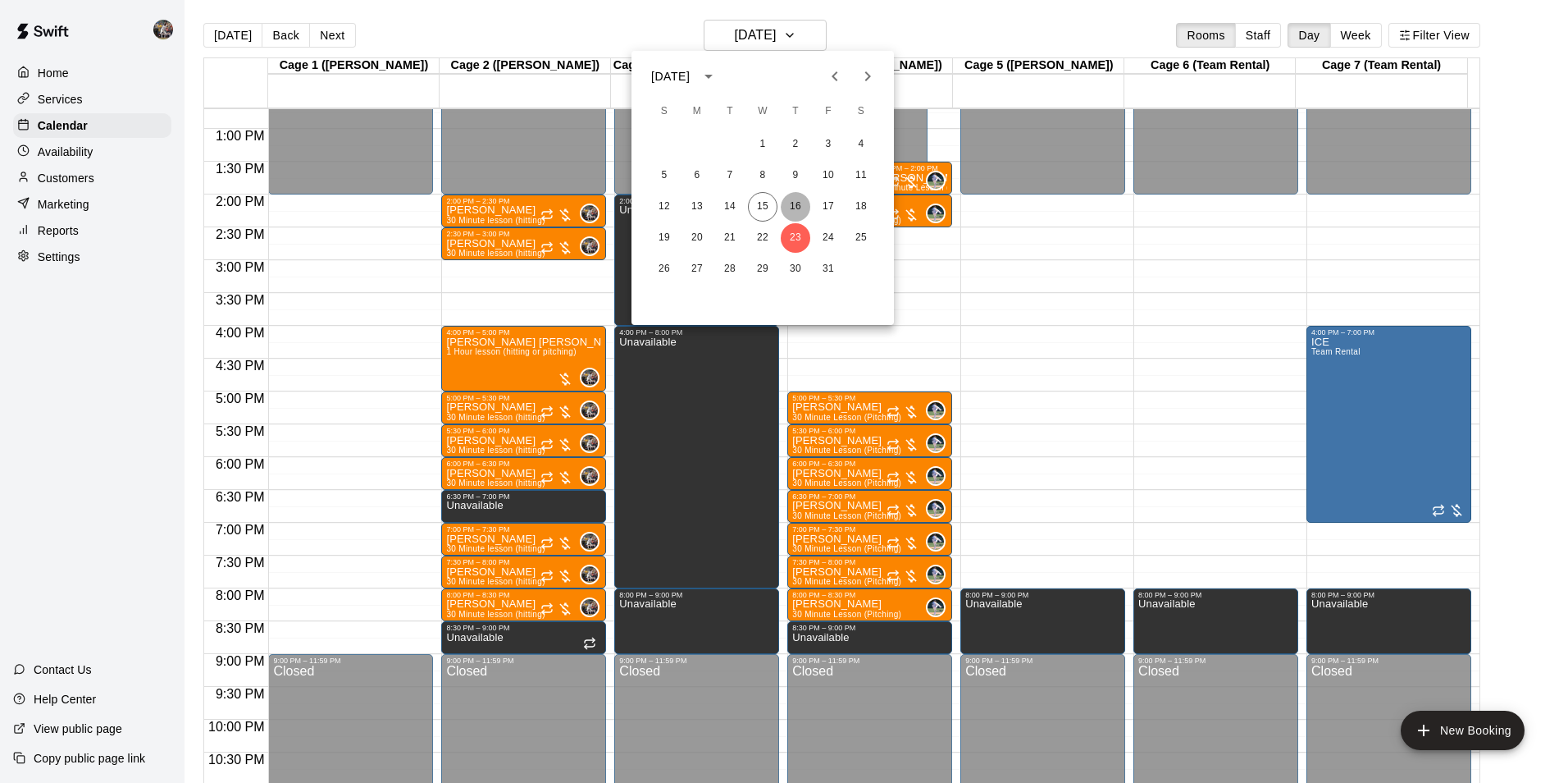
click at [793, 205] on button "16" at bounding box center [795, 207] width 30 height 30
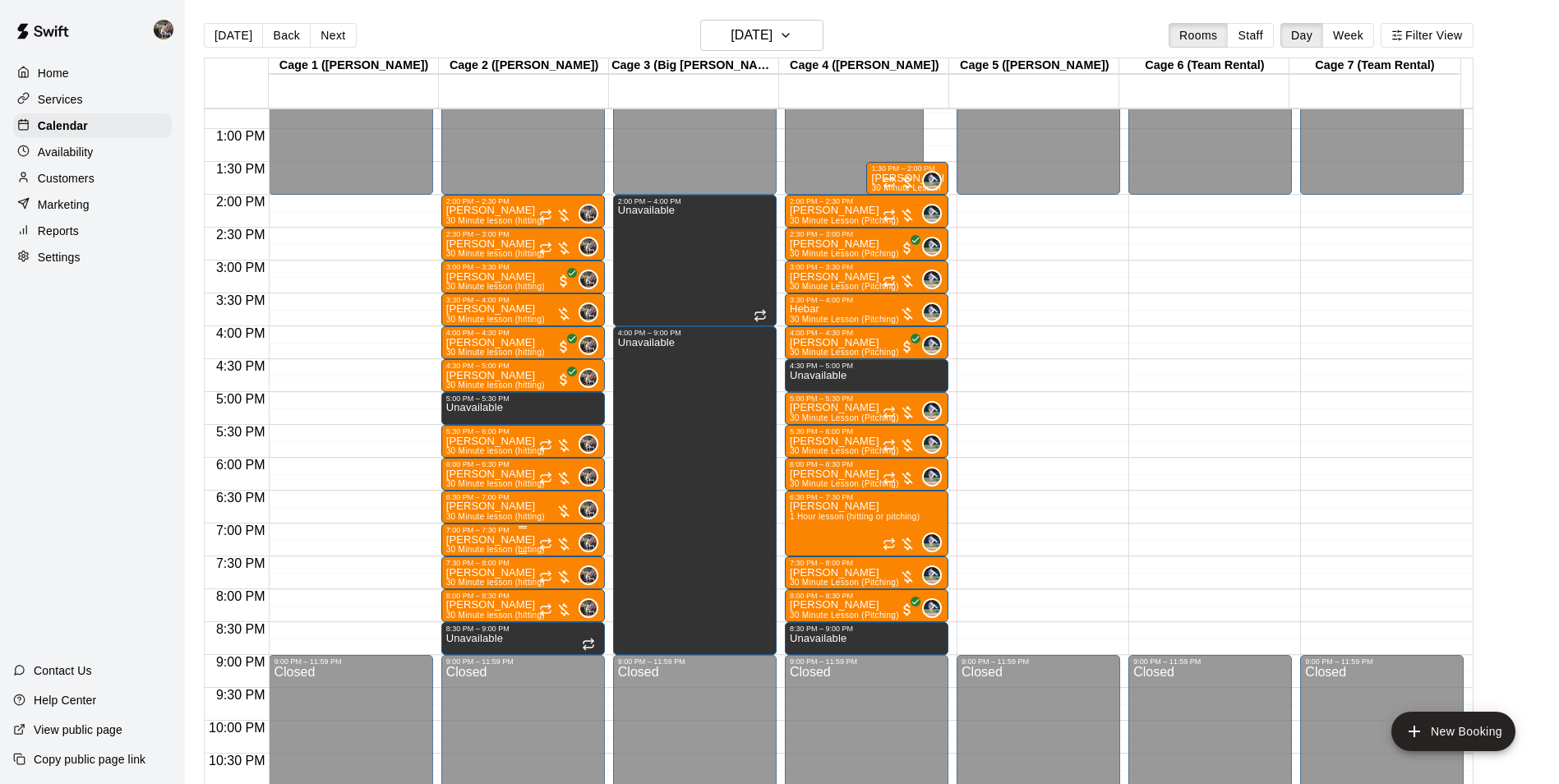
click at [531, 534] on div "7:00 PM – 7:30 PM" at bounding box center [523, 530] width 154 height 8
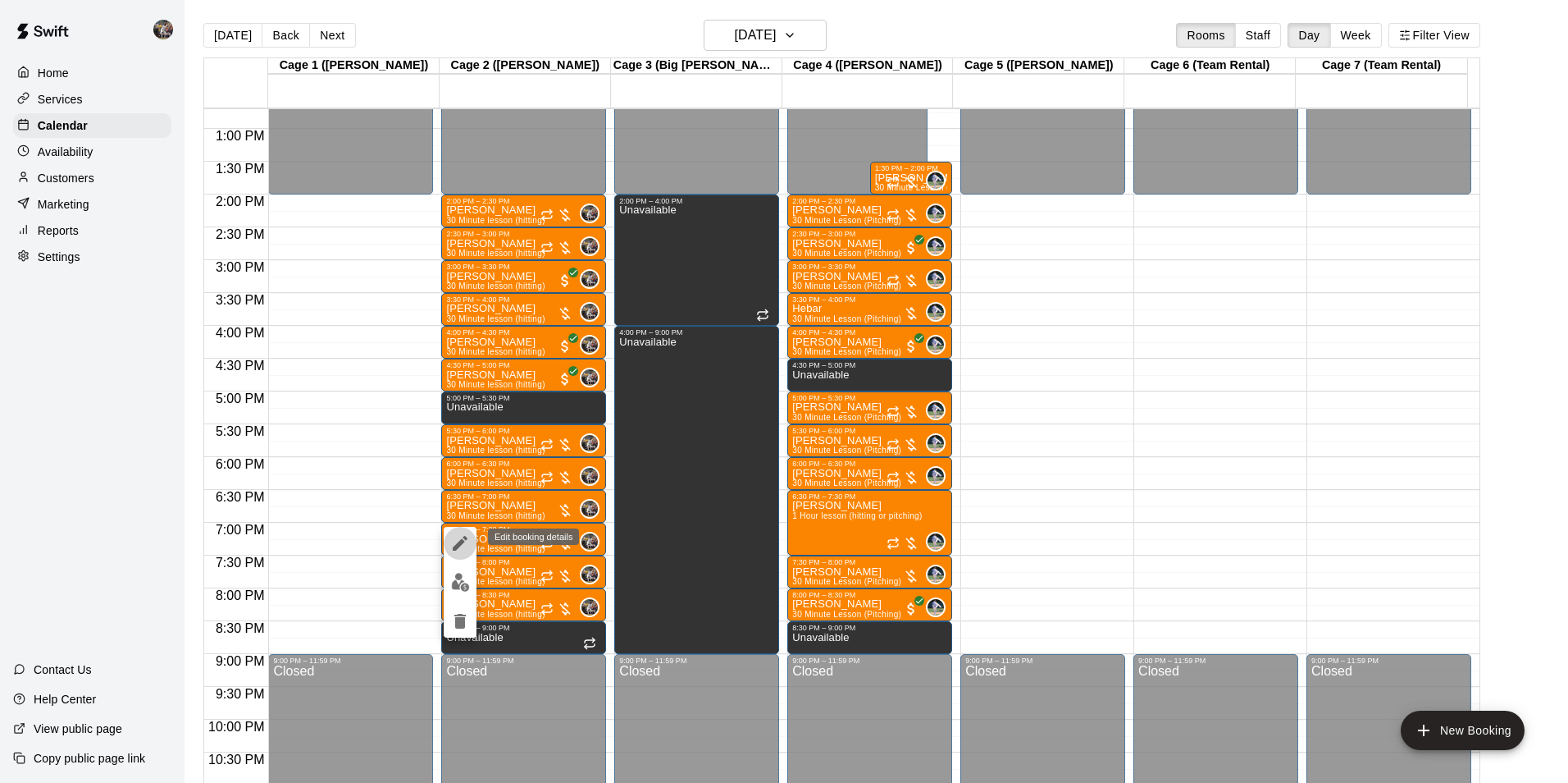
click at [457, 538] on icon "edit" at bounding box center [460, 543] width 20 height 20
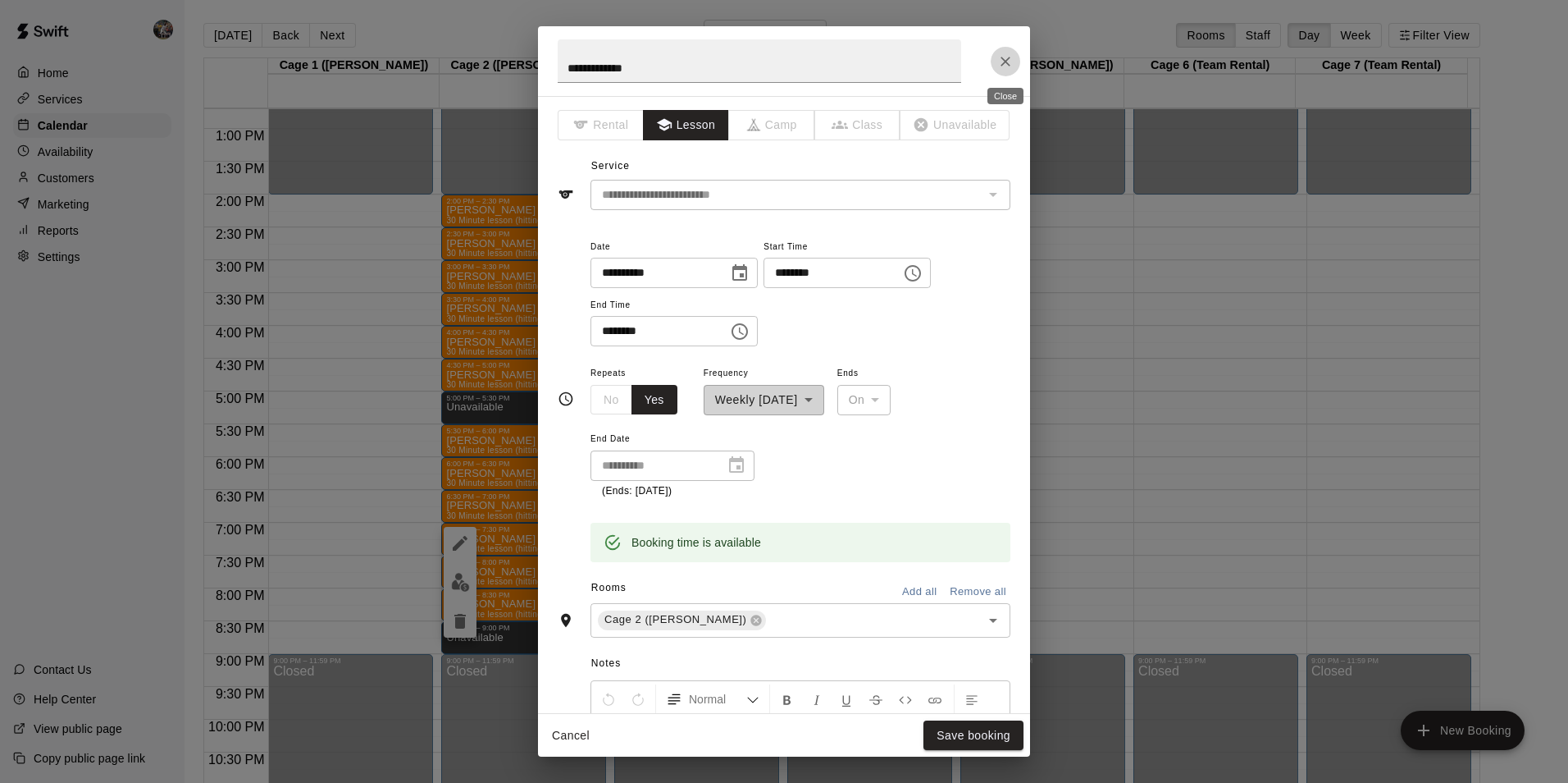
click at [1000, 60] on icon "Close" at bounding box center [1005, 61] width 17 height 17
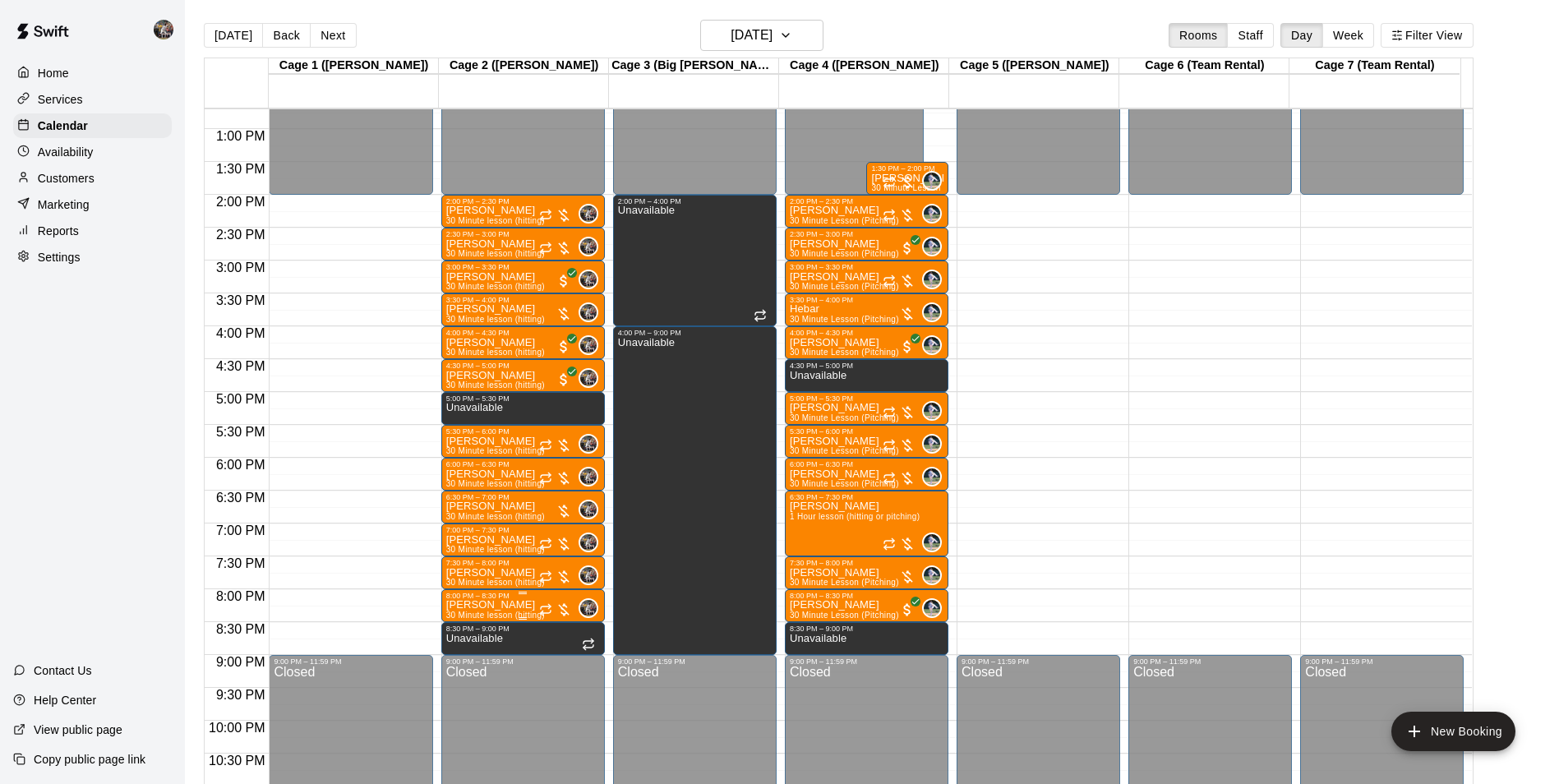
click at [486, 605] on p "[PERSON_NAME]" at bounding box center [496, 605] width 99 height 0
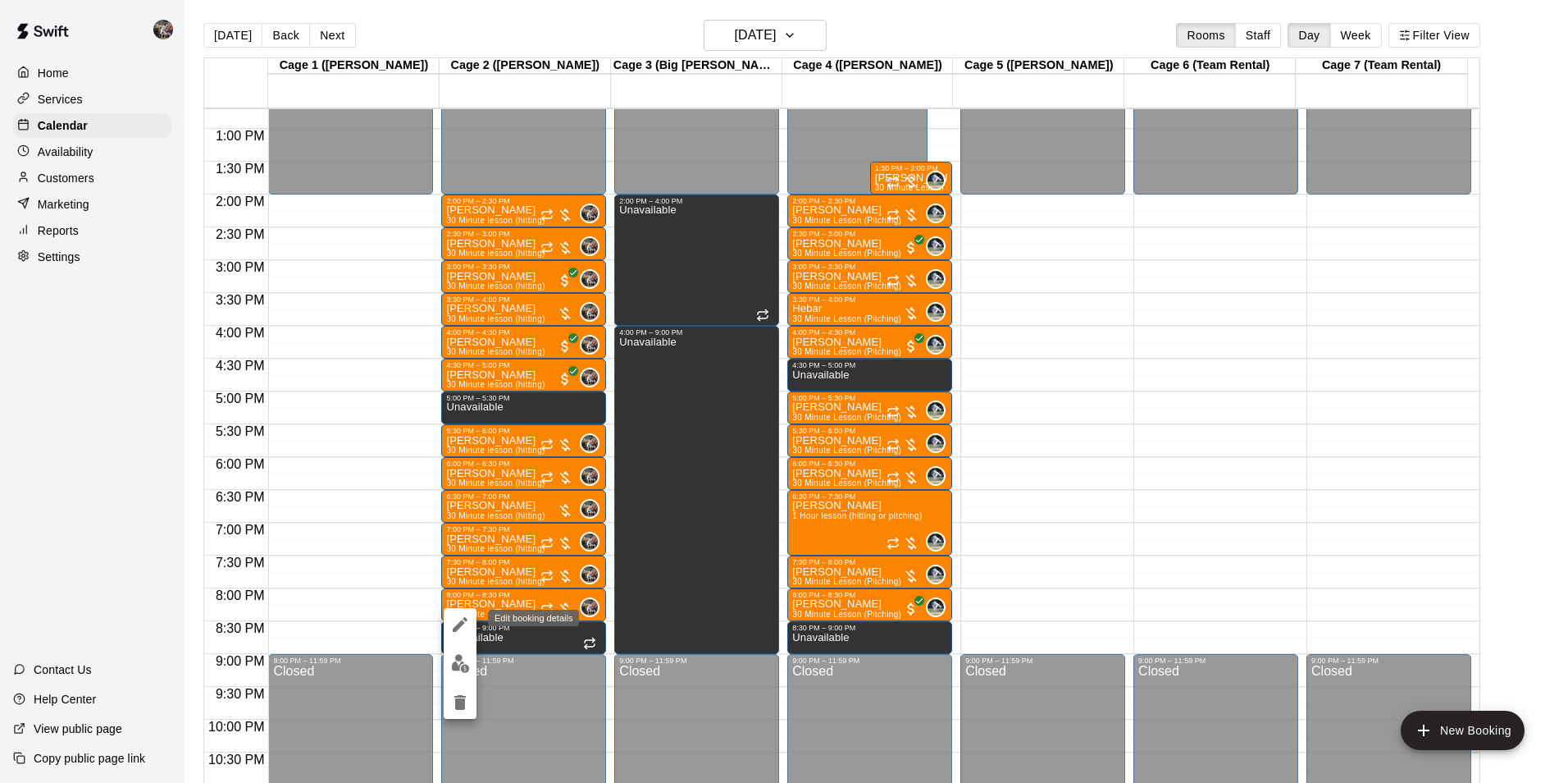
click at [455, 623] on icon "edit" at bounding box center [460, 625] width 20 height 20
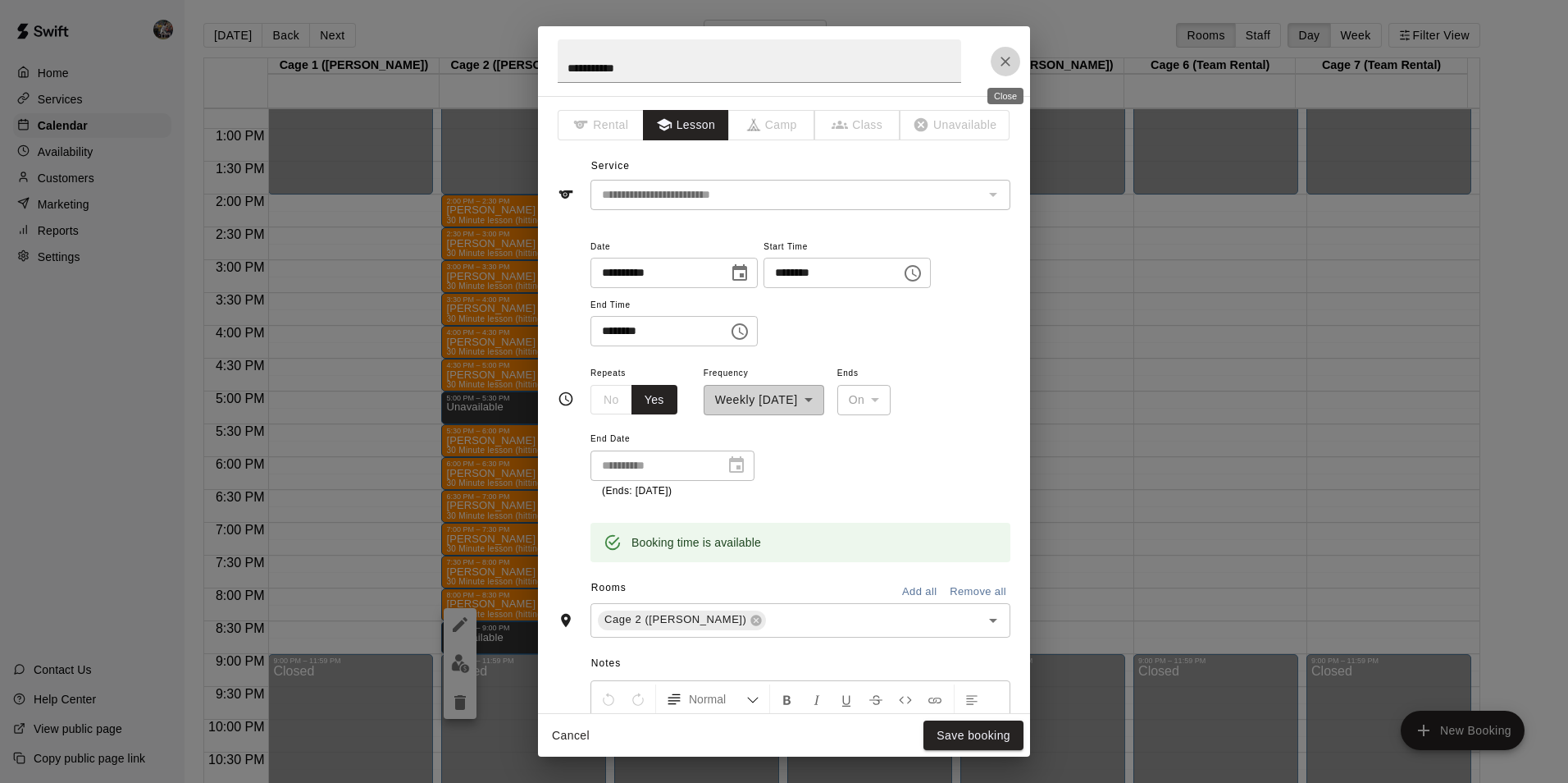
click at [999, 60] on icon "Close" at bounding box center [1005, 61] width 17 height 17
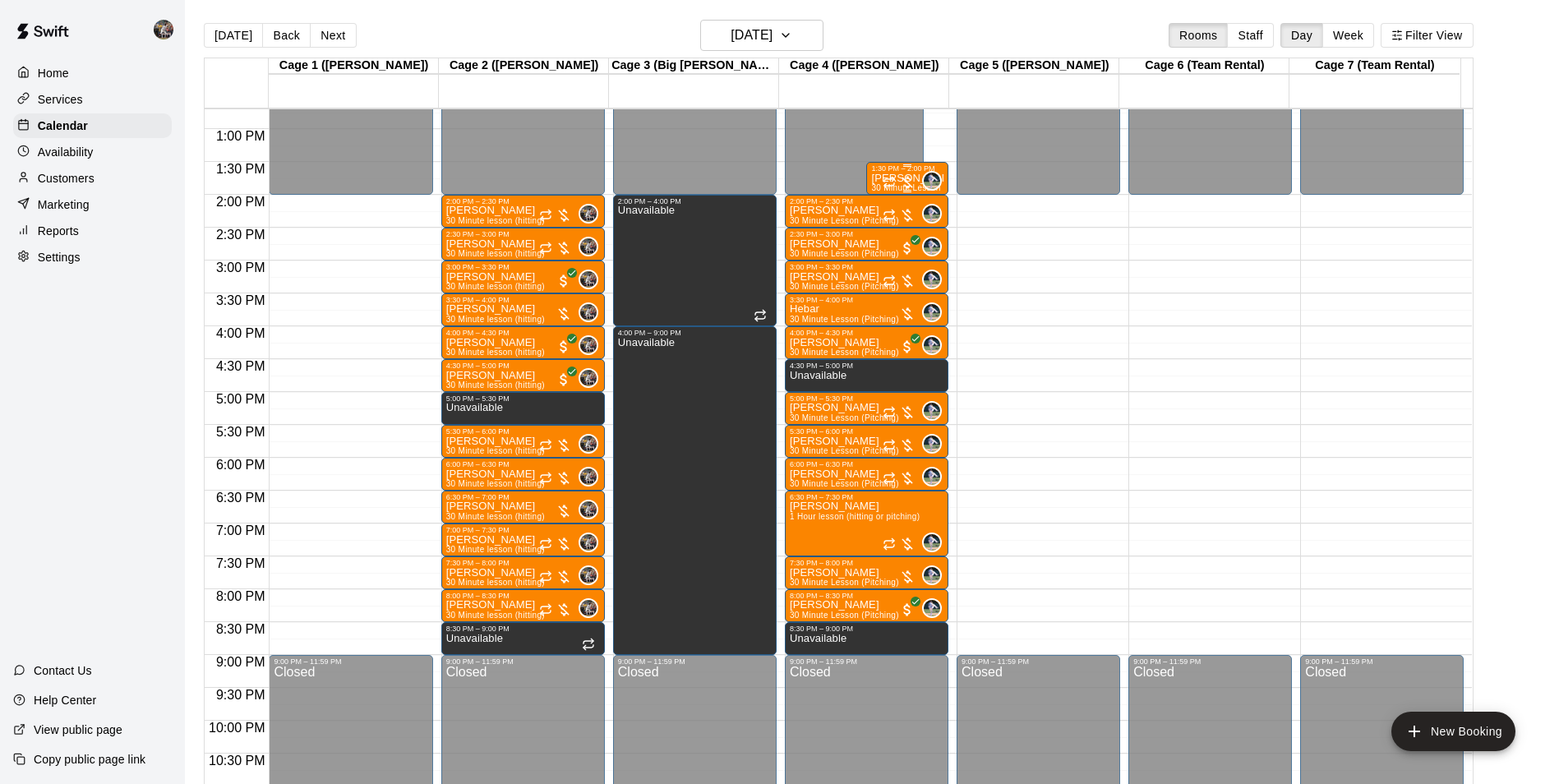
click at [894, 178] on div at bounding box center [898, 182] width 33 height 17
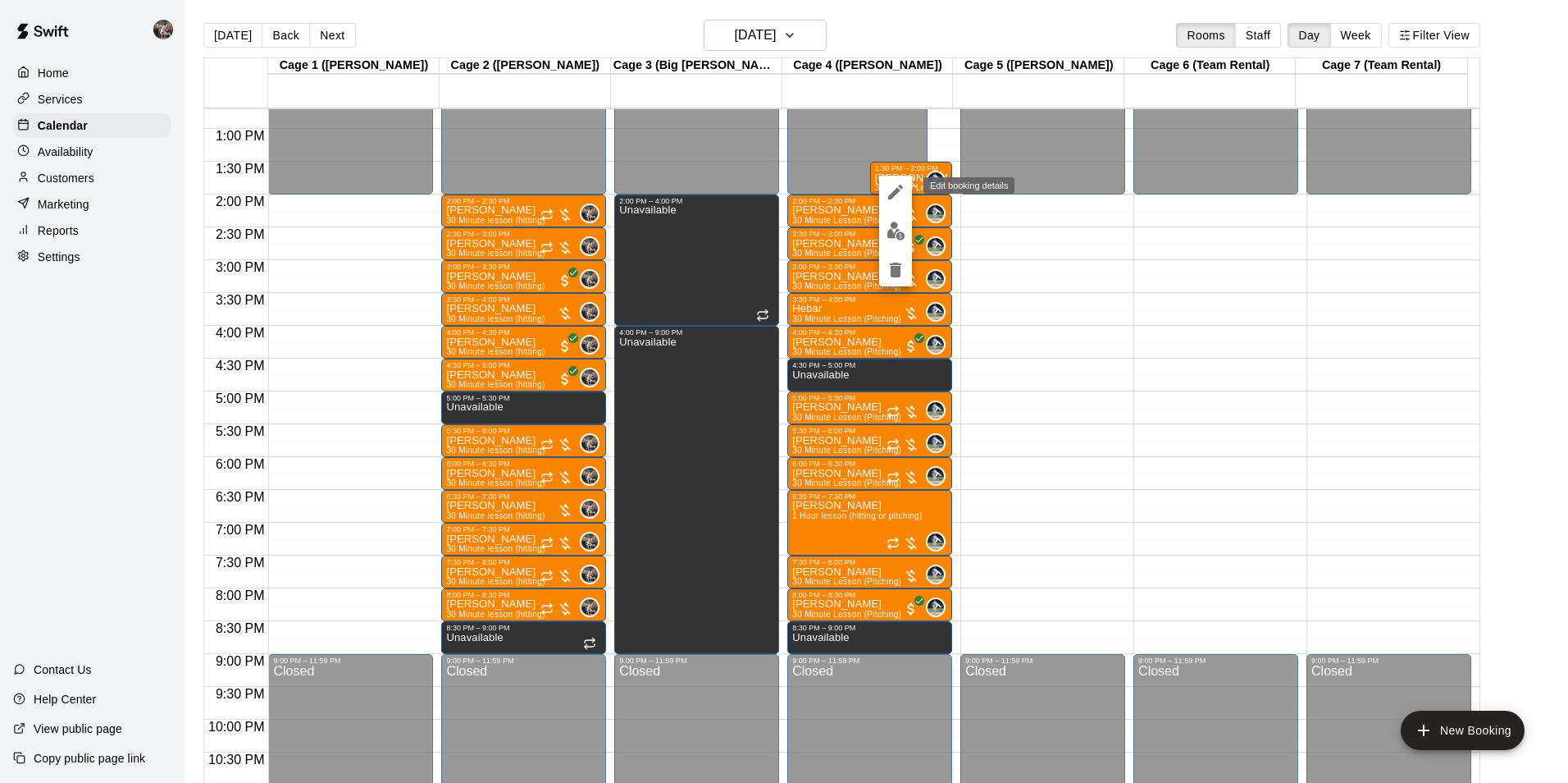
click at [898, 192] on icon "edit" at bounding box center [895, 192] width 15 height 15
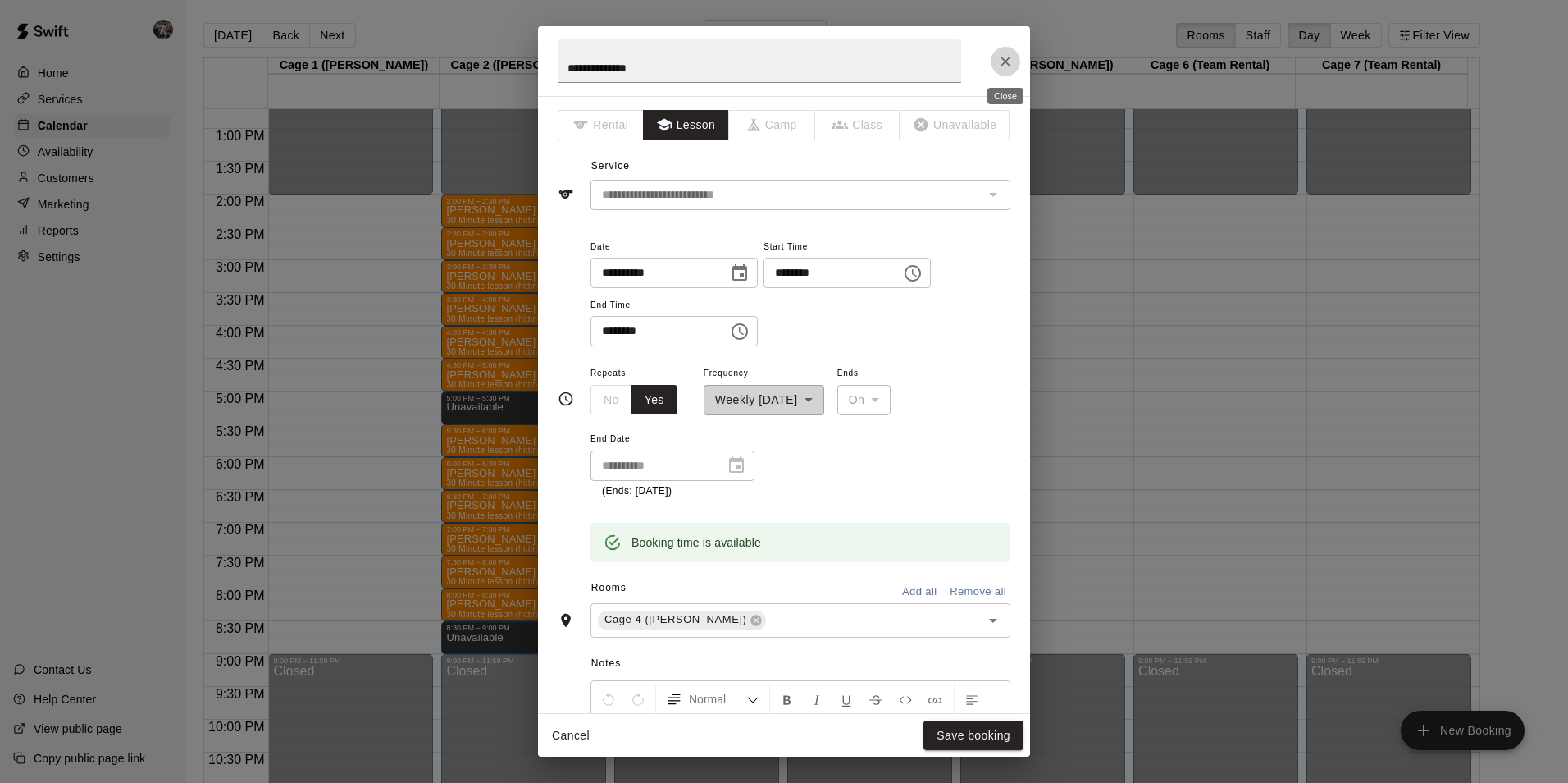
click at [1006, 54] on icon "Close" at bounding box center [1005, 61] width 17 height 17
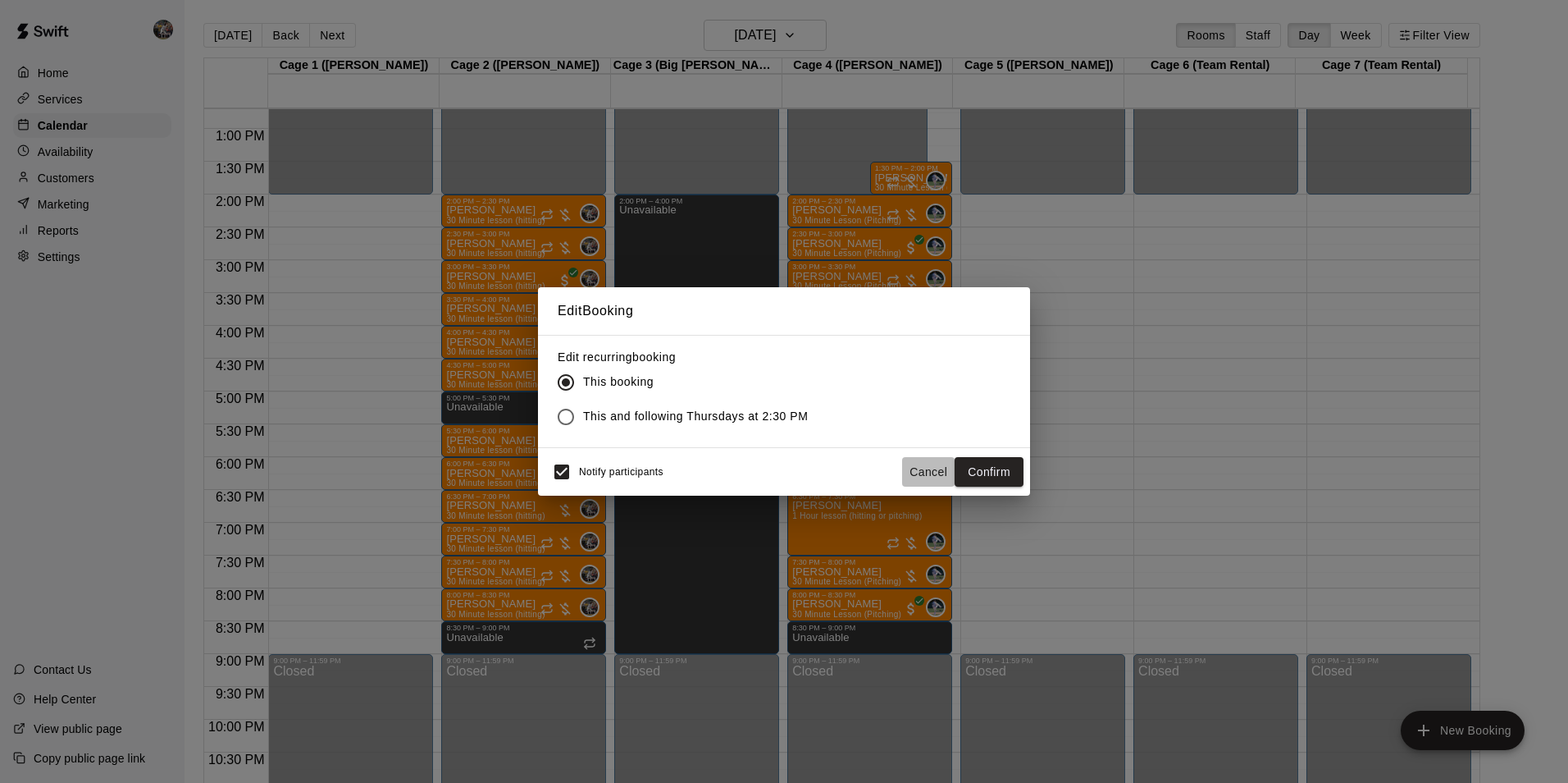
click at [930, 469] on button "Cancel" at bounding box center [928, 472] width 52 height 31
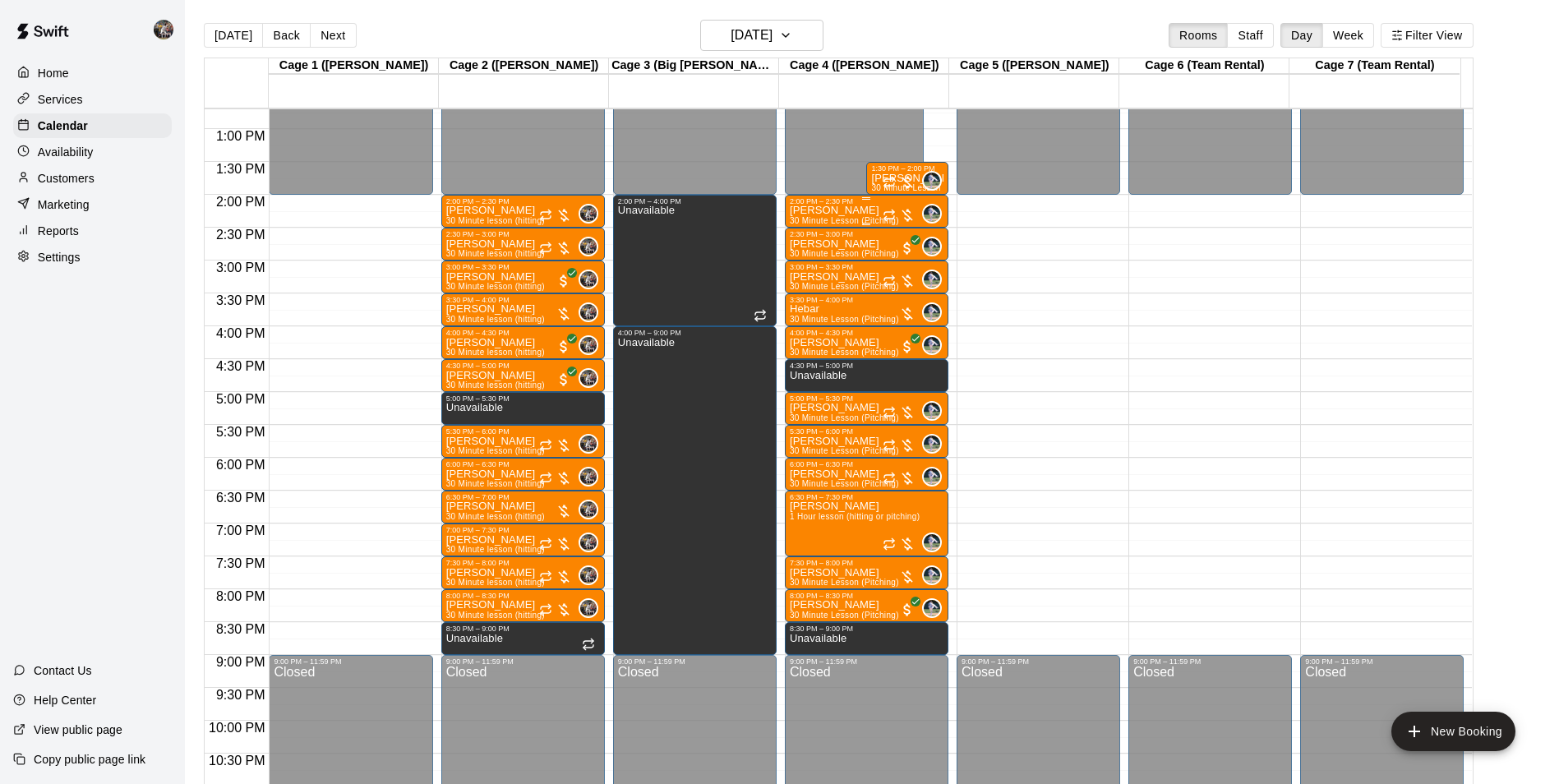
click at [824, 205] on div "2:00 PM – 2:30 PM" at bounding box center [867, 201] width 154 height 8
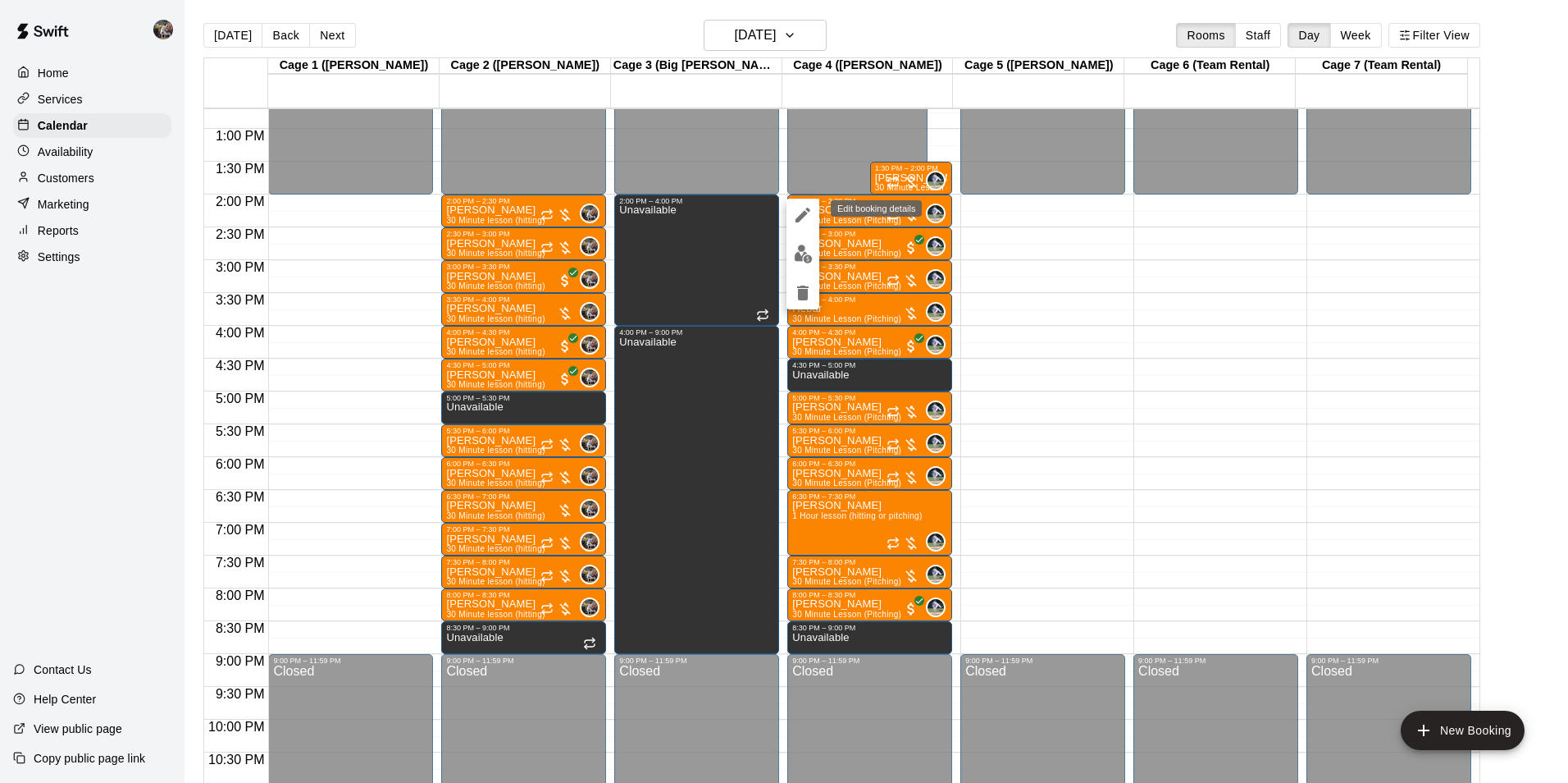
click at [806, 210] on icon "edit" at bounding box center [803, 215] width 20 height 20
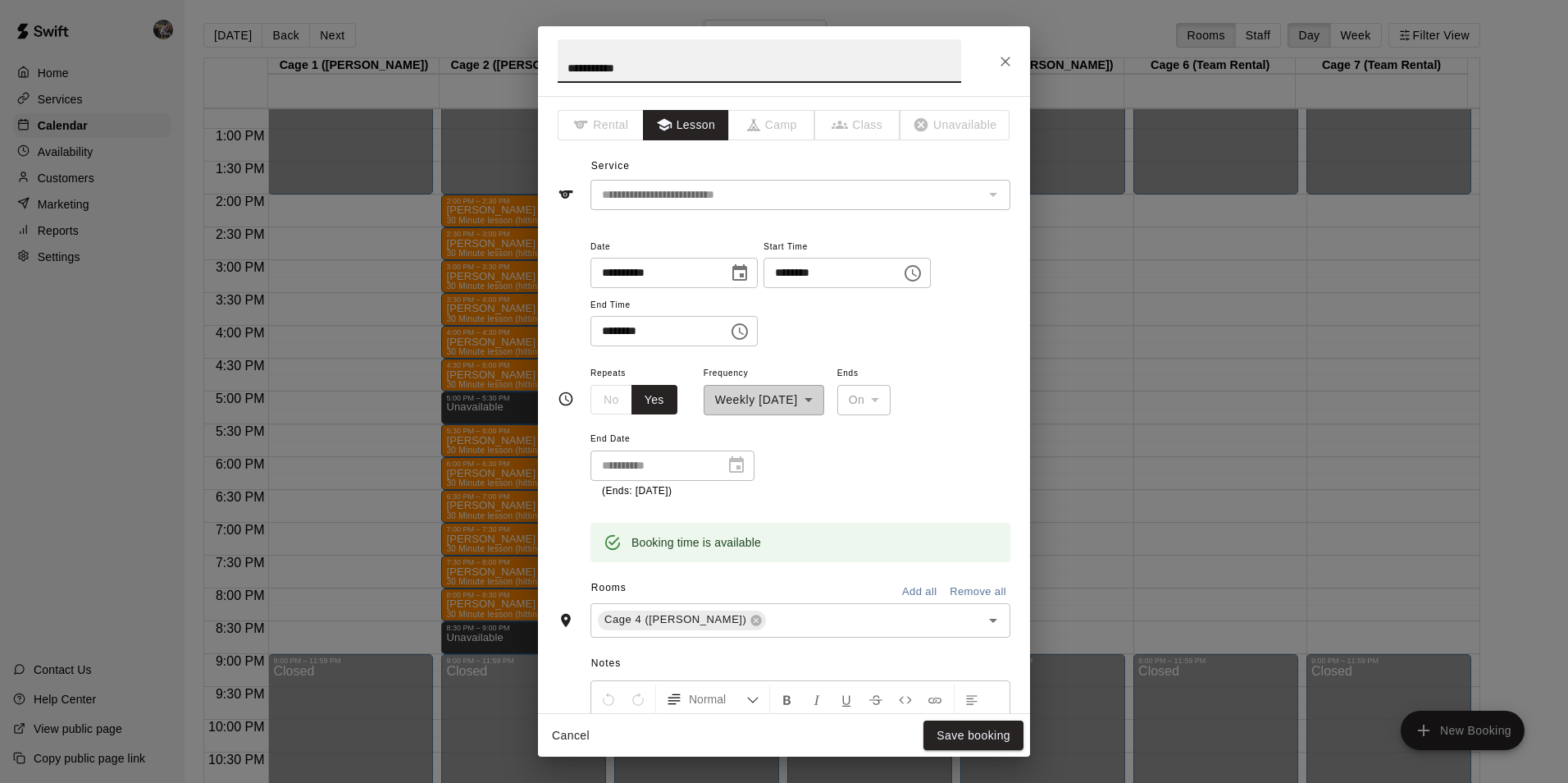
click at [1006, 56] on icon "Close" at bounding box center [1005, 61] width 17 height 17
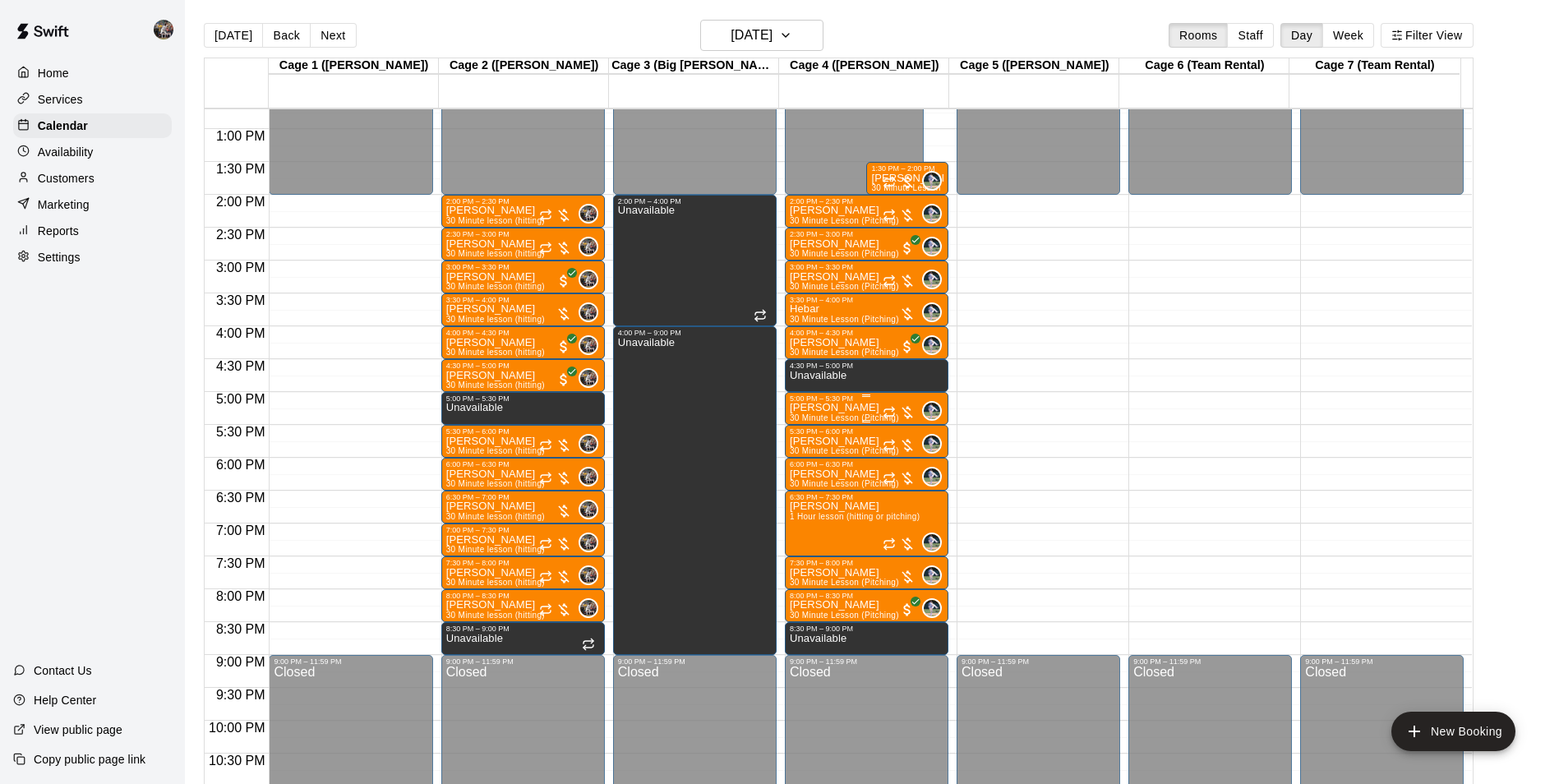
click at [845, 397] on div at bounding box center [867, 395] width 154 height 2
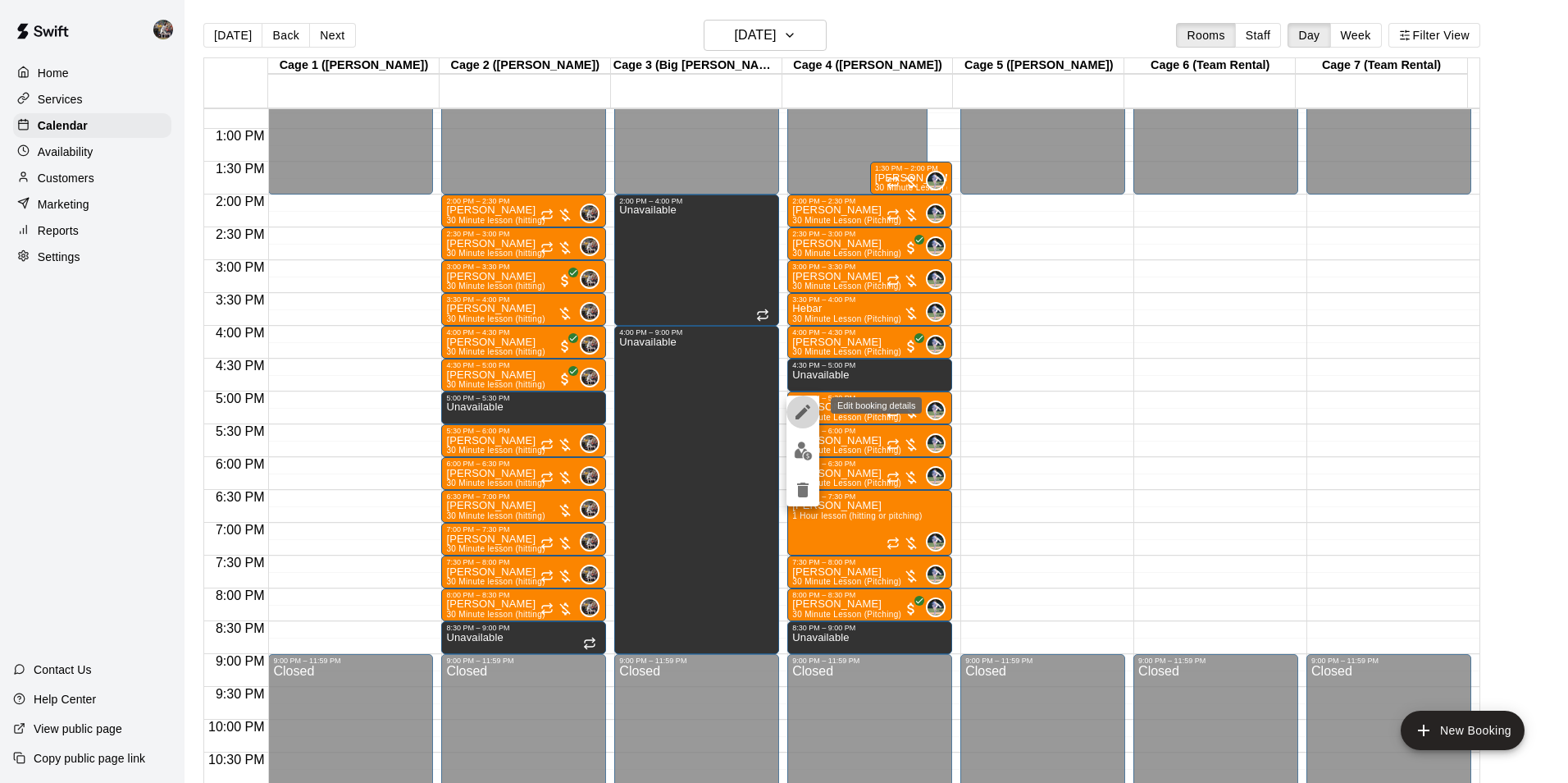
click at [802, 408] on icon "edit" at bounding box center [803, 412] width 20 height 20
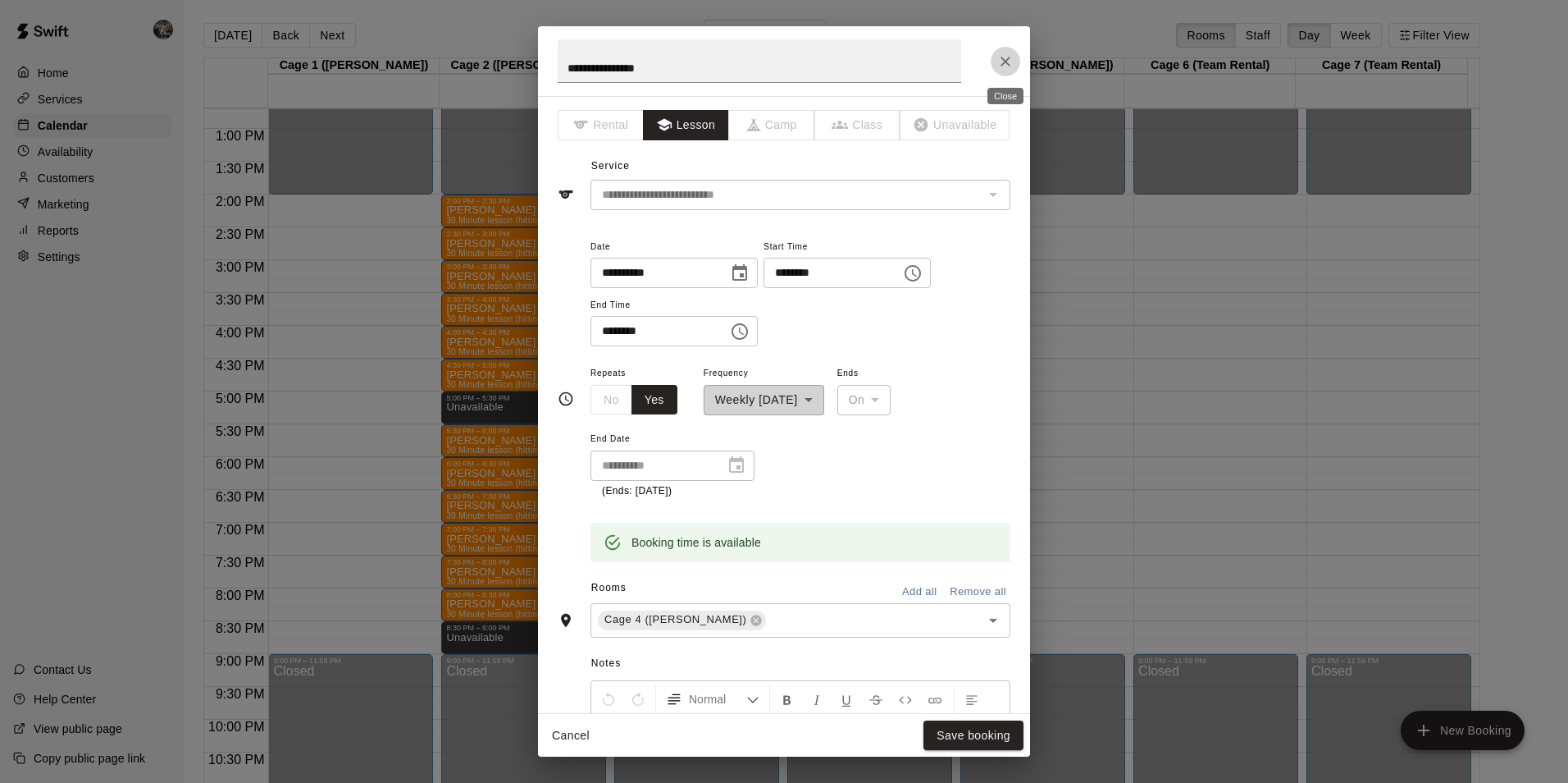
click at [1002, 53] on icon "Close" at bounding box center [1005, 61] width 17 height 17
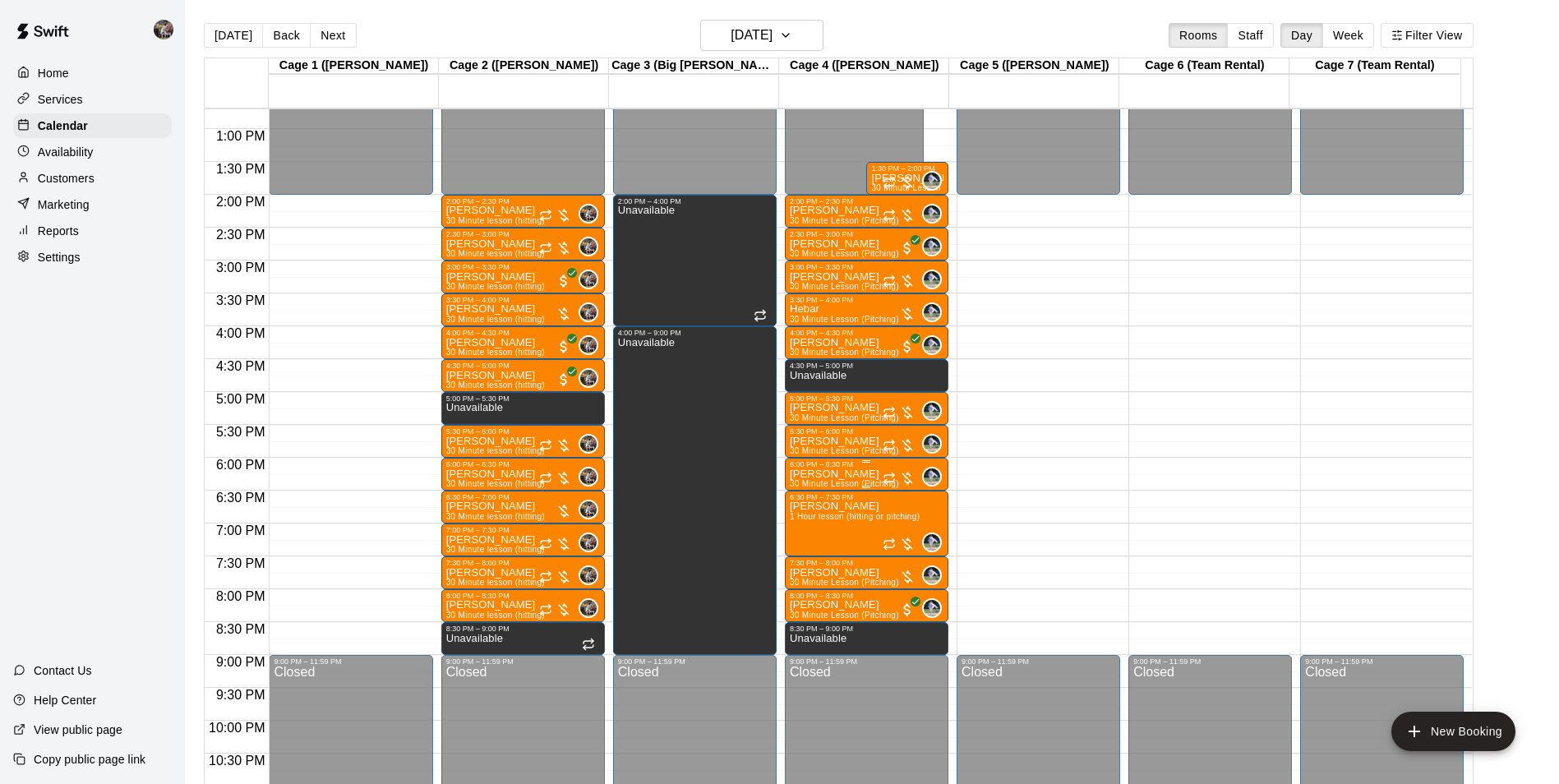
click at [838, 474] on p "[PERSON_NAME]" at bounding box center [845, 474] width 109 height 0
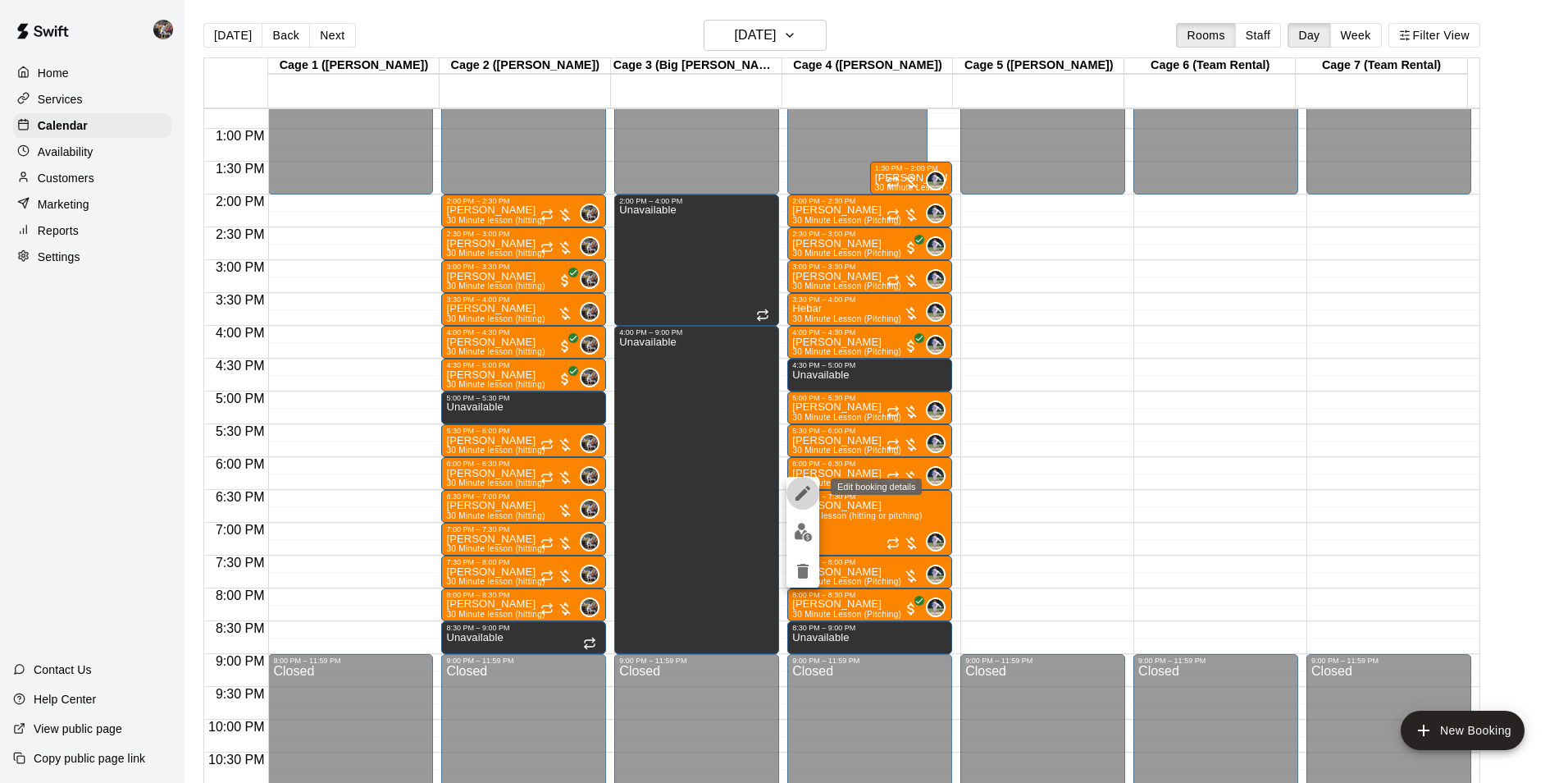
click at [809, 487] on icon "edit" at bounding box center [802, 492] width 15 height 15
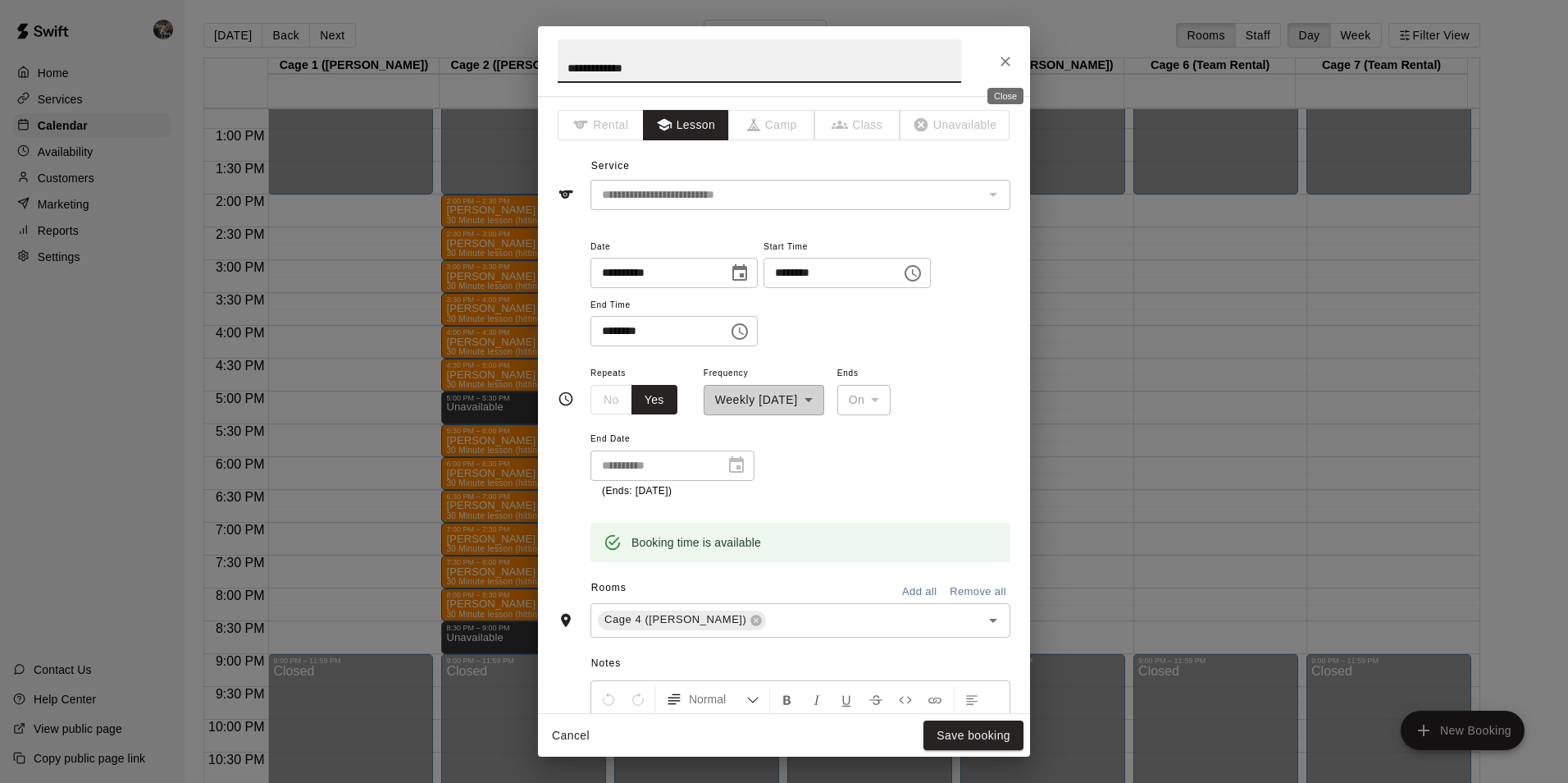
click at [1005, 55] on icon "Close" at bounding box center [1005, 61] width 17 height 17
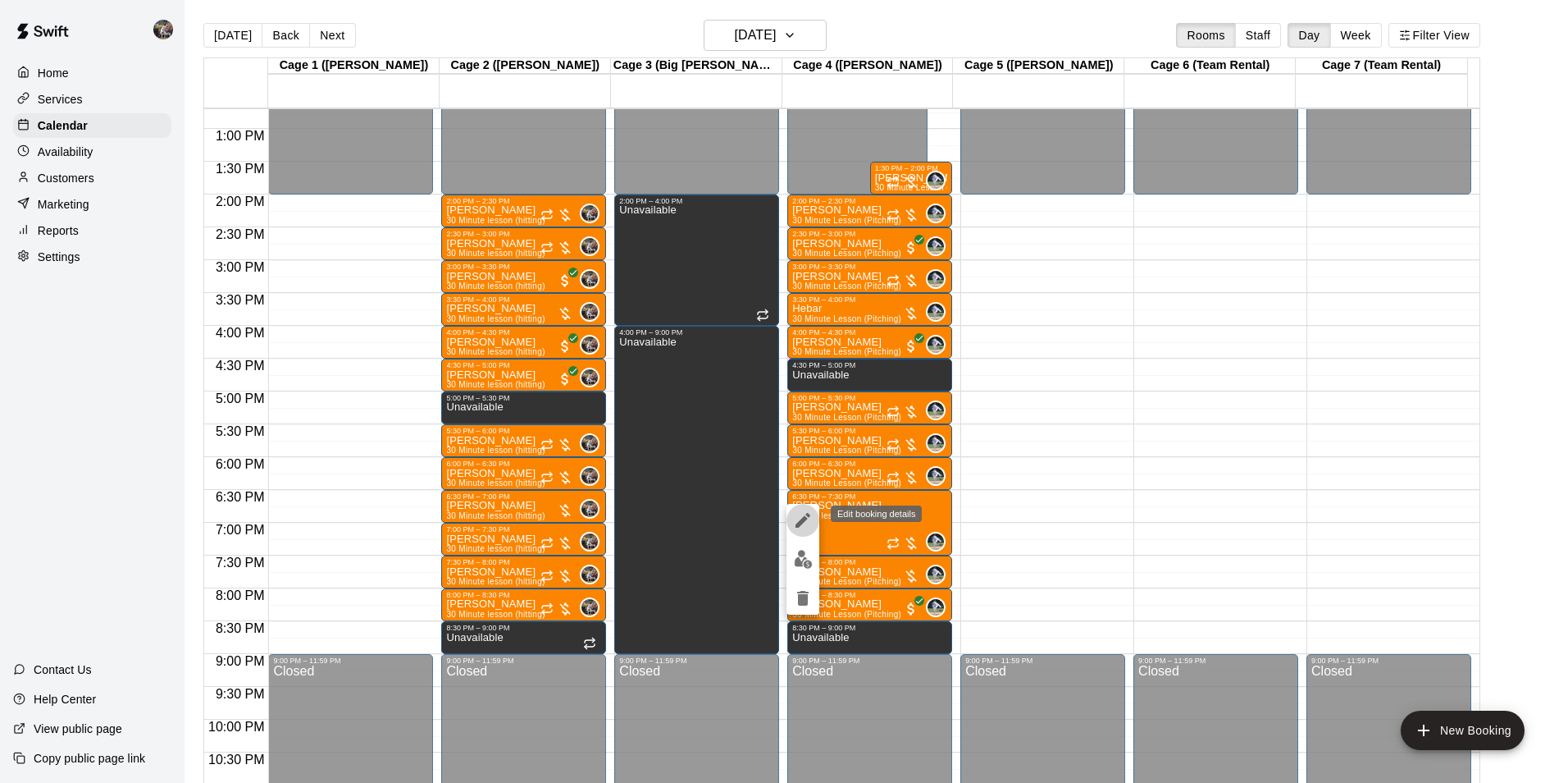
click at [805, 520] on icon "edit" at bounding box center [802, 520] width 15 height 15
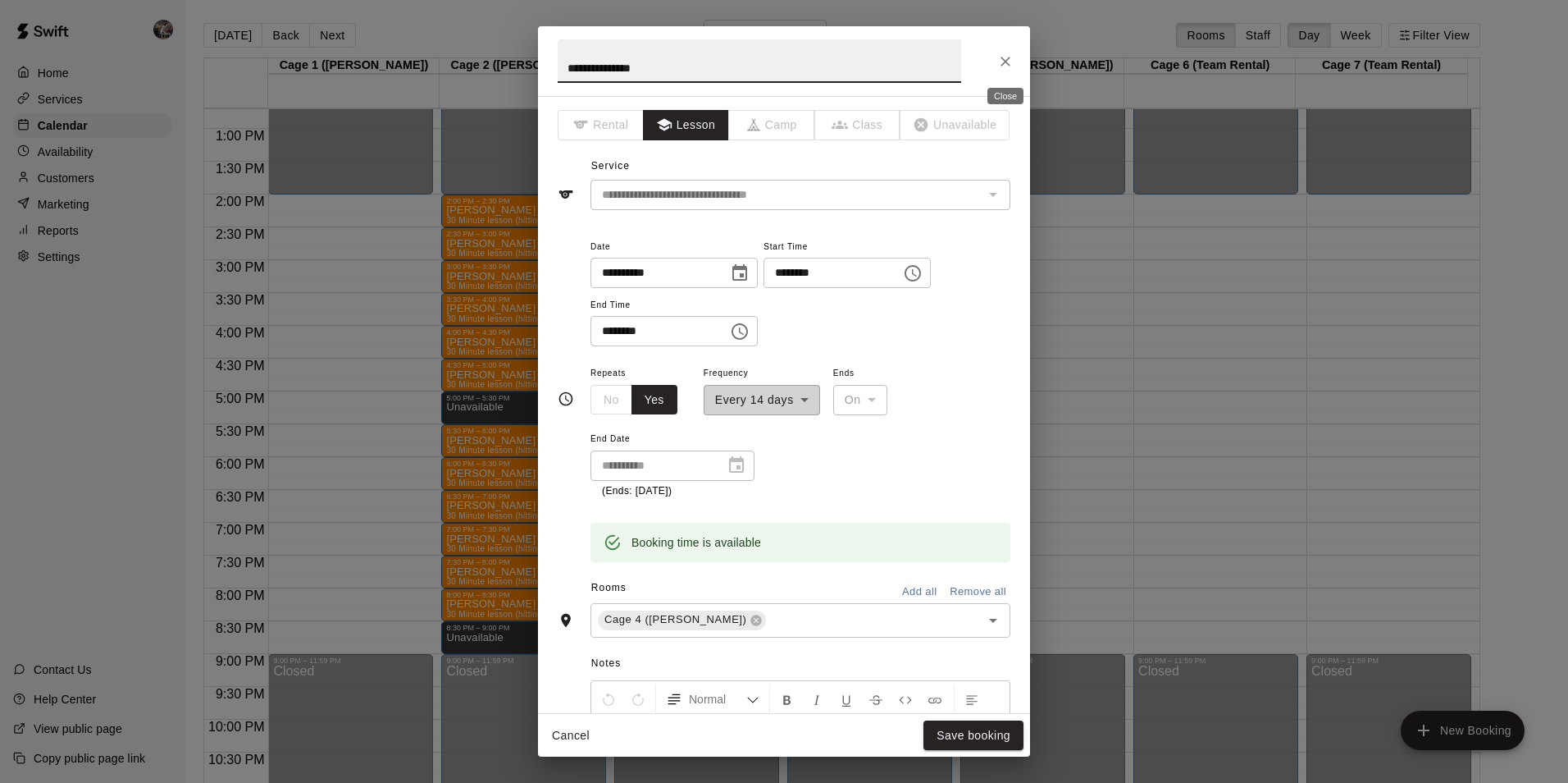
click at [1003, 56] on icon "Close" at bounding box center [1005, 61] width 17 height 17
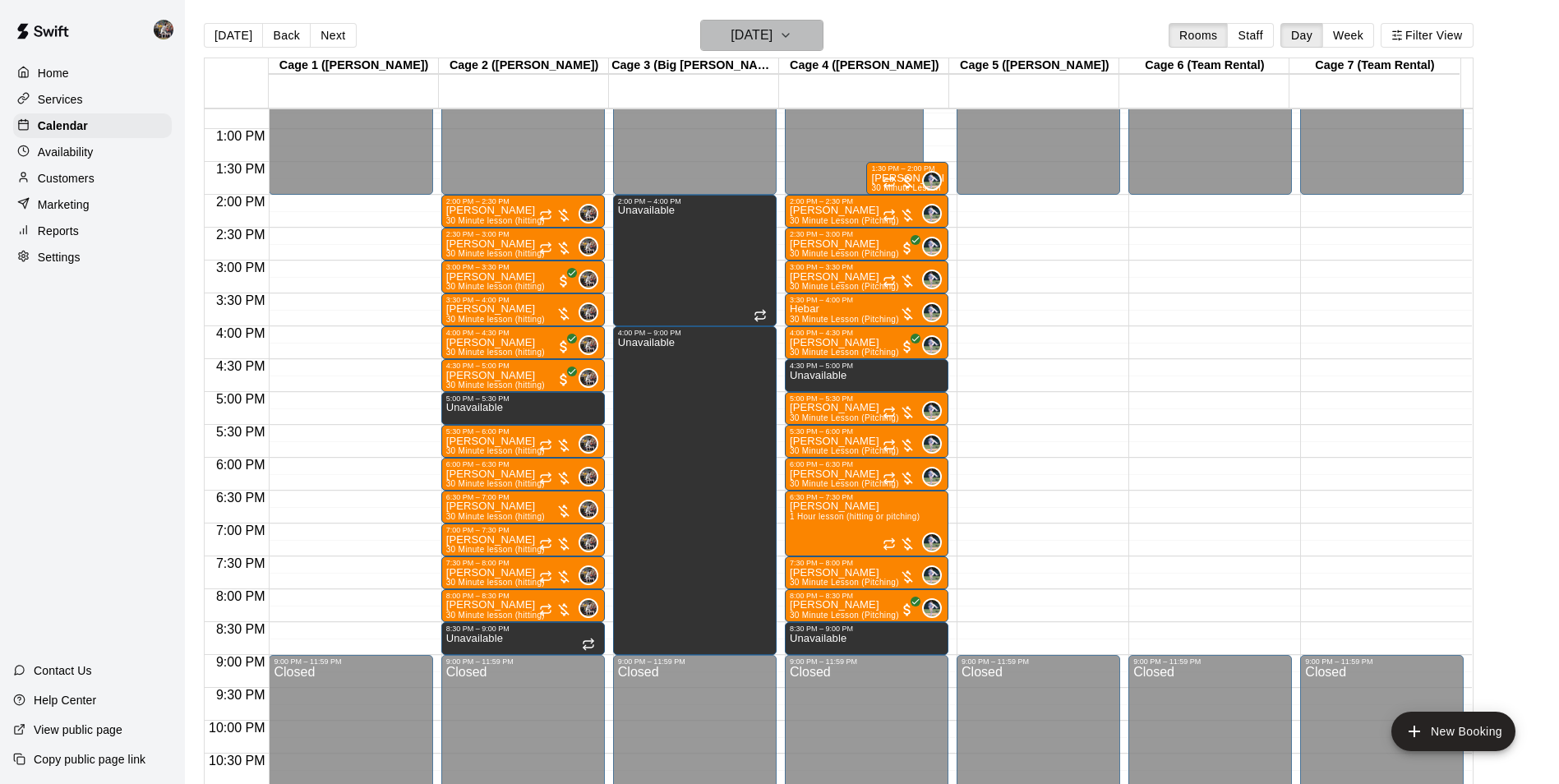
click at [731, 27] on h6 "[DATE]" at bounding box center [752, 35] width 42 height 23
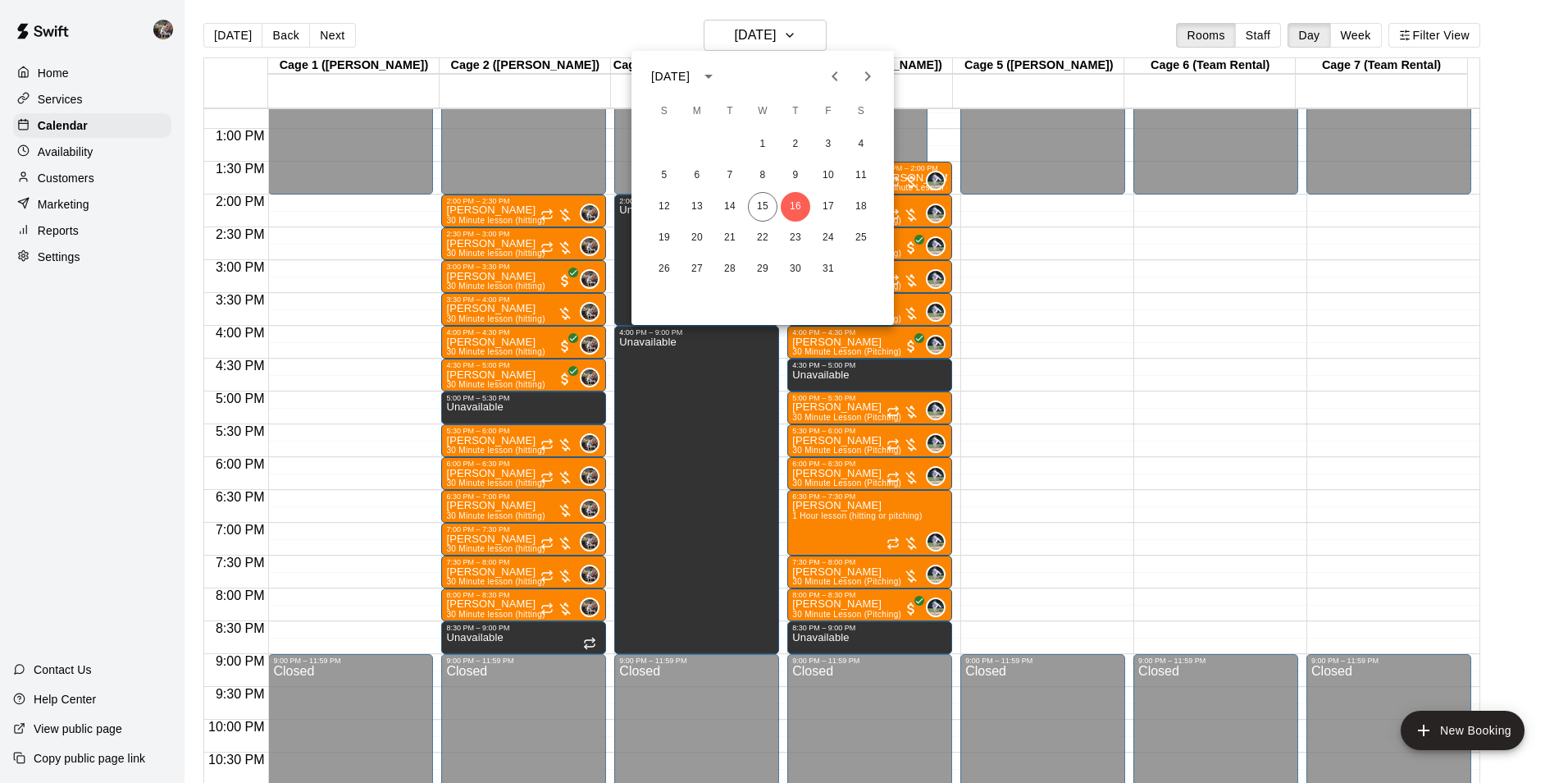
click at [475, 17] on div at bounding box center [784, 392] width 1568 height 783
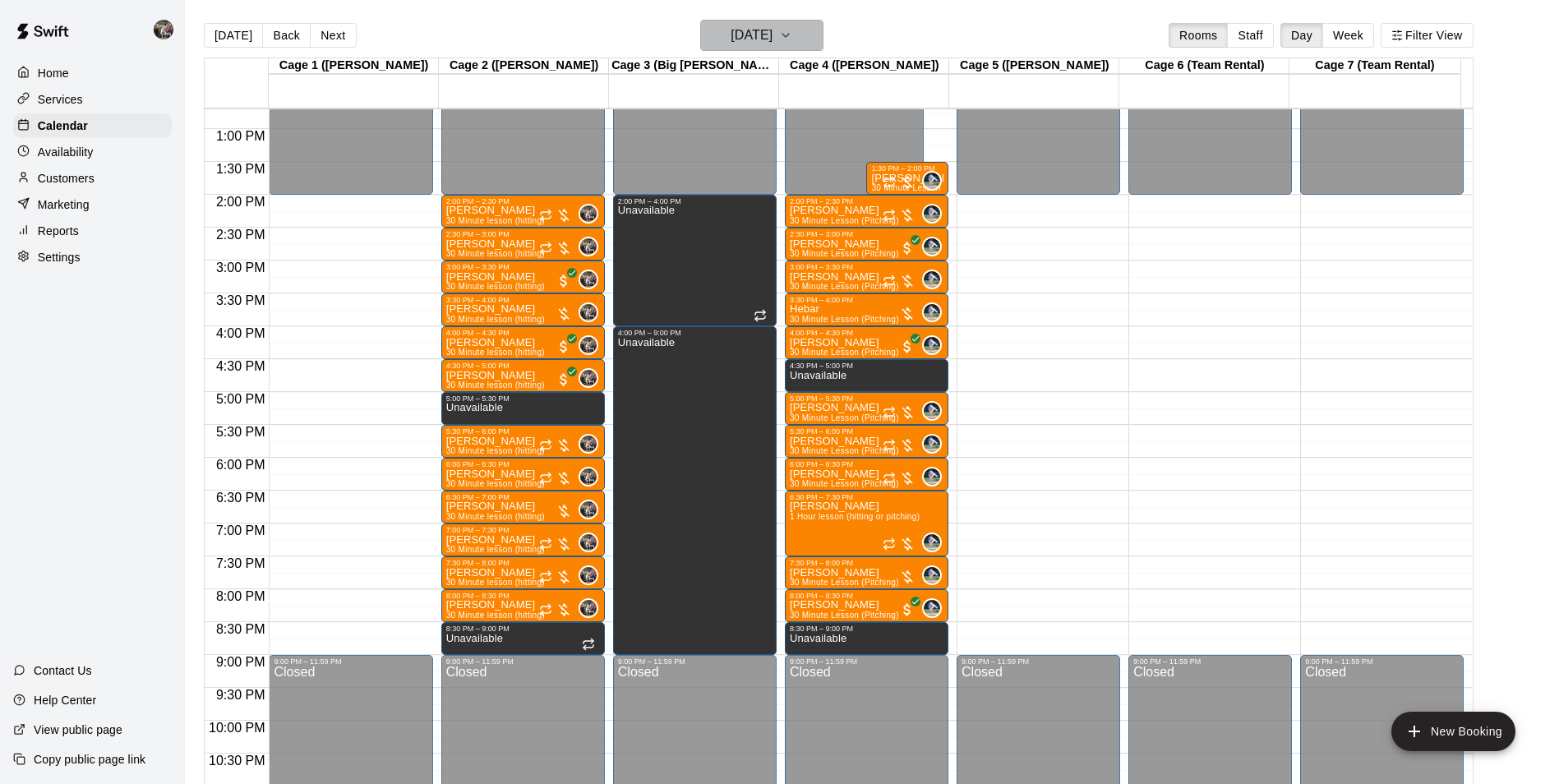
click at [736, 36] on h6 "[DATE]" at bounding box center [752, 35] width 42 height 23
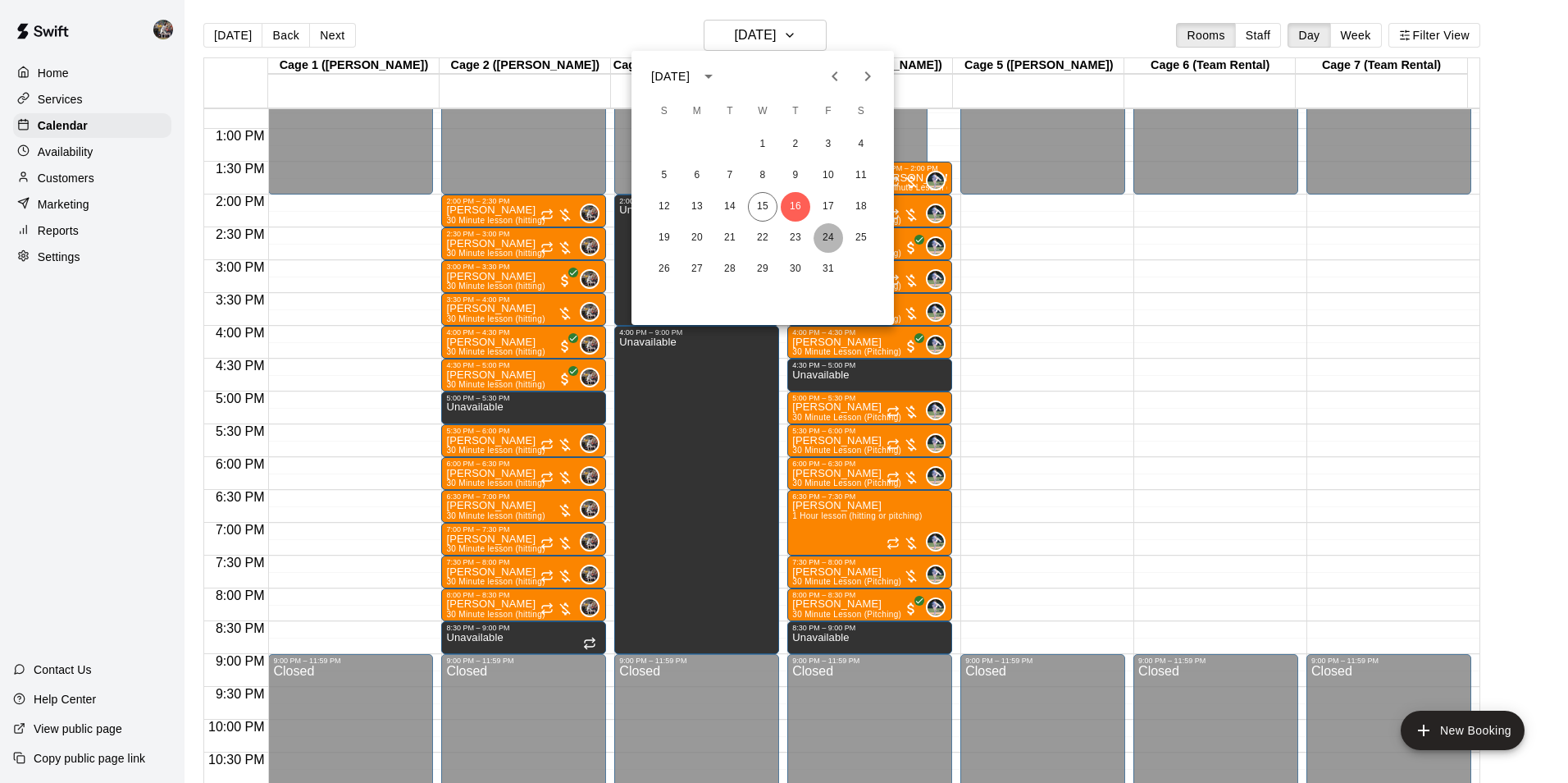
click at [832, 237] on button "24" at bounding box center [828, 238] width 30 height 30
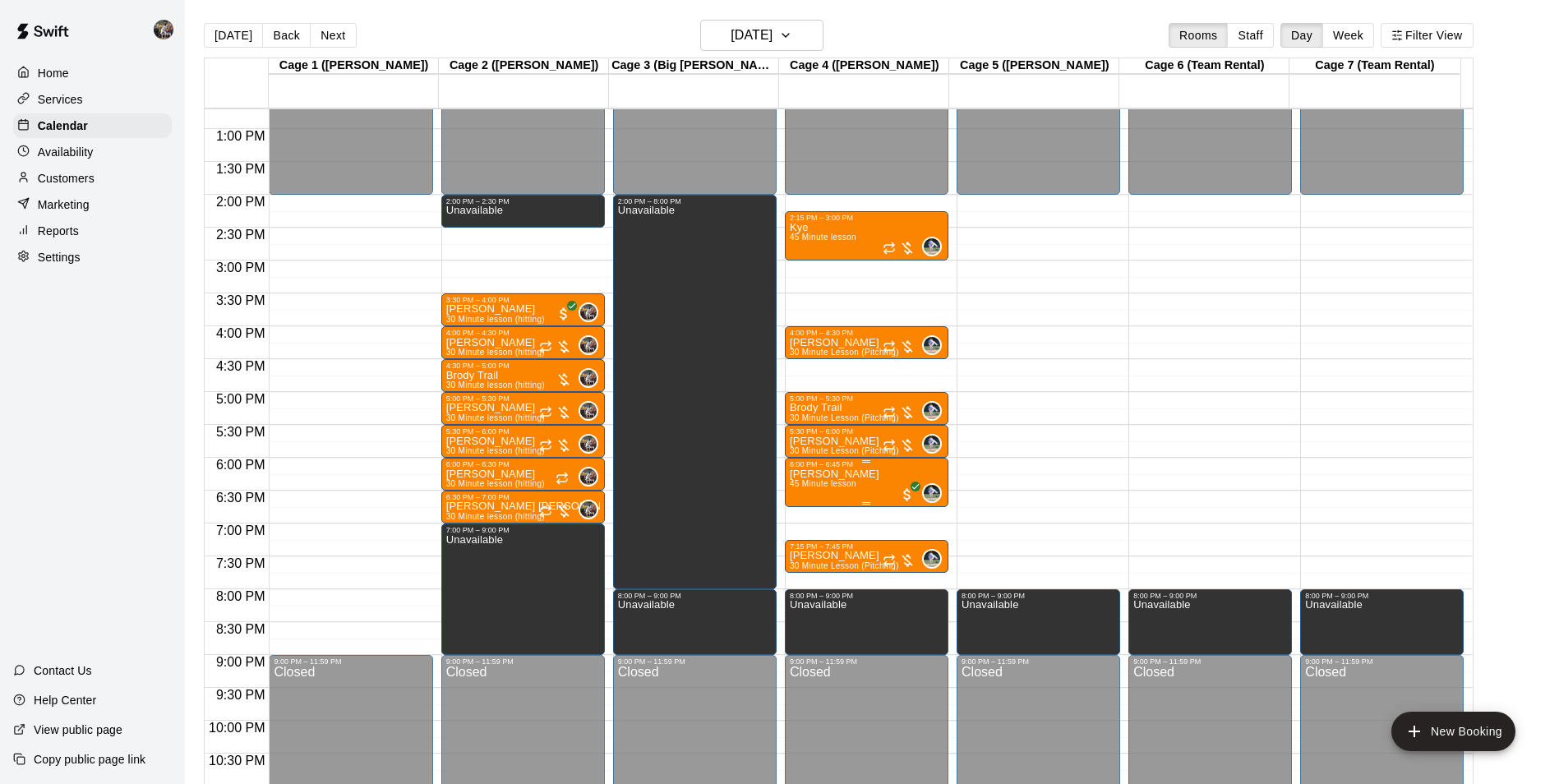
click at [810, 468] on div "6:00 PM – 6:45 PM" at bounding box center [867, 464] width 154 height 8
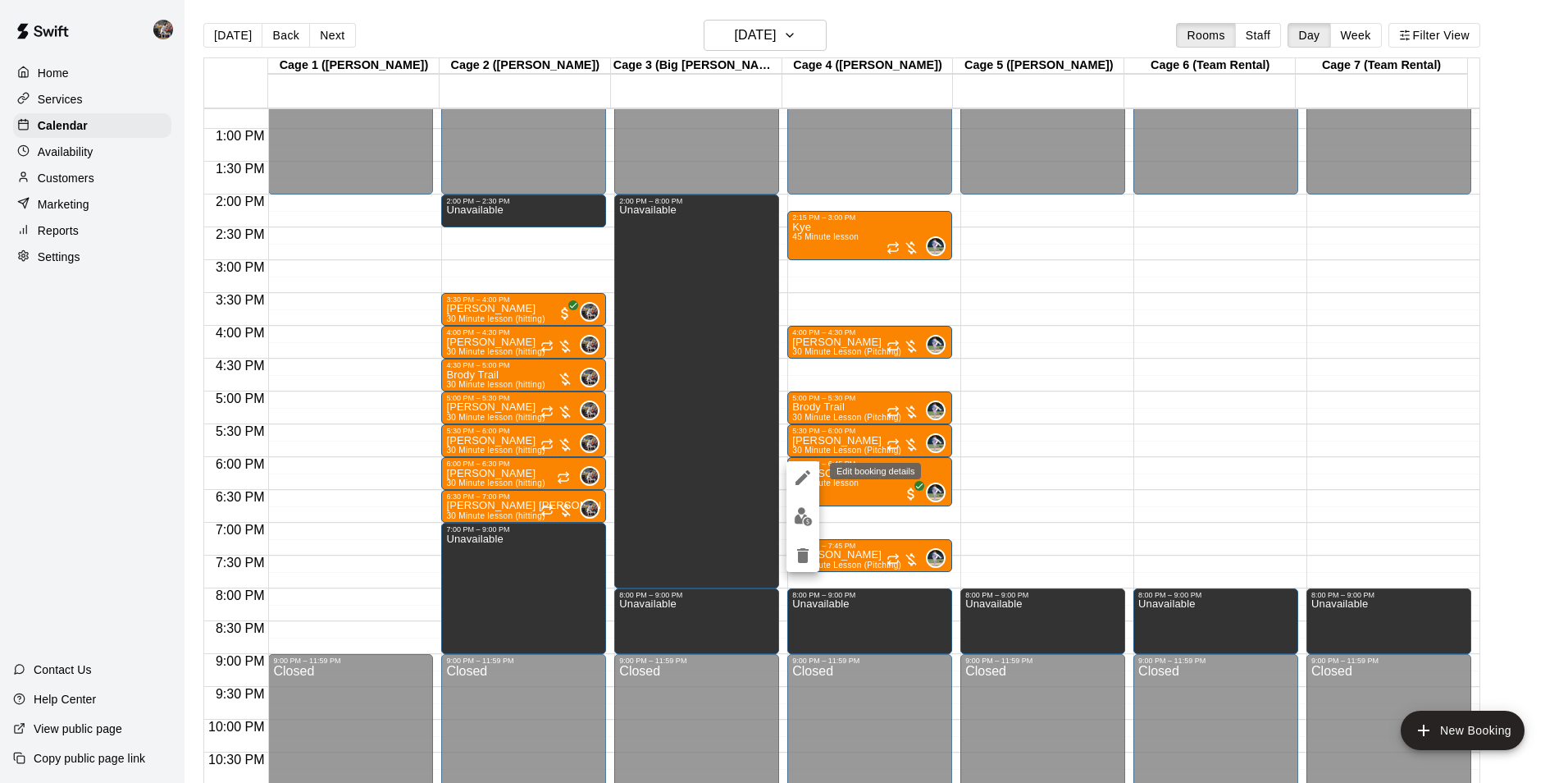
click at [802, 478] on icon "edit" at bounding box center [802, 478] width 15 height 15
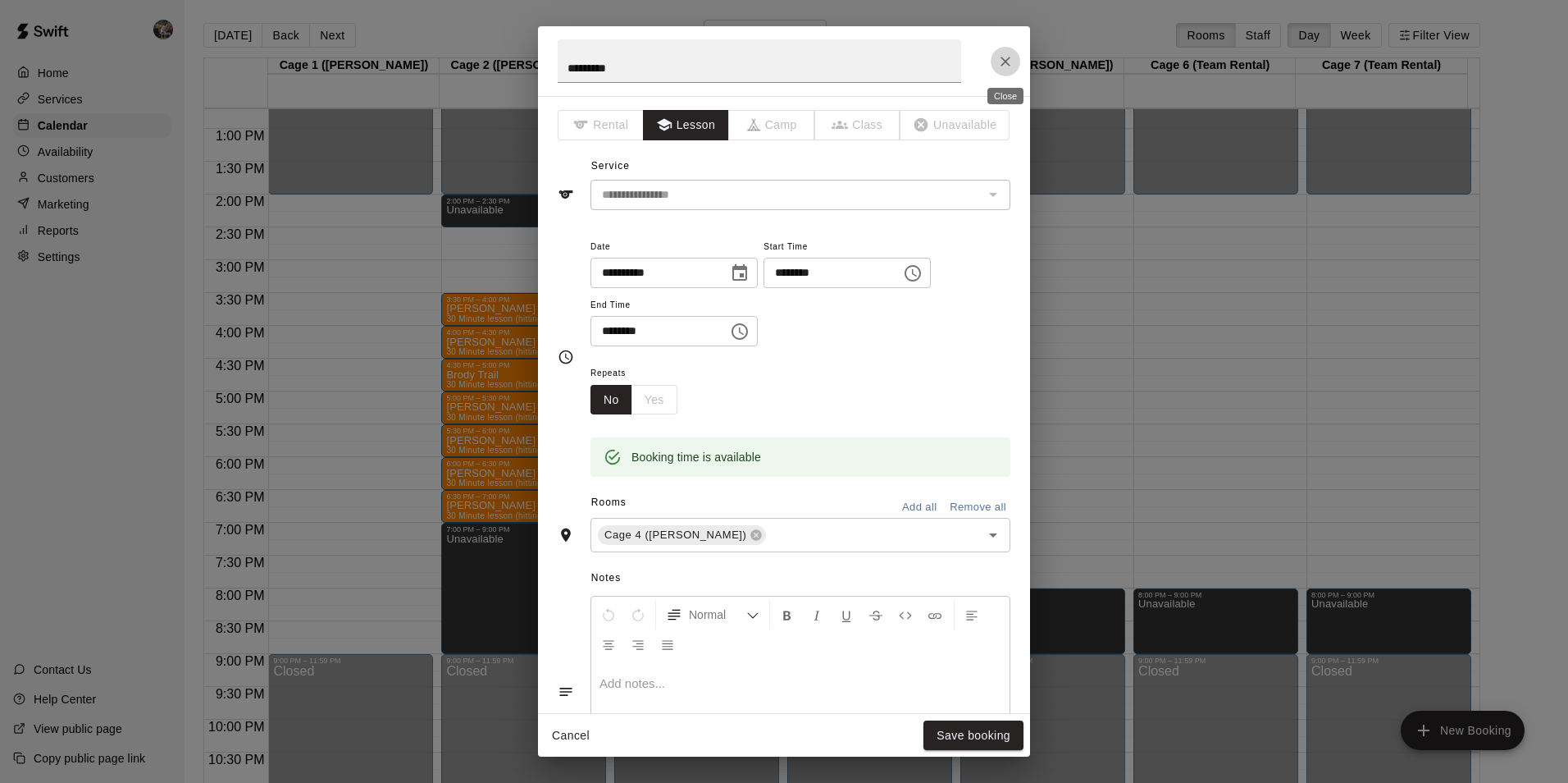
click at [1000, 60] on icon "Close" at bounding box center [1005, 61] width 17 height 17
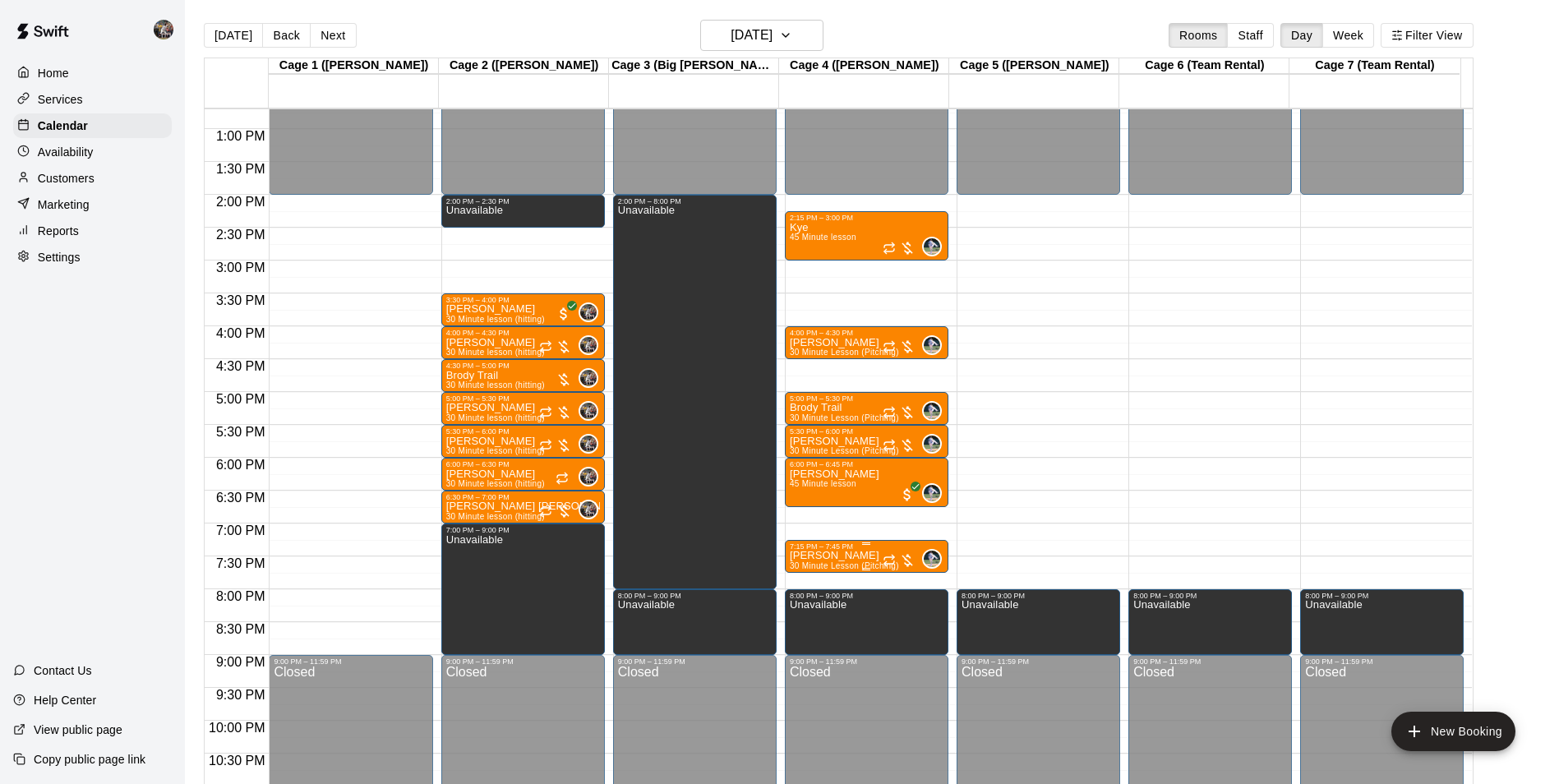
click at [826, 550] on div "7:15 PM – 7:45 PM" at bounding box center [867, 546] width 154 height 8
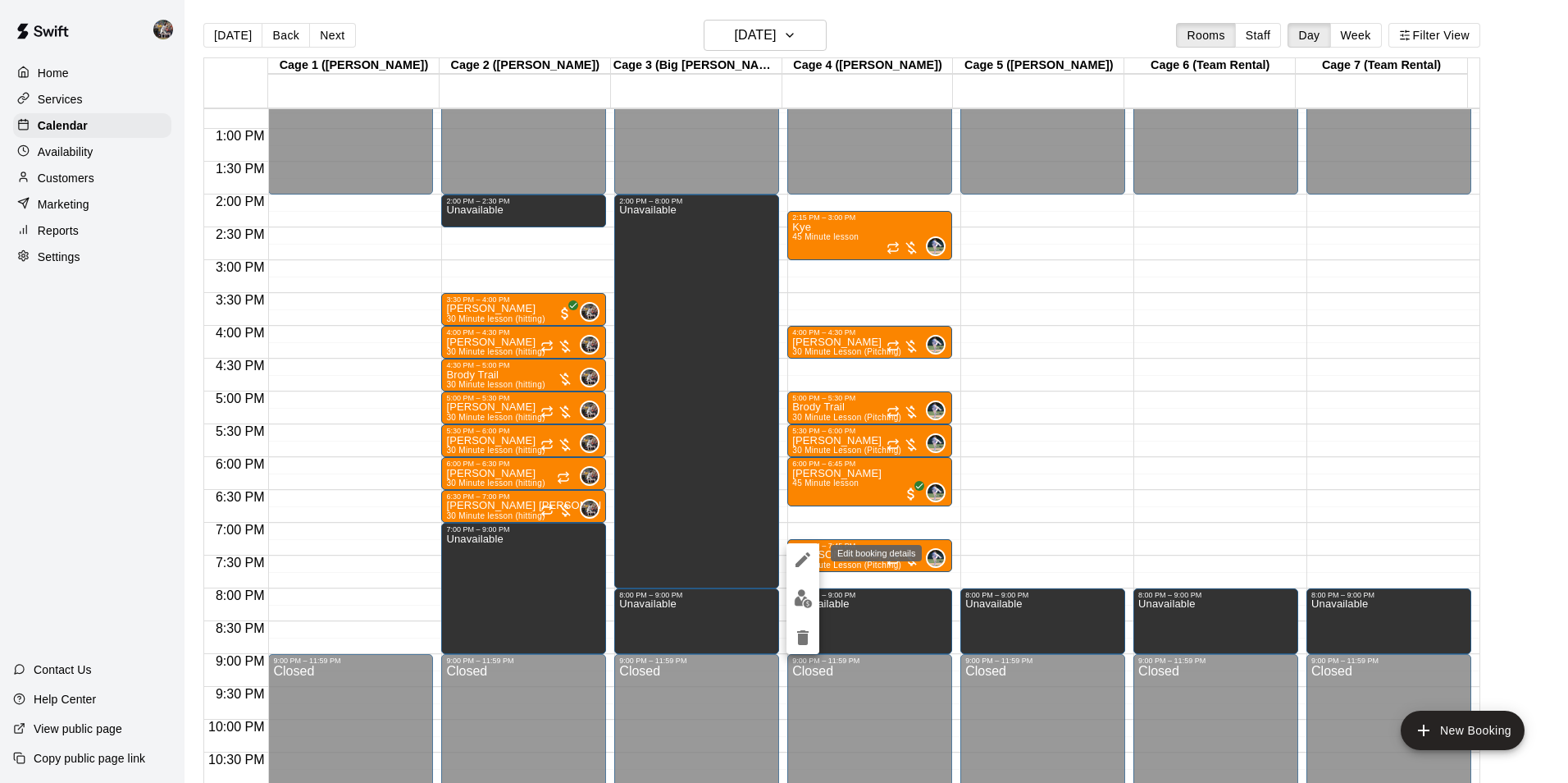
click at [807, 562] on icon "edit" at bounding box center [803, 560] width 20 height 20
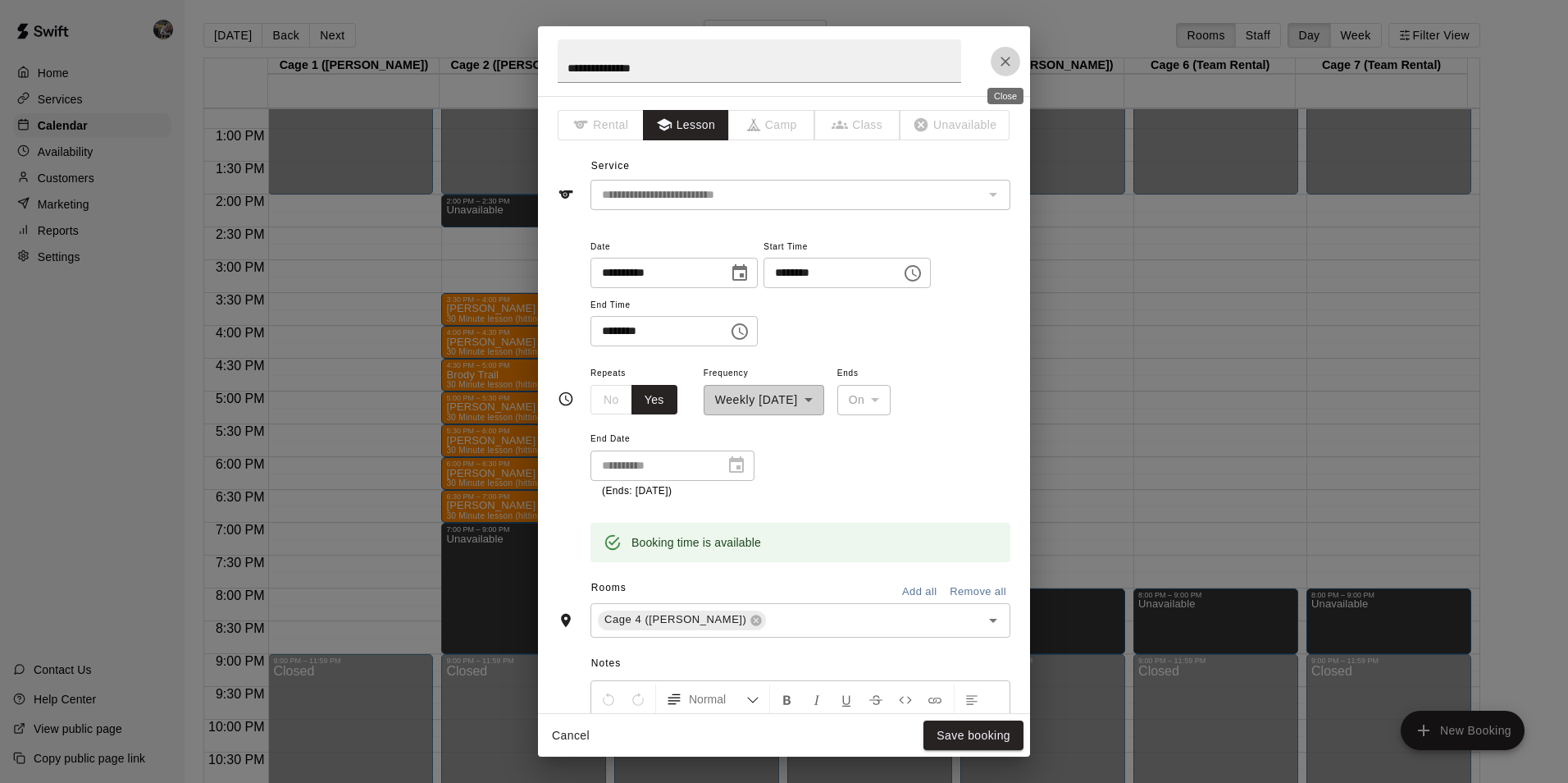
click at [1002, 55] on icon "Close" at bounding box center [1005, 61] width 17 height 17
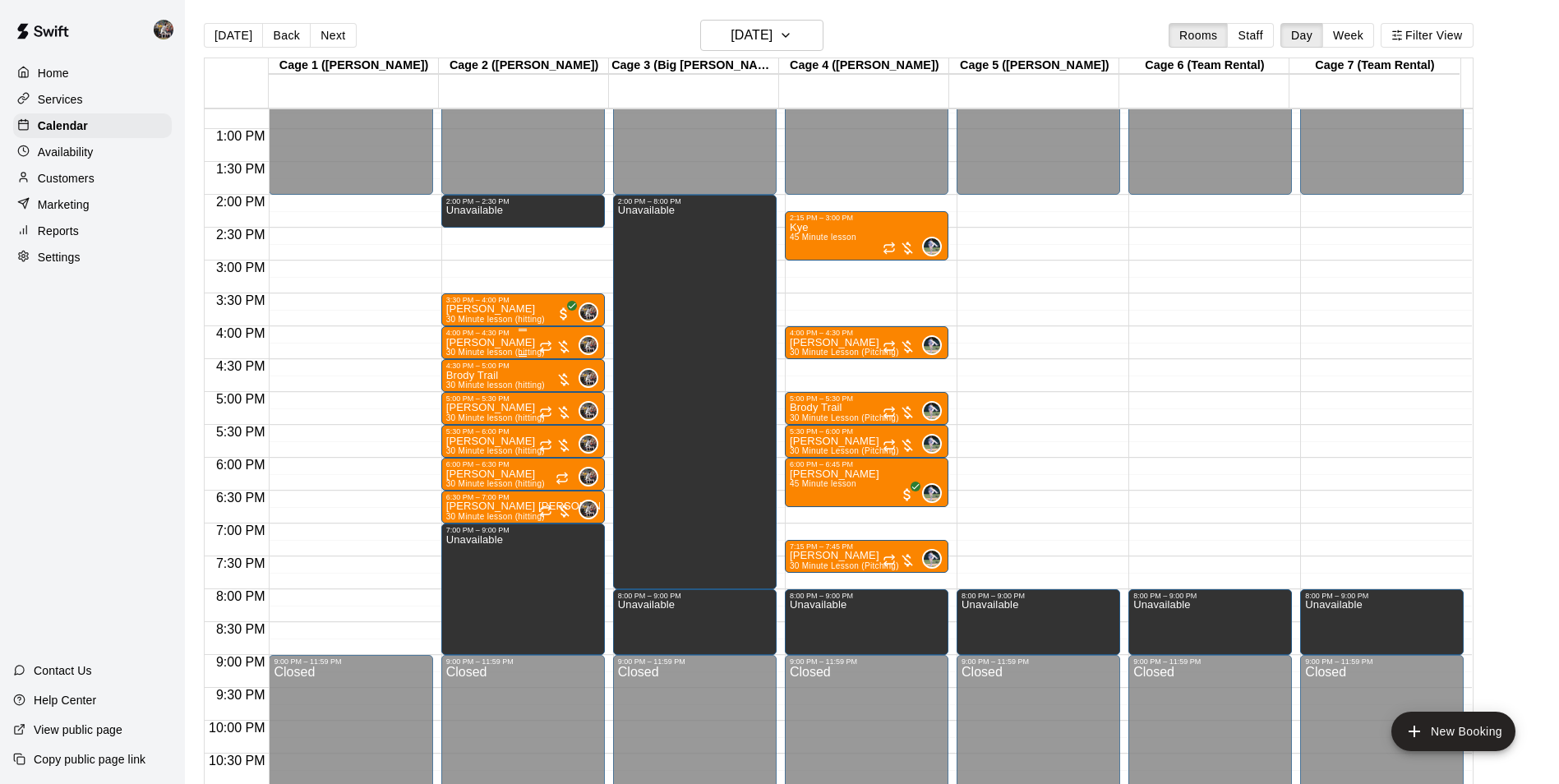
click at [477, 343] on p "[PERSON_NAME]" at bounding box center [496, 343] width 99 height 0
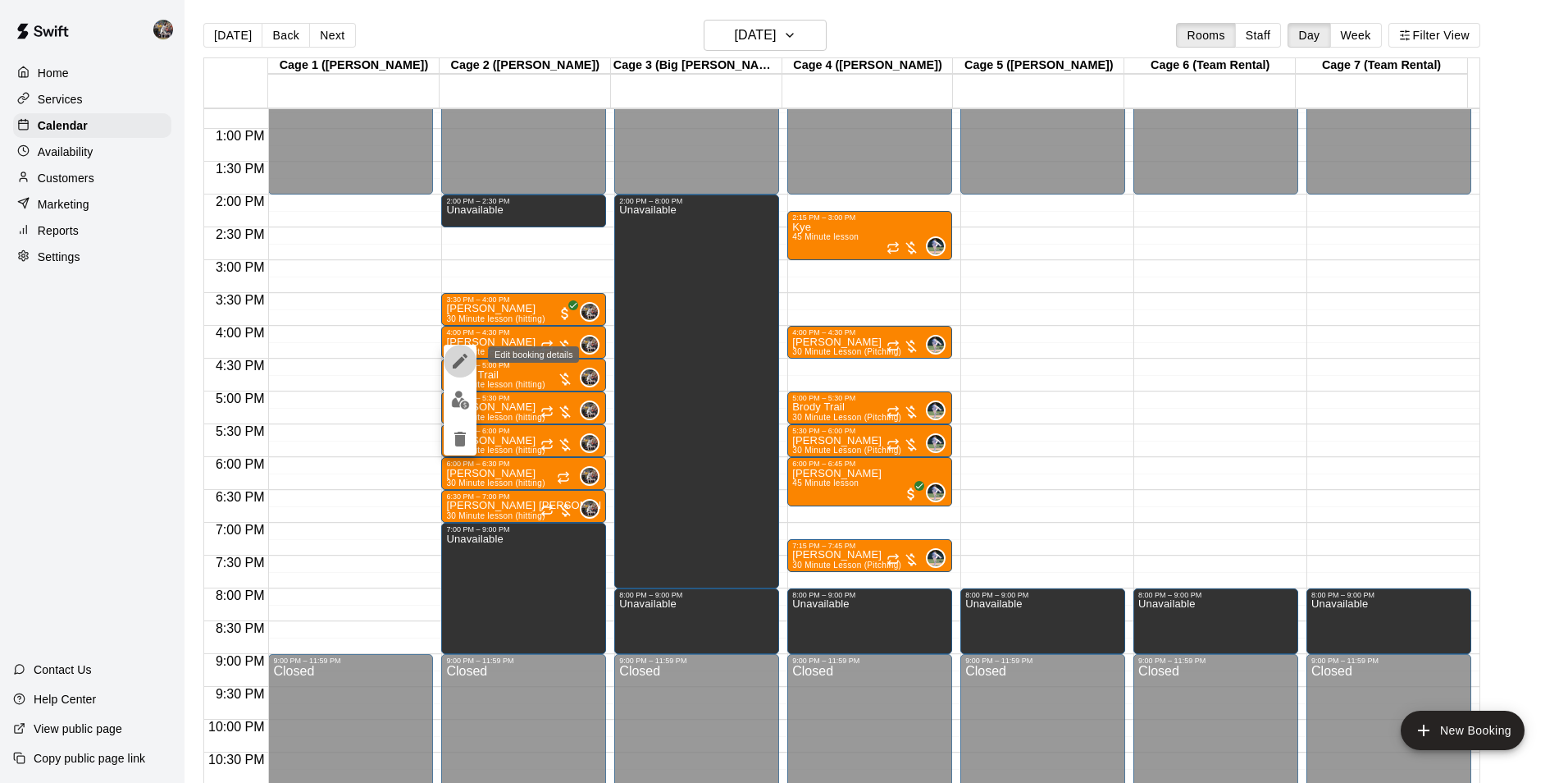
click at [464, 355] on icon "edit" at bounding box center [459, 361] width 15 height 15
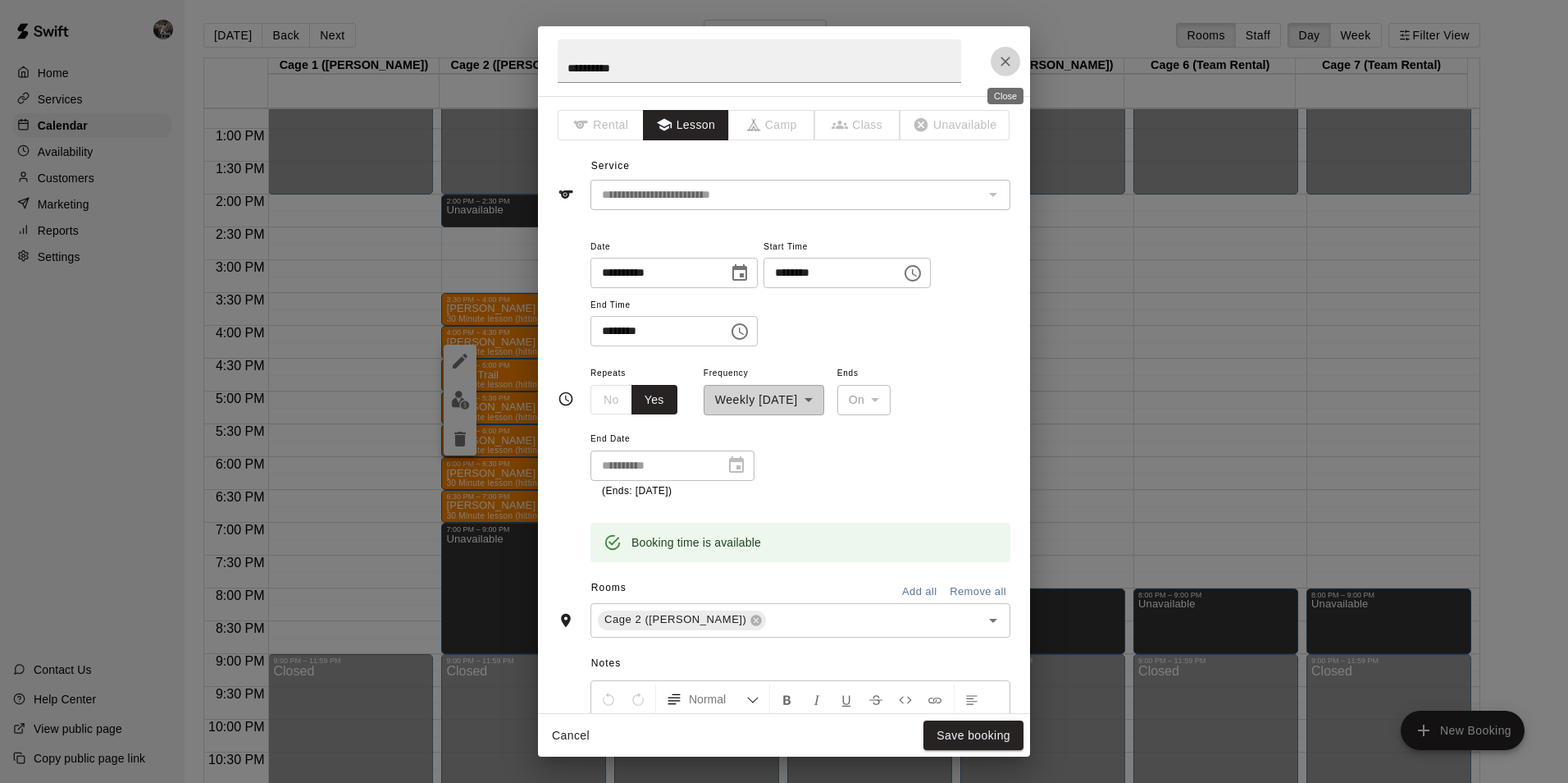
click at [1004, 60] on icon "Close" at bounding box center [1005, 61] width 10 height 10
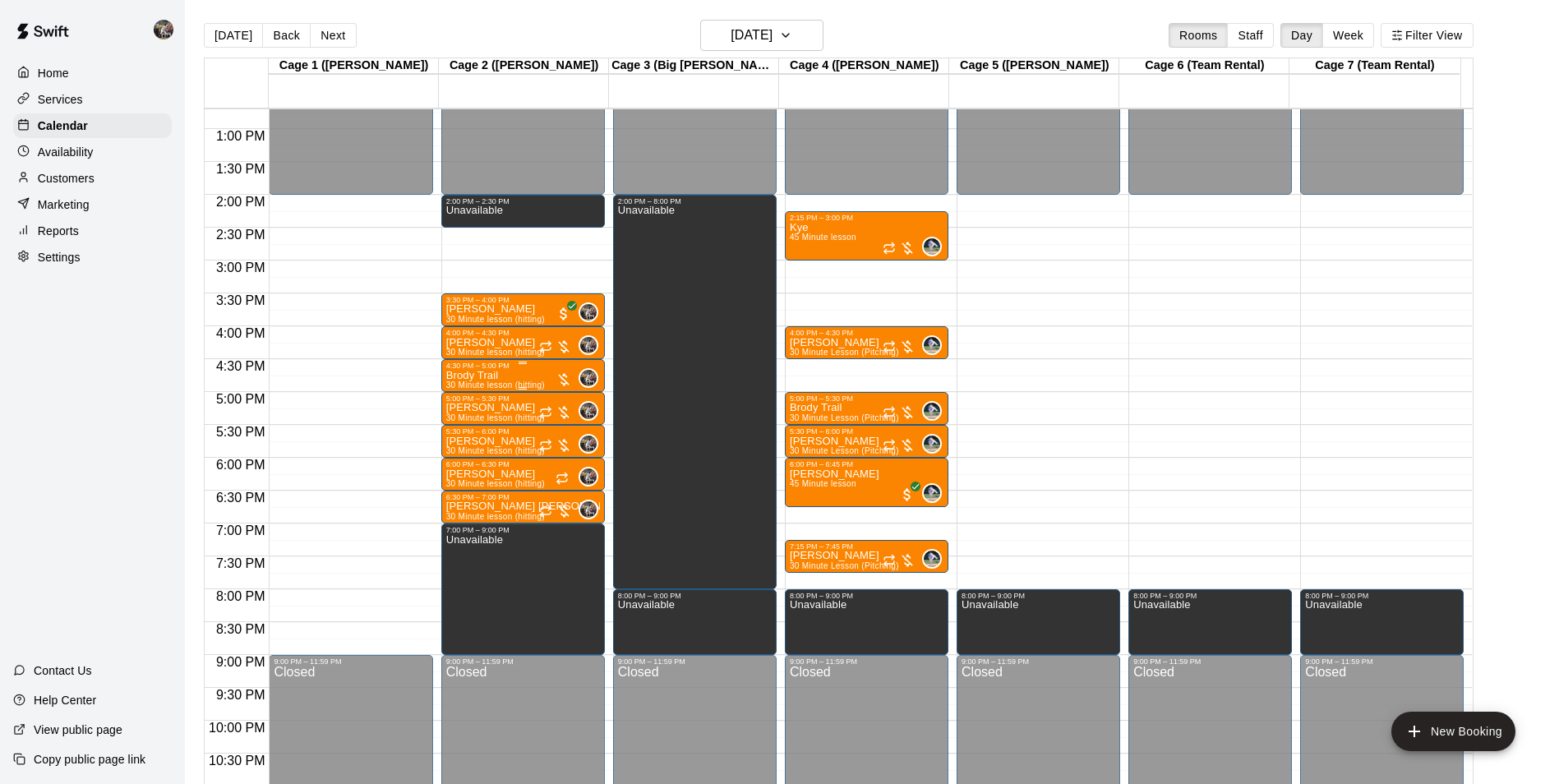
click at [508, 369] on div "4:30 PM – 5:00 PM" at bounding box center [523, 365] width 154 height 8
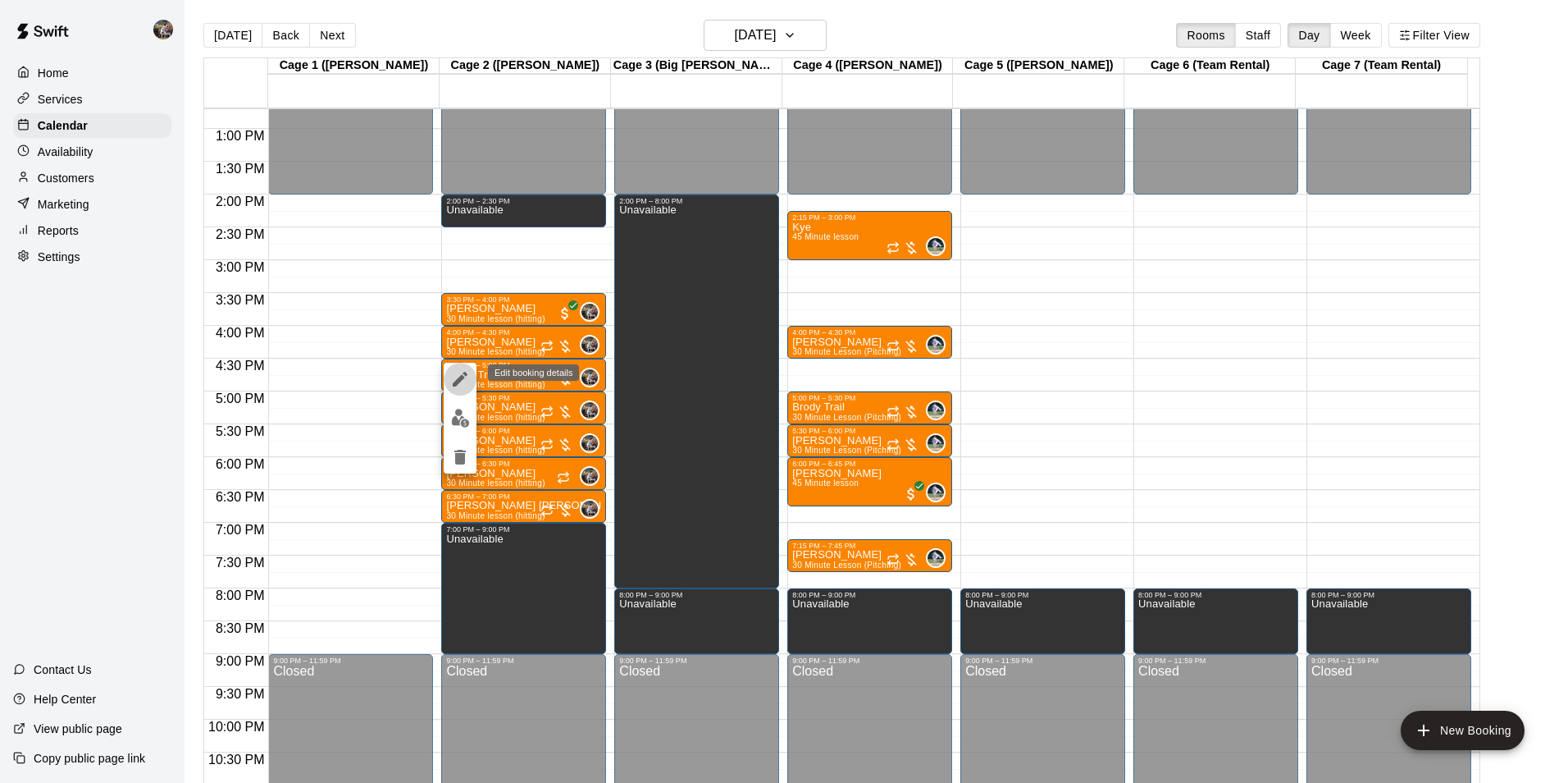
click at [457, 379] on icon "edit" at bounding box center [460, 379] width 20 height 20
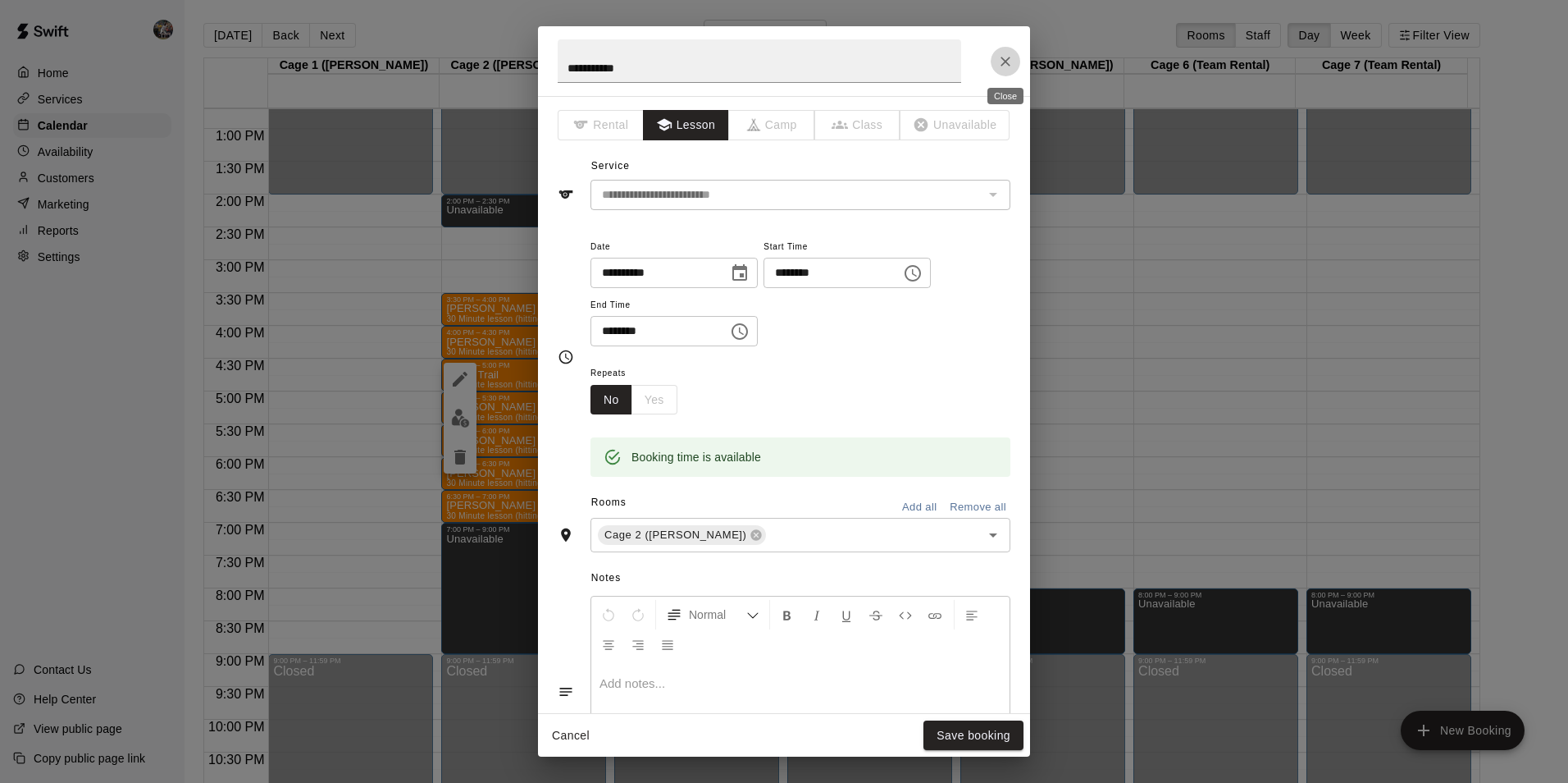
click at [1002, 59] on icon "Close" at bounding box center [1005, 61] width 17 height 17
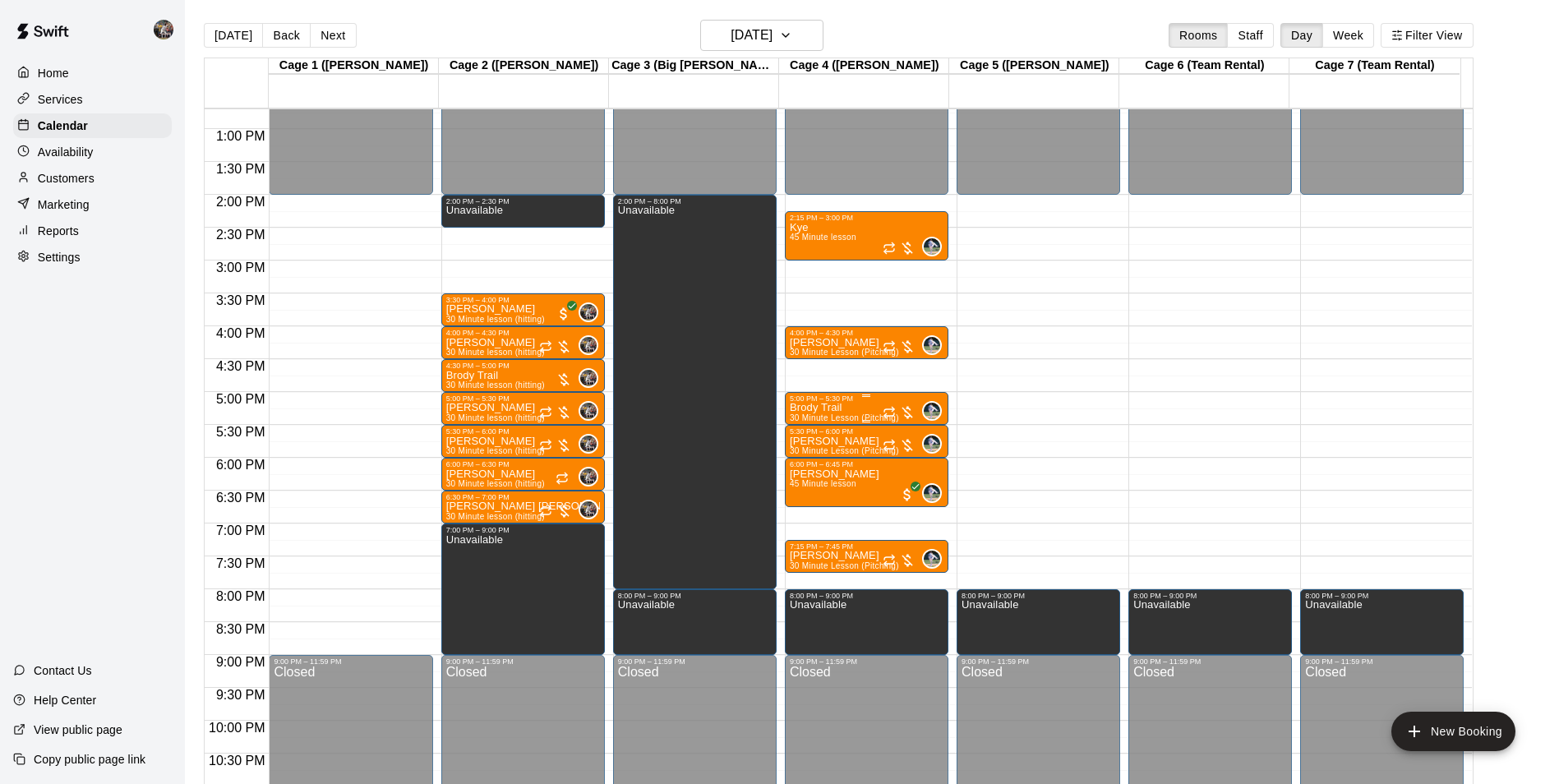
click at [826, 408] on p "Brody Trail" at bounding box center [845, 408] width 109 height 0
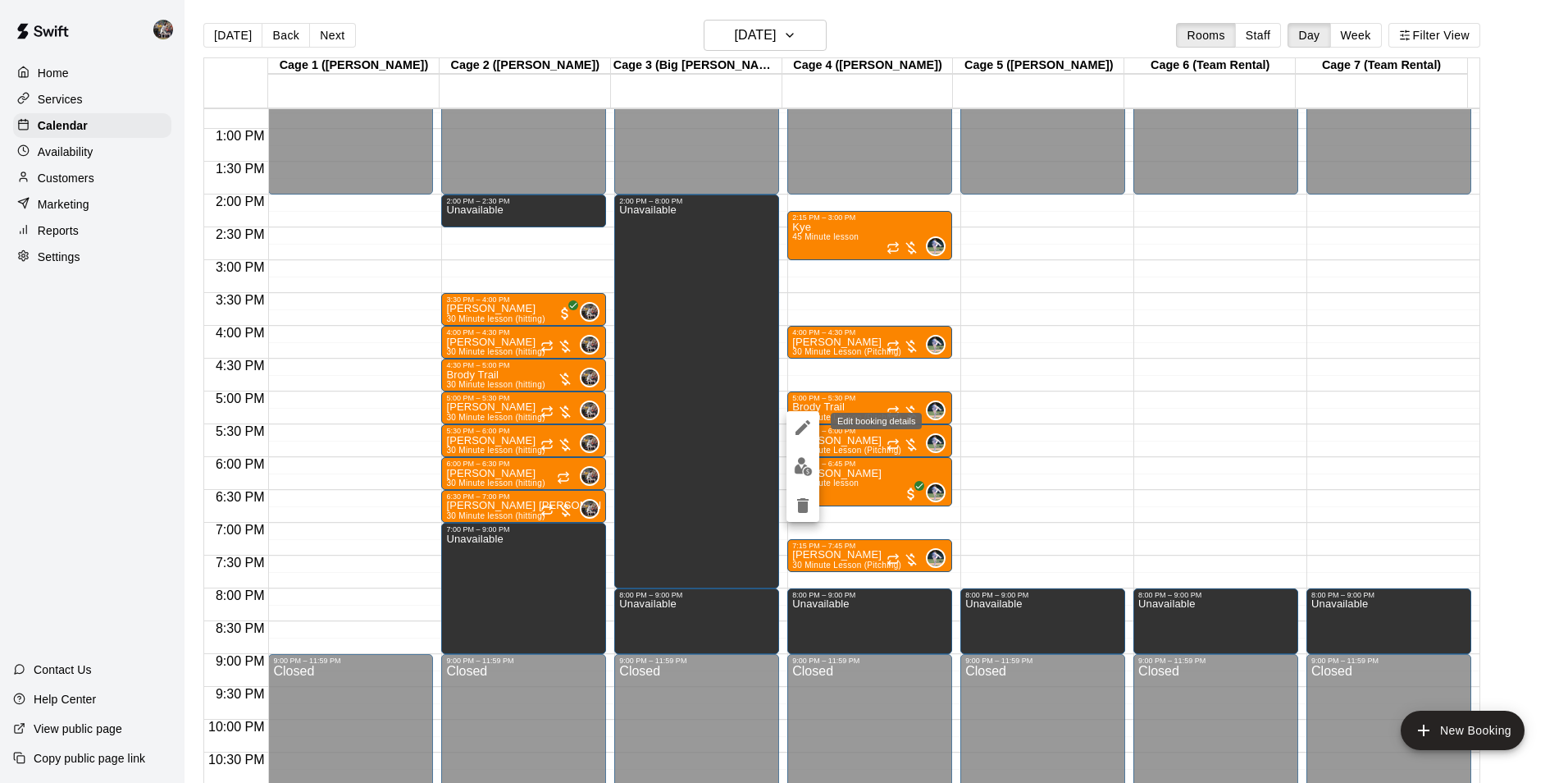
click at [797, 427] on icon "edit" at bounding box center [803, 427] width 20 height 20
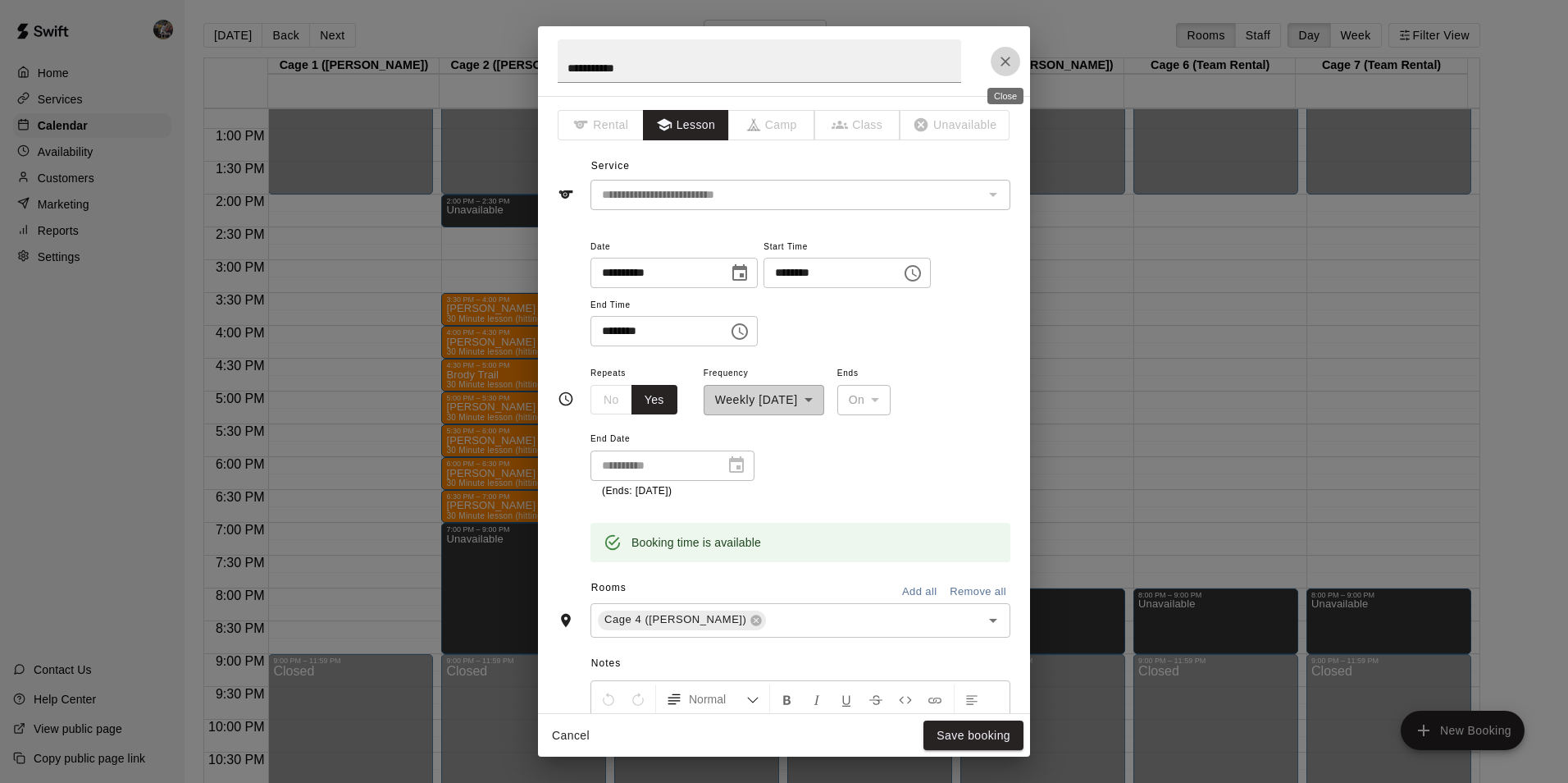
click at [1006, 58] on icon "Close" at bounding box center [1005, 61] width 17 height 17
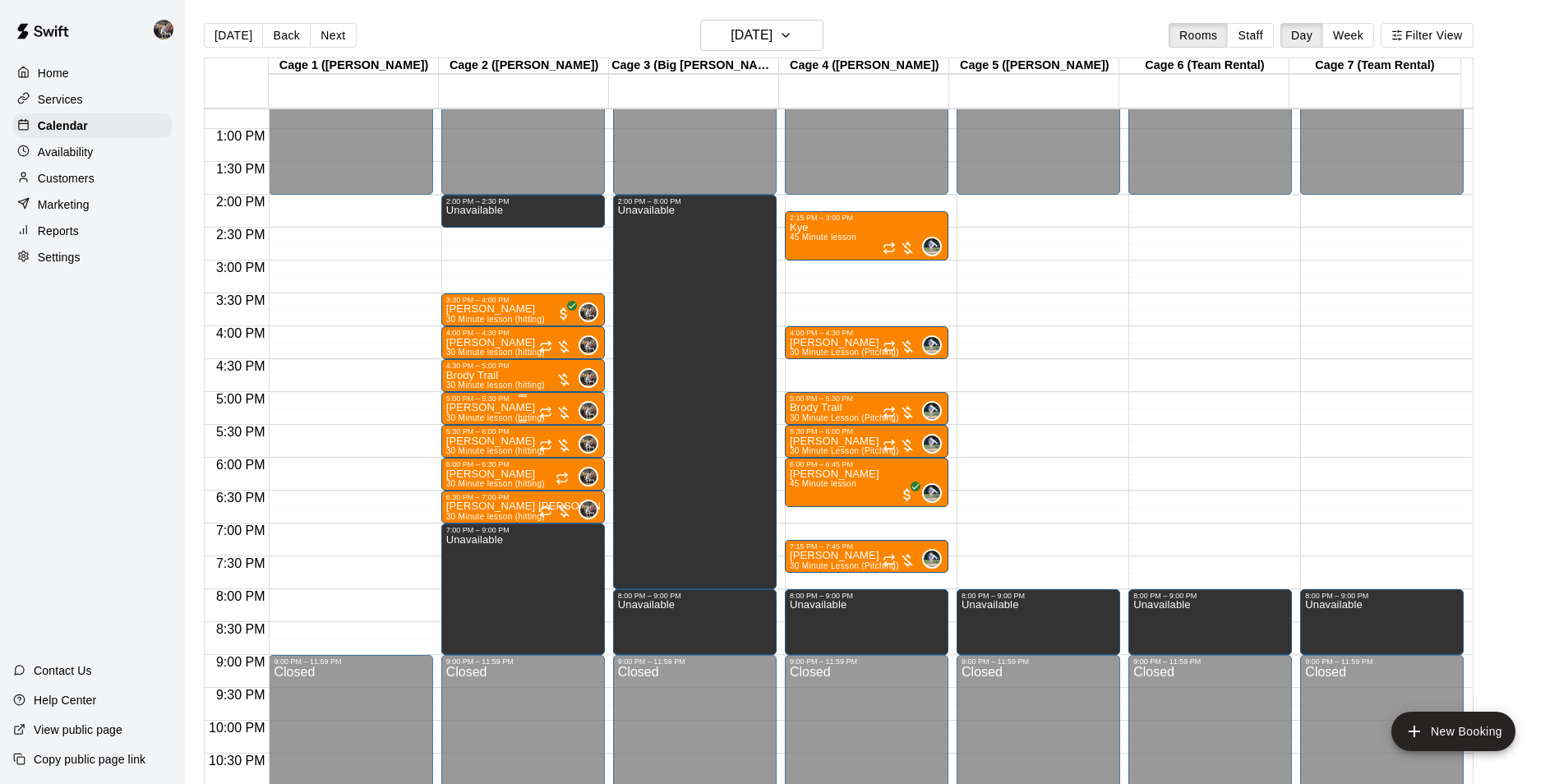
click at [485, 408] on p "[PERSON_NAME]" at bounding box center [496, 408] width 99 height 0
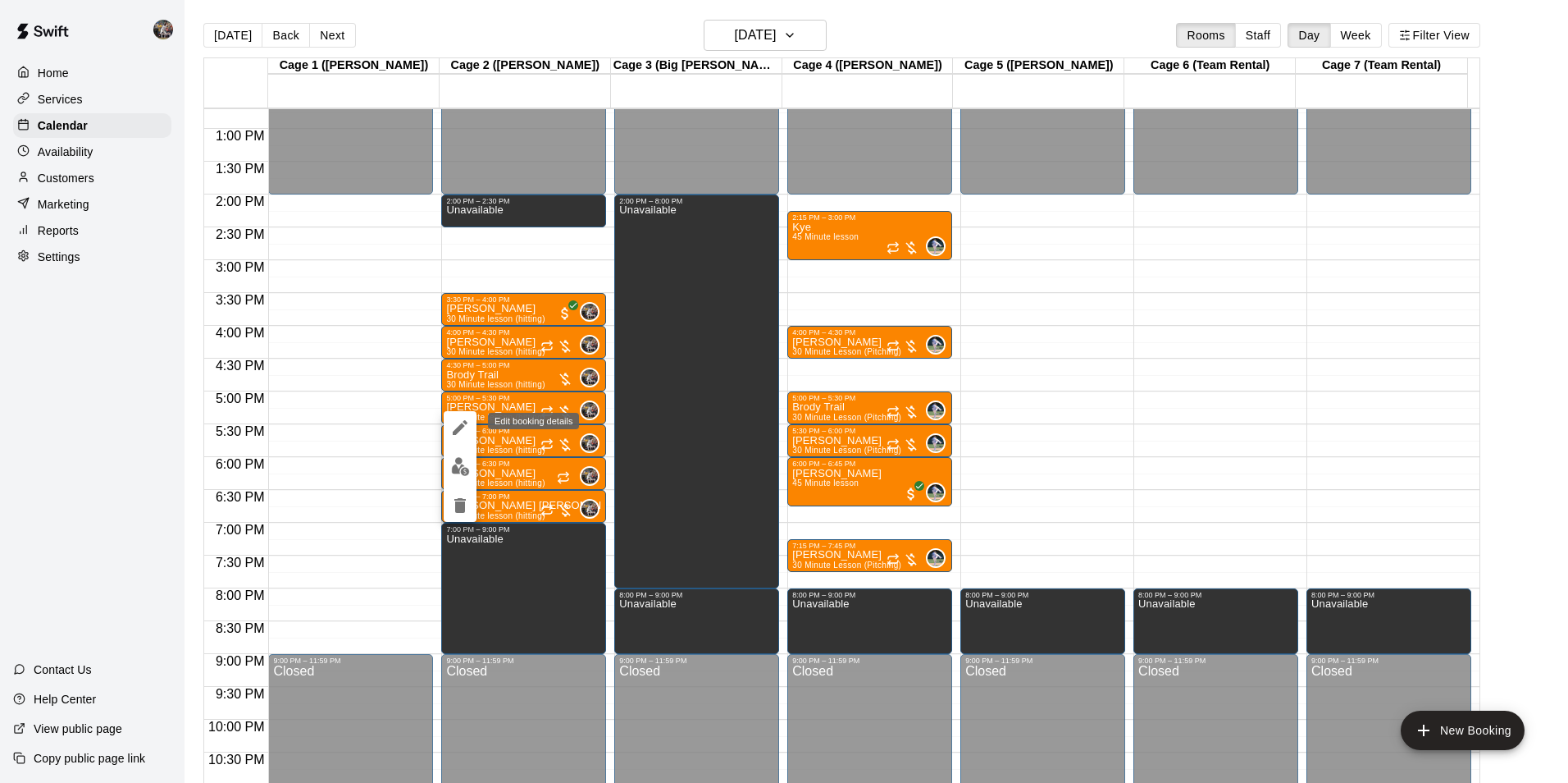
click at [456, 431] on icon "edit" at bounding box center [459, 427] width 15 height 15
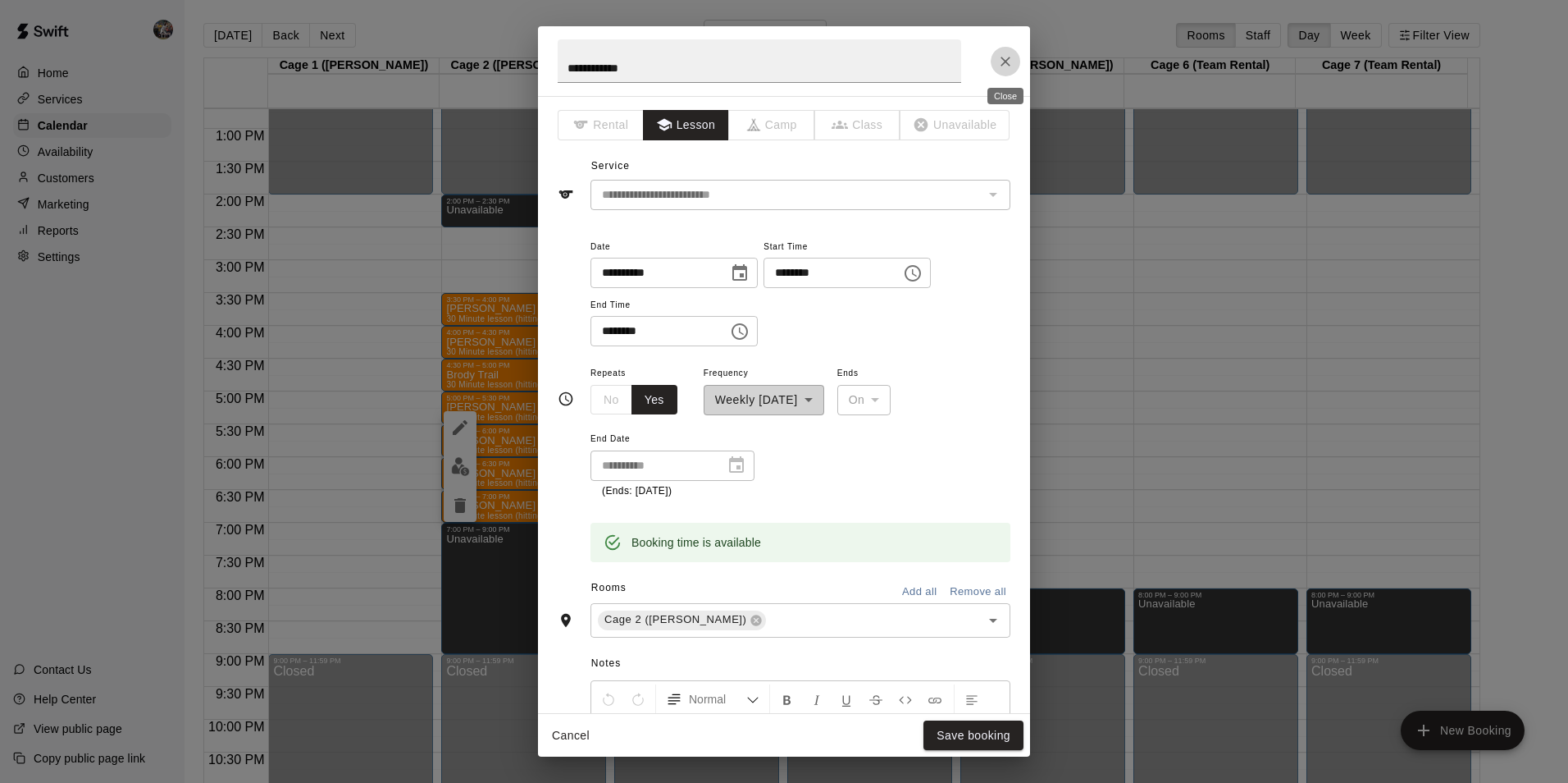
click at [1001, 54] on icon "Close" at bounding box center [1005, 61] width 17 height 17
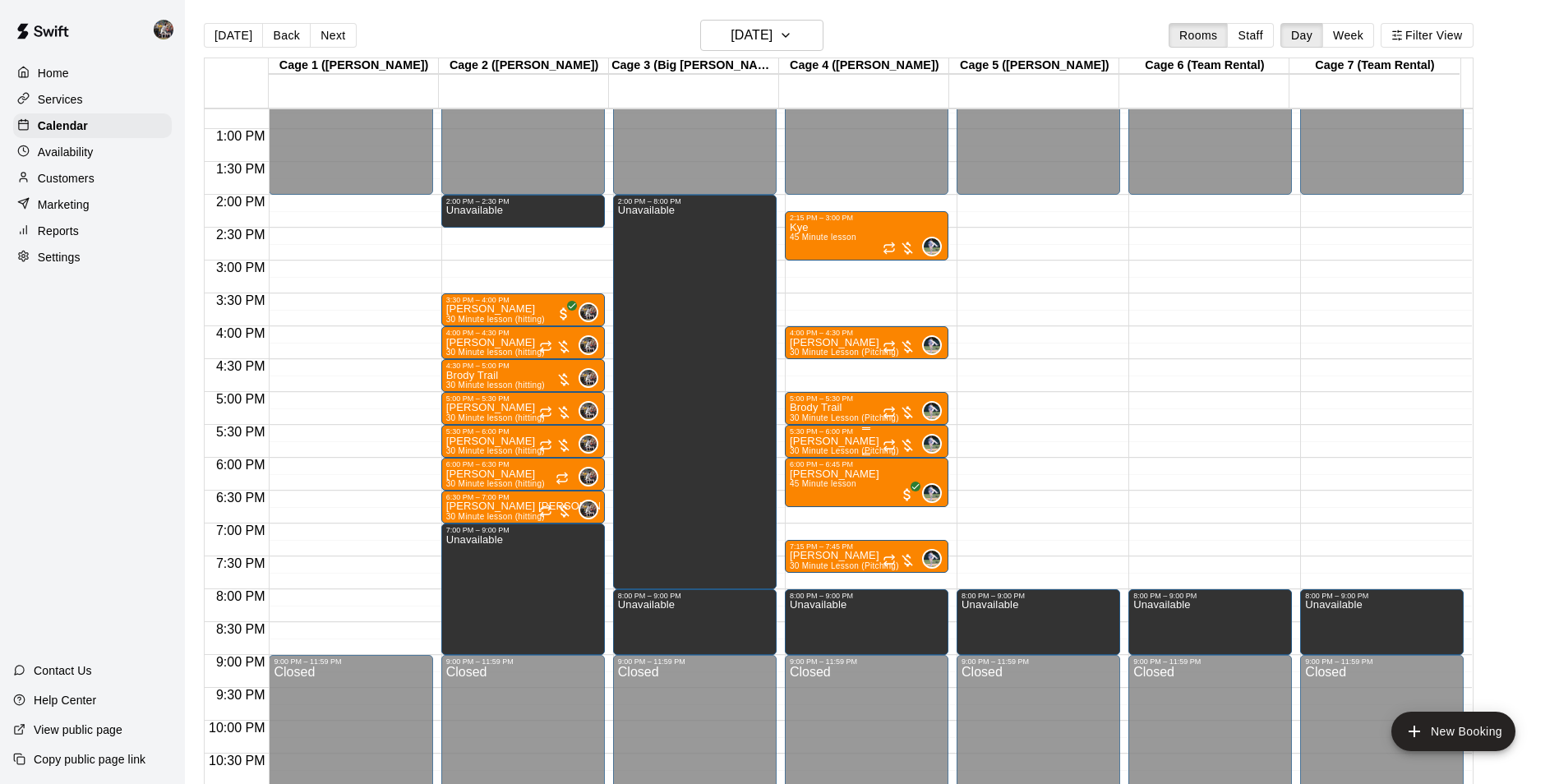
click at [852, 435] on div "5:30 PM – 6:00 PM" at bounding box center [867, 432] width 154 height 8
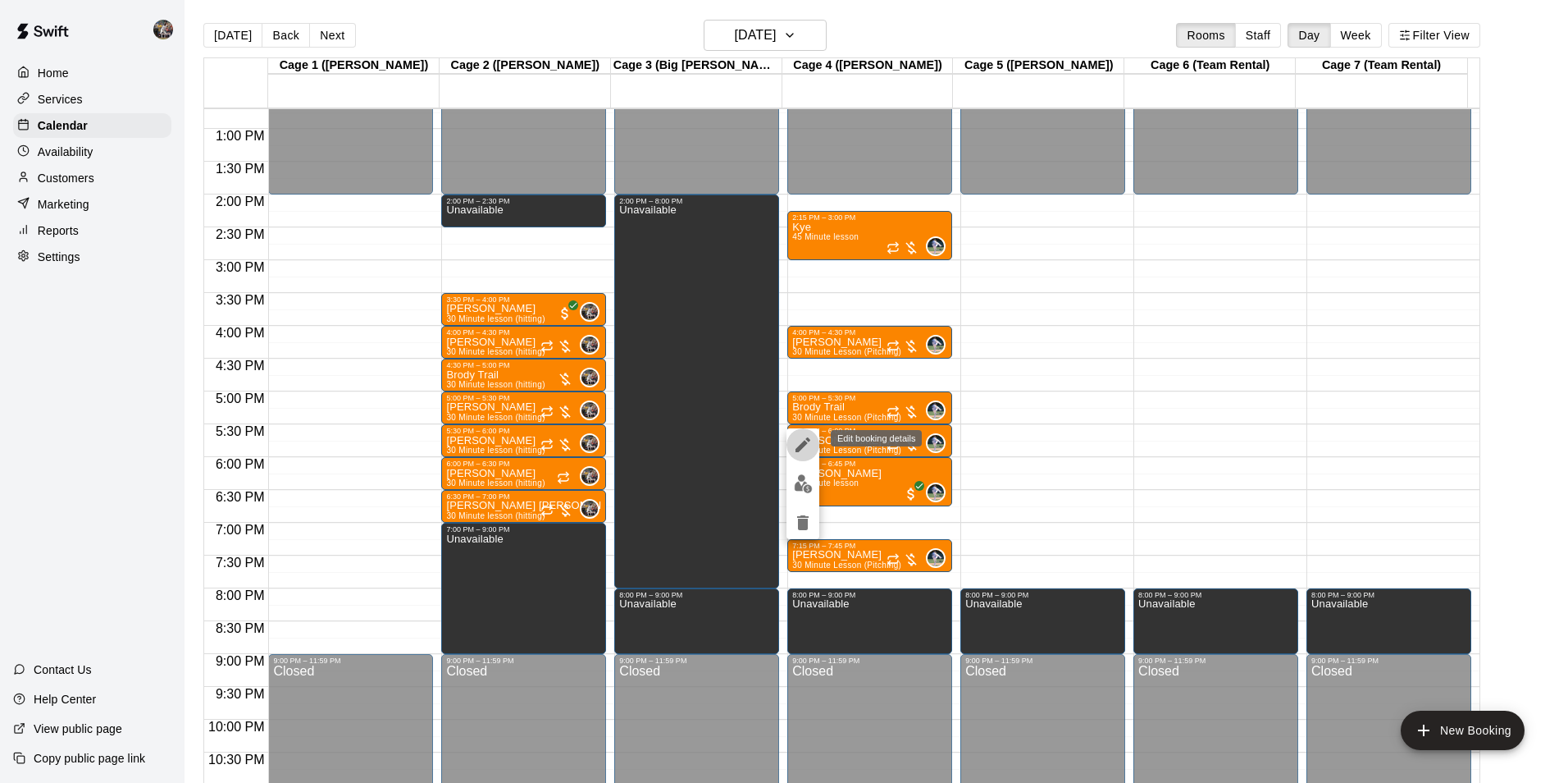
click at [802, 444] on icon "edit" at bounding box center [802, 444] width 15 height 15
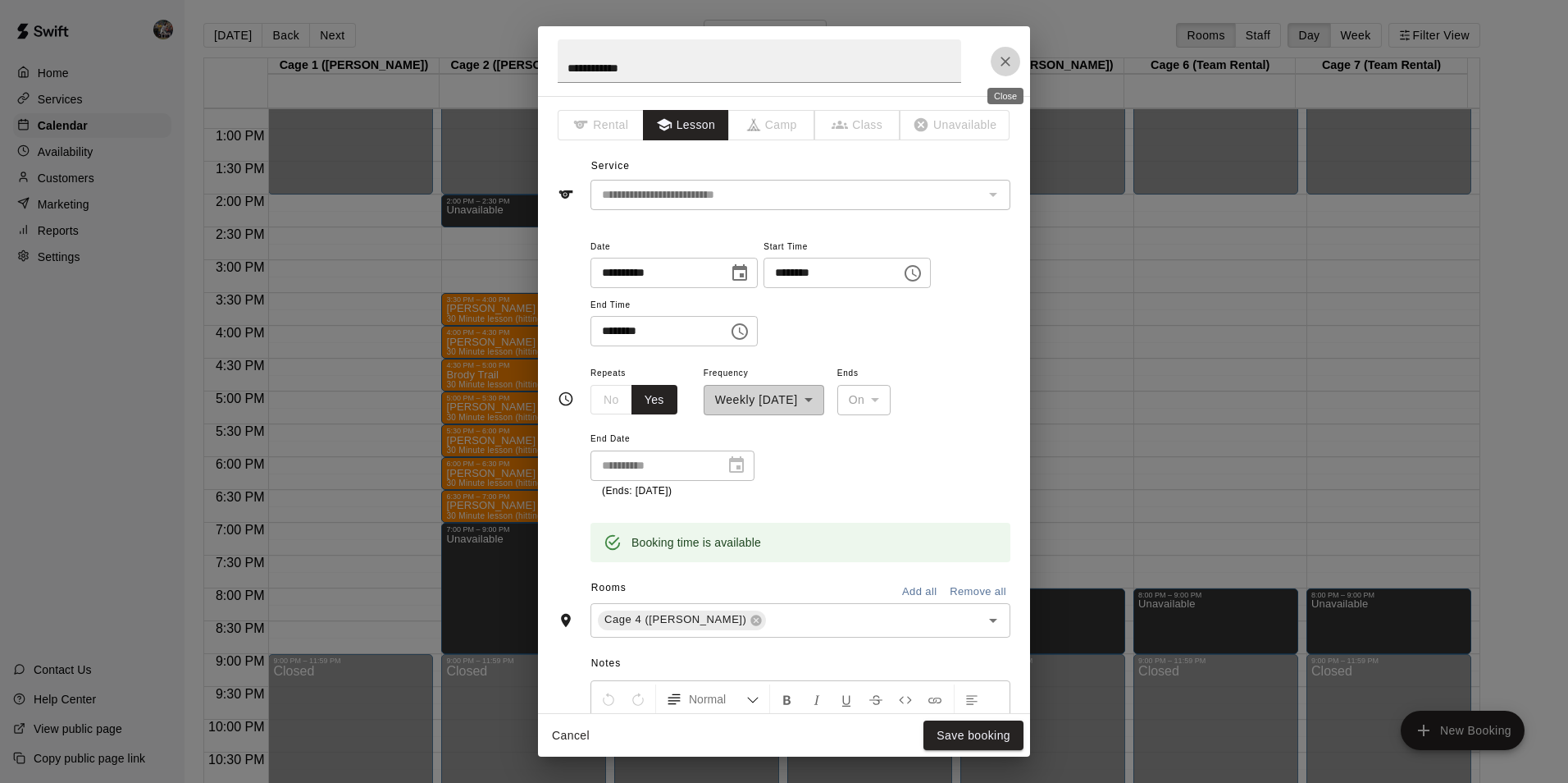
click at [1007, 55] on icon "Close" at bounding box center [1005, 61] width 17 height 17
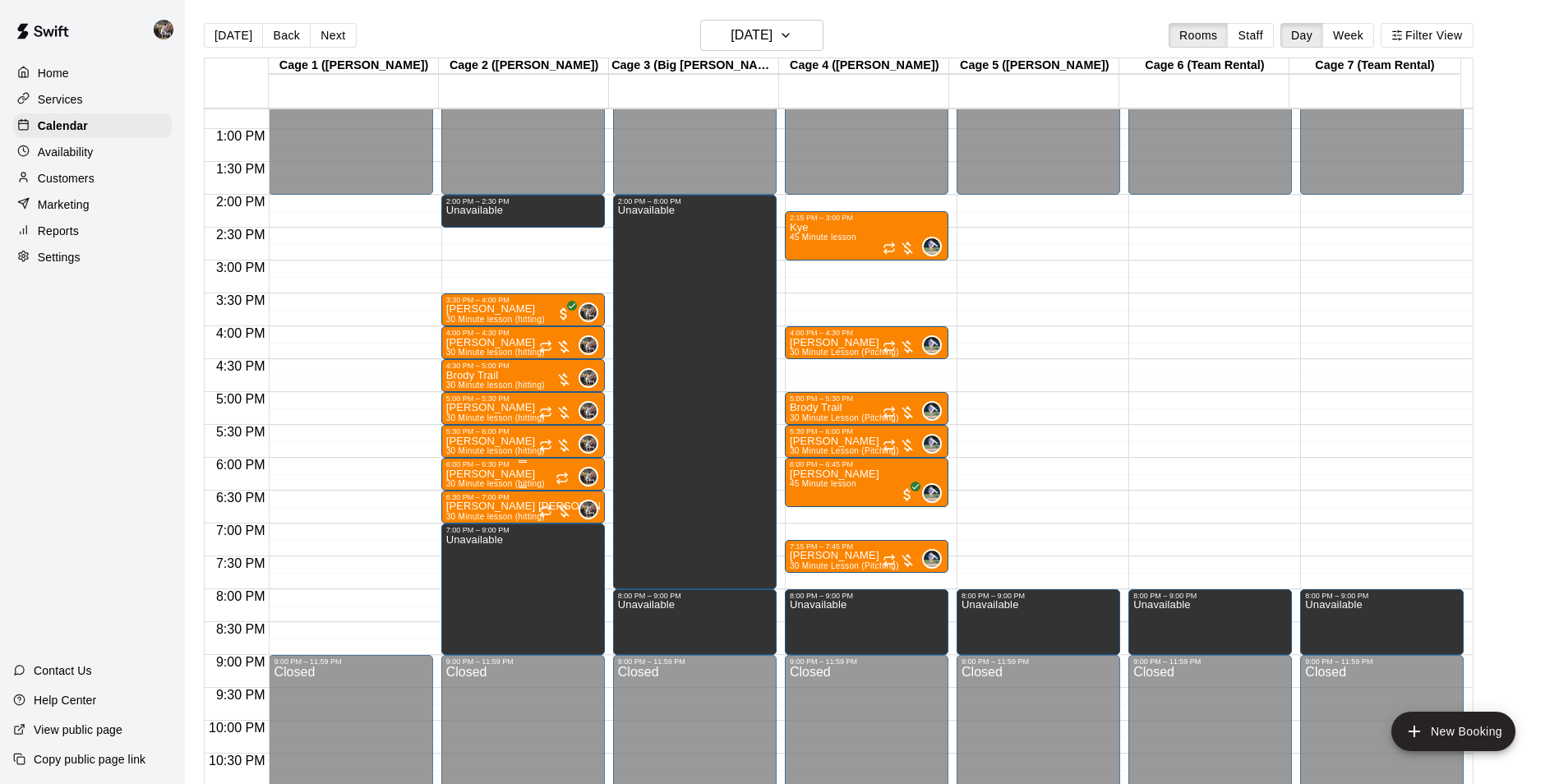
click at [527, 474] on p "[PERSON_NAME]" at bounding box center [496, 474] width 99 height 0
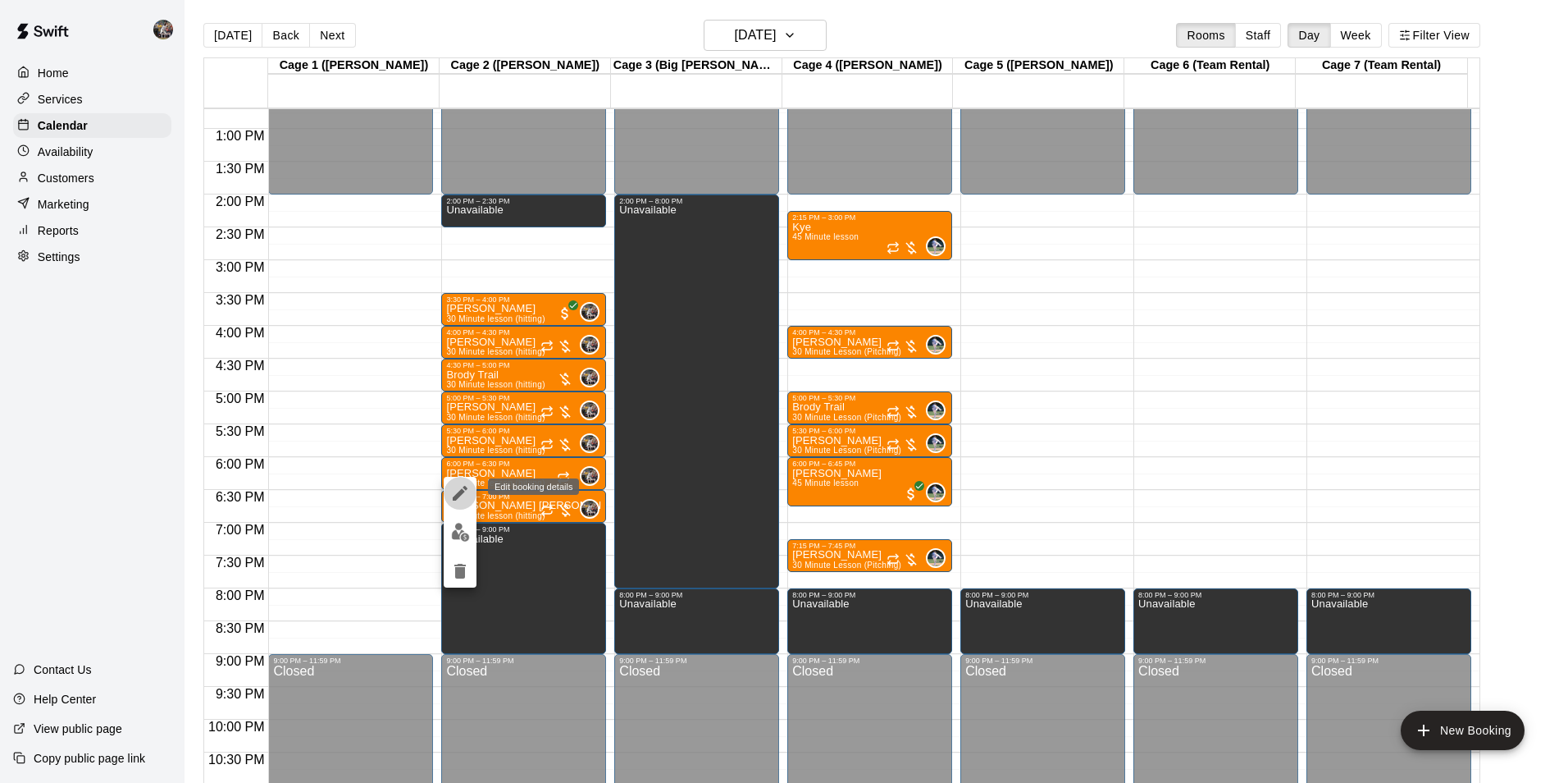
click at [463, 489] on icon "edit" at bounding box center [460, 493] width 20 height 20
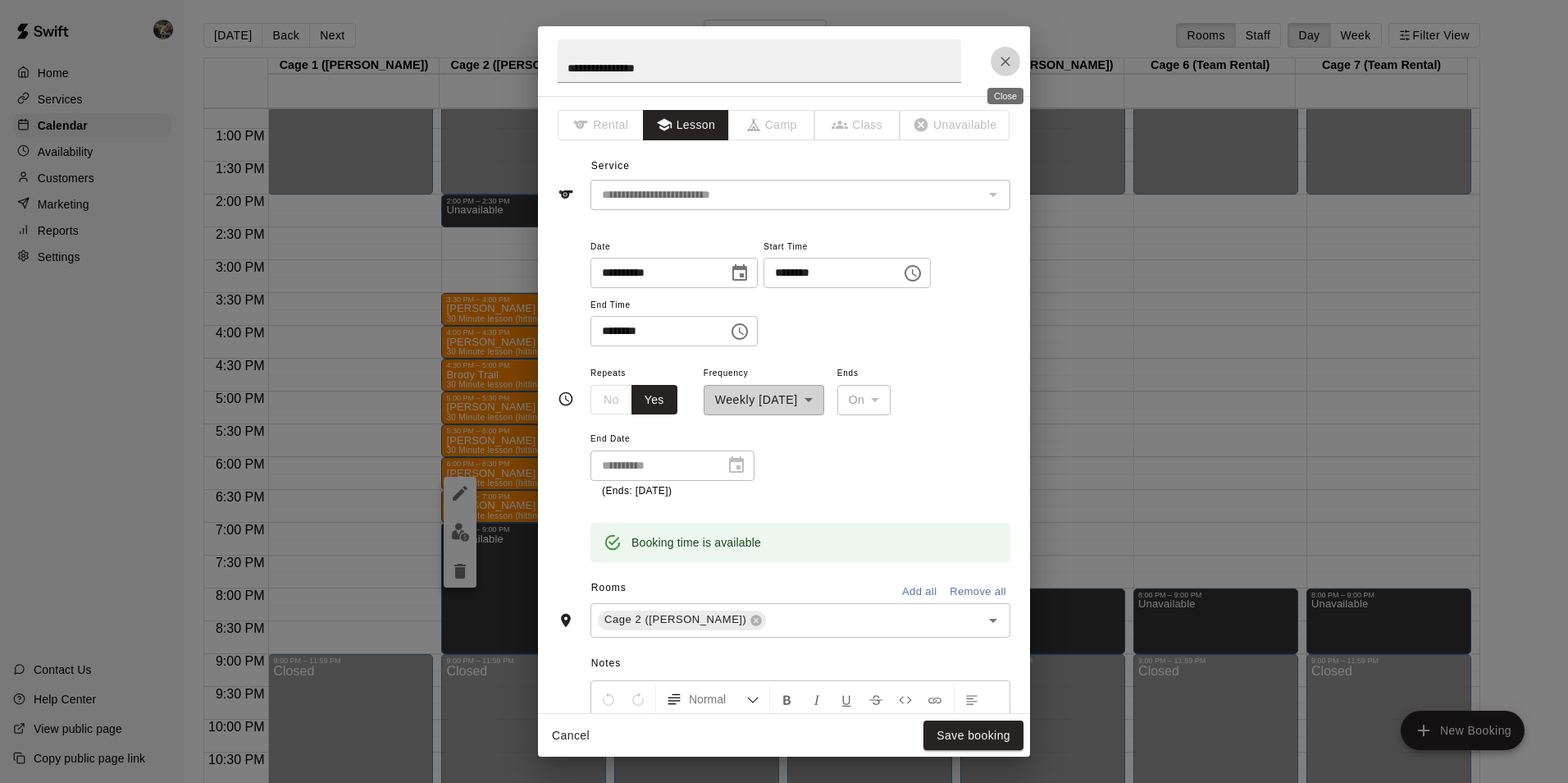
click at [1003, 57] on icon "Close" at bounding box center [1005, 61] width 17 height 17
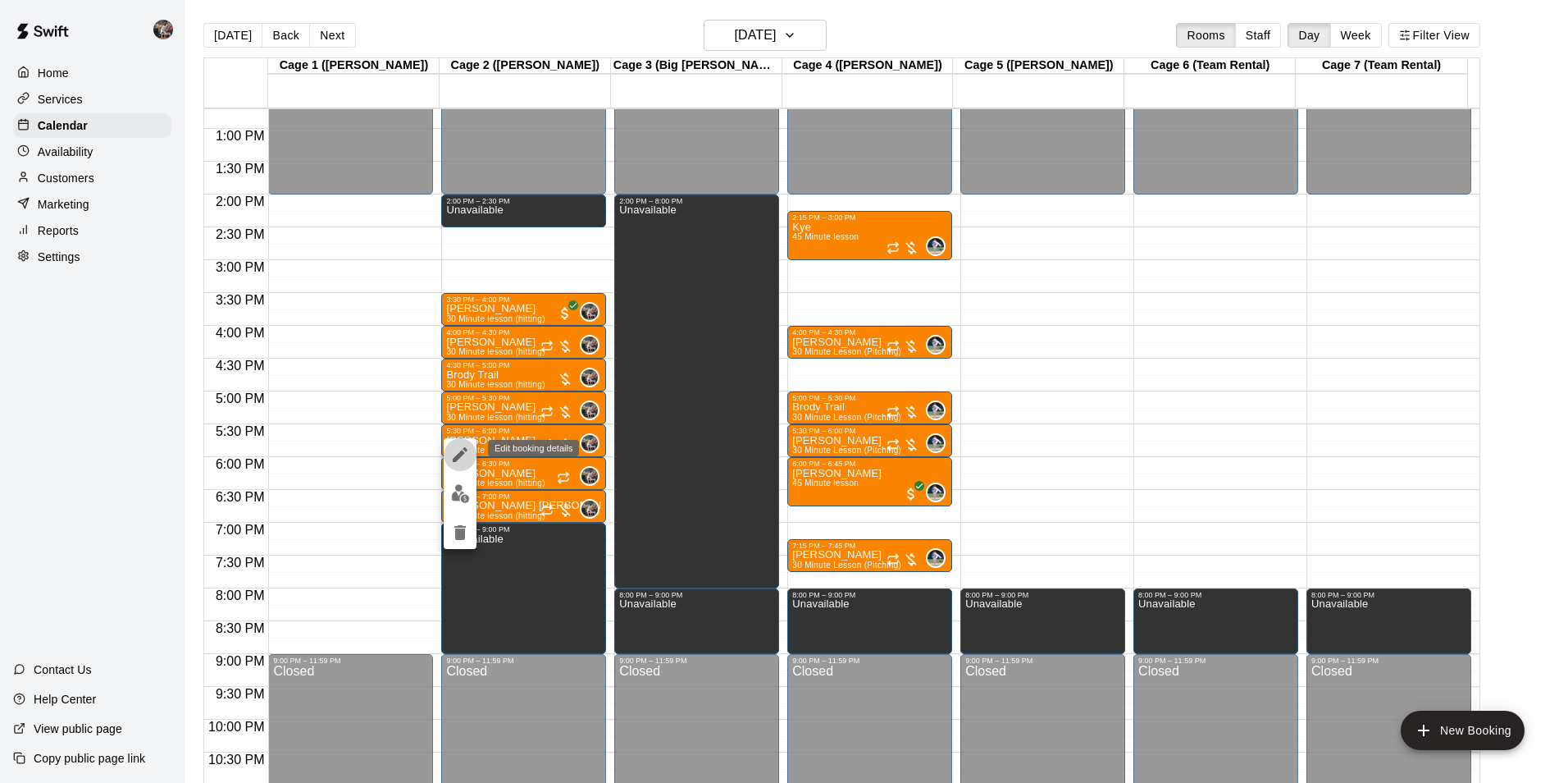
click at [455, 455] on icon "edit" at bounding box center [460, 455] width 20 height 20
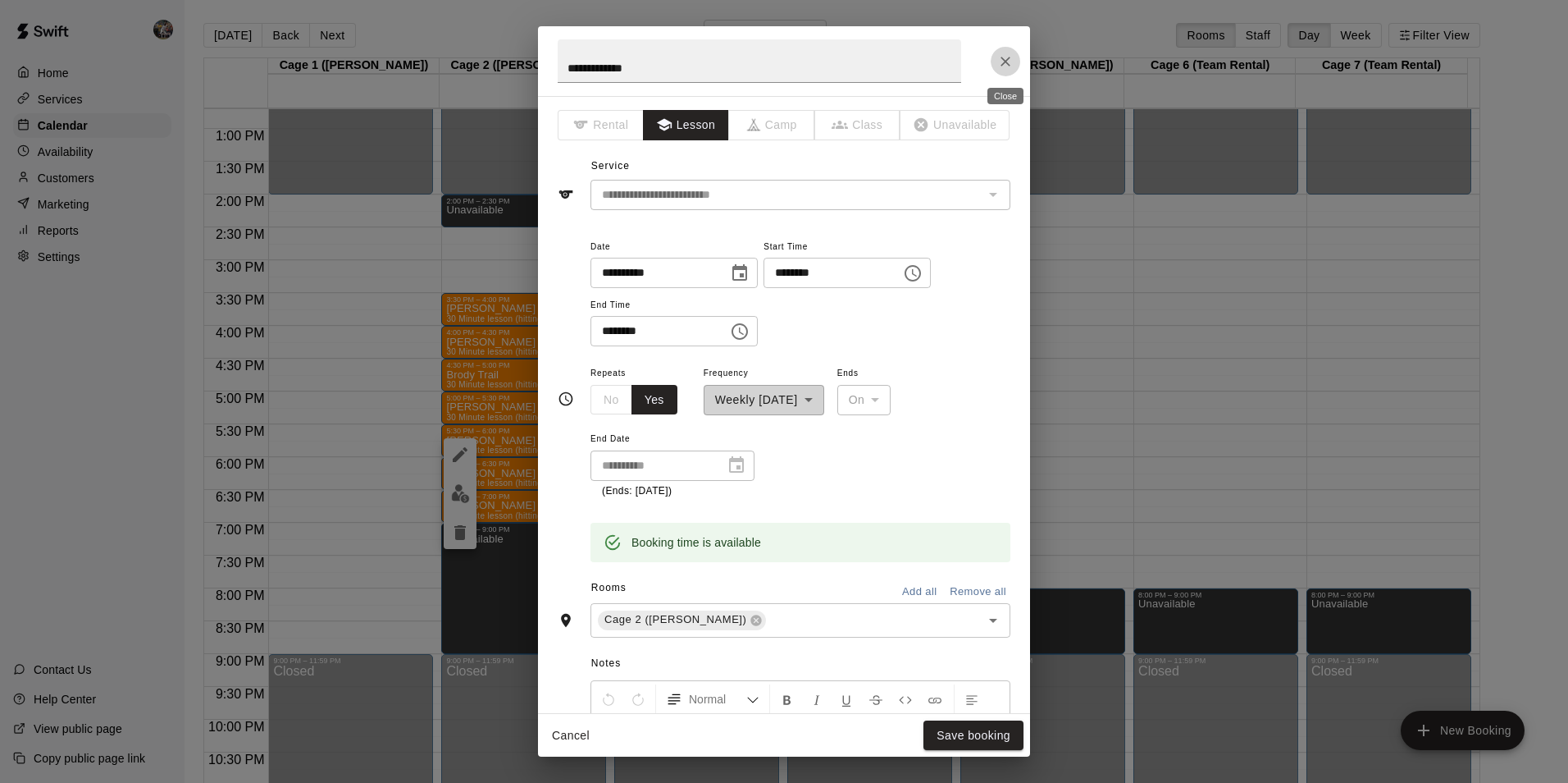
click at [1005, 57] on icon "Close" at bounding box center [1005, 61] width 17 height 17
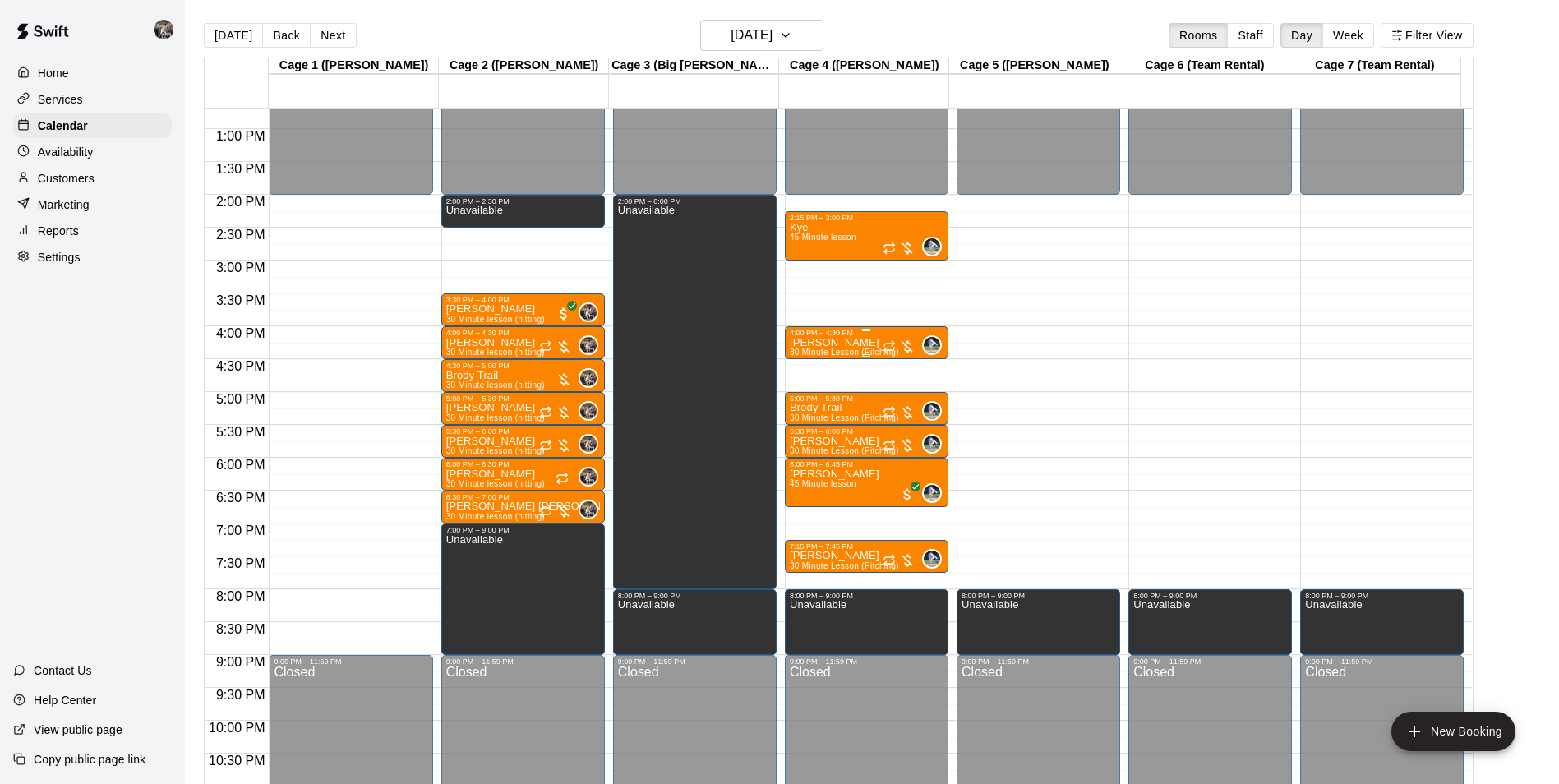
click at [850, 343] on p "[PERSON_NAME]" at bounding box center [845, 343] width 109 height 0
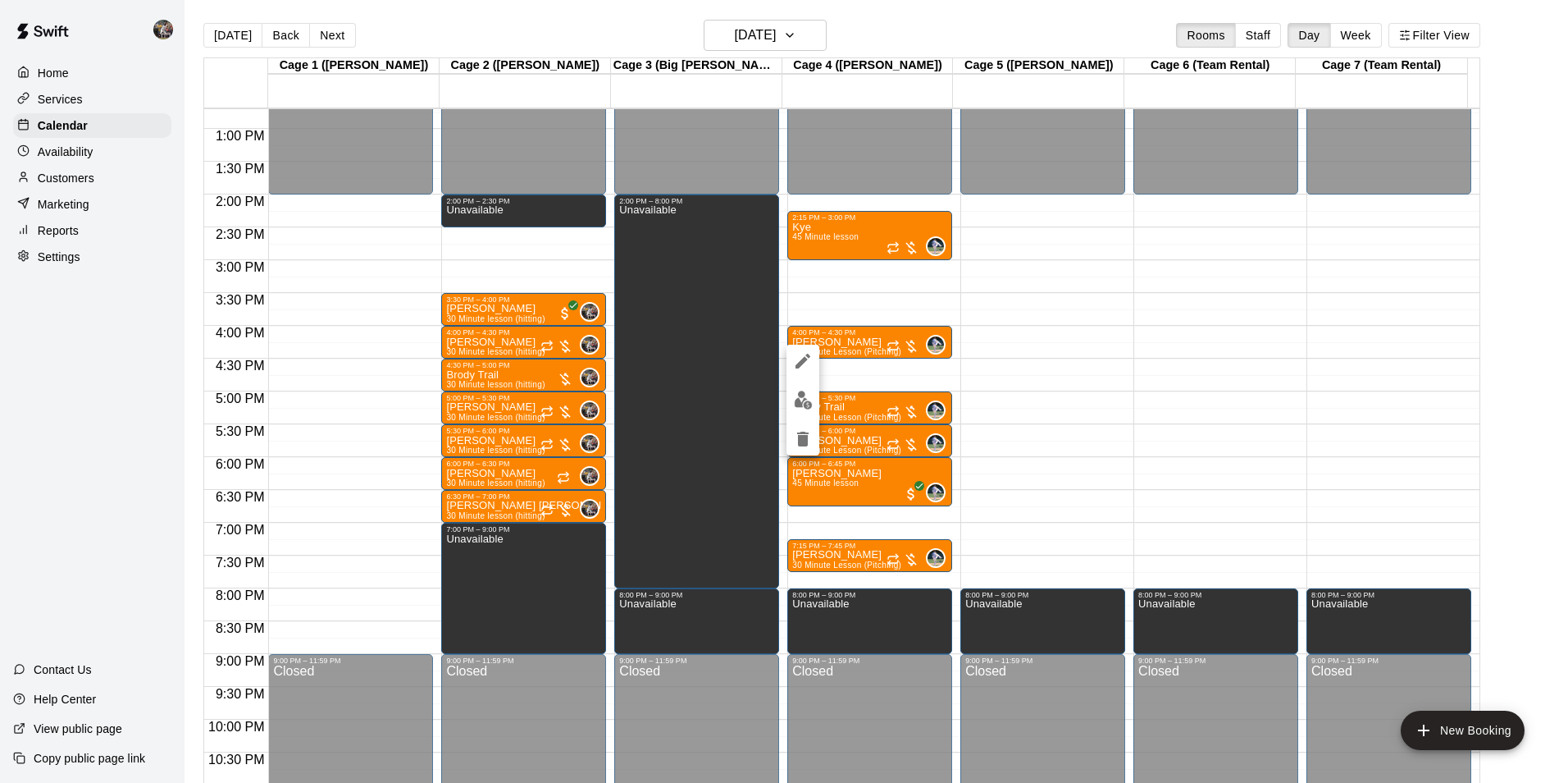
click at [805, 359] on icon "edit" at bounding box center [802, 361] width 15 height 15
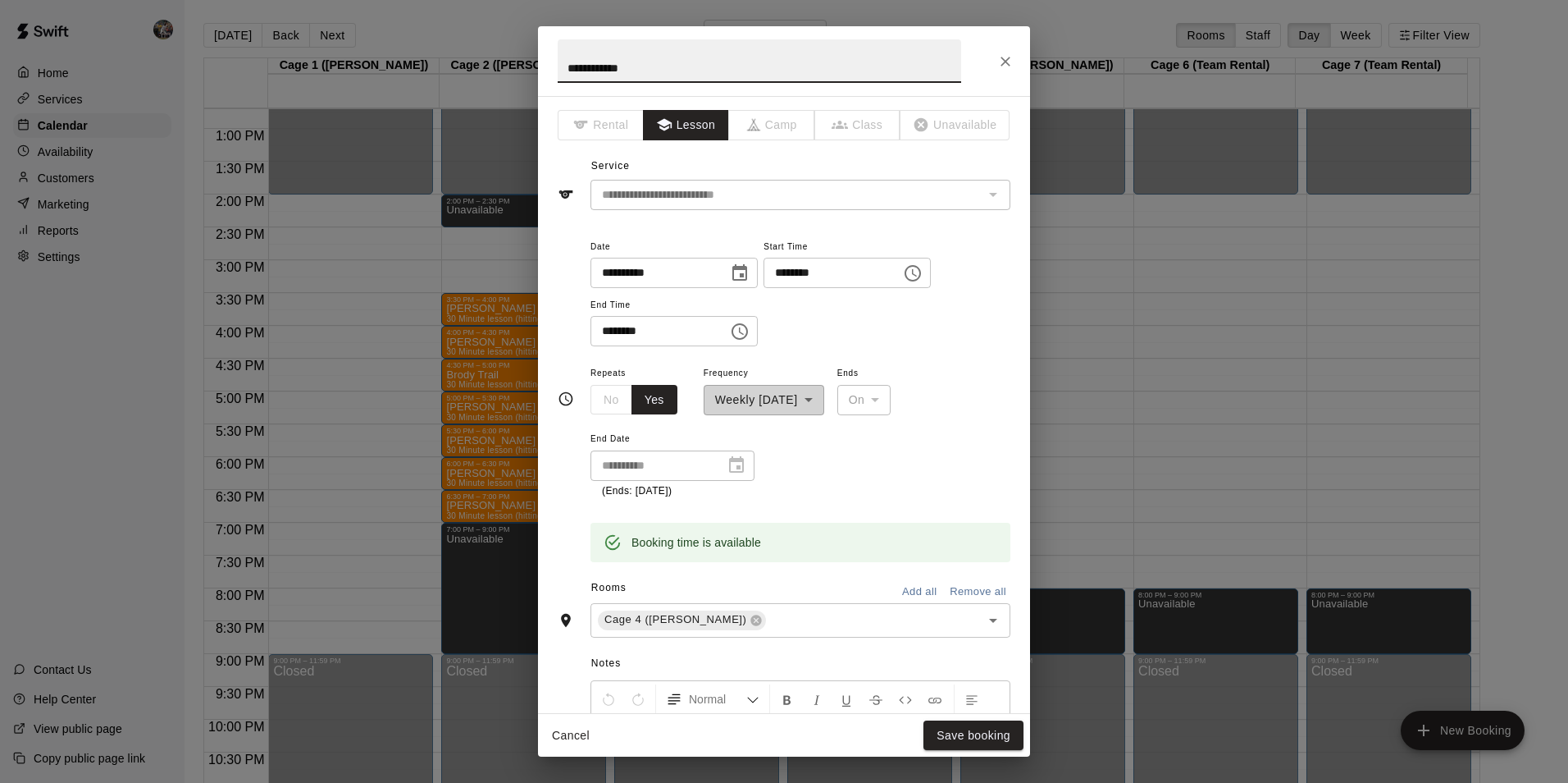
click at [1009, 59] on icon "Close" at bounding box center [1005, 61] width 17 height 17
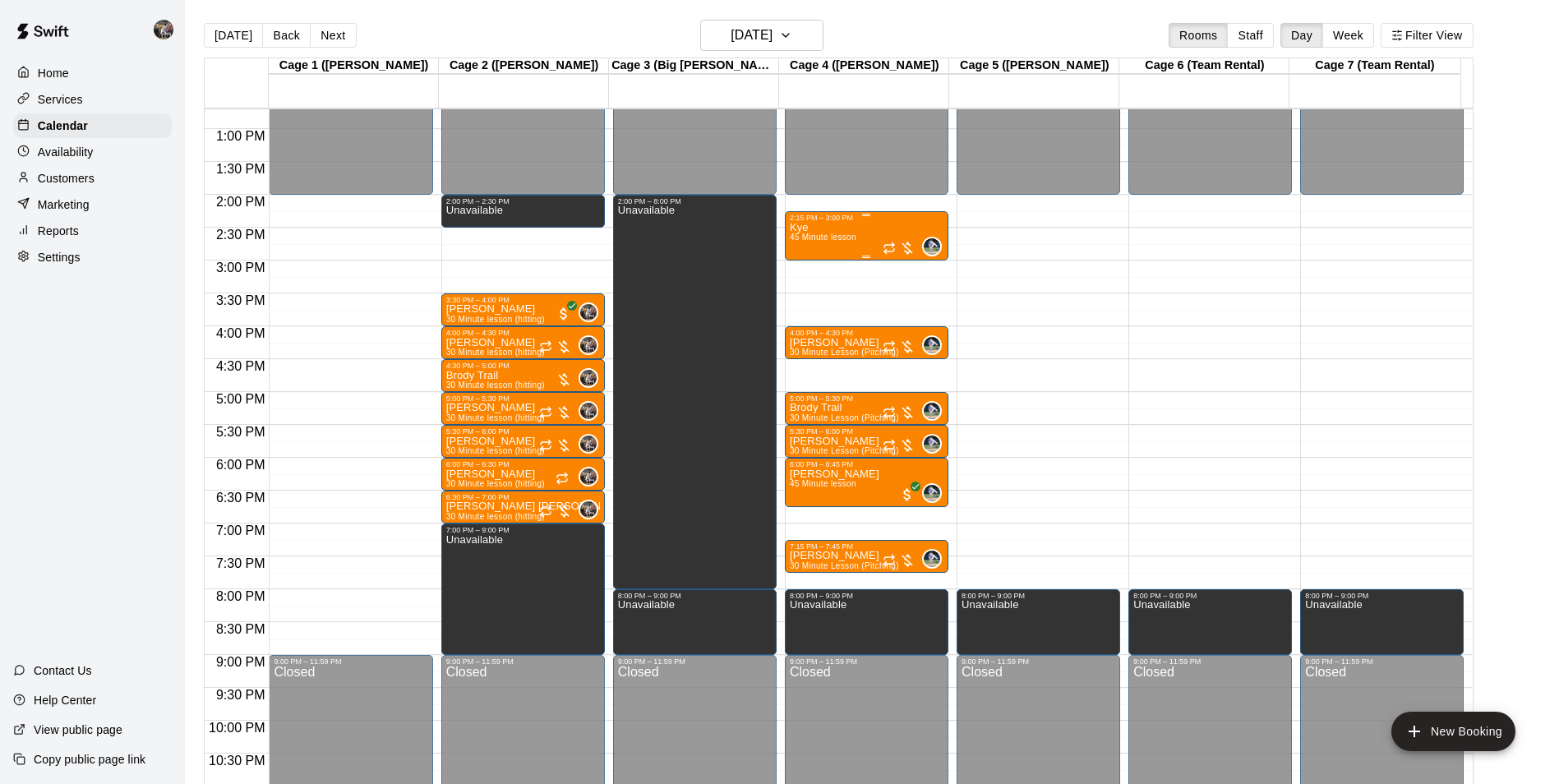
click at [838, 239] on span "45 Minute lesson" at bounding box center [823, 237] width 66 height 9
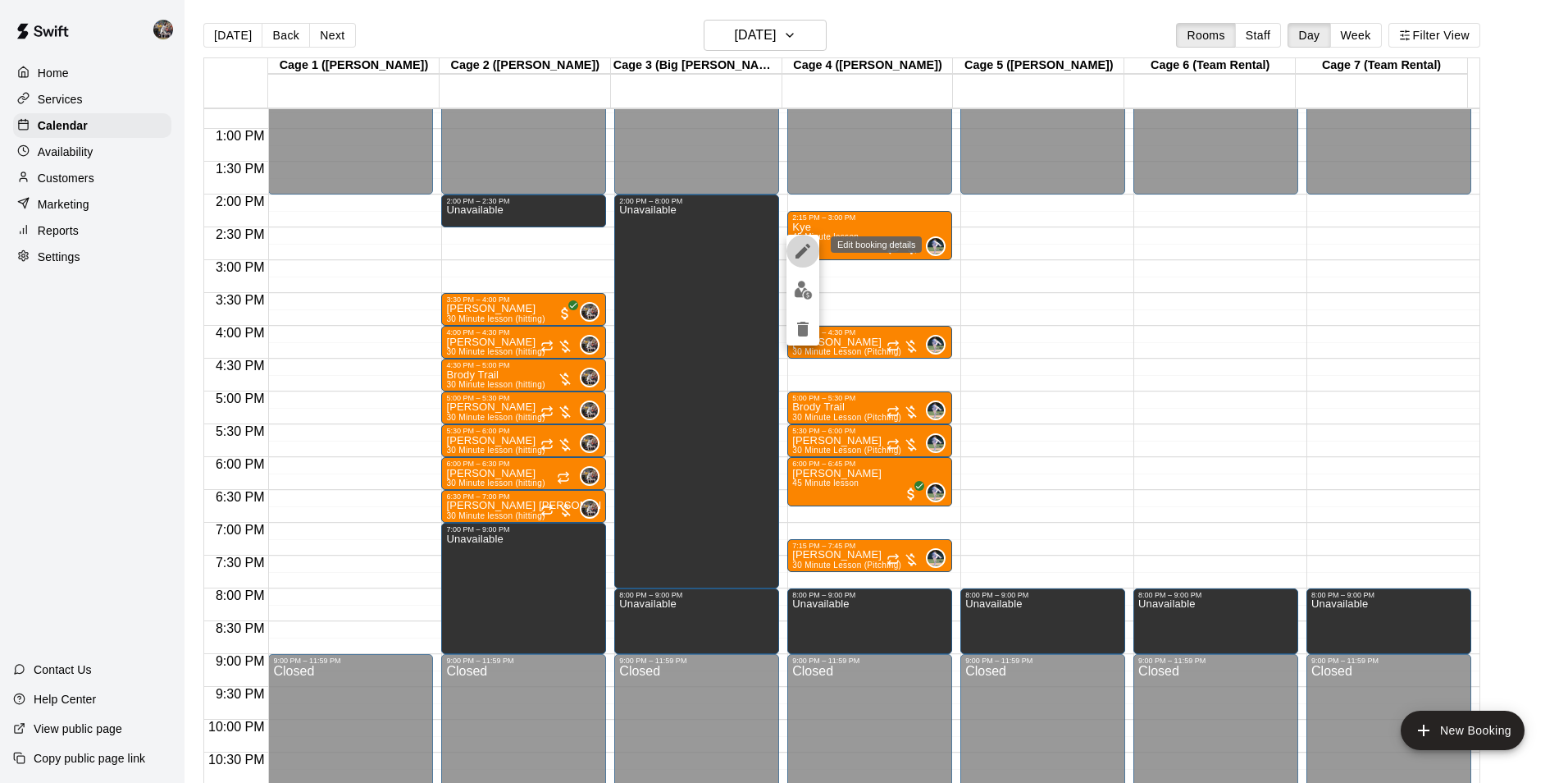
click at [803, 247] on icon "edit" at bounding box center [803, 251] width 20 height 20
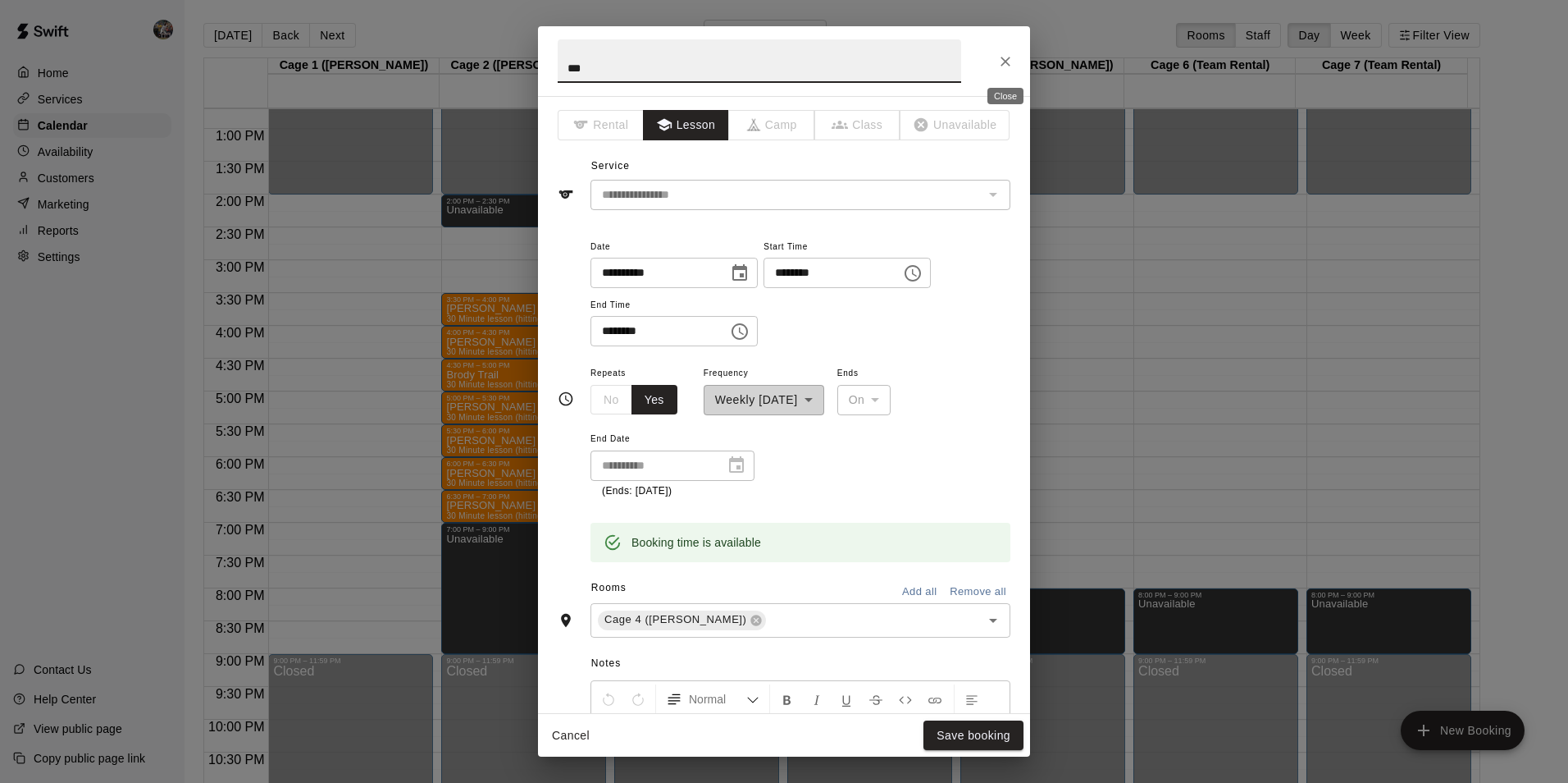
click at [1010, 60] on icon "Close" at bounding box center [1005, 61] width 17 height 17
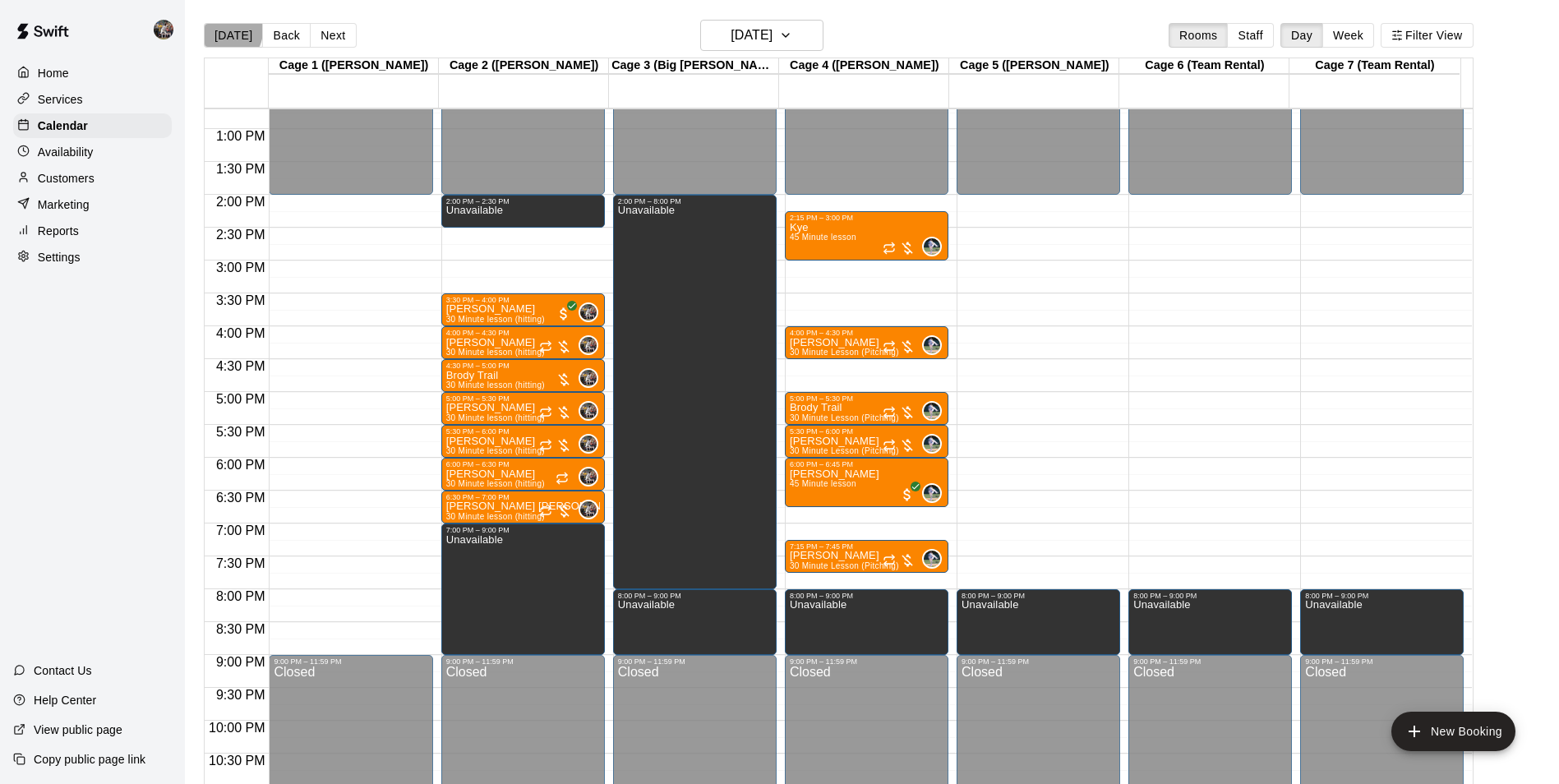
click at [225, 30] on button "[DATE]" at bounding box center [234, 35] width 59 height 25
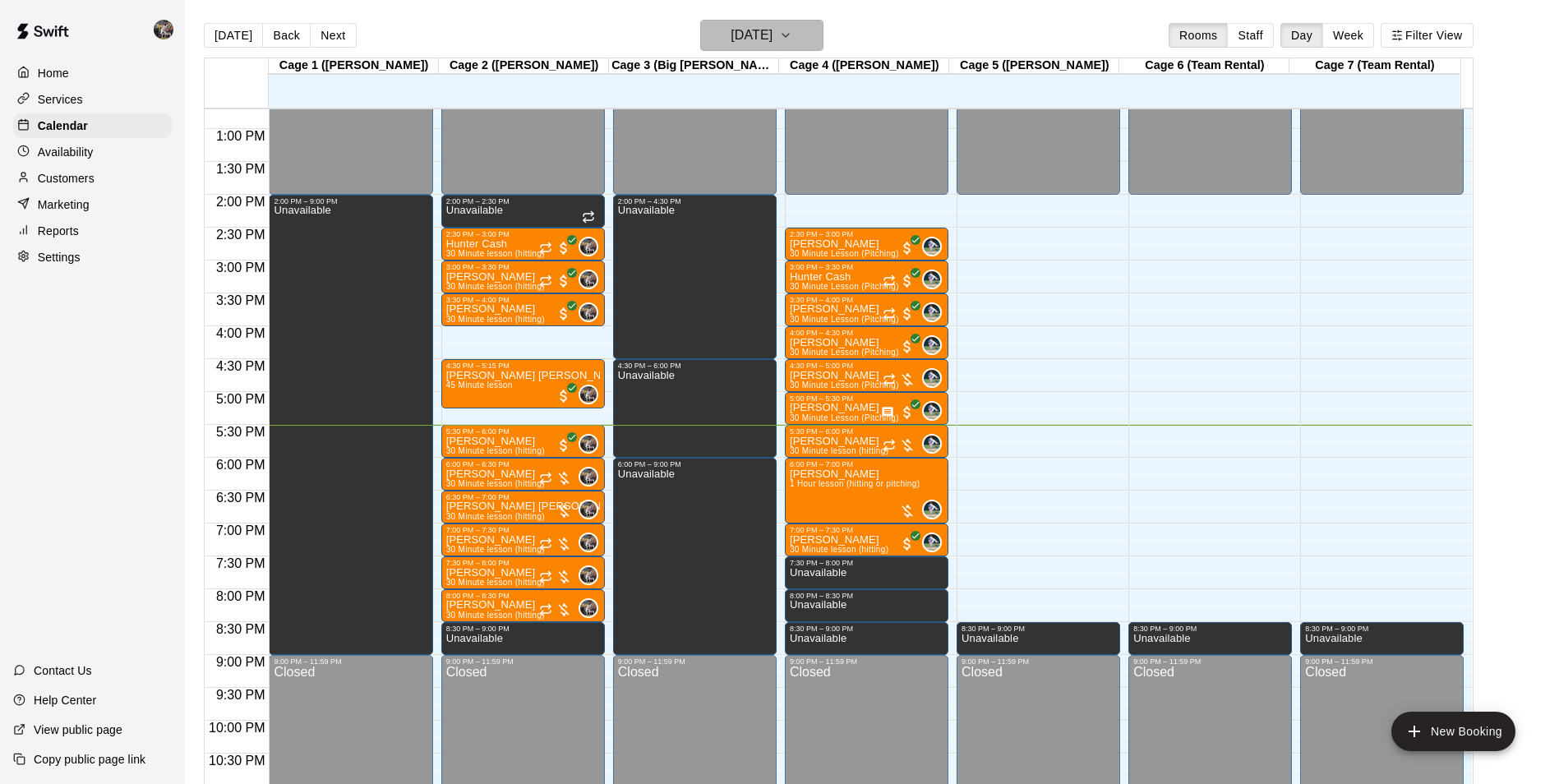
click at [739, 35] on h6 "[DATE]" at bounding box center [752, 35] width 42 height 23
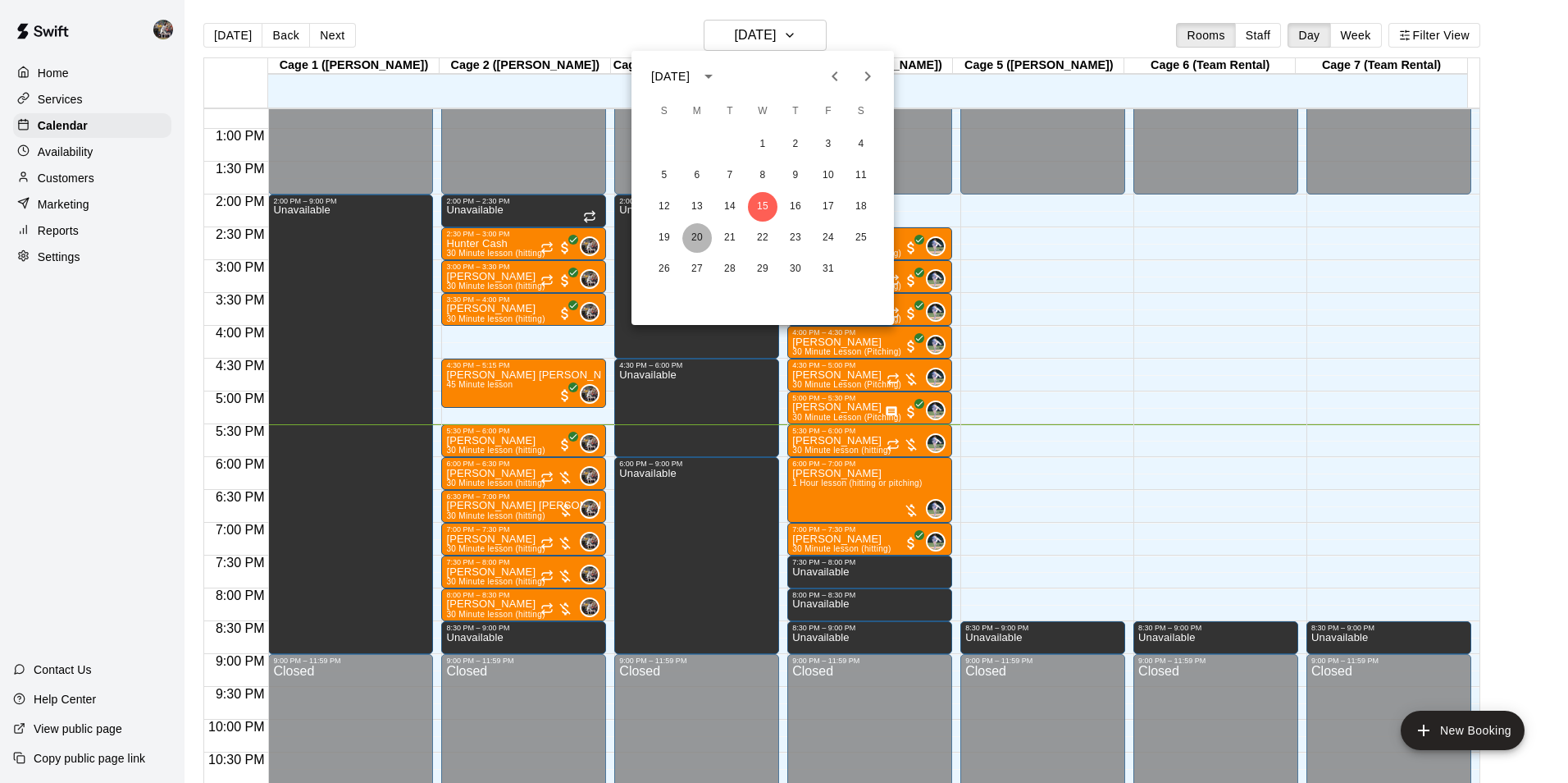
click at [696, 234] on button "20" at bounding box center [697, 238] width 30 height 30
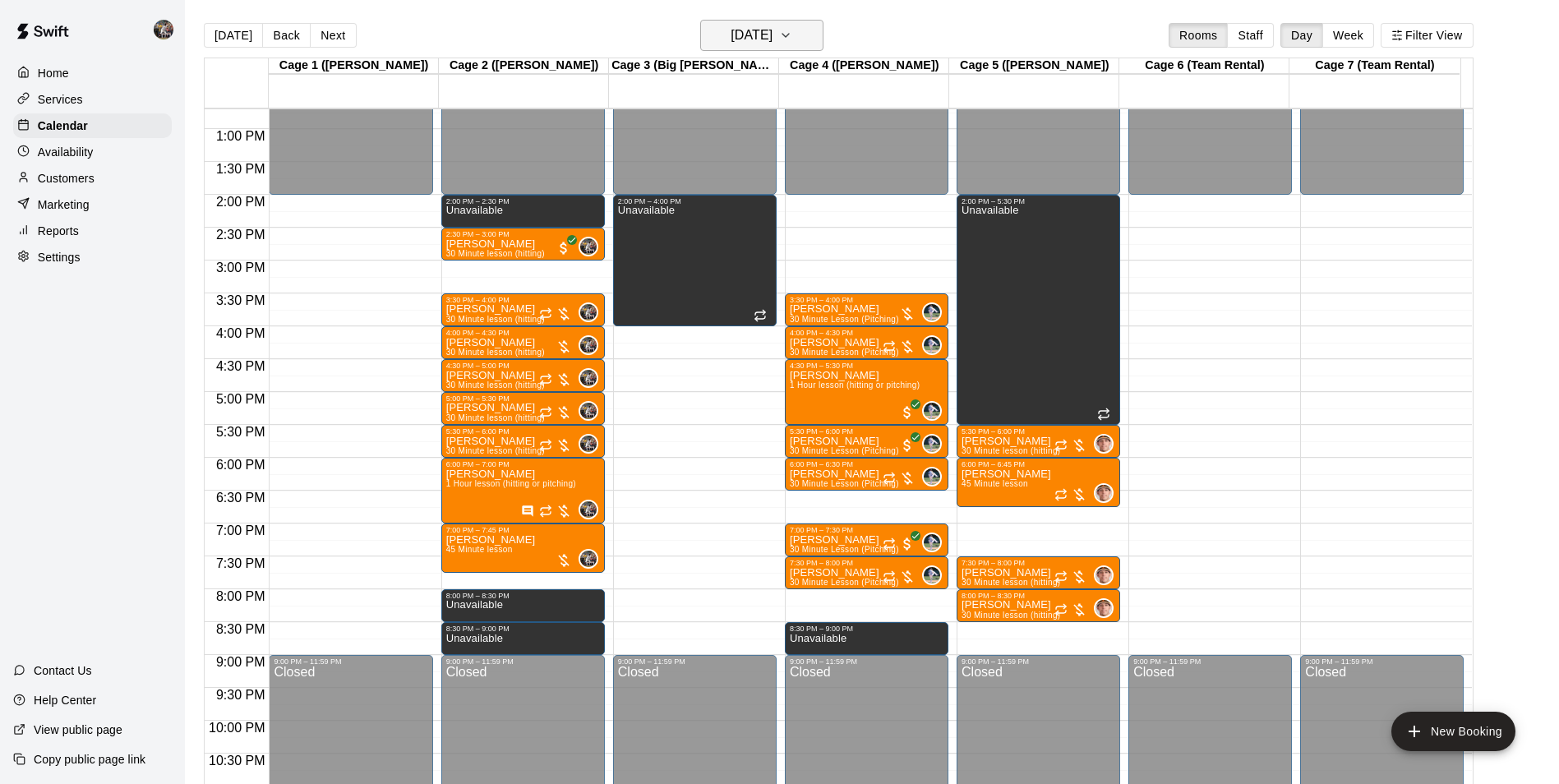
click at [751, 30] on h6 "[DATE]" at bounding box center [752, 35] width 42 height 23
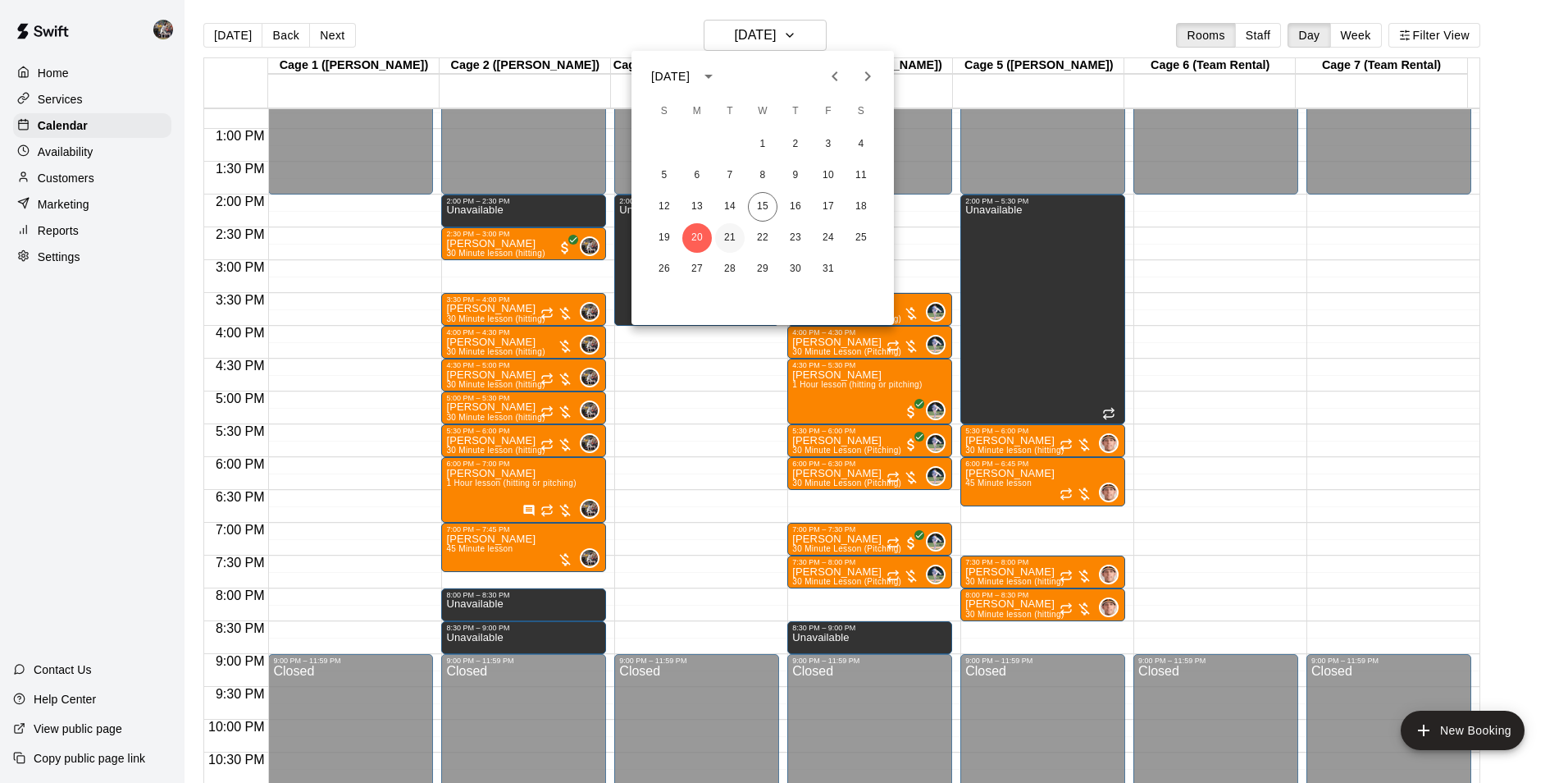
click at [722, 234] on button "21" at bounding box center [730, 238] width 30 height 30
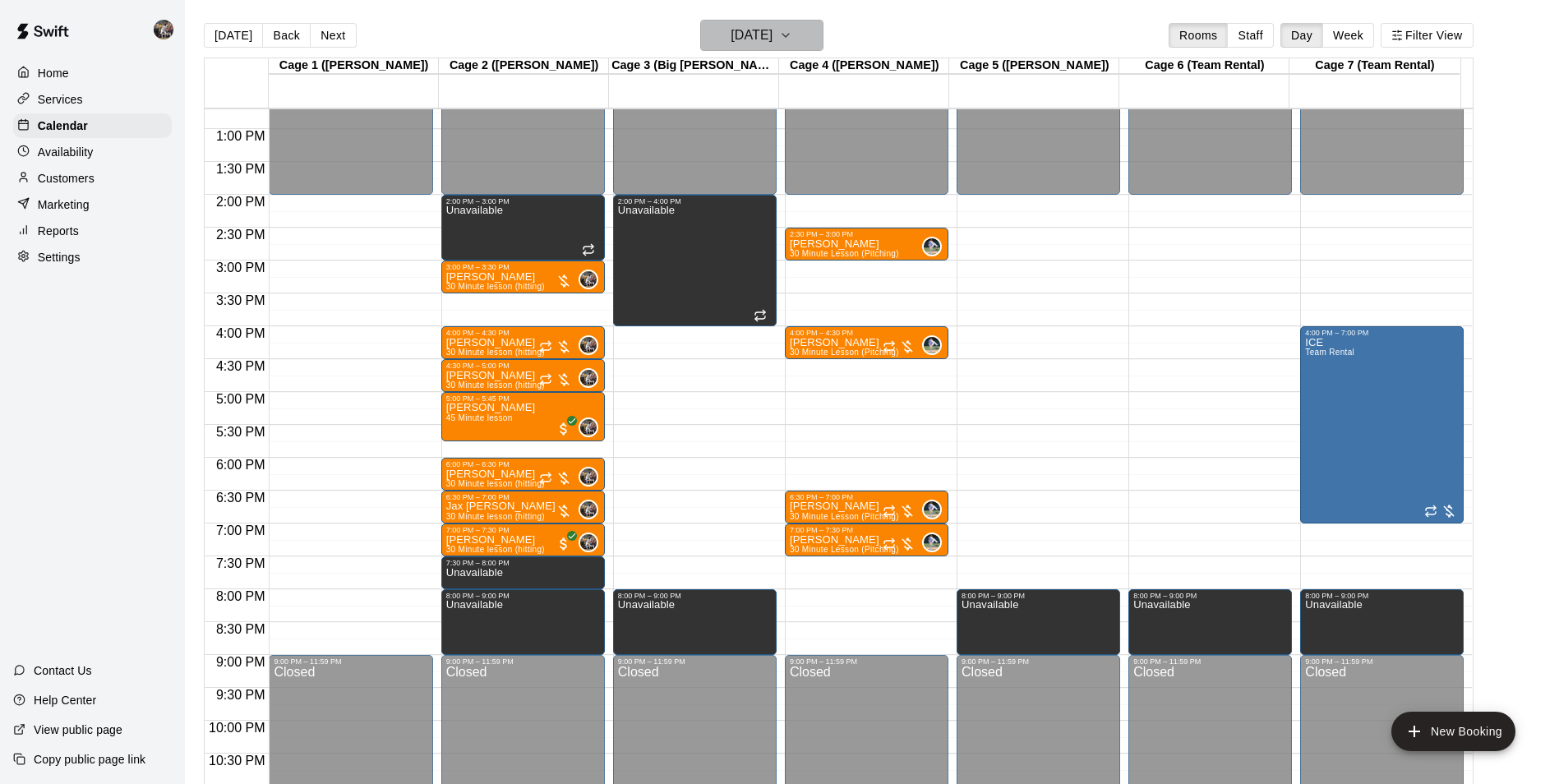
click at [762, 32] on h6 "[DATE]" at bounding box center [752, 35] width 42 height 23
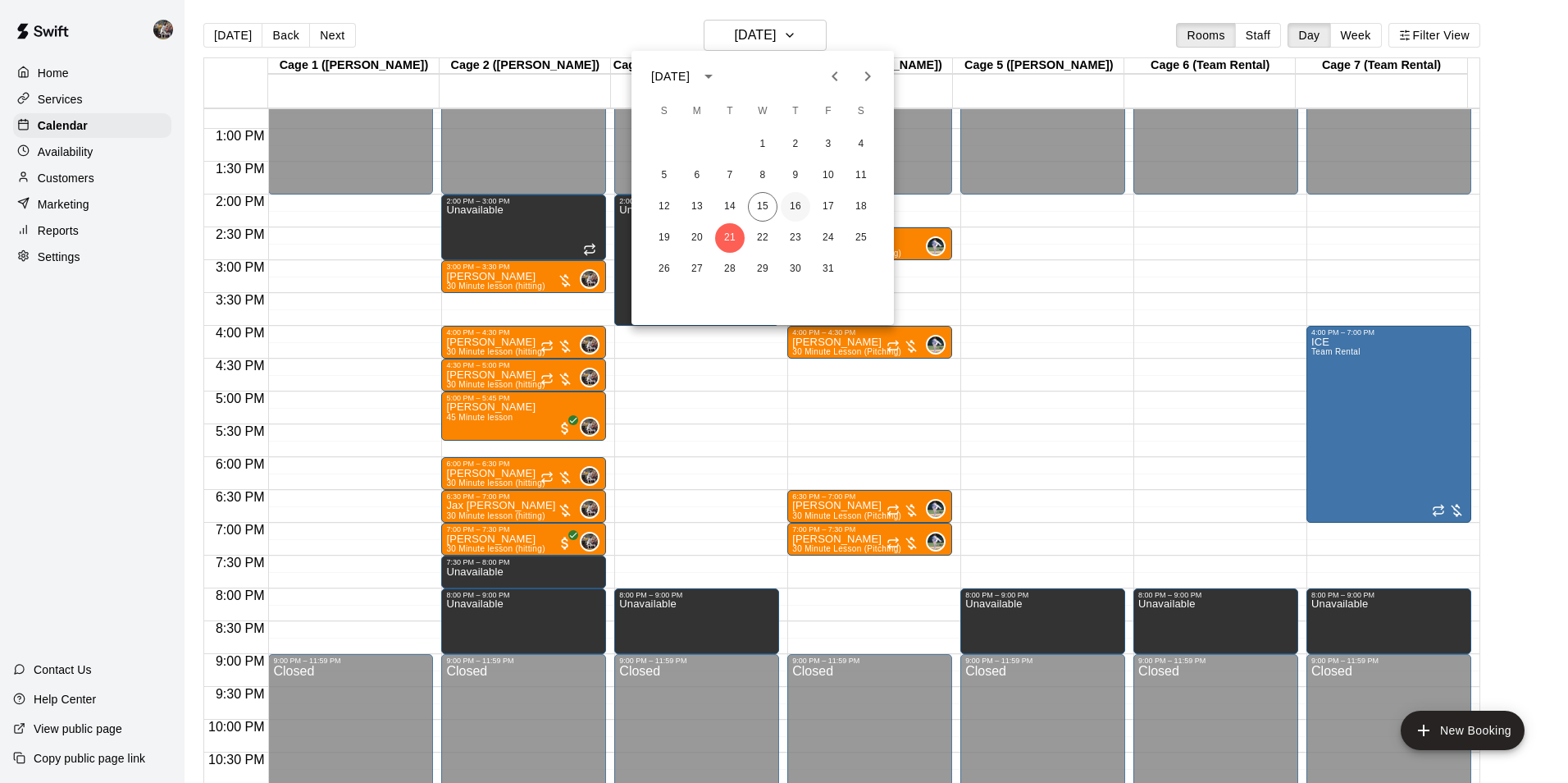
click at [795, 199] on button "16" at bounding box center [795, 207] width 30 height 30
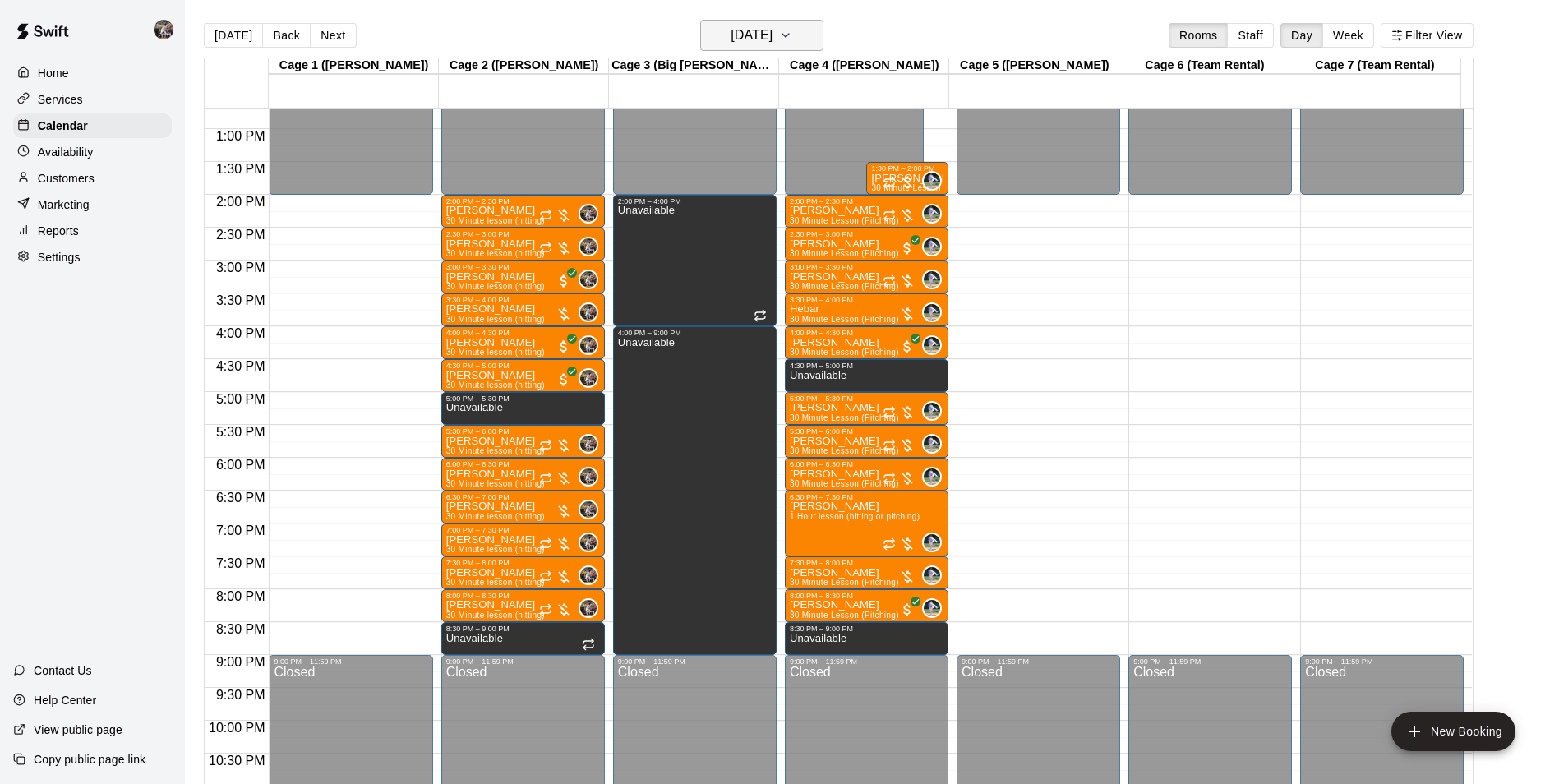
click at [736, 27] on h6 "[DATE]" at bounding box center [752, 35] width 42 height 23
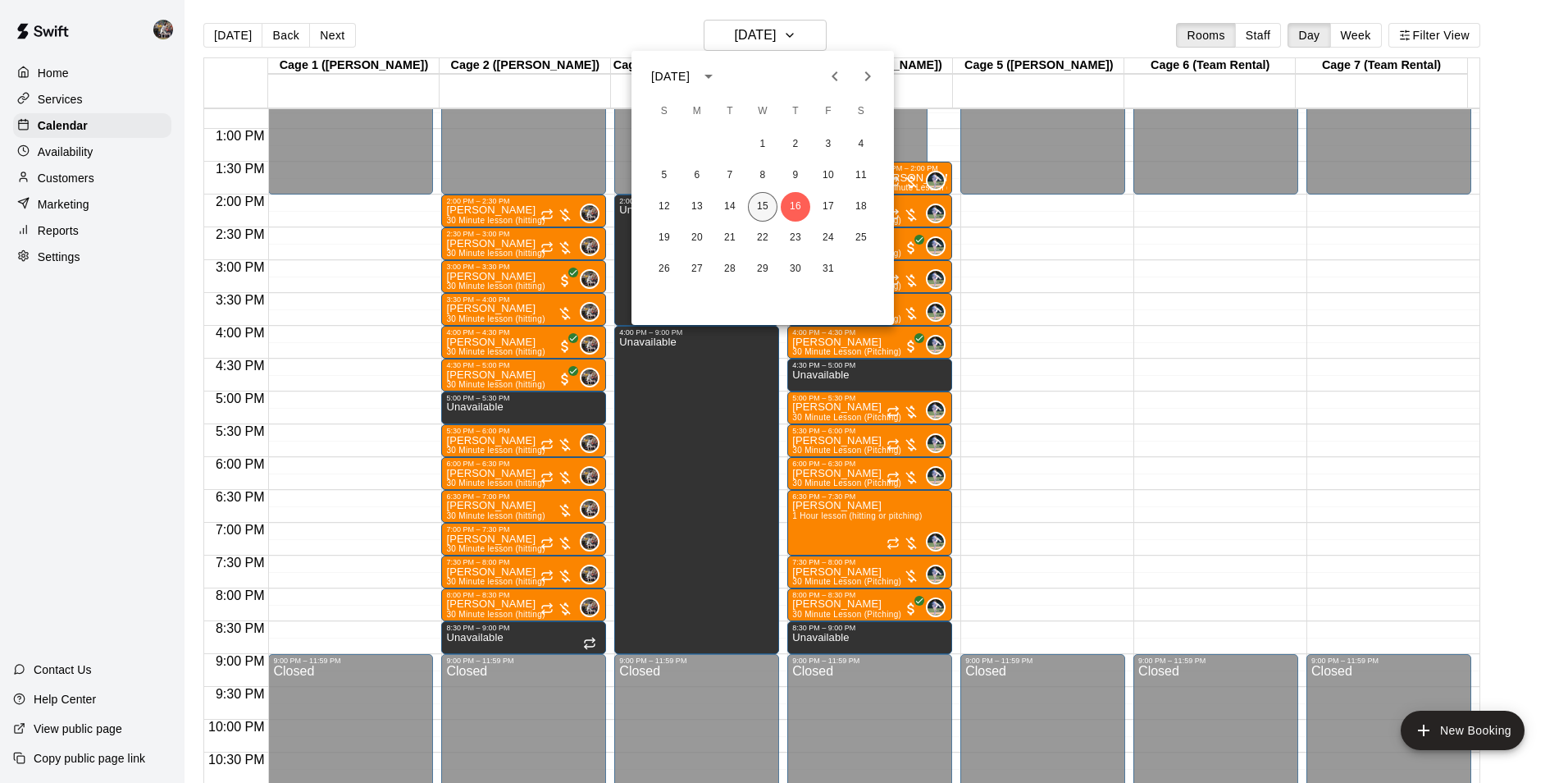
click at [770, 203] on button "15" at bounding box center [763, 207] width 30 height 30
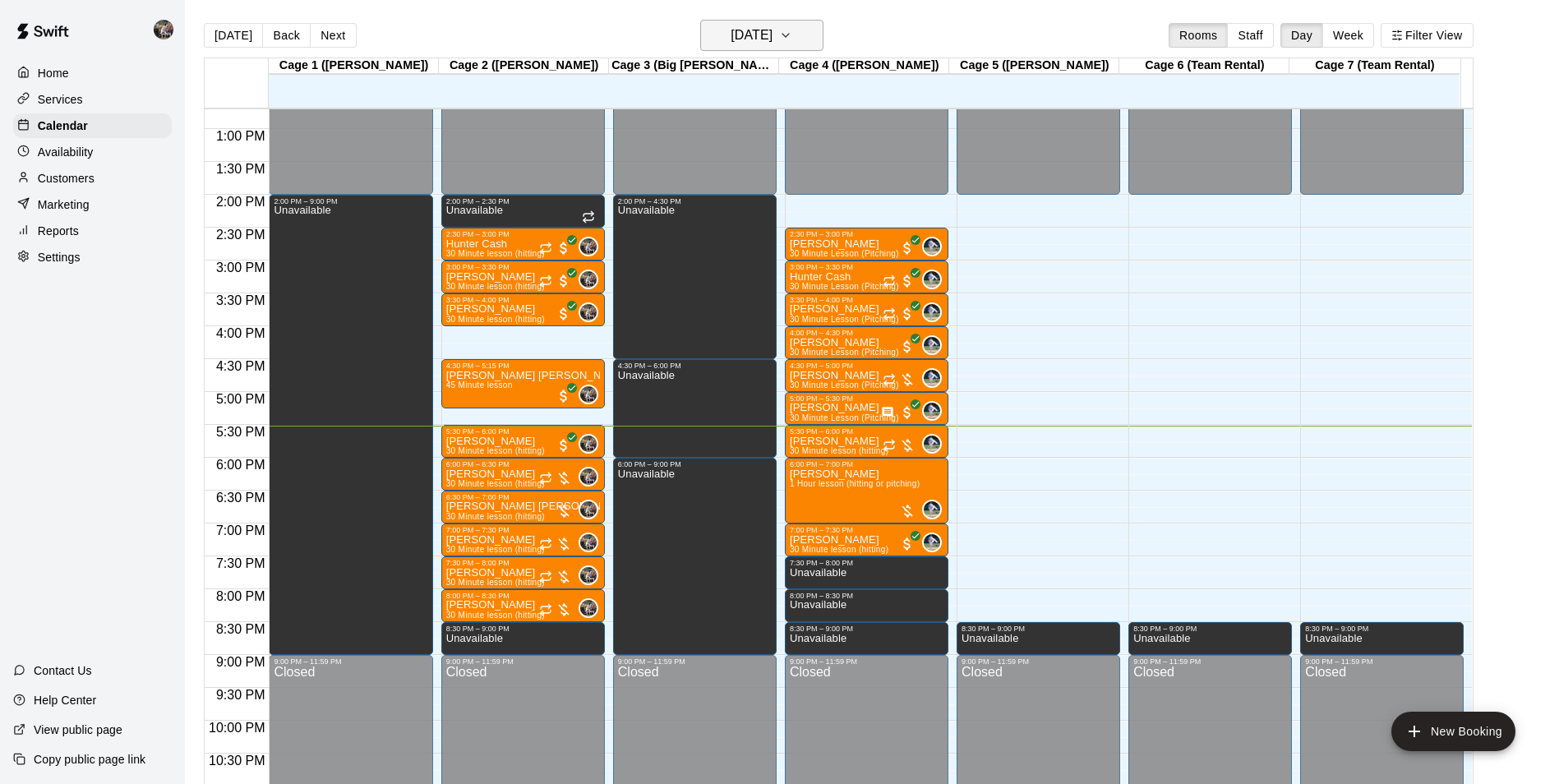
click at [752, 37] on h6 "[DATE]" at bounding box center [752, 35] width 42 height 23
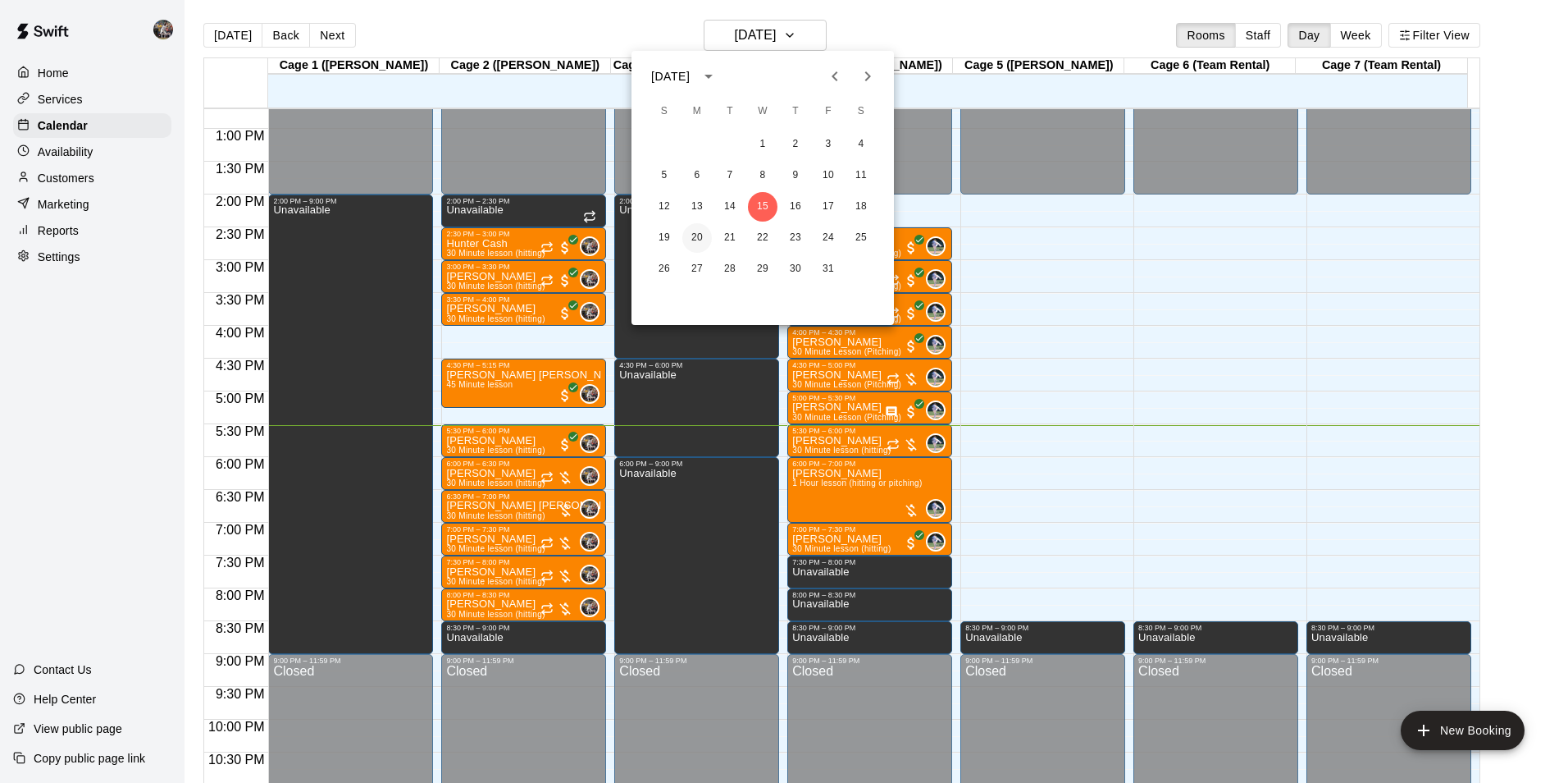
click at [696, 234] on button "20" at bounding box center [697, 238] width 30 height 30
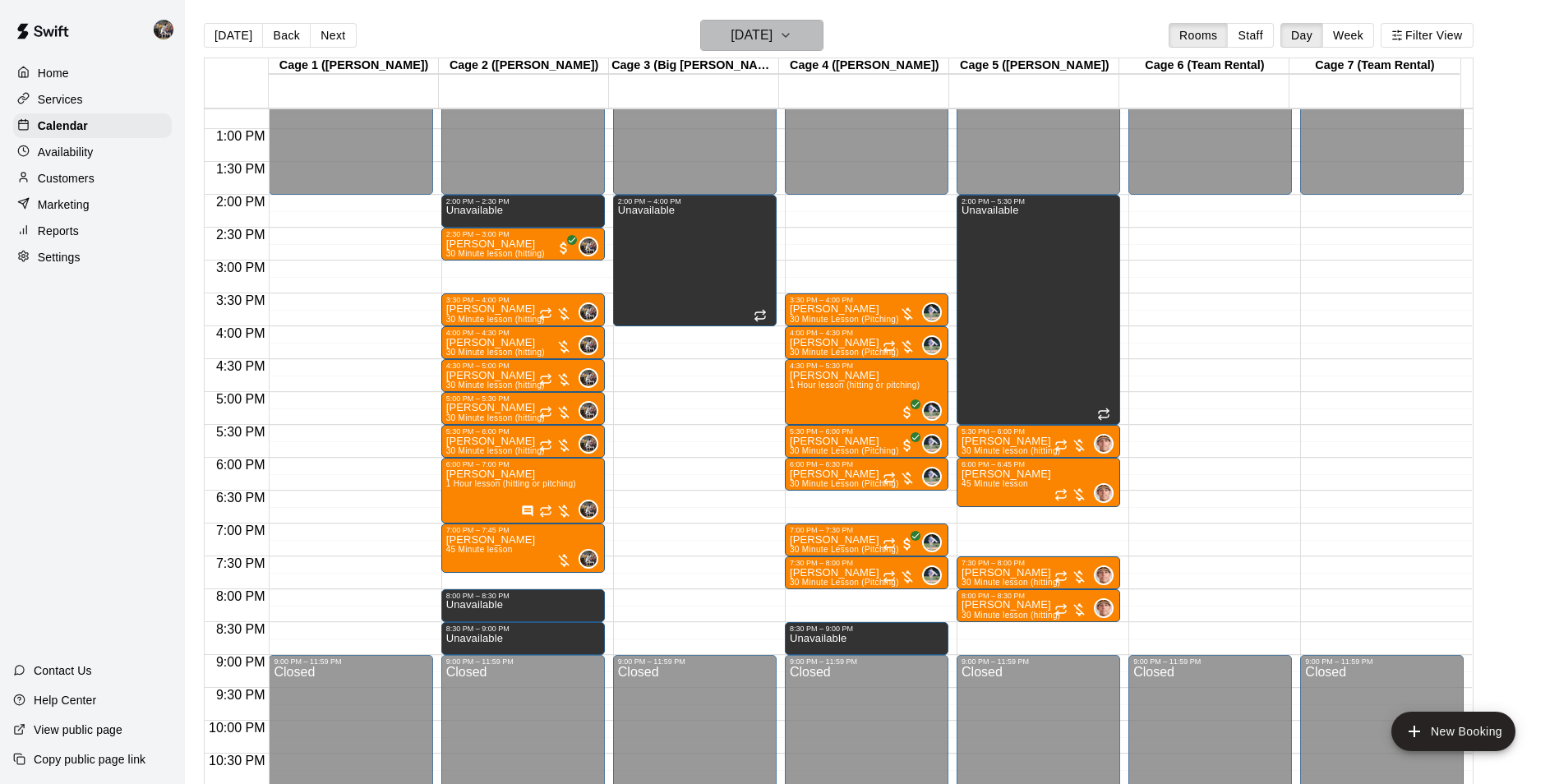
click at [747, 37] on h6 "[DATE]" at bounding box center [752, 35] width 42 height 23
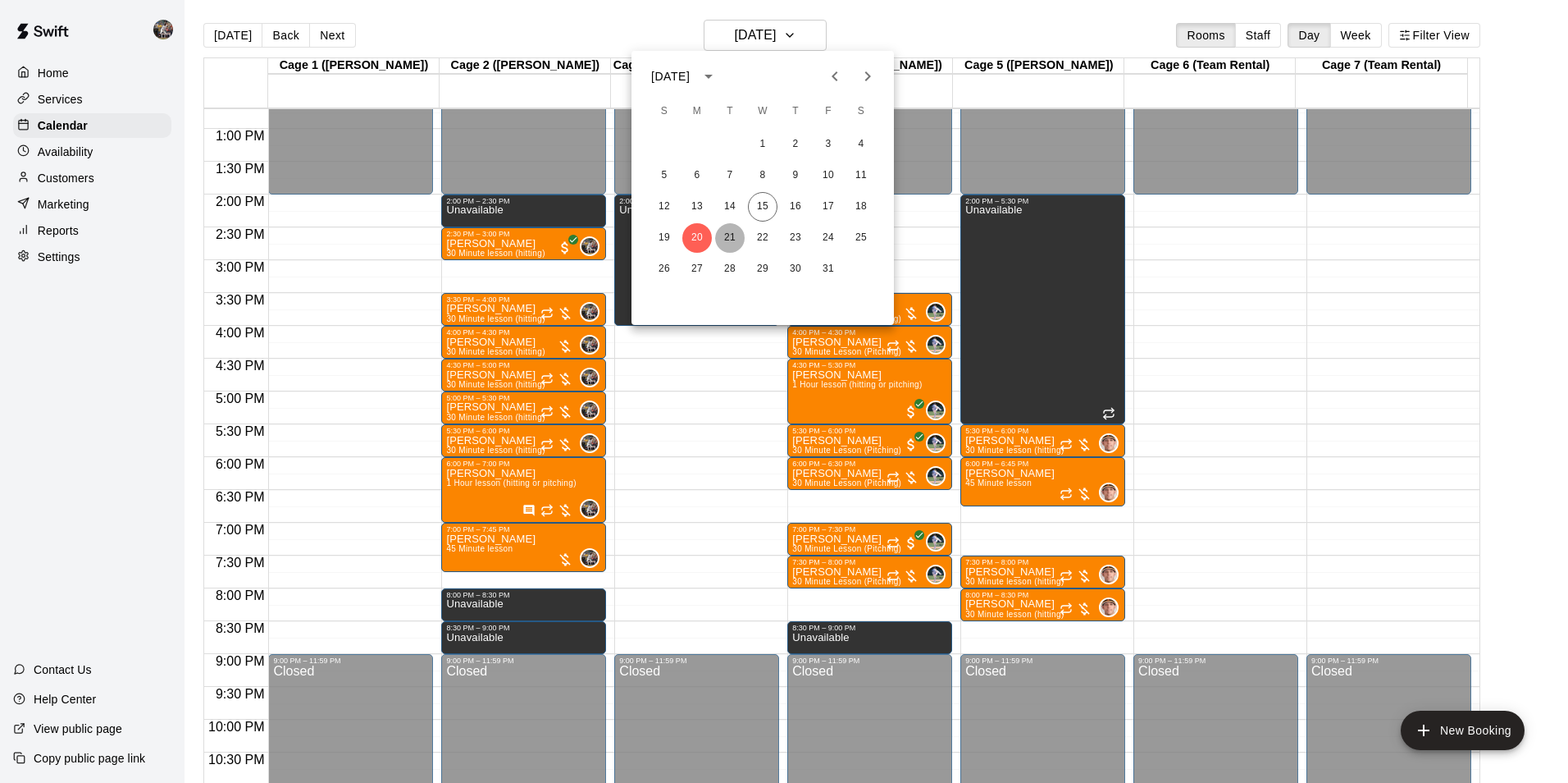
click at [726, 237] on button "21" at bounding box center [730, 238] width 30 height 30
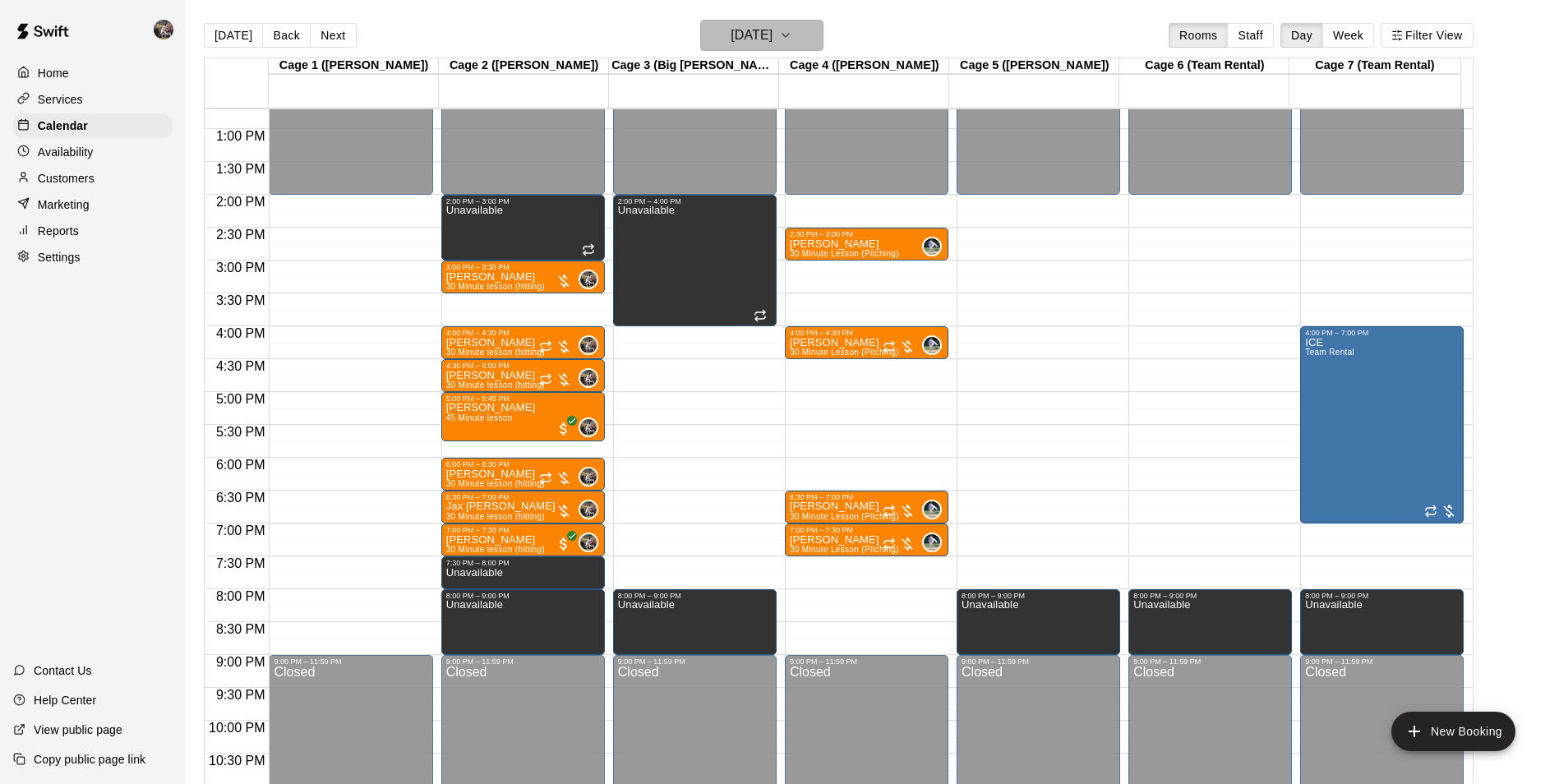
click at [734, 37] on h6 "[DATE]" at bounding box center [752, 35] width 42 height 23
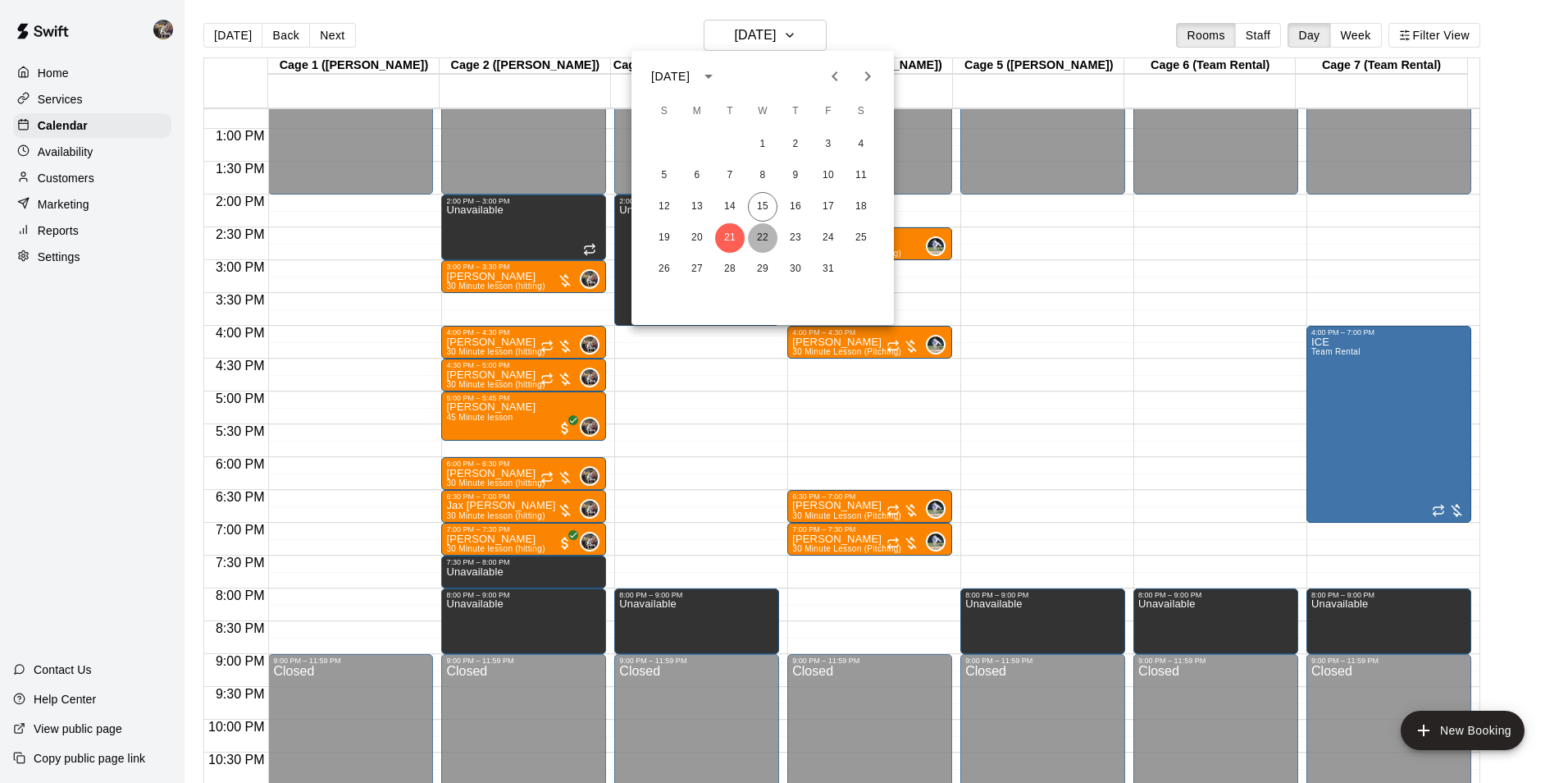
click at [766, 235] on button "22" at bounding box center [763, 238] width 30 height 30
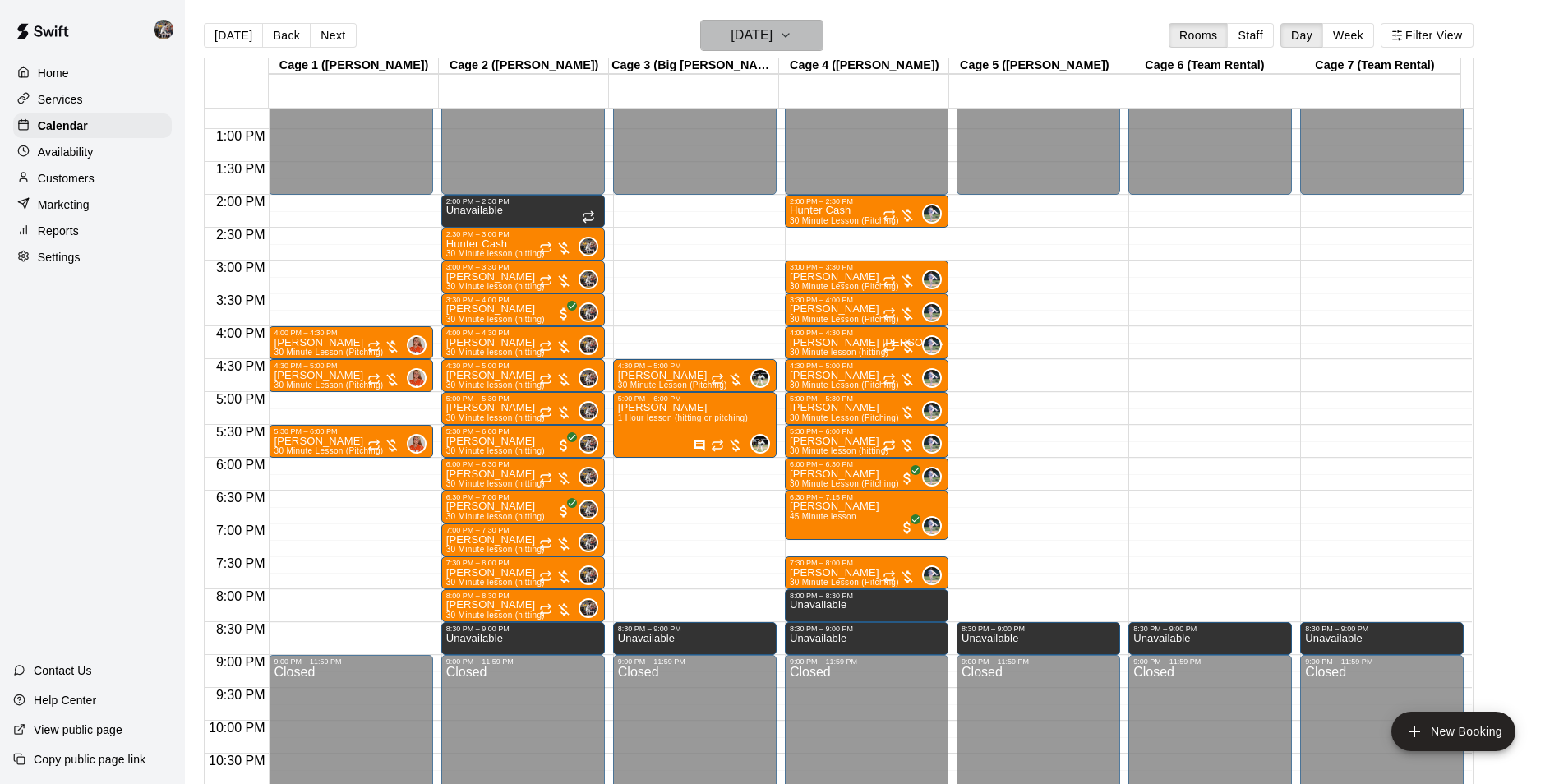
click at [733, 39] on h6 "[DATE]" at bounding box center [752, 35] width 42 height 23
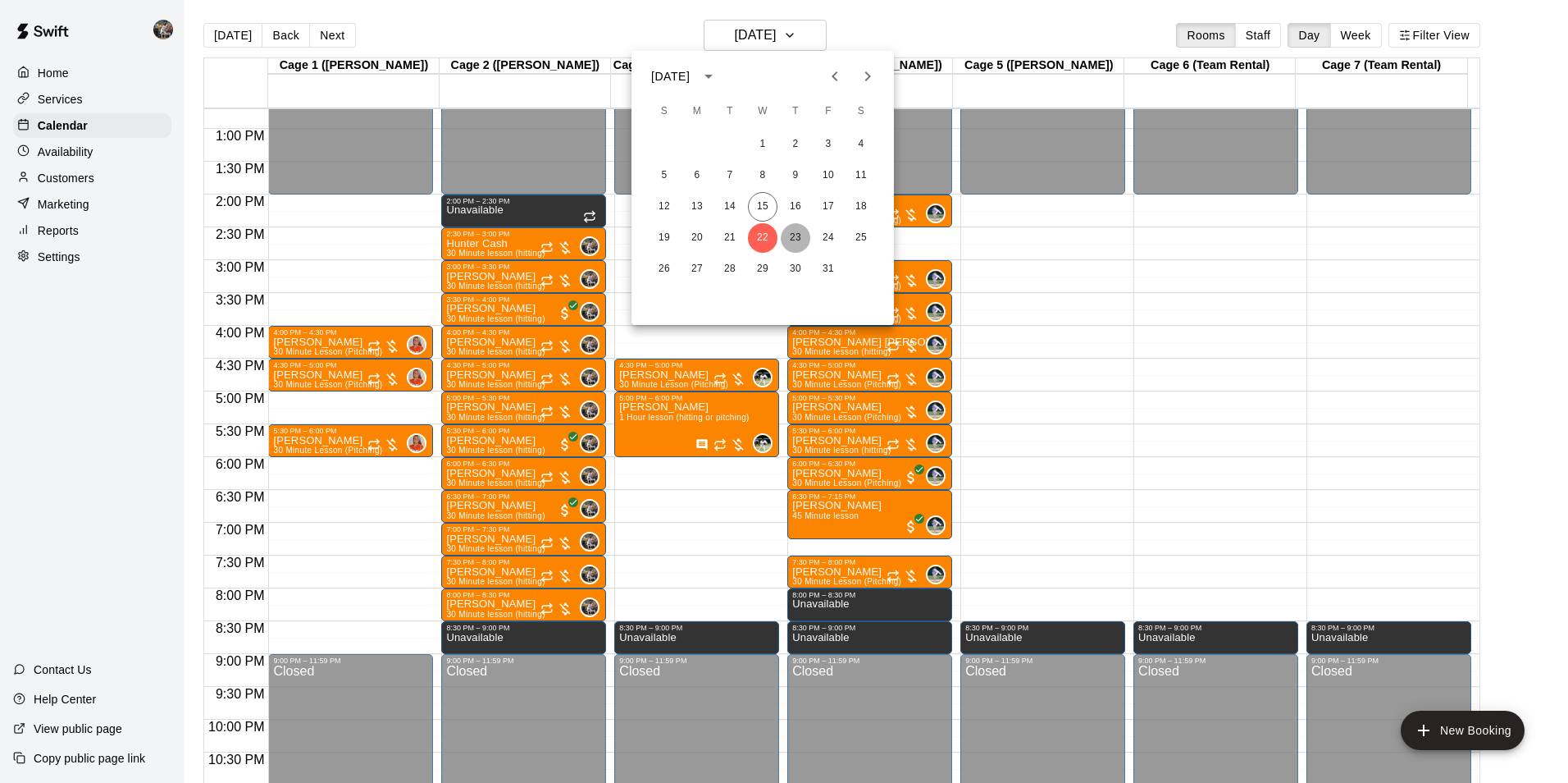
click at [793, 236] on button "23" at bounding box center [795, 238] width 30 height 30
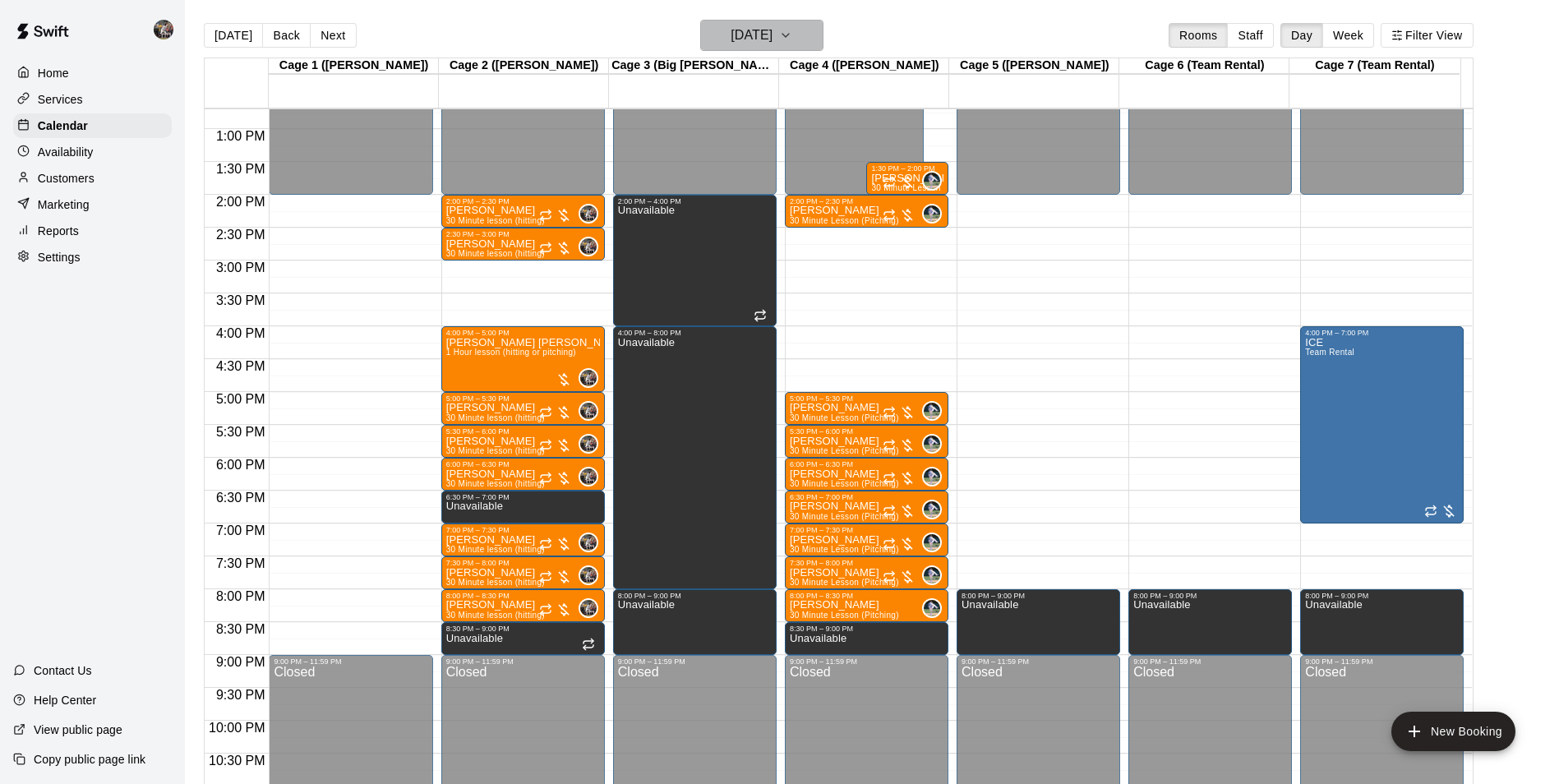
click at [771, 40] on h6 "[DATE]" at bounding box center [752, 35] width 42 height 23
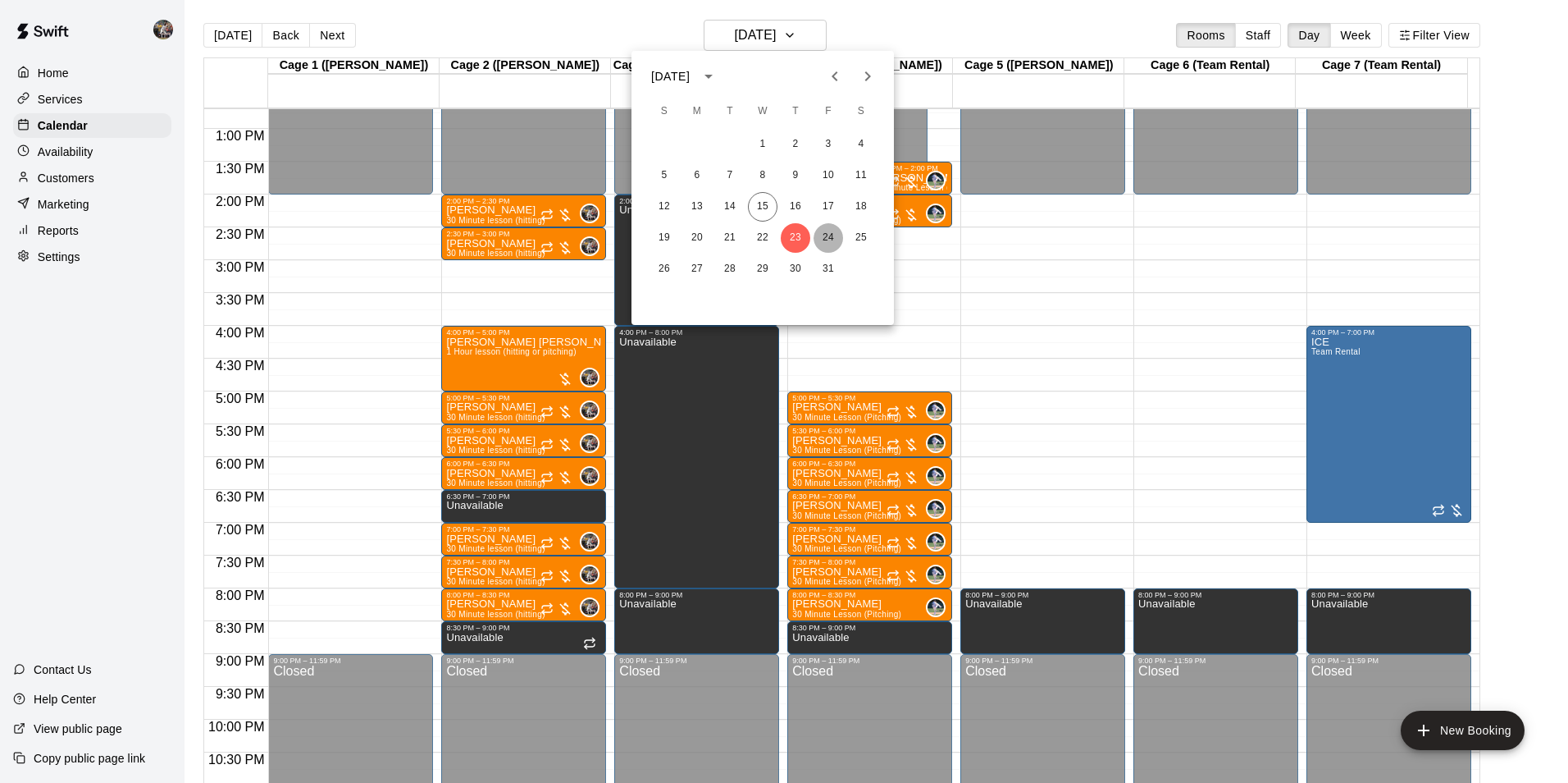
click at [828, 234] on button "24" at bounding box center [828, 238] width 30 height 30
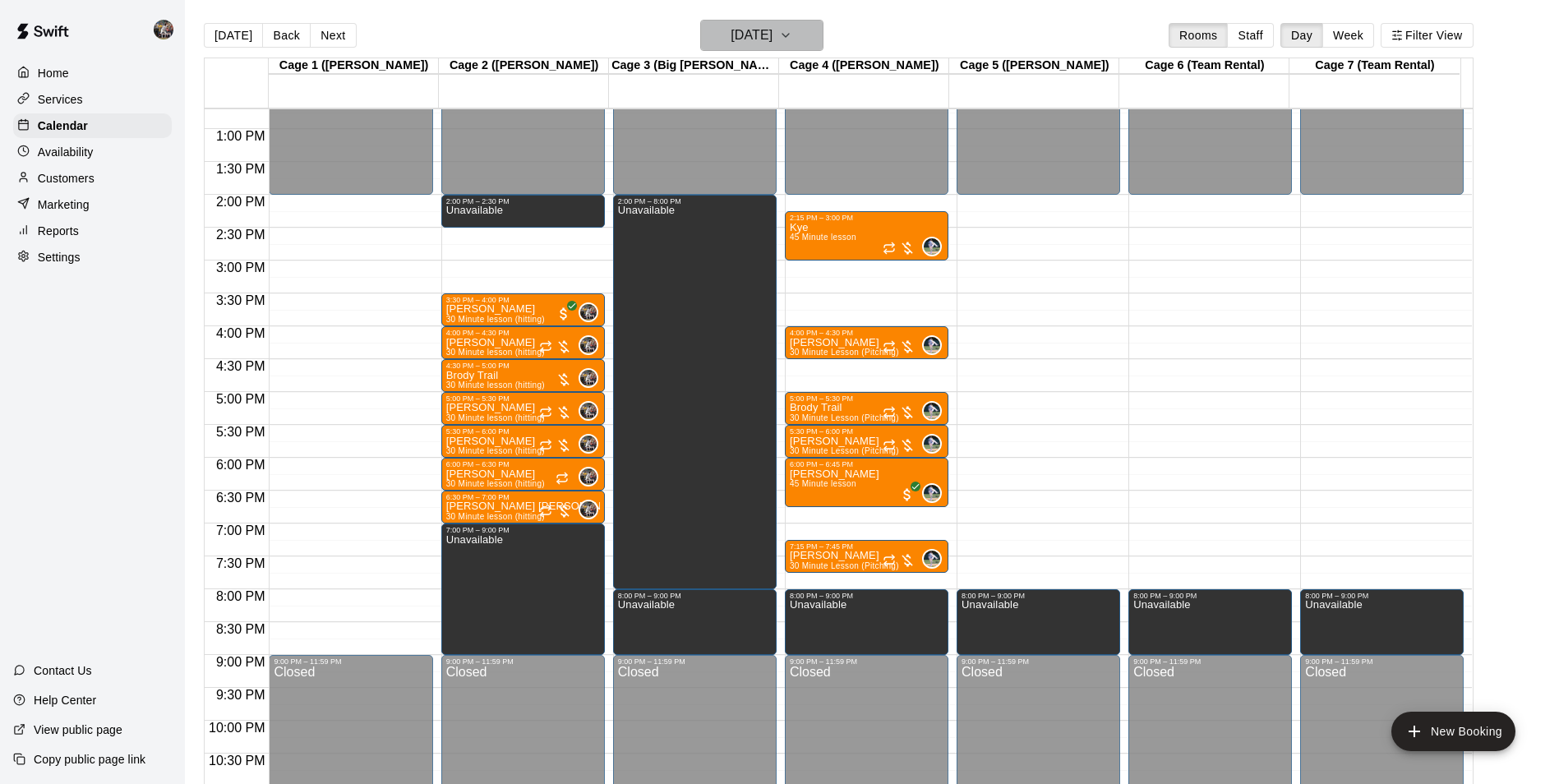
click at [731, 43] on h6 "[DATE]" at bounding box center [752, 35] width 42 height 23
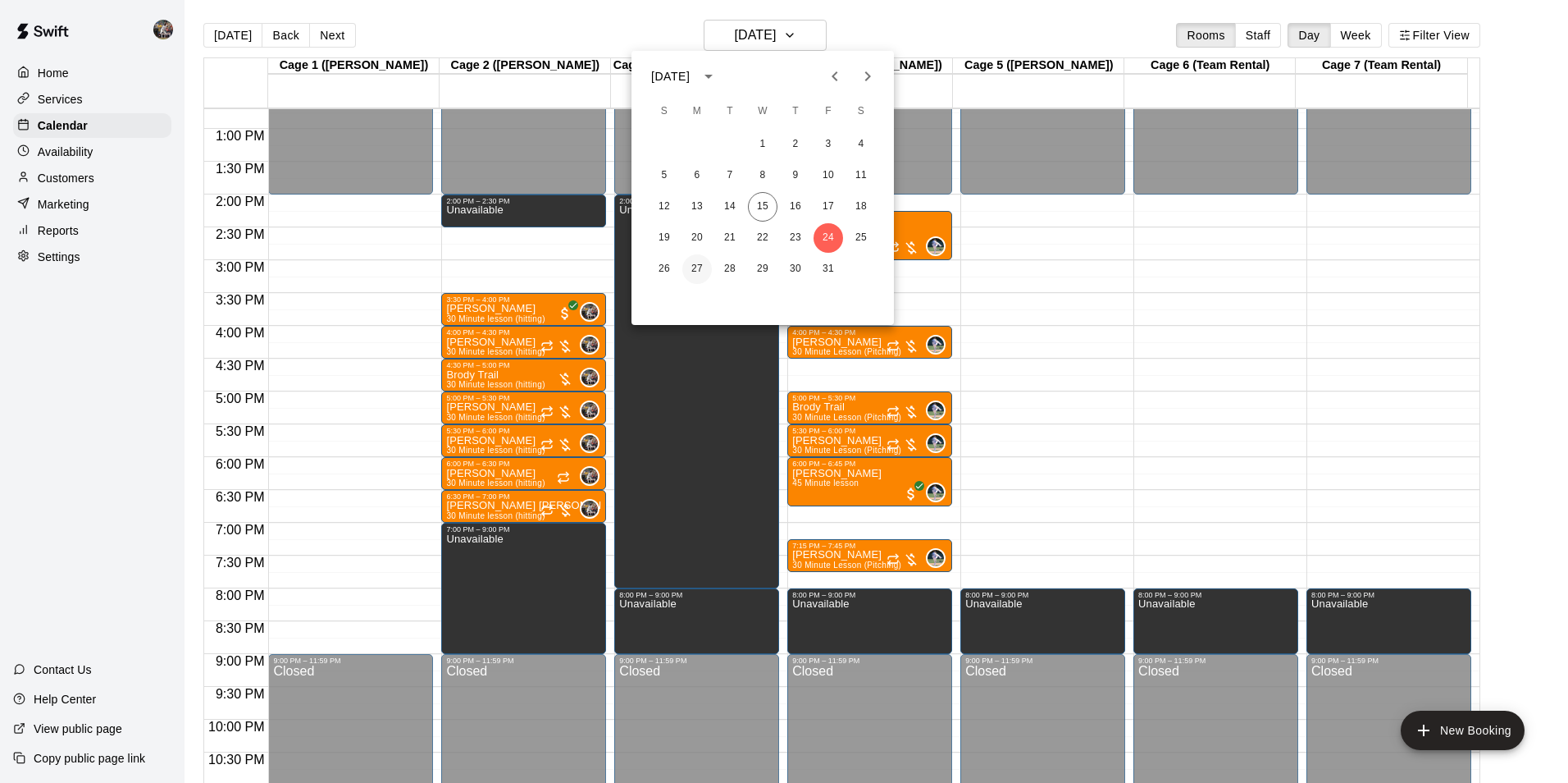
click at [695, 267] on button "27" at bounding box center [697, 269] width 30 height 30
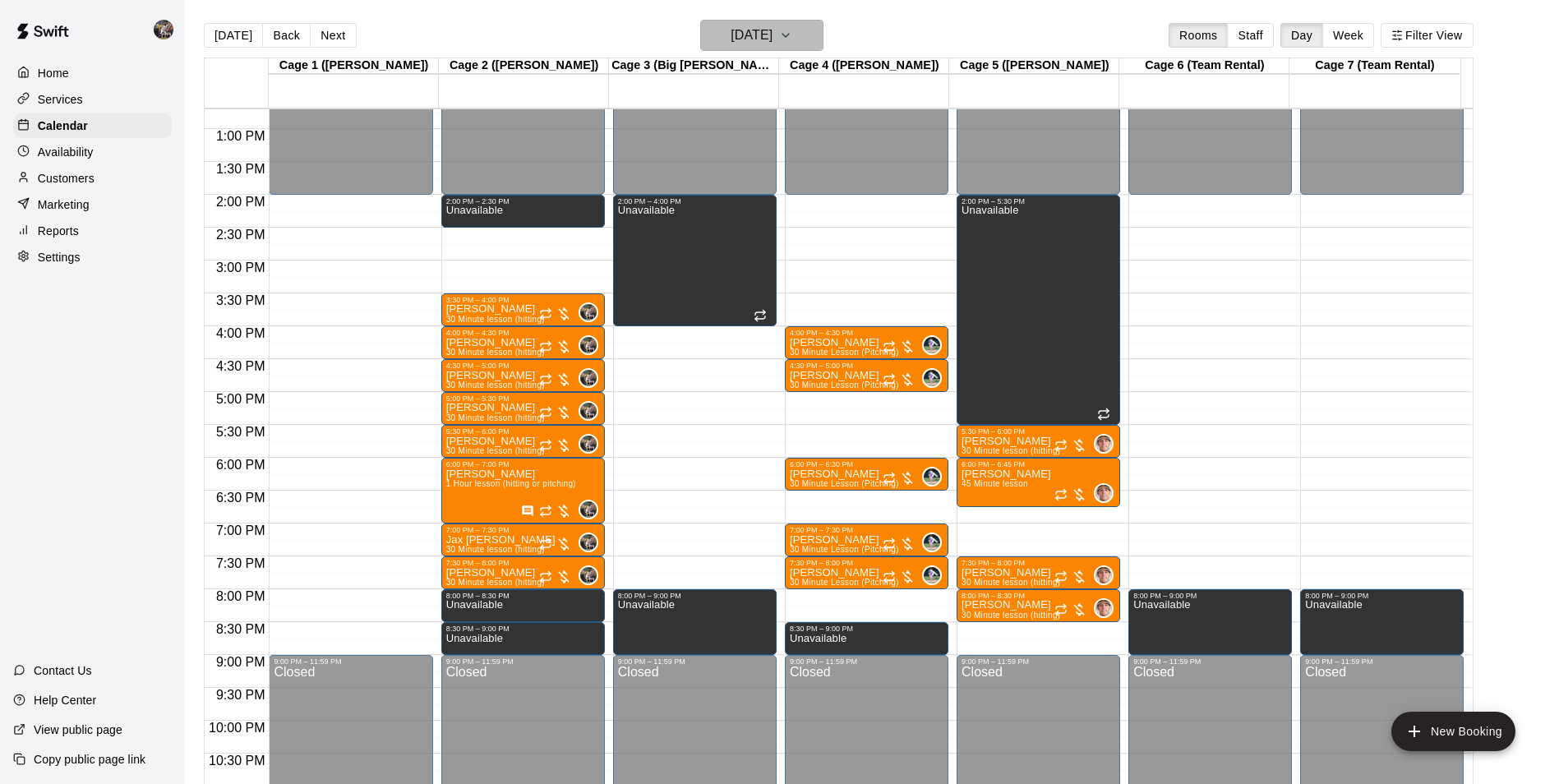
click at [751, 21] on button "[DATE]" at bounding box center [762, 36] width 123 height 32
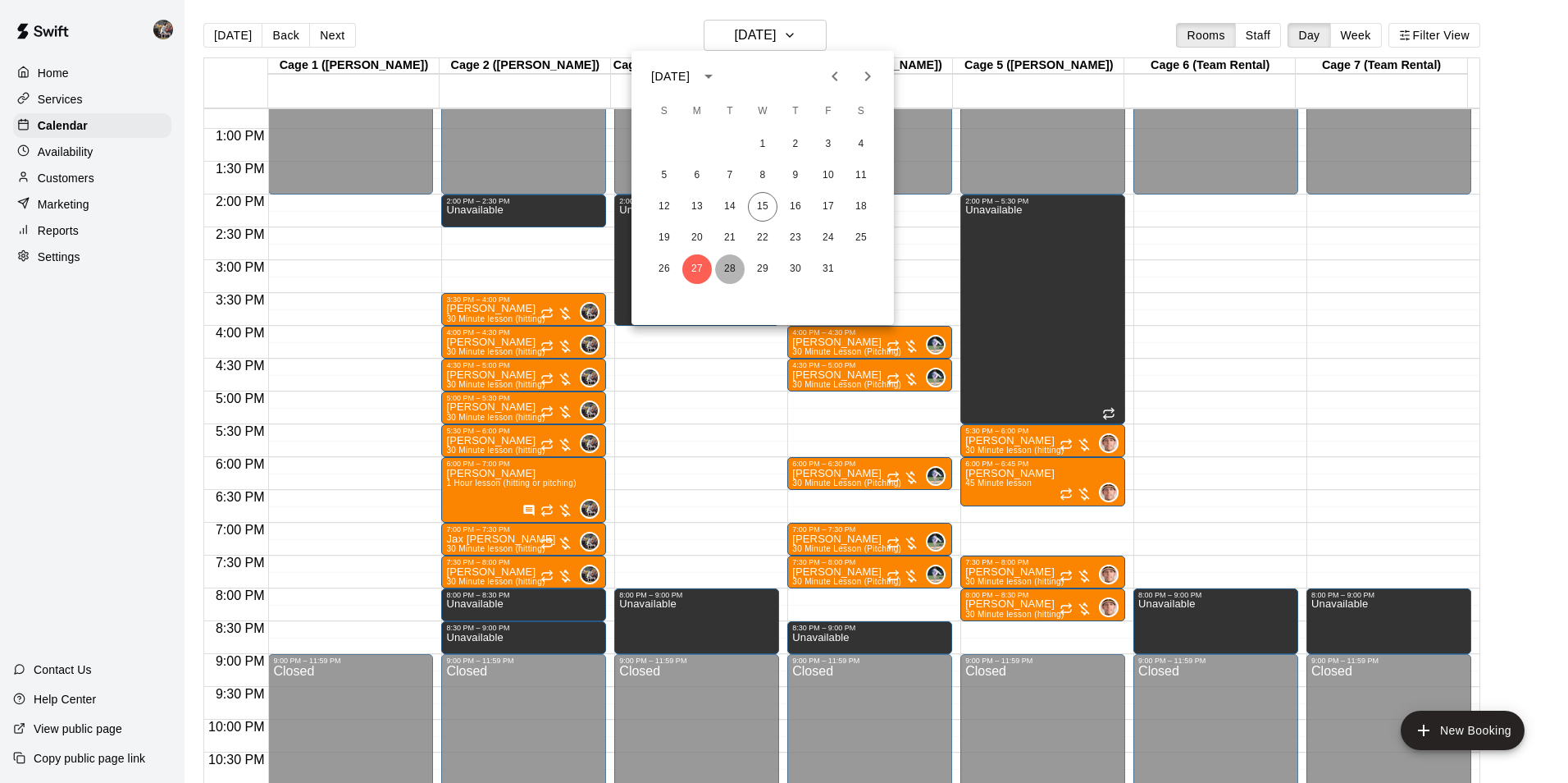
click at [729, 264] on button "28" at bounding box center [730, 269] width 30 height 30
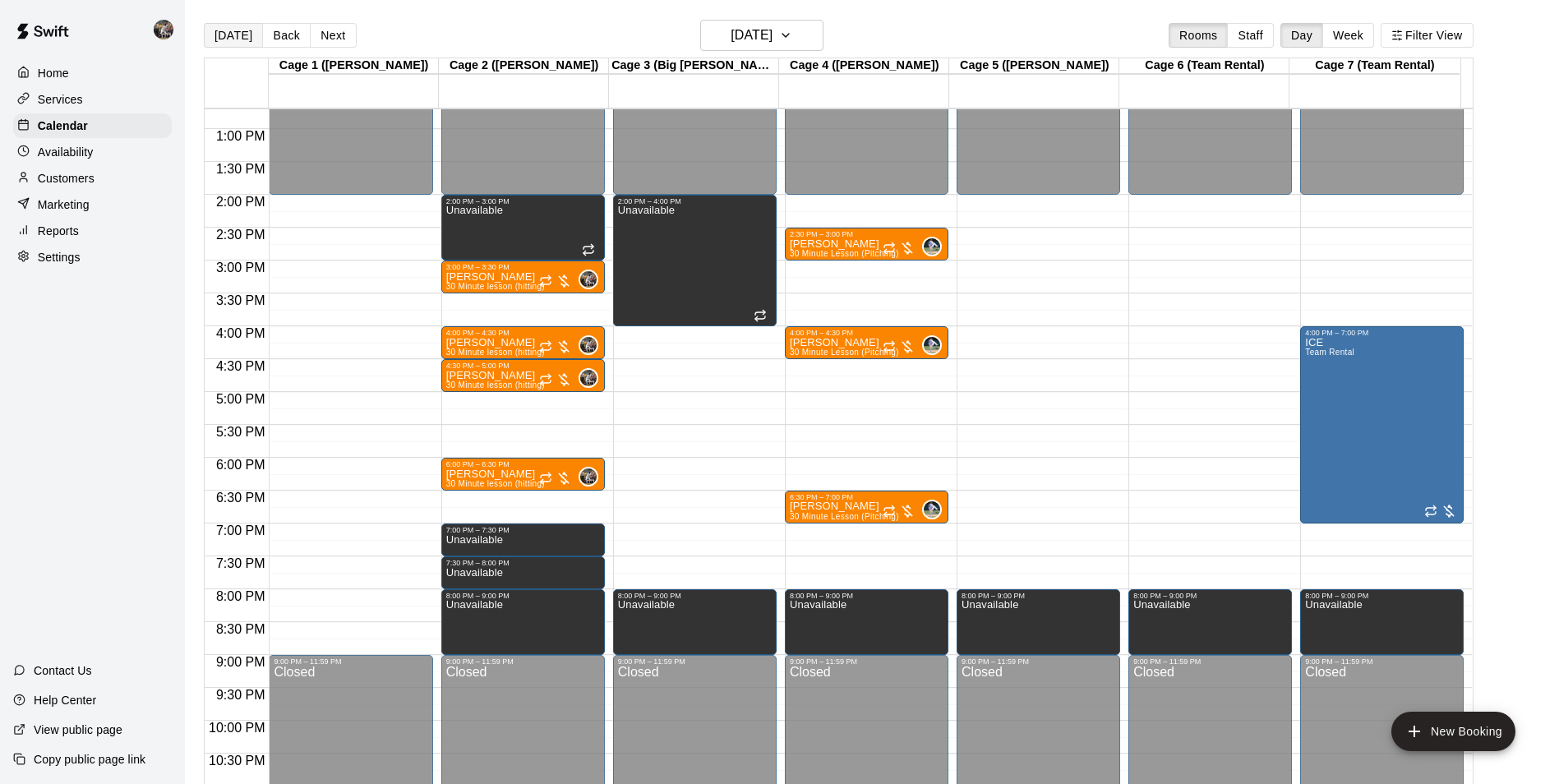
click at [233, 37] on button "[DATE]" at bounding box center [234, 35] width 59 height 25
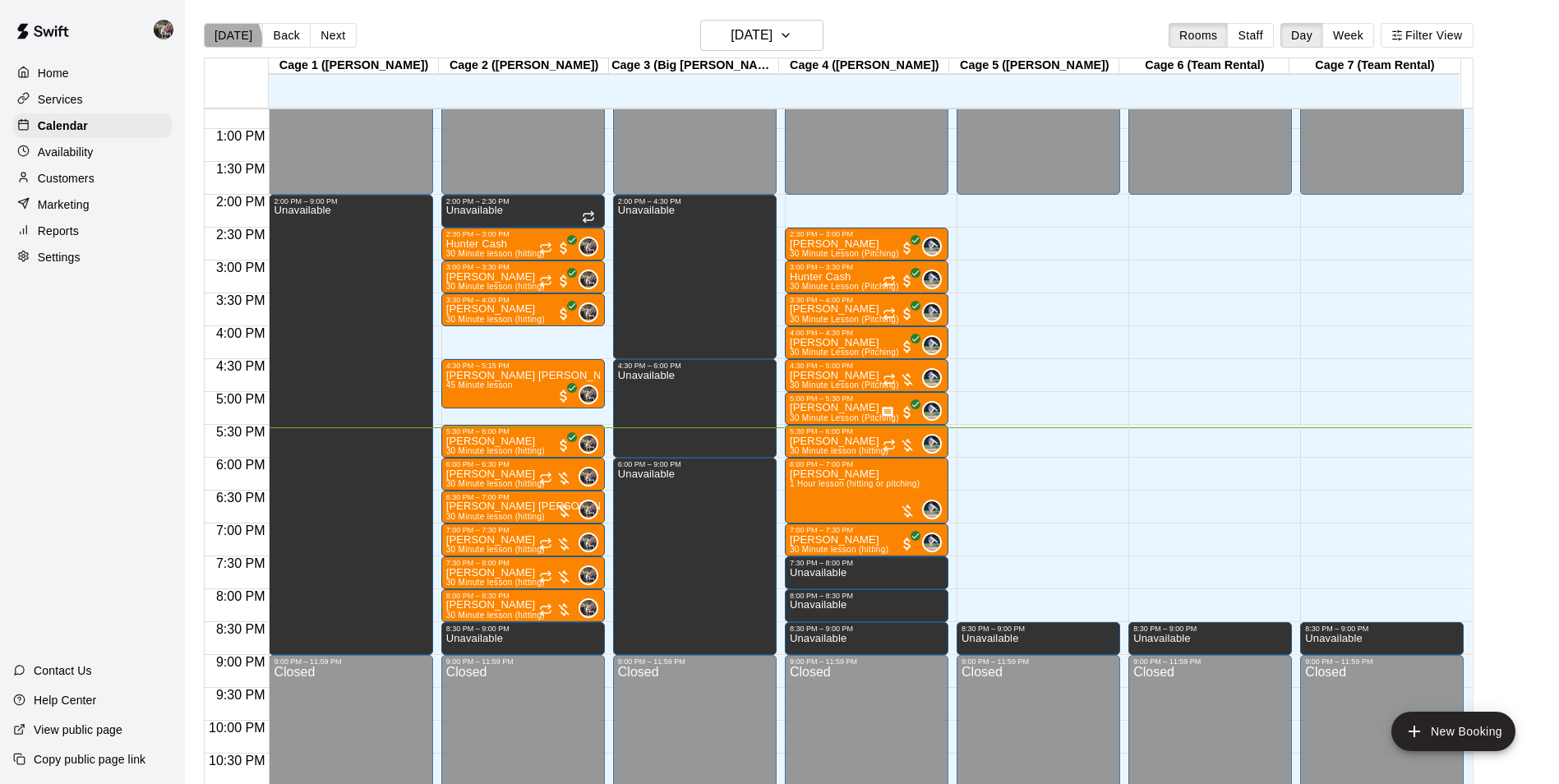
click at [227, 39] on button "[DATE]" at bounding box center [234, 35] width 59 height 25
click at [740, 36] on h6 "[DATE]" at bounding box center [752, 35] width 42 height 23
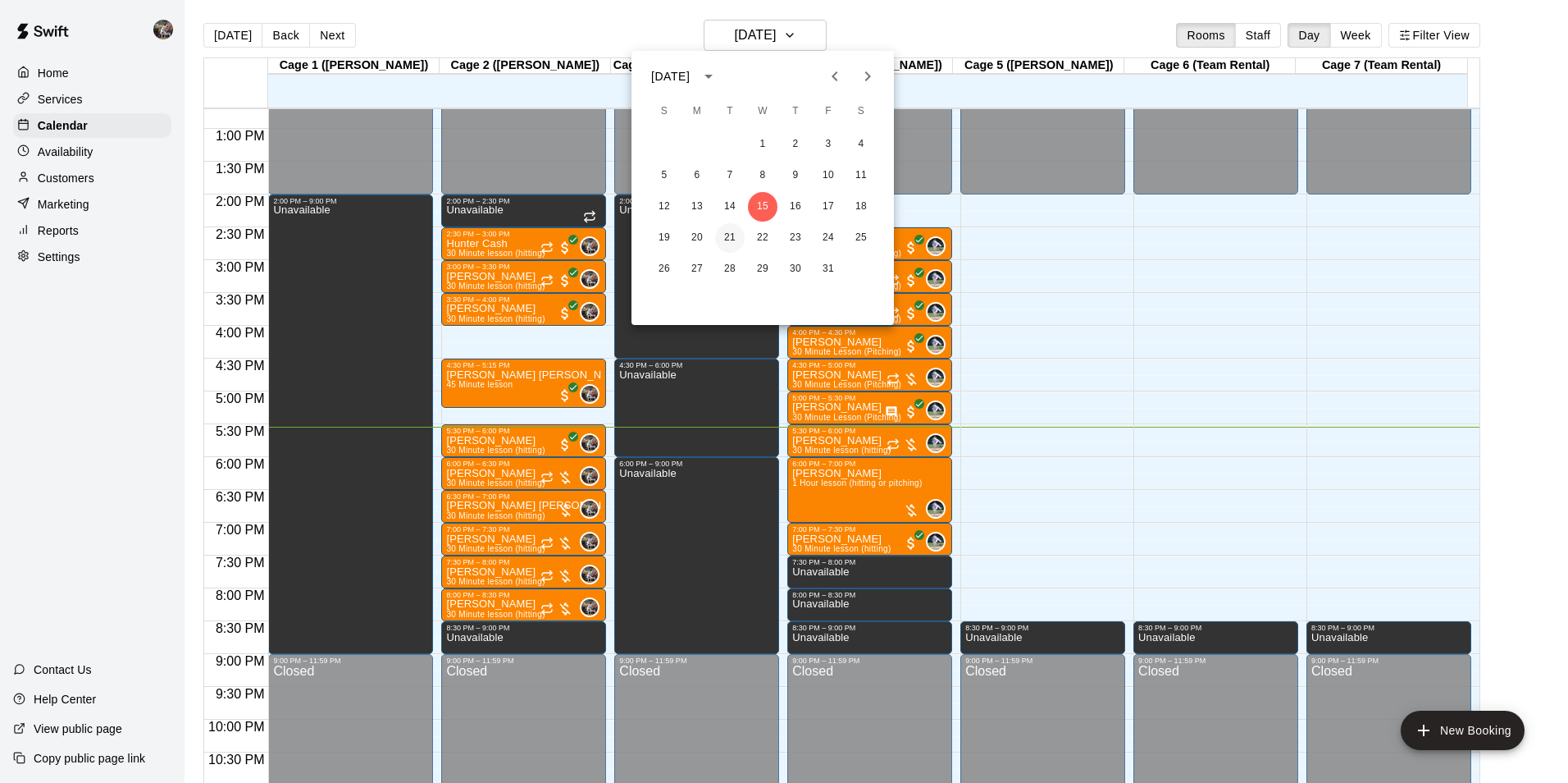
click at [726, 234] on button "21" at bounding box center [730, 238] width 30 height 30
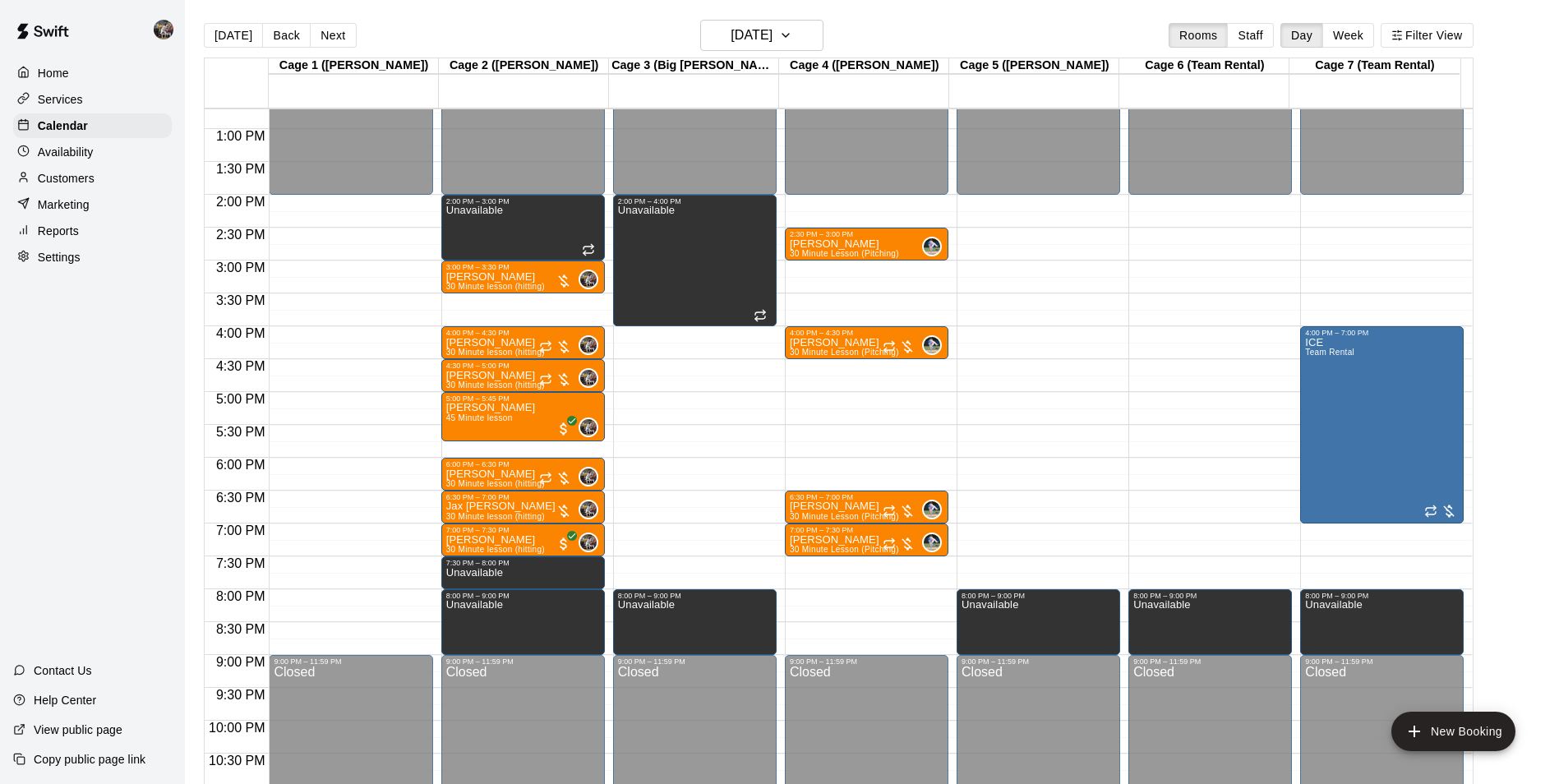
click at [836, 204] on div "12:00 AM – 2:00 PM Closed 2:30 PM – 3:00 PM [PERSON_NAME] 30 Minute Lesson (Pit…" at bounding box center [867, 62] width 163 height 1577
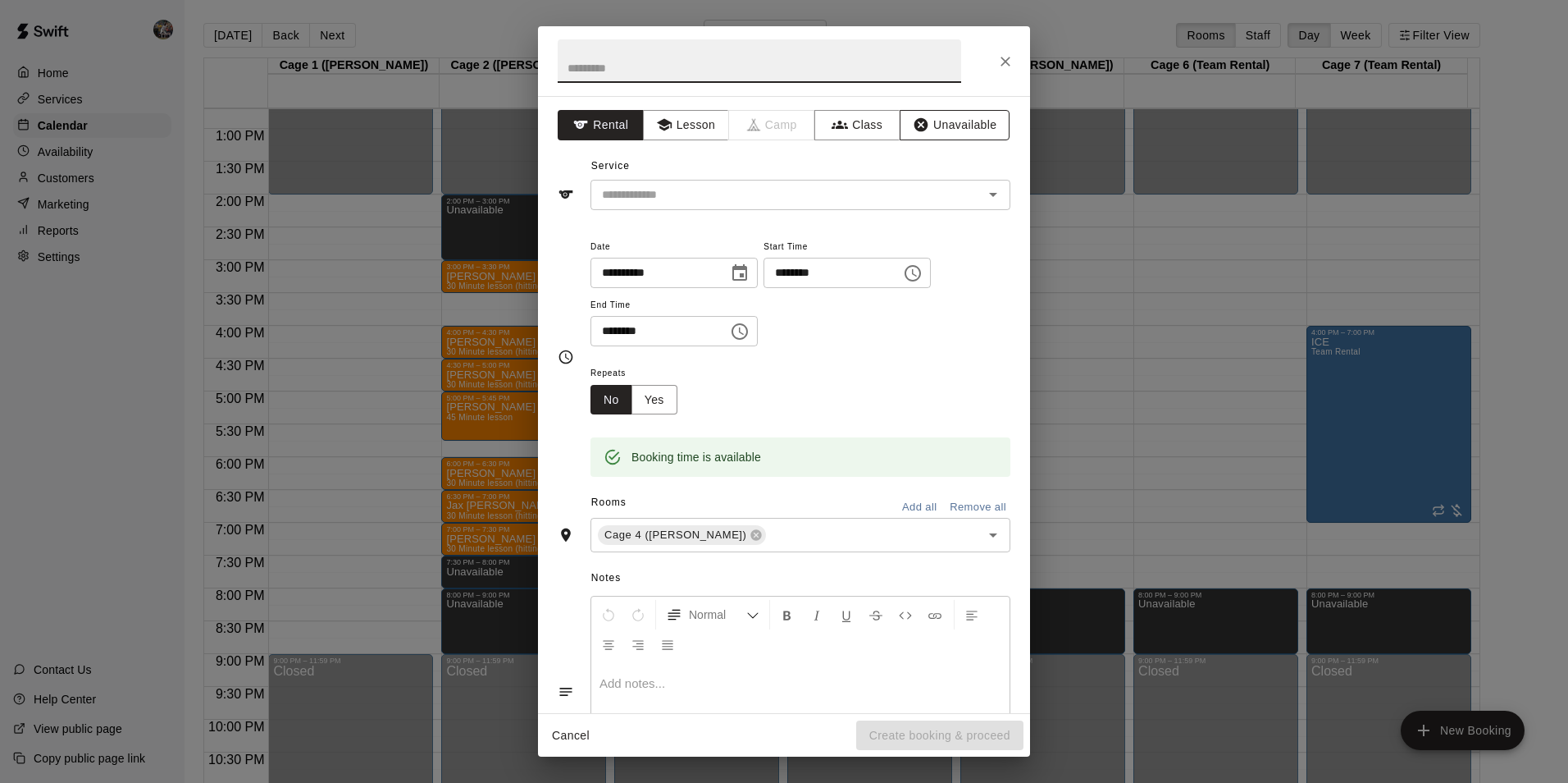
click at [936, 126] on button "Unavailable" at bounding box center [953, 125] width 110 height 31
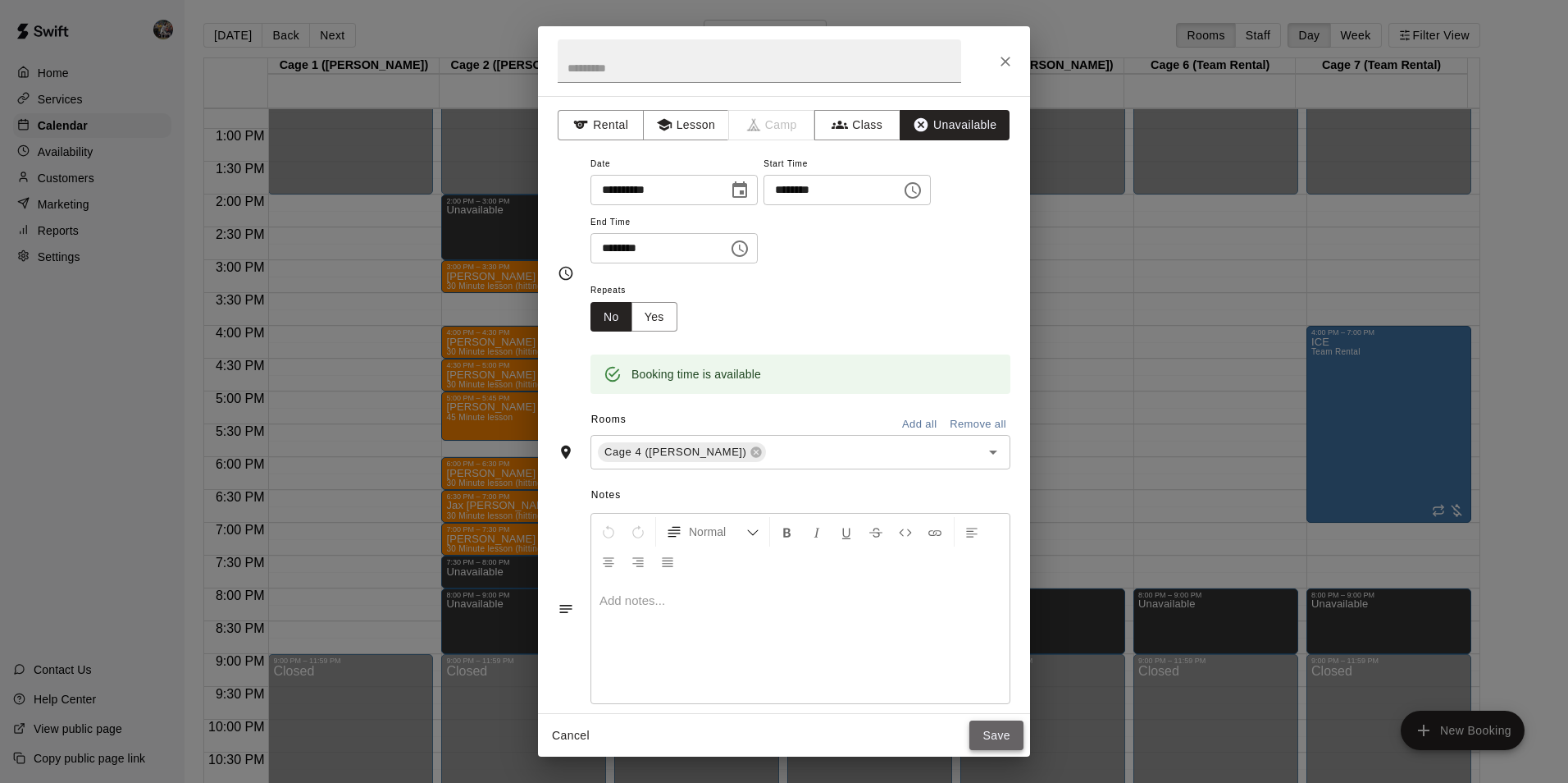
click at [993, 728] on button "Save" at bounding box center [996, 736] width 54 height 31
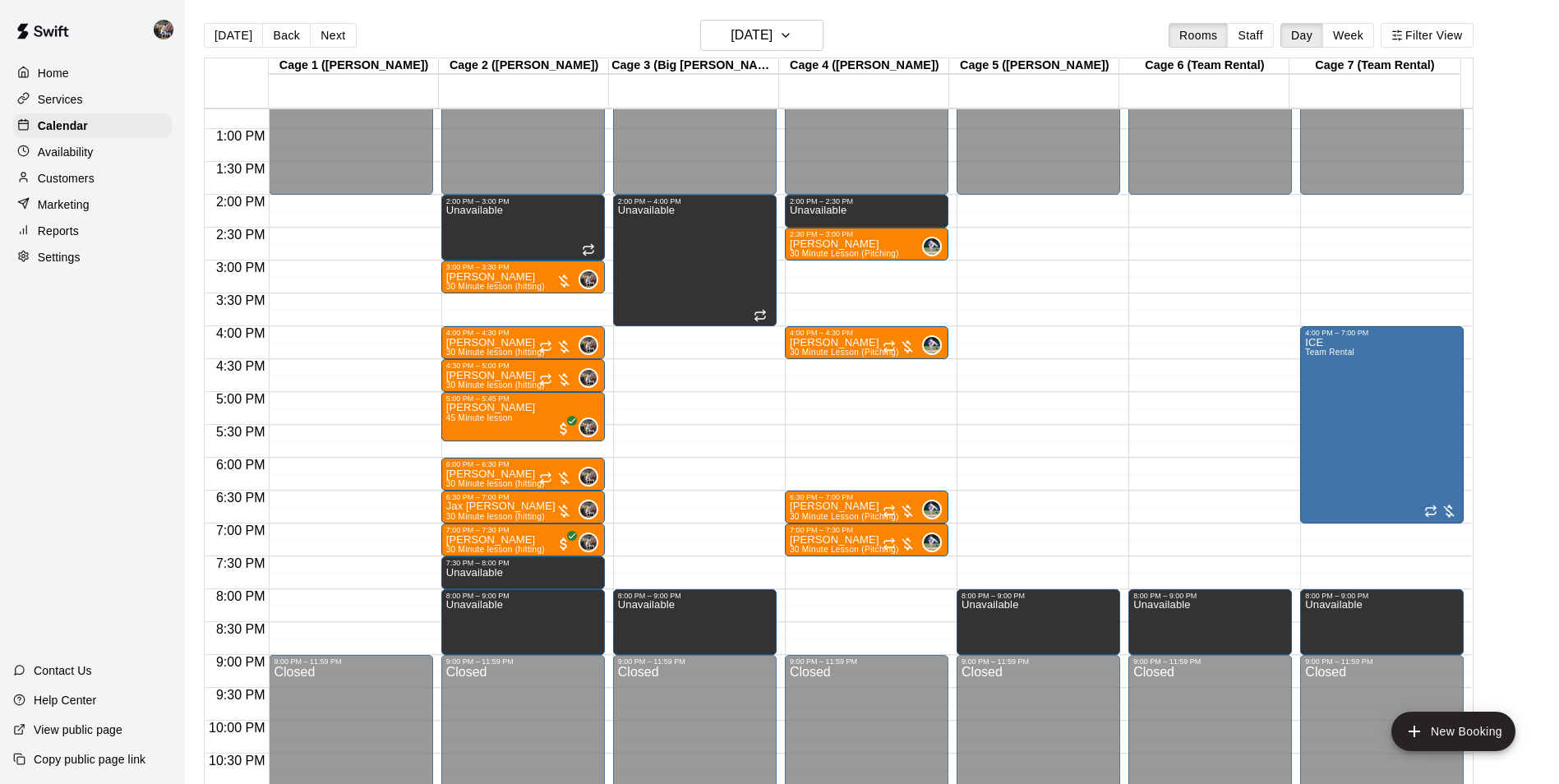
click at [827, 270] on div "12:00 AM – 2:00 PM Closed 2:00 PM – 2:30 PM Unavailable 2:30 PM – 3:00 PM [PERS…" at bounding box center [867, 62] width 163 height 1577
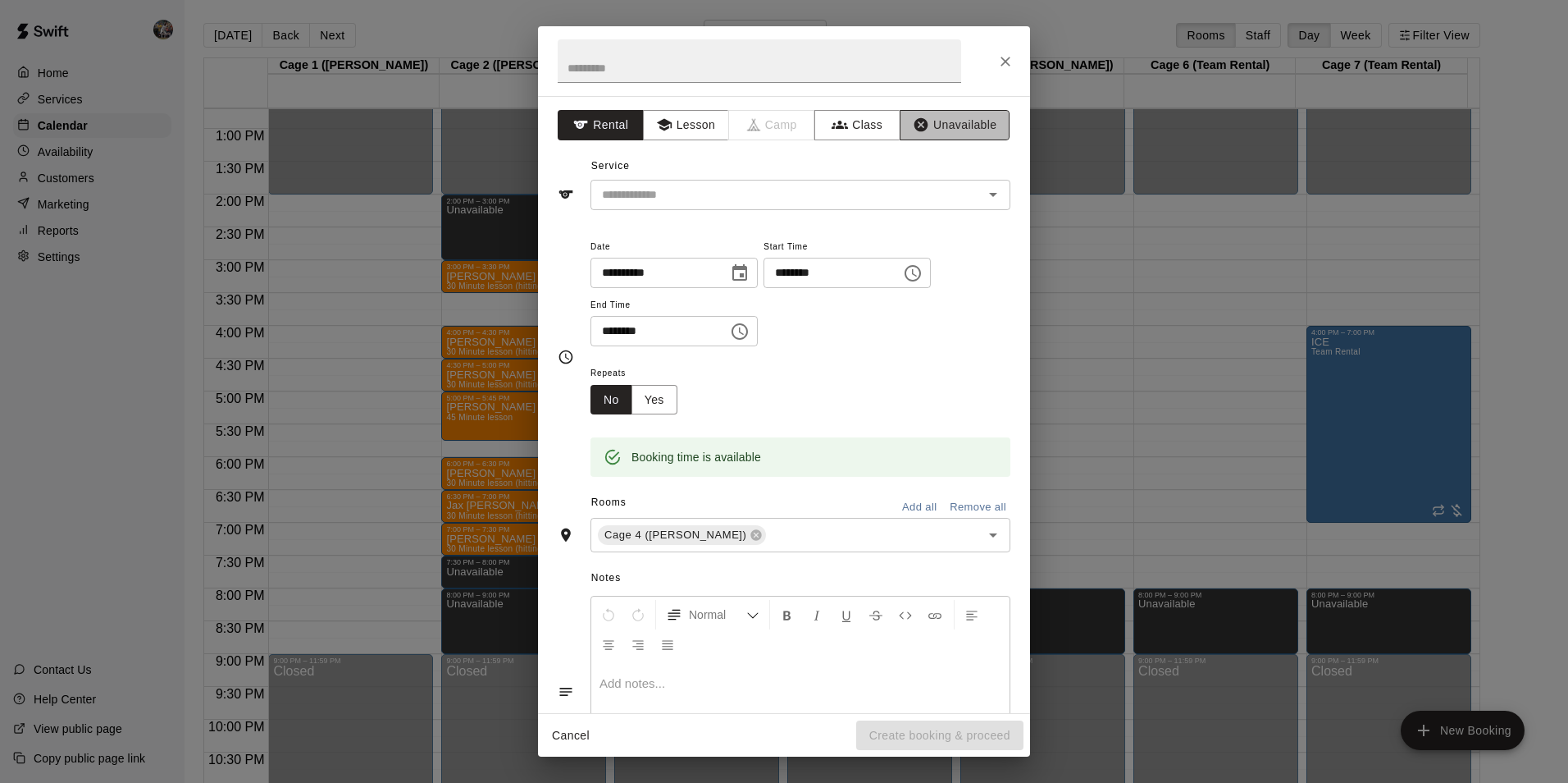
click at [943, 114] on button "Unavailable" at bounding box center [953, 125] width 110 height 31
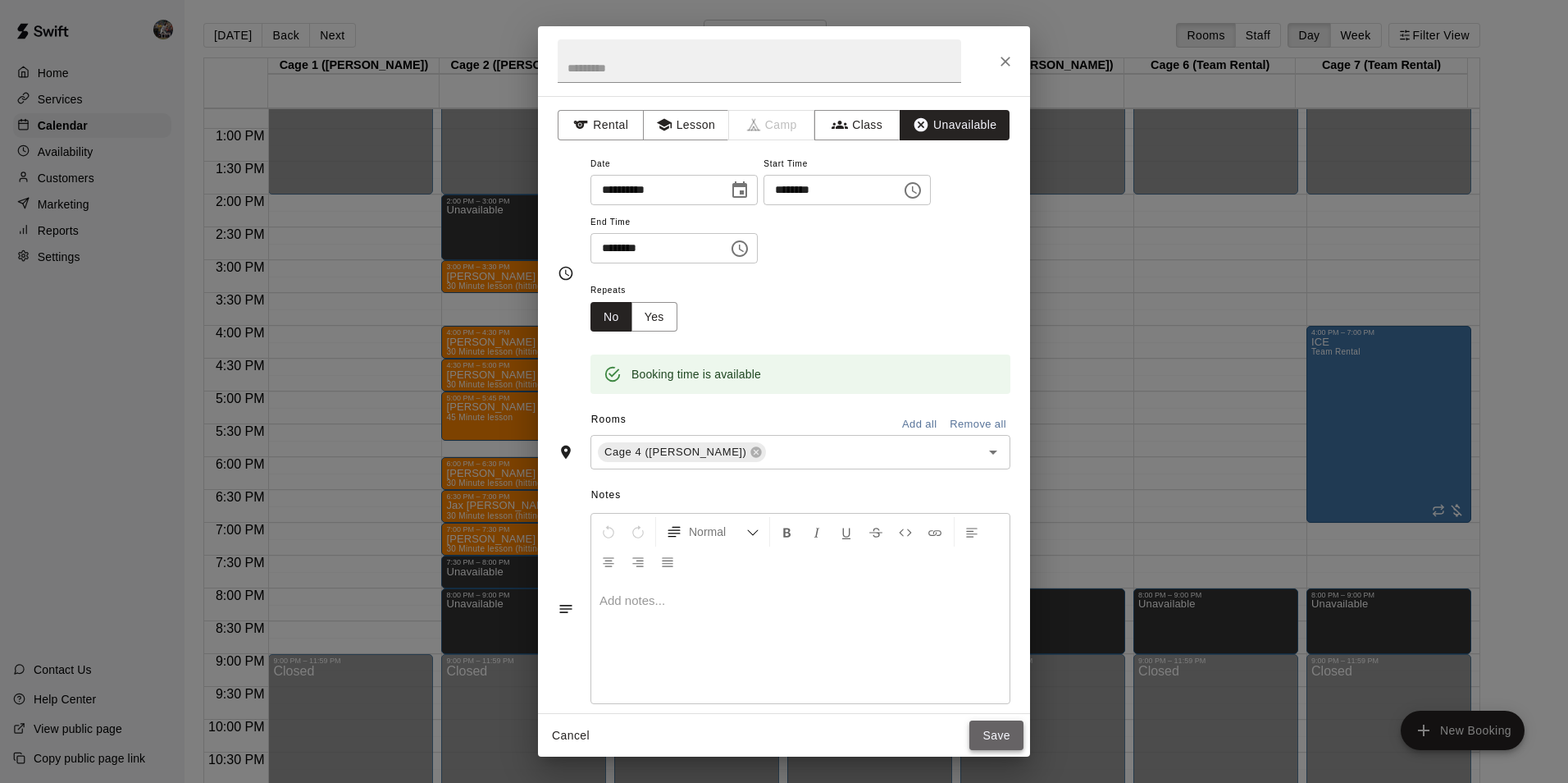
click at [991, 725] on button "Save" at bounding box center [996, 736] width 54 height 31
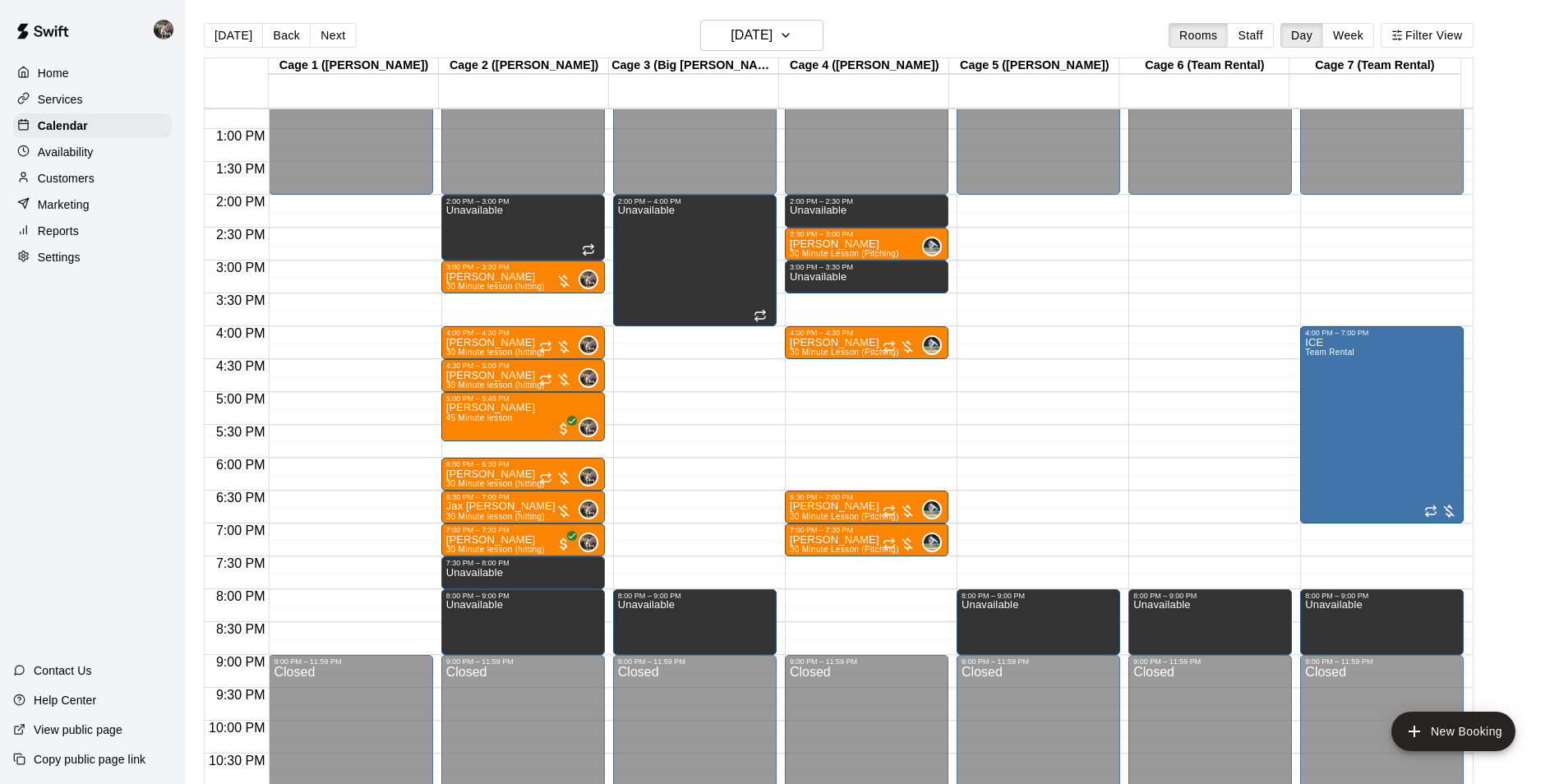
click at [834, 303] on div "12:00 AM – 2:00 PM Closed 2:00 PM – 2:30 PM Unavailable 2:30 PM – 3:00 PM [PERS…" at bounding box center [867, 62] width 163 height 1577
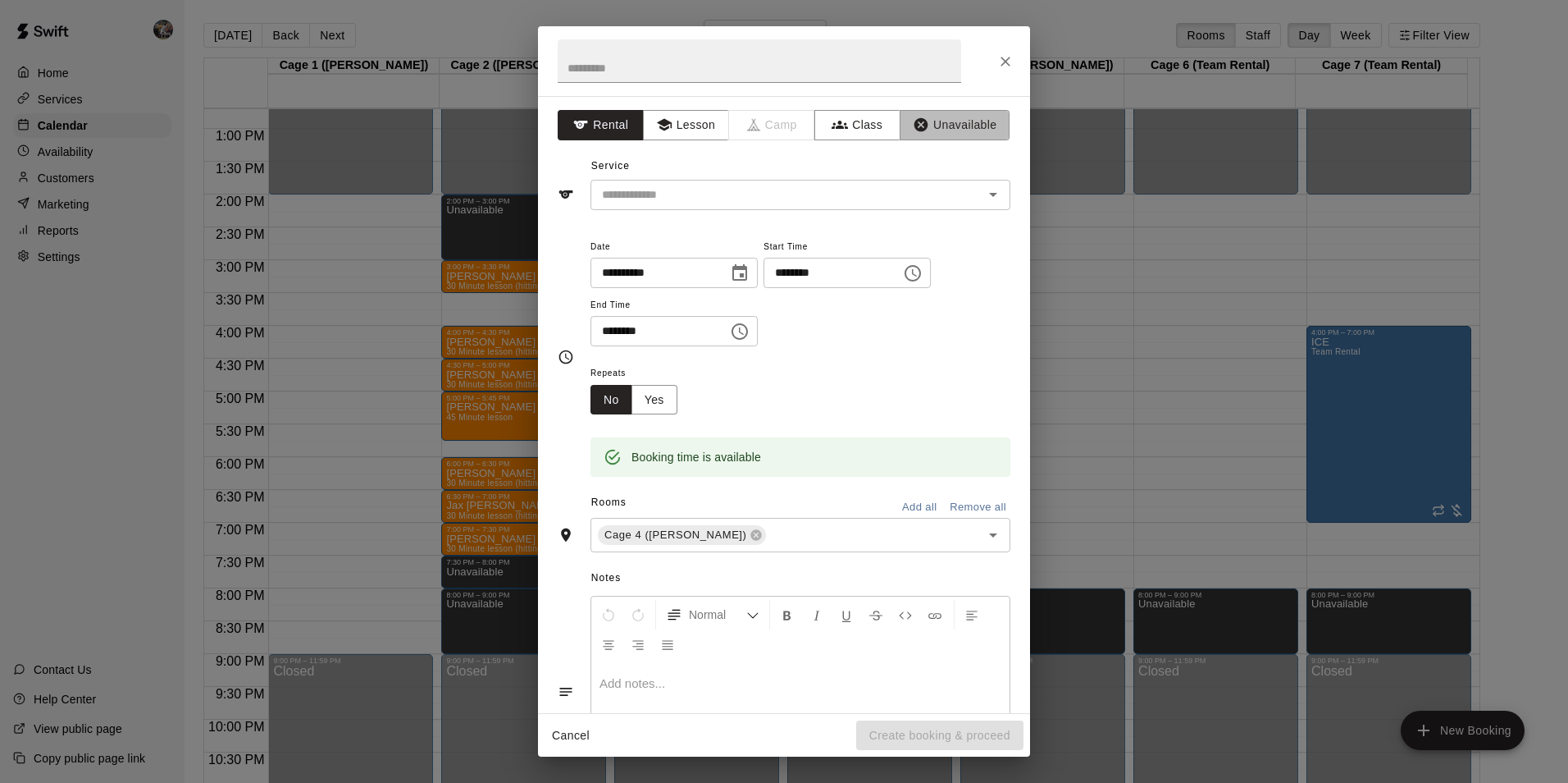
drag, startPoint x: 945, startPoint y: 116, endPoint x: 962, endPoint y: 154, distance: 41.6
click at [946, 117] on button "Unavailable" at bounding box center [953, 125] width 110 height 31
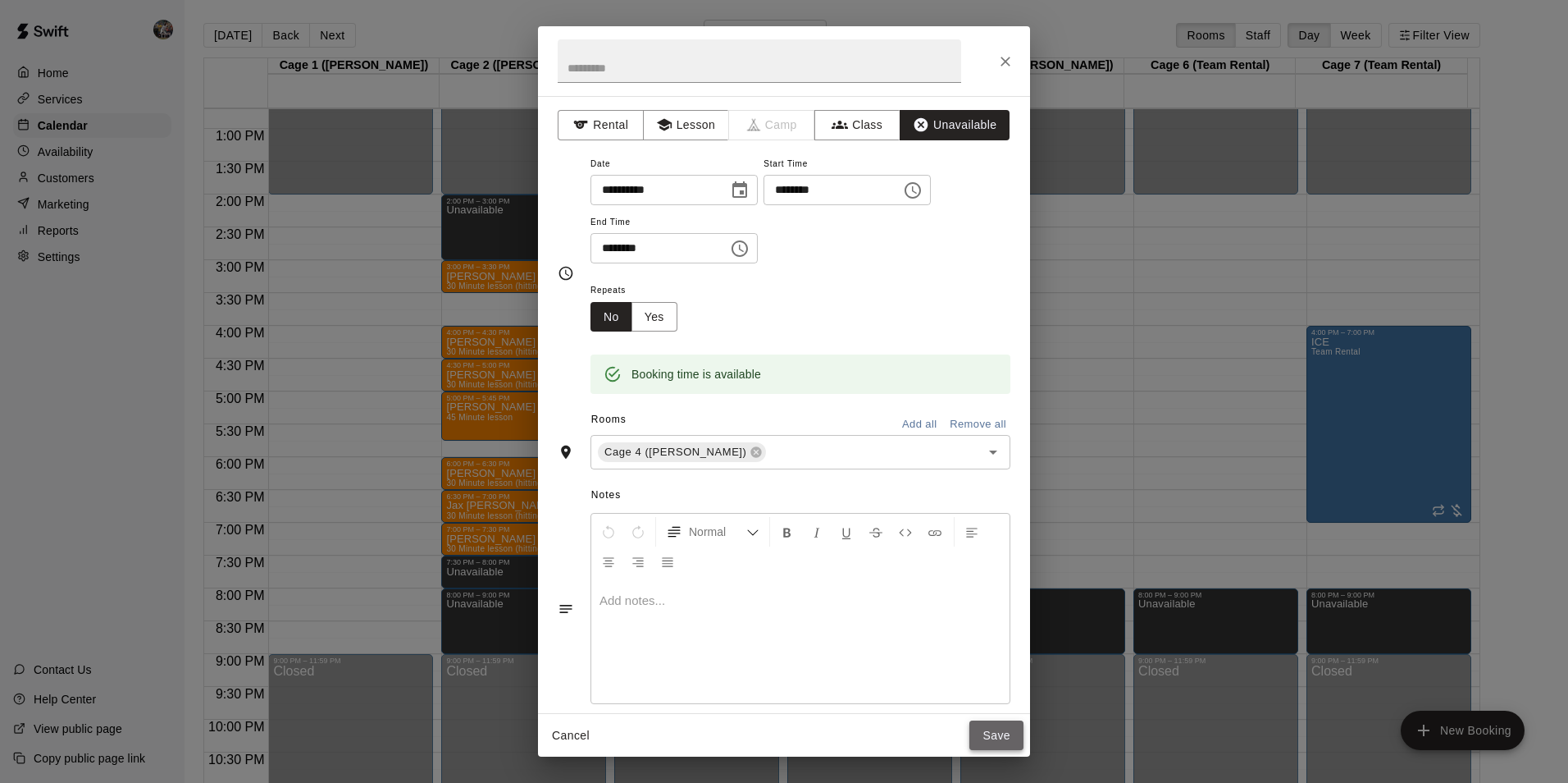
click at [991, 732] on button "Save" at bounding box center [996, 736] width 54 height 31
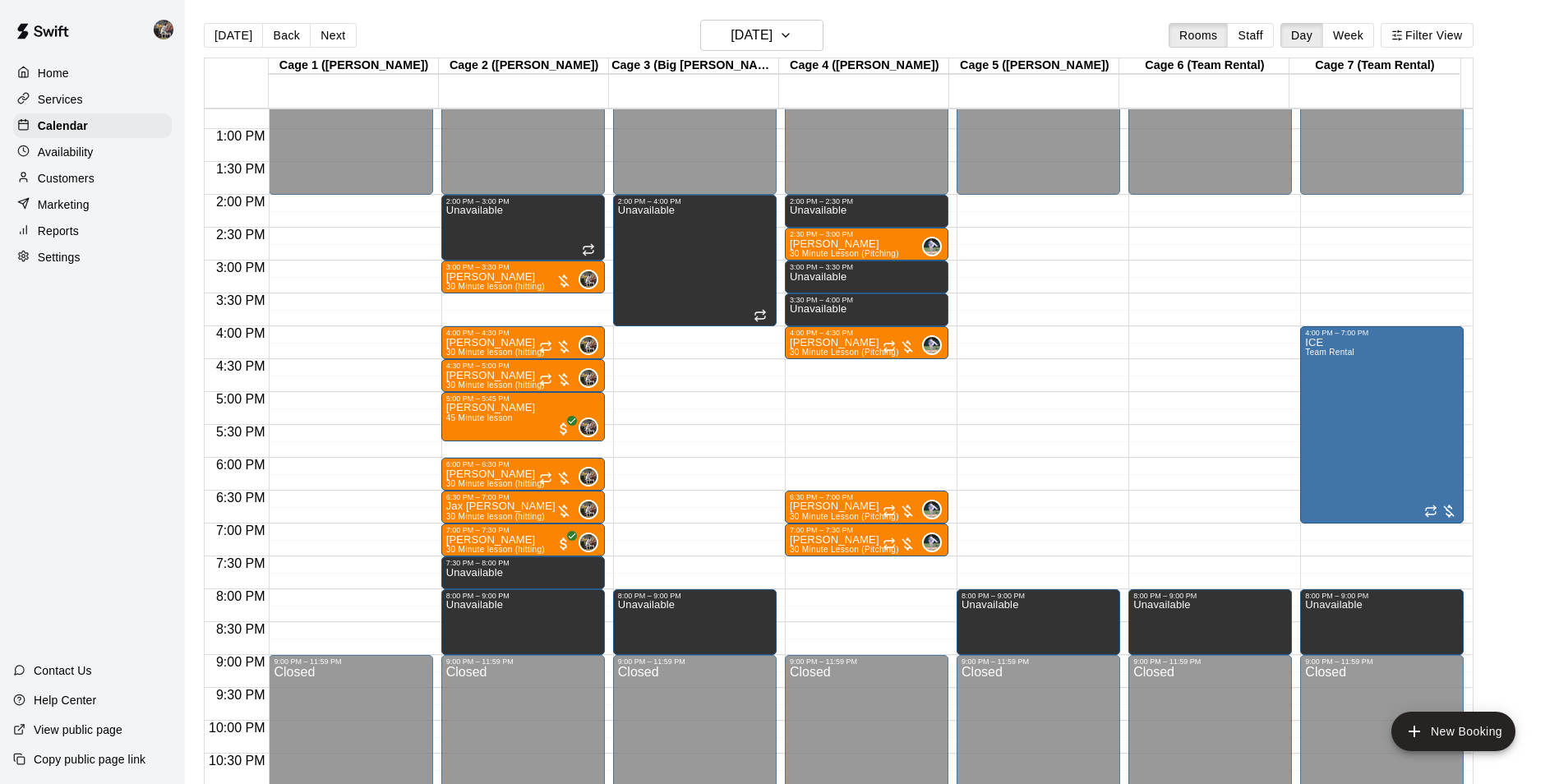
click at [850, 368] on div "12:00 AM – 2:00 PM Closed 2:00 PM – 2:30 PM Unavailable 2:30 PM – 3:00 PM [PERS…" at bounding box center [867, 62] width 163 height 1577
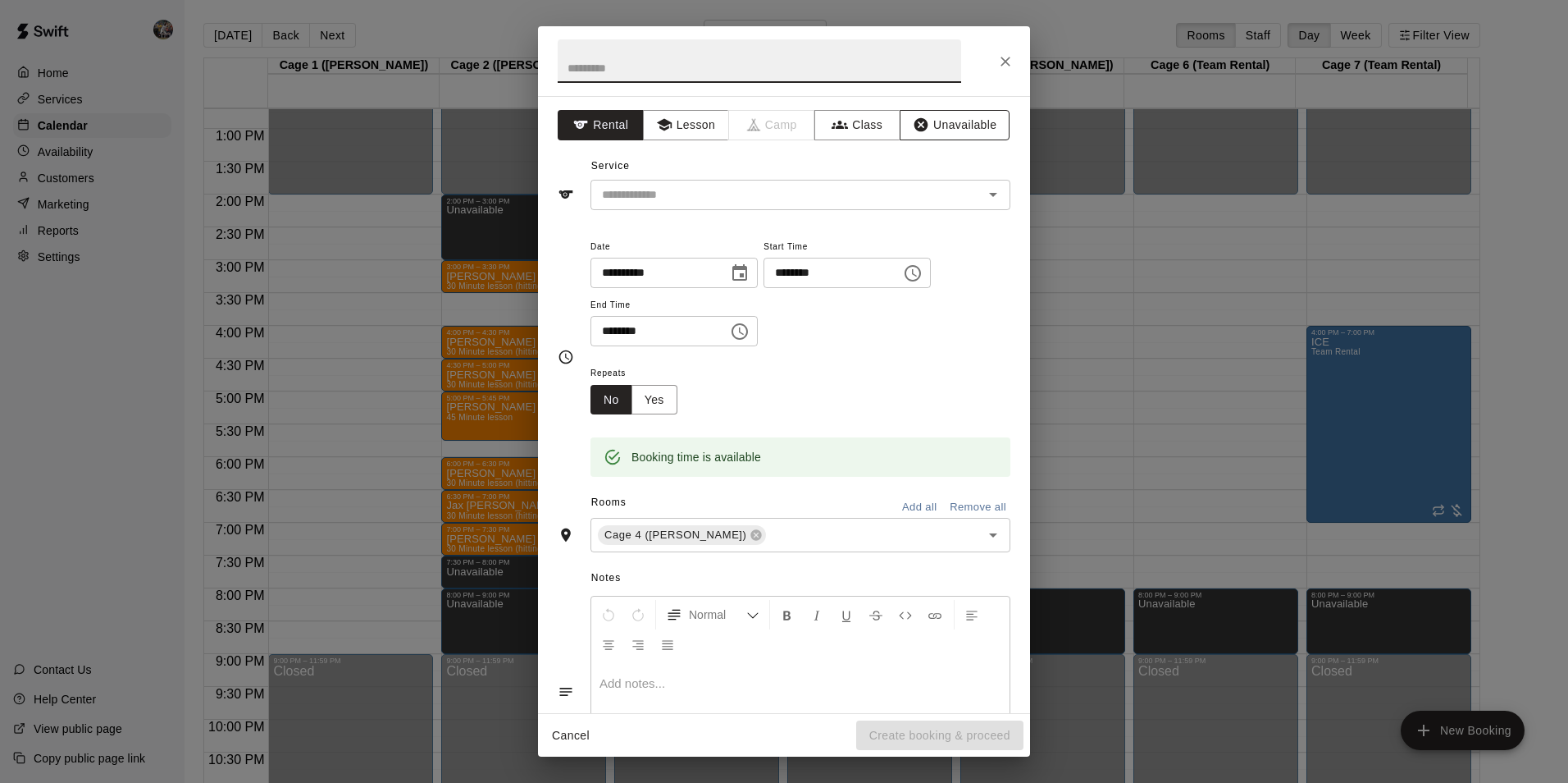
click at [961, 122] on button "Unavailable" at bounding box center [953, 125] width 110 height 31
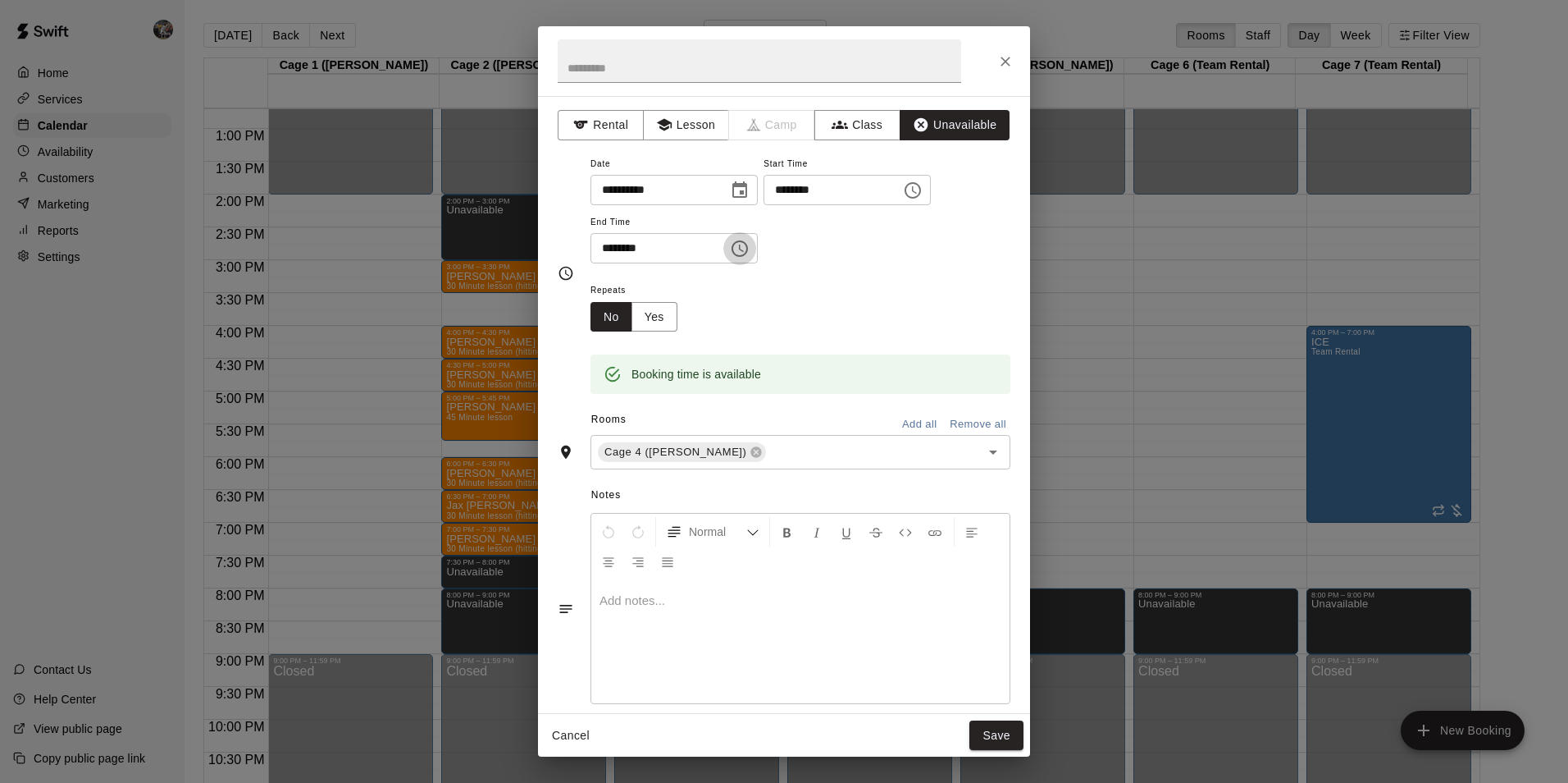
click at [750, 248] on icon "Choose time, selected time is 5:00 PM" at bounding box center [740, 248] width 20 height 20
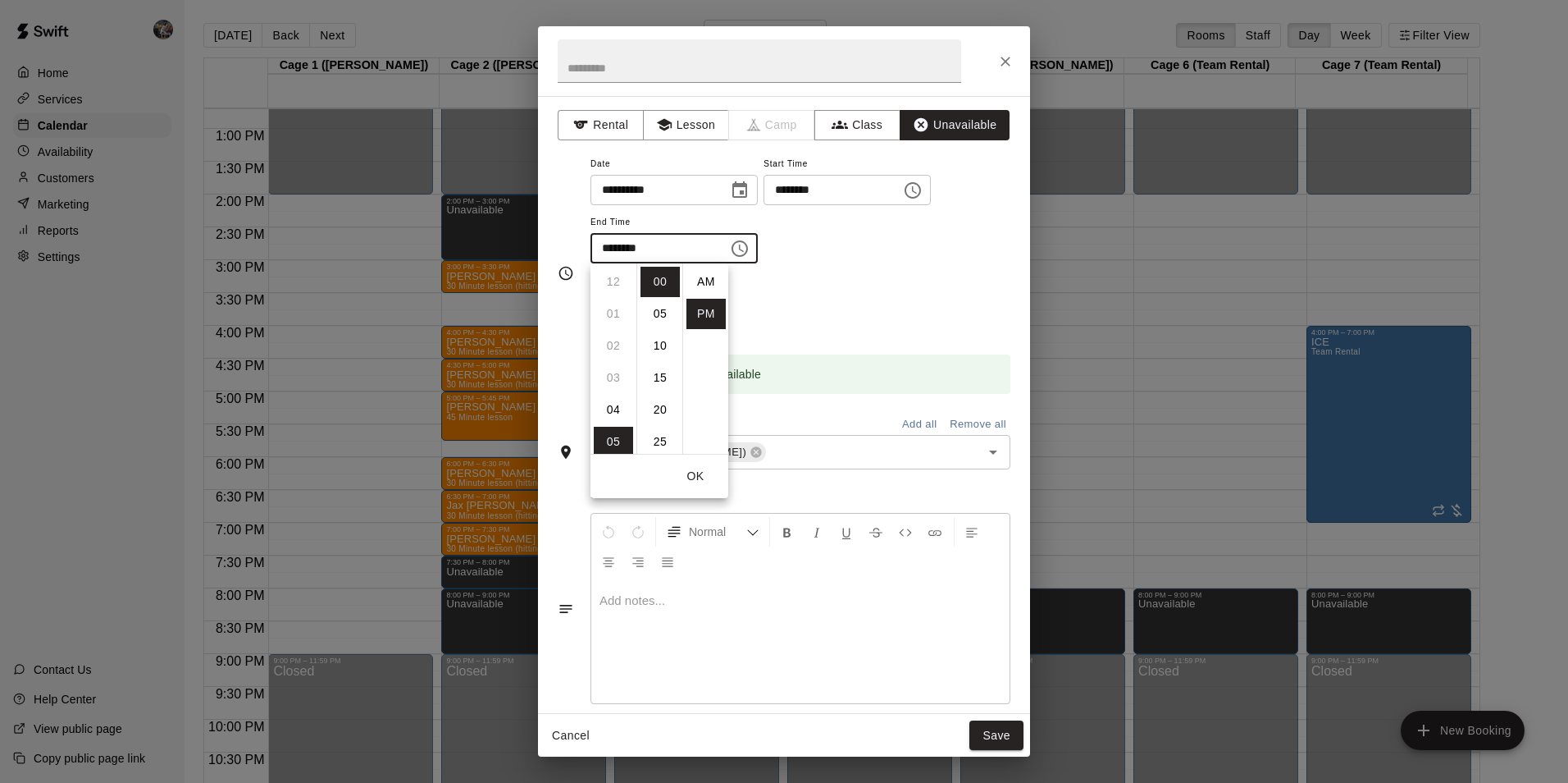
scroll to position [30, 0]
click at [614, 308] on li "06" at bounding box center [614, 313] width 40 height 31
click at [661, 438] on li "30" at bounding box center [660, 441] width 40 height 31
type input "********"
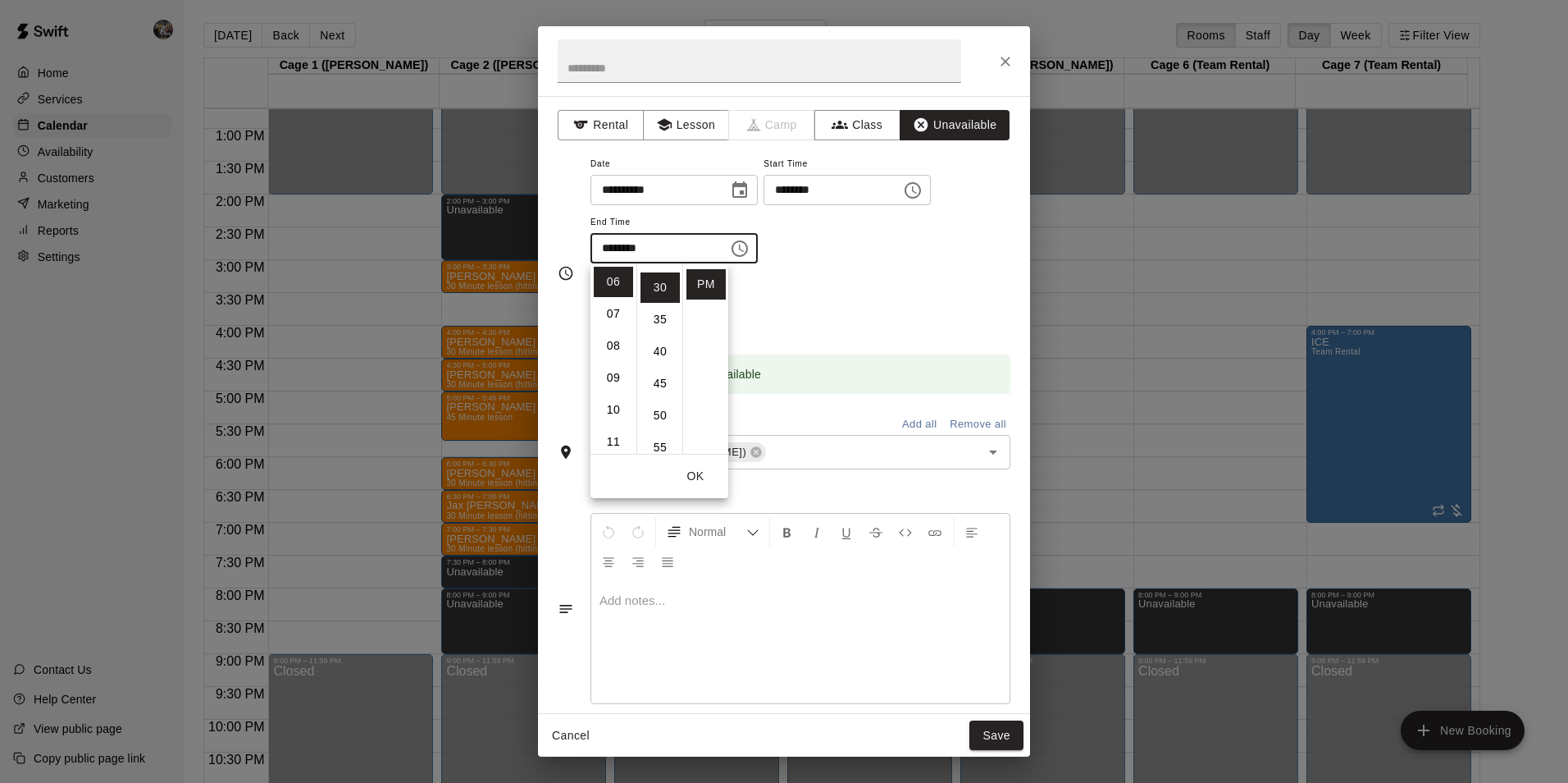
scroll to position [192, 0]
click at [1005, 738] on button "Save" at bounding box center [996, 736] width 54 height 31
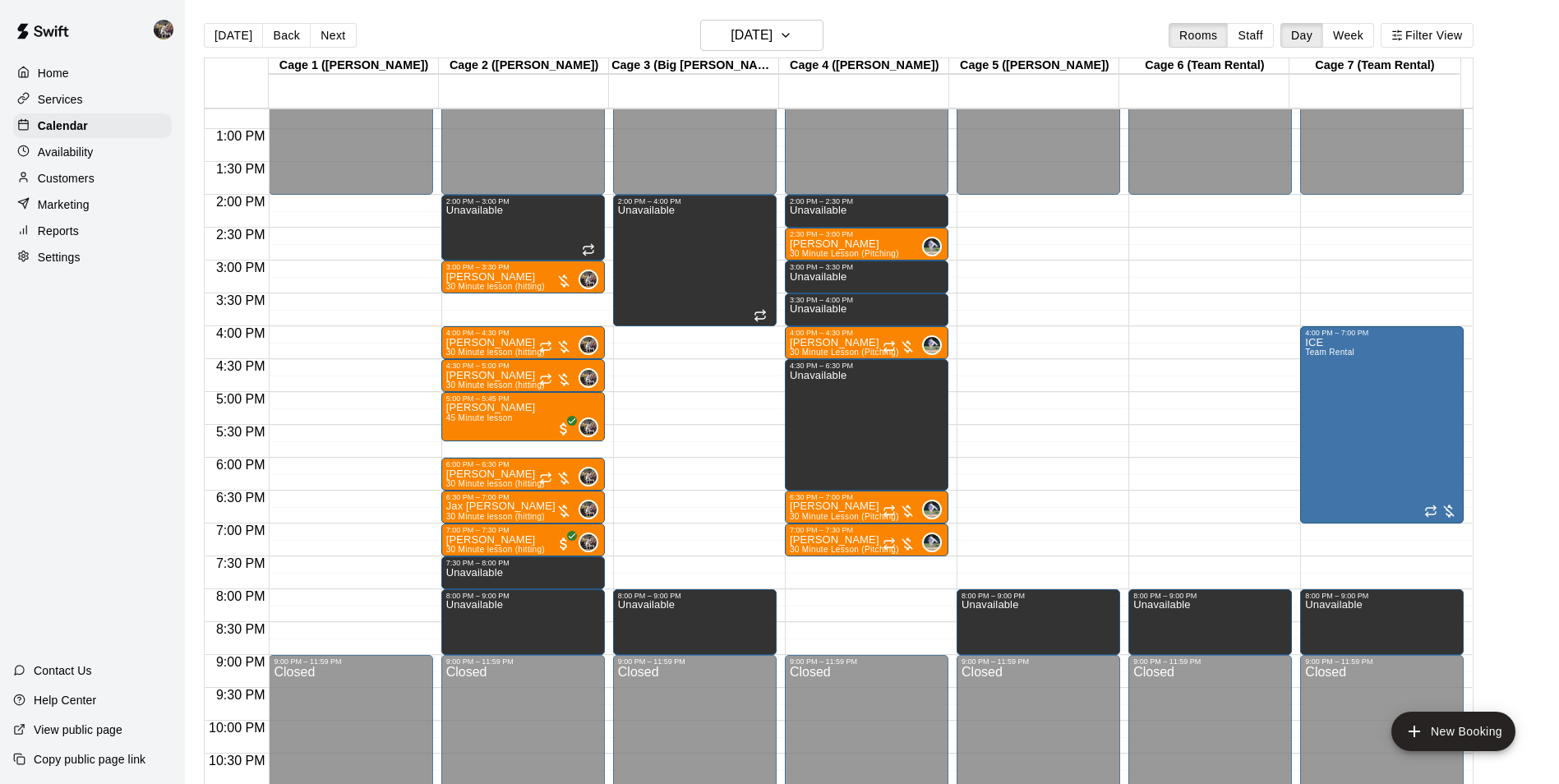
click at [848, 562] on div "12:00 AM – 2:00 PM Closed 2:00 PM – 2:30 PM Unavailable 2:30 PM – 3:00 PM [PERS…" at bounding box center [867, 62] width 163 height 1577
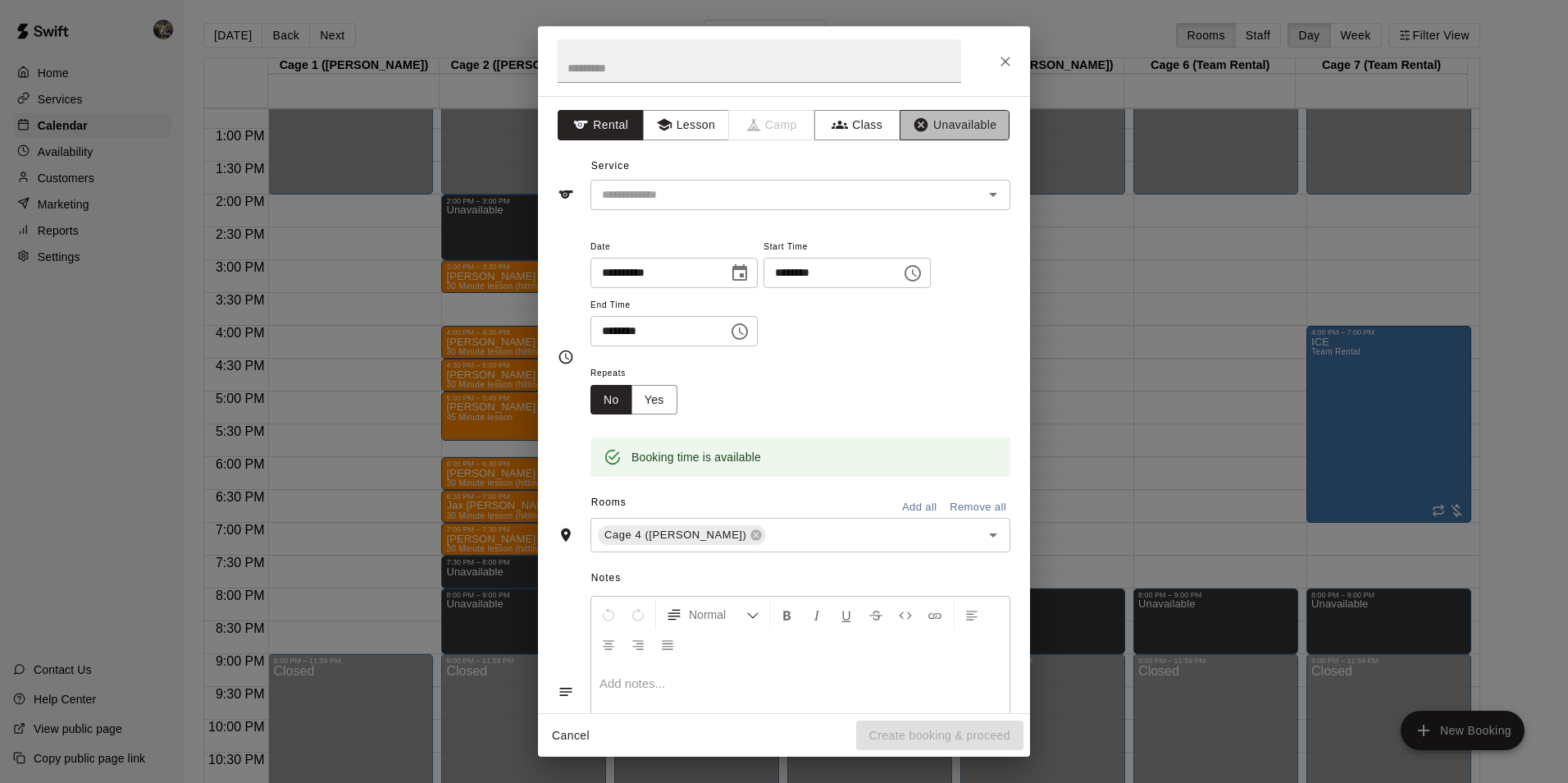
click at [944, 130] on button "Unavailable" at bounding box center [953, 125] width 110 height 31
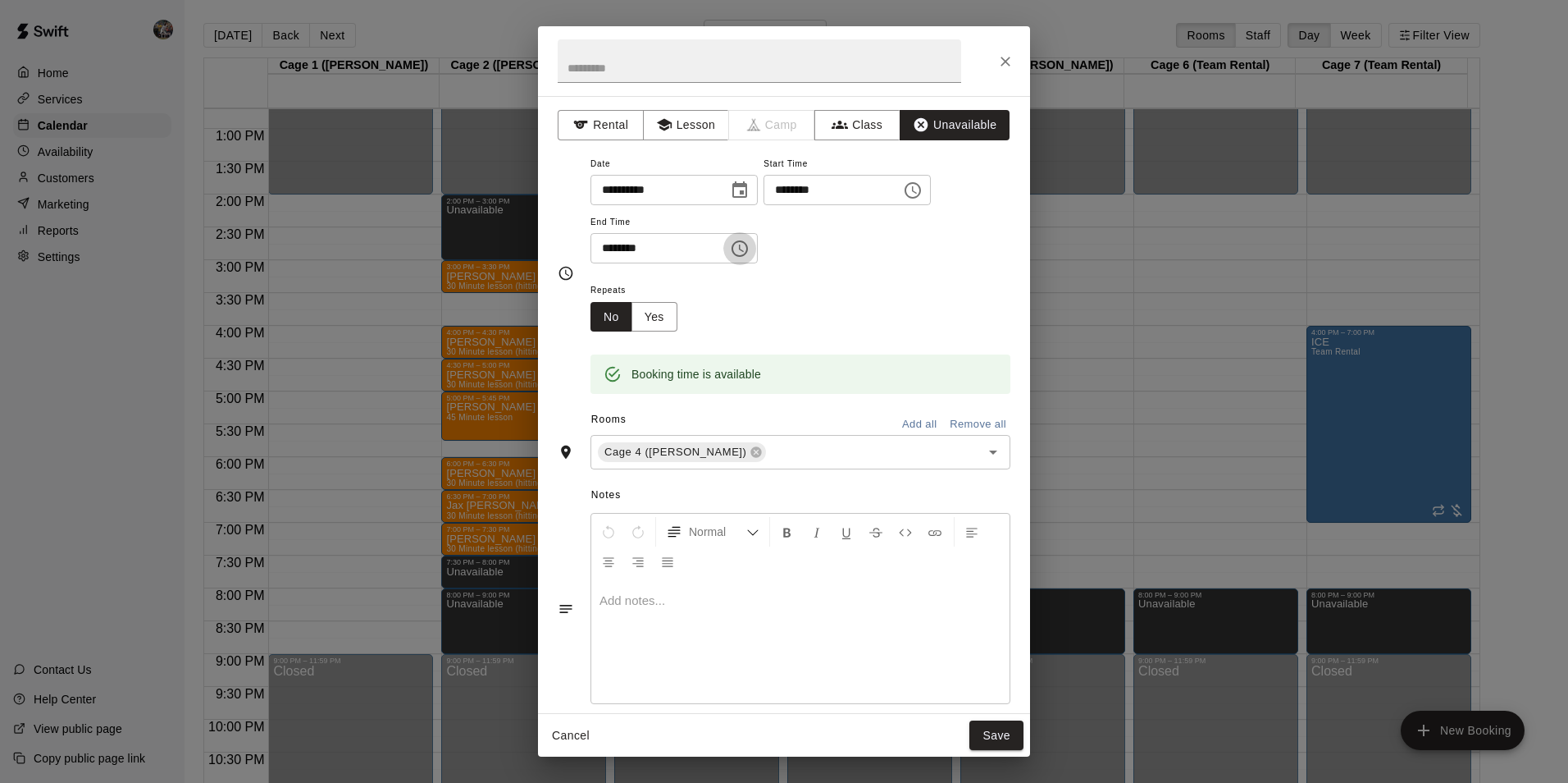
click at [750, 254] on icon "Choose time, selected time is 8:00 PM" at bounding box center [740, 248] width 20 height 20
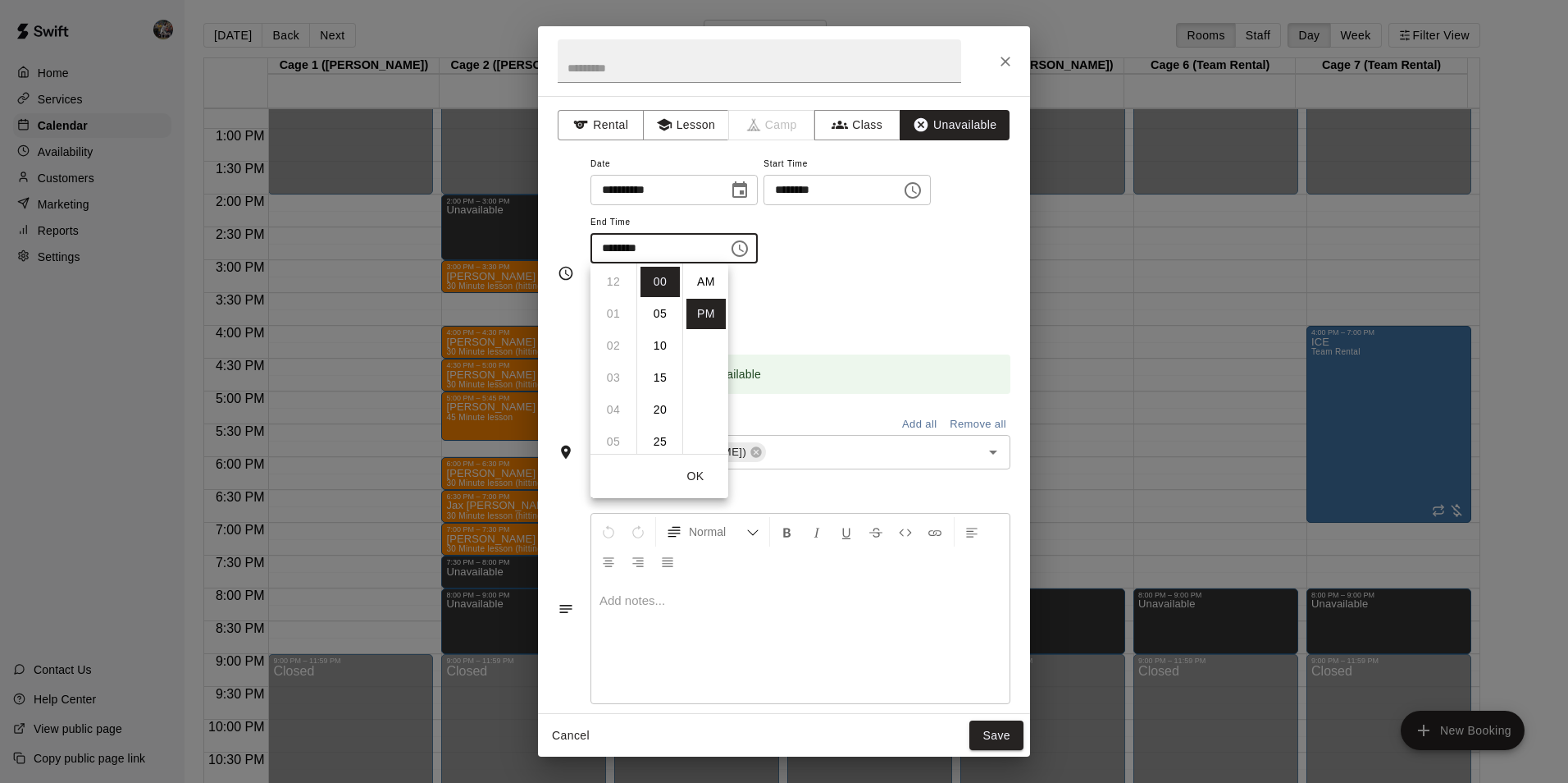
scroll to position [30, 0]
click at [615, 309] on li "09" at bounding box center [614, 313] width 40 height 31
type input "********"
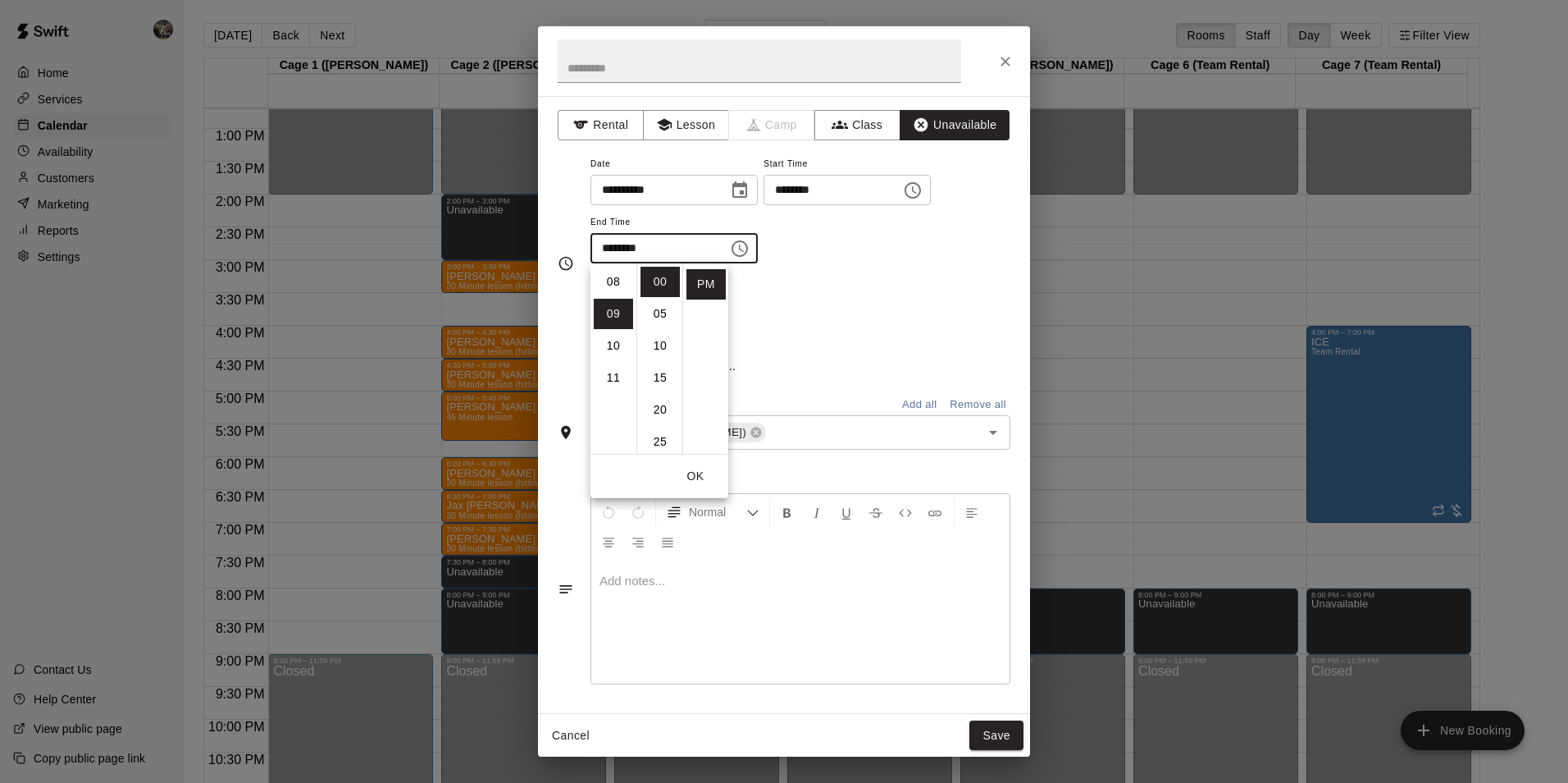
scroll to position [288, 0]
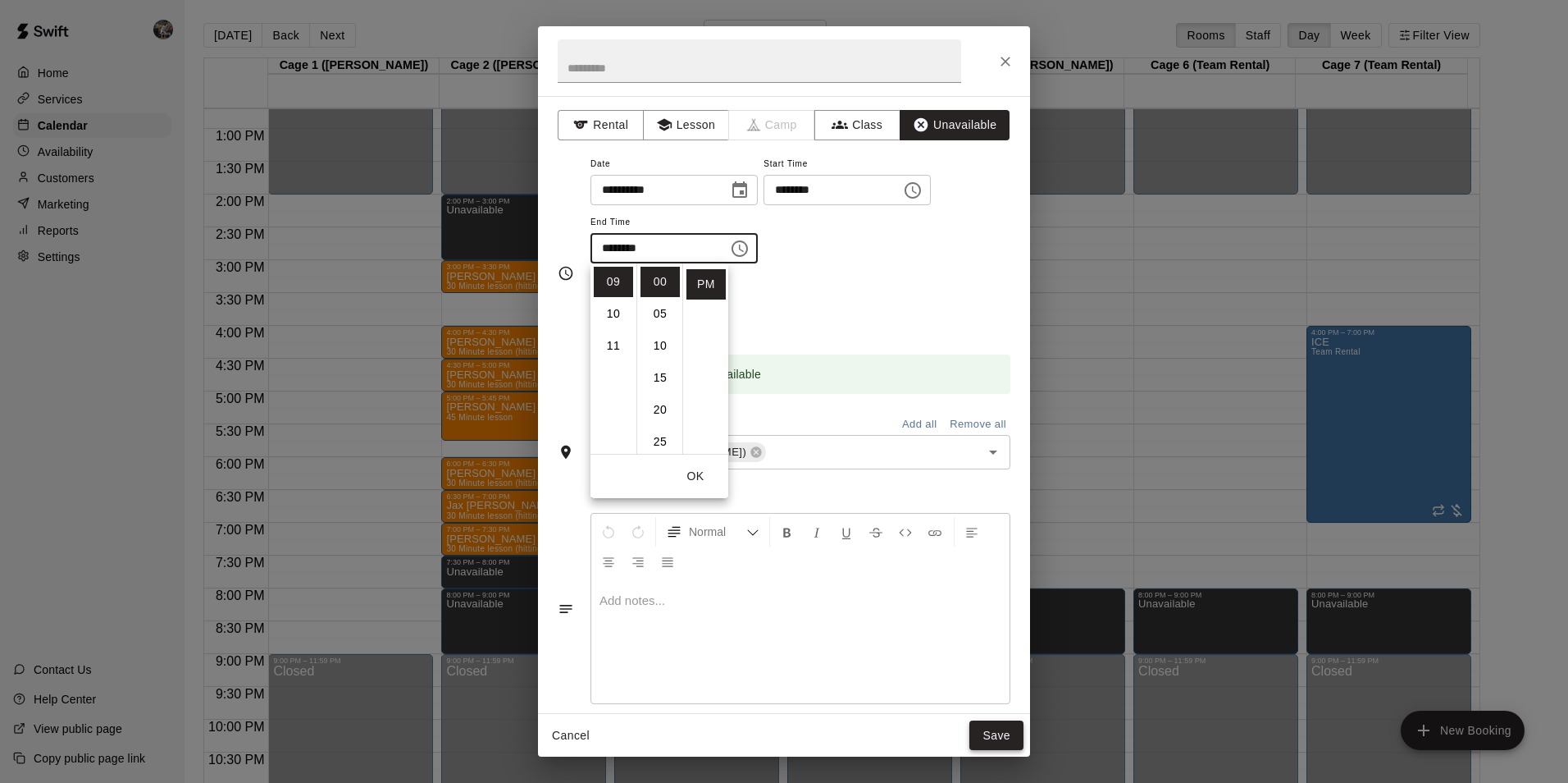
click at [1001, 731] on button "Save" at bounding box center [996, 736] width 54 height 31
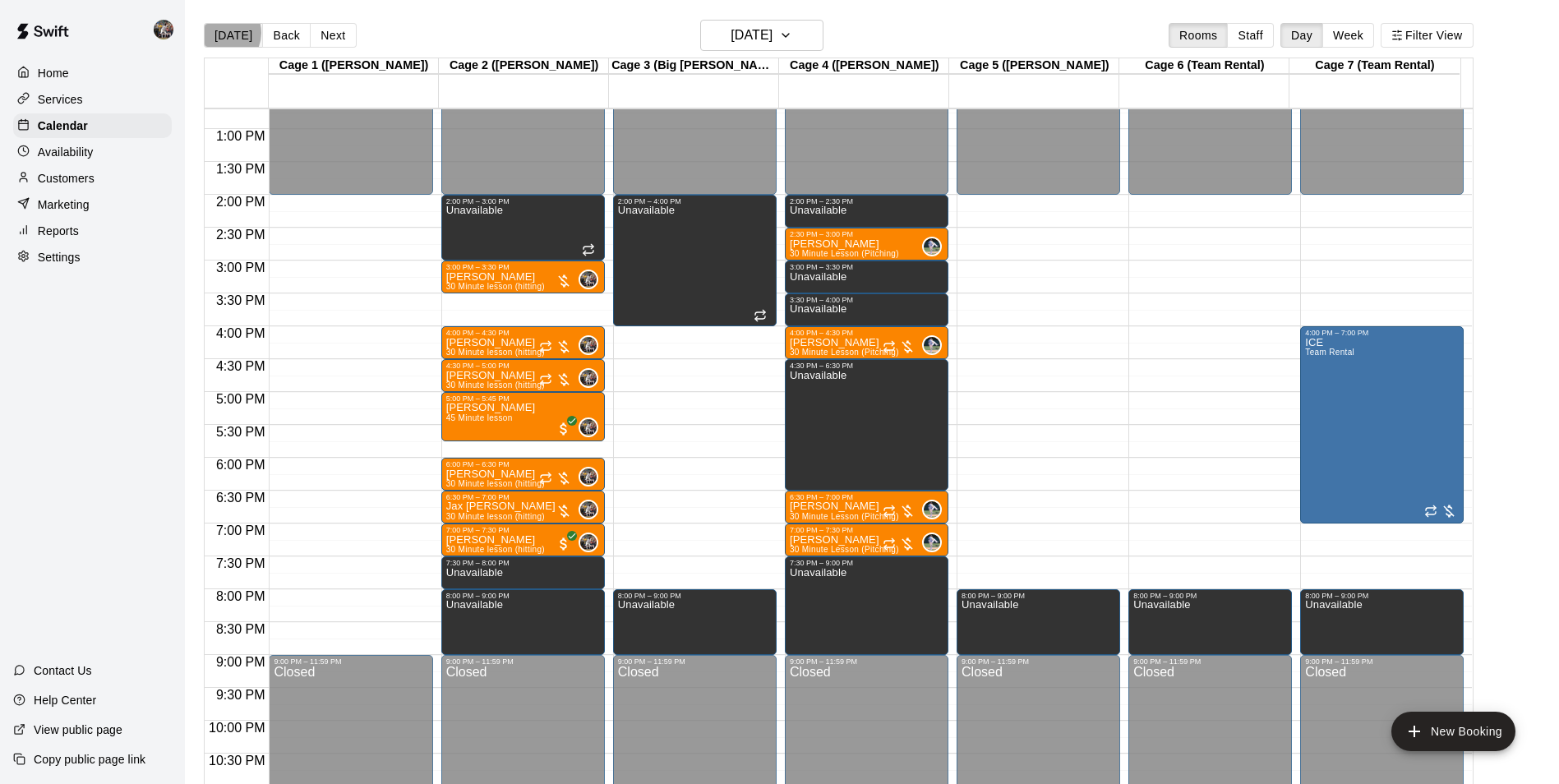
click at [222, 32] on button "[DATE]" at bounding box center [234, 35] width 59 height 25
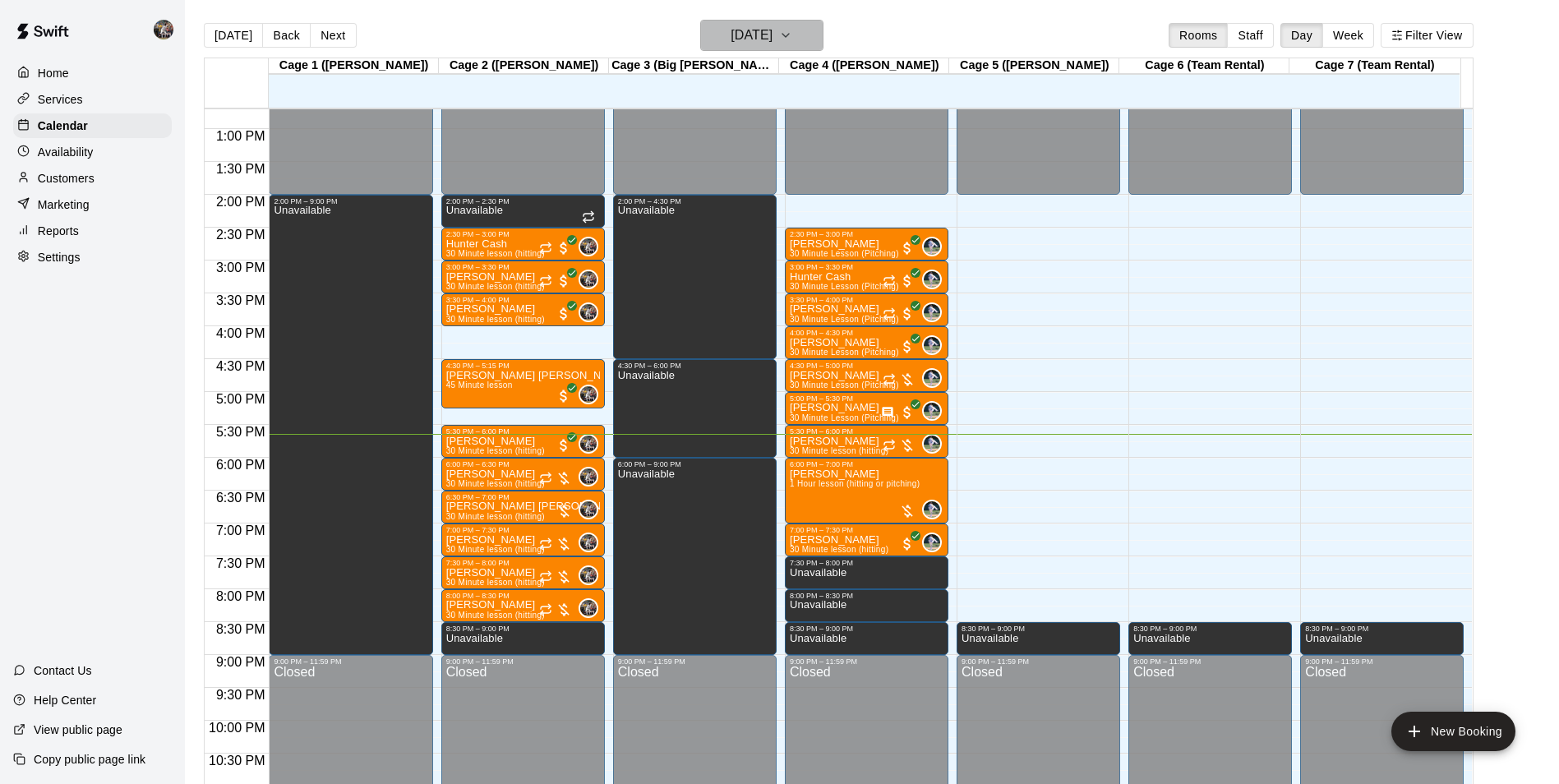
click at [732, 33] on h6 "[DATE]" at bounding box center [752, 35] width 42 height 23
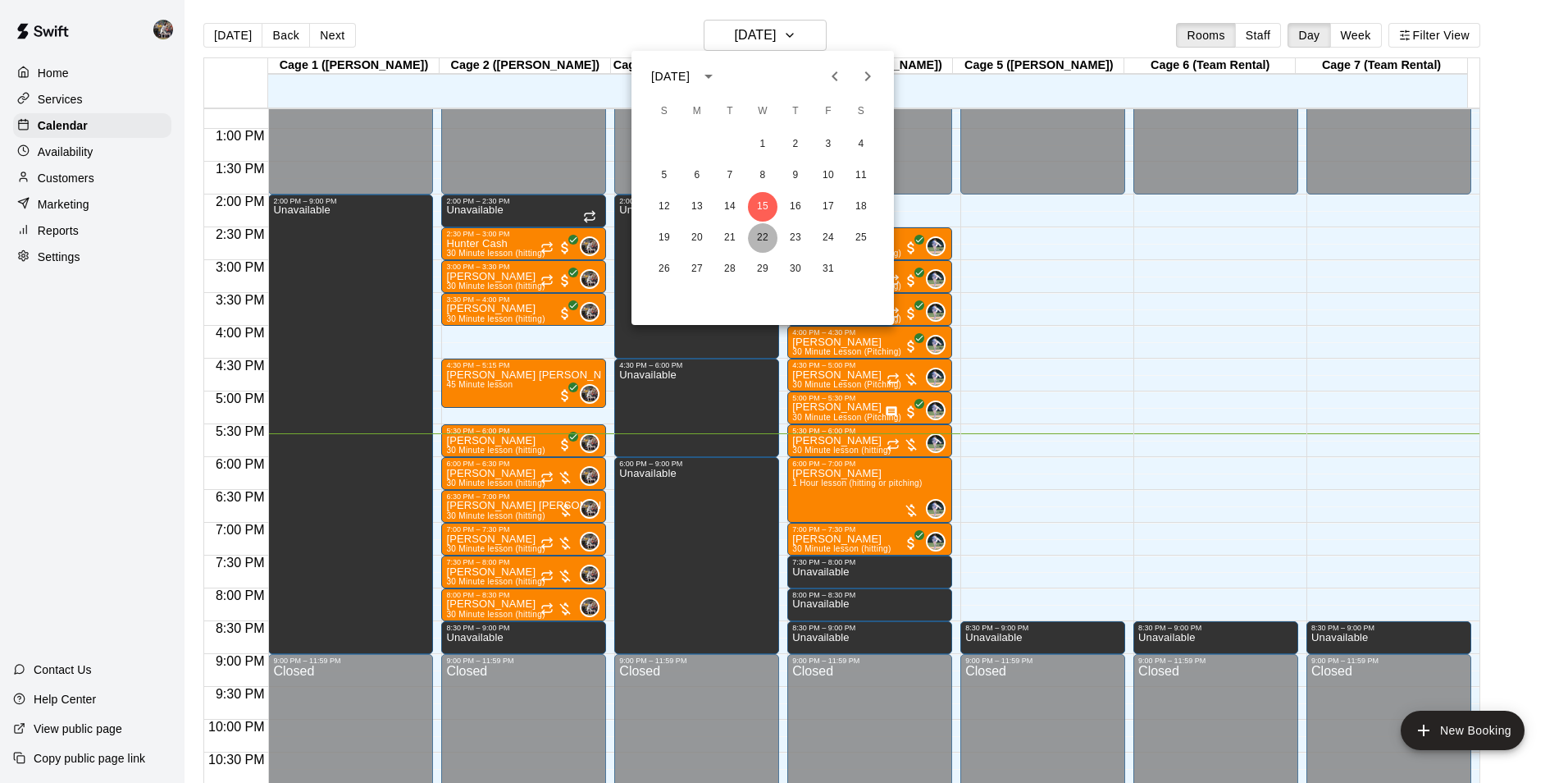
click at [767, 234] on button "22" at bounding box center [763, 238] width 30 height 30
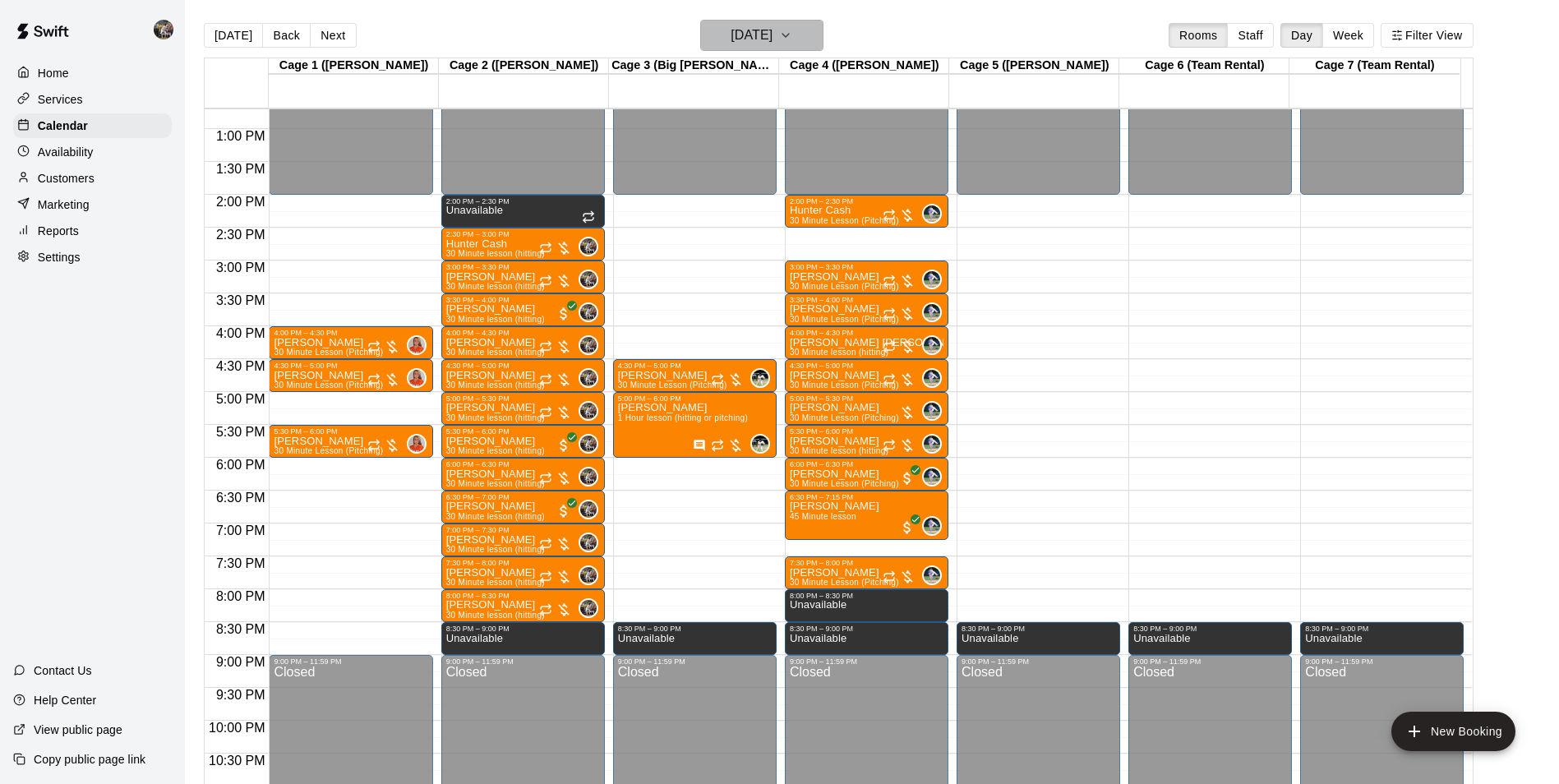
click at [736, 37] on h6 "[DATE]" at bounding box center [752, 35] width 42 height 23
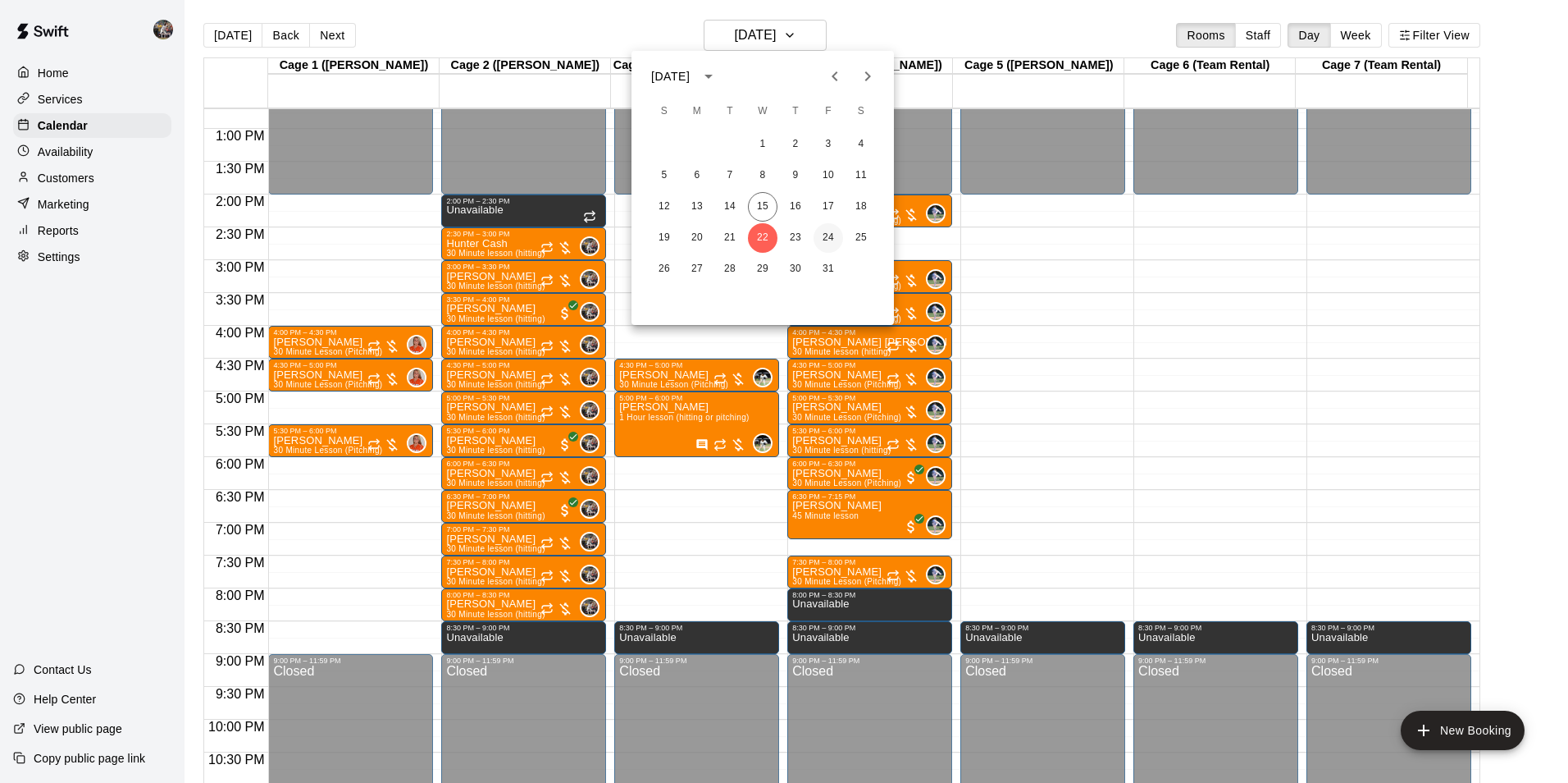
click at [830, 234] on button "24" at bounding box center [828, 238] width 30 height 30
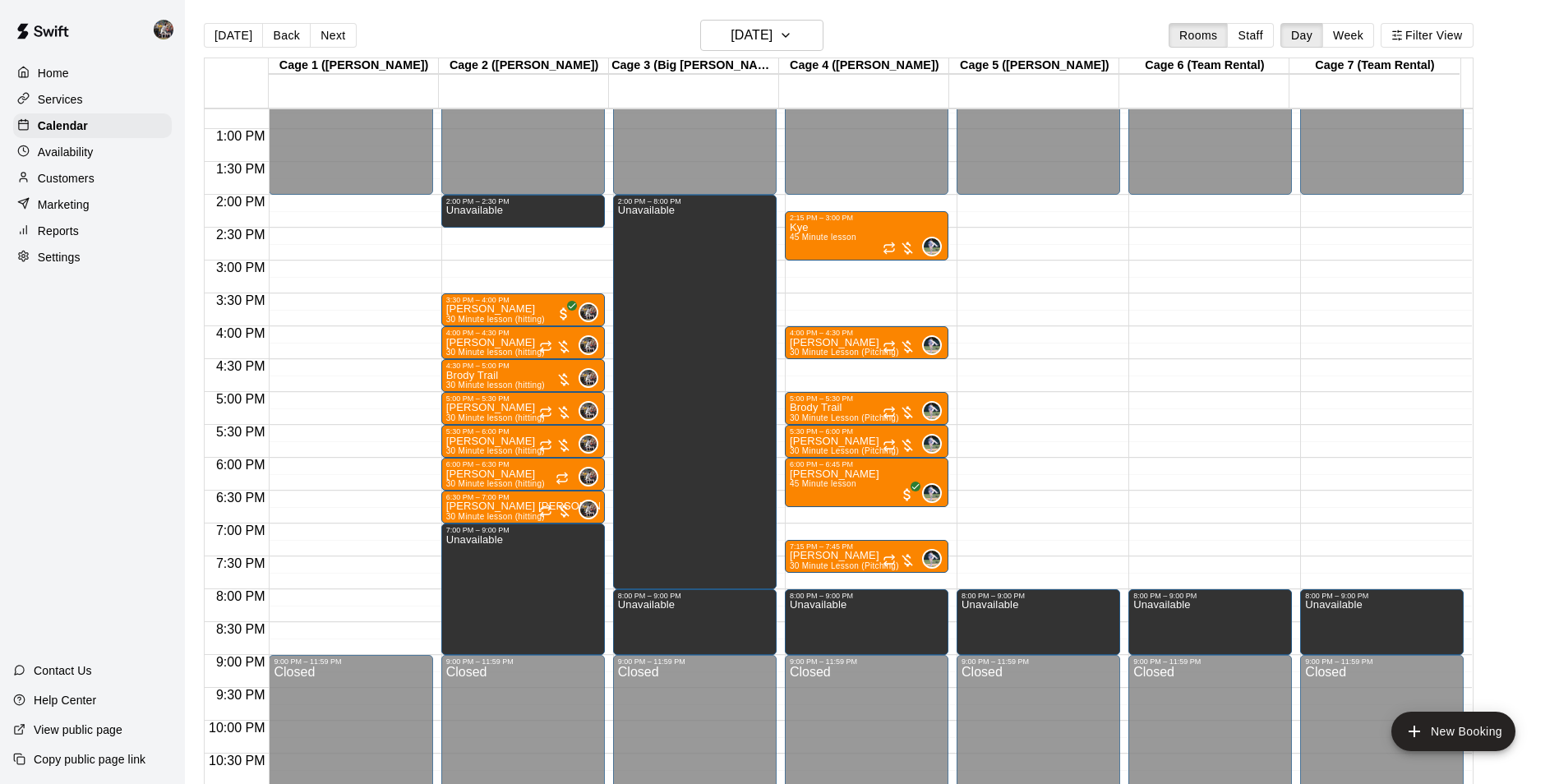
click at [839, 368] on div "12:00 AM – 2:00 PM Closed 2:15 PM – 3:00 PM Kye 45 Minute lesson 0 4:00 PM – 4:…" at bounding box center [867, 62] width 163 height 1577
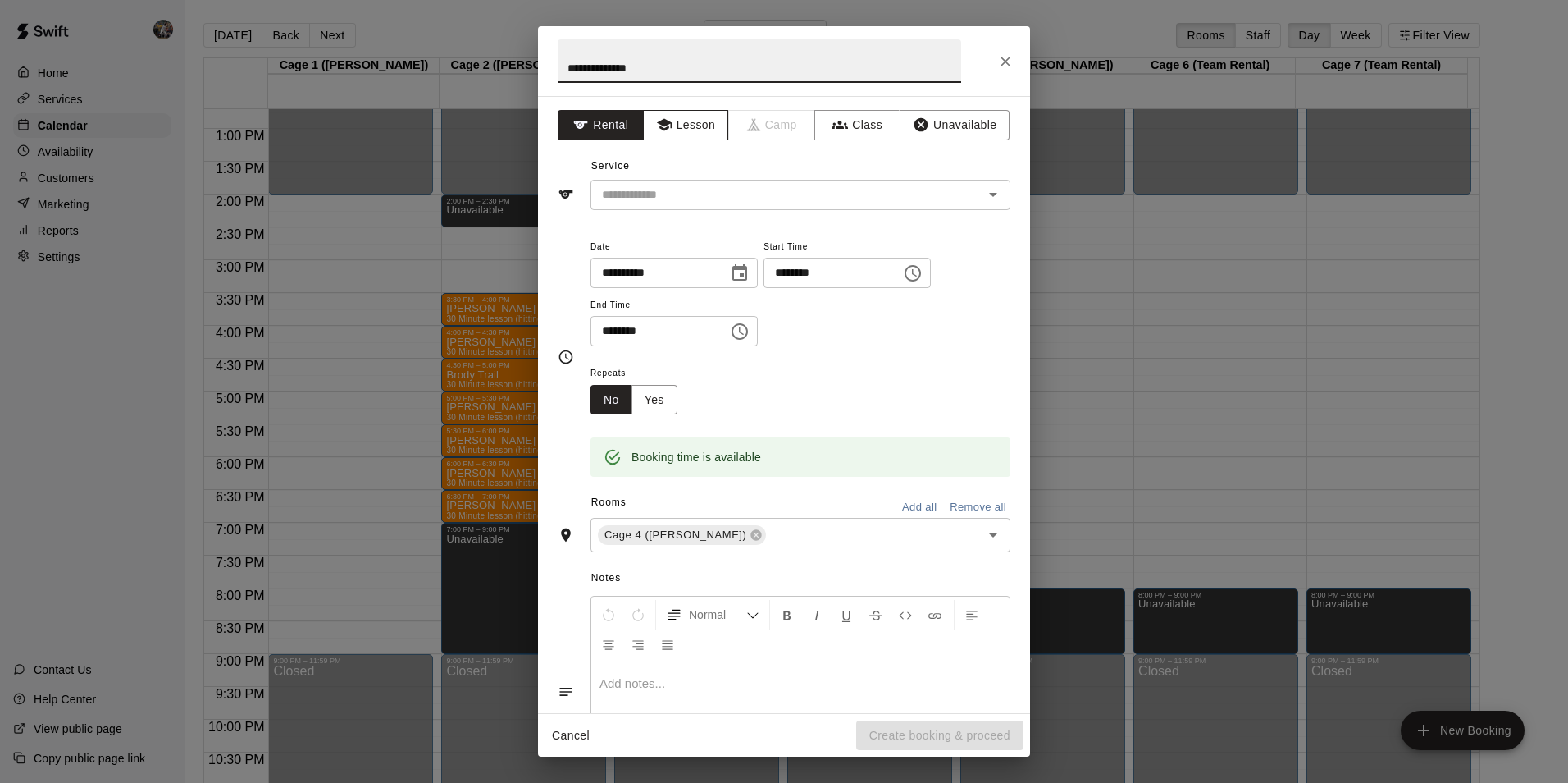
type input "**********"
click at [673, 119] on button "Lesson" at bounding box center [686, 125] width 86 height 31
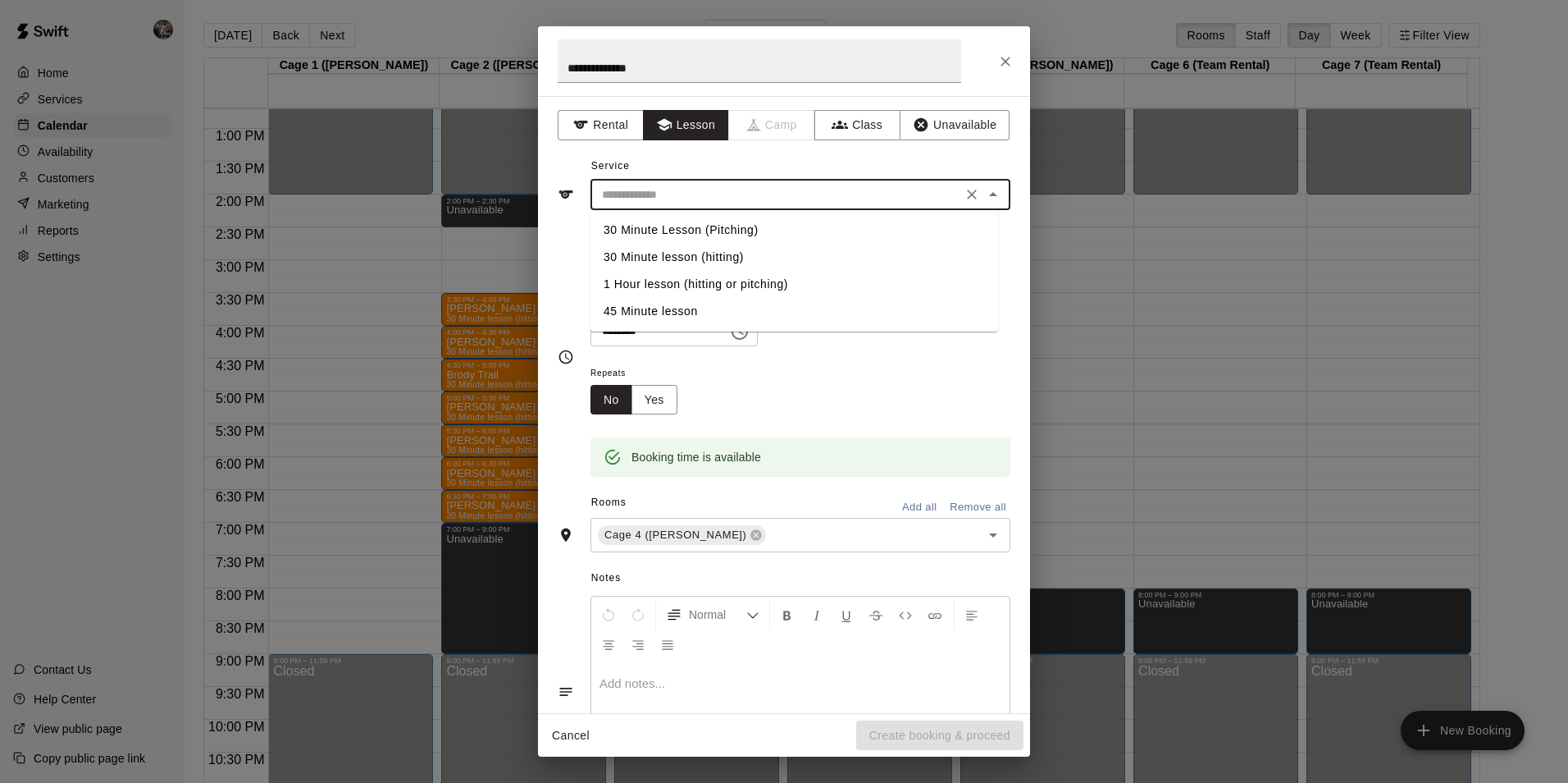
click at [686, 187] on input "text" at bounding box center [776, 195] width 362 height 21
click at [695, 224] on li "30 Minute Lesson (Pitching)" at bounding box center [794, 229] width 407 height 27
type input "**********"
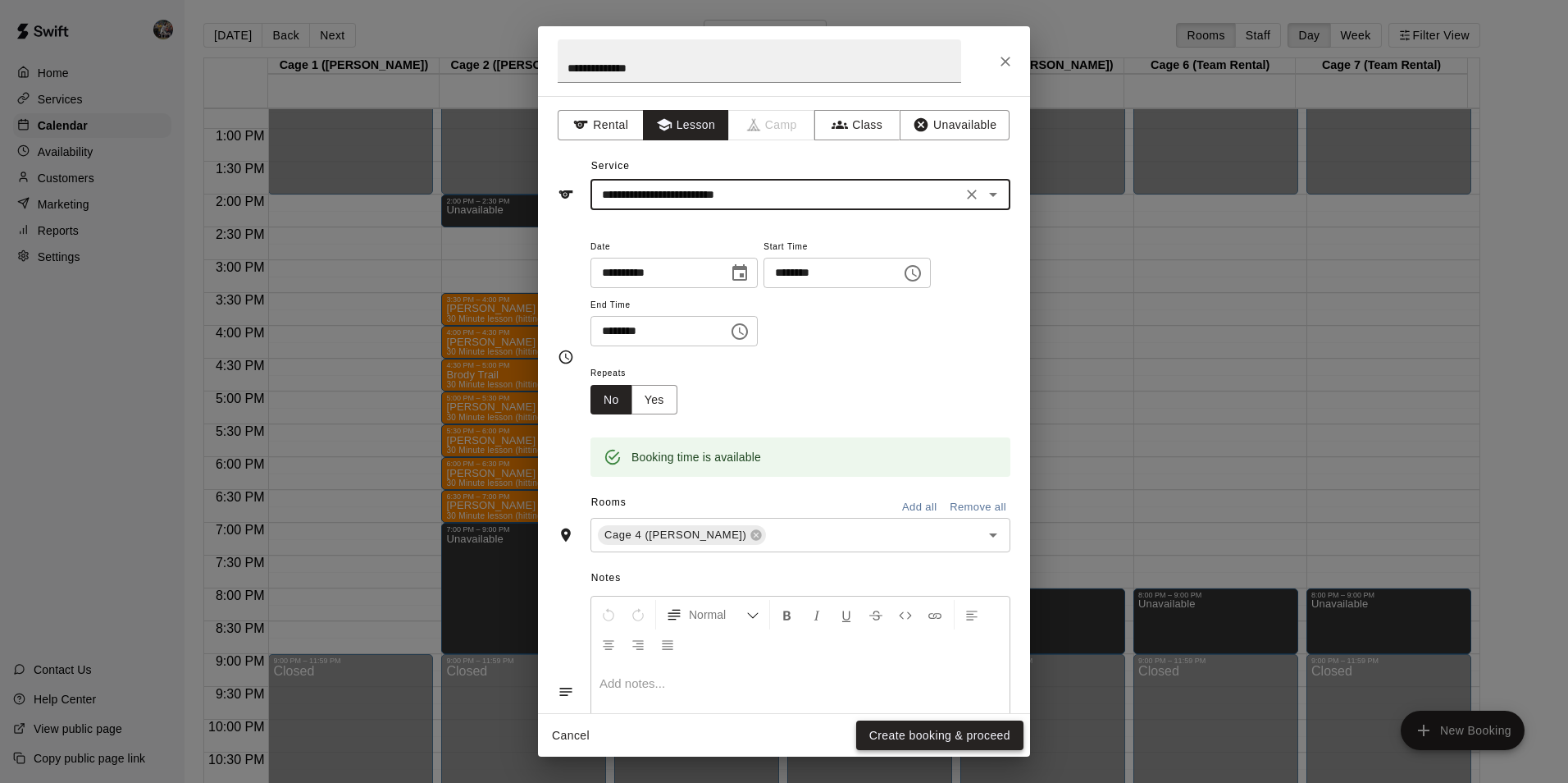
click at [910, 730] on button "Create booking & proceed" at bounding box center [939, 736] width 167 height 31
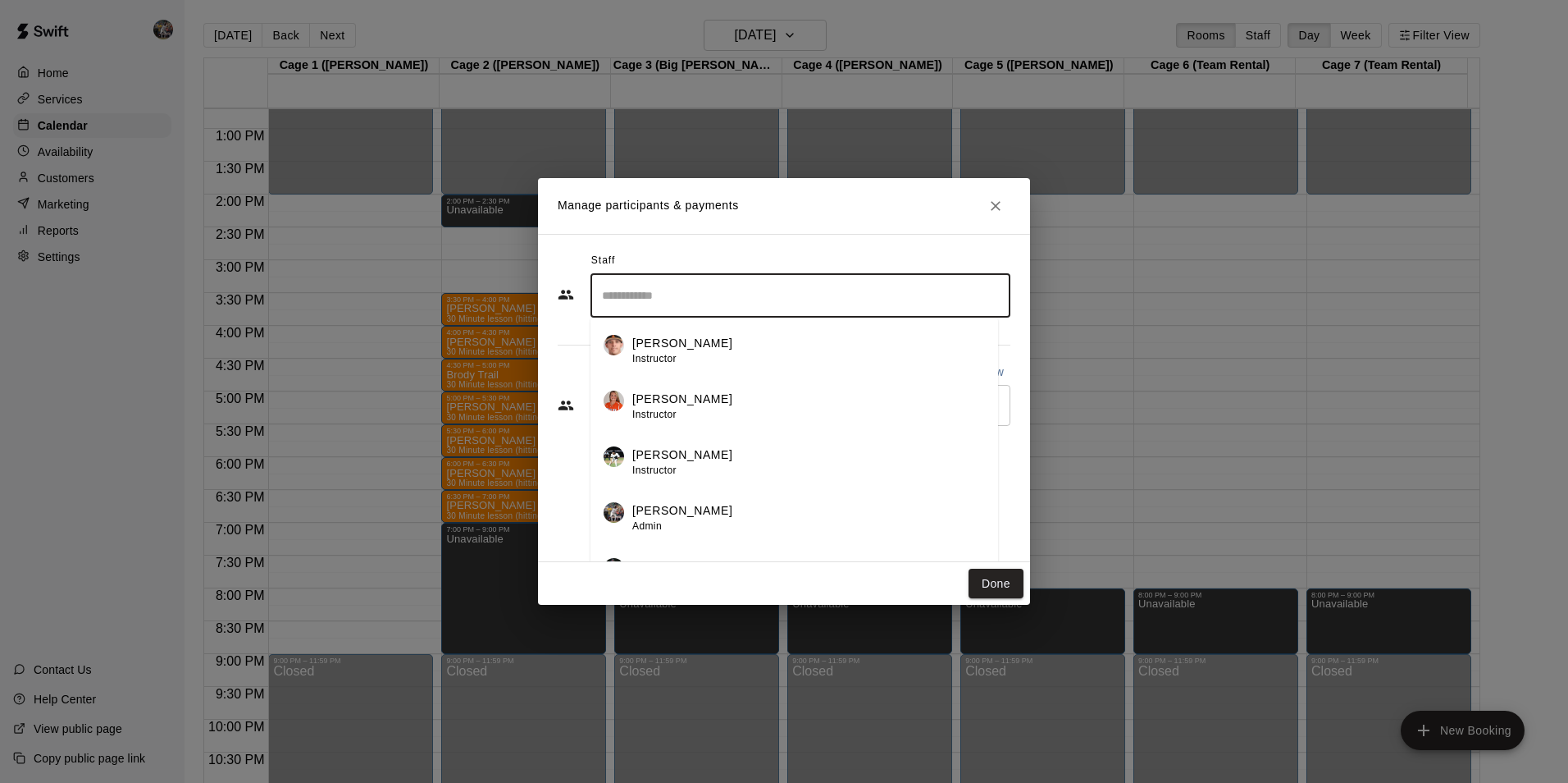
click at [622, 304] on input "Search staff" at bounding box center [800, 296] width 405 height 29
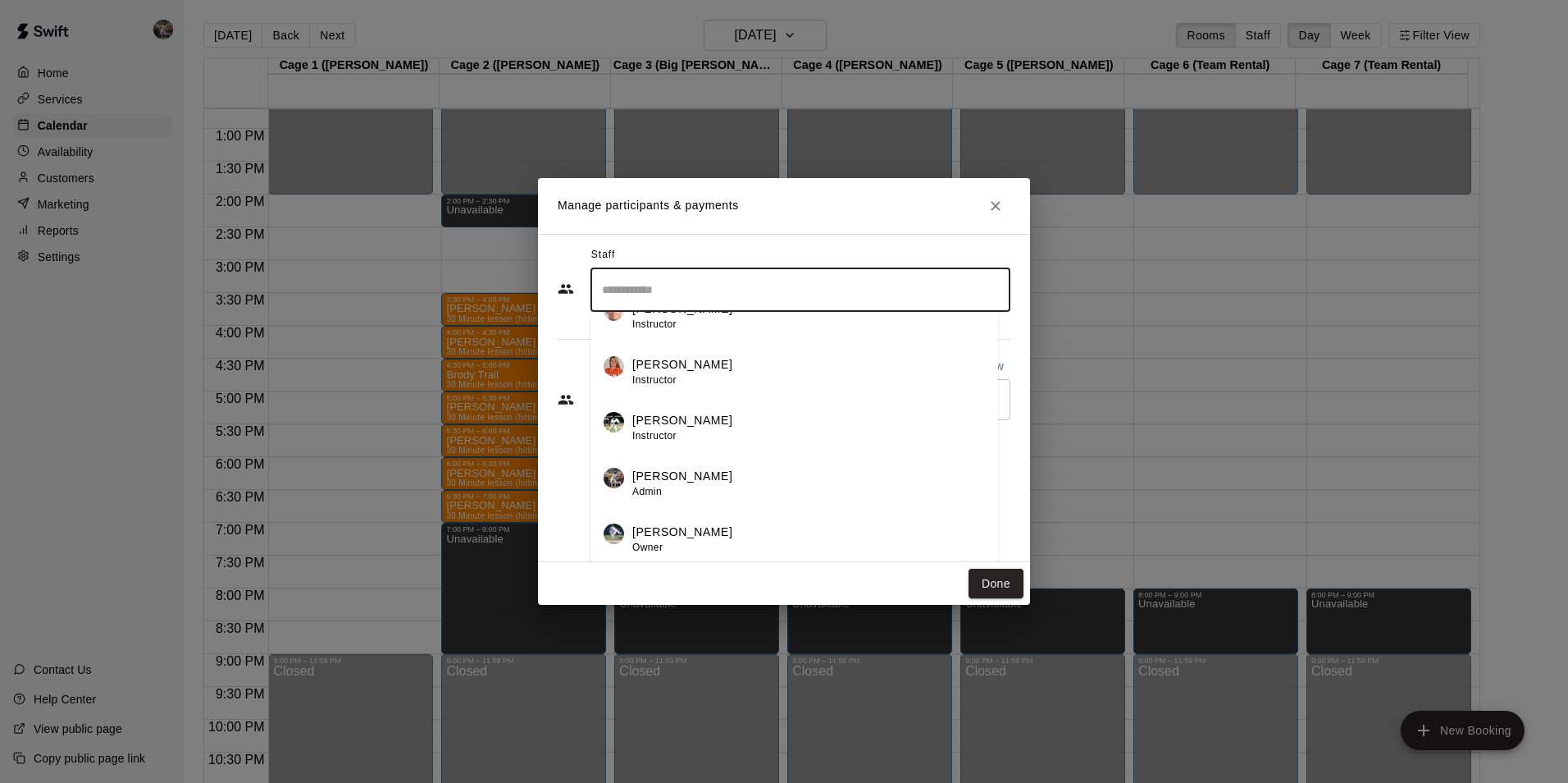
scroll to position [7, 0]
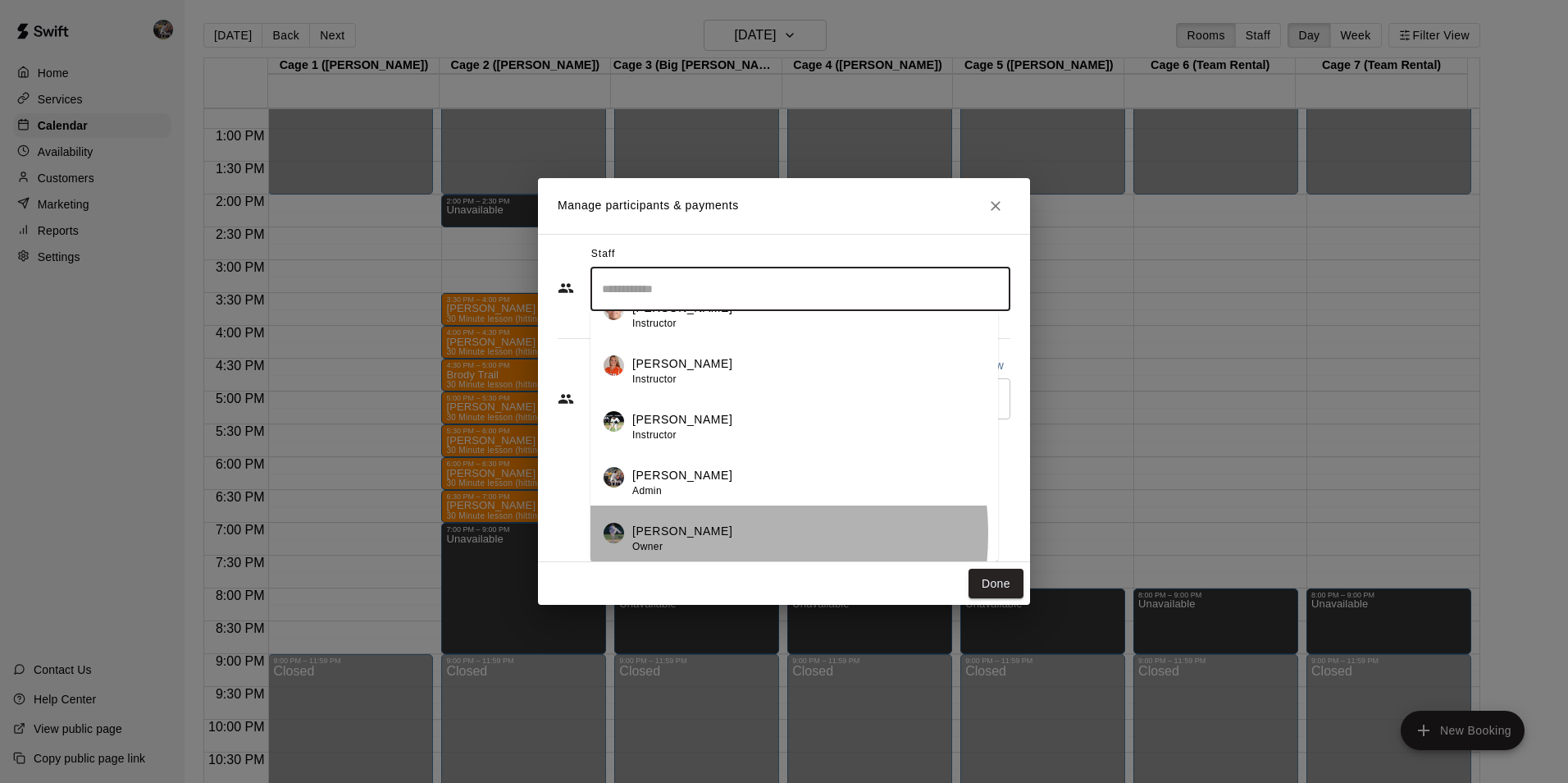
click at [696, 534] on div "[PERSON_NAME] Owner" at bounding box center [808, 539] width 353 height 32
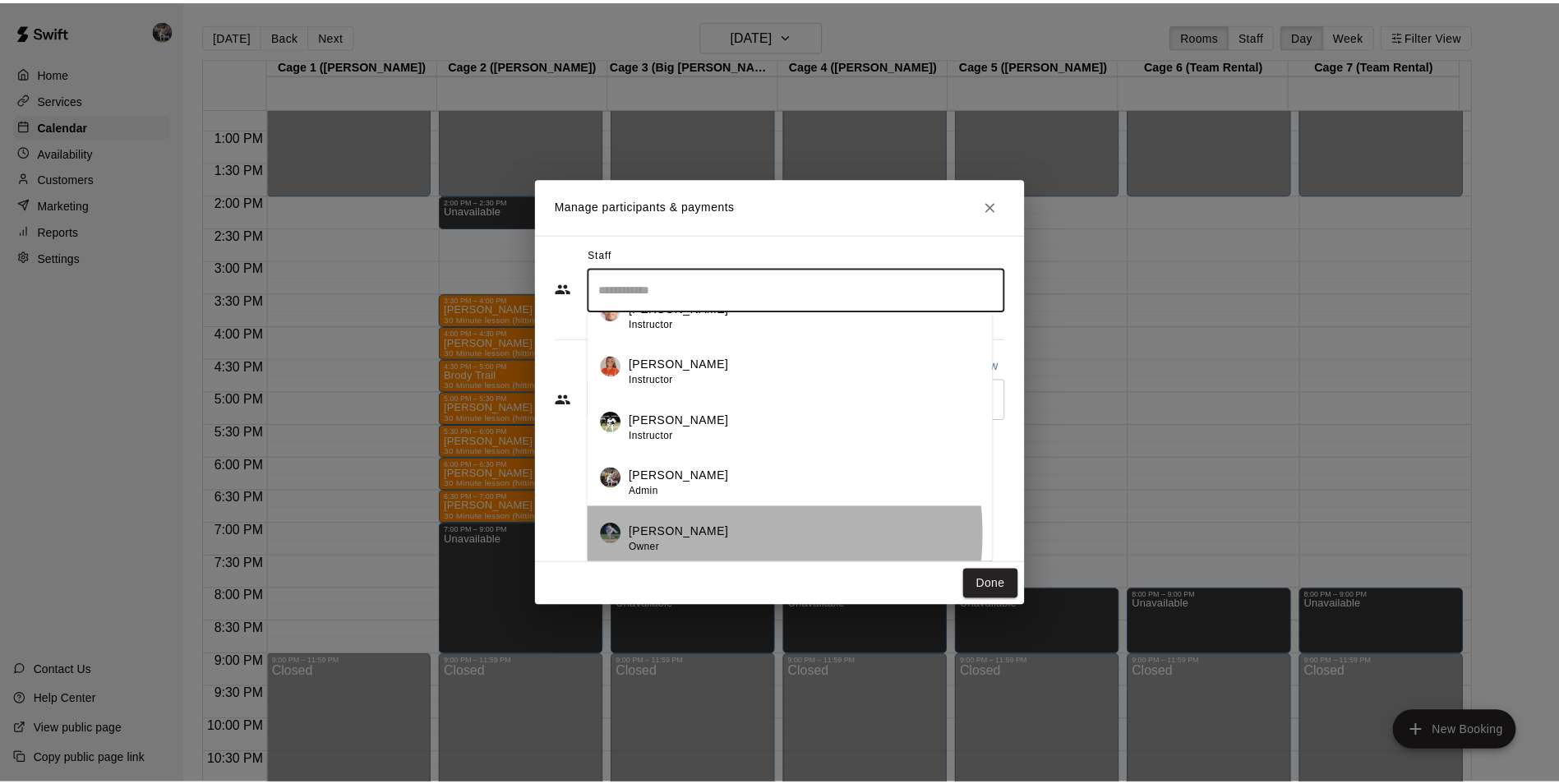
scroll to position [0, 0]
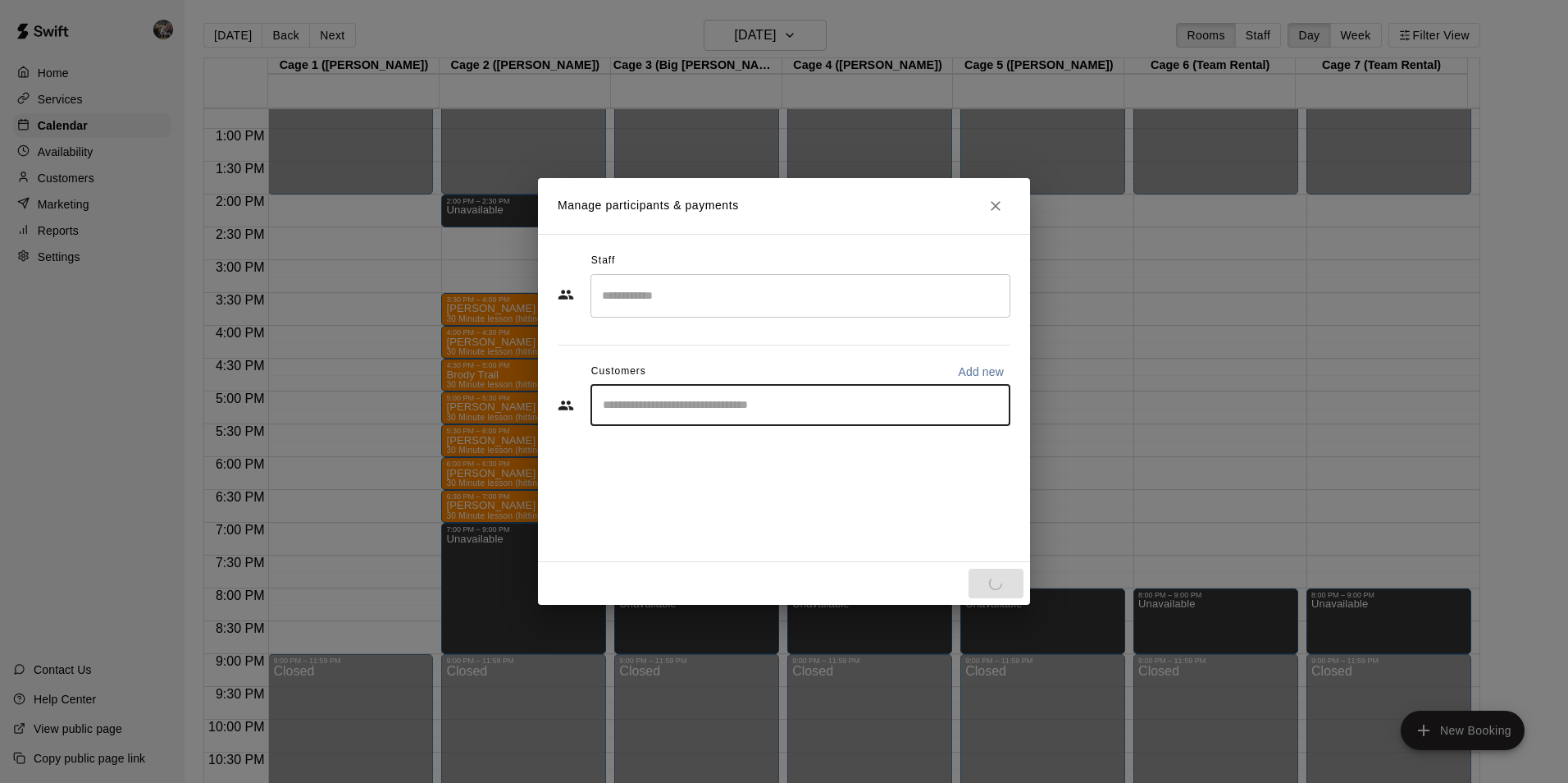
click at [658, 403] on input "Start typing to search customers..." at bounding box center [800, 405] width 405 height 17
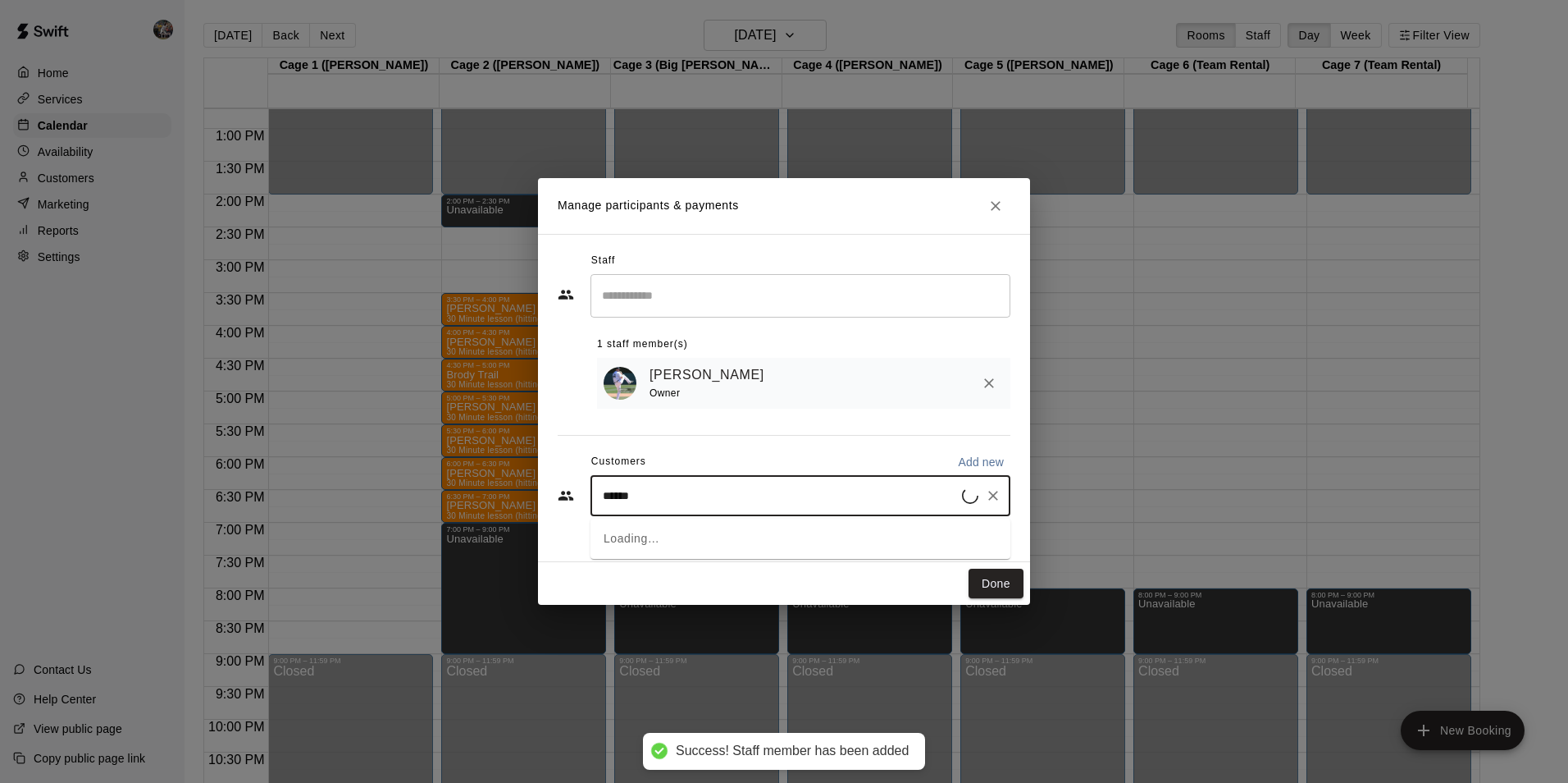
type input "*******"
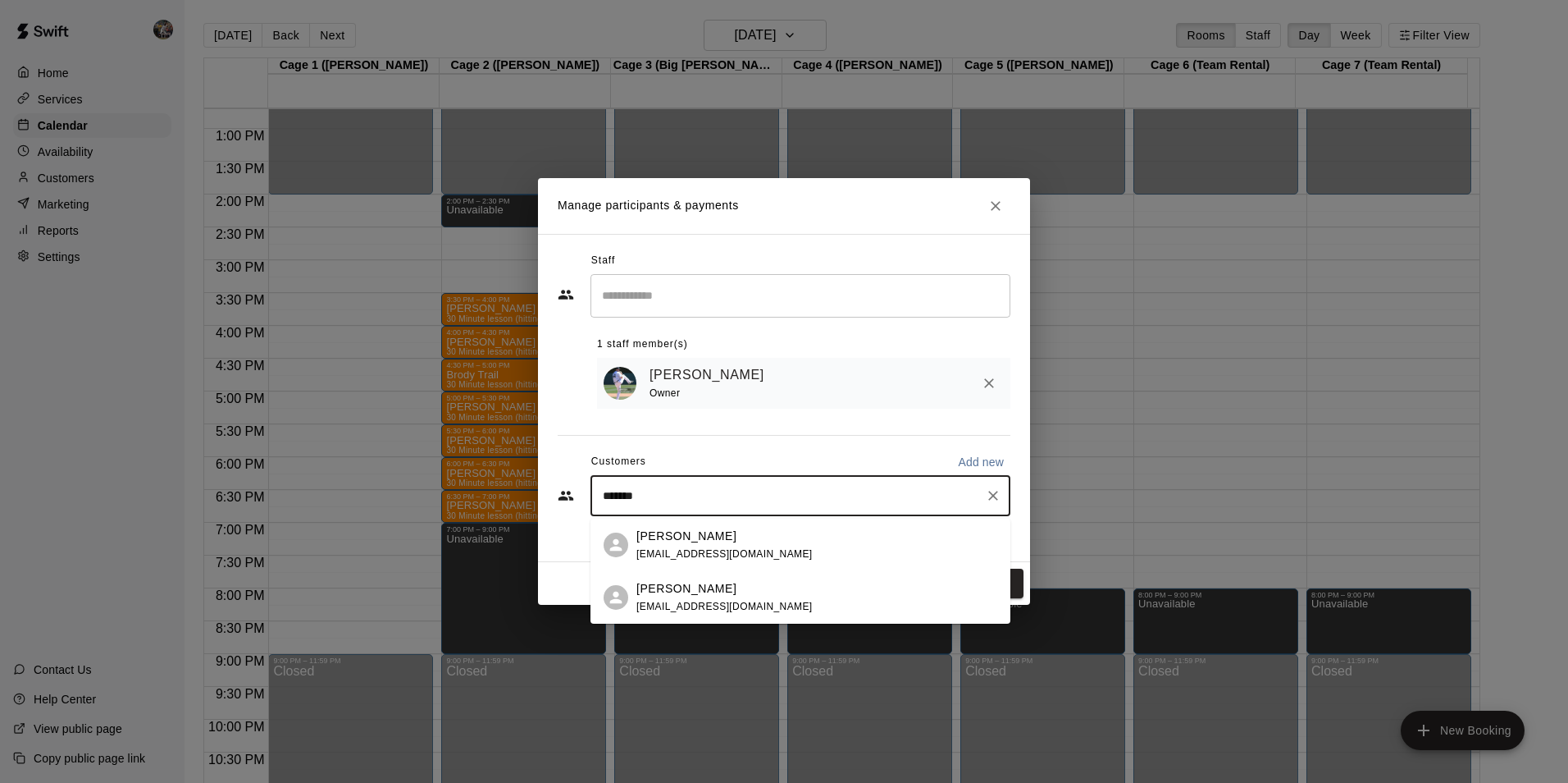
click at [689, 541] on p "[PERSON_NAME]" at bounding box center [686, 536] width 100 height 17
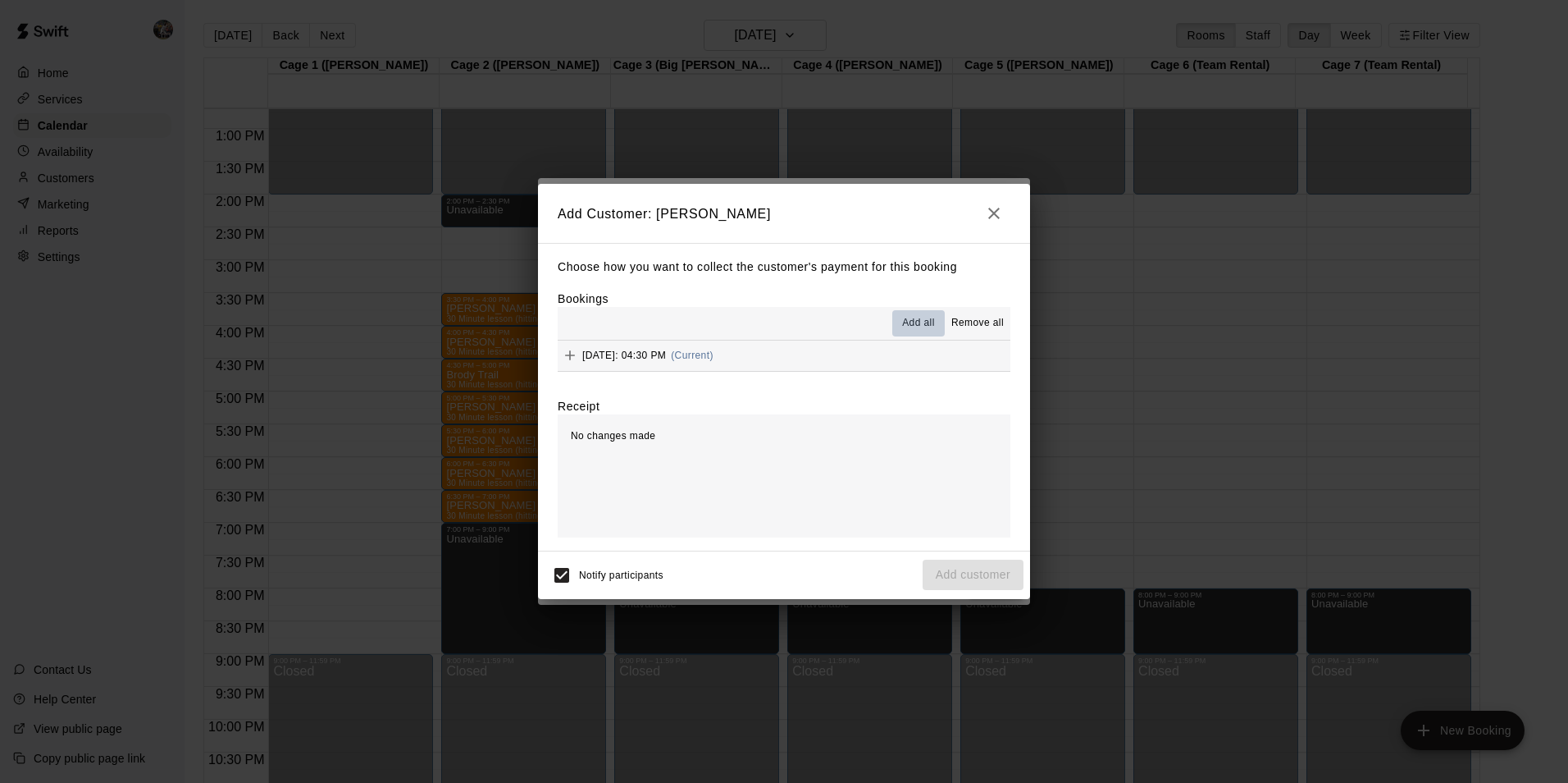
click at [908, 318] on span "Add all" at bounding box center [918, 323] width 33 height 17
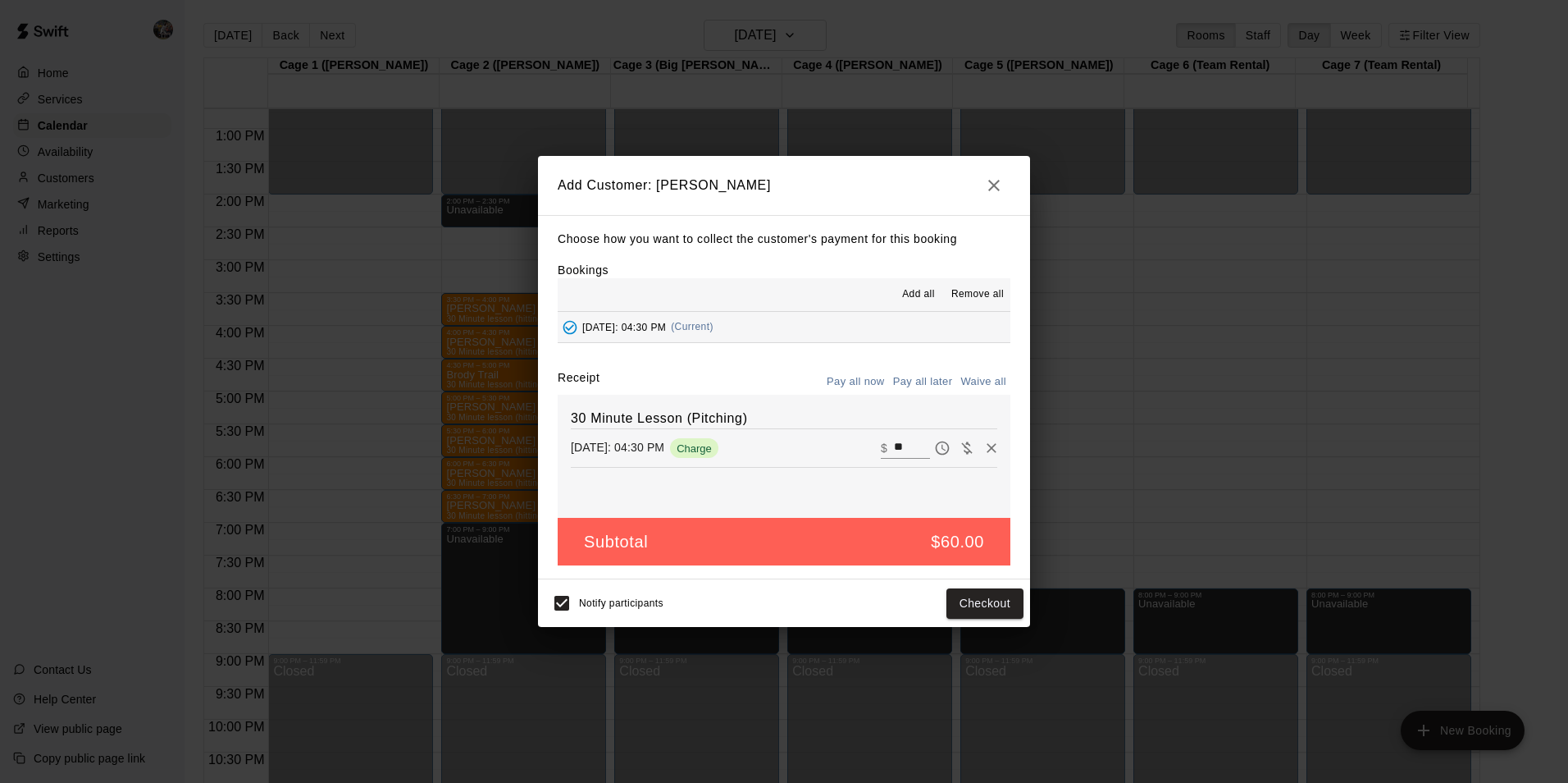
click at [918, 380] on button "Pay all later" at bounding box center [923, 382] width 68 height 26
click at [964, 599] on button "Add customer" at bounding box center [973, 603] width 101 height 31
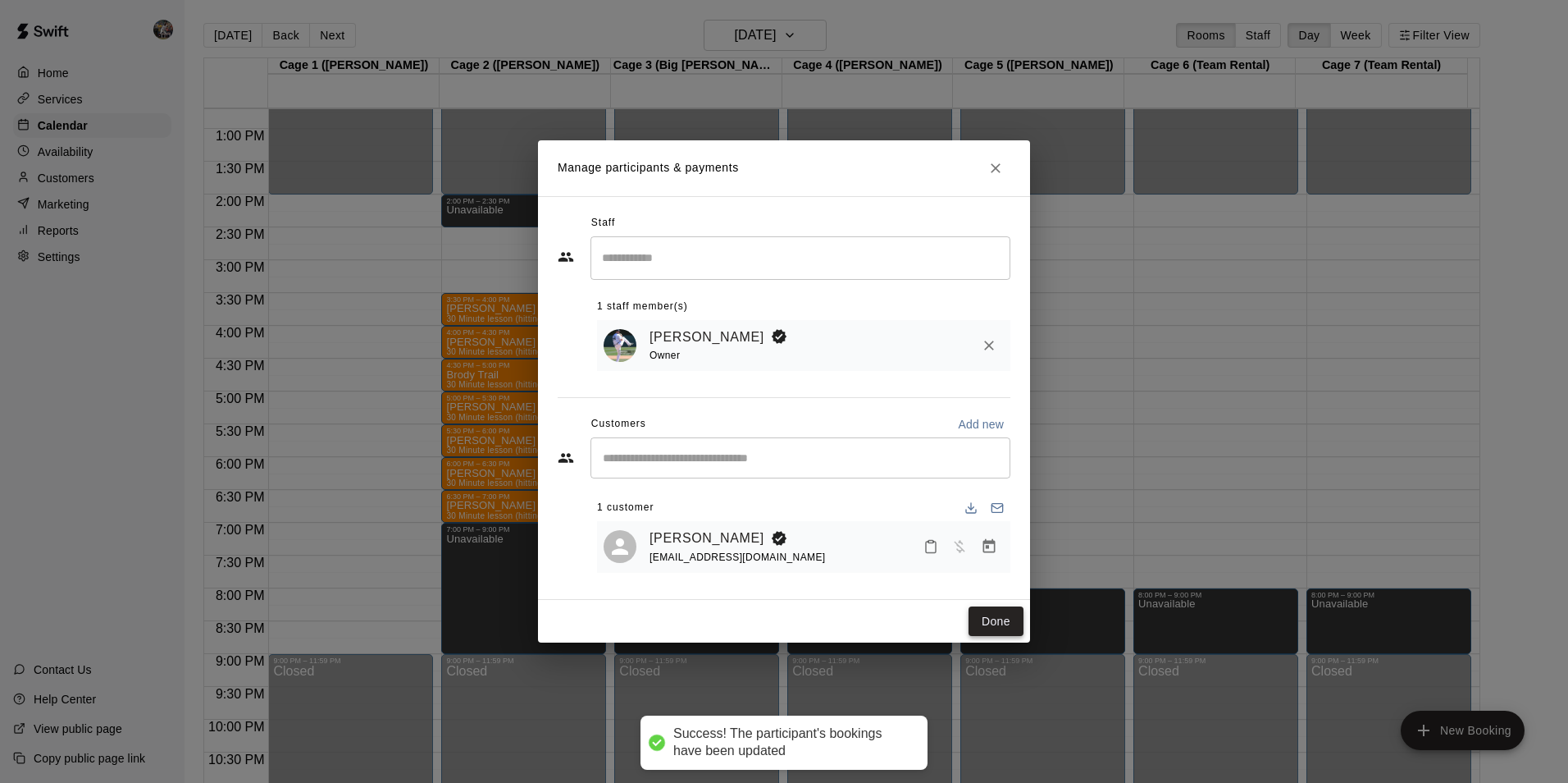
click at [1014, 611] on button "Done" at bounding box center [996, 621] width 55 height 31
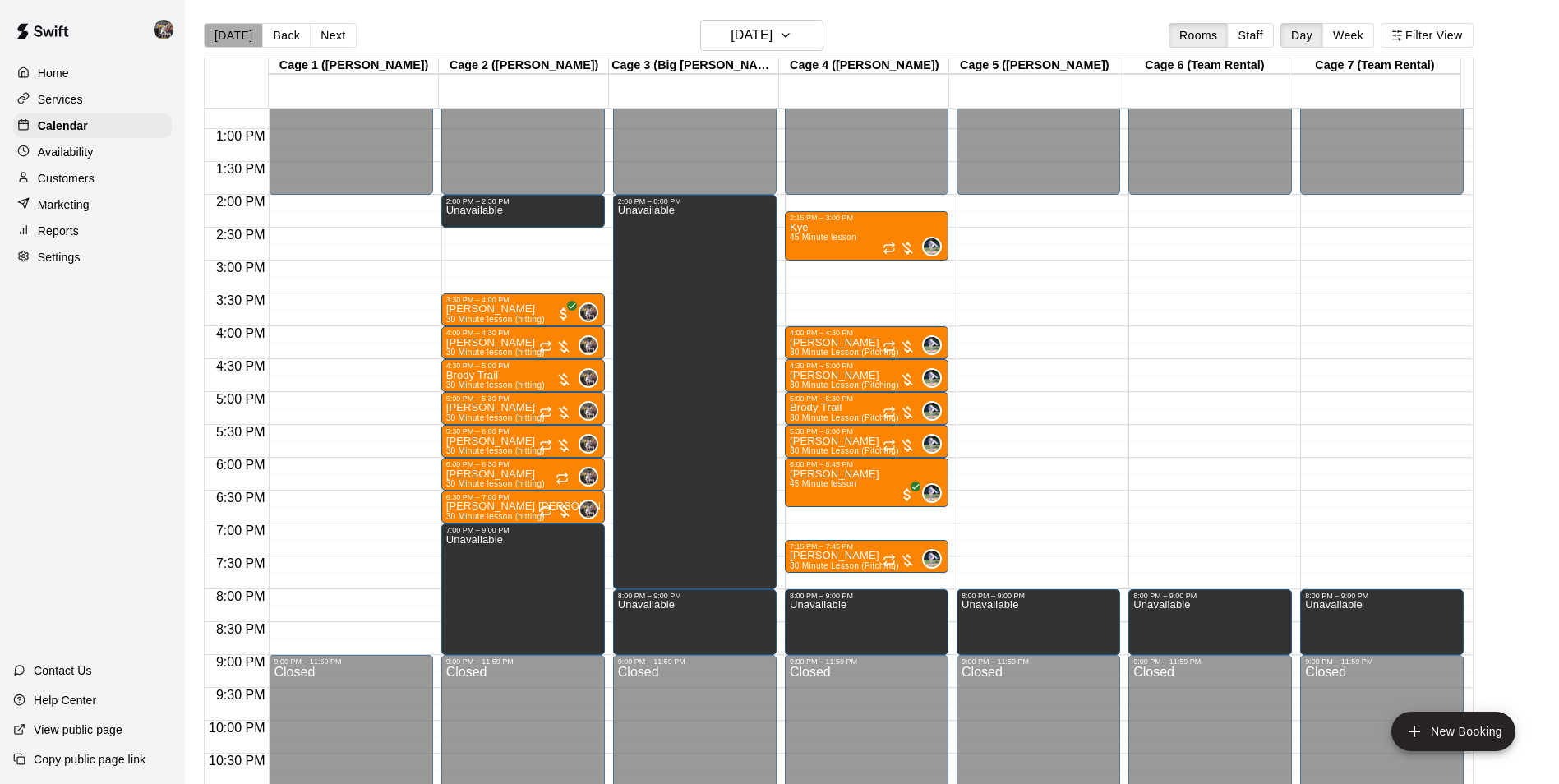
click at [244, 32] on button "[DATE]" at bounding box center [234, 35] width 59 height 25
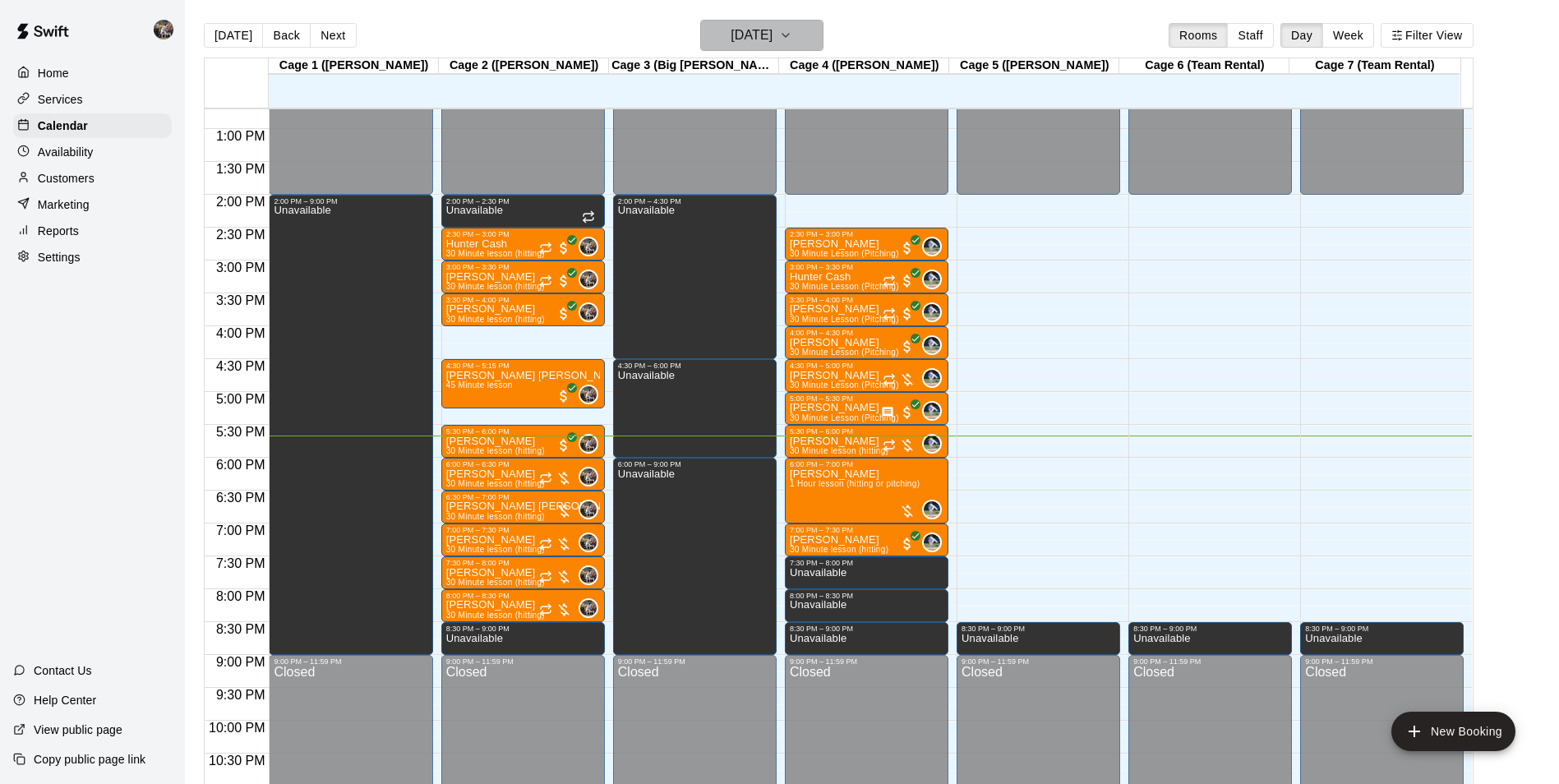
click at [731, 34] on h6 "[DATE]" at bounding box center [752, 35] width 42 height 23
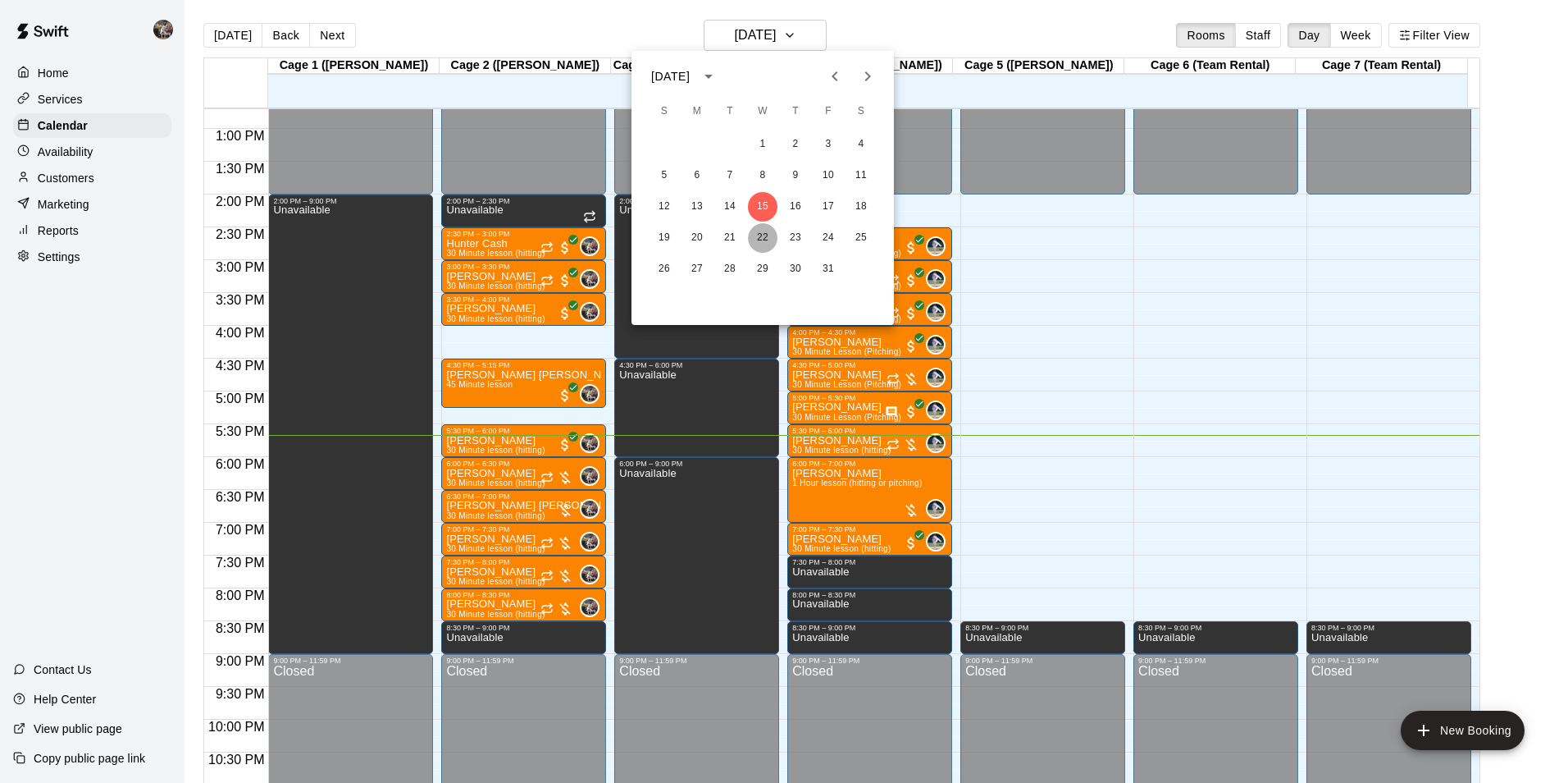
click at [762, 234] on button "22" at bounding box center [763, 238] width 30 height 30
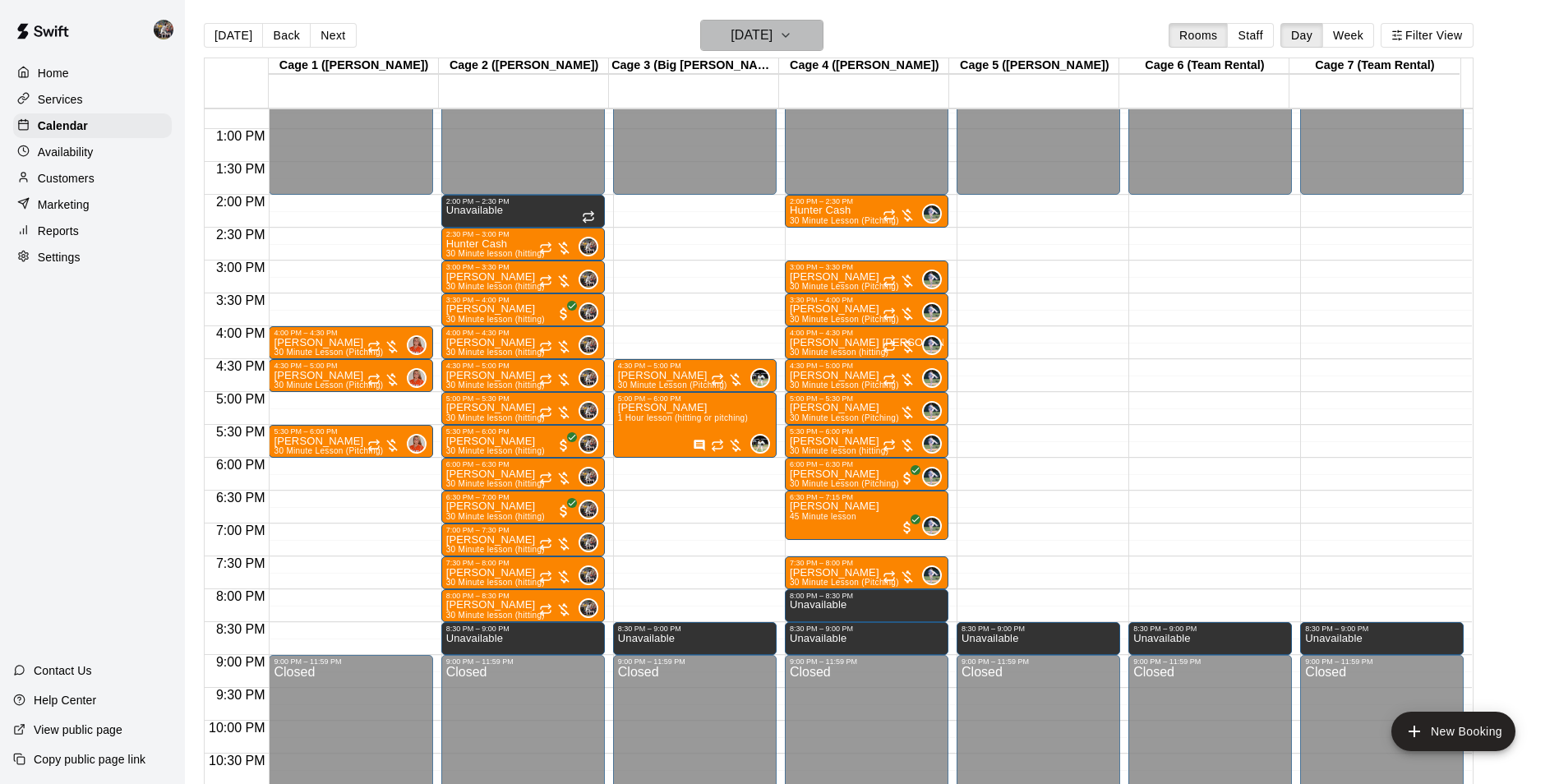
click at [771, 33] on h6 "[DATE]" at bounding box center [752, 35] width 42 height 23
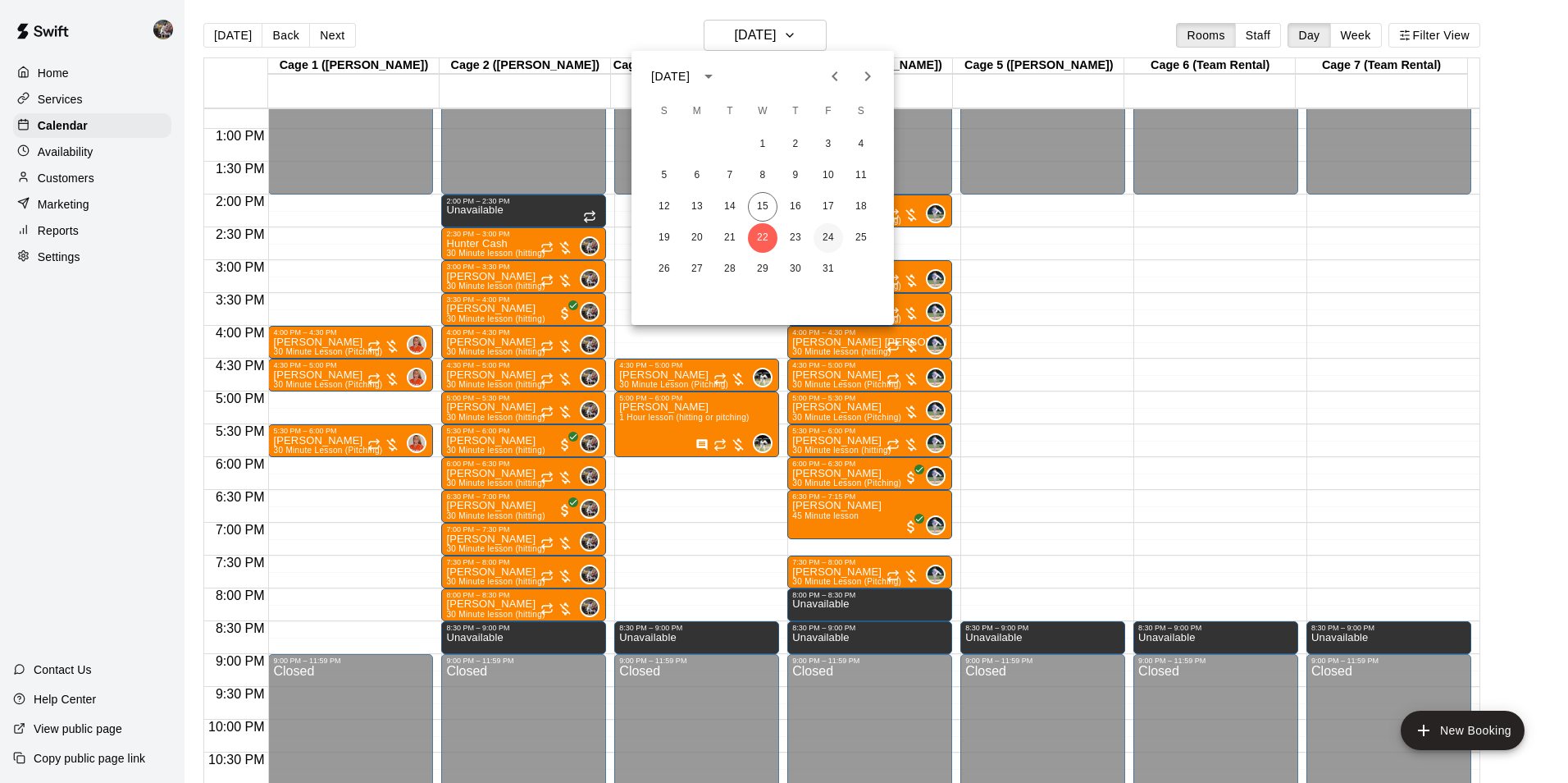
click at [824, 229] on button "24" at bounding box center [828, 238] width 30 height 30
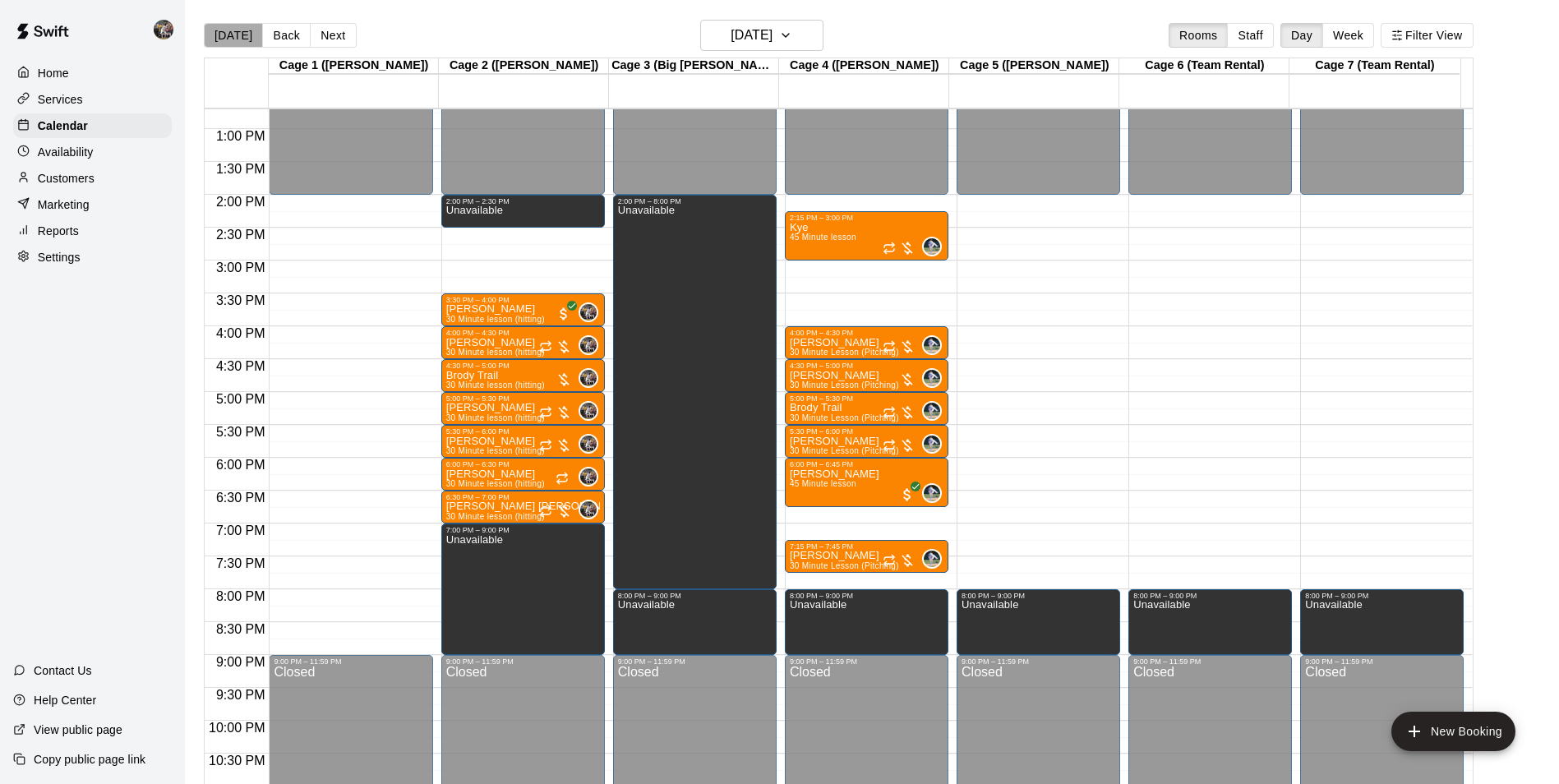
click at [239, 32] on button "[DATE]" at bounding box center [234, 35] width 59 height 25
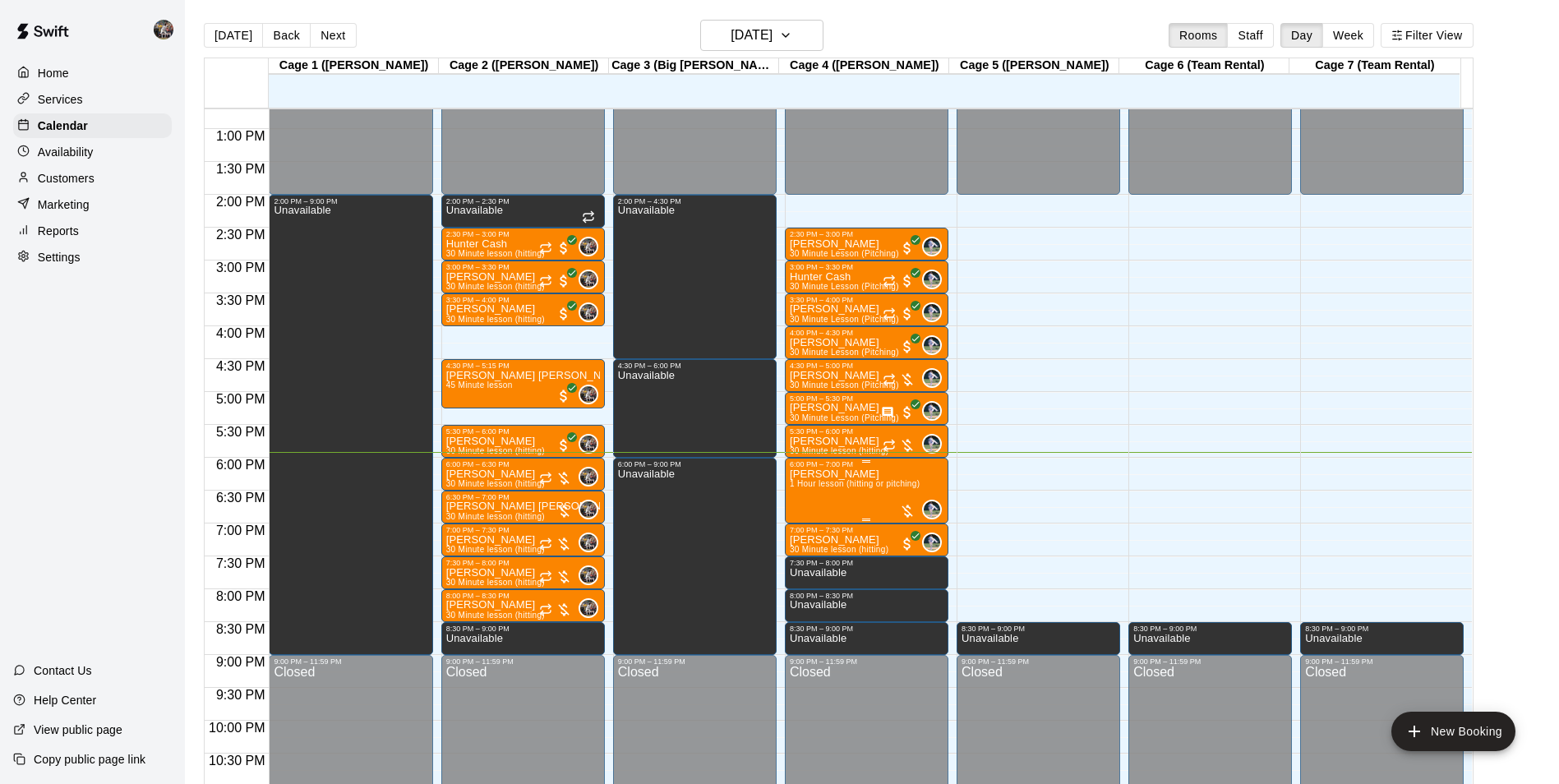
click at [841, 488] on span "1 Hour lesson (hitting or pitching)" at bounding box center [855, 483] width 130 height 9
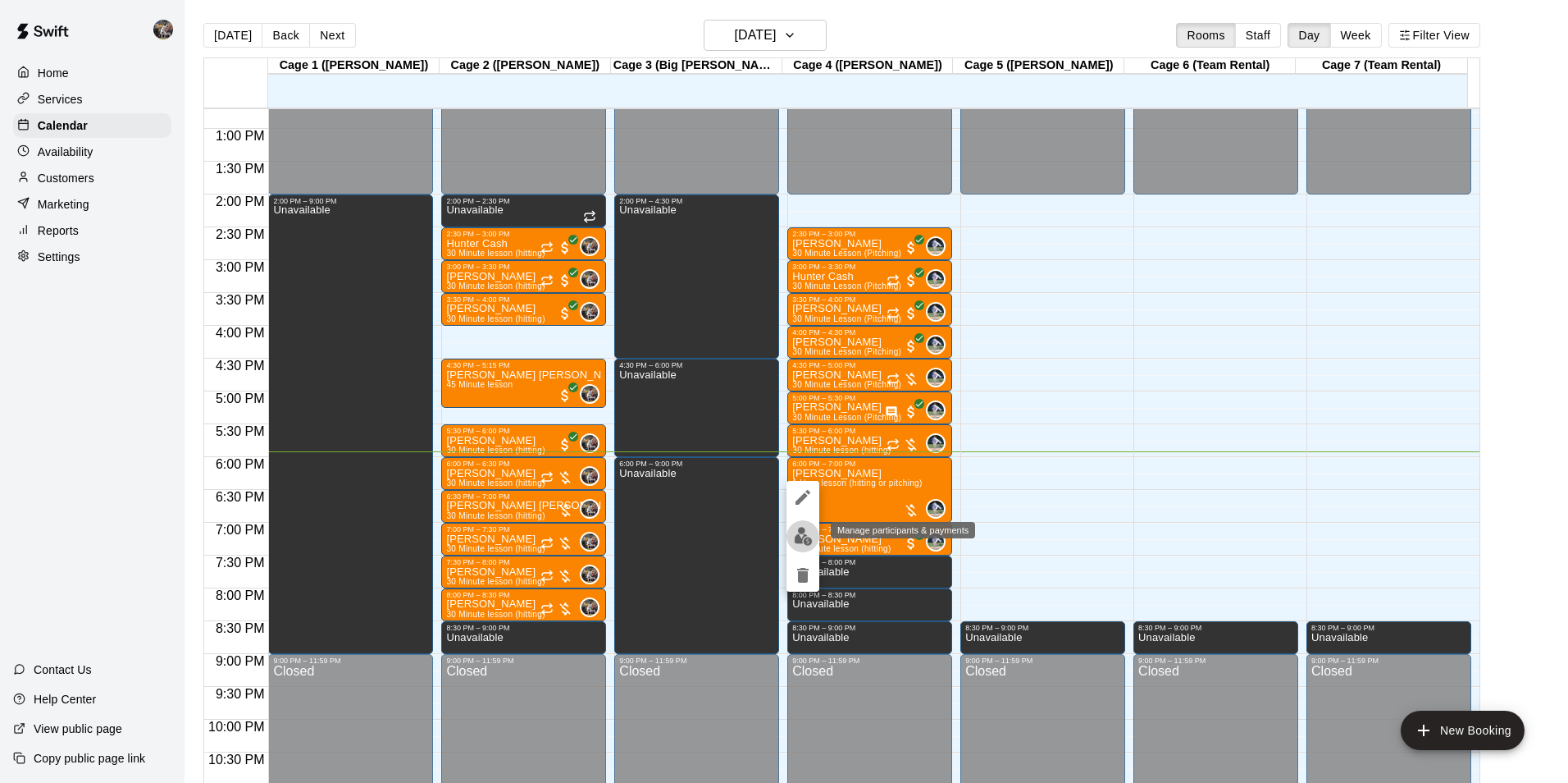
click at [803, 533] on img "edit" at bounding box center [802, 536] width 19 height 19
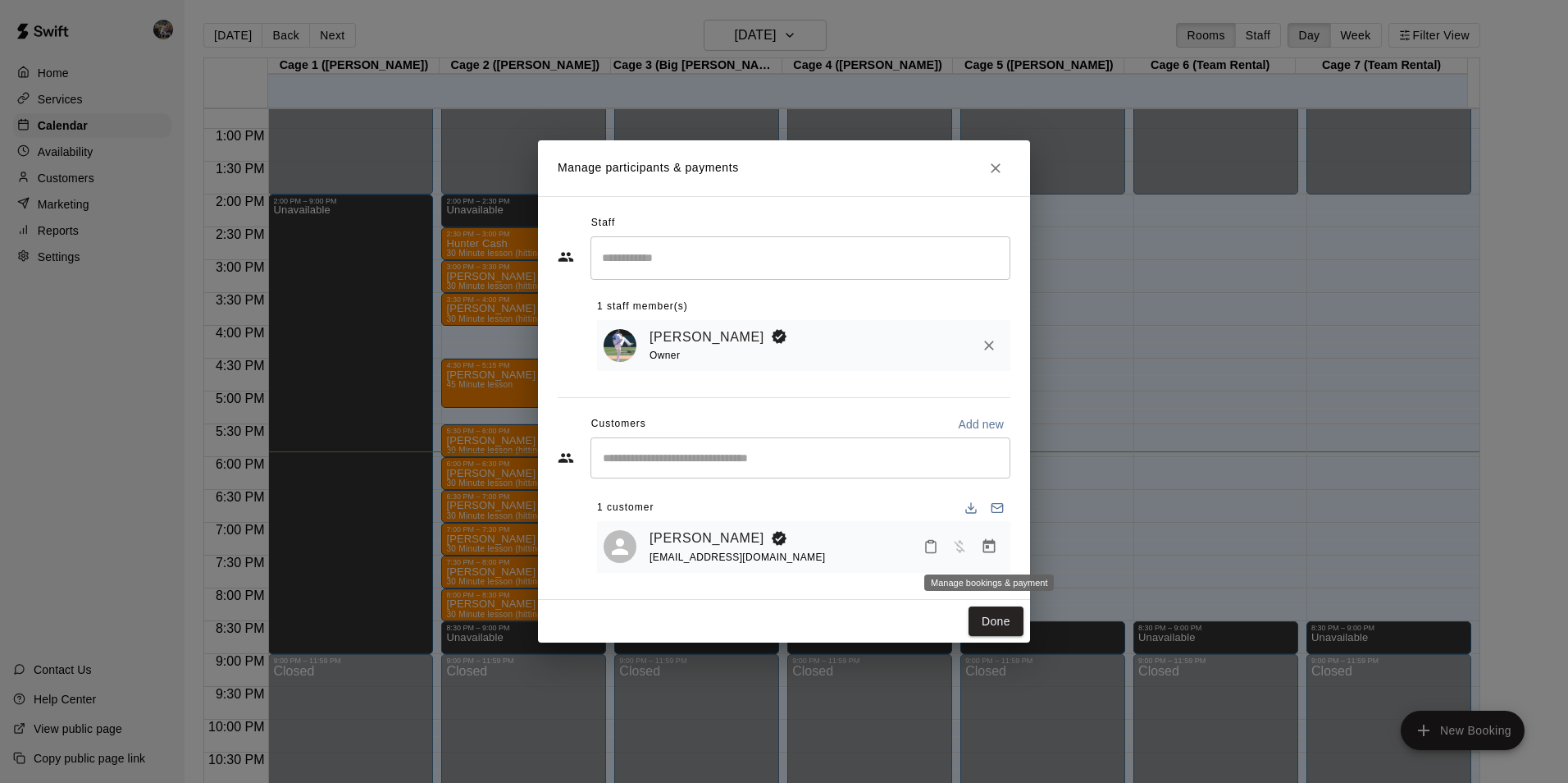
click at [986, 549] on icon "Manage bookings & payment" at bounding box center [989, 546] width 12 height 14
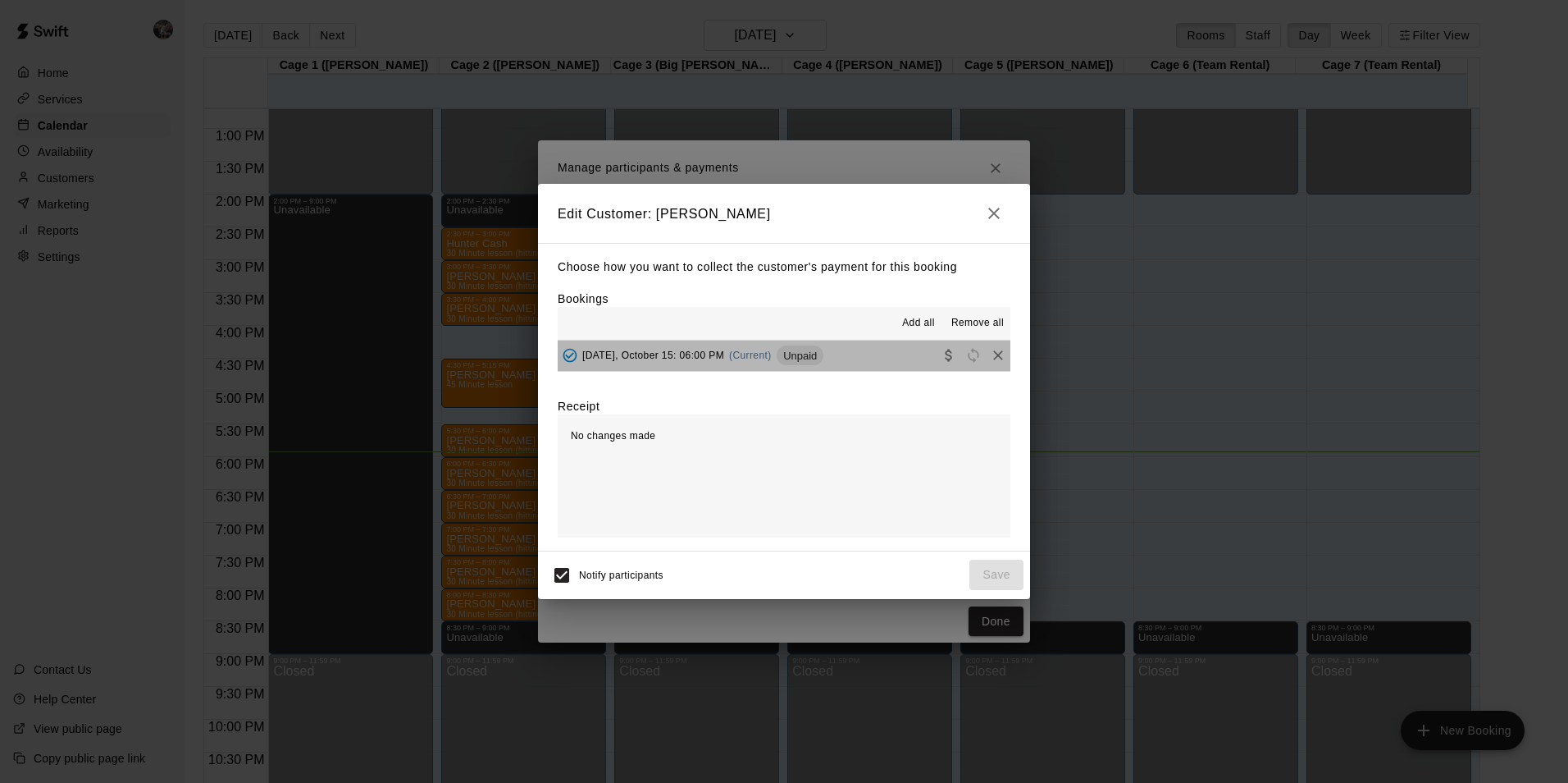
click at [858, 355] on button "[DATE], October 15: 06:00 PM (Current) Unpaid" at bounding box center [784, 355] width 453 height 31
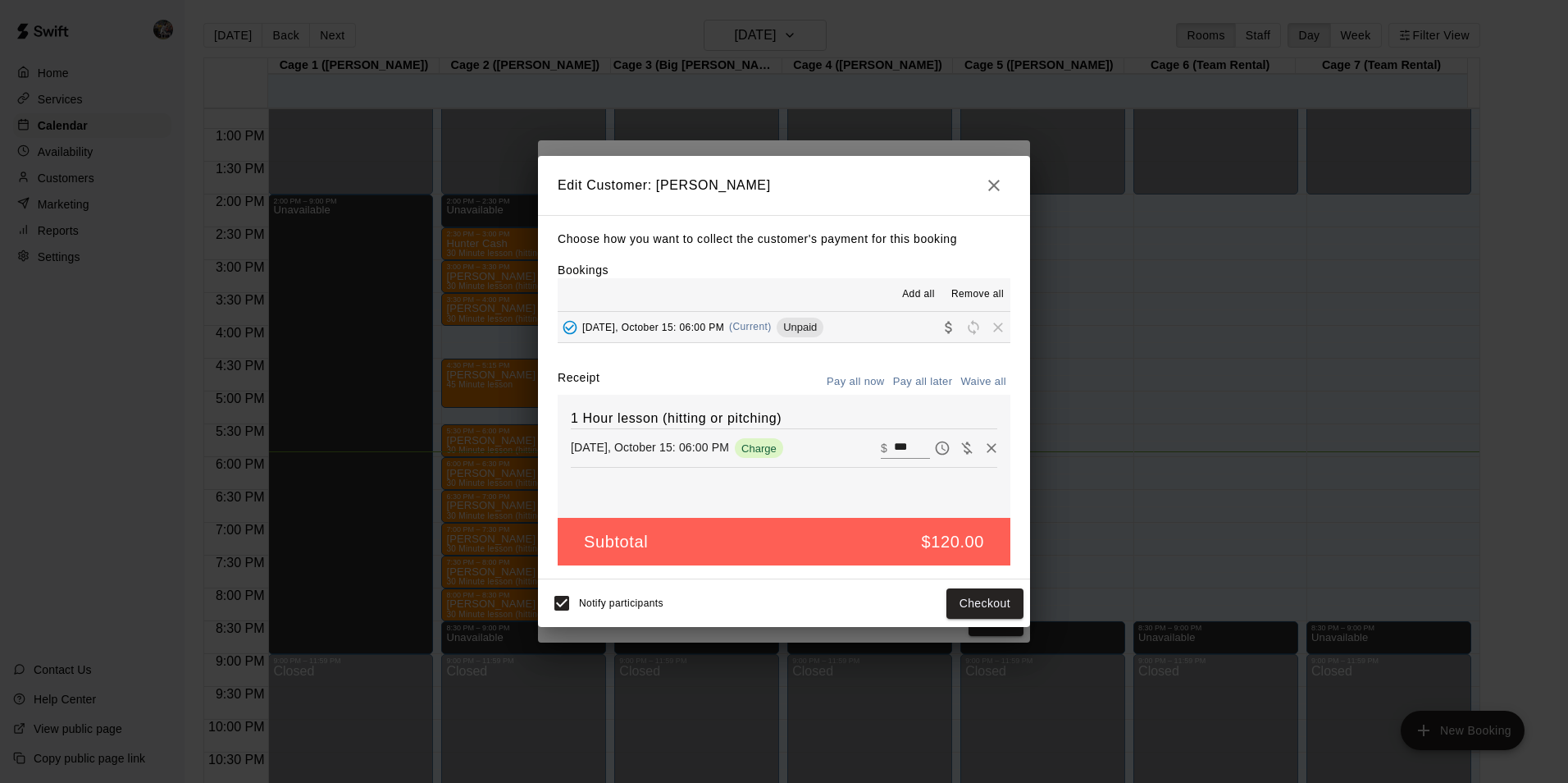
click at [913, 448] on input "***" at bounding box center [912, 448] width 37 height 22
type input "*"
type input "**"
click at [966, 598] on button "Checkout" at bounding box center [985, 603] width 77 height 31
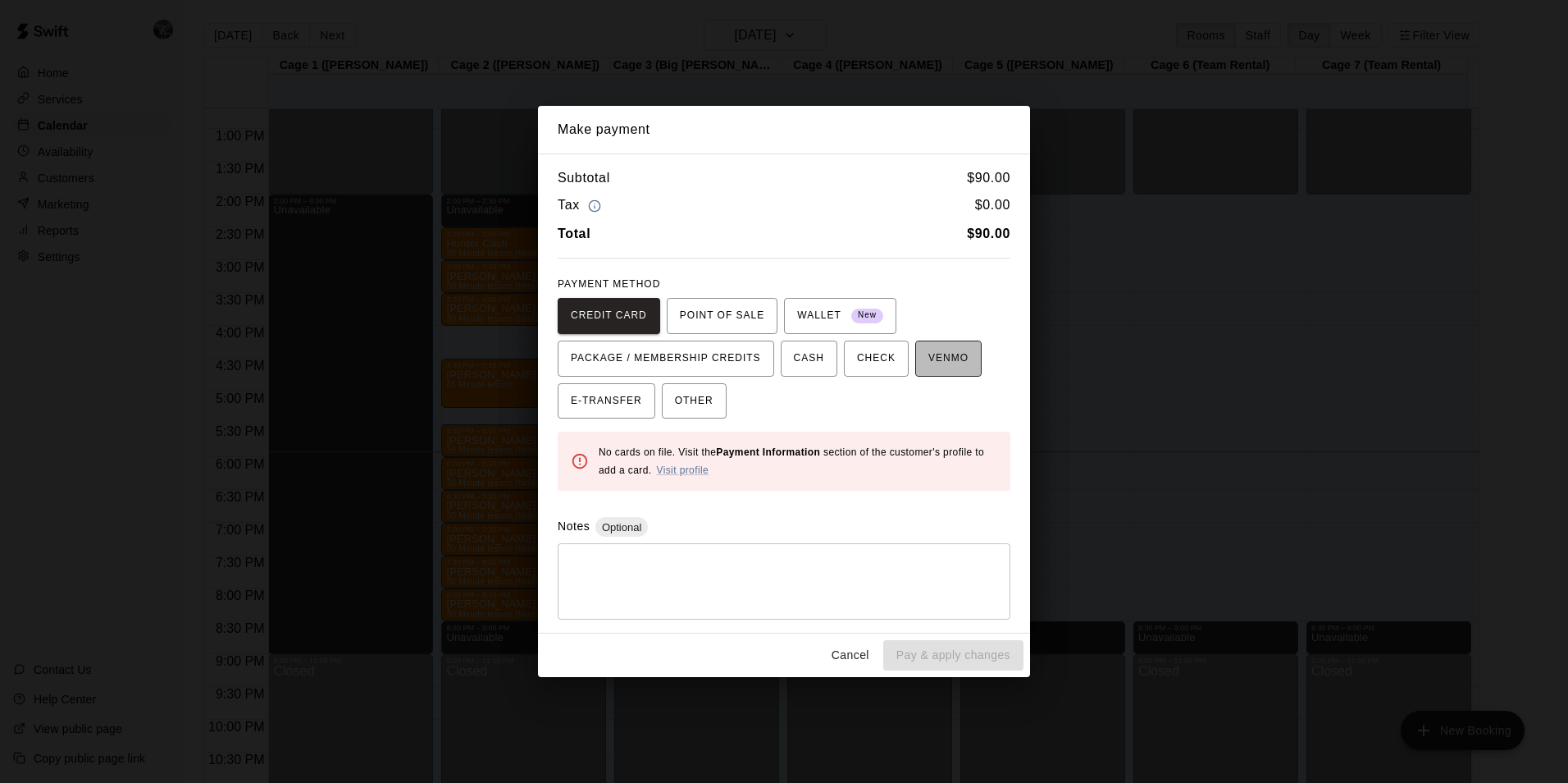
click at [934, 359] on span "VENMO" at bounding box center [948, 358] width 41 height 27
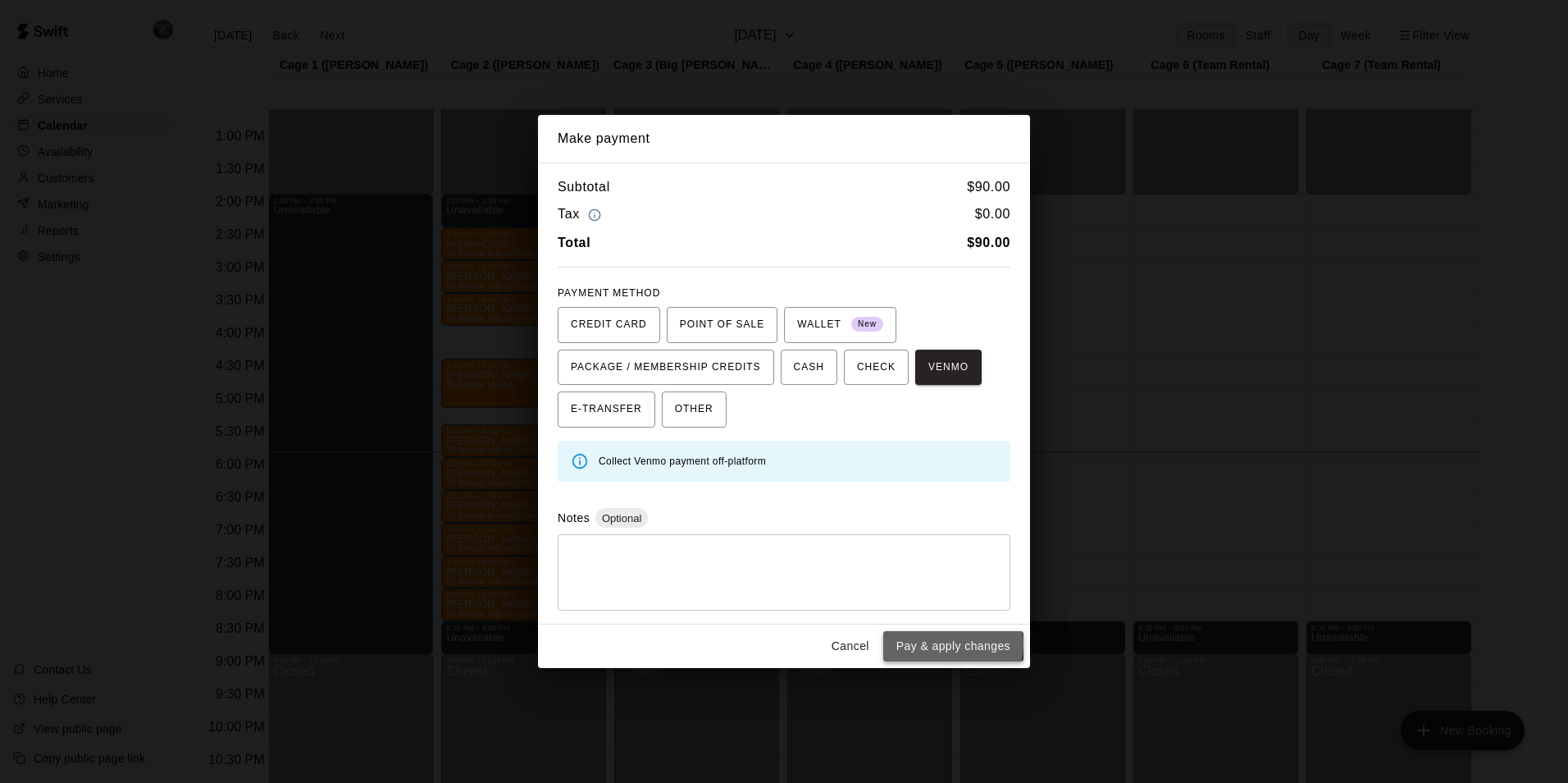
click at [943, 644] on button "Pay & apply changes" at bounding box center [953, 646] width 140 height 31
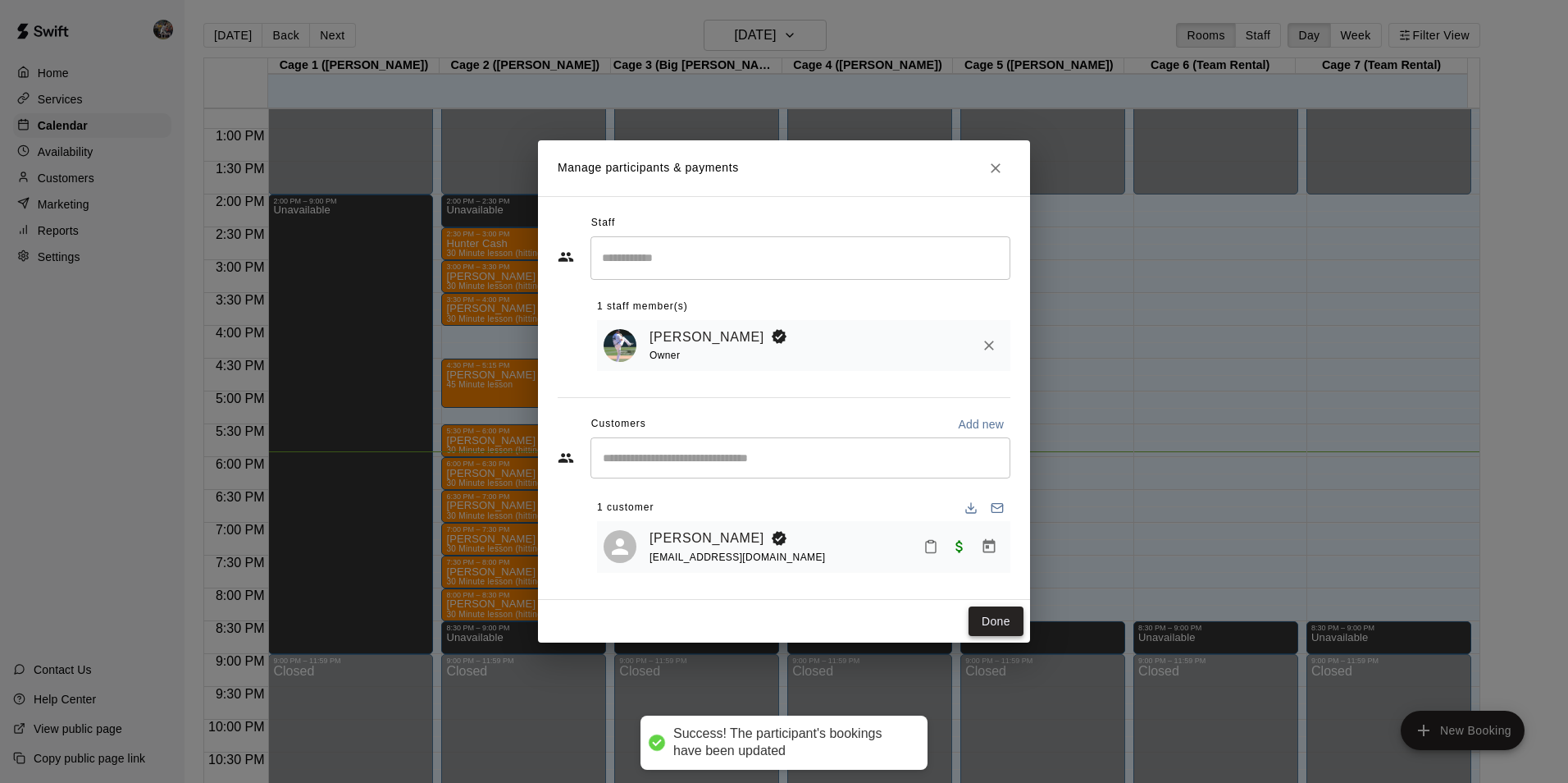
click at [997, 618] on button "Done" at bounding box center [996, 621] width 55 height 31
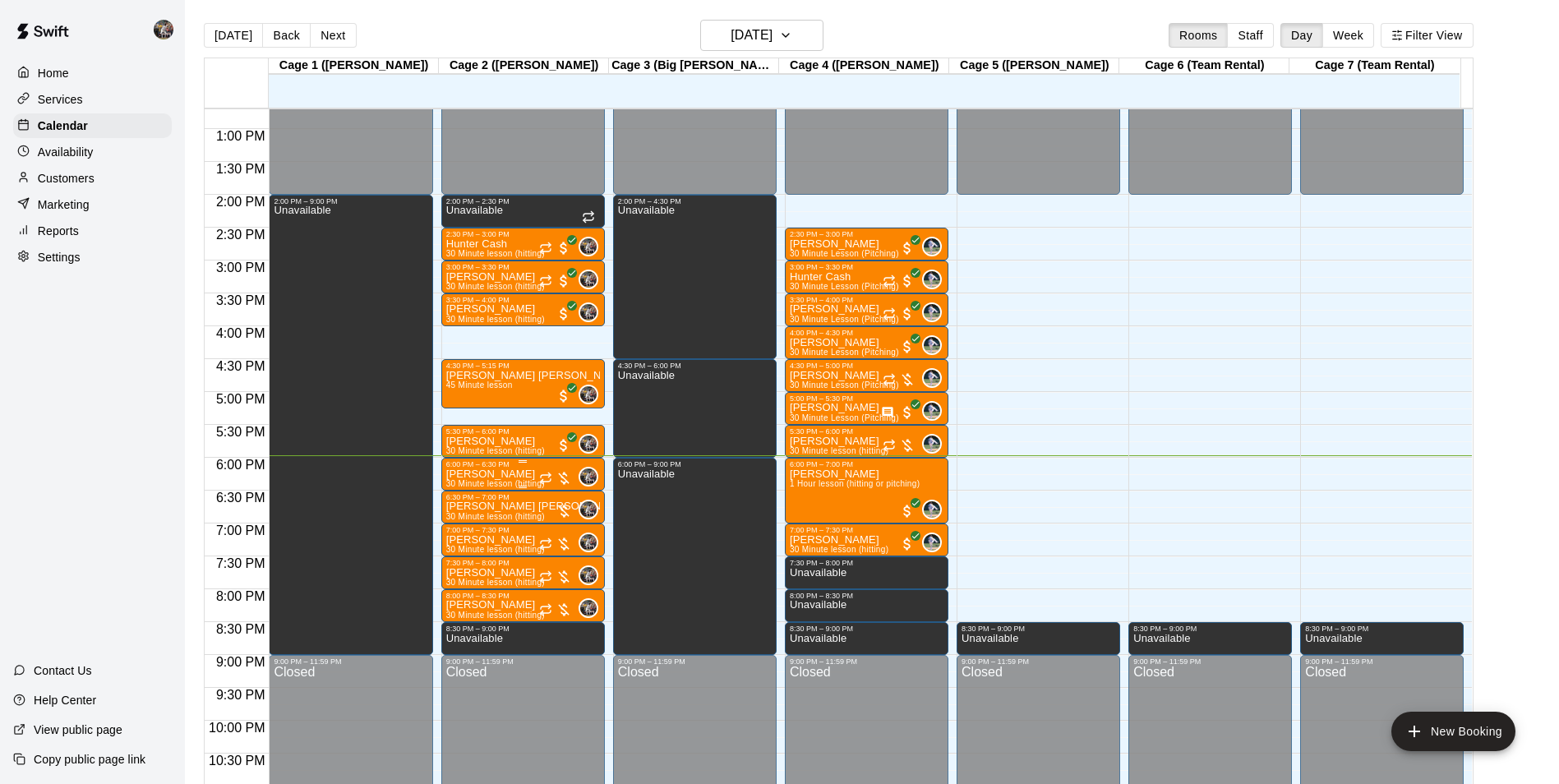
click at [497, 474] on p "[PERSON_NAME]" at bounding box center [496, 474] width 99 height 0
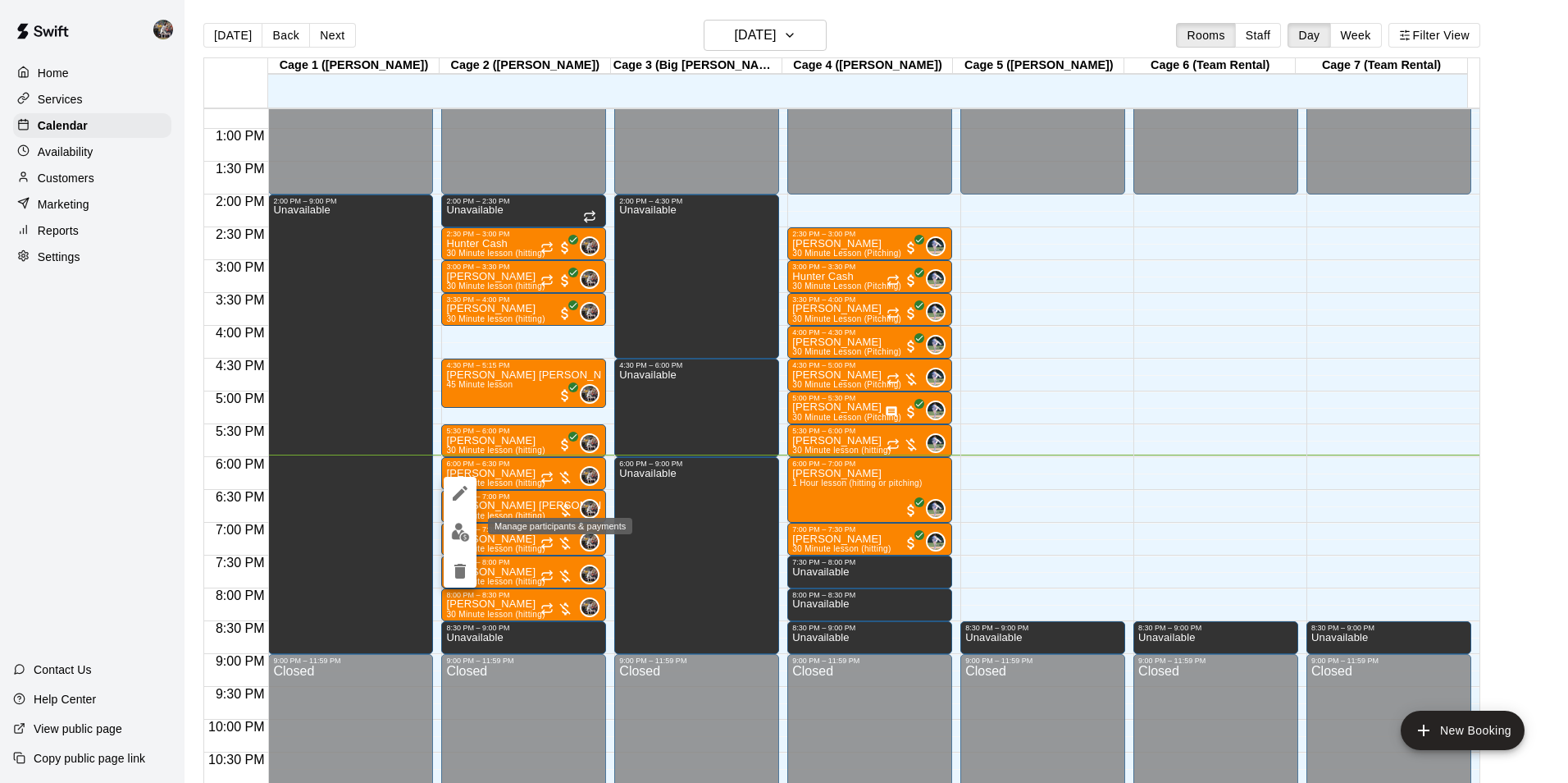
click at [455, 529] on img "edit" at bounding box center [459, 532] width 19 height 19
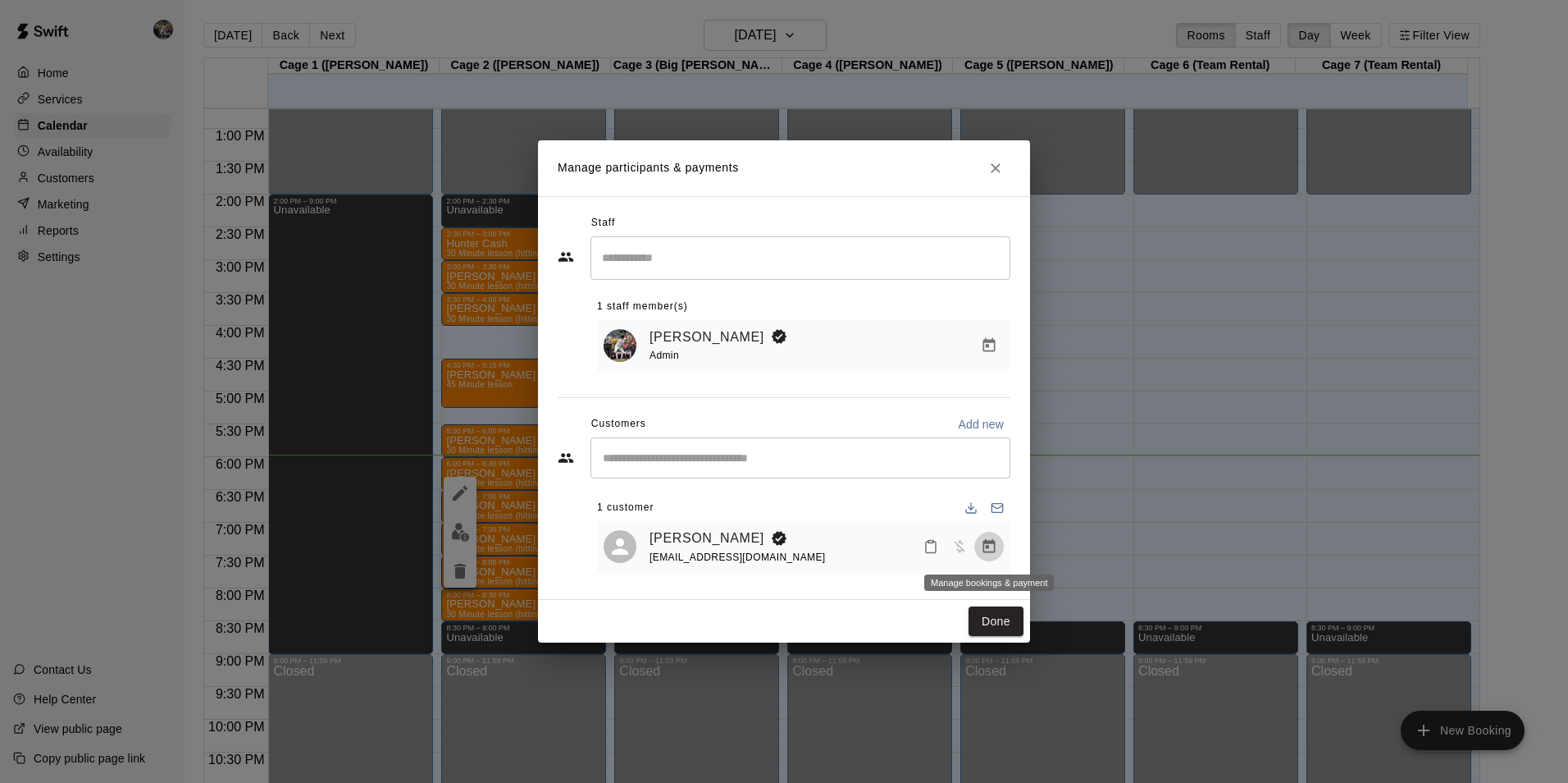
click at [991, 548] on icon "Manage bookings & payment" at bounding box center [989, 546] width 17 height 17
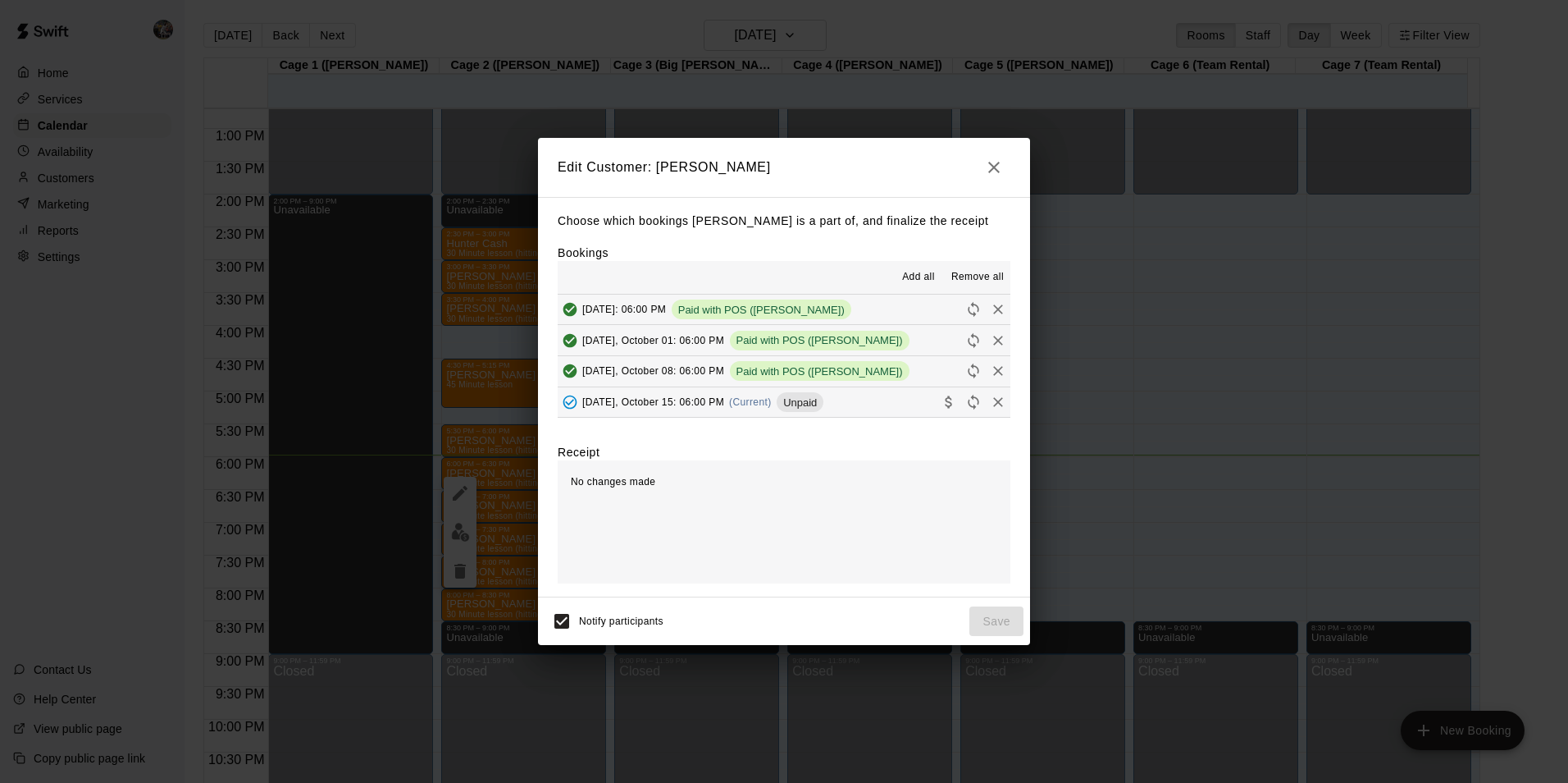
click at [849, 401] on button "[DATE], October 15: 06:00 PM (Current) Unpaid" at bounding box center [784, 402] width 453 height 31
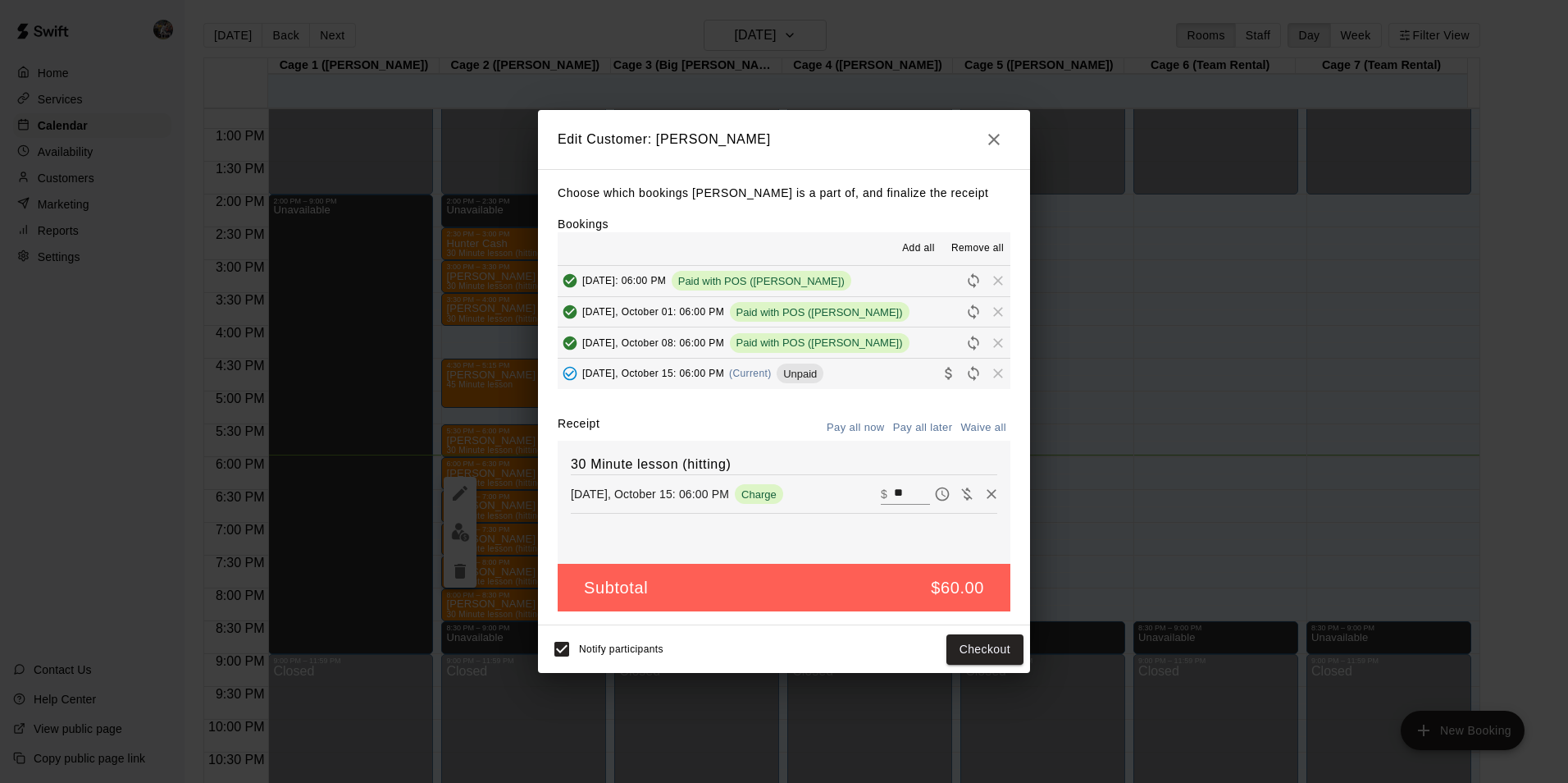
click at [897, 492] on input "**" at bounding box center [912, 494] width 37 height 22
type input "*"
type input "**"
click at [990, 646] on button "Checkout" at bounding box center [985, 650] width 77 height 31
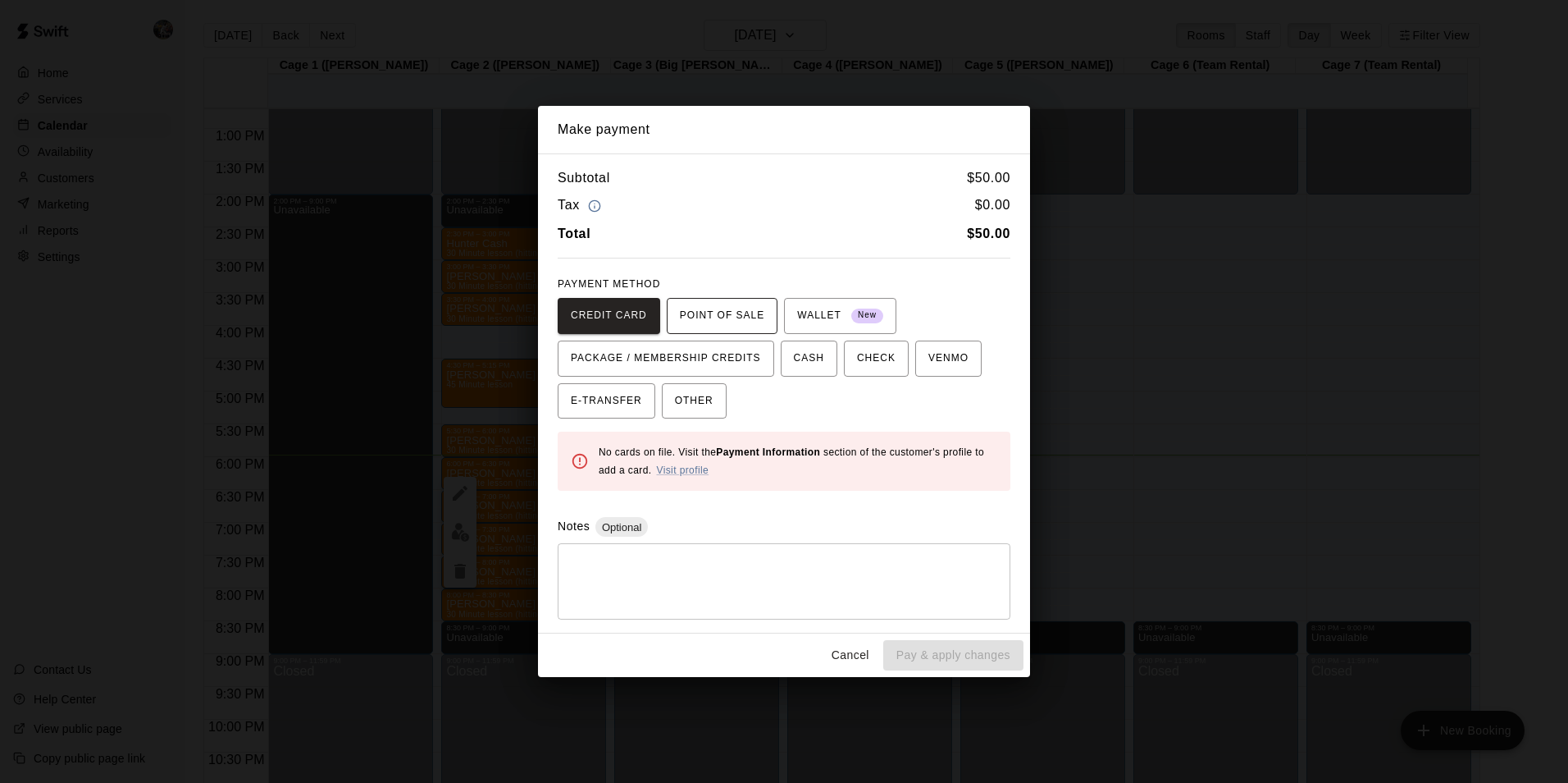
click at [702, 316] on span "POINT OF SALE" at bounding box center [721, 315] width 84 height 27
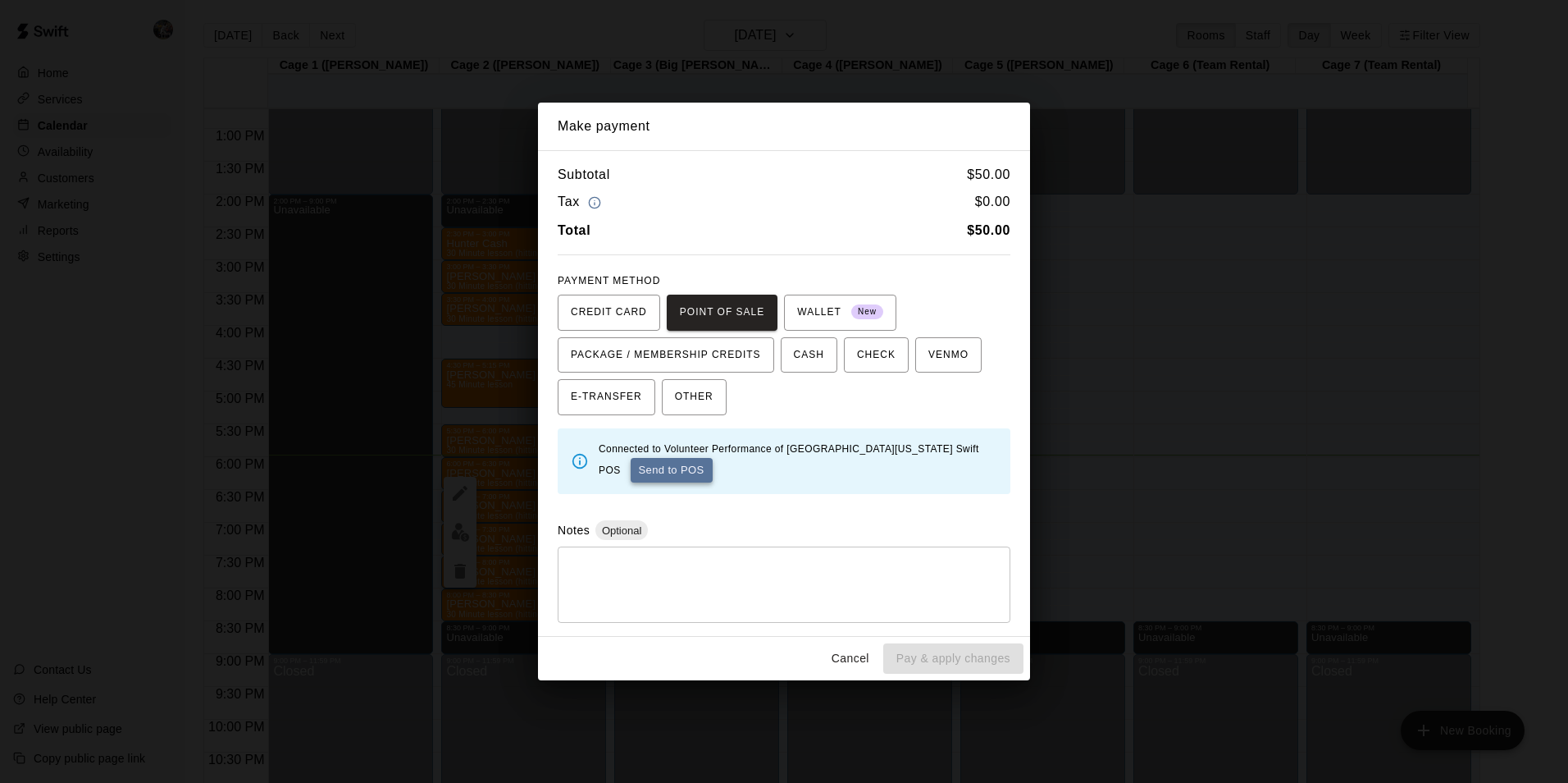
click at [646, 469] on button "Send to POS" at bounding box center [671, 470] width 82 height 25
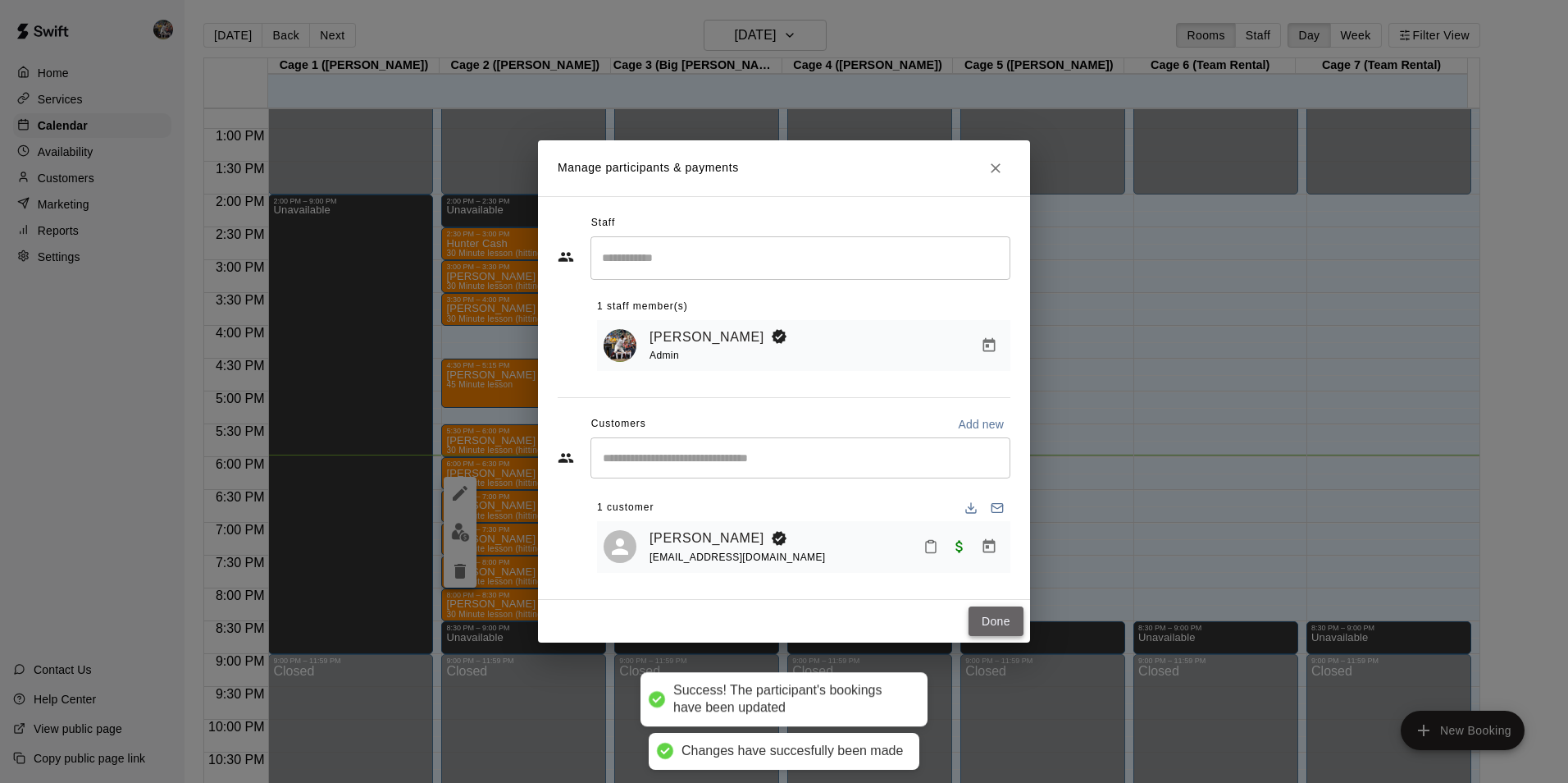
click at [989, 618] on button "Done" at bounding box center [996, 621] width 55 height 31
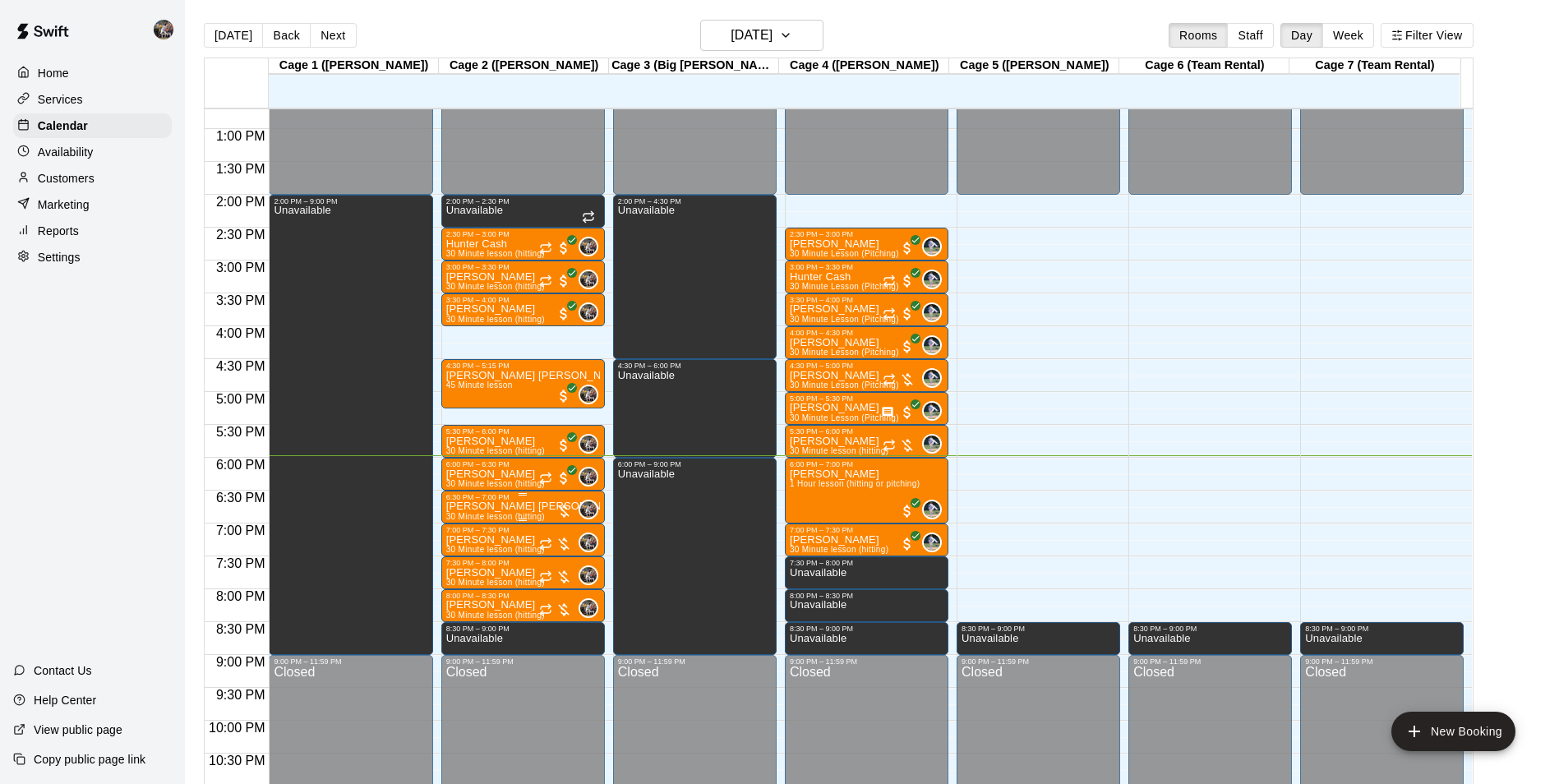
click at [505, 506] on p "[PERSON_NAME] [PERSON_NAME]" at bounding box center [523, 506] width 154 height 0
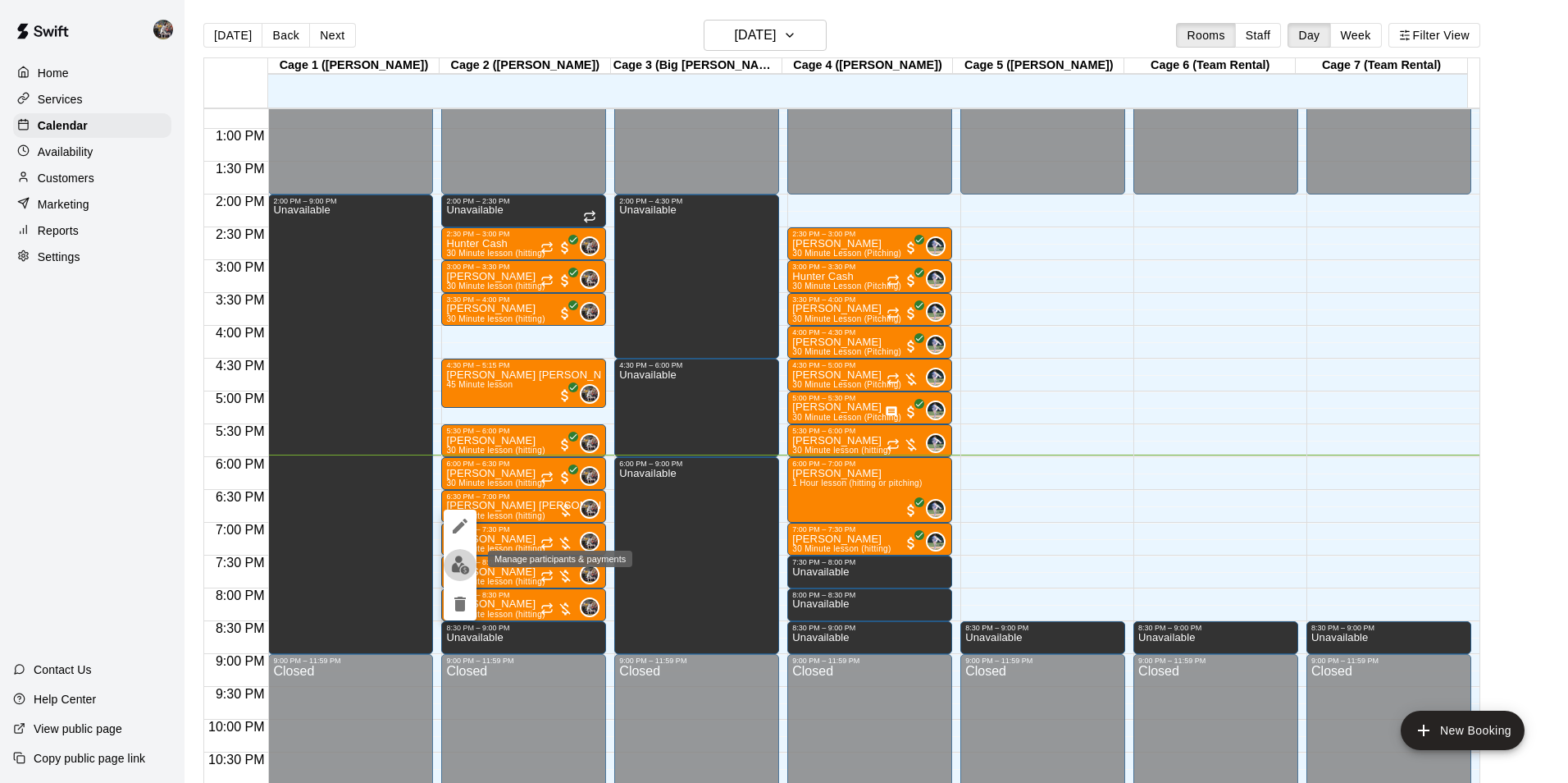
click at [455, 566] on img "edit" at bounding box center [459, 565] width 19 height 19
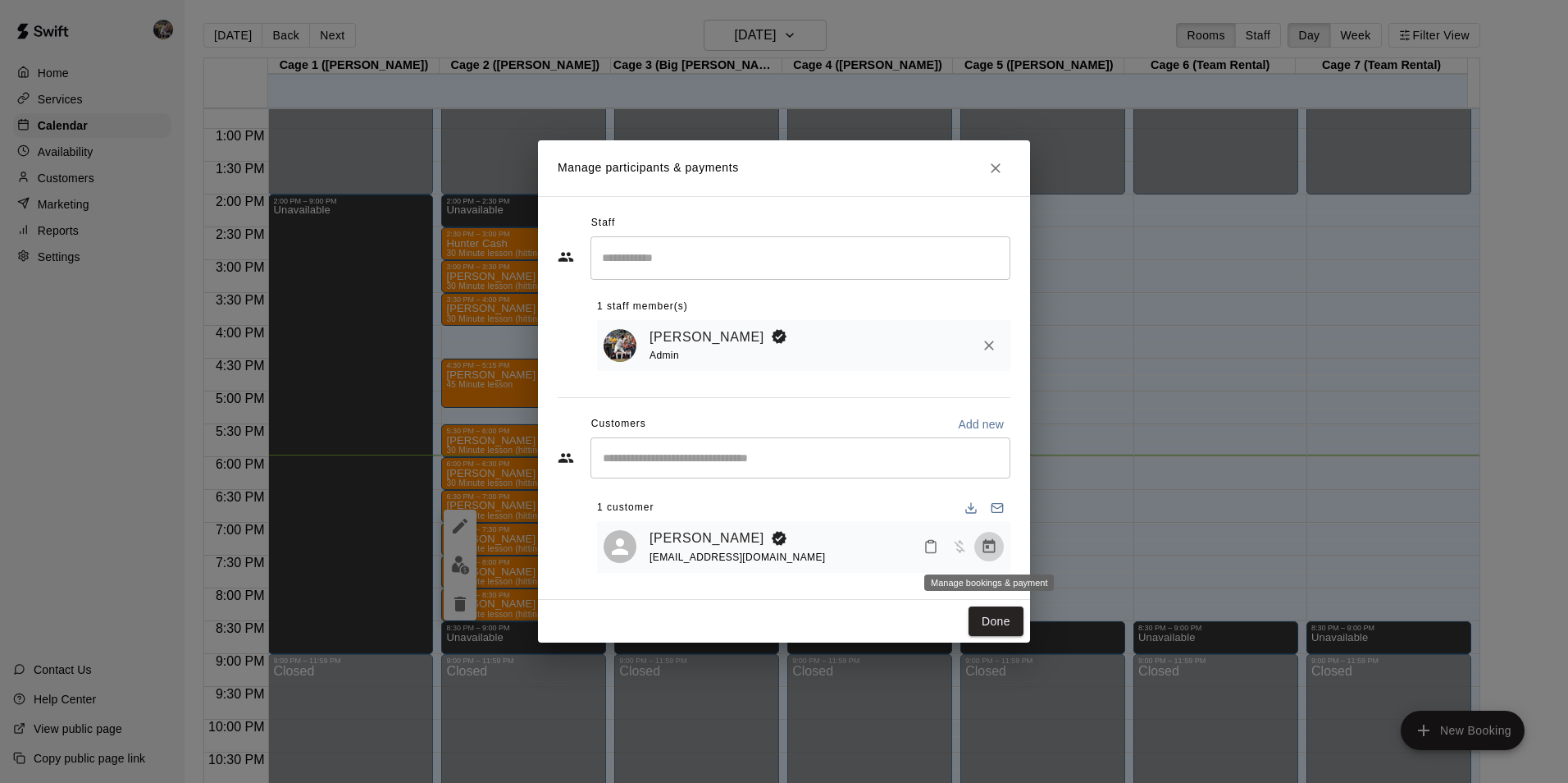
click at [991, 548] on icon "Manage bookings & payment" at bounding box center [989, 546] width 17 height 17
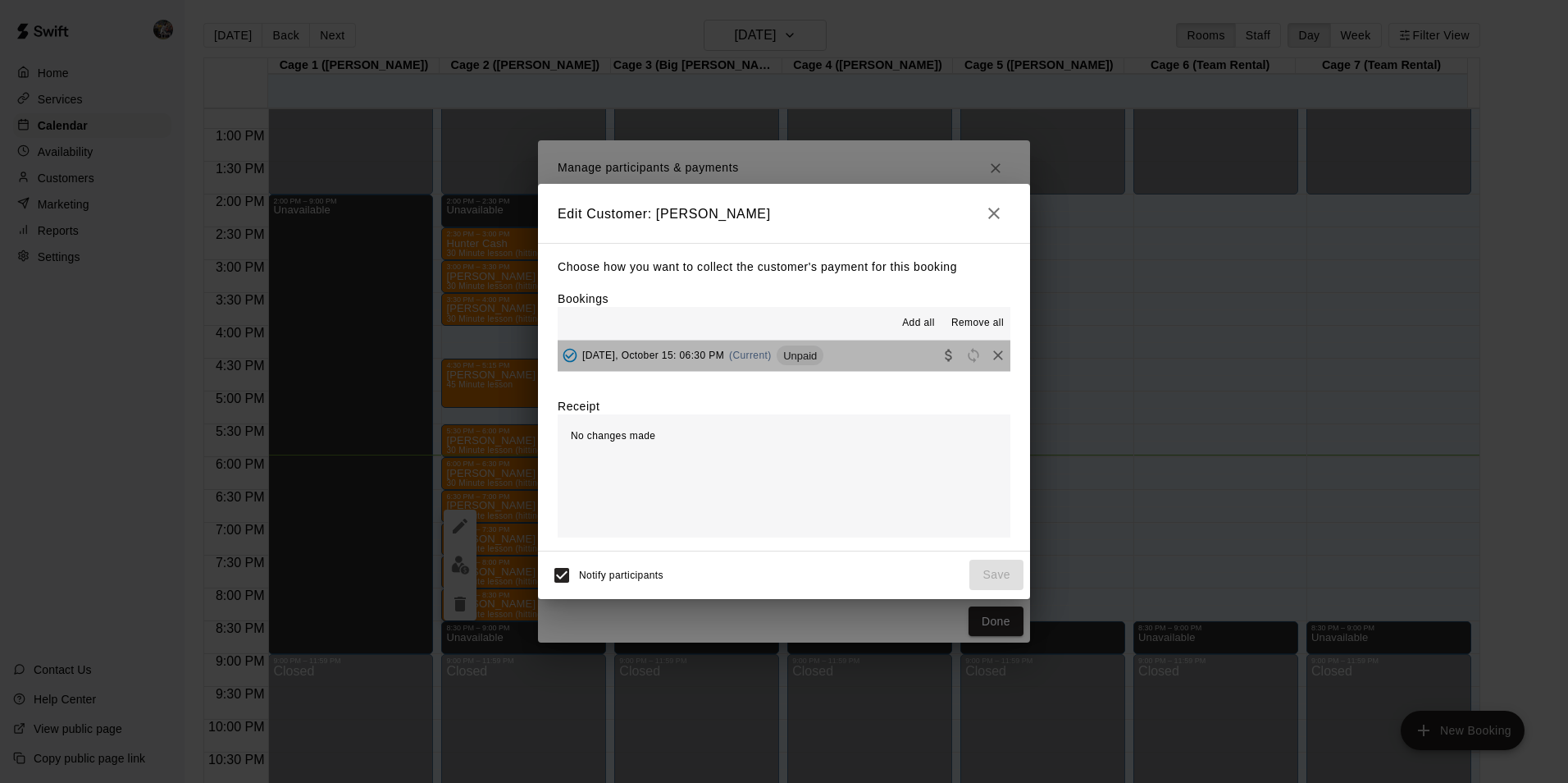
click at [853, 350] on button "[DATE], October 15: 06:30 PM (Current) Unpaid" at bounding box center [784, 355] width 453 height 31
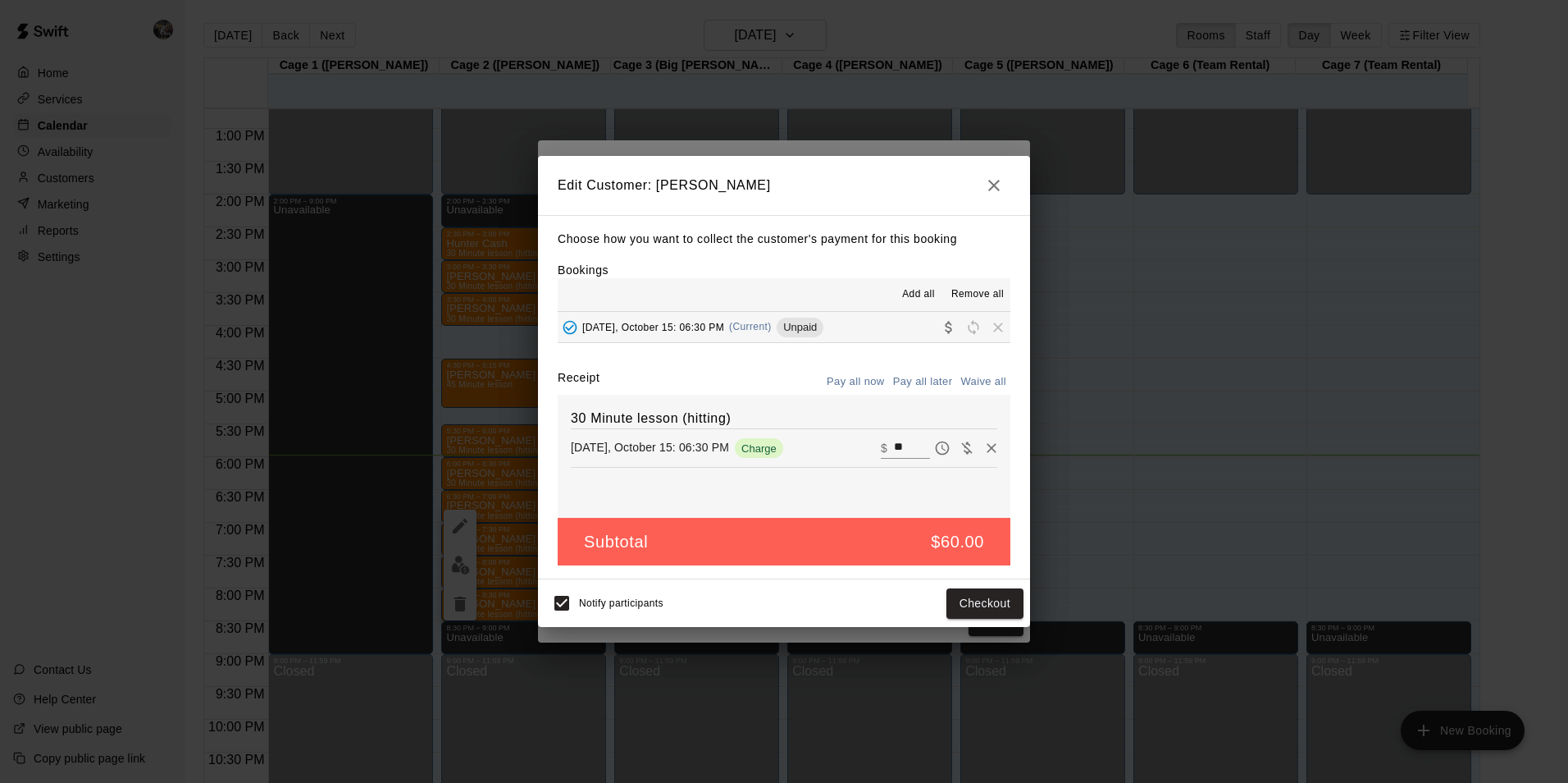
click at [902, 444] on input "**" at bounding box center [912, 448] width 37 height 22
type input "*"
type input "**"
click at [981, 600] on button "Checkout" at bounding box center [985, 603] width 77 height 31
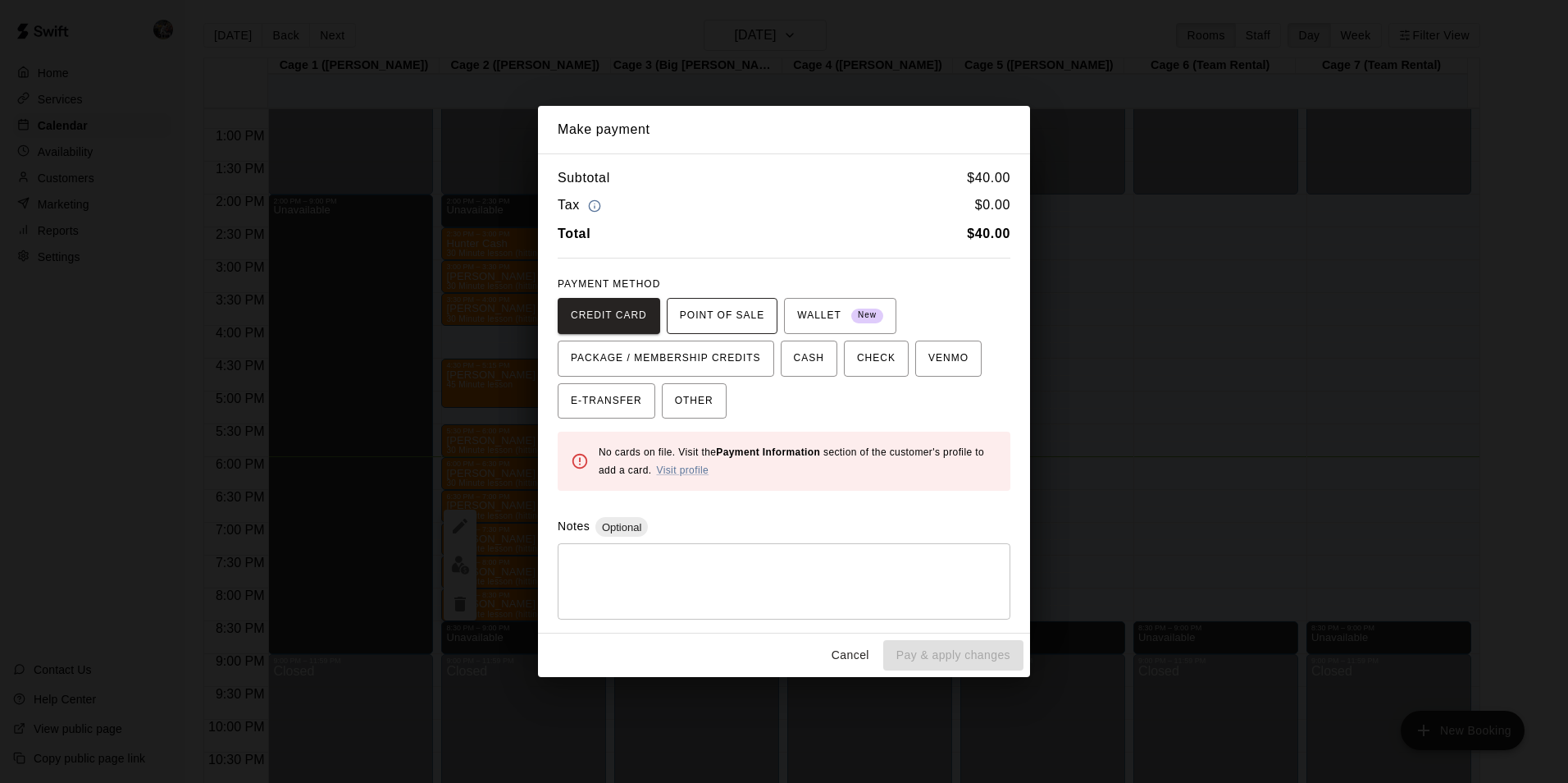
click at [706, 312] on span "POINT OF SALE" at bounding box center [721, 315] width 84 height 27
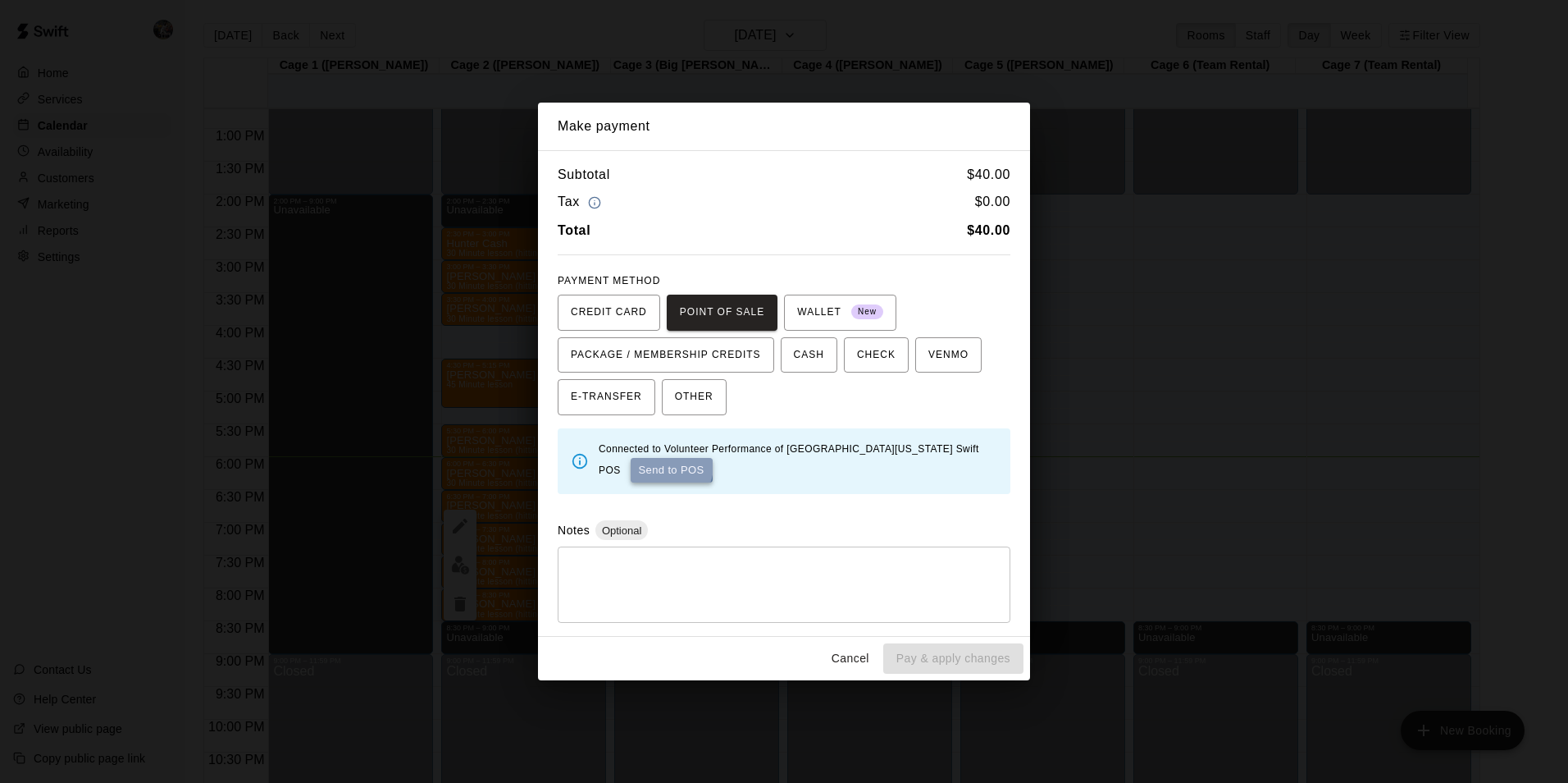
click at [630, 465] on button "Send to POS" at bounding box center [671, 470] width 82 height 25
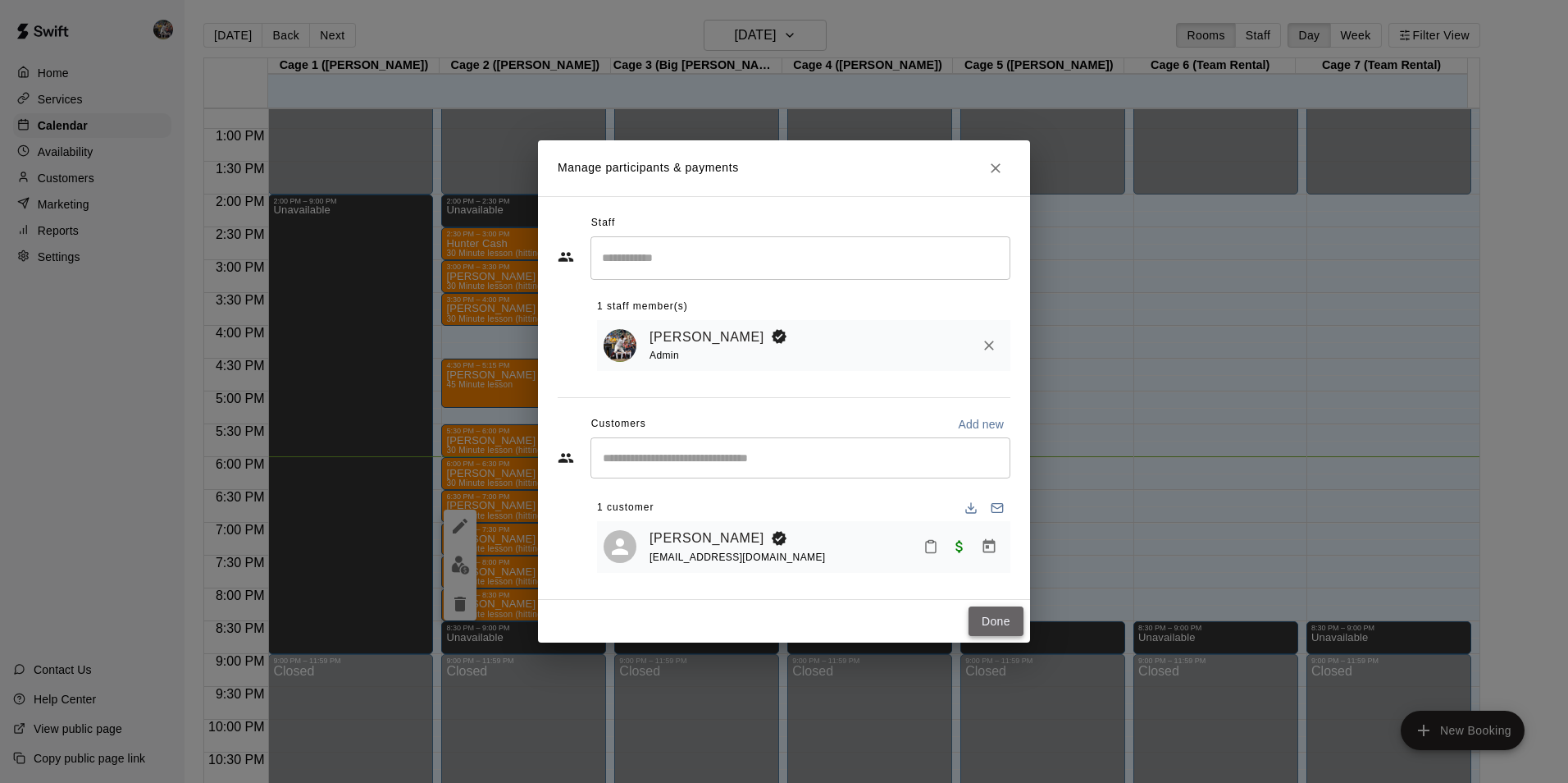
click at [988, 621] on button "Done" at bounding box center [996, 621] width 55 height 31
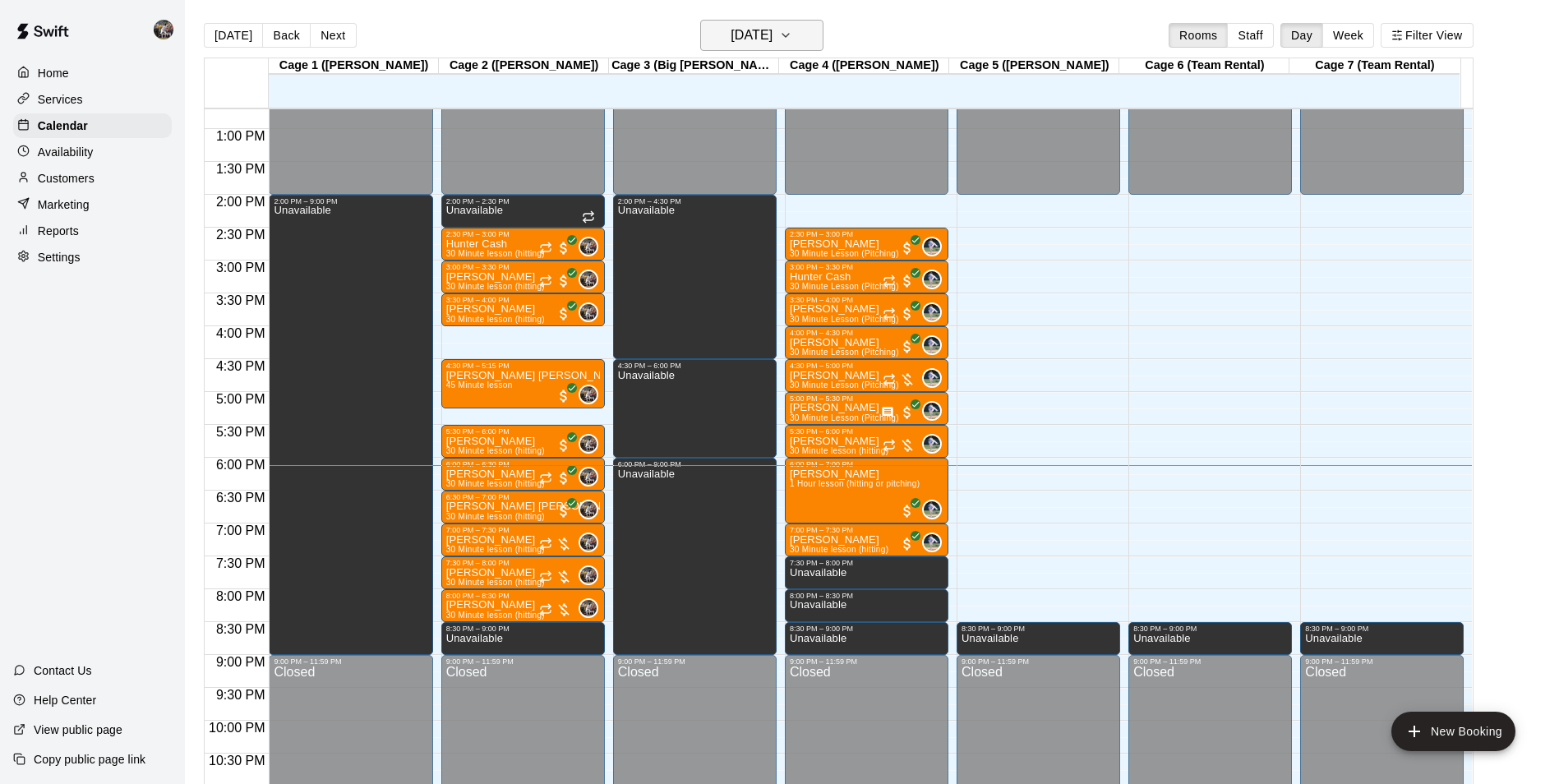
click at [772, 35] on h6 "[DATE]" at bounding box center [752, 35] width 42 height 23
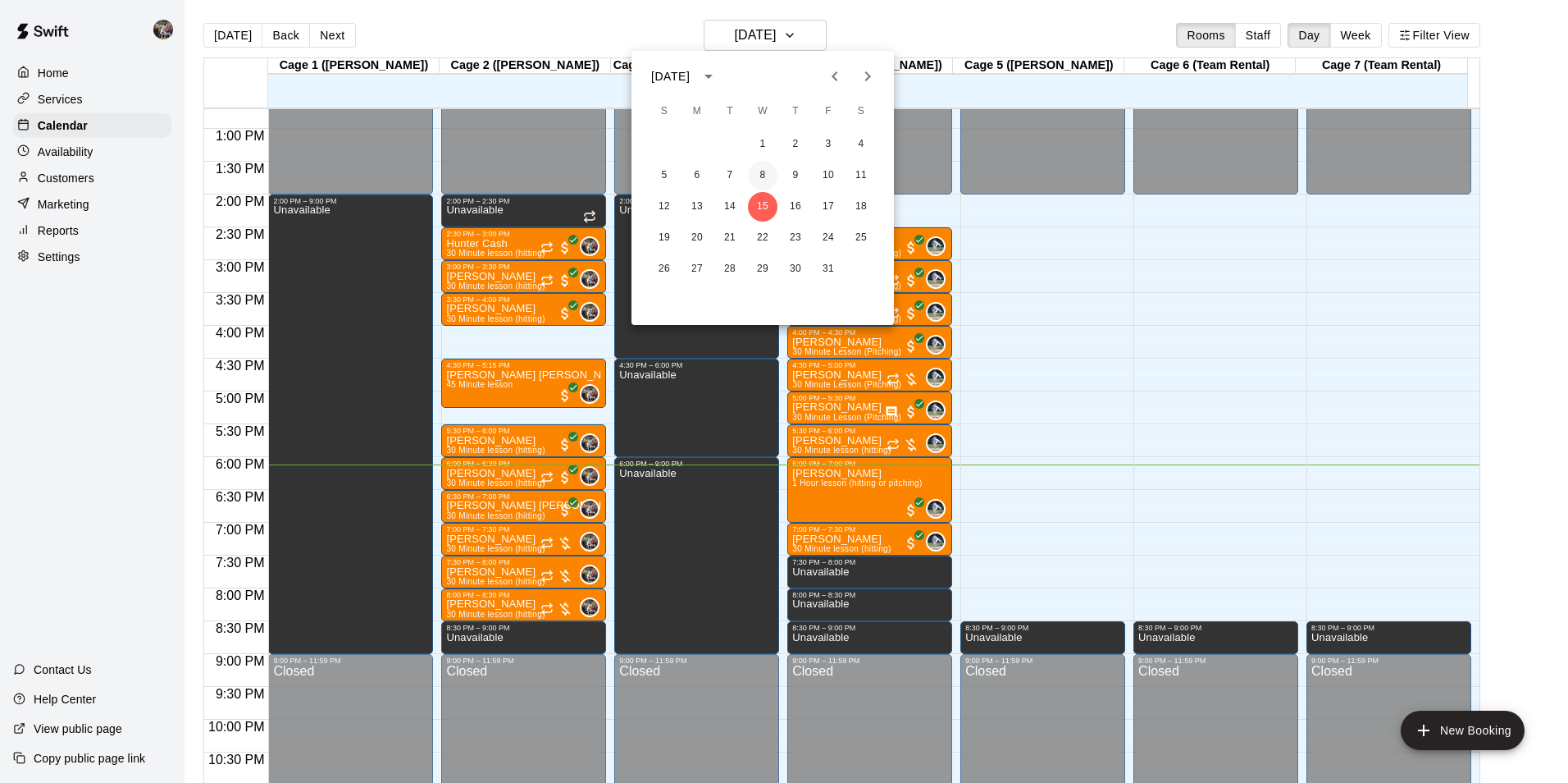
click at [763, 173] on button "8" at bounding box center [763, 176] width 30 height 30
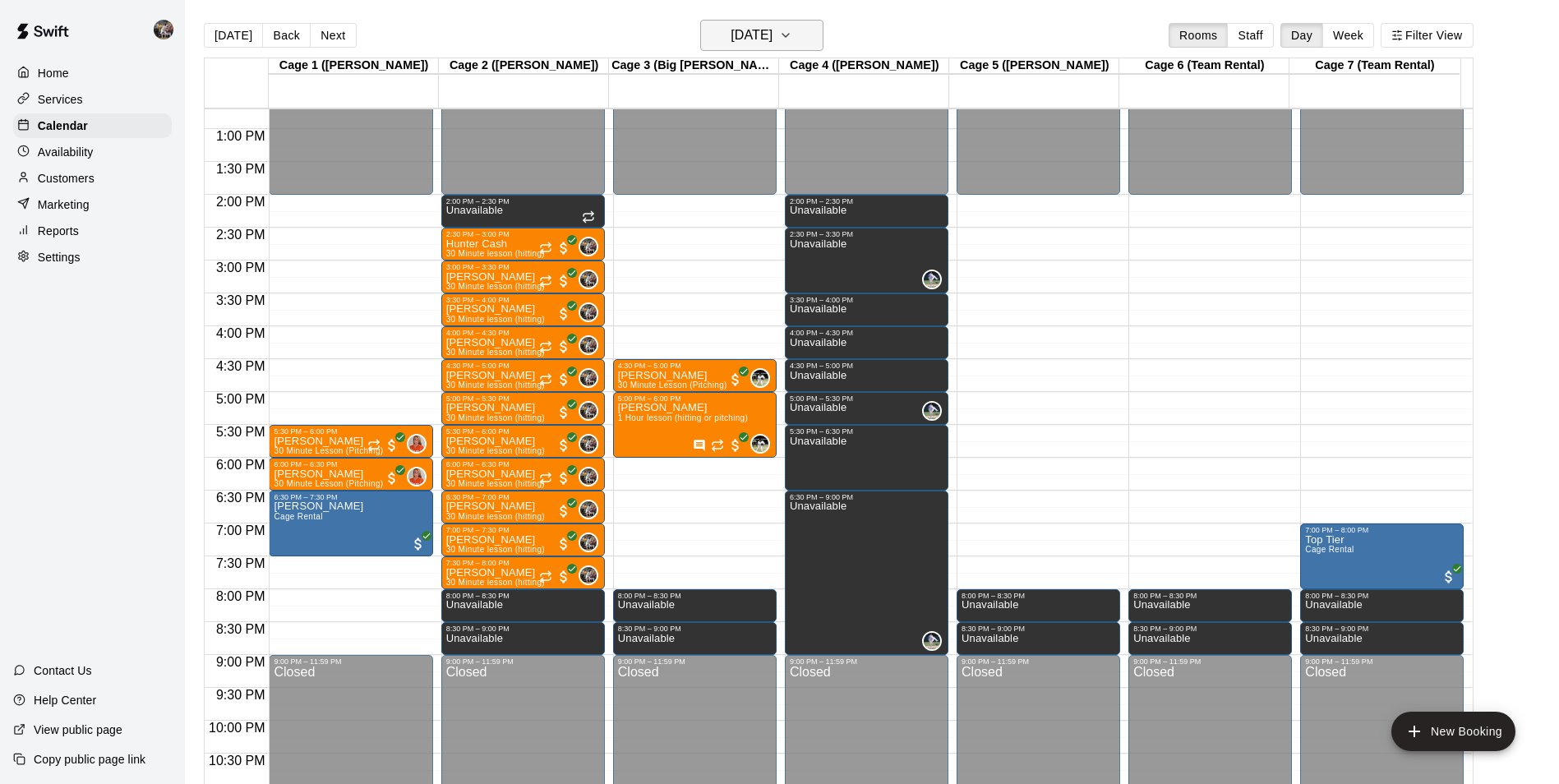
click at [752, 36] on h6 "[DATE]" at bounding box center [752, 35] width 42 height 23
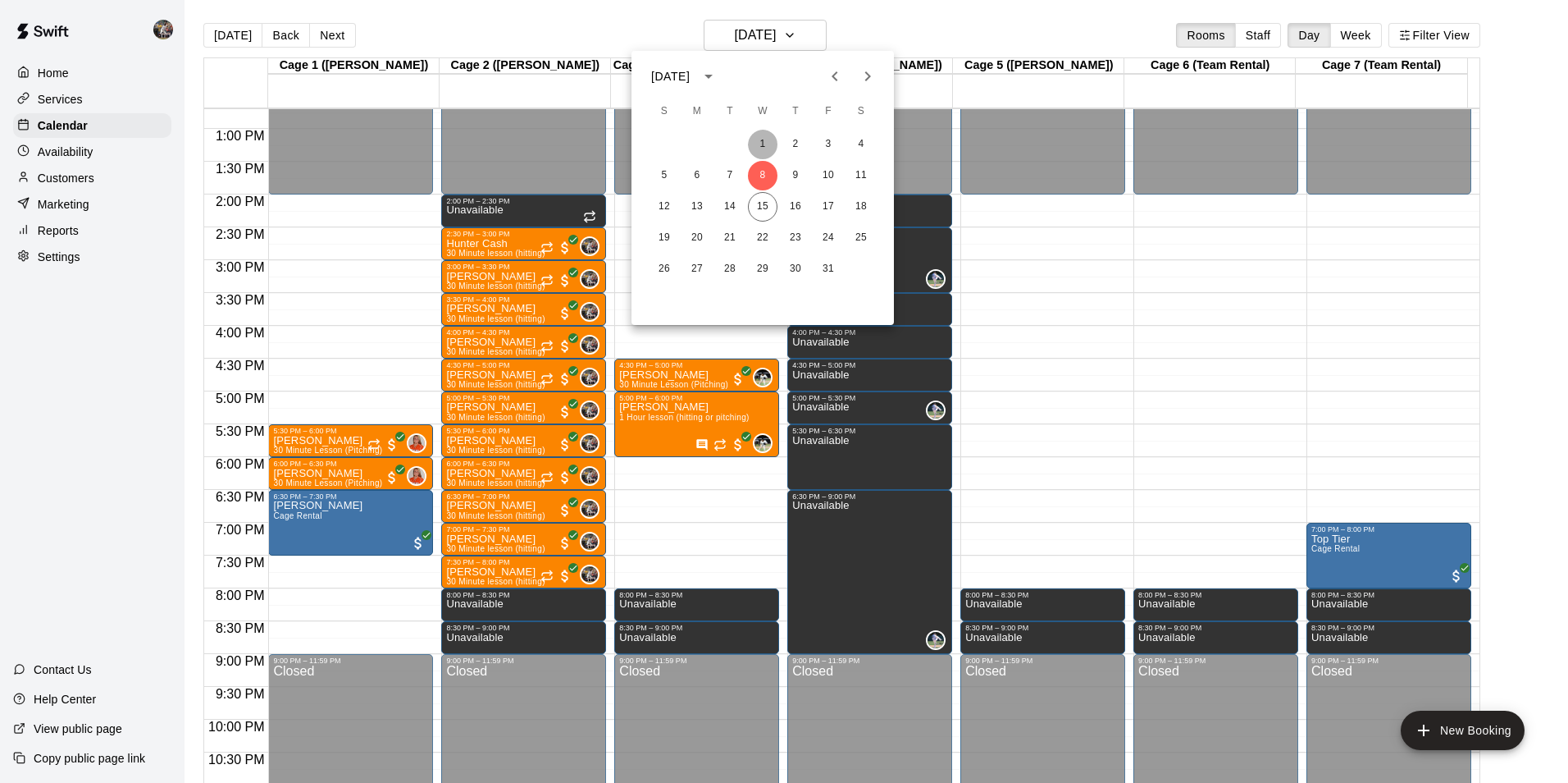
click at [763, 142] on button "1" at bounding box center [763, 144] width 30 height 30
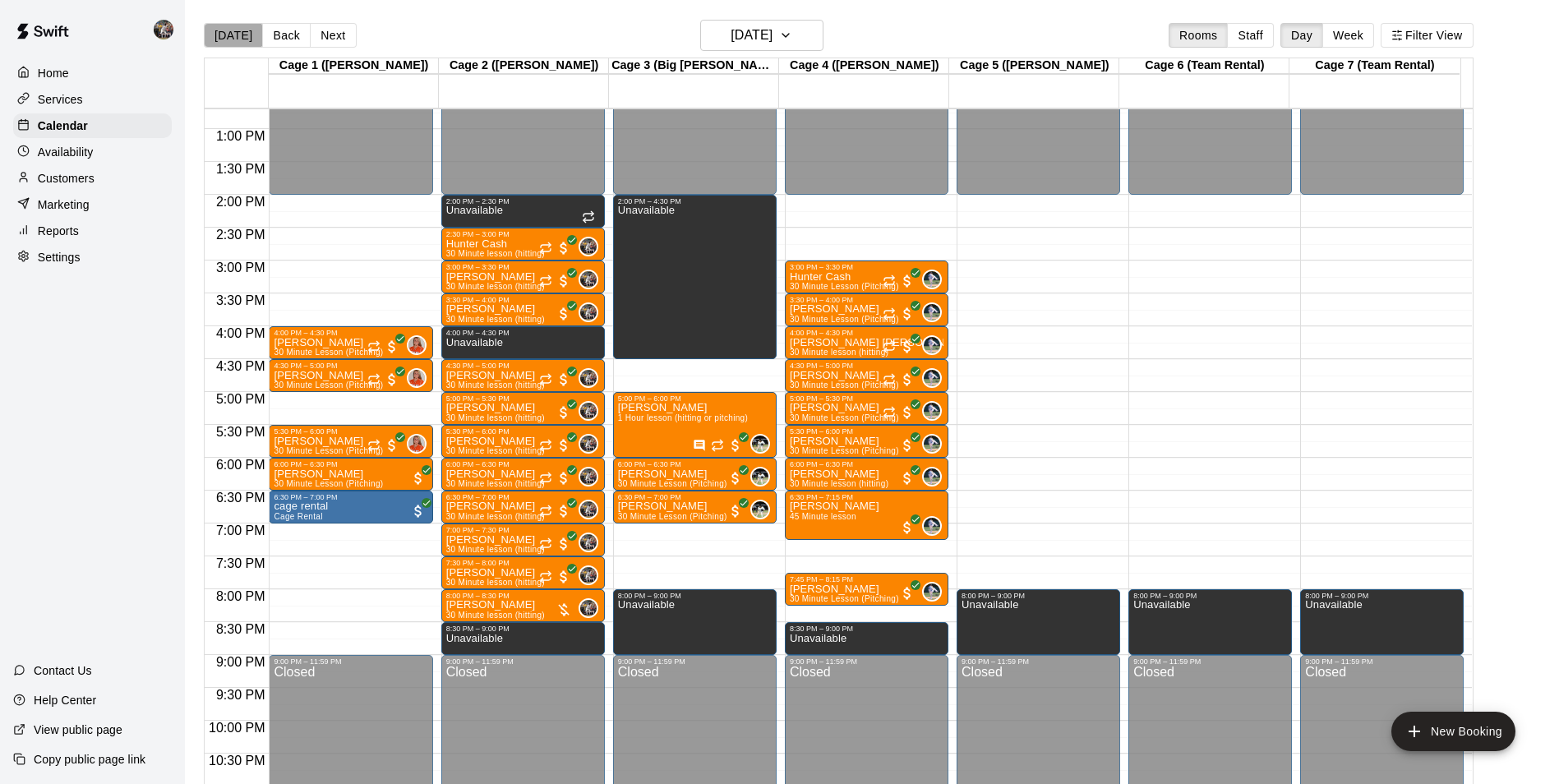
click at [233, 35] on button "[DATE]" at bounding box center [234, 35] width 59 height 25
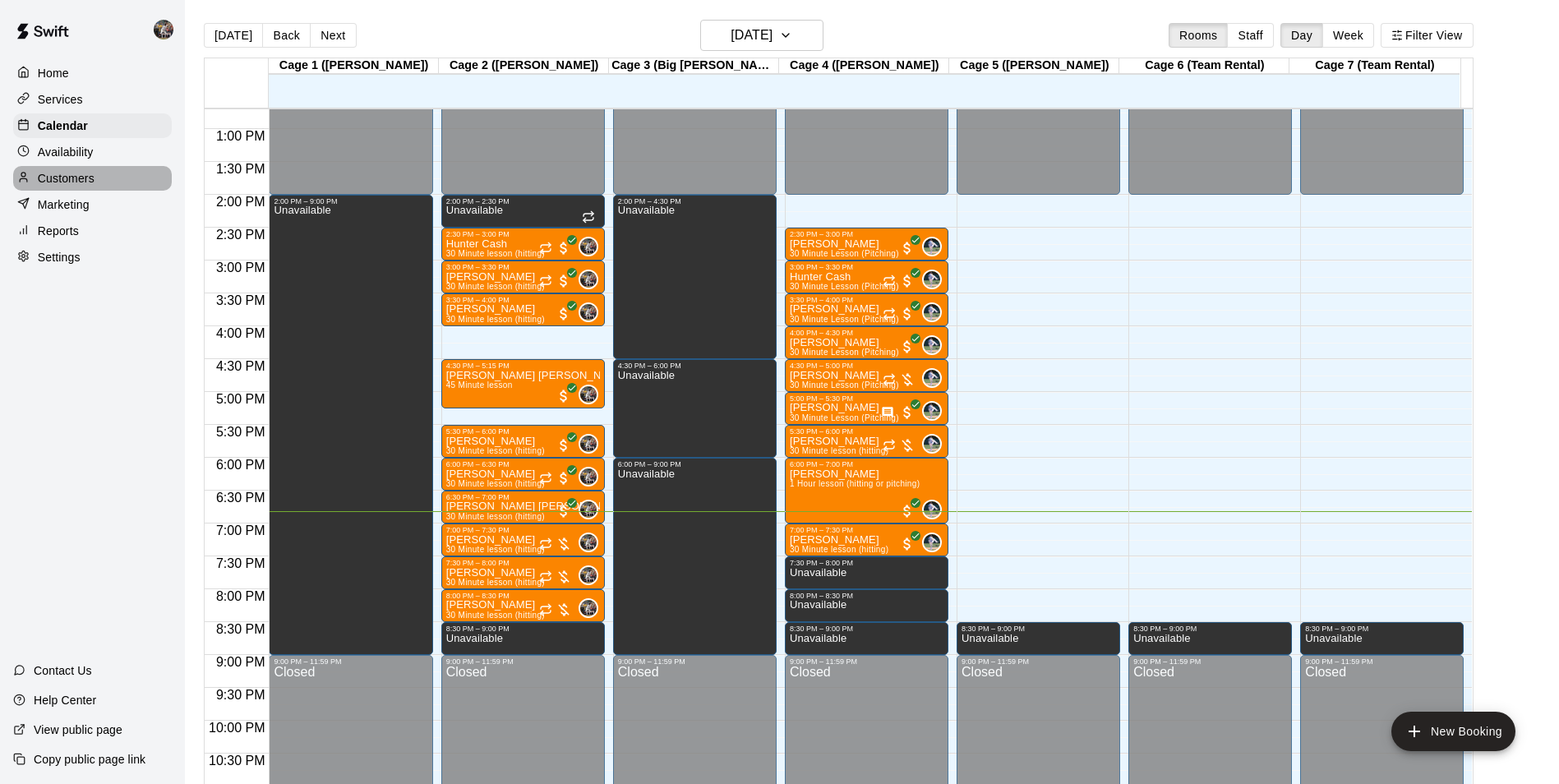
click at [104, 181] on div "Customers" at bounding box center [92, 178] width 158 height 25
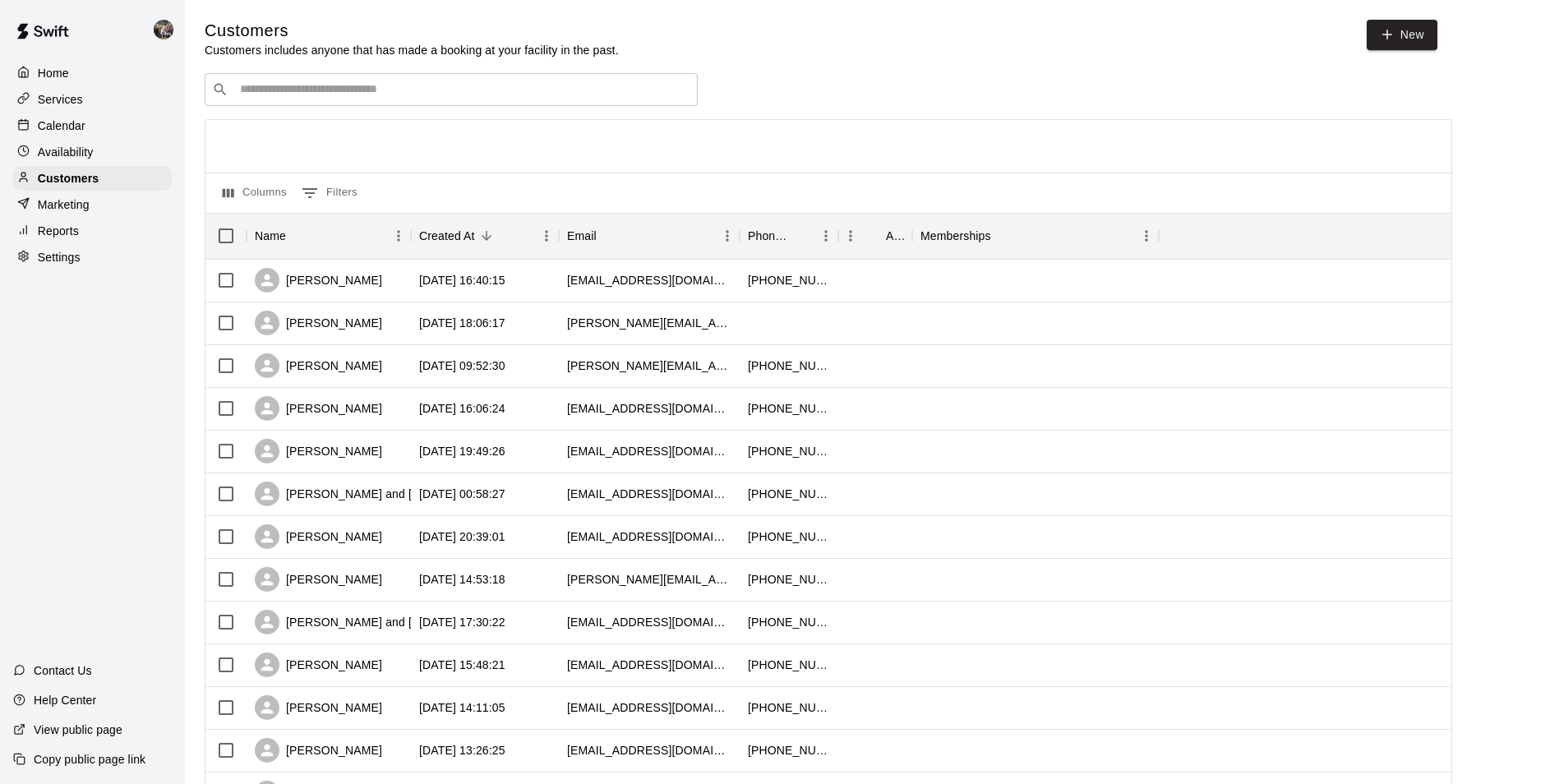
click at [302, 89] on input "Search customers by name or email" at bounding box center [463, 89] width 456 height 17
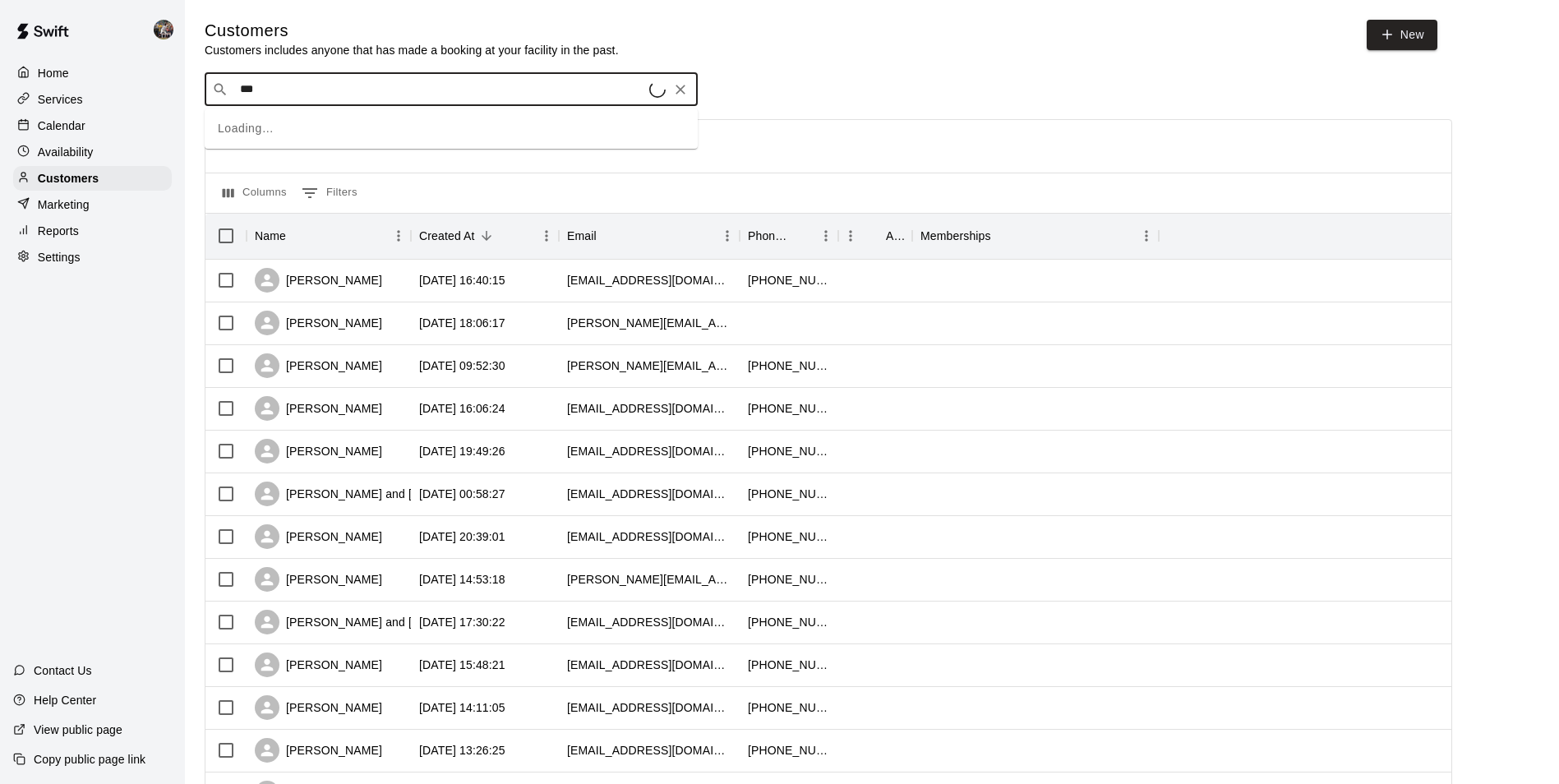
type input "****"
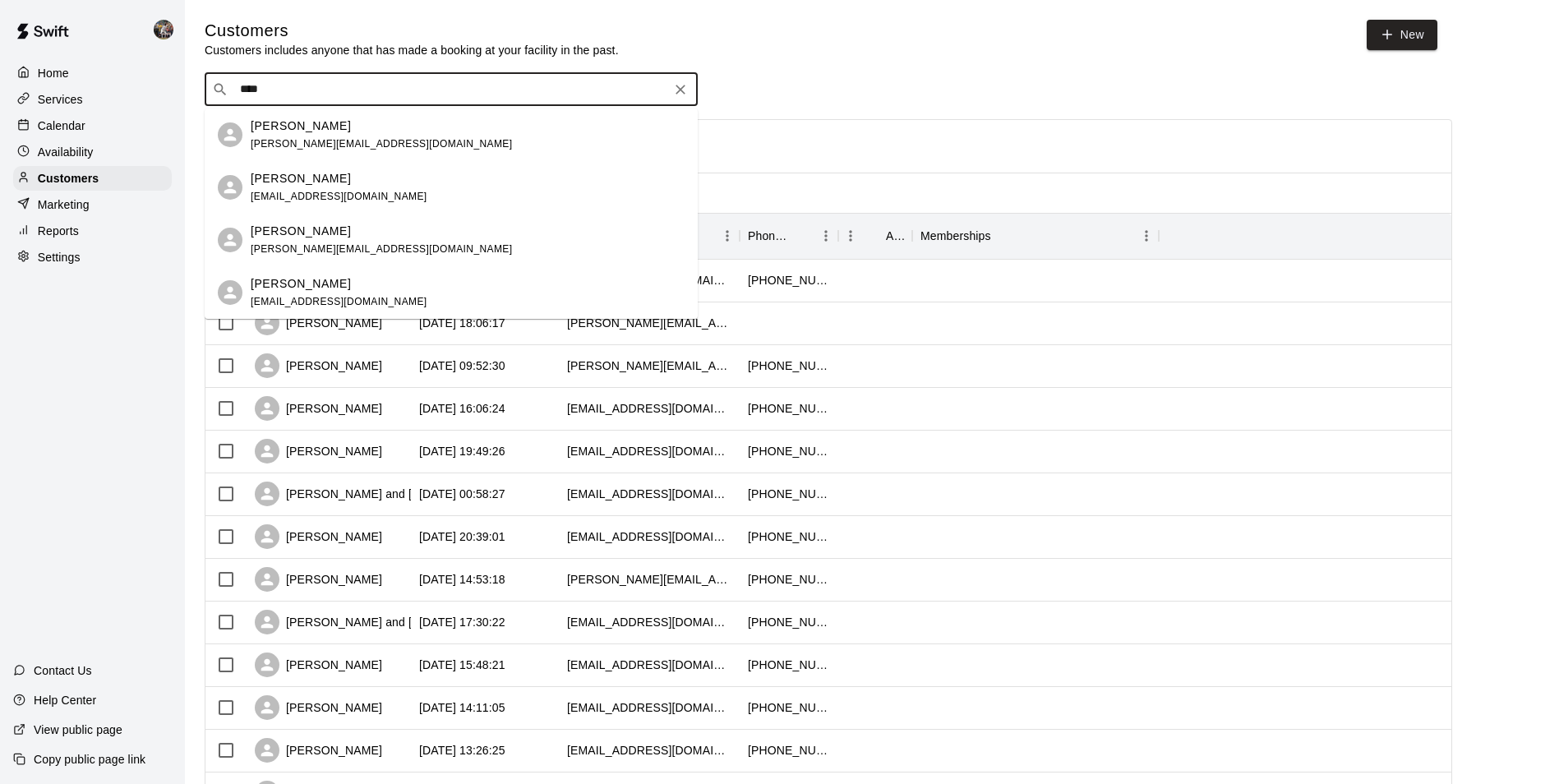
click at [331, 139] on span "[PERSON_NAME][EMAIL_ADDRESS][DOMAIN_NAME]" at bounding box center [381, 144] width 261 height 12
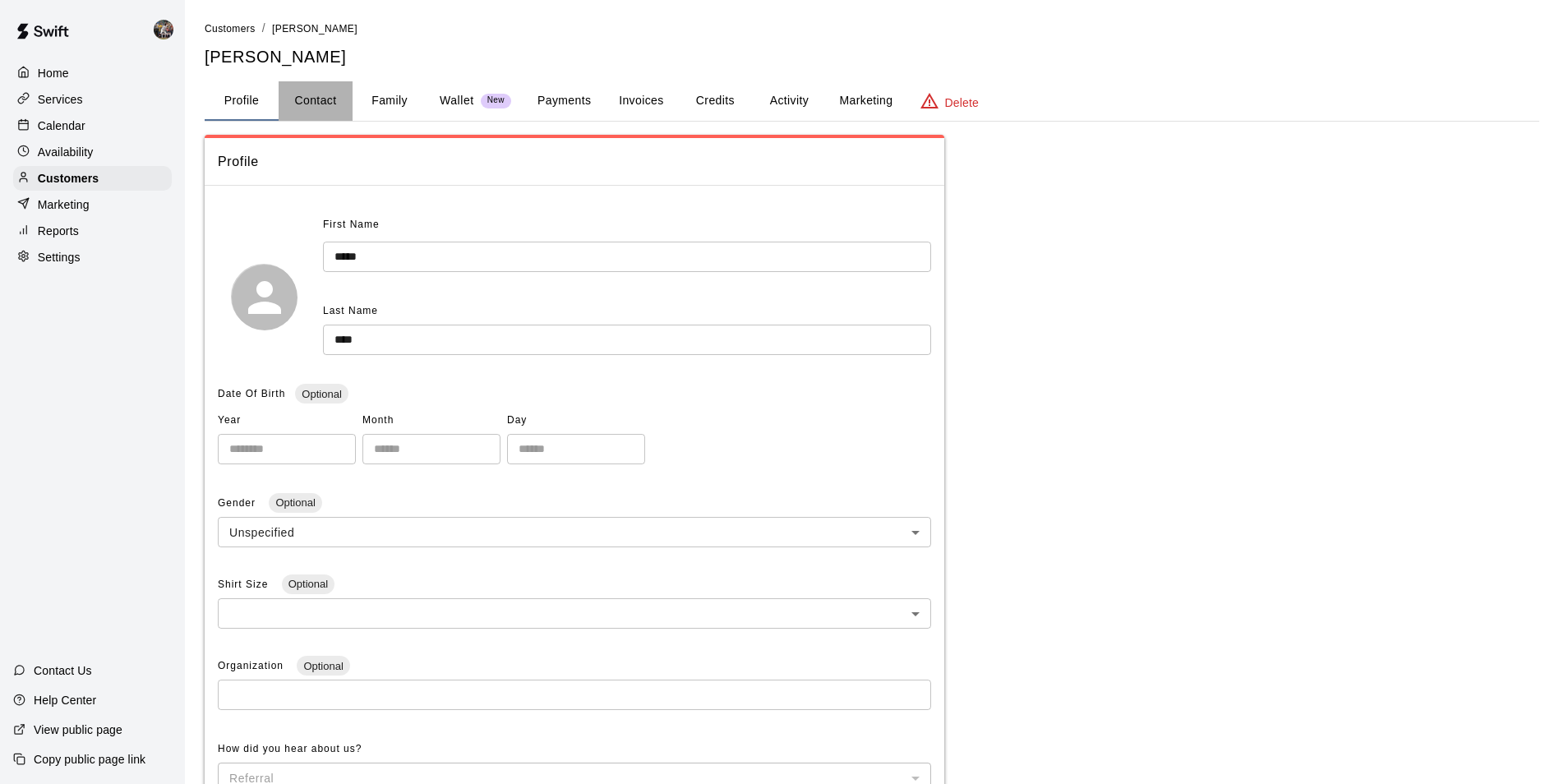
click at [332, 95] on button "Contact" at bounding box center [315, 101] width 74 height 40
select select "**"
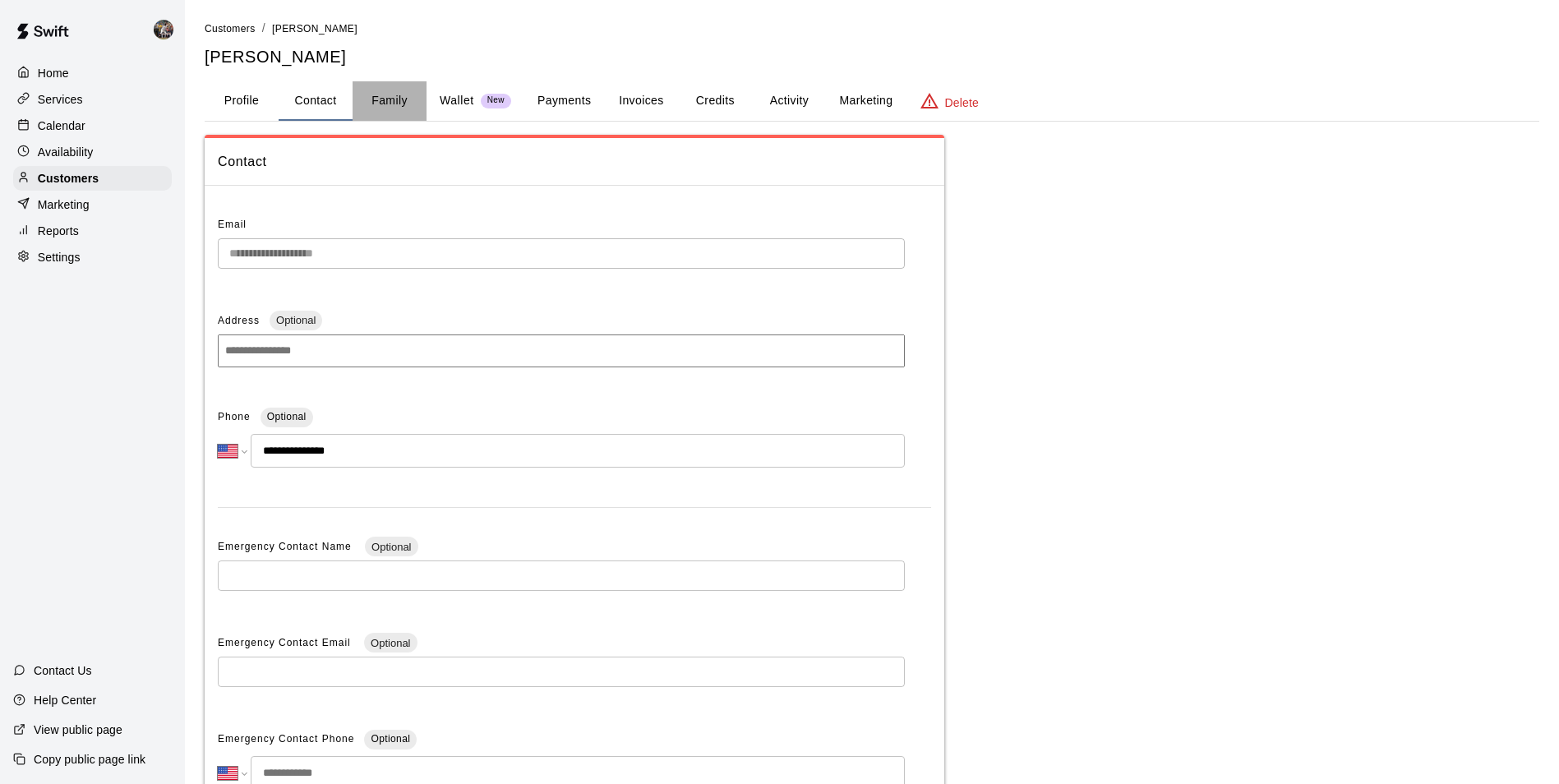
click at [392, 100] on button "Family" at bounding box center [389, 101] width 74 height 40
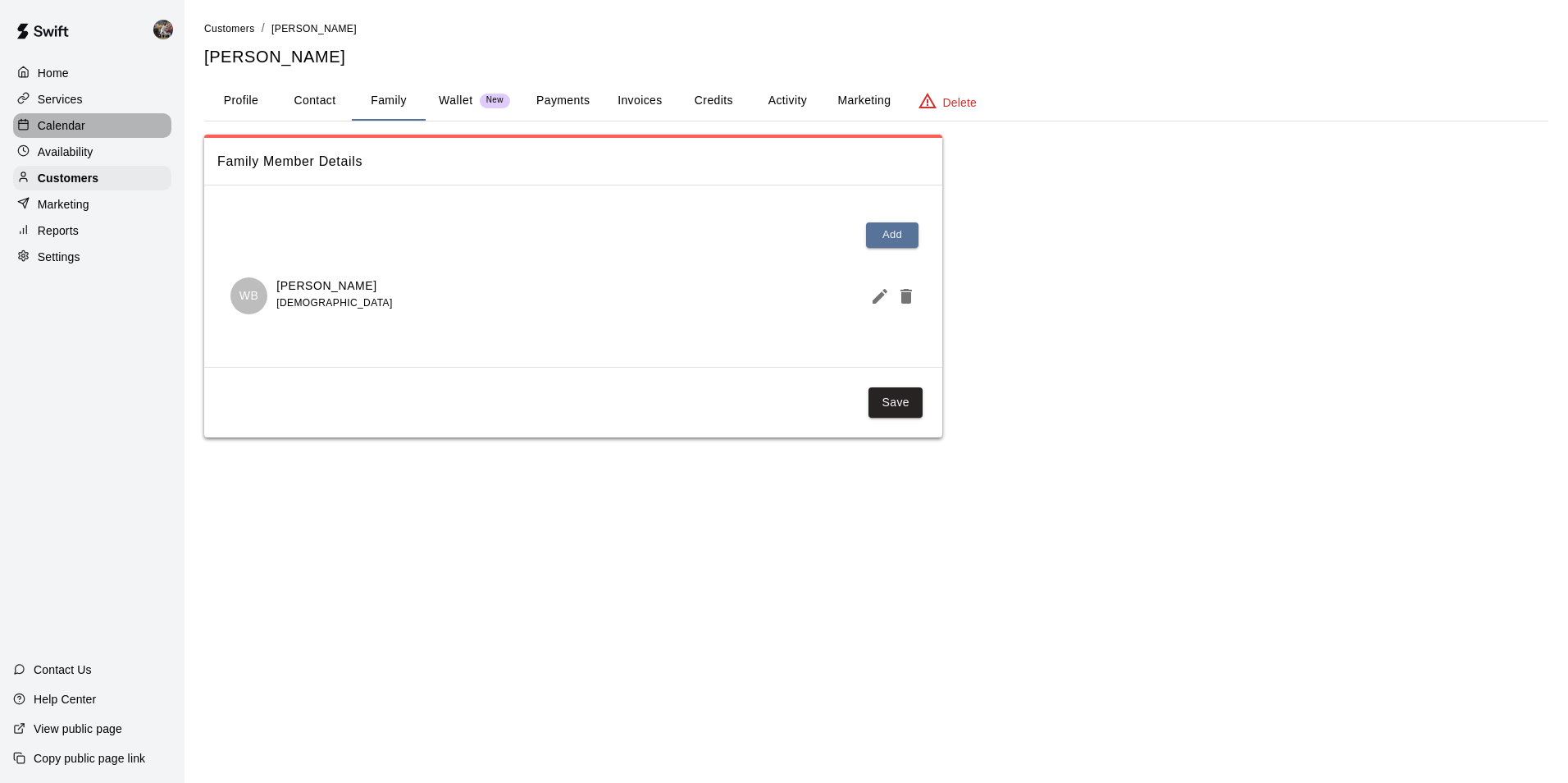
click at [112, 128] on div "Calendar" at bounding box center [92, 126] width 158 height 25
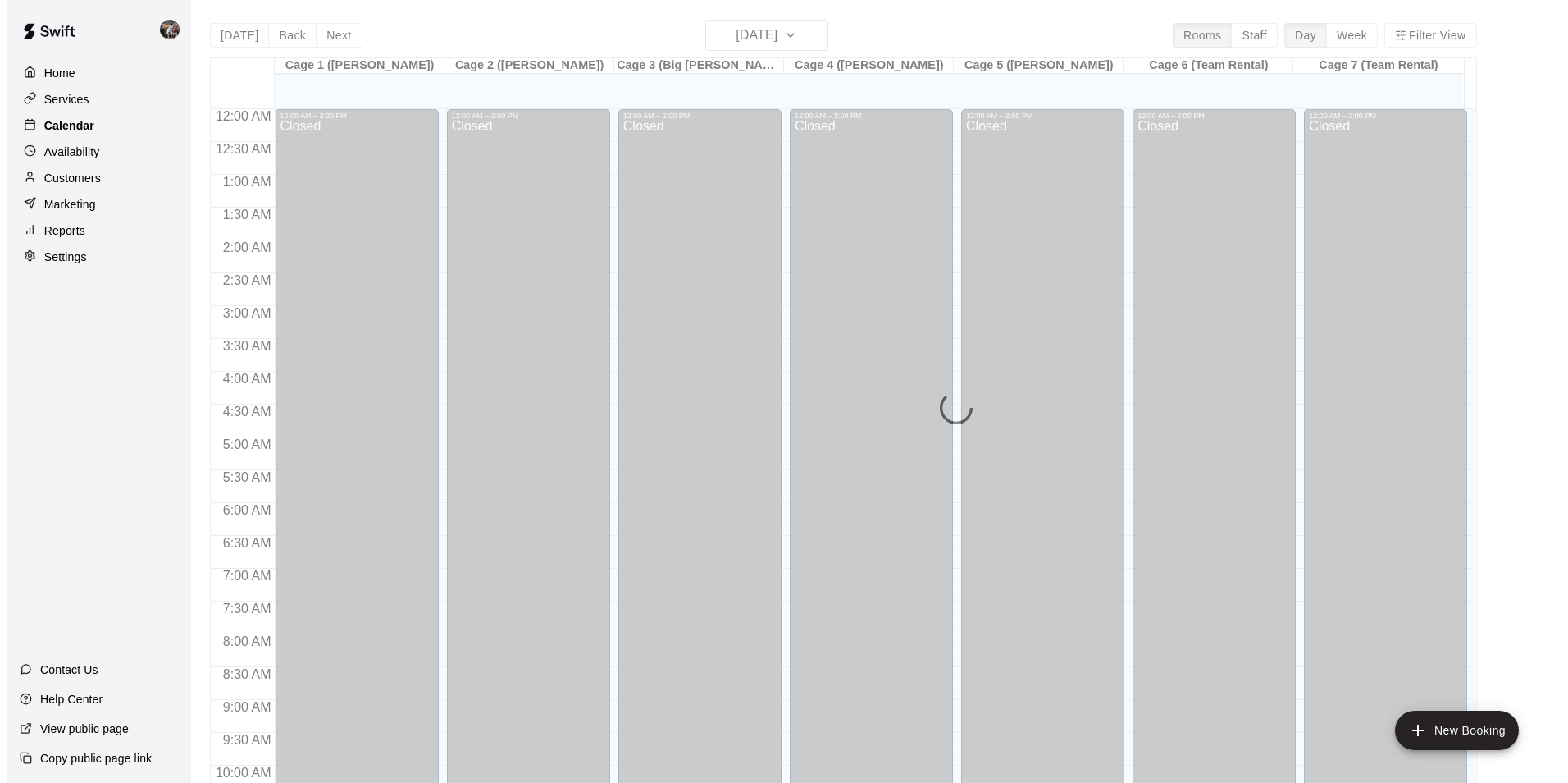
scroll to position [833, 0]
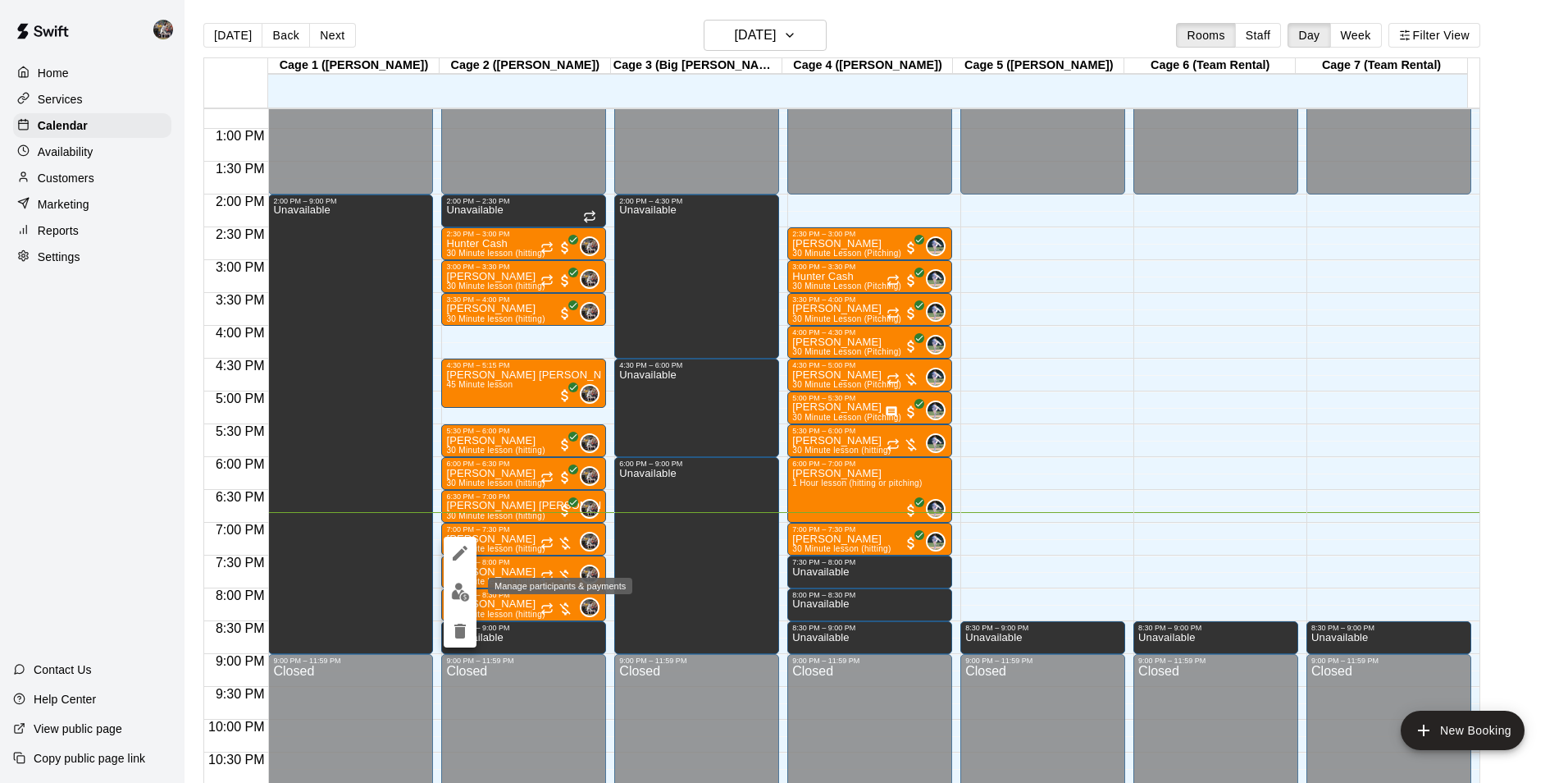
click at [456, 586] on img "edit" at bounding box center [459, 591] width 19 height 19
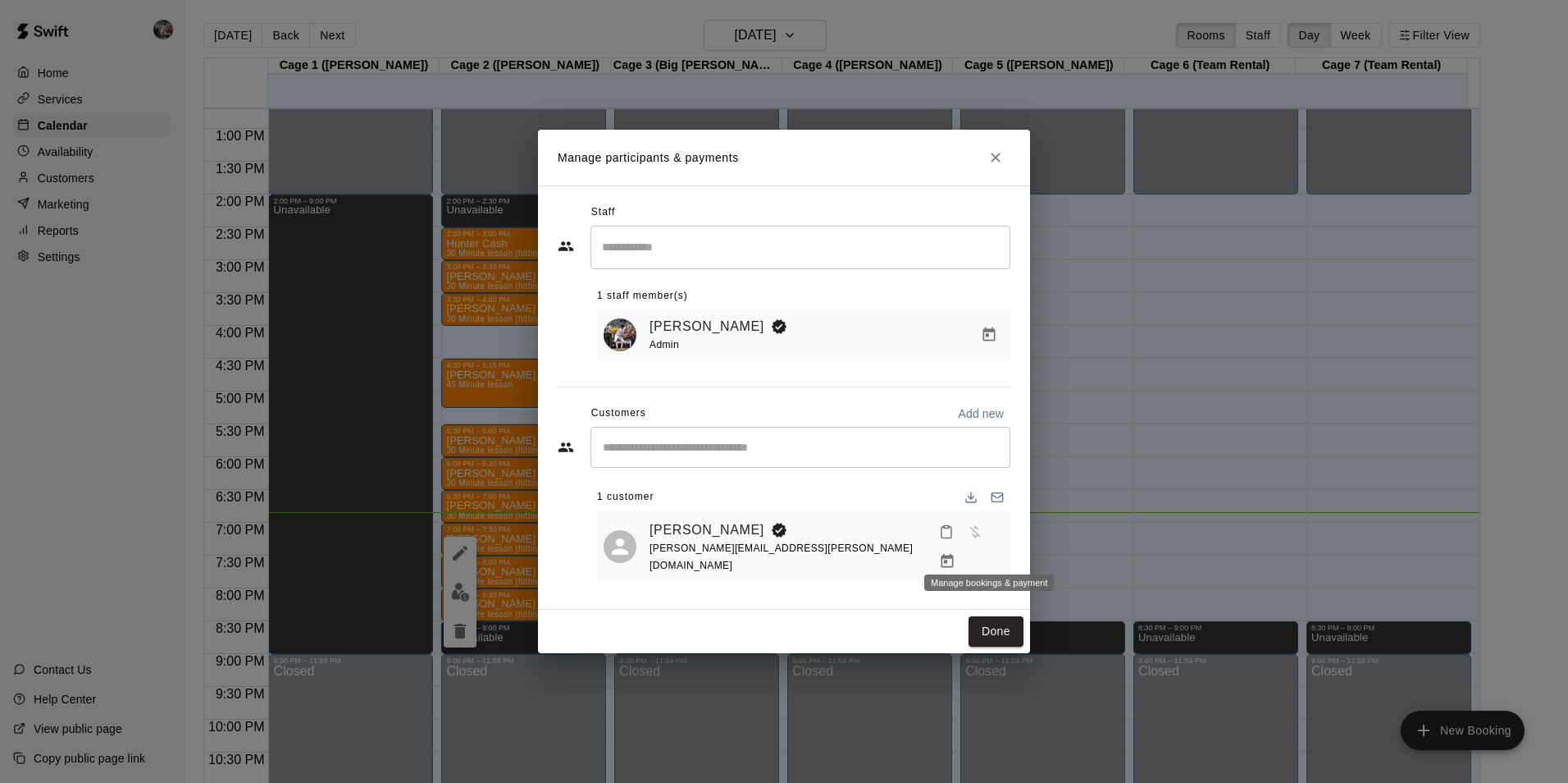
click at [953, 554] on icon "Manage bookings & payment" at bounding box center [948, 561] width 12 height 14
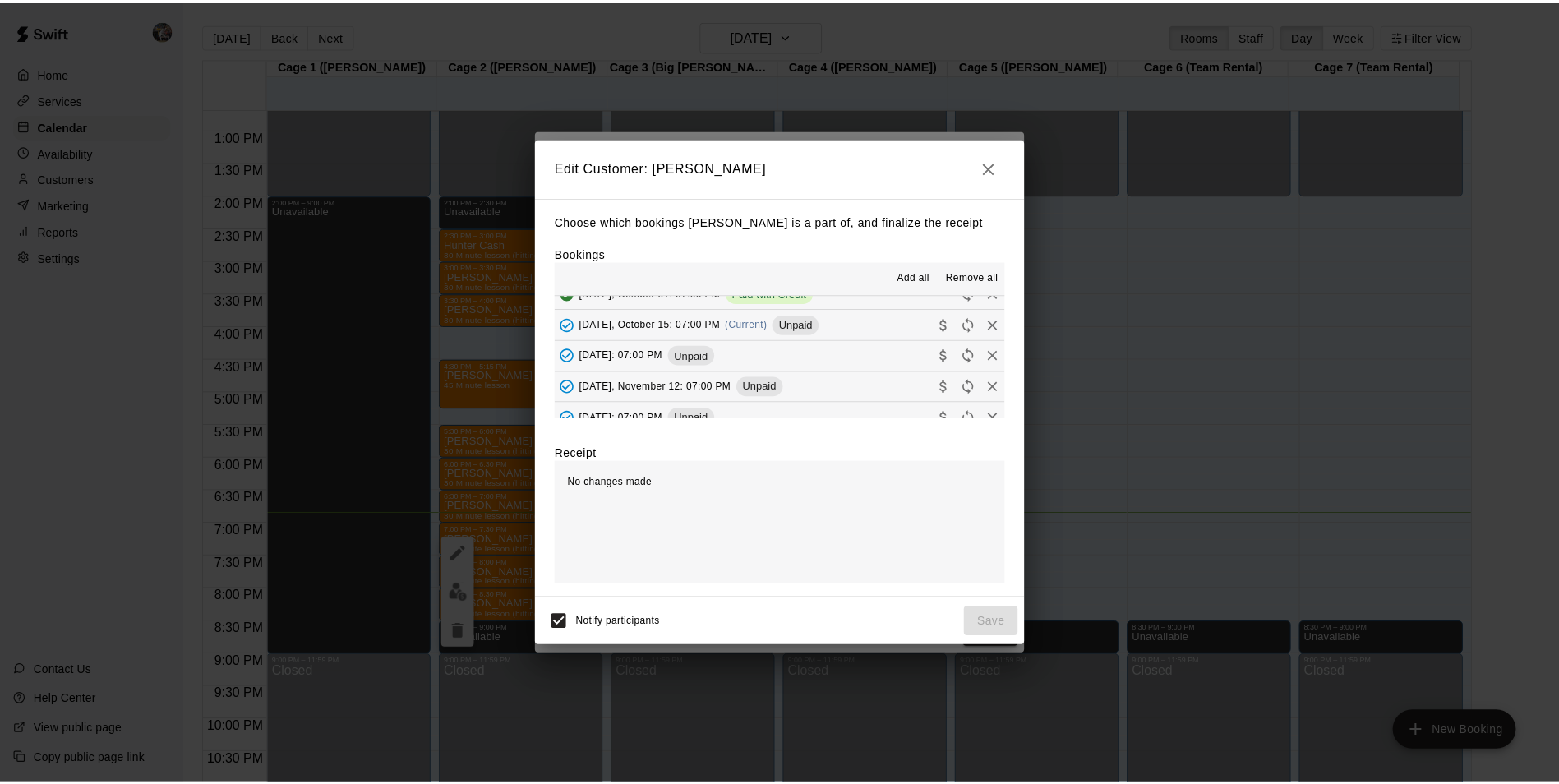
scroll to position [82, 0]
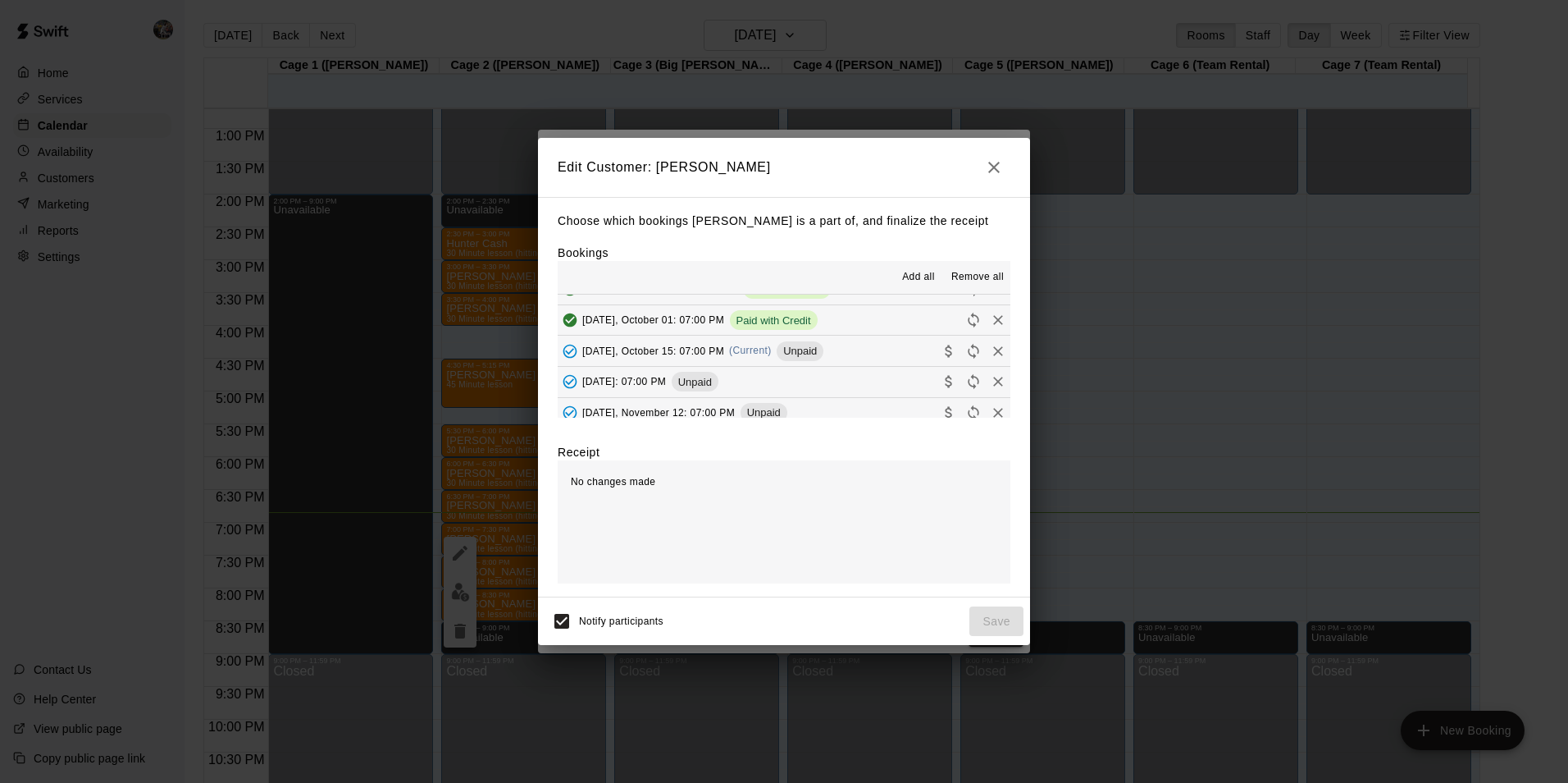
click at [858, 347] on button "[DATE], October 15: 07:00 PM (Current) Unpaid" at bounding box center [784, 350] width 453 height 31
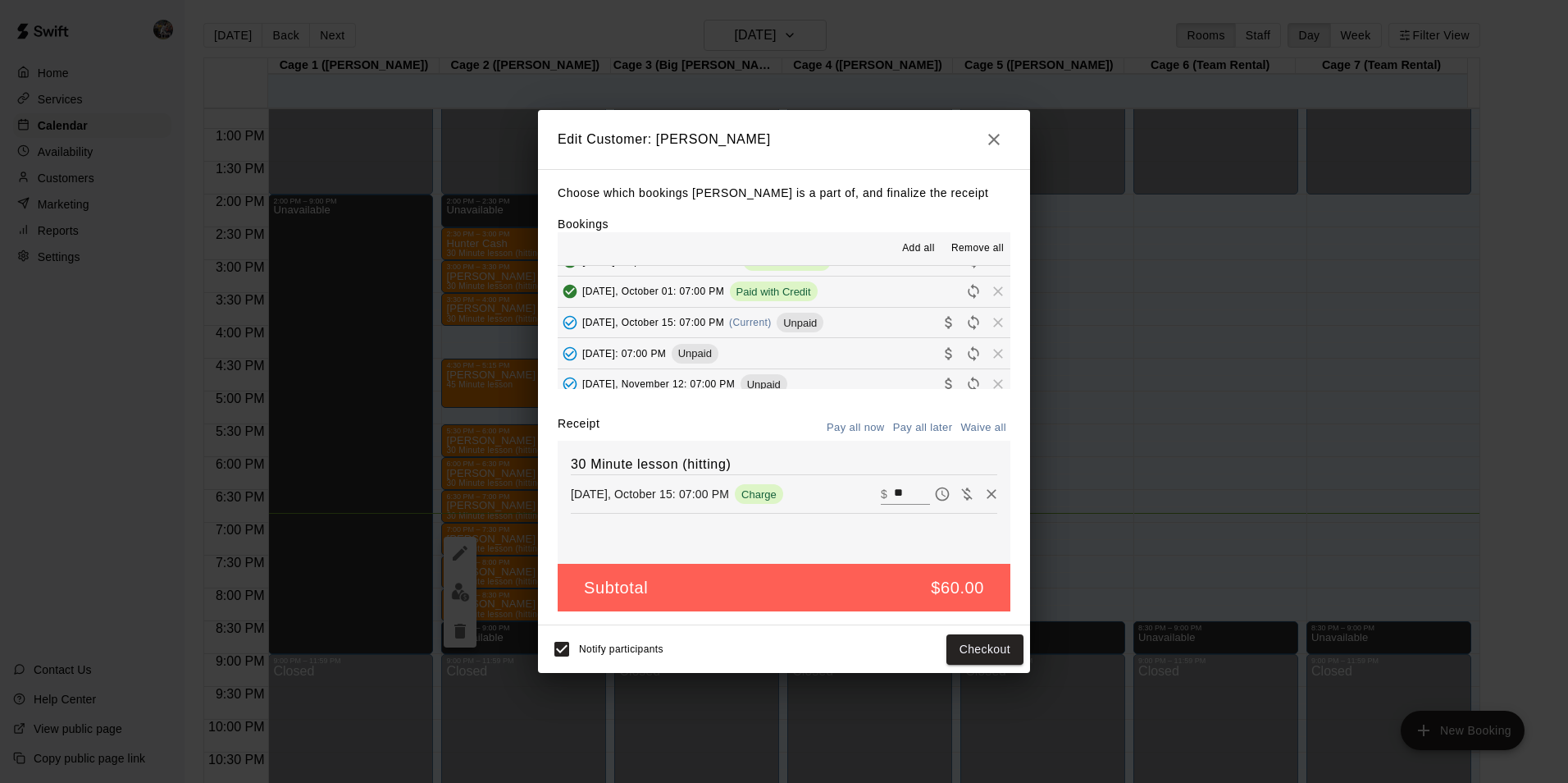
click at [905, 496] on input "**" at bounding box center [912, 494] width 37 height 22
type input "*"
type input "**"
click at [984, 639] on button "Checkout" at bounding box center [985, 650] width 77 height 31
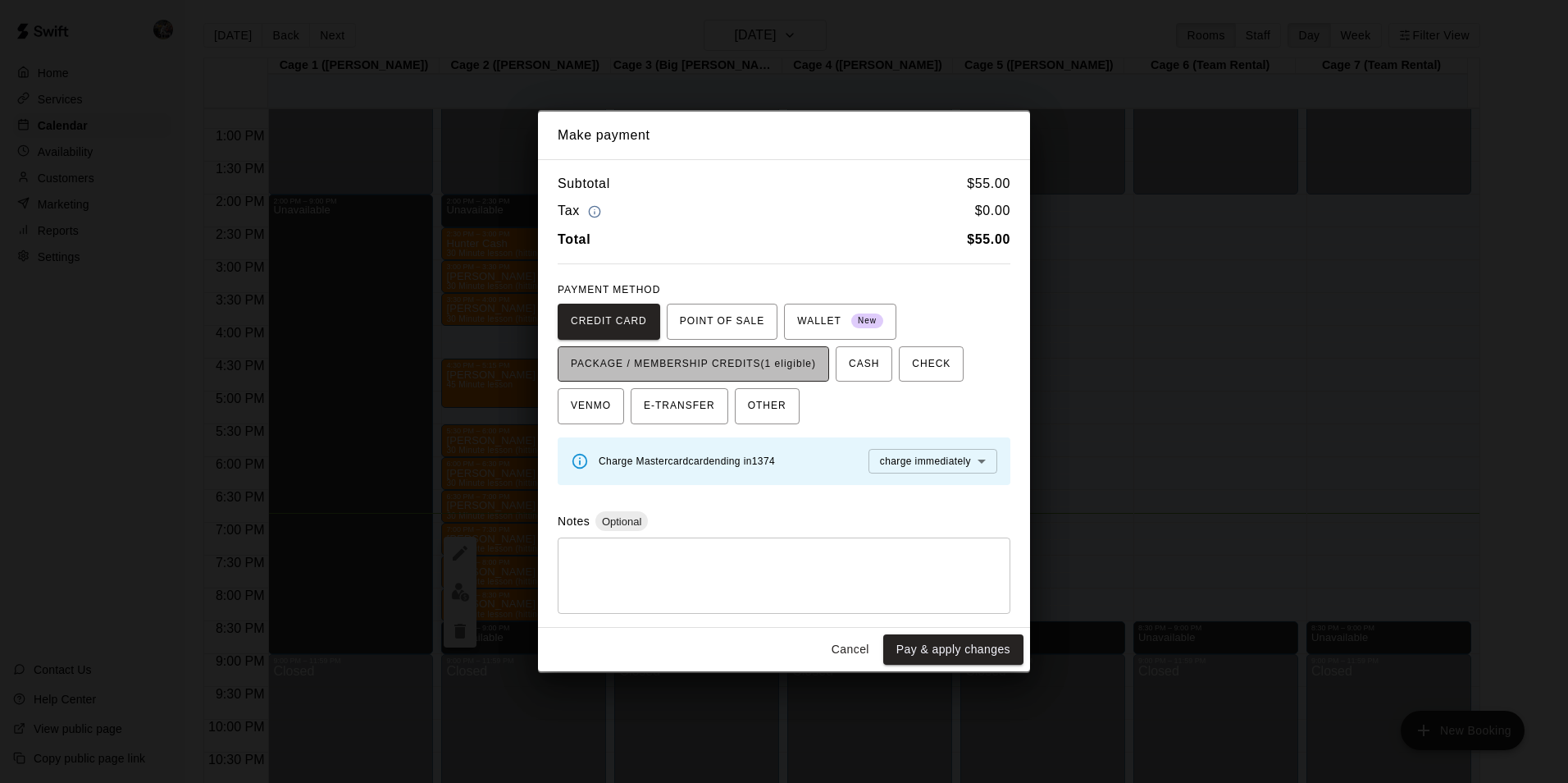
click at [710, 354] on span "PACKAGE / MEMBERSHIP CREDITS (1 eligible)" at bounding box center [694, 364] width 245 height 27
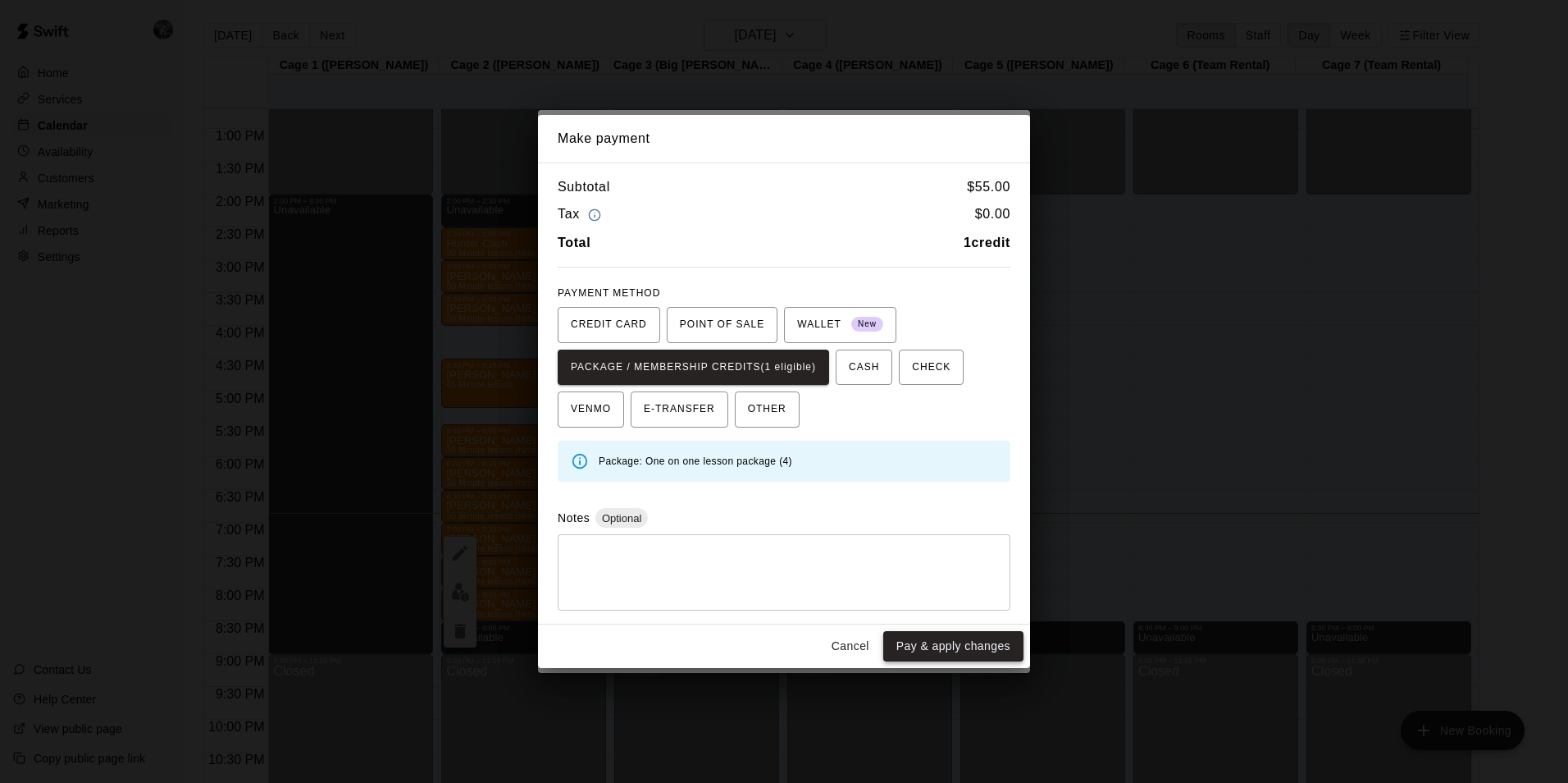
click at [925, 646] on button "Pay & apply changes" at bounding box center [953, 646] width 140 height 31
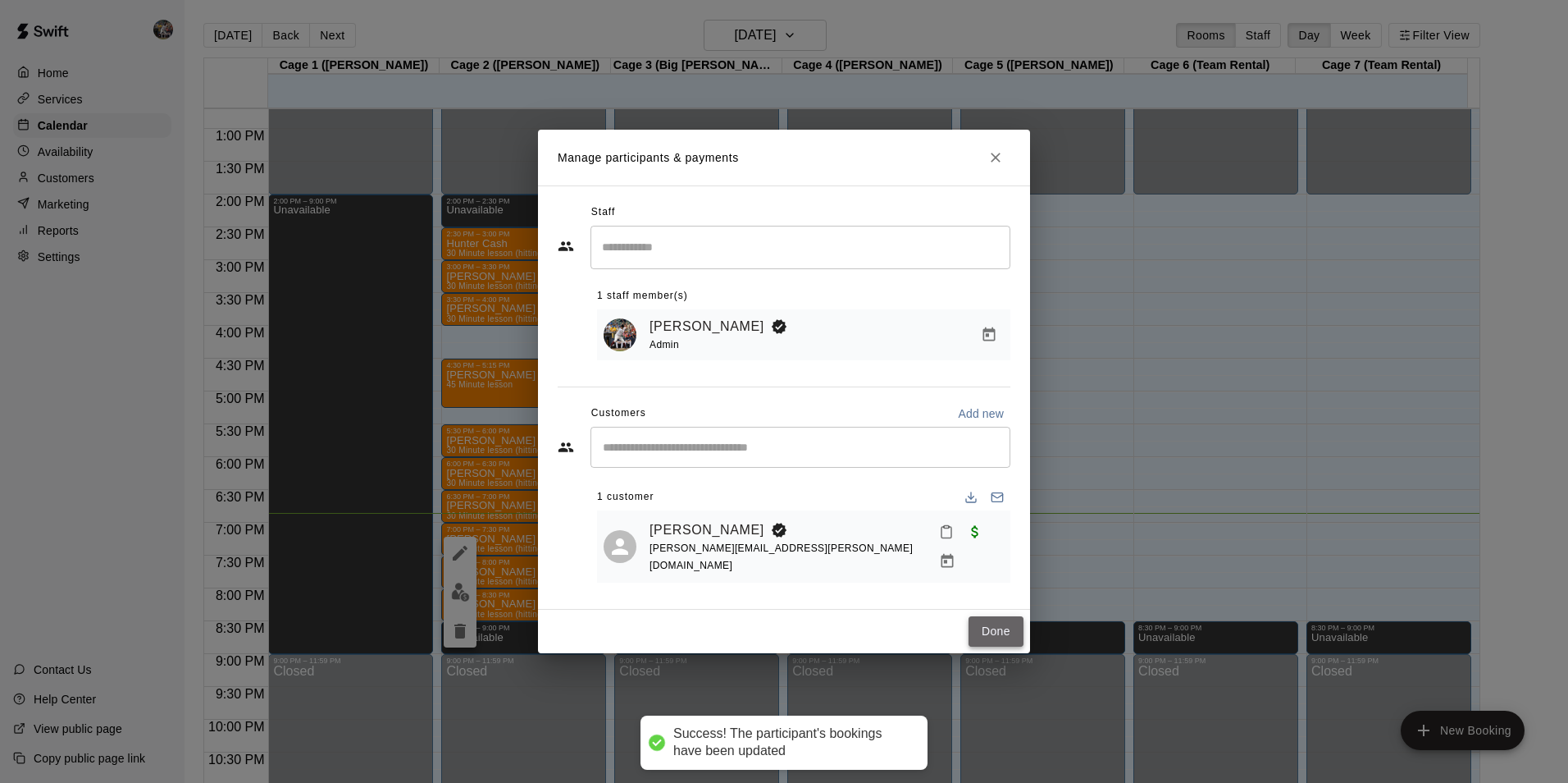
click at [991, 620] on button "Done" at bounding box center [996, 631] width 55 height 31
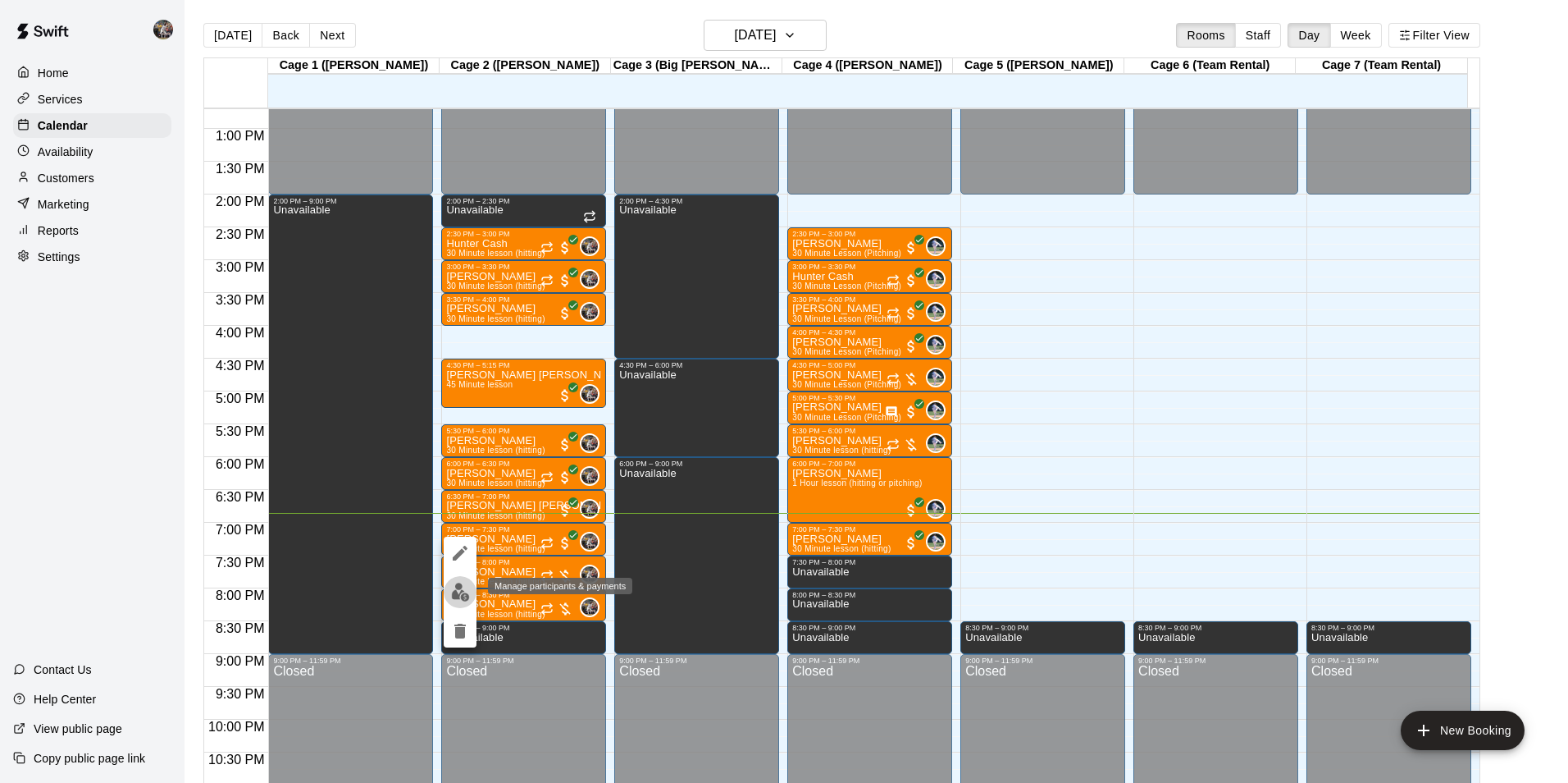
click at [460, 581] on button "edit" at bounding box center [459, 592] width 33 height 32
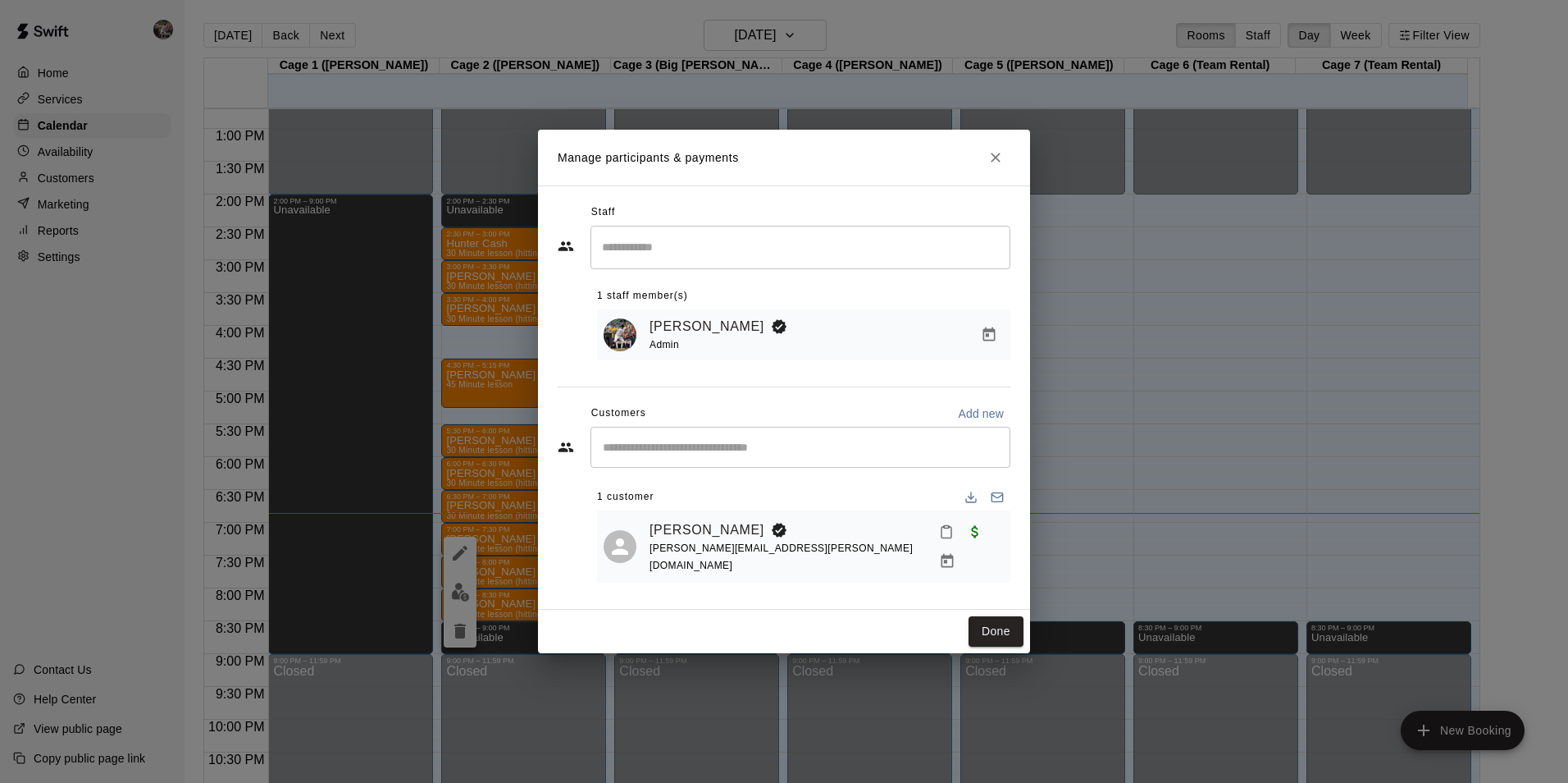
click at [955, 553] on icon "Manage bookings & payment" at bounding box center [947, 561] width 17 height 17
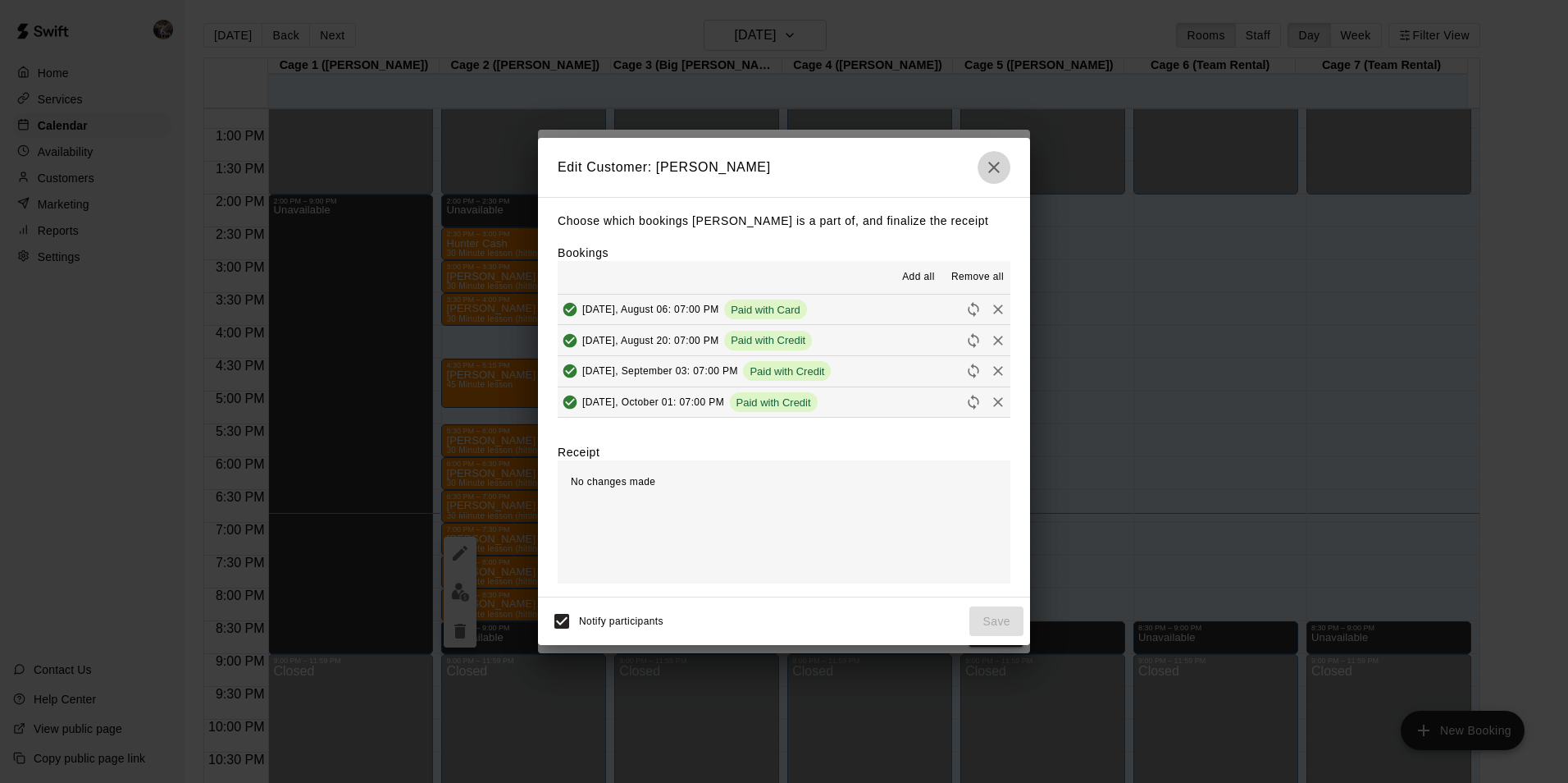
click at [991, 166] on icon "button" at bounding box center [994, 167] width 20 height 20
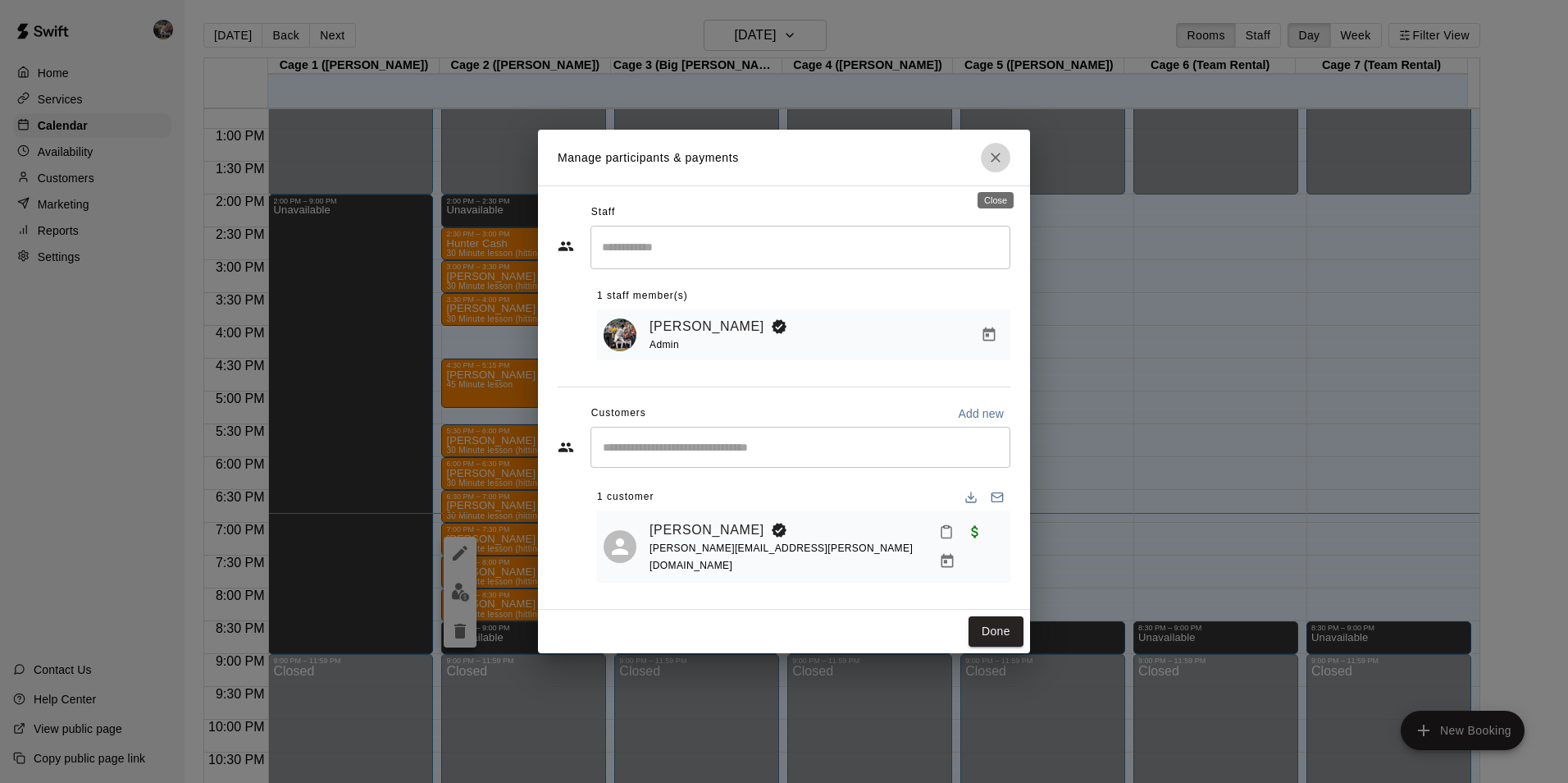
click at [999, 162] on icon "Close" at bounding box center [996, 157] width 10 height 10
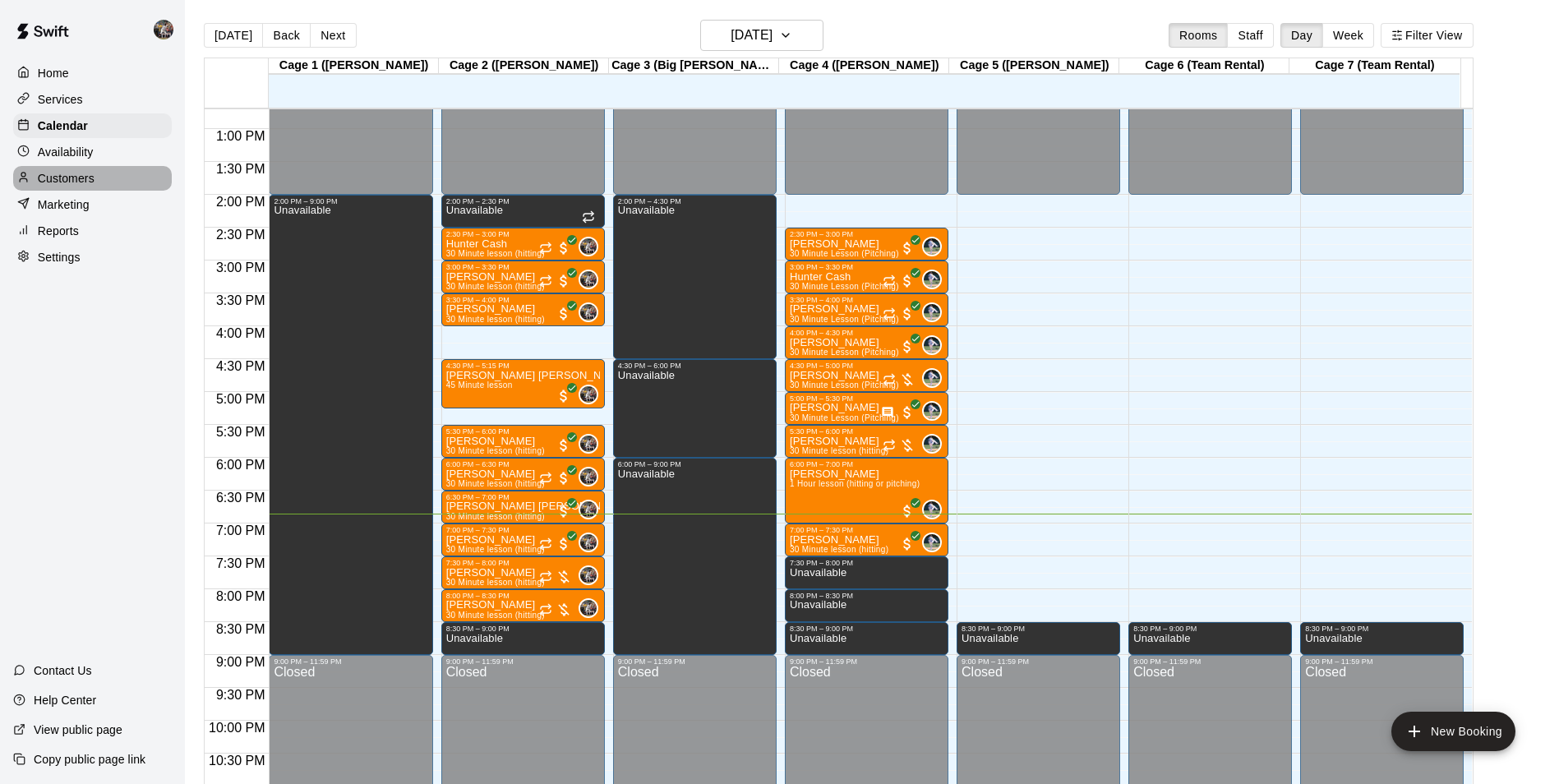
click at [100, 181] on div "Customers" at bounding box center [92, 178] width 158 height 25
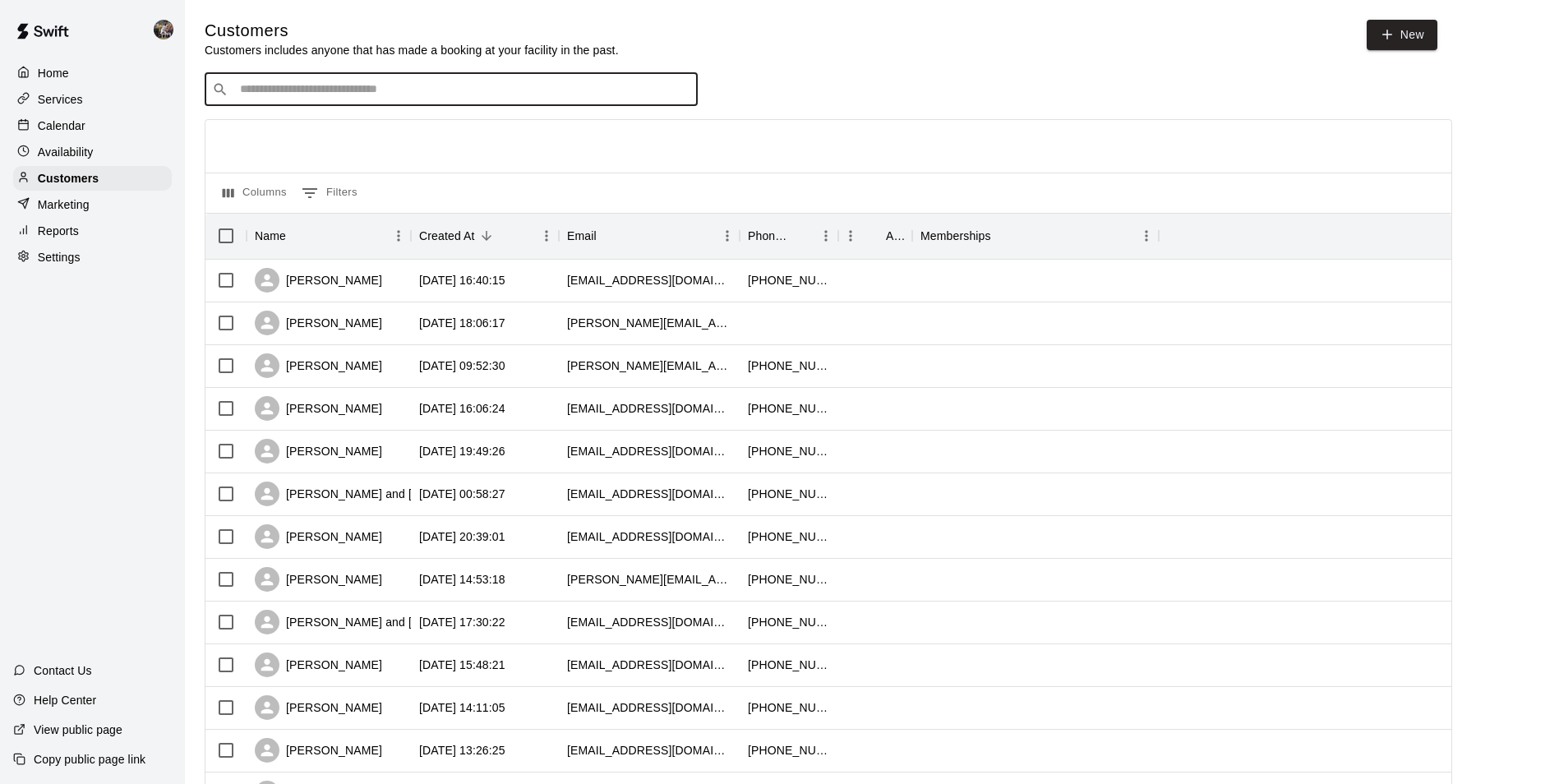
click at [321, 92] on input "Search customers by name or email" at bounding box center [463, 89] width 456 height 17
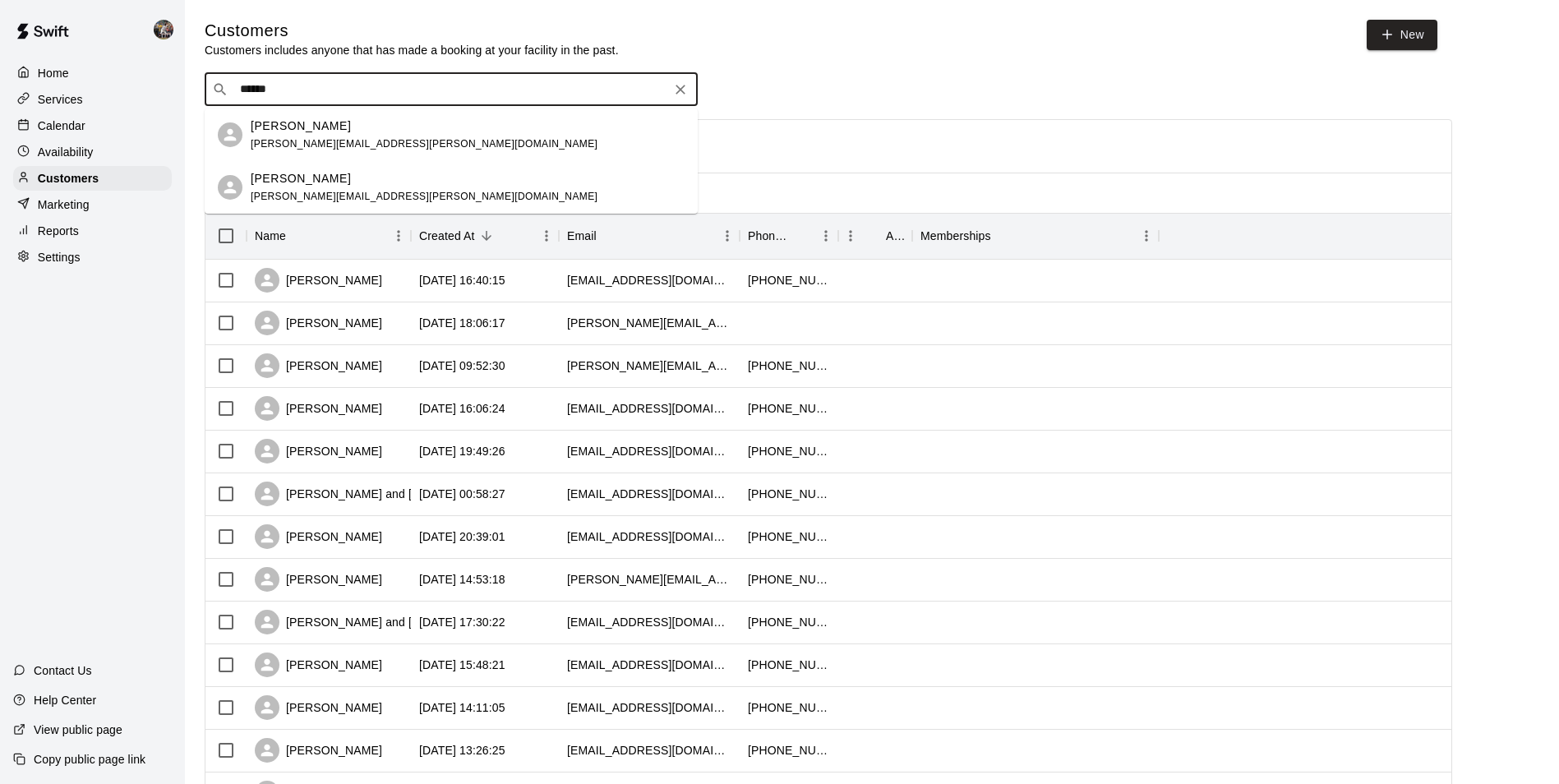
type input "*******"
click at [317, 181] on p "[PERSON_NAME]" at bounding box center [300, 178] width 100 height 17
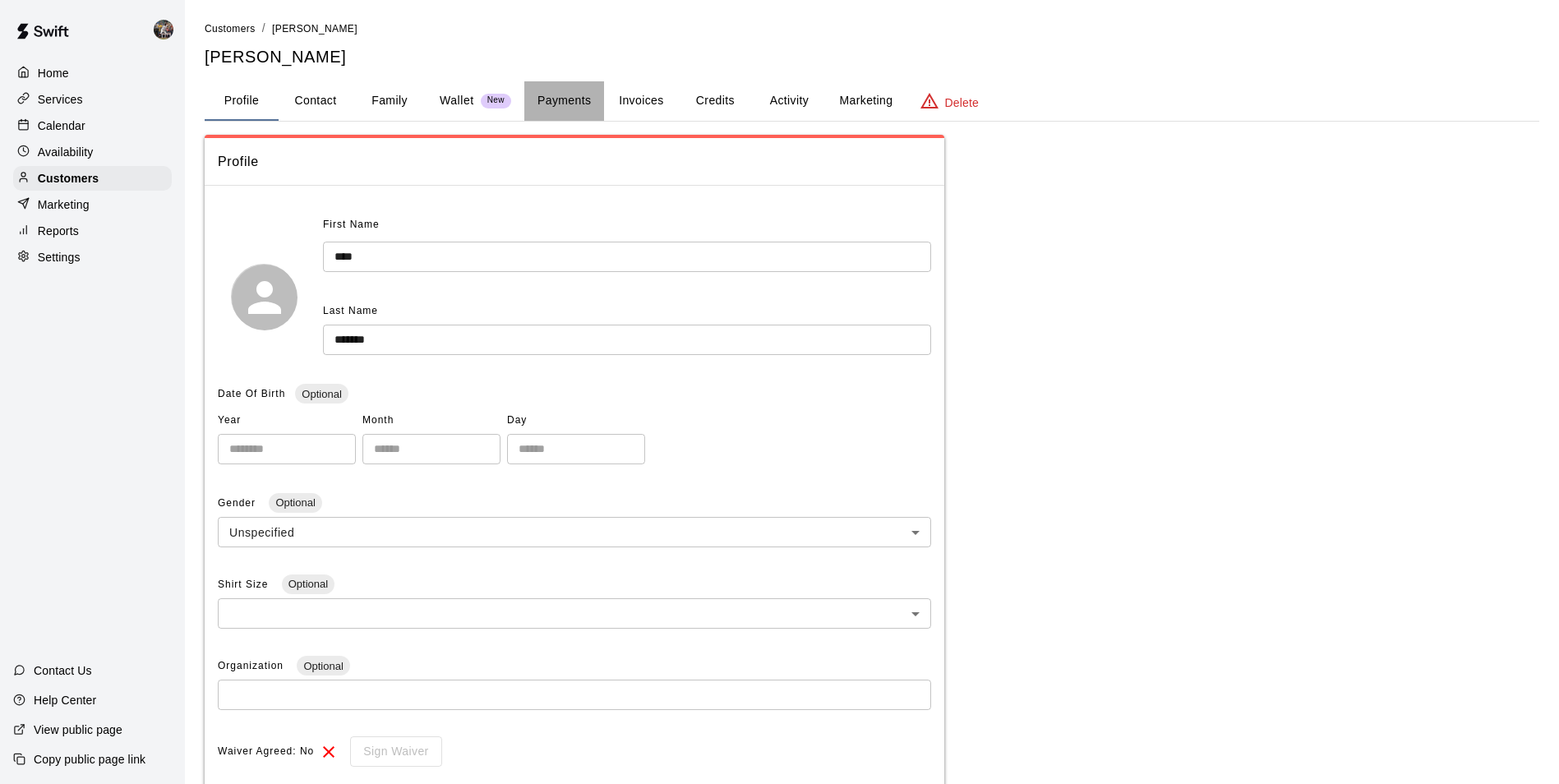
click at [572, 97] on button "Payments" at bounding box center [564, 101] width 79 height 40
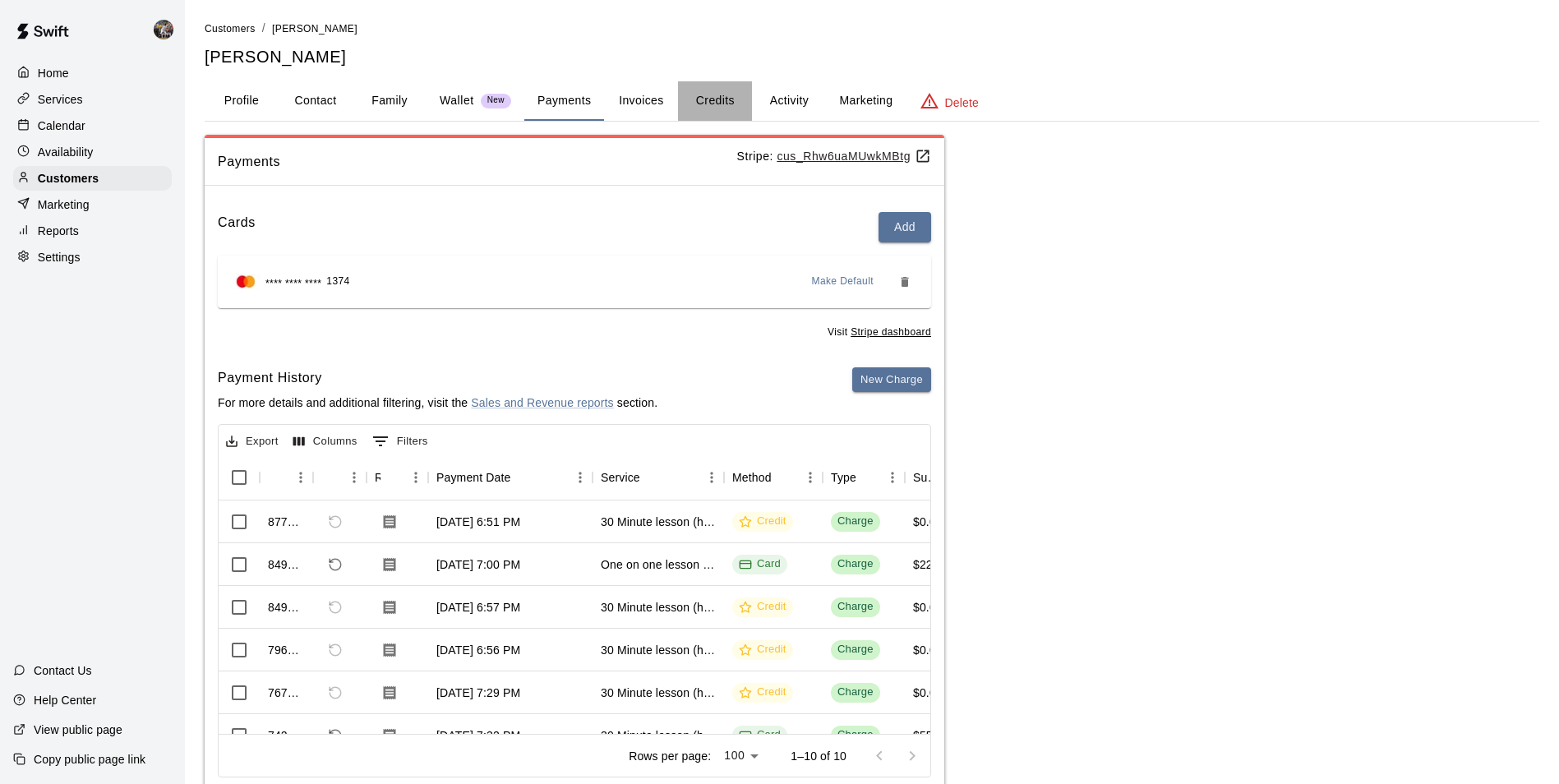
click at [717, 94] on button "Credits" at bounding box center [715, 101] width 74 height 40
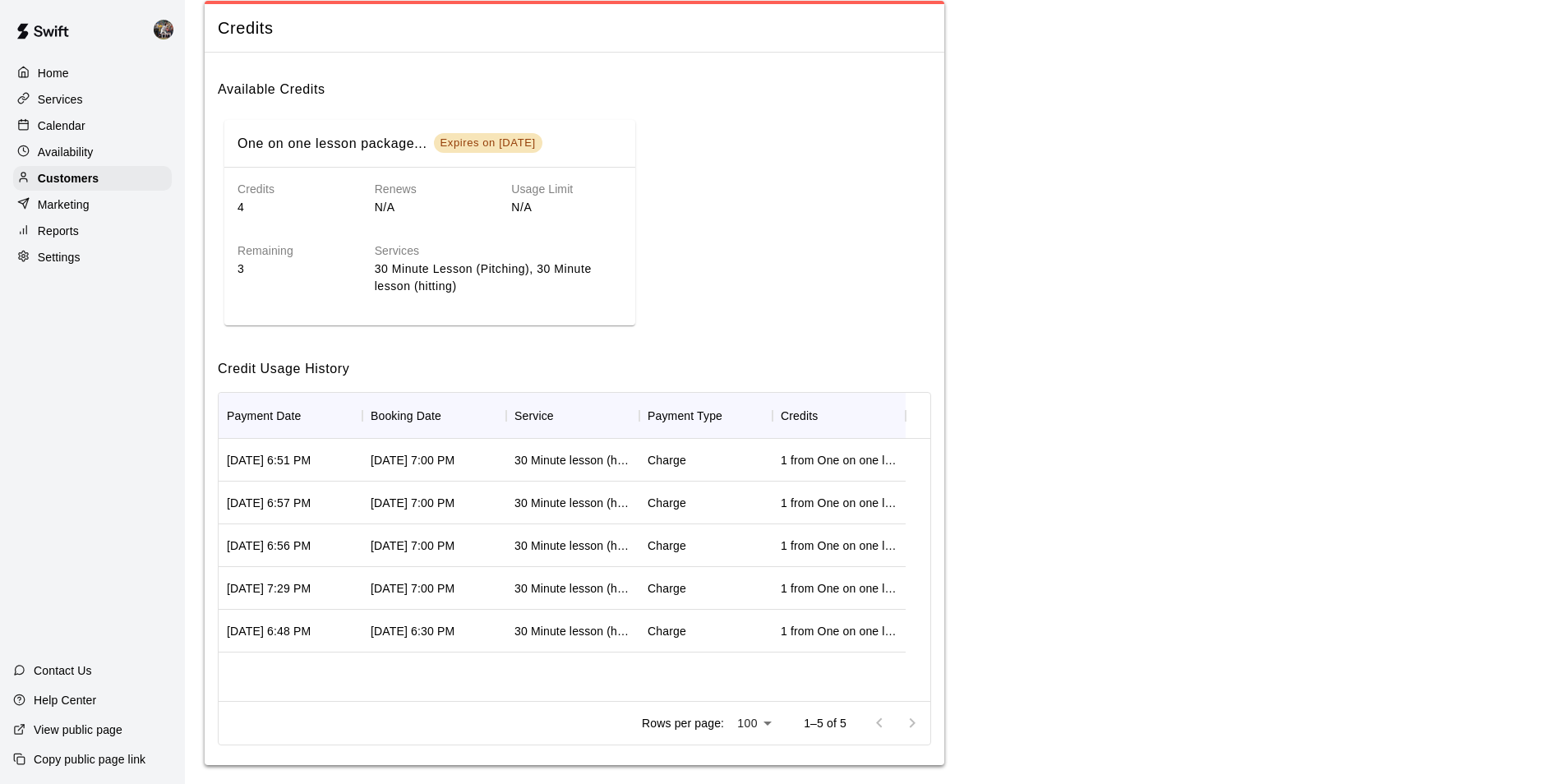
scroll to position [147, 0]
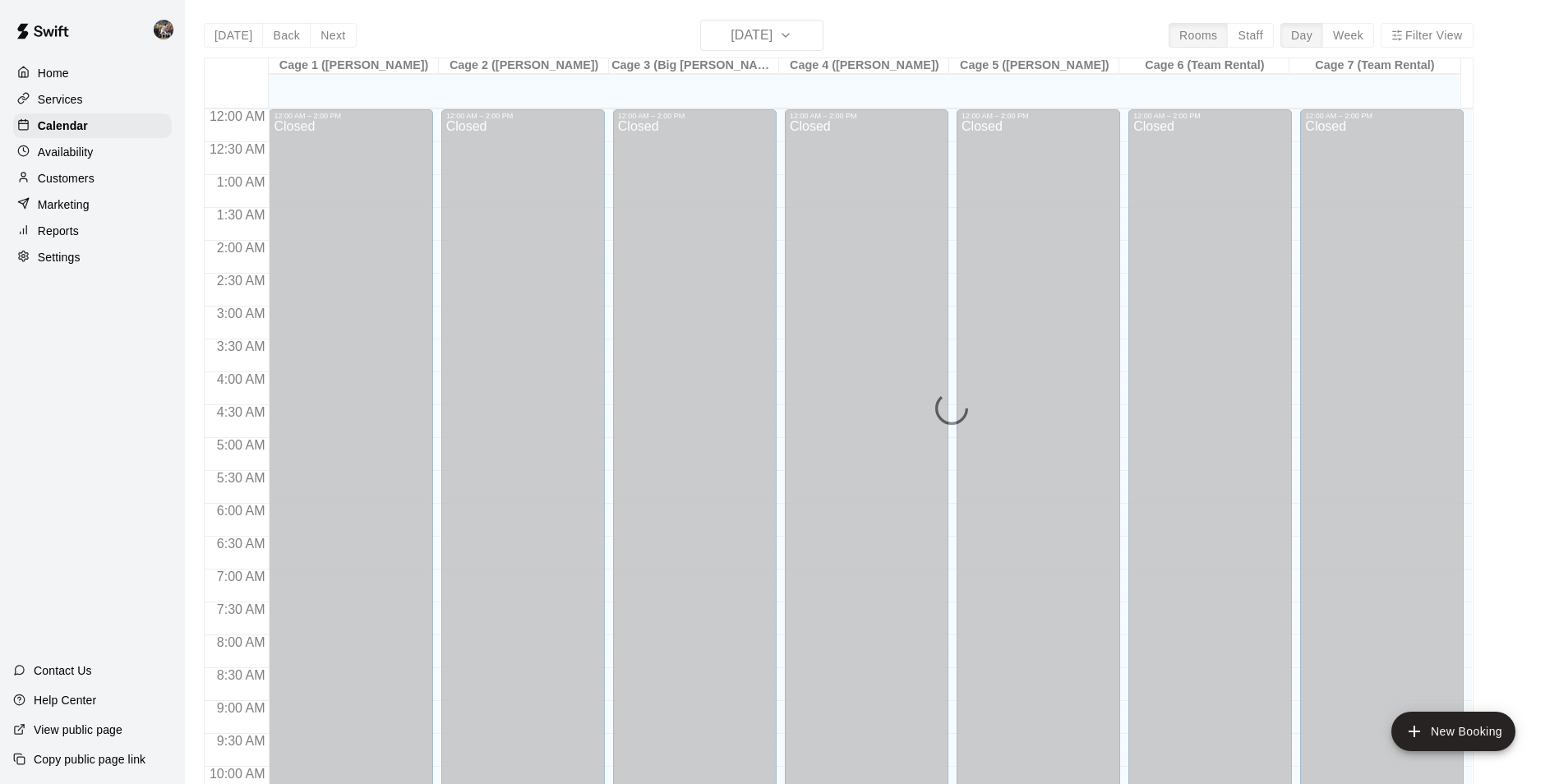
scroll to position [834, 0]
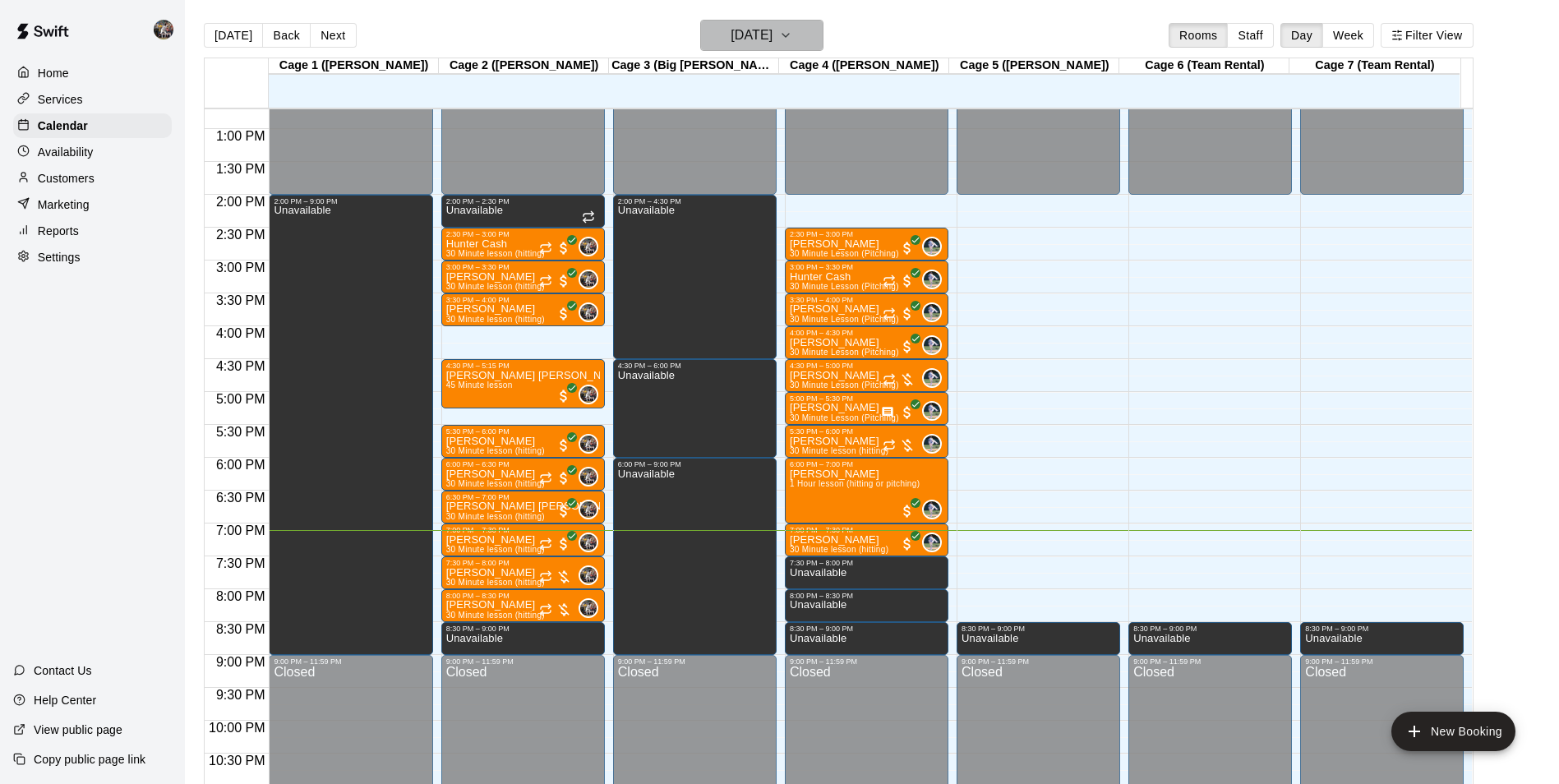
click at [750, 32] on h6 "[DATE]" at bounding box center [752, 35] width 42 height 23
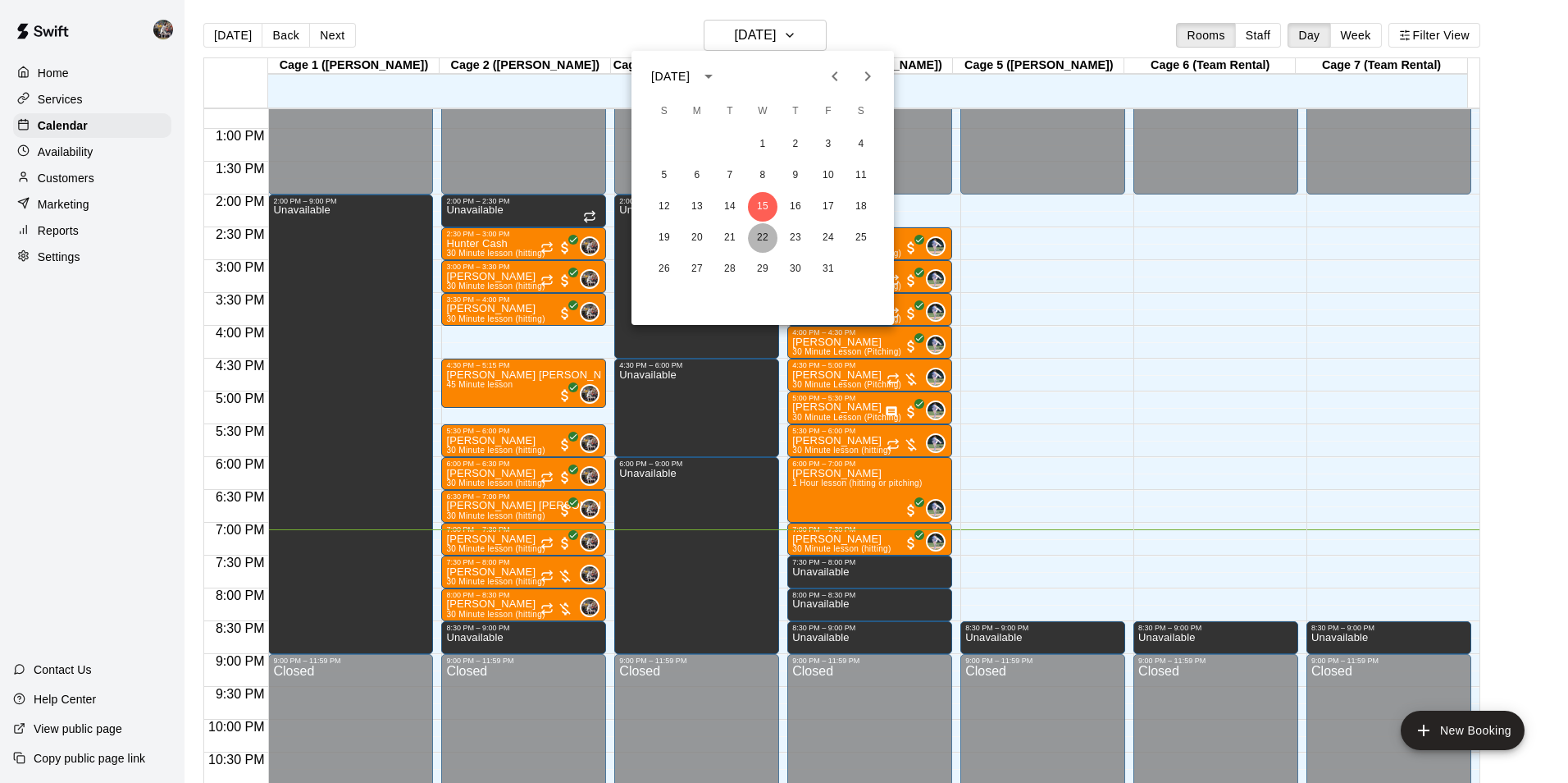
click at [758, 233] on button "22" at bounding box center [763, 238] width 30 height 30
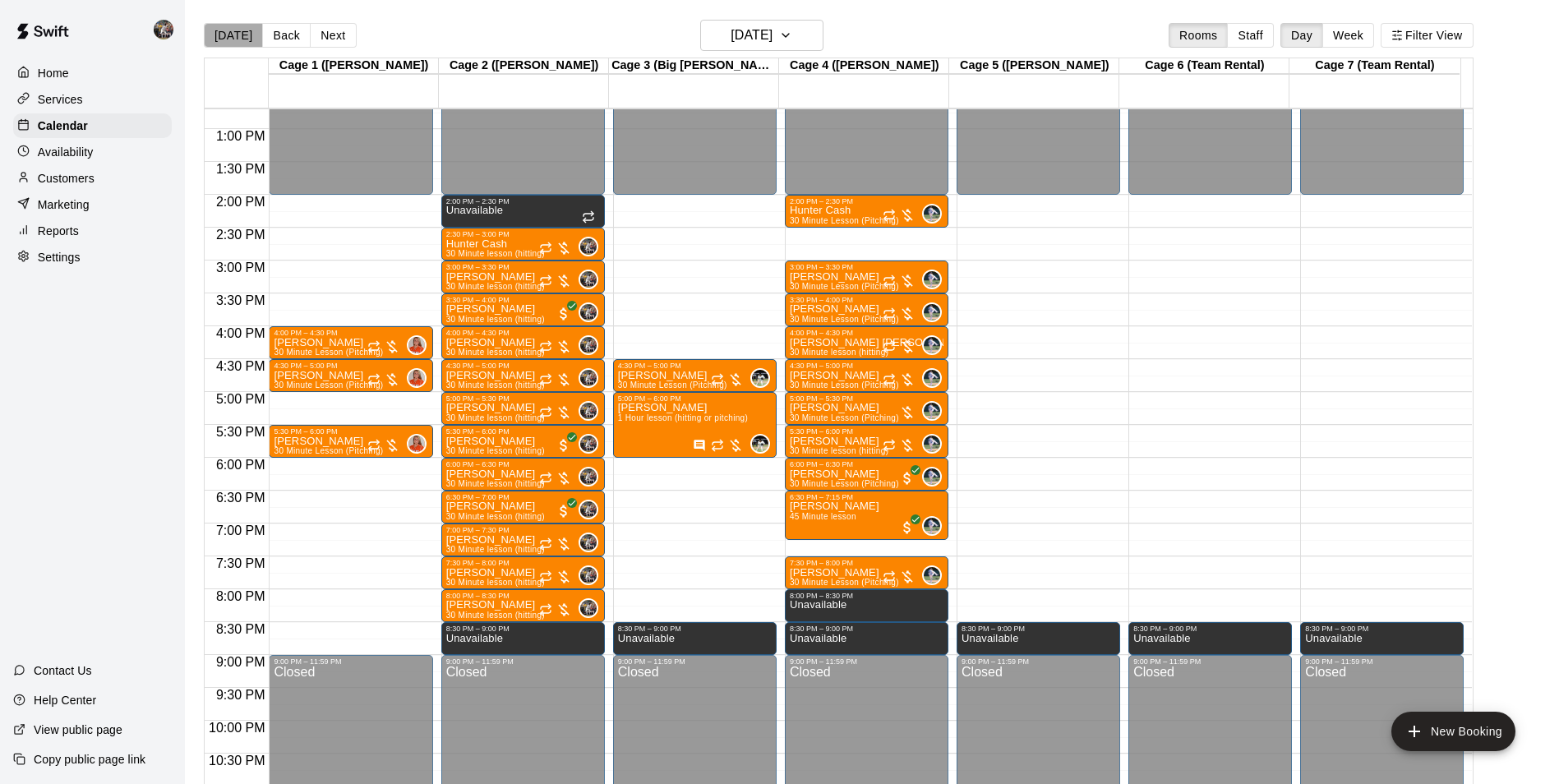
click at [235, 32] on button "[DATE]" at bounding box center [234, 35] width 59 height 25
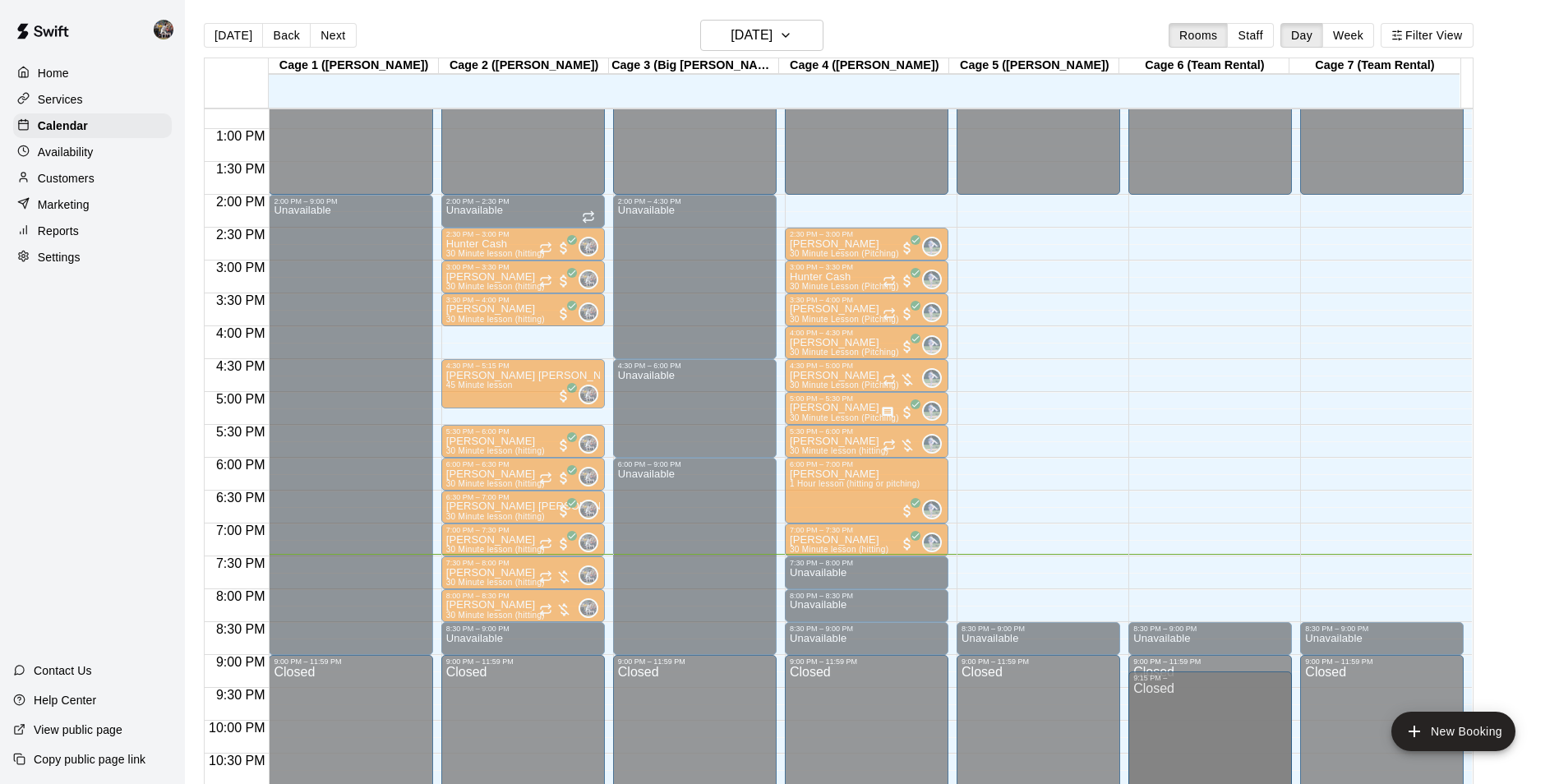
scroll to position [884, 0]
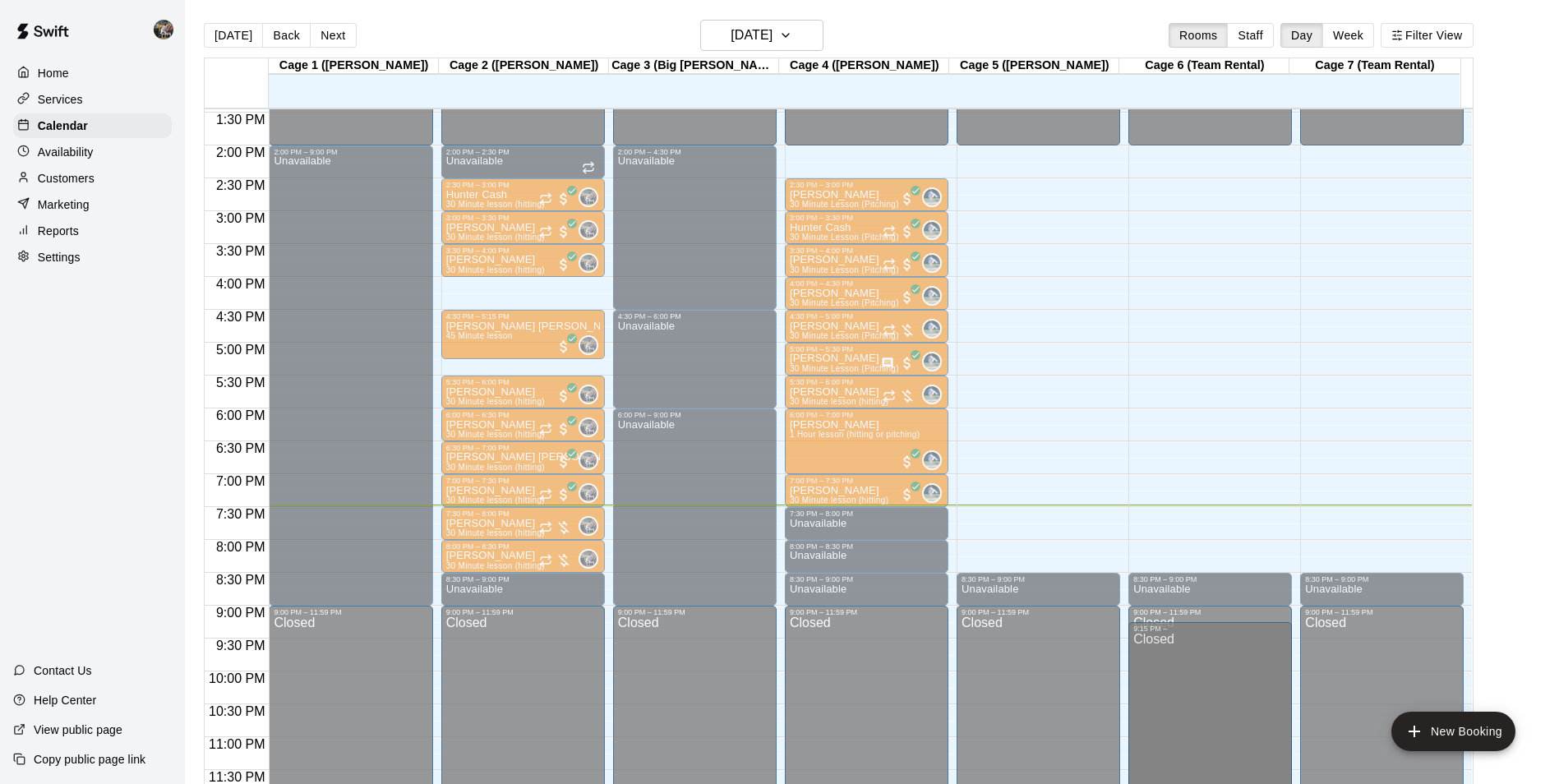
drag, startPoint x: 1195, startPoint y: 664, endPoint x: 1183, endPoint y: 667, distance: 12.4
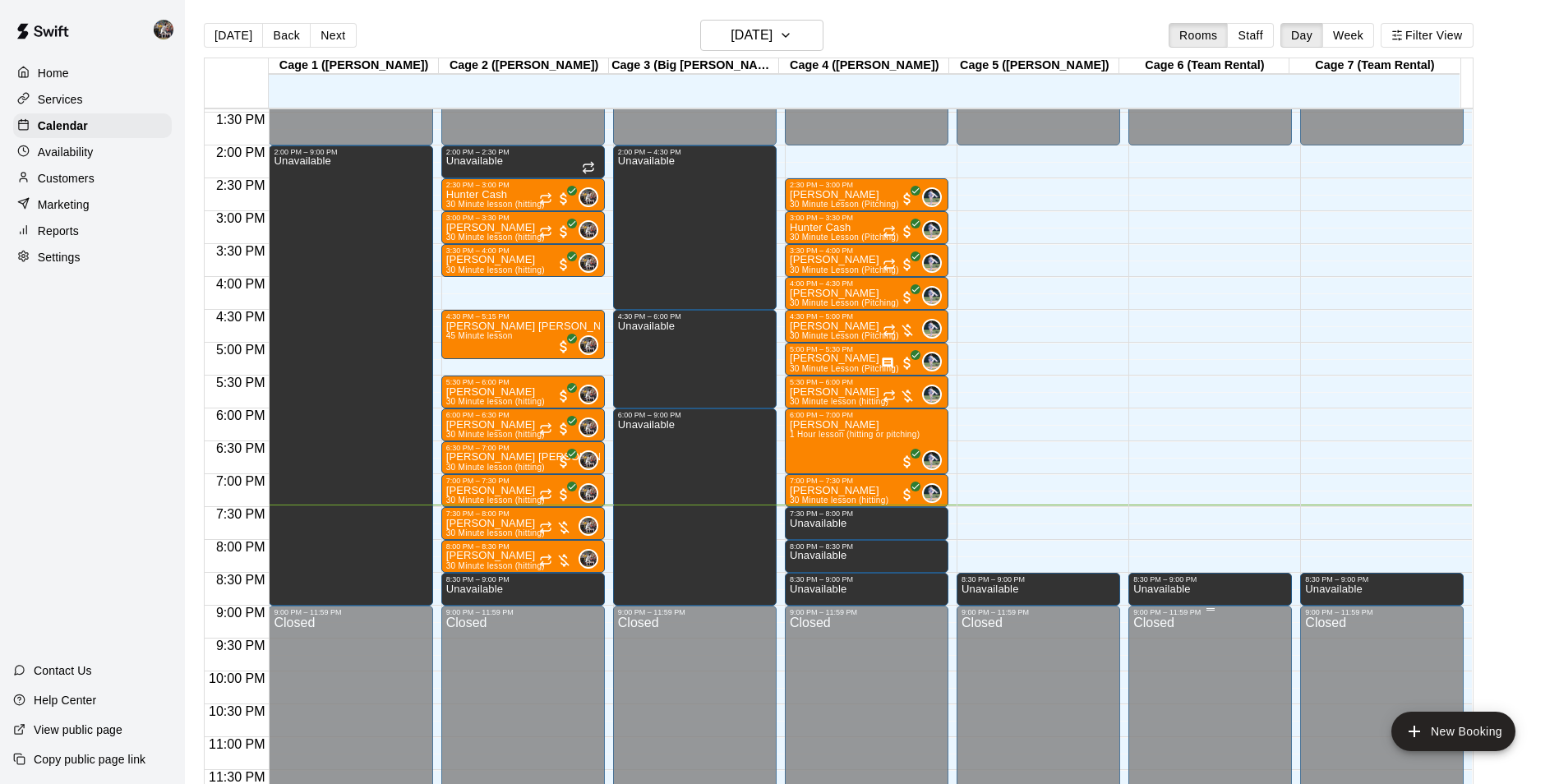
drag, startPoint x: 1199, startPoint y: 622, endPoint x: 1189, endPoint y: 626, distance: 10.8
click at [1193, 625] on div "Closed" at bounding box center [1209, 711] width 154 height 191
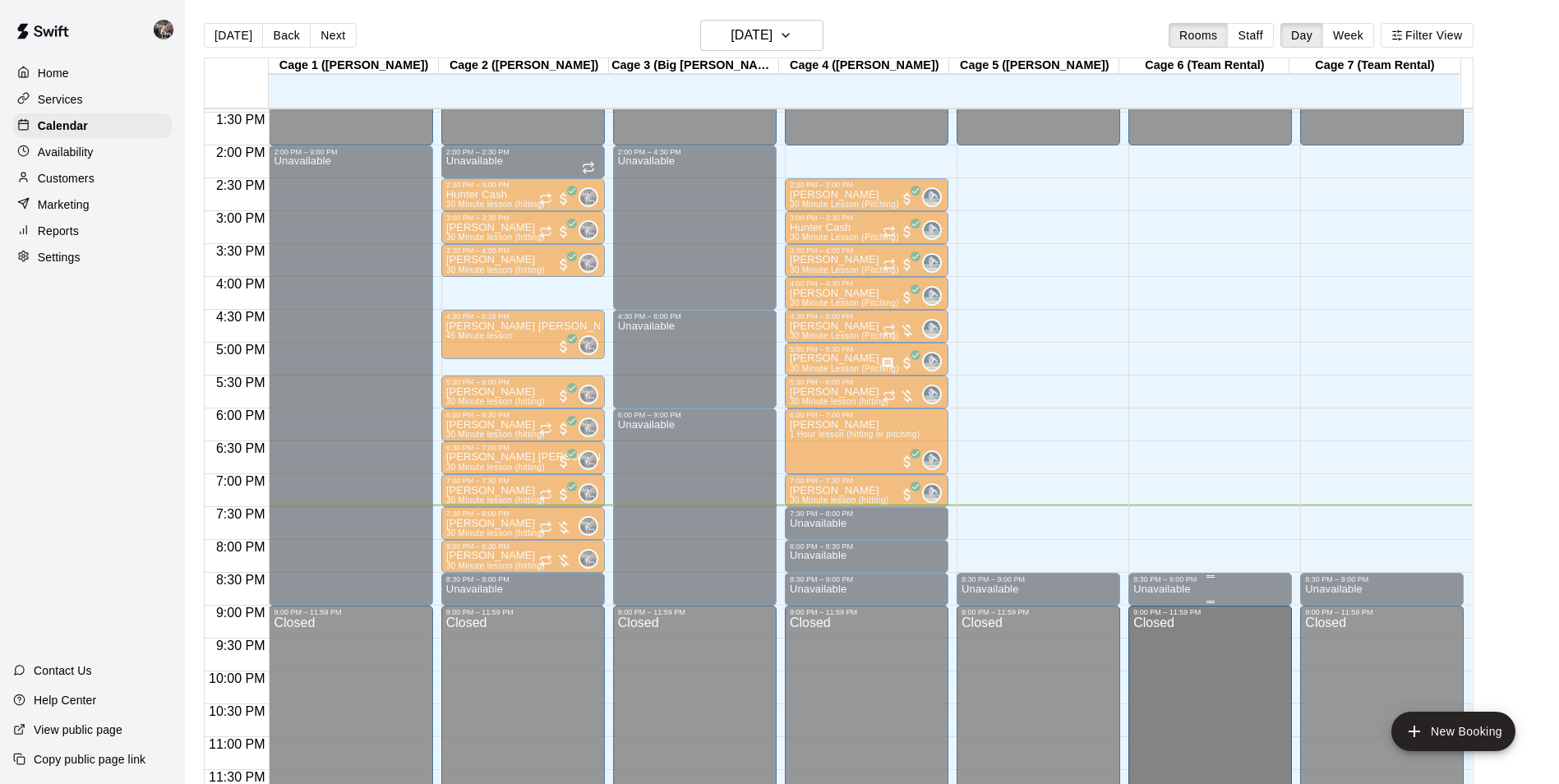
scroll to position [883, 0]
click at [632, 28] on div "[DATE] Back [DATE][DATE] Rooms Staff Day Week Filter View" at bounding box center [839, 39] width 1270 height 38
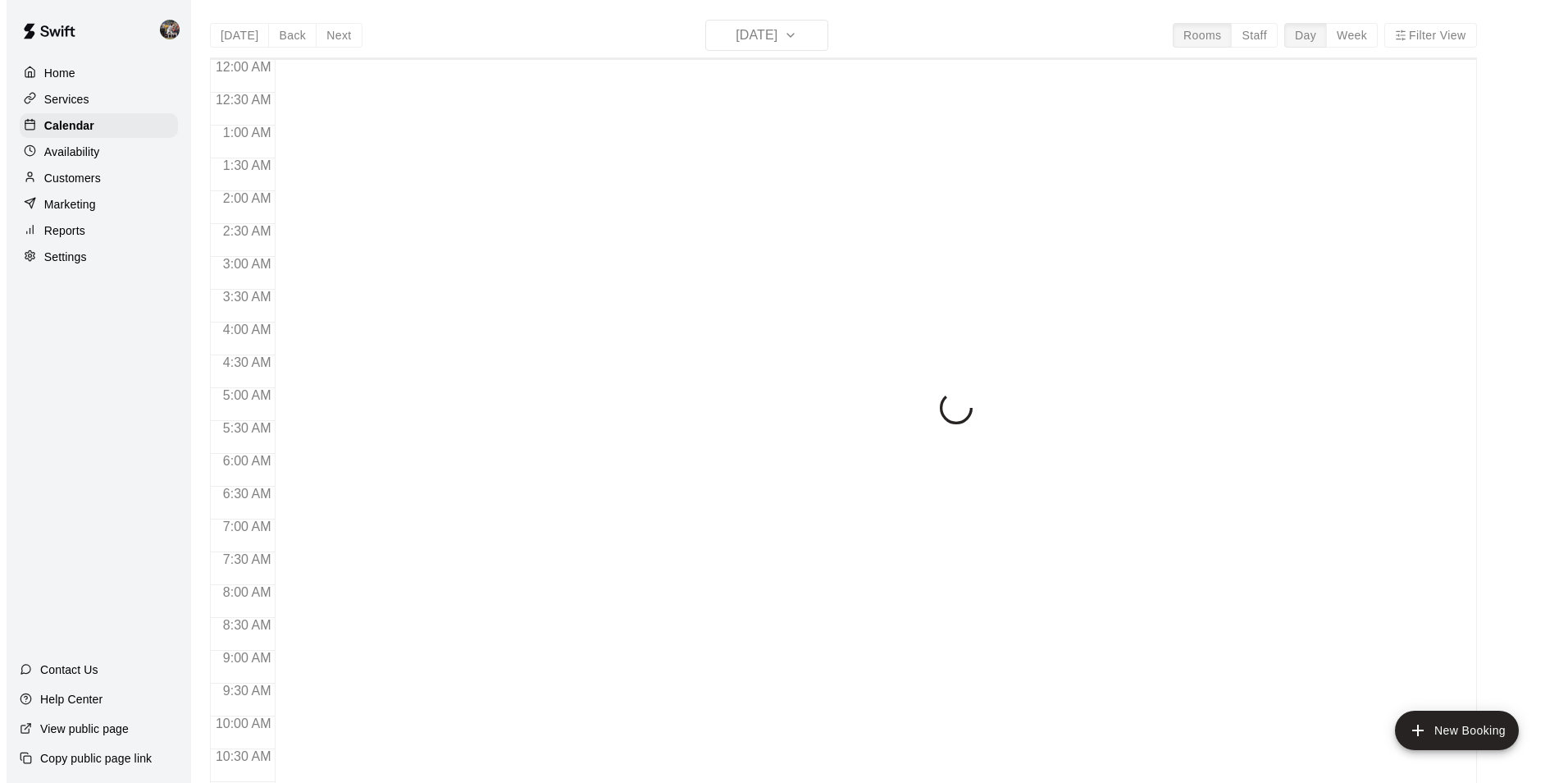
scroll to position [833, 0]
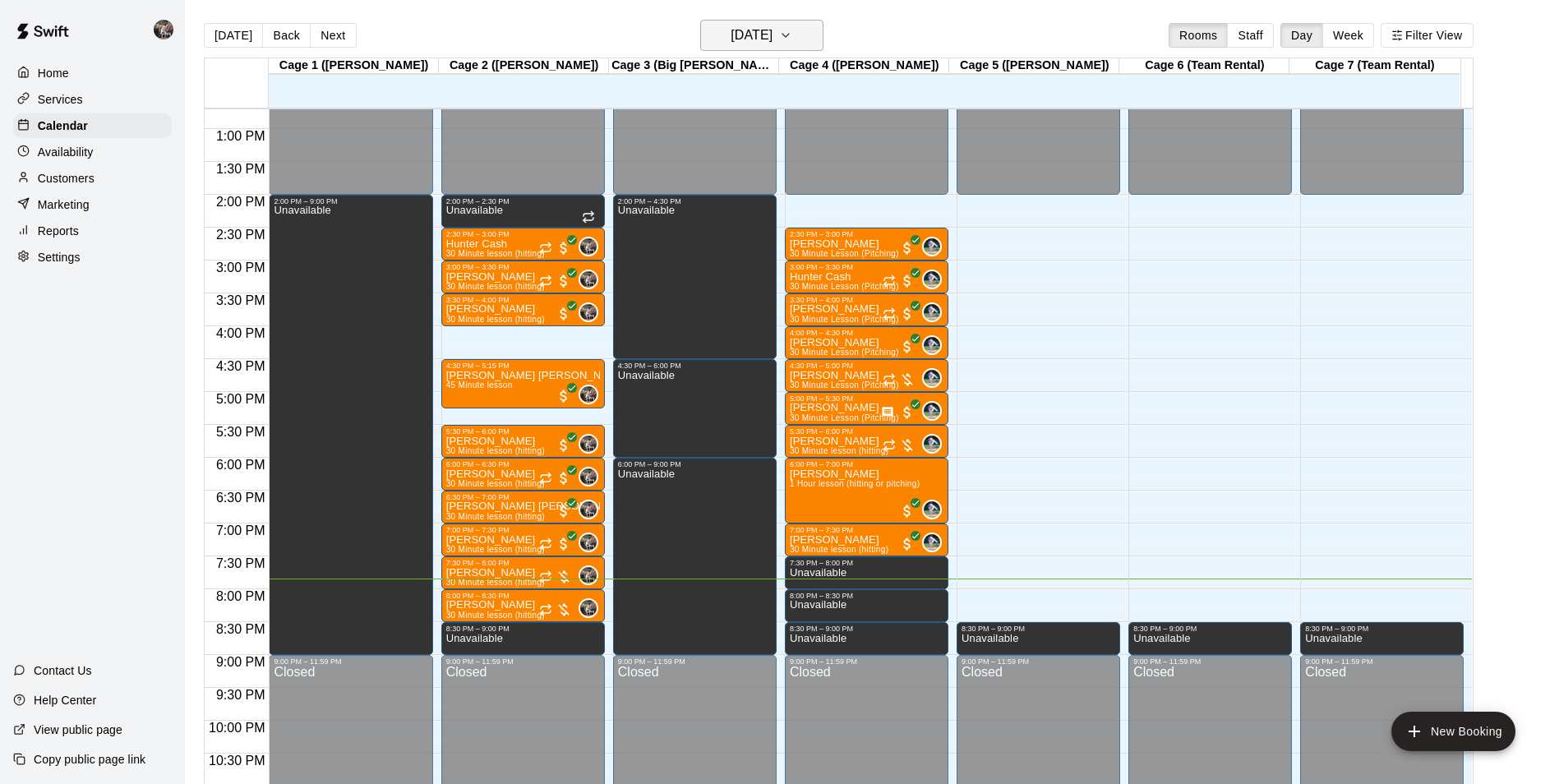
click at [731, 36] on h6 "[DATE]" at bounding box center [752, 35] width 42 height 23
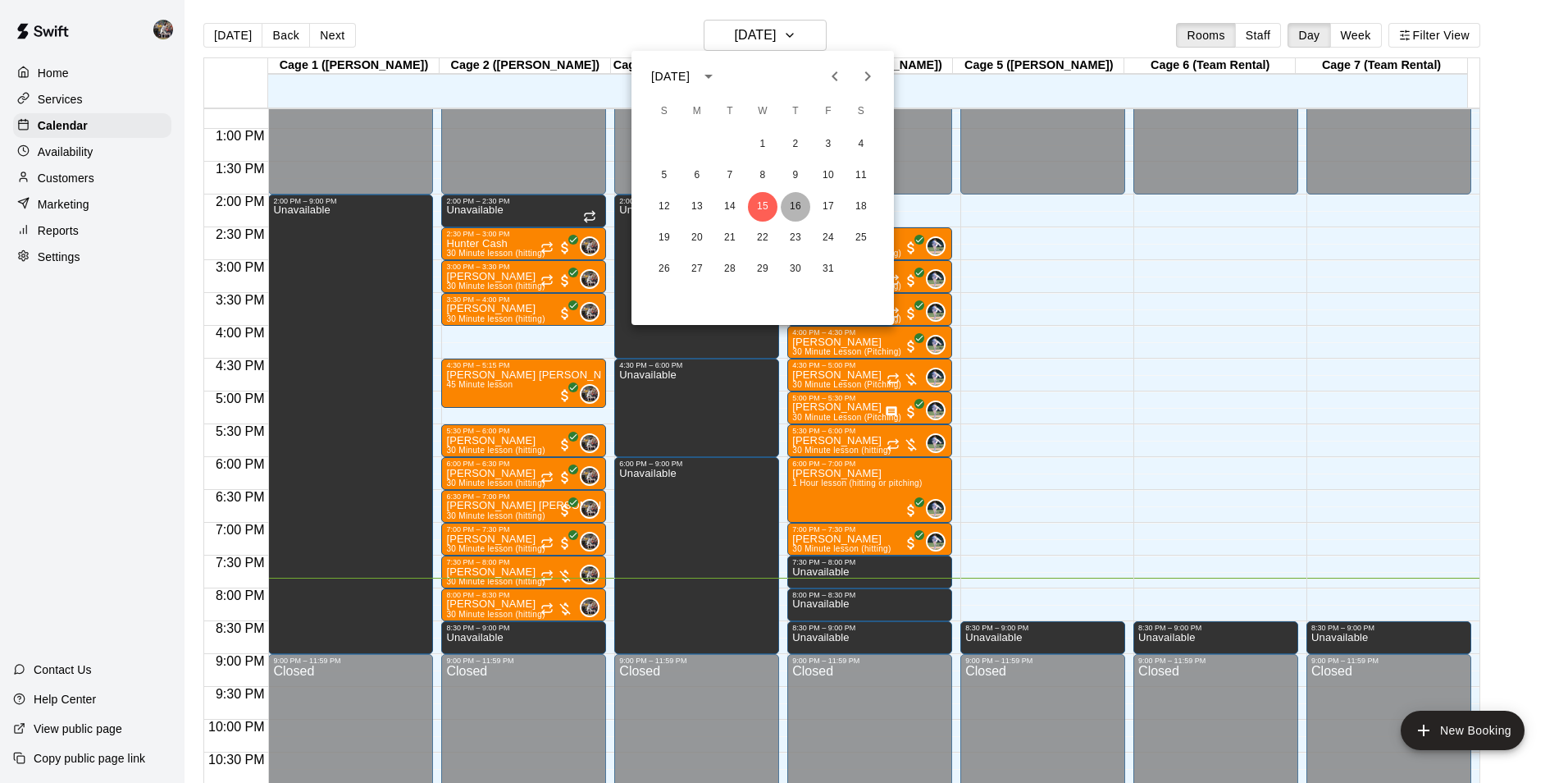
click at [799, 200] on button "16" at bounding box center [795, 207] width 30 height 30
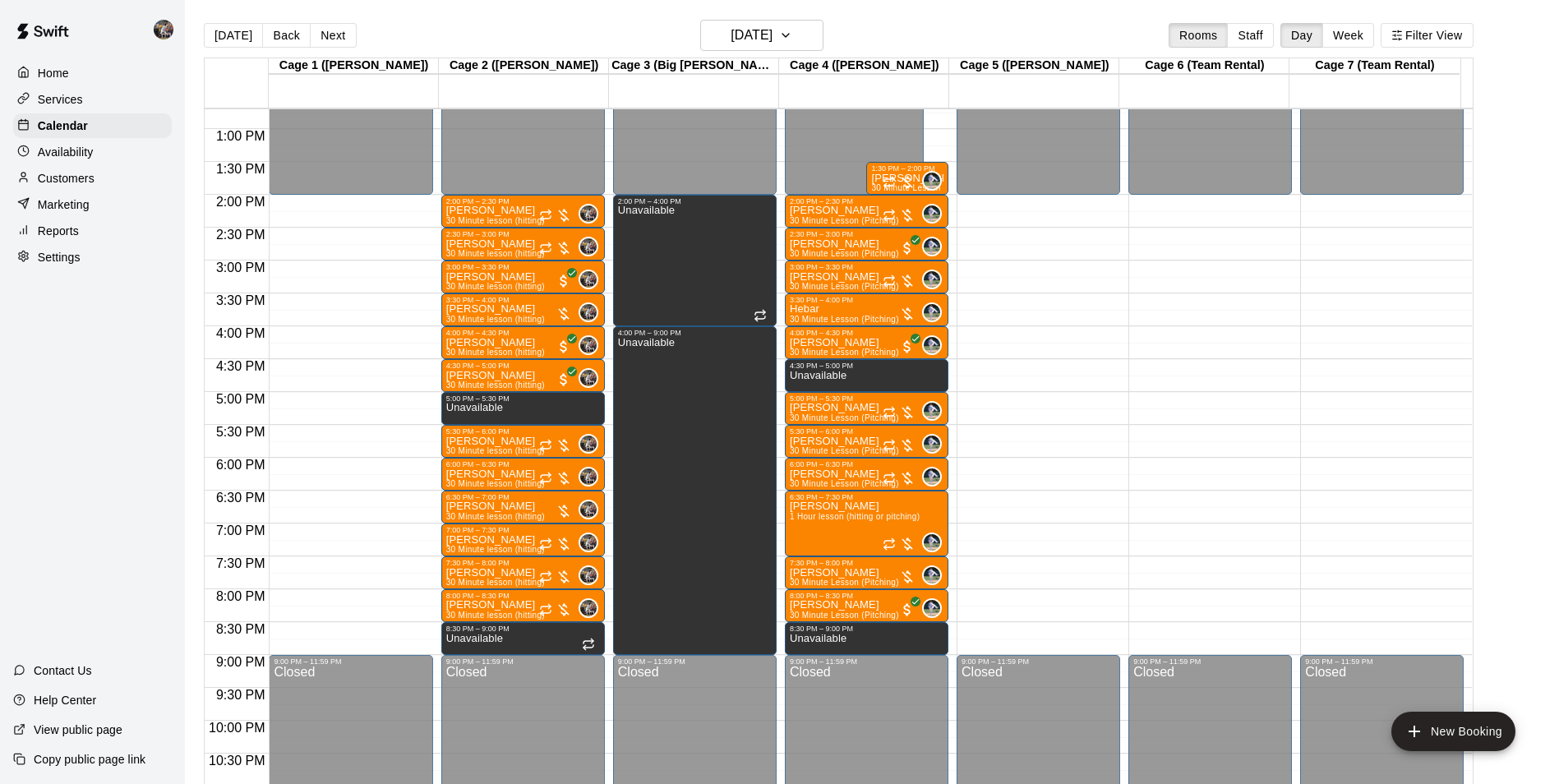
click at [1152, 573] on div "12:00 AM – 2:00 PM Closed 9:00 PM – 11:59 PM Closed" at bounding box center [1209, 62] width 163 height 1577
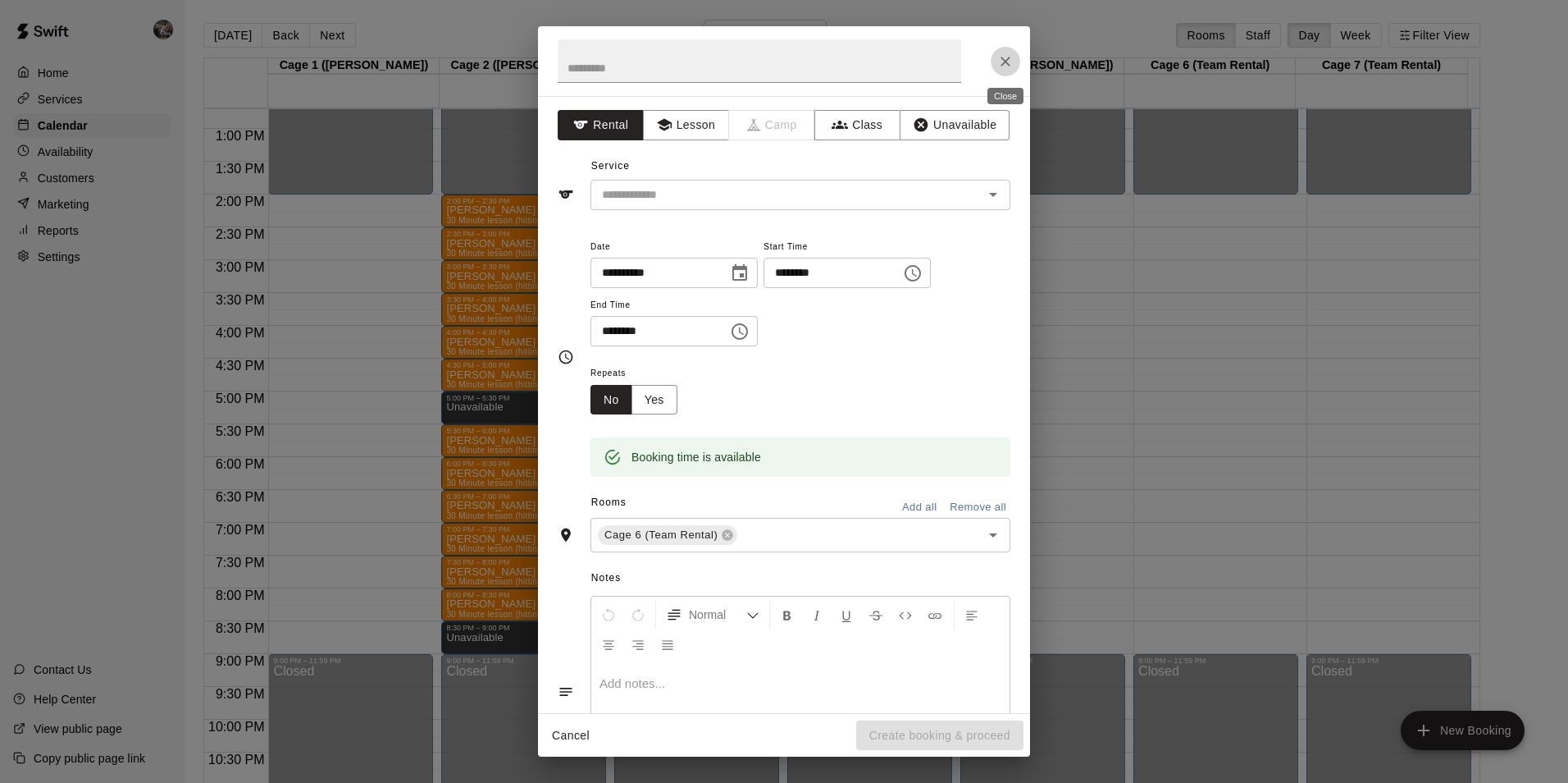
click at [1000, 55] on icon "Close" at bounding box center [1005, 61] width 17 height 17
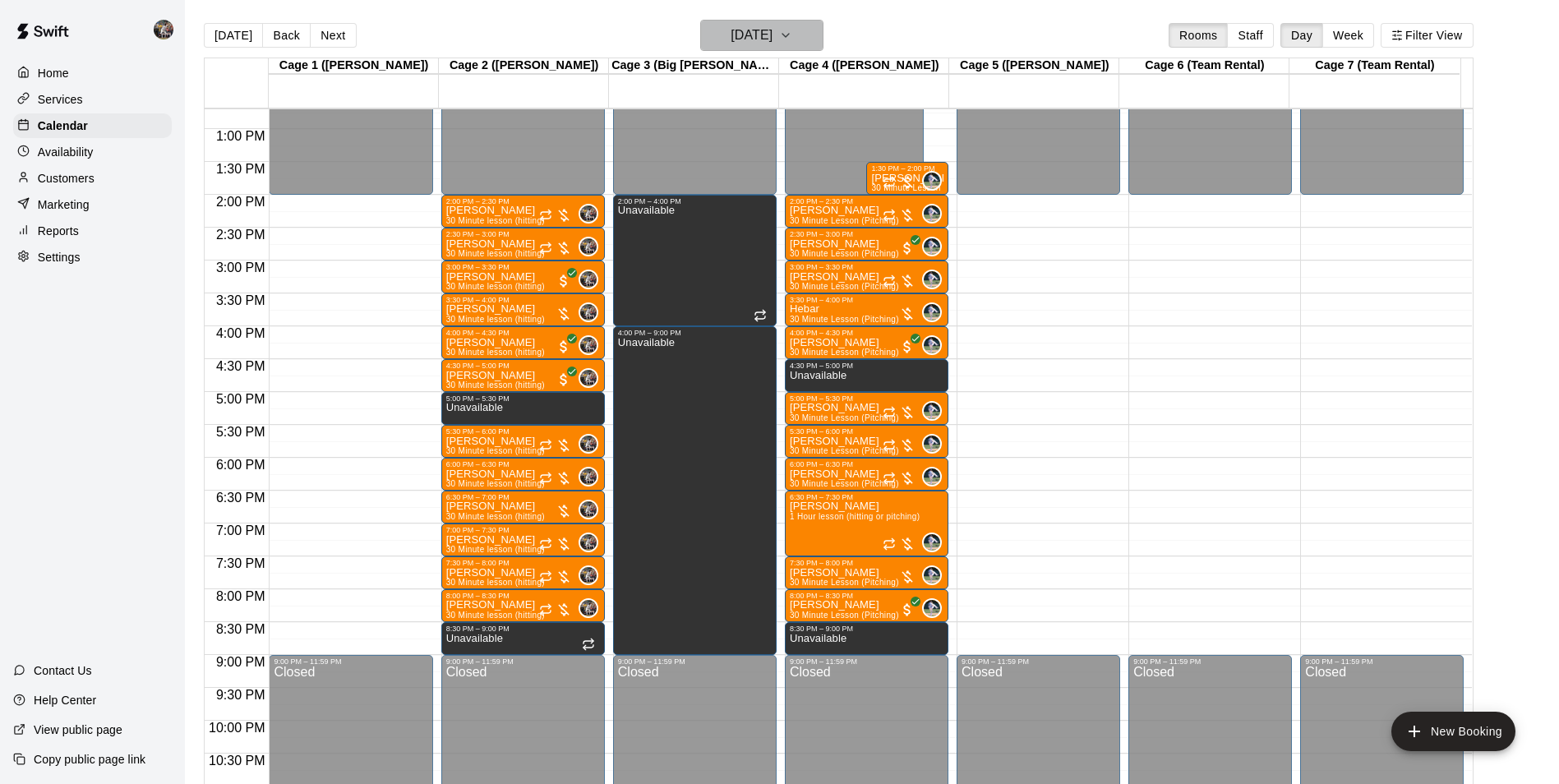
click at [731, 32] on h6 "[DATE]" at bounding box center [752, 35] width 42 height 23
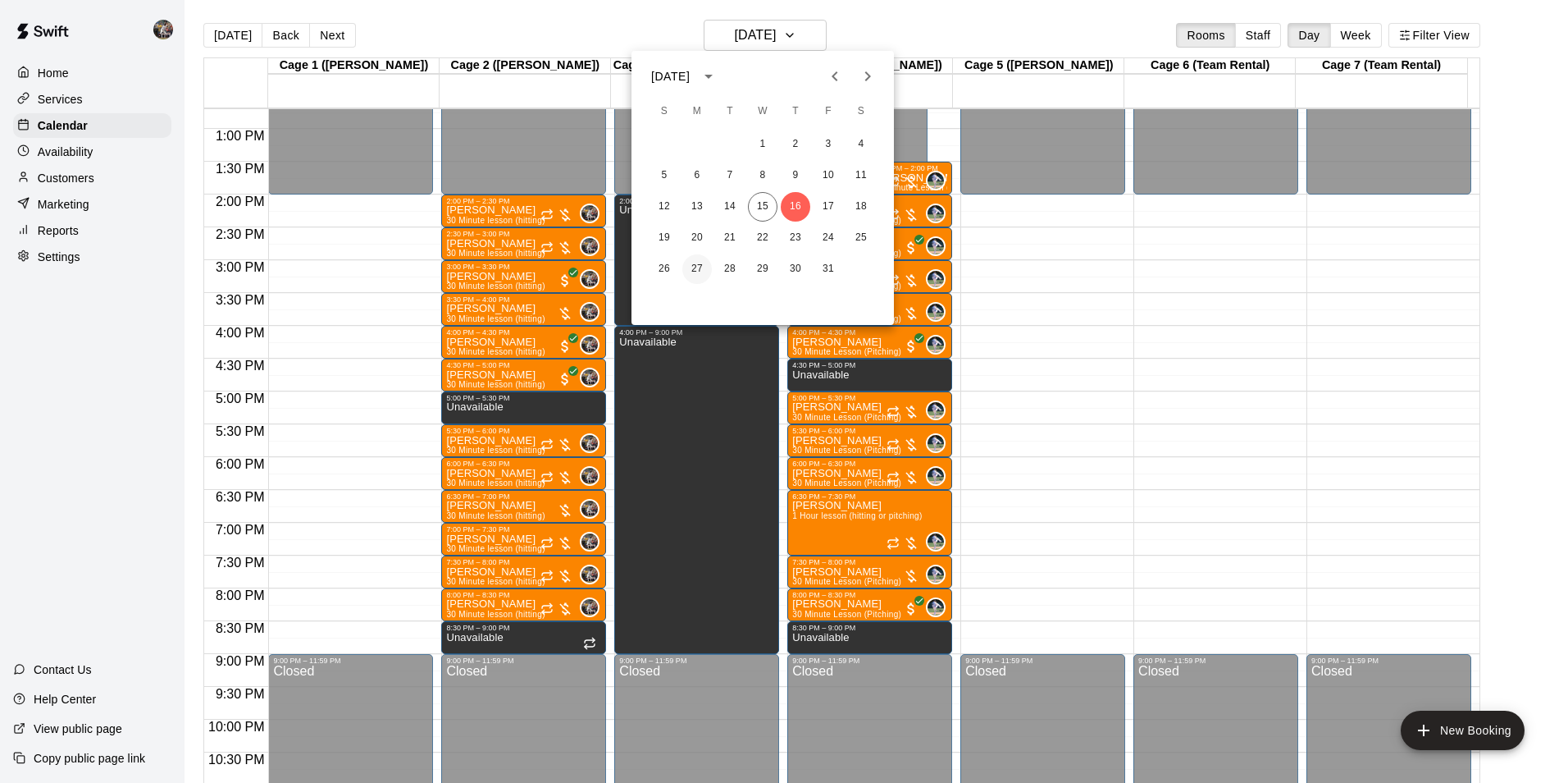
click at [697, 264] on button "27" at bounding box center [697, 269] width 30 height 30
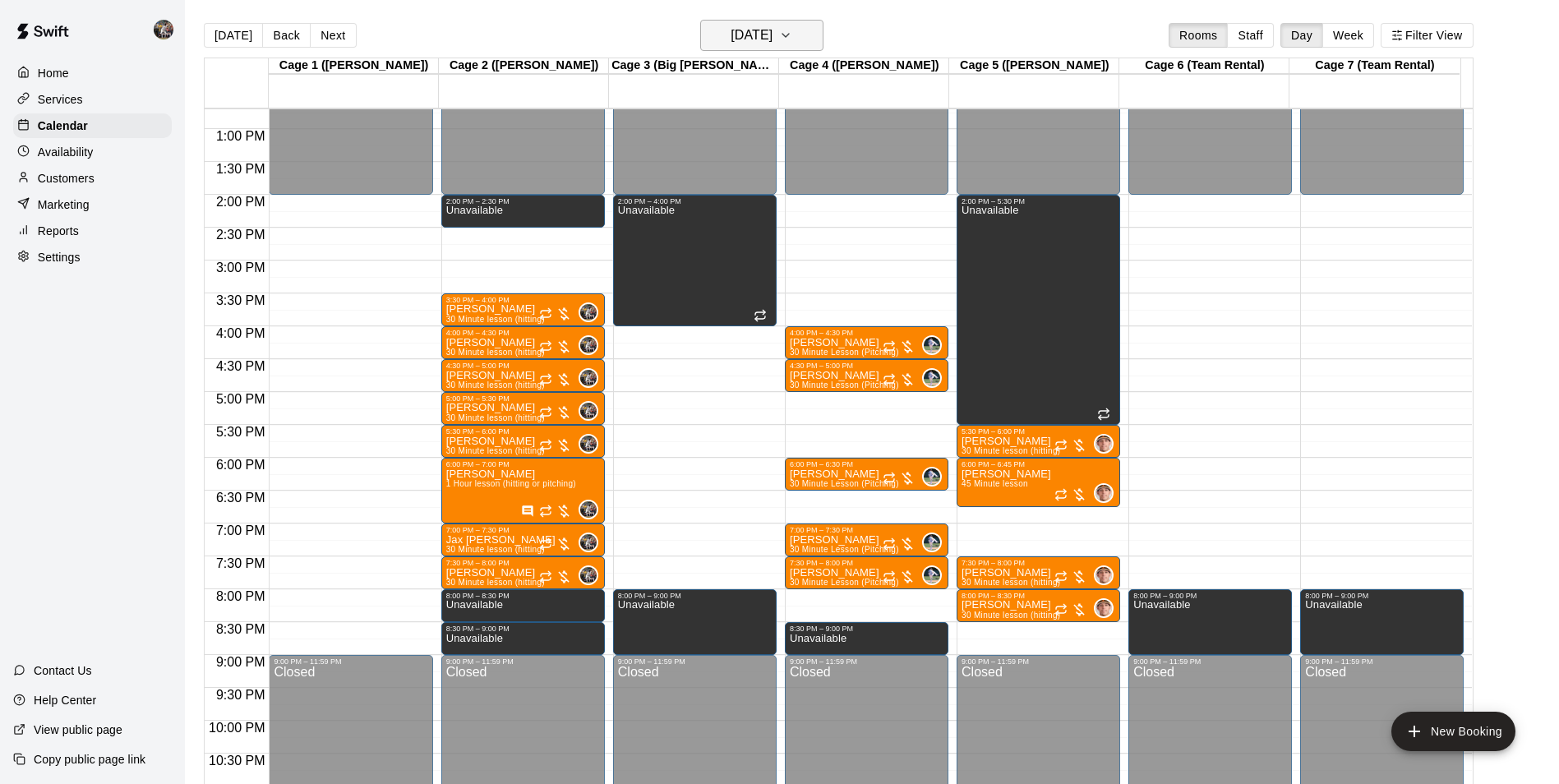
click at [731, 40] on h6 "[DATE]" at bounding box center [752, 35] width 42 height 23
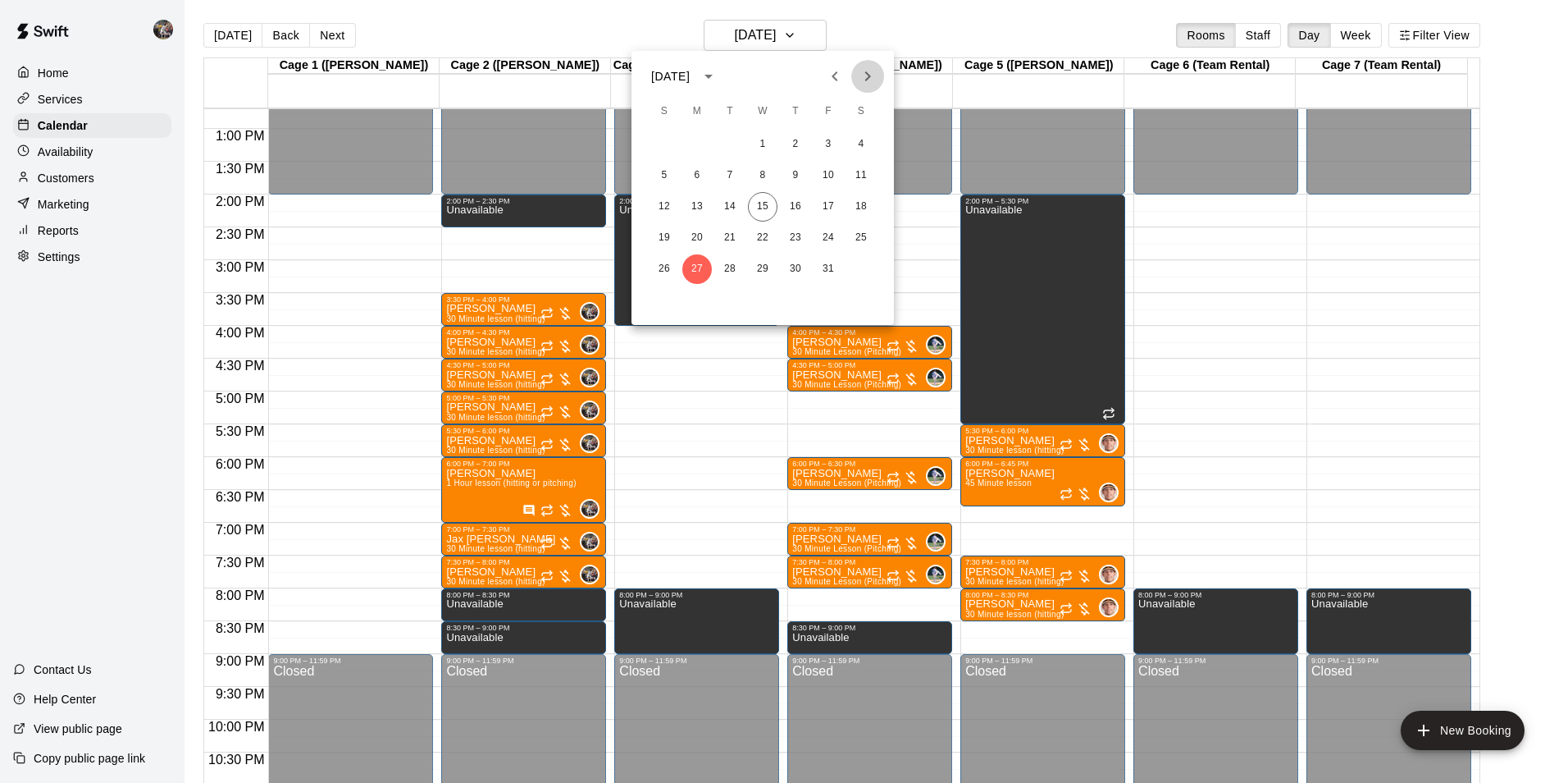
click at [870, 74] on icon "Next month" at bounding box center [867, 76] width 20 height 20
click at [692, 173] on button "3" at bounding box center [697, 176] width 30 height 30
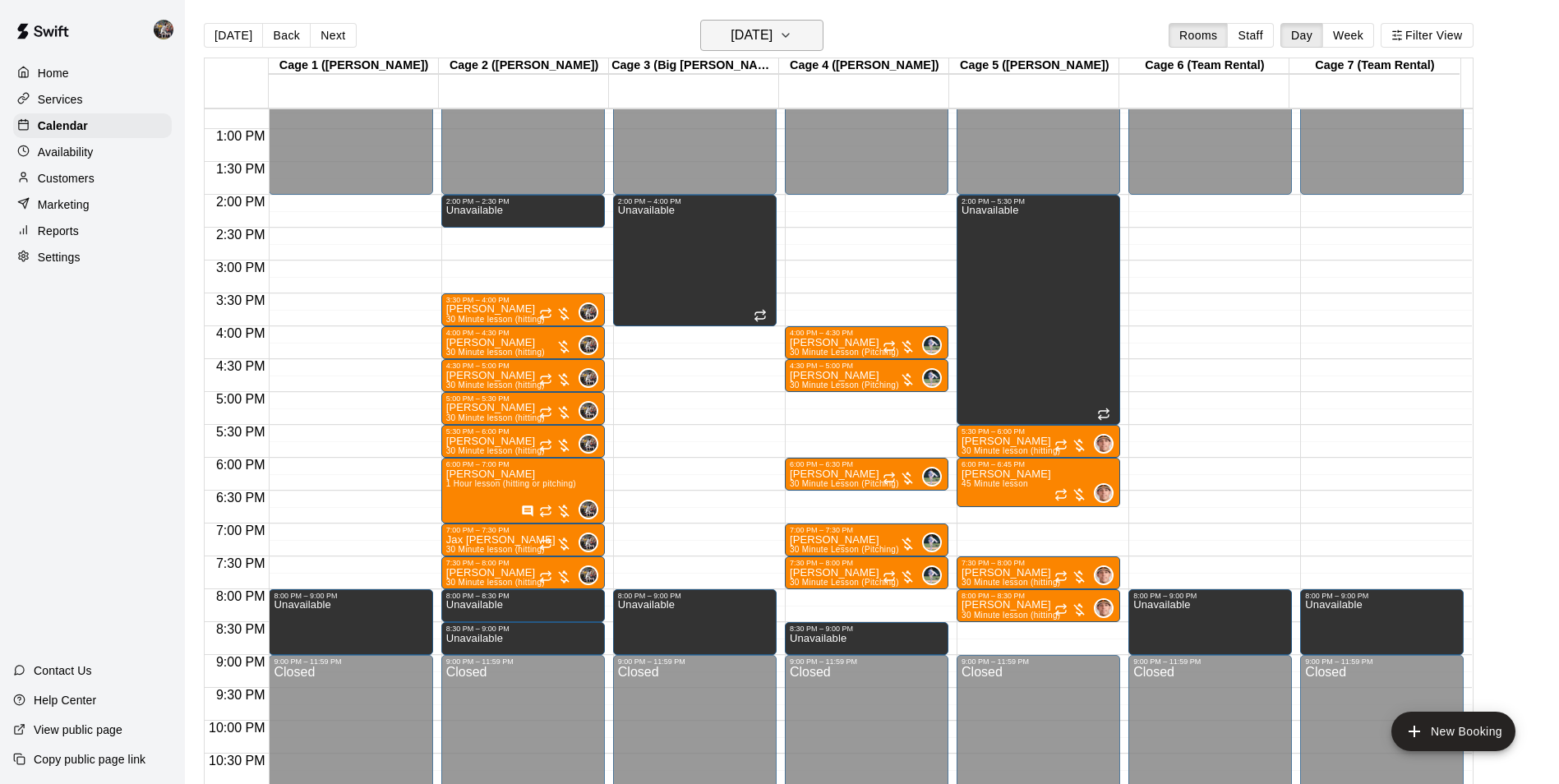
click at [735, 37] on h6 "[DATE]" at bounding box center [752, 35] width 42 height 23
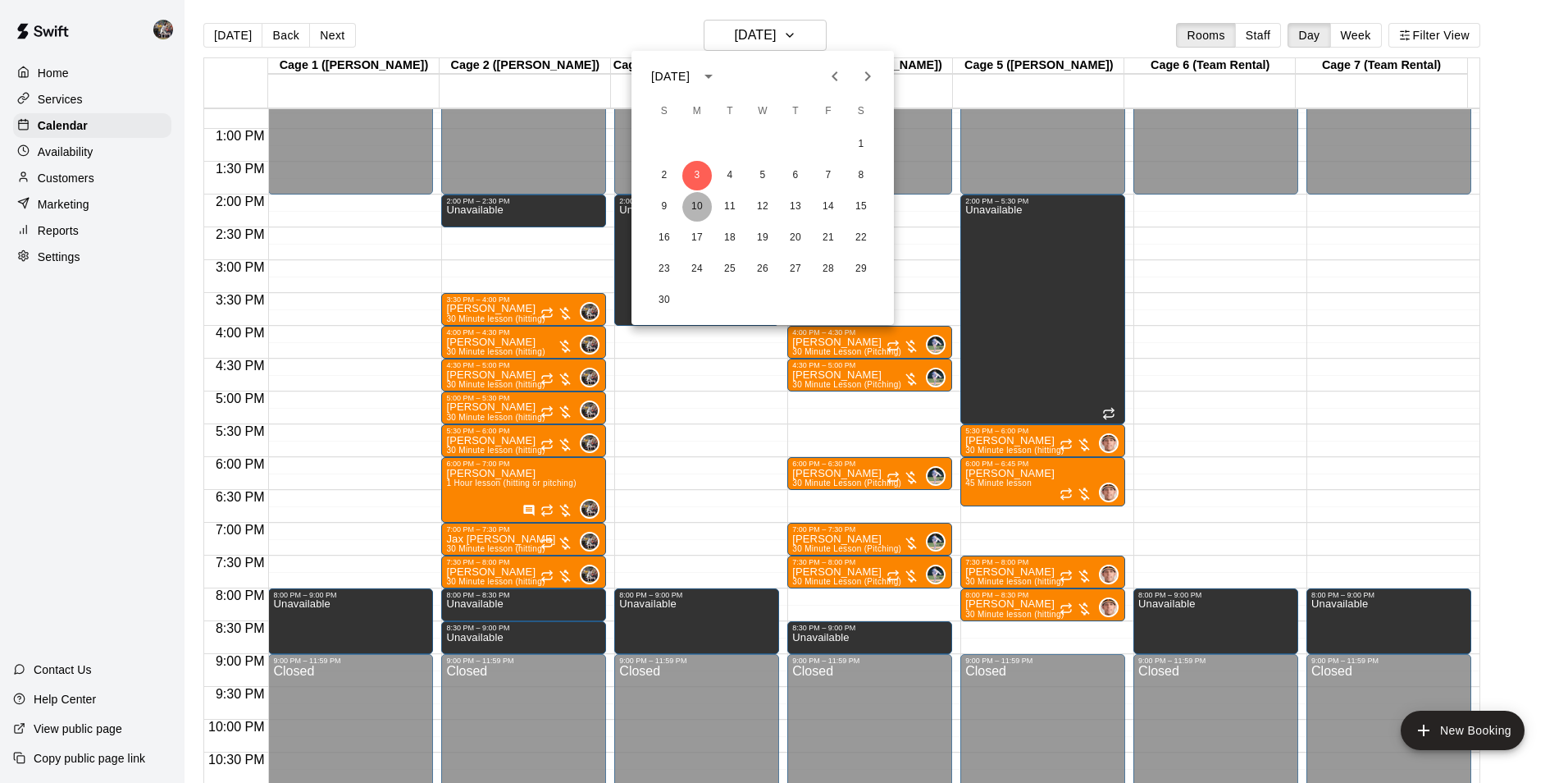
click at [701, 205] on button "10" at bounding box center [697, 207] width 30 height 30
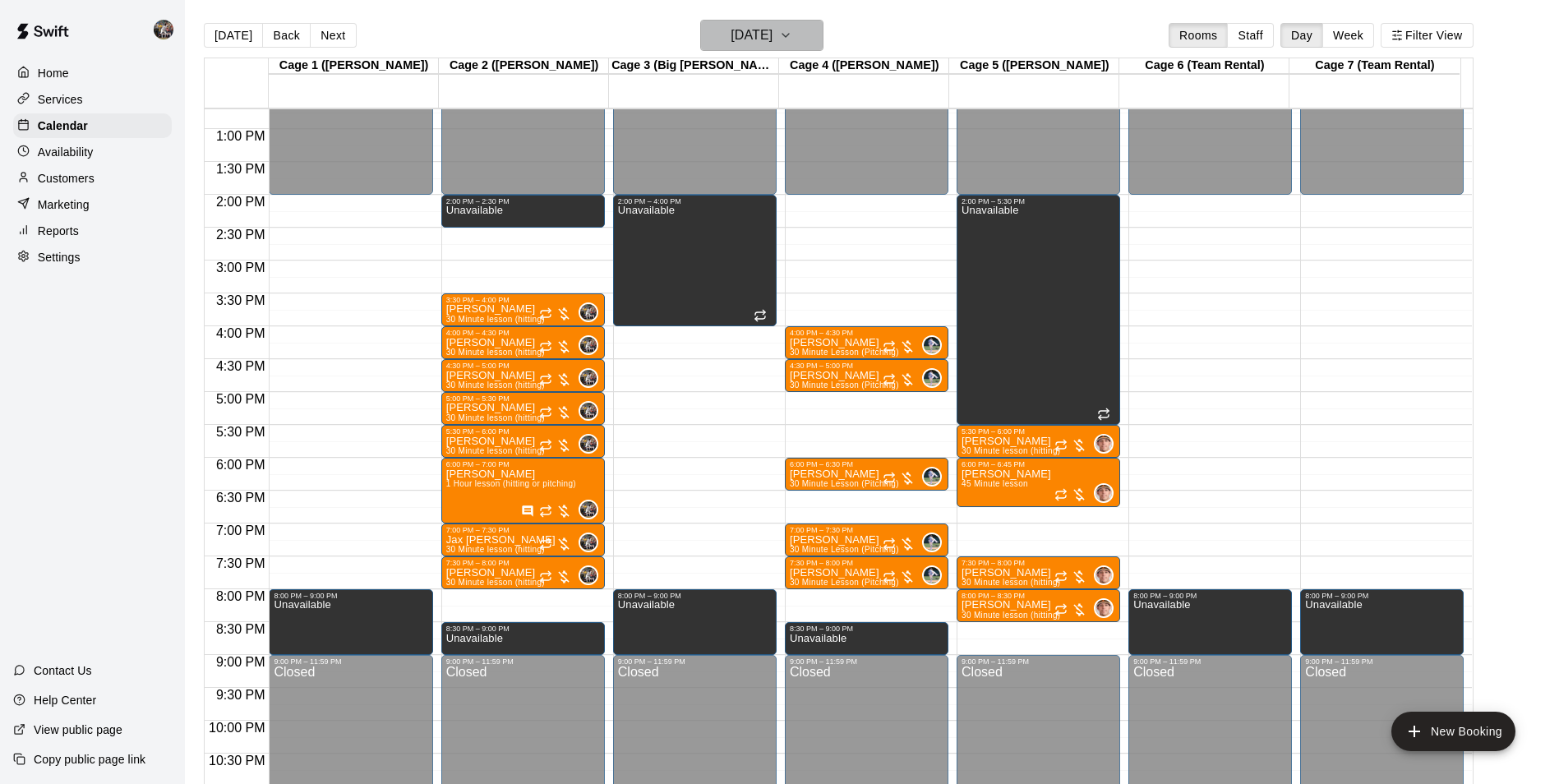
click at [737, 30] on h6 "[DATE]" at bounding box center [752, 35] width 42 height 23
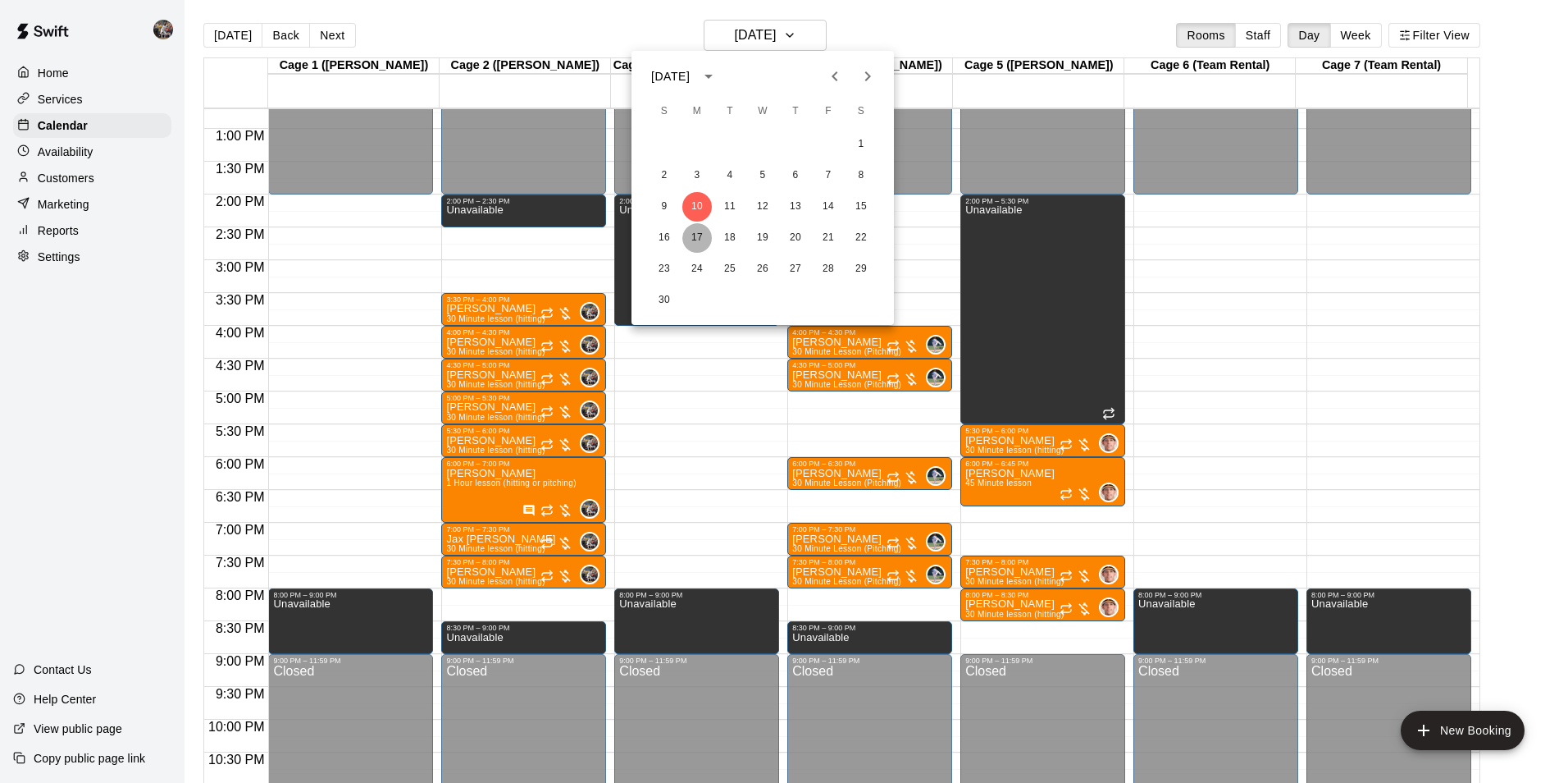
click at [702, 231] on button "17" at bounding box center [697, 238] width 30 height 30
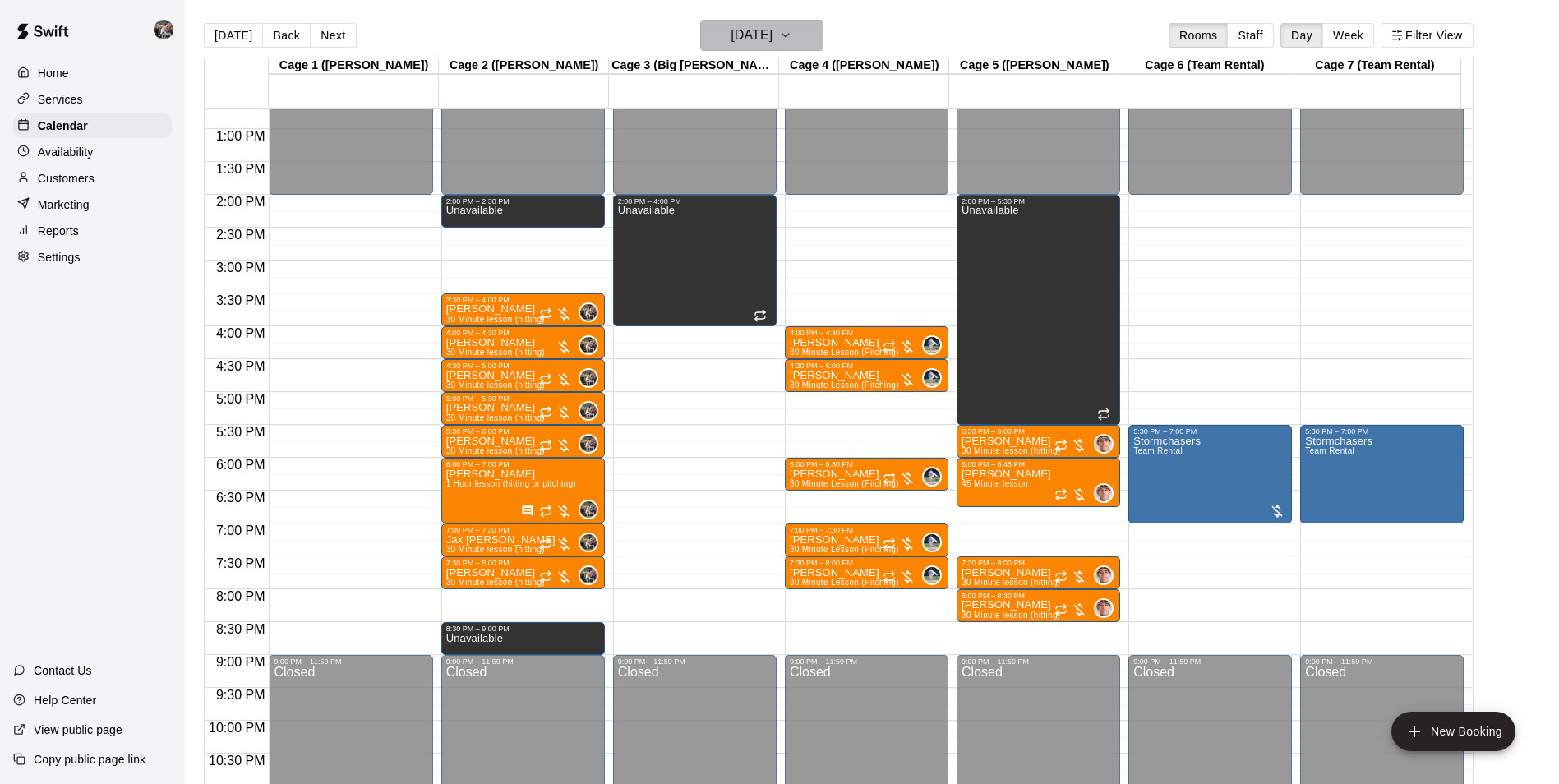
click at [731, 34] on h6 "[DATE]" at bounding box center [752, 35] width 42 height 23
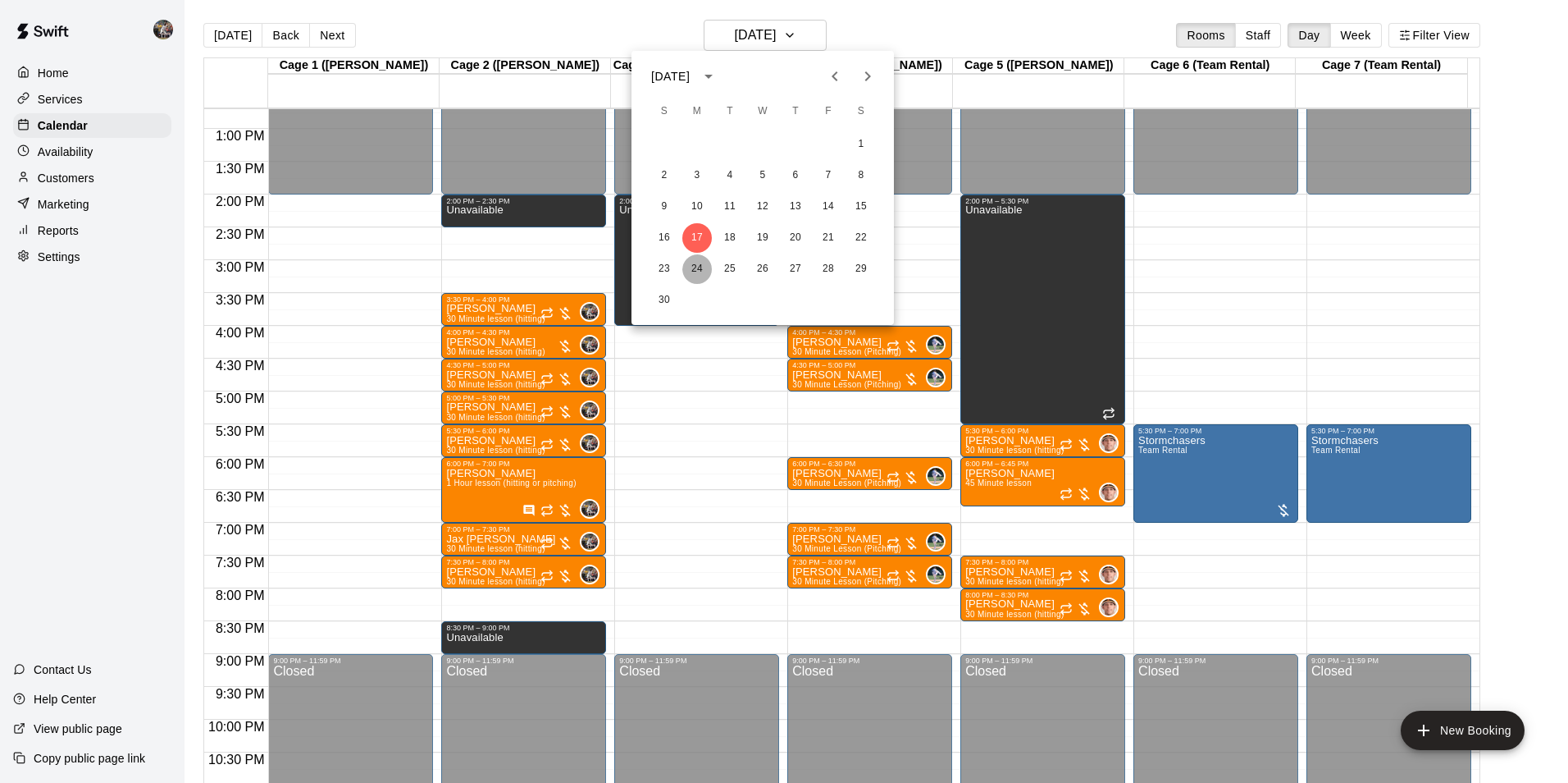
click at [693, 264] on button "24" at bounding box center [697, 269] width 30 height 30
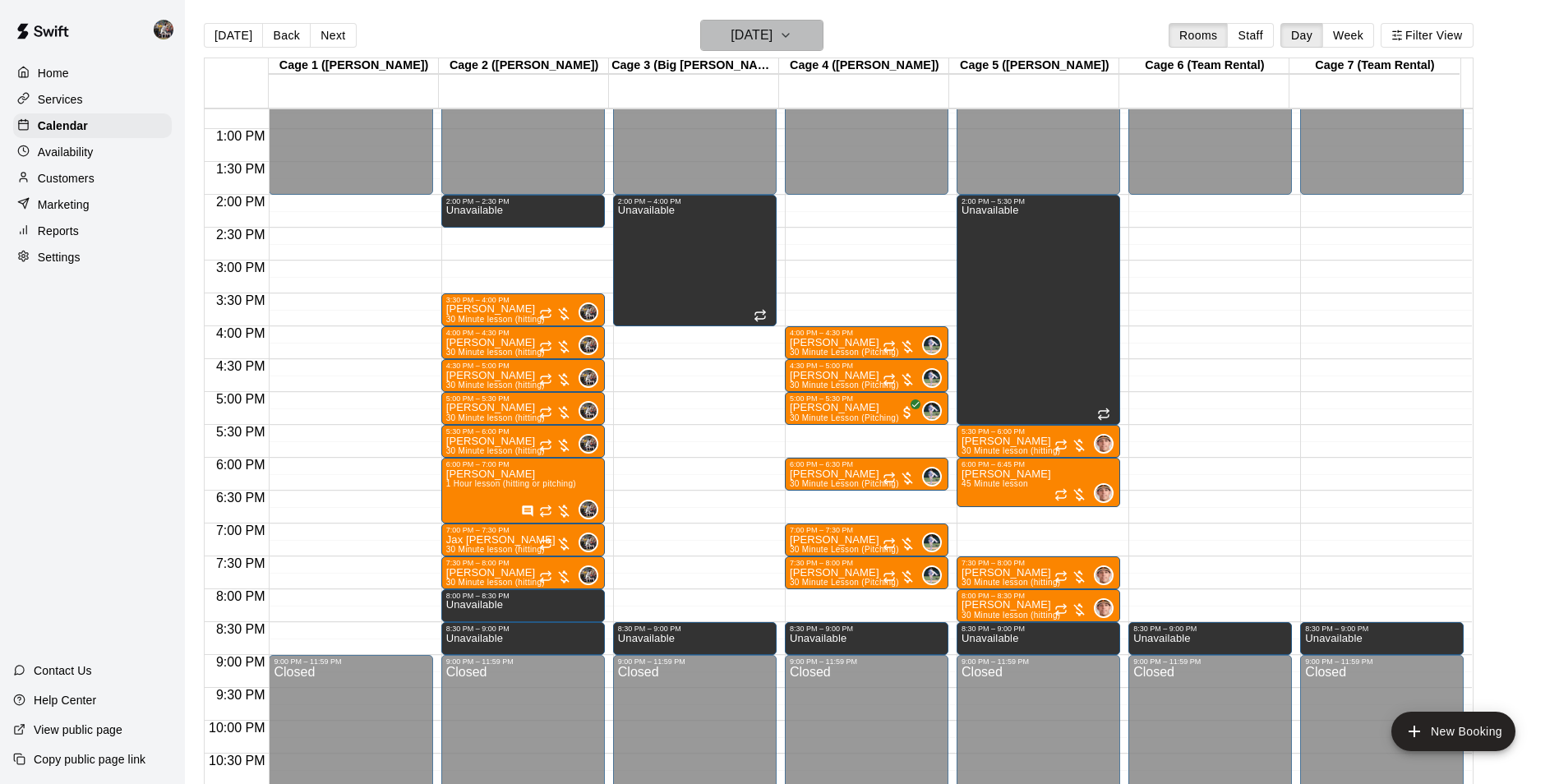
click at [745, 28] on h6 "[DATE]" at bounding box center [752, 35] width 42 height 23
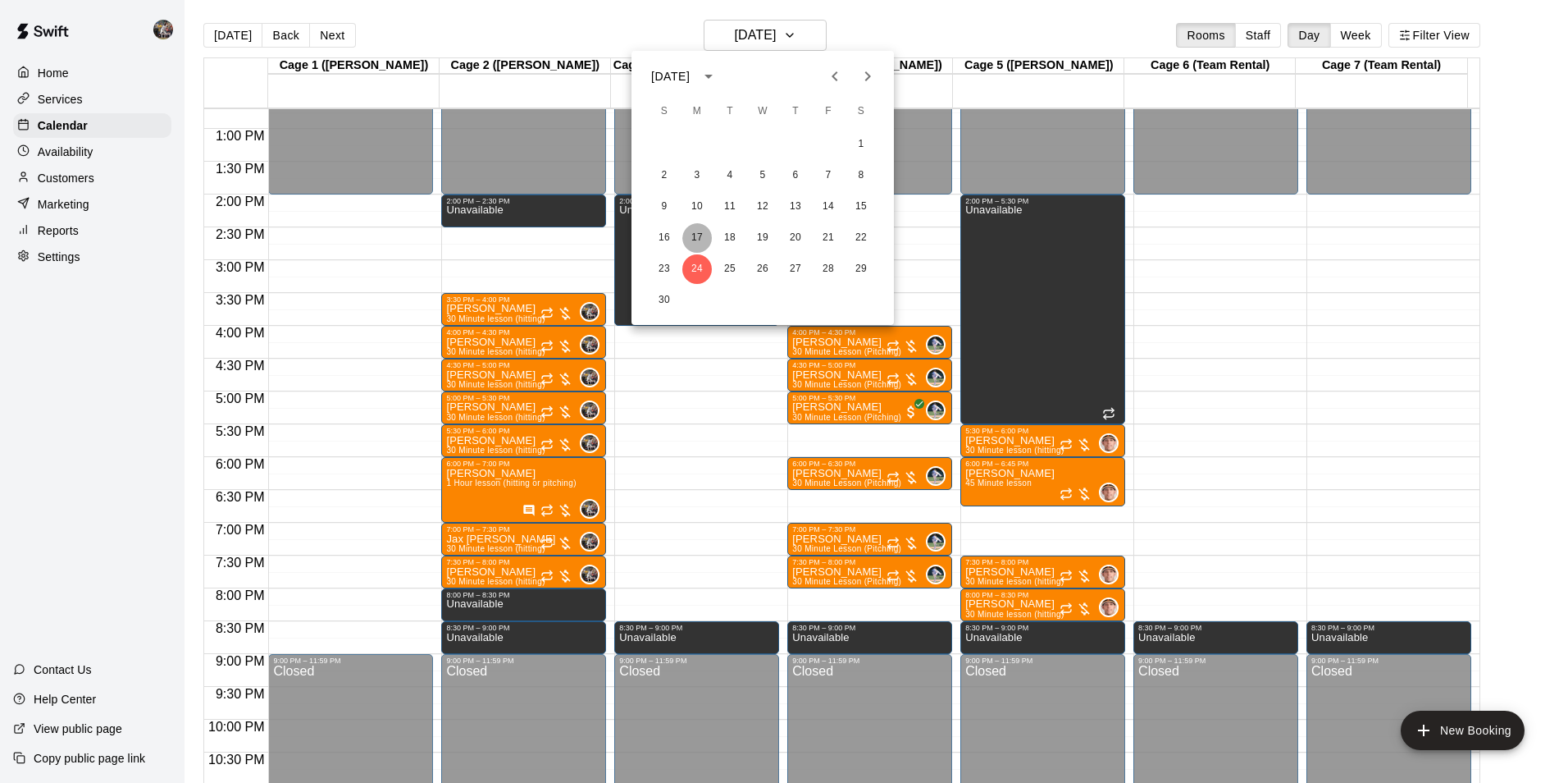
click at [693, 239] on button "17" at bounding box center [697, 238] width 30 height 30
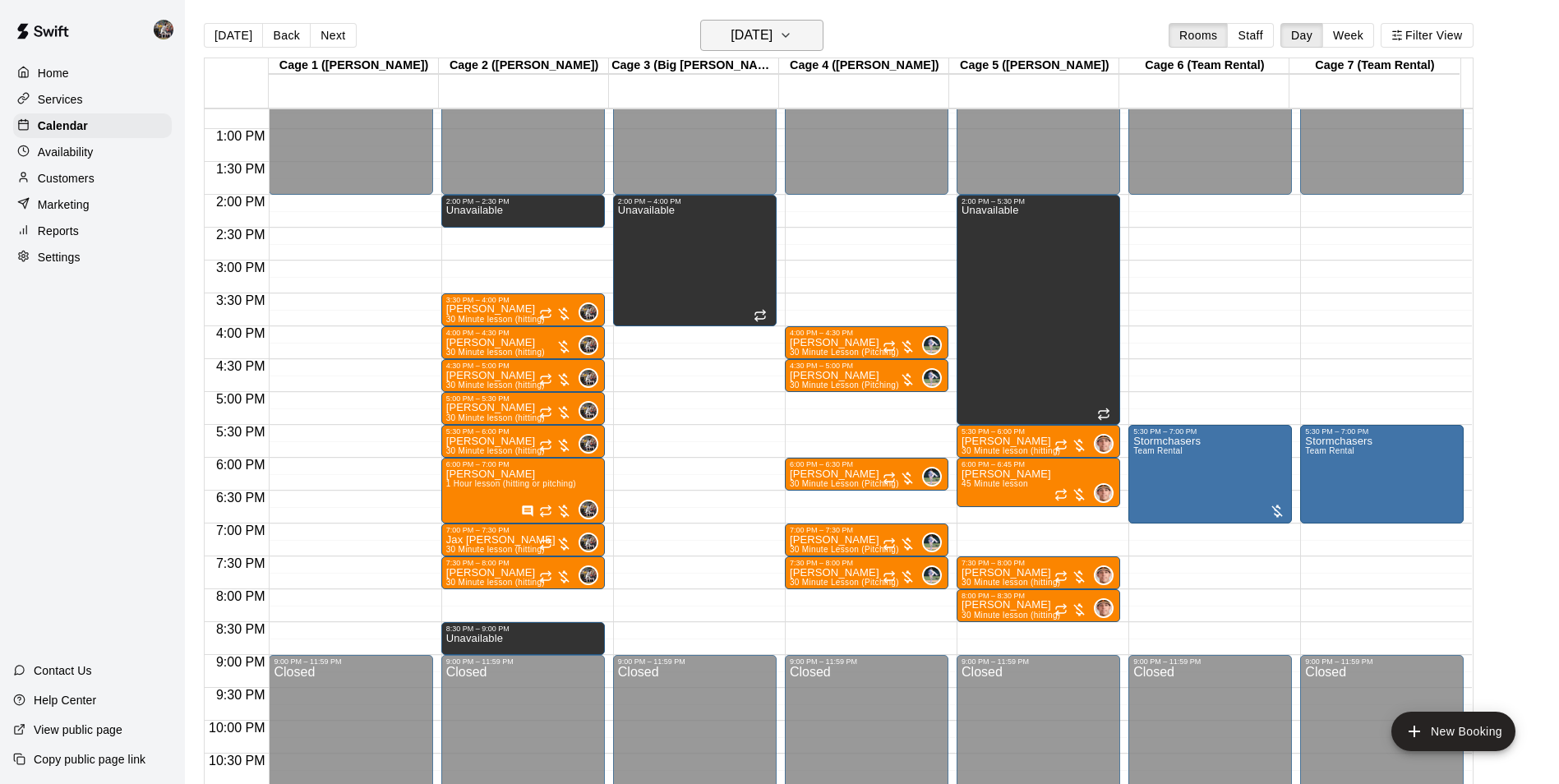
click at [746, 30] on h6 "[DATE]" at bounding box center [752, 35] width 42 height 23
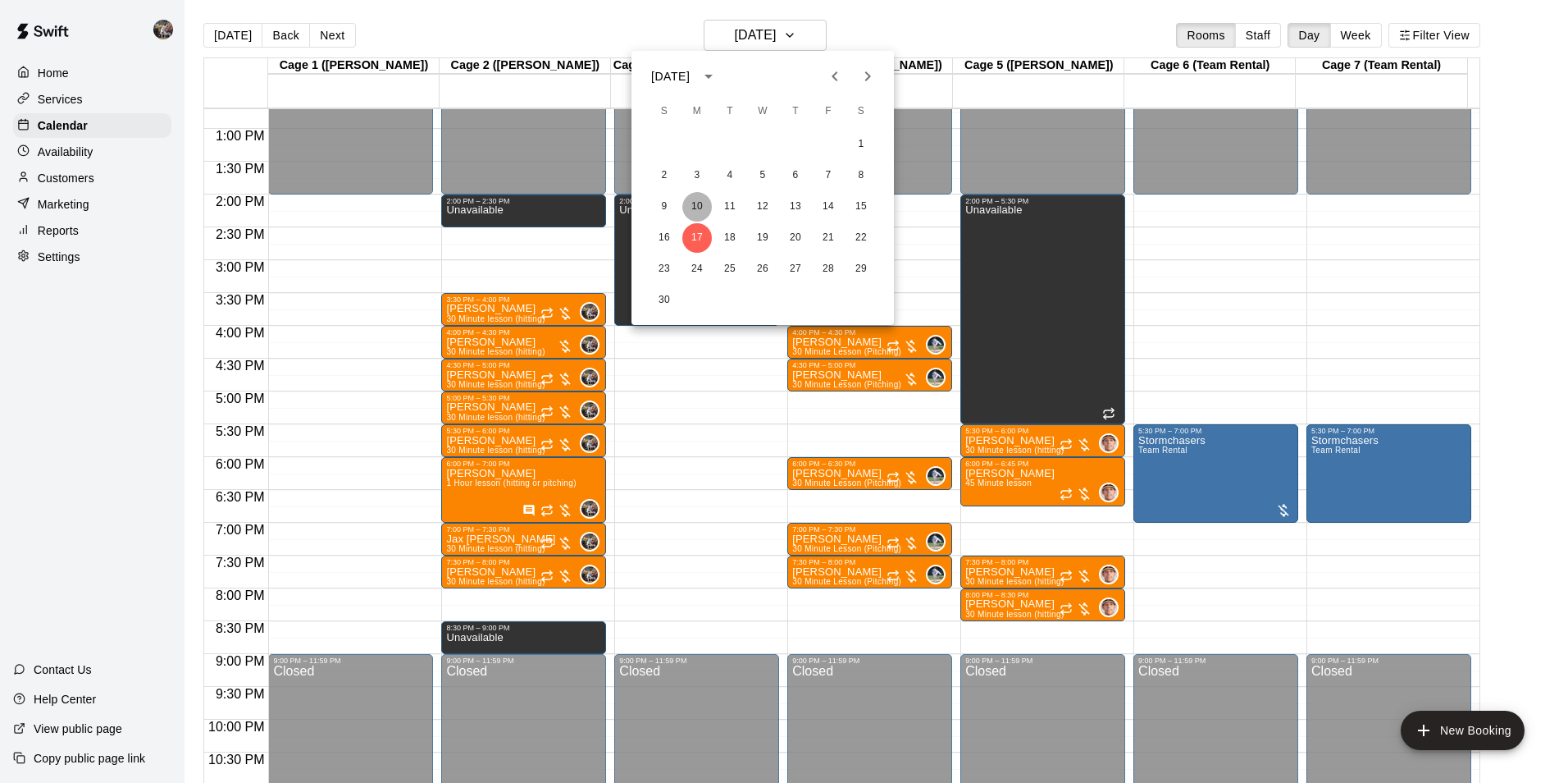
click at [704, 206] on button "10" at bounding box center [697, 207] width 30 height 30
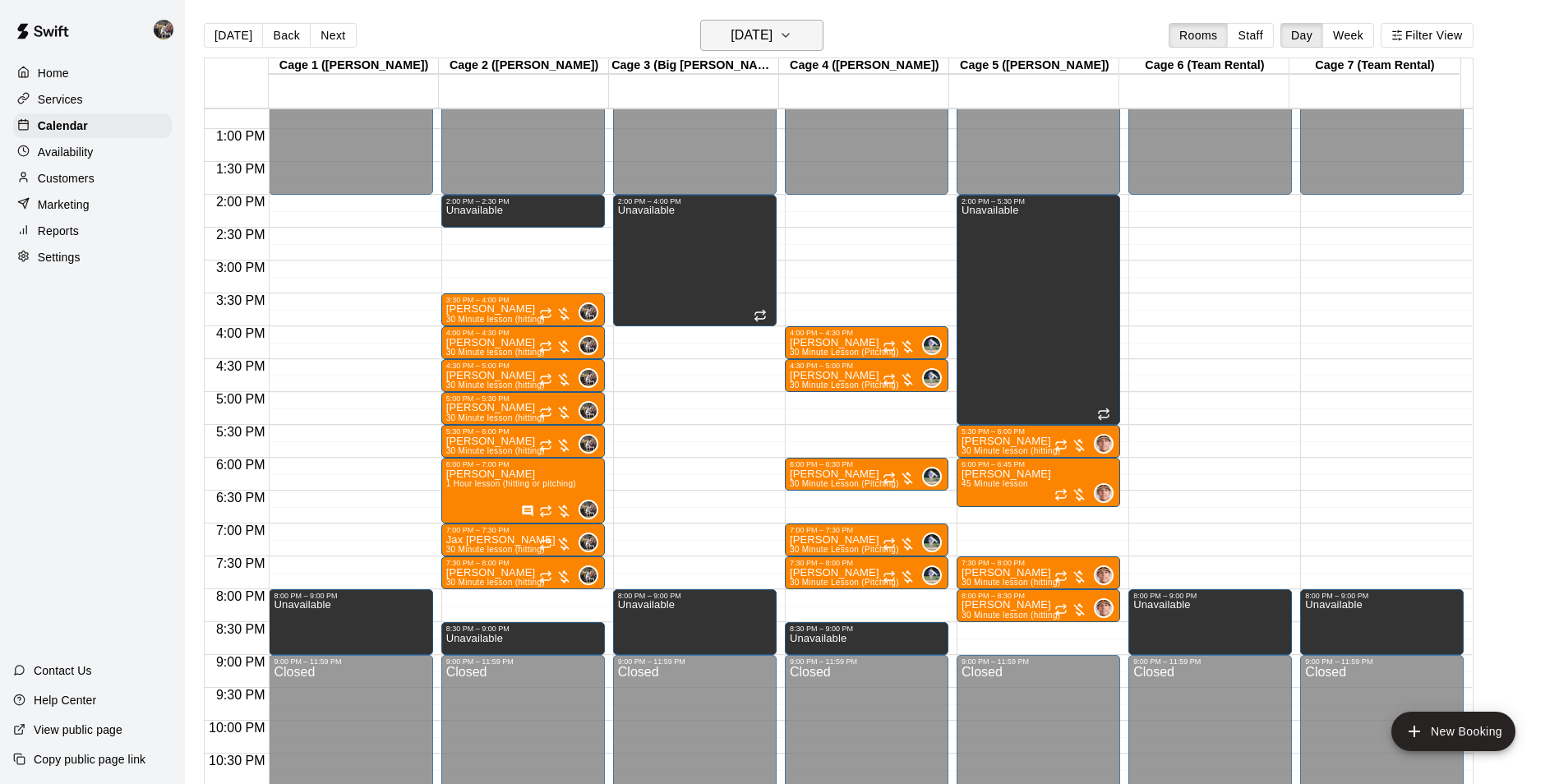
click at [755, 34] on h6 "[DATE]" at bounding box center [752, 35] width 42 height 23
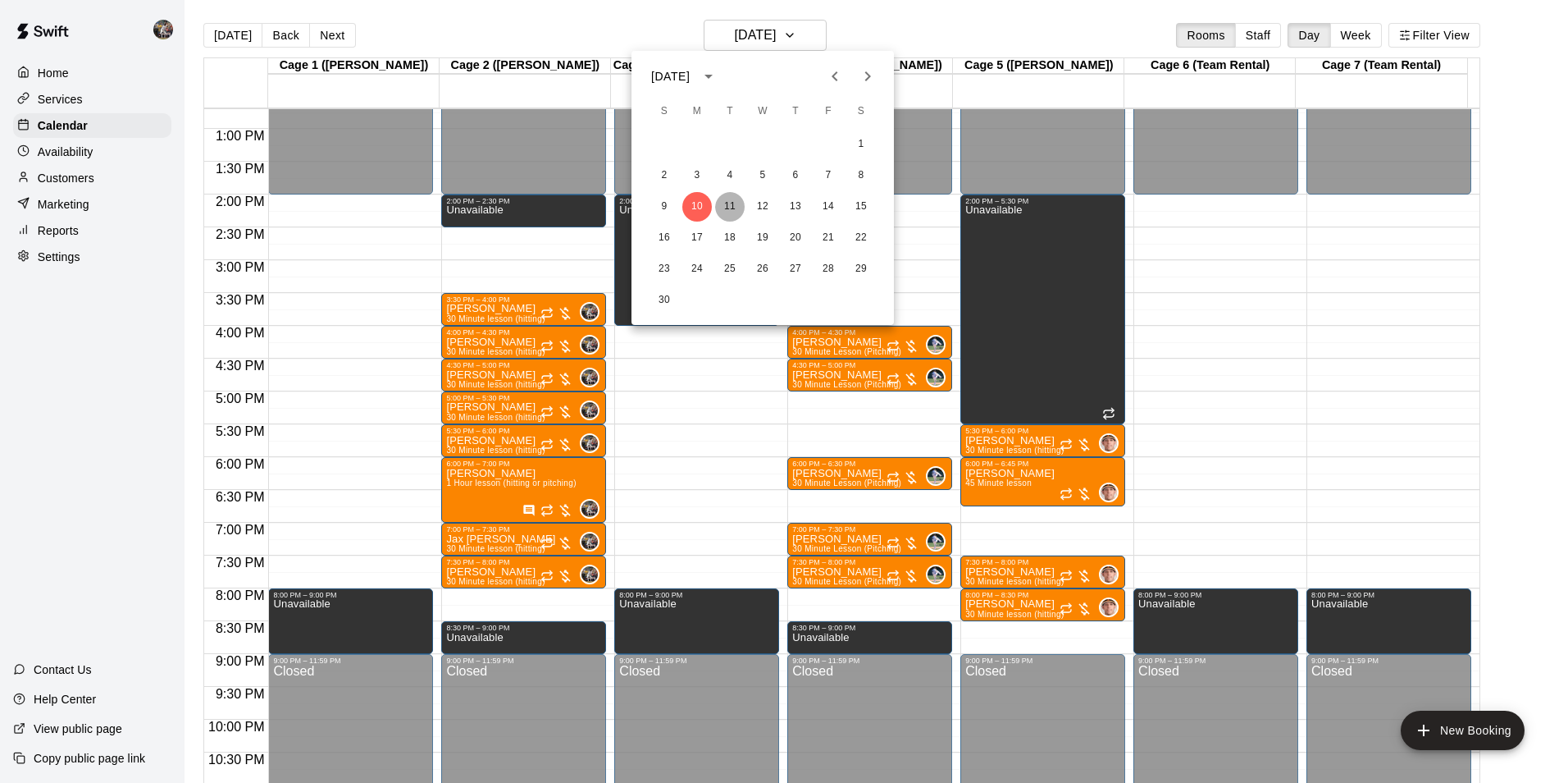
click at [725, 199] on button "11" at bounding box center [730, 207] width 30 height 30
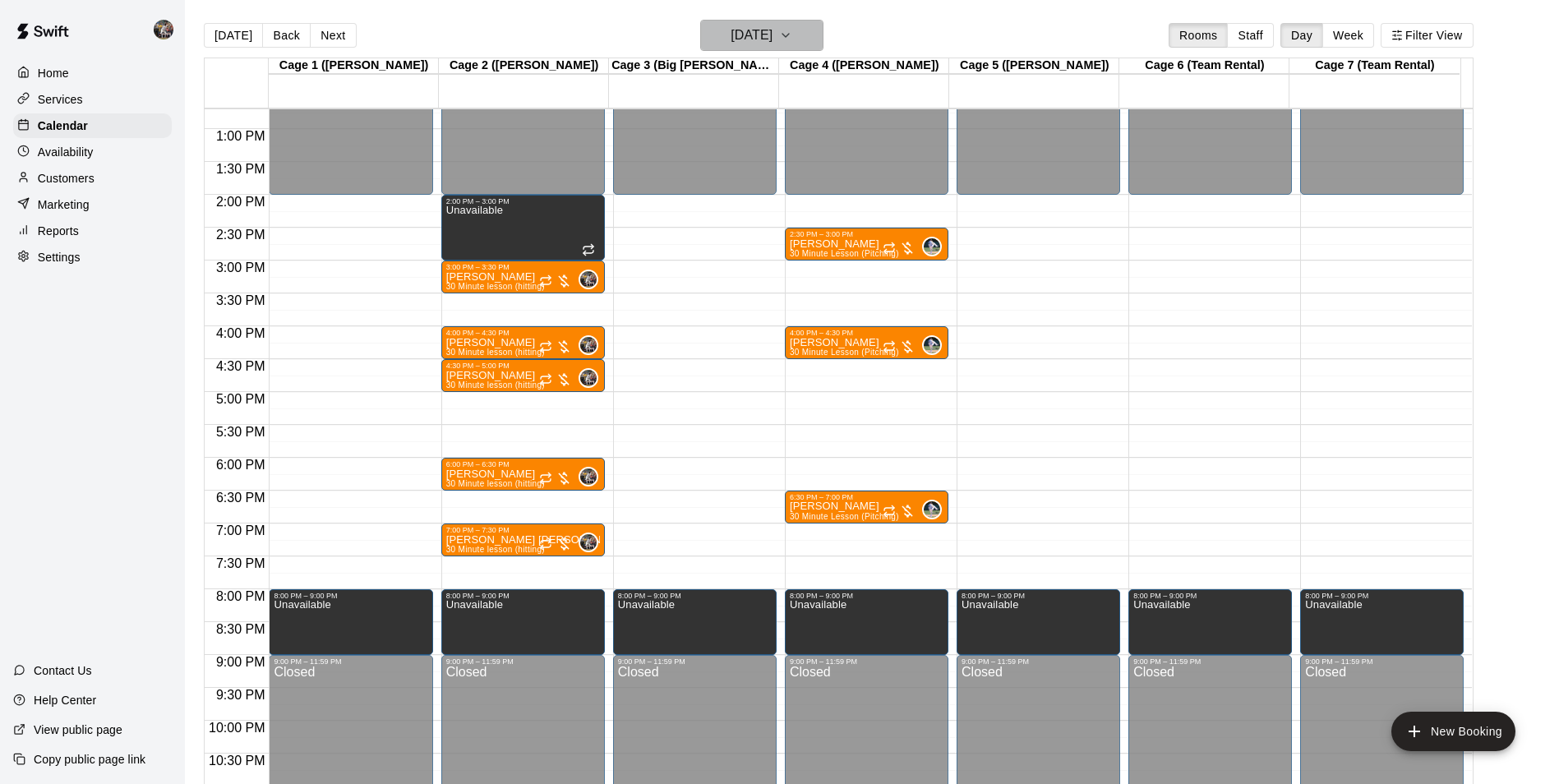
click at [742, 38] on h6 "[DATE]" at bounding box center [752, 35] width 42 height 23
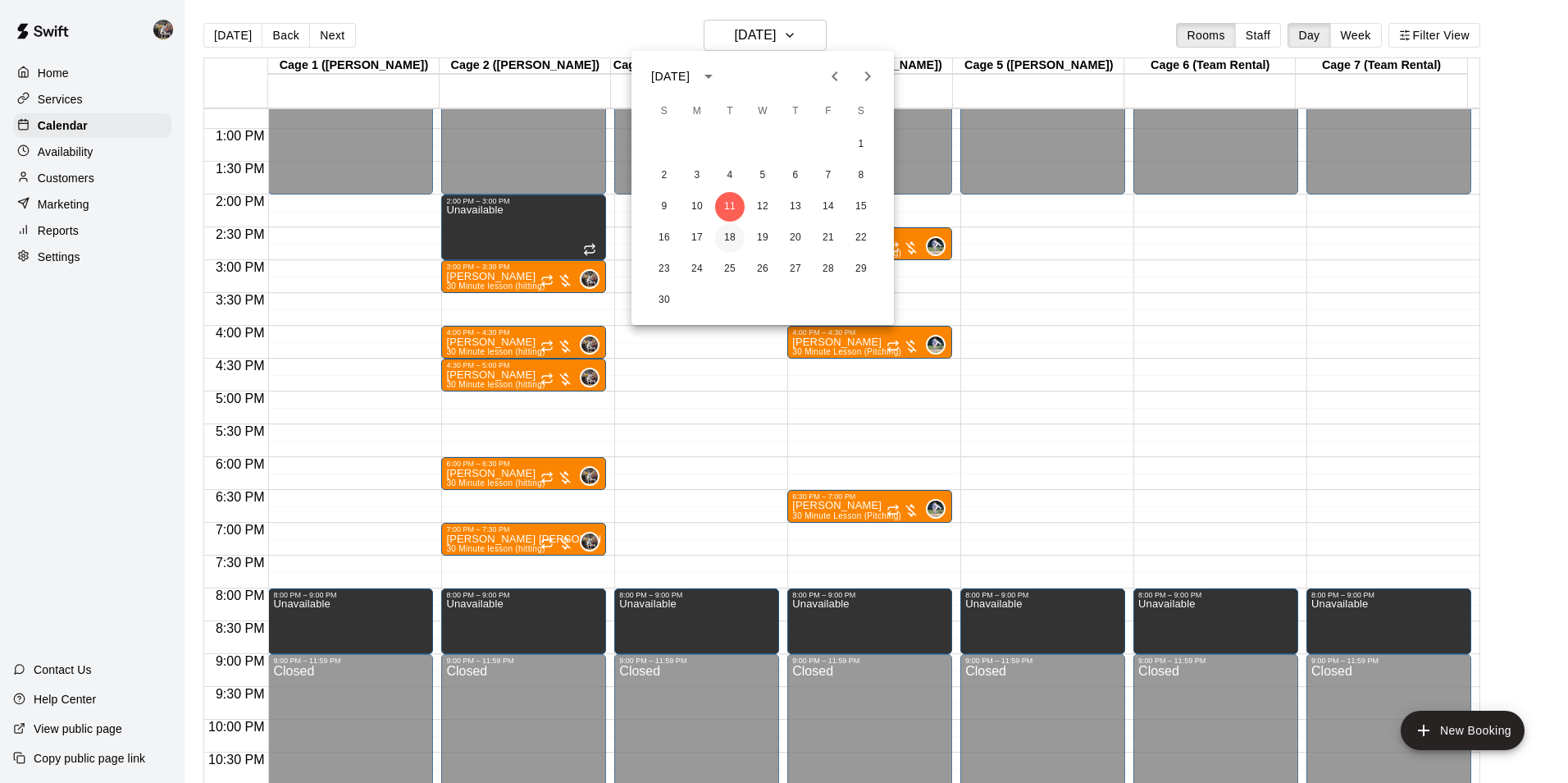
click at [728, 230] on button "18" at bounding box center [730, 238] width 30 height 30
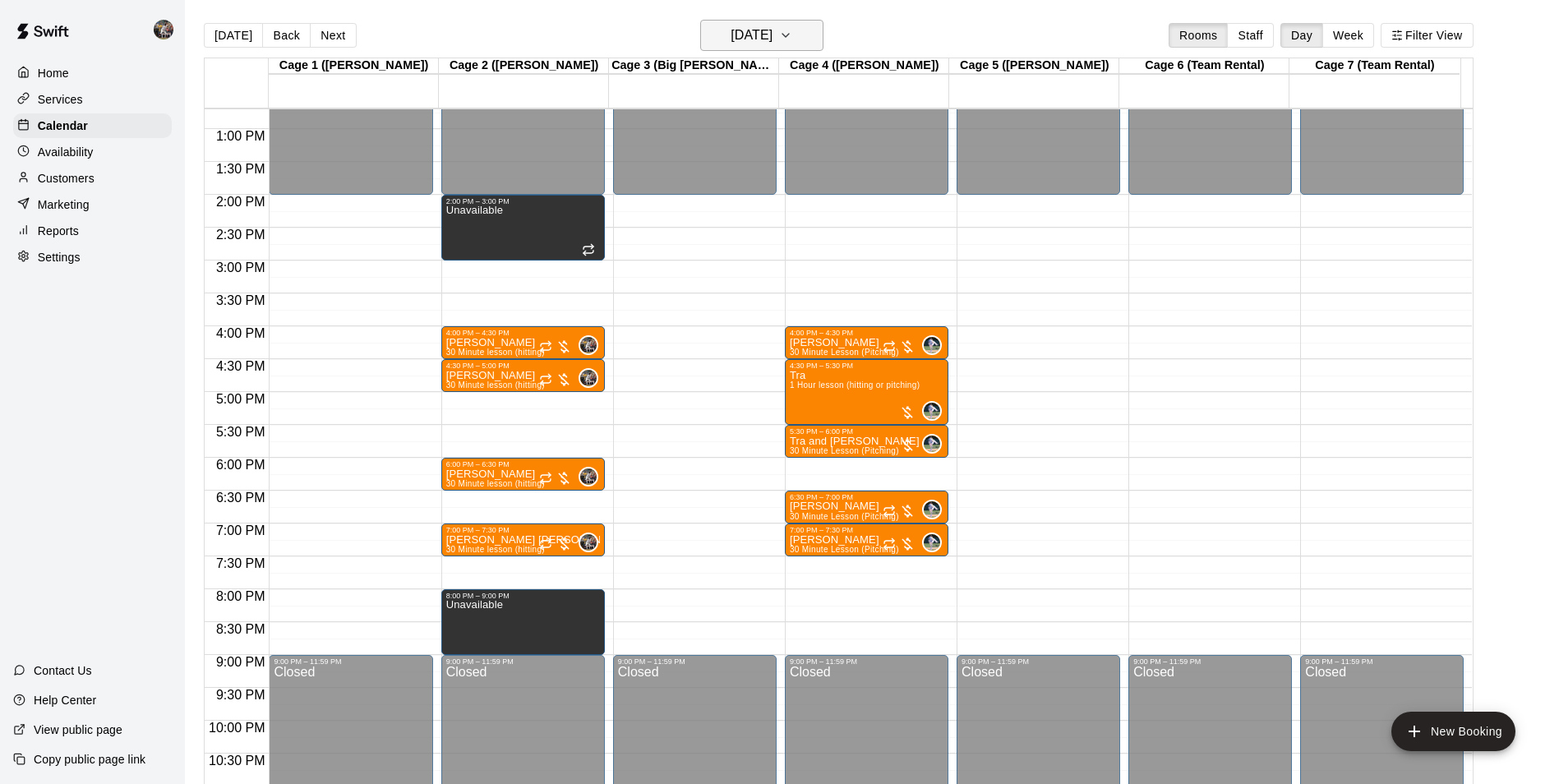
click at [731, 29] on h6 "[DATE]" at bounding box center [752, 35] width 42 height 23
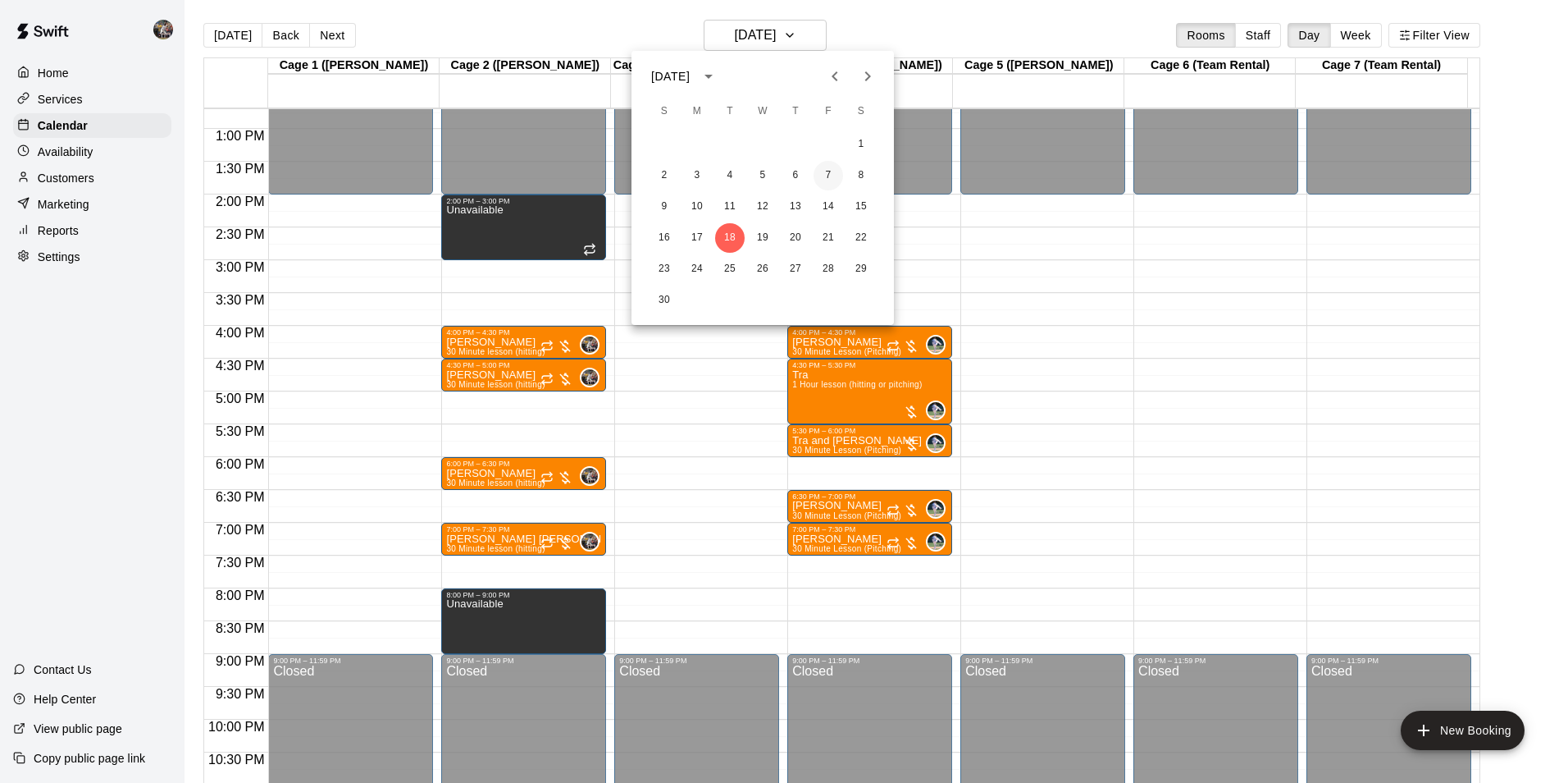
click at [827, 172] on button "7" at bounding box center [828, 176] width 30 height 30
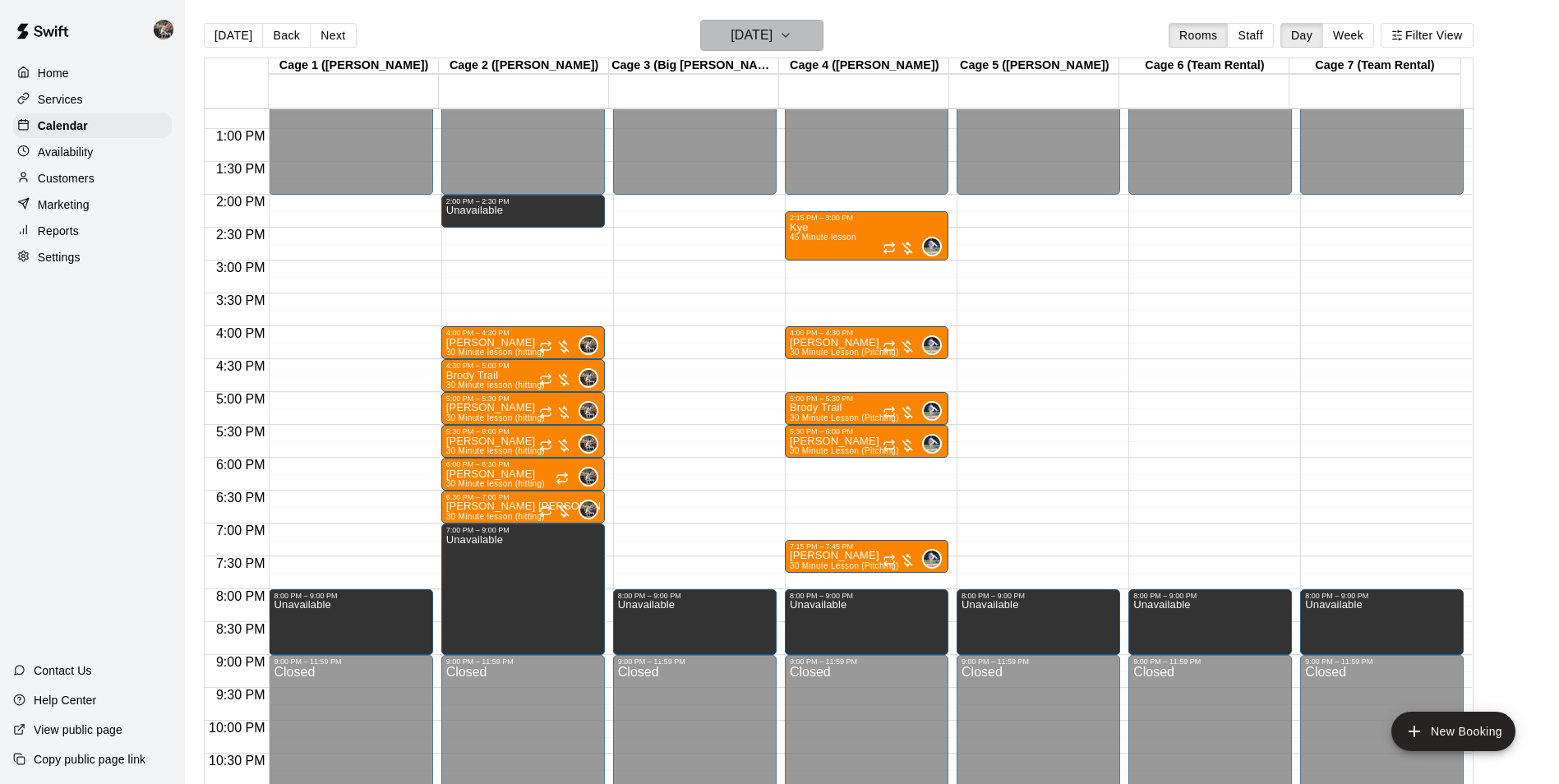
click at [757, 38] on h6 "Friday Nov 07" at bounding box center [752, 35] width 42 height 23
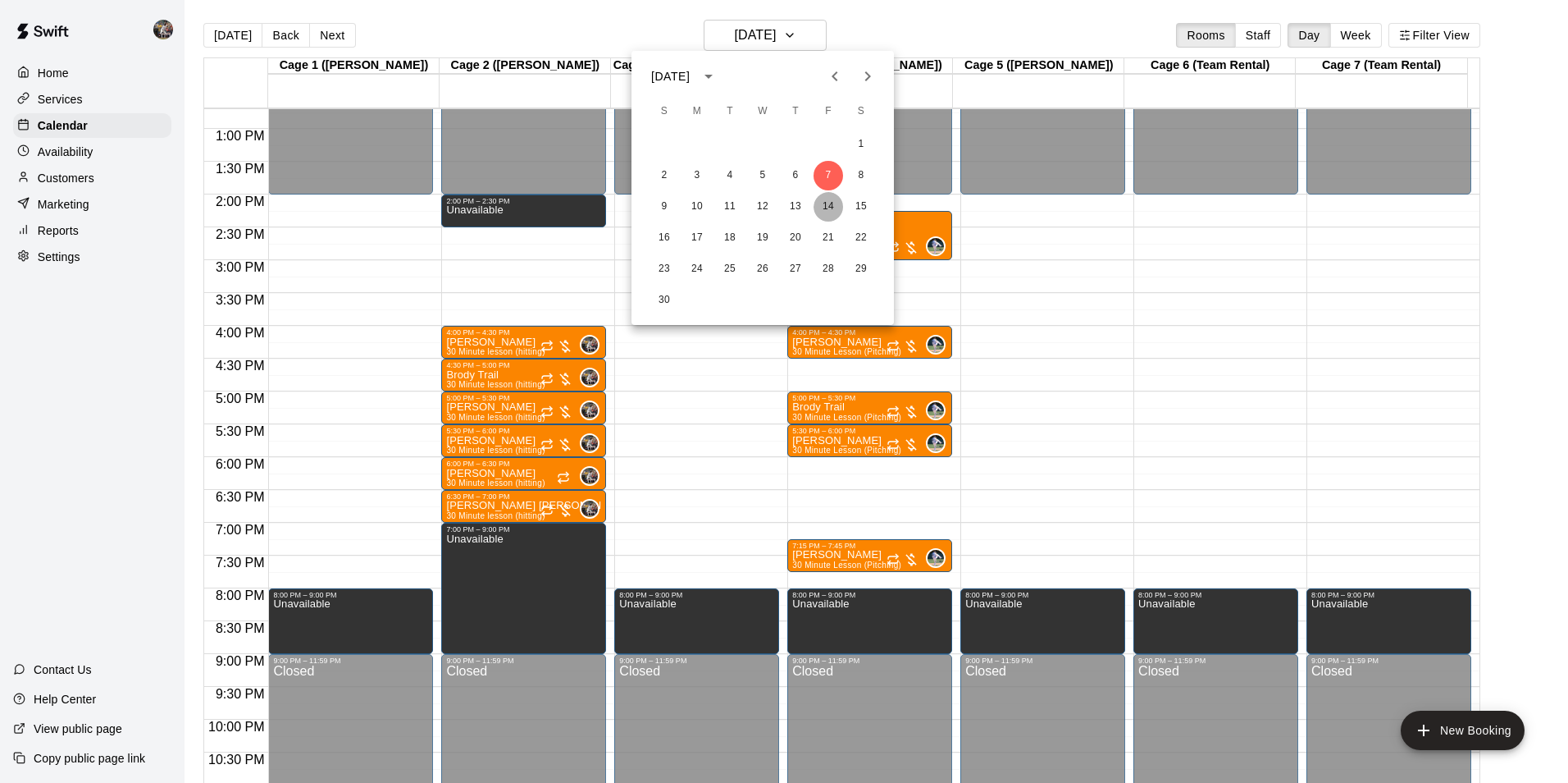
click at [830, 205] on button "14" at bounding box center [828, 207] width 30 height 30
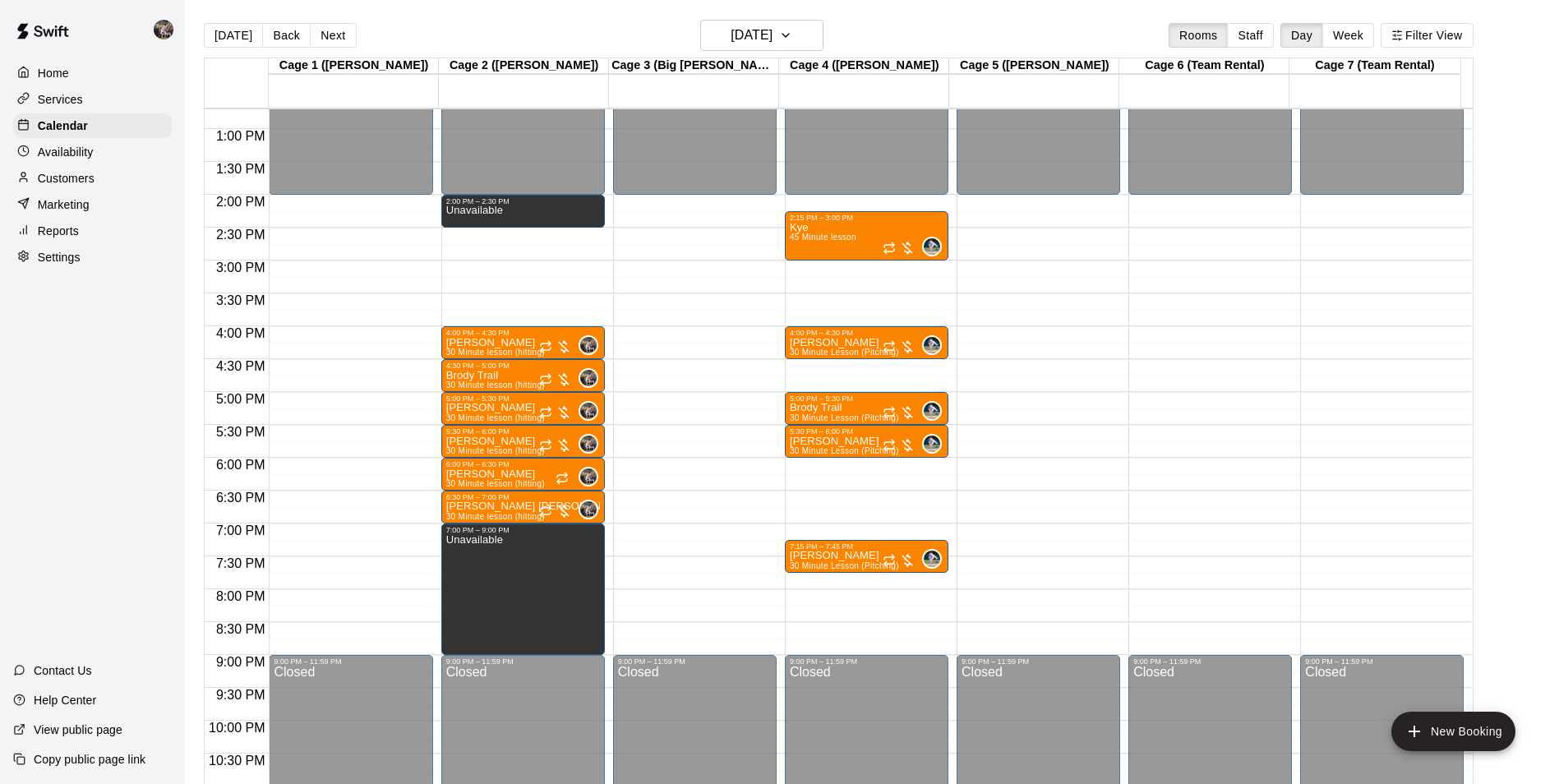
click at [881, 26] on div "Today Back Next Friday Nov 14 Rooms Staff Day Week Filter View" at bounding box center [839, 39] width 1270 height 38
click at [242, 35] on button "[DATE]" at bounding box center [234, 35] width 59 height 25
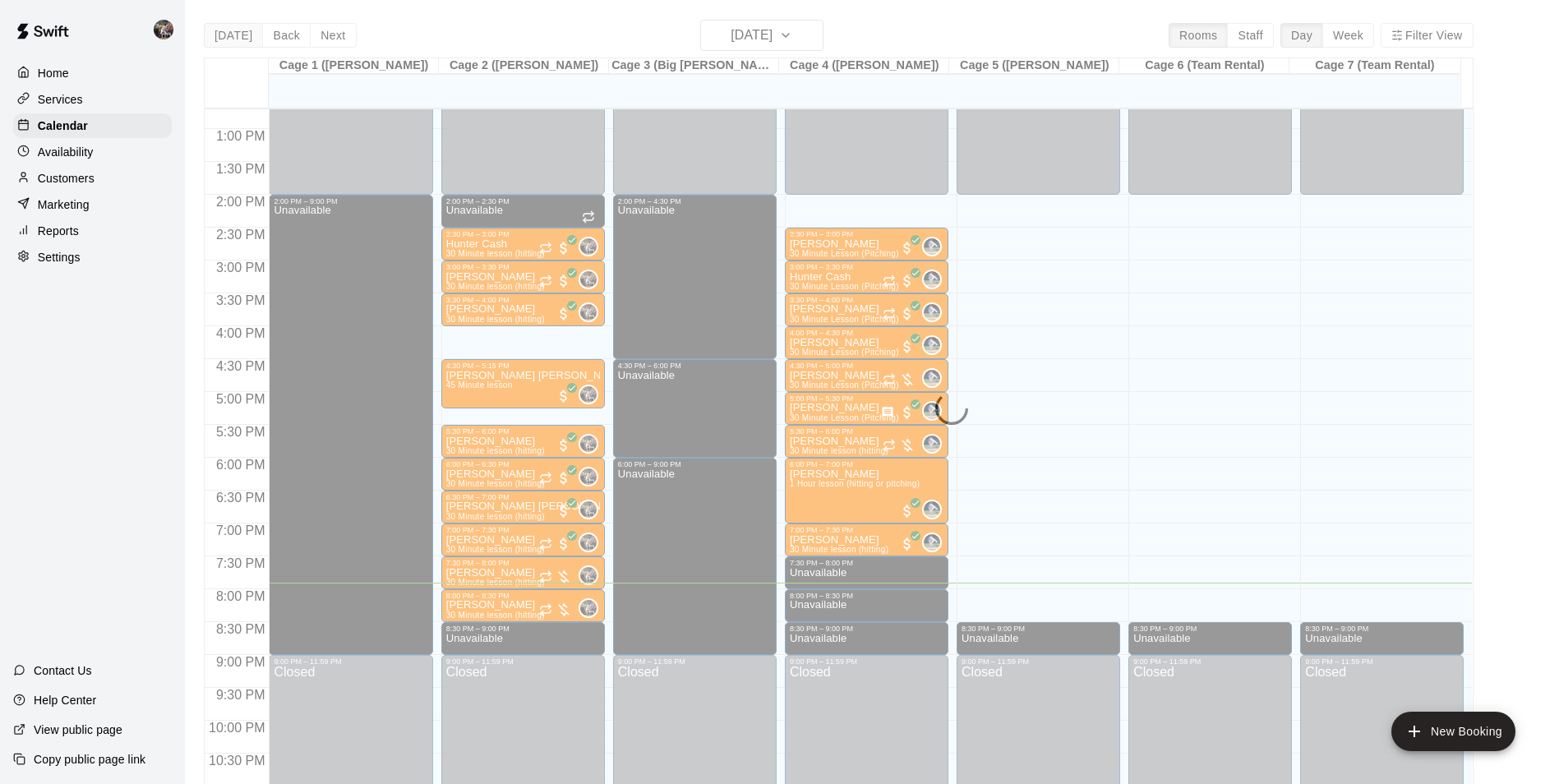
click at [242, 35] on div "Today Back Next Wednesday Oct 15 Rooms Staff Day Week Filter View Cage 1 (Shelb…" at bounding box center [839, 412] width 1270 height 784
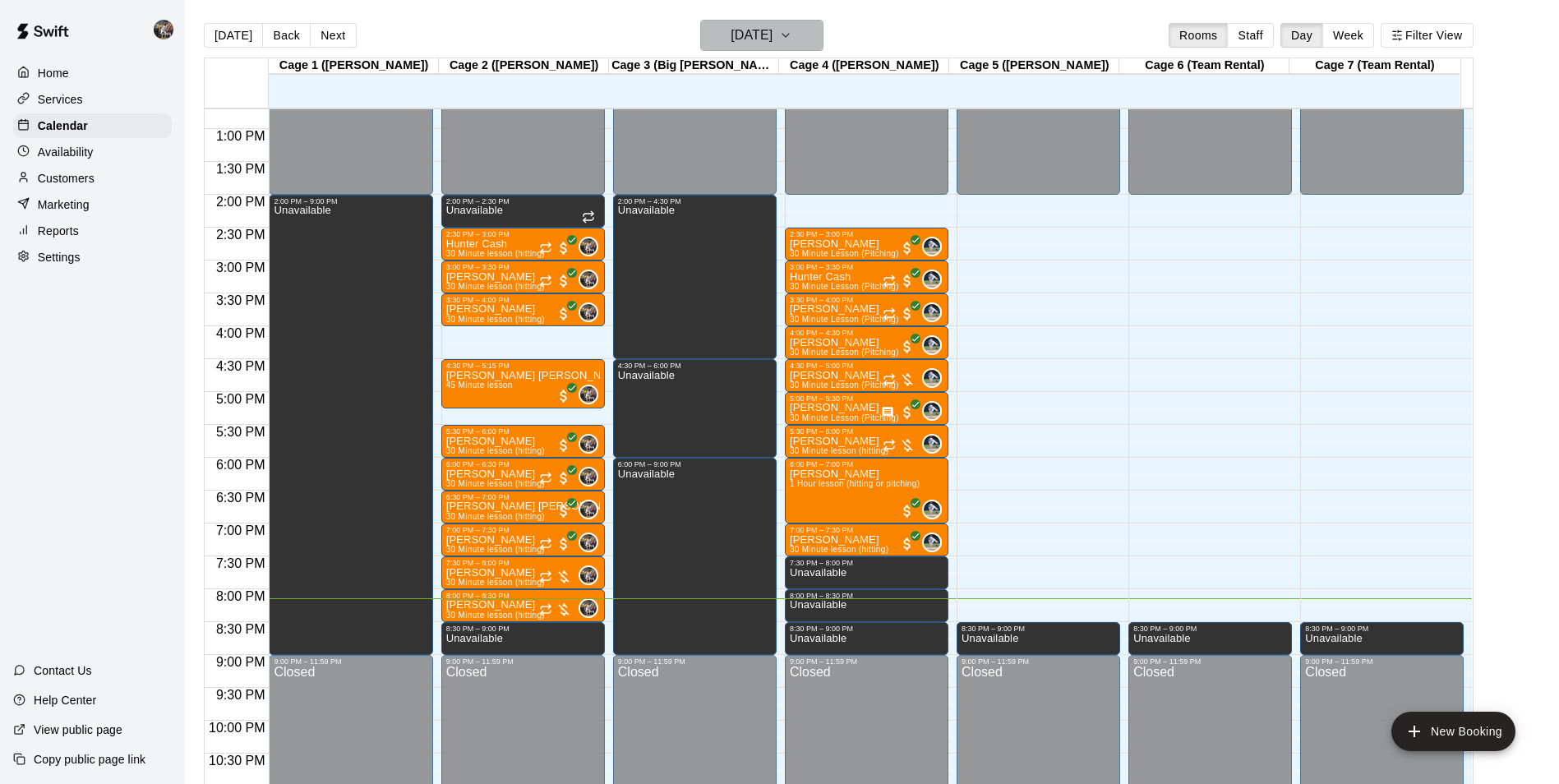
click at [742, 36] on h6 "[DATE]" at bounding box center [752, 35] width 42 height 23
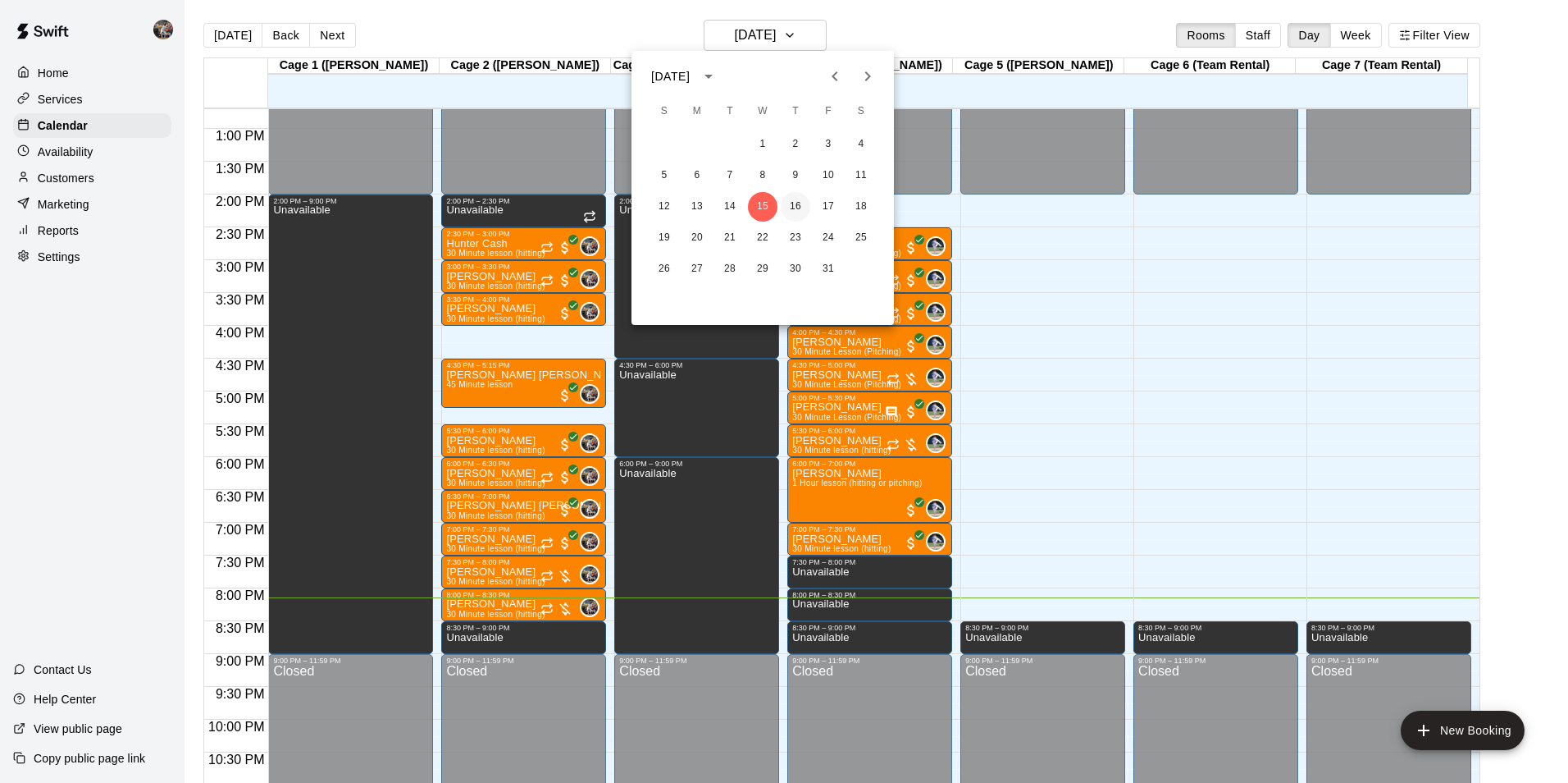
click at [797, 200] on button "16" at bounding box center [795, 207] width 30 height 30
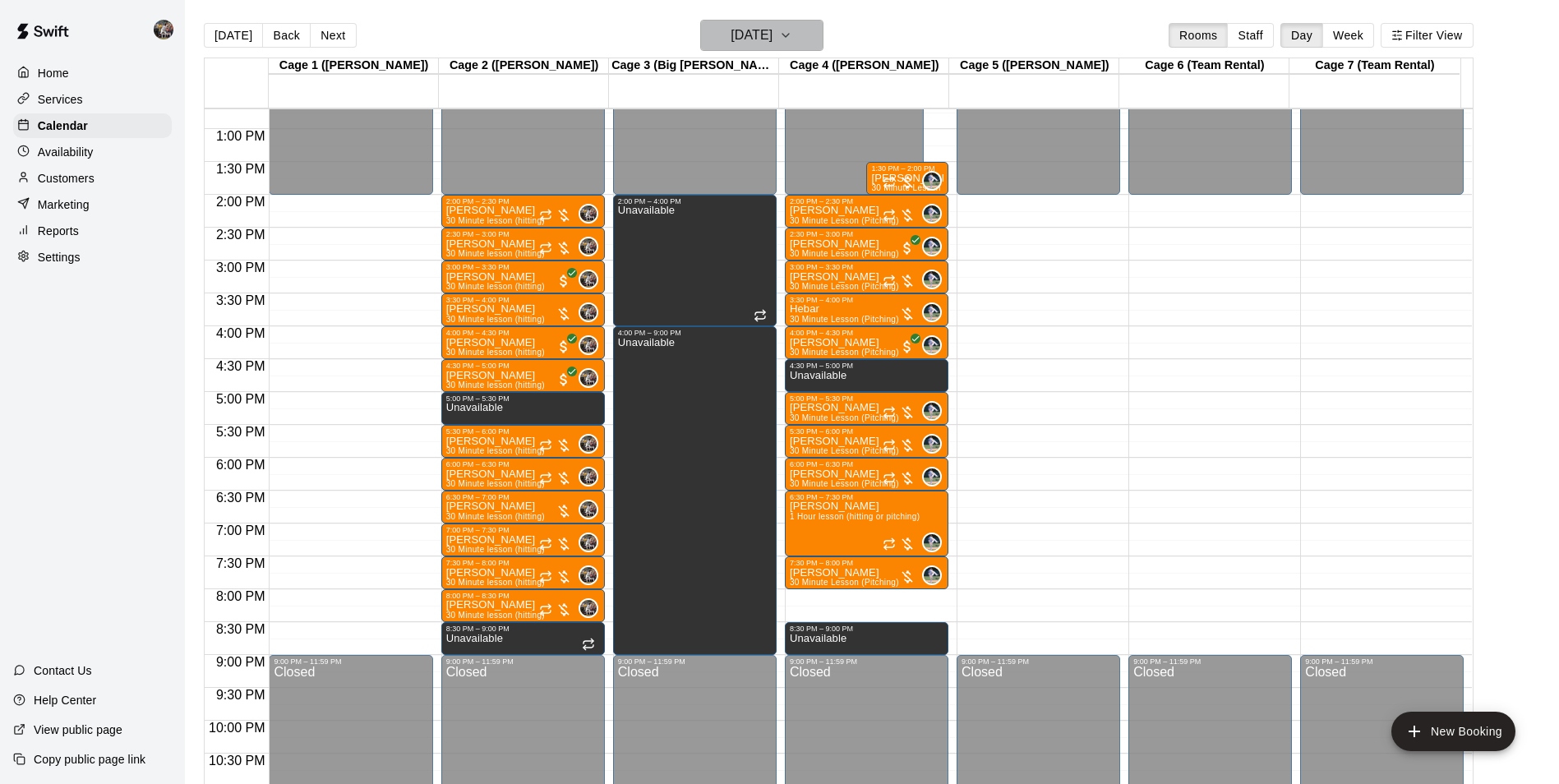
click at [746, 37] on h6 "[DATE]" at bounding box center [752, 35] width 42 height 23
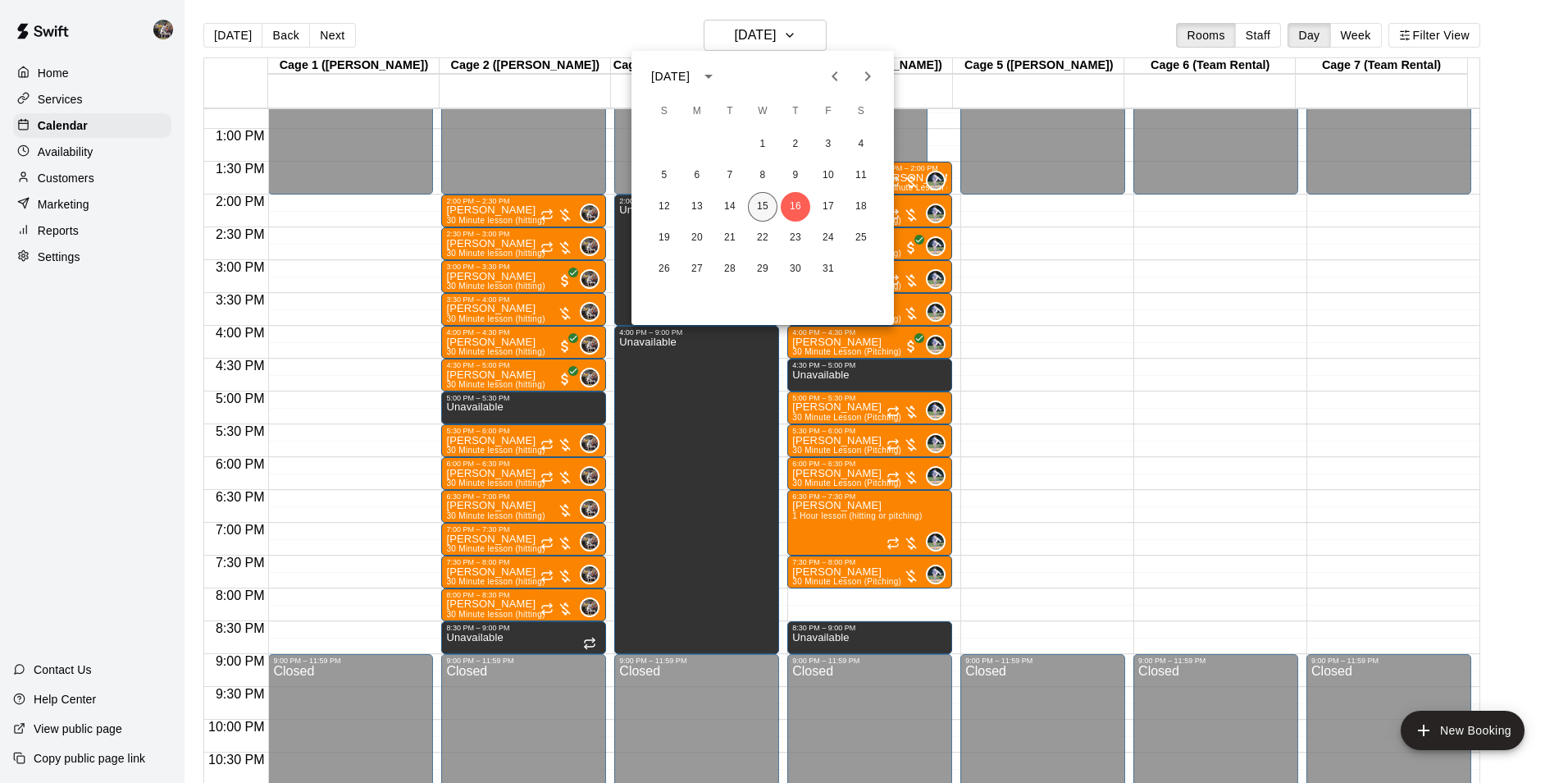
click at [756, 200] on button "15" at bounding box center [763, 207] width 30 height 30
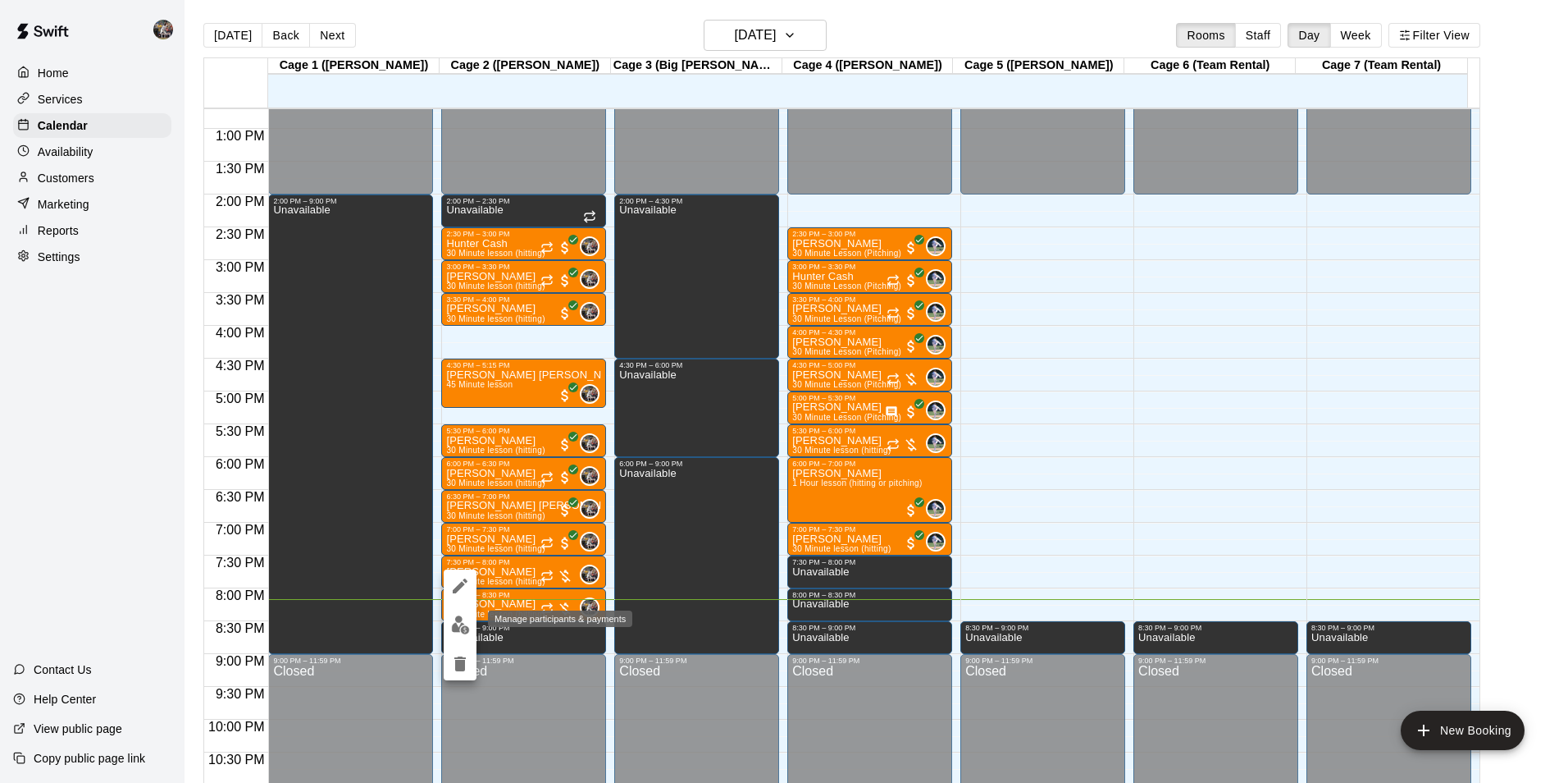
click at [465, 620] on img "edit" at bounding box center [459, 624] width 19 height 19
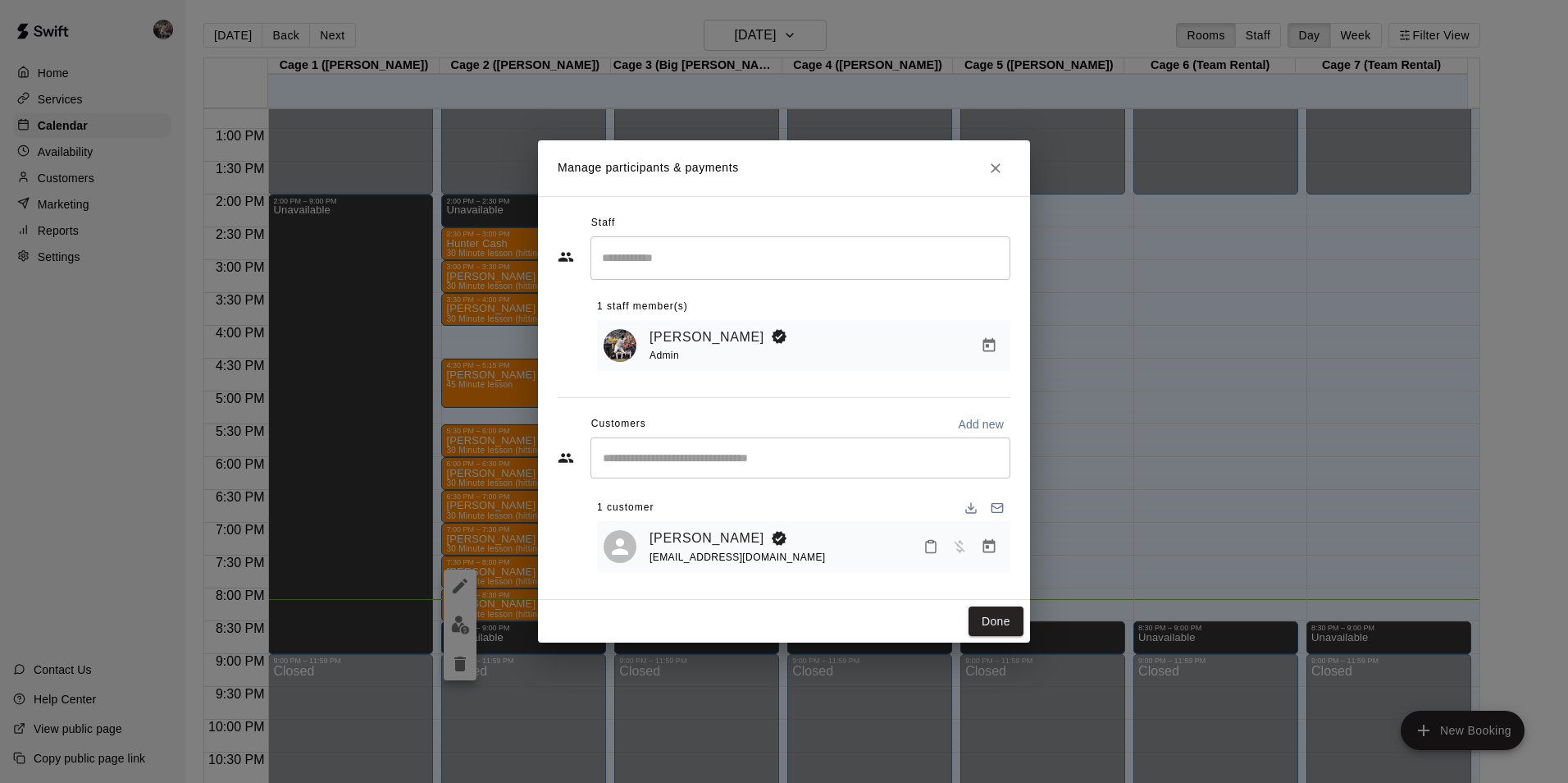
click at [988, 552] on icon "Manage bookings & payment" at bounding box center [989, 546] width 17 height 17
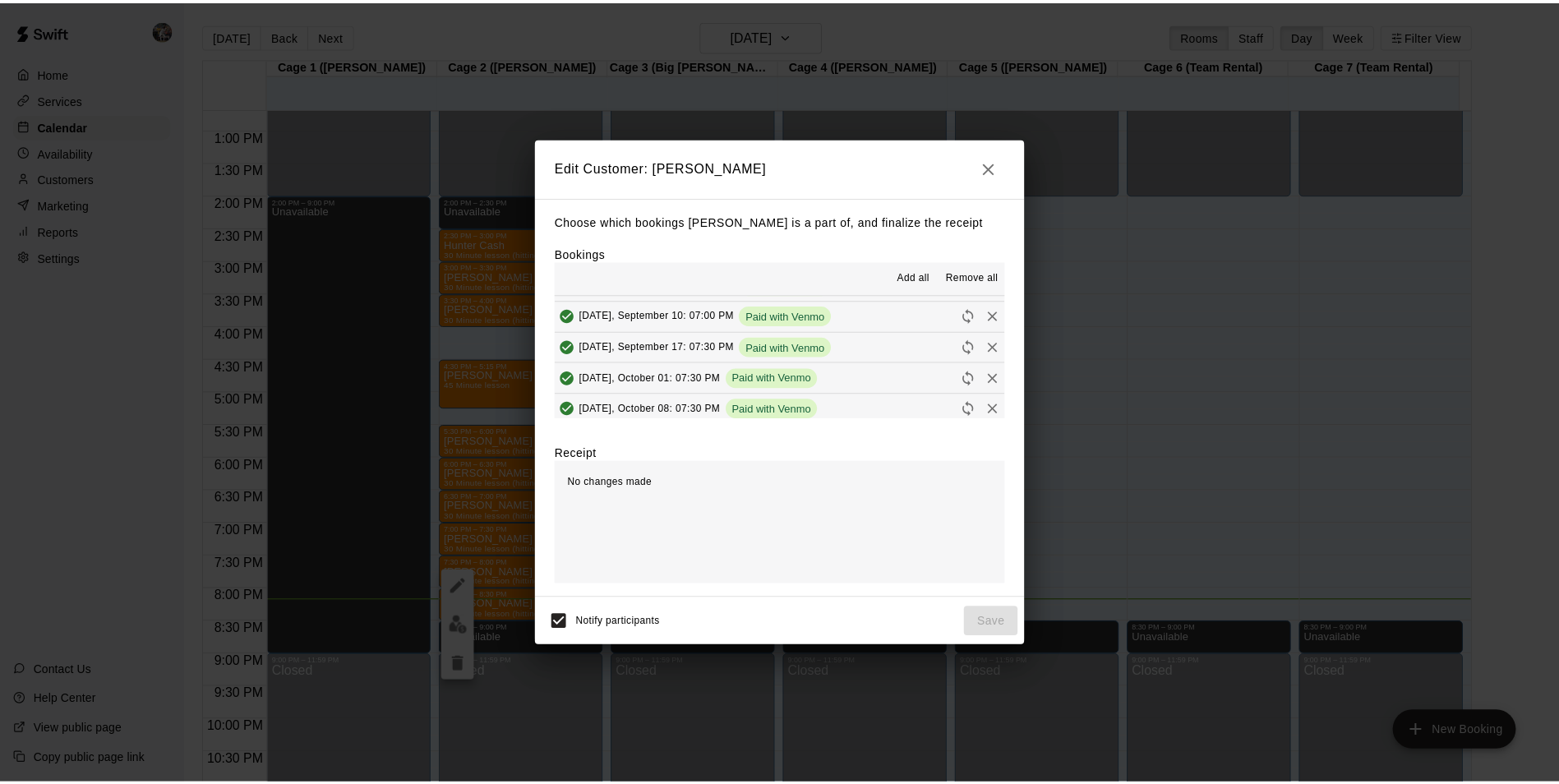
scroll to position [164, 0]
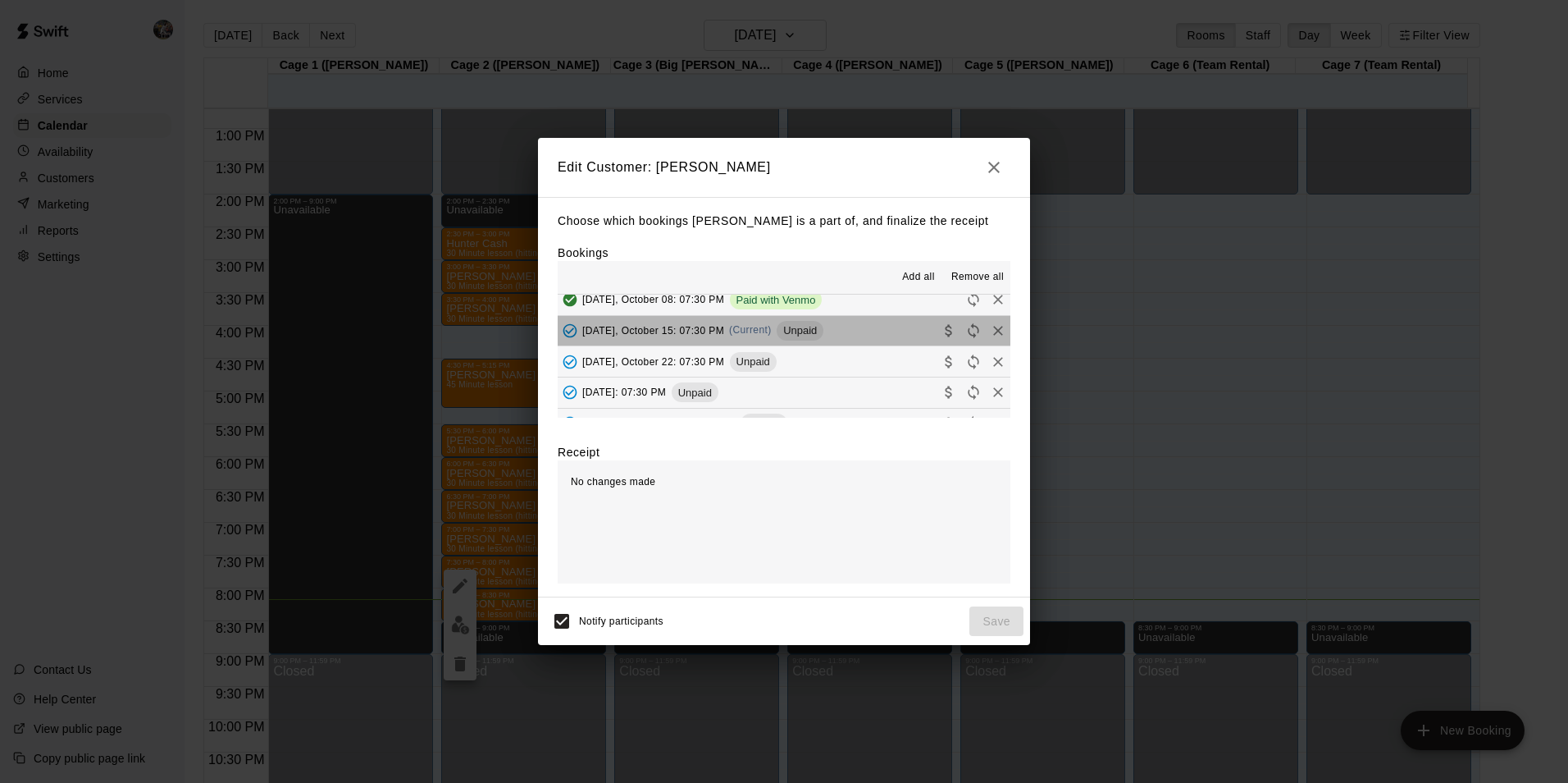
click at [860, 330] on button "Wednesday, October 15: 07:30 PM (Current) Unpaid" at bounding box center [784, 331] width 453 height 31
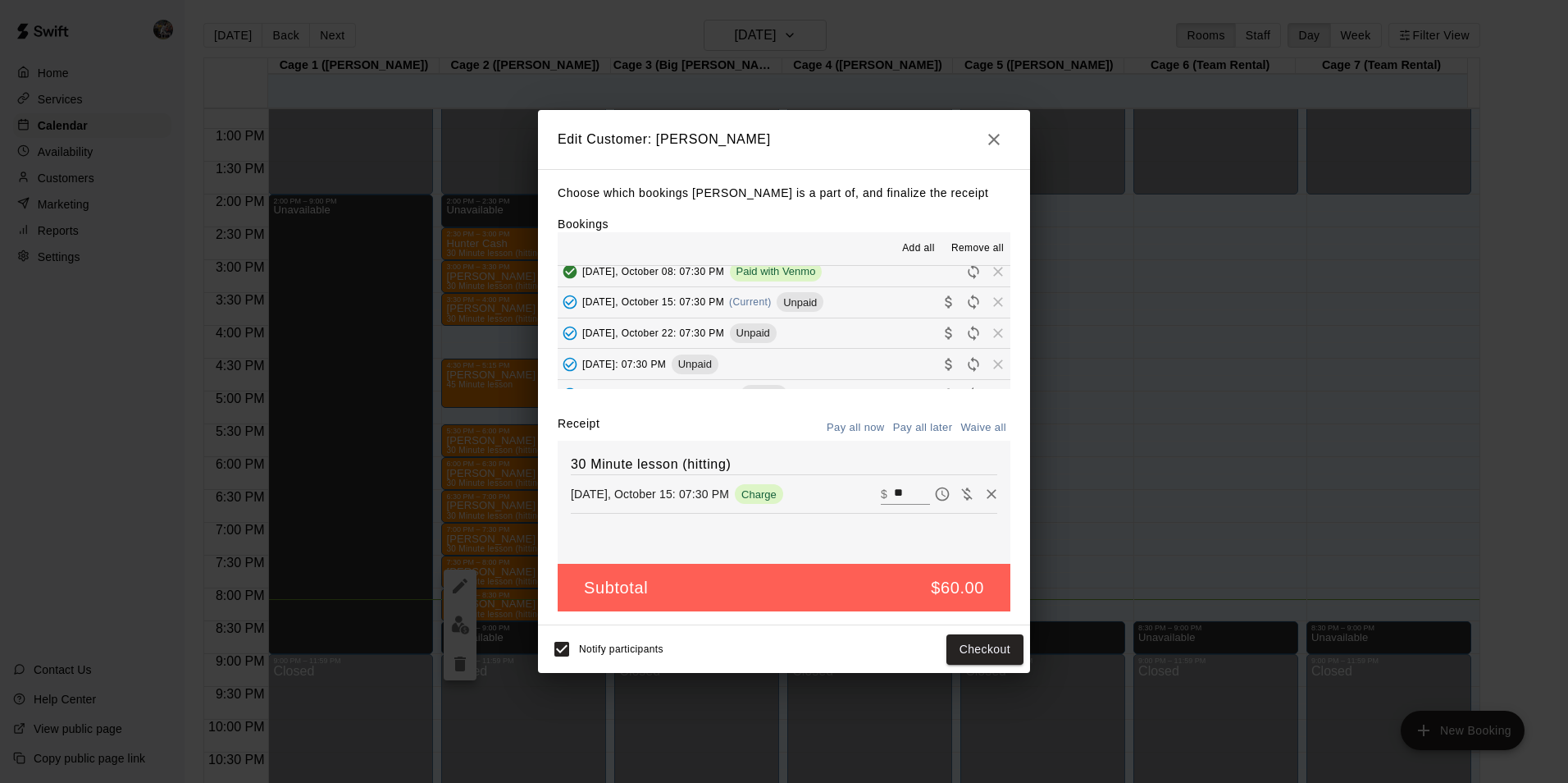
click at [897, 491] on input "**" at bounding box center [912, 494] width 37 height 22
type input "*"
type input "**"
click at [982, 651] on button "Checkout" at bounding box center [985, 650] width 77 height 31
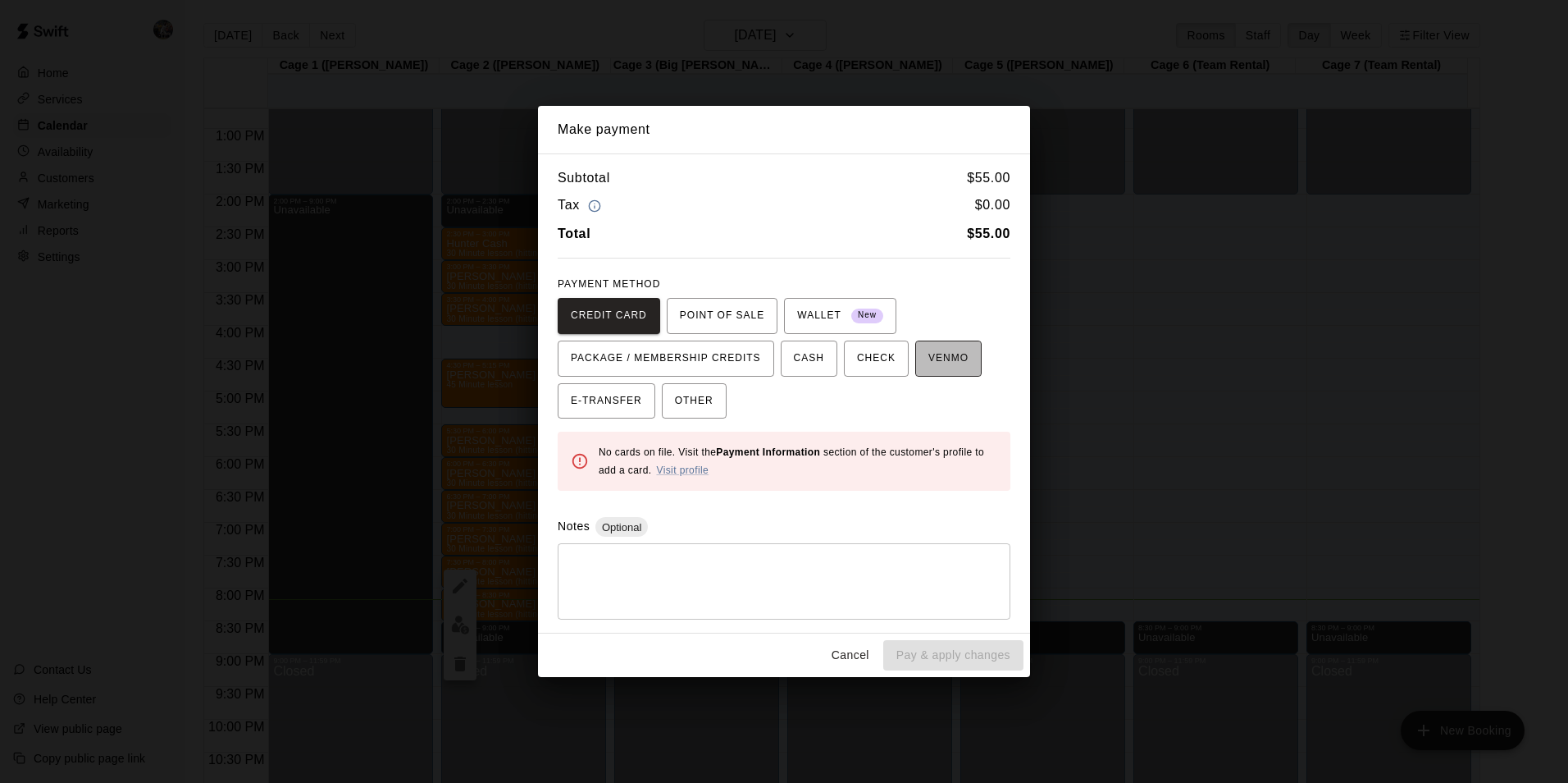
click at [928, 364] on span "VENMO" at bounding box center [948, 358] width 41 height 27
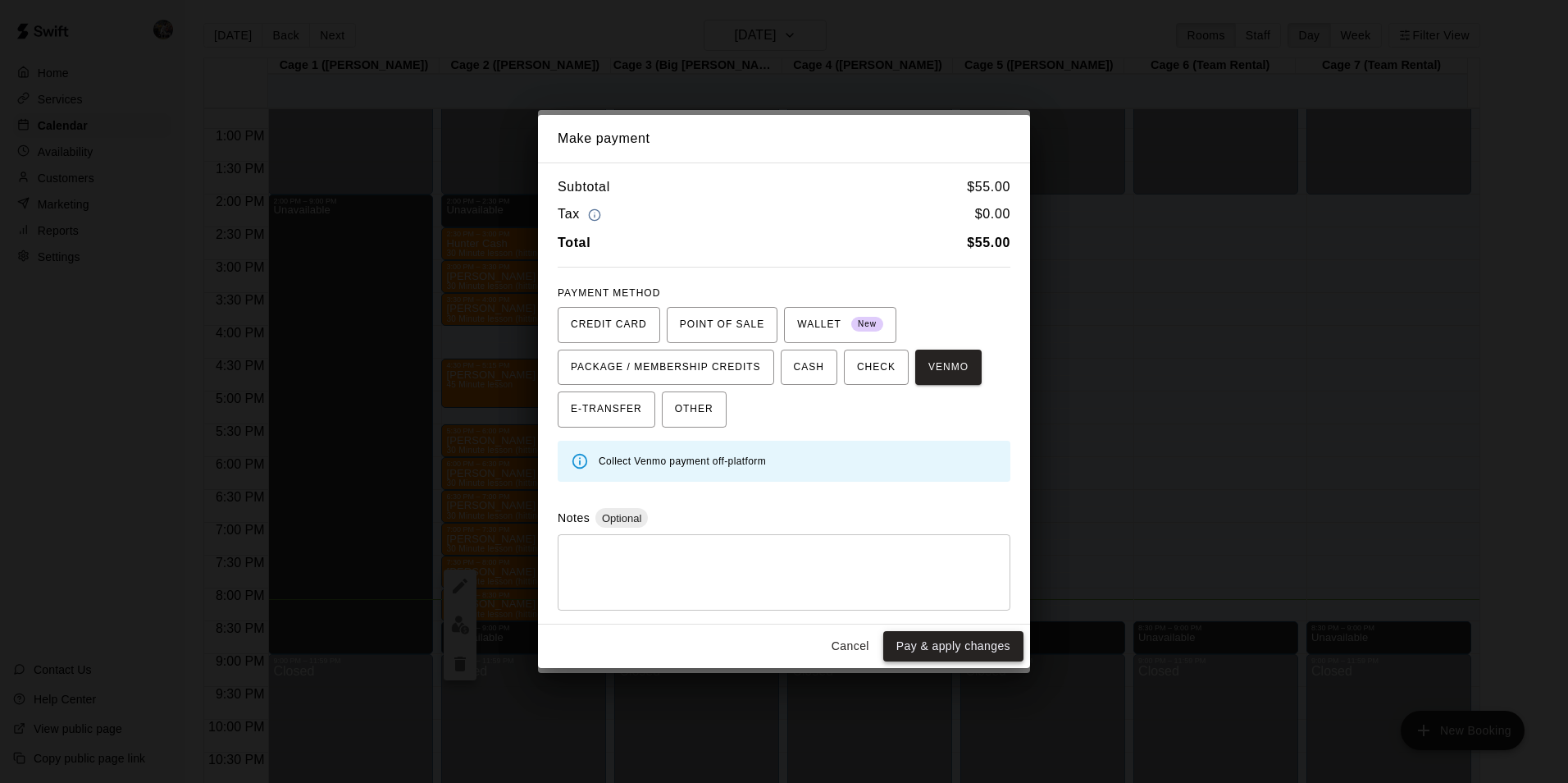
click at [951, 637] on button "Pay & apply changes" at bounding box center [953, 646] width 140 height 31
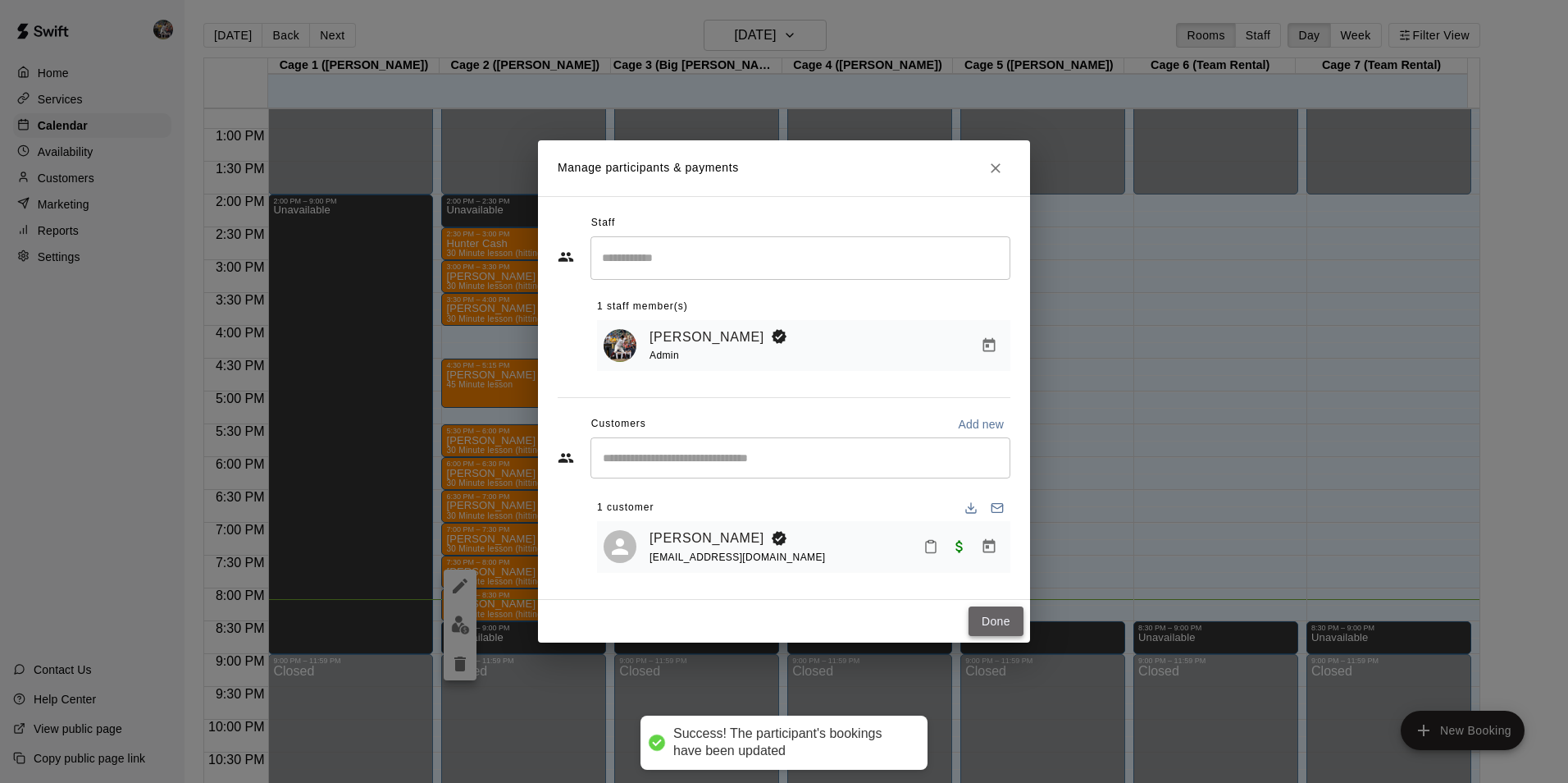
click at [991, 622] on button "Done" at bounding box center [996, 621] width 55 height 31
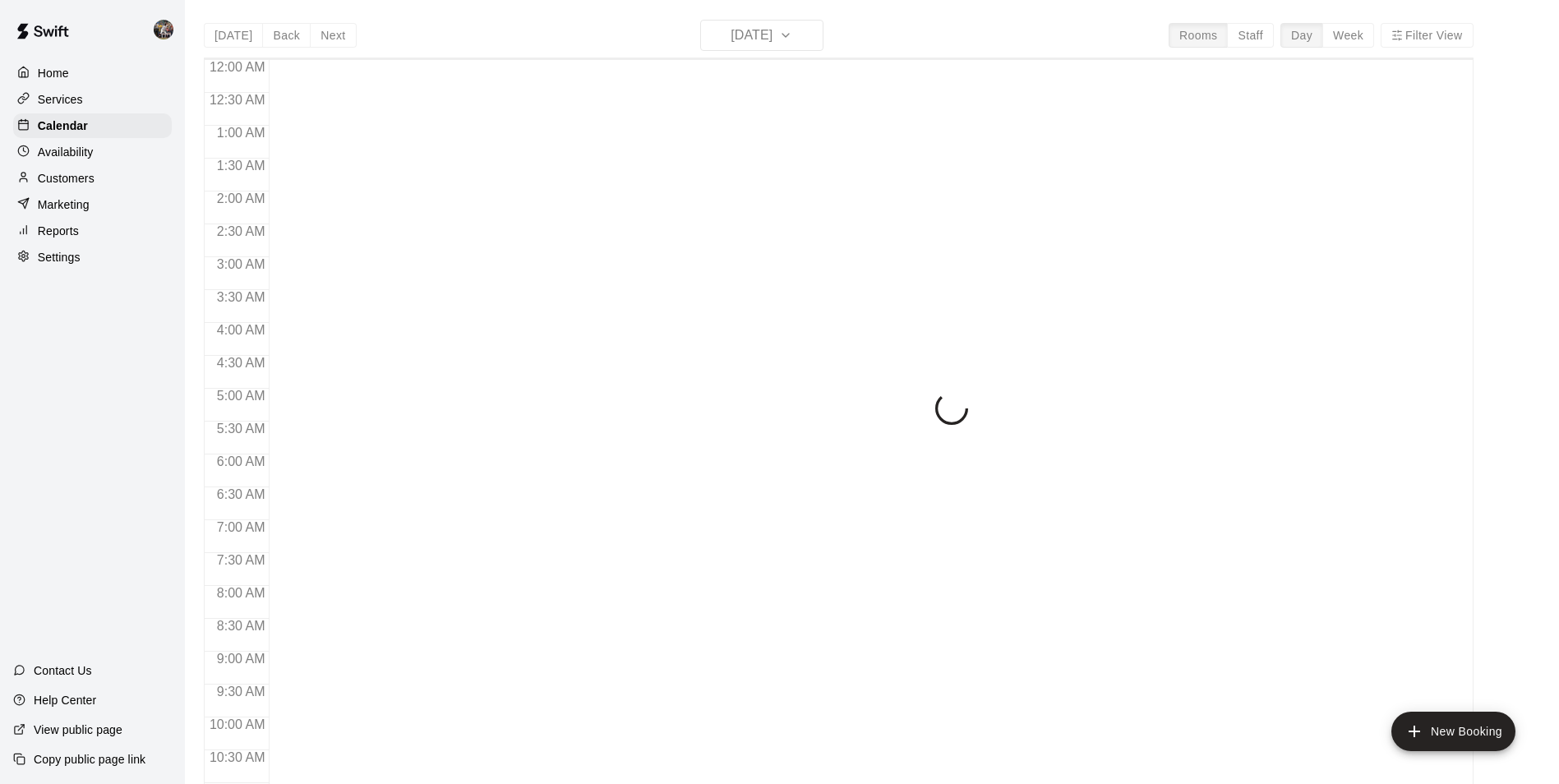
scroll to position [834, 0]
